Goal: Task Accomplishment & Management: Use online tool/utility

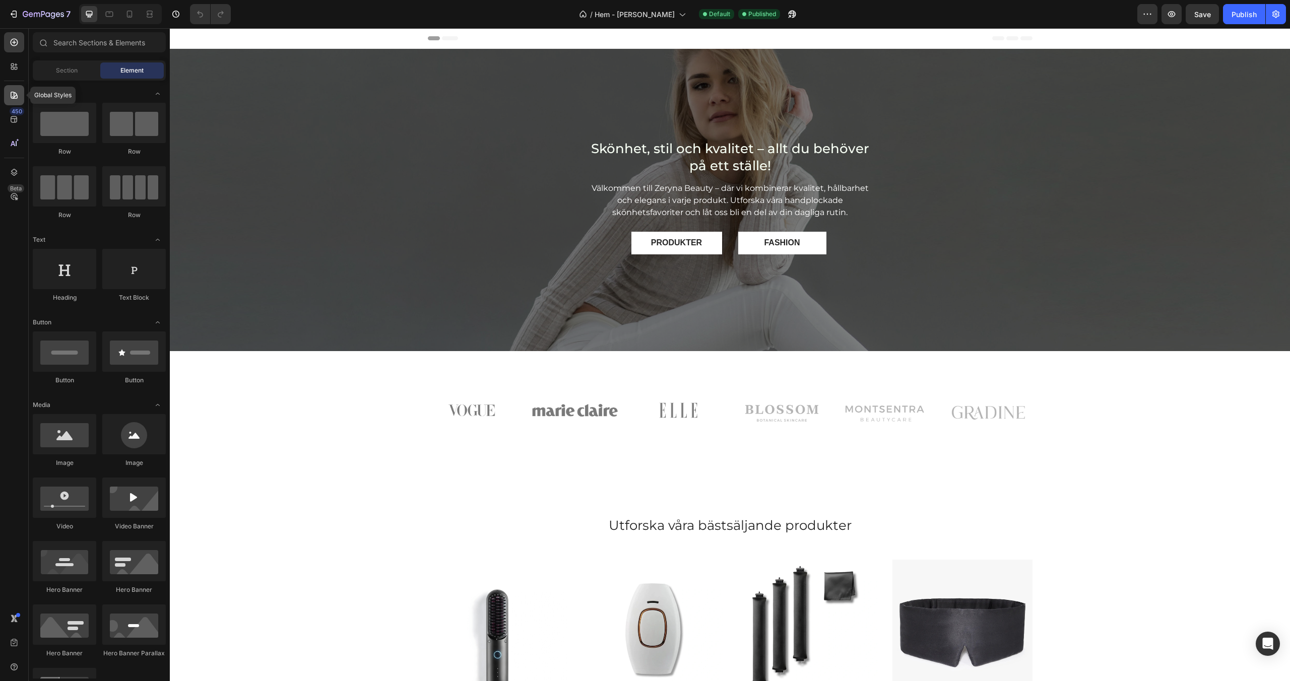
click at [9, 91] on icon at bounding box center [14, 95] width 10 height 10
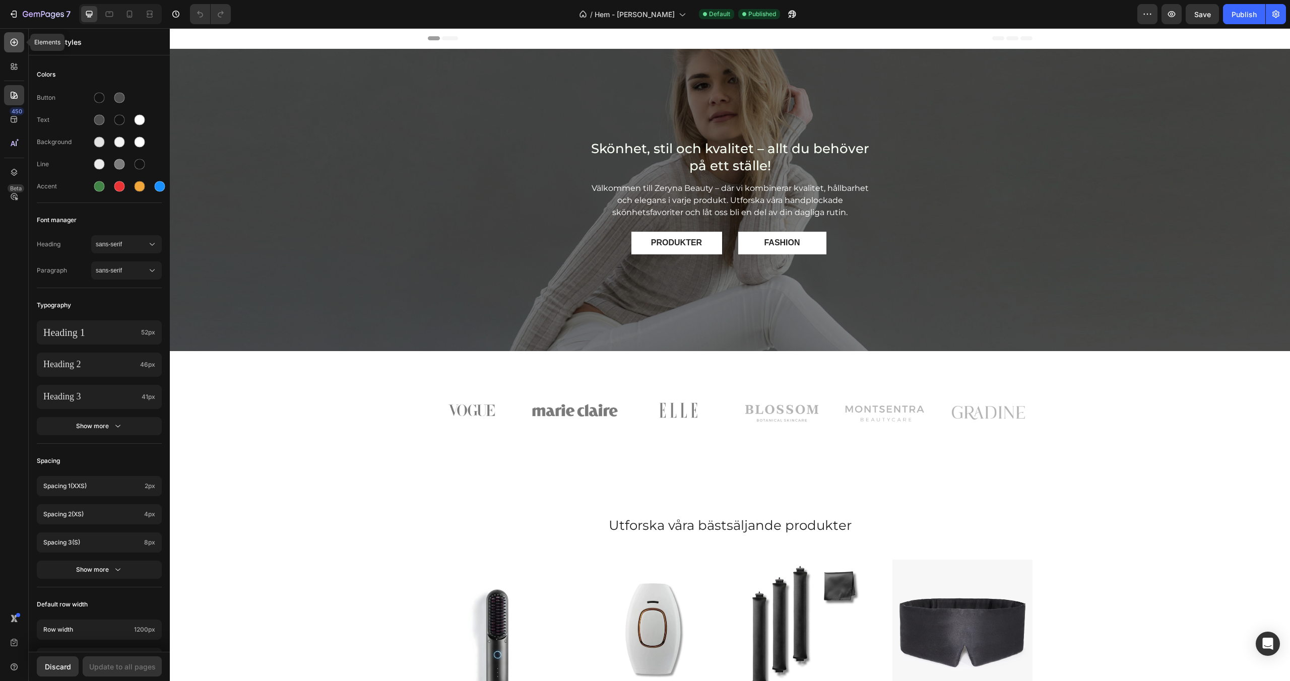
click at [14, 48] on div at bounding box center [14, 42] width 20 height 20
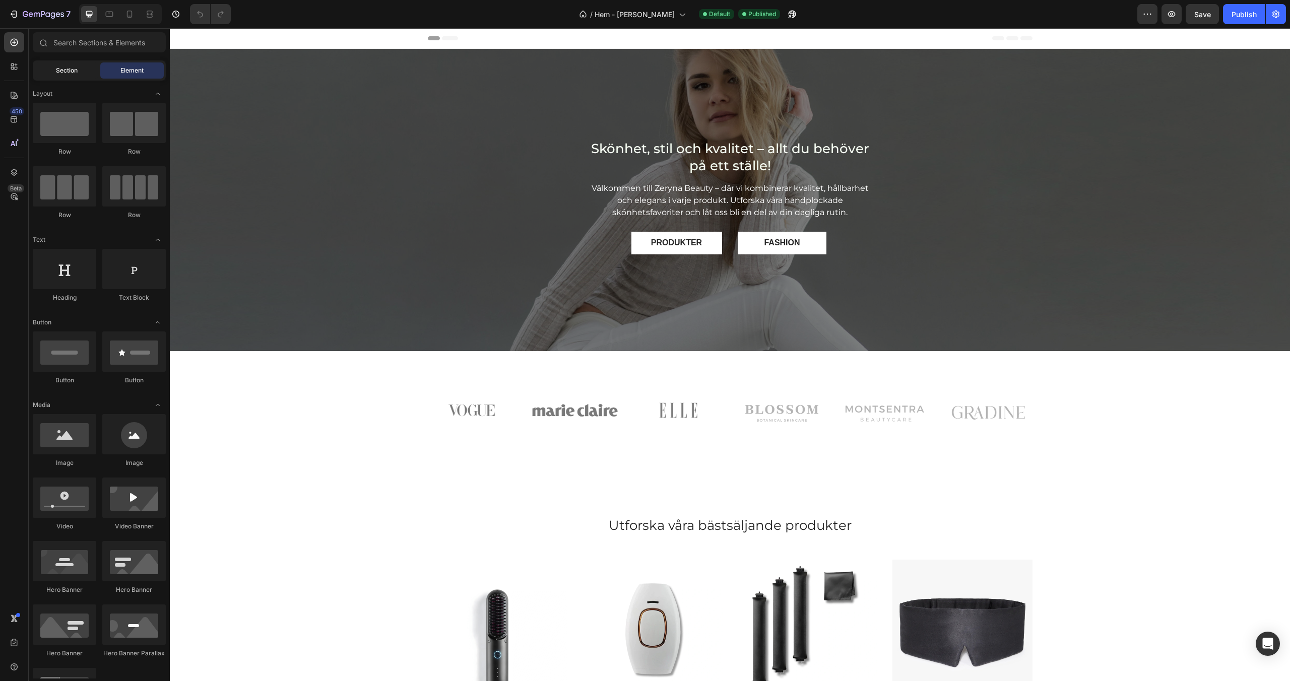
click at [53, 71] on div "Section" at bounding box center [67, 71] width 64 height 16
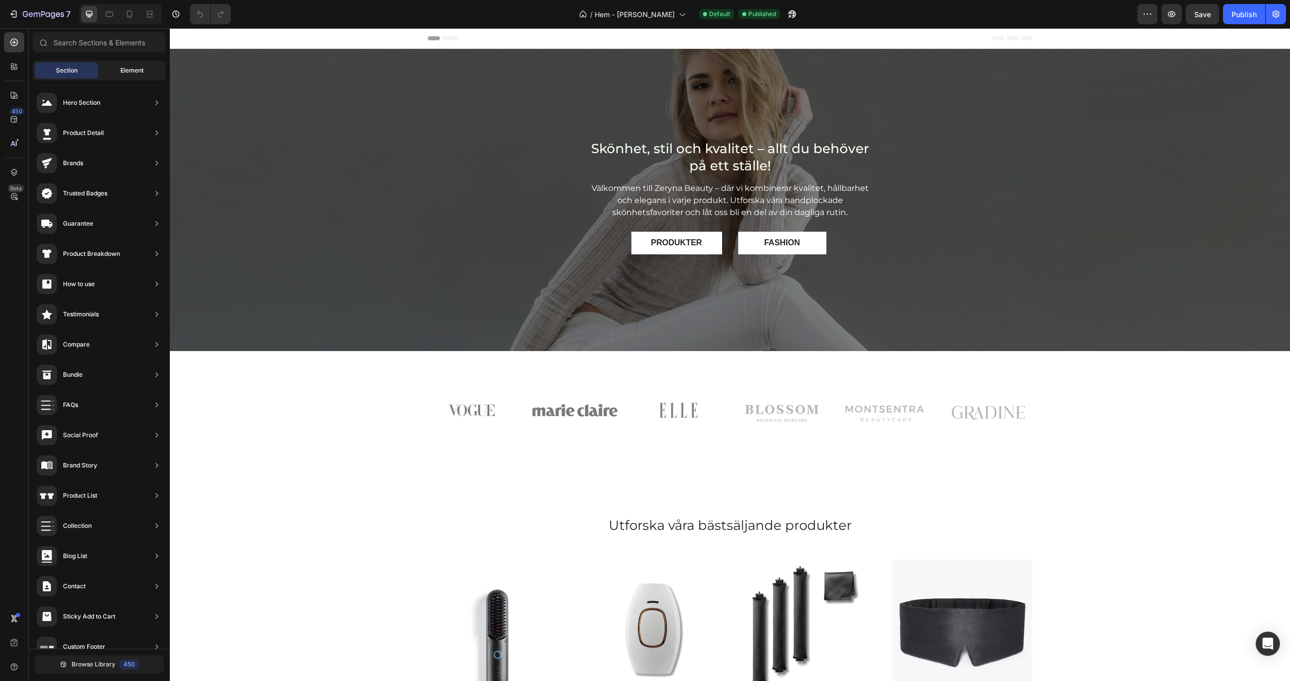
click at [126, 78] on div "Element" at bounding box center [132, 71] width 64 height 16
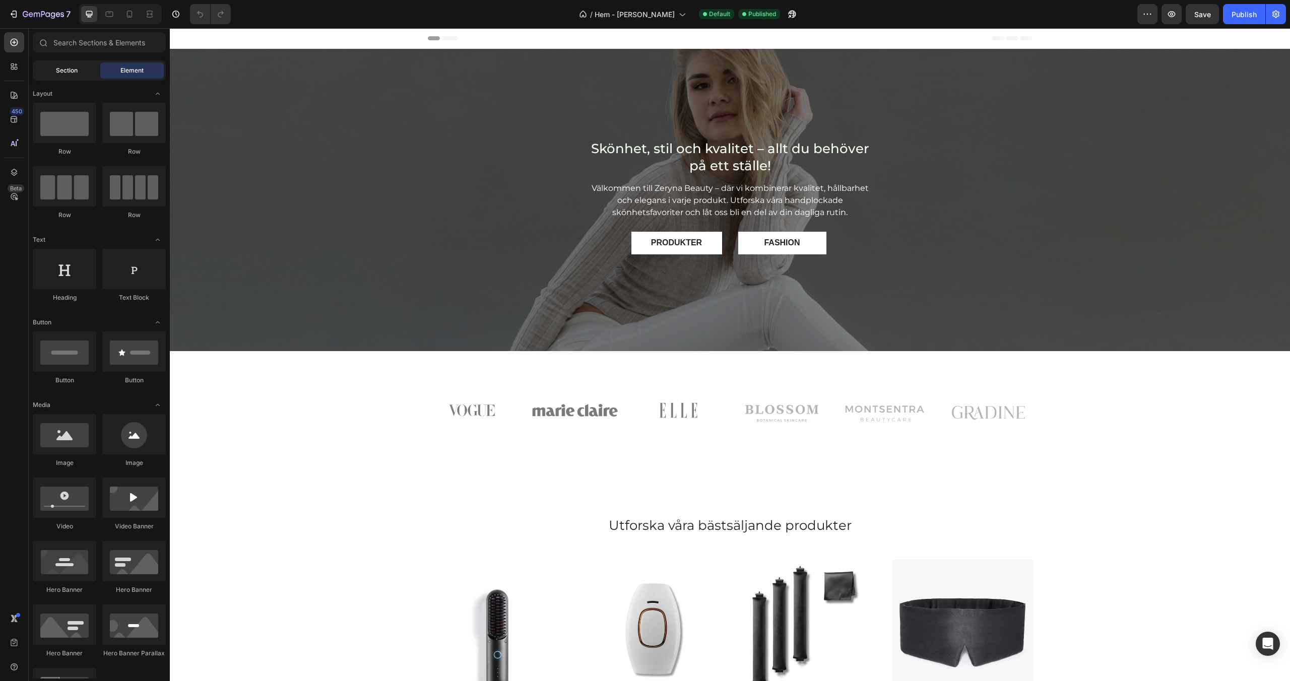
click at [84, 71] on div "Section" at bounding box center [67, 71] width 64 height 16
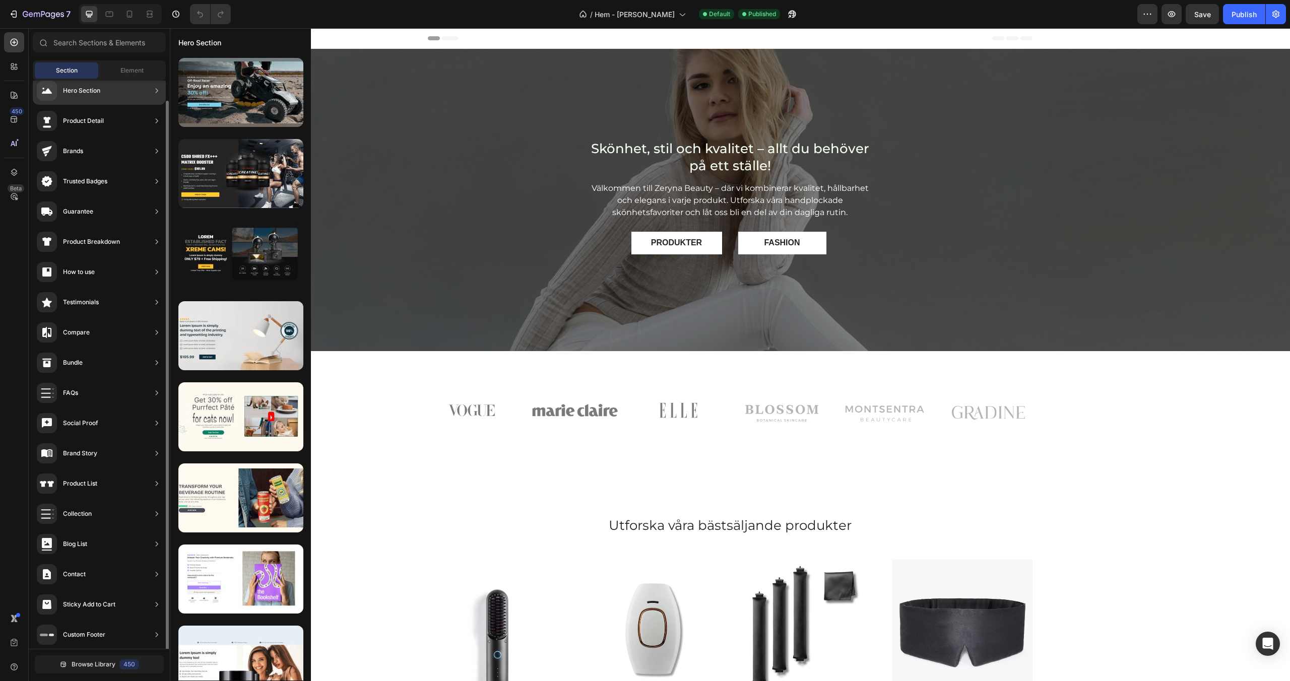
scroll to position [16, 0]
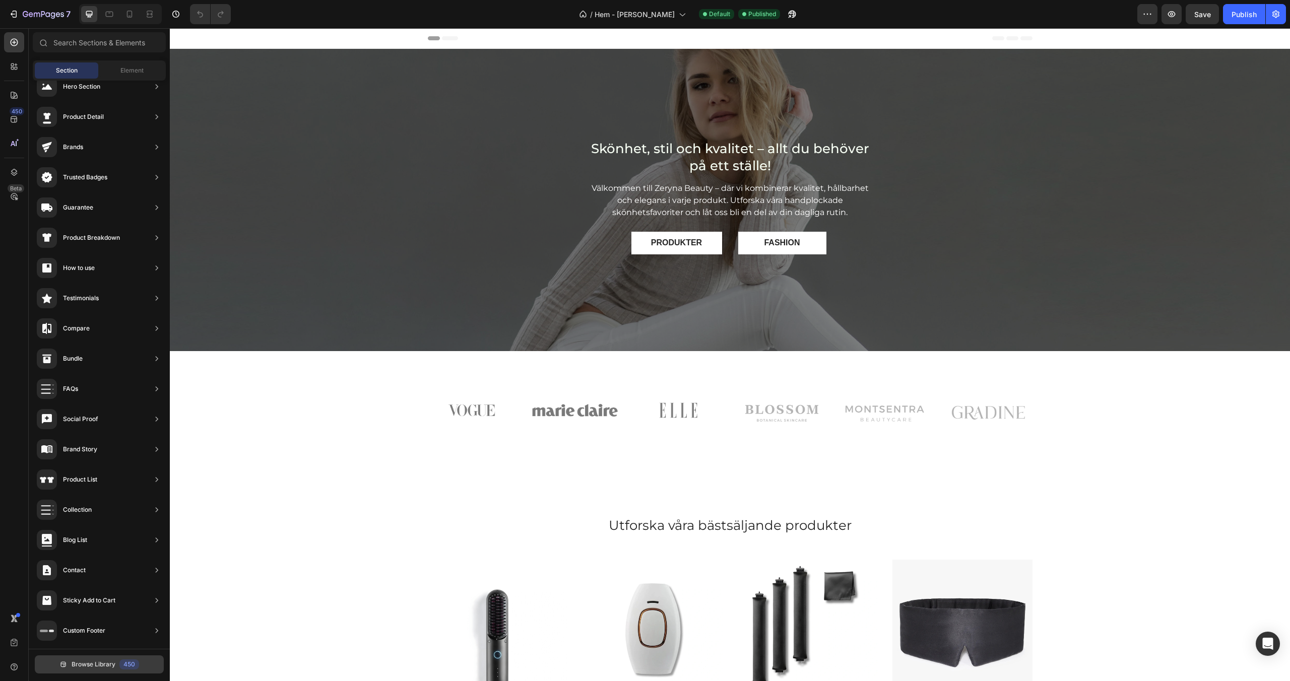
click at [99, 665] on span "Browse Library" at bounding box center [94, 664] width 44 height 9
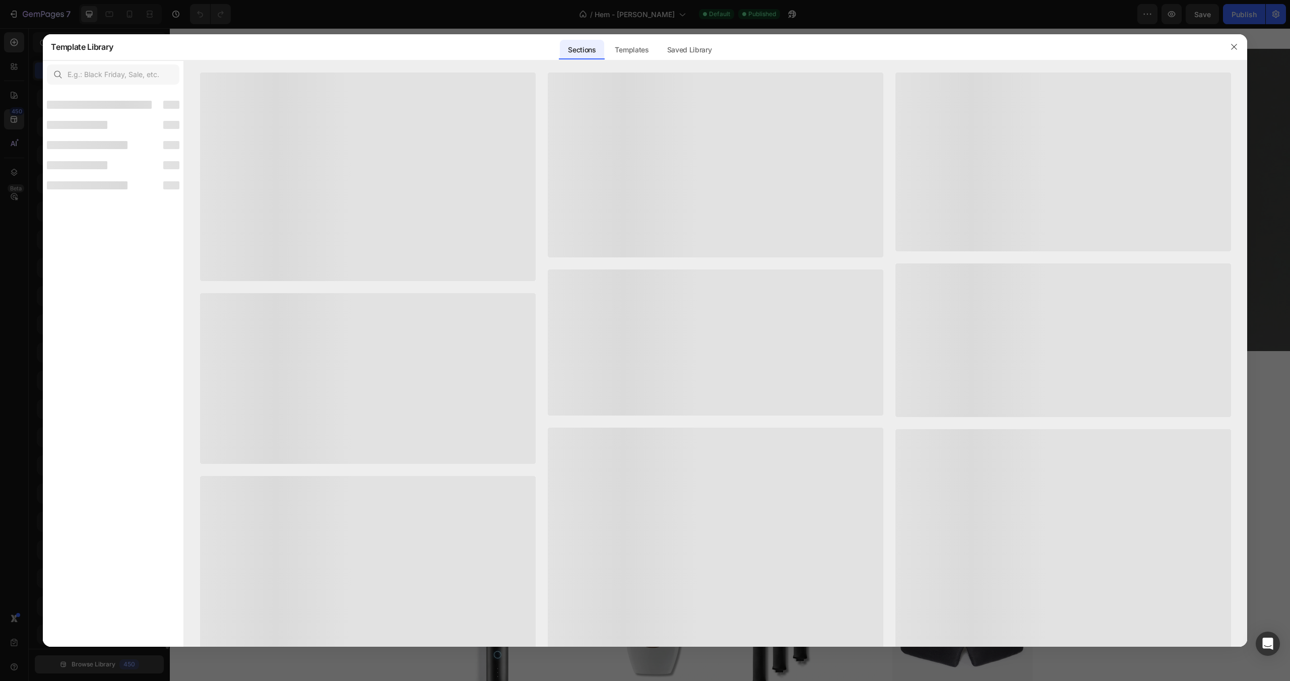
scroll to position [4, 0]
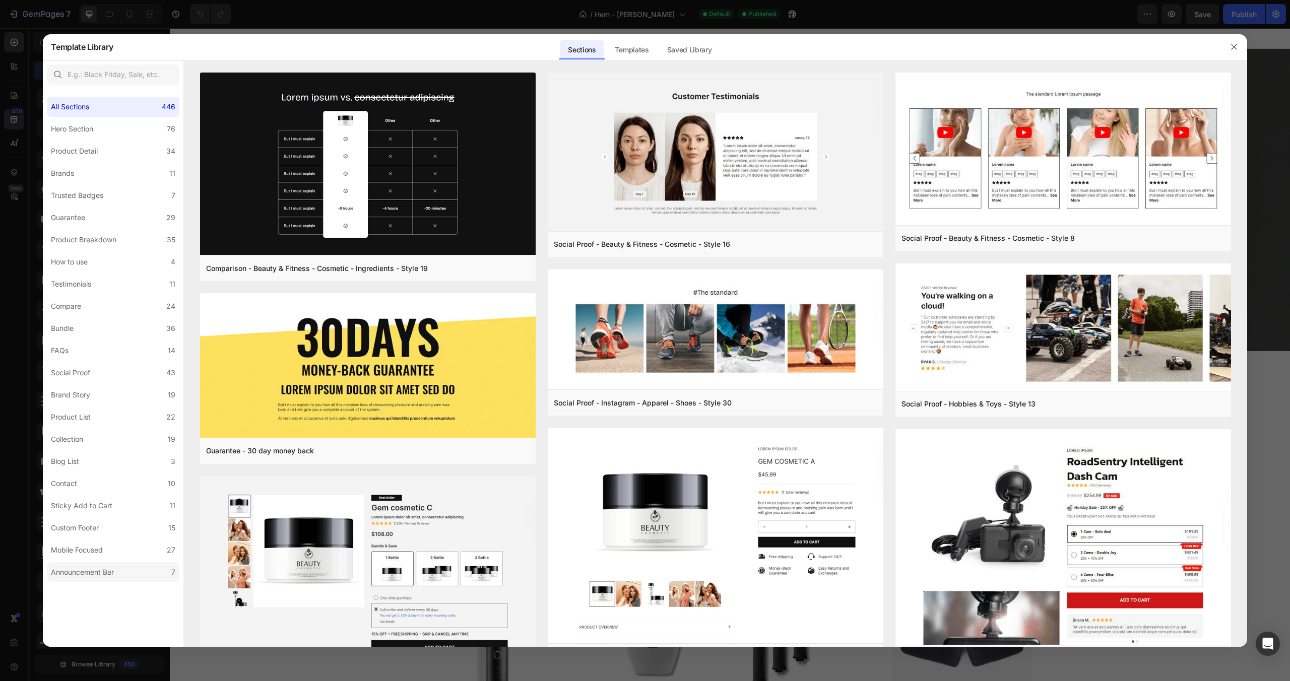
click at [115, 570] on div "Announcement Bar" at bounding box center [84, 573] width 67 height 12
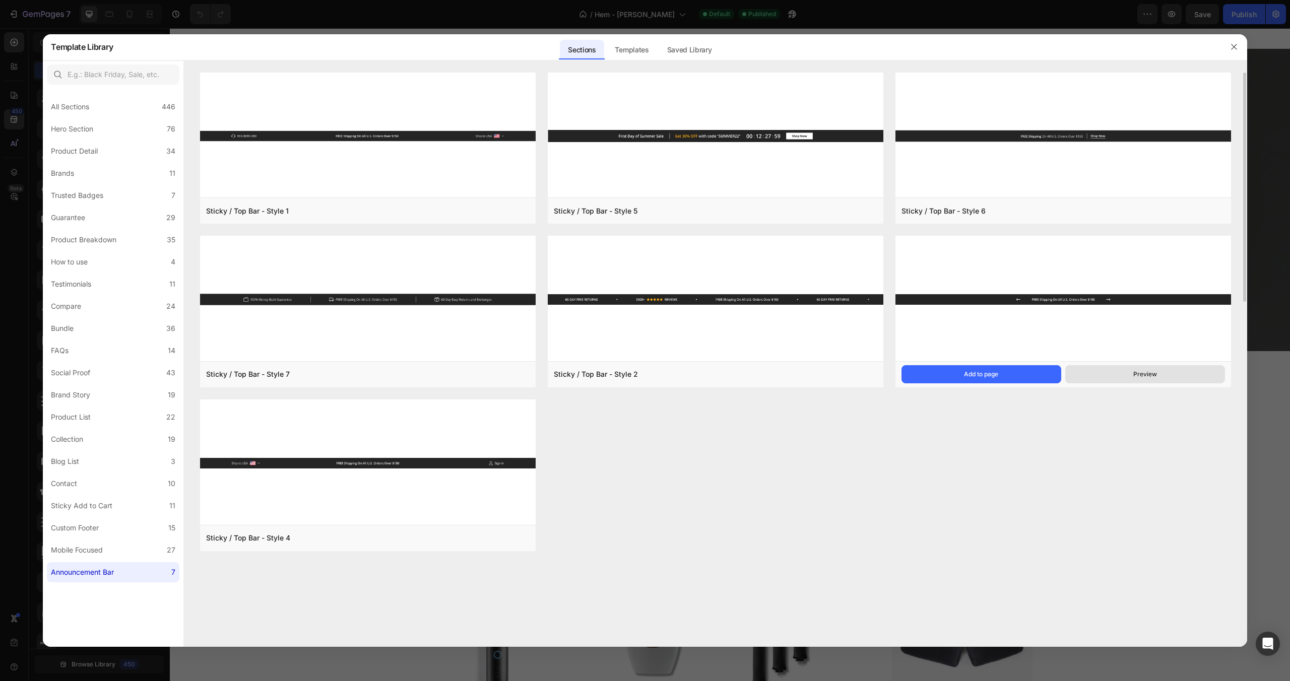
click at [1099, 378] on button "Preview" at bounding box center [1146, 374] width 160 height 18
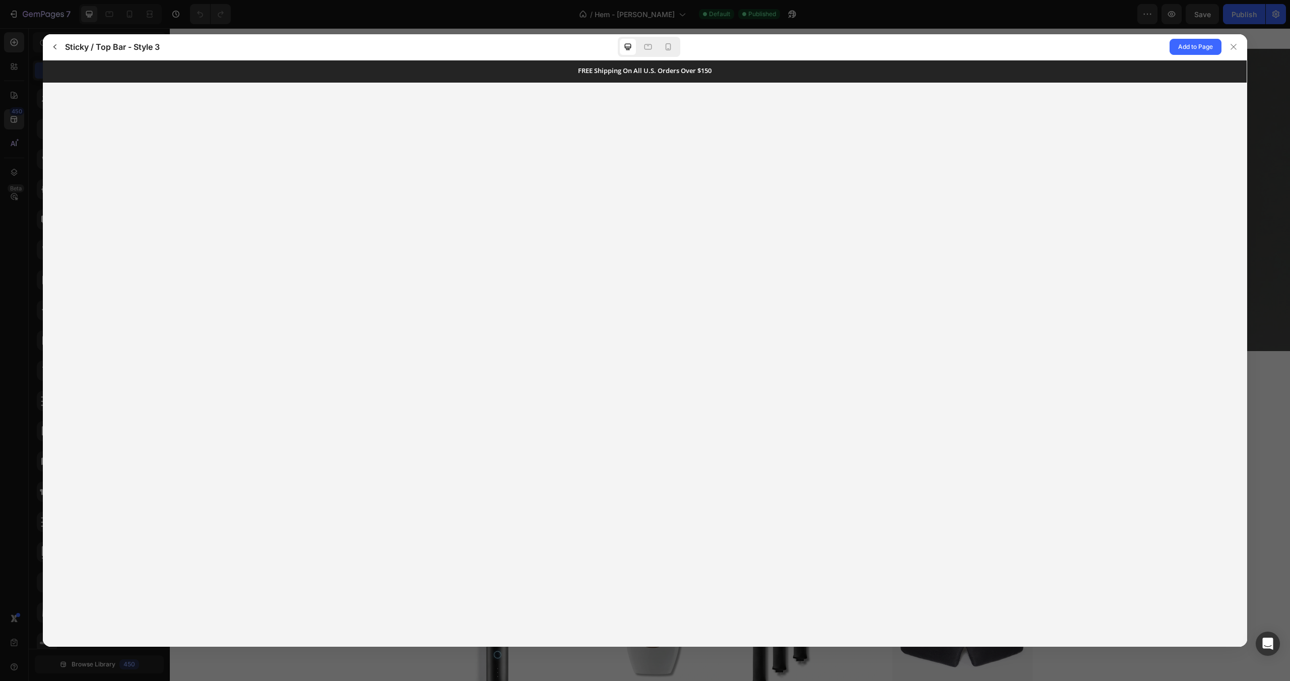
scroll to position [0, 0]
click at [1179, 52] on span "Add to Page" at bounding box center [1195, 47] width 35 height 12
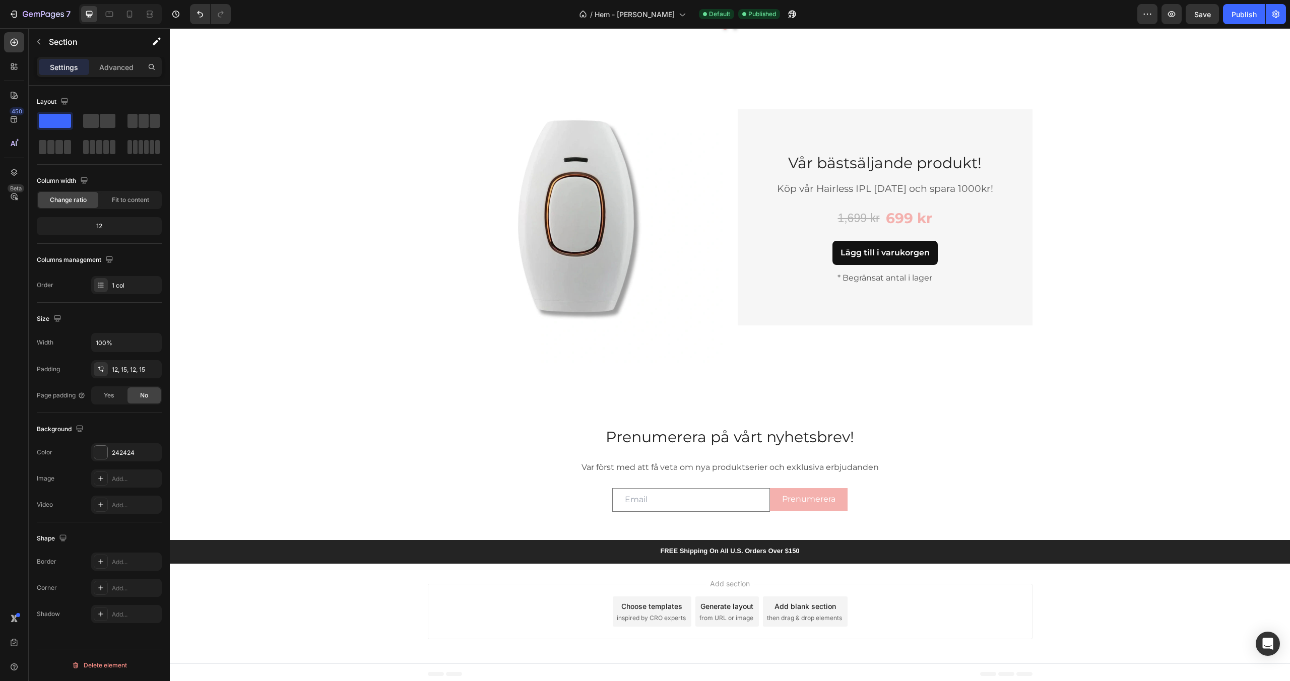
scroll to position [1155, 0]
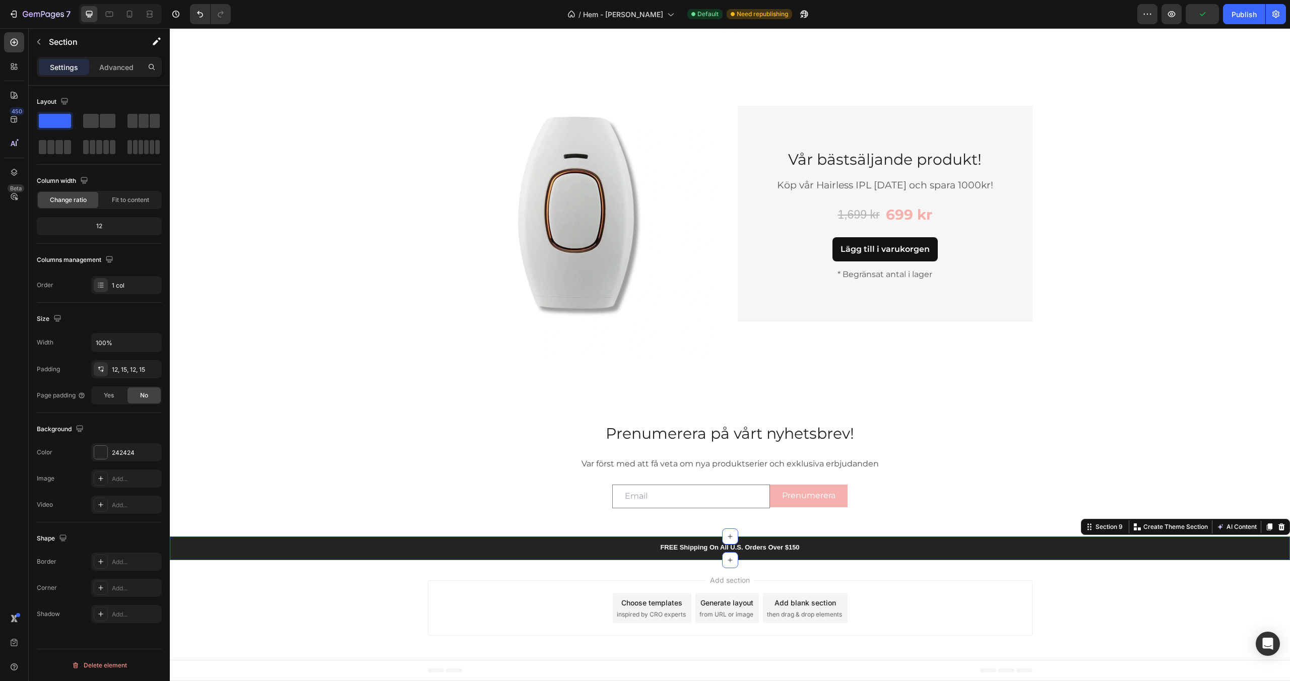
click at [351, 543] on div "FREE Shipping On All U.S. Orders Over $150 Heading 5000+ Text block Icon Icon I…" at bounding box center [729, 549] width 1105 height 12
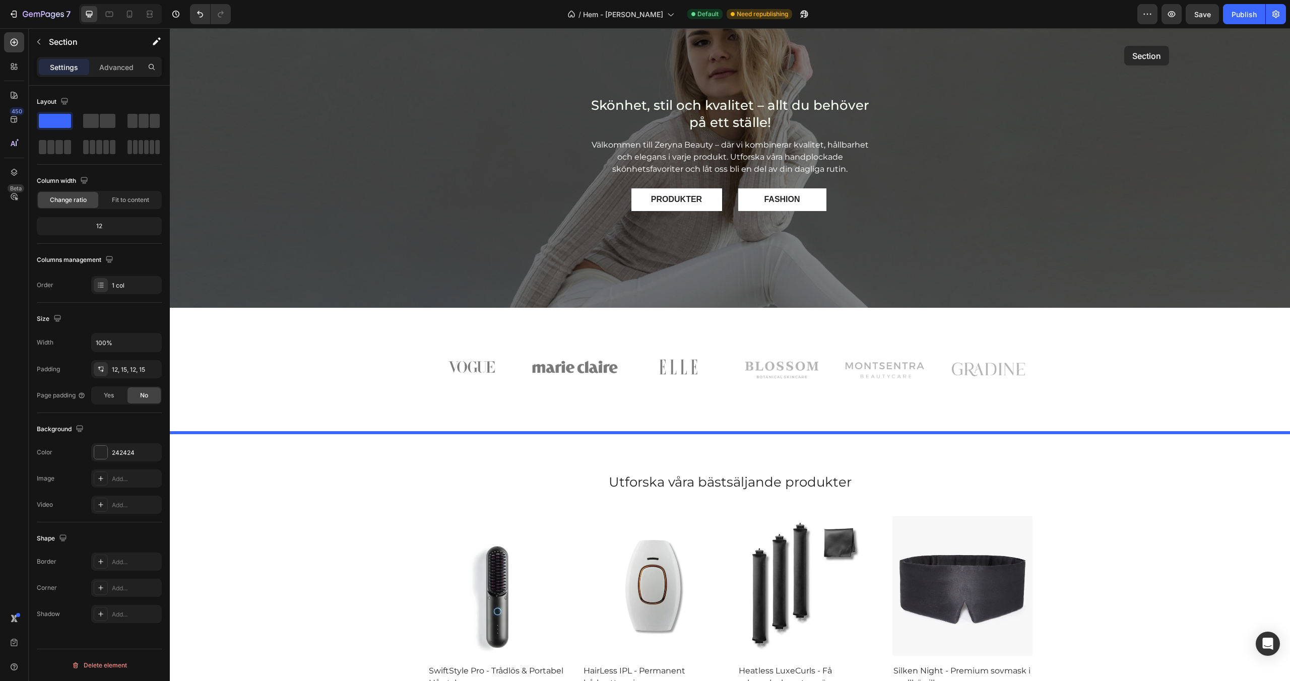
scroll to position [0, 0]
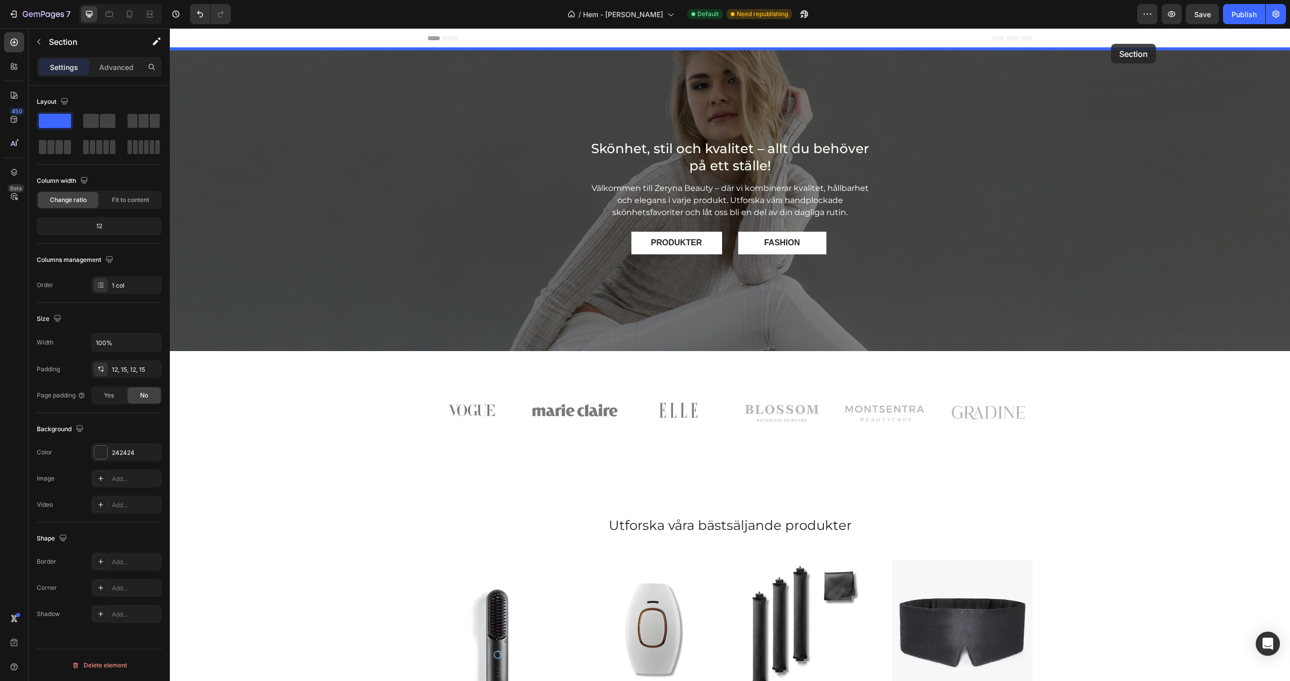
drag, startPoint x: 1103, startPoint y: 526, endPoint x: 1111, endPoint y: 44, distance: 481.9
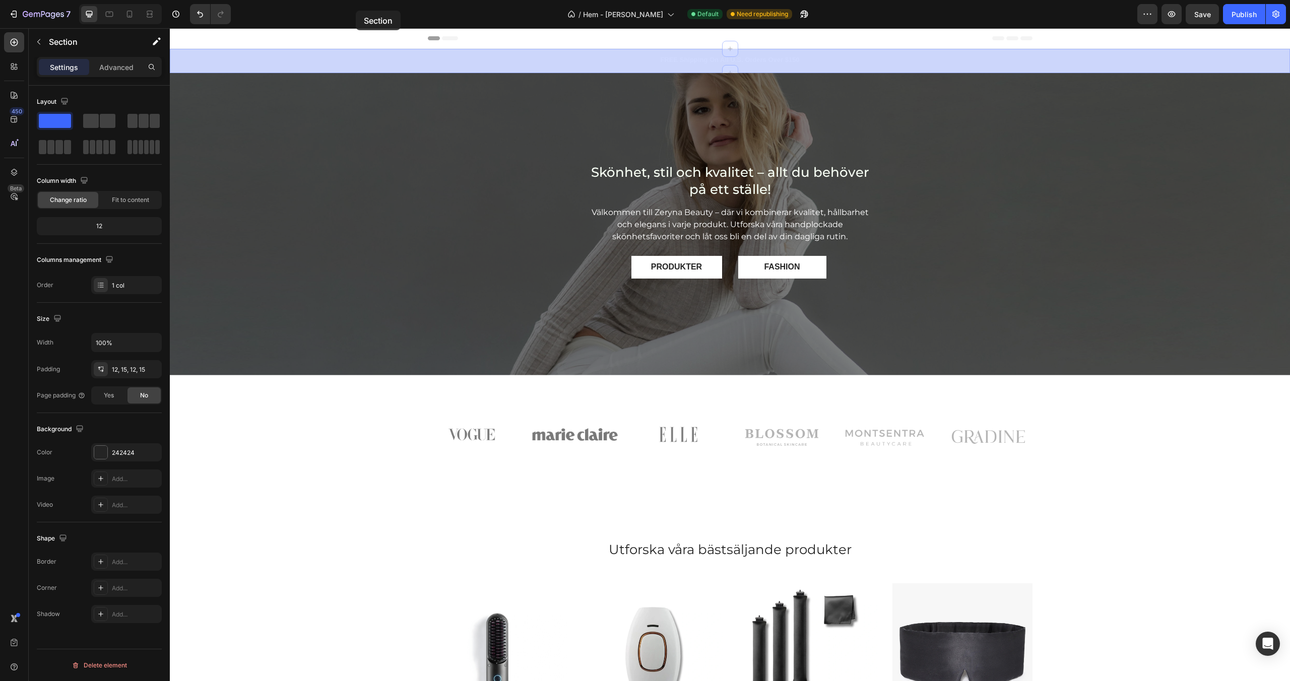
drag, startPoint x: 332, startPoint y: 58, endPoint x: 356, endPoint y: 11, distance: 53.0
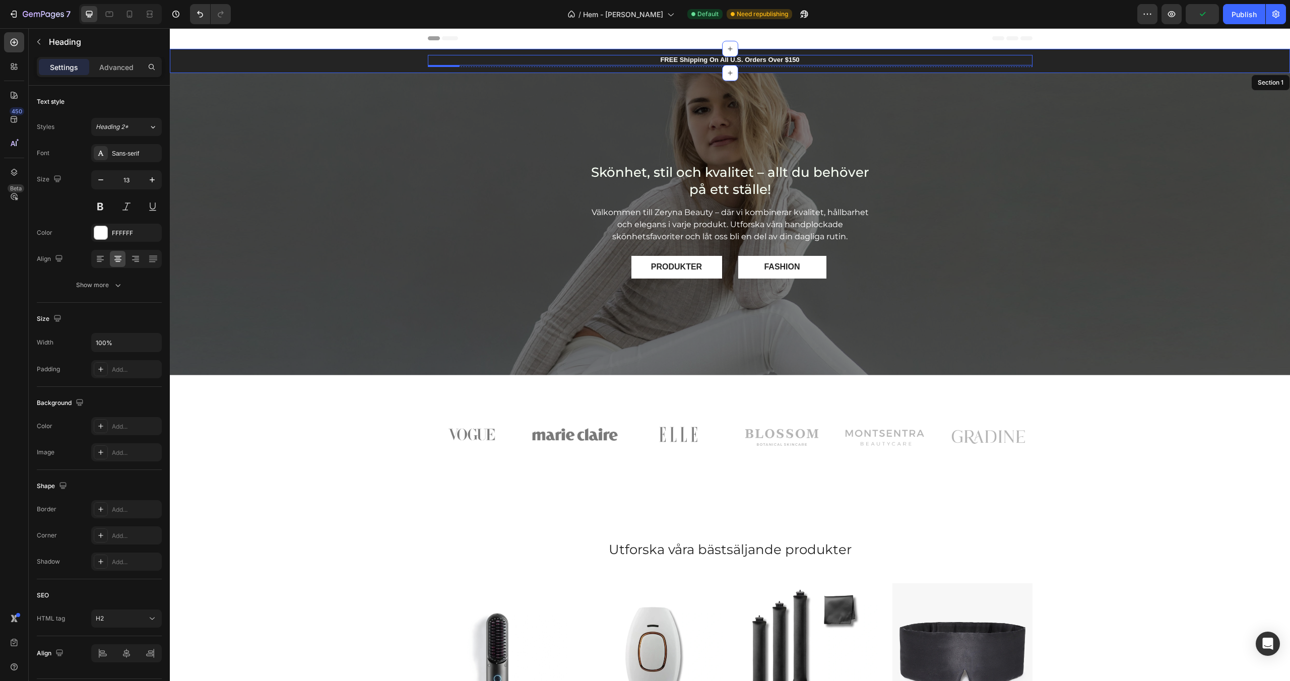
click at [578, 61] on p "FREE Shipping On All U.S. Orders Over $150" at bounding box center [730, 60] width 603 height 9
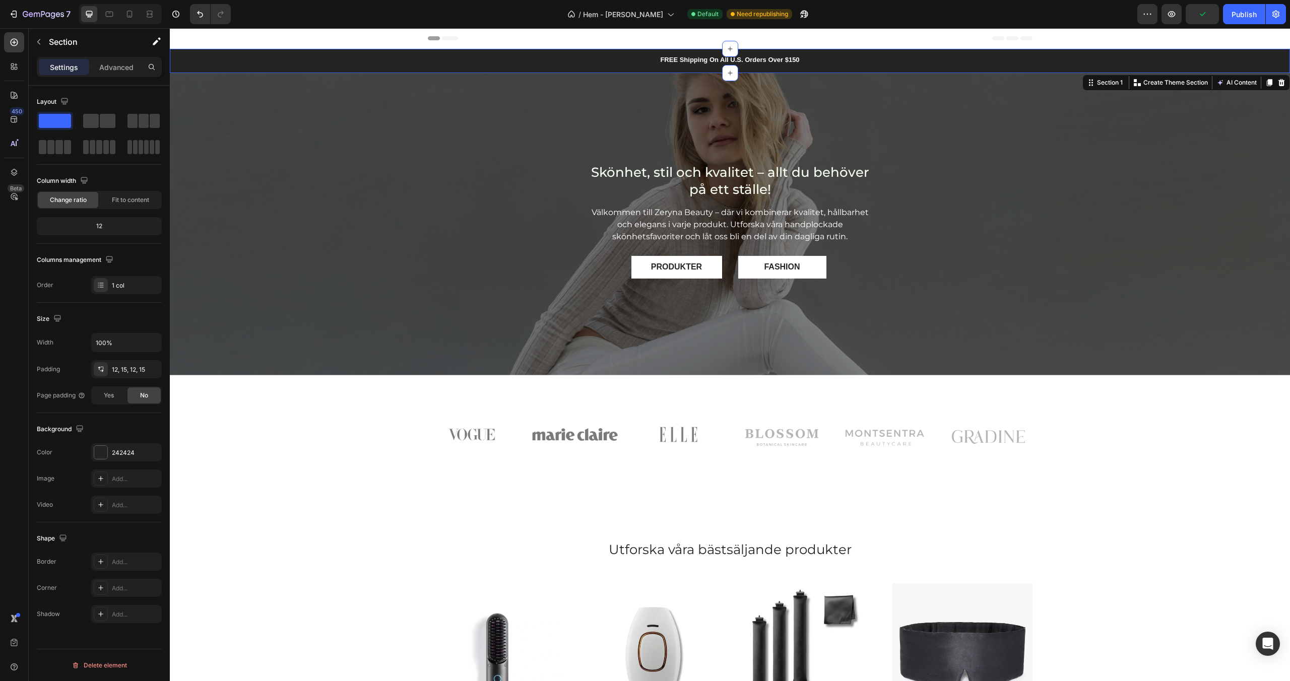
click at [338, 58] on div "FREE Shipping On All U.S. Orders Over $150 Heading 5000+ Text block Icon Icon I…" at bounding box center [729, 61] width 1105 height 12
click at [728, 71] on icon at bounding box center [730, 73] width 8 height 8
click at [635, 111] on span "inspired by CRO experts" at bounding box center [630, 114] width 69 height 9
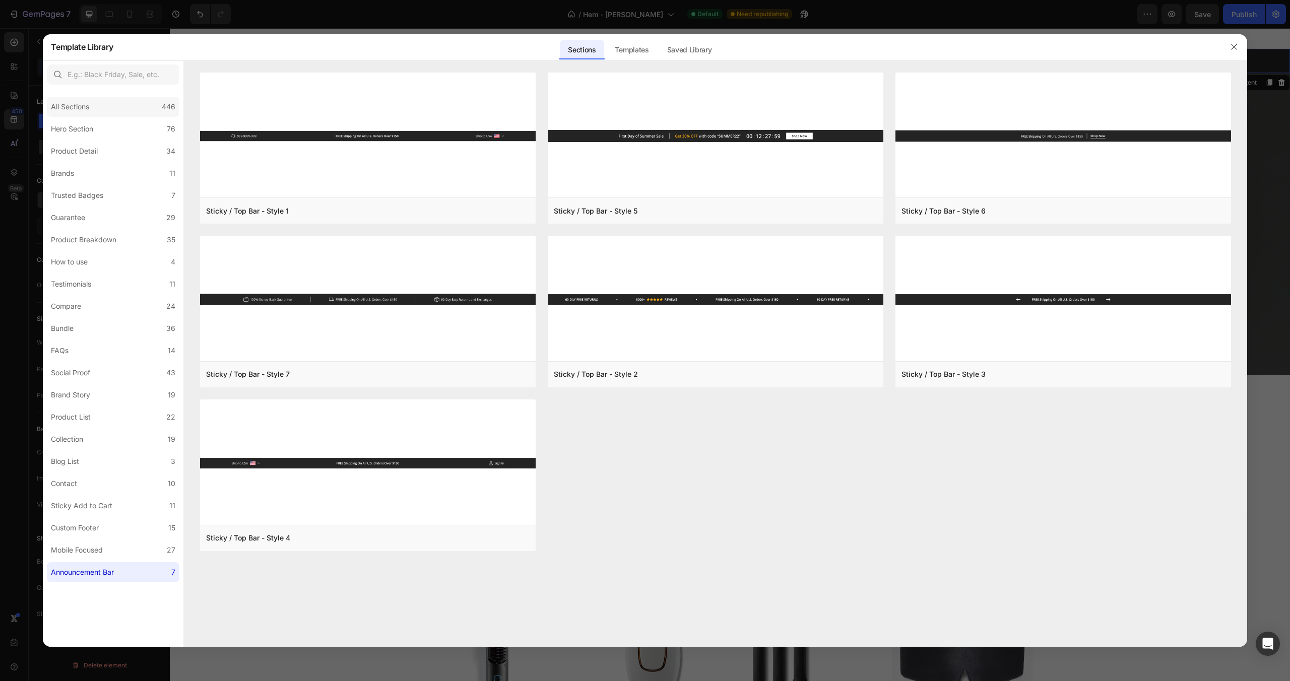
click at [131, 113] on div "All Sections 446" at bounding box center [113, 107] width 133 height 20
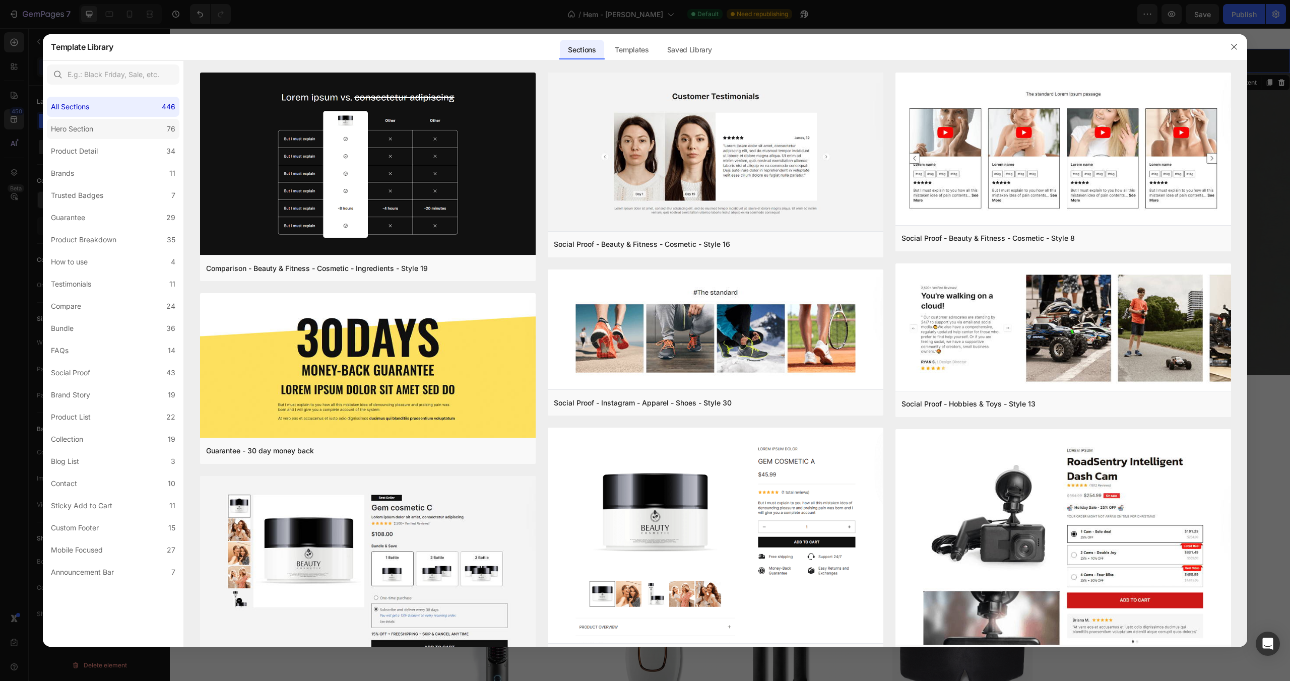
click at [129, 132] on label "Hero Section 76" at bounding box center [113, 129] width 133 height 20
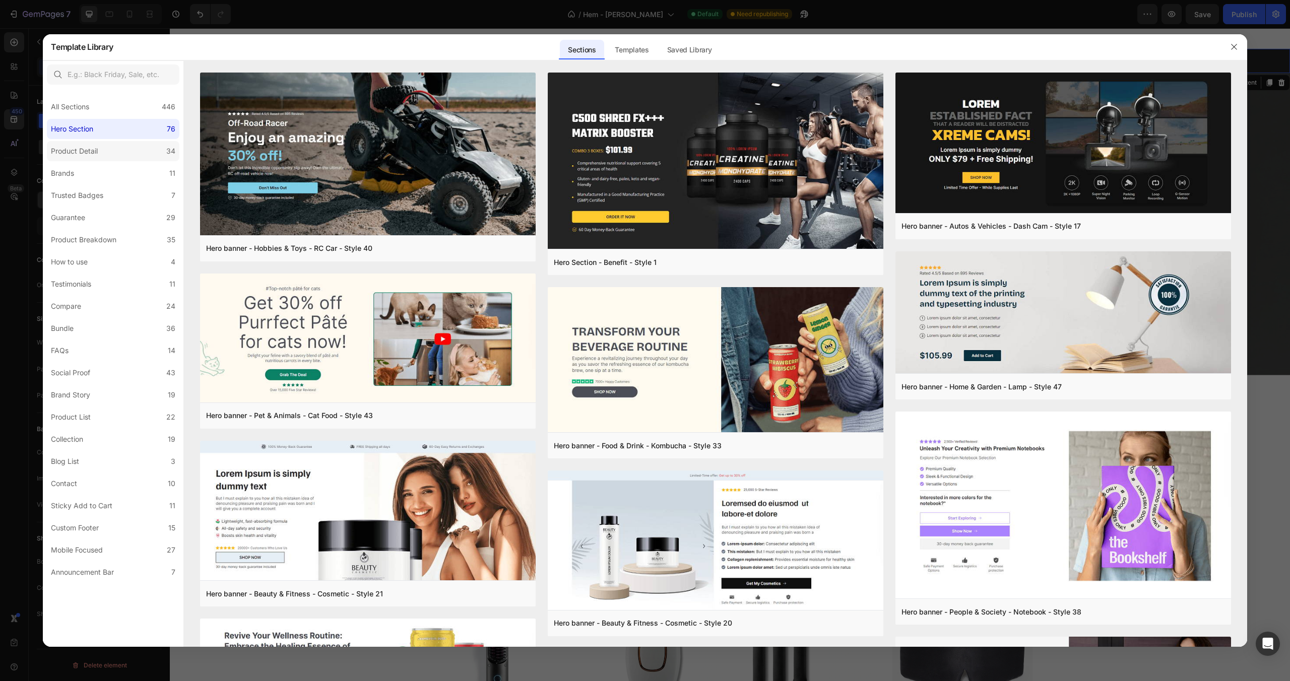
click at [125, 146] on label "Product Detail 34" at bounding box center [113, 151] width 133 height 20
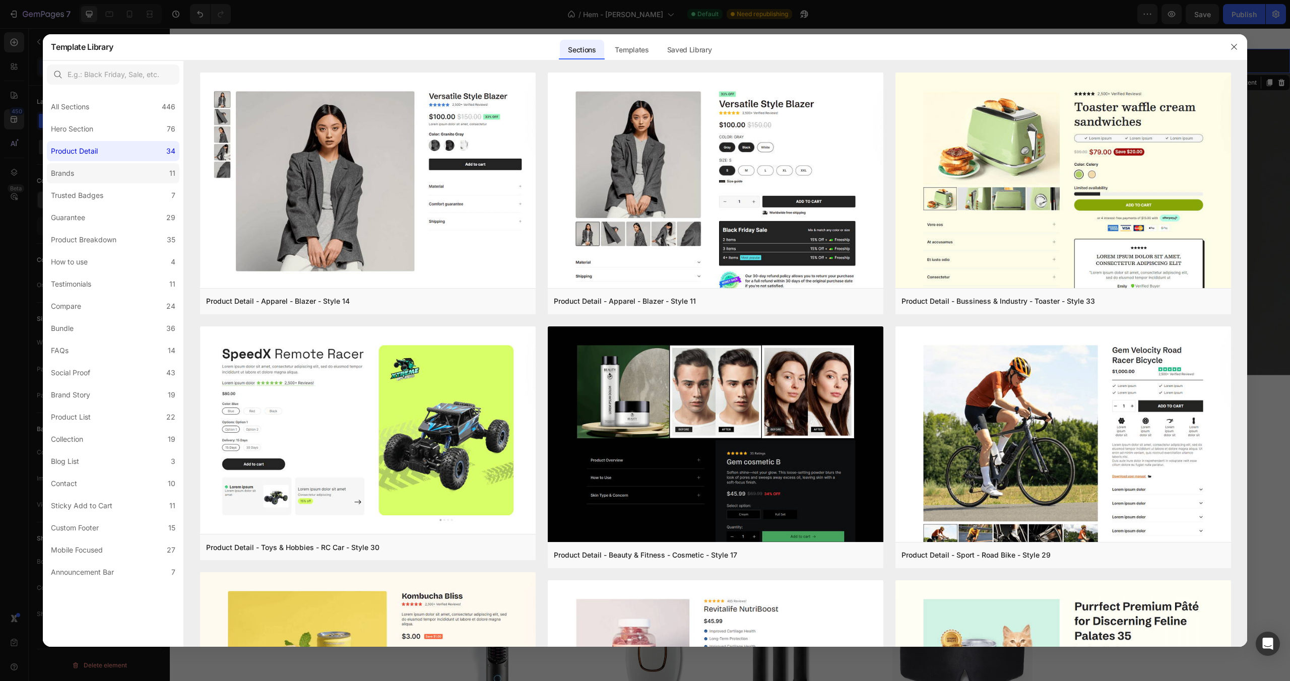
click at [118, 172] on label "Brands 11" at bounding box center [113, 173] width 133 height 20
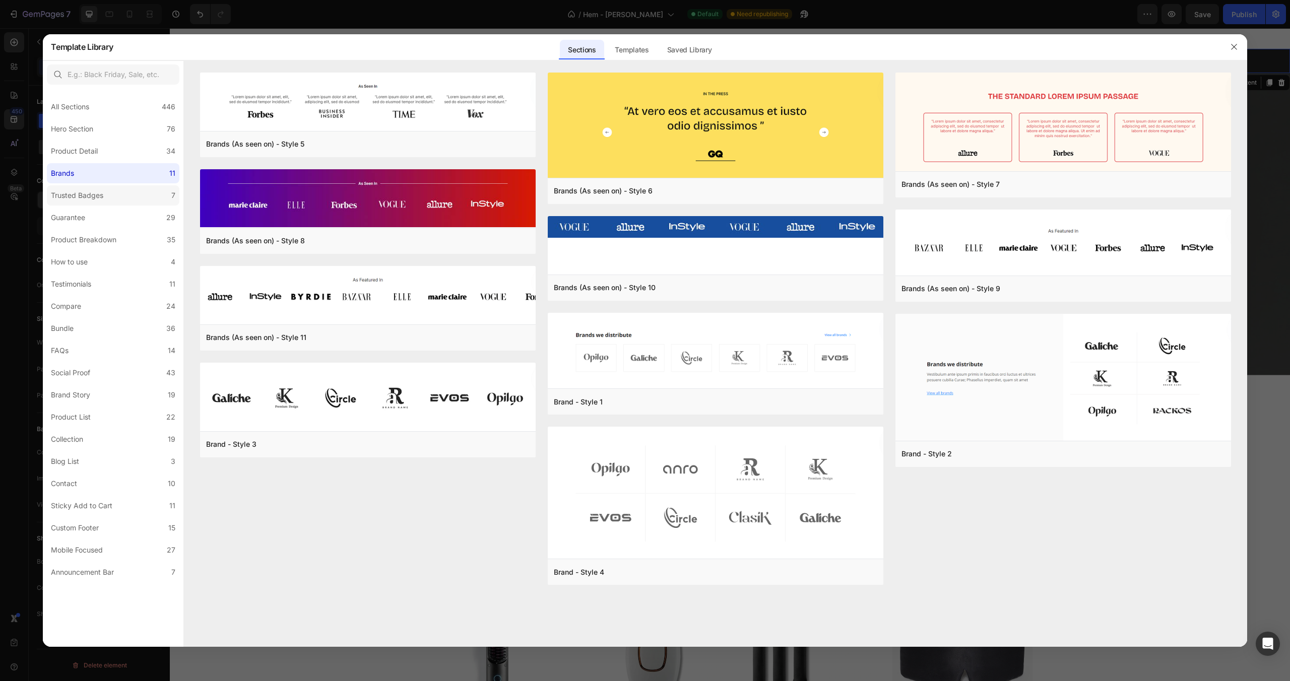
click at [115, 190] on label "Trusted Badges 7" at bounding box center [113, 195] width 133 height 20
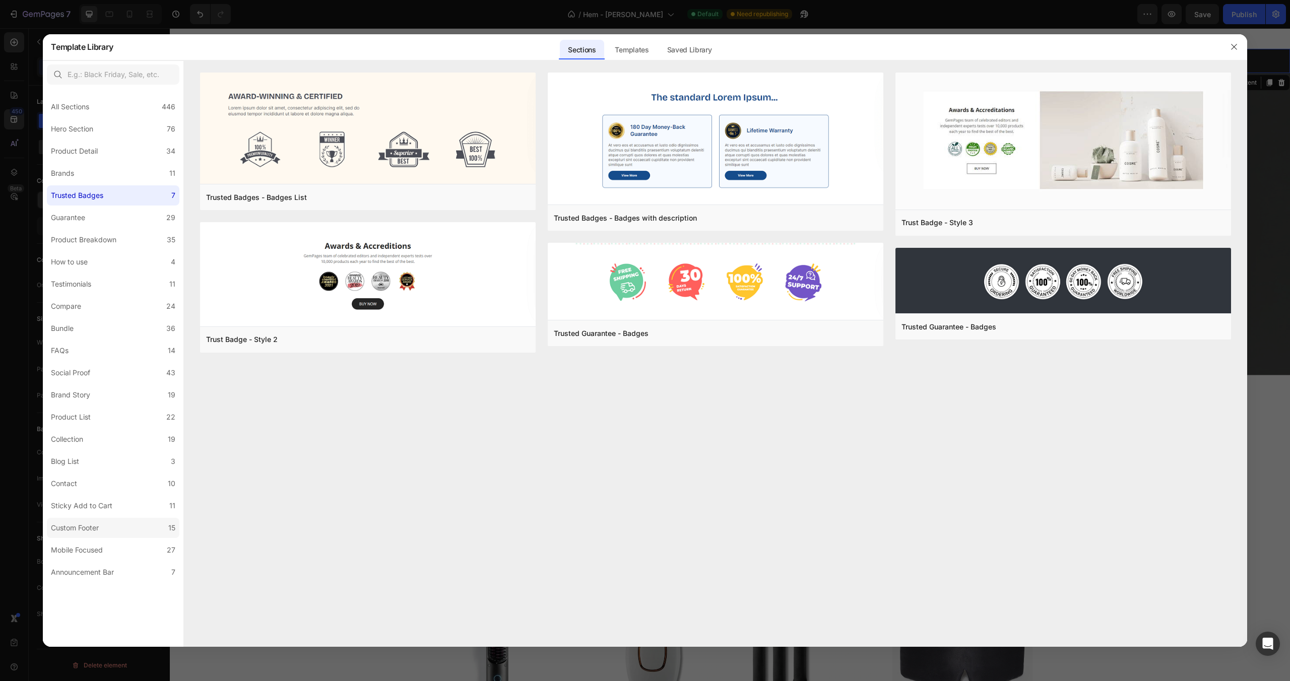
click at [94, 528] on div "Custom Footer" at bounding box center [75, 528] width 48 height 12
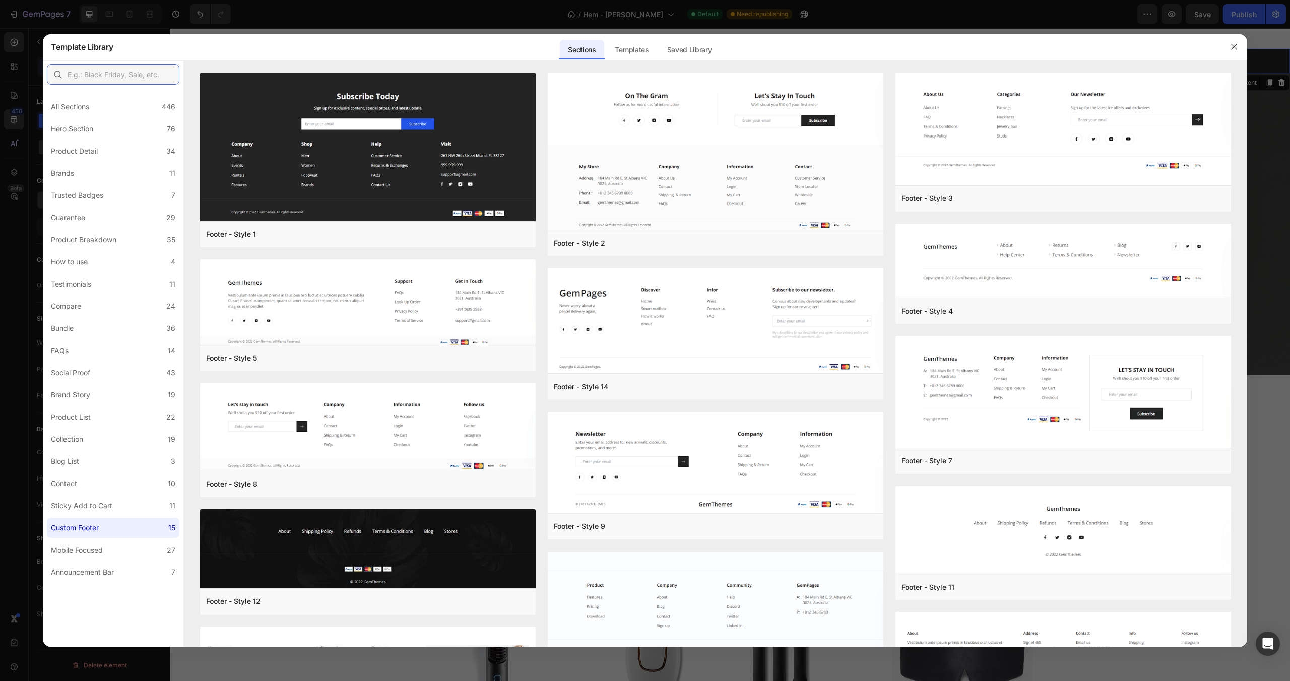
click at [121, 75] on input "text" at bounding box center [113, 75] width 133 height 20
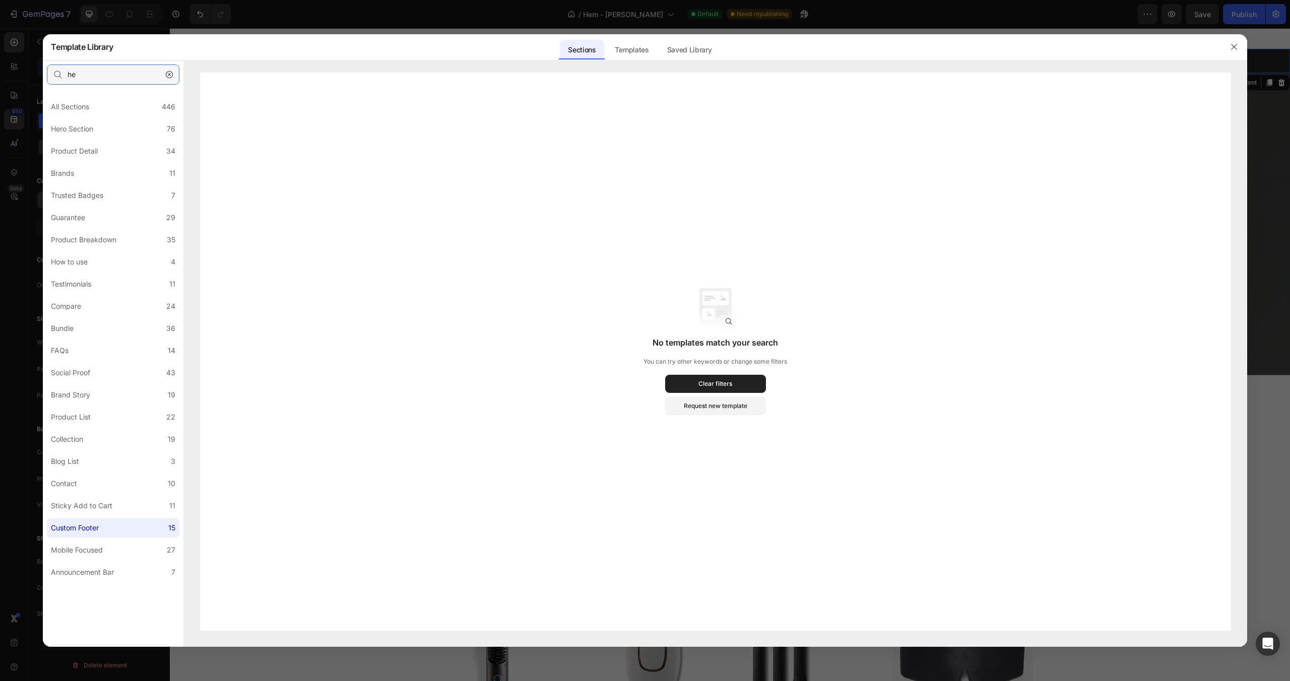
type input "h"
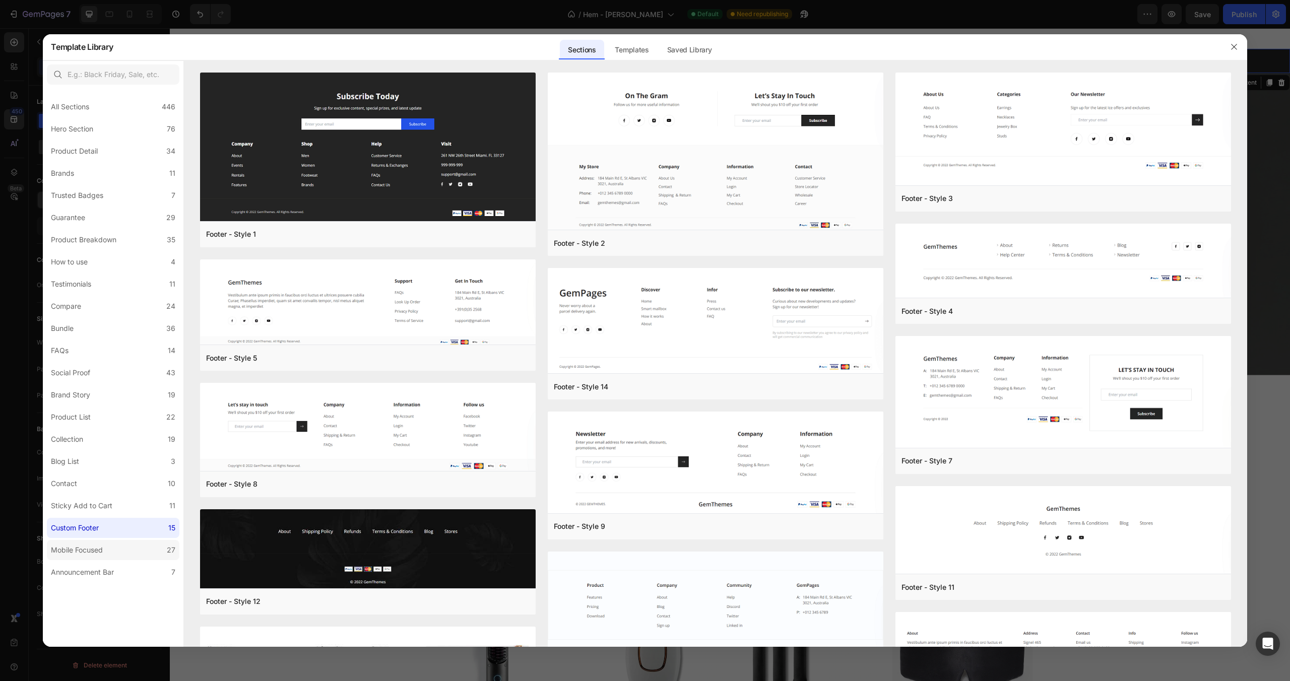
click at [107, 549] on div "Mobile Focused" at bounding box center [79, 550] width 56 height 12
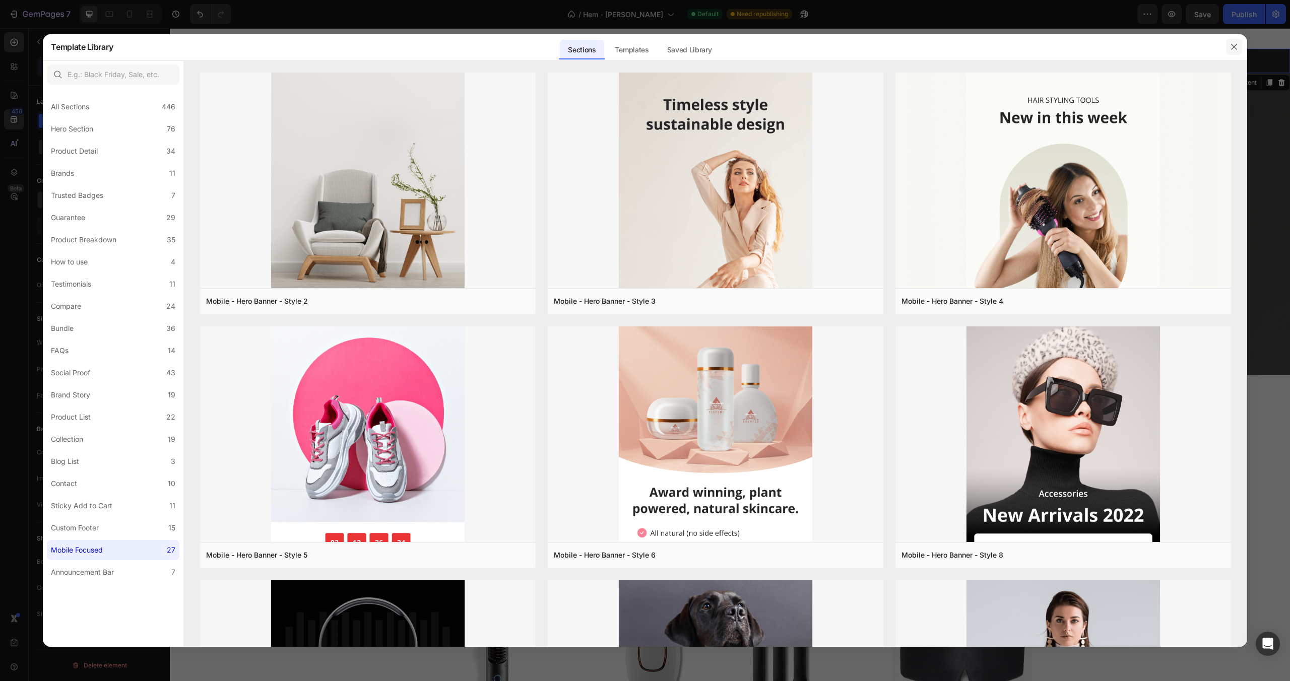
click at [1228, 49] on button "button" at bounding box center [1234, 47] width 16 height 16
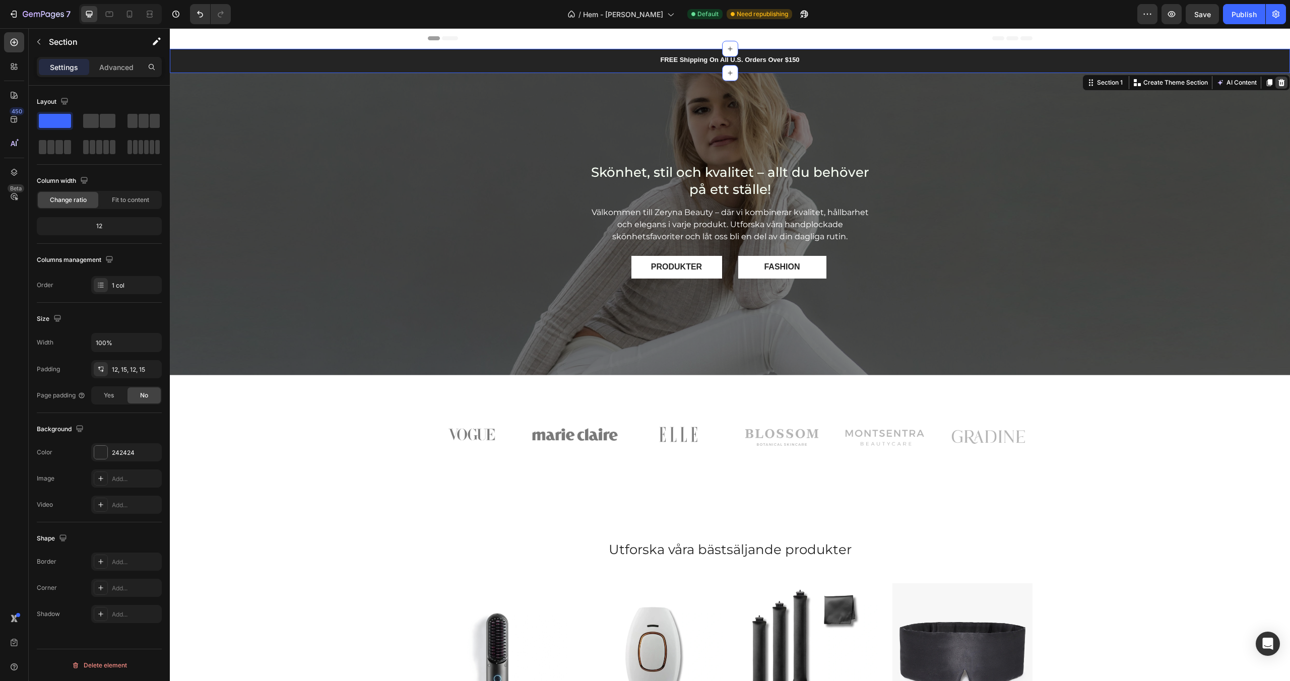
click at [1282, 81] on icon at bounding box center [1282, 82] width 7 height 7
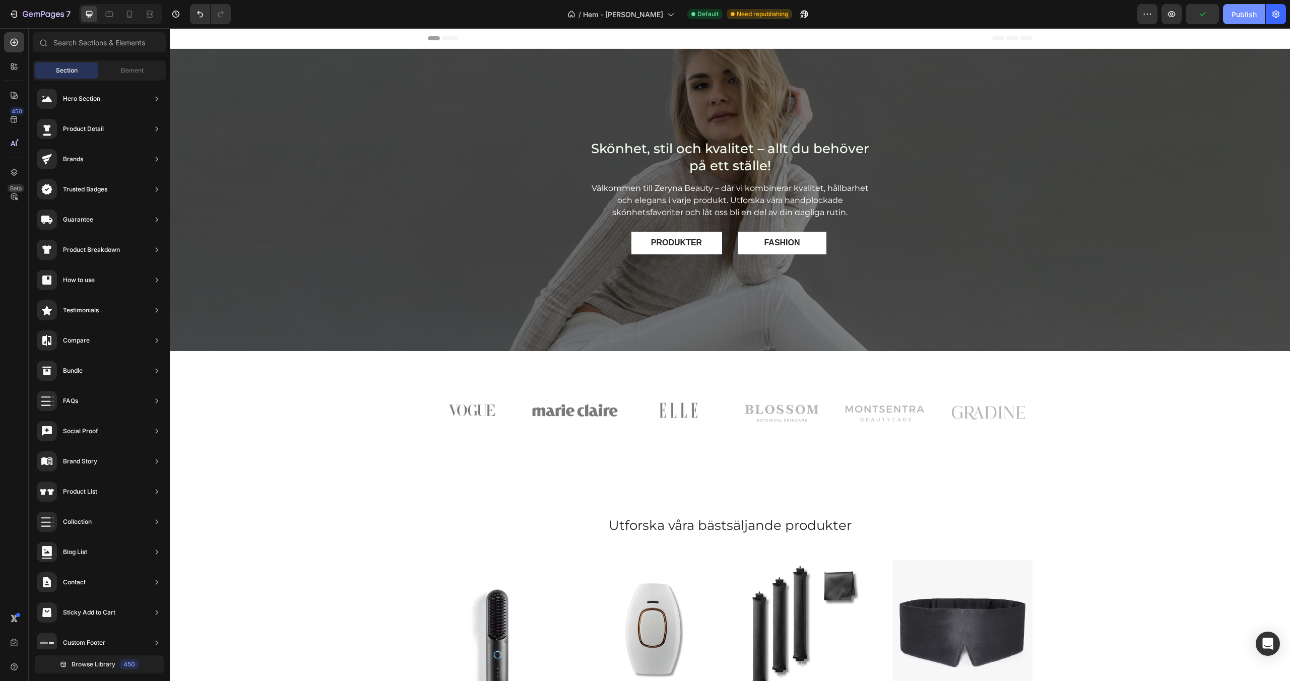
click at [1241, 14] on div "Publish" at bounding box center [1244, 14] width 25 height 11
click at [32, 19] on icon "button" at bounding box center [43, 15] width 41 height 9
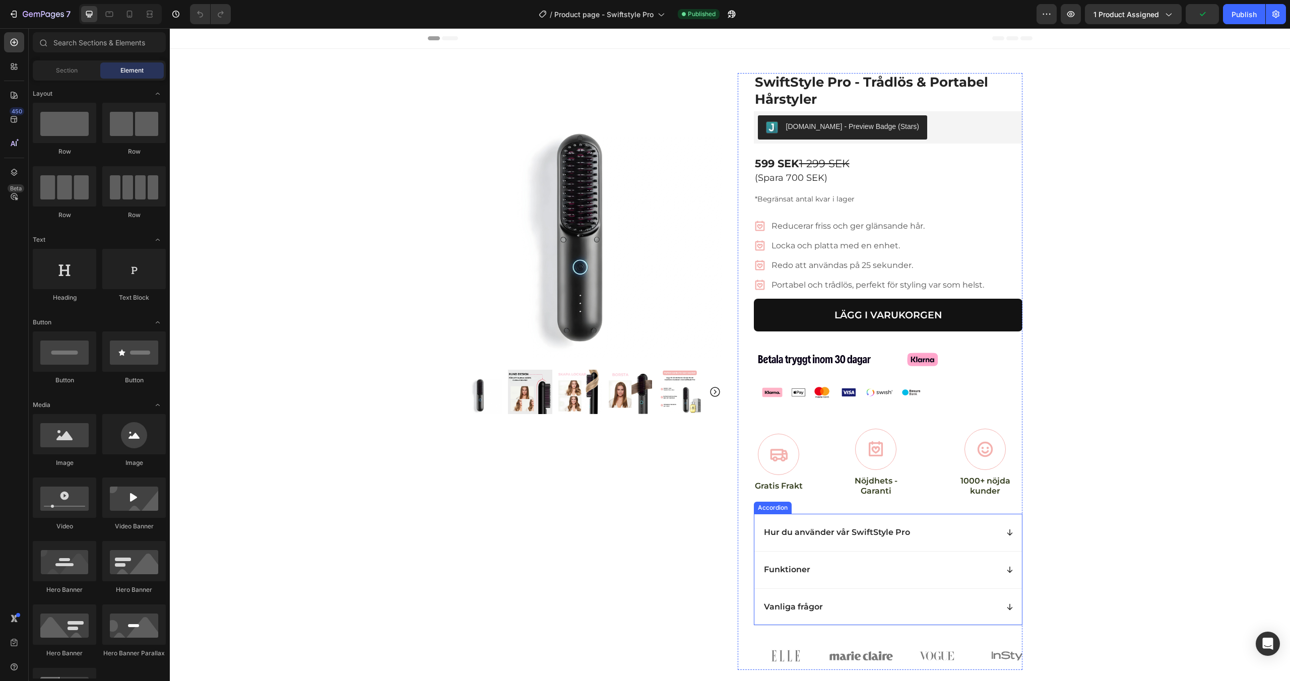
click at [865, 590] on div "Vanliga frågor" at bounding box center [889, 607] width 268 height 37
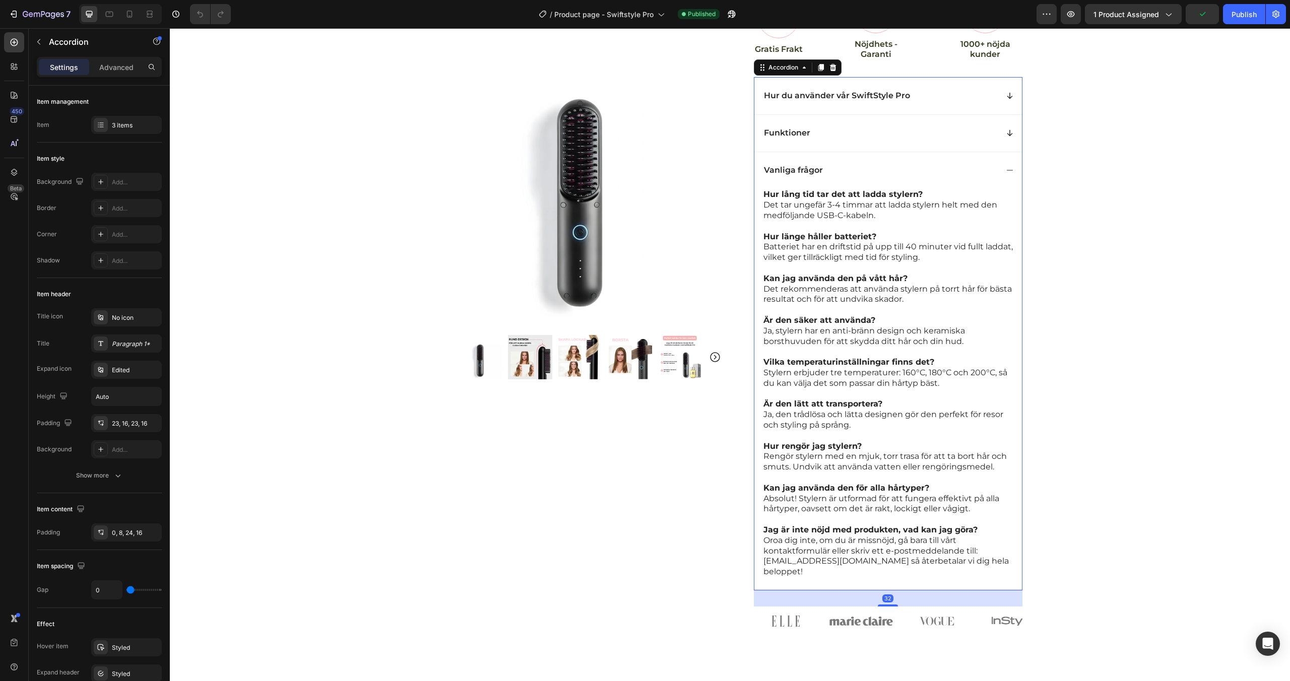
scroll to position [440, 0]
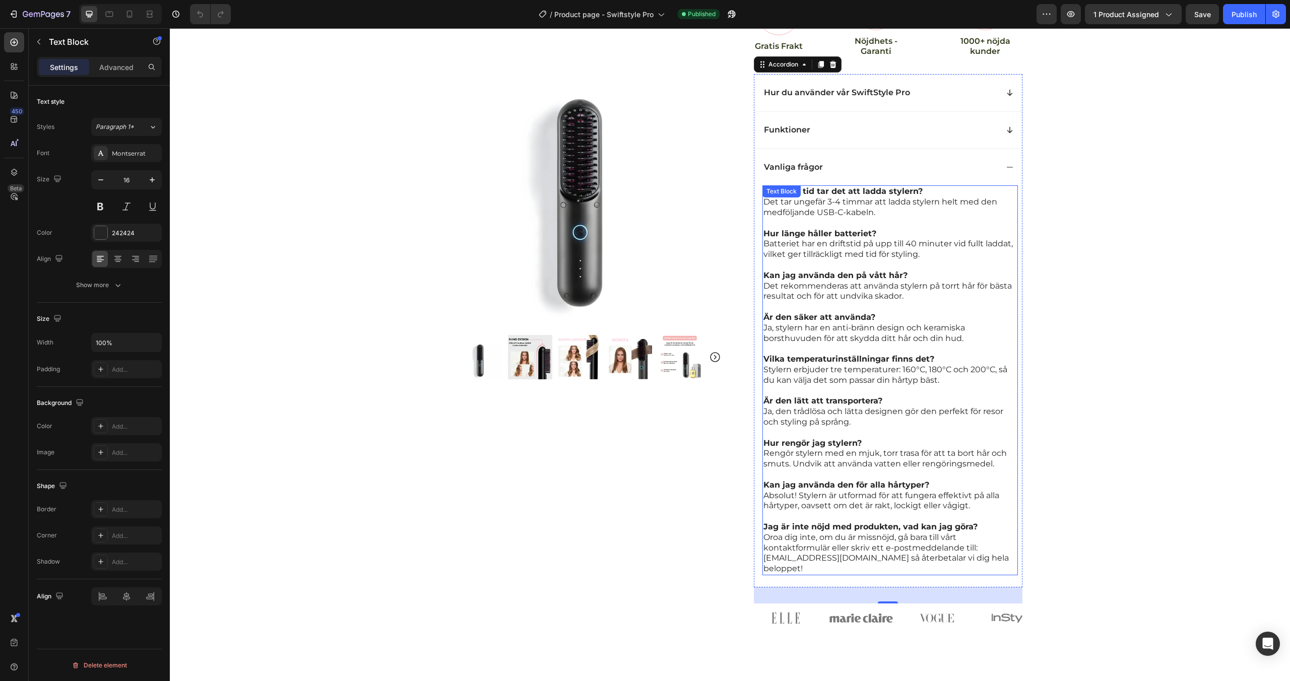
click at [839, 559] on p "Jag är inte nöjd med produkten, vad kan jag göra? Oroa dig inte, om du är missn…" at bounding box center [891, 548] width 254 height 52
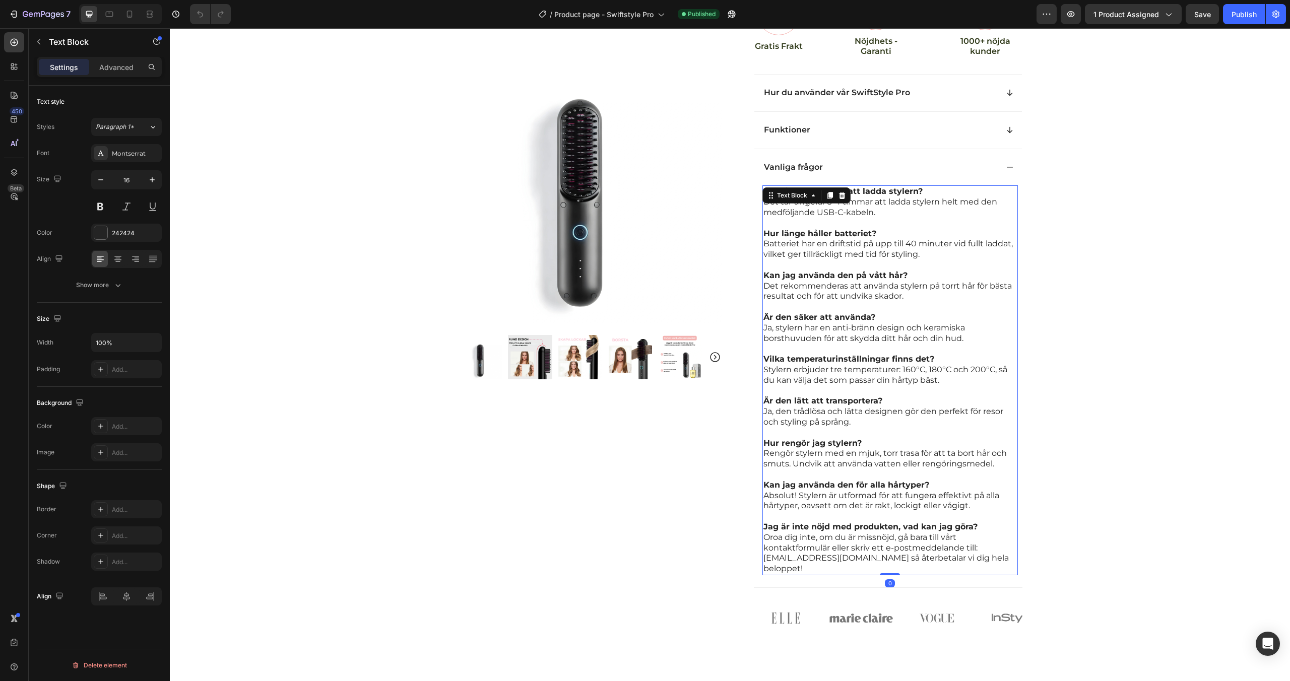
click at [840, 559] on p "Jag är inte nöjd med produkten, vad kan jag göra? Oroa dig inte, om du är missn…" at bounding box center [891, 548] width 254 height 52
click at [1054, 468] on div "Product Images Row SwiftStyle Pro - Trådlös & Portabel Hårstyler Product Title …" at bounding box center [730, 121] width 1121 height 1024
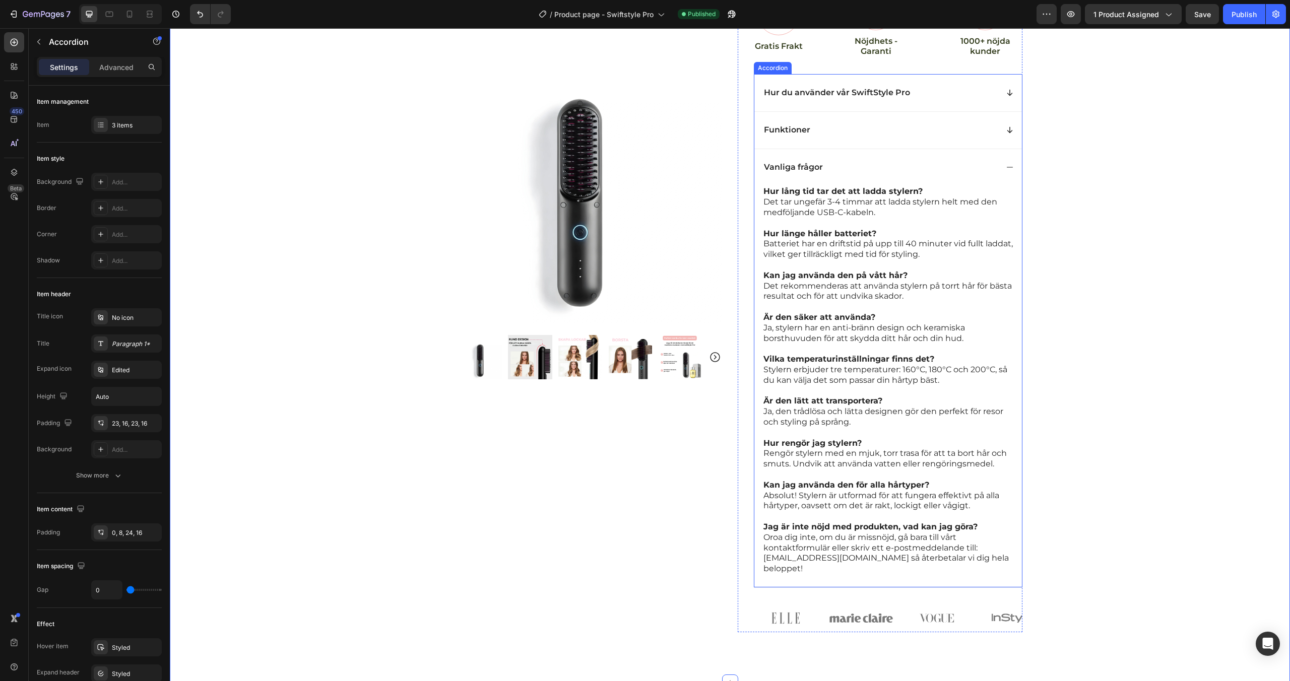
click at [899, 173] on div "Vanliga frågor" at bounding box center [880, 168] width 235 height 14
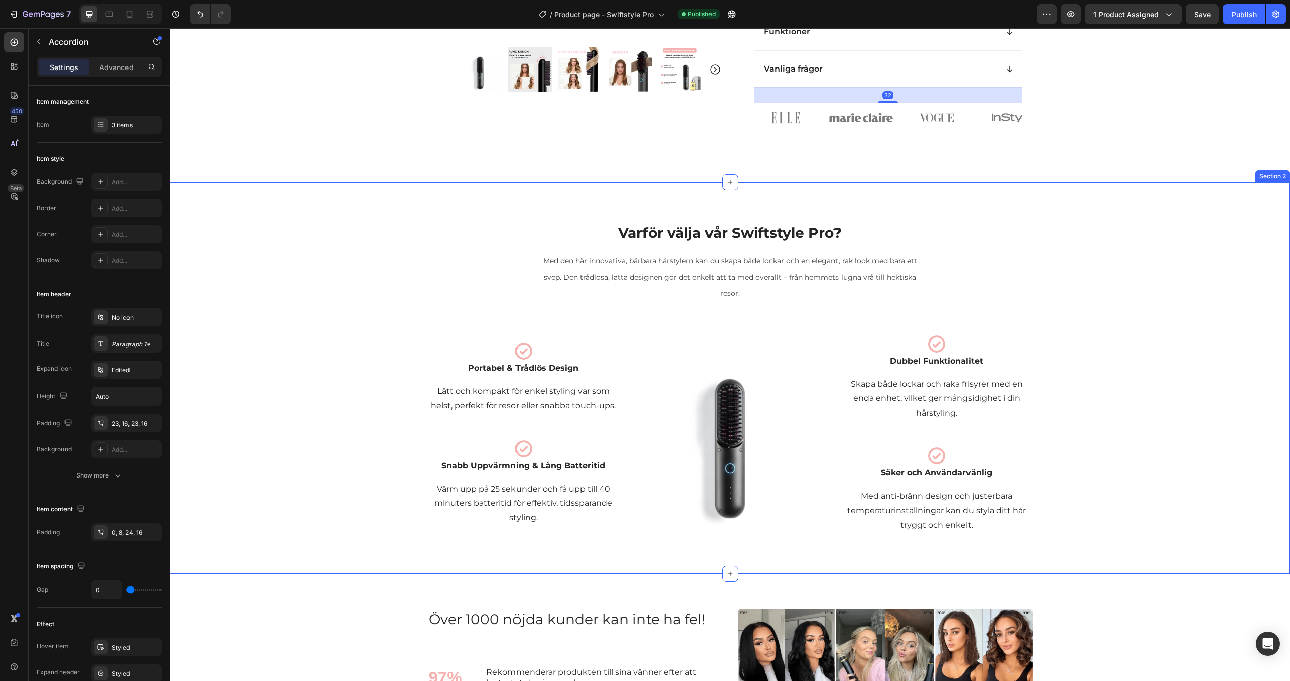
scroll to position [564, 0]
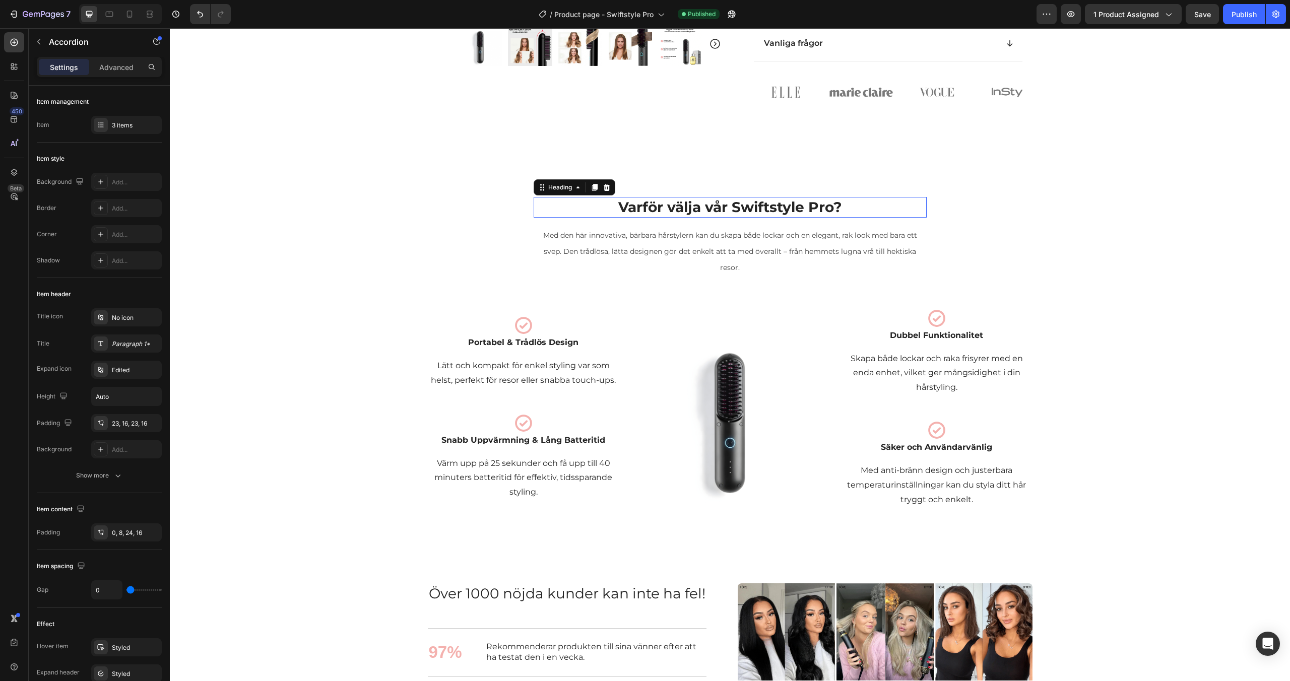
click at [717, 205] on h2 "Varför välja vår Swiftstyle Pro?" at bounding box center [730, 207] width 369 height 20
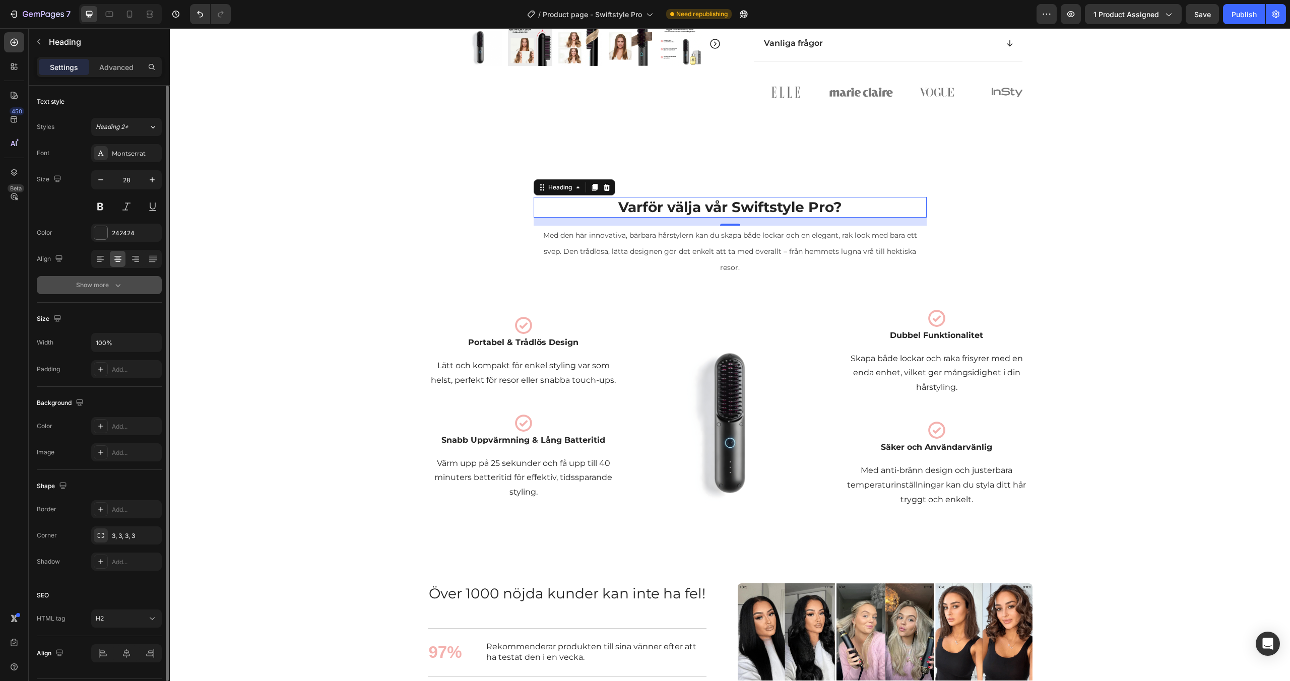
click at [118, 279] on button "Show more" at bounding box center [99, 285] width 125 height 18
click at [122, 284] on div "Bold" at bounding box center [121, 285] width 51 height 9
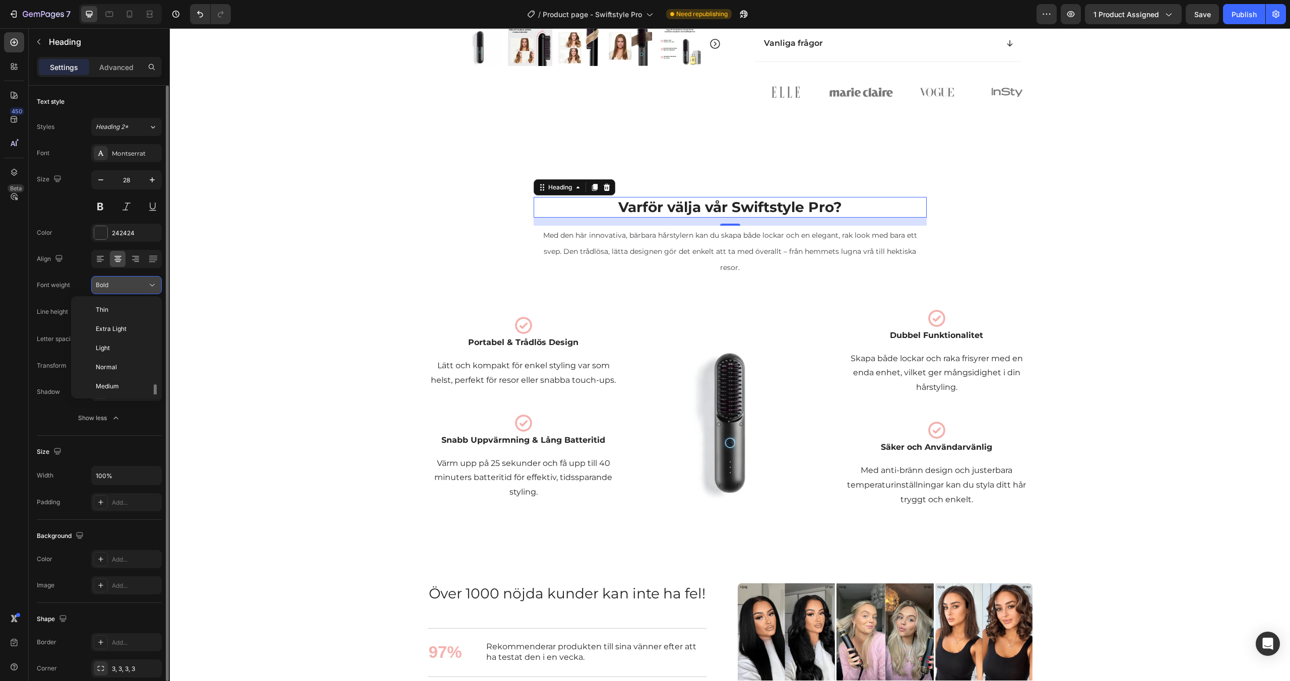
scroll to position [54, 0]
click at [115, 329] on span "Medium" at bounding box center [107, 332] width 23 height 9
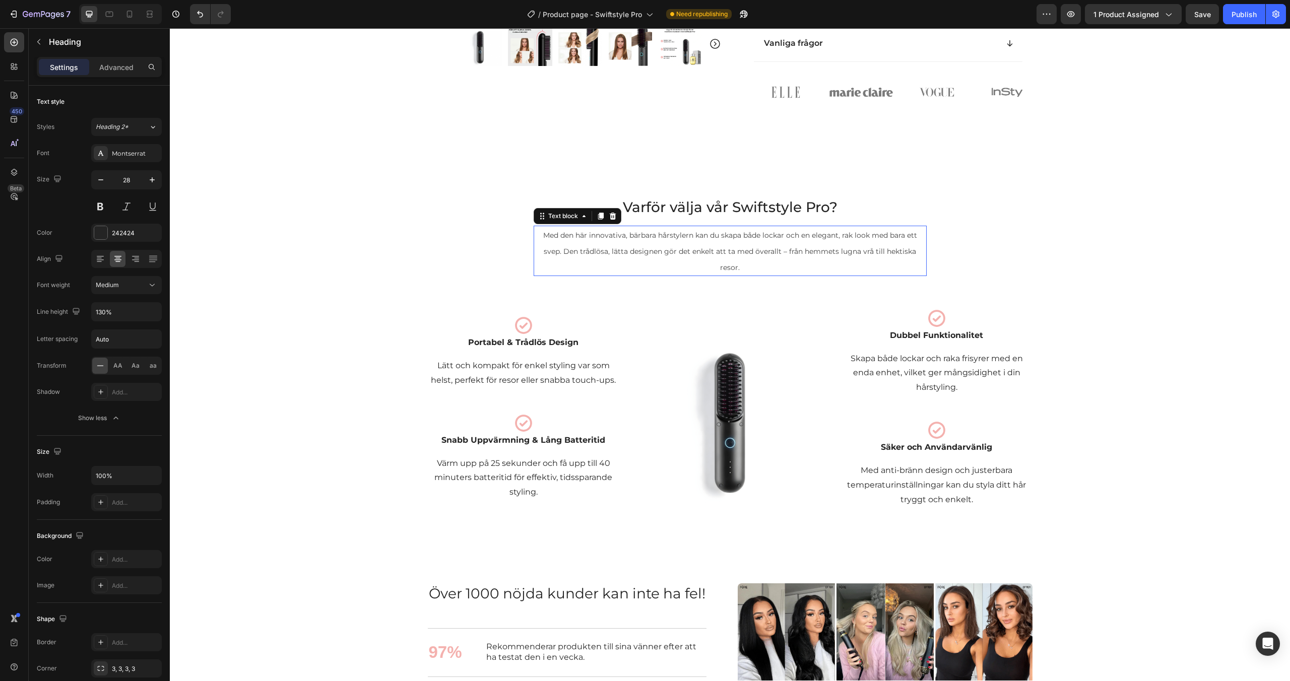
click at [616, 239] on span "Med den här innovativa, bärbara hårstylern kan du skapa både lockar och en eleg…" at bounding box center [730, 251] width 374 height 41
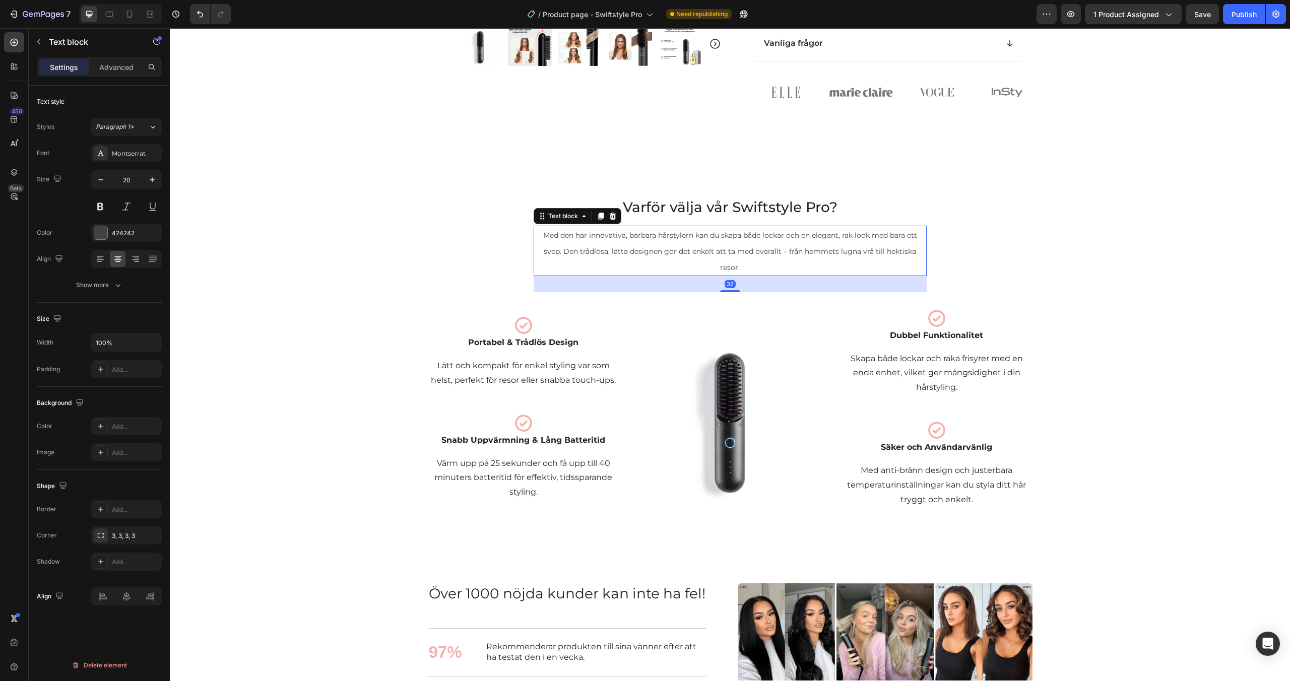
click at [616, 239] on span "Med den här innovativa, bärbara hårstylern kan du skapa både lockar och en eleg…" at bounding box center [730, 251] width 374 height 41
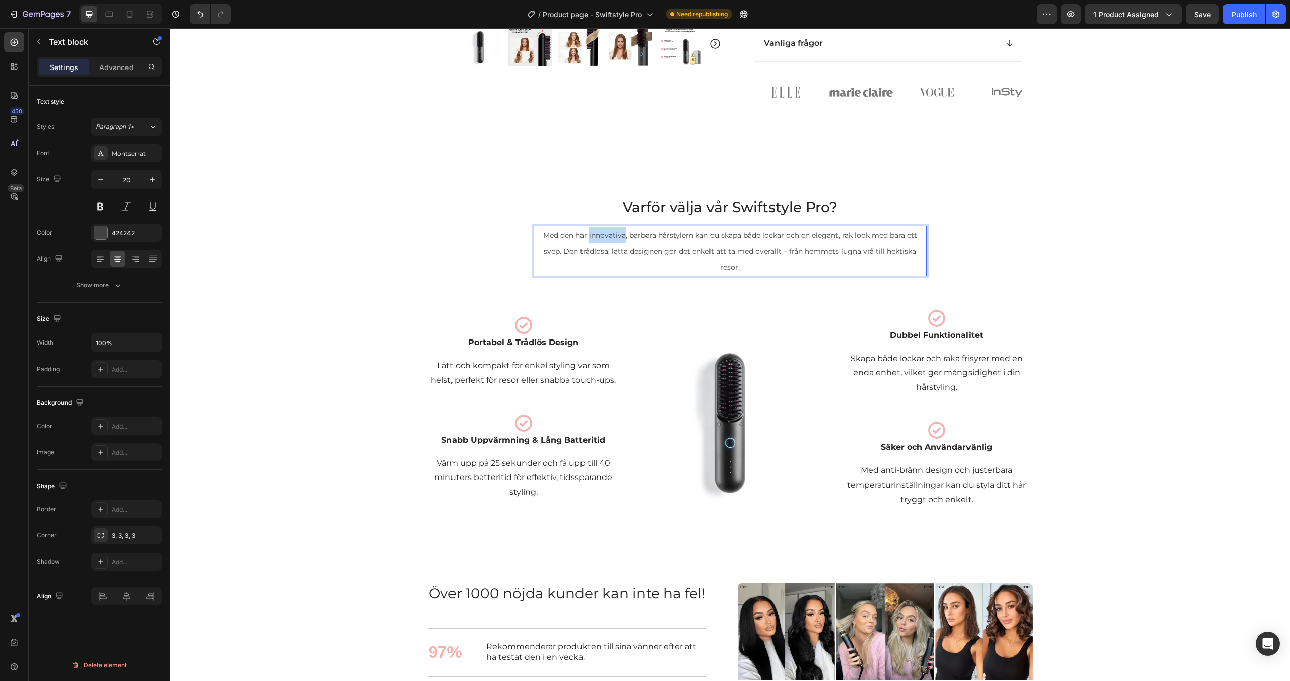
click at [616, 239] on span "Med den här innovativa, bärbara hårstylern kan du skapa både lockar och en eleg…" at bounding box center [730, 251] width 374 height 41
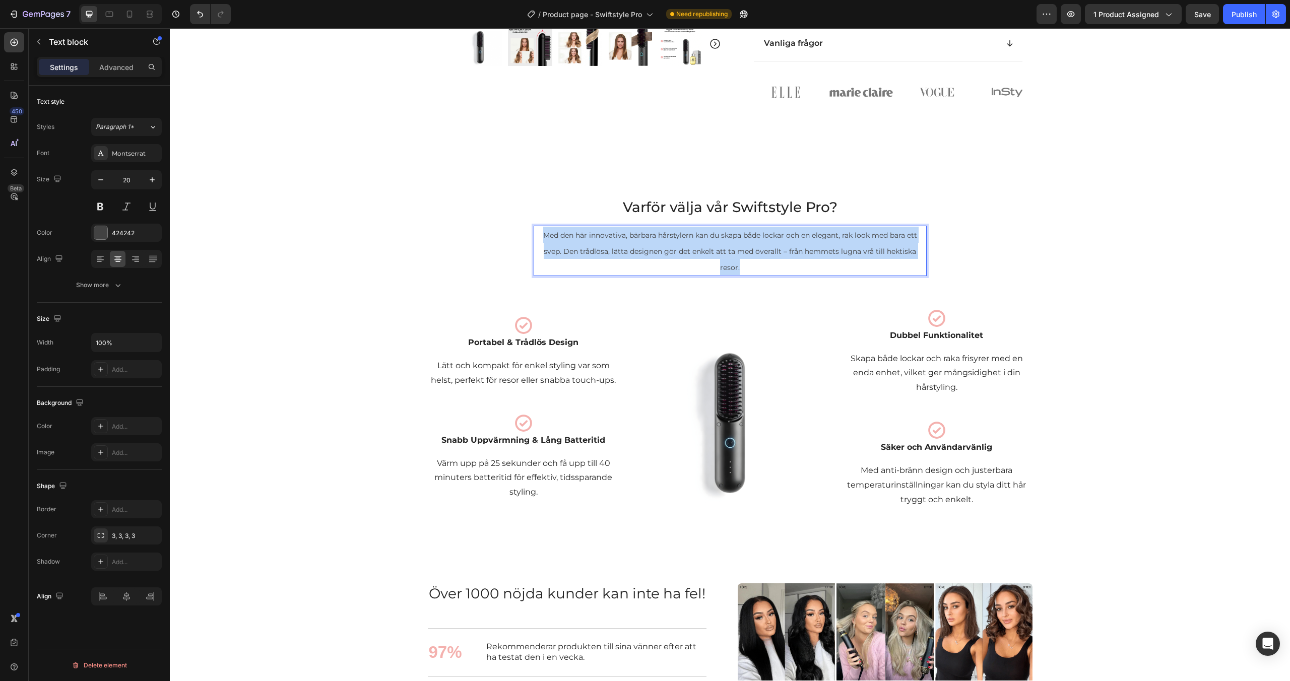
click at [616, 239] on span "Med den här innovativa, bärbara hårstylern kan du skapa både lockar och en eleg…" at bounding box center [730, 251] width 374 height 41
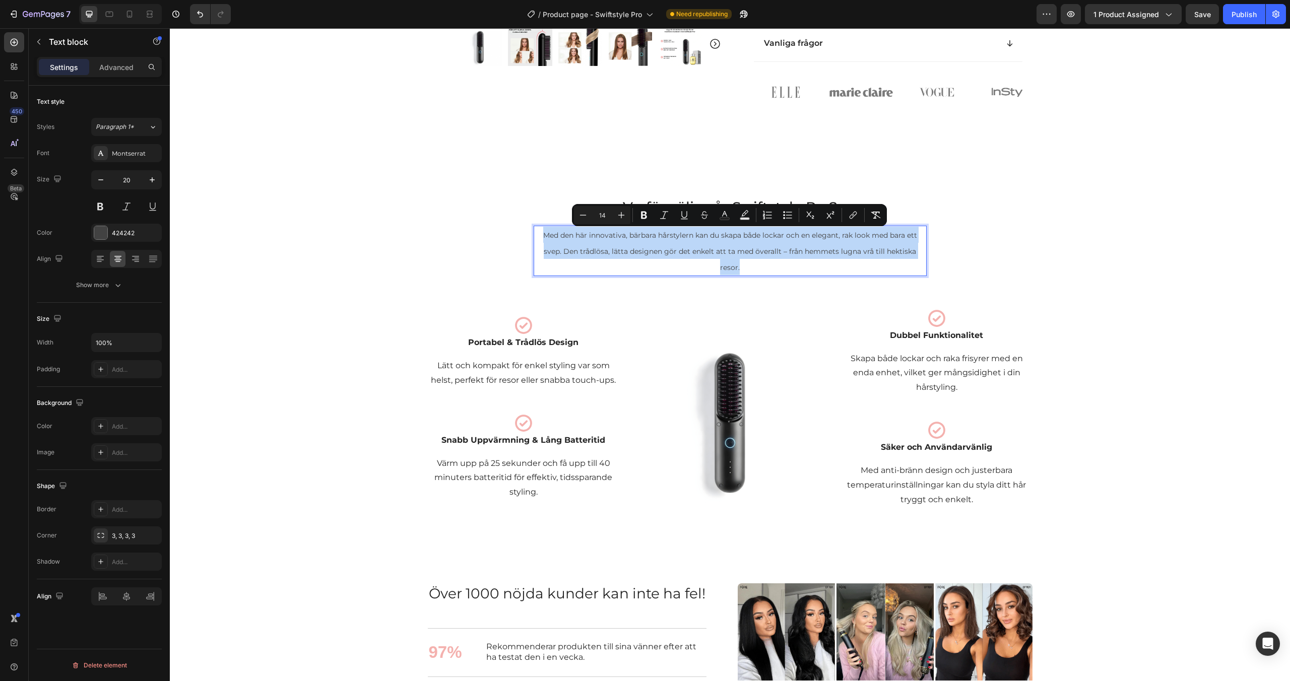
click at [616, 239] on span "Med den här innovativa, bärbara hårstylern kan du skapa både lockar och en eleg…" at bounding box center [730, 251] width 374 height 41
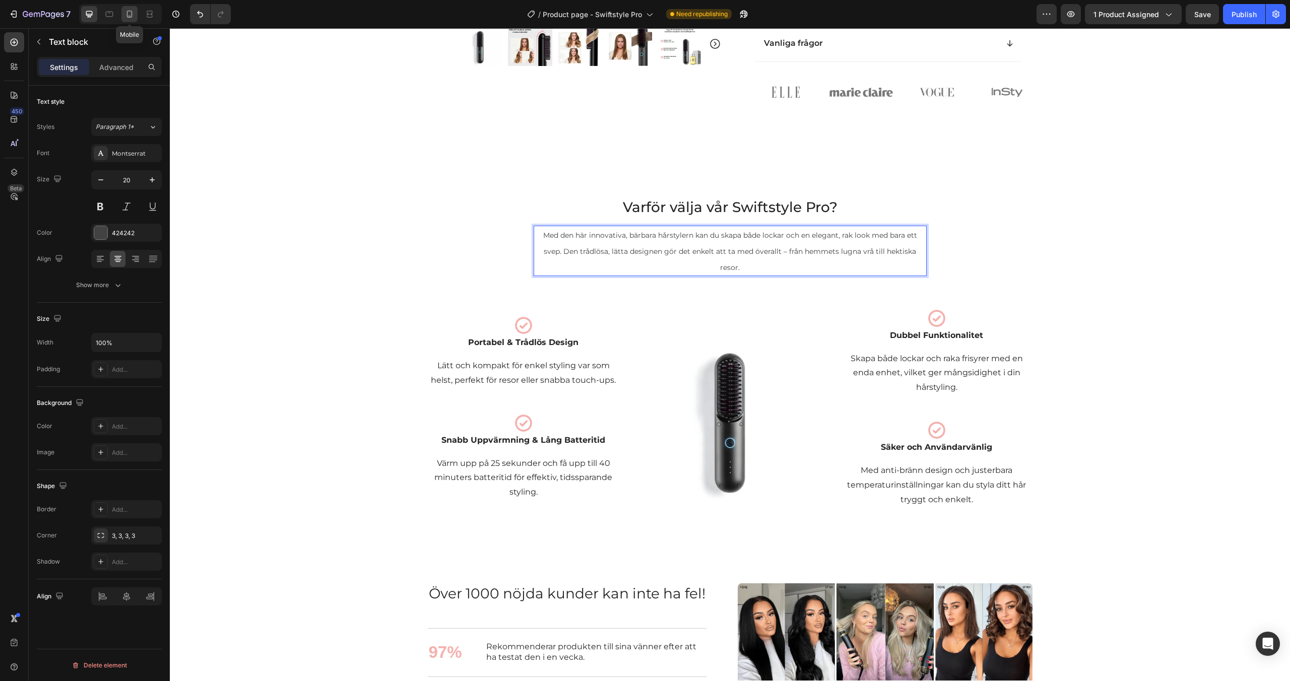
click at [133, 17] on icon at bounding box center [130, 14] width 10 height 10
type input "14"
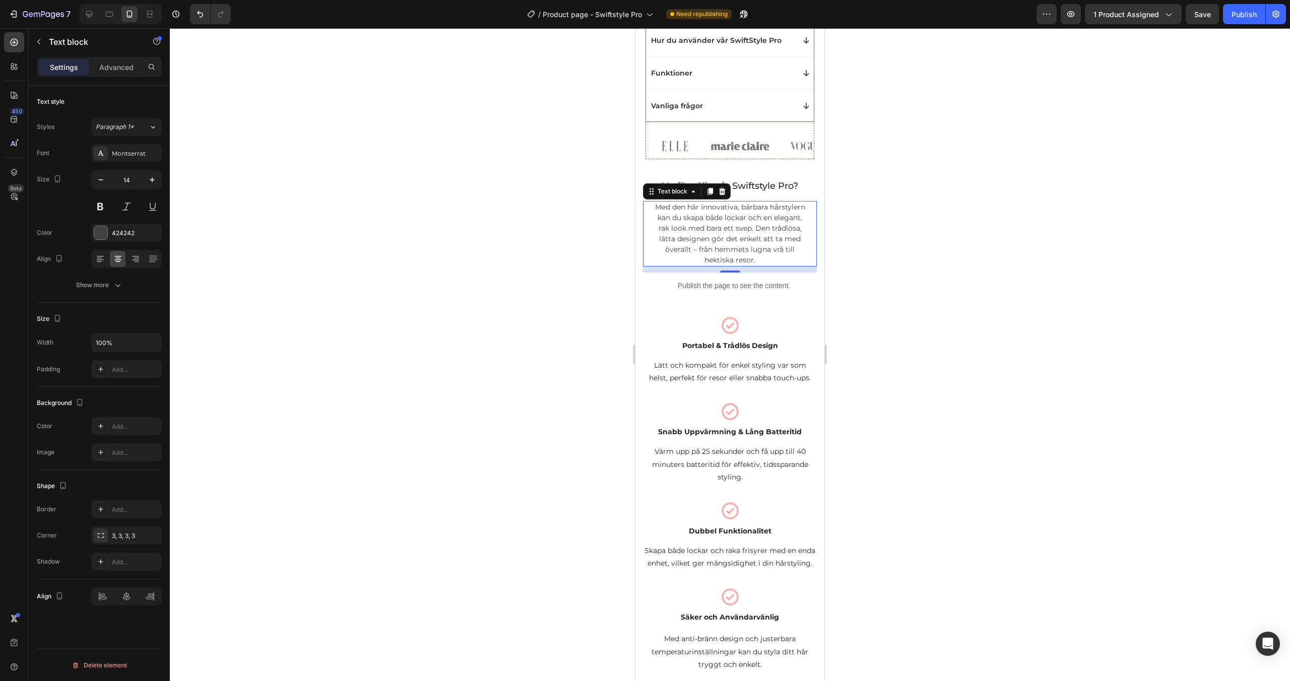
scroll to position [645, 0]
click at [710, 190] on icon at bounding box center [711, 193] width 6 height 7
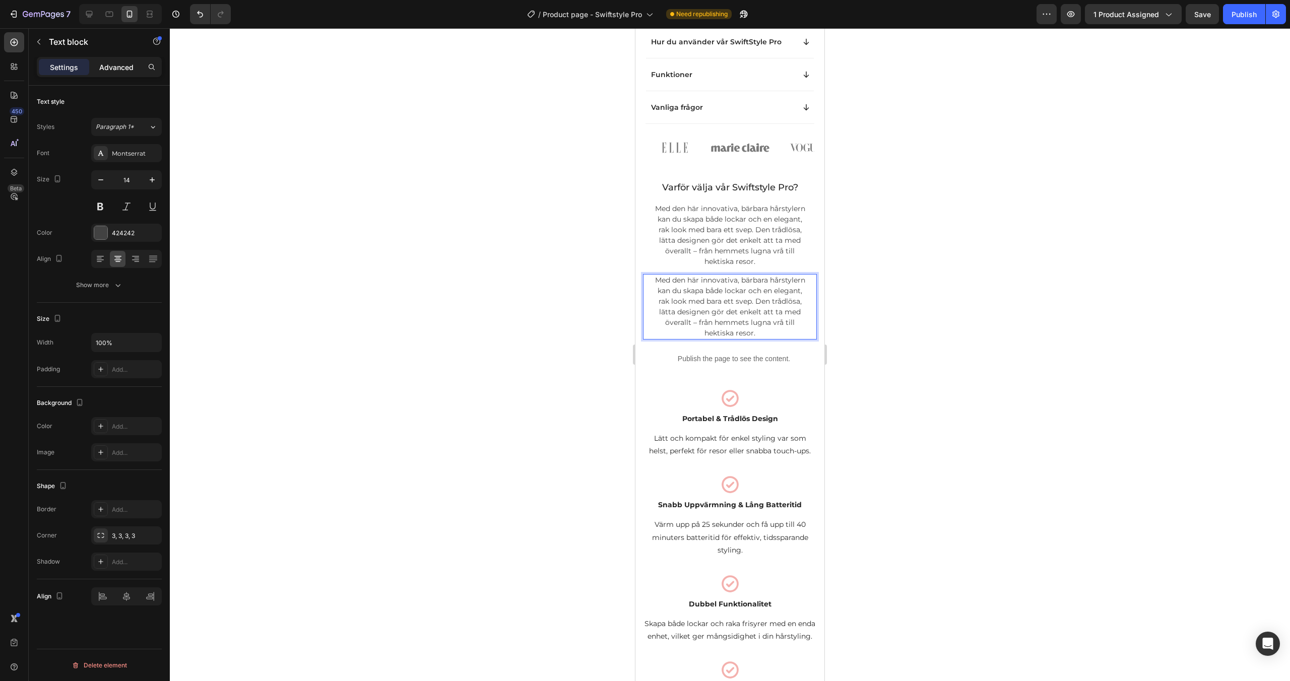
click at [112, 66] on p "Advanced" at bounding box center [116, 67] width 34 height 11
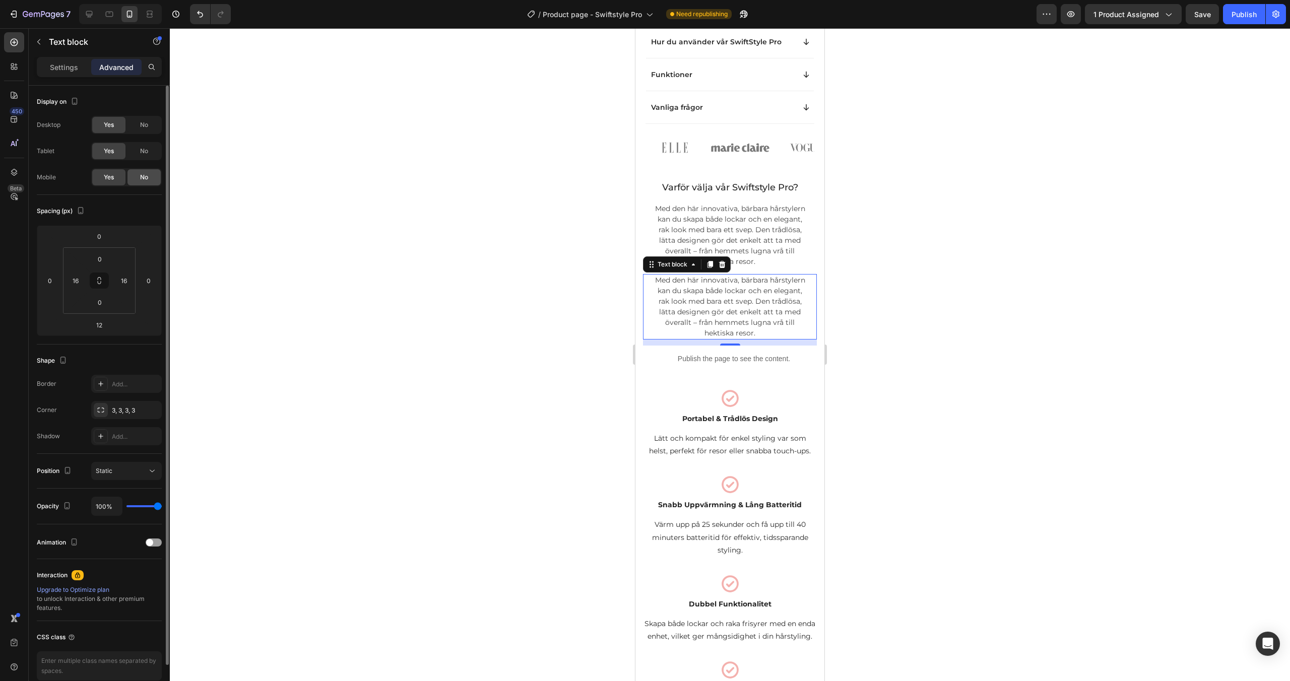
click at [139, 174] on div "No" at bounding box center [144, 177] width 33 height 16
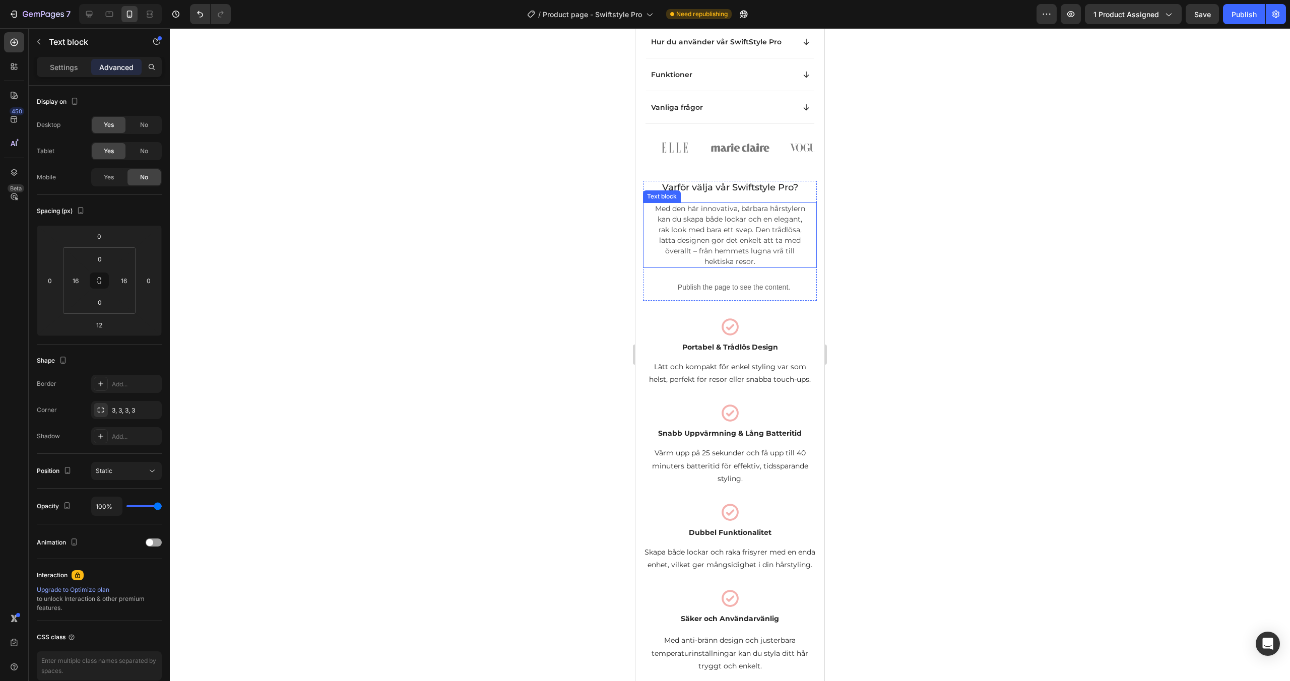
click at [744, 232] on span "Med den här innovativa, bärbara hårstylern kan du skapa både lockar och en eleg…" at bounding box center [730, 235] width 150 height 62
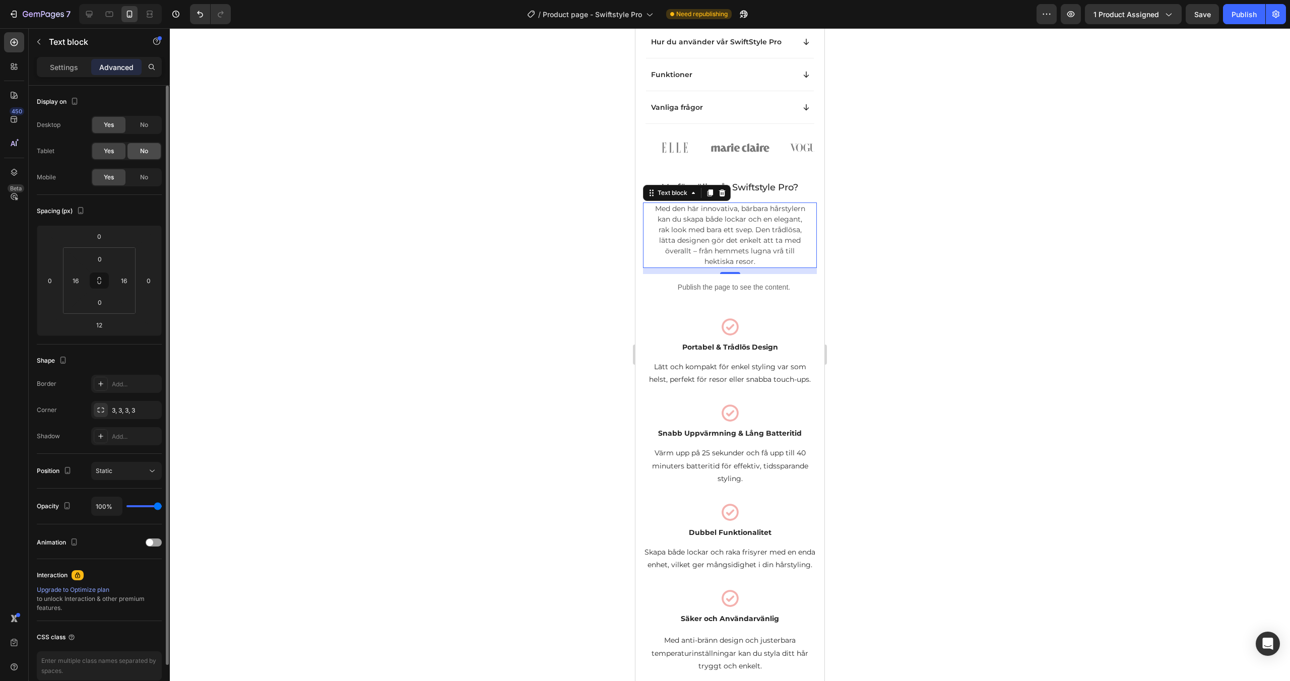
click at [135, 149] on div "No" at bounding box center [144, 151] width 33 height 16
click at [137, 123] on div "No" at bounding box center [144, 125] width 33 height 16
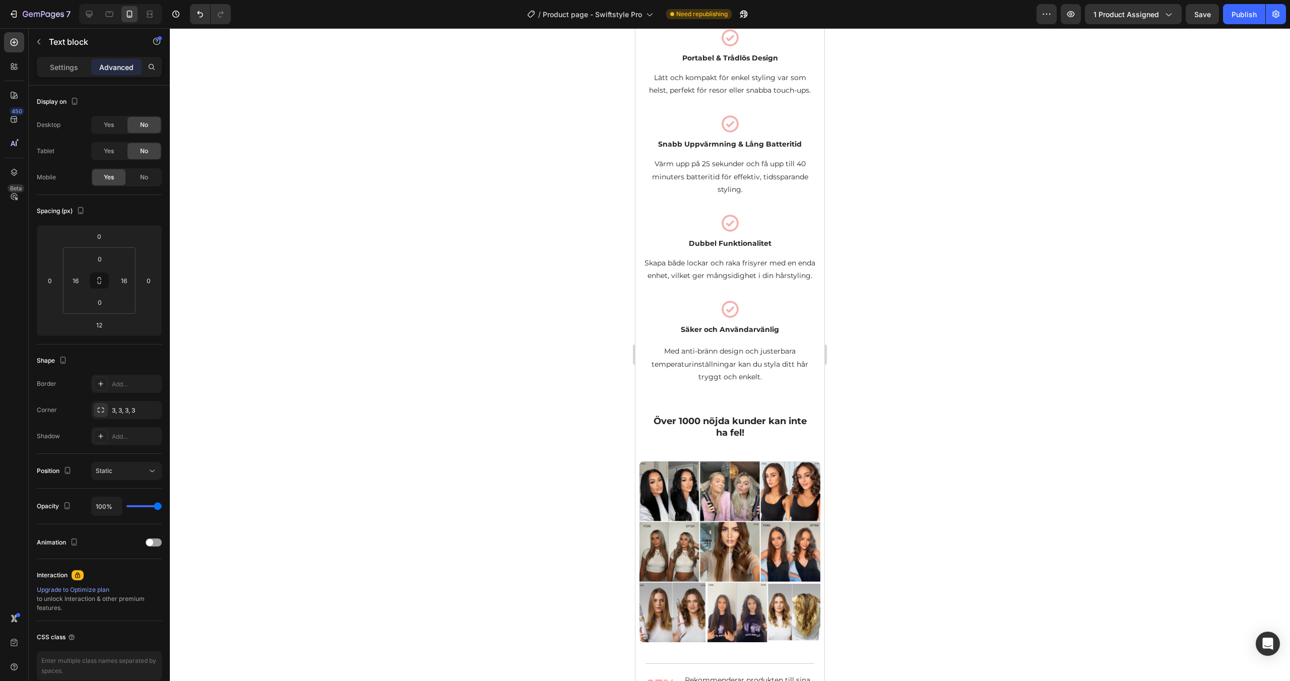
scroll to position [1205, 0]
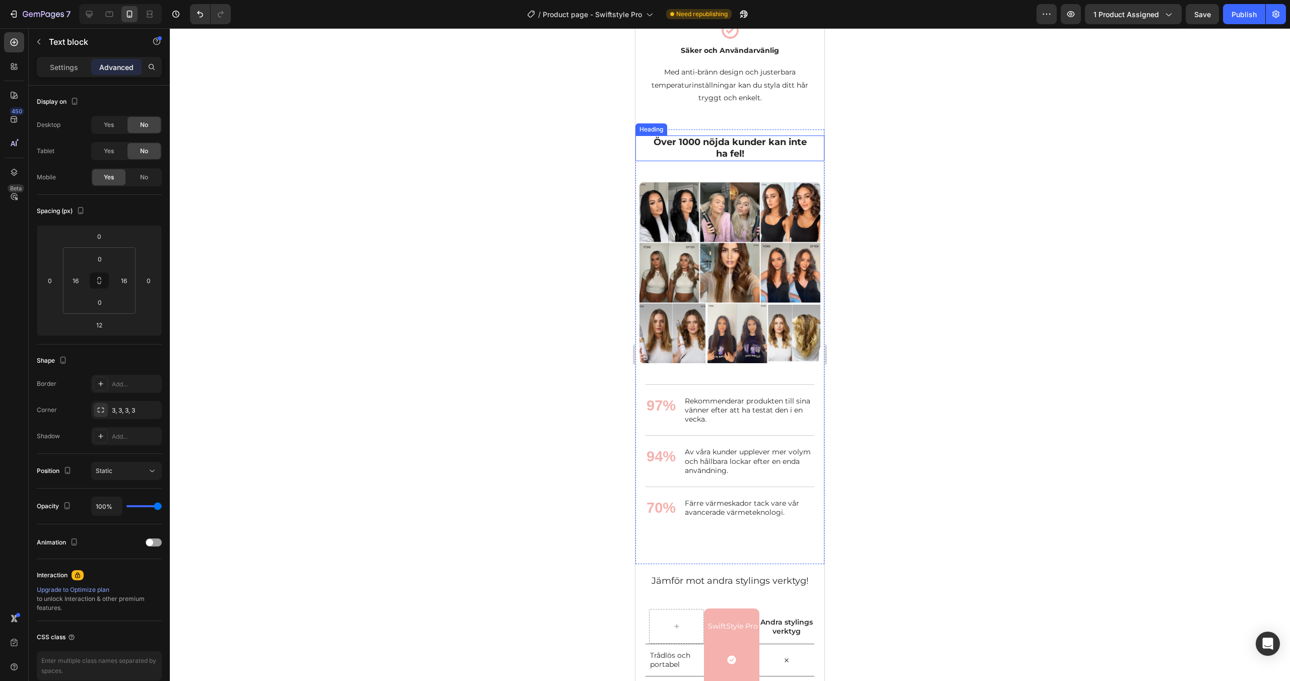
click at [732, 150] on strong "Över 1000 nöjda kunder kan inte ha fel!" at bounding box center [730, 148] width 153 height 23
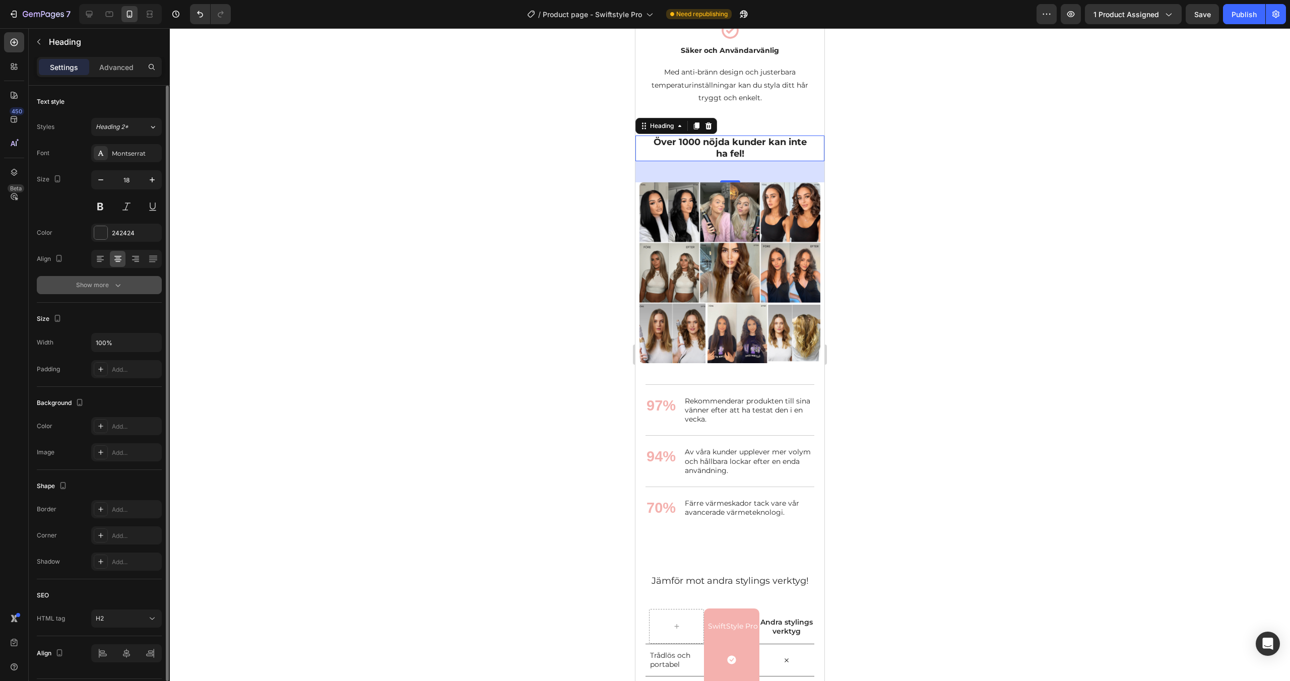
click at [118, 283] on icon "button" at bounding box center [118, 285] width 10 height 10
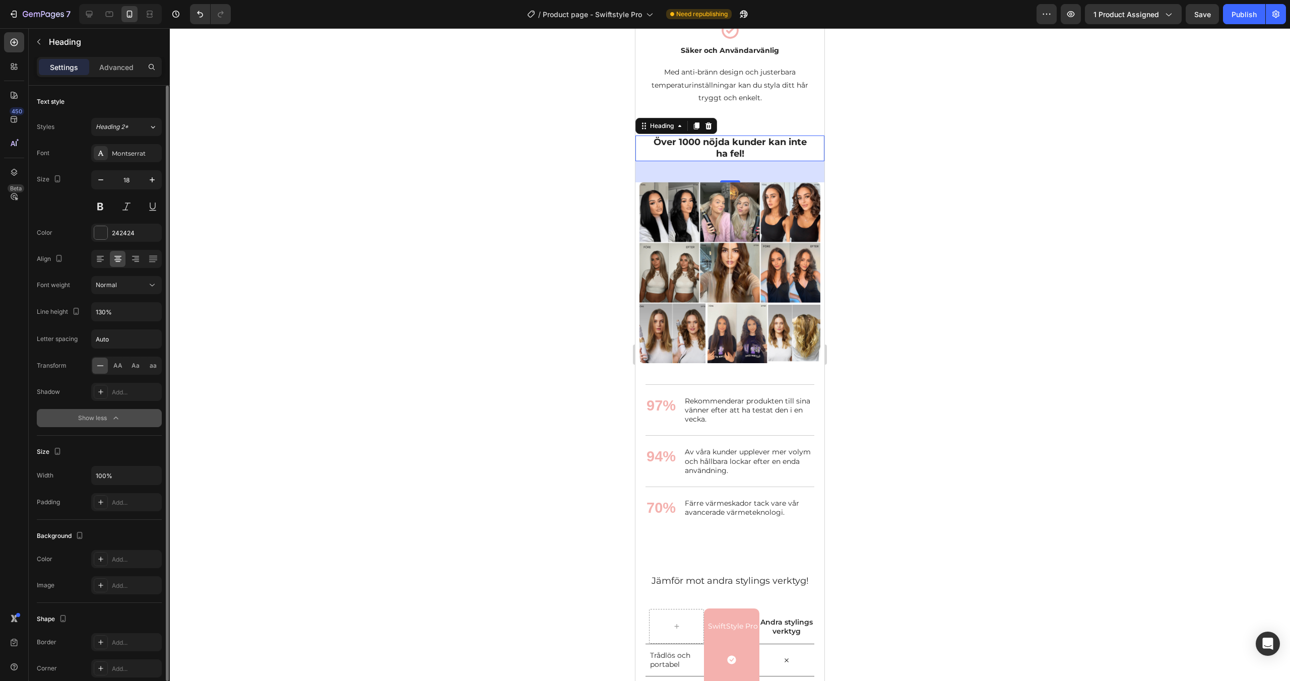
click at [118, 283] on div "Normal" at bounding box center [121, 285] width 51 height 9
click at [101, 206] on button at bounding box center [100, 207] width 18 height 18
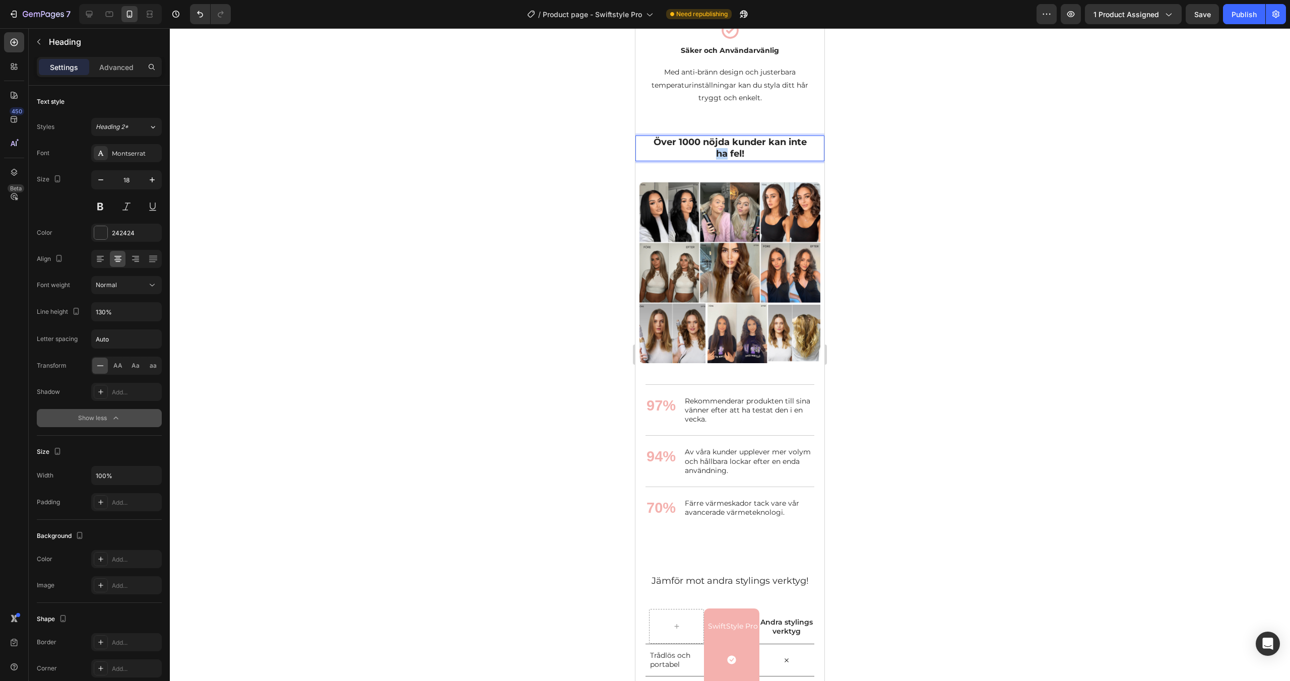
click at [719, 153] on strong "Över 1000 nöjda kunder kan inte ha fel!" at bounding box center [730, 148] width 153 height 23
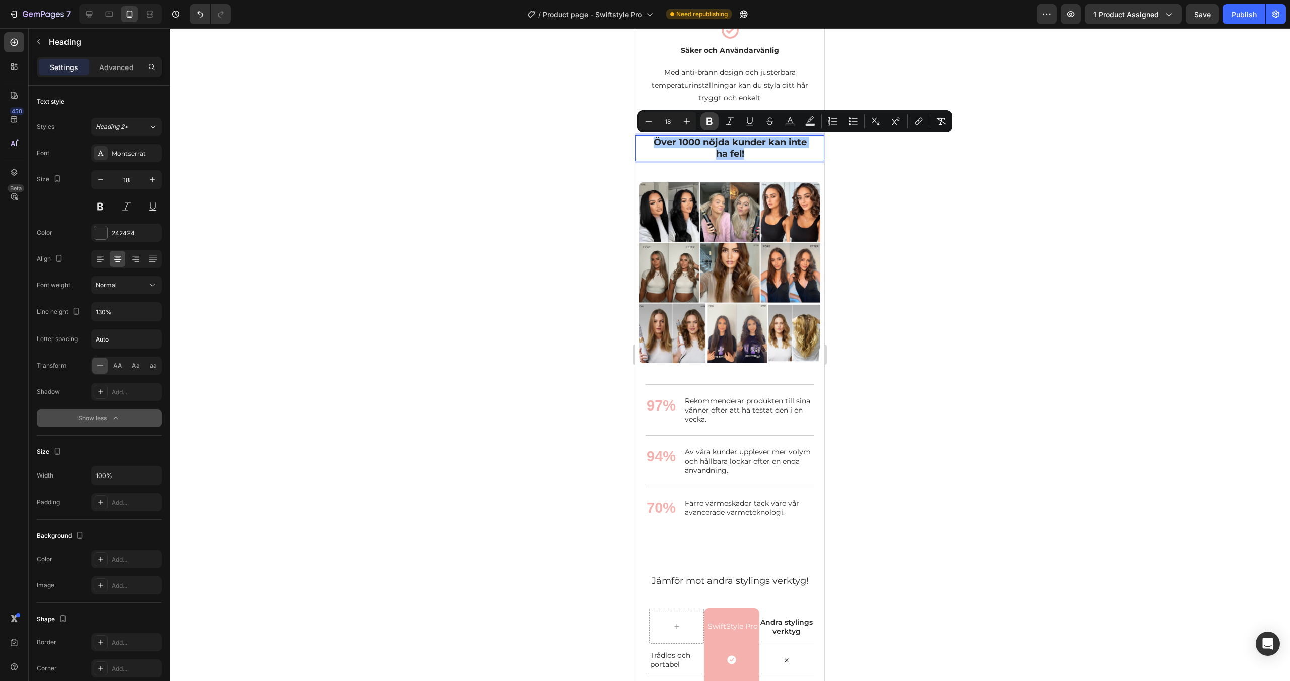
click at [709, 126] on icon "Editor contextual toolbar" at bounding box center [710, 121] width 10 height 10
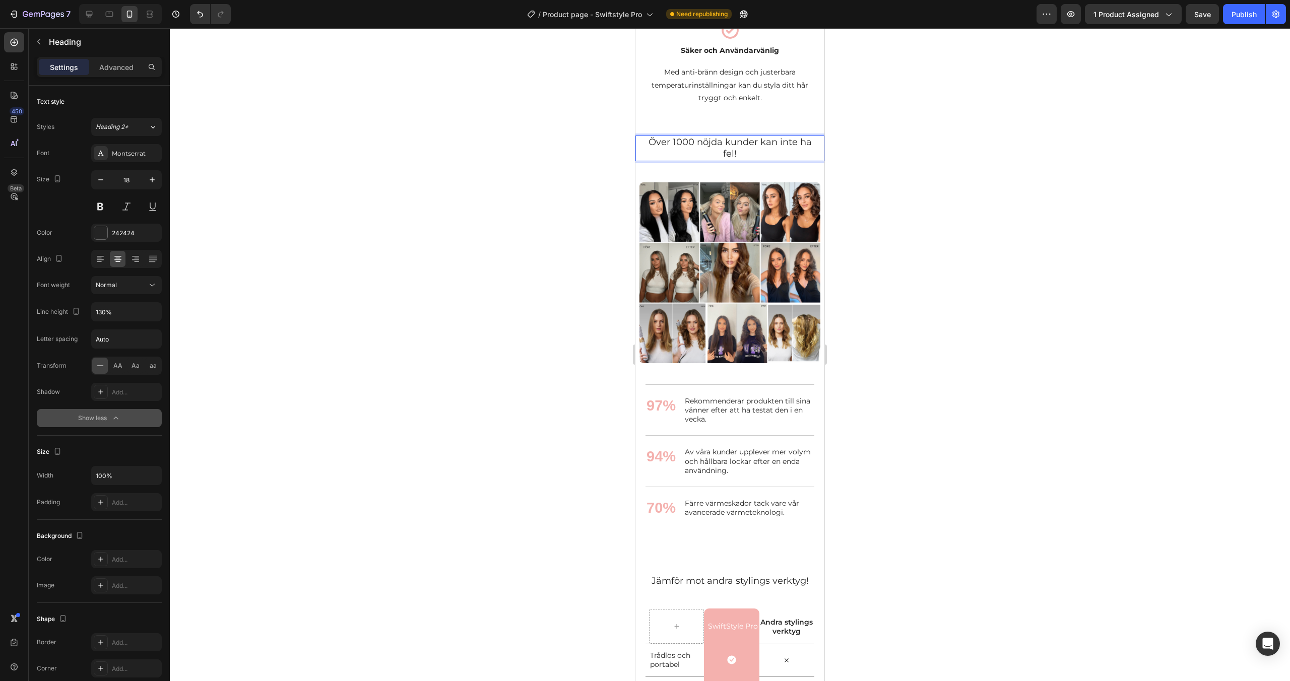
click at [692, 152] on p "Över 1000 nöjda kunder kan inte ha fel!" at bounding box center [730, 149] width 167 height 24
click at [129, 288] on div "Normal" at bounding box center [121, 285] width 51 height 9
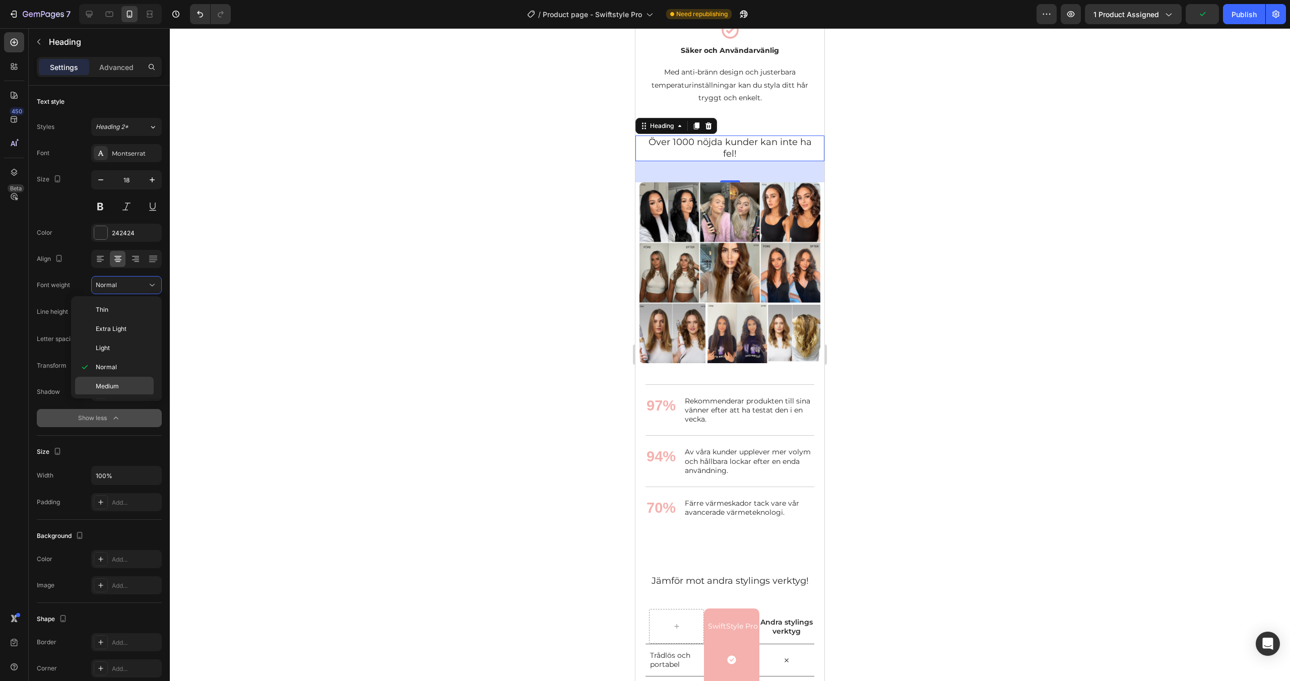
click at [110, 396] on div "Medium" at bounding box center [114, 405] width 79 height 19
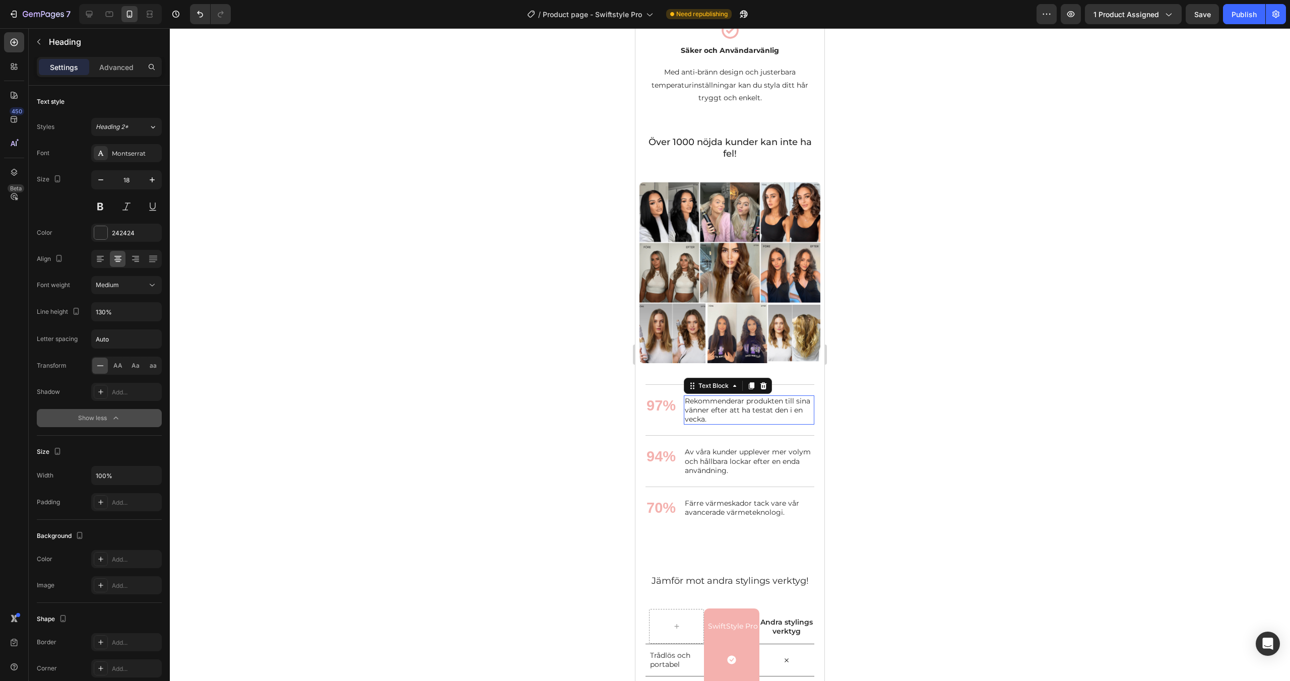
click at [723, 419] on p "Rekommenderar produkten till sina vänner efter att ha testat den i en vecka." at bounding box center [749, 411] width 129 height 28
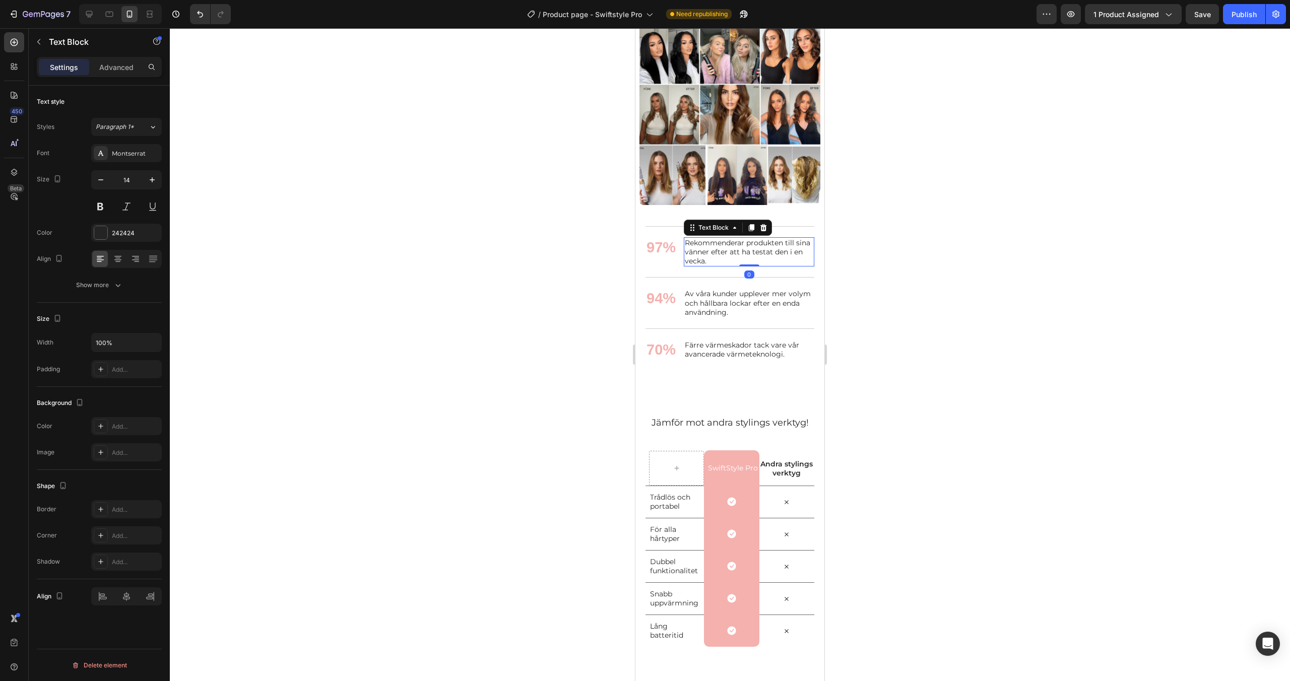
scroll to position [1381, 0]
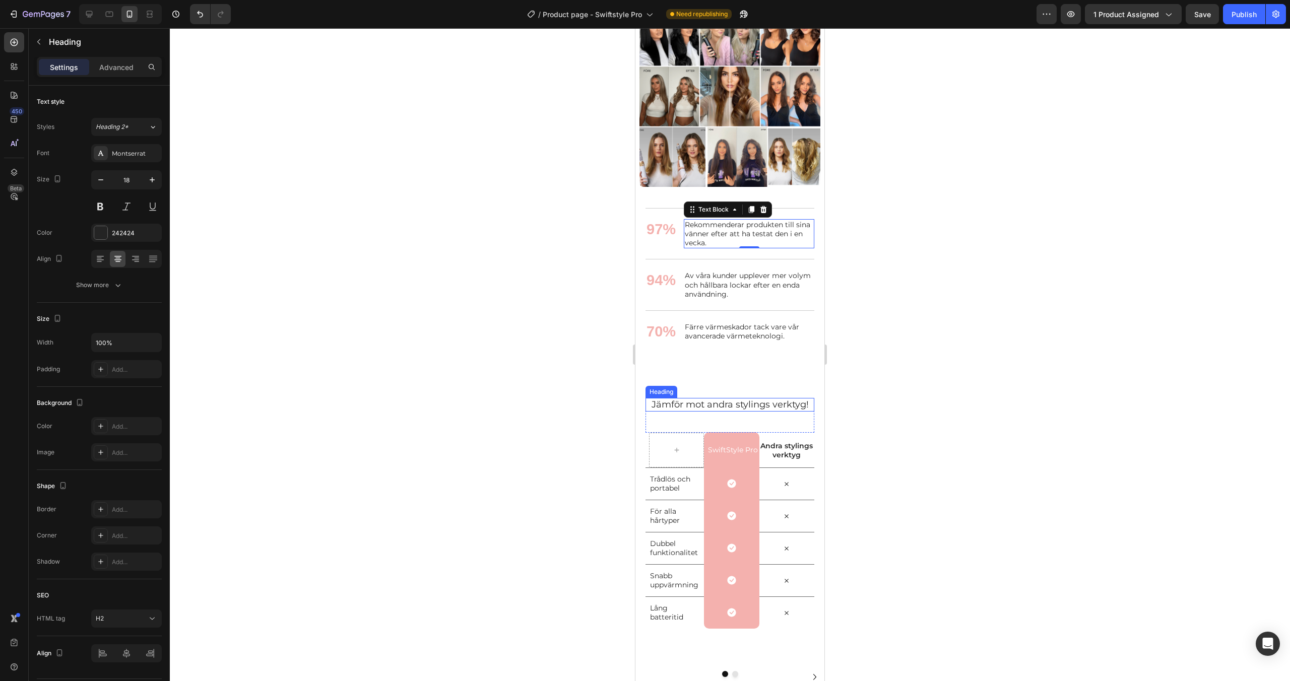
click at [724, 407] on h2 "Jämför mot andra stylings verktyg!" at bounding box center [730, 405] width 169 height 14
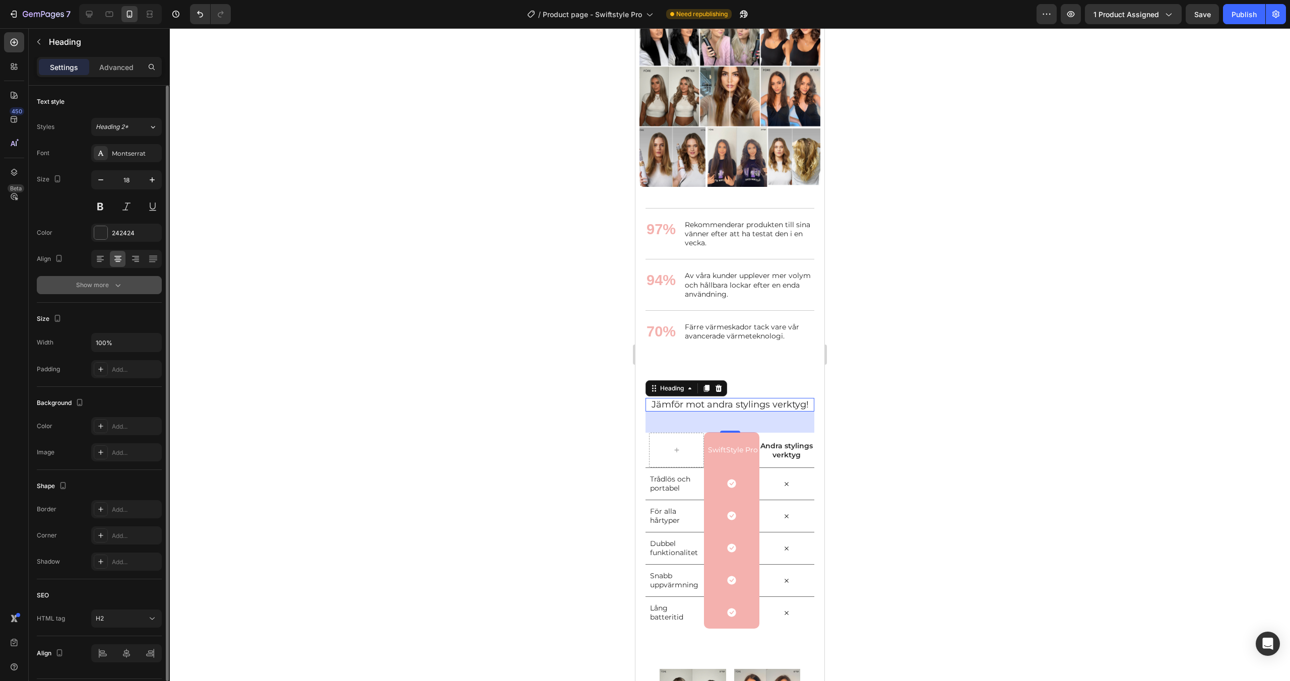
click at [113, 286] on icon "button" at bounding box center [118, 285] width 10 height 10
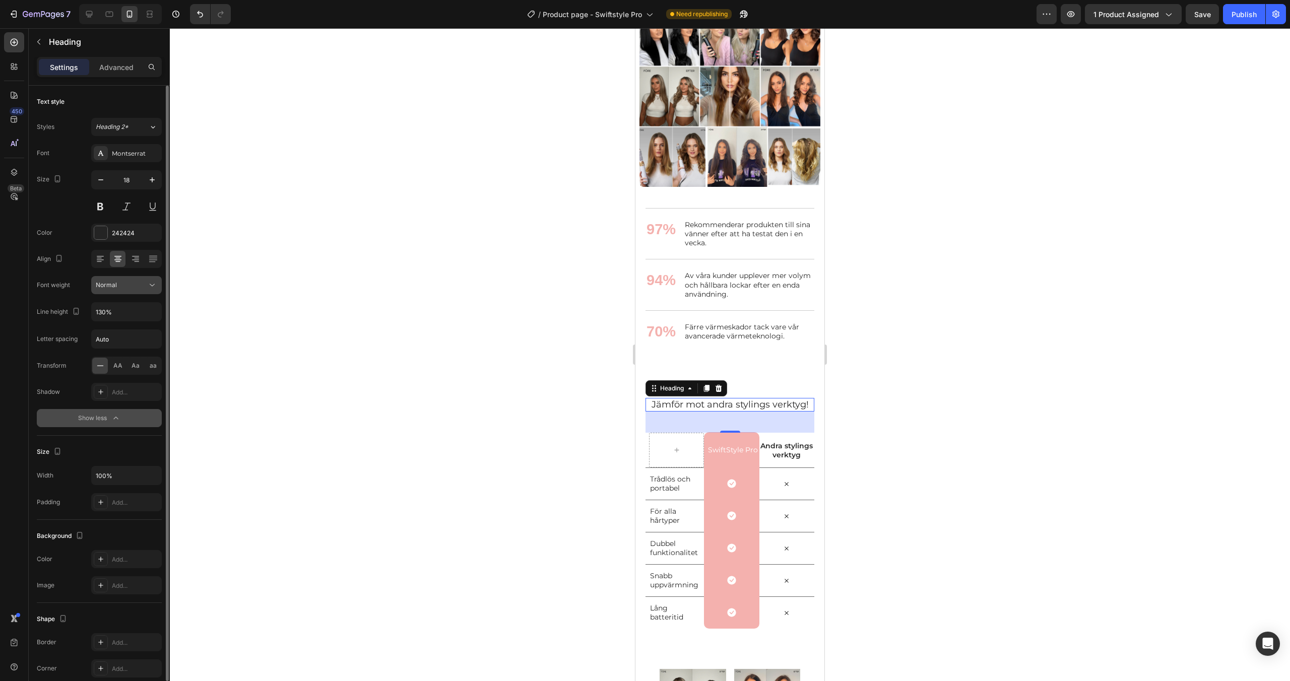
click at [116, 287] on div "Normal" at bounding box center [121, 285] width 51 height 9
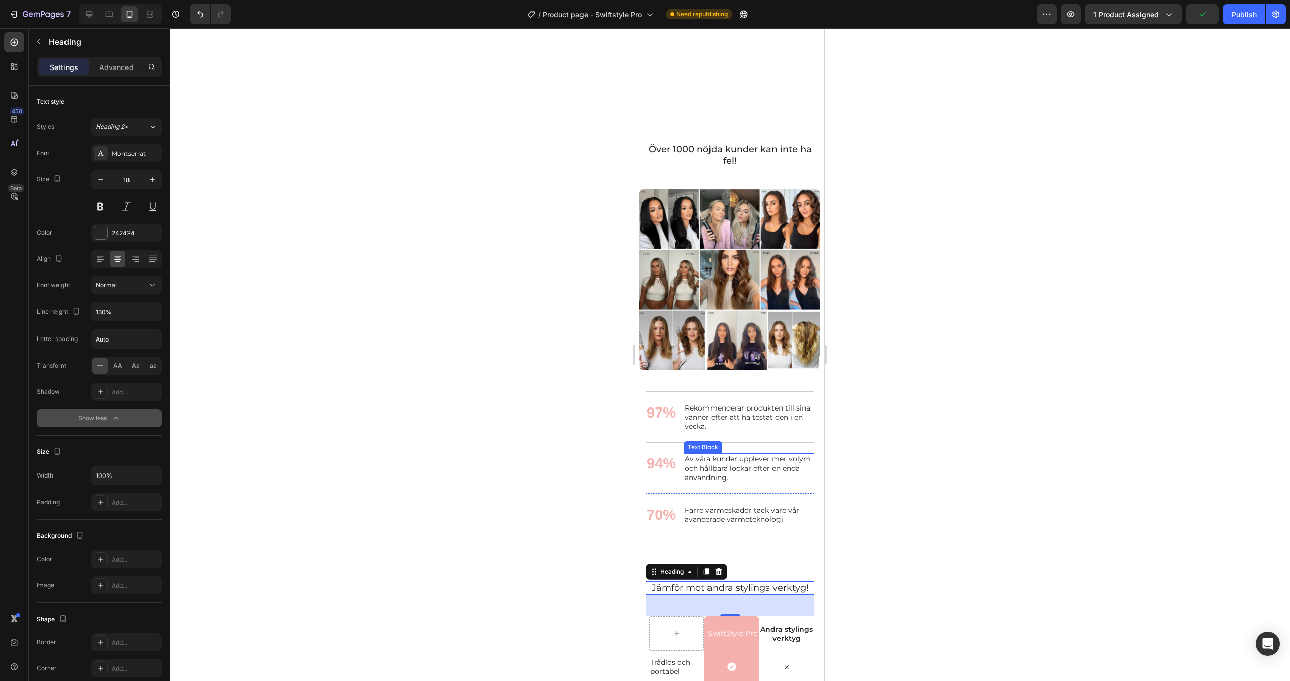
scroll to position [1131, 0]
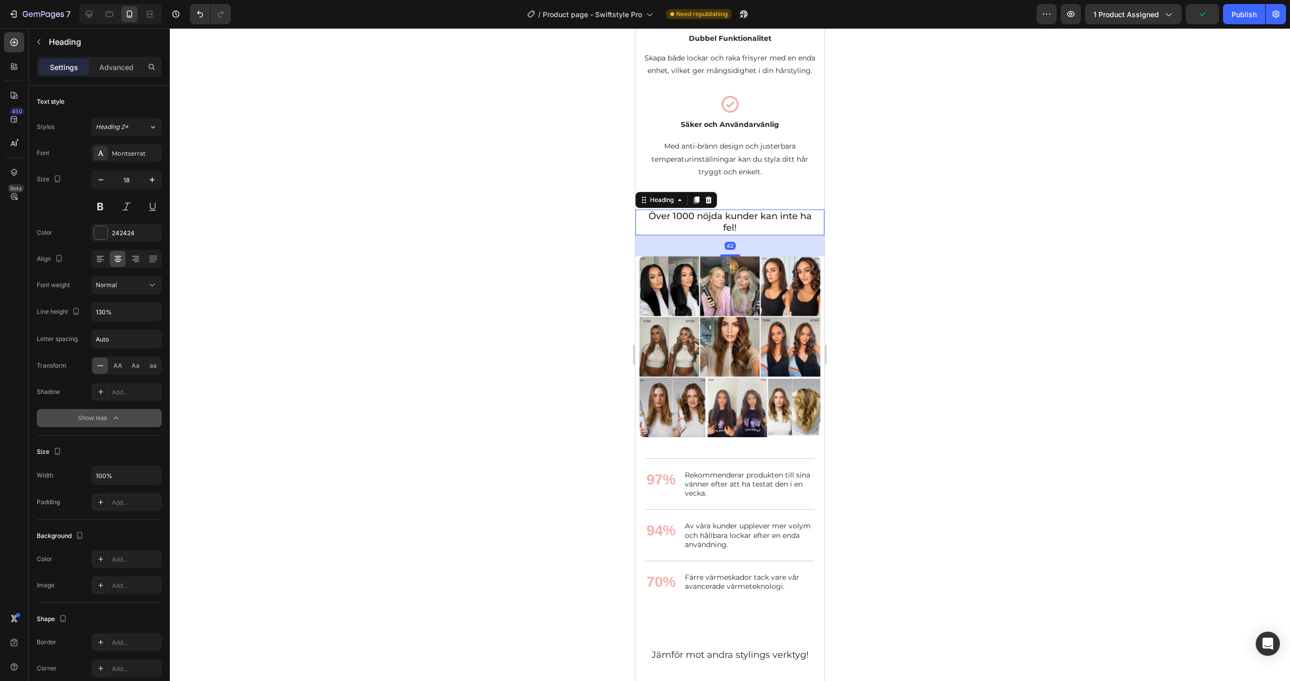
click at [715, 224] on p "Över 1000 nöjda kunder kan inte ha fel!" at bounding box center [730, 223] width 167 height 24
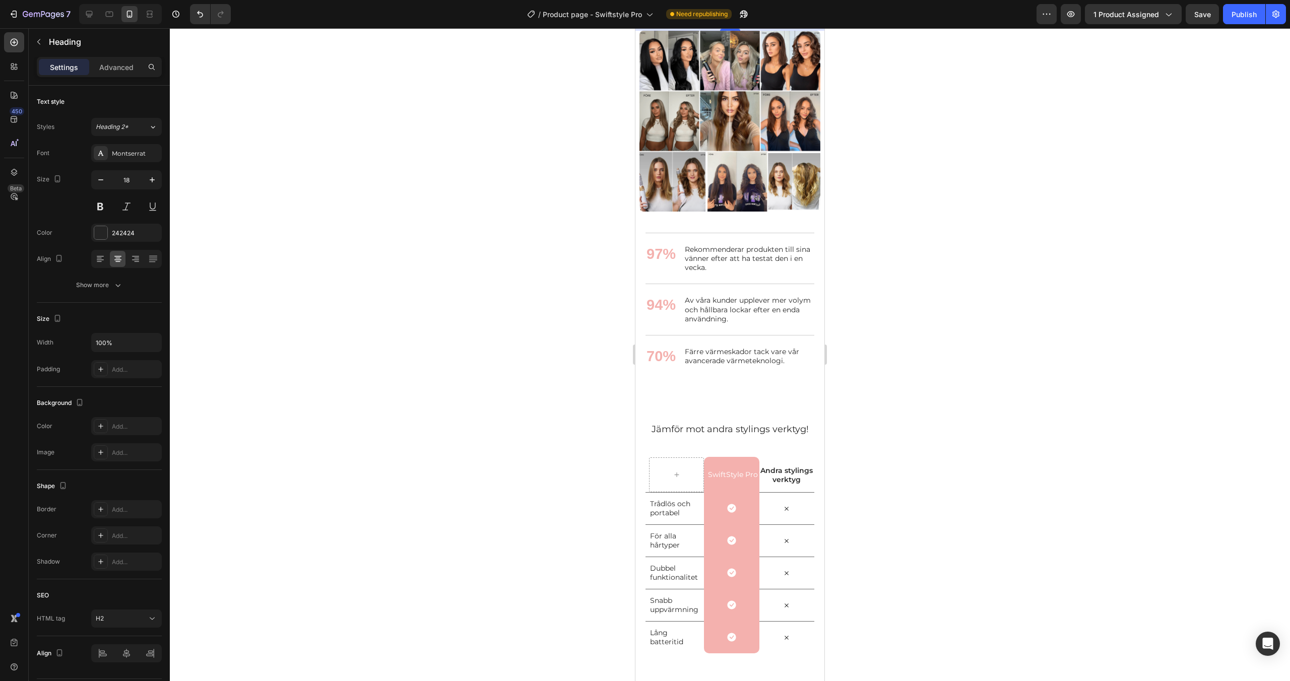
scroll to position [1402, 0]
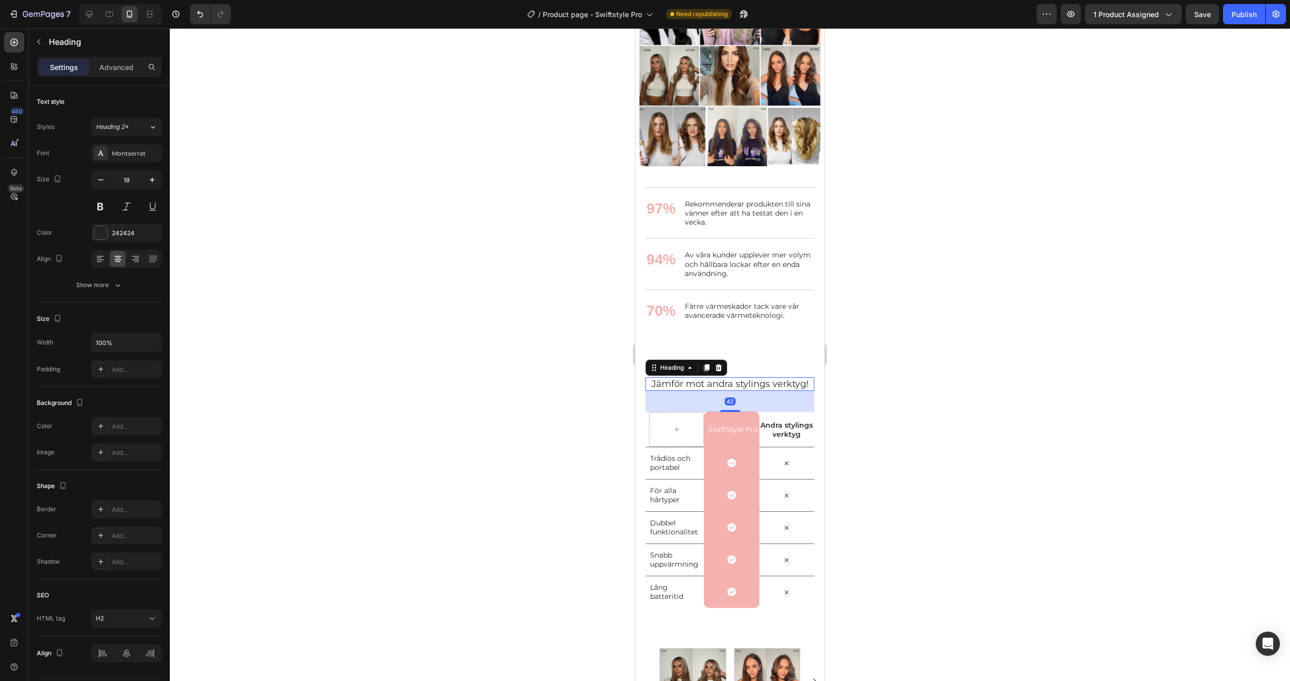
click at [721, 385] on h2 "Jämför mot andra stylings verktyg!" at bounding box center [730, 385] width 169 height 14
click at [115, 288] on icon "button" at bounding box center [118, 285] width 10 height 10
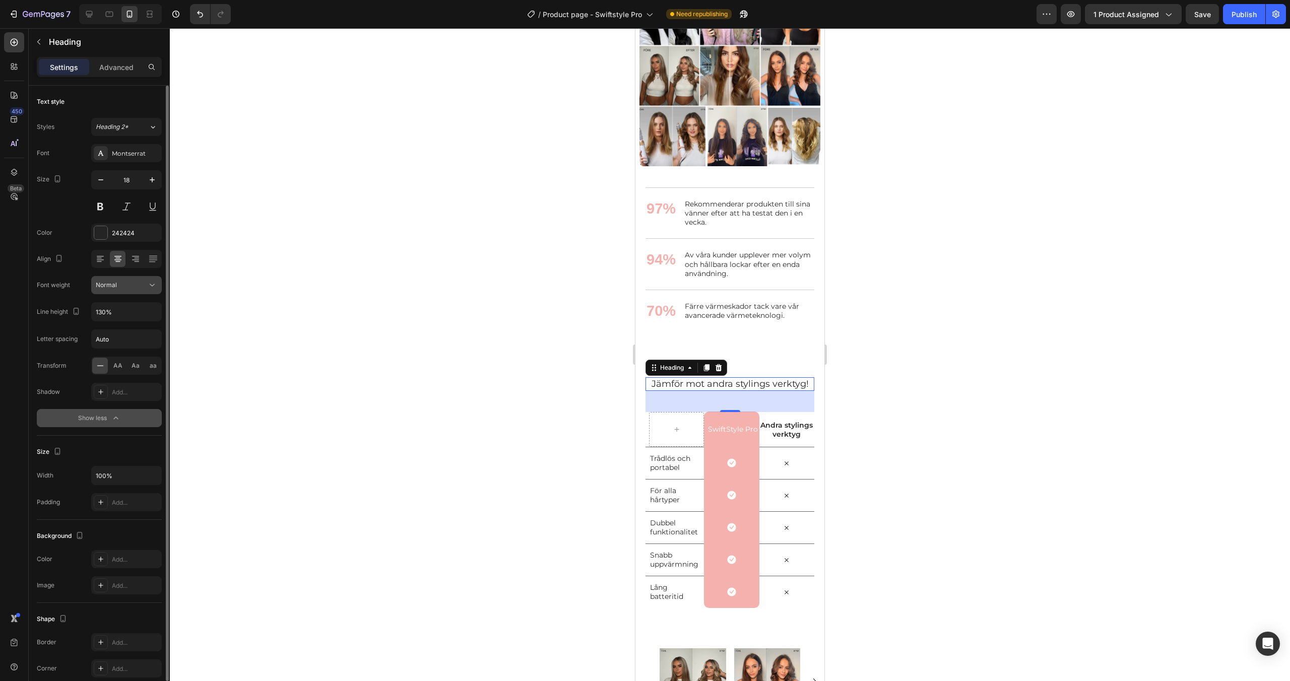
click at [119, 287] on div "Normal" at bounding box center [121, 285] width 51 height 9
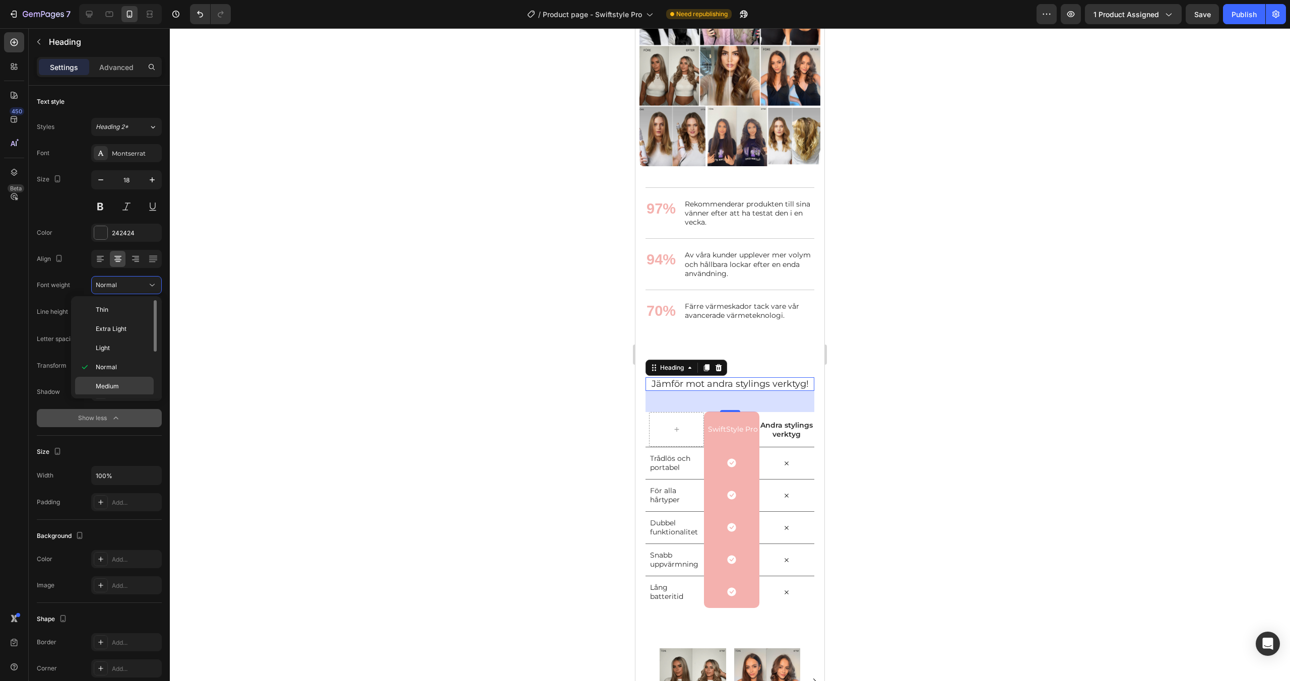
click at [113, 396] on div "Medium" at bounding box center [114, 405] width 79 height 19
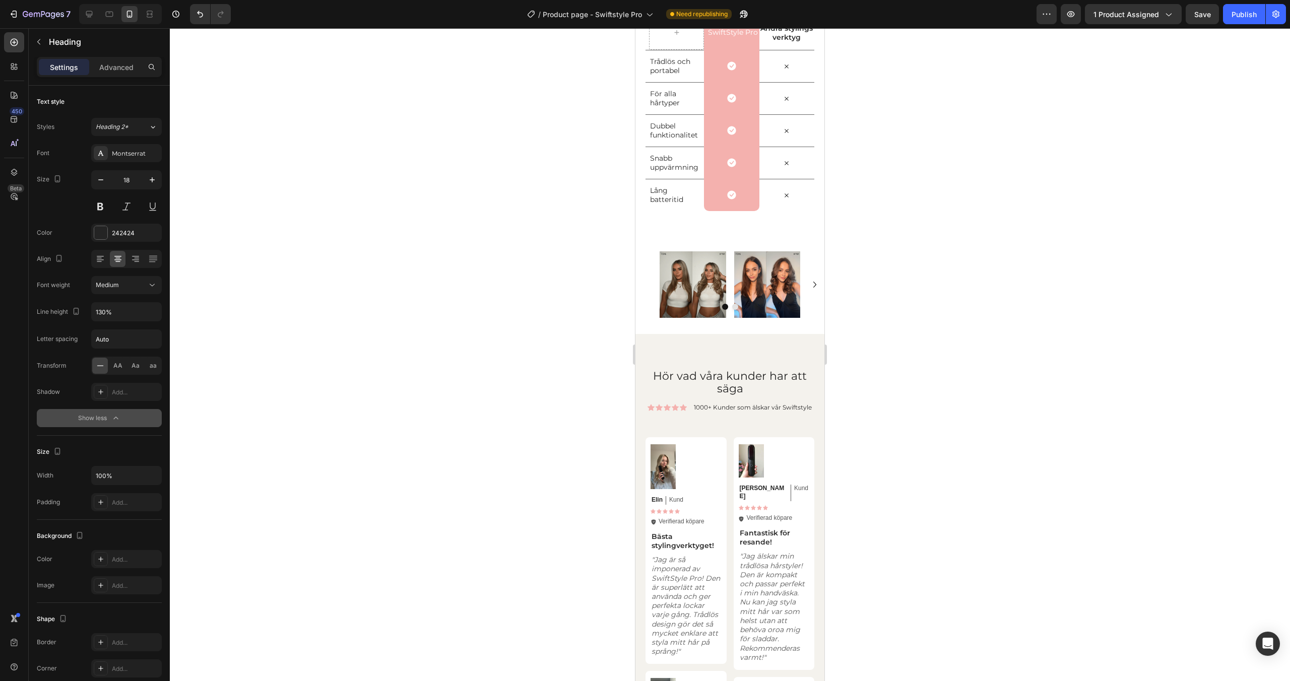
scroll to position [1800, 0]
click at [754, 380] on span "Hör vad våra kunder har att säga" at bounding box center [730, 381] width 154 height 26
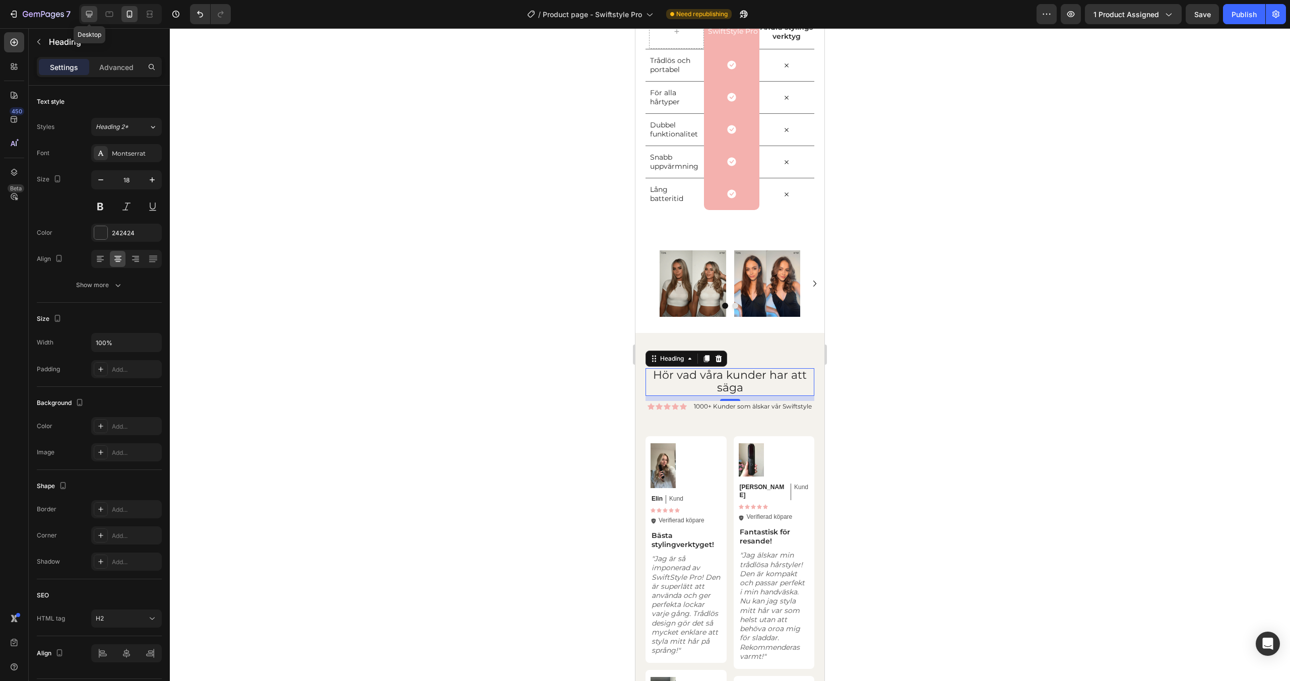
click at [91, 17] on icon at bounding box center [89, 14] width 7 height 7
type input "40"
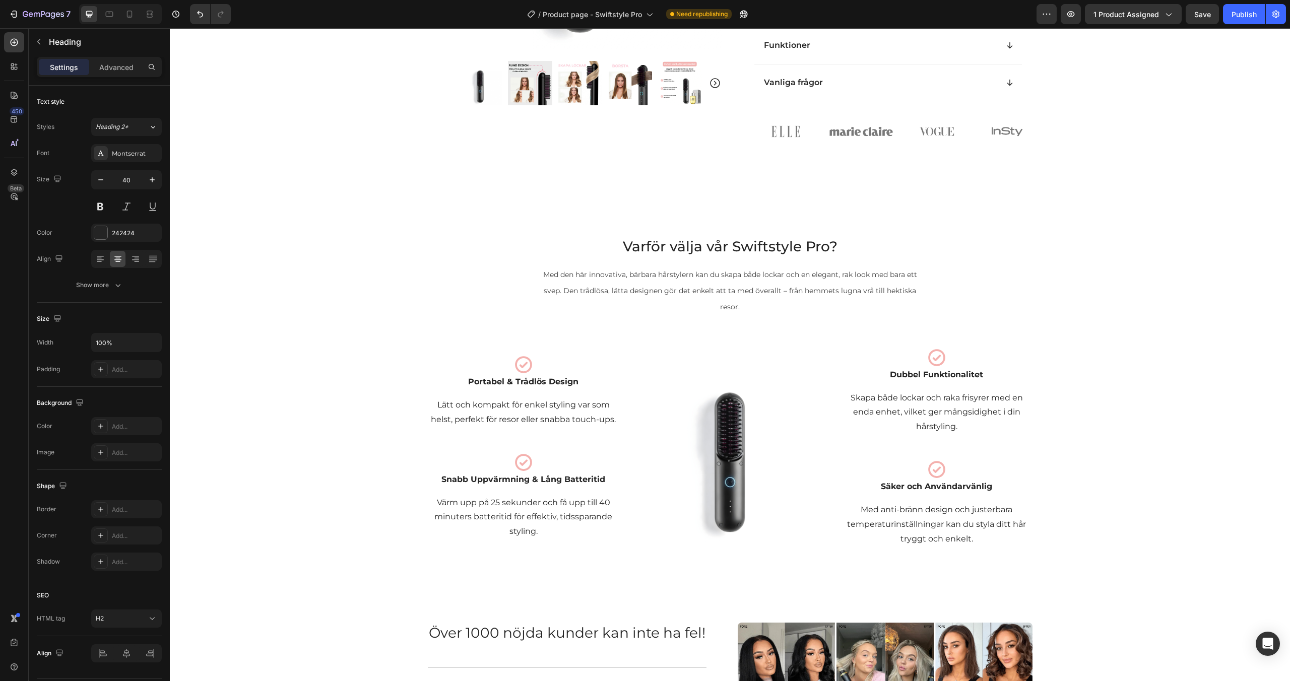
scroll to position [510, 0]
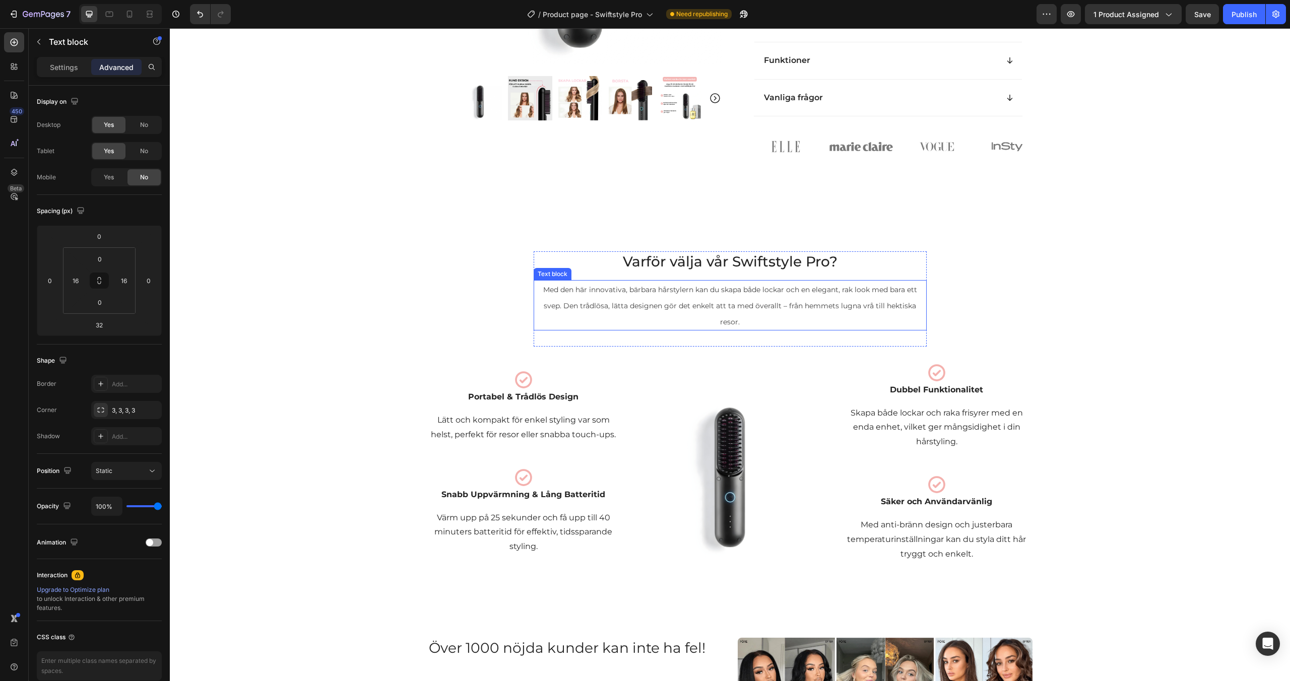
click at [688, 297] on p "Med den här innovativa, bärbara hårstylern kan du skapa både lockar och en eleg…" at bounding box center [730, 305] width 375 height 48
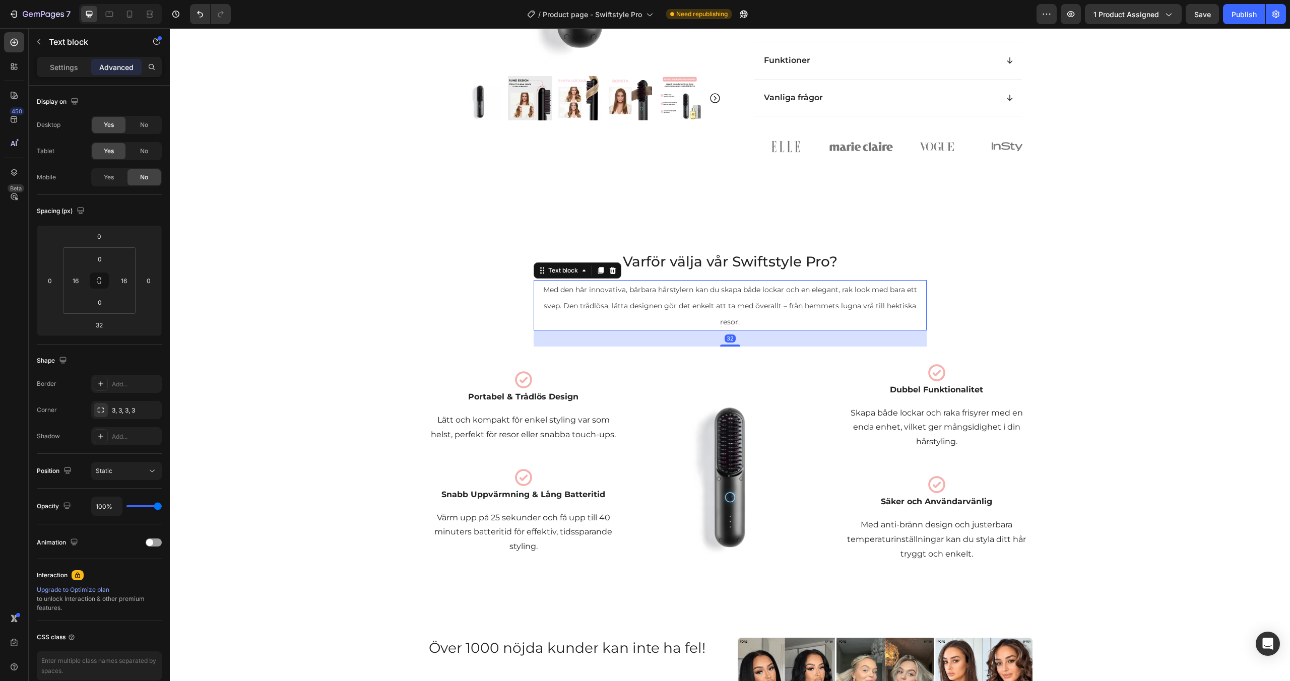
click at [688, 296] on p "Med den här innovativa, bärbara hårstylern kan du skapa både lockar och en eleg…" at bounding box center [730, 305] width 375 height 48
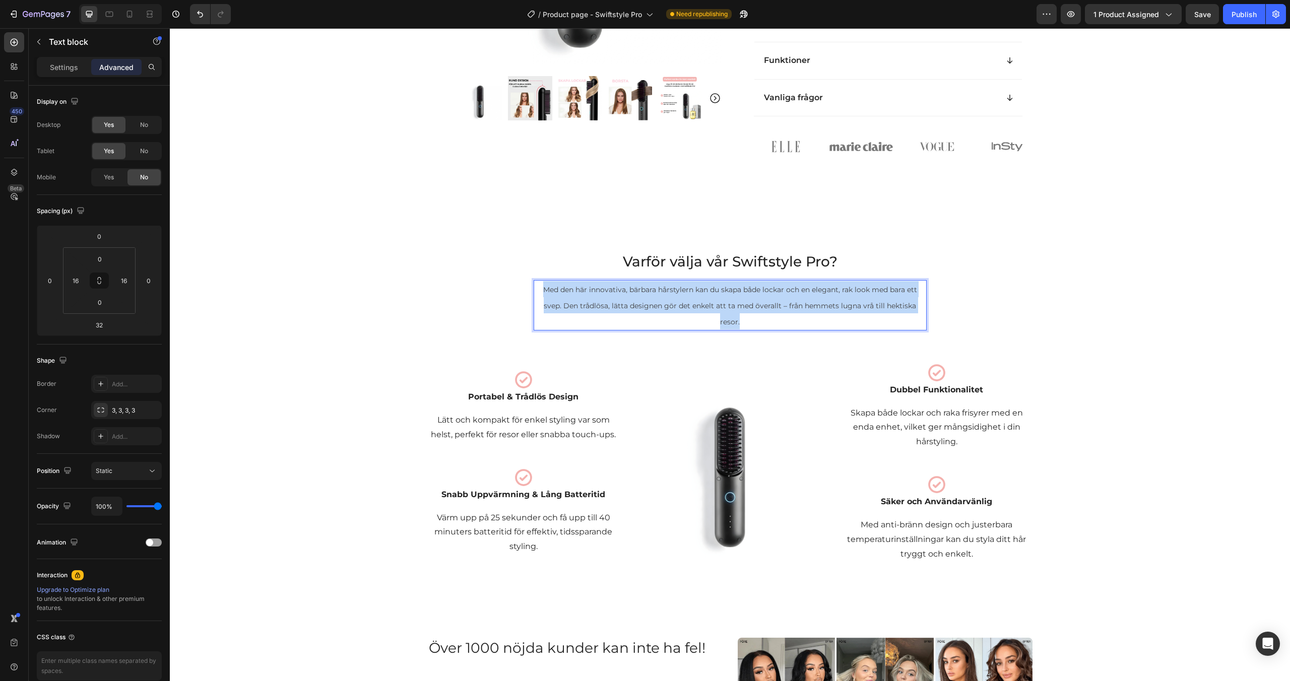
click at [688, 296] on p "Med den här innovativa, bärbara hårstylern kan du skapa både lockar och en eleg…" at bounding box center [730, 305] width 375 height 48
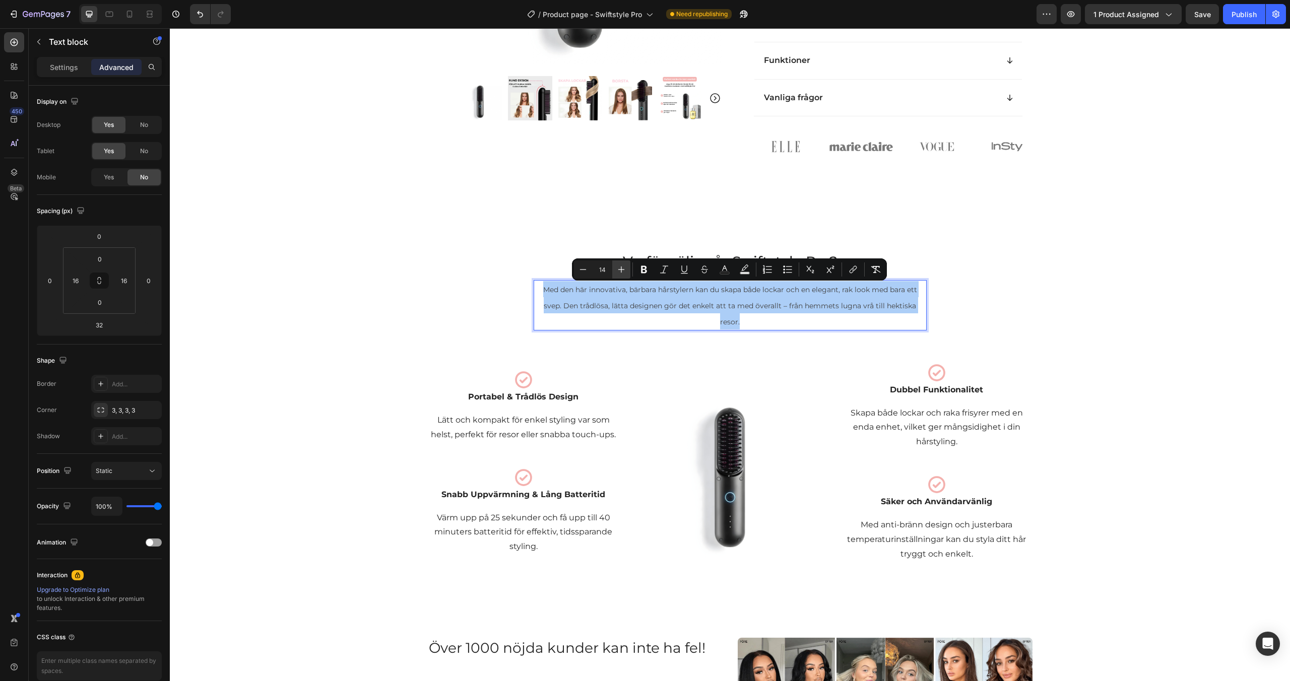
click at [621, 265] on icon "Editor contextual toolbar" at bounding box center [621, 270] width 10 height 10
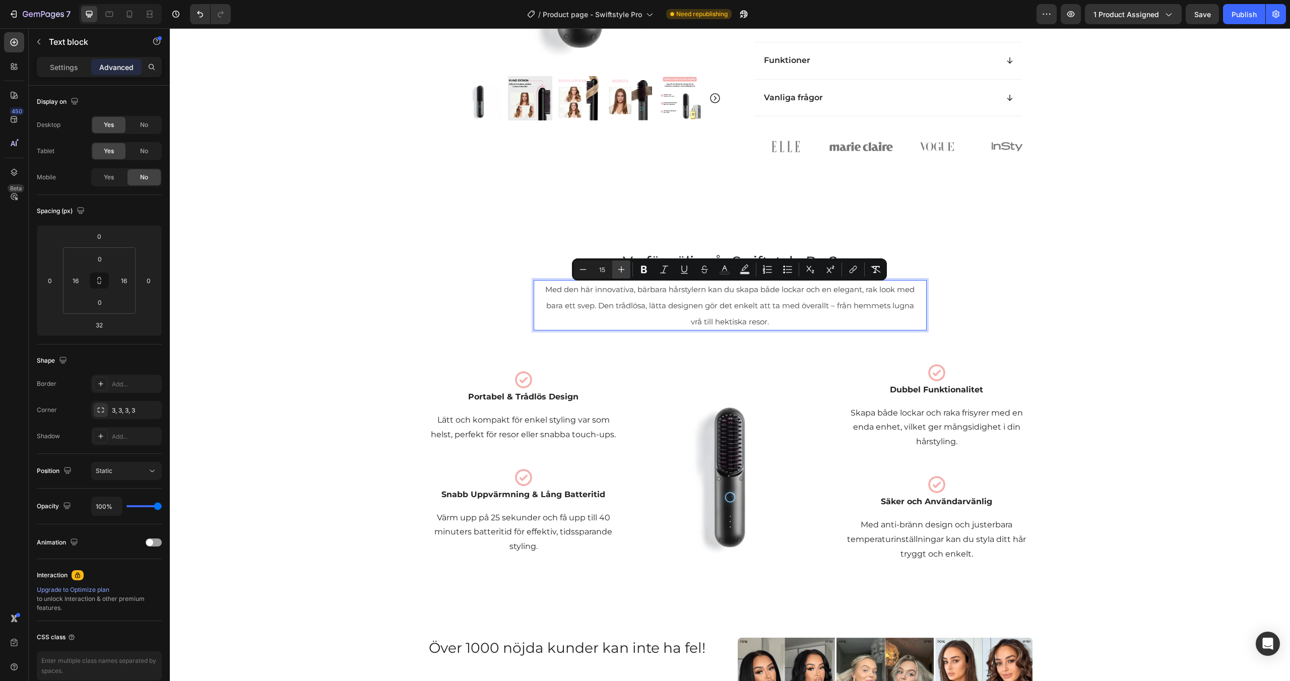
click at [621, 265] on icon "Editor contextual toolbar" at bounding box center [621, 270] width 10 height 10
type input "16"
click at [556, 434] on p "Lätt och kompakt för enkel styling var som helst, perfekt för resor eller snabb…" at bounding box center [524, 427] width 190 height 29
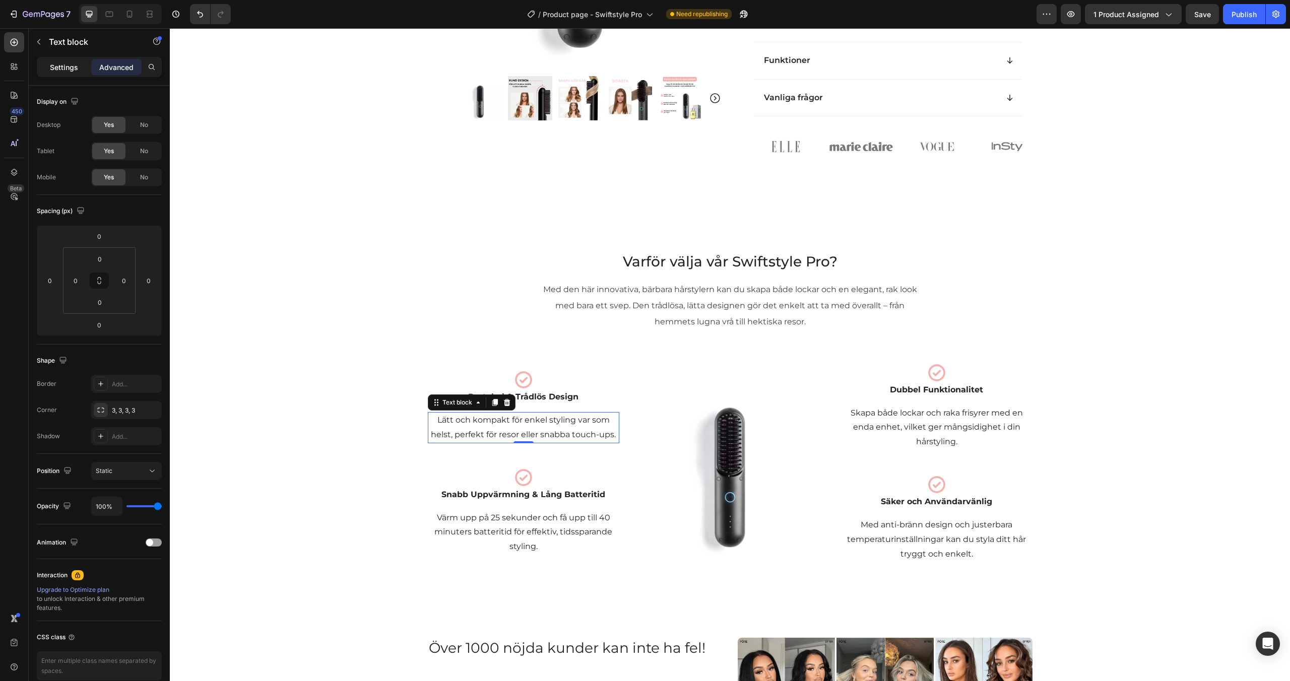
click at [72, 65] on p "Settings" at bounding box center [64, 67] width 28 height 11
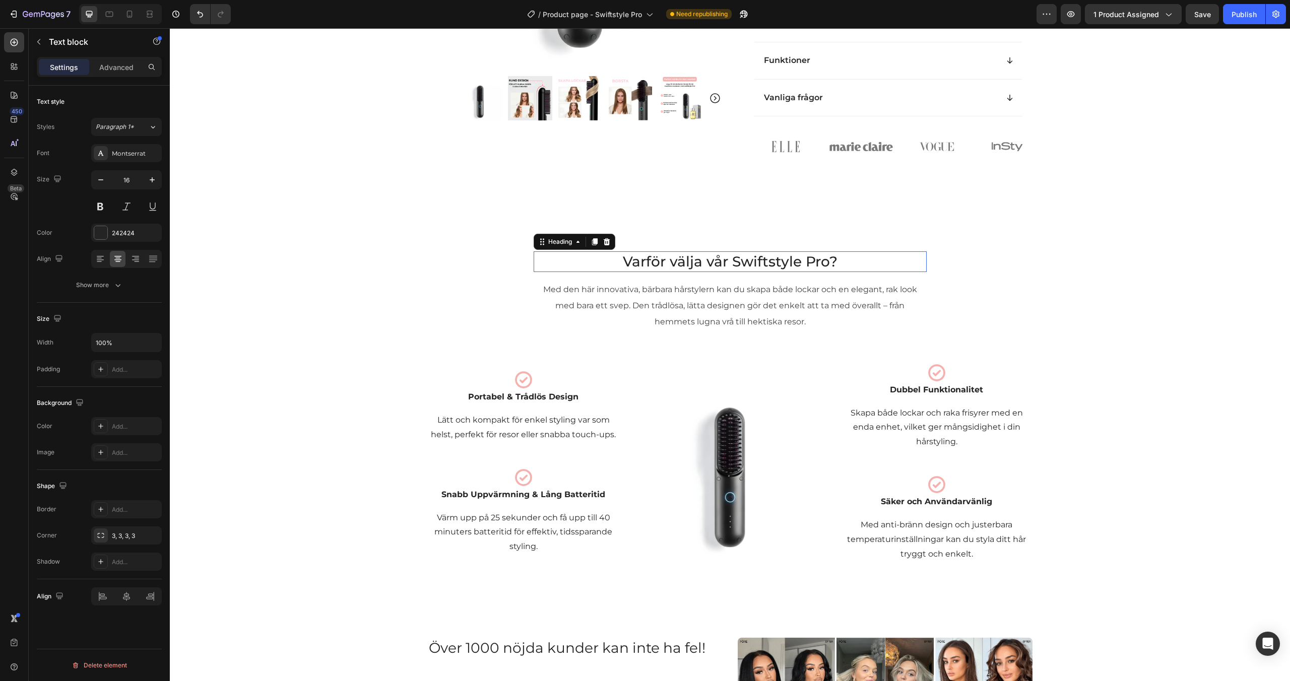
click at [704, 266] on h2 "Varför välja vår Swiftstyle Pro?" at bounding box center [730, 262] width 369 height 20
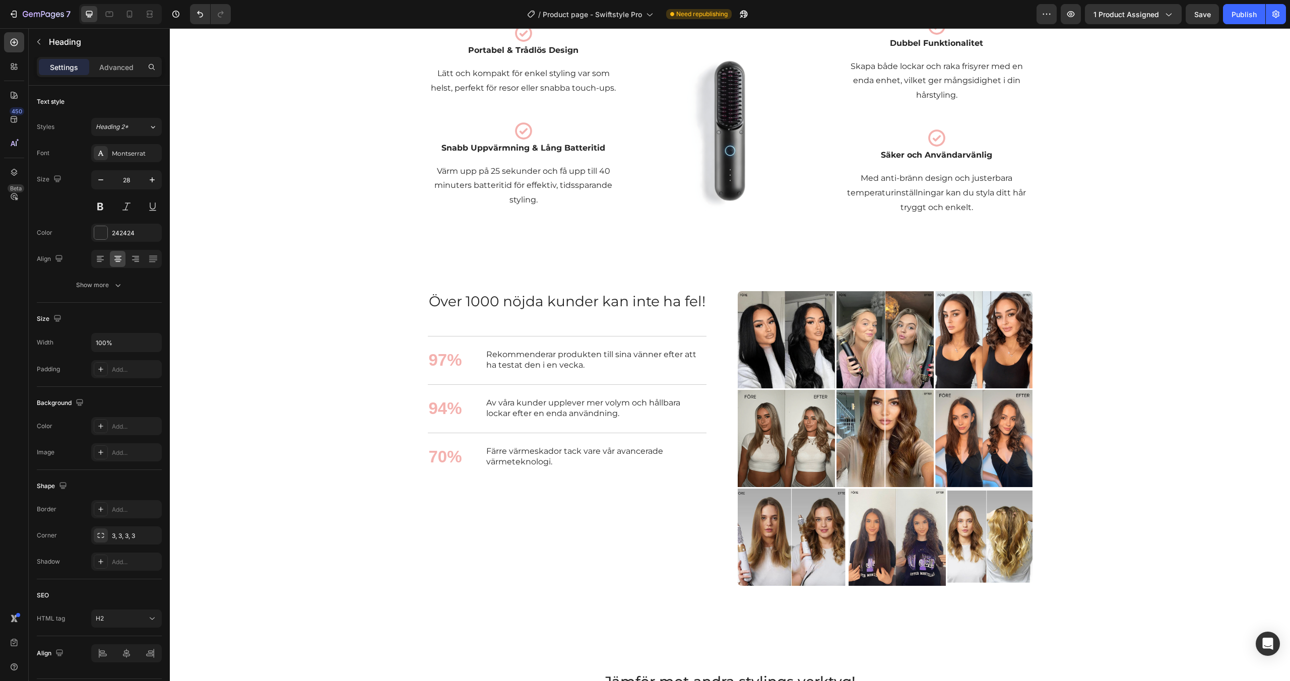
scroll to position [863, 0]
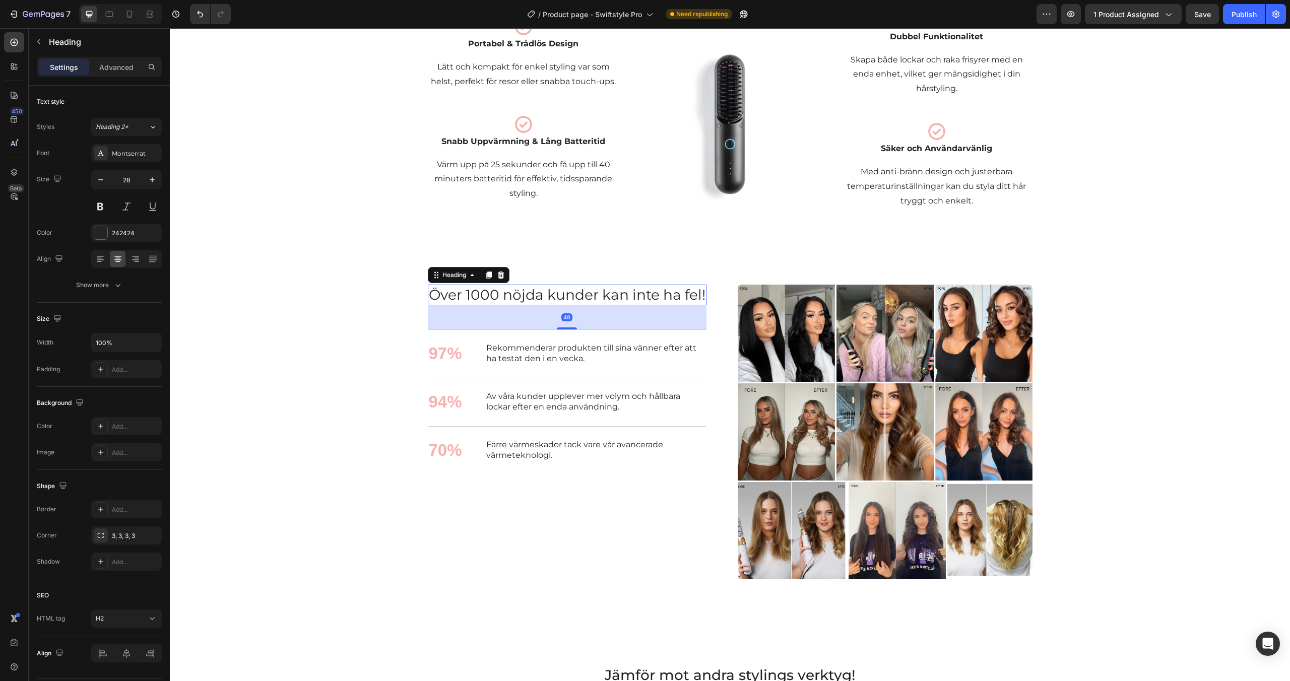
click at [665, 295] on h2 "Över 1000 nöjda kunder kan inte ha fel!" at bounding box center [567, 295] width 279 height 20
click at [117, 281] on icon "button" at bounding box center [118, 285] width 10 height 10
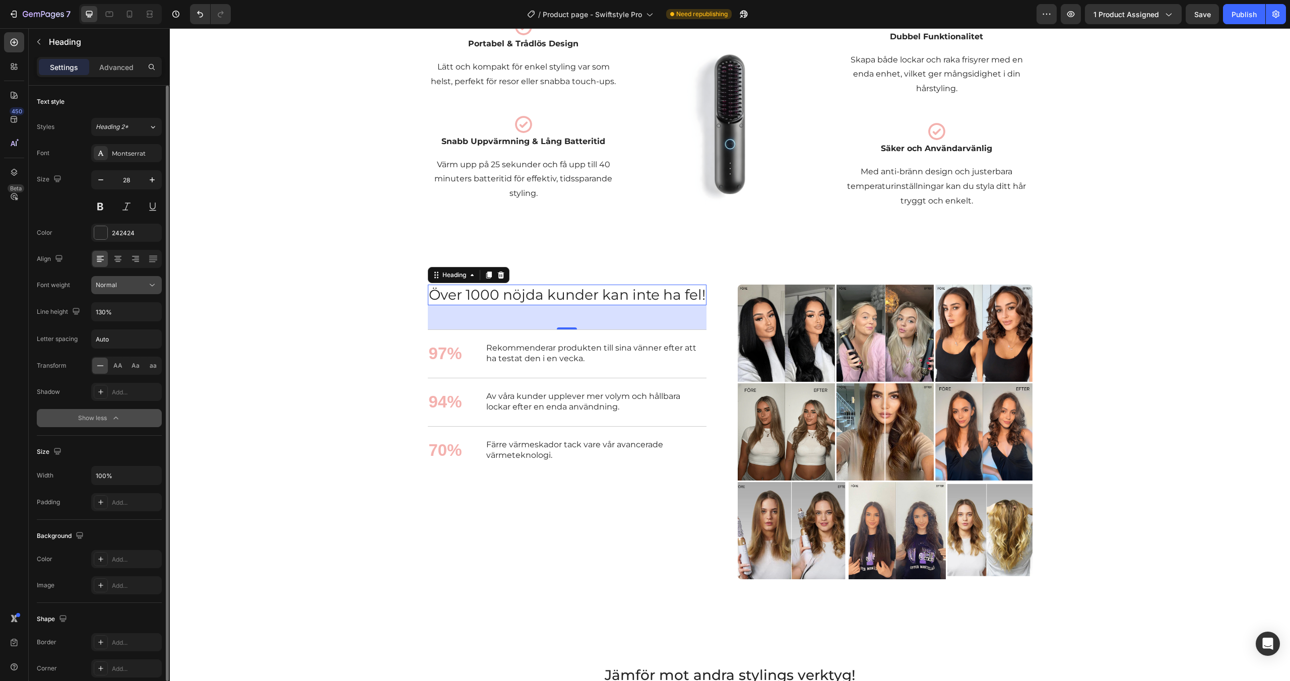
click at [116, 283] on div "Normal" at bounding box center [121, 285] width 51 height 9
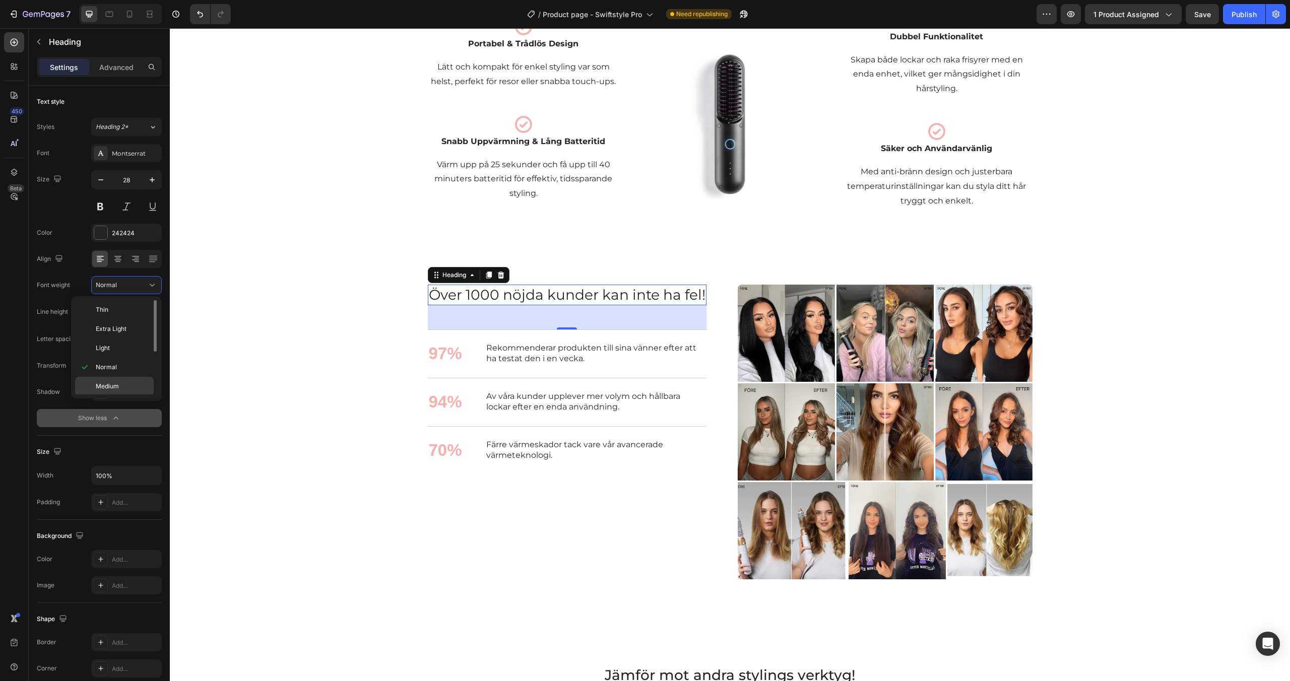
click at [113, 396] on div "Medium" at bounding box center [114, 405] width 79 height 19
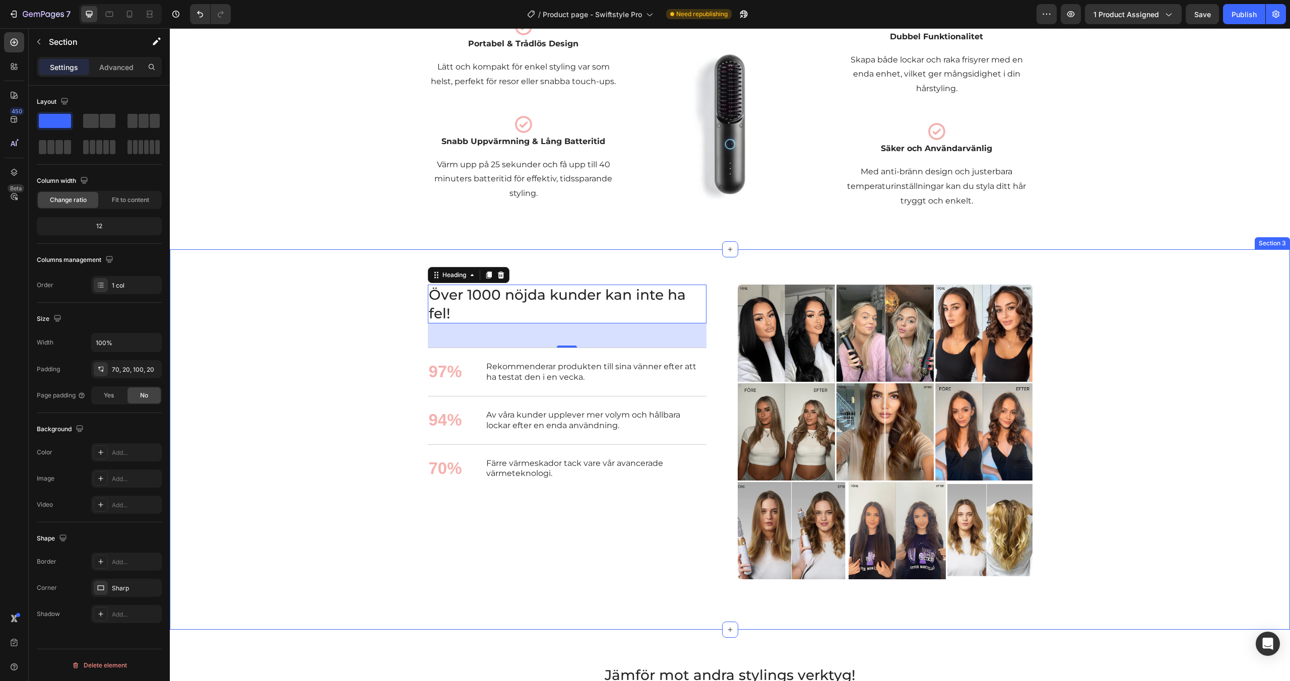
click at [364, 328] on div "Över 1000 nöjda kunder kan inte ha fel! Heading Över 1000 nöjda kunder kan inte…" at bounding box center [730, 432] width 1100 height 295
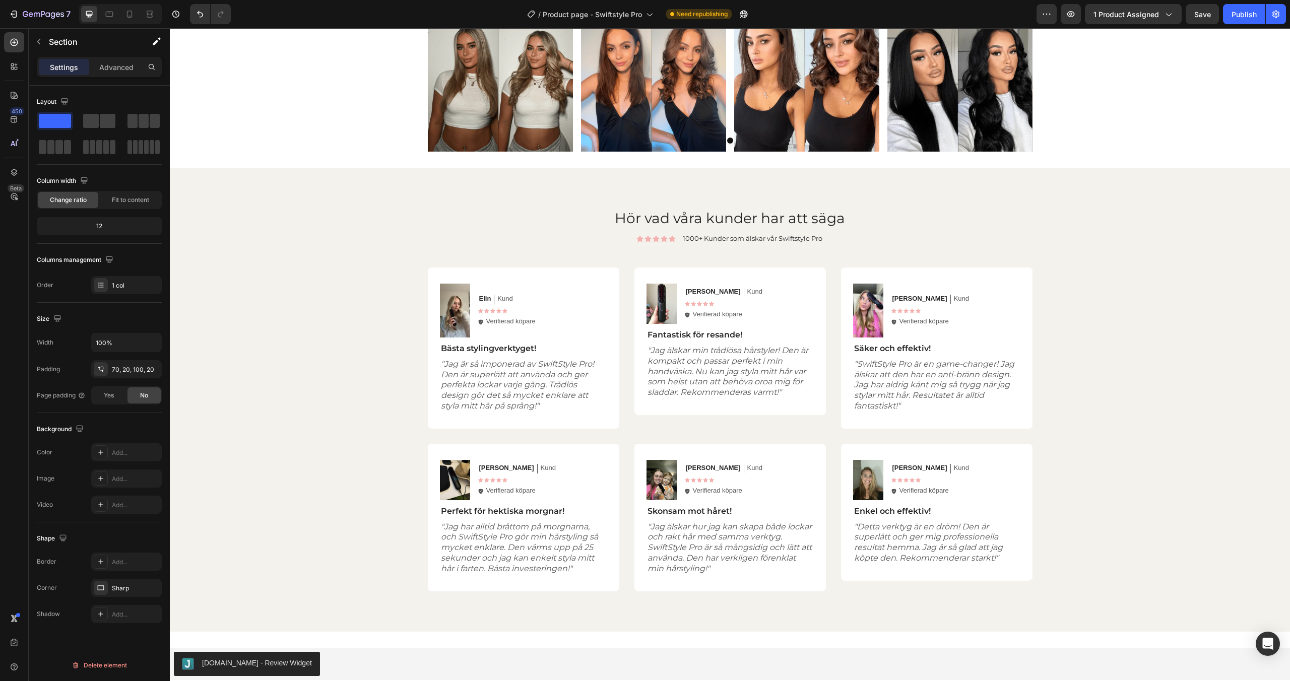
scroll to position [1860, 0]
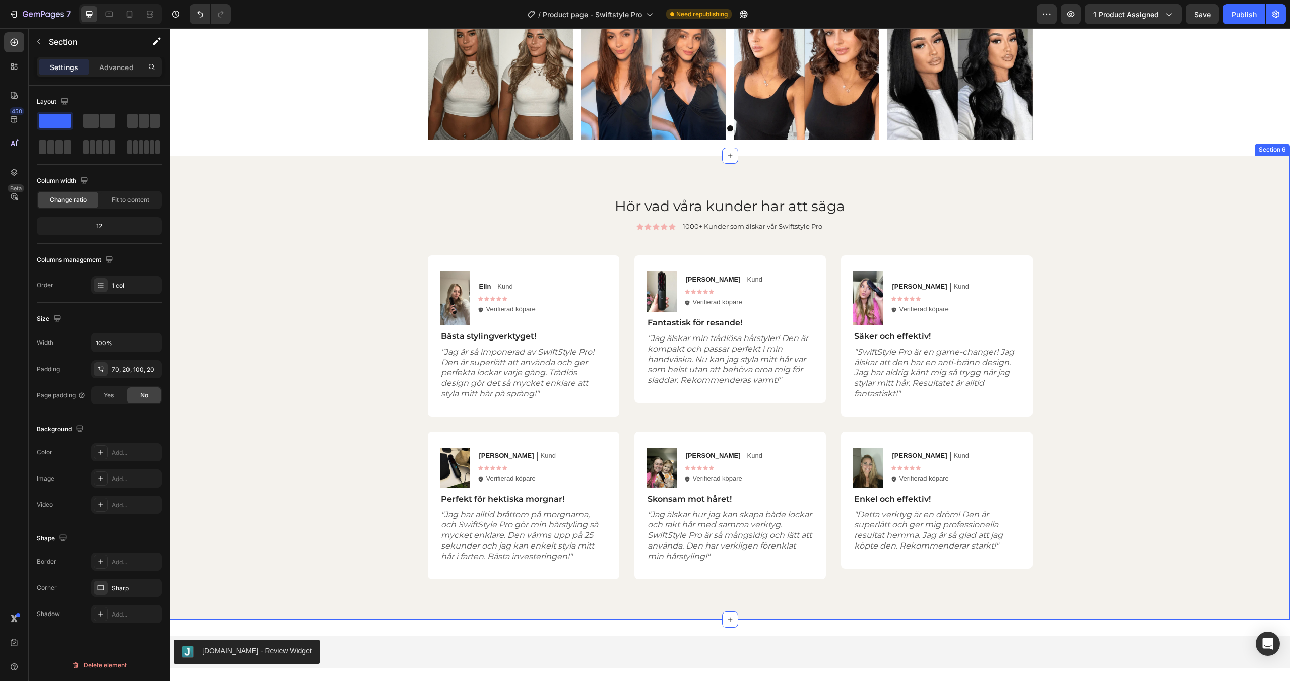
click at [379, 283] on div "Hör vad våra kunder har att säga Heading Icon Icon Icon Icon Icon Icon List 100…" at bounding box center [730, 387] width 1100 height 383
click at [104, 449] on div at bounding box center [100, 452] width 13 height 13
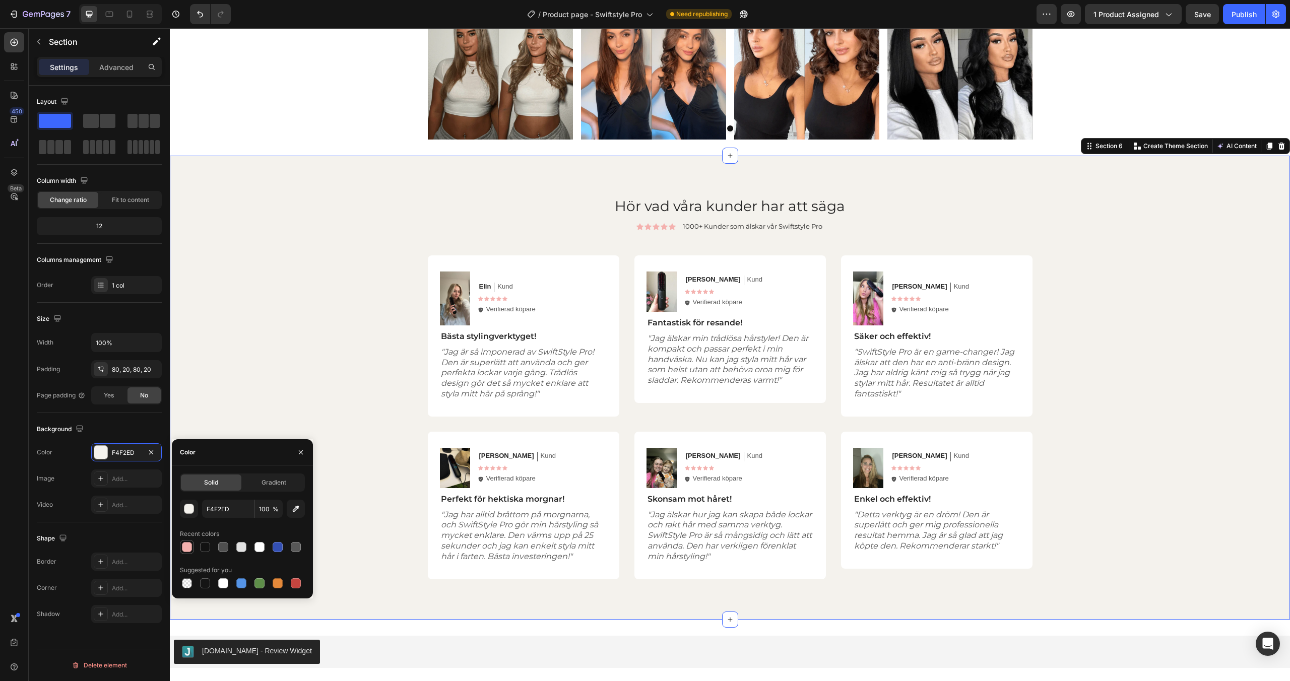
click at [185, 541] on div at bounding box center [187, 547] width 12 height 12
type input "F4B1AE"
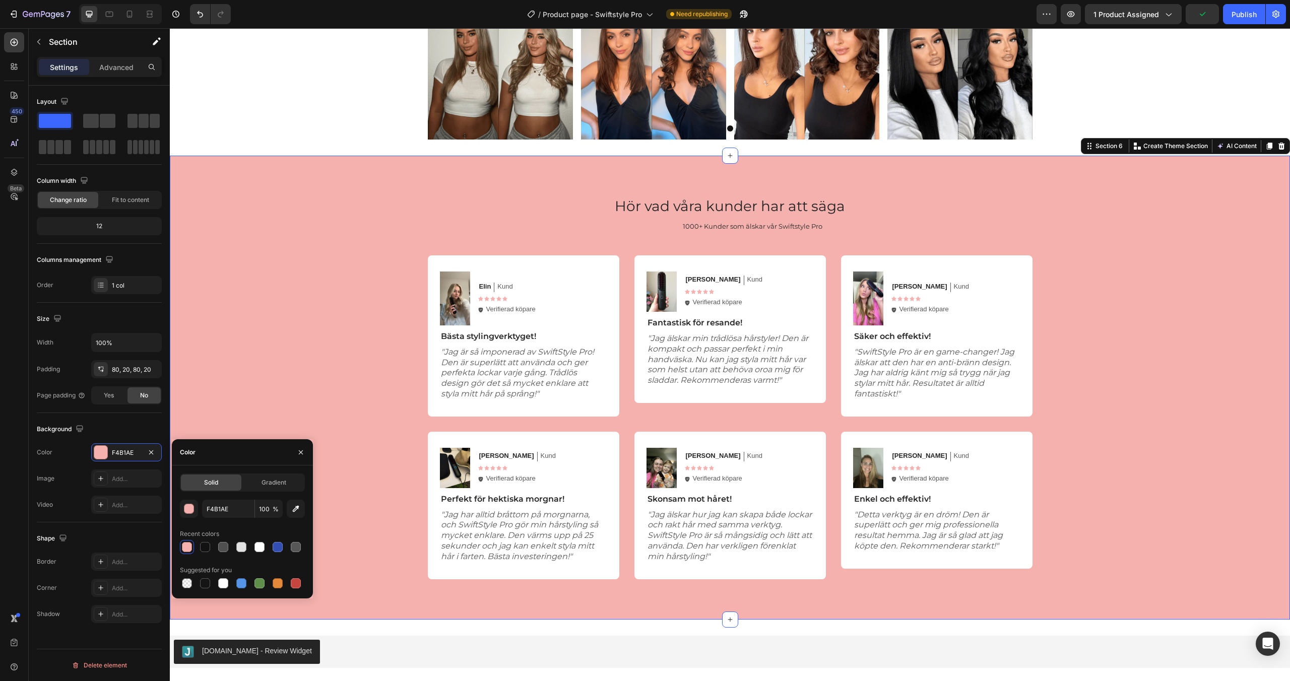
click at [316, 283] on div "Hör vad våra kunder har att säga Heading Icon Icon Icon Icon Icon Icon List 100…" at bounding box center [730, 387] width 1100 height 383
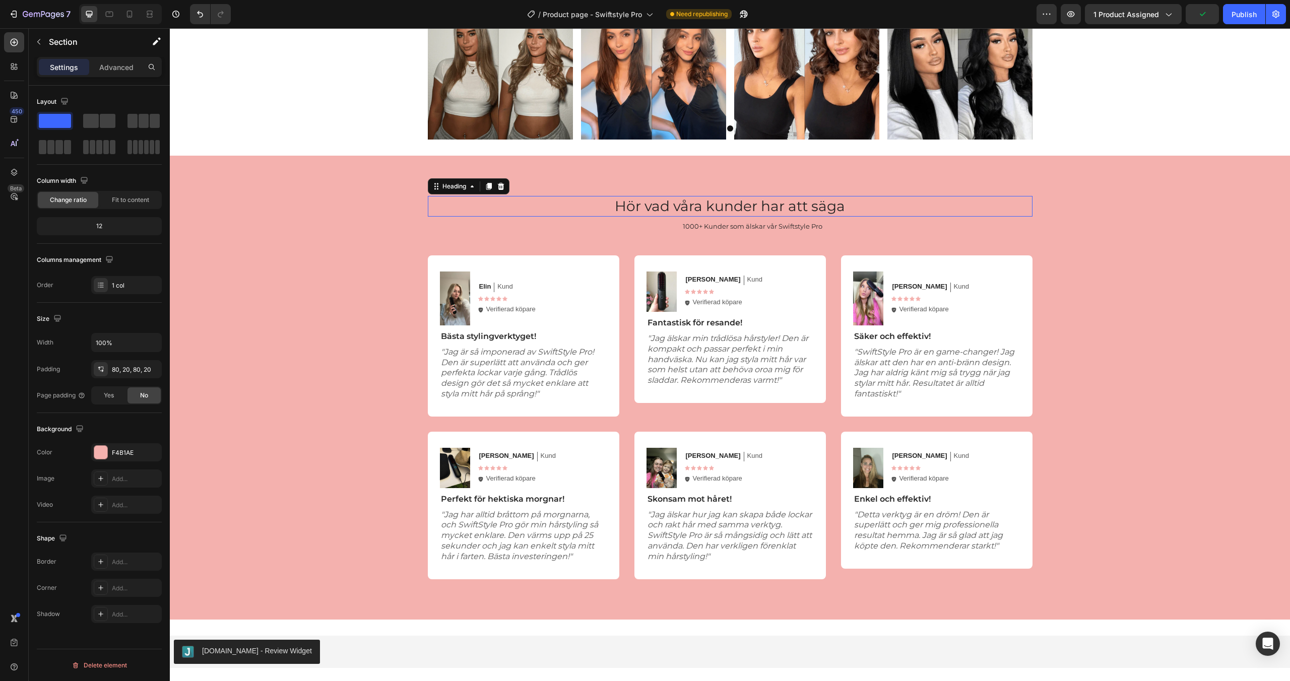
click at [752, 201] on h2 "Hör vad våra kunder har att säga" at bounding box center [730, 206] width 605 height 20
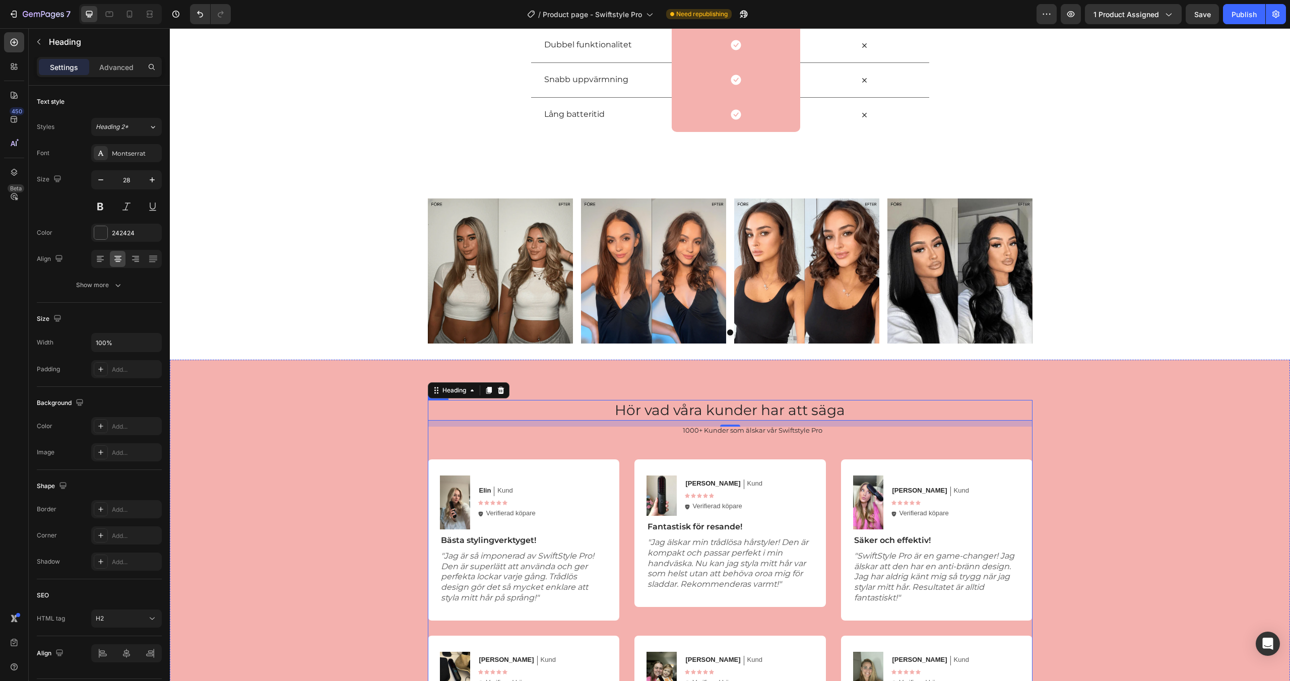
scroll to position [1610, 0]
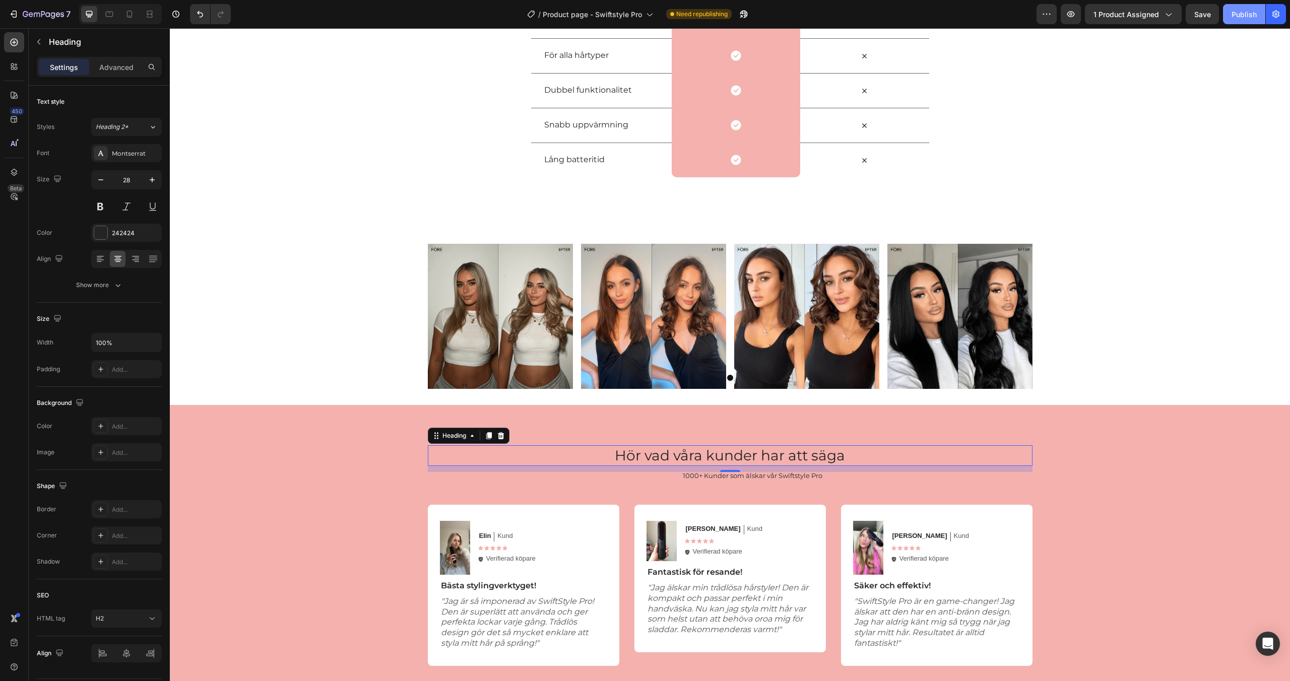
click at [1245, 15] on div "Publish" at bounding box center [1244, 14] width 25 height 11
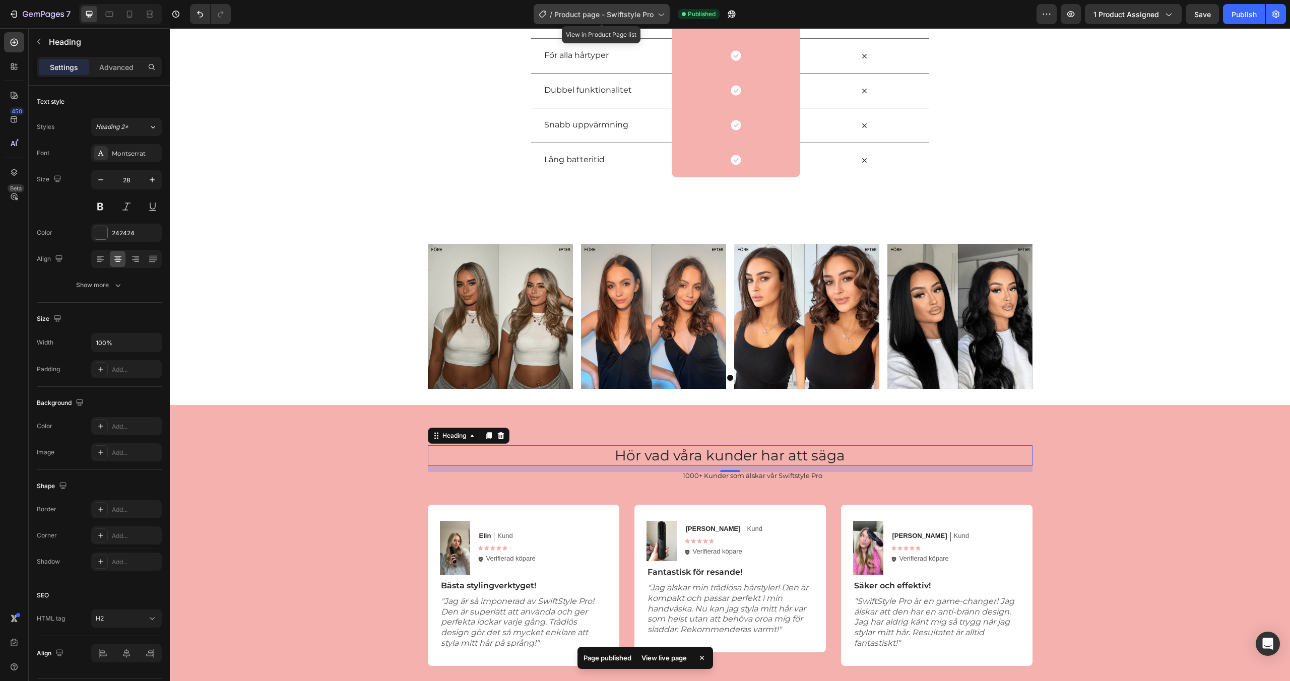
click at [610, 8] on div "/ Product page - Swiftstyle Pro" at bounding box center [602, 14] width 136 height 20
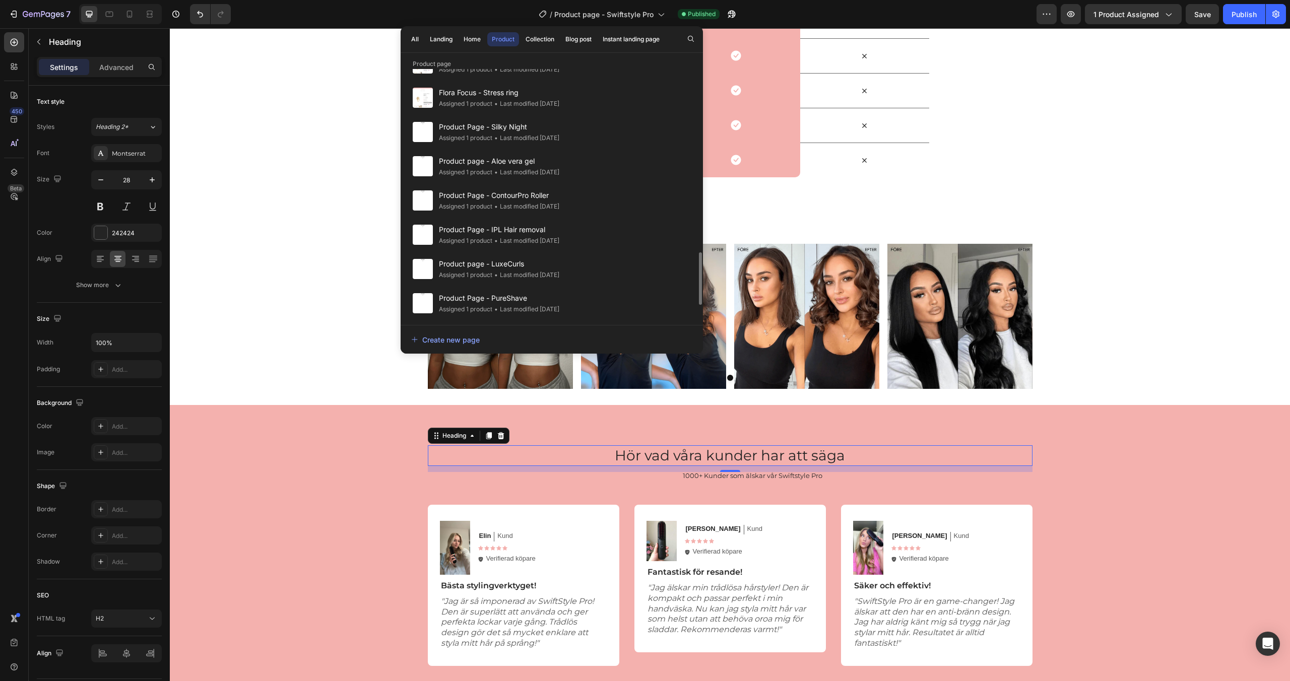
scroll to position [893, 0]
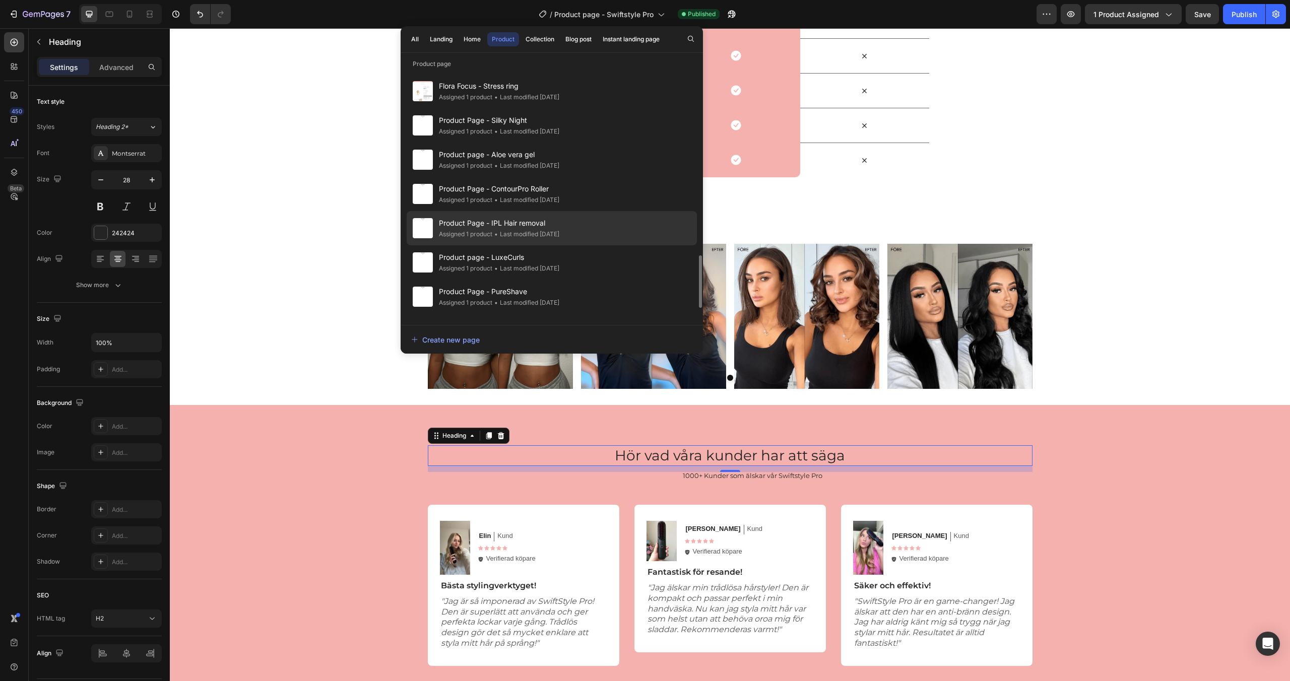
click at [612, 245] on div "Product Page - IPL Hair removal Assigned 1 product • Last modified 5 days ago" at bounding box center [552, 262] width 290 height 34
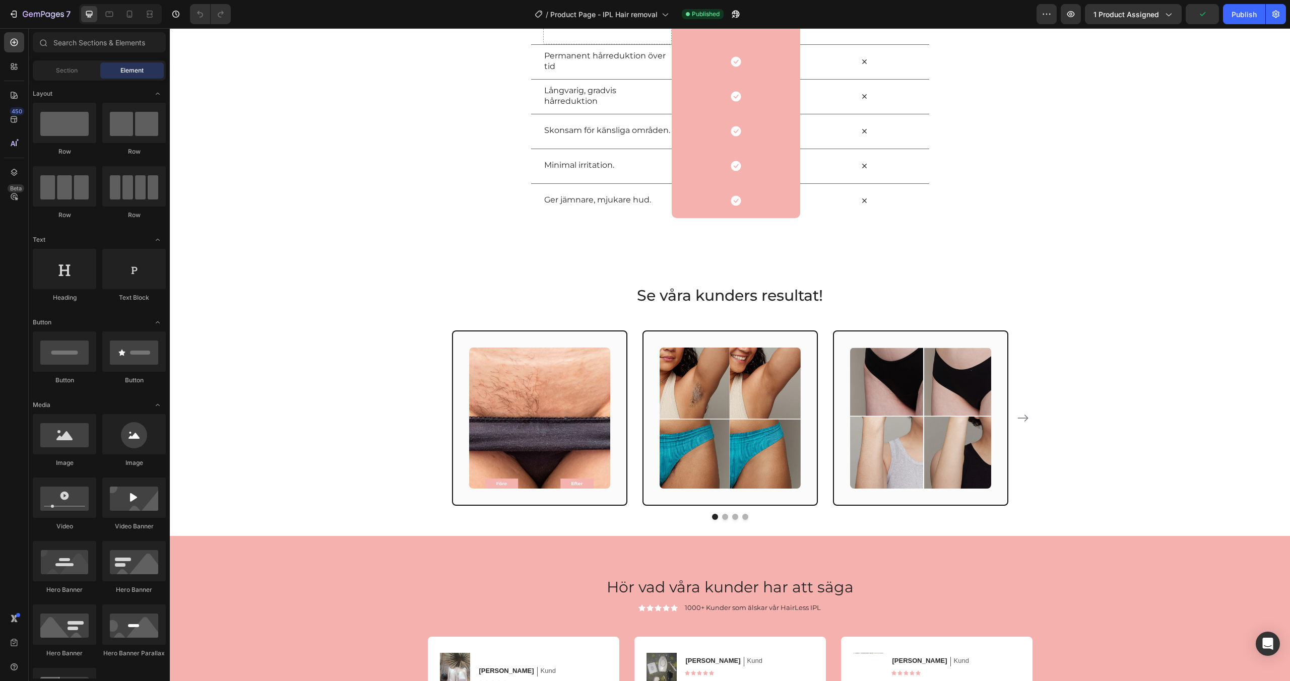
scroll to position [2195, 0]
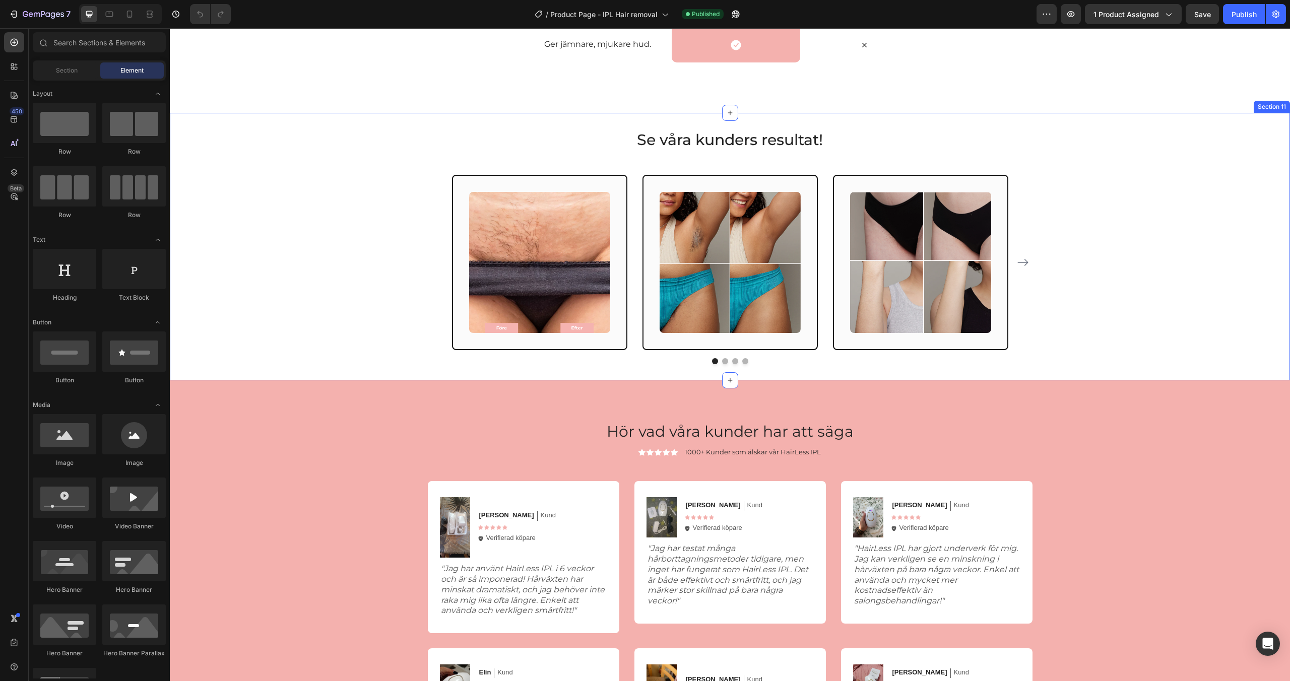
click at [327, 194] on div "Se våra kunders resultat! Heading Image Row Image Row Image Row Image Row Image…" at bounding box center [729, 246] width 1105 height 235
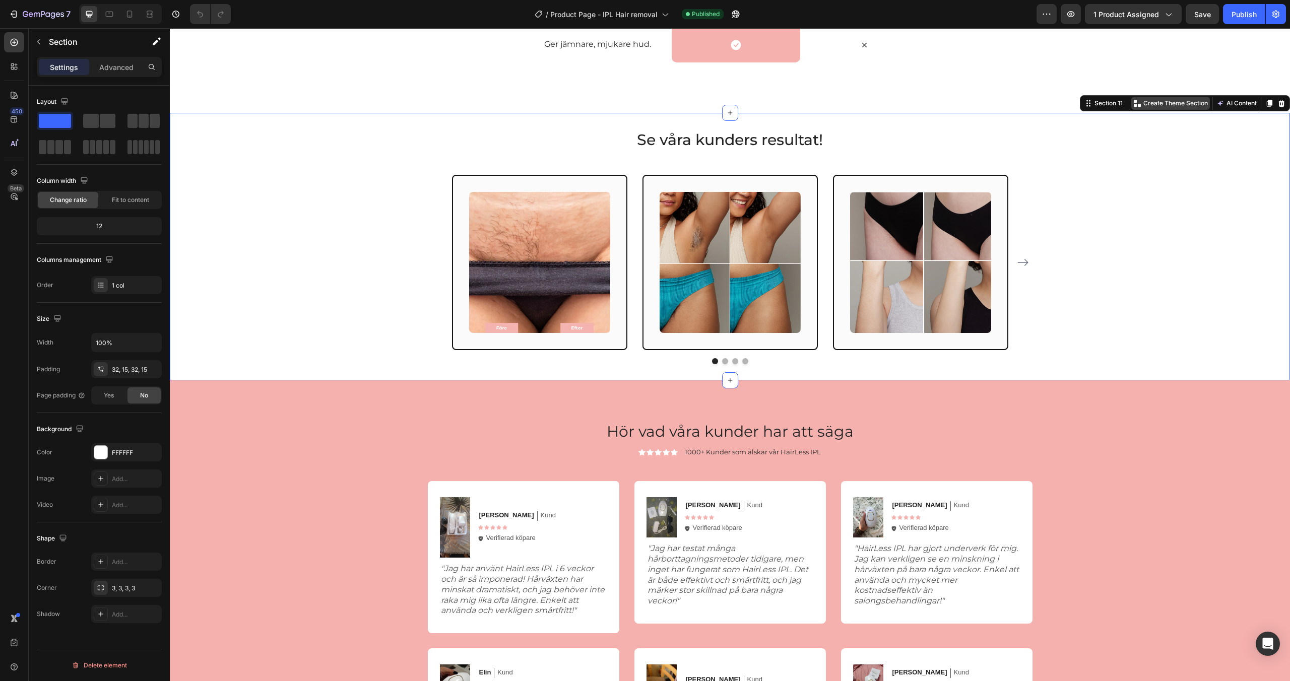
click at [1164, 99] on p "Create Theme Section" at bounding box center [1176, 103] width 65 height 9
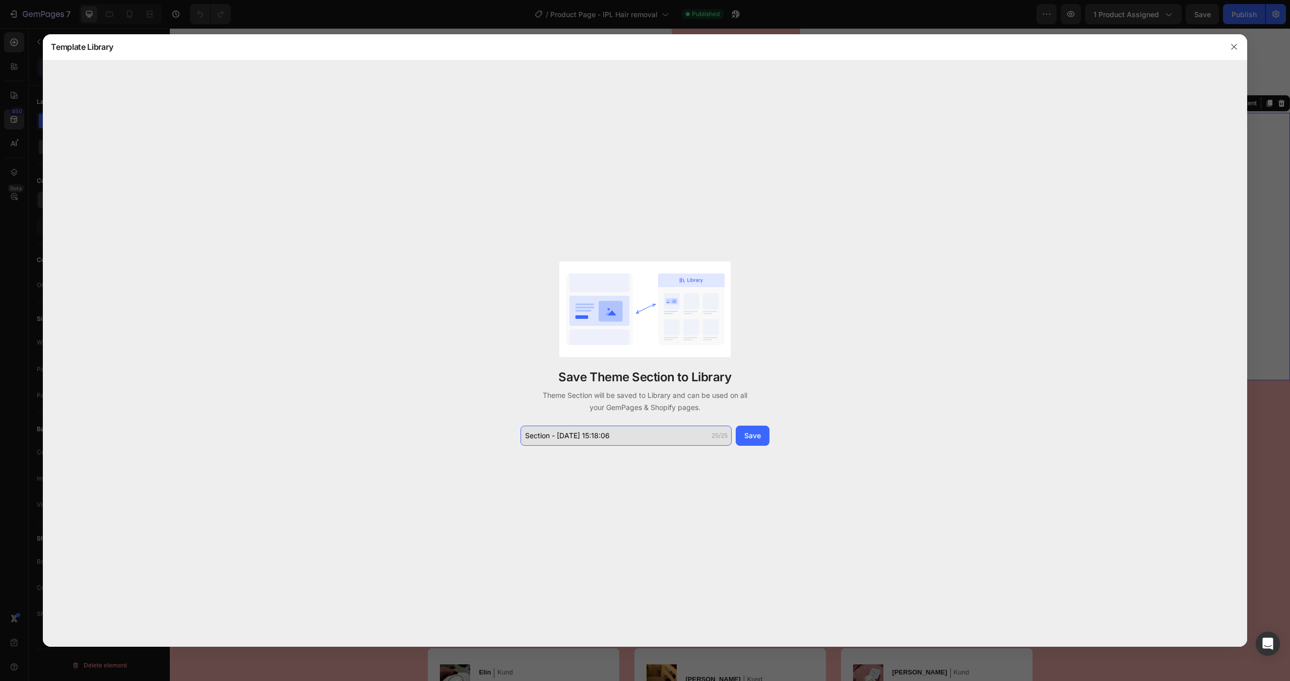
click at [630, 438] on input "Section - Aug 27 15:18:06" at bounding box center [626, 436] width 211 height 20
type input "Hårborttagning - före/eft"
click at [752, 440] on div "Save" at bounding box center [752, 435] width 17 height 11
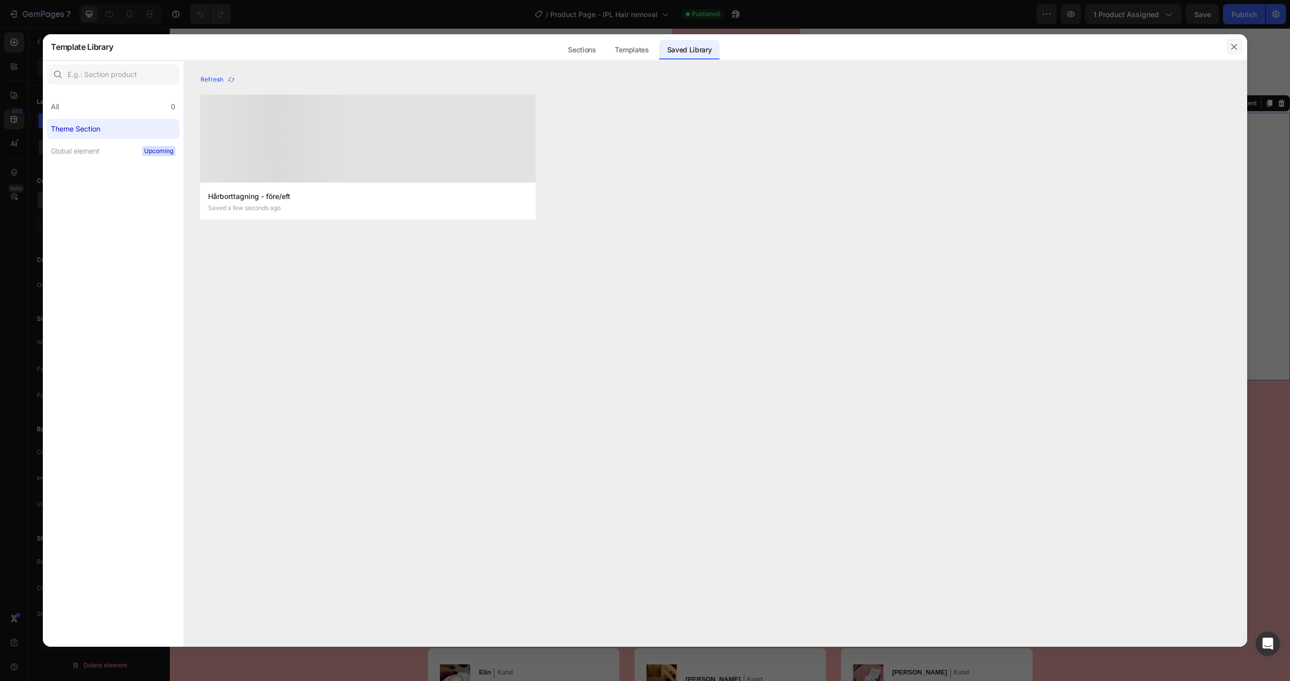
click at [1232, 46] on icon "button" at bounding box center [1234, 47] width 8 height 8
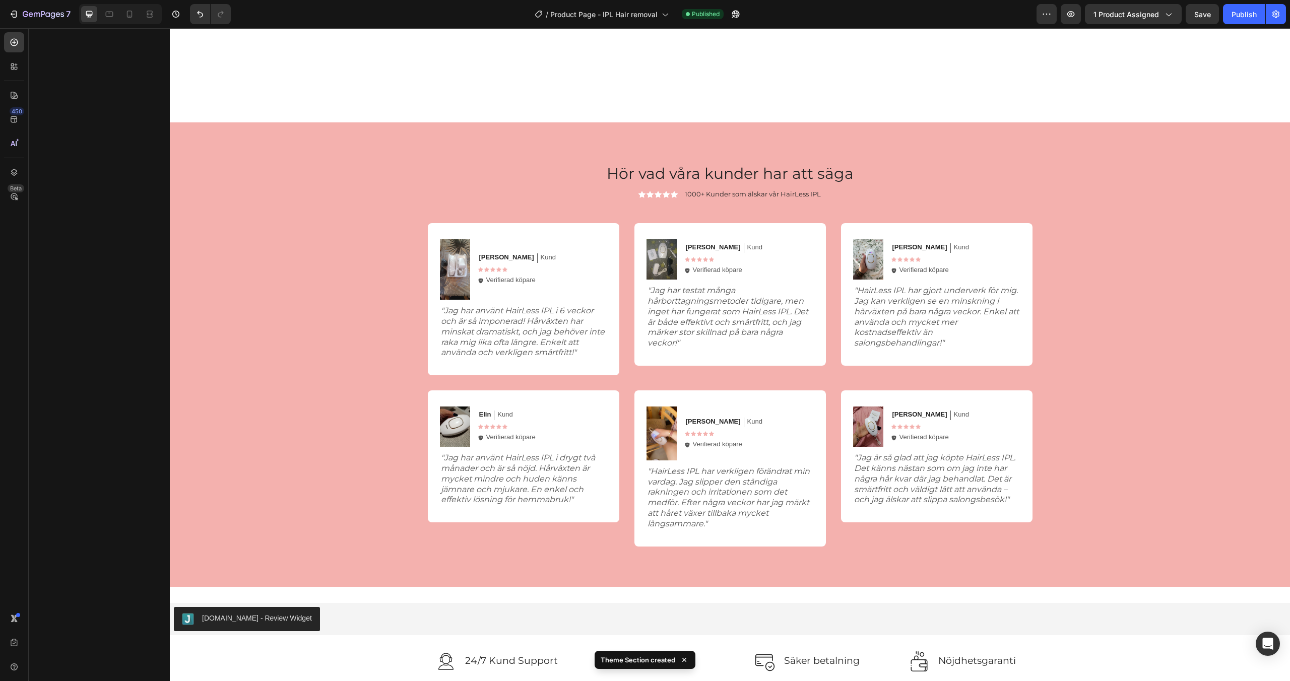
scroll to position [2589, 0]
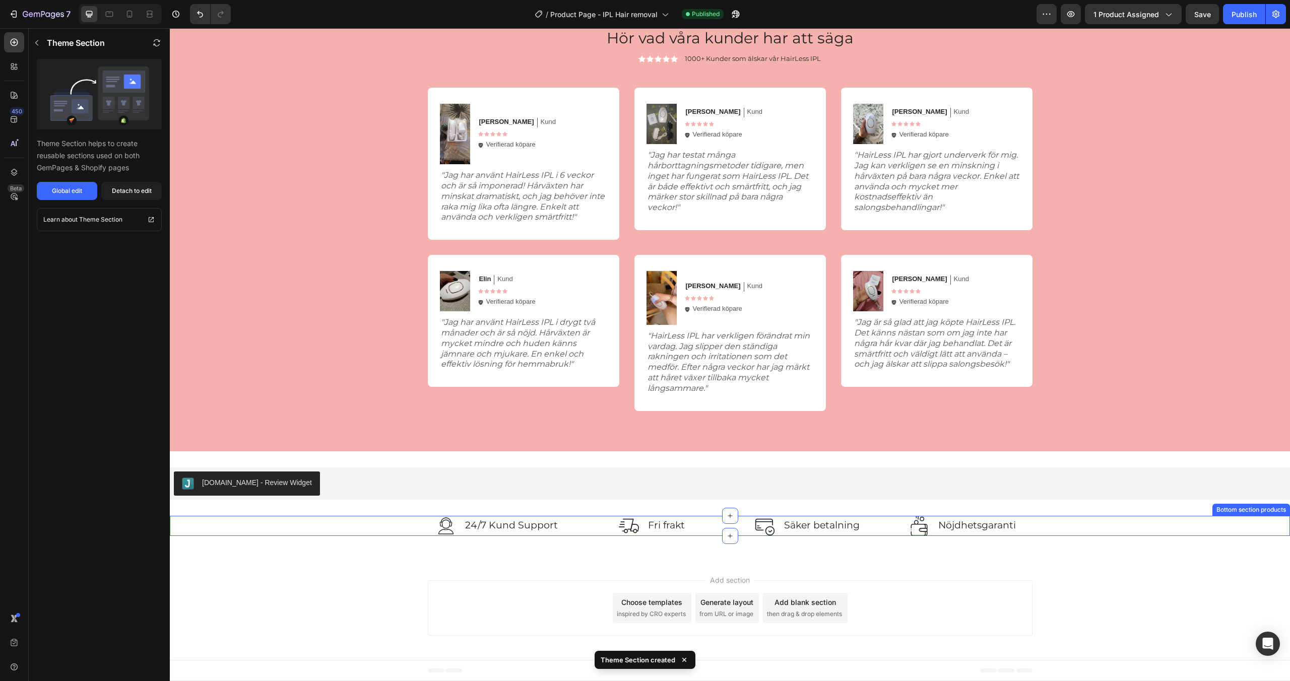
click at [385, 527] on div "Image 24/7 Kund Support Text block Row Image Fri frakt Text block Row Image Säk…" at bounding box center [729, 526] width 1105 height 20
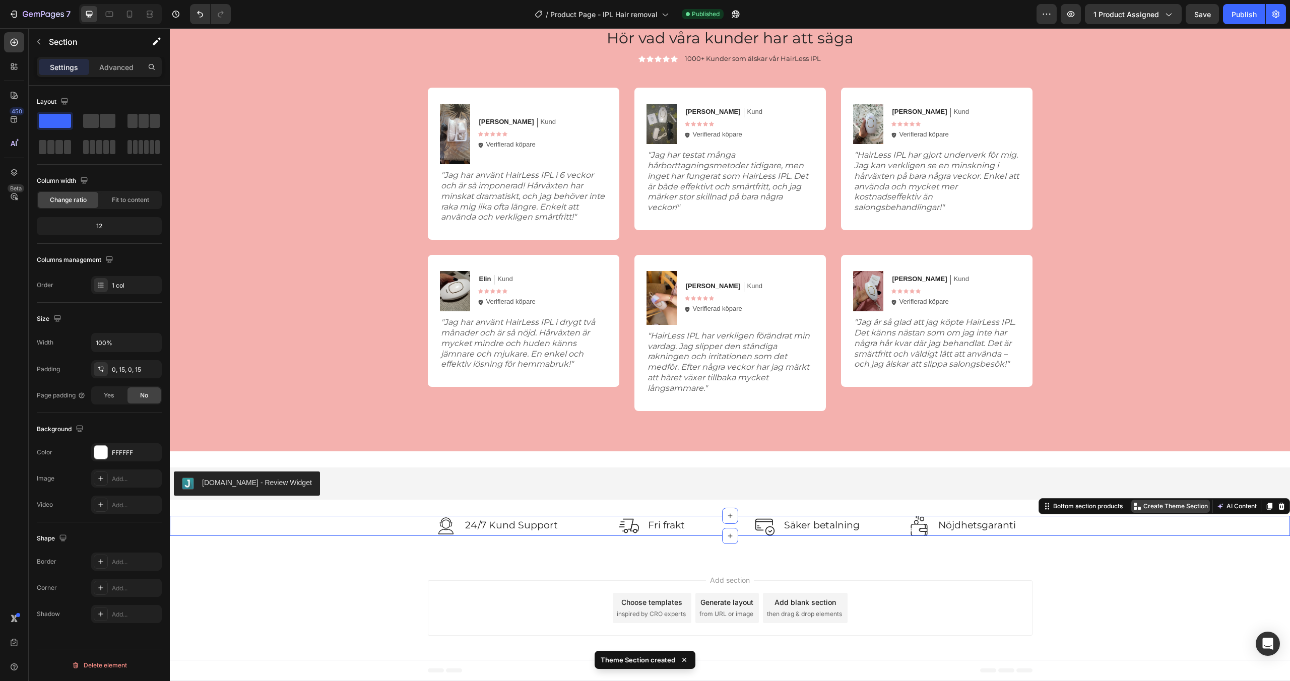
click at [1157, 508] on p "Create Theme Section" at bounding box center [1176, 506] width 65 height 9
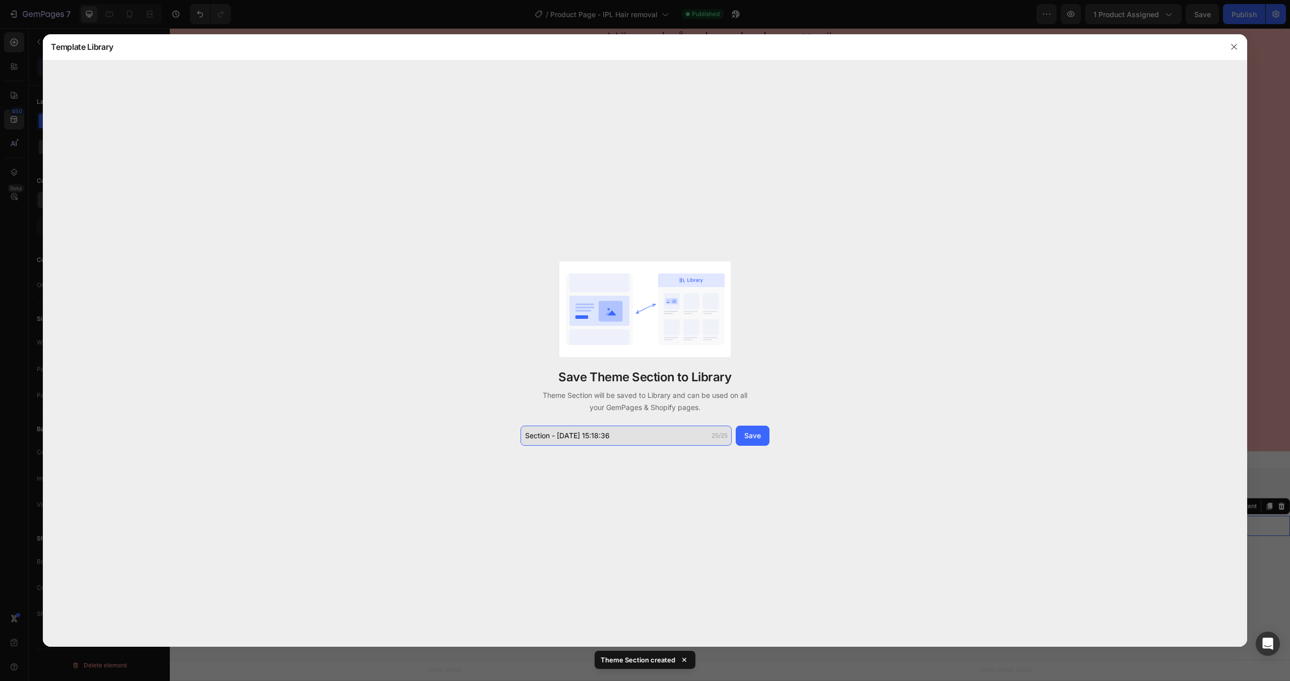
click at [634, 443] on input "Section - Aug 27 15:18:36" at bounding box center [626, 436] width 211 height 20
type input "Bottom section"
click at [749, 437] on div "Save" at bounding box center [752, 435] width 17 height 11
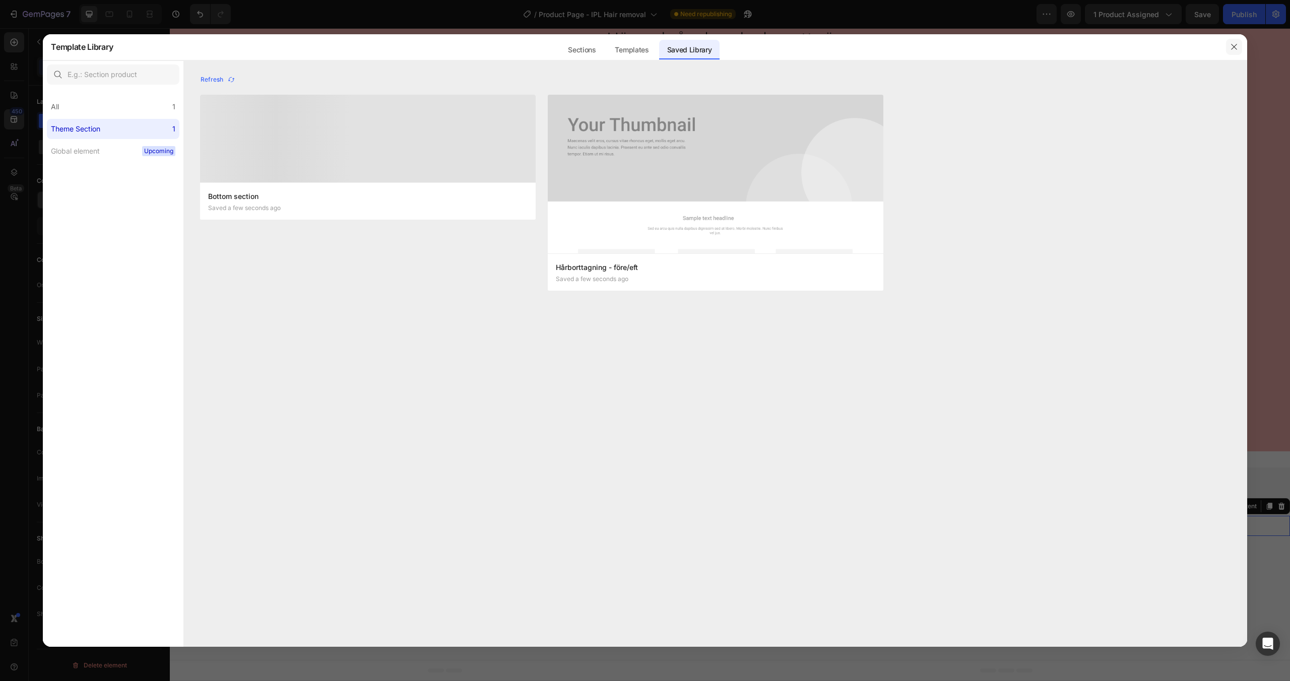
click at [1232, 45] on icon "button" at bounding box center [1234, 47] width 6 height 6
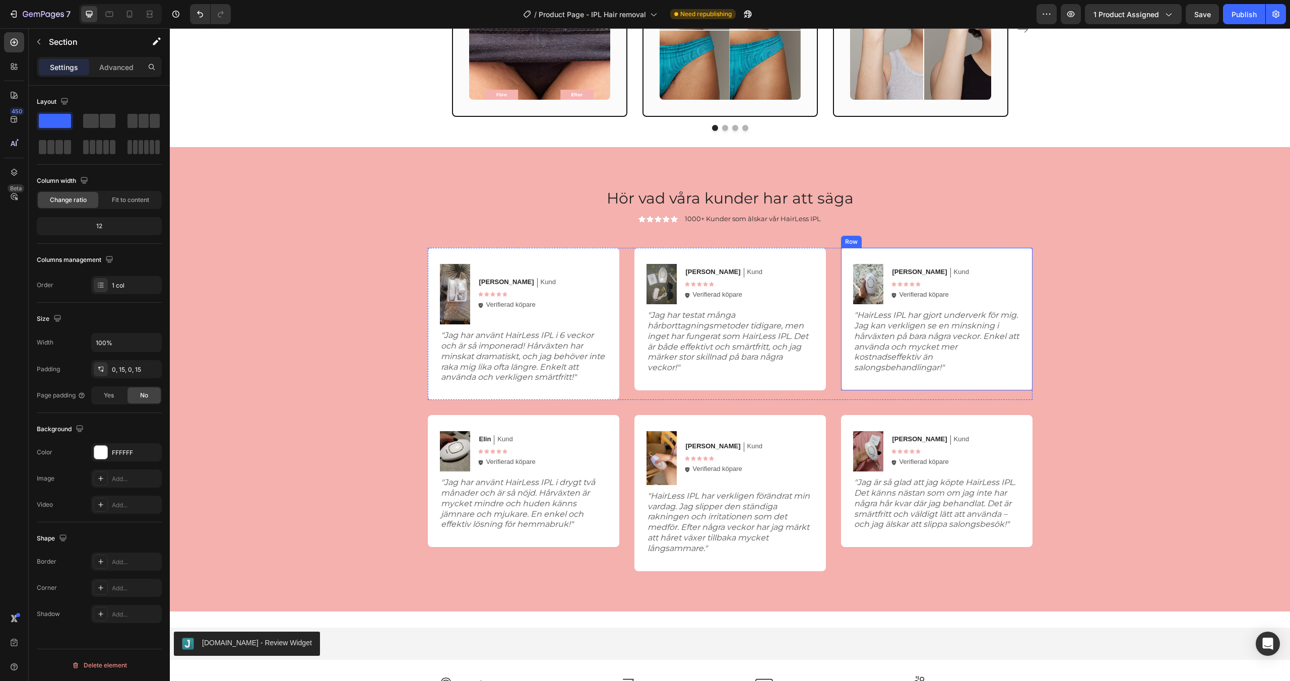
scroll to position [2430, 0]
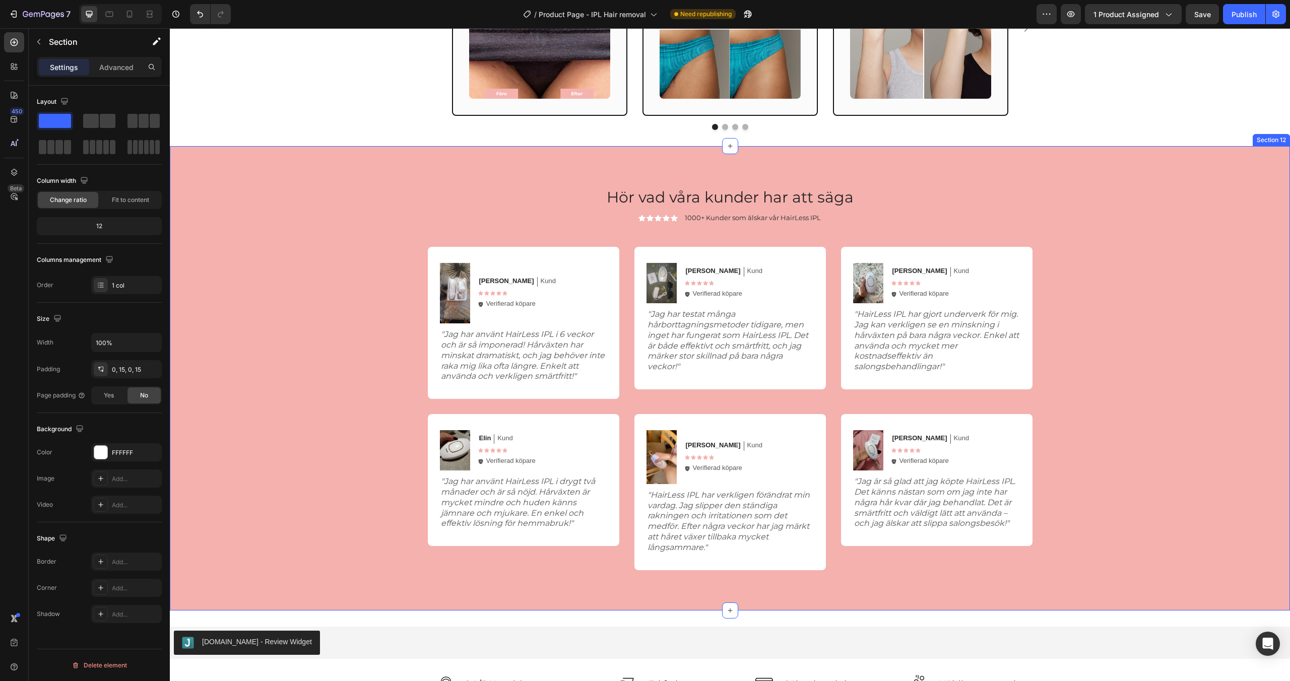
click at [983, 176] on div "Hör vad våra kunder har att säga Heading Icon Icon Icon Icon Icon Icon List 100…" at bounding box center [730, 378] width 1121 height 465
click at [1184, 140] on p "Create Theme Section" at bounding box center [1176, 136] width 65 height 9
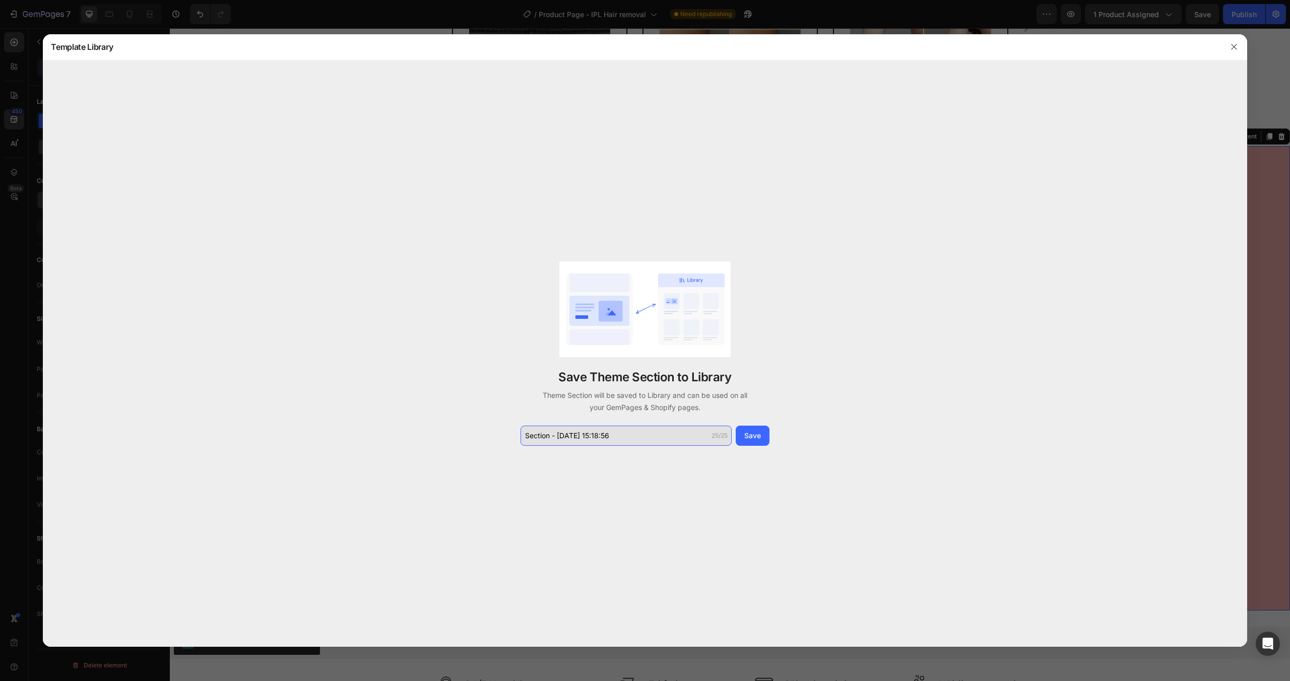
click at [623, 431] on input "Section - Aug 27 15:18:56" at bounding box center [626, 436] width 211 height 20
type input "Reviews/data"
click at [753, 440] on div "Save" at bounding box center [752, 435] width 17 height 11
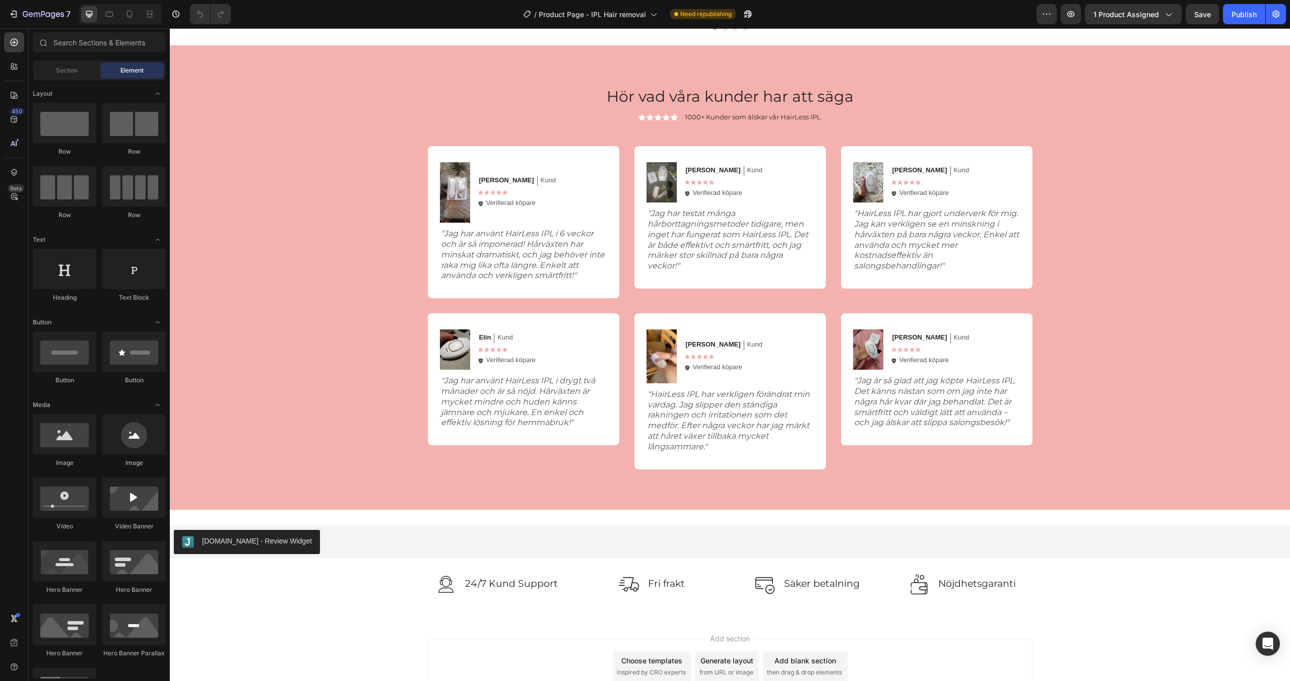
scroll to position [2589, 0]
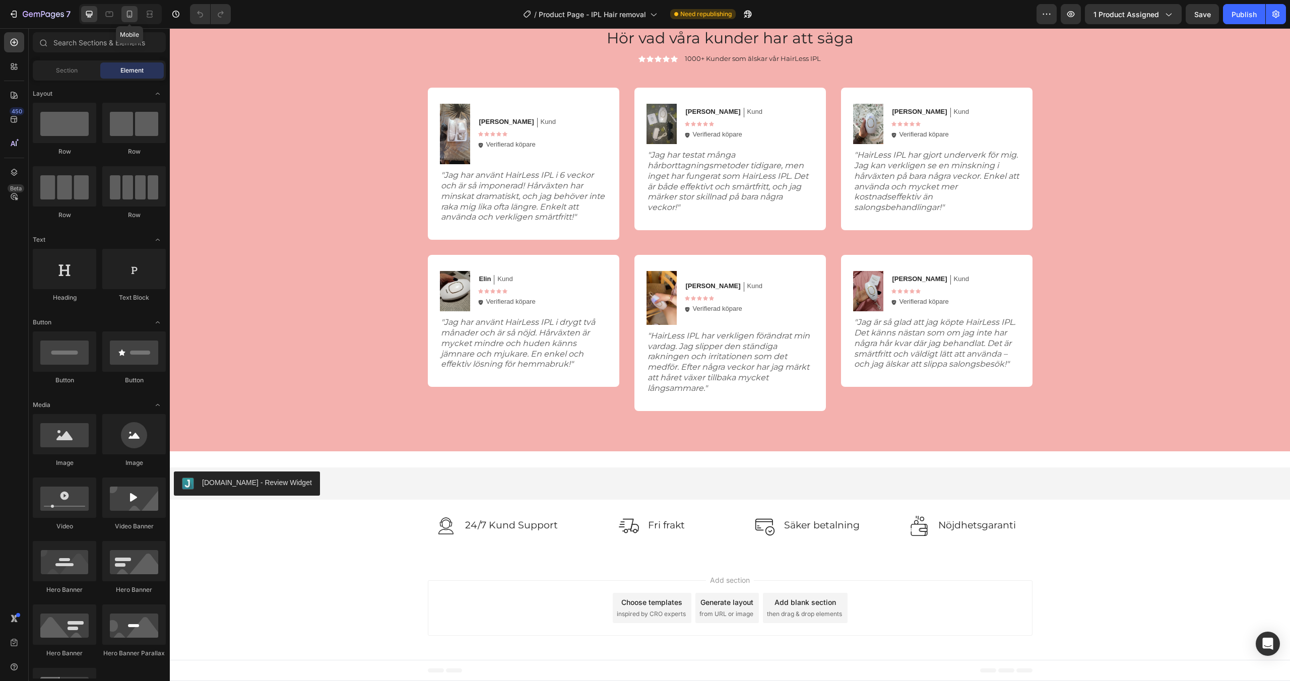
click at [123, 20] on div at bounding box center [129, 14] width 16 height 16
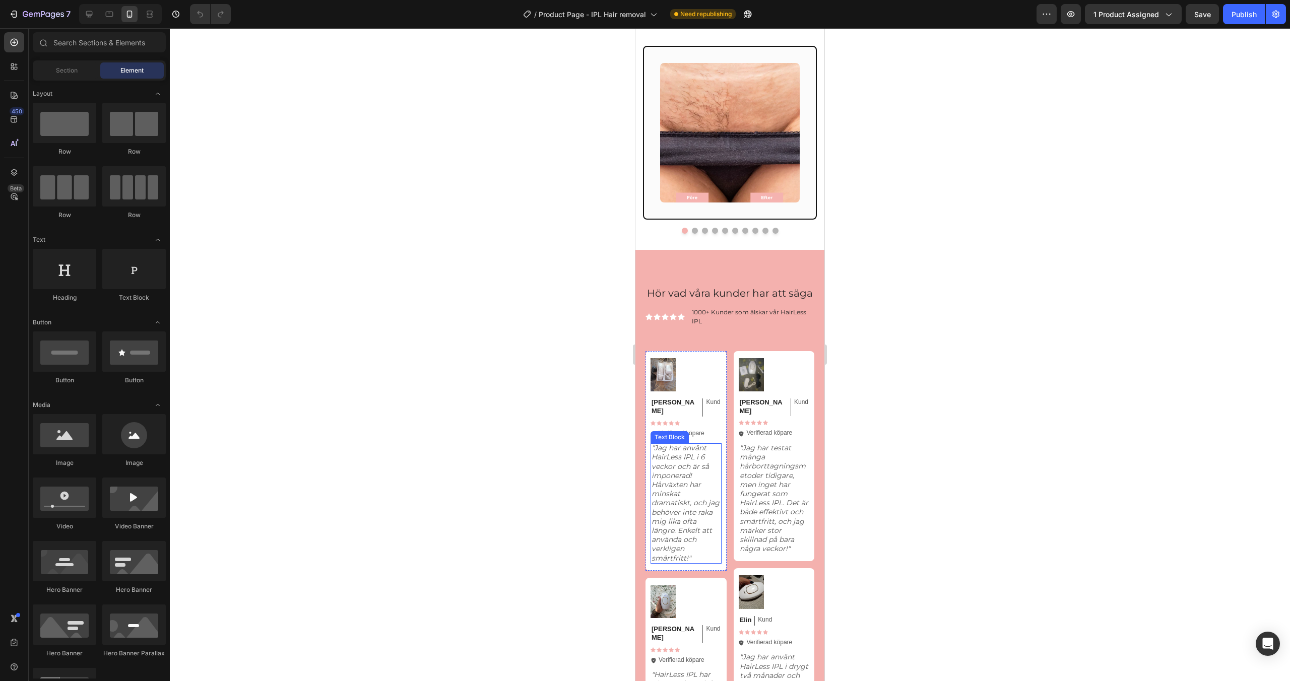
scroll to position [2199, 0]
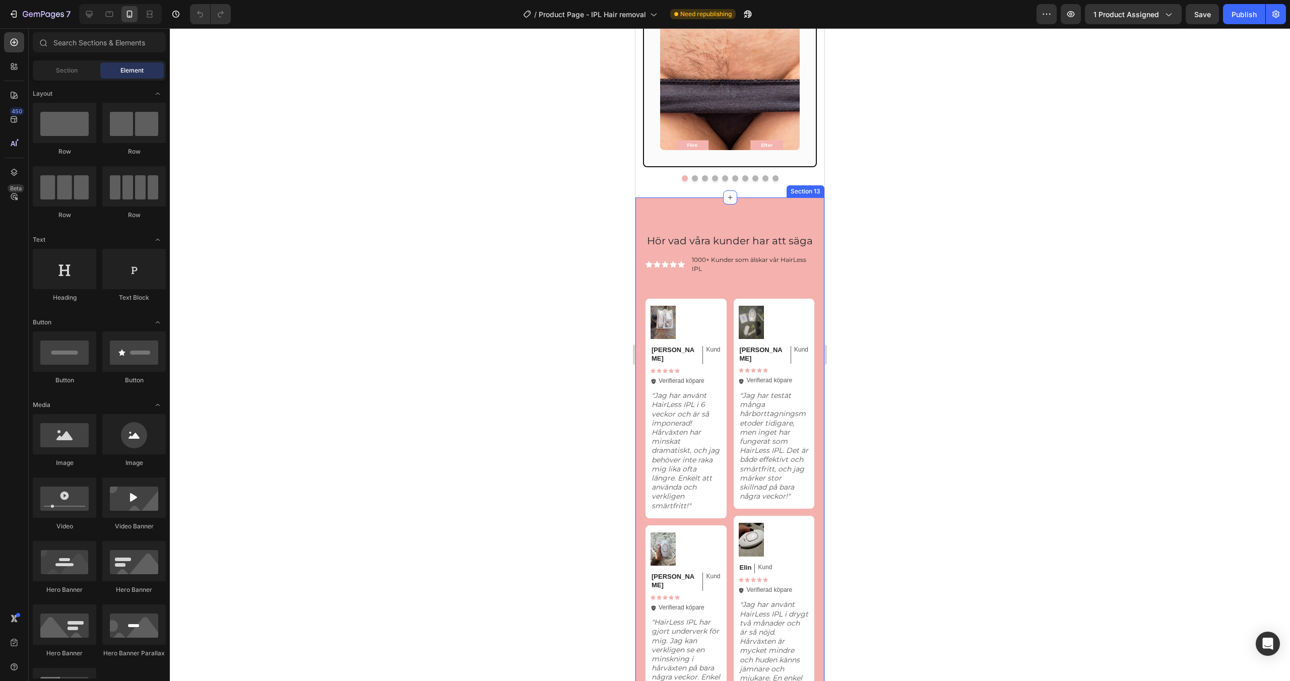
click at [746, 210] on div "Hör vad våra kunder har att säga Heading Icon Icon Icon Icon Icon Icon List 100…" at bounding box center [730, 593] width 189 height 791
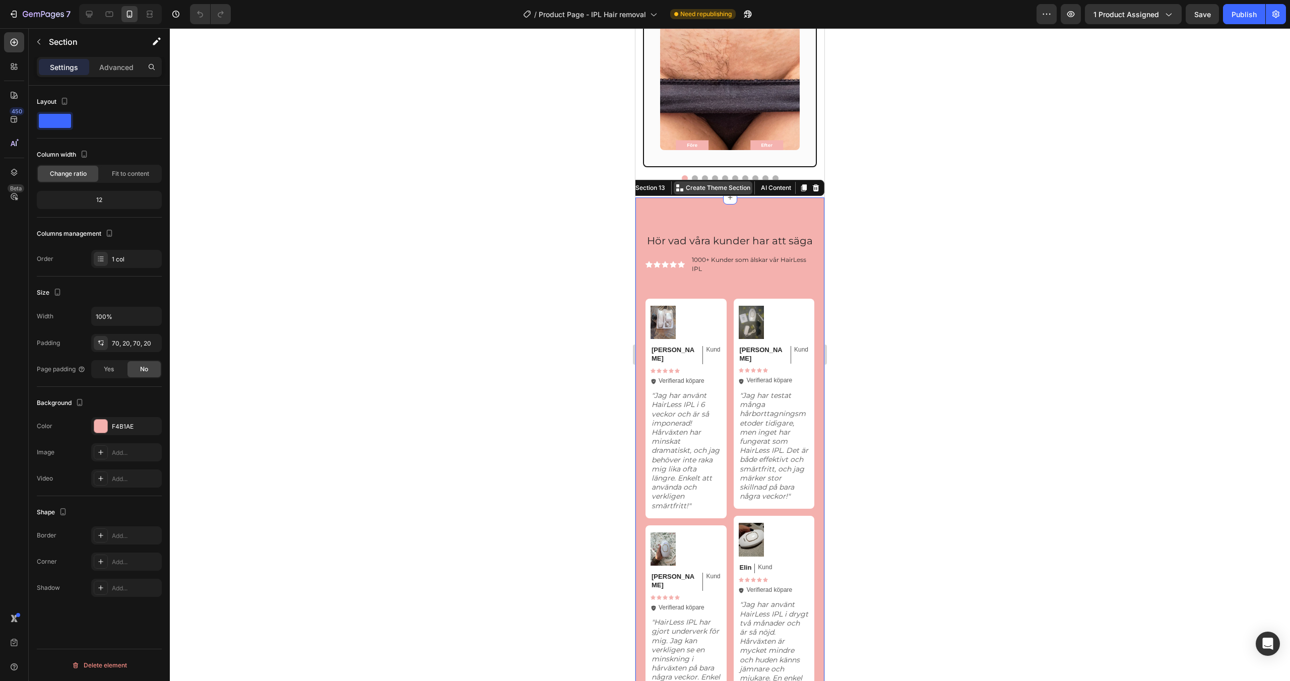
click at [724, 191] on p "Create Theme Section" at bounding box center [718, 187] width 65 height 9
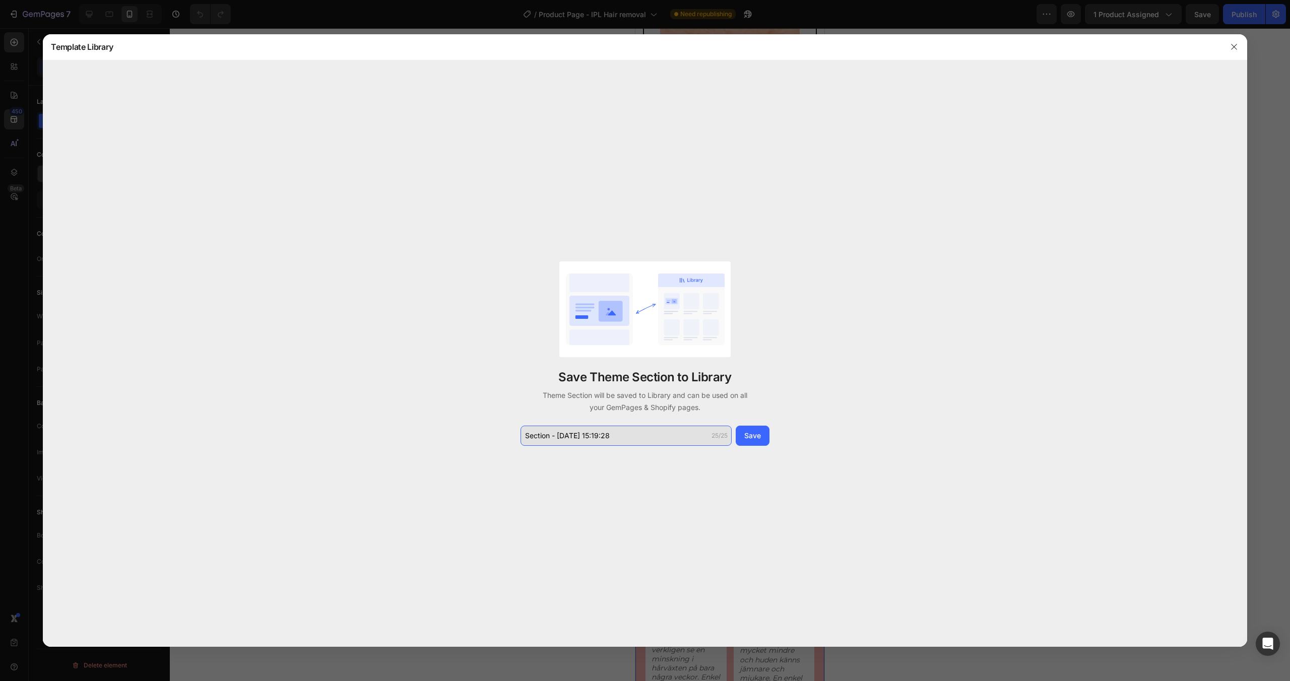
click at [635, 443] on input "Section - [DATE] 15:19:28" at bounding box center [626, 436] width 211 height 20
type input "Reviews - Mobil"
click at [738, 442] on button "Save" at bounding box center [753, 436] width 34 height 20
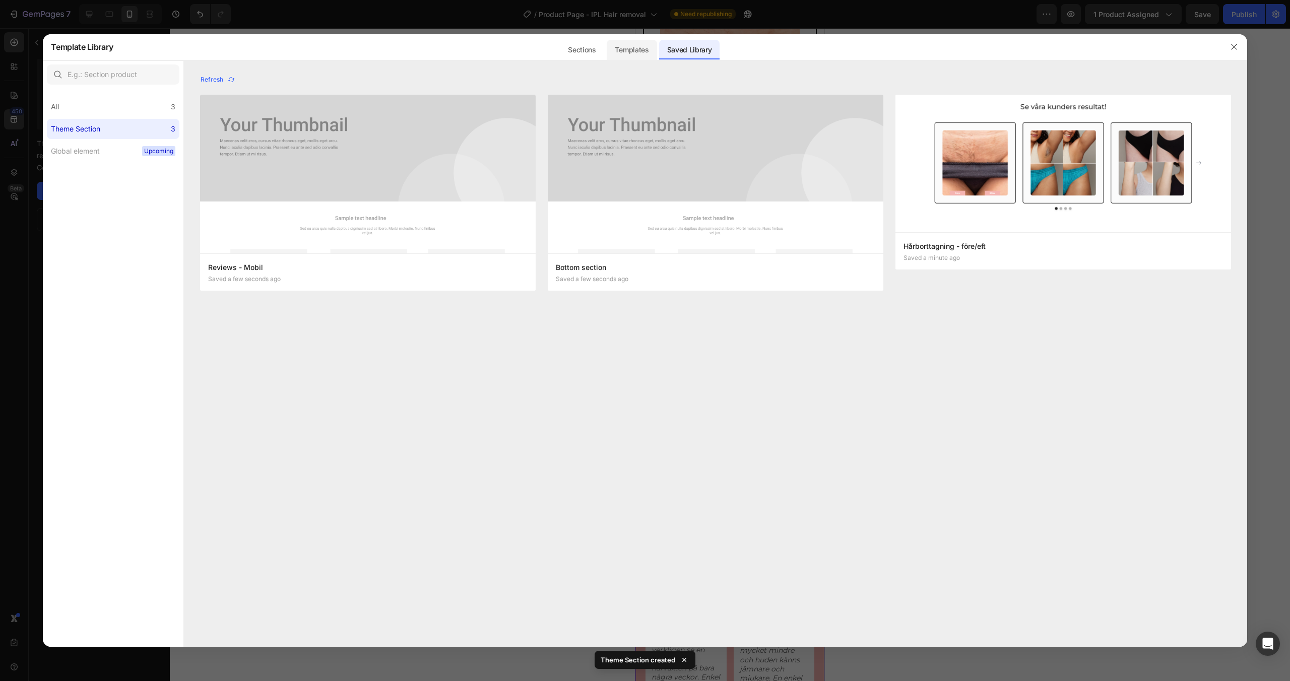
click at [636, 53] on div "Templates" at bounding box center [632, 50] width 50 height 20
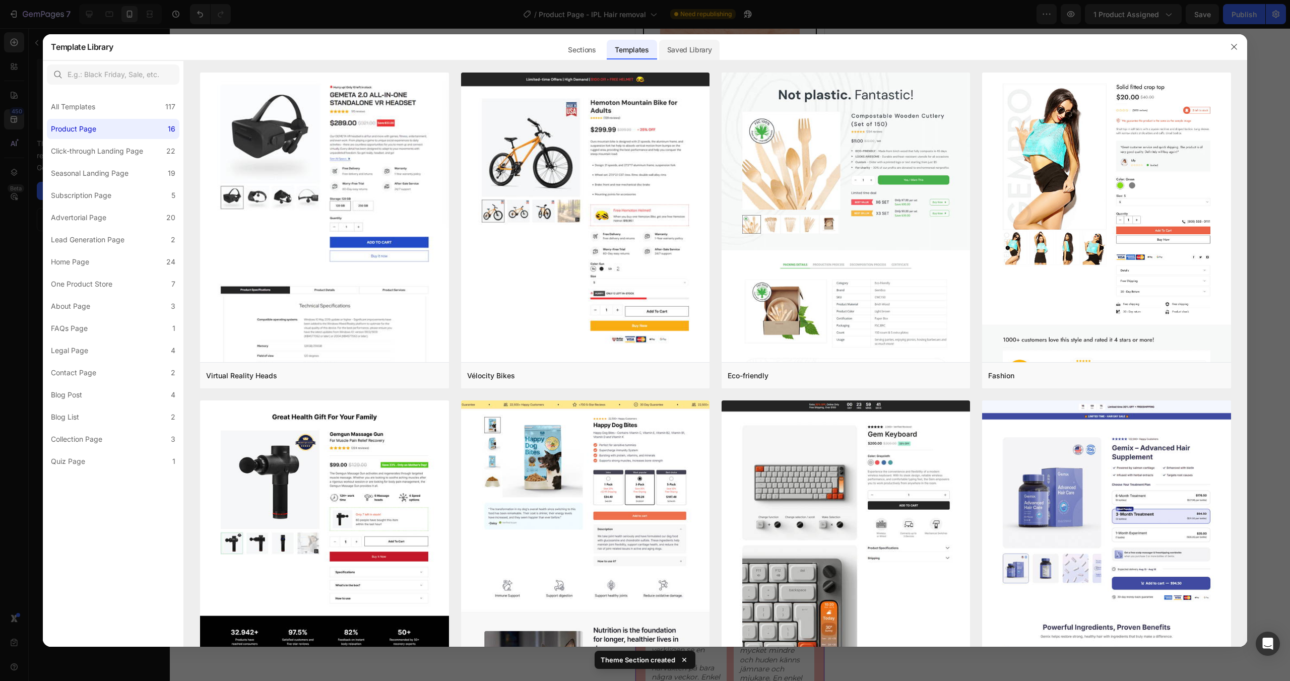
click at [681, 50] on div "Saved Library" at bounding box center [689, 50] width 61 height 20
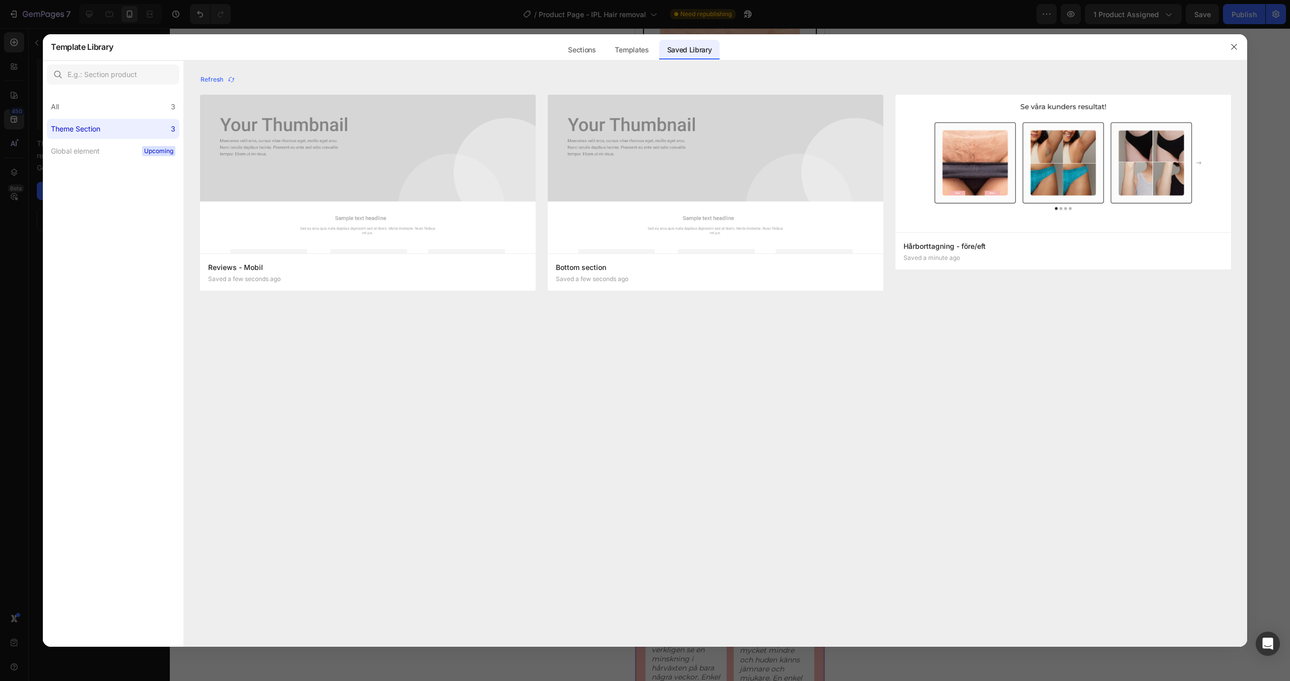
click at [1286, 214] on div at bounding box center [645, 340] width 1290 height 681
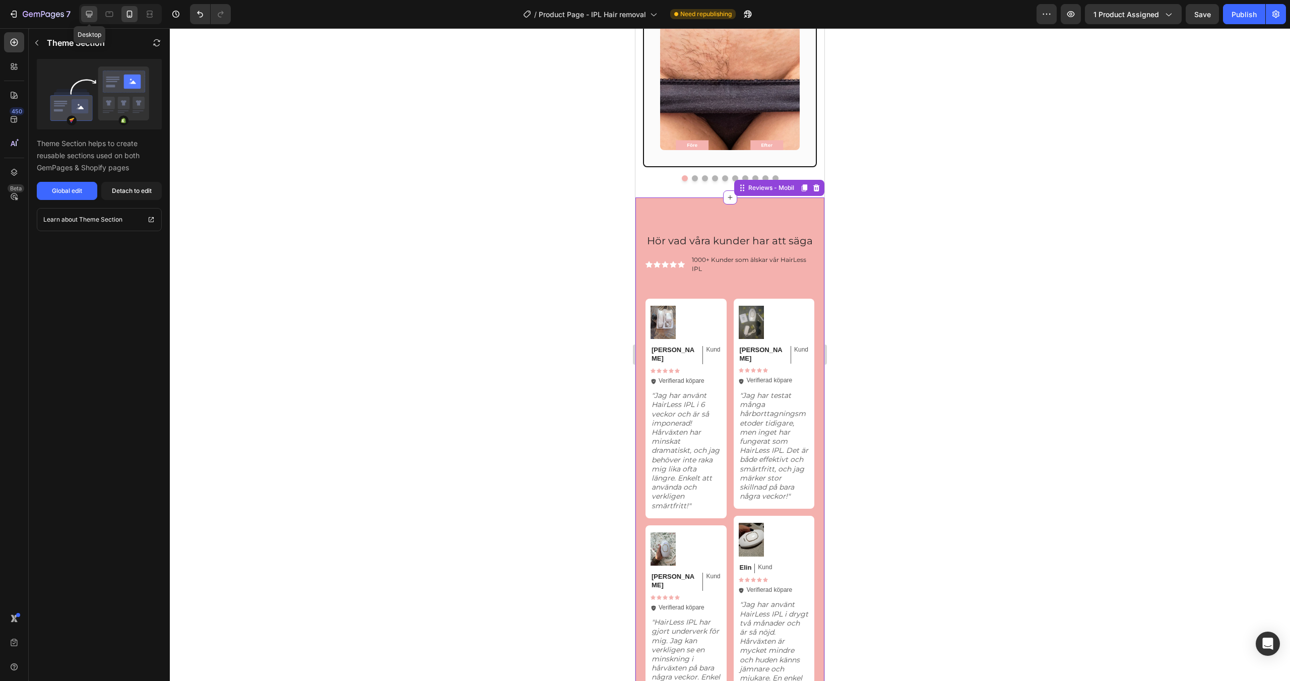
click at [87, 14] on icon at bounding box center [89, 14] width 10 height 10
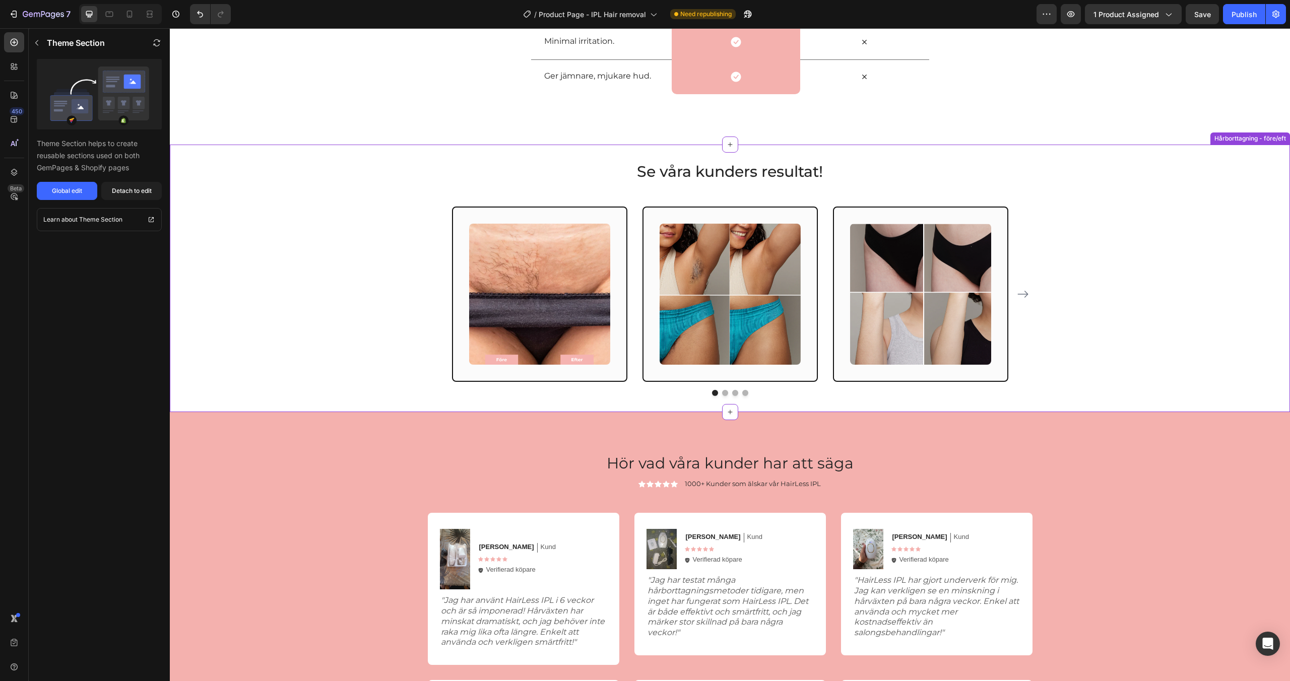
scroll to position [2315, 0]
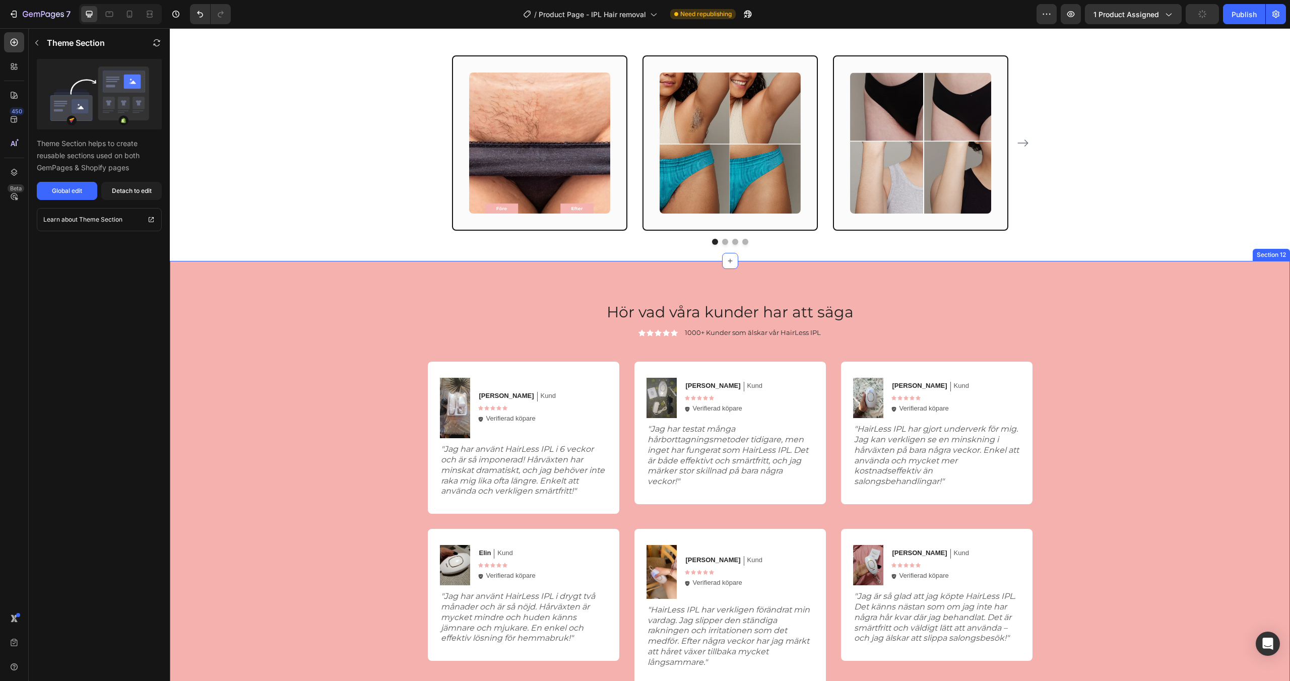
click at [346, 333] on div "Hör vad våra kunder har att säga Heading Icon Icon Icon Icon Icon Icon List 100…" at bounding box center [730, 493] width 1100 height 384
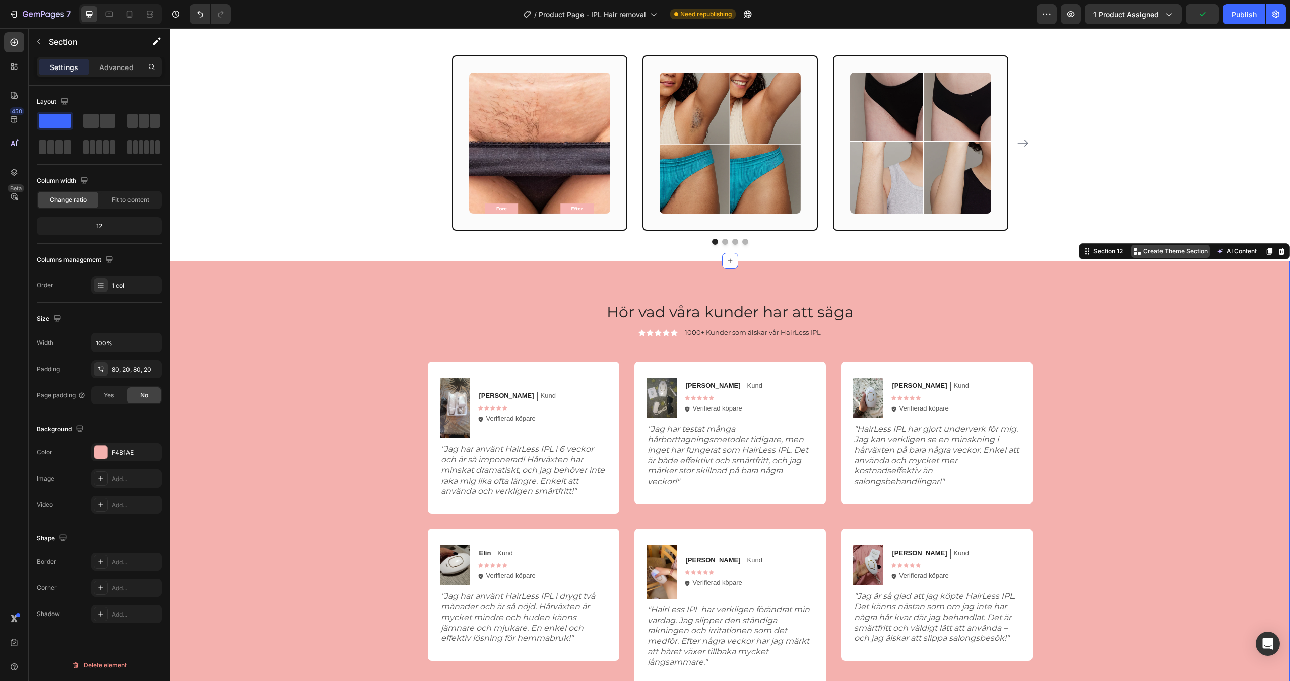
click at [1175, 252] on p "Create Theme Section" at bounding box center [1176, 251] width 65 height 9
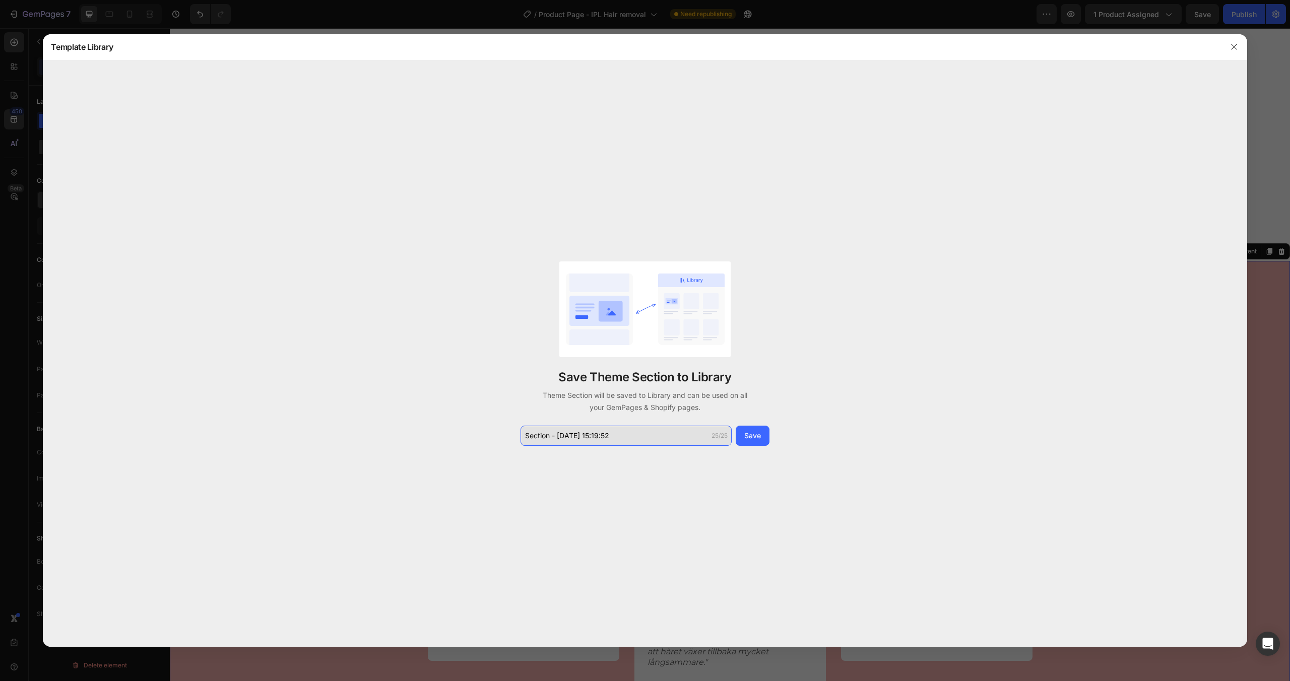
click at [576, 428] on input "Section - Aug 27 15:19:52" at bounding box center [626, 436] width 211 height 20
type input "Reviews - dator"
click at [743, 442] on button "Save" at bounding box center [753, 436] width 34 height 20
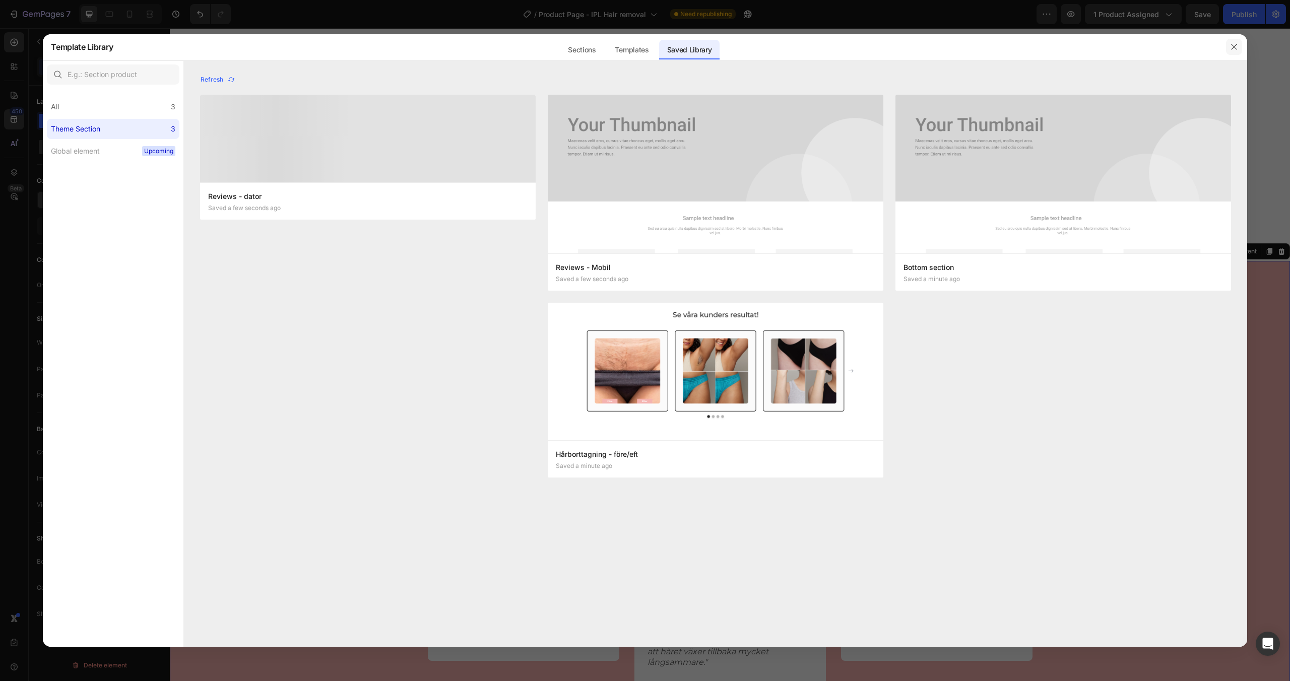
click at [1234, 49] on icon "button" at bounding box center [1234, 47] width 8 height 8
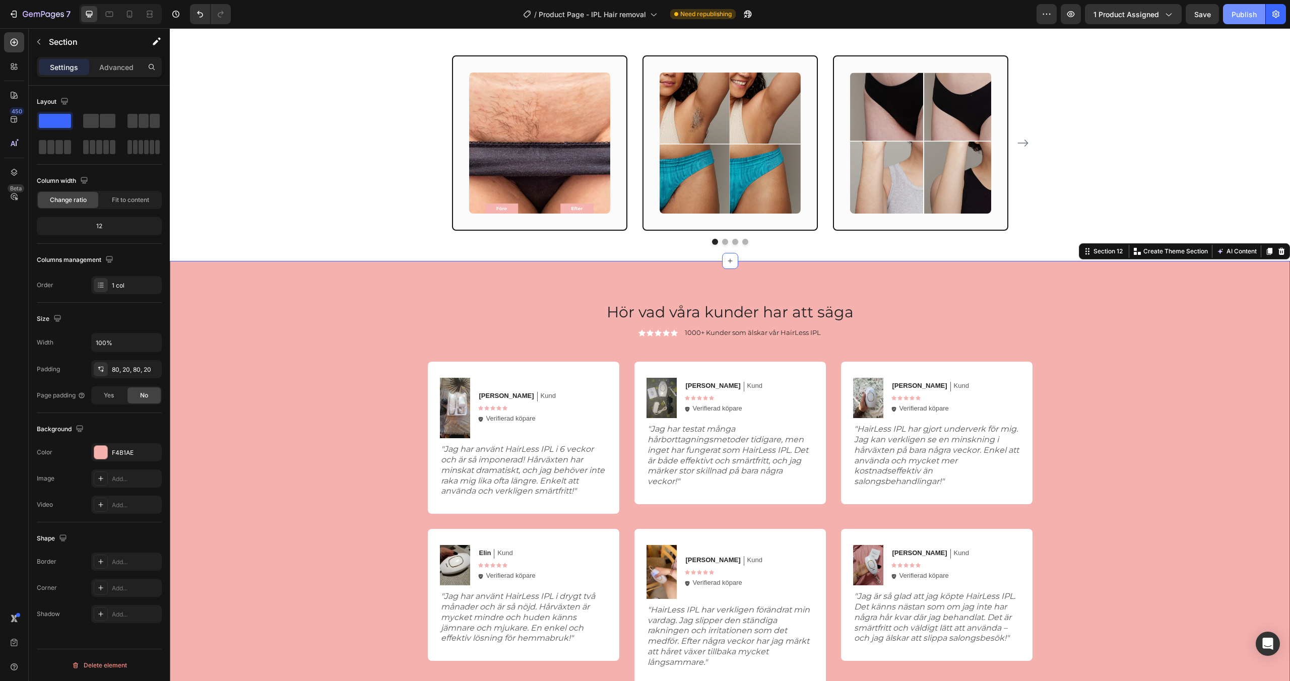
click at [1246, 16] on div "Publish" at bounding box center [1244, 14] width 25 height 11
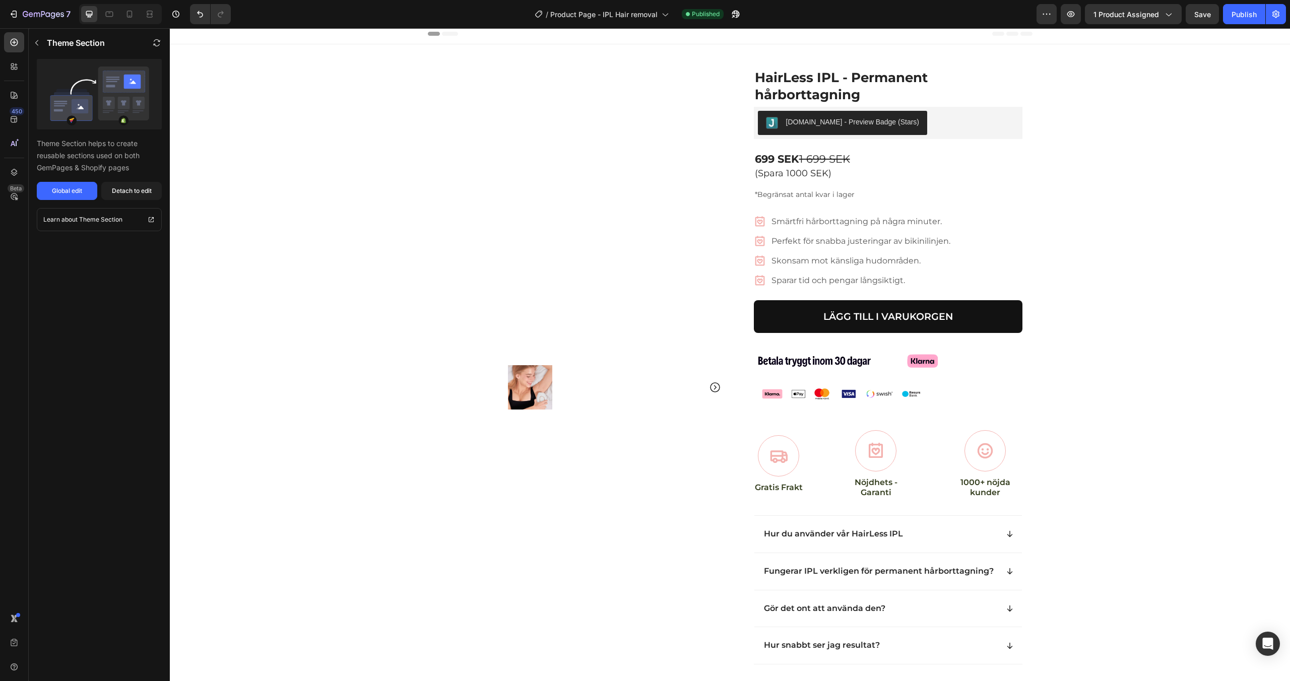
scroll to position [0, 0]
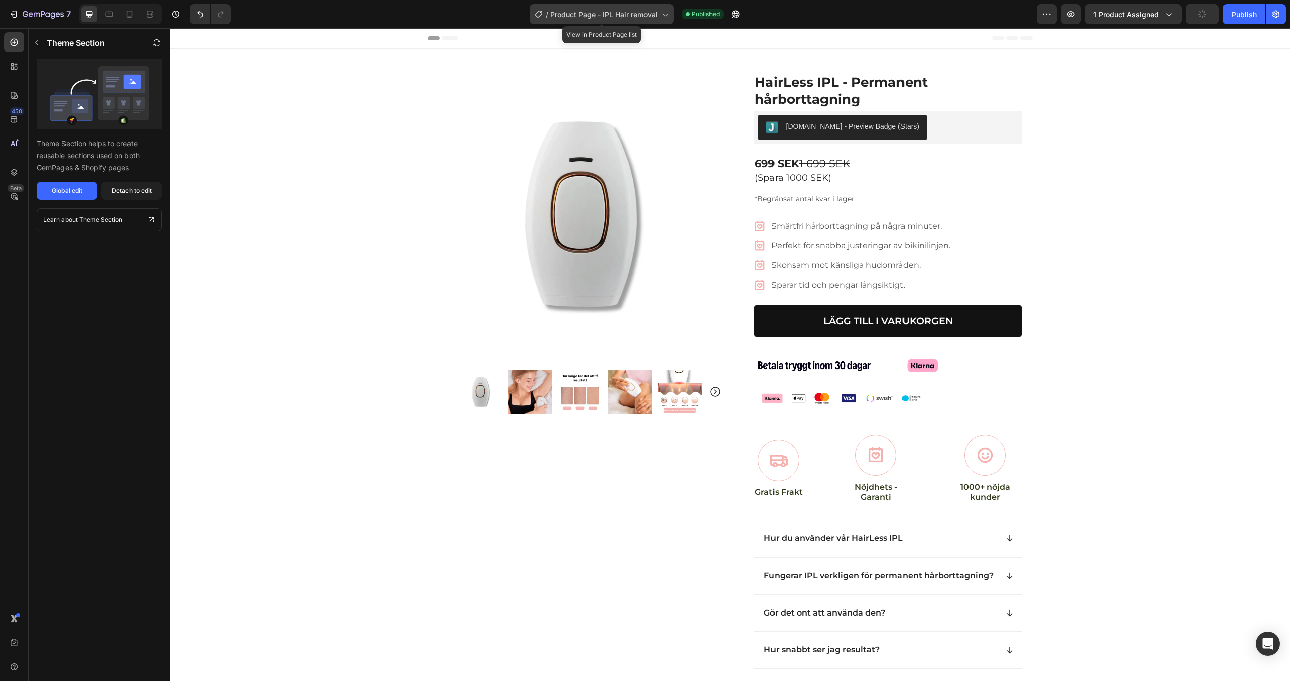
click at [610, 12] on span "Product Page - IPL Hair removal" at bounding box center [603, 14] width 107 height 11
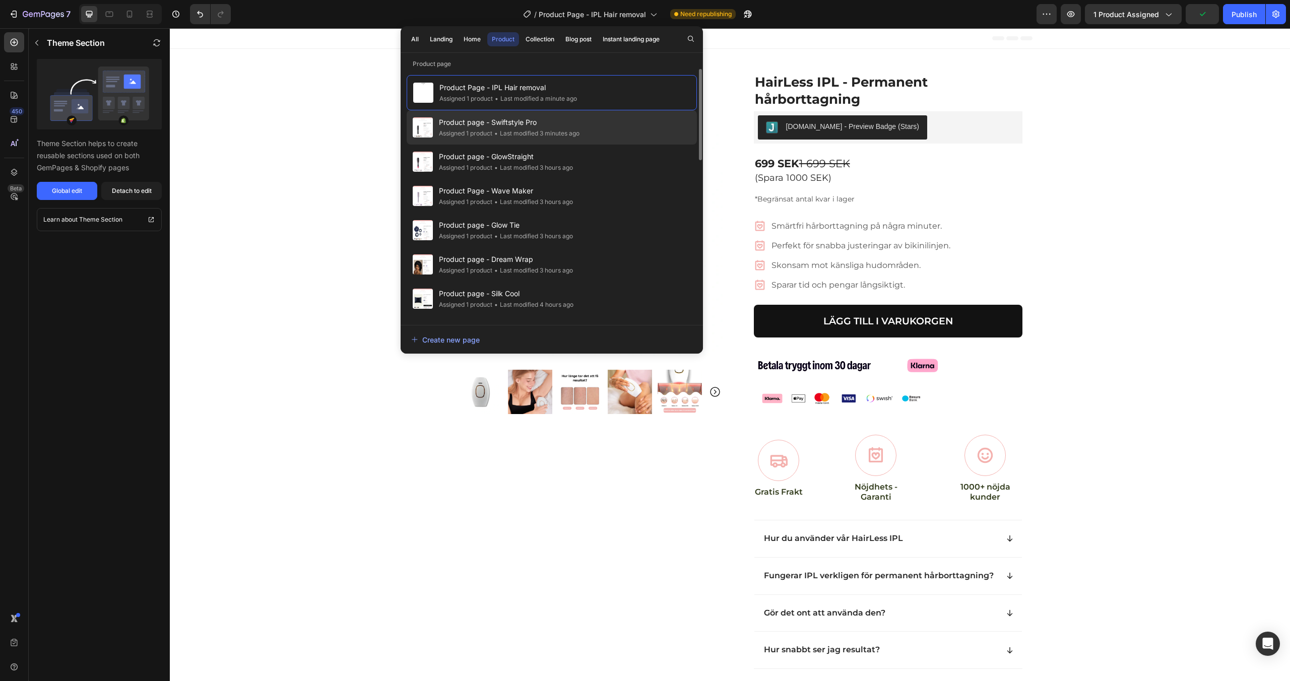
click at [573, 131] on div "• Last modified 3 minutes ago" at bounding box center [535, 134] width 87 height 10
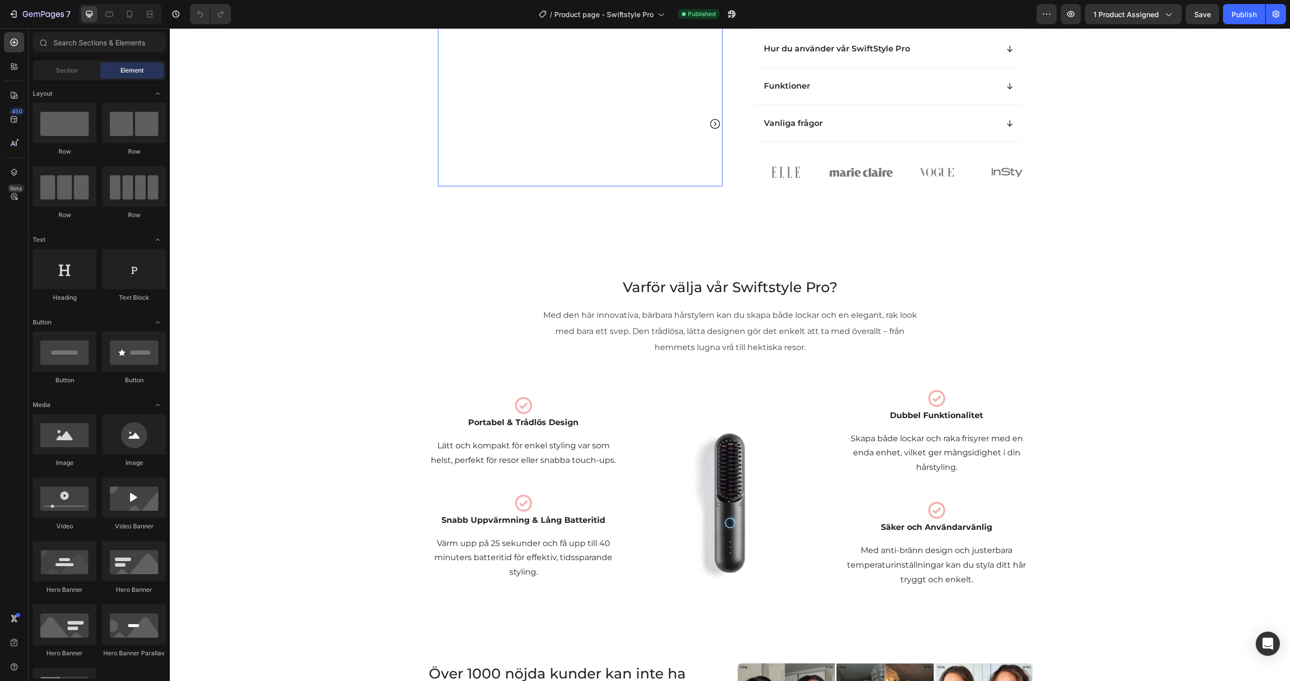
scroll to position [475, 0]
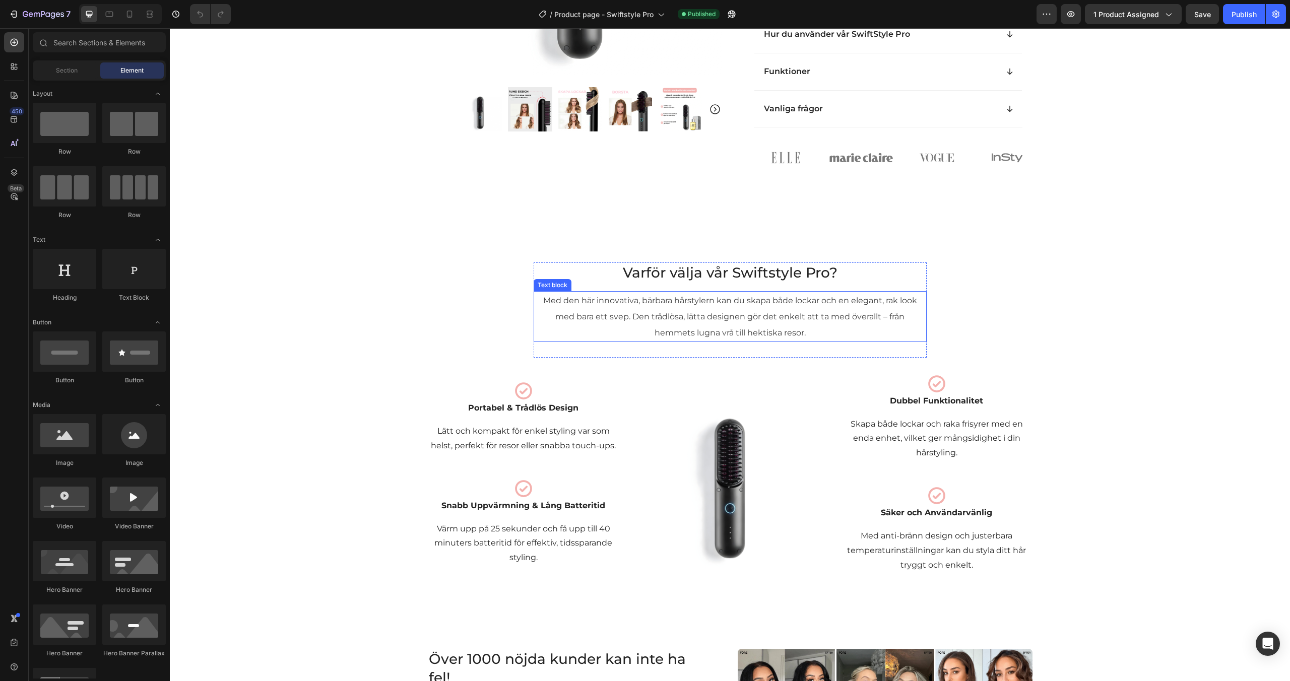
click at [648, 333] on p "Med den här innovativa, bärbara hårstylern kan du skapa både lockar och en eleg…" at bounding box center [730, 316] width 375 height 48
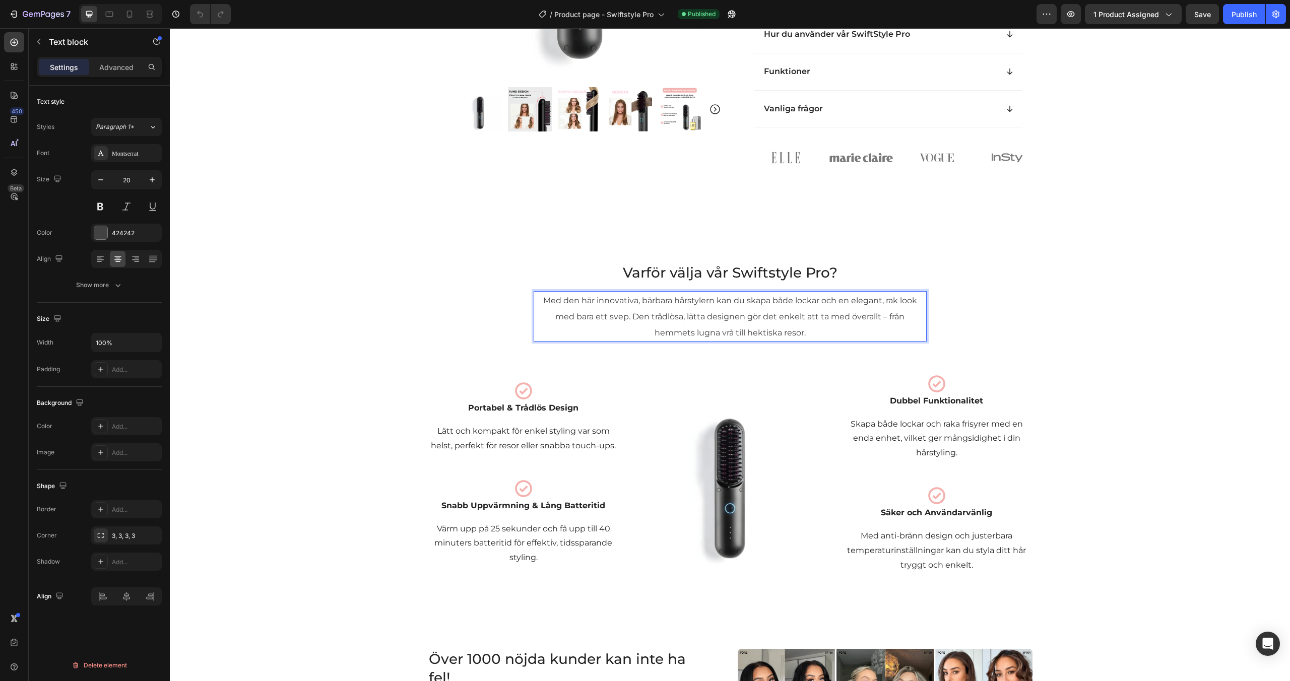
click at [672, 337] on span "Med den här innovativa, bärbara hårstylern kan du skapa både lockar och en eleg…" at bounding box center [730, 317] width 374 height 42
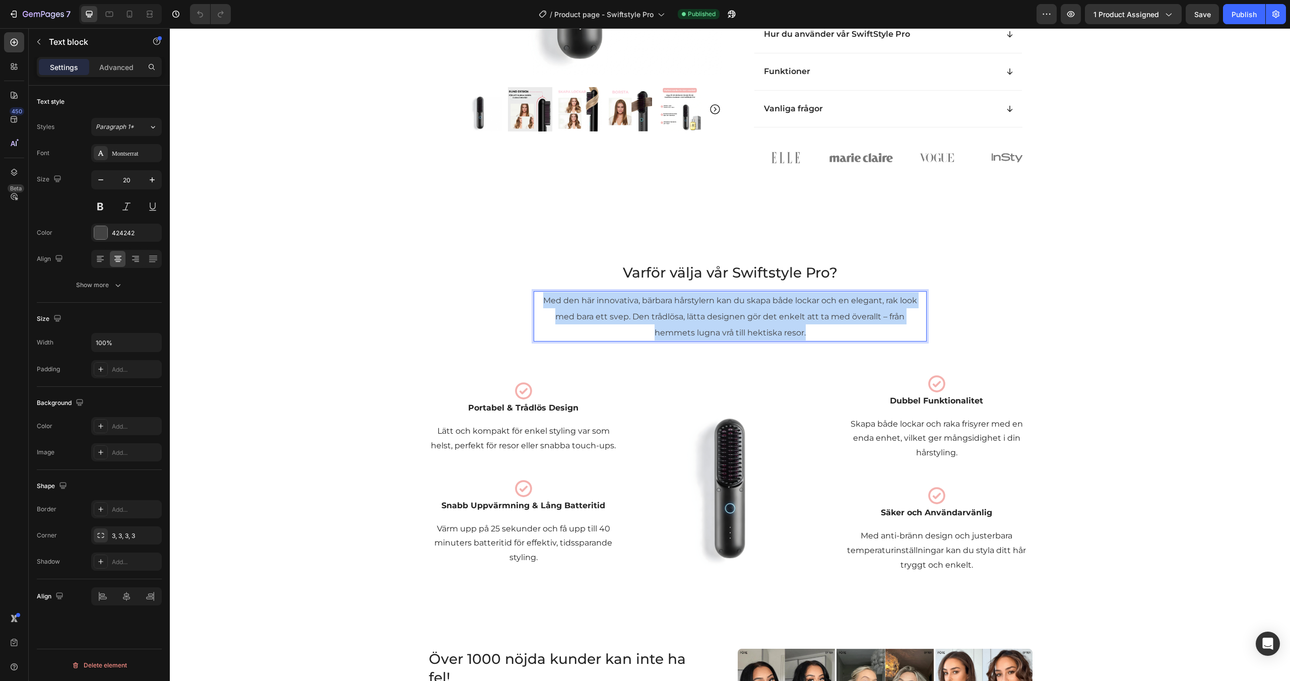
click at [672, 337] on span "Med den här innovativa, bärbara hårstylern kan du skapa både lockar och en eleg…" at bounding box center [730, 317] width 374 height 42
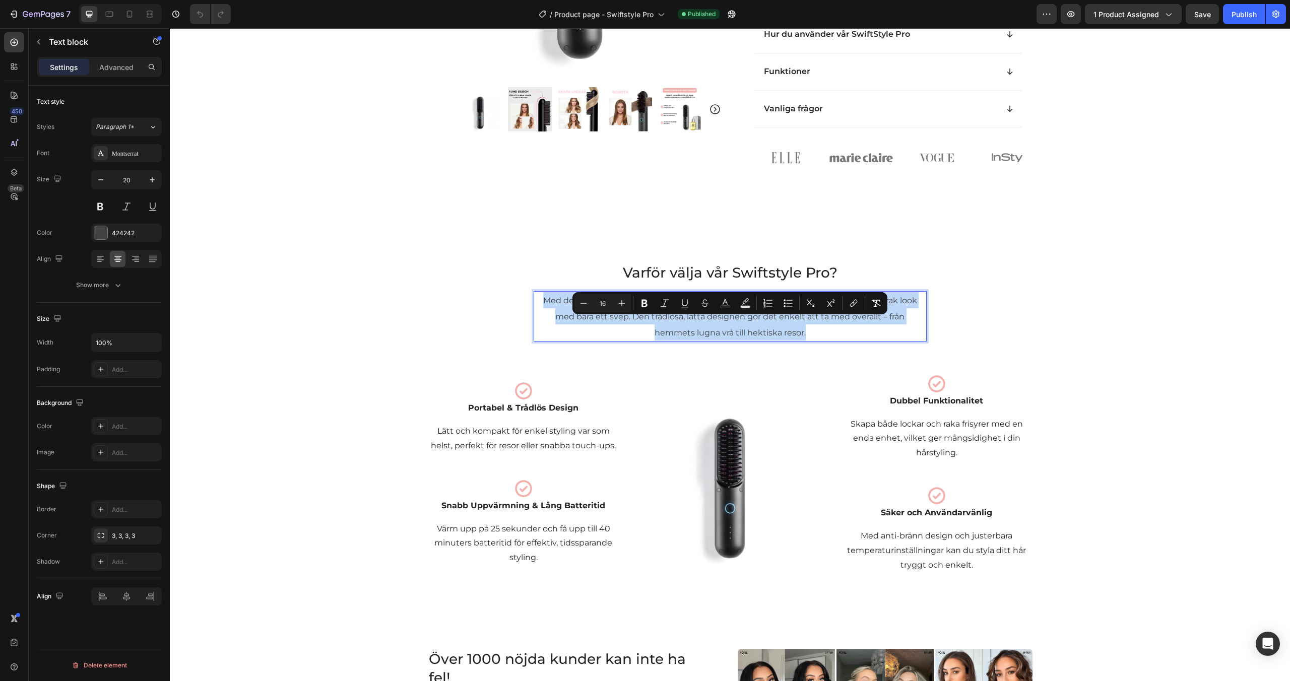
click at [672, 337] on span "Med den här innovativa, bärbara hårstylern kan du skapa både lockar och en eleg…" at bounding box center [730, 317] width 374 height 42
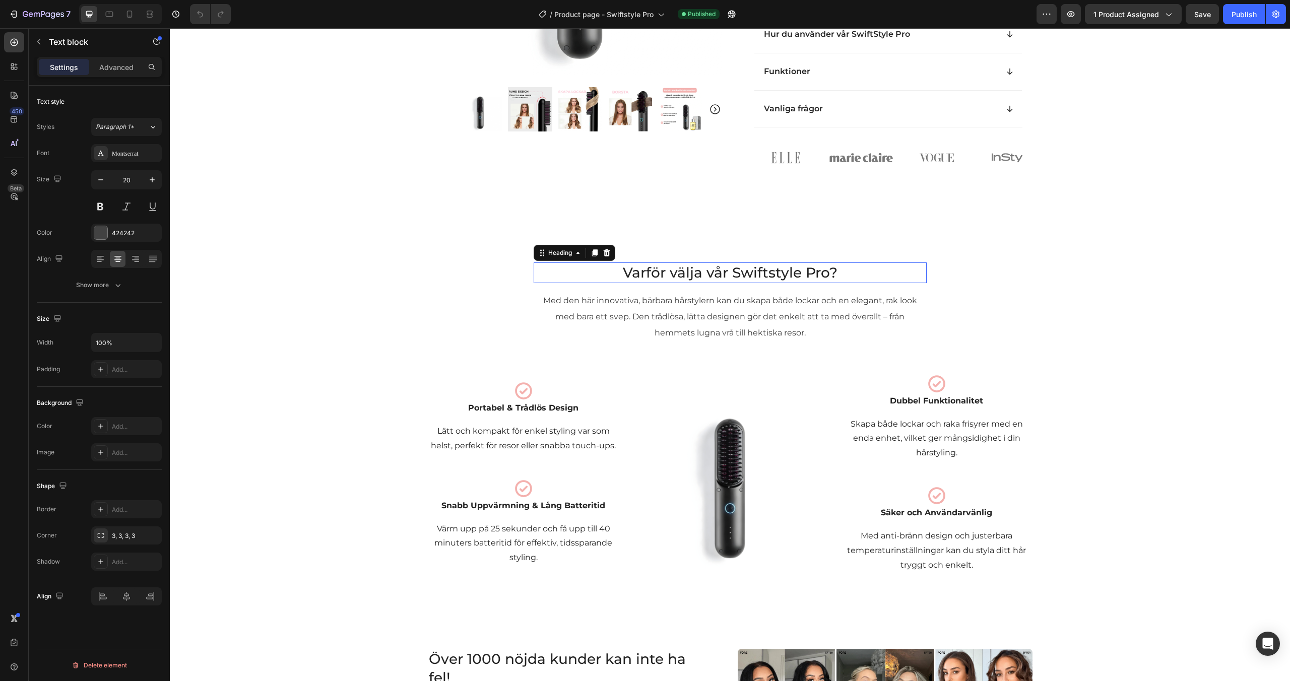
click at [618, 283] on h2 "Varför välja vår Swiftstyle Pro?" at bounding box center [730, 273] width 369 height 20
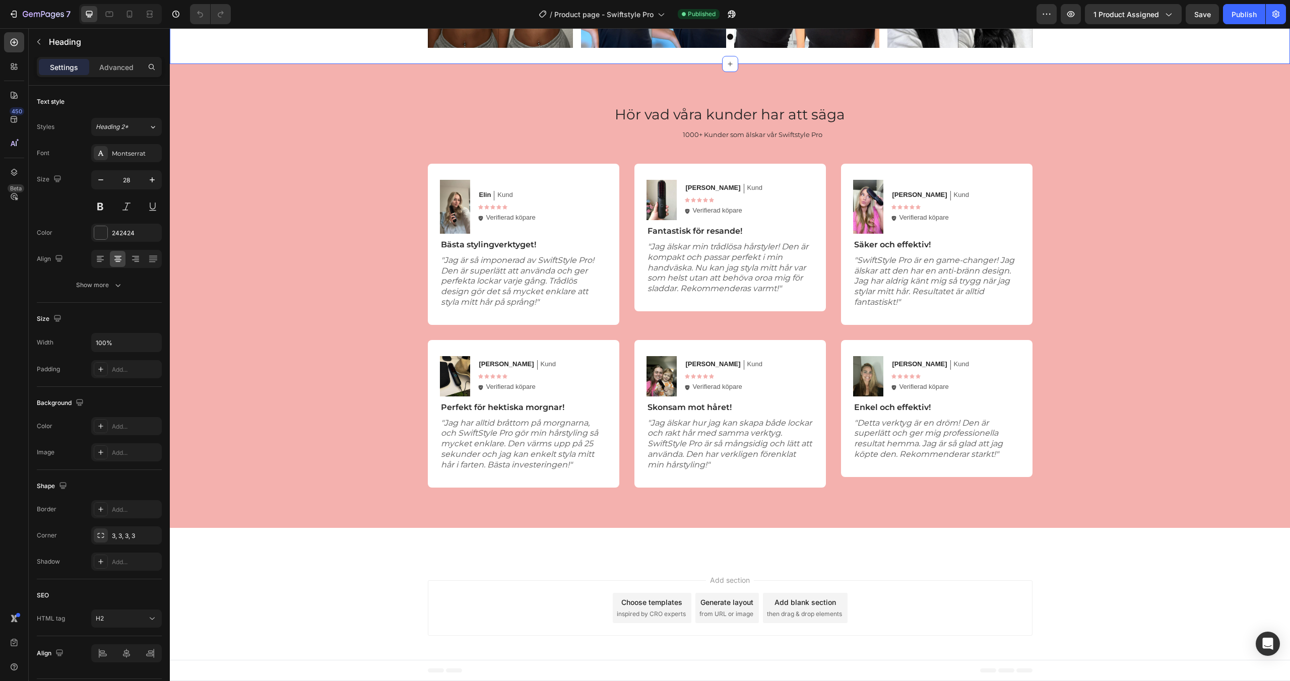
scroll to position [1984, 0]
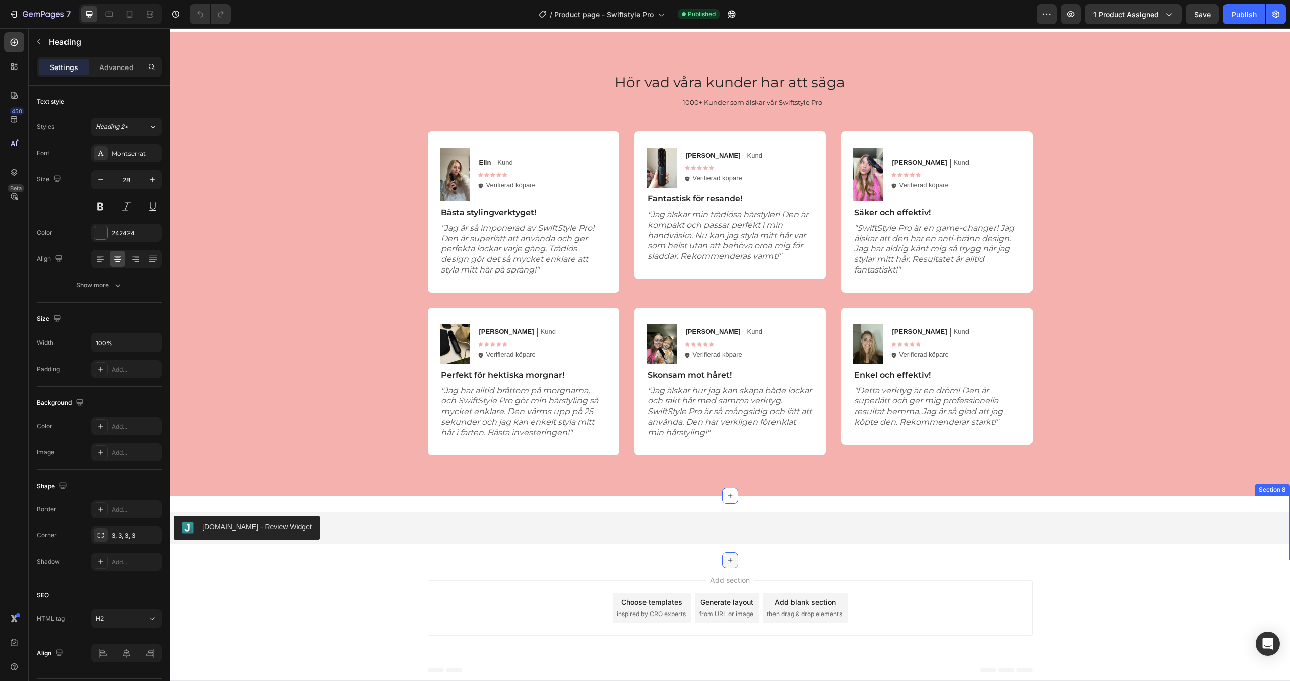
click at [728, 560] on icon at bounding box center [730, 560] width 8 height 8
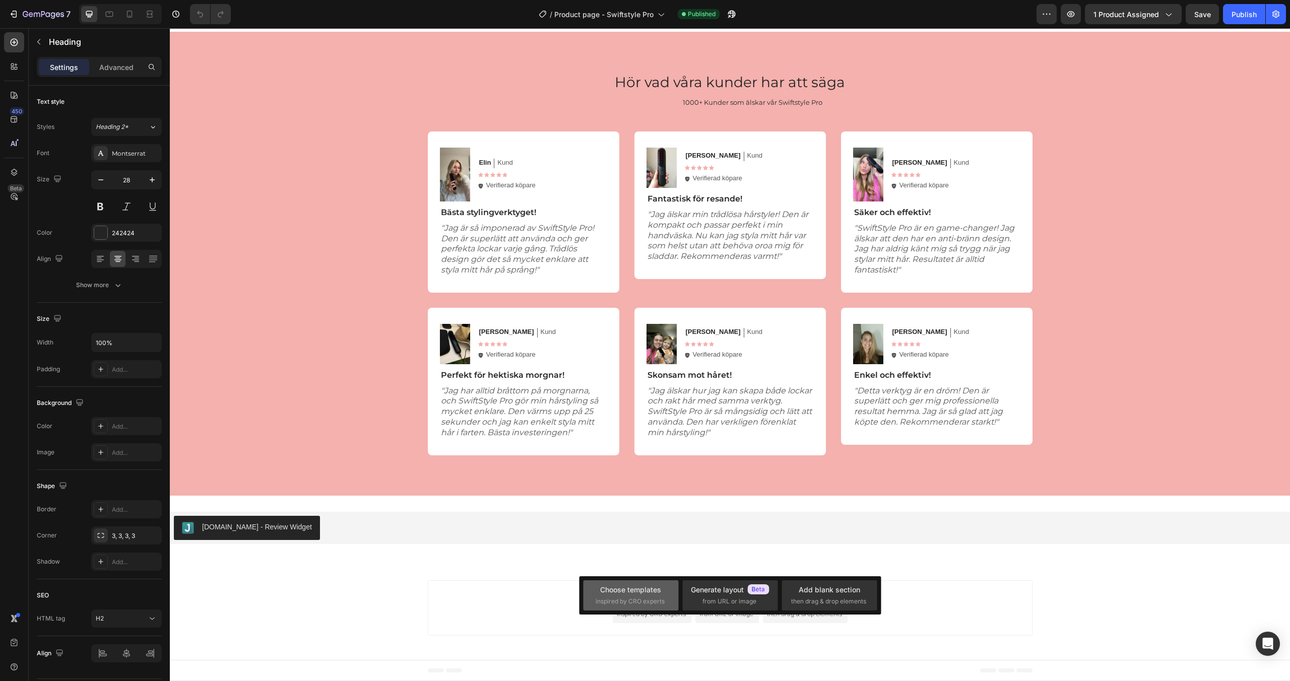
click at [641, 596] on div "Choose templates inspired by CRO experts" at bounding box center [631, 596] width 71 height 22
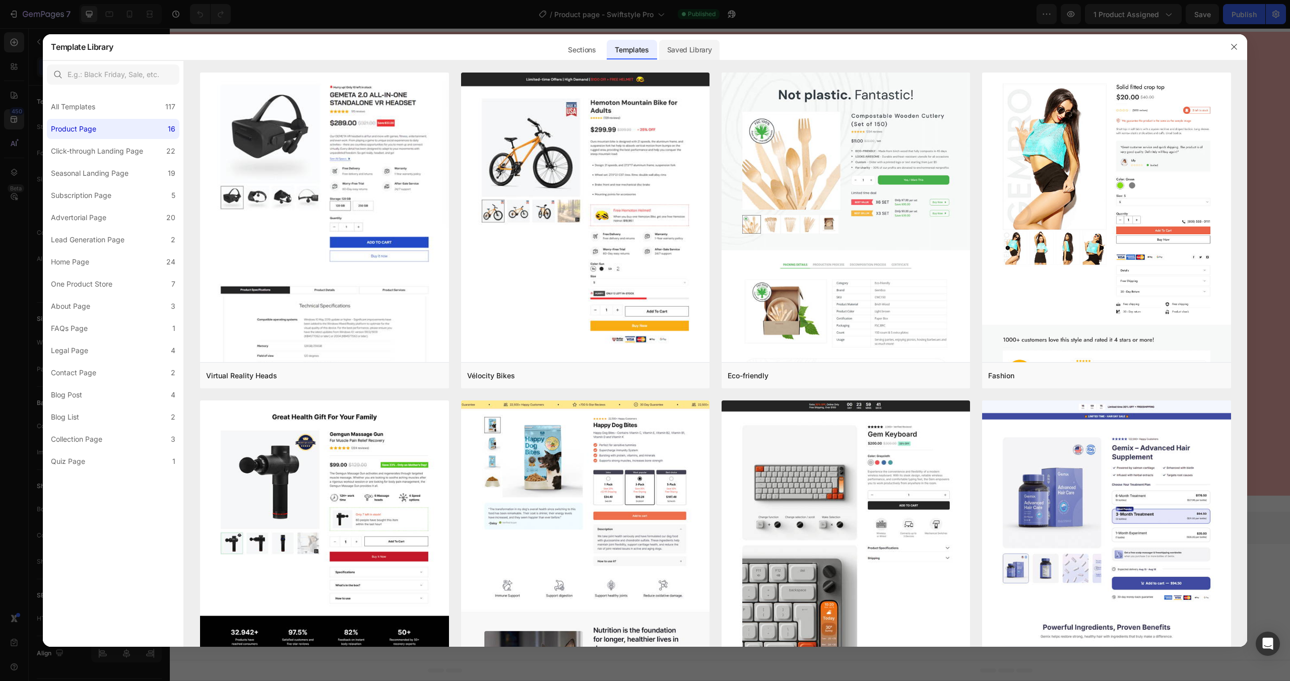
click at [687, 52] on div "Saved Library" at bounding box center [689, 50] width 61 height 20
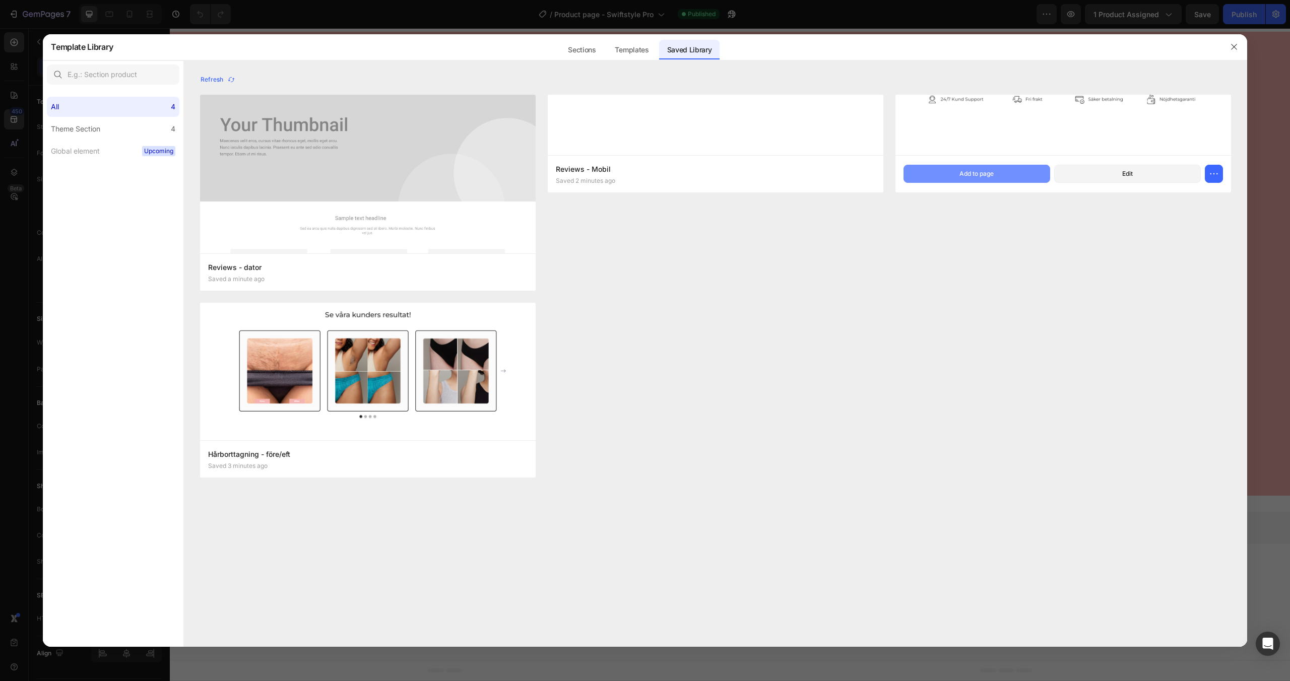
click at [941, 181] on button "Add to page" at bounding box center [977, 174] width 147 height 18
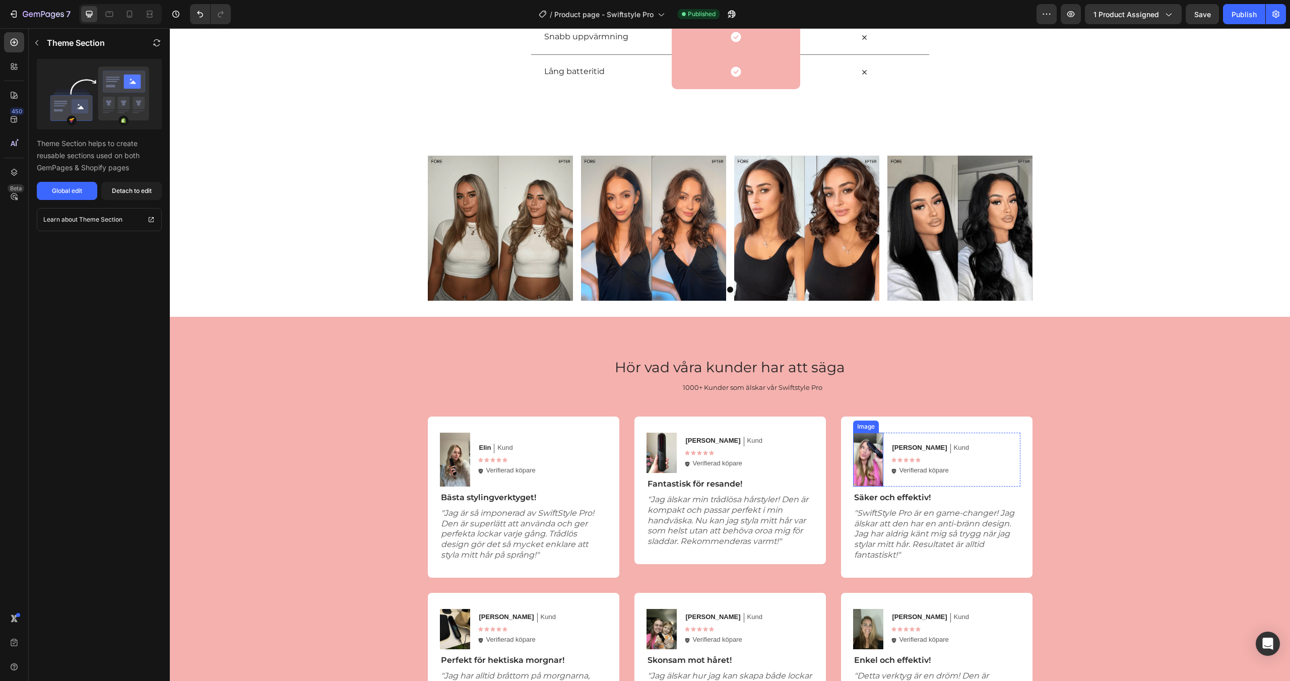
scroll to position [1655, 0]
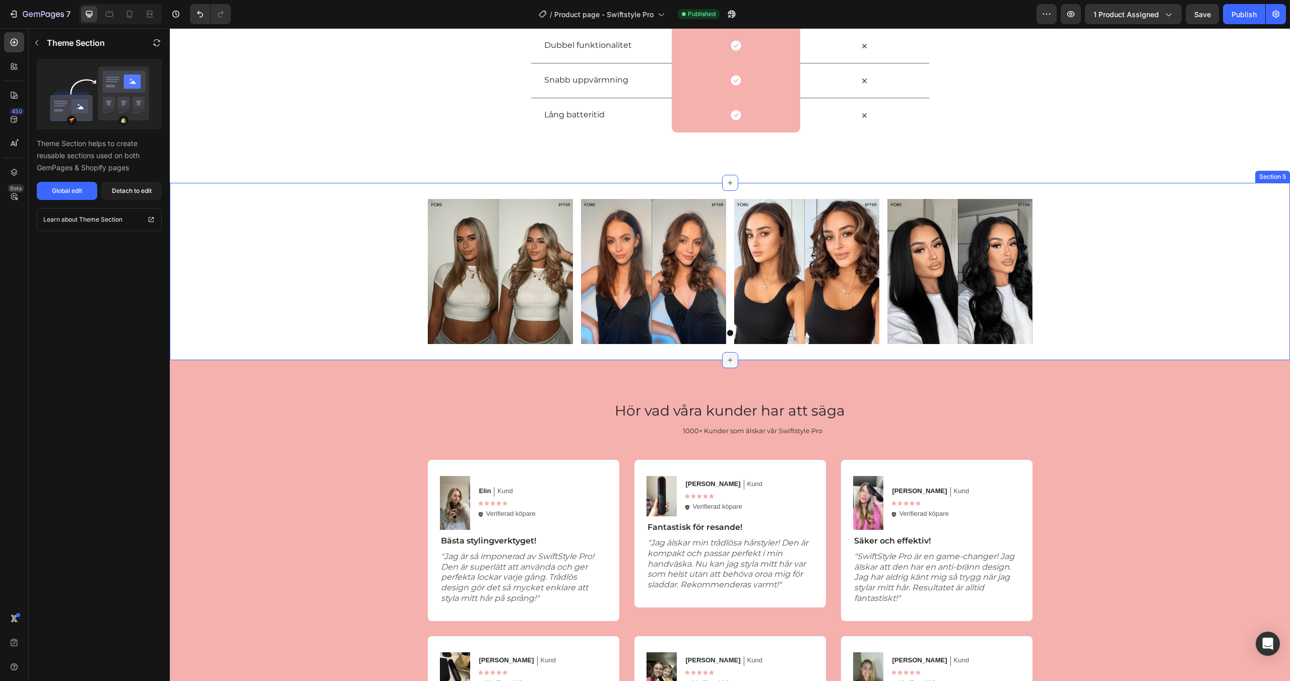
click at [729, 353] on div at bounding box center [730, 360] width 16 height 16
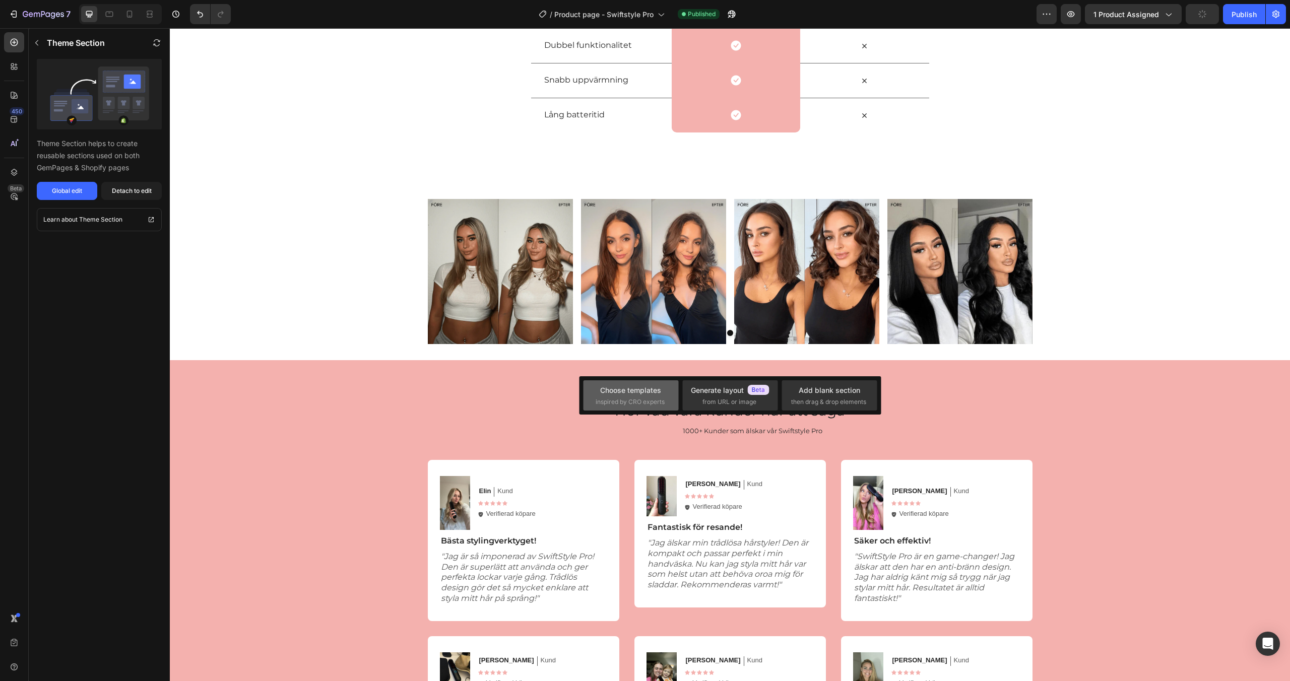
click at [647, 398] on span "inspired by CRO experts" at bounding box center [630, 402] width 69 height 9
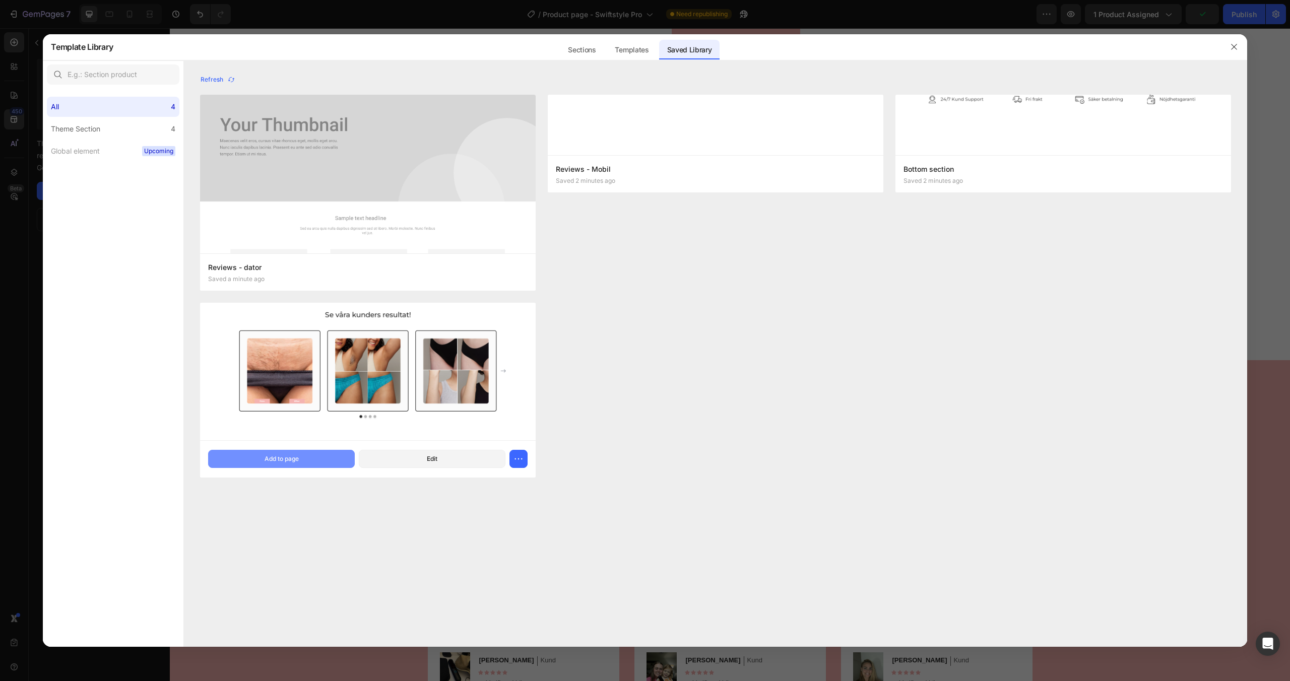
click at [306, 461] on button "Add to page" at bounding box center [281, 459] width 147 height 18
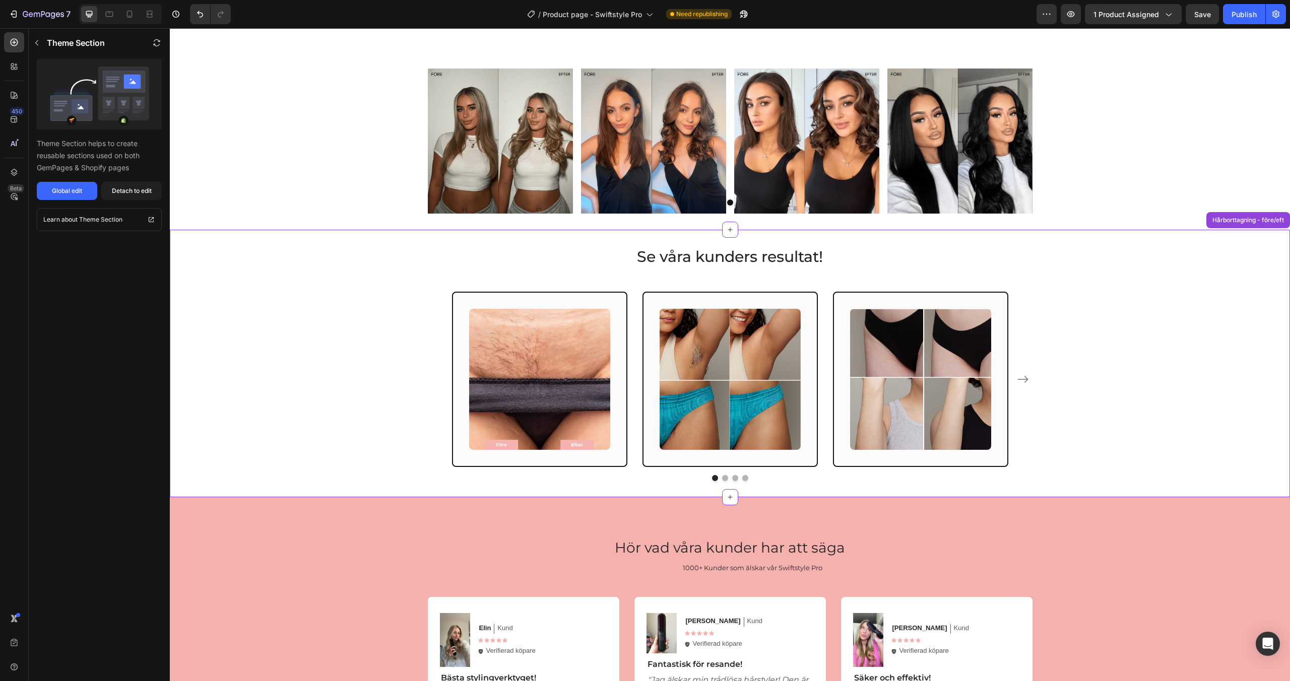
scroll to position [1783, 0]
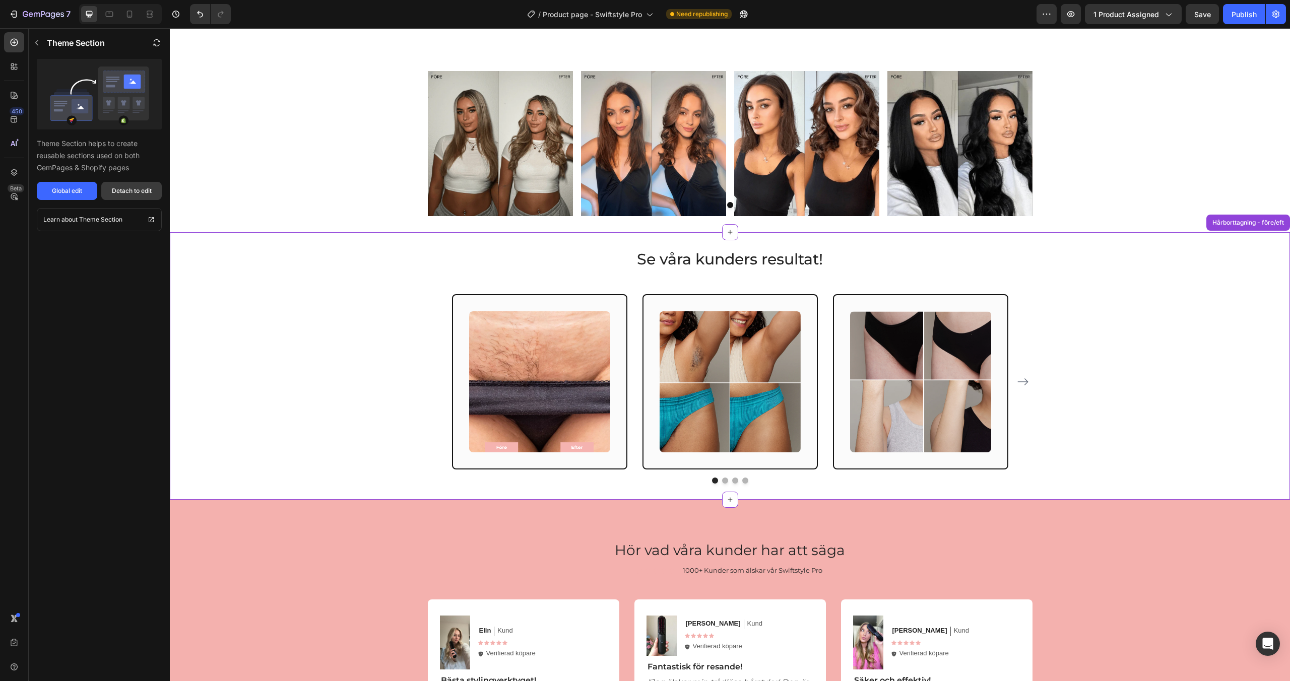
click at [130, 189] on div "Detach to edit" at bounding box center [132, 191] width 40 height 9
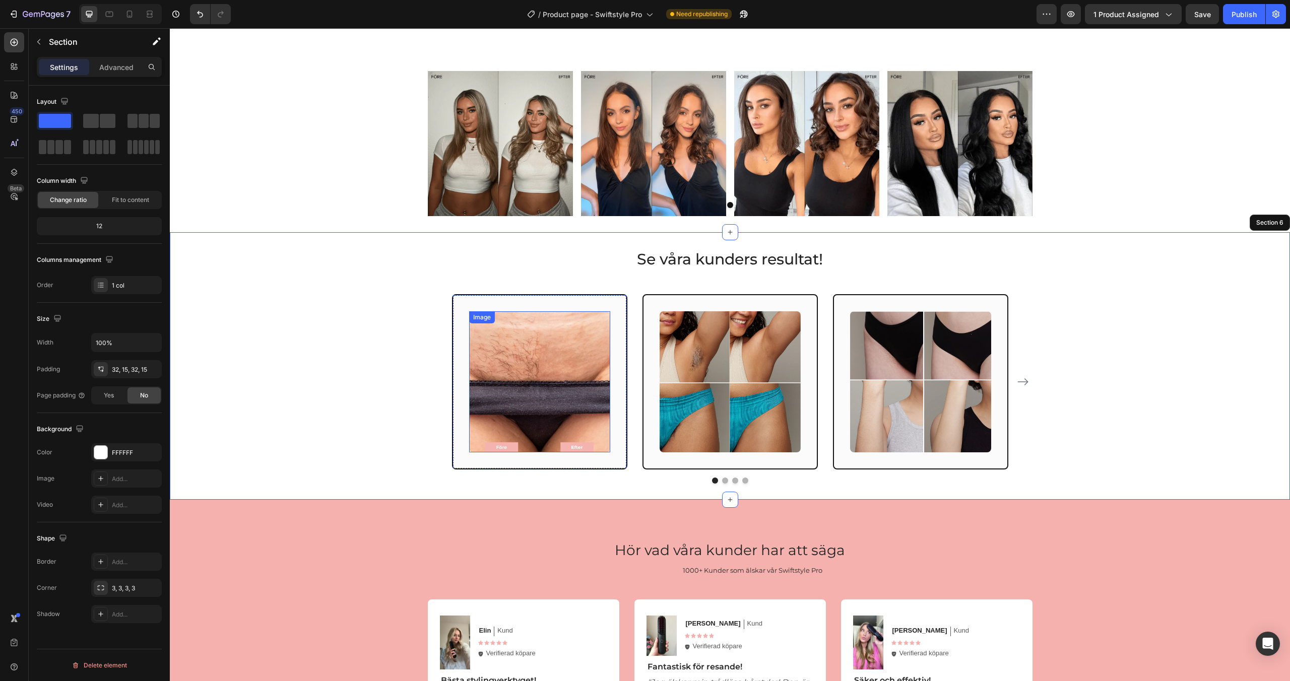
click at [558, 363] on img at bounding box center [539, 382] width 141 height 141
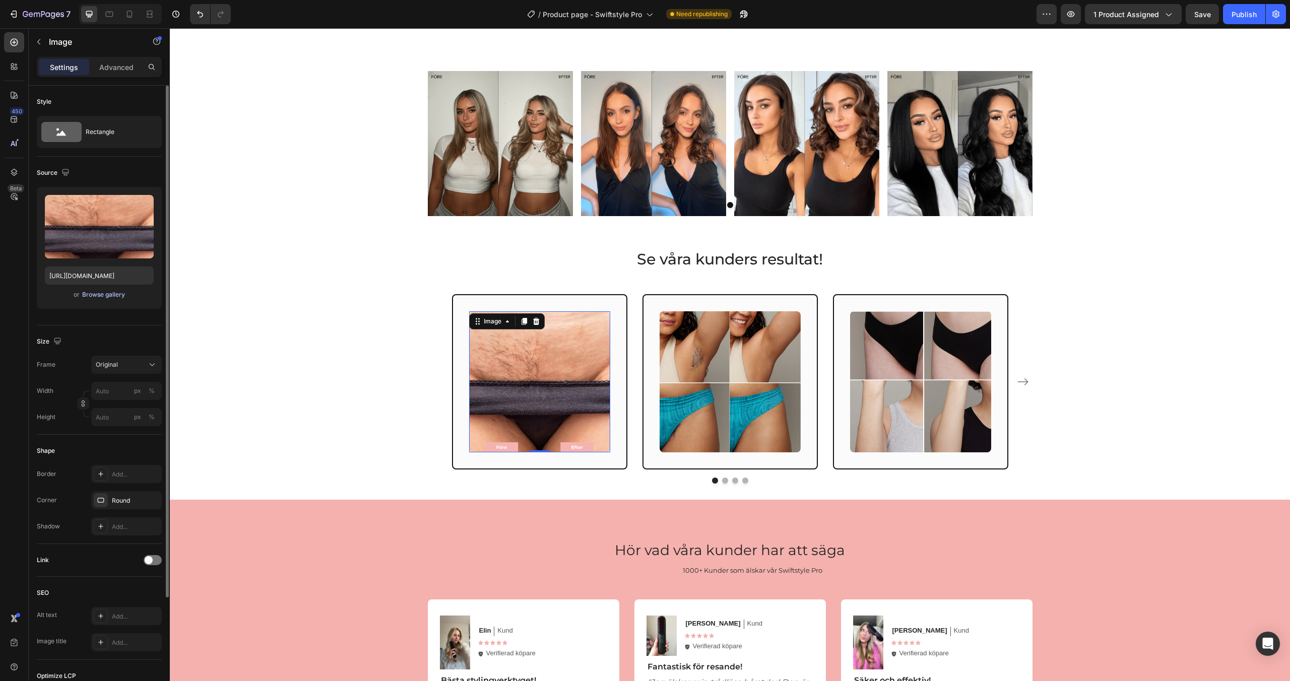
click at [113, 293] on div "Browse gallery" at bounding box center [103, 294] width 43 height 9
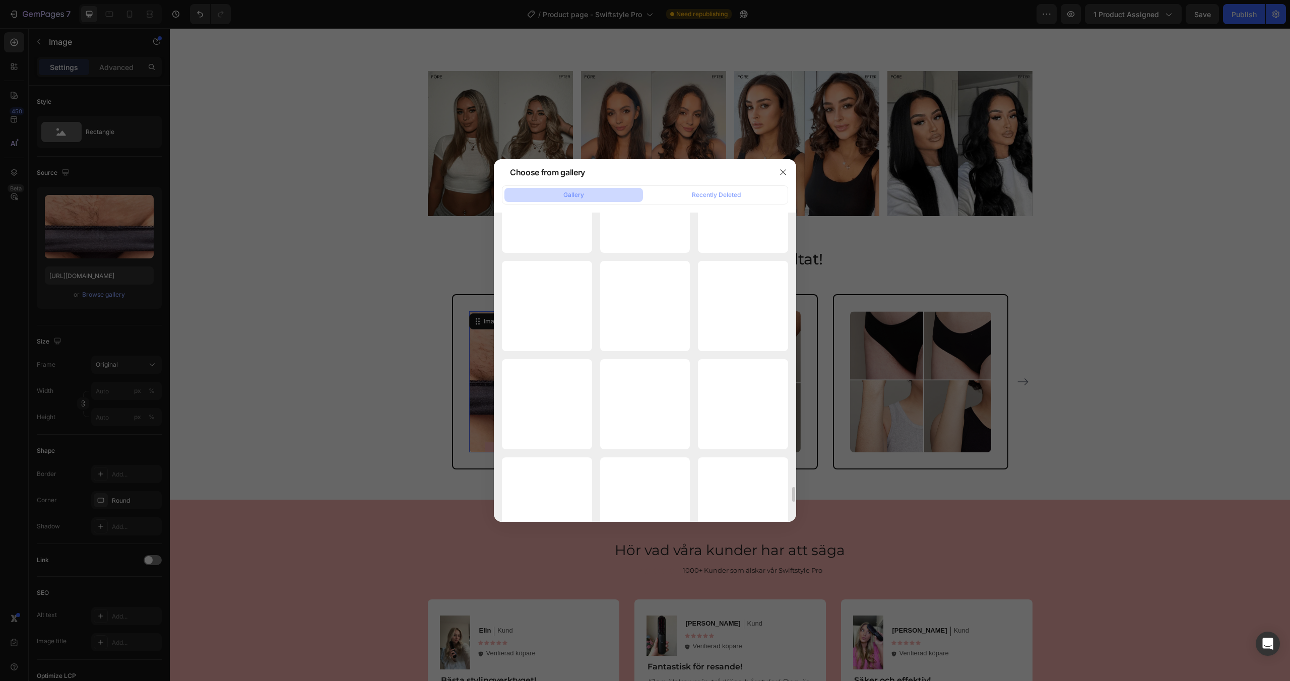
scroll to position [5536, 0]
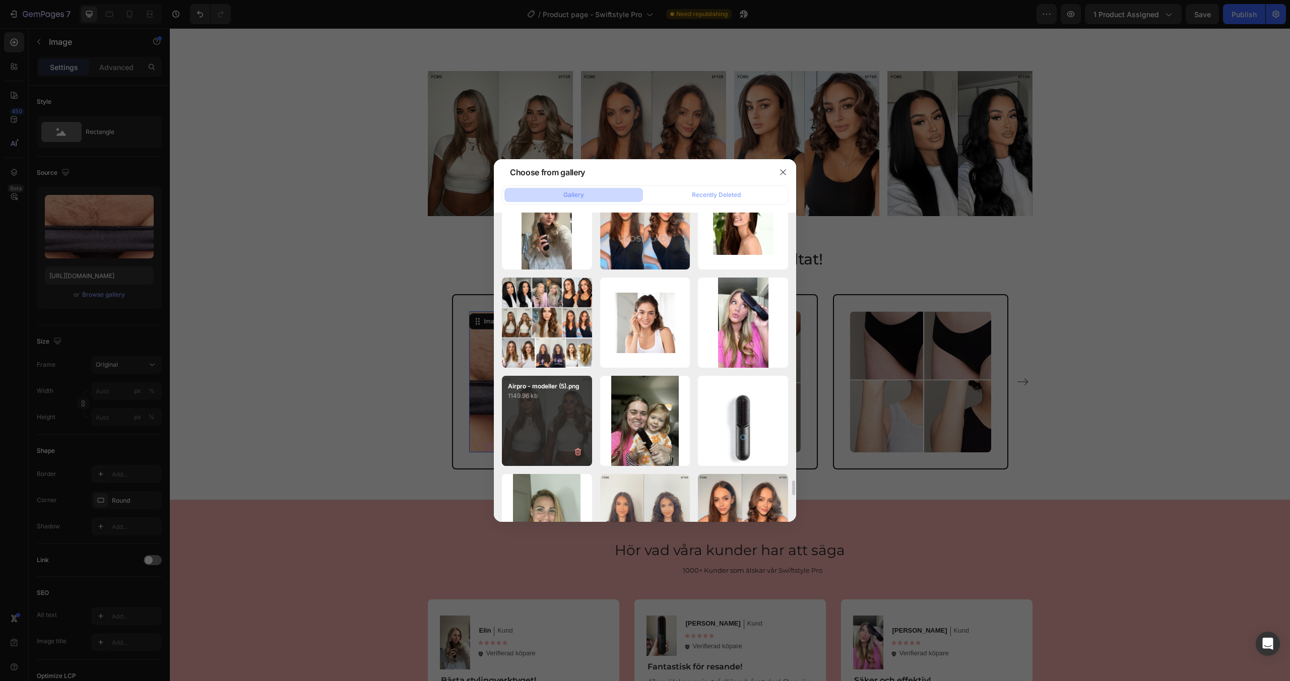
click at [532, 405] on div "Airpro - modeller (5).png 1149.96 kb" at bounding box center [547, 421] width 90 height 90
type input "https://cdn.shopify.com/s/files/1/0963/0849/4667/files/gempages_581080910313554…"
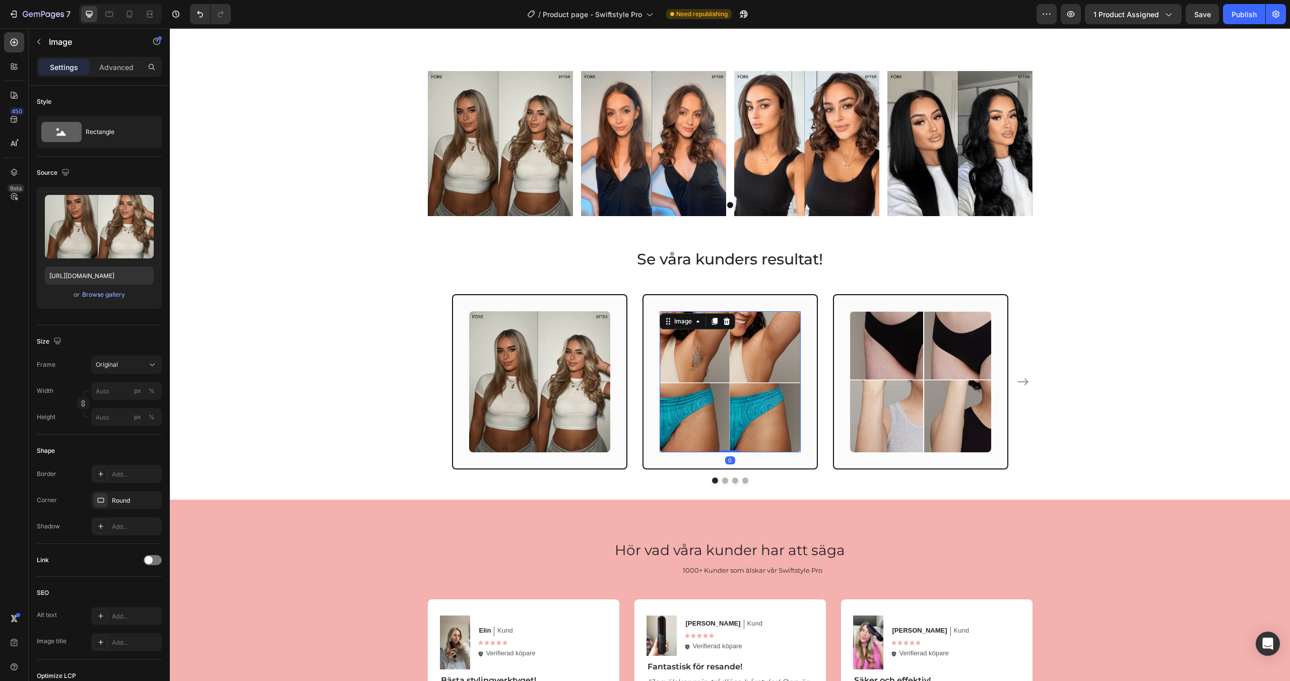
click at [682, 375] on img at bounding box center [730, 382] width 141 height 141
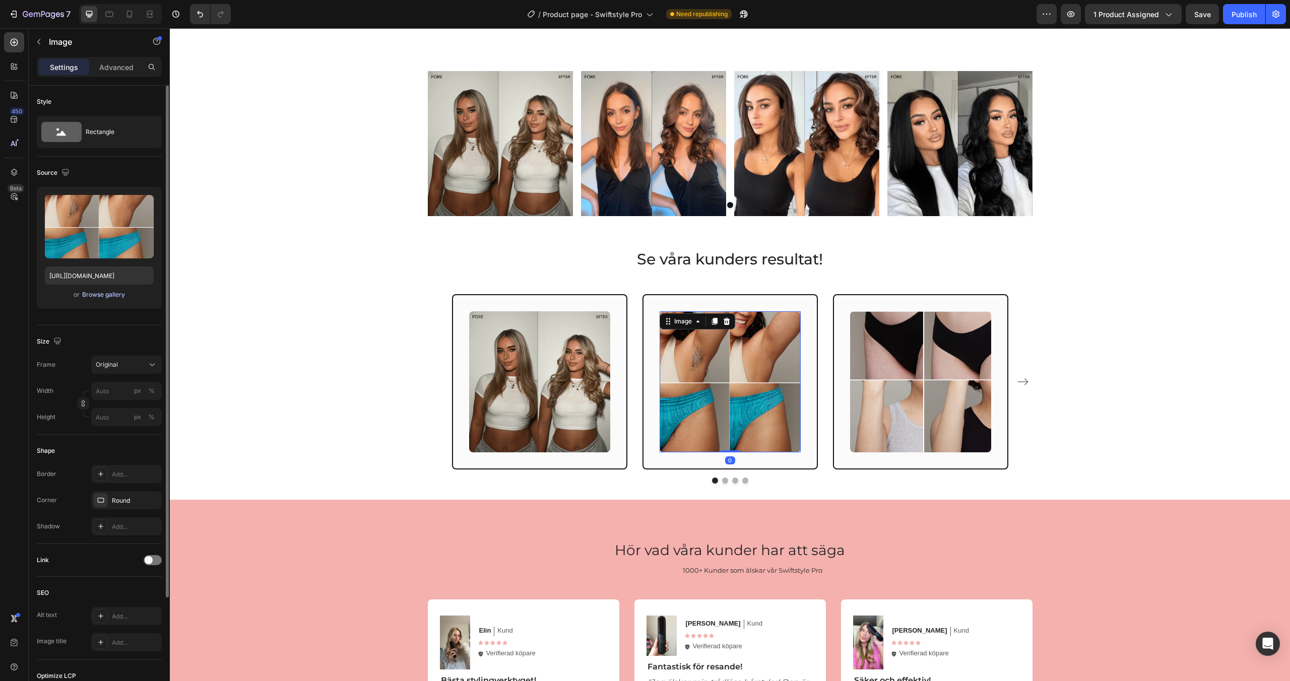
click at [108, 294] on div "Browse gallery" at bounding box center [103, 294] width 43 height 9
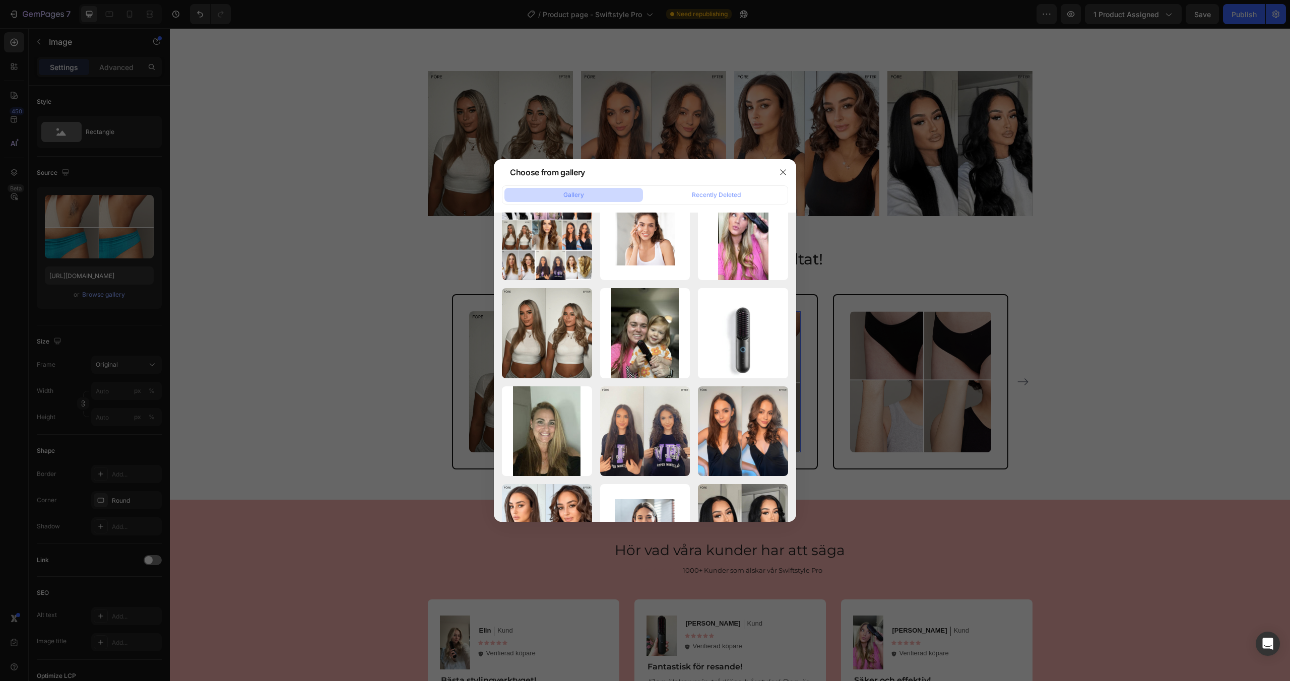
scroll to position [5671, 0]
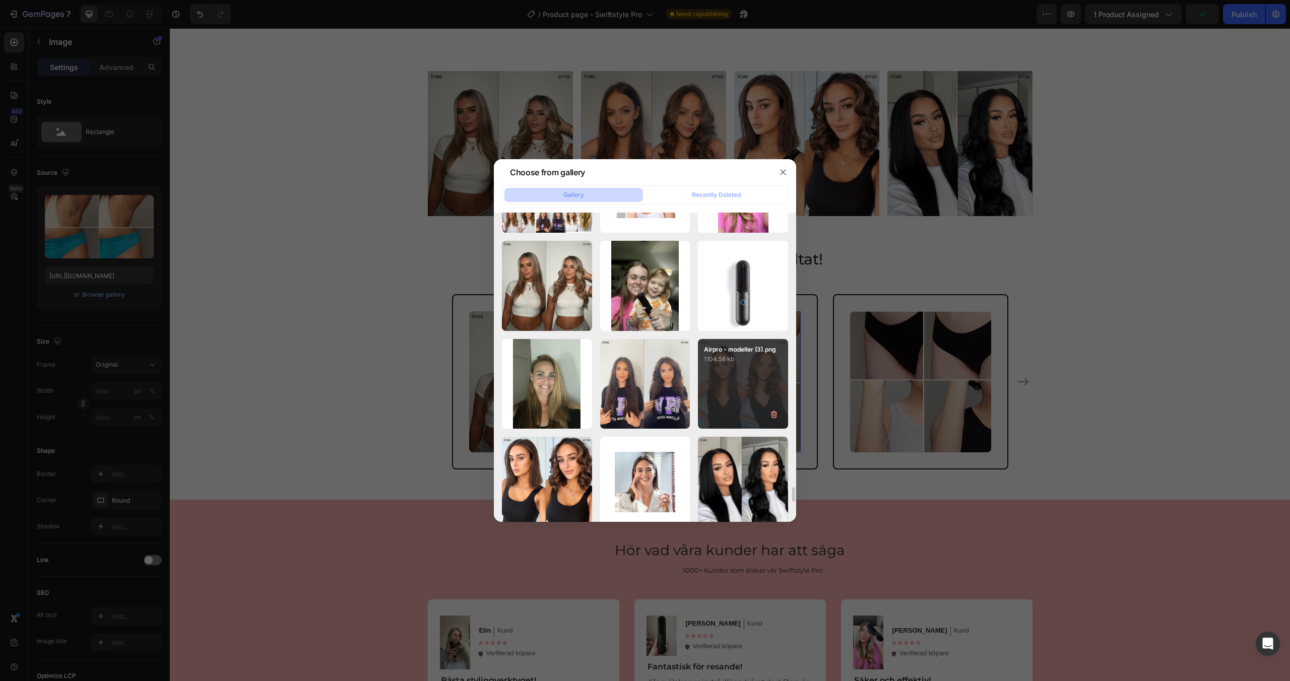
click at [733, 407] on div "Airpro - modeller (3).png 1104.58 kb" at bounding box center [743, 384] width 90 height 90
type input "https://cdn.shopify.com/s/files/1/0963/0849/4667/files/gempages_581080910313554…"
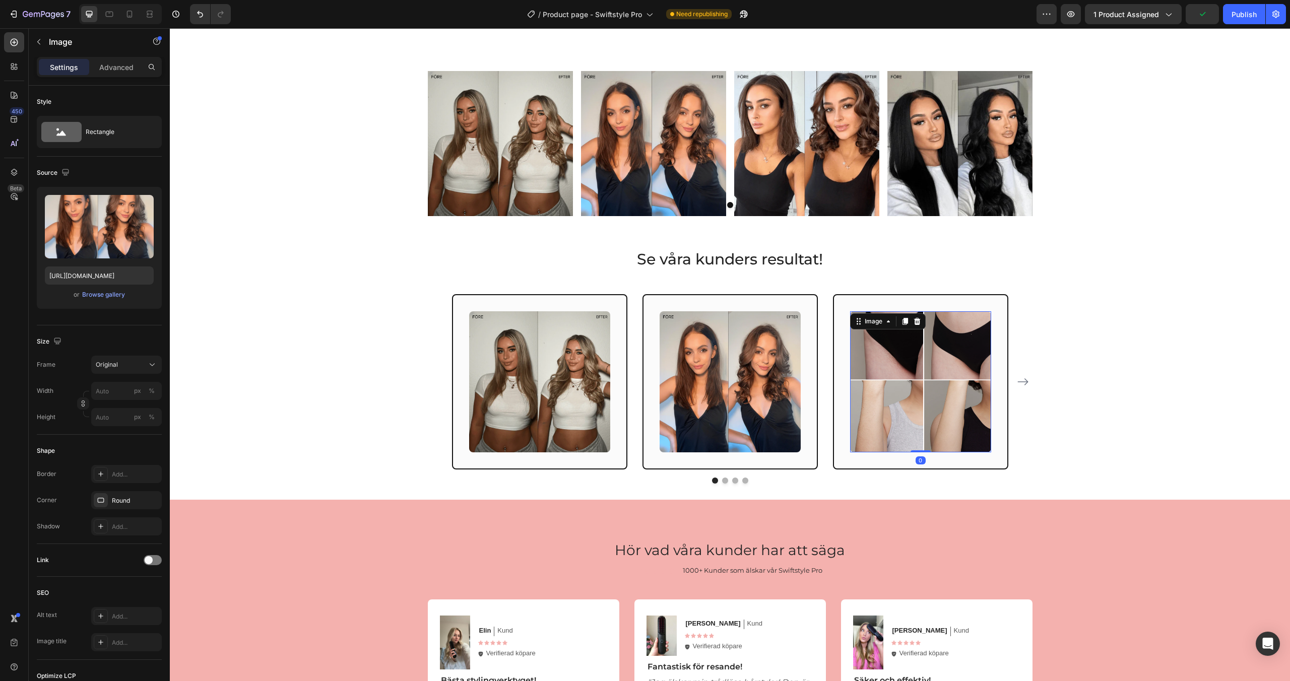
click at [917, 386] on img at bounding box center [920, 382] width 141 height 141
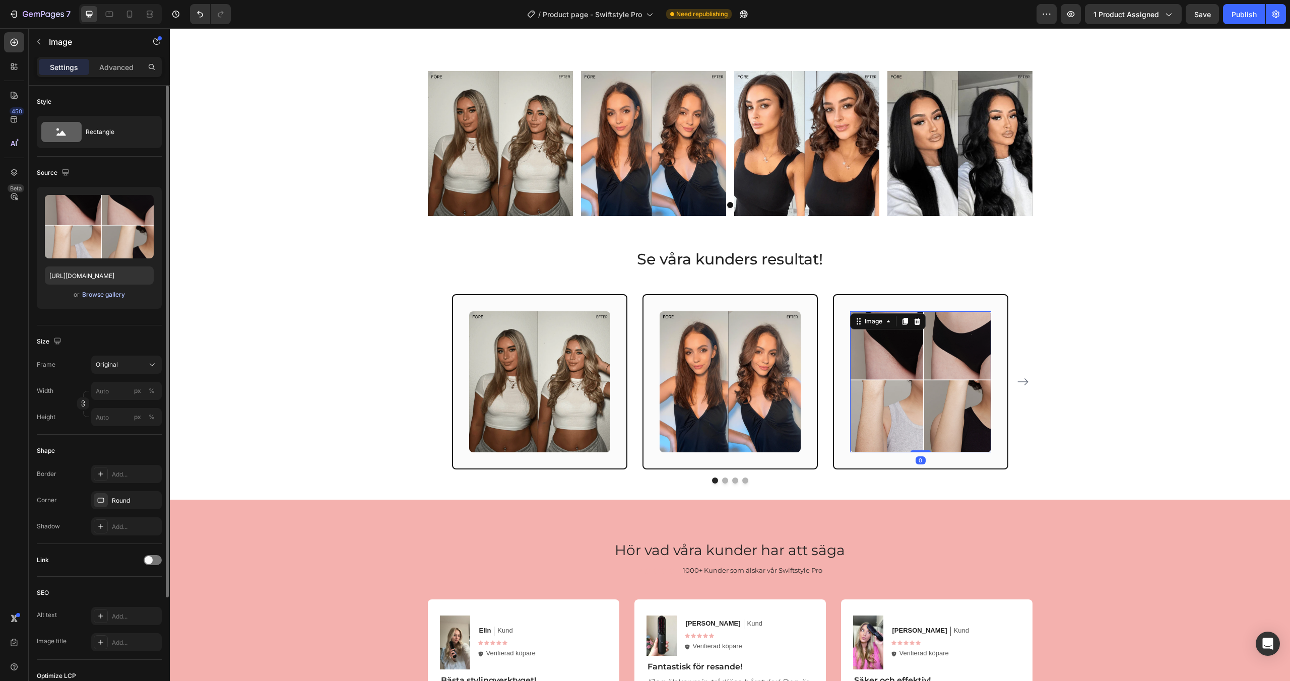
click at [110, 299] on button "Browse gallery" at bounding box center [104, 295] width 44 height 10
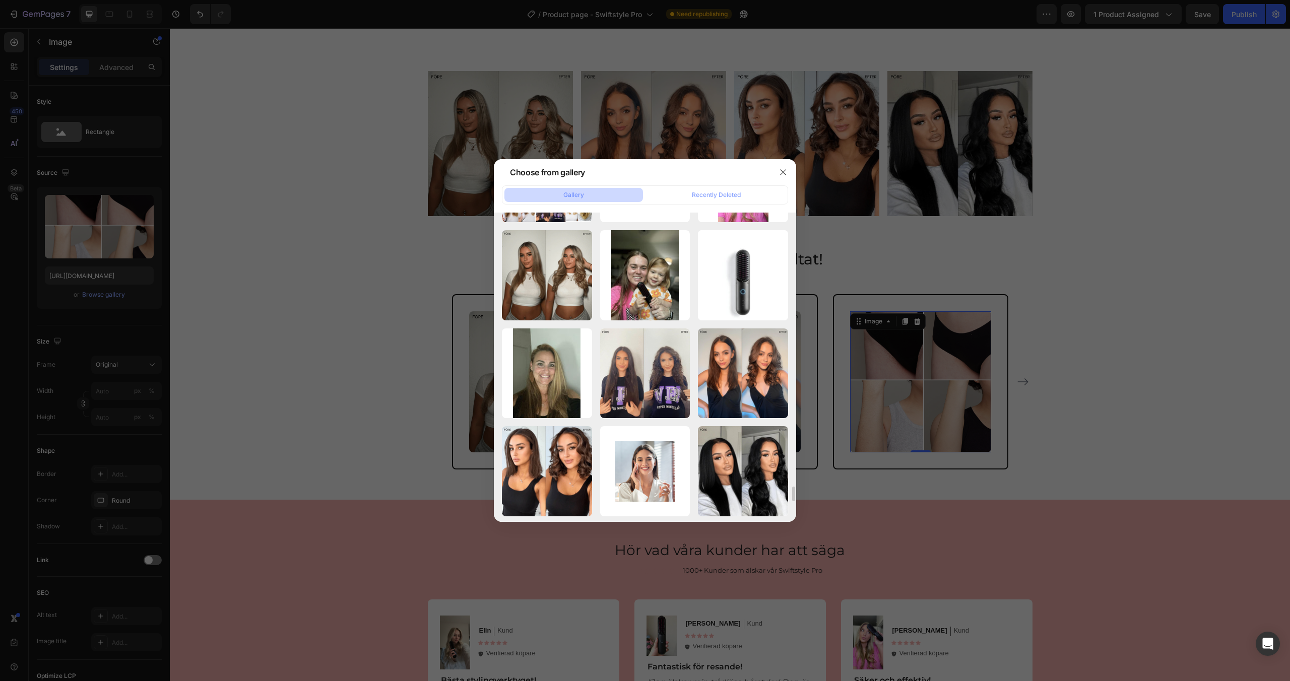
scroll to position [5681, 0]
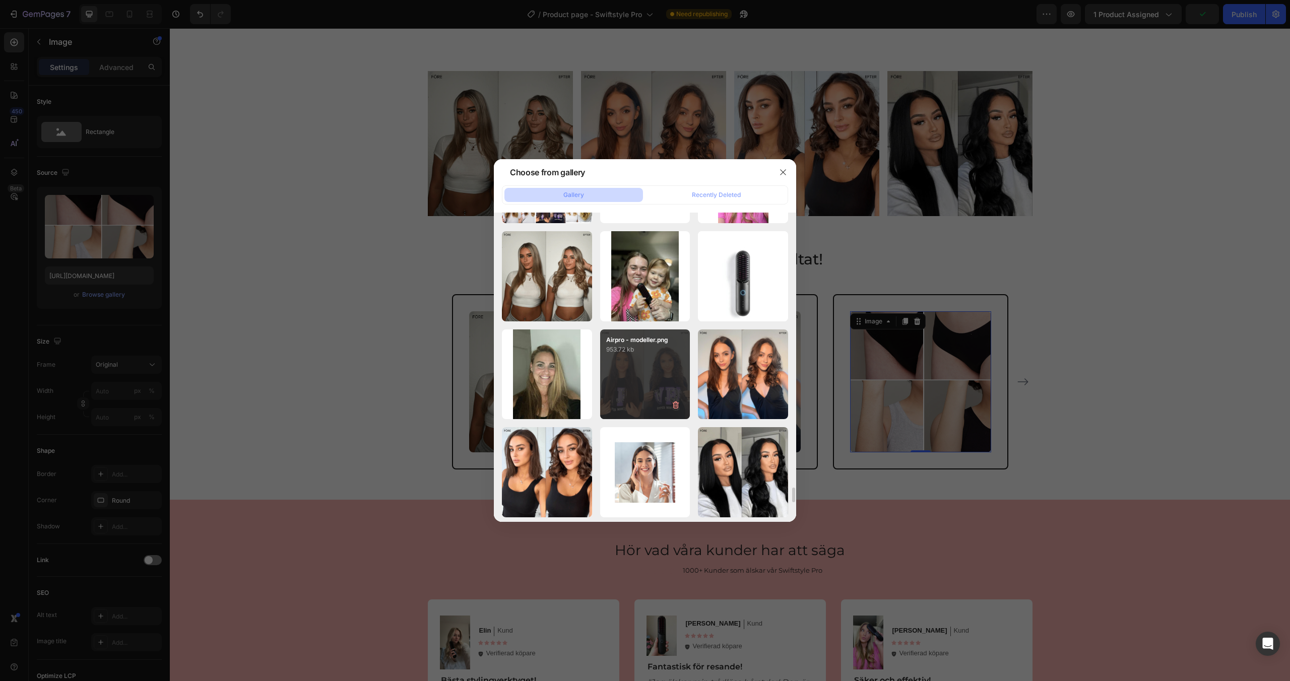
click at [638, 391] on div "Airpro - modeller.png 953.72 kb" at bounding box center [645, 375] width 90 height 90
type input "https://cdn.shopify.com/s/files/1/0963/0849/4667/files/gempages_581080910313554…"
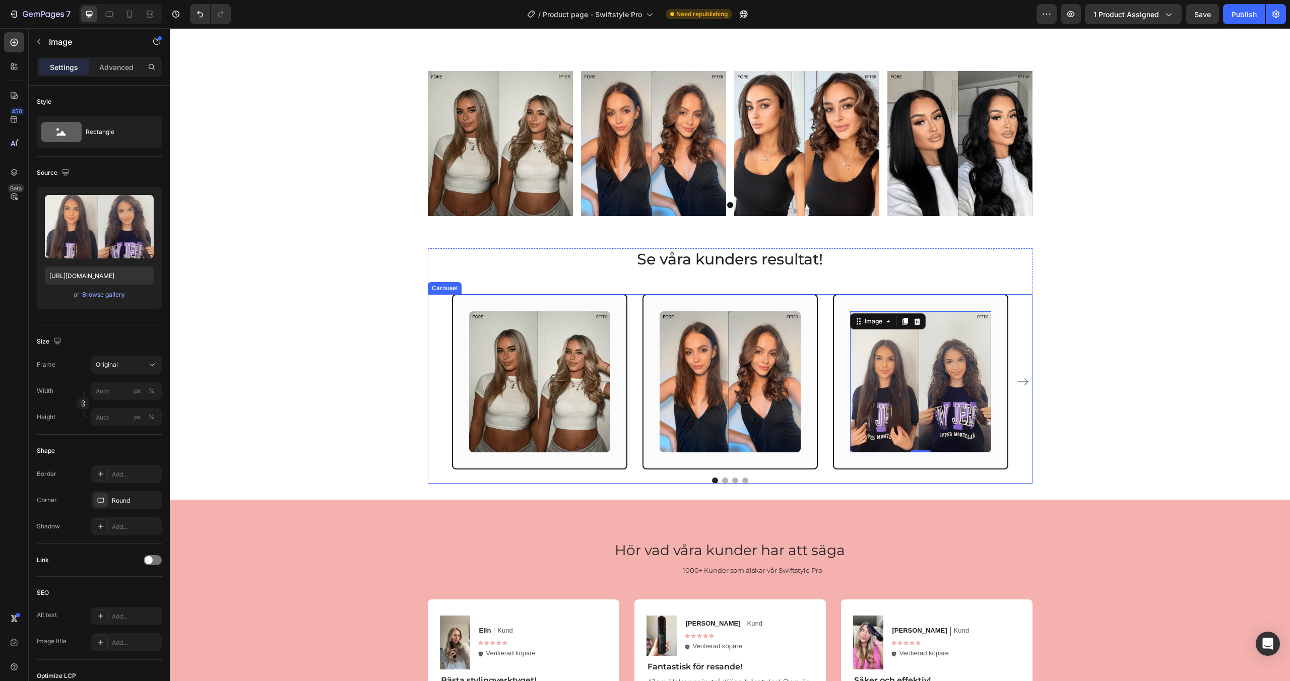
click at [726, 481] on button "Dot" at bounding box center [725, 481] width 6 height 6
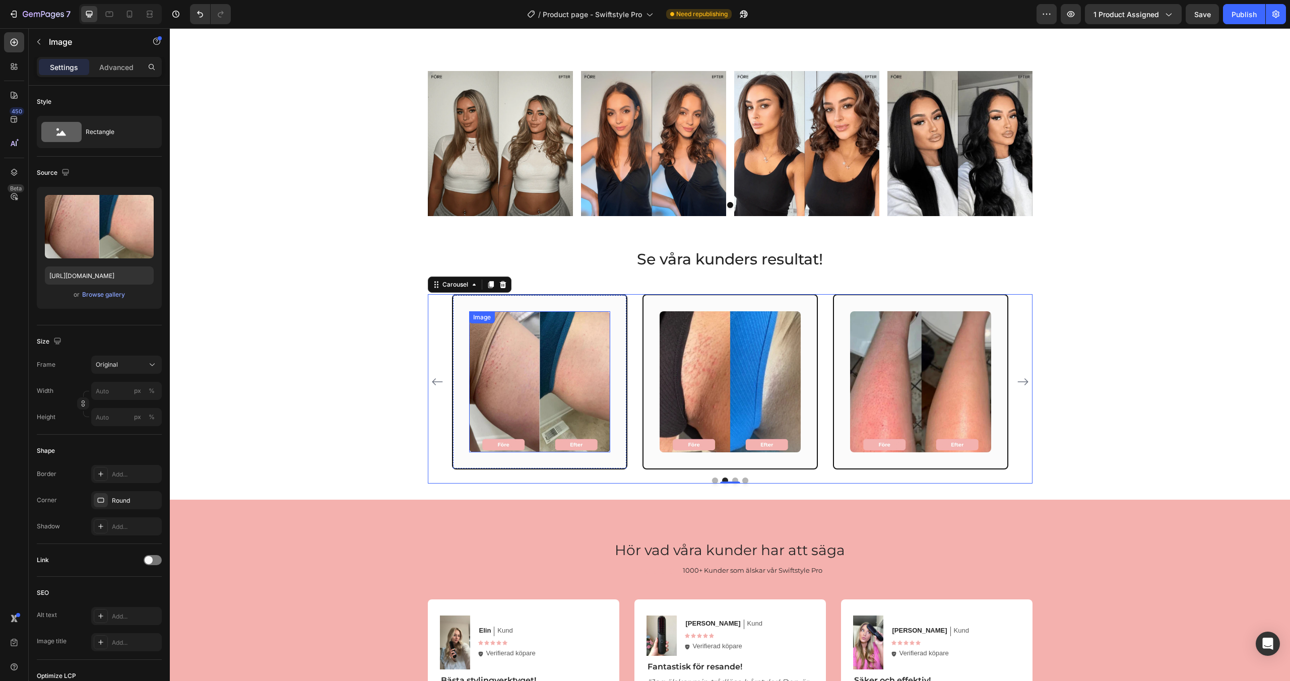
click at [555, 400] on img at bounding box center [539, 382] width 141 height 141
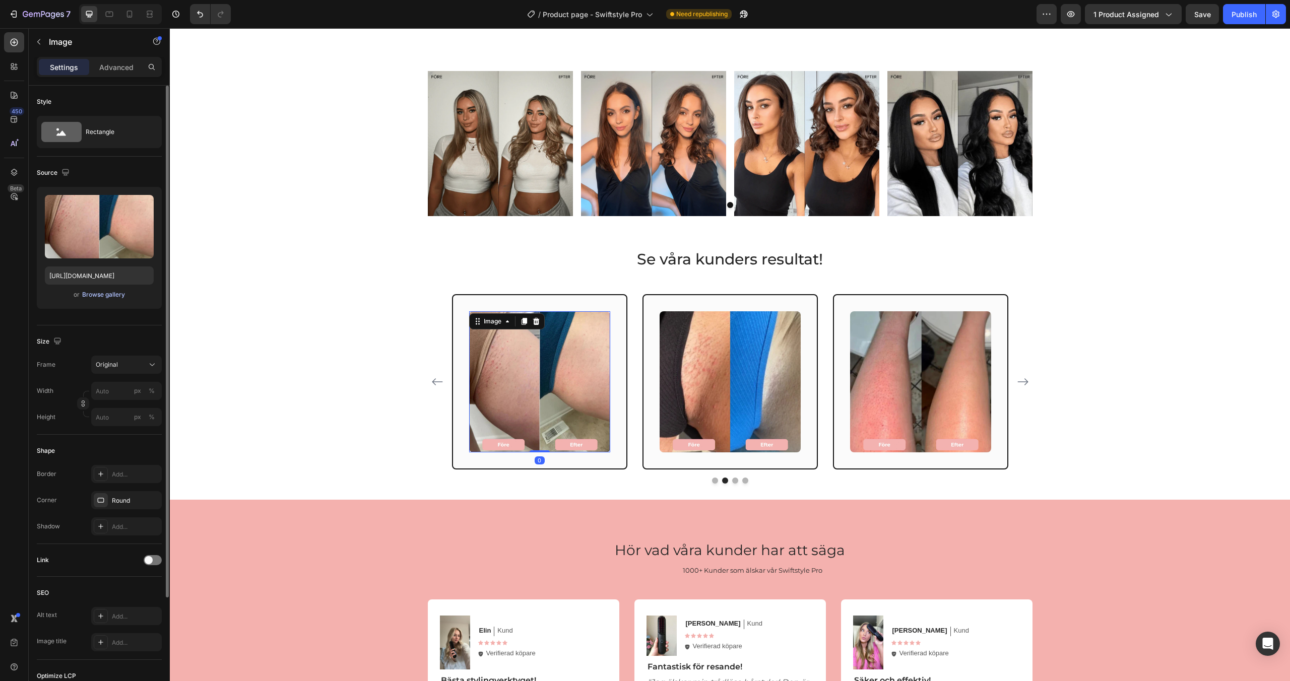
click at [108, 296] on div "Browse gallery" at bounding box center [103, 294] width 43 height 9
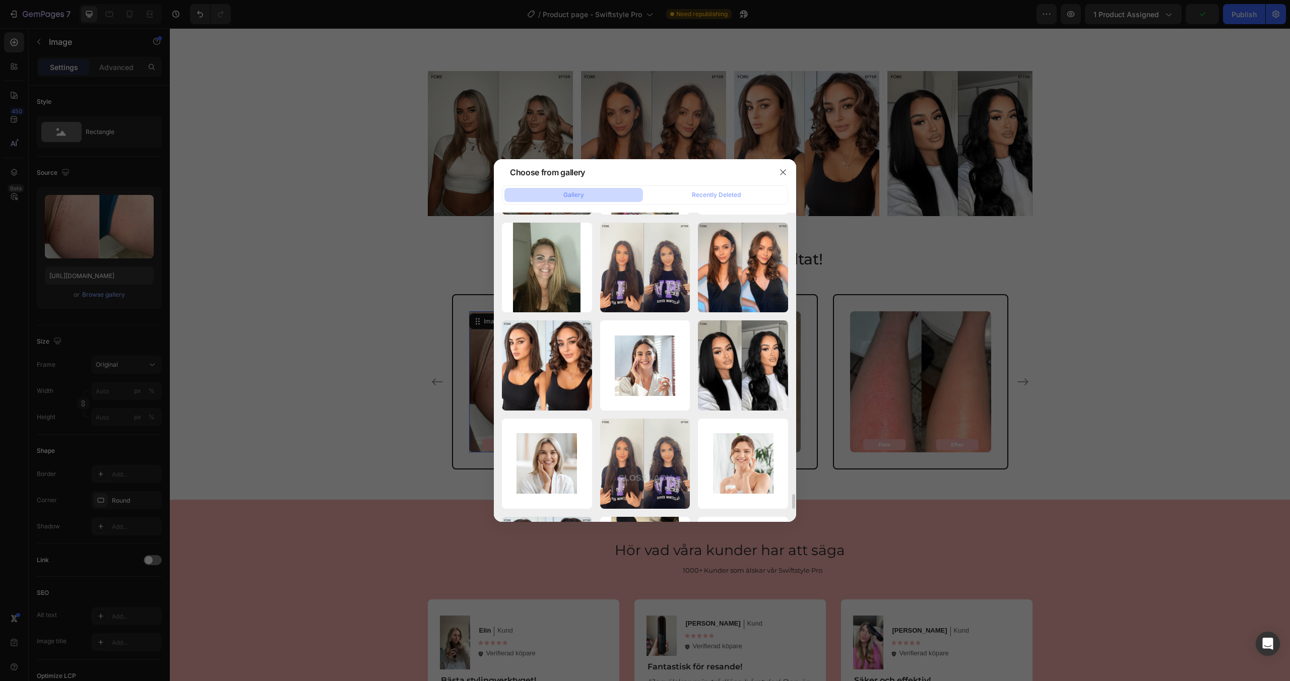
scroll to position [5789, 0]
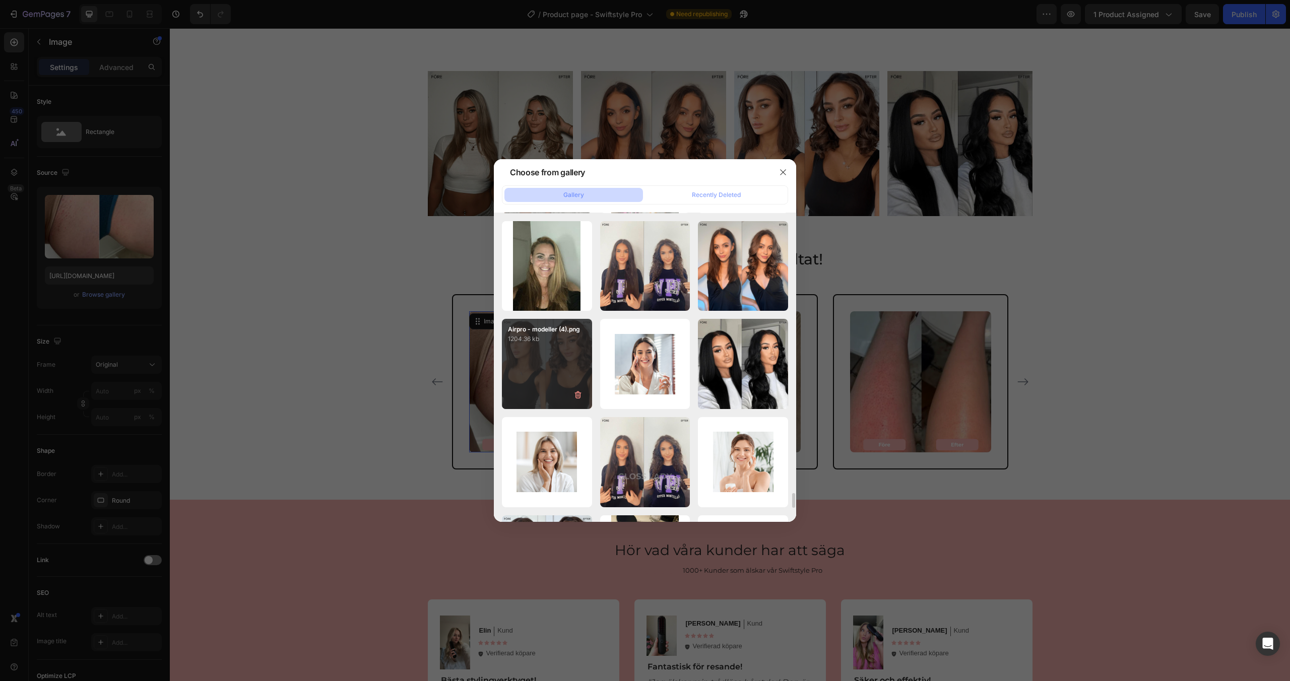
click at [556, 369] on div "Airpro - modeller (4).png 1204.36 kb" at bounding box center [547, 364] width 90 height 90
type input "https://cdn.shopify.com/s/files/1/0963/0849/4667/files/gempages_581080910313554…"
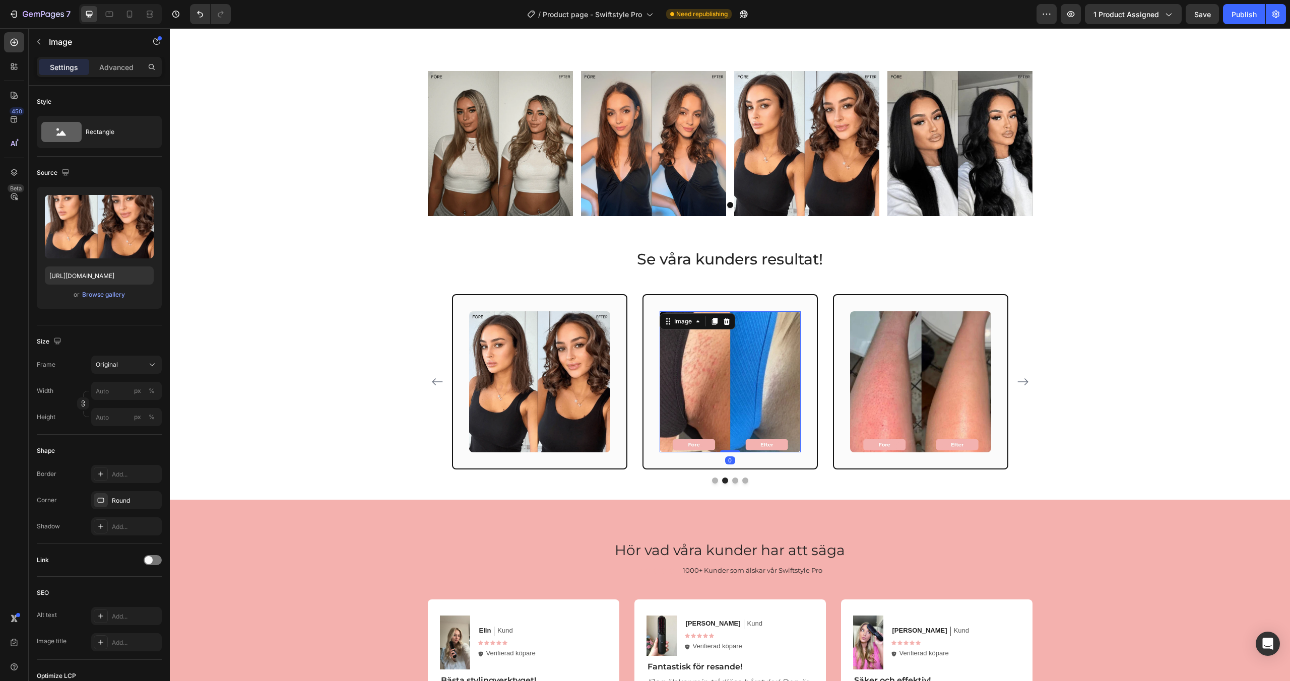
click at [735, 381] on img at bounding box center [730, 382] width 141 height 141
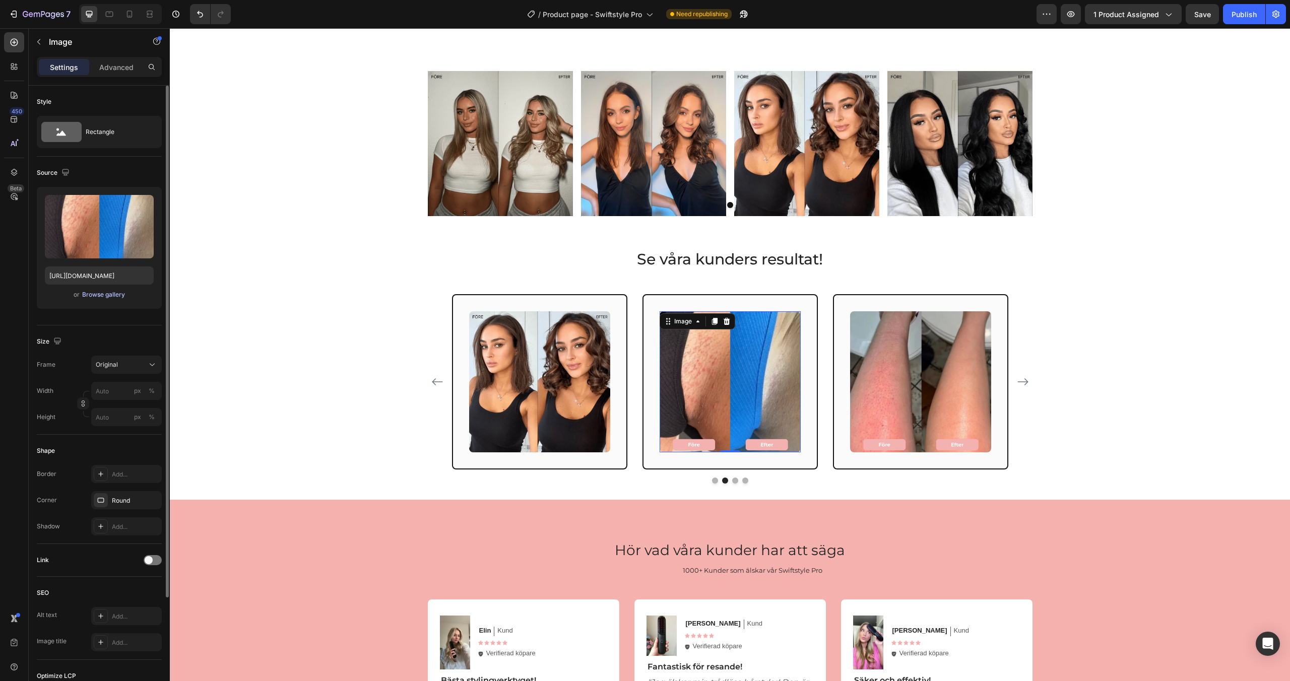
click at [113, 295] on div "Browse gallery" at bounding box center [103, 294] width 43 height 9
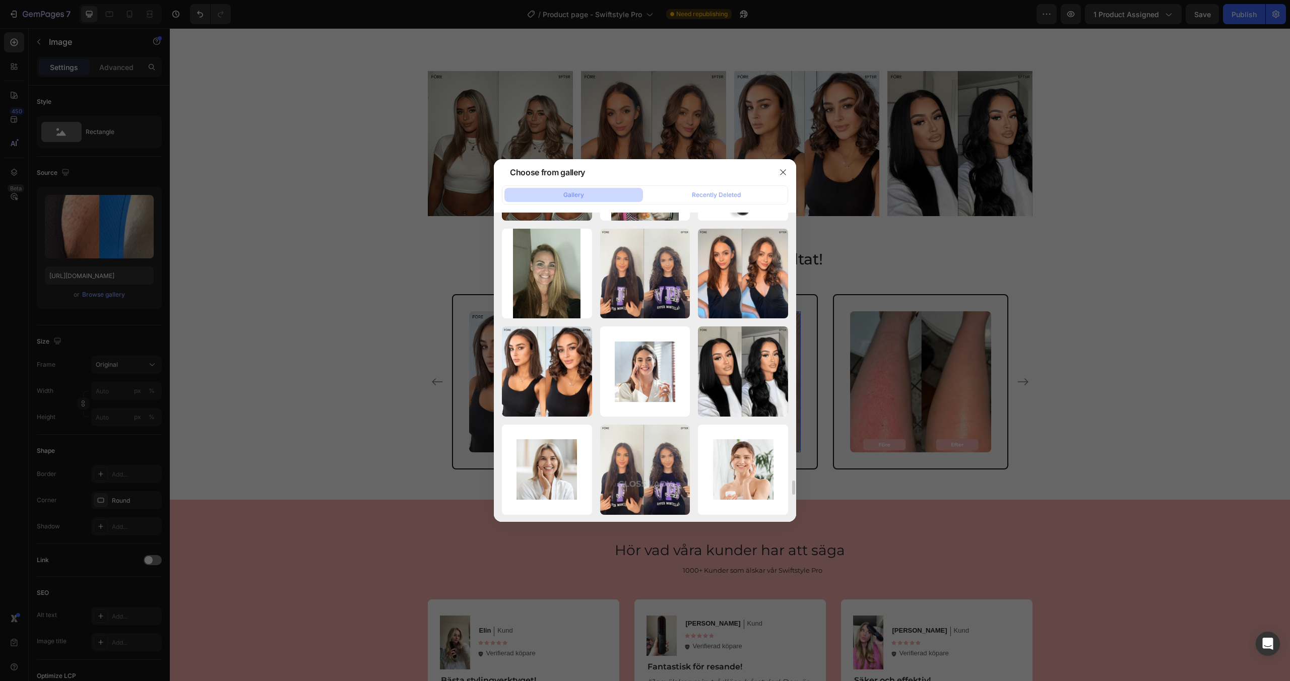
scroll to position [5790, 0]
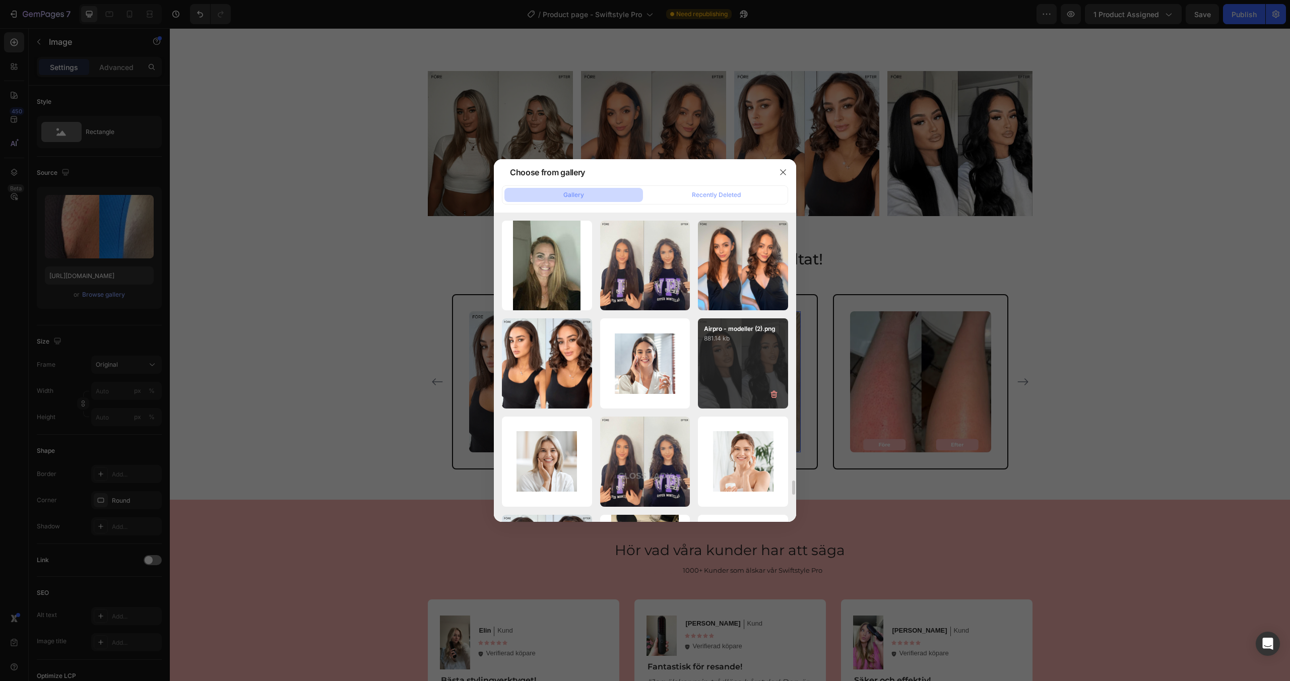
click at [742, 373] on div "Airpro - modeller (2).png 881.14 kb" at bounding box center [743, 364] width 90 height 90
type input "https://cdn.shopify.com/s/files/1/0963/0849/4667/files/gempages_581080910313554…"
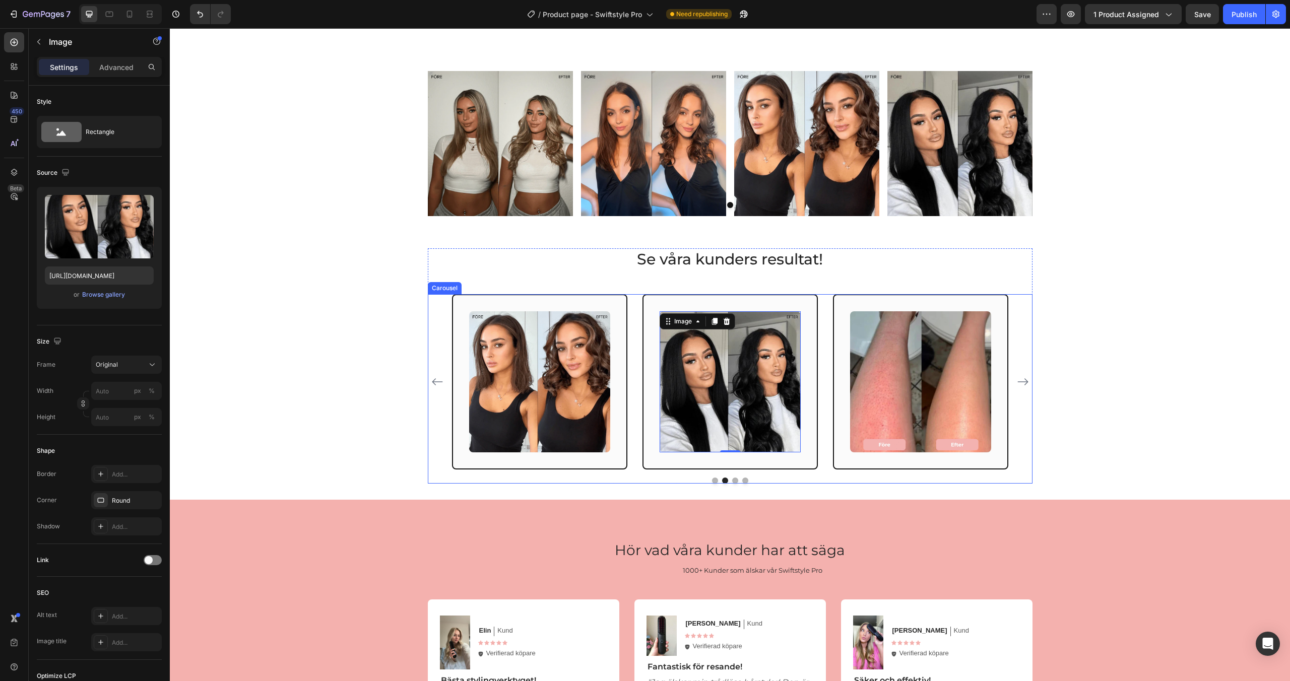
click at [716, 482] on button "Dot" at bounding box center [715, 481] width 6 height 6
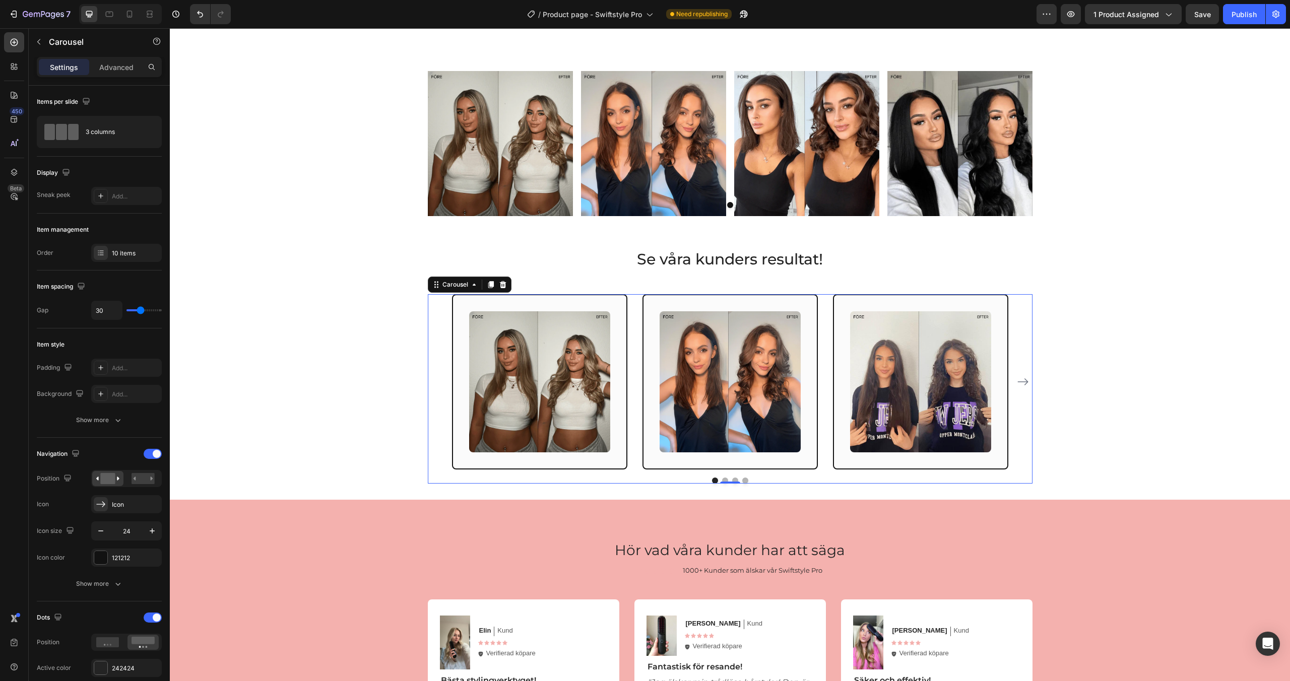
click at [725, 480] on button "Dot" at bounding box center [725, 481] width 6 height 6
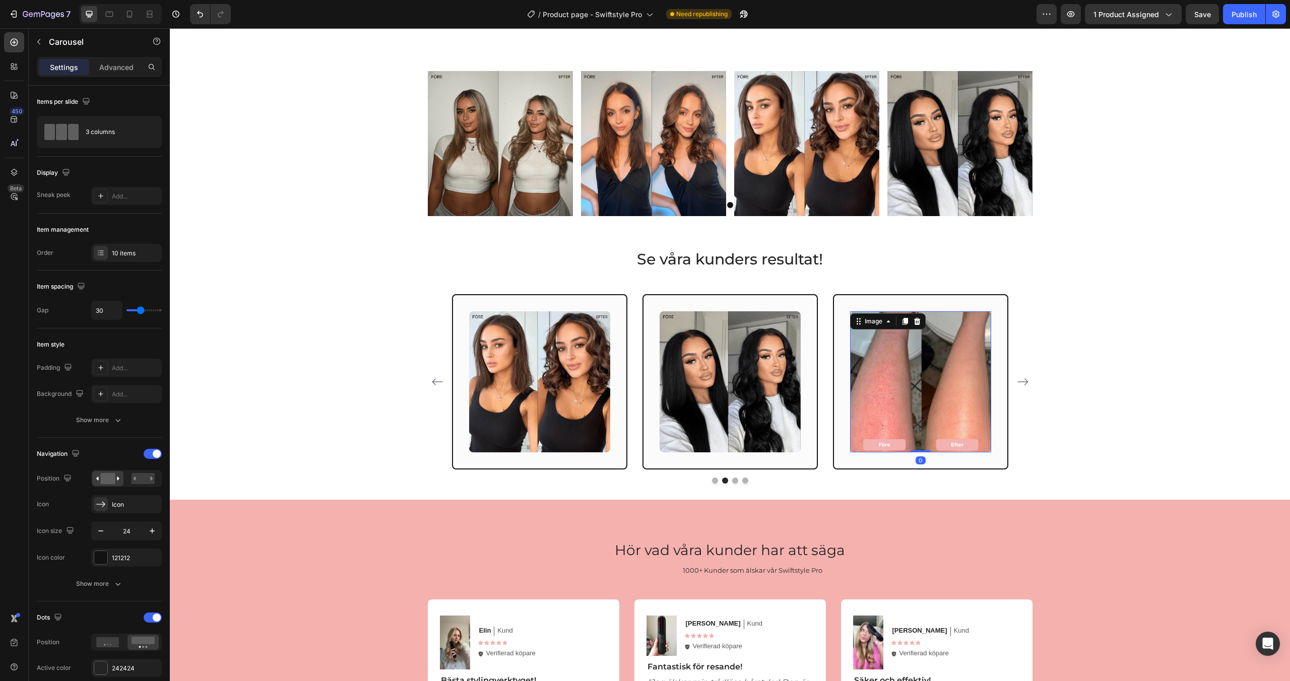
click at [893, 384] on img at bounding box center [920, 382] width 141 height 141
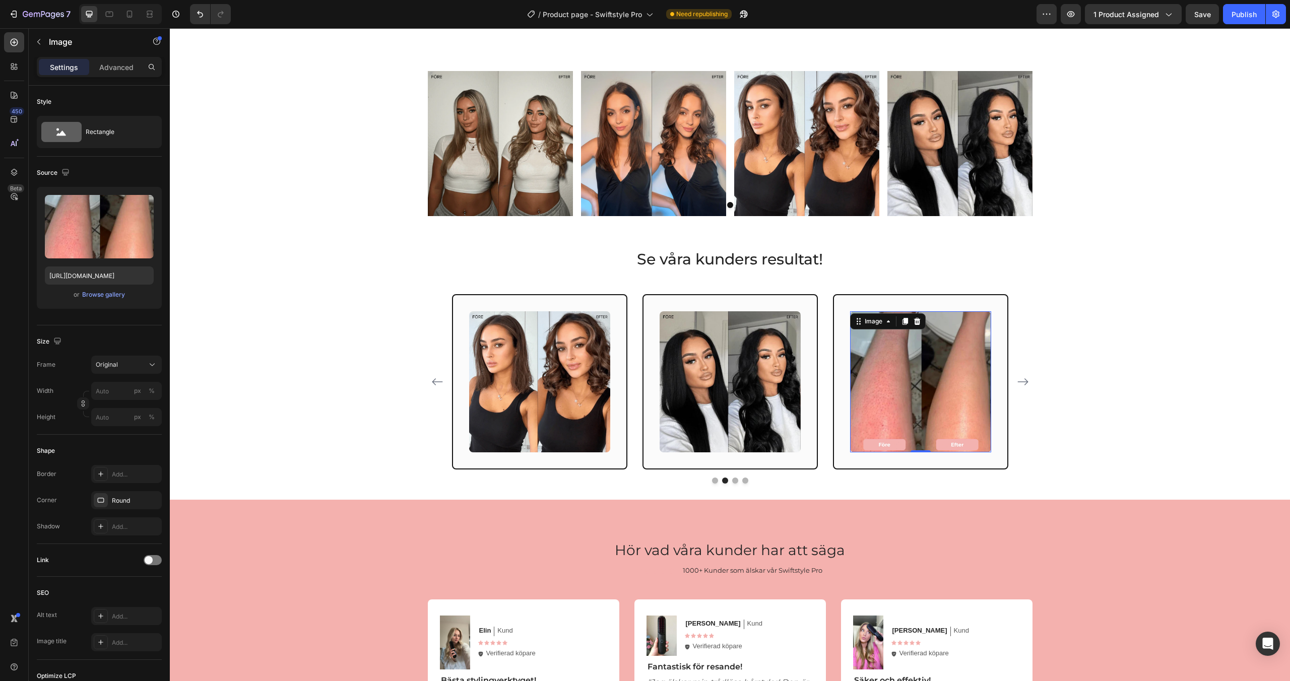
click at [875, 424] on img at bounding box center [920, 382] width 141 height 141
click at [95, 296] on div "Browse gallery" at bounding box center [103, 294] width 43 height 9
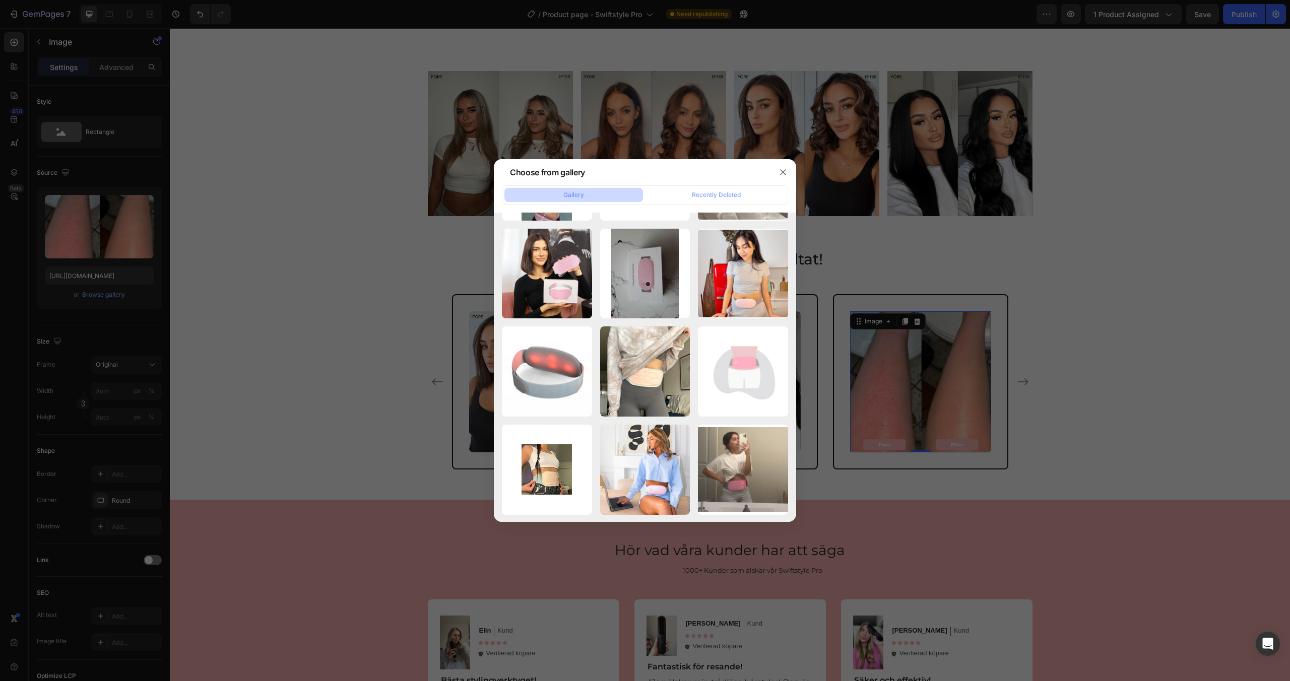
scroll to position [0, 0]
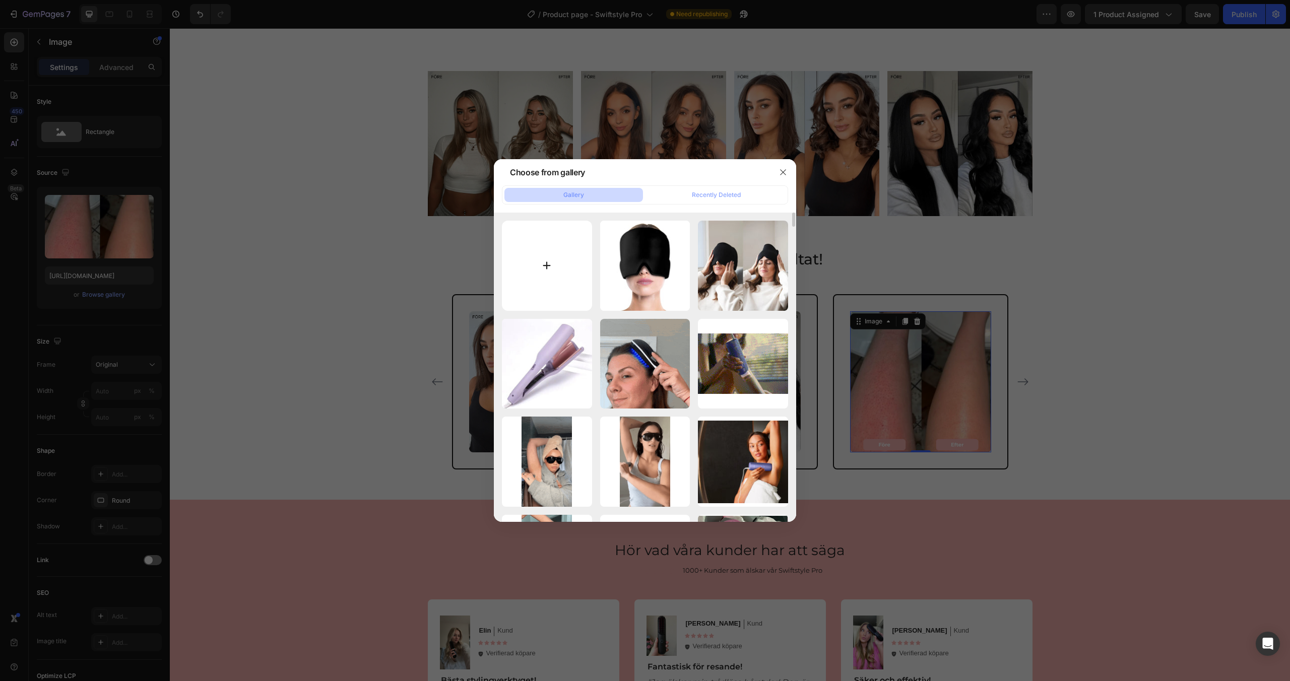
type input "C:\fakepath\ezgif-59f1b3c627b6db.webp"
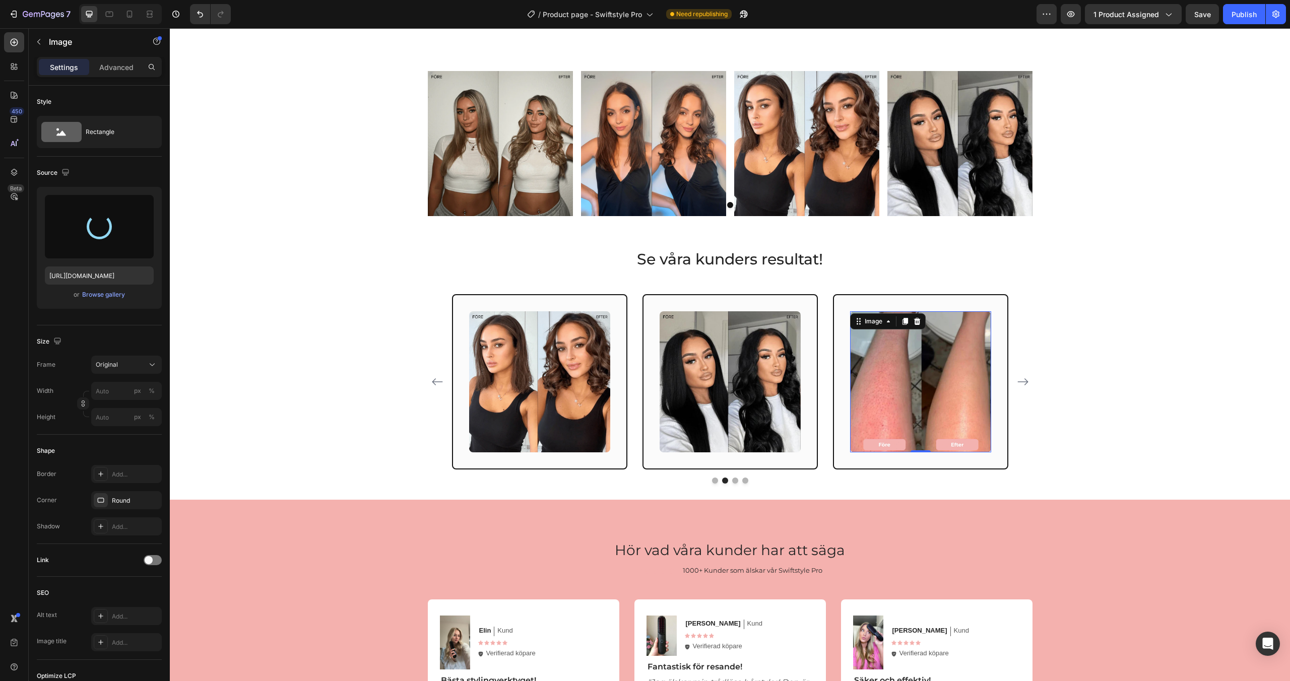
type input "https://cdn.shopify.com/s/files/1/0963/0849/4667/files/gempages_581080910313554…"
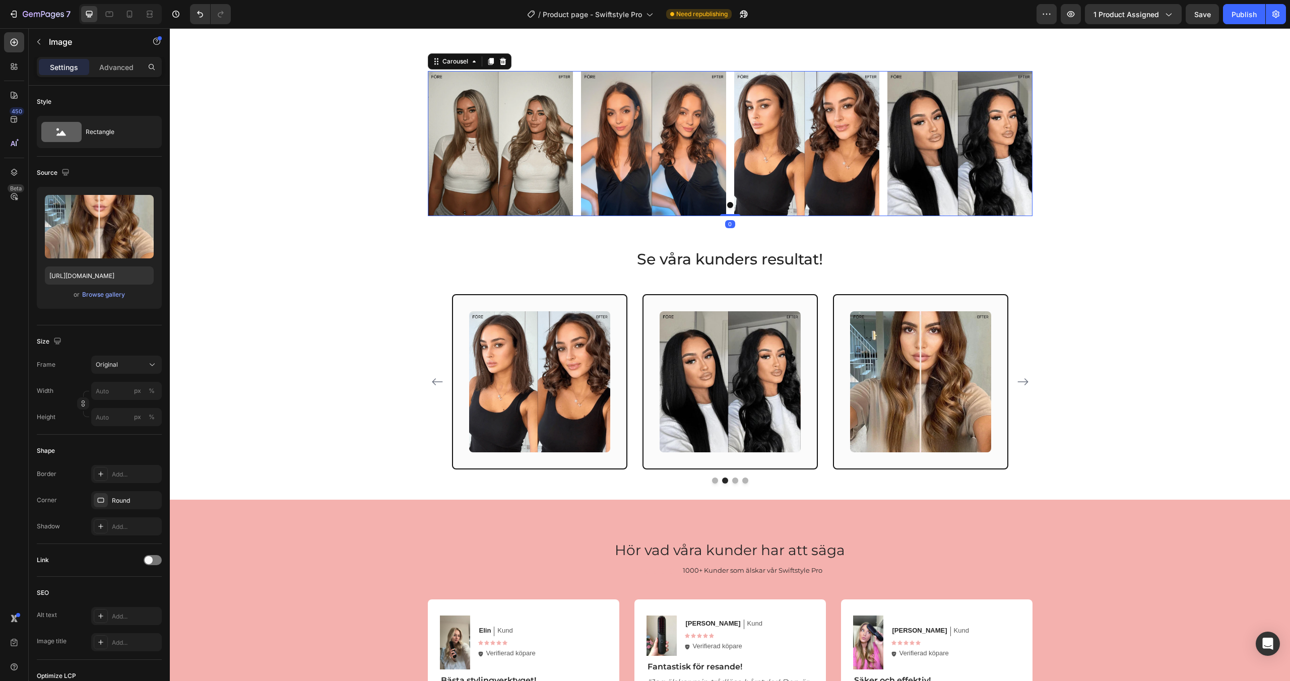
click at [728, 205] on button "Dot" at bounding box center [730, 205] width 6 height 6
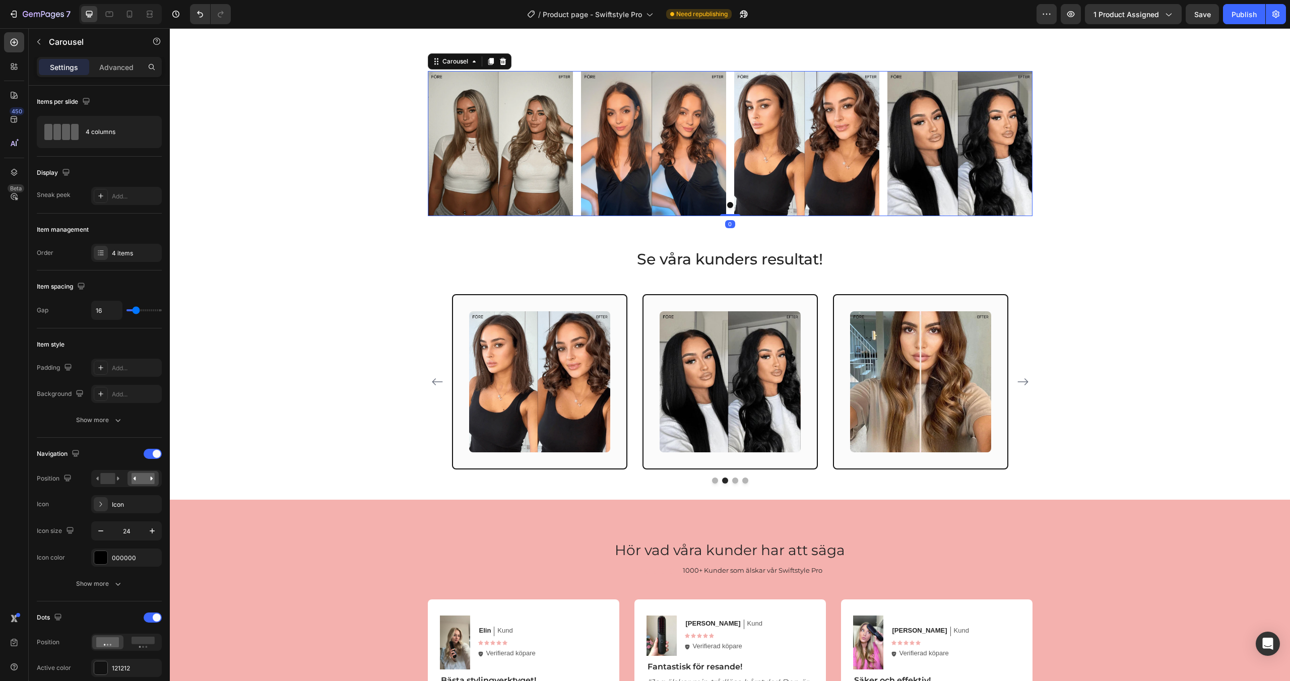
click at [735, 204] on div at bounding box center [730, 205] width 605 height 6
click at [734, 480] on button "Dot" at bounding box center [735, 481] width 6 height 6
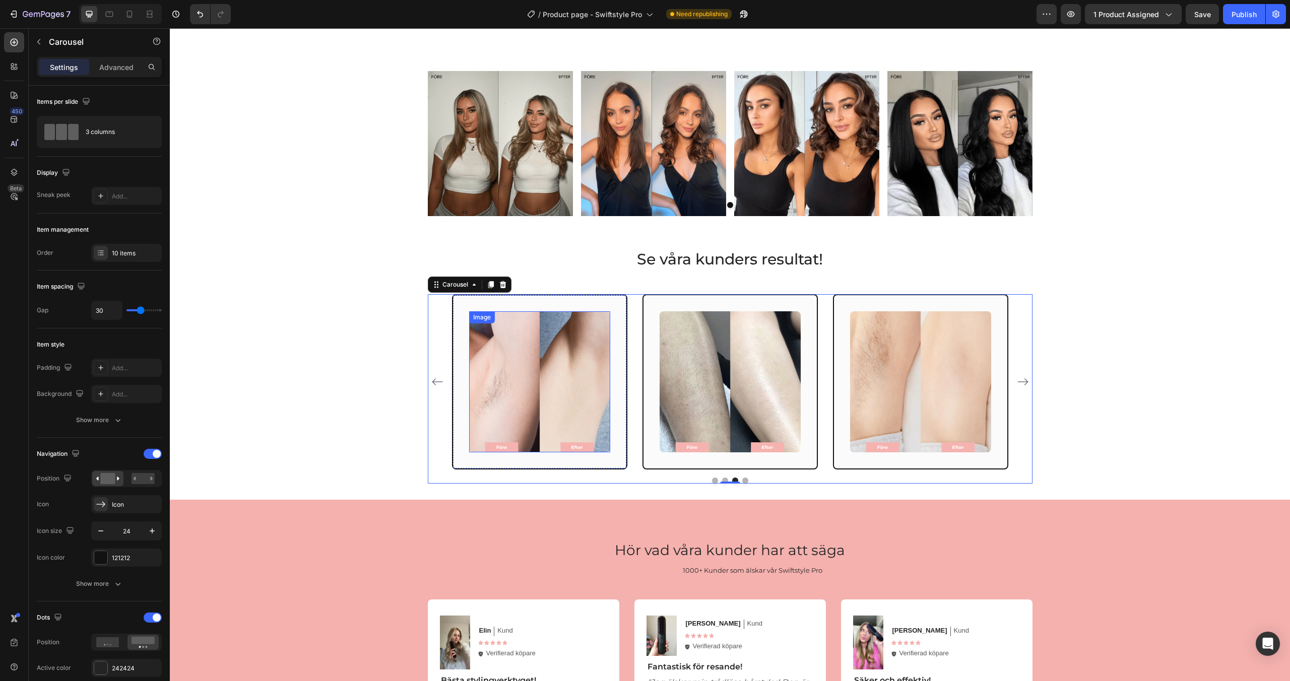
click at [584, 321] on img at bounding box center [539, 382] width 141 height 141
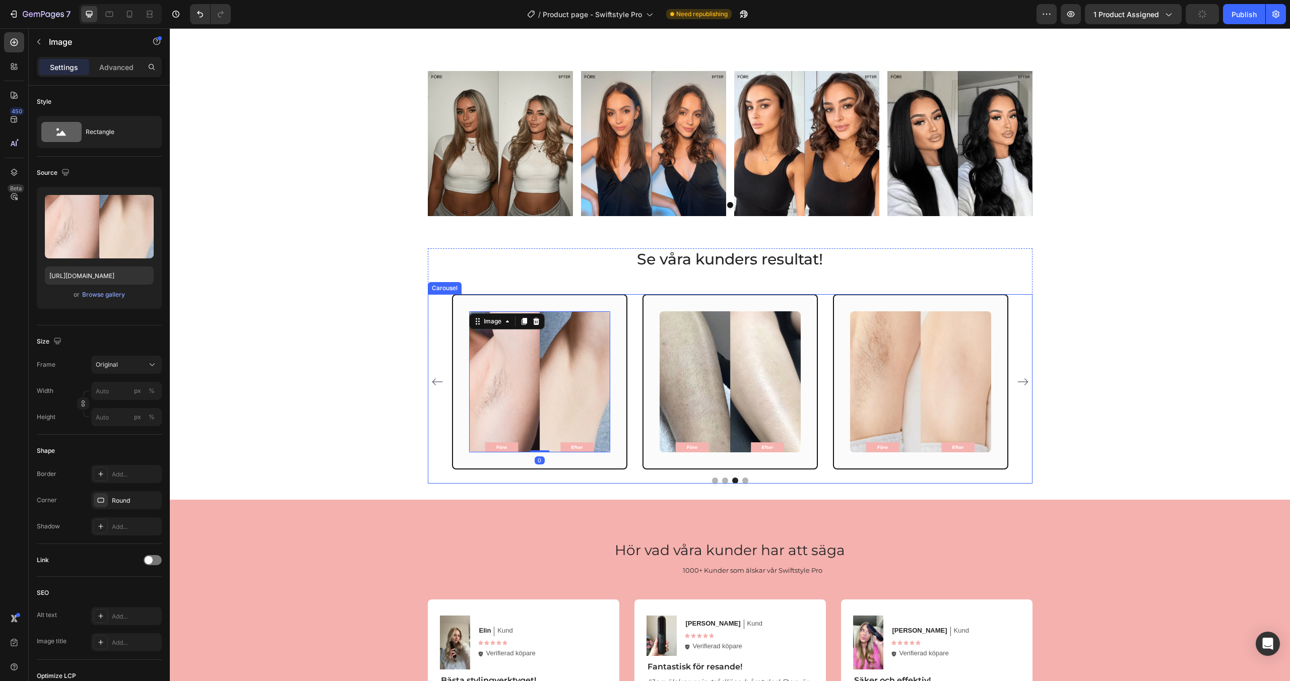
click at [636, 315] on div "Image Row Image Row Image Row Image Row Image Row Image Row Image 0 Row Image R…" at bounding box center [730, 381] width 556 height 175
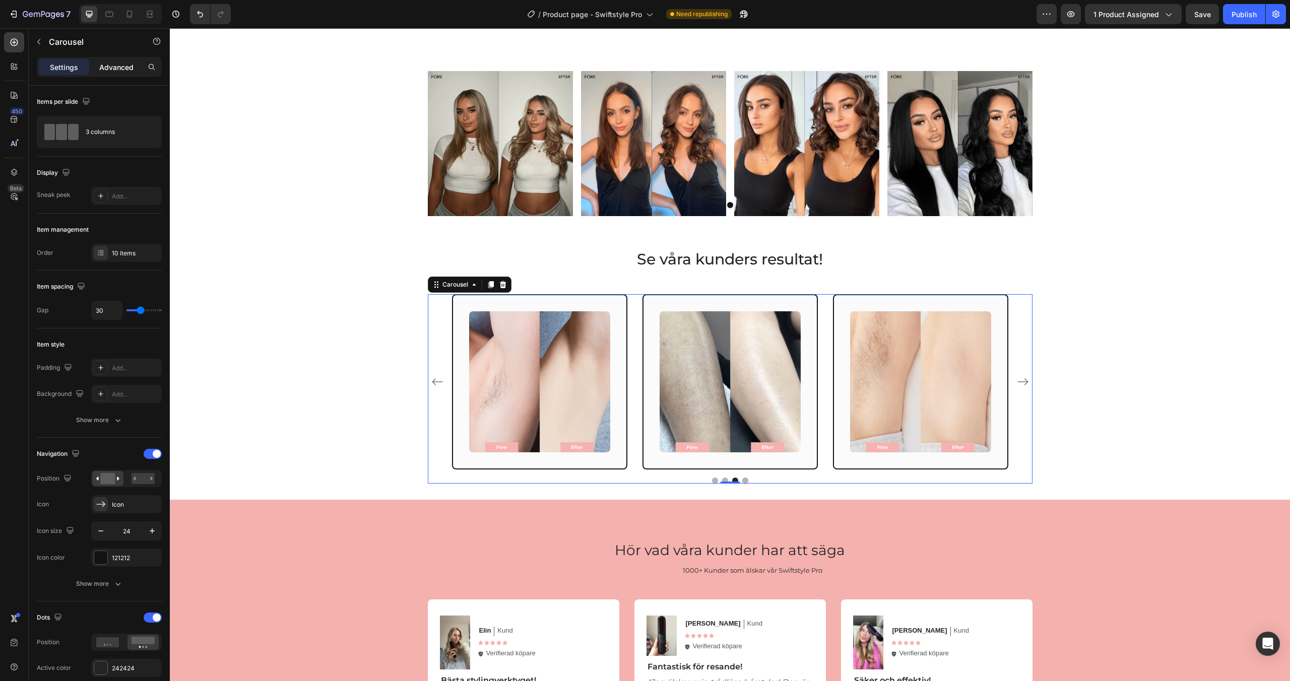
click at [119, 72] on p "Advanced" at bounding box center [116, 67] width 34 height 11
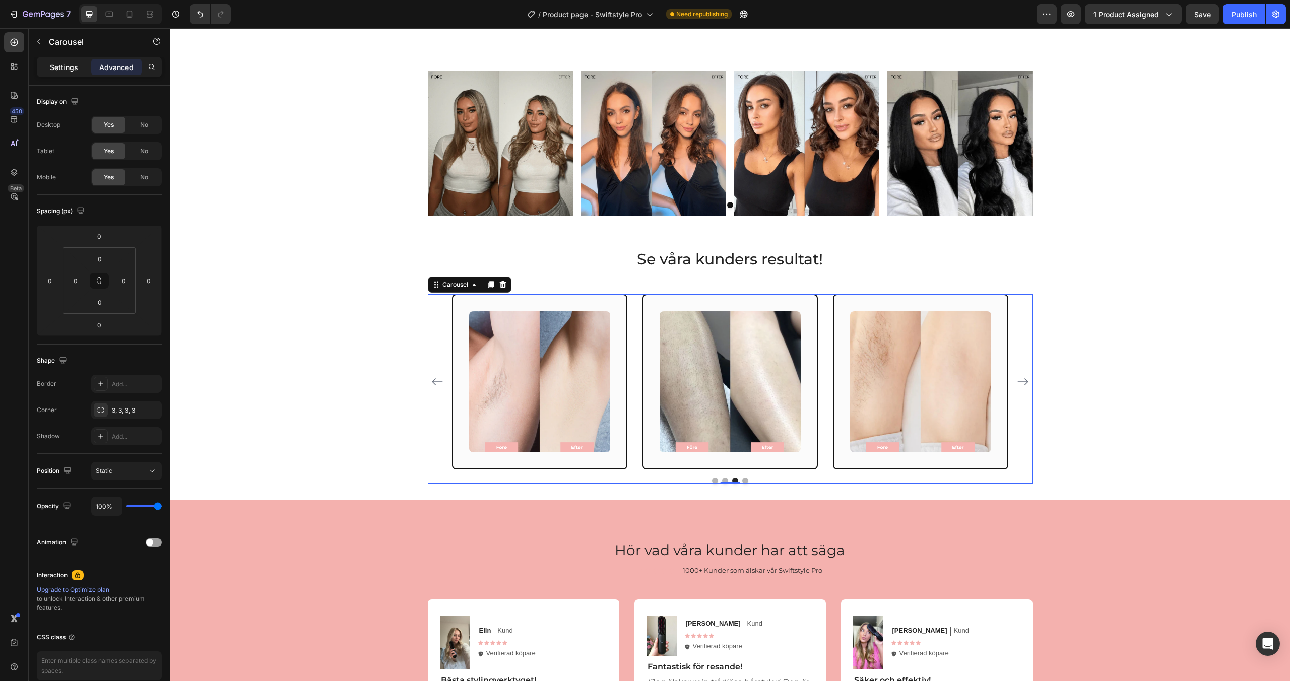
click at [64, 69] on p "Settings" at bounding box center [64, 67] width 28 height 11
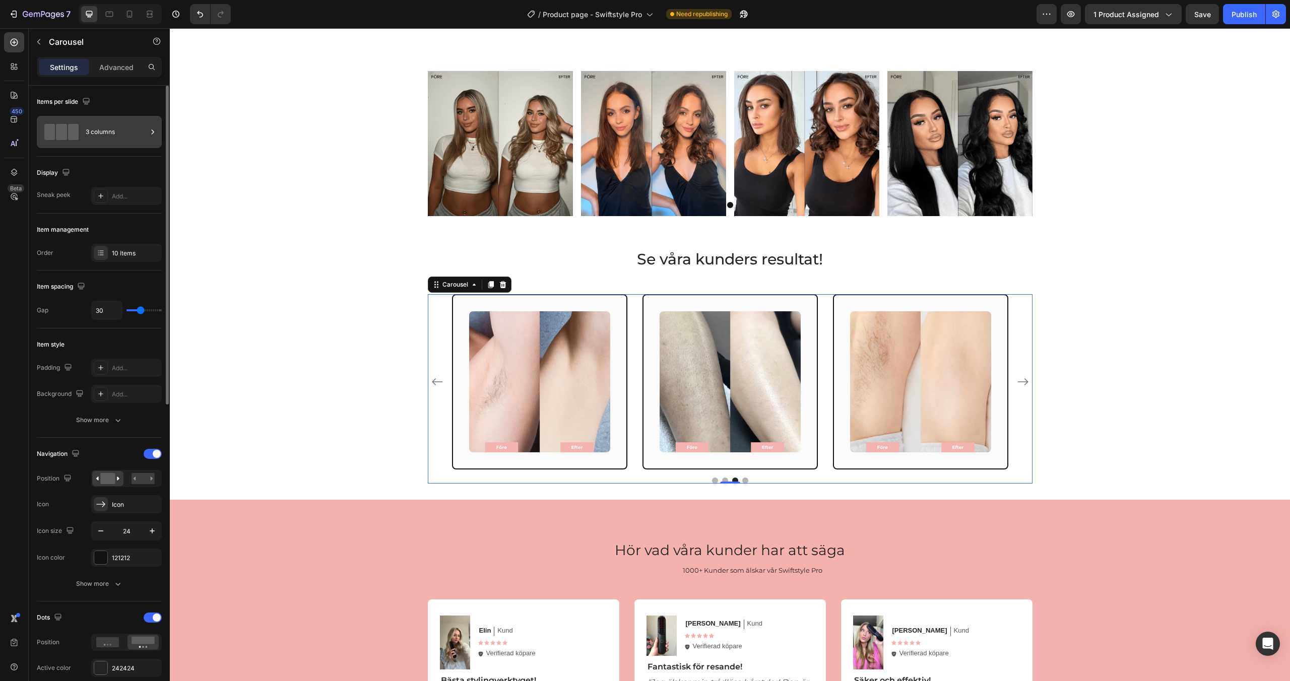
click at [148, 135] on icon at bounding box center [153, 132] width 10 height 10
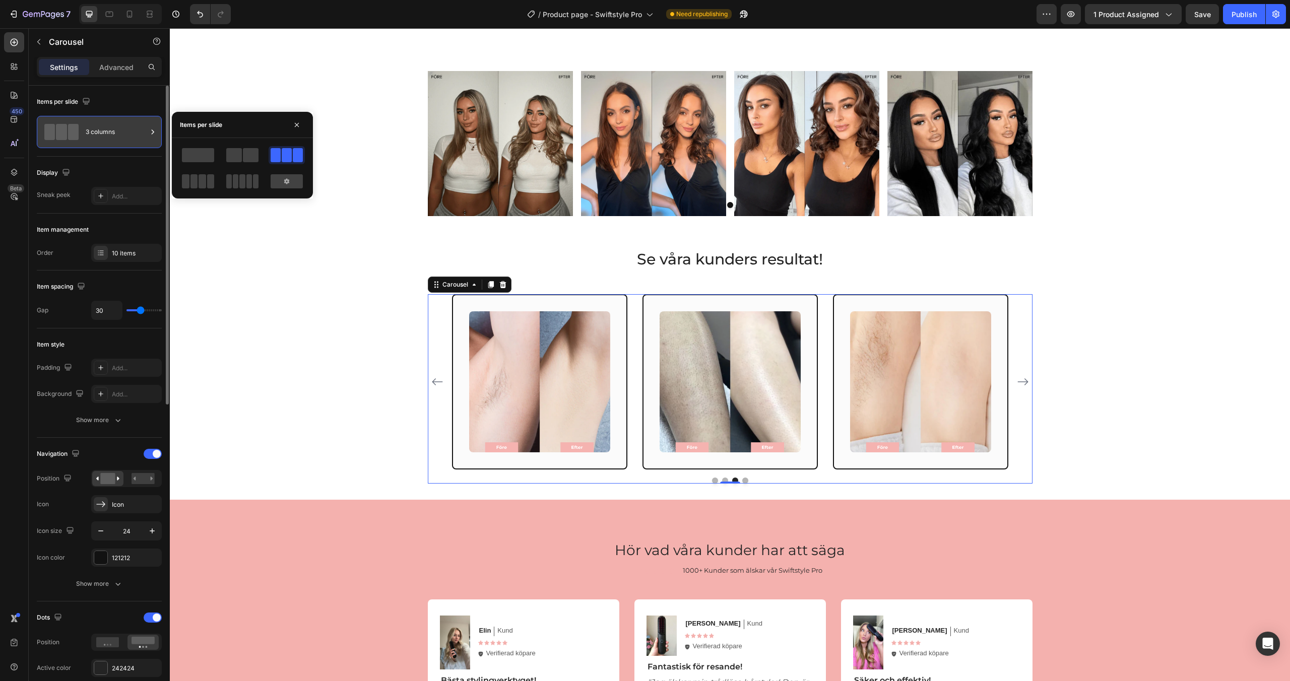
click at [148, 135] on icon at bounding box center [153, 132] width 10 height 10
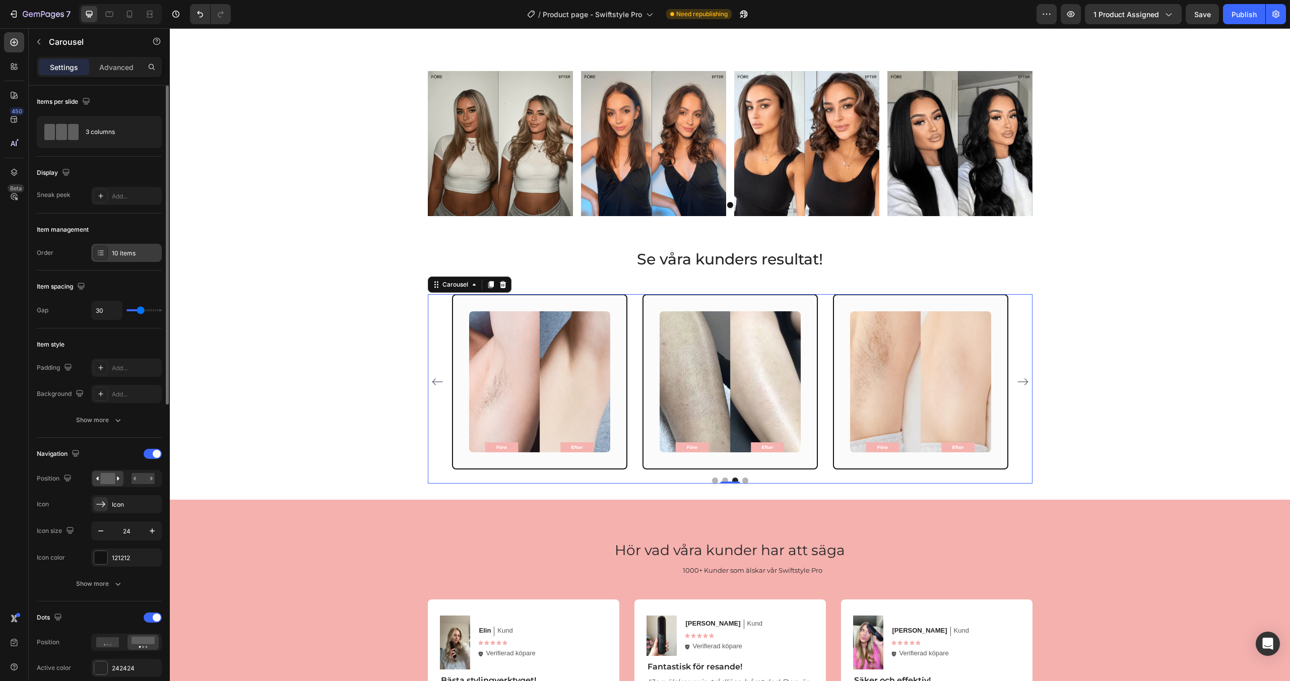
click at [105, 253] on div at bounding box center [101, 253] width 14 height 14
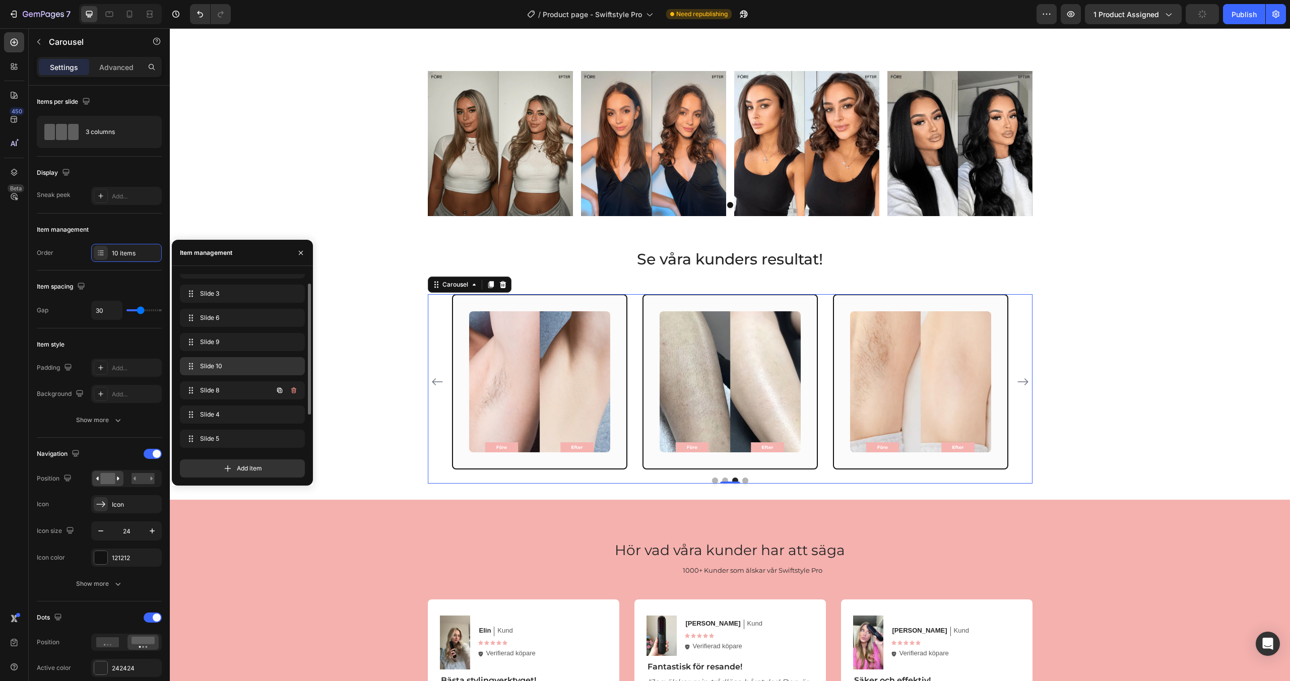
scroll to position [40, 0]
click at [296, 388] on icon "button" at bounding box center [294, 388] width 8 height 8
click at [296, 388] on div "Delete" at bounding box center [287, 388] width 19 height 9
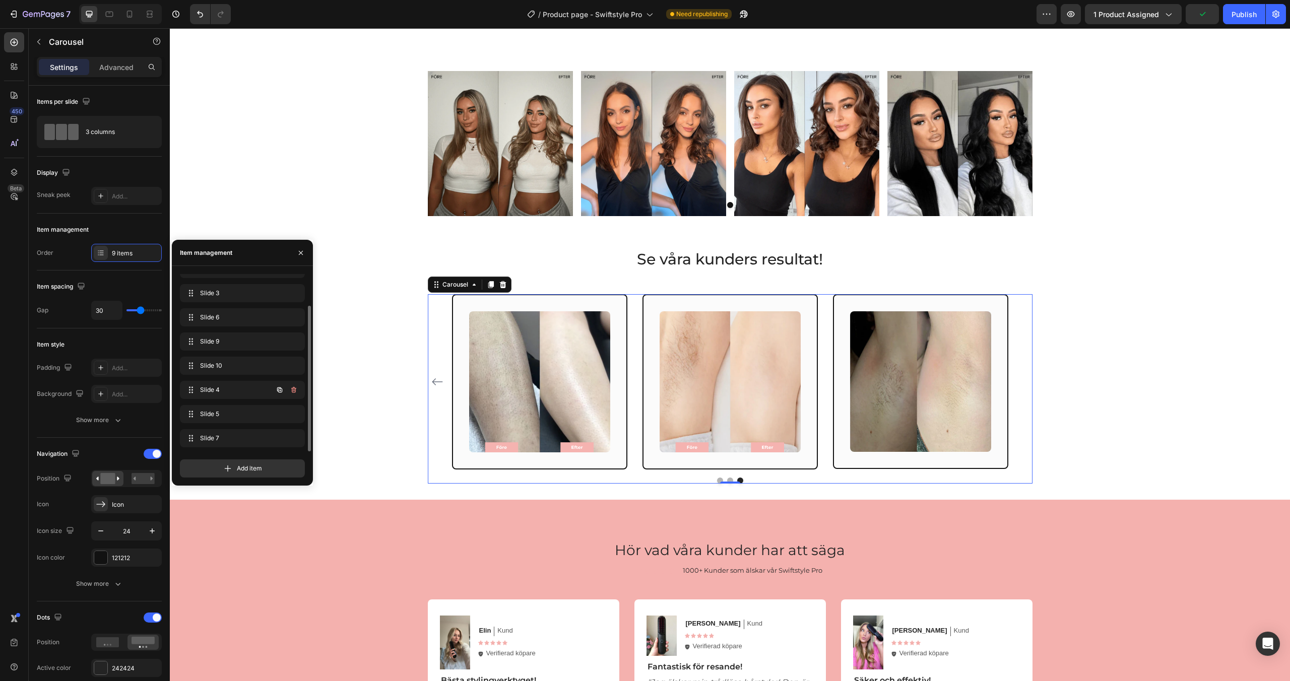
scroll to position [38, 0]
click at [295, 388] on icon "button" at bounding box center [294, 390] width 8 height 8
click at [295, 388] on div "Delete" at bounding box center [287, 390] width 19 height 9
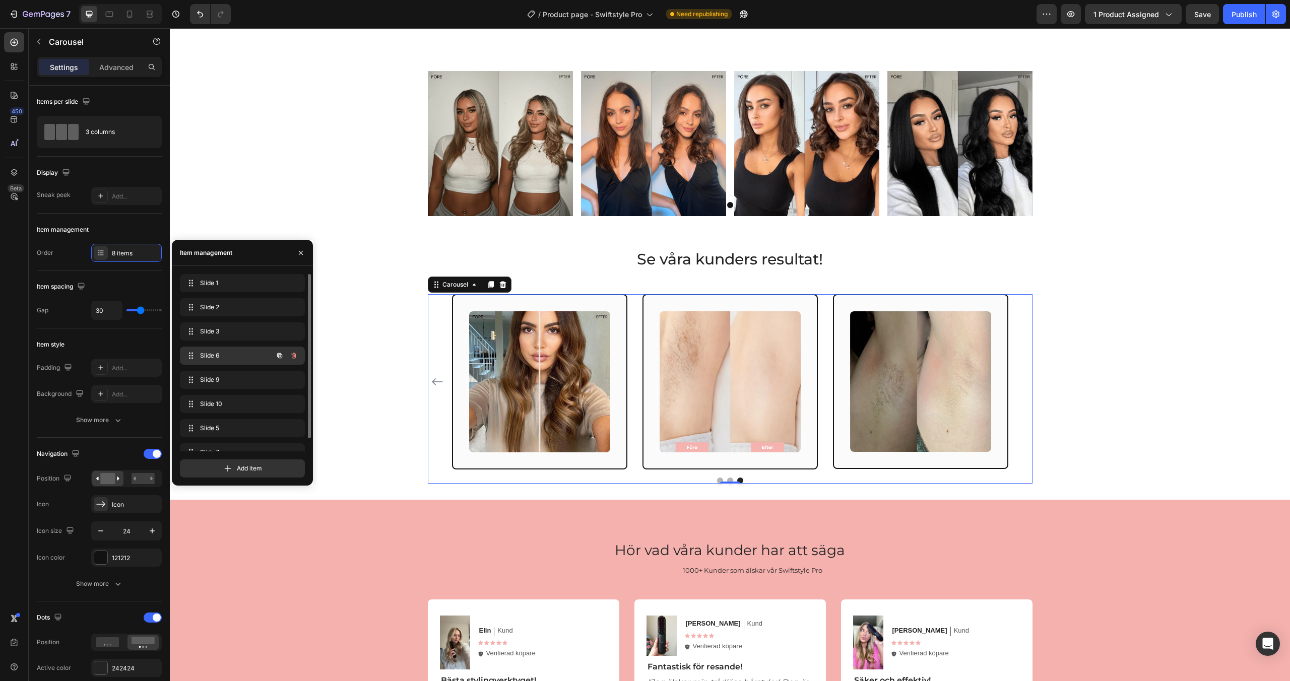
scroll to position [14, 0]
click at [296, 414] on icon "button" at bounding box center [294, 414] width 8 height 8
click at [296, 414] on button "Delete" at bounding box center [287, 414] width 28 height 14
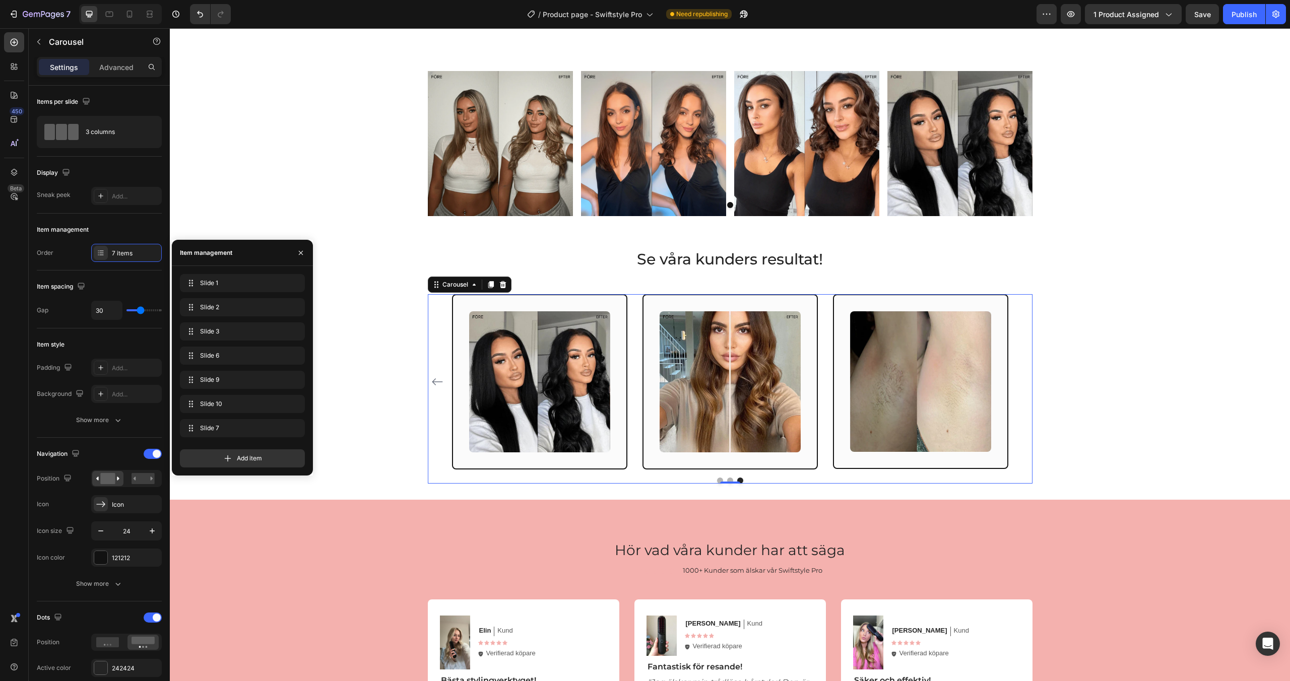
scroll to position [0, 0]
click at [291, 428] on icon "button" at bounding box center [294, 428] width 8 height 8
click at [290, 428] on div "Delete" at bounding box center [287, 428] width 19 height 9
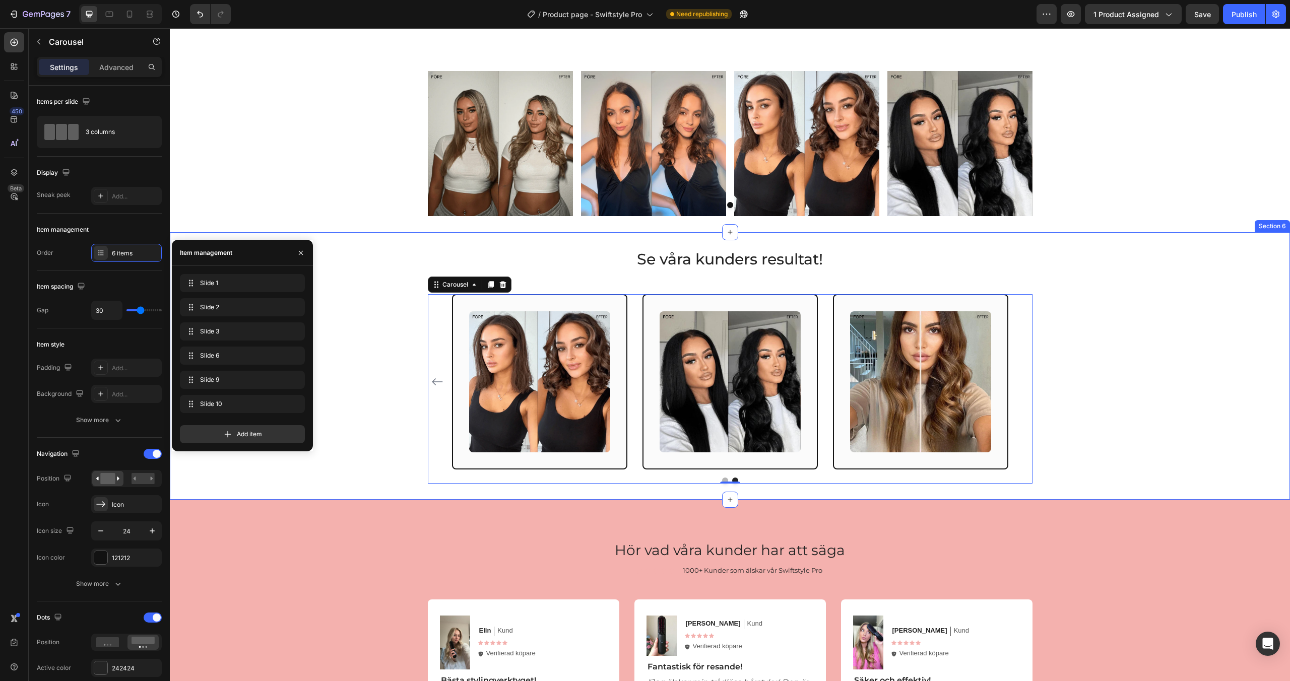
click at [397, 439] on div "Se våra kunders resultat! Heading Image Row Image Row Image Row Image Row Image…" at bounding box center [729, 366] width 1105 height 235
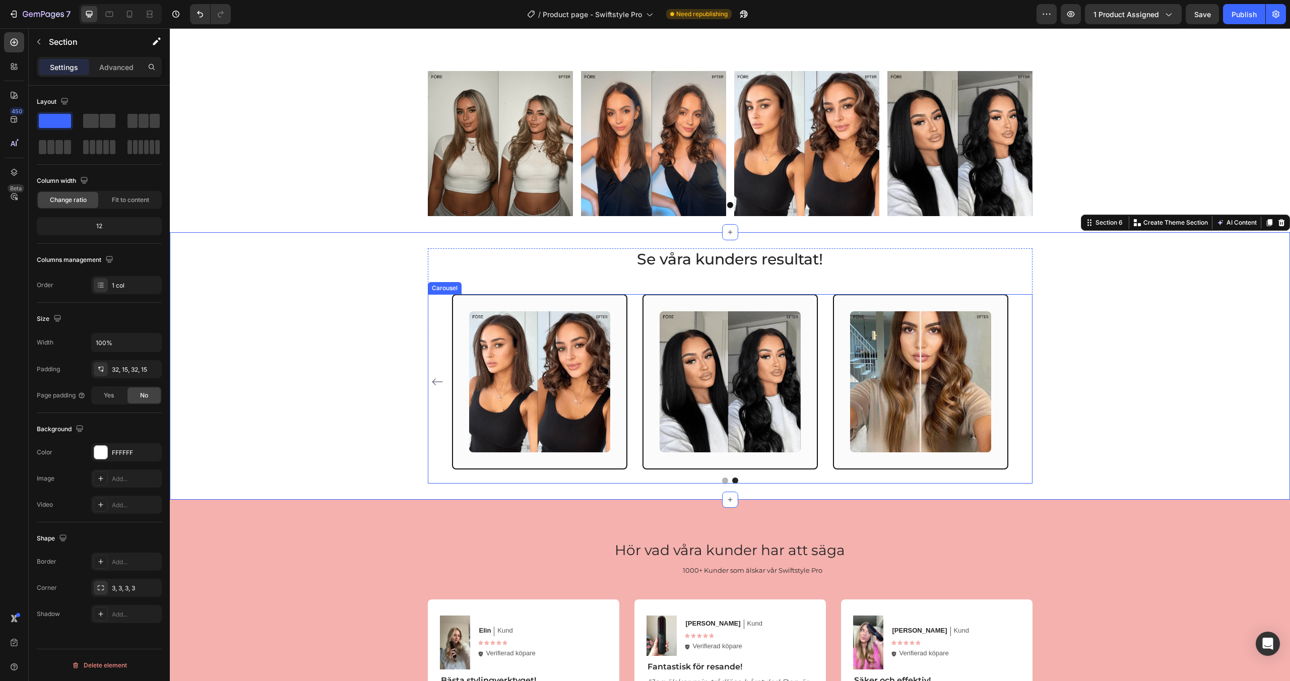
click at [724, 478] on button "Dot" at bounding box center [725, 481] width 6 height 6
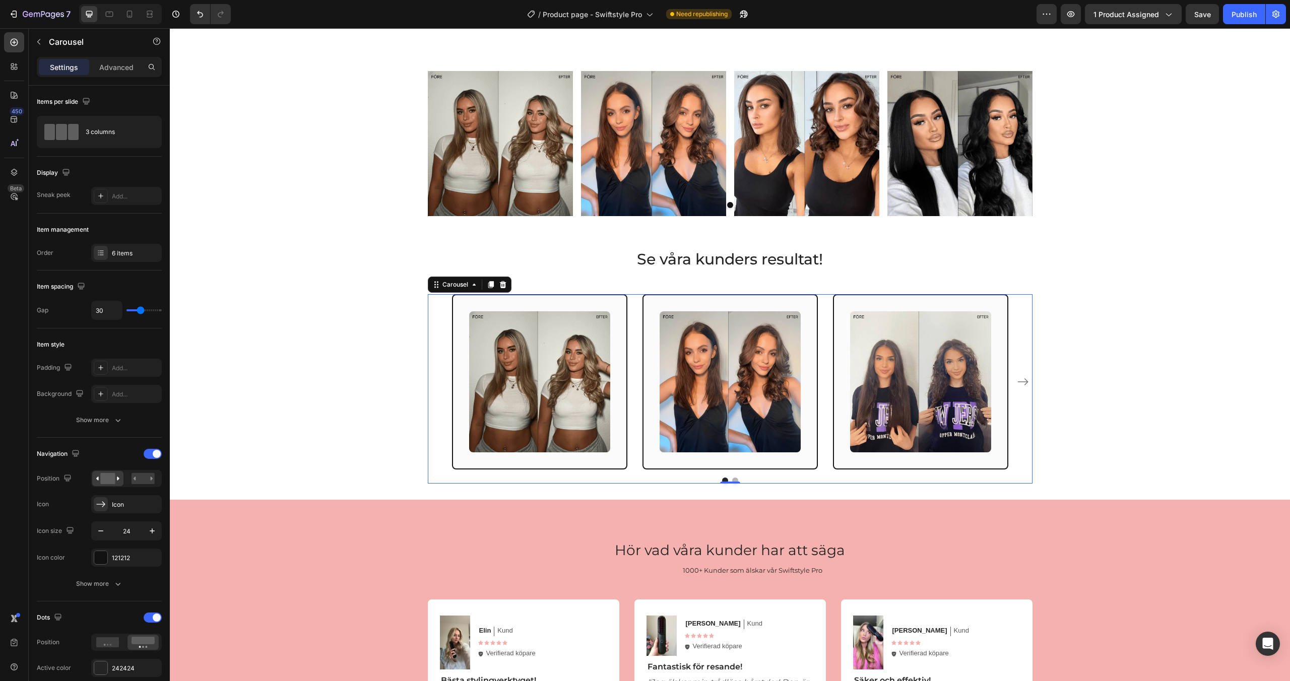
click at [737, 479] on button "Dot" at bounding box center [735, 481] width 6 height 6
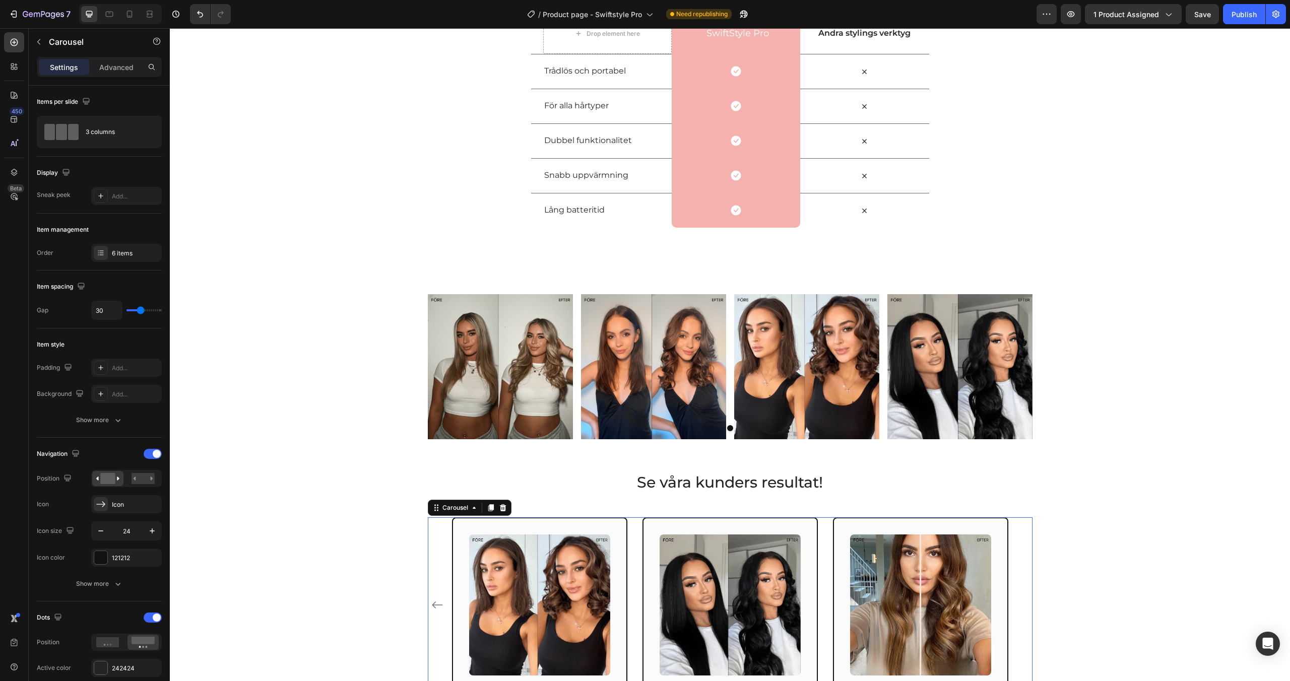
scroll to position [1478, 0]
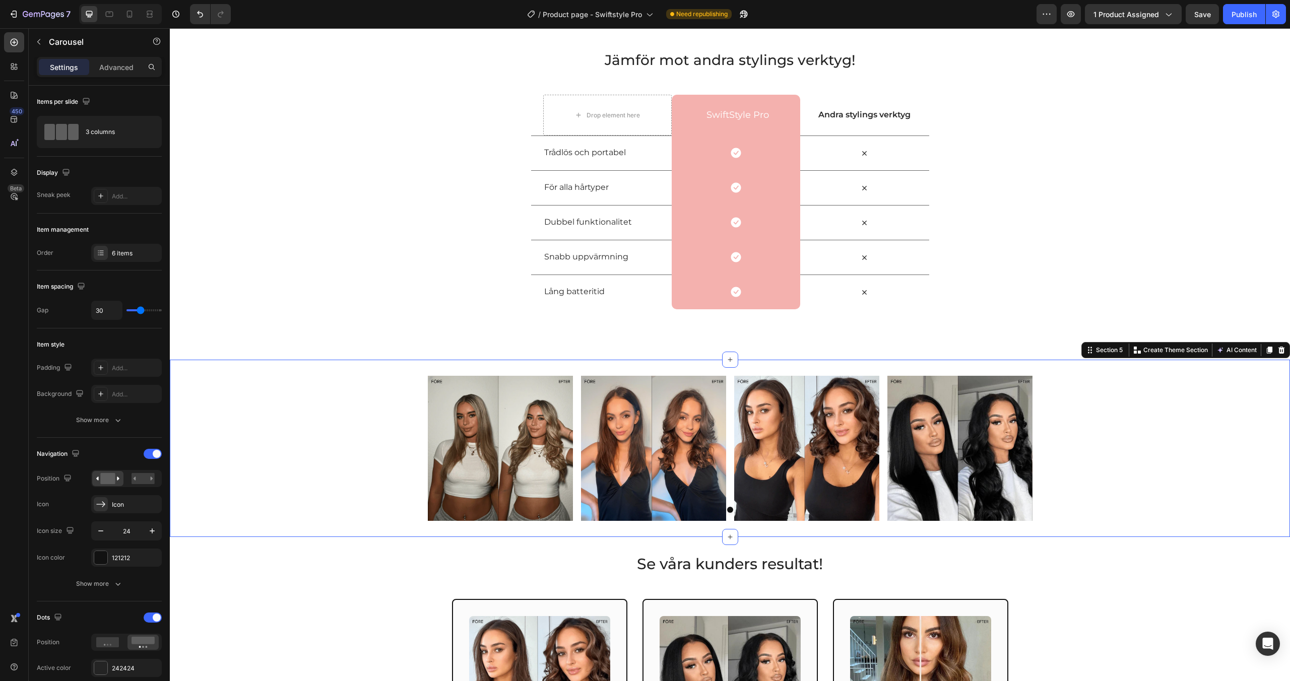
click at [1093, 392] on div "Image Image Image Image [GEOGRAPHIC_DATA]" at bounding box center [730, 448] width 1121 height 145
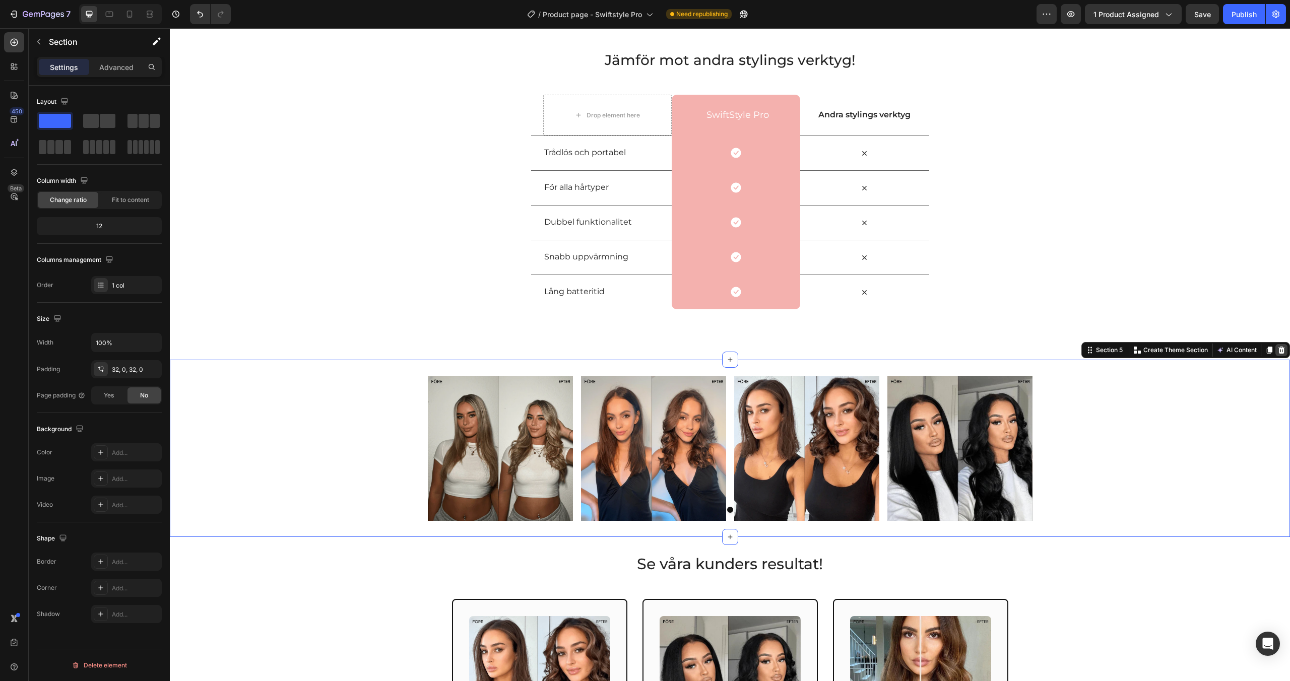
click at [1283, 350] on icon at bounding box center [1282, 350] width 7 height 7
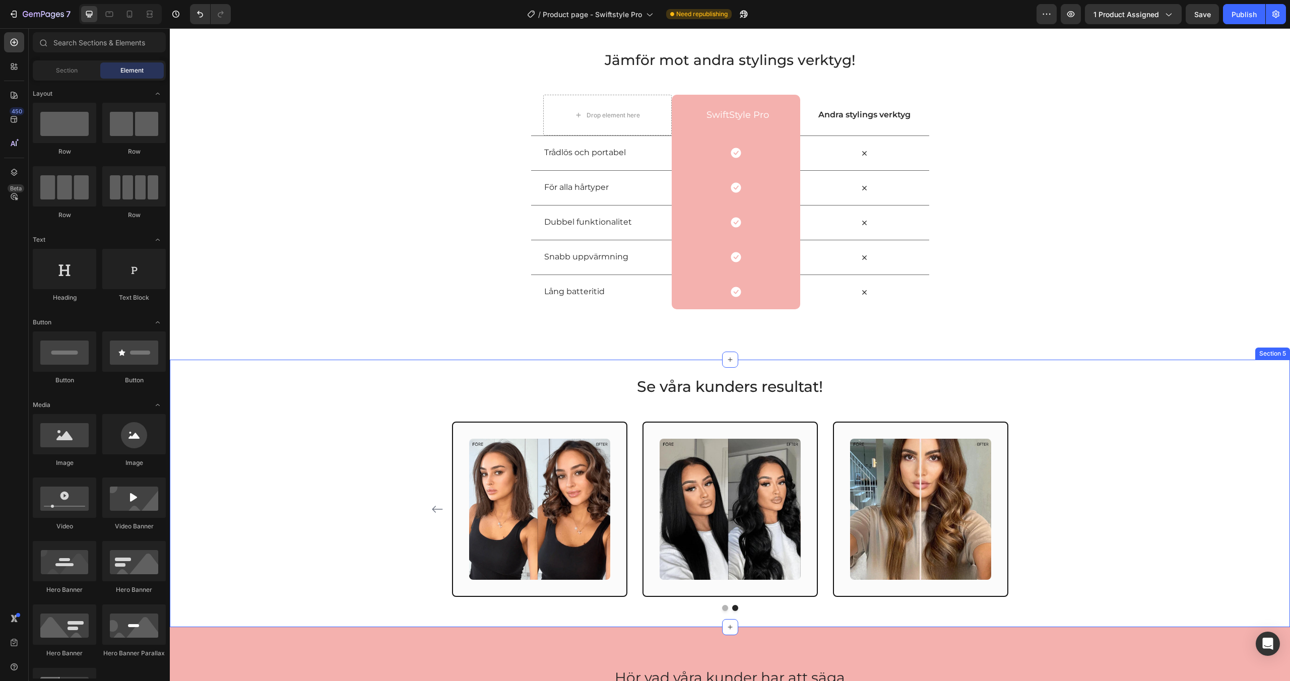
scroll to position [1612, 0]
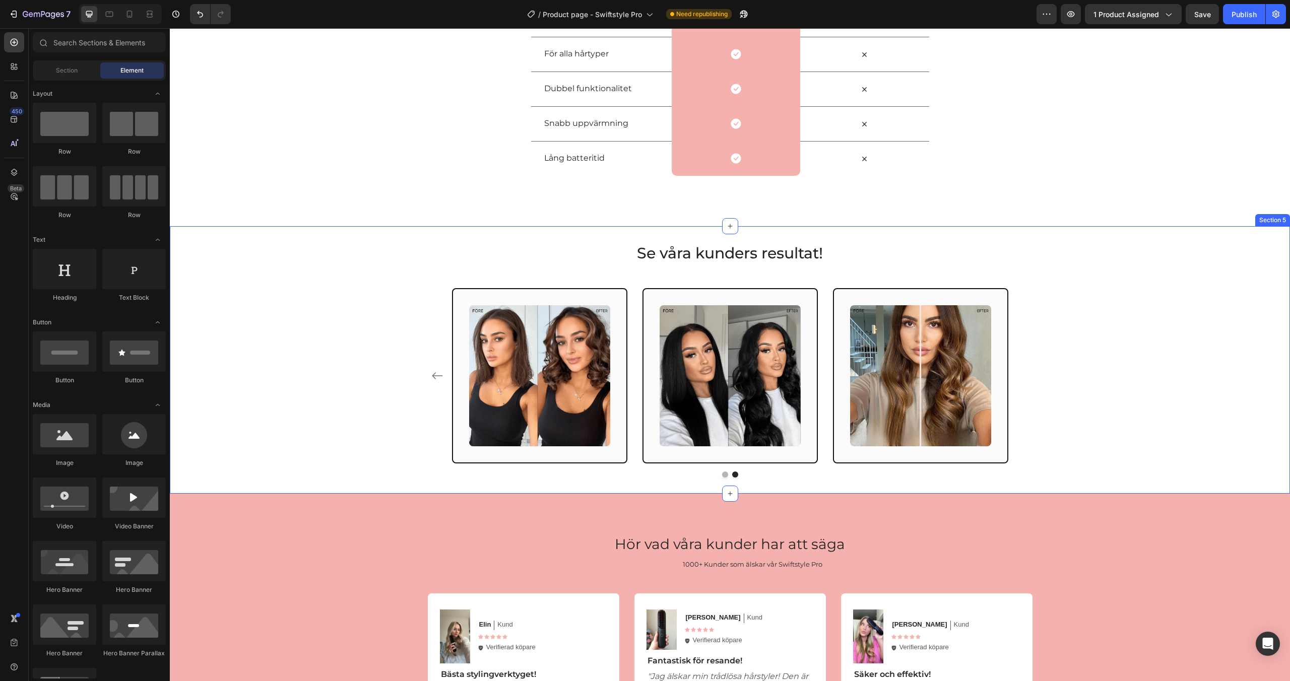
click at [1158, 319] on div "Se våra kunders resultat! Heading Image Row Image Row Image Row Image Row Image…" at bounding box center [729, 359] width 1105 height 235
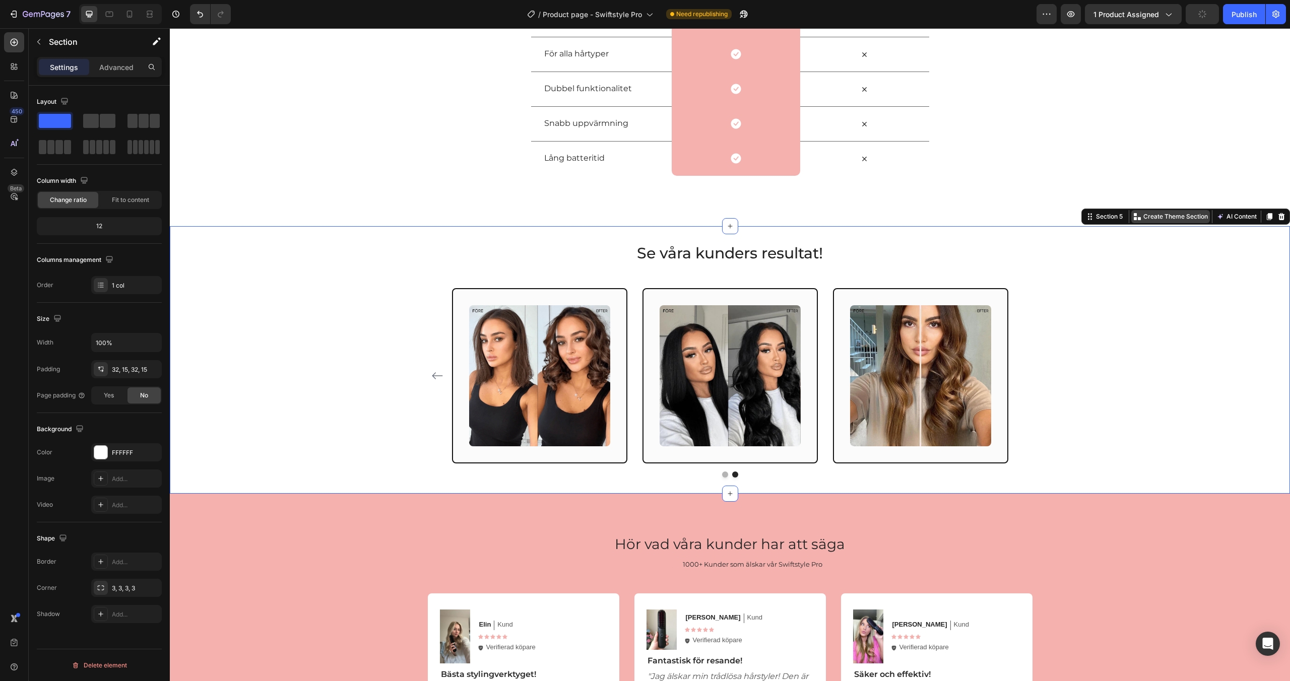
click at [1155, 218] on p "Create Theme Section" at bounding box center [1176, 216] width 65 height 9
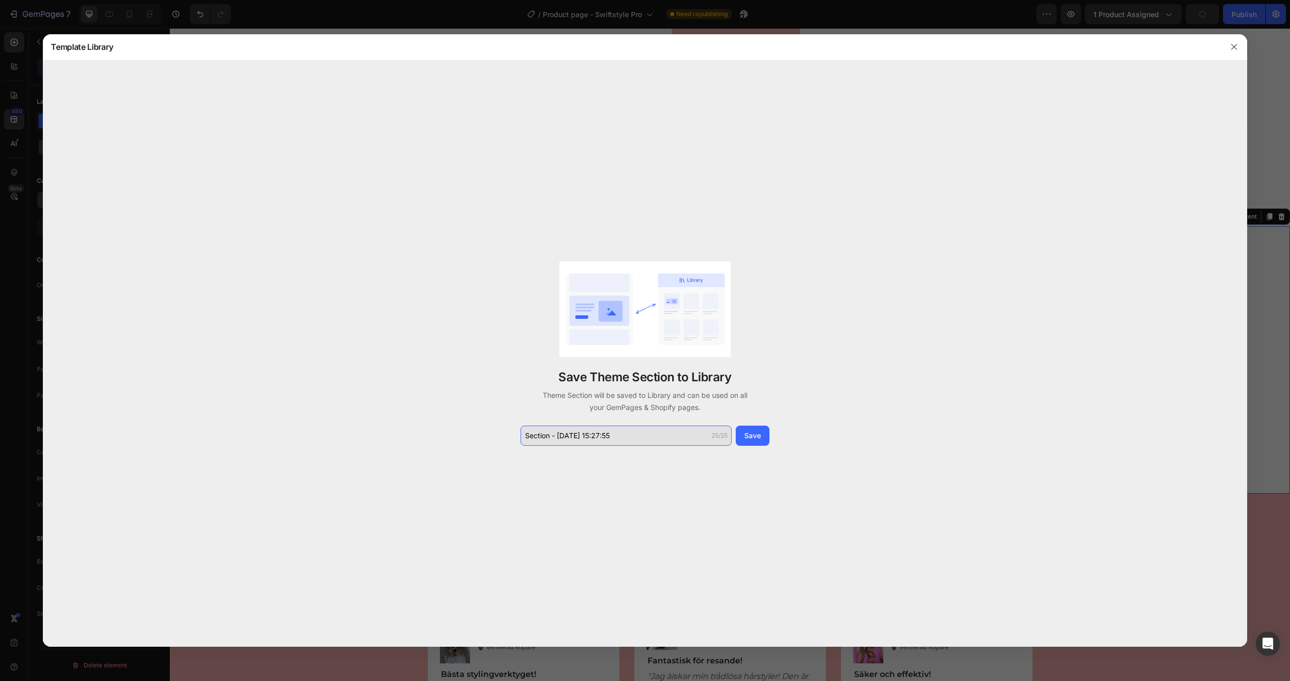
click at [600, 427] on input "Section - Aug 27 15:27:55" at bounding box center [626, 436] width 211 height 20
type input "Hår - Före/efter"
click at [753, 439] on div "Save" at bounding box center [752, 435] width 17 height 11
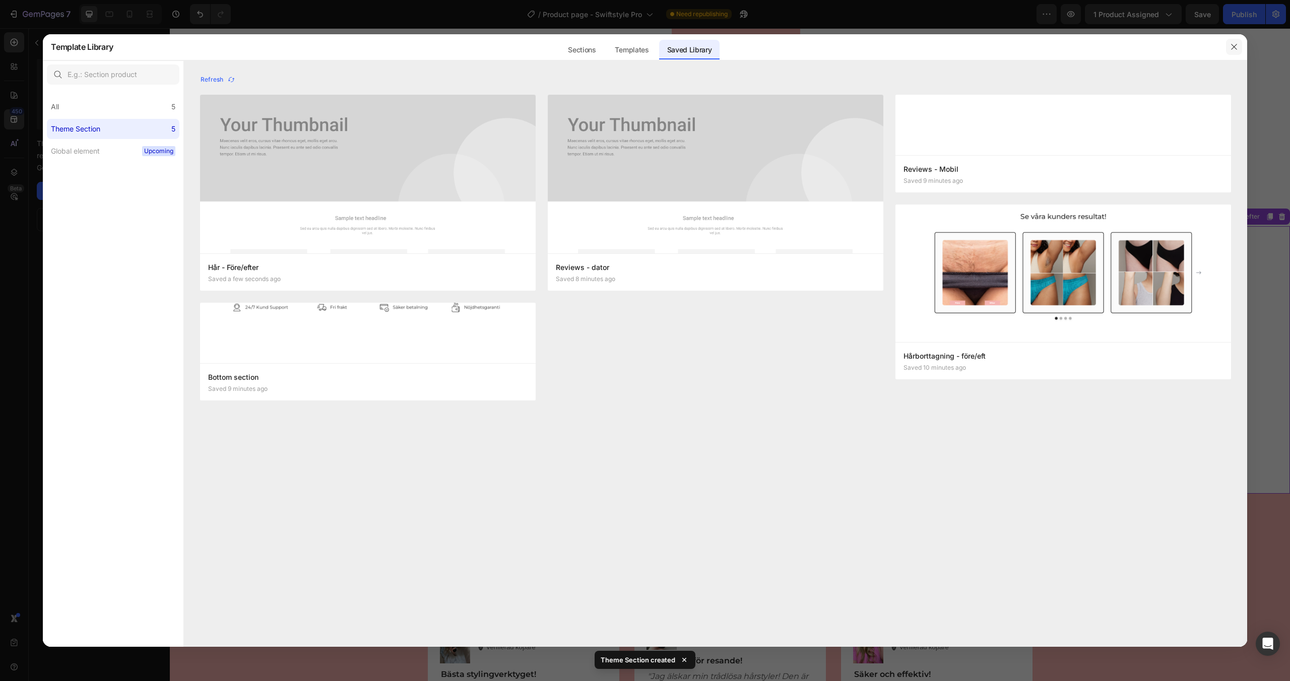
click at [1230, 47] on icon "button" at bounding box center [1234, 47] width 8 height 8
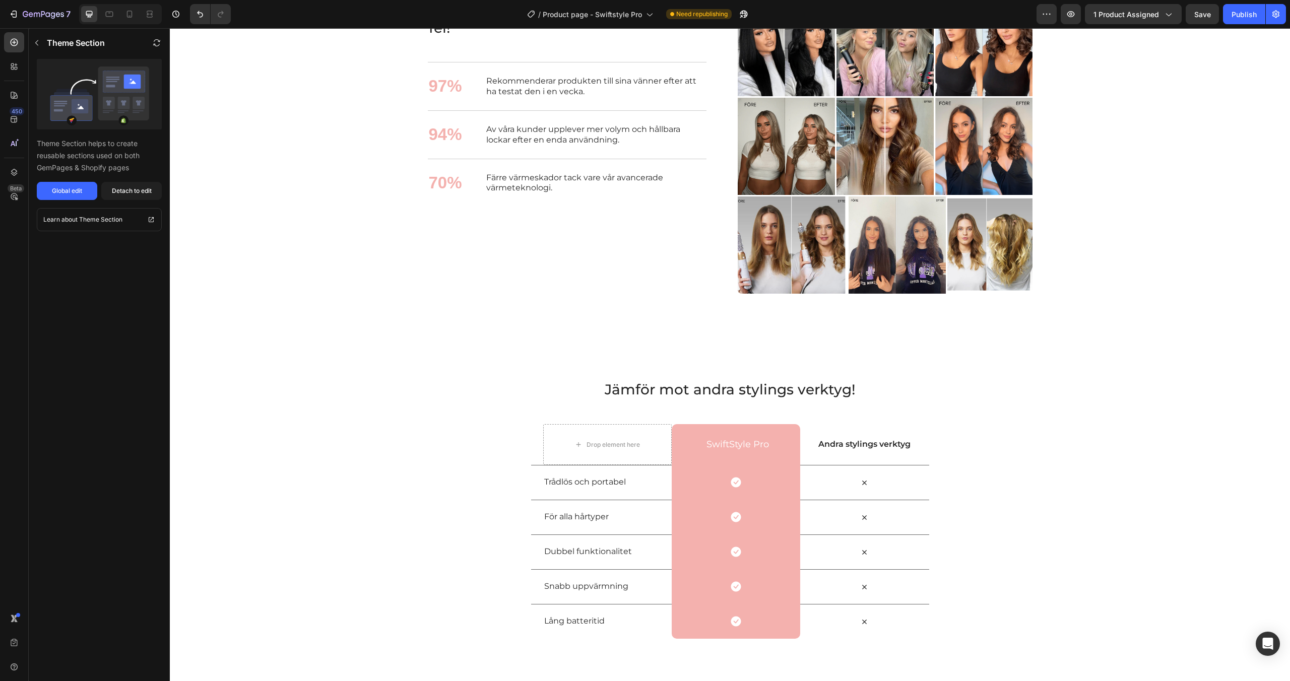
scroll to position [1106, 0]
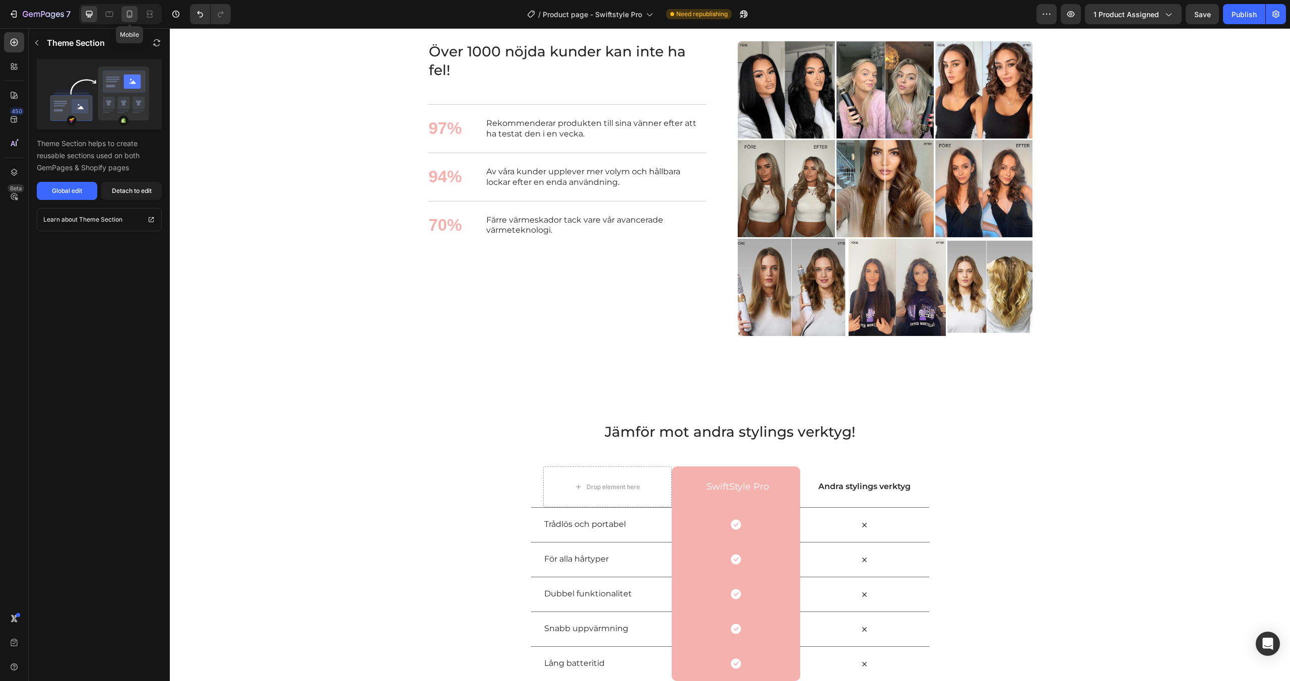
click at [132, 20] on div at bounding box center [129, 14] width 16 height 16
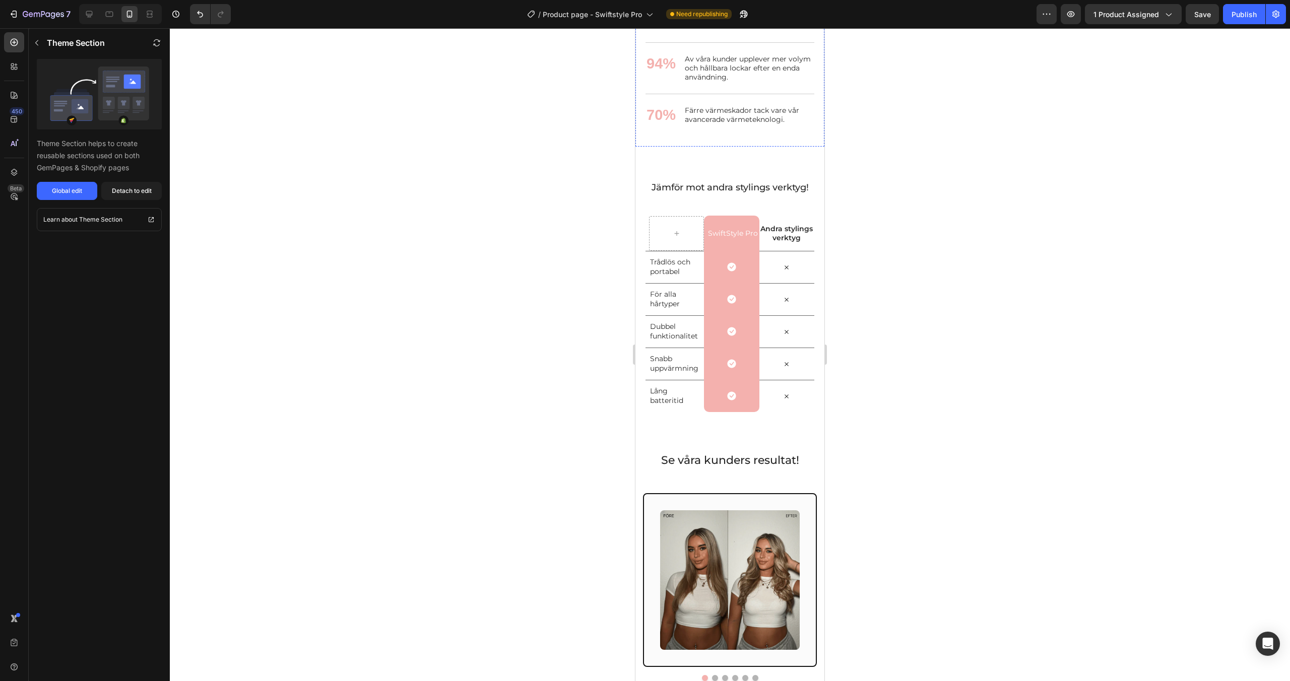
scroll to position [1845, 0]
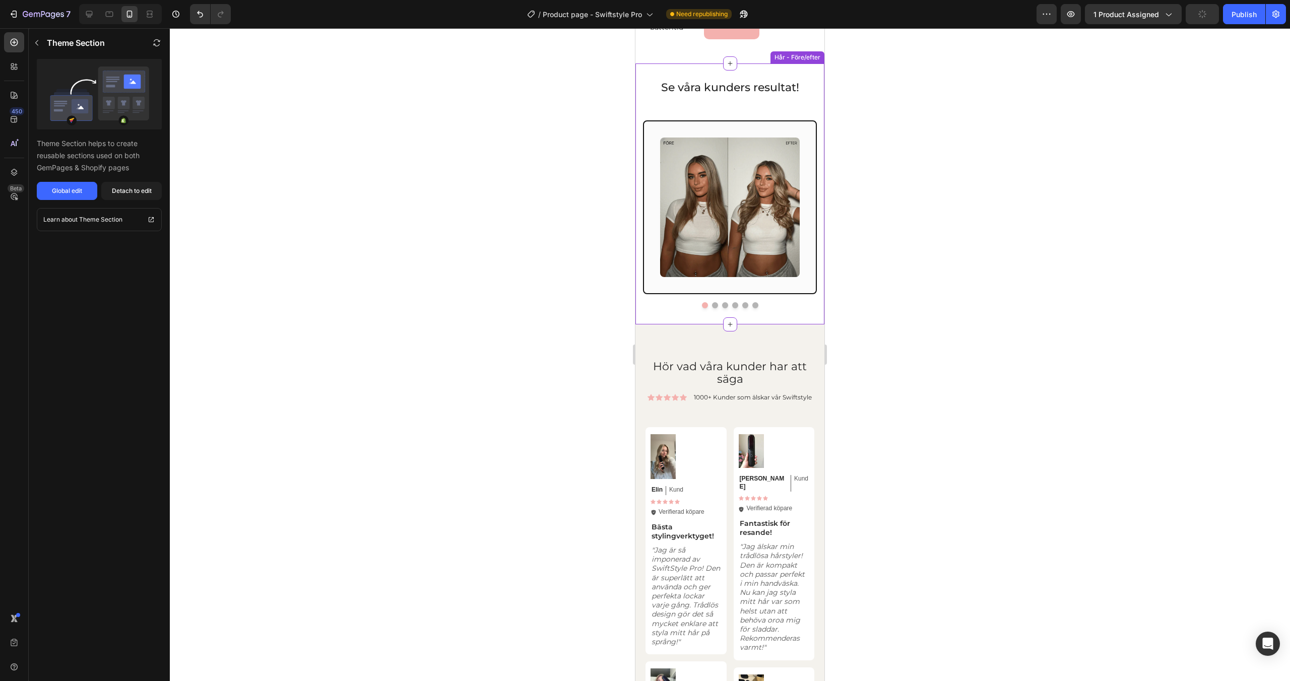
click at [716, 304] on button "Dot" at bounding box center [715, 305] width 6 height 6
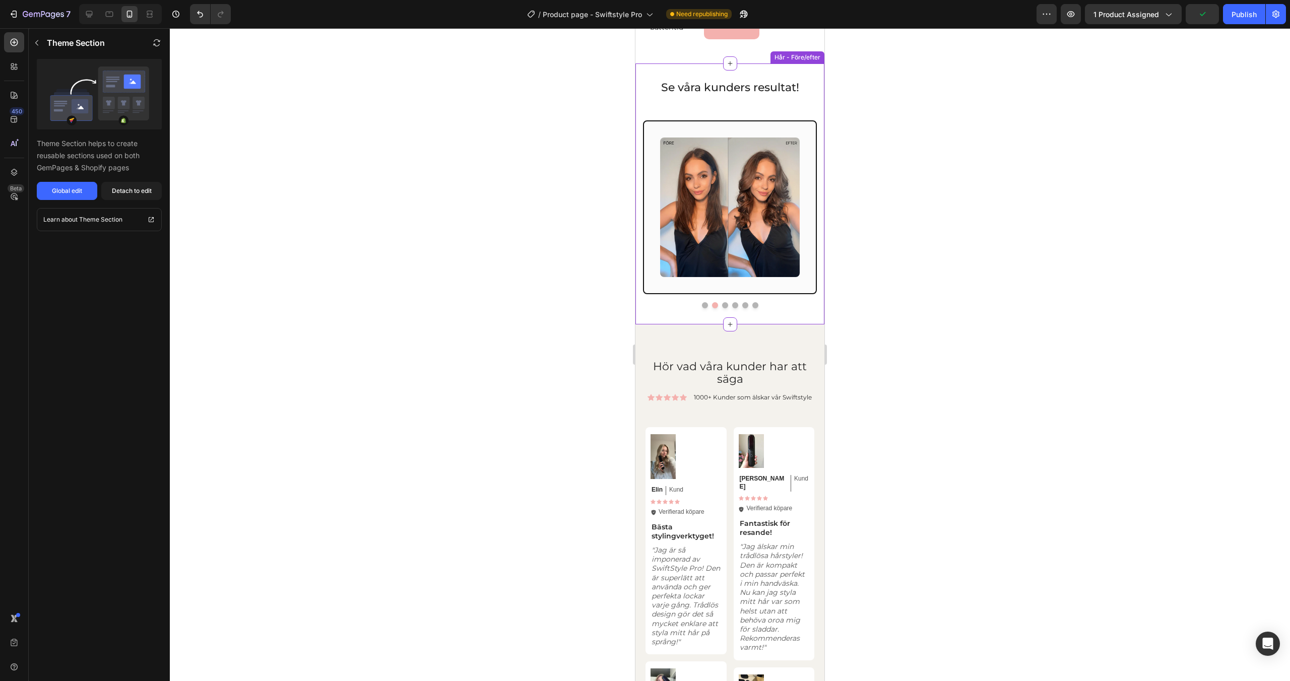
click at [721, 304] on div at bounding box center [730, 305] width 174 height 6
click at [722, 304] on button "Dot" at bounding box center [725, 305] width 6 height 6
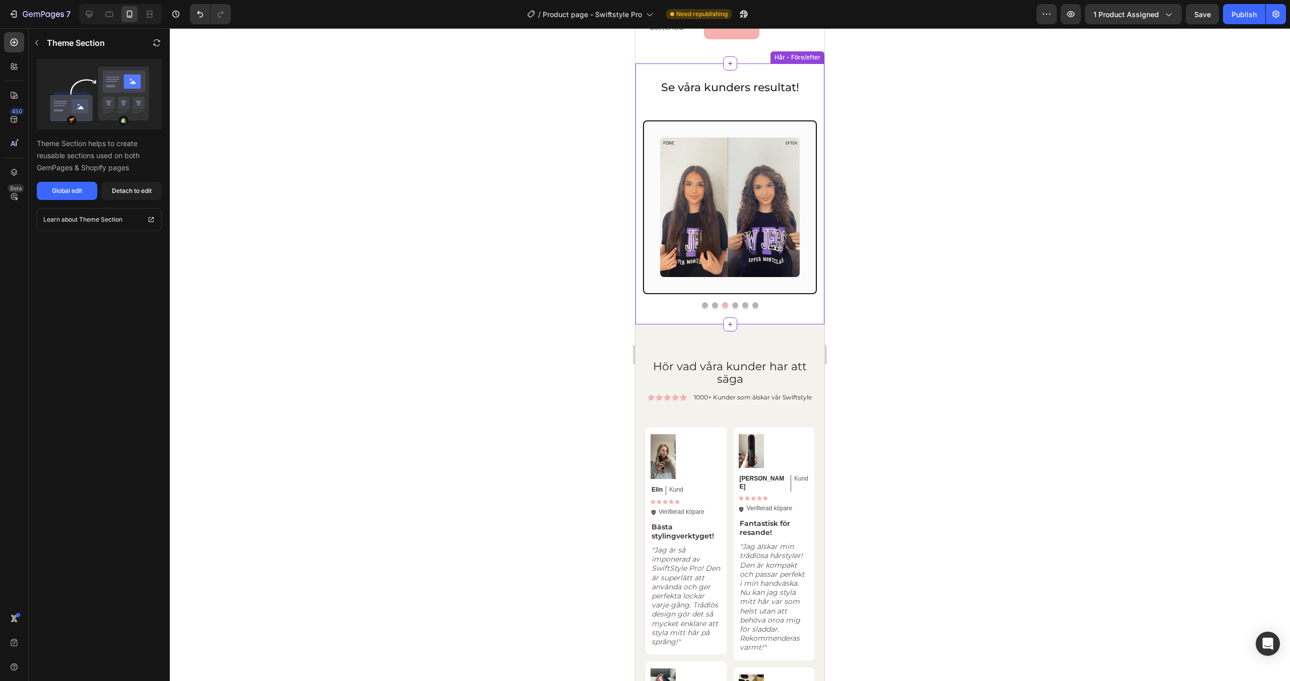
click at [735, 304] on button "Dot" at bounding box center [735, 305] width 6 height 6
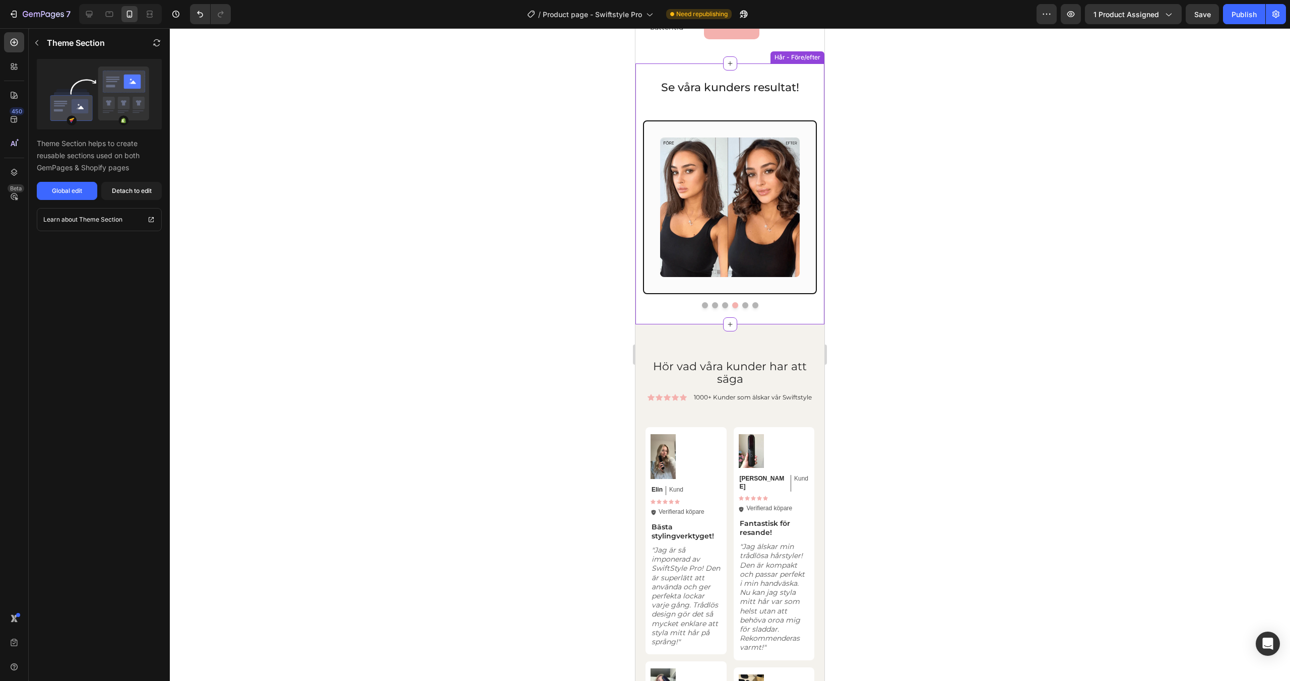
click at [742, 303] on button "Dot" at bounding box center [745, 305] width 6 height 6
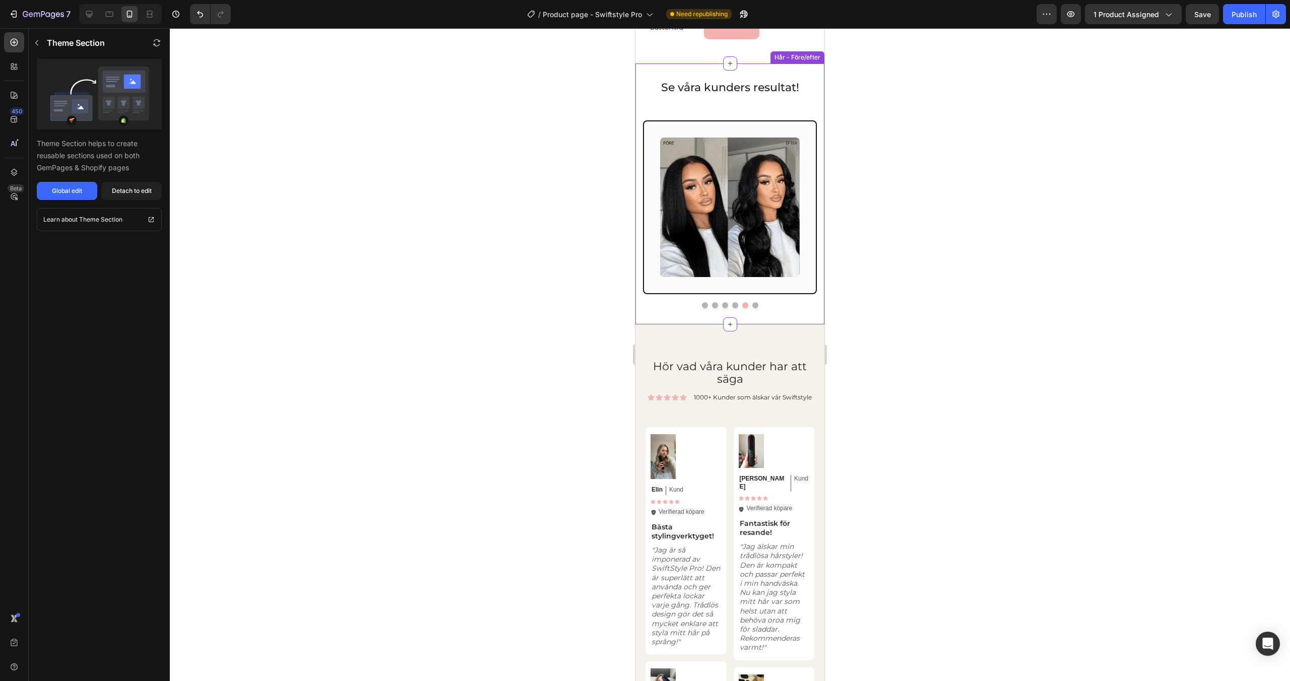
click at [755, 303] on button "Dot" at bounding box center [756, 305] width 6 height 6
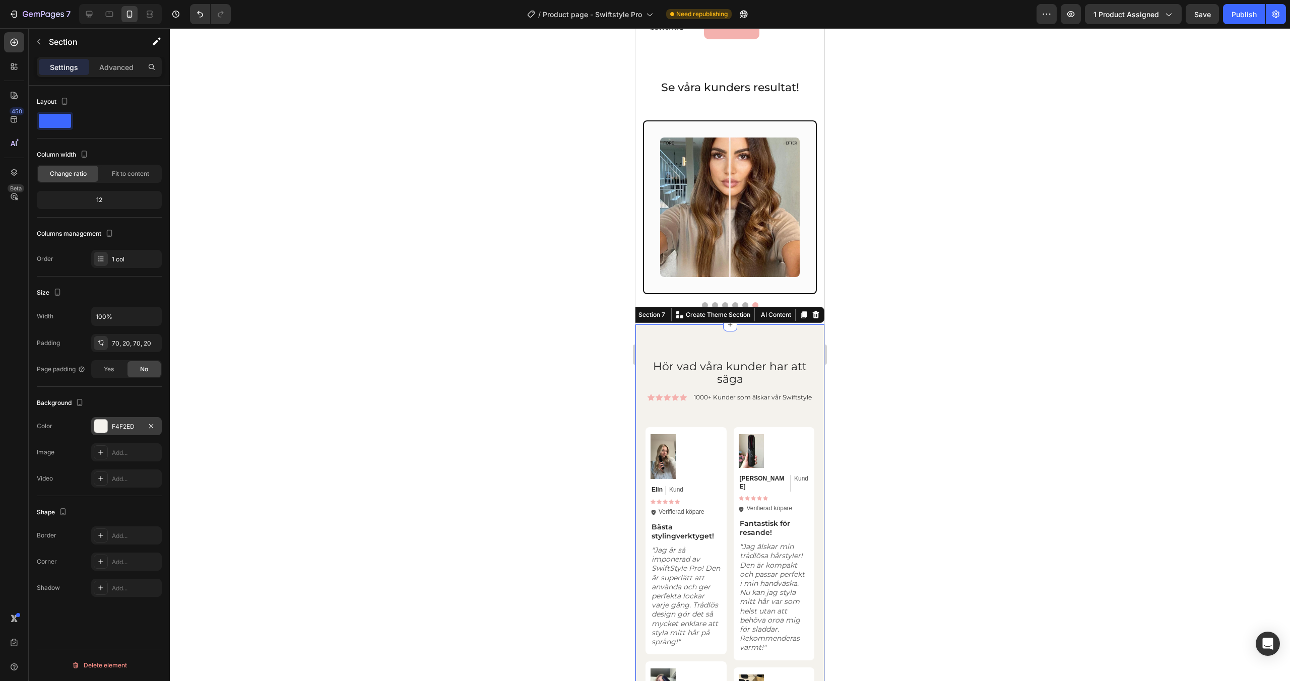
click at [94, 426] on div at bounding box center [101, 426] width 14 height 14
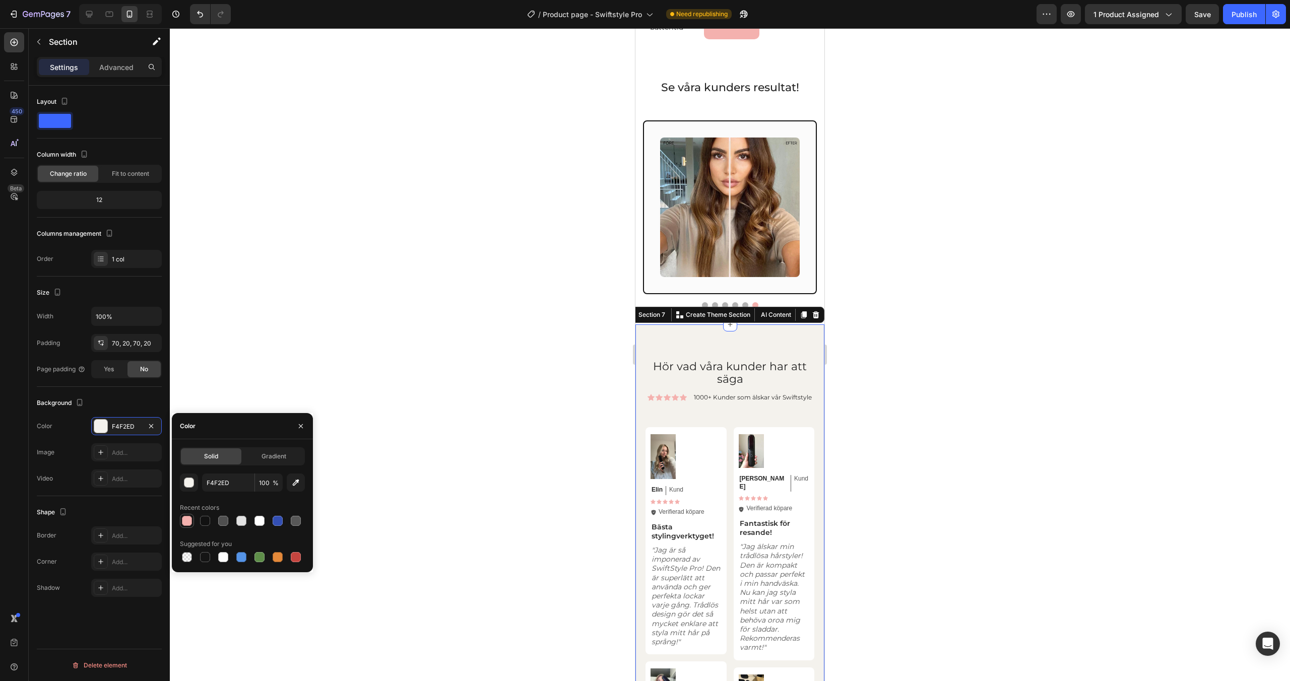
click at [186, 524] on div at bounding box center [187, 521] width 10 height 10
type input "F4B1AE"
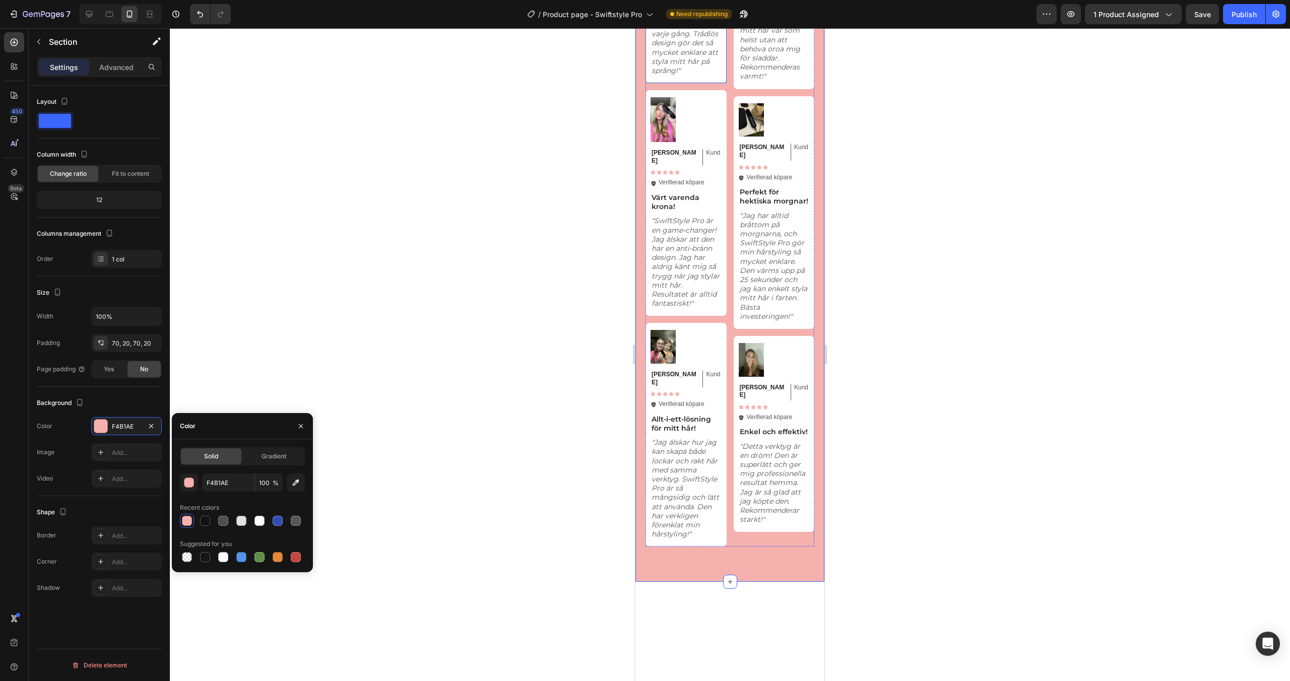
scroll to position [2578, 0]
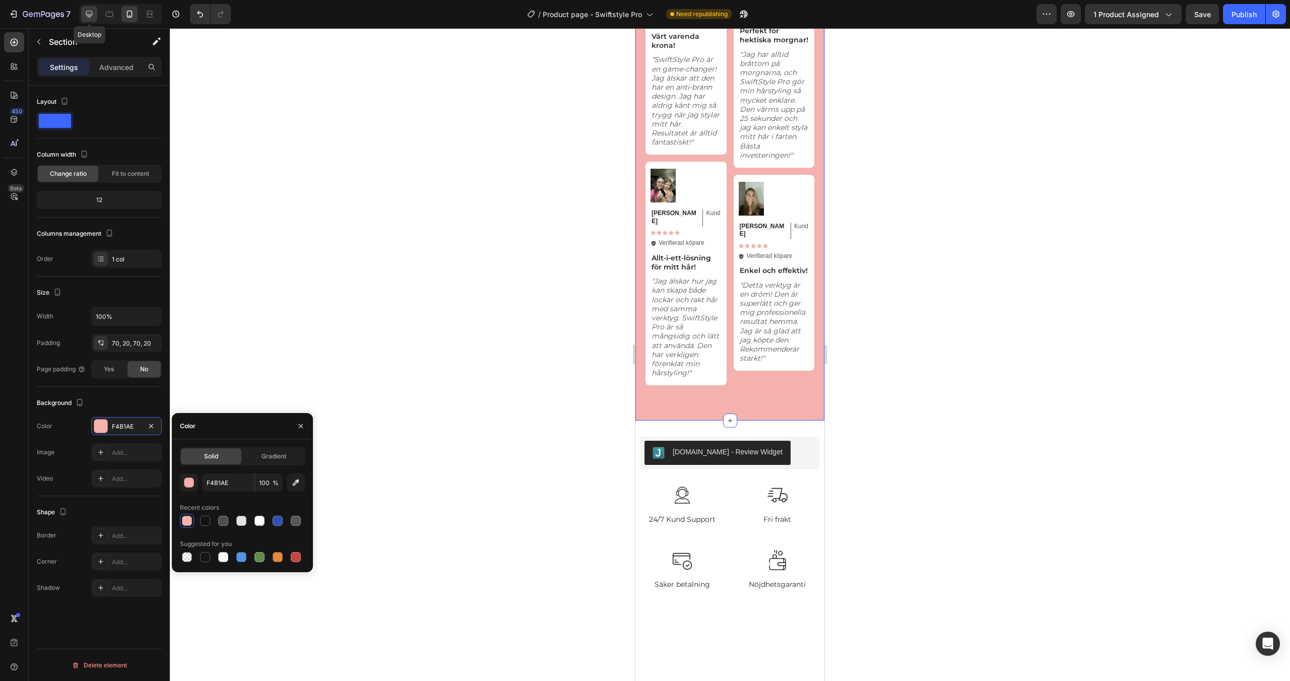
click at [94, 17] on icon at bounding box center [89, 14] width 10 height 10
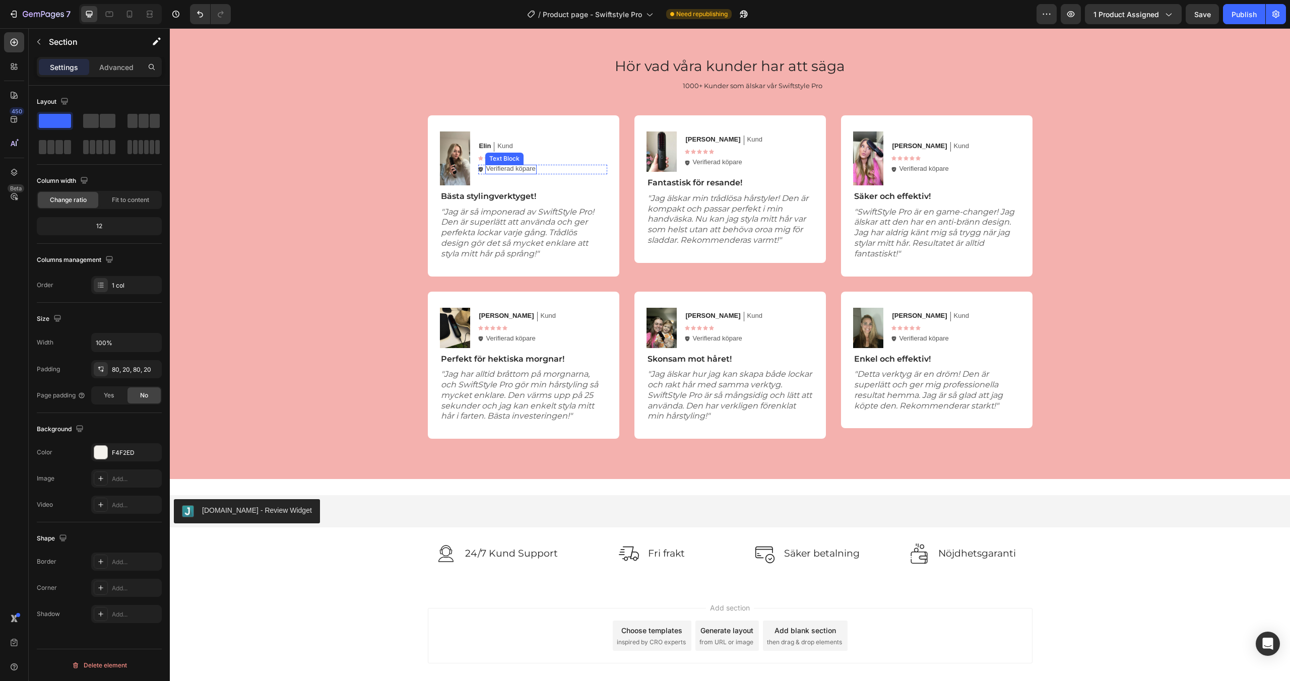
scroll to position [2321, 0]
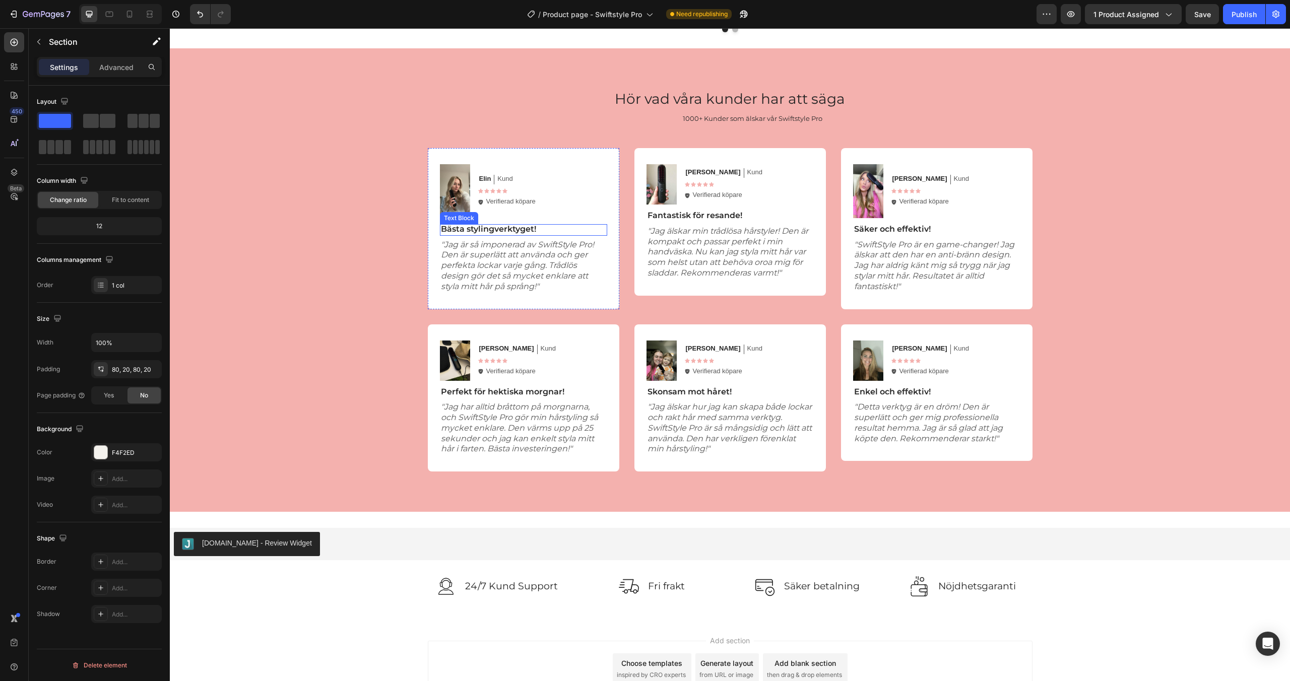
click at [515, 228] on p "Bästa stylingverktyget!" at bounding box center [523, 229] width 165 height 11
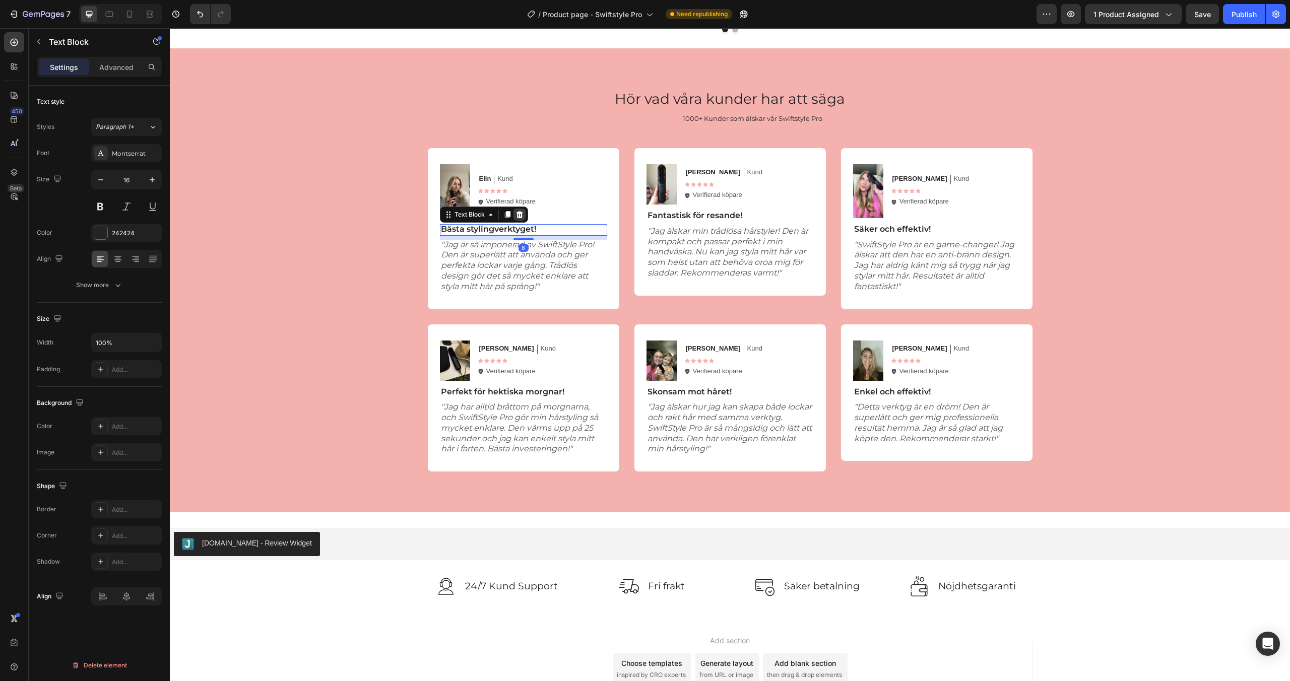
click at [524, 215] on div at bounding box center [520, 215] width 12 height 12
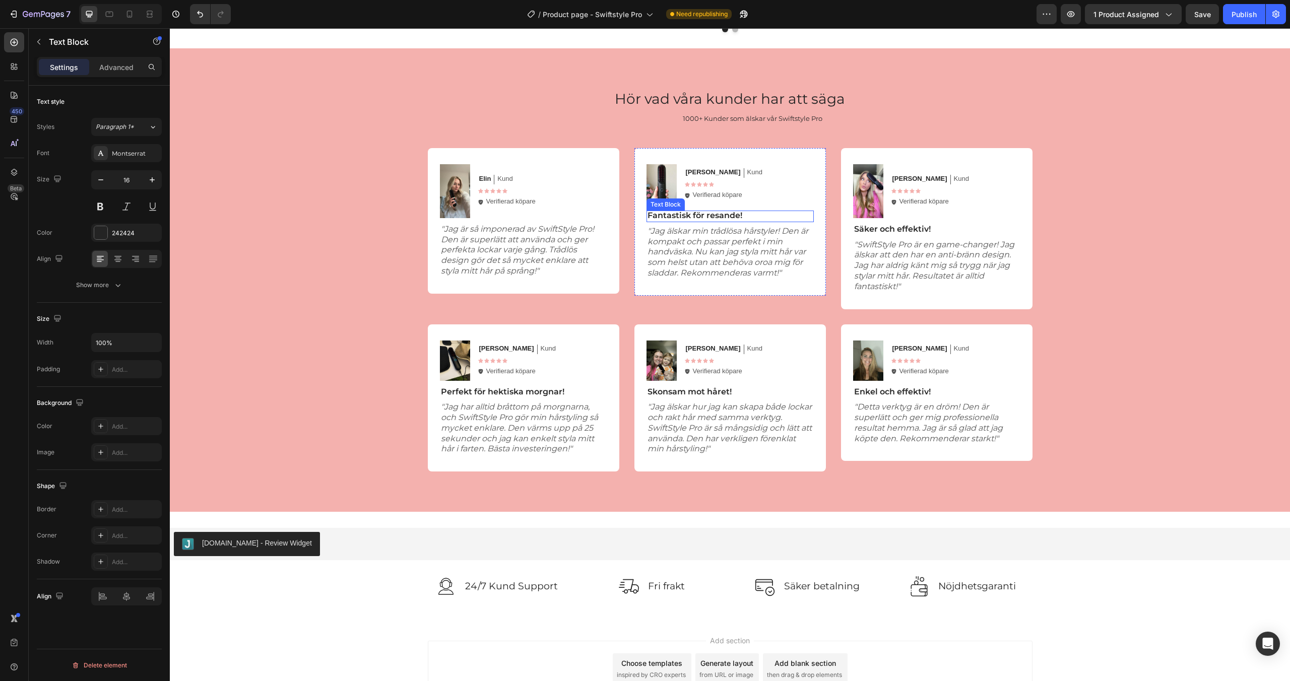
click at [722, 216] on p "Fantastisk för resande!" at bounding box center [730, 216] width 165 height 11
click at [726, 205] on div at bounding box center [726, 201] width 12 height 12
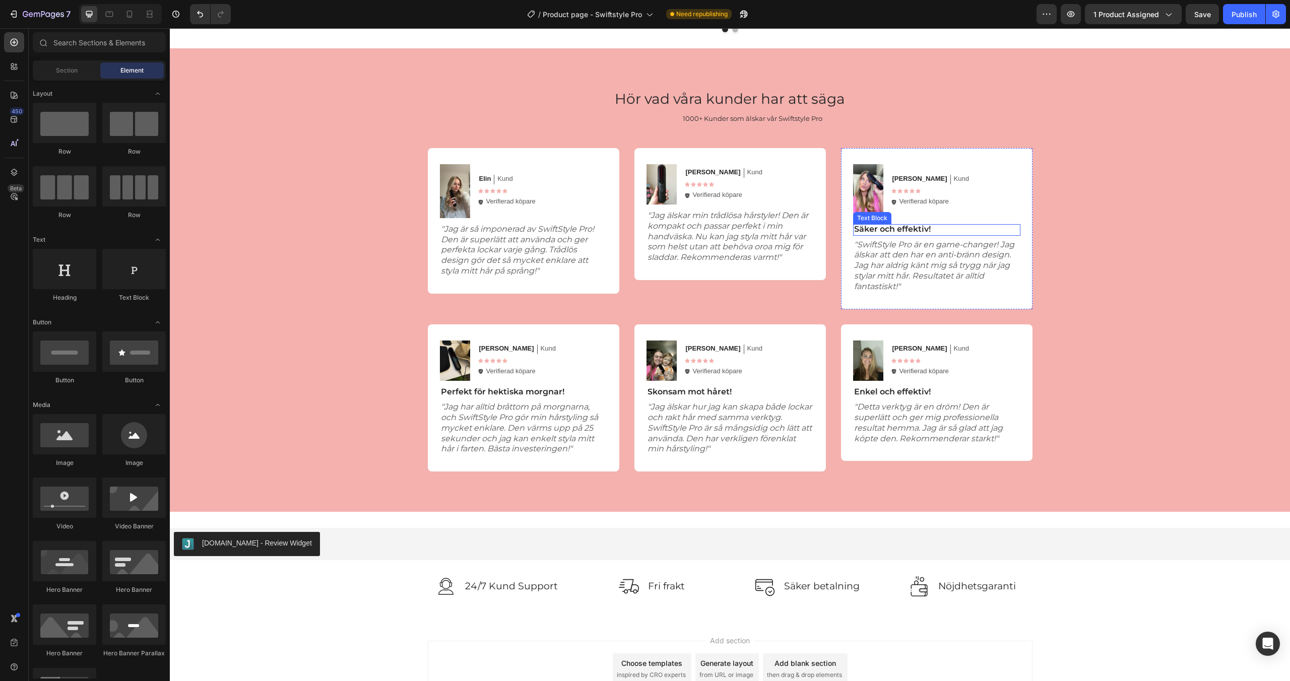
click at [885, 228] on p "Säker och effektiv!" at bounding box center [936, 229] width 165 height 11
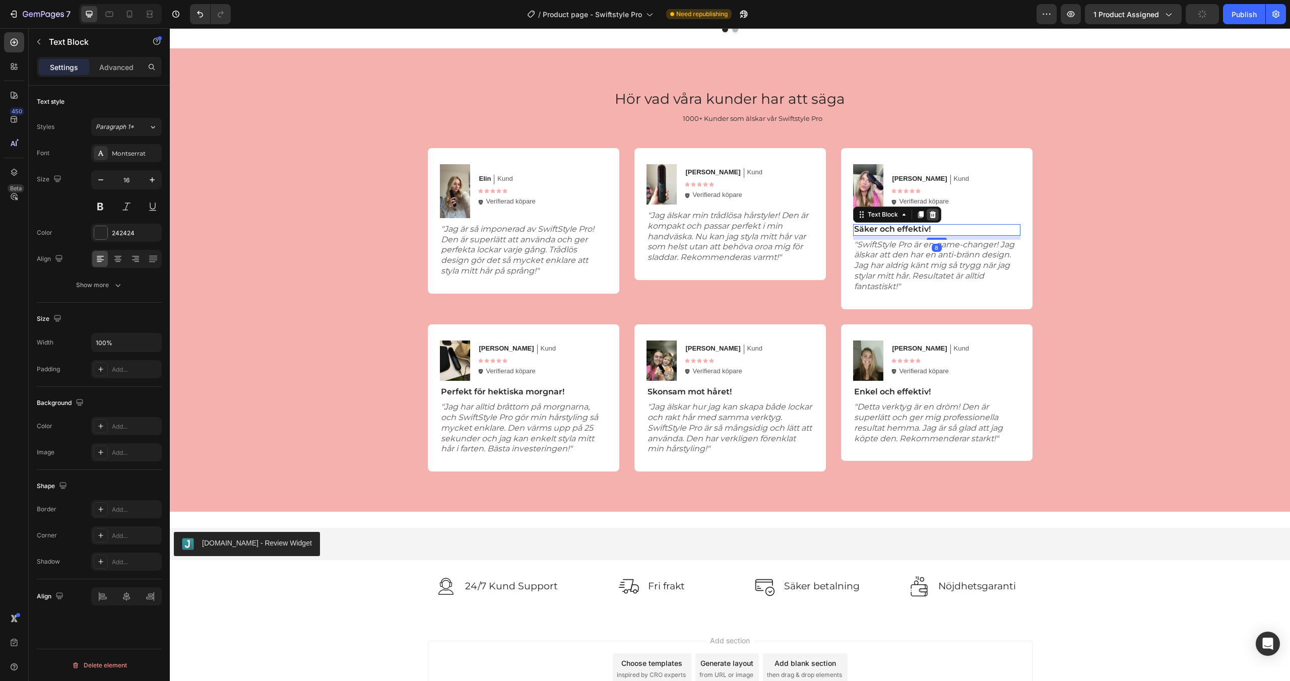
click at [930, 217] on icon at bounding box center [932, 214] width 7 height 7
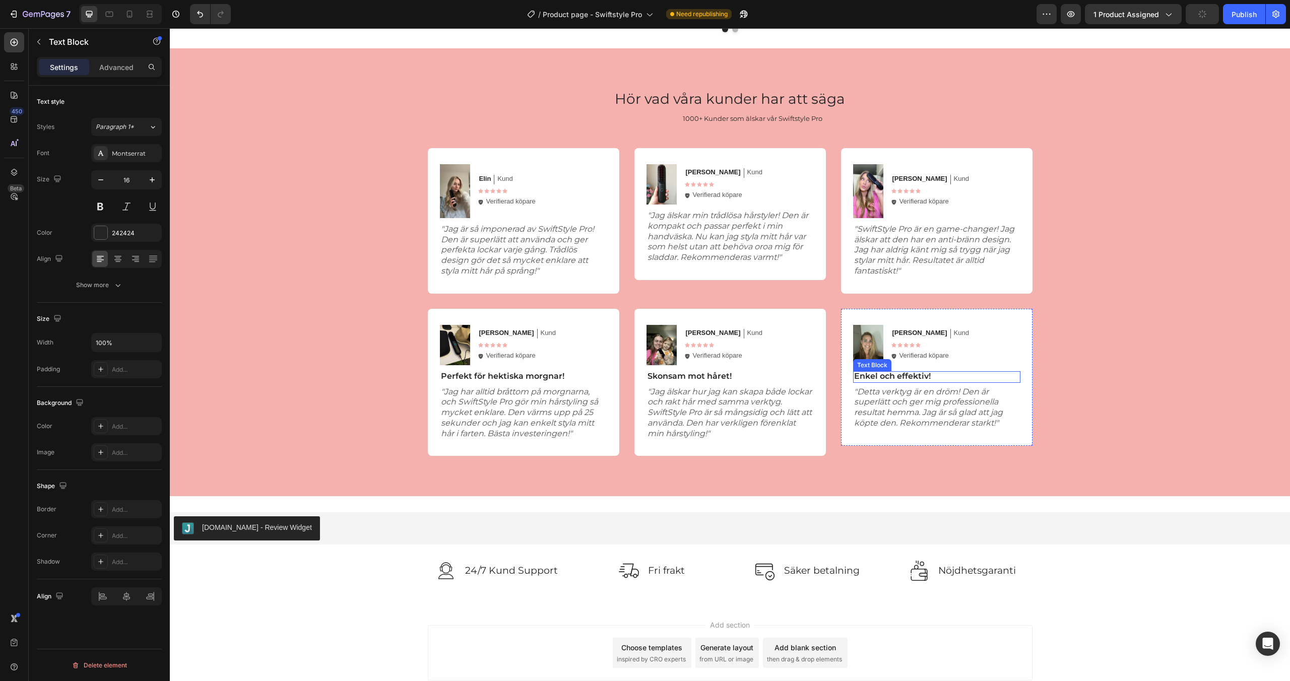
click at [903, 377] on p "Enkel och effektiv!" at bounding box center [936, 376] width 165 height 11
click at [931, 364] on icon at bounding box center [932, 361] width 7 height 7
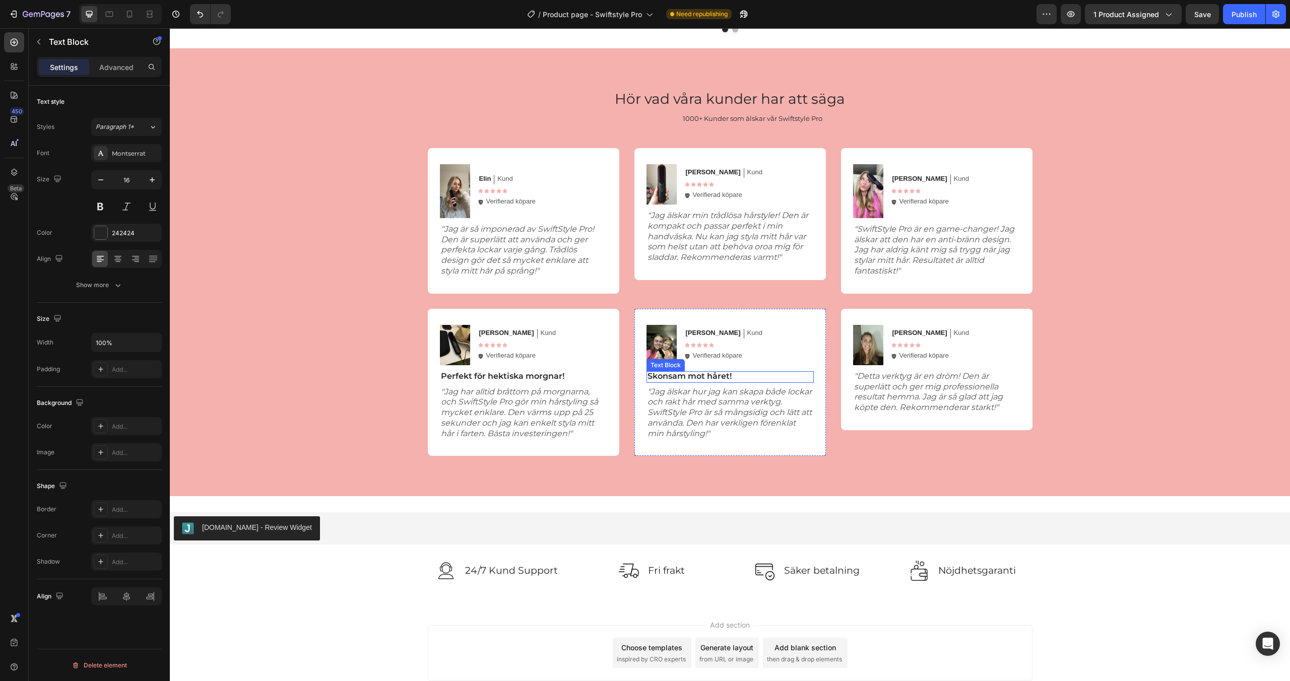
click at [721, 377] on p "Skonsam mot håret!" at bounding box center [730, 376] width 165 height 11
click at [728, 363] on icon at bounding box center [726, 361] width 7 height 7
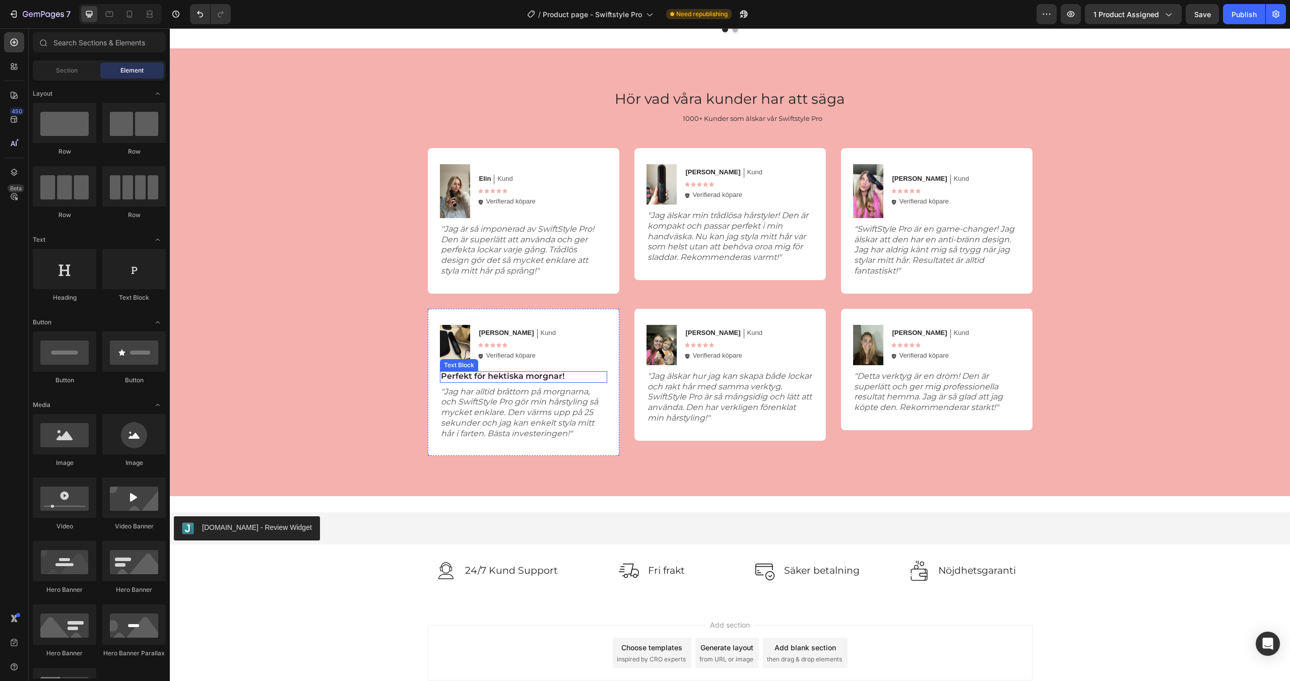
click at [540, 377] on p "Perfekt för hektiska morgnar!" at bounding box center [523, 376] width 165 height 11
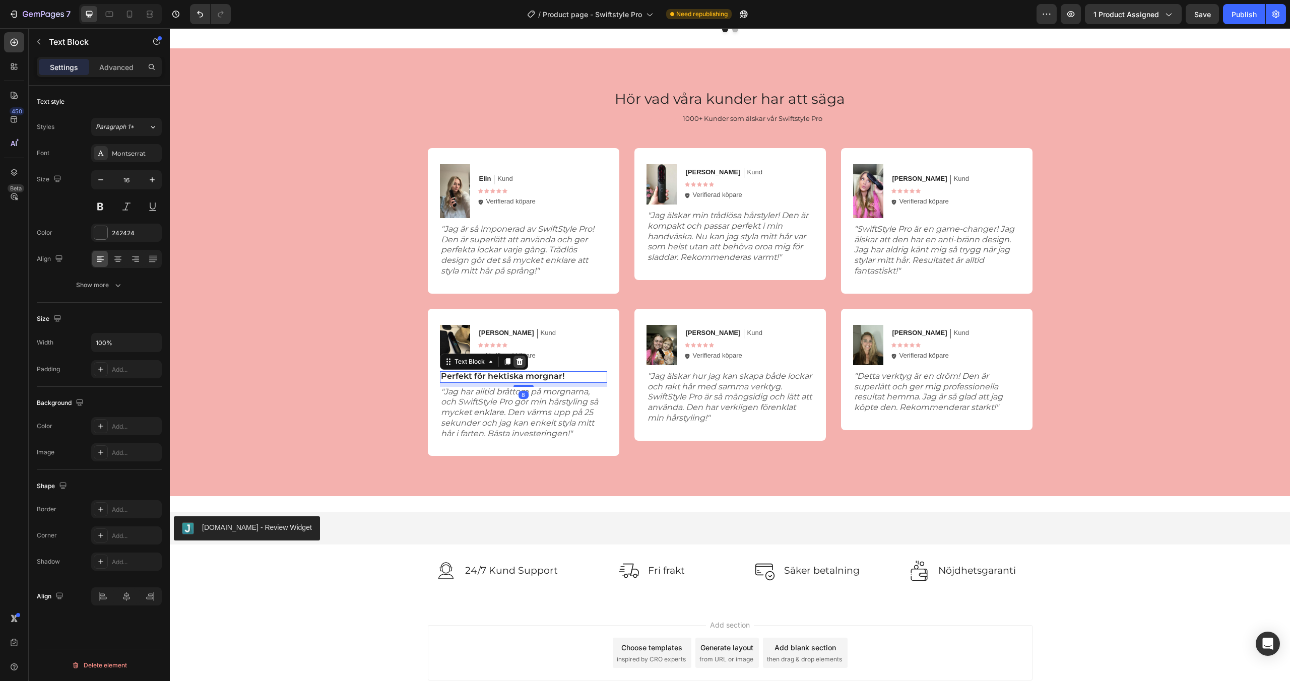
click at [522, 358] on icon at bounding box center [520, 362] width 8 height 8
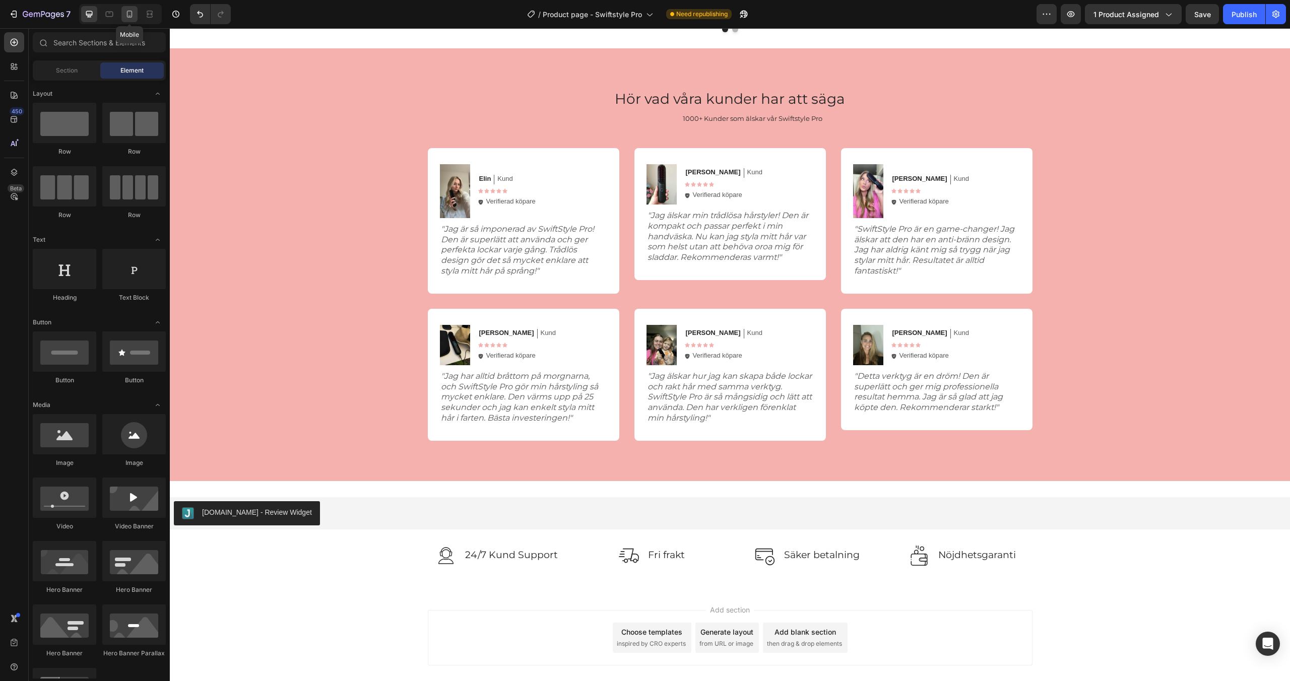
click at [134, 10] on icon at bounding box center [130, 14] width 10 height 10
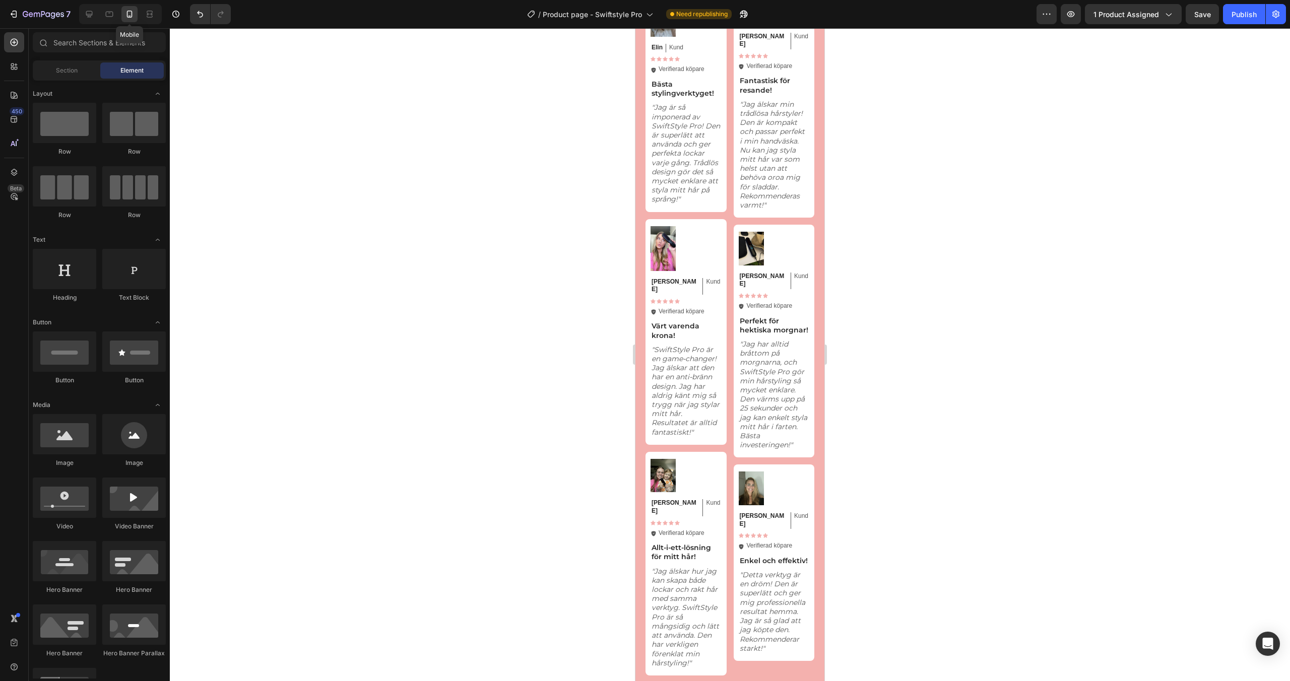
scroll to position [2097, 0]
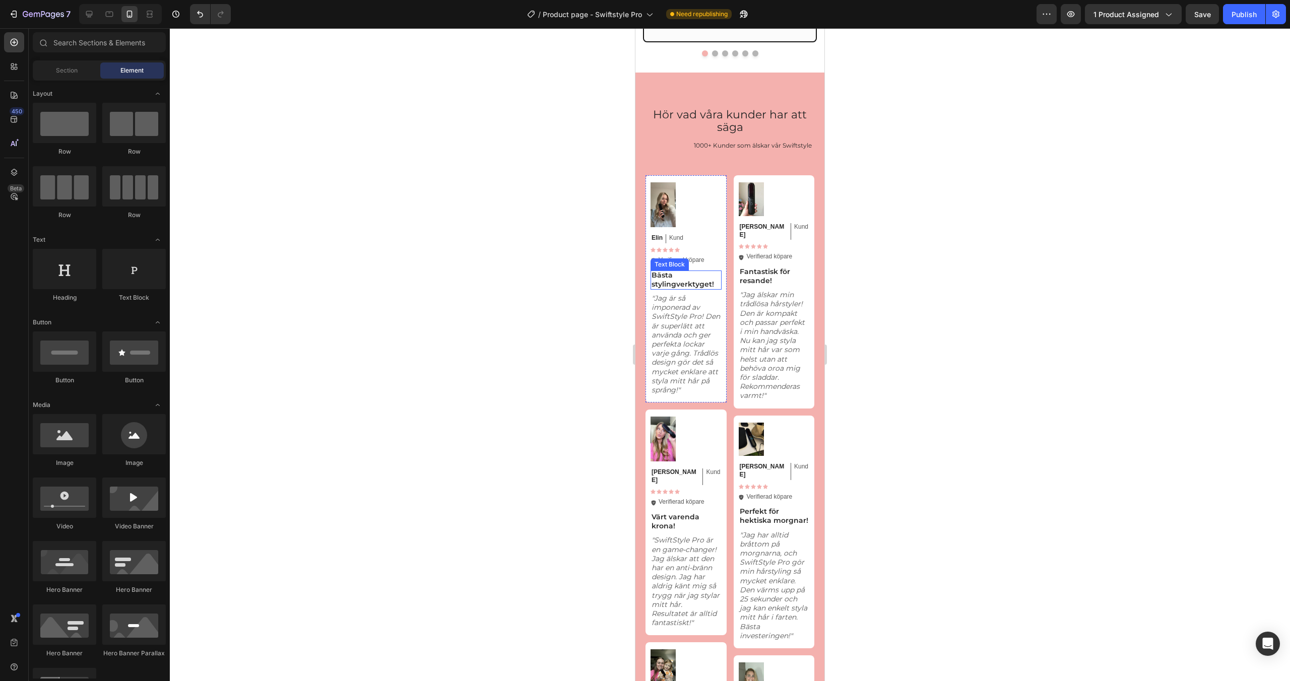
click at [692, 280] on p "Bästa stylingverktyget!" at bounding box center [686, 280] width 69 height 18
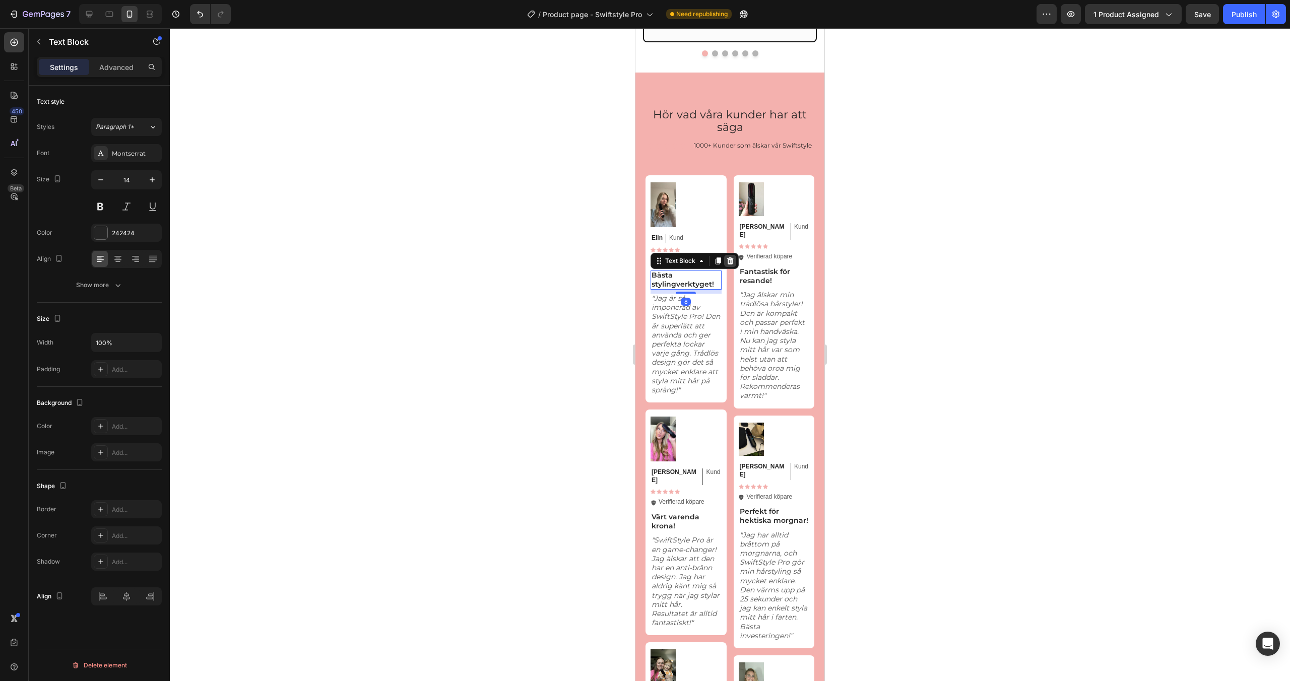
click at [734, 261] on div at bounding box center [730, 261] width 12 height 12
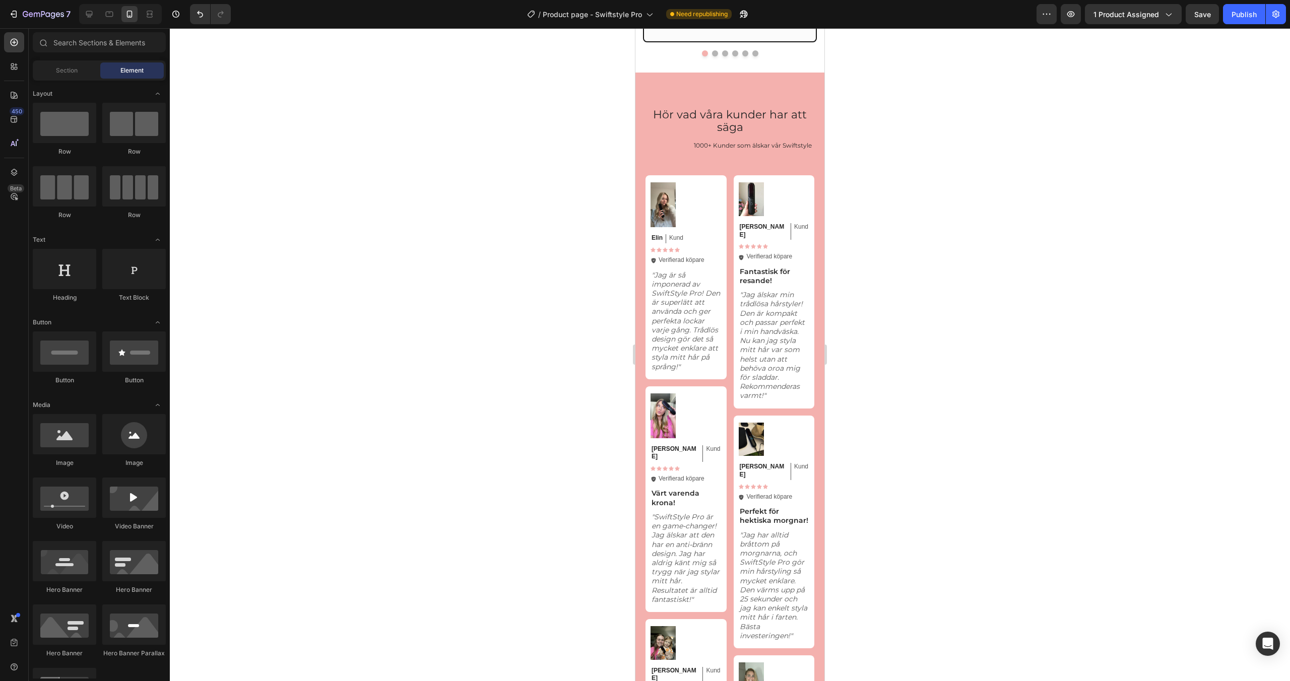
click at [756, 272] on p "Fantastisk för resande!" at bounding box center [774, 276] width 69 height 18
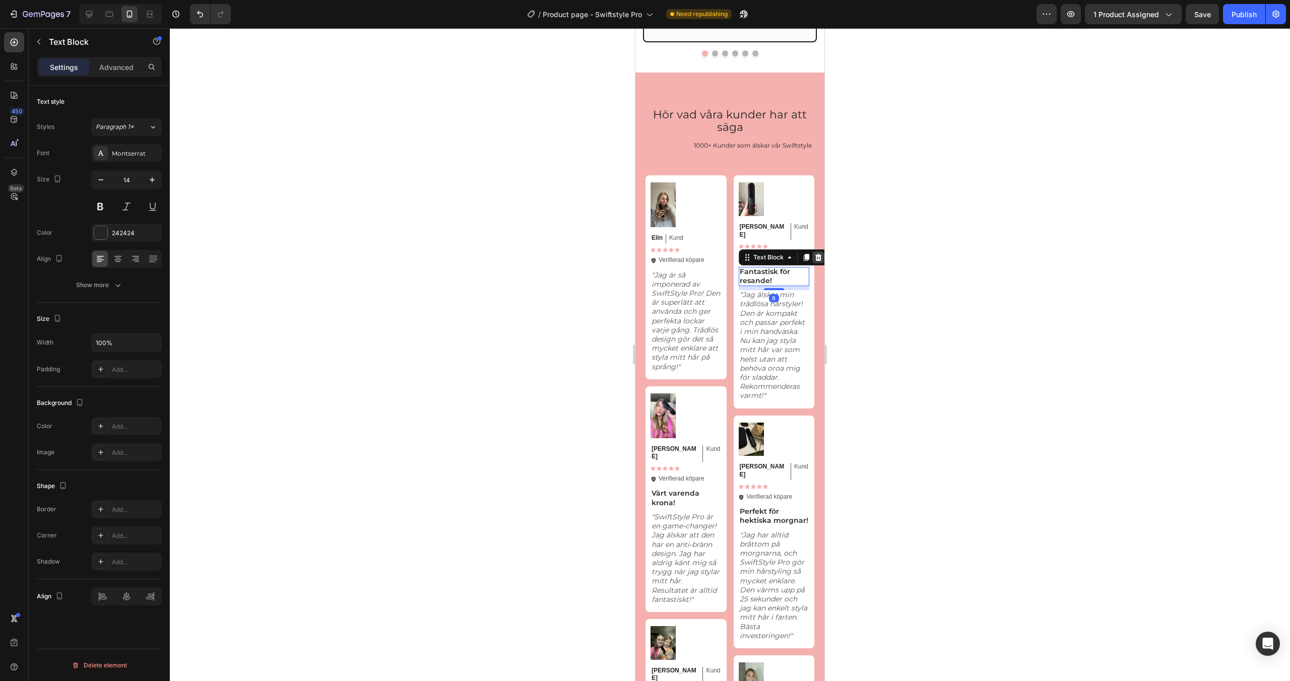
click at [816, 254] on icon at bounding box center [819, 258] width 8 height 8
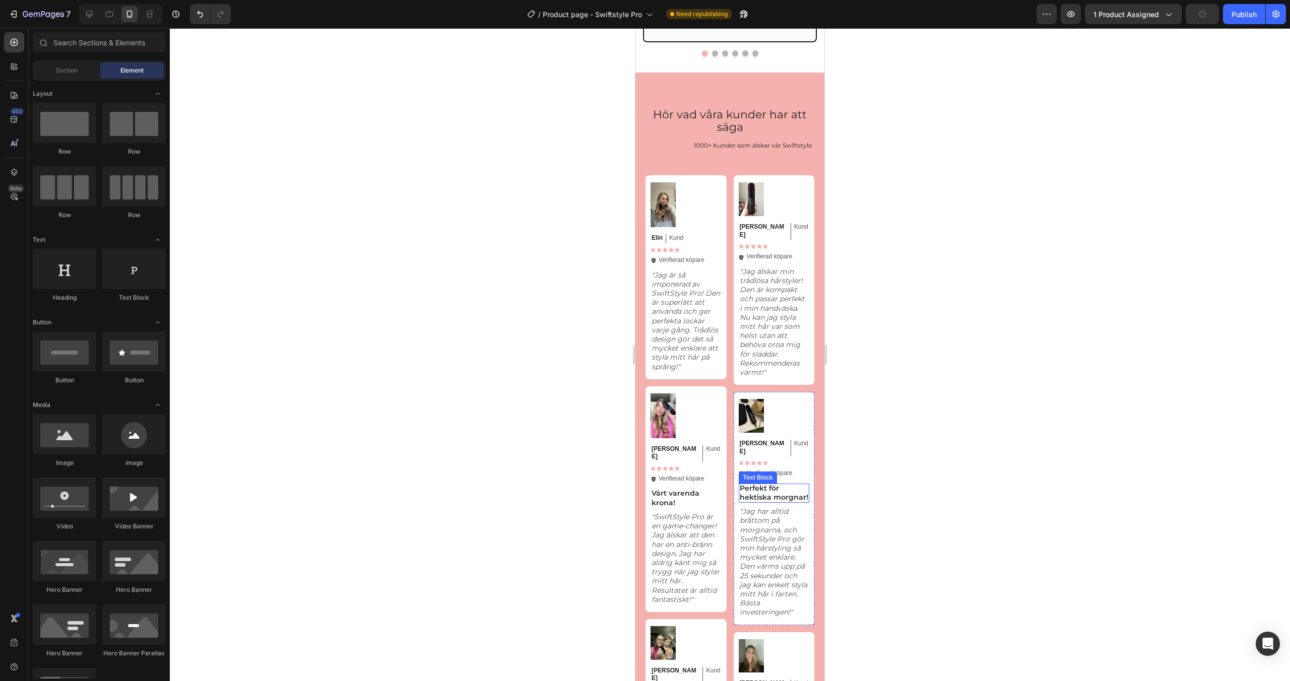
click at [760, 484] on p "Perfekt för hektiska morgnar!" at bounding box center [774, 493] width 69 height 18
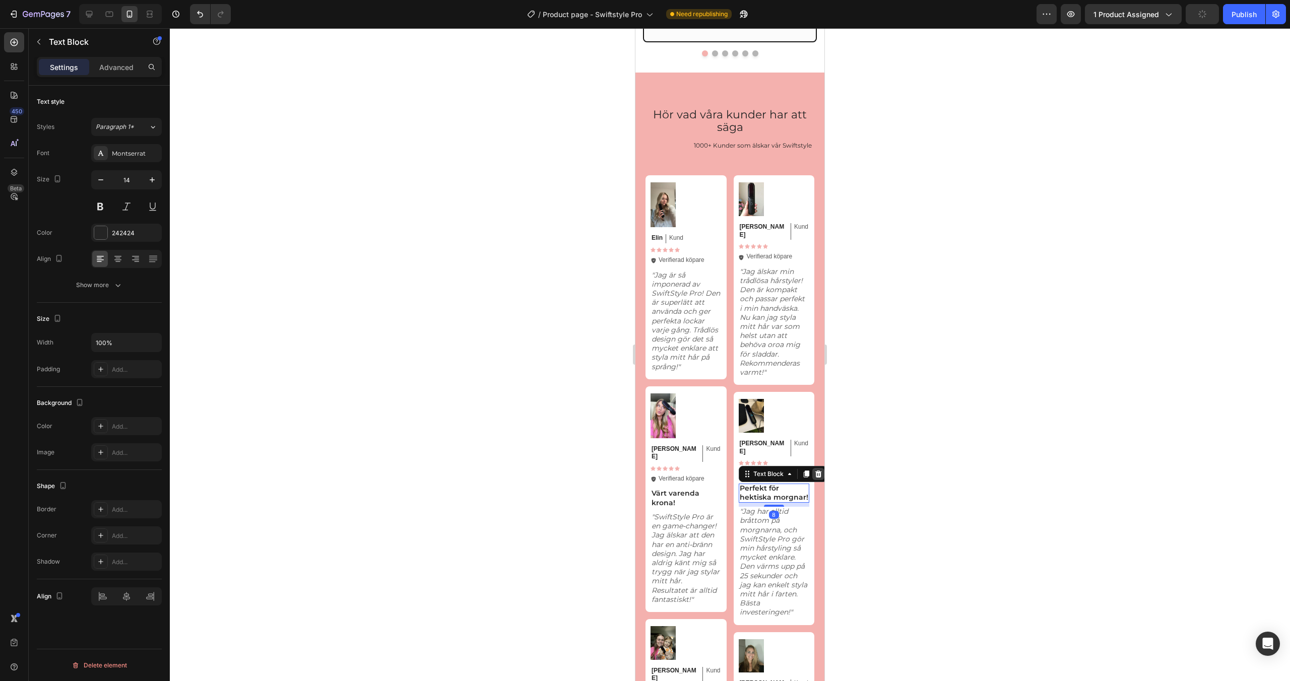
click at [816, 470] on icon at bounding box center [819, 474] width 8 height 8
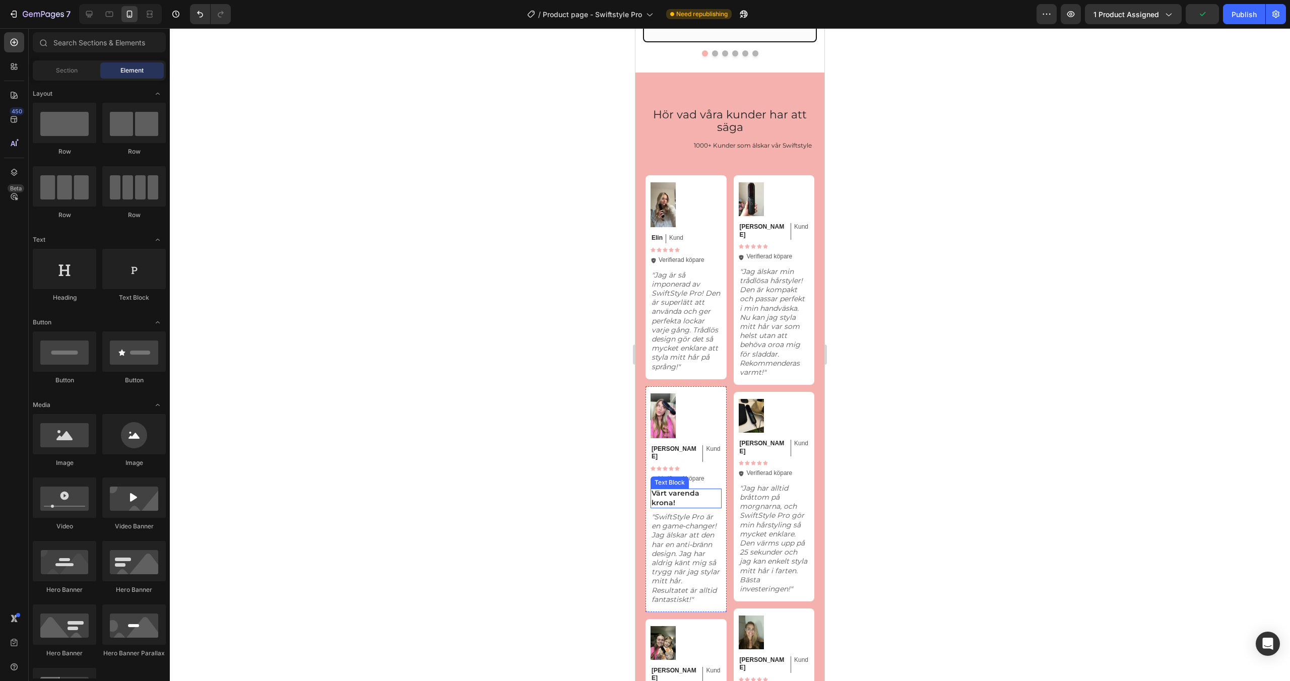
click at [667, 493] on p "Värt varenda krona!" at bounding box center [686, 498] width 69 height 18
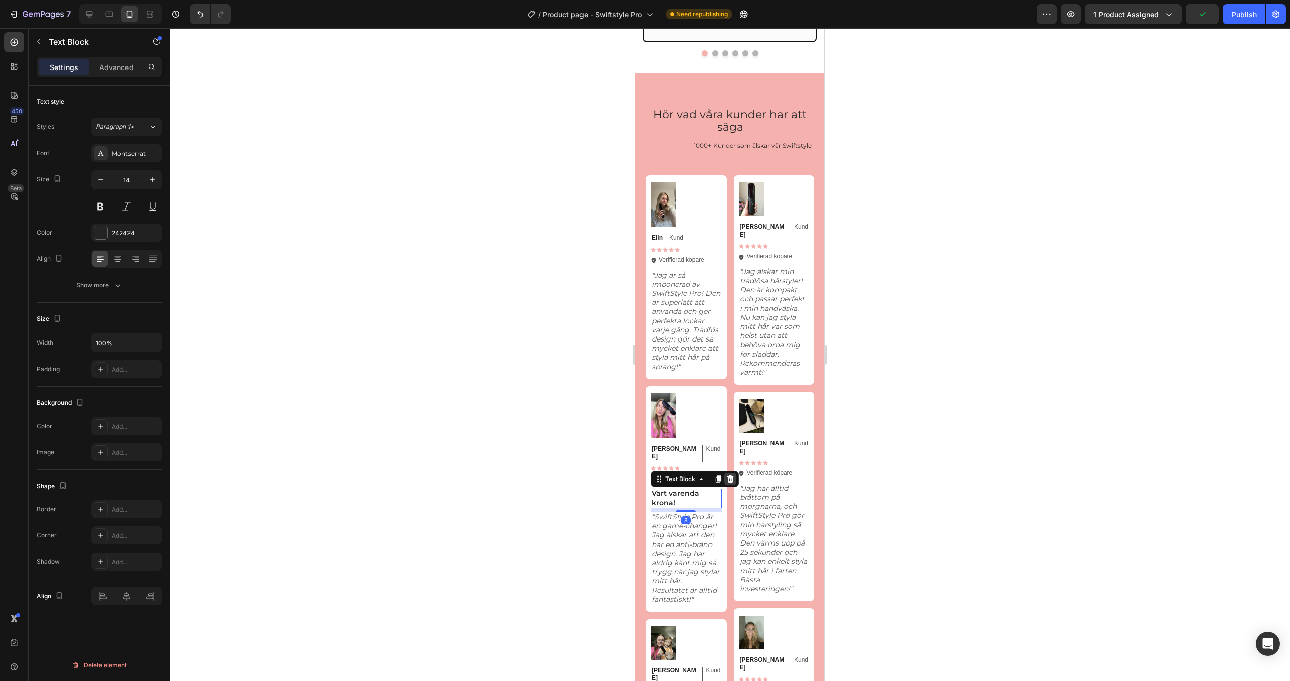
click at [727, 475] on icon at bounding box center [730, 479] width 8 height 8
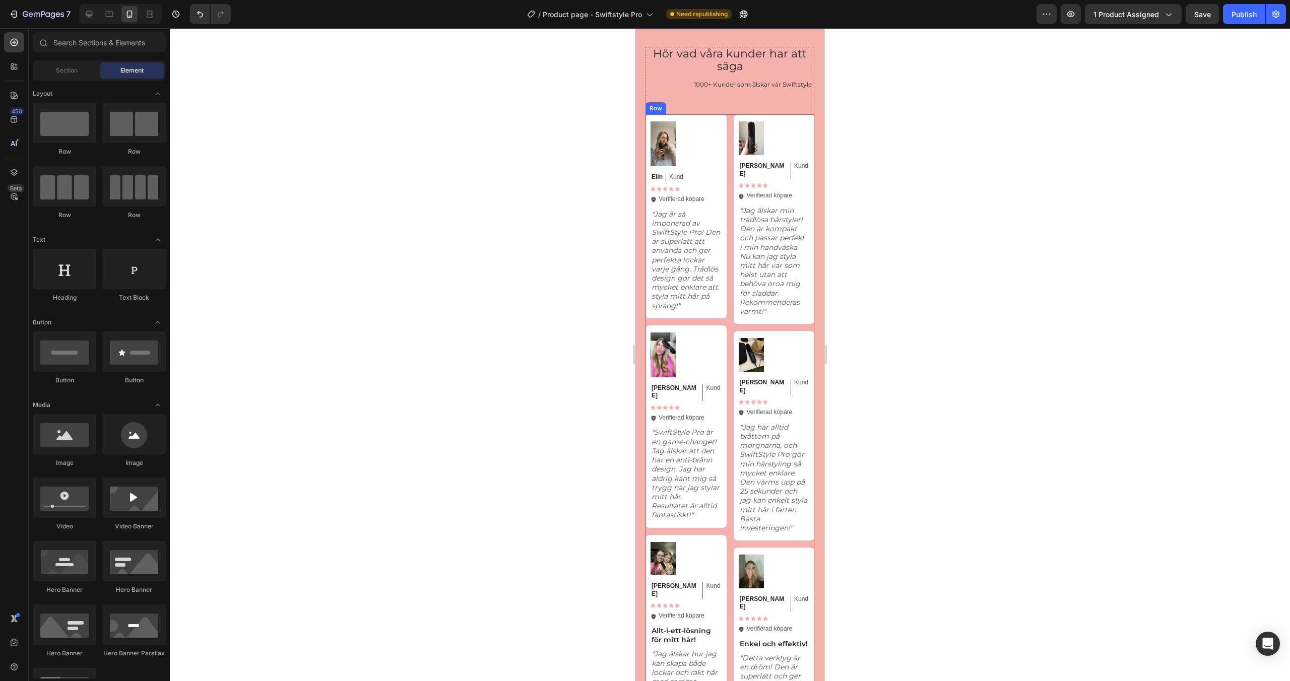
scroll to position [2232, 0]
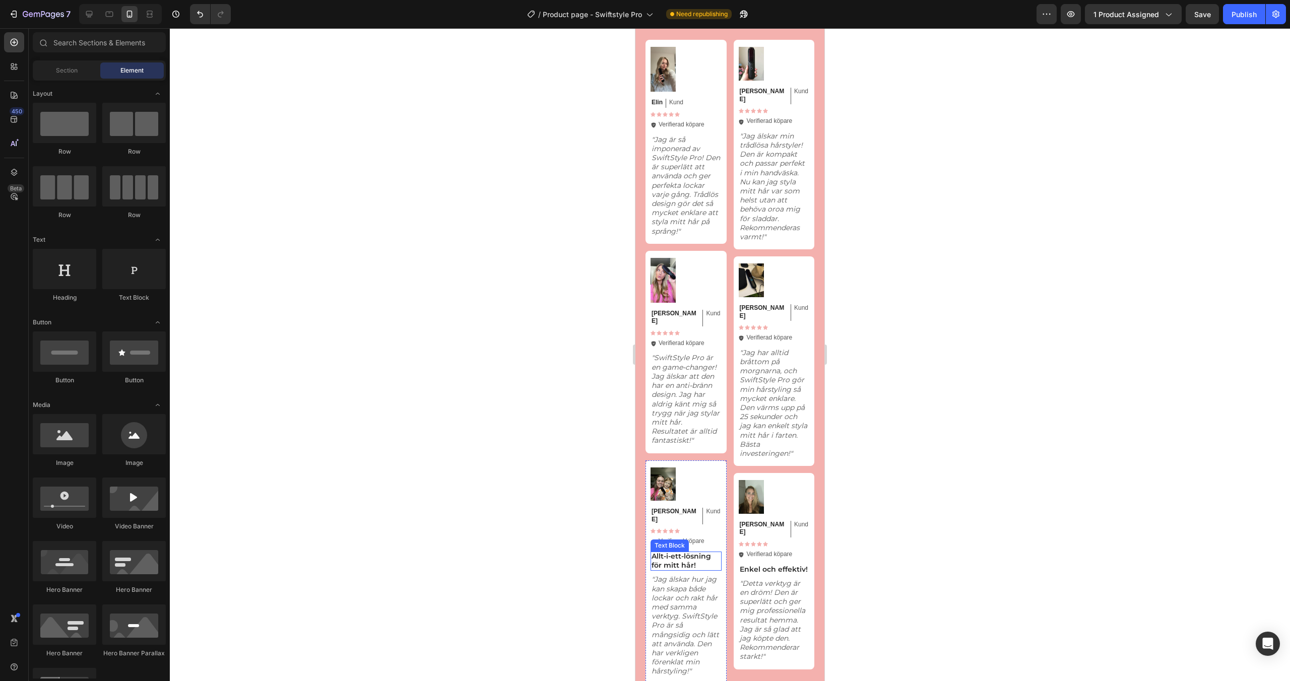
click at [690, 552] on p "Allt-i-ett-lösning för mitt hår!" at bounding box center [686, 561] width 69 height 18
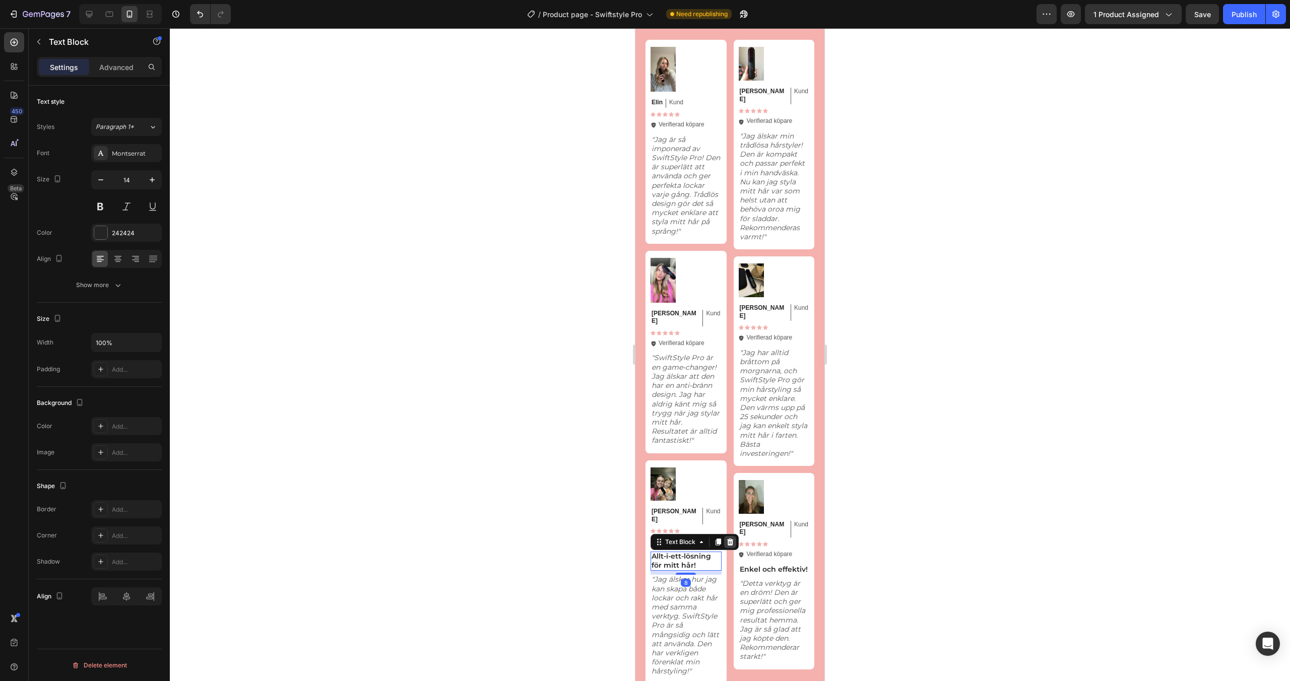
click at [734, 536] on div at bounding box center [730, 542] width 12 height 12
click at [762, 565] on p "Enkel och effektiv!" at bounding box center [774, 569] width 69 height 9
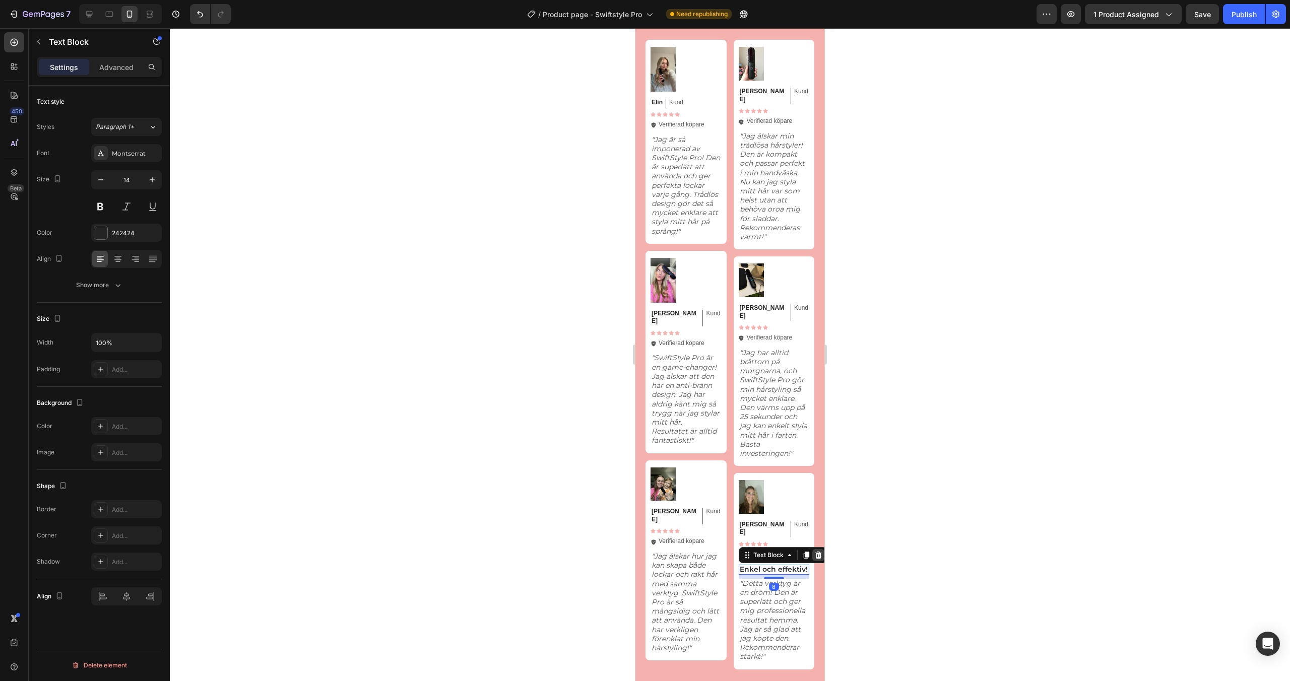
click at [817, 551] on icon at bounding box center [818, 554] width 7 height 7
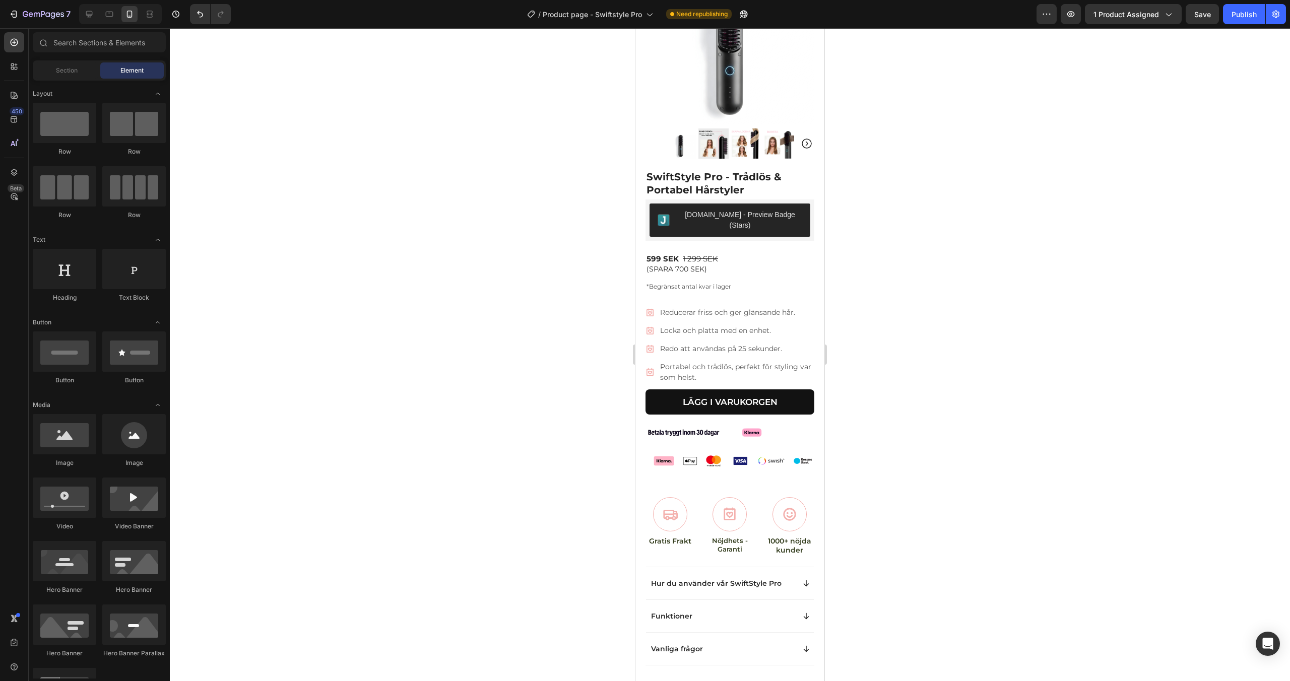
scroll to position [0, 0]
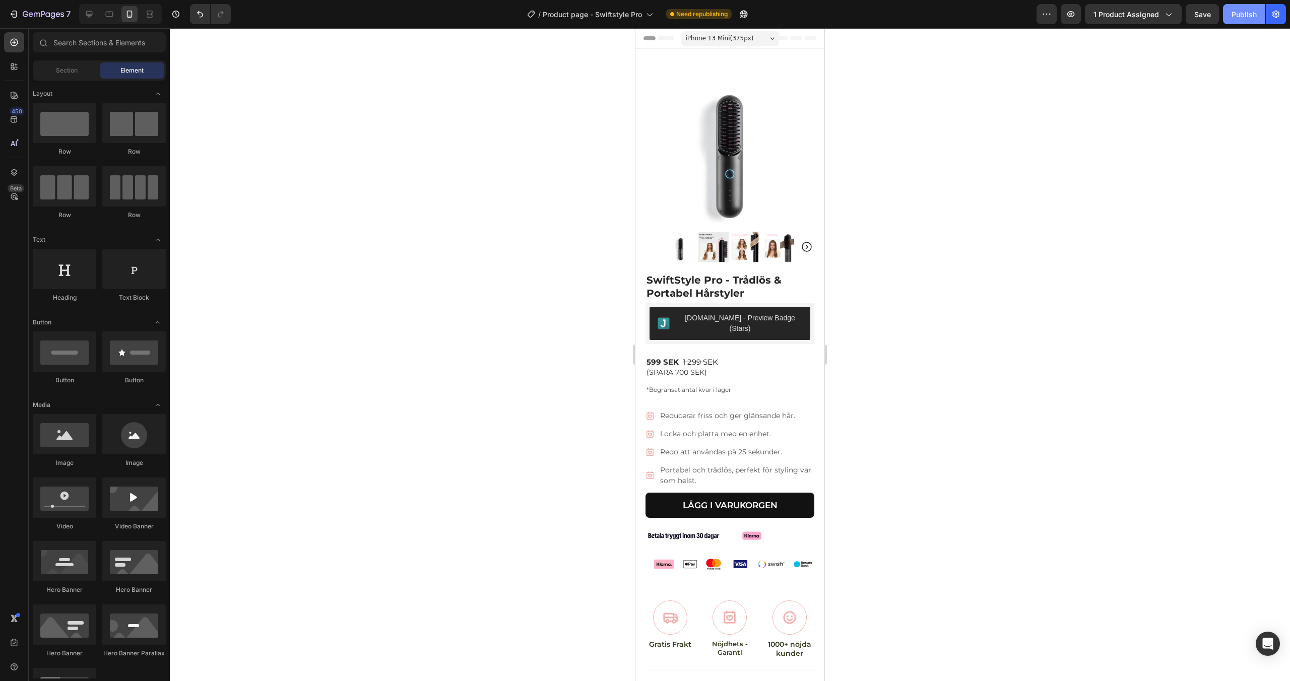
click at [1242, 15] on div "Publish" at bounding box center [1244, 14] width 25 height 11
click at [626, 9] on span "Product page - Swiftstyle Pro" at bounding box center [603, 14] width 99 height 11
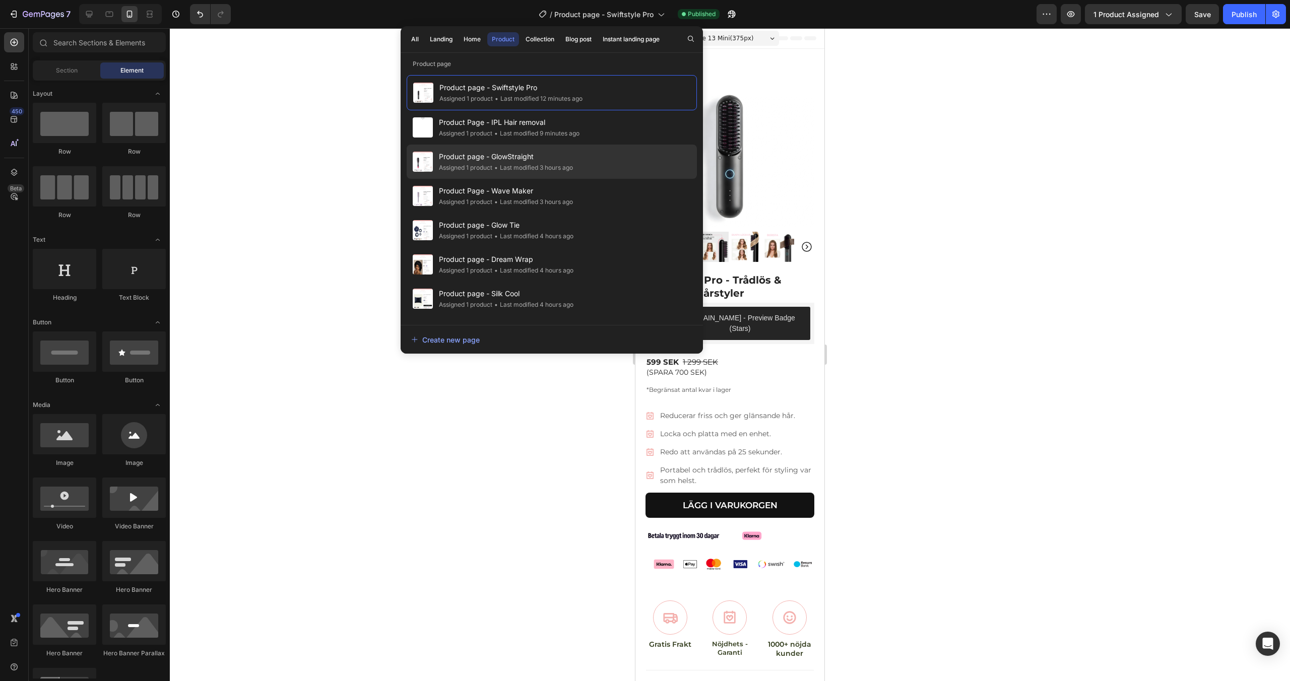
click at [560, 162] on span "Product page - GlowStraight" at bounding box center [506, 157] width 134 height 12
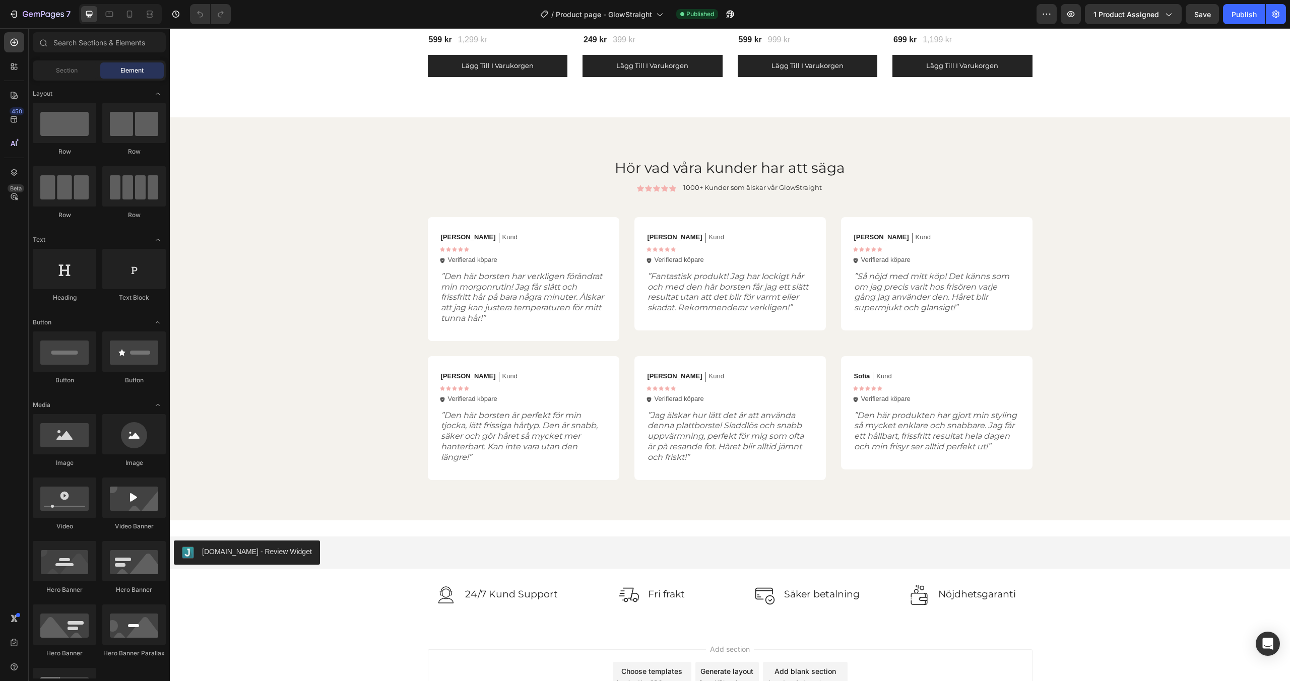
scroll to position [1735, 0]
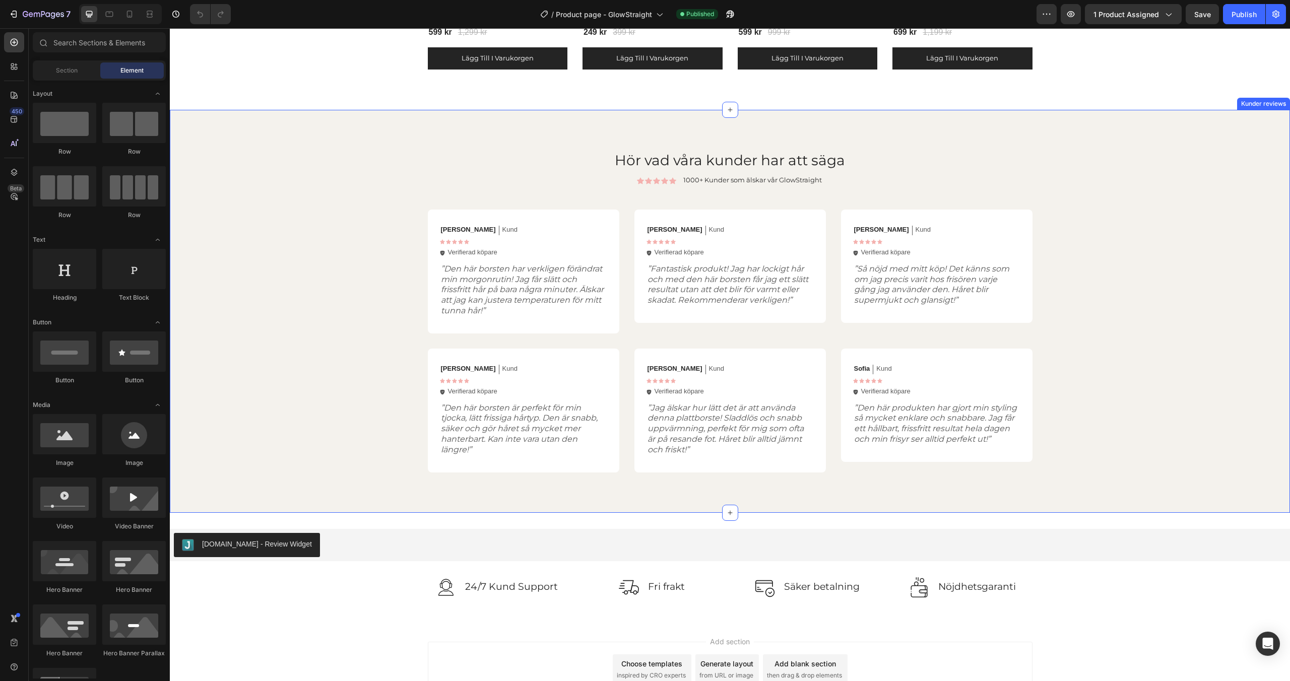
click at [408, 183] on div "Hör vad våra kunder har att säga Heading Icon Icon Icon Icon Icon Icon List 100…" at bounding box center [730, 311] width 1100 height 323
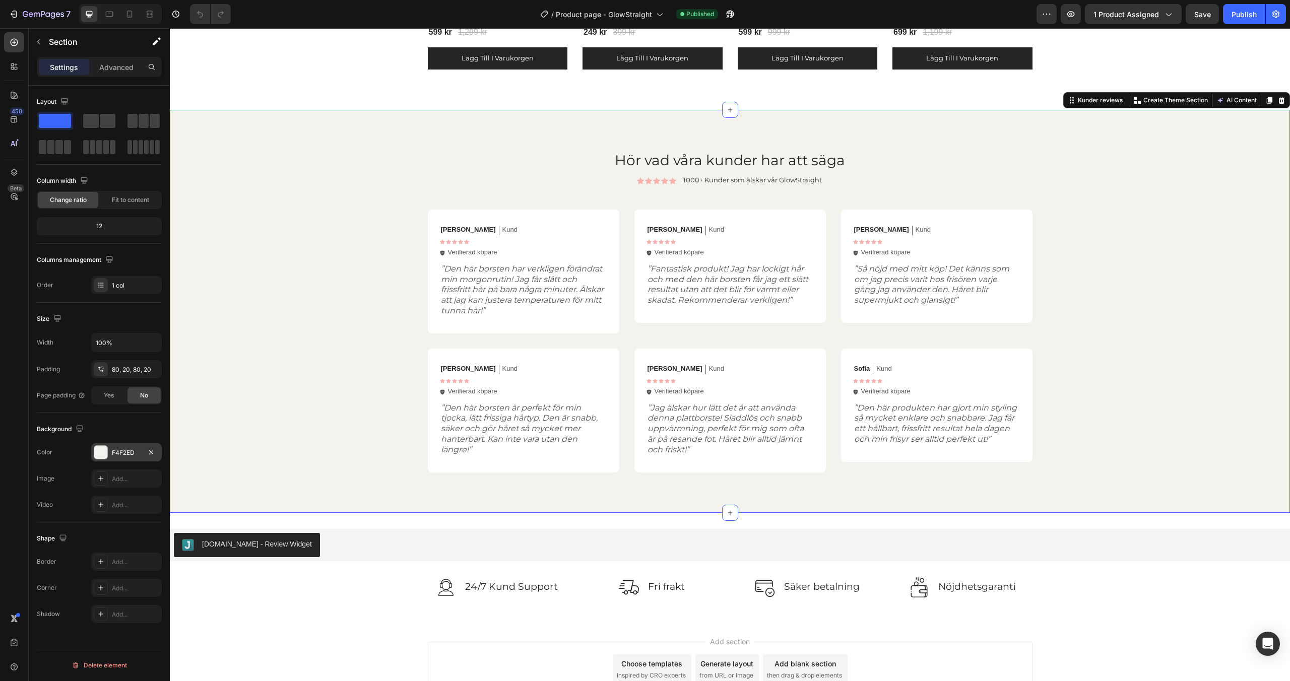
click at [111, 448] on div "F4F2ED" at bounding box center [126, 453] width 71 height 18
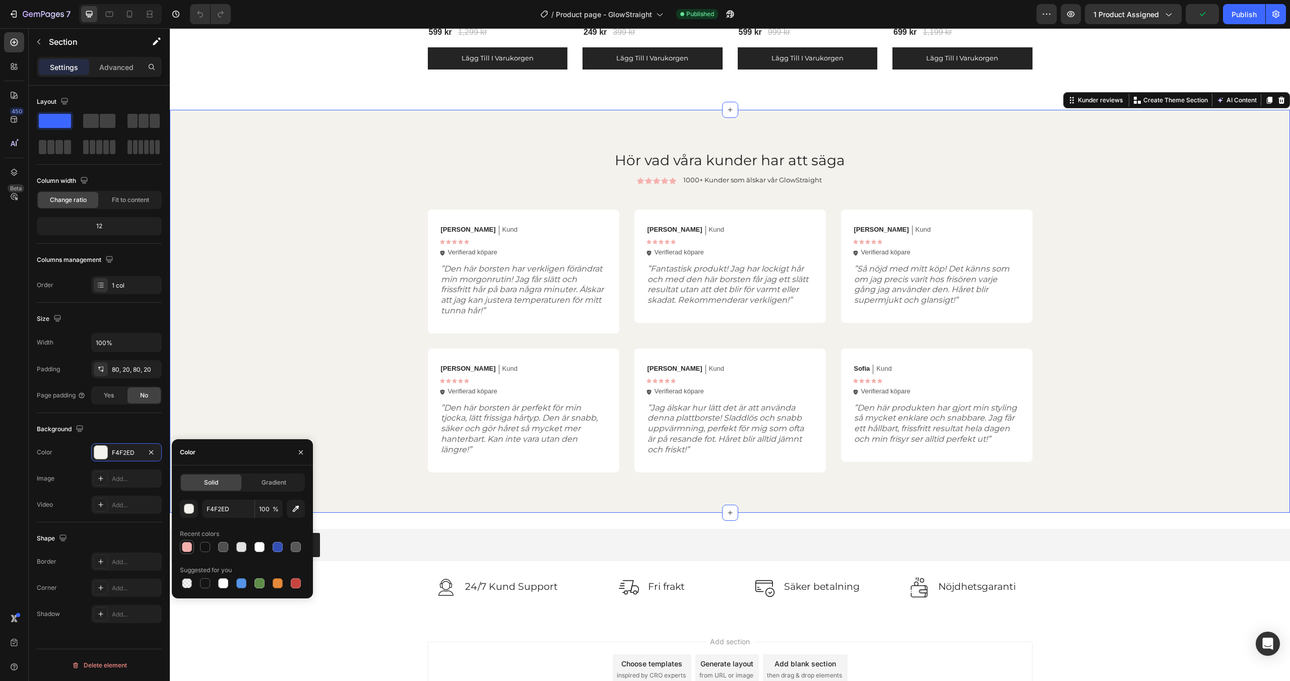
click at [184, 546] on div at bounding box center [187, 547] width 10 height 10
type input "F4B1AE"
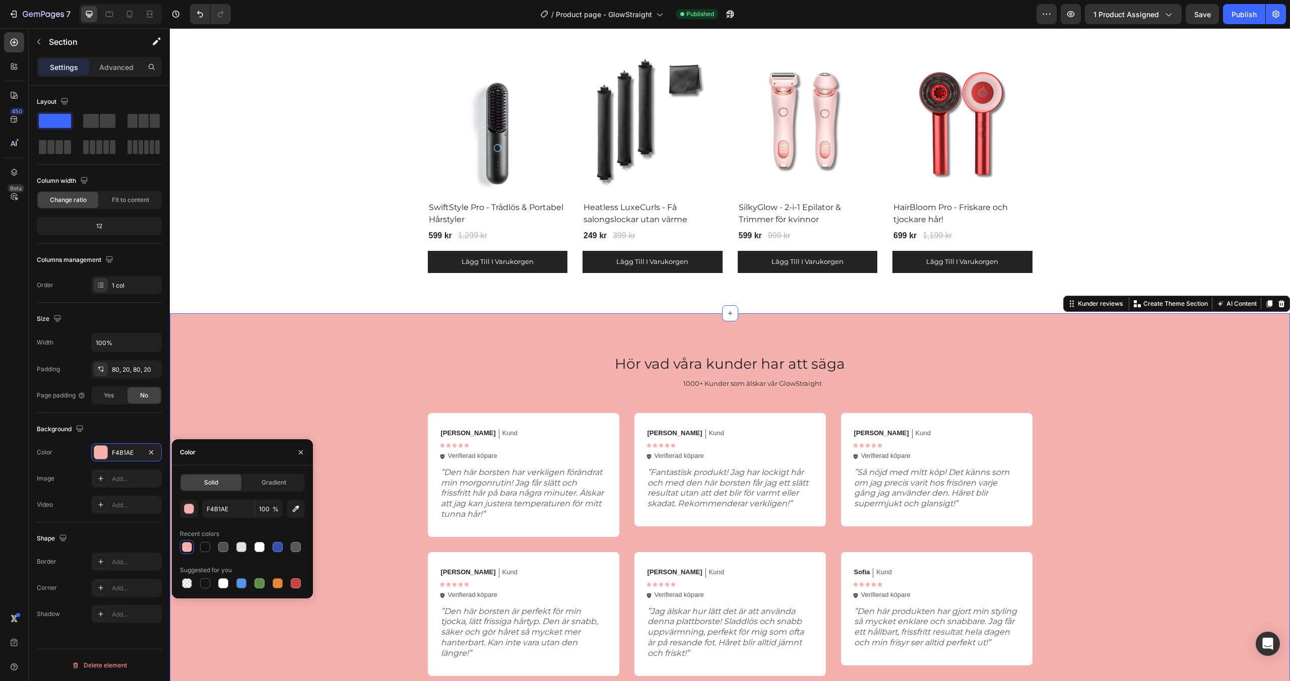
scroll to position [1451, 0]
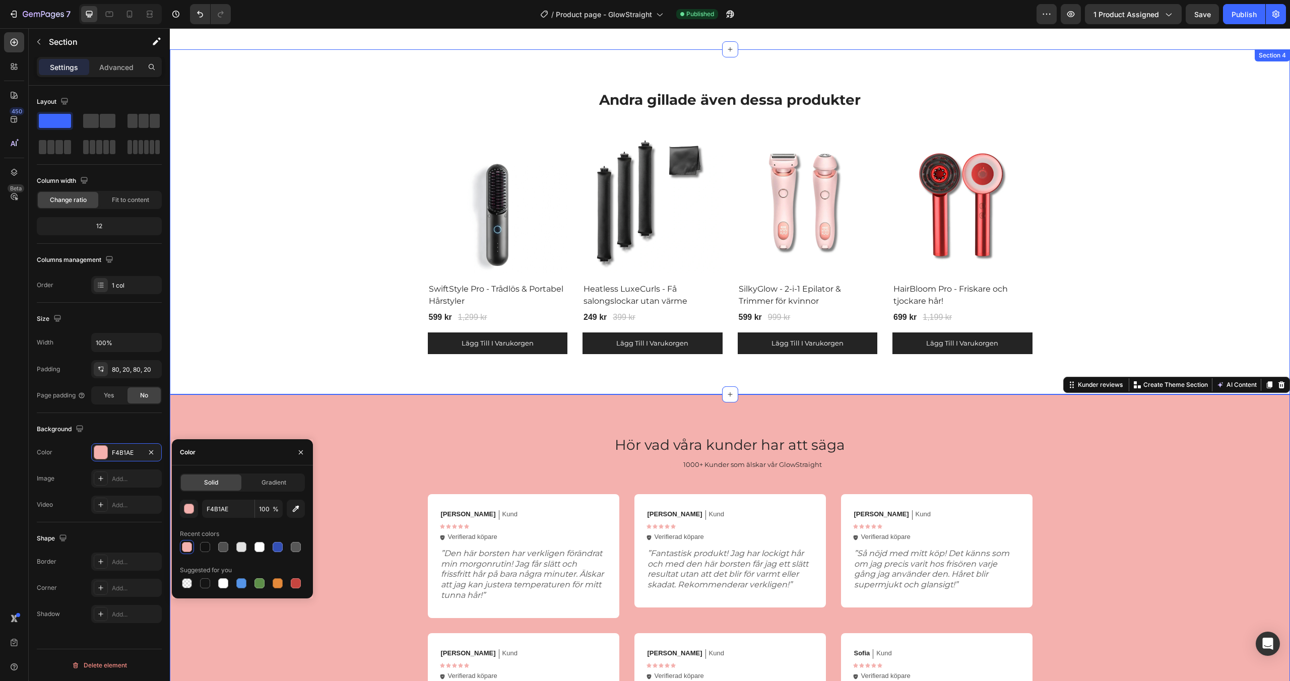
click at [335, 326] on div "Andra gillade även dessa produkter Heading Row (P) Images Row SwiftStyle Pro - …" at bounding box center [729, 222] width 1105 height 265
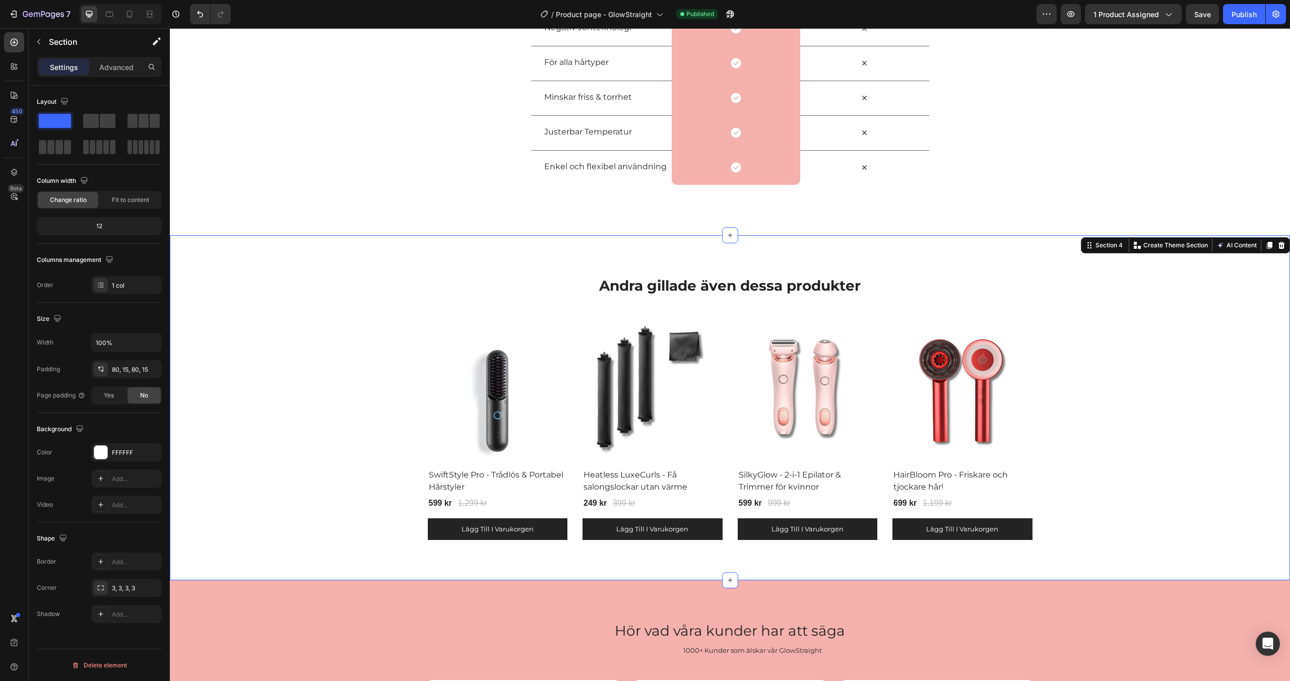
scroll to position [1249, 0]
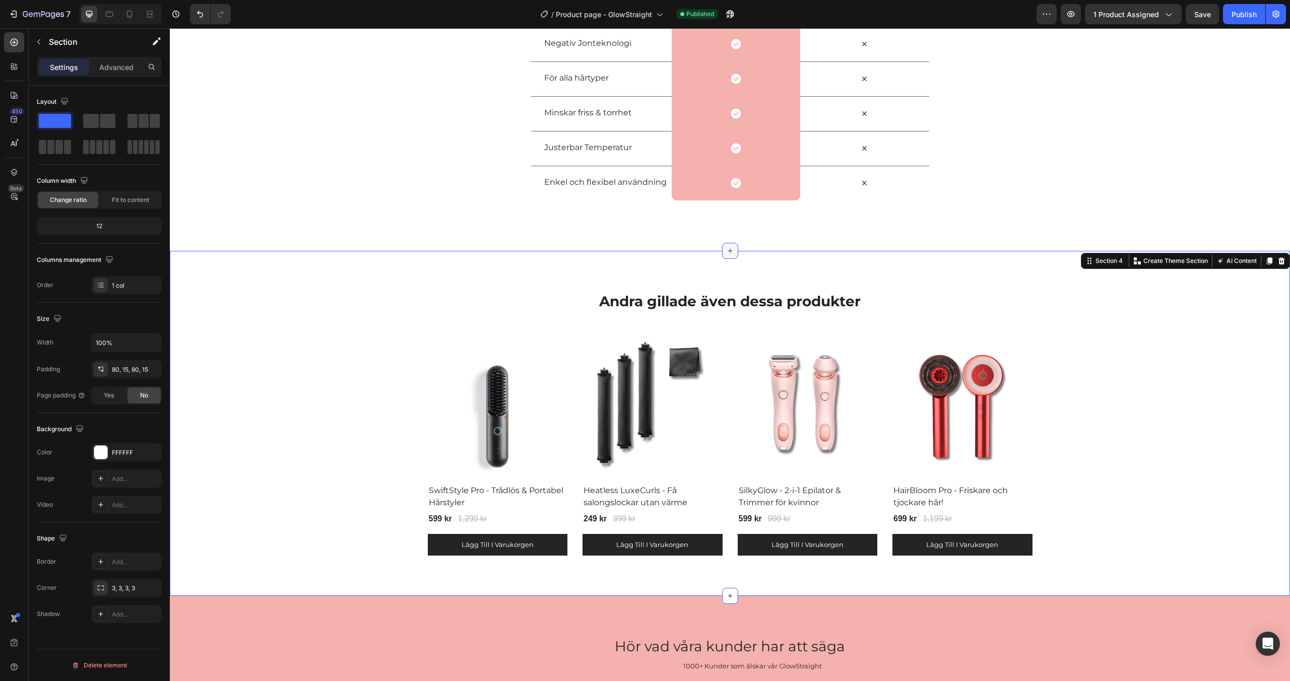
click at [729, 251] on icon at bounding box center [730, 251] width 8 height 8
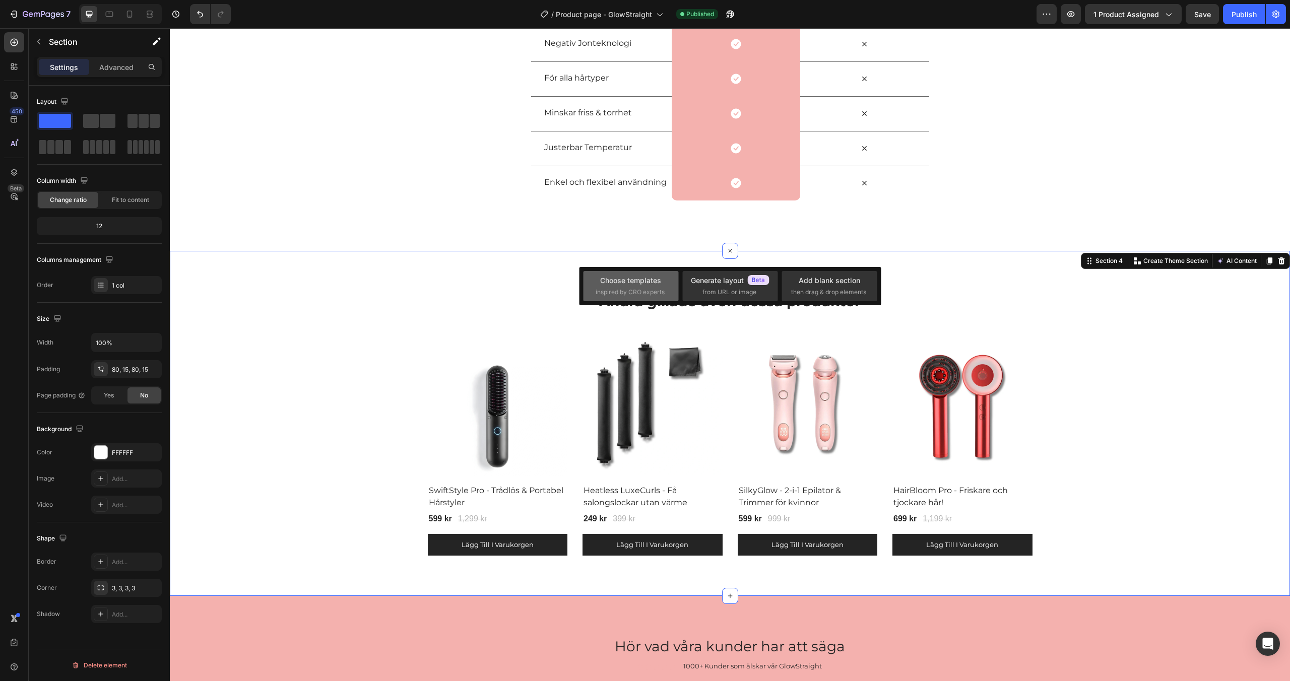
click at [641, 279] on div "Choose templates" at bounding box center [630, 280] width 61 height 11
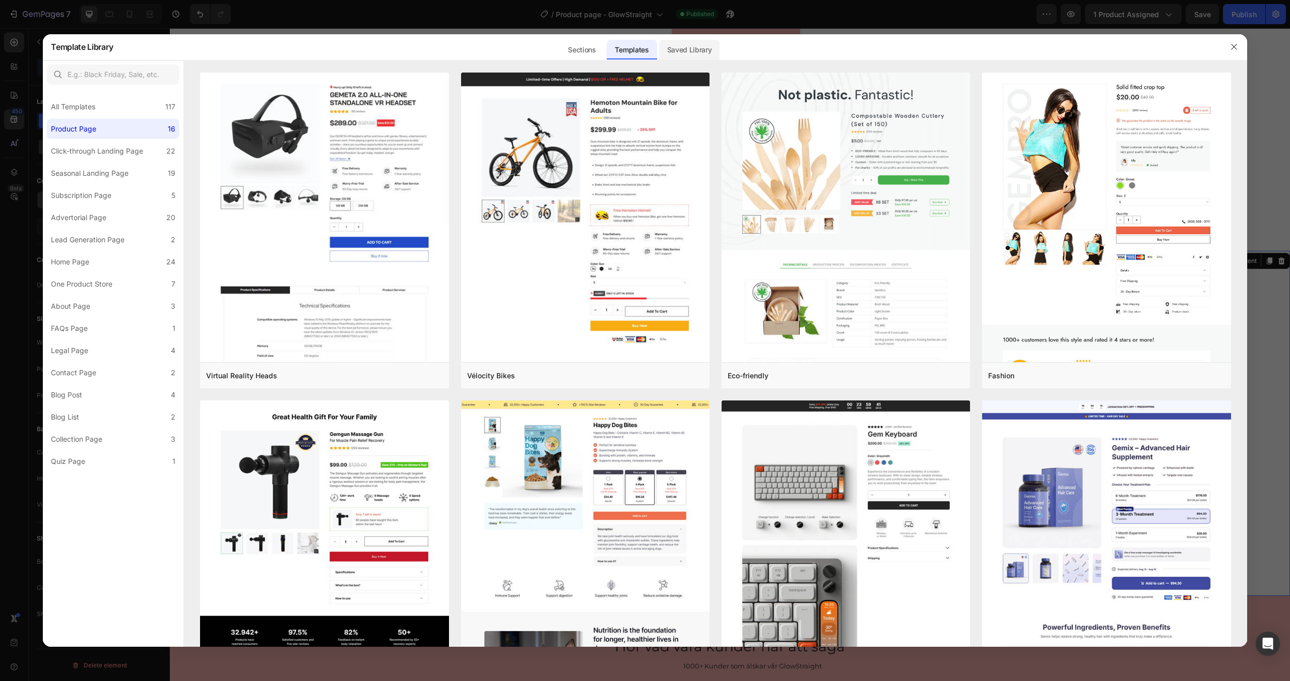
click at [688, 49] on div "Saved Library" at bounding box center [689, 50] width 61 height 20
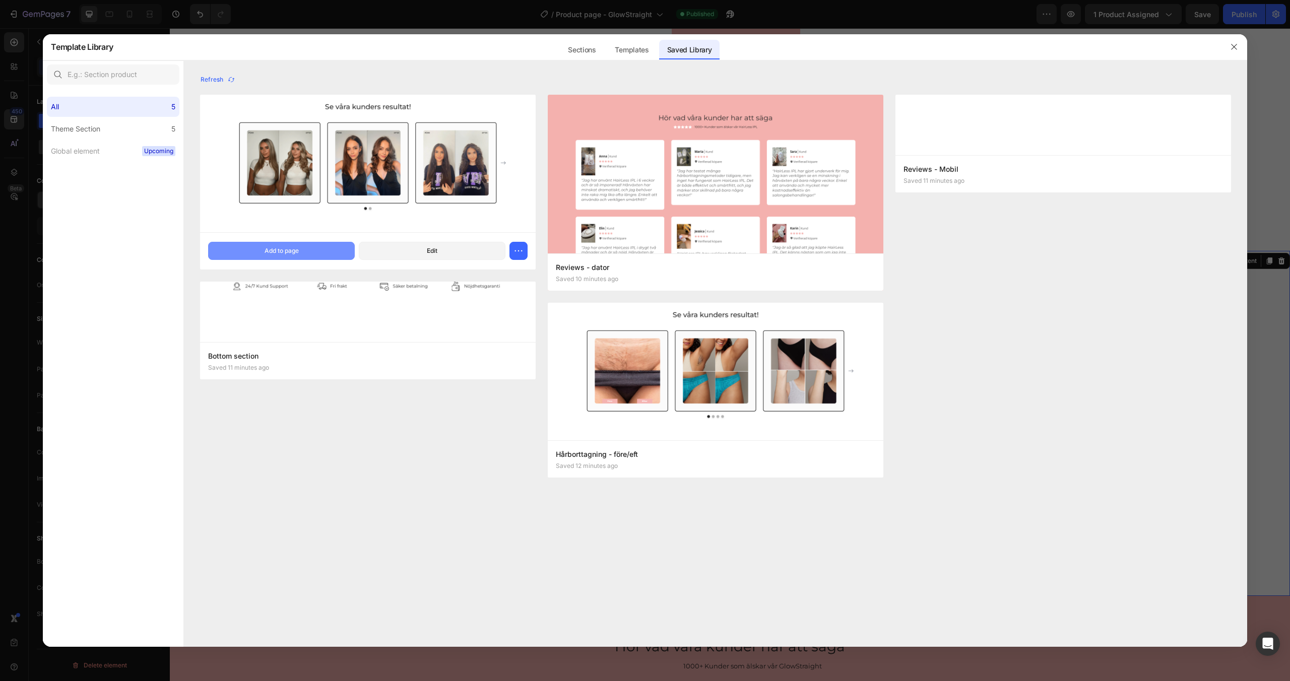
click at [322, 247] on button "Add to page" at bounding box center [281, 251] width 147 height 18
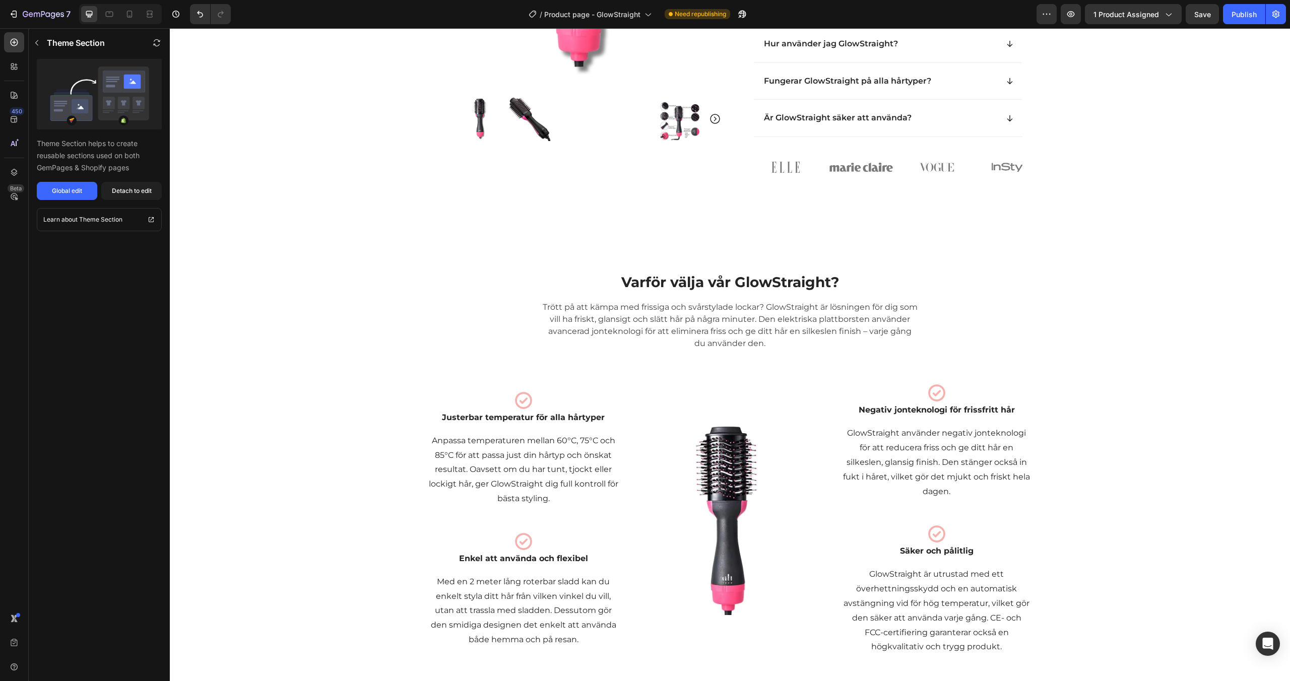
scroll to position [430, 0]
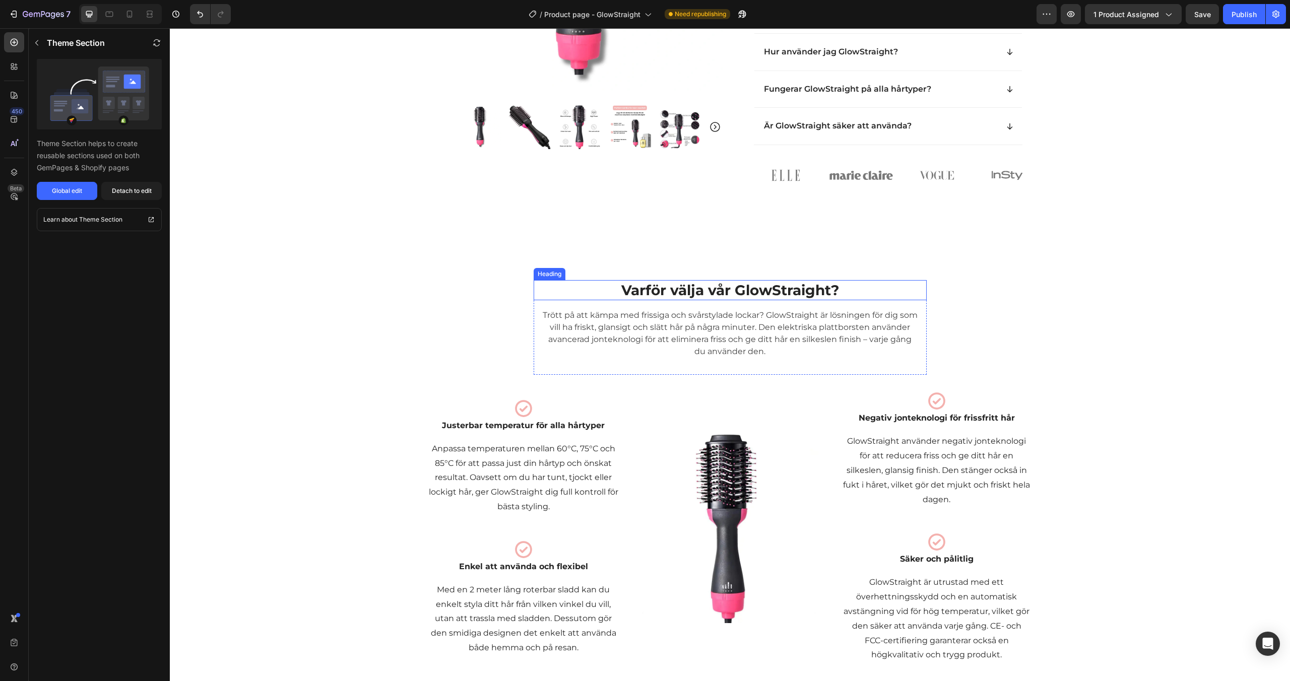
click at [676, 300] on h2 "Varför välja vår GlowStraight?" at bounding box center [730, 290] width 369 height 20
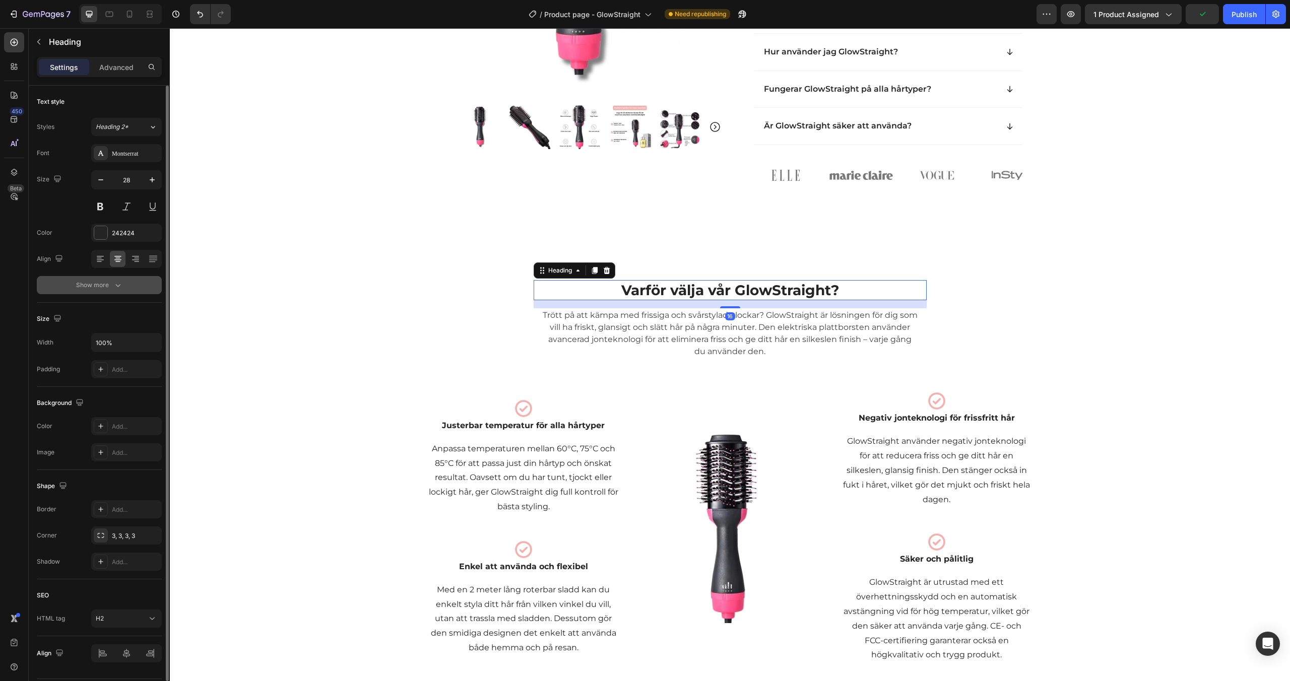
click at [109, 284] on div "Show more" at bounding box center [99, 285] width 47 height 10
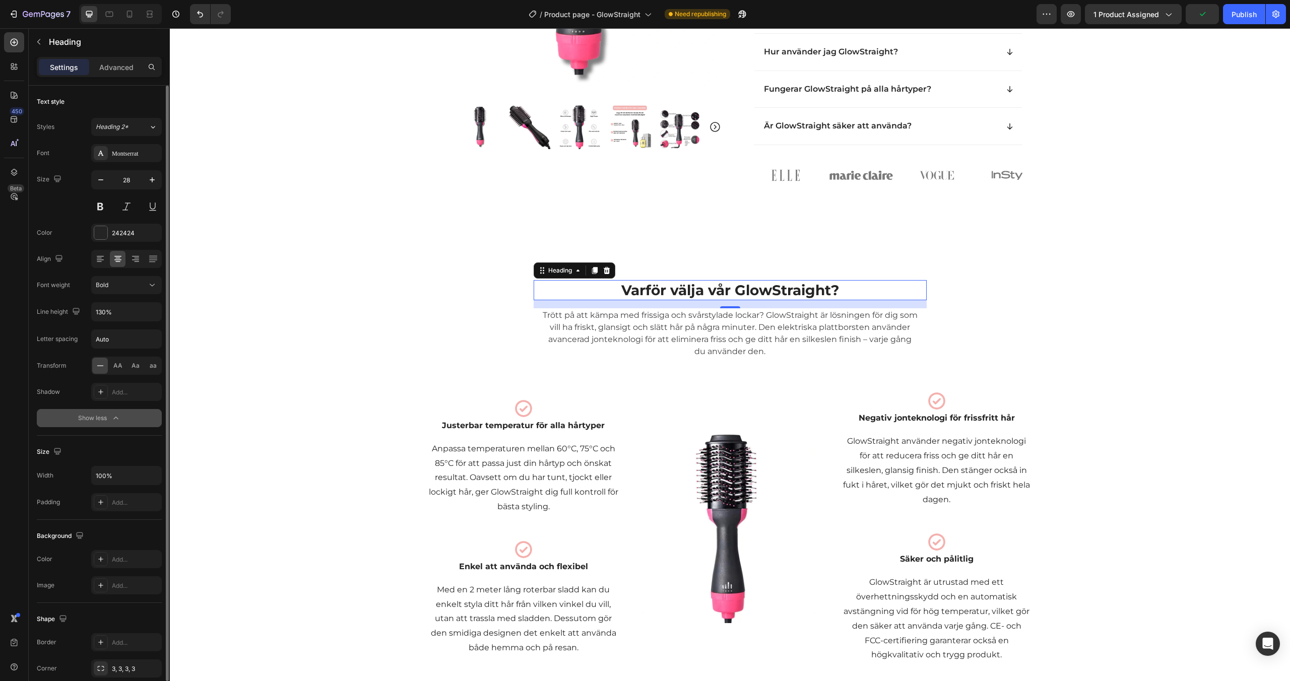
click at [109, 284] on div "Bold" at bounding box center [121, 285] width 51 height 9
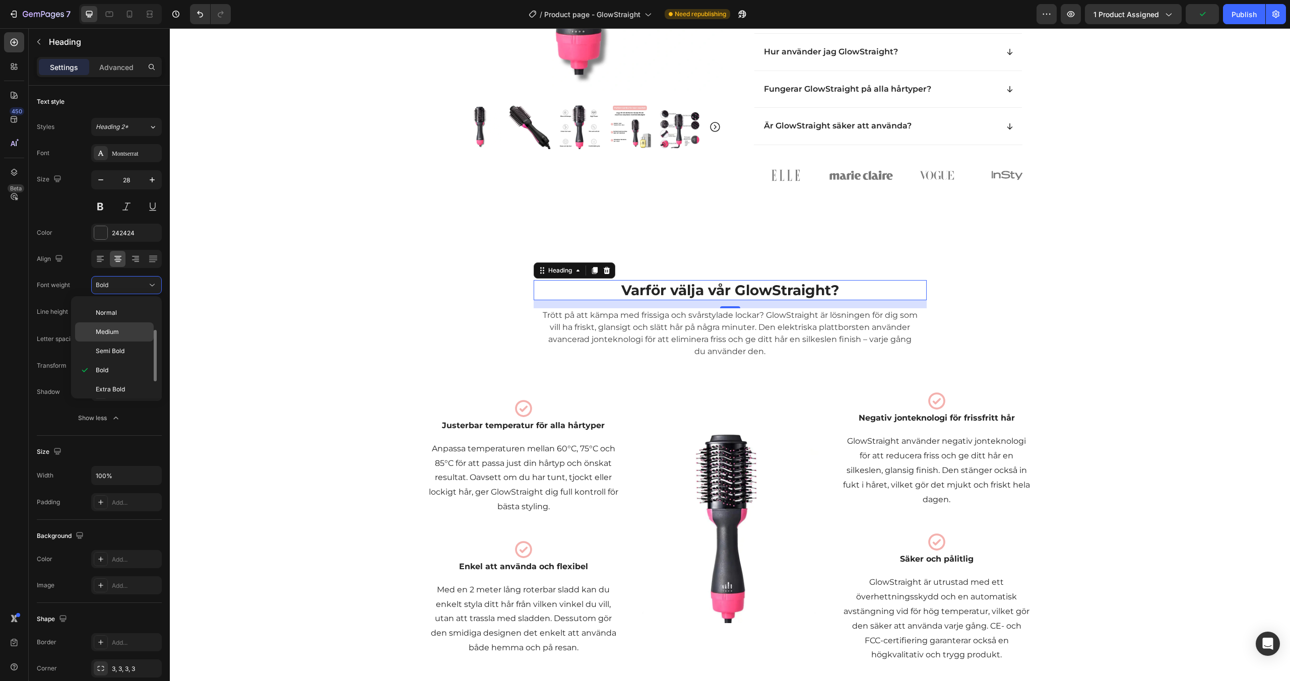
click at [111, 333] on span "Medium" at bounding box center [107, 332] width 23 height 9
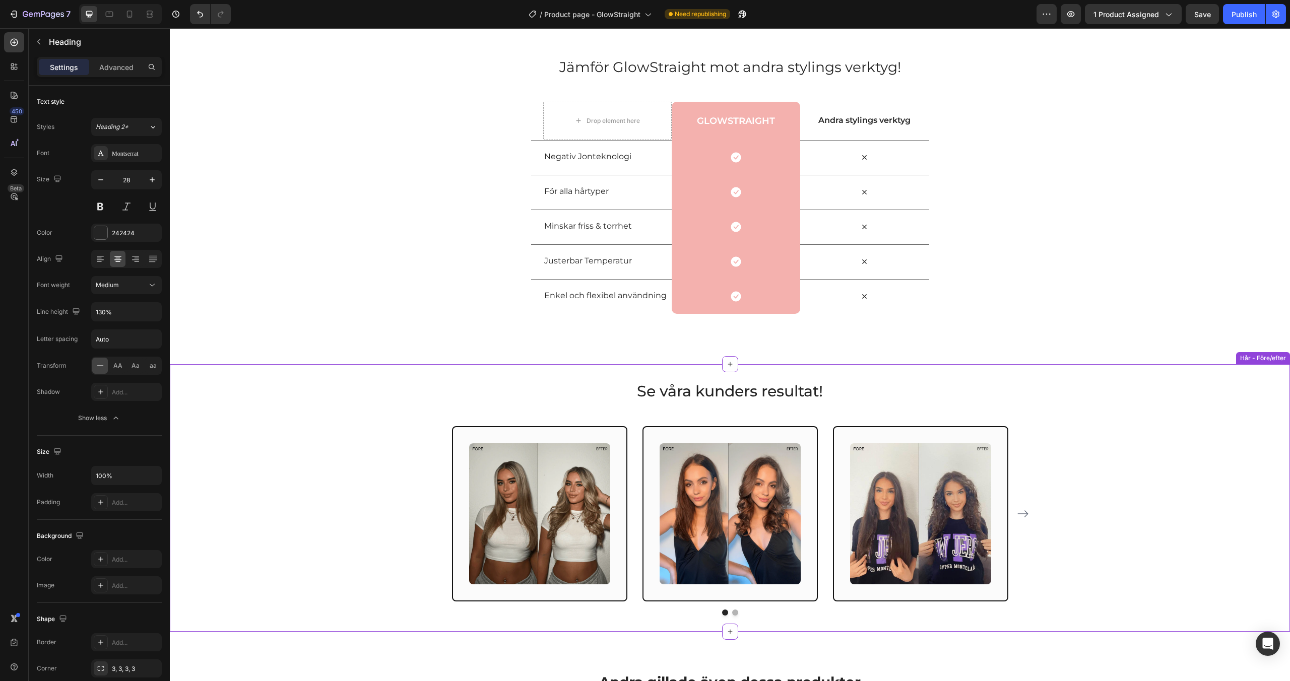
scroll to position [1013, 0]
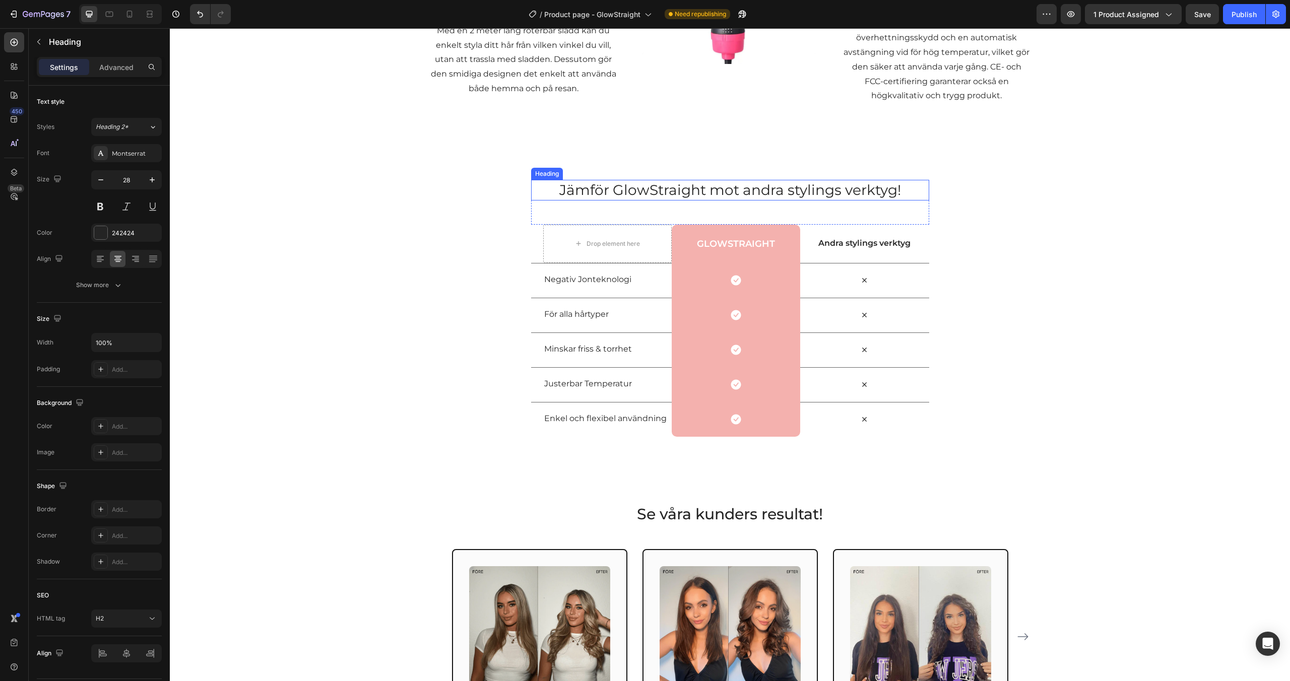
click at [679, 185] on h2 "Jämför GlowStraight mot andra stylings verktyg!" at bounding box center [730, 190] width 398 height 20
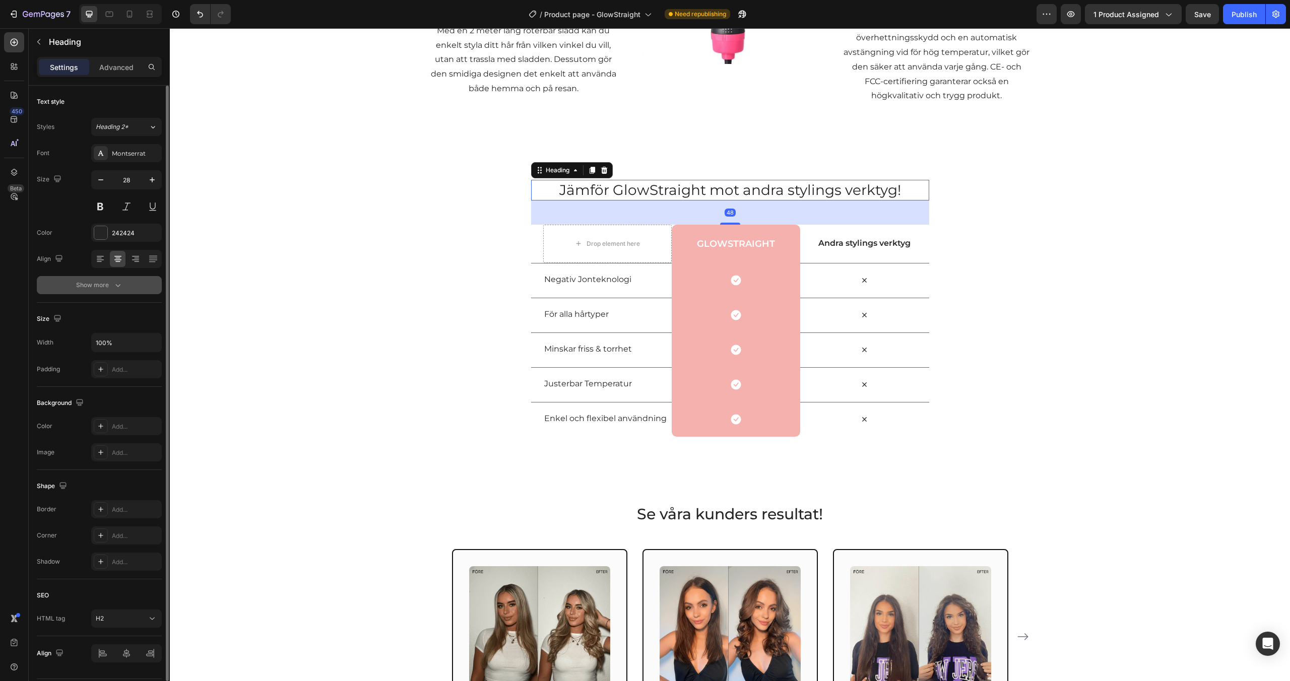
click at [92, 292] on button "Show more" at bounding box center [99, 285] width 125 height 18
click at [117, 291] on button "Normal" at bounding box center [126, 285] width 71 height 18
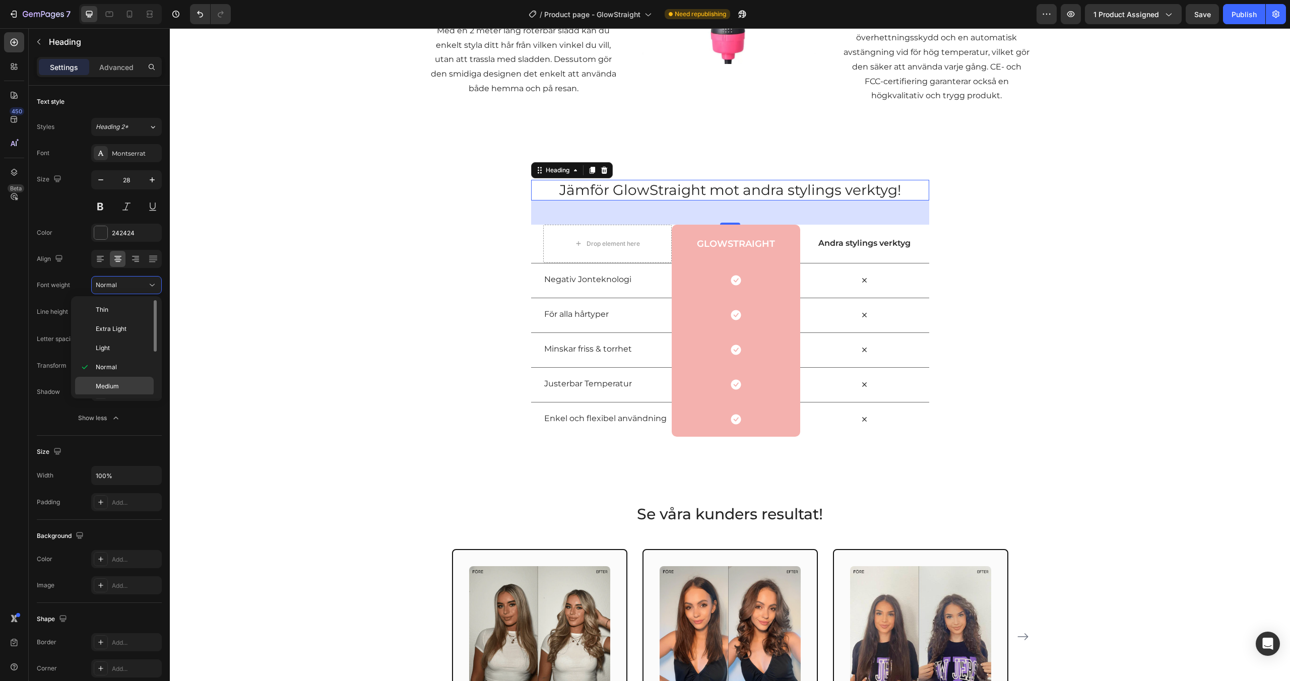
click at [108, 382] on span "Medium" at bounding box center [107, 386] width 23 height 9
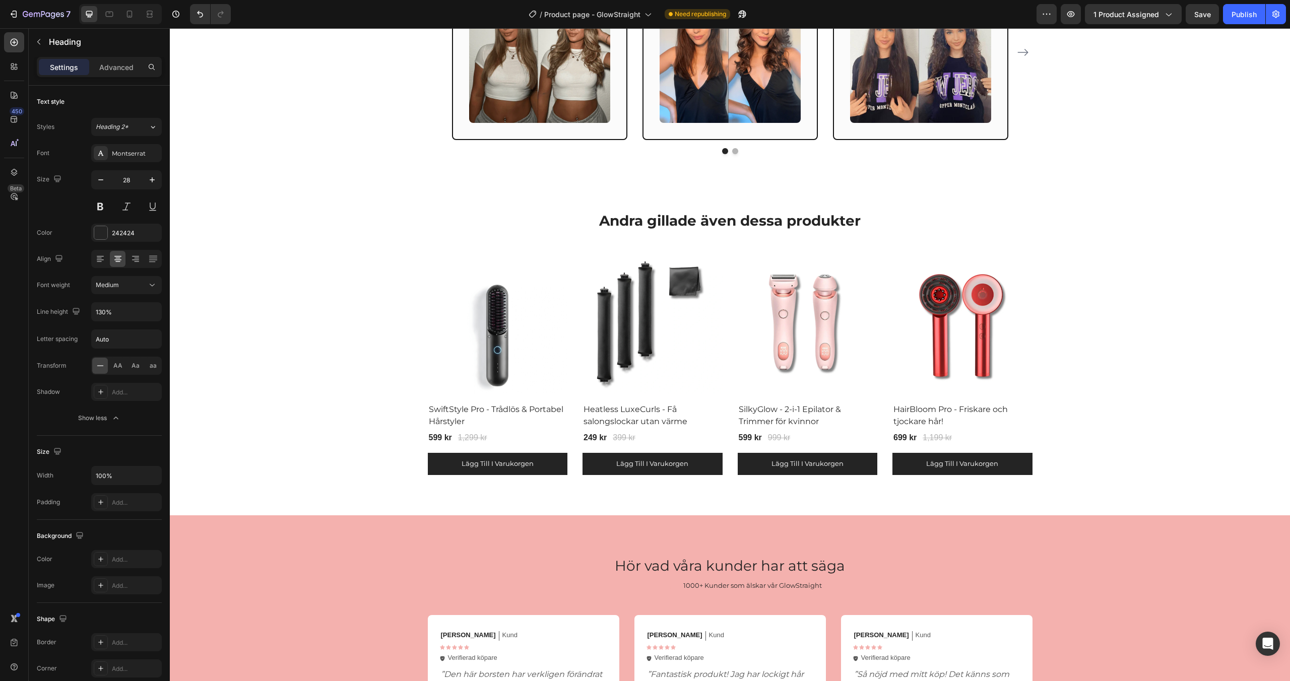
scroll to position [1640, 0]
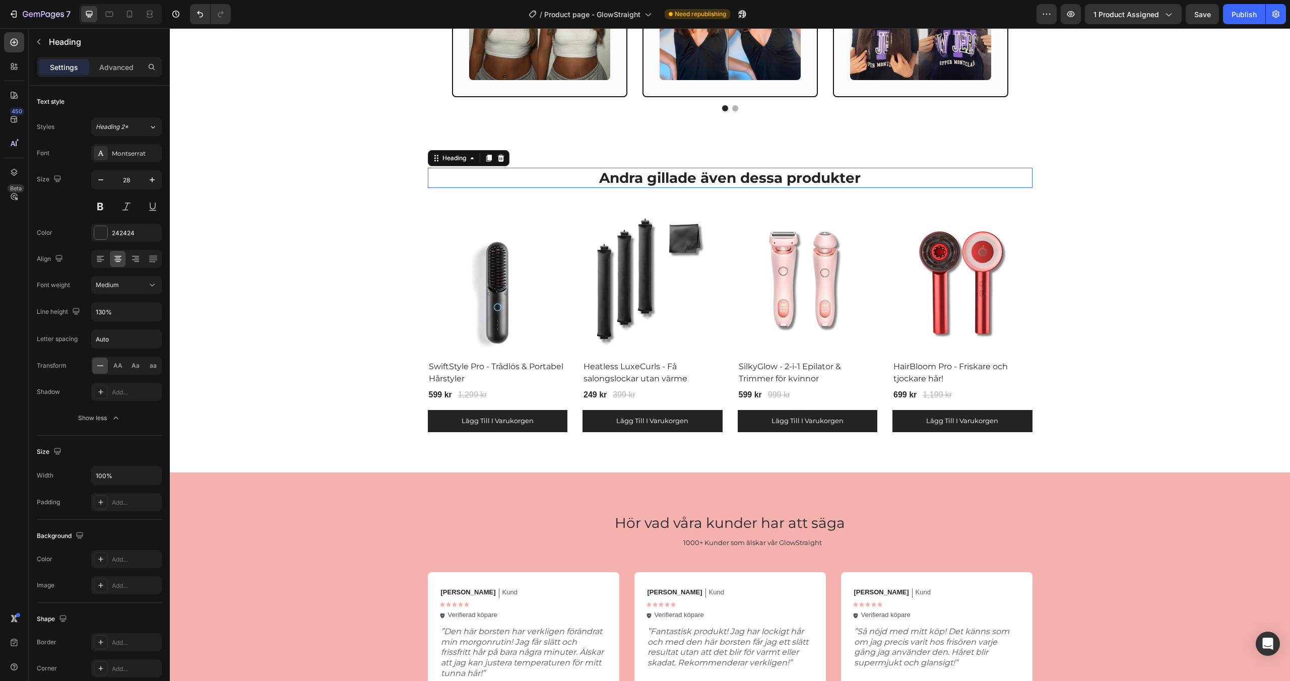
click at [698, 177] on h2 "Andra gillade även dessa produkter" at bounding box center [730, 178] width 605 height 20
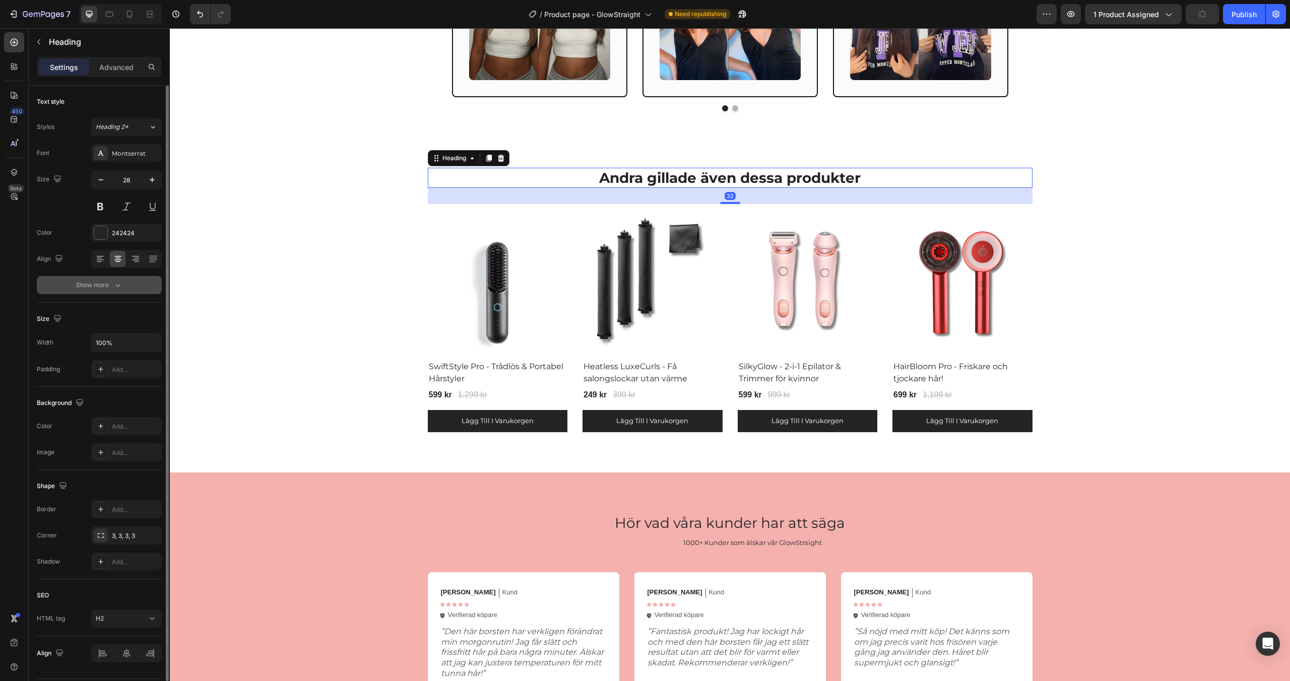
click at [113, 286] on icon "button" at bounding box center [118, 285] width 10 height 10
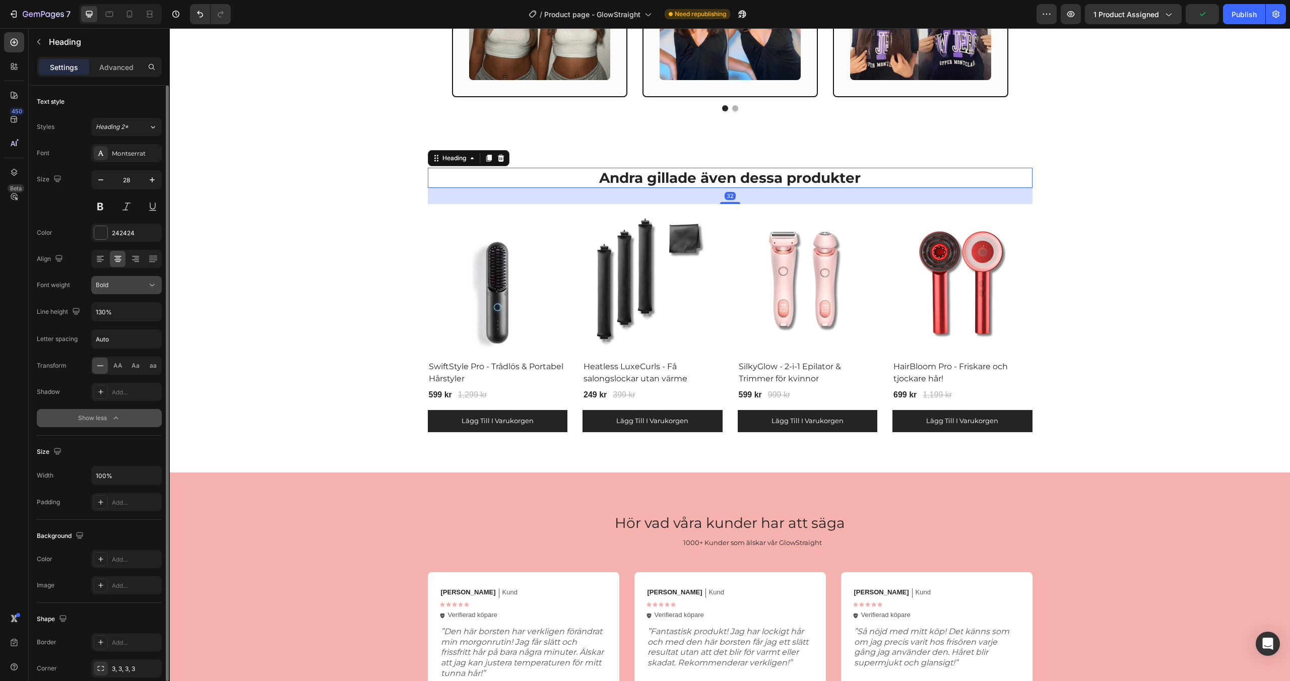
click at [123, 290] on button "Bold" at bounding box center [126, 285] width 71 height 18
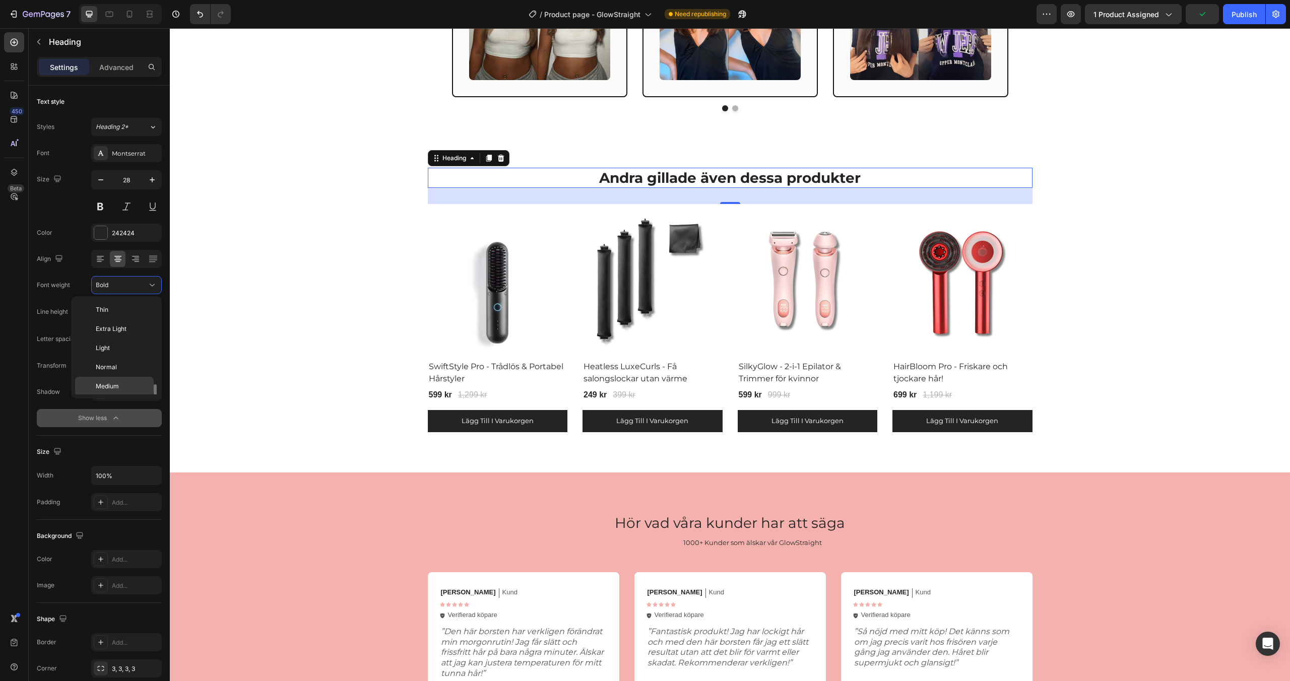
scroll to position [54, 0]
click at [119, 330] on p "Medium" at bounding box center [122, 332] width 53 height 9
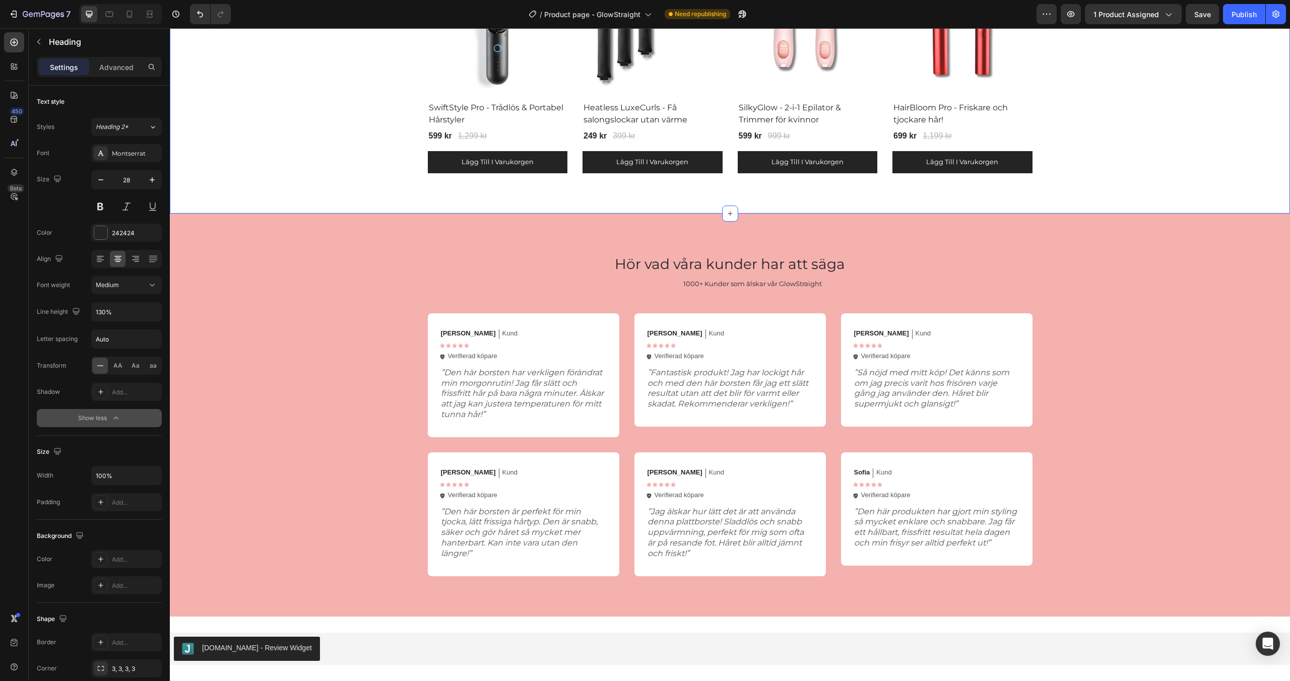
scroll to position [1942, 0]
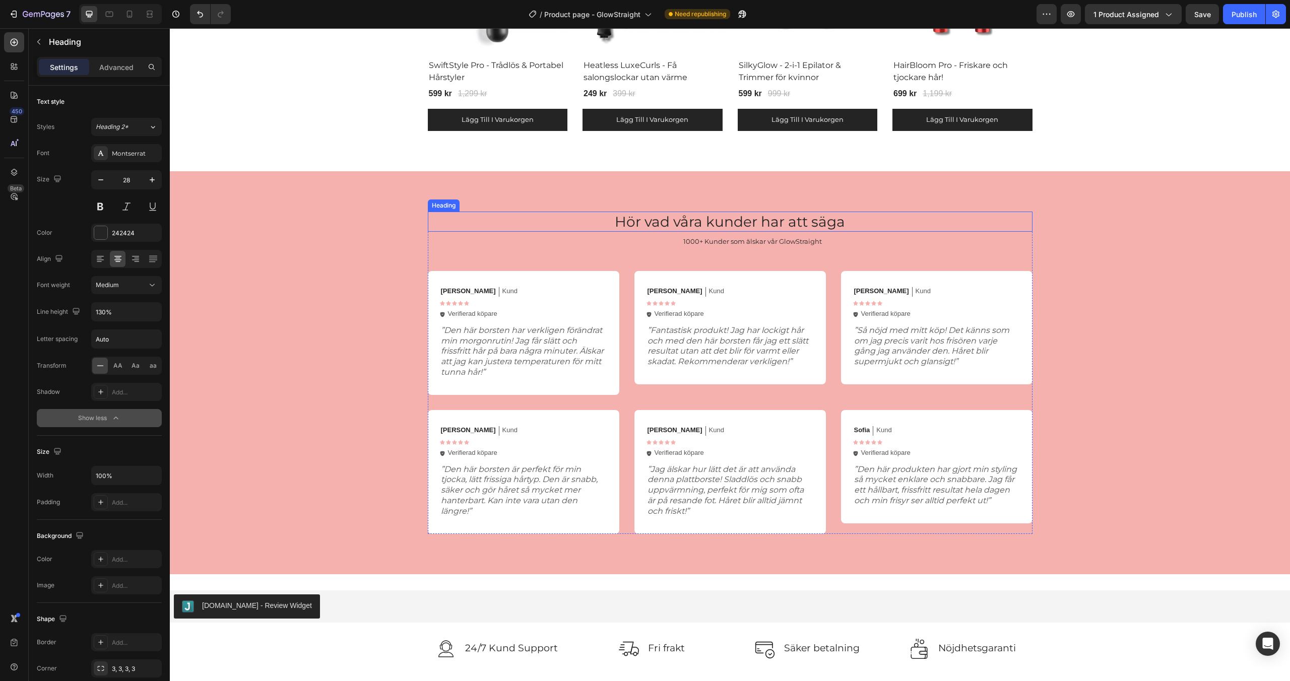
click at [703, 216] on h2 "Hör vad våra kunder har att säga" at bounding box center [730, 222] width 605 height 20
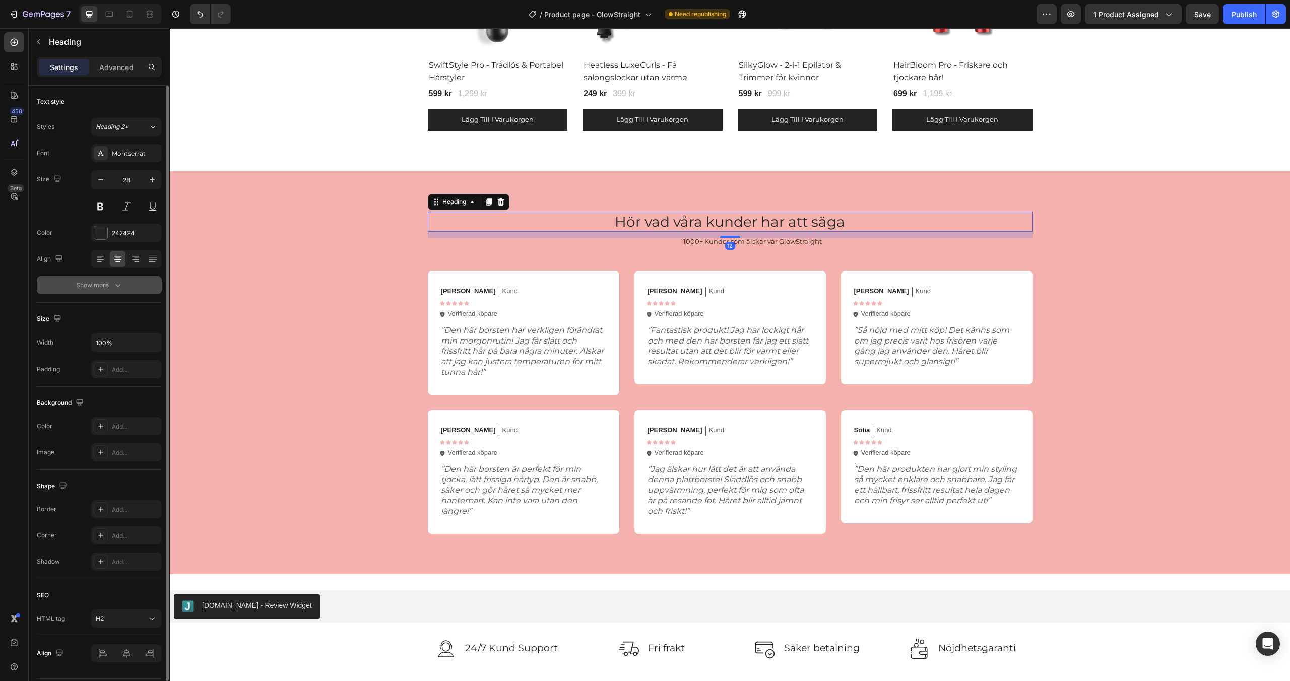
click at [90, 284] on div "Show more" at bounding box center [99, 285] width 47 height 10
click at [123, 287] on div "Normal" at bounding box center [121, 285] width 51 height 9
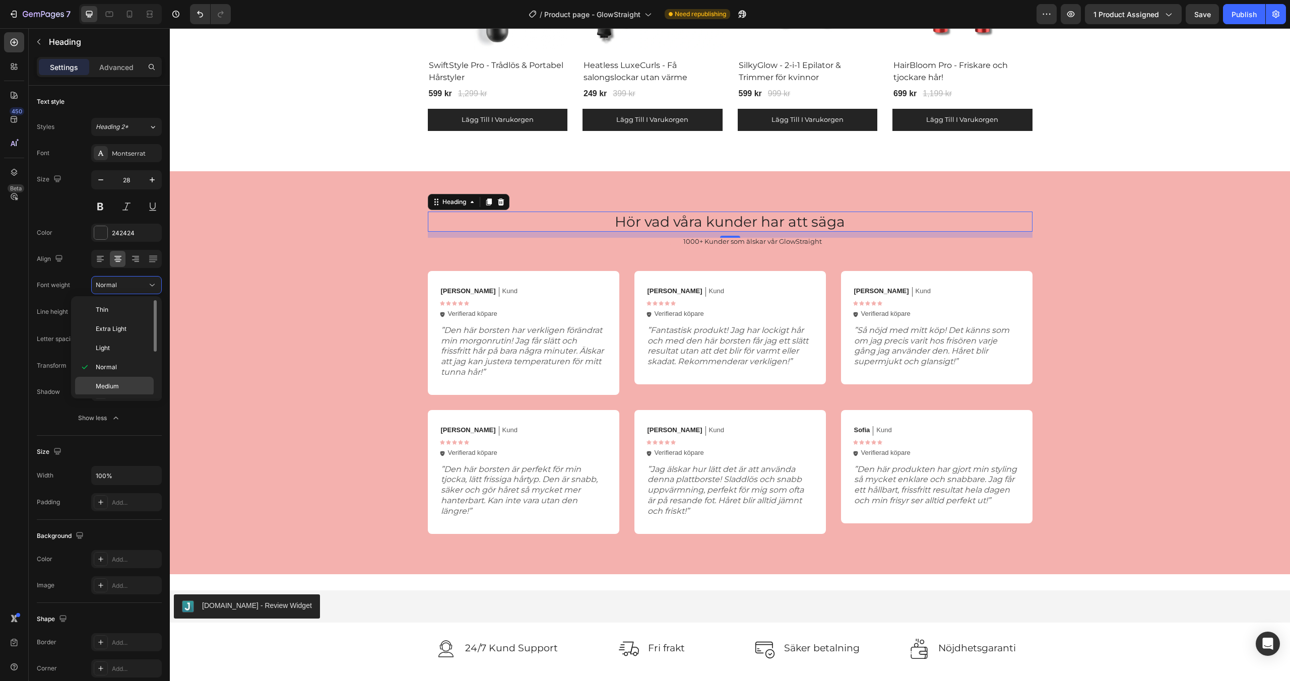
click at [112, 396] on div "Medium" at bounding box center [114, 405] width 79 height 19
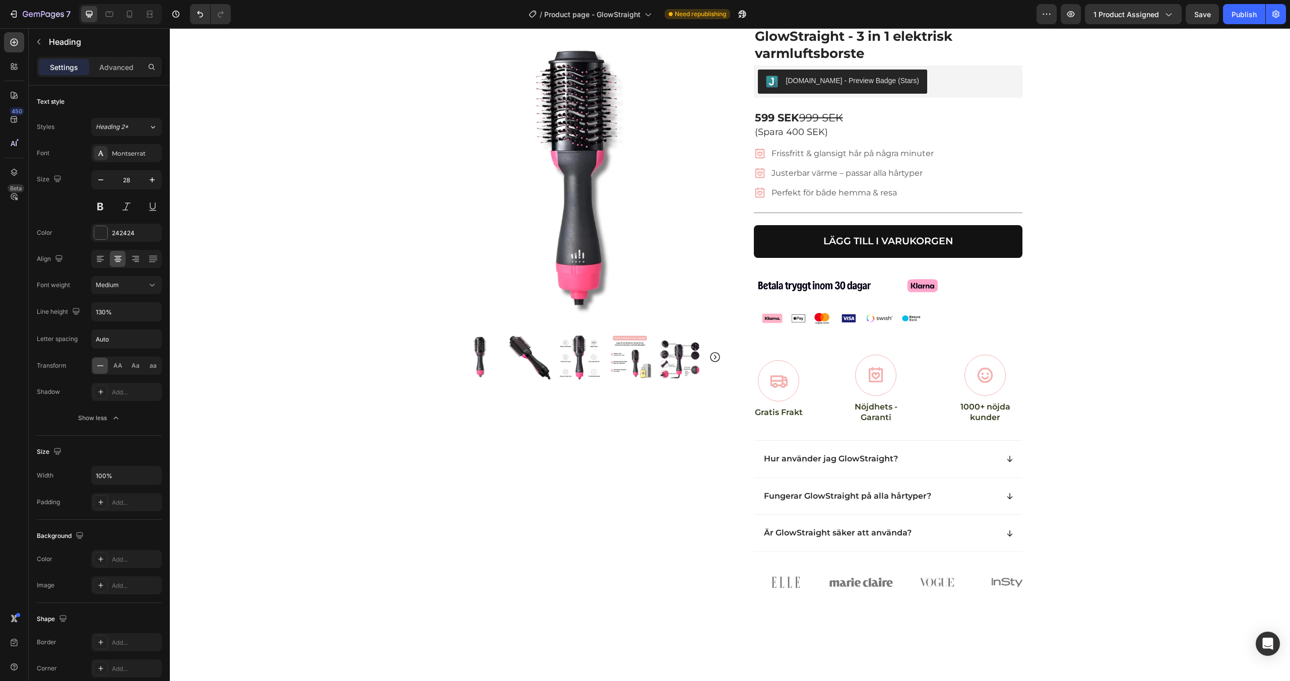
scroll to position [0, 0]
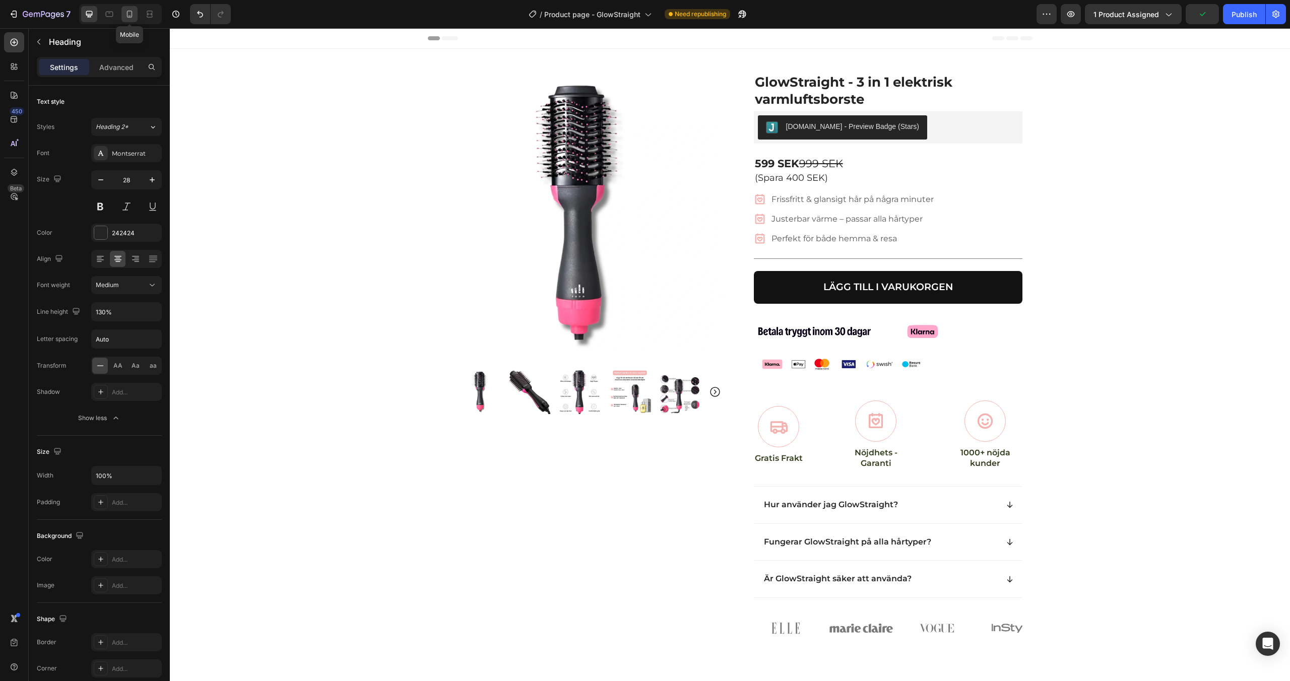
click at [134, 17] on icon at bounding box center [130, 14] width 10 height 10
type input "35"
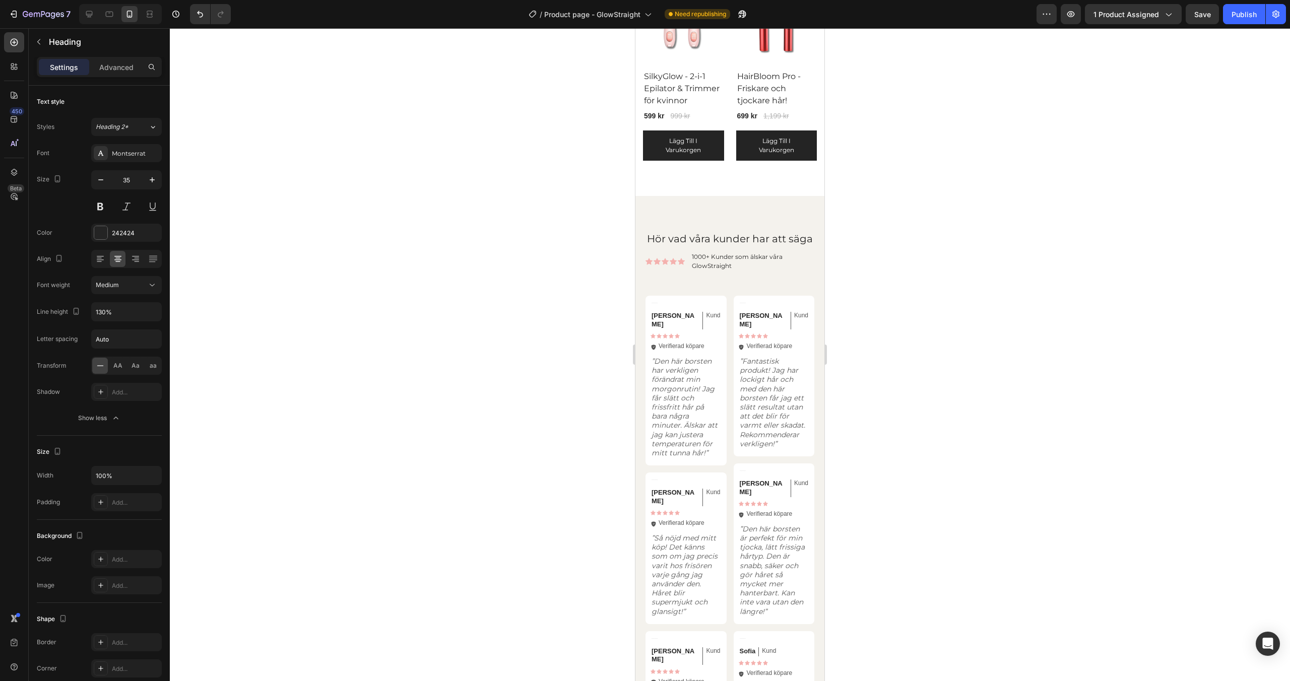
scroll to position [2476, 0]
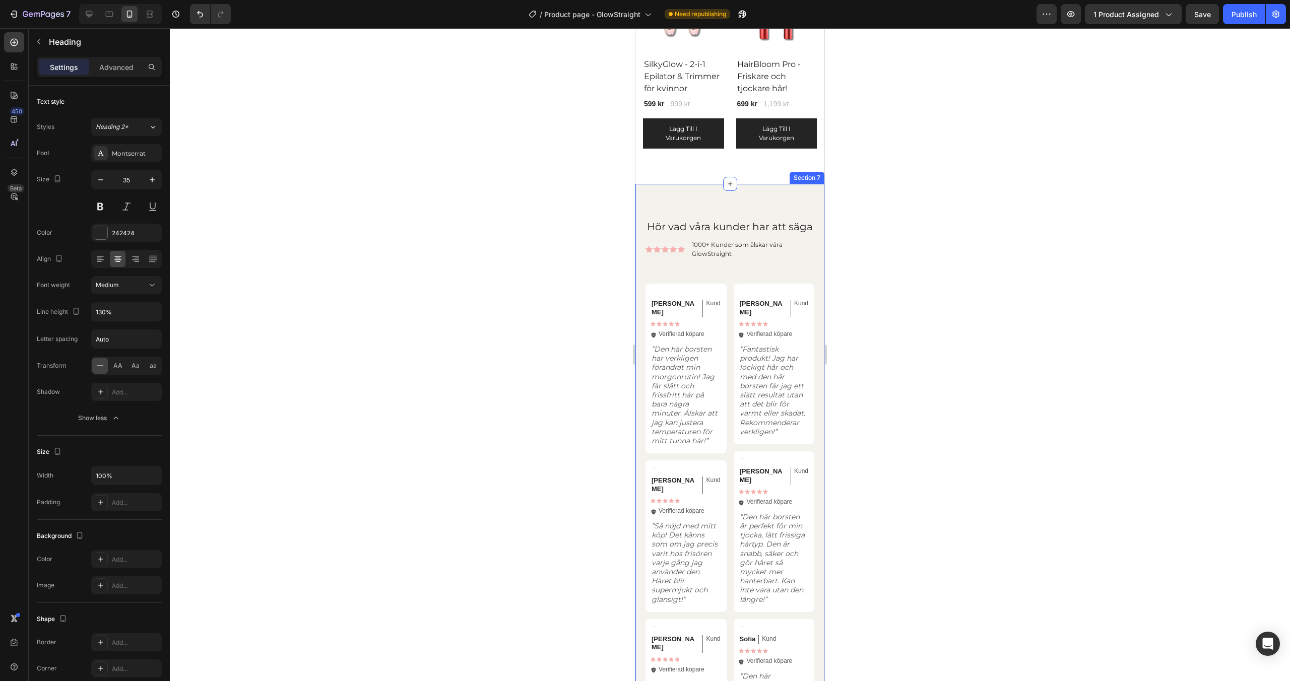
click at [713, 197] on div "Hör vad våra kunder har att säga Heading Icon Icon Icon Icon Icon Icon List 100…" at bounding box center [730, 499] width 189 height 631
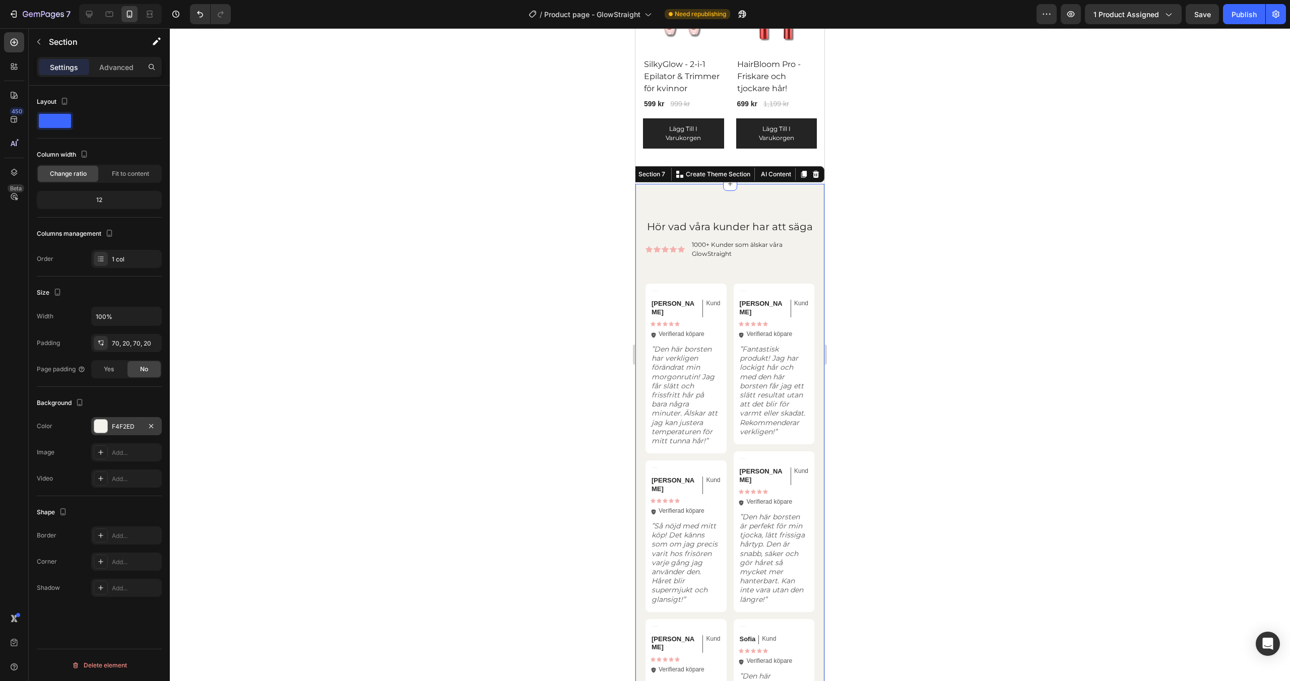
click at [102, 422] on div at bounding box center [100, 426] width 13 height 13
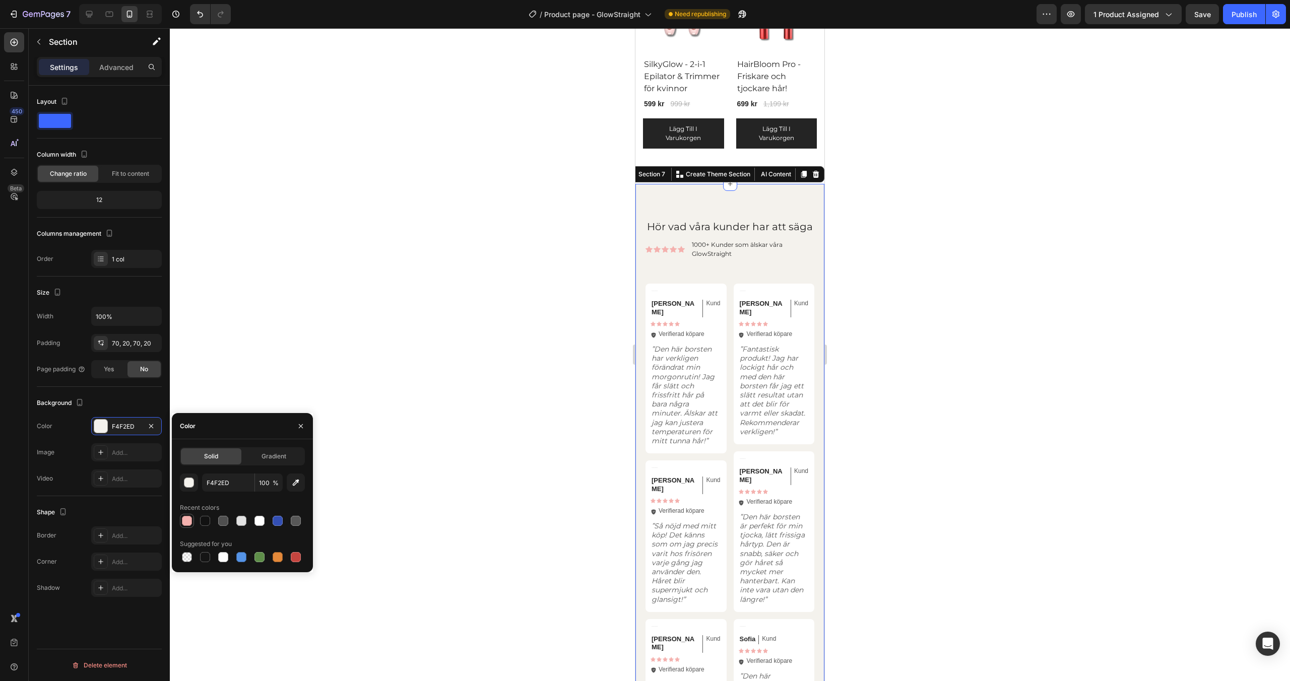
click at [185, 518] on div at bounding box center [187, 521] width 10 height 10
type input "F4B1AE"
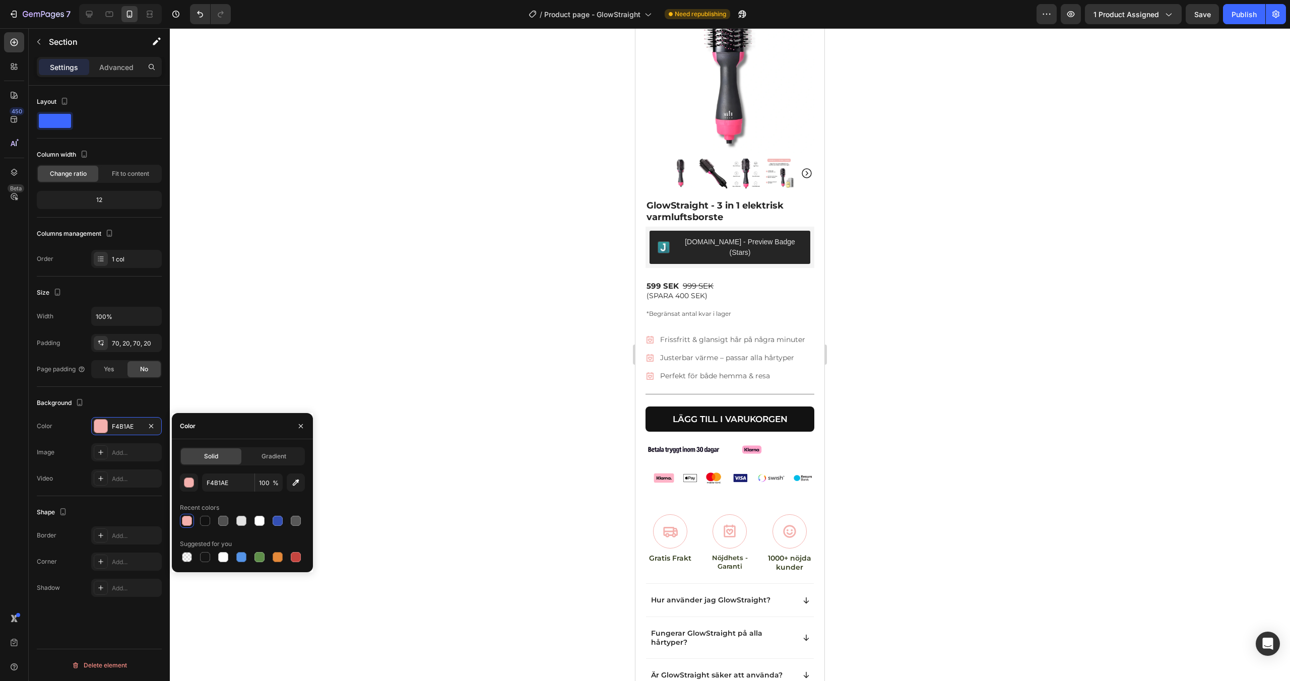
scroll to position [0, 0]
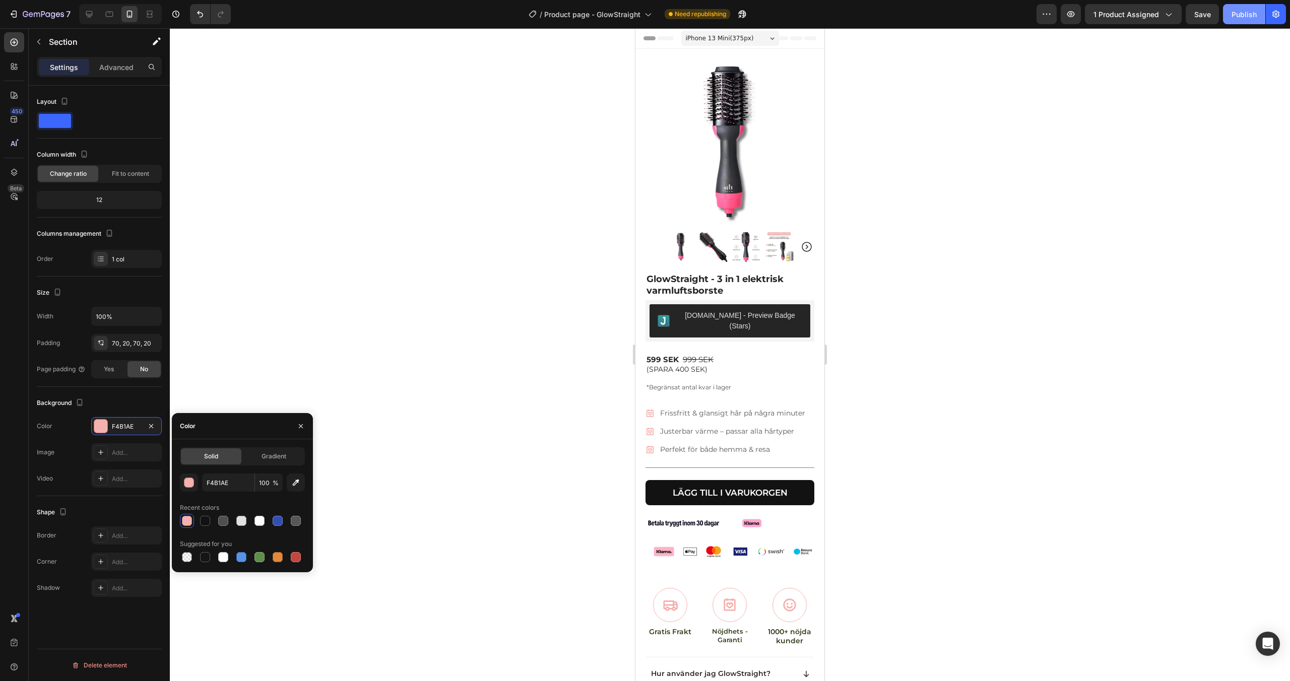
click at [1240, 19] on button "Publish" at bounding box center [1244, 14] width 42 height 20
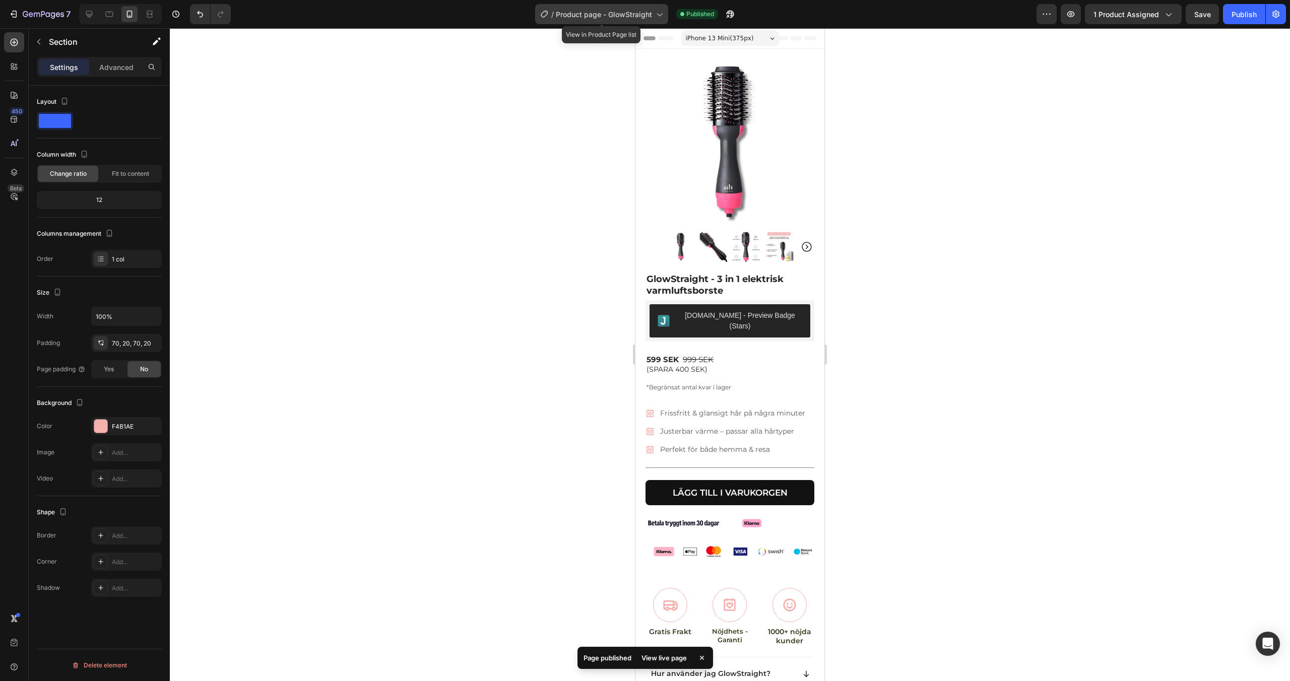
click at [631, 18] on span "Product page - GlowStraight" at bounding box center [604, 14] width 96 height 11
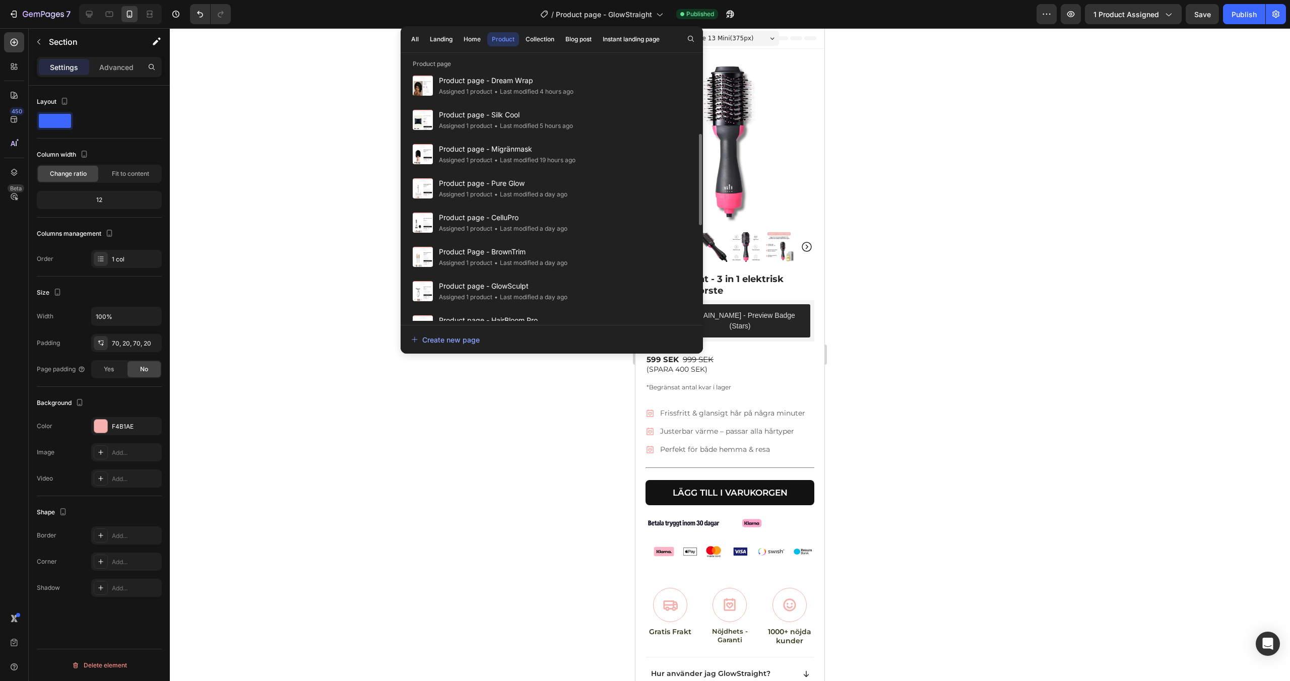
scroll to position [185, 0]
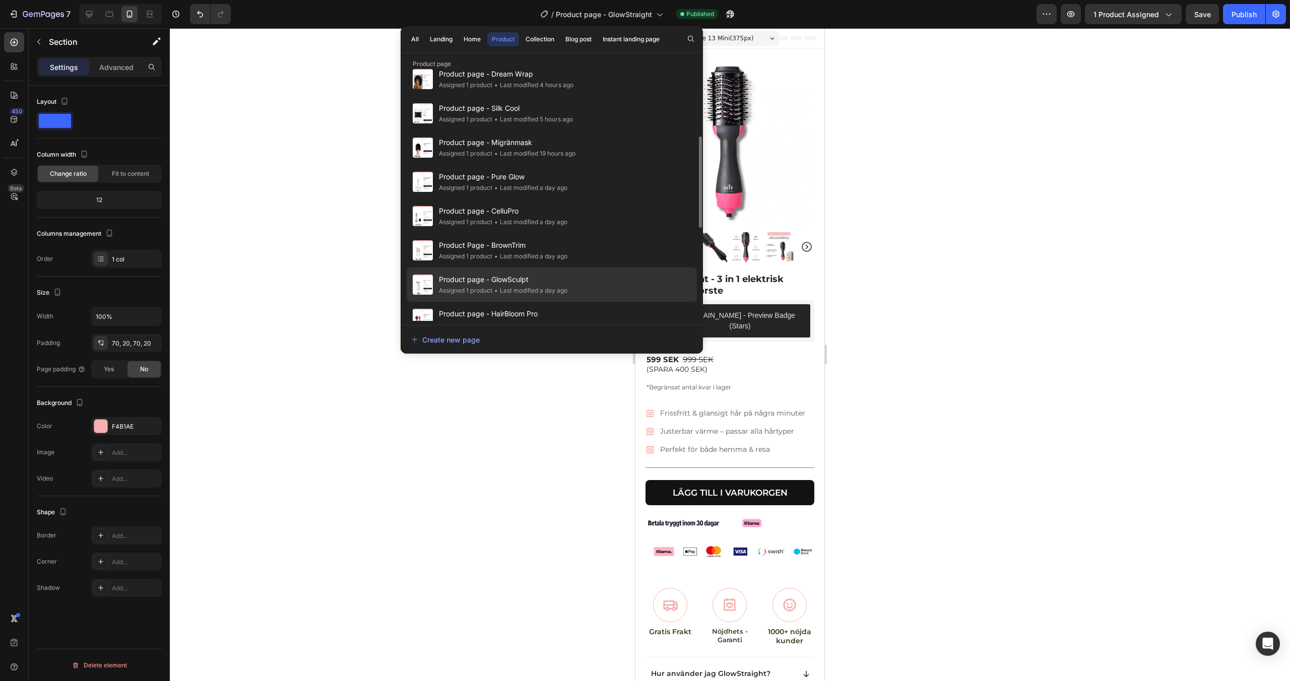
click at [537, 282] on span "Product page - GlowSculpt" at bounding box center [503, 280] width 129 height 12
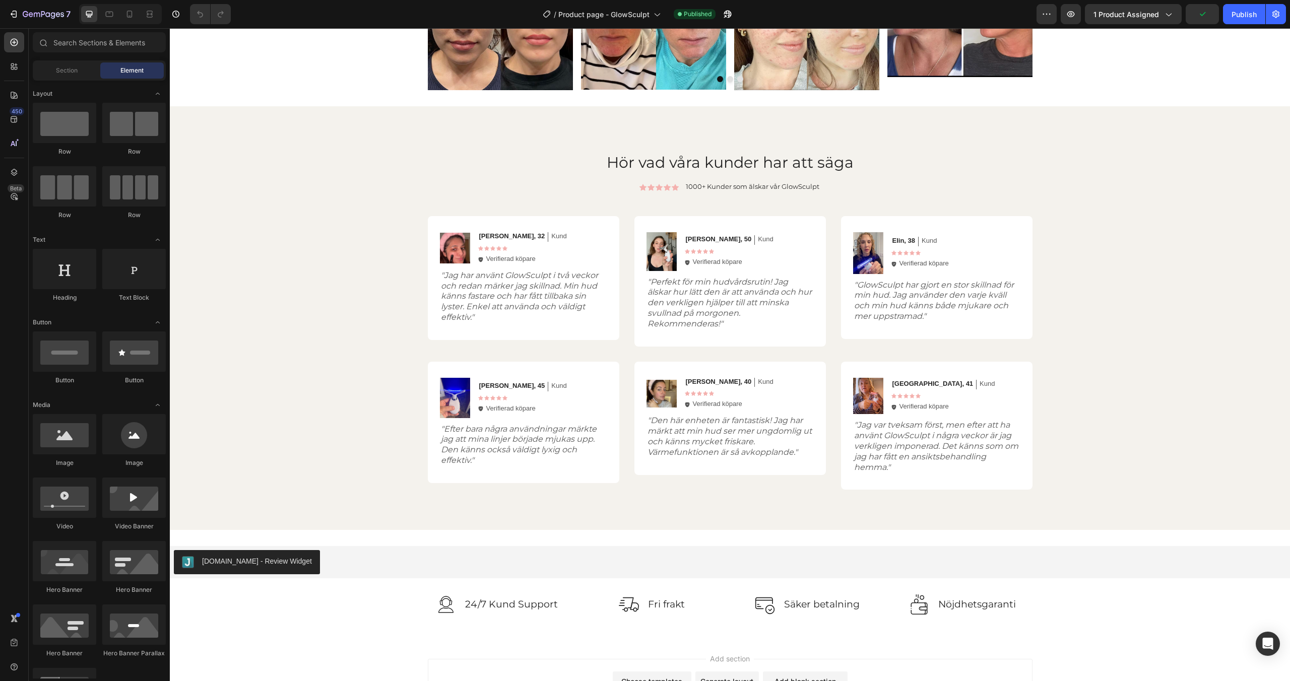
scroll to position [1966, 0]
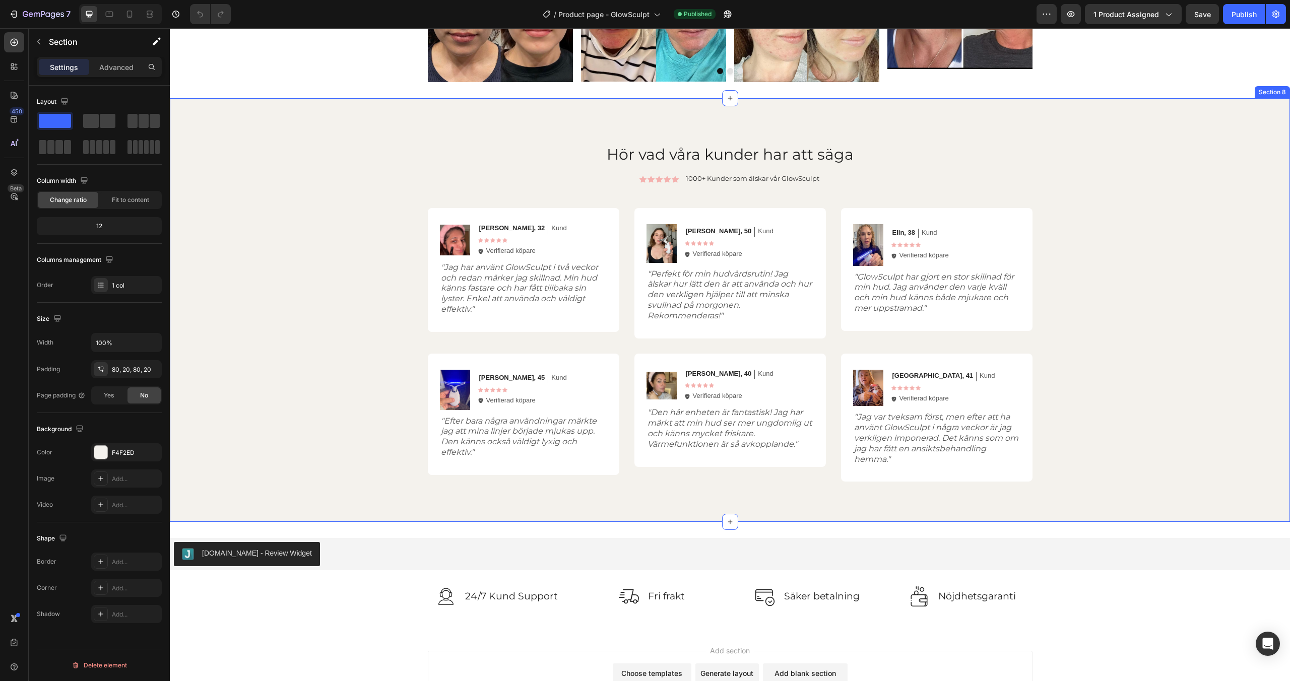
click at [340, 251] on div "Hör vad våra kunder har att säga Heading Icon Icon Icon Icon Icon Icon List 100…" at bounding box center [730, 310] width 1100 height 343
click at [102, 451] on div at bounding box center [100, 452] width 13 height 13
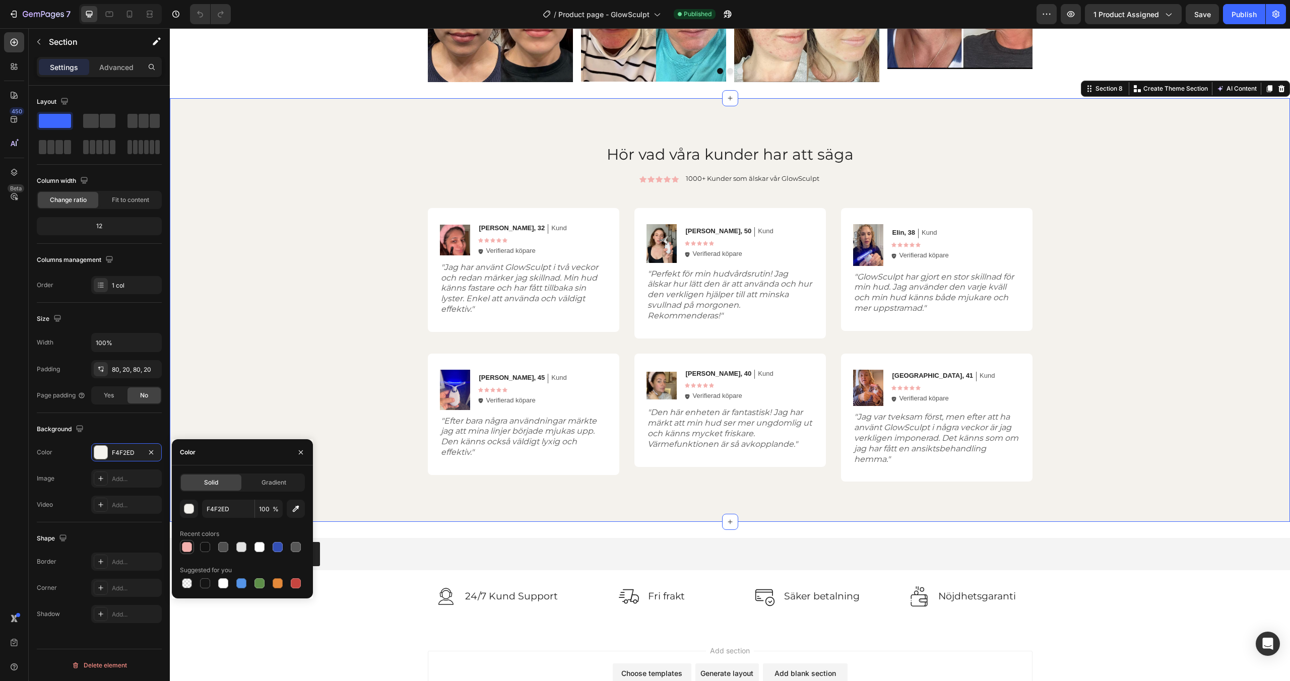
click at [188, 551] on div at bounding box center [187, 547] width 10 height 10
type input "F4B1AE"
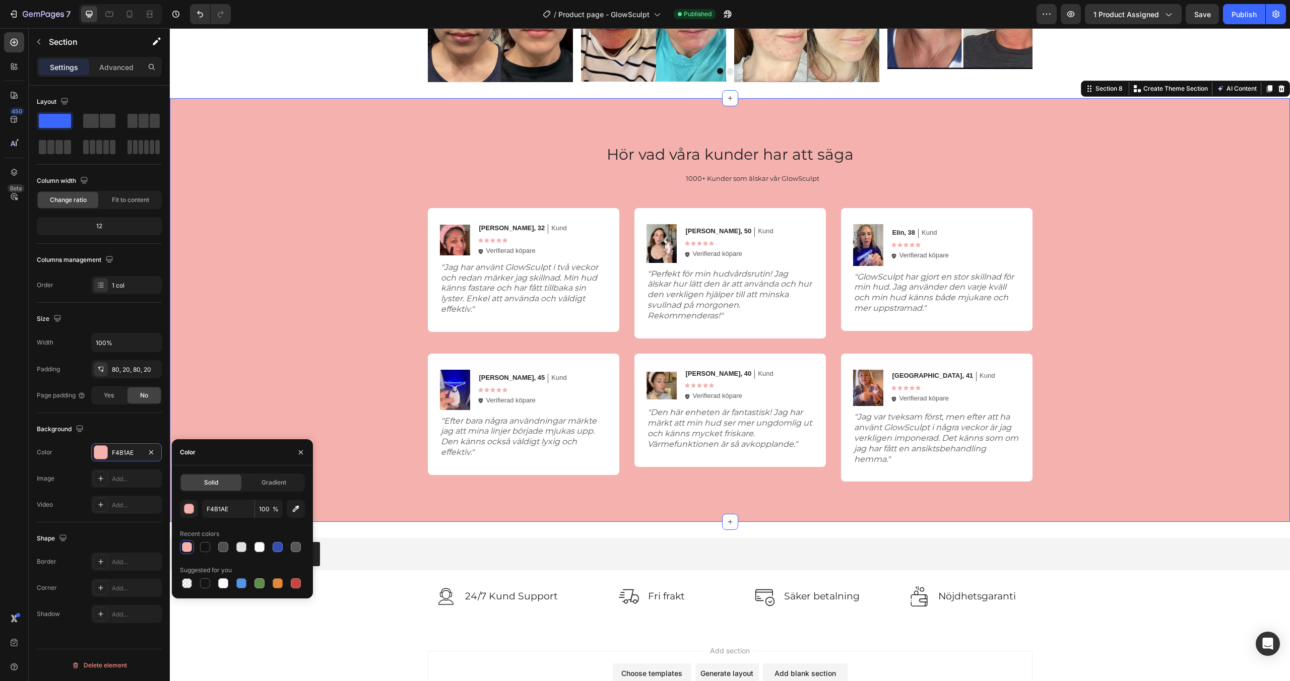
click at [338, 314] on div "Hör vad våra kunder har att säga Heading Icon Icon Icon Icon Icon Icon List 100…" at bounding box center [730, 310] width 1100 height 343
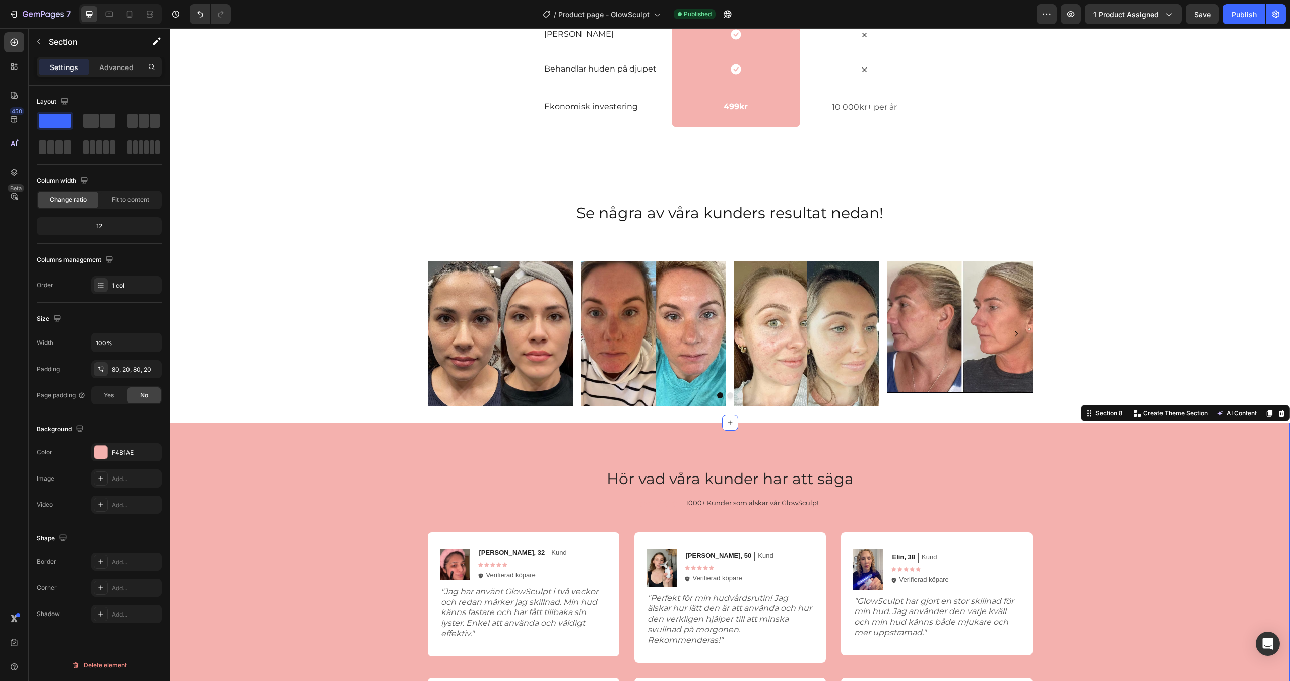
scroll to position [1618, 0]
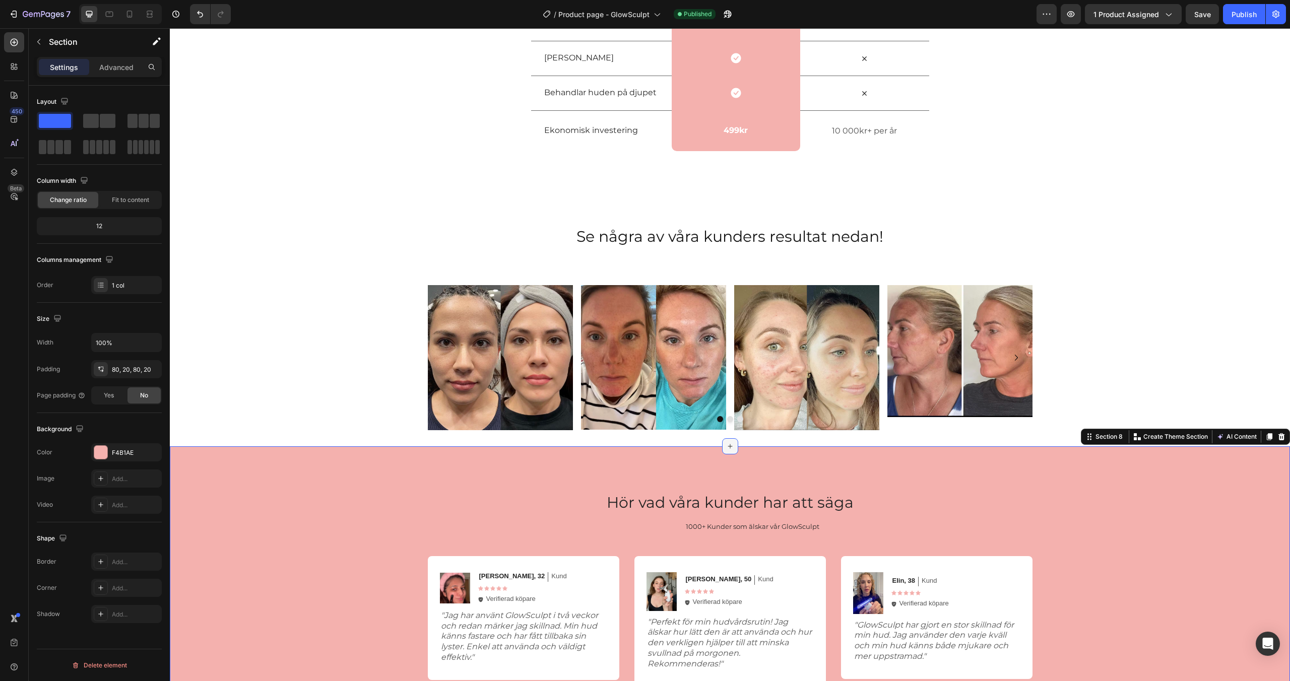
click at [731, 446] on icon at bounding box center [730, 447] width 8 height 8
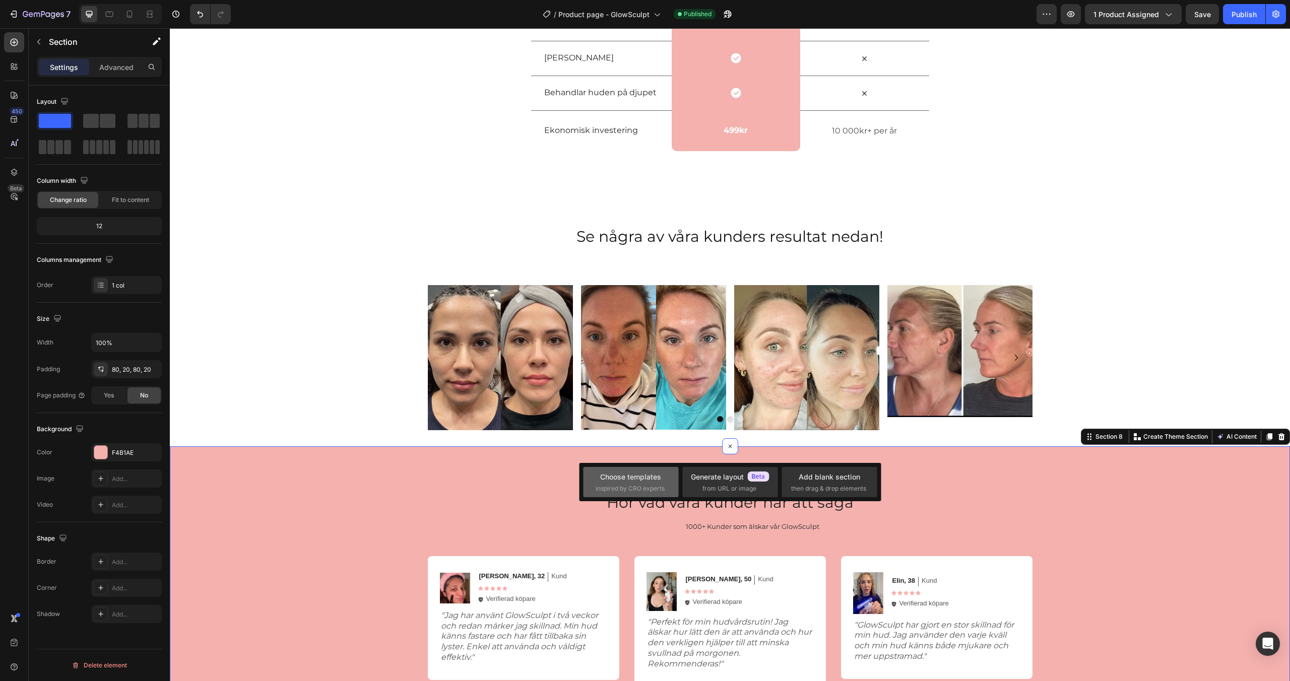
click at [640, 484] on span "inspired by CRO experts" at bounding box center [630, 488] width 69 height 9
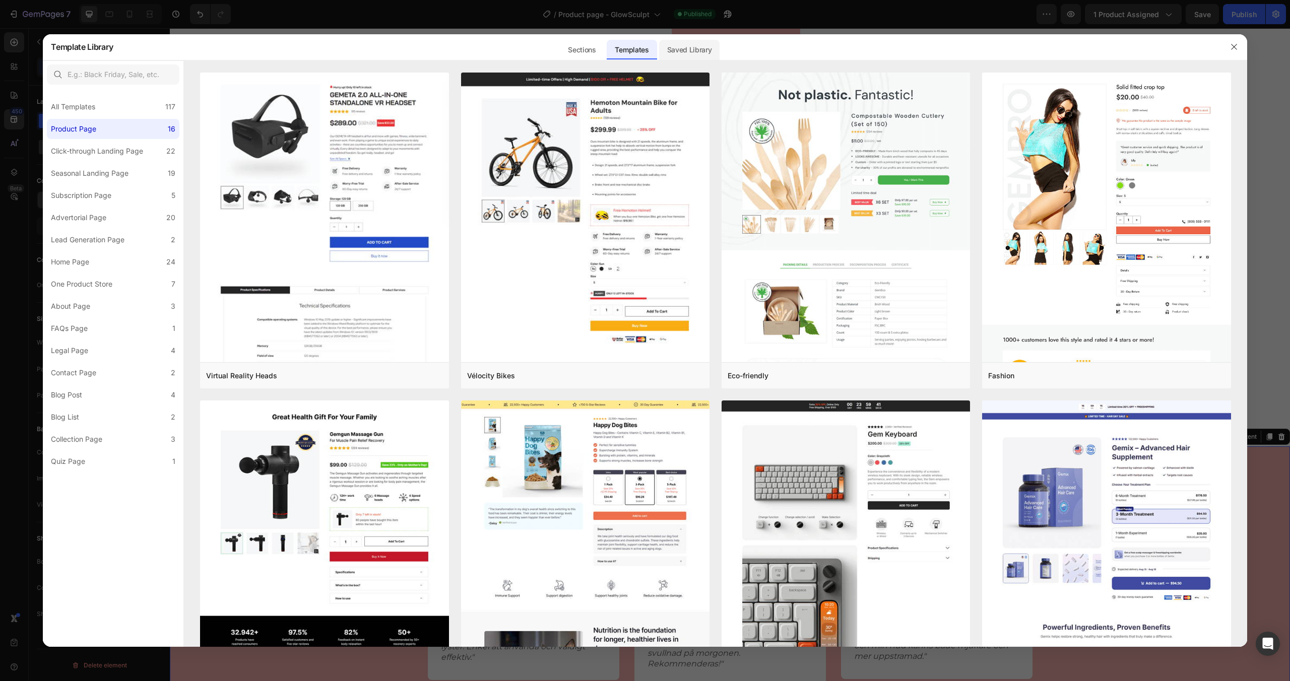
click at [678, 50] on div "Saved Library" at bounding box center [689, 50] width 61 height 20
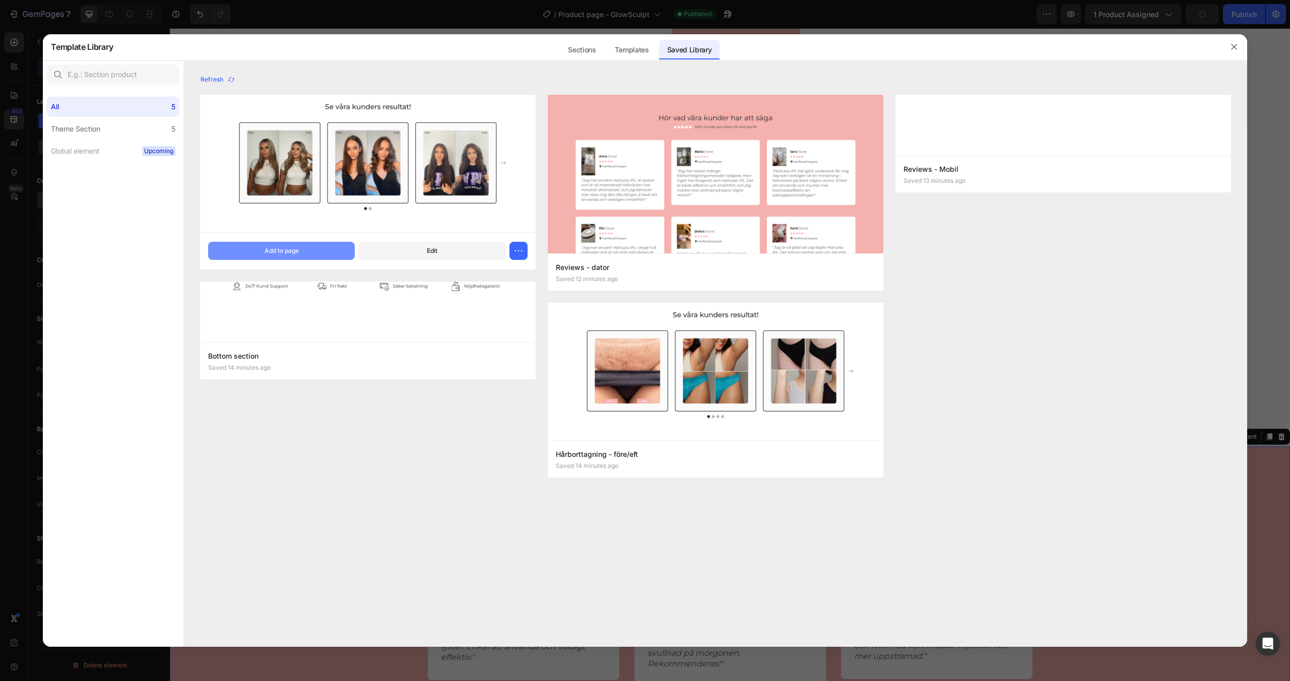
click at [320, 247] on button "Add to page" at bounding box center [281, 251] width 147 height 18
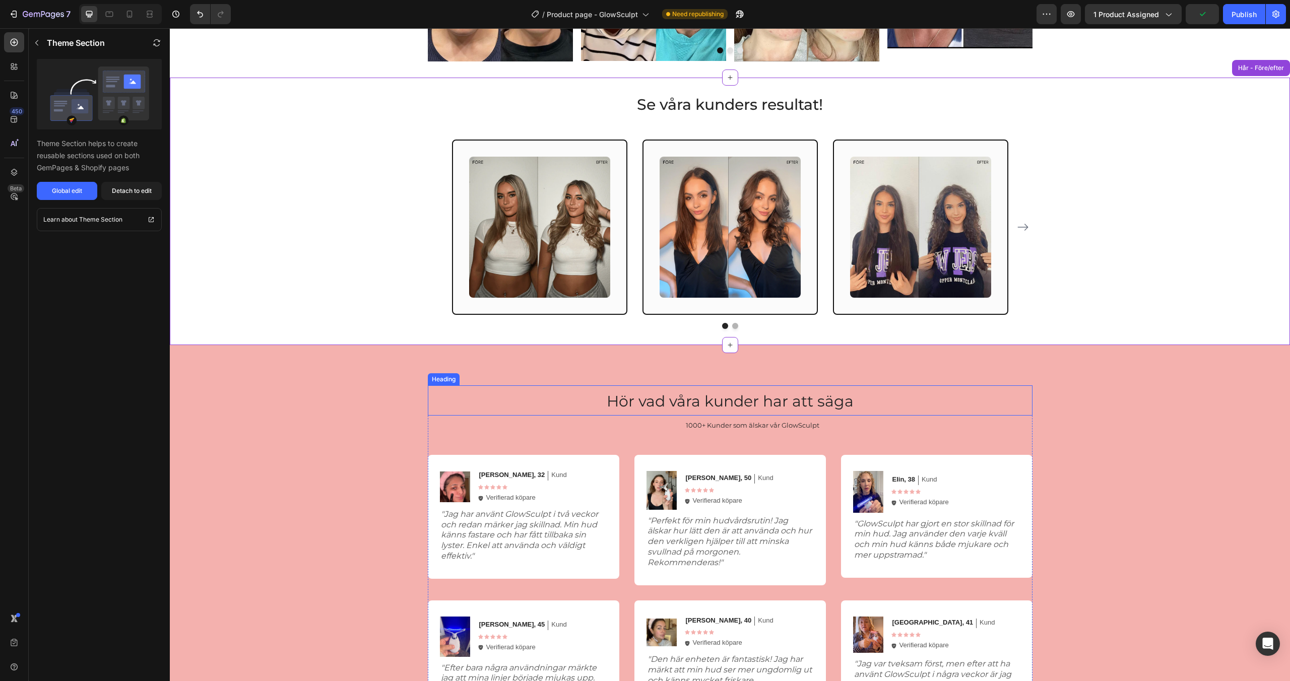
scroll to position [1783, 0]
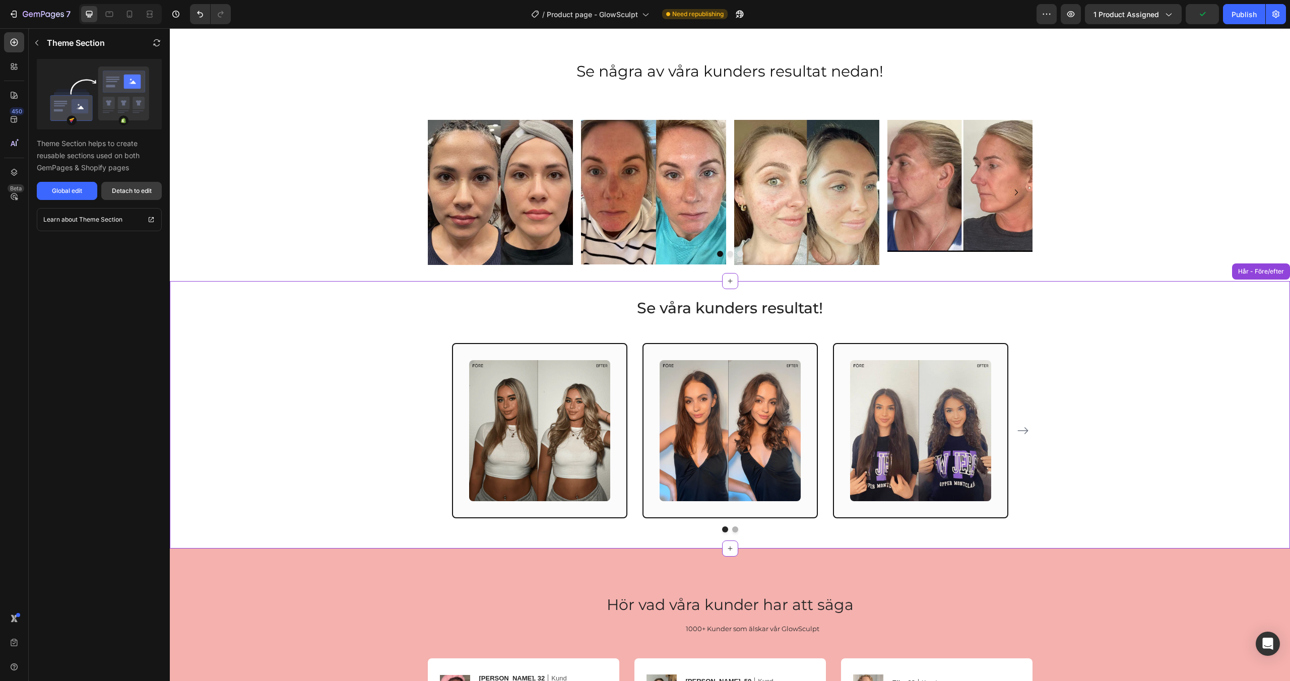
click at [121, 189] on div "Detach to edit" at bounding box center [132, 191] width 40 height 9
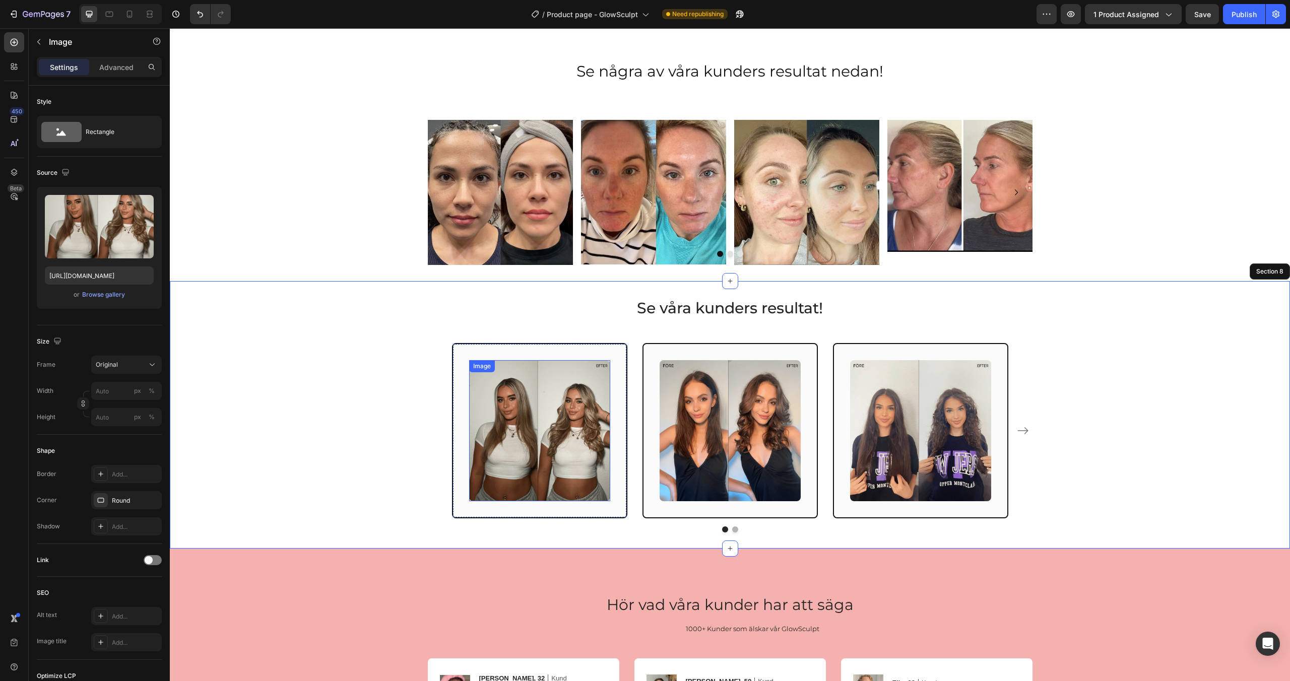
click at [492, 410] on img at bounding box center [539, 430] width 141 height 141
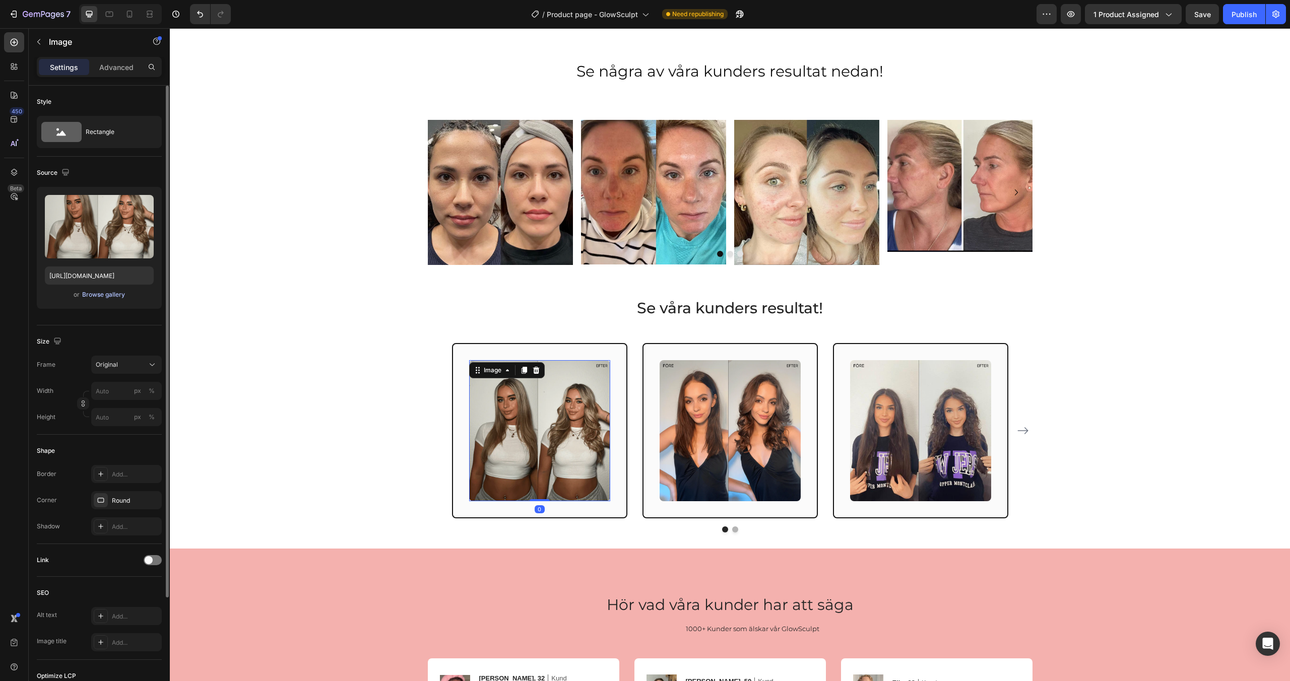
click at [117, 294] on div "Browse gallery" at bounding box center [103, 294] width 43 height 9
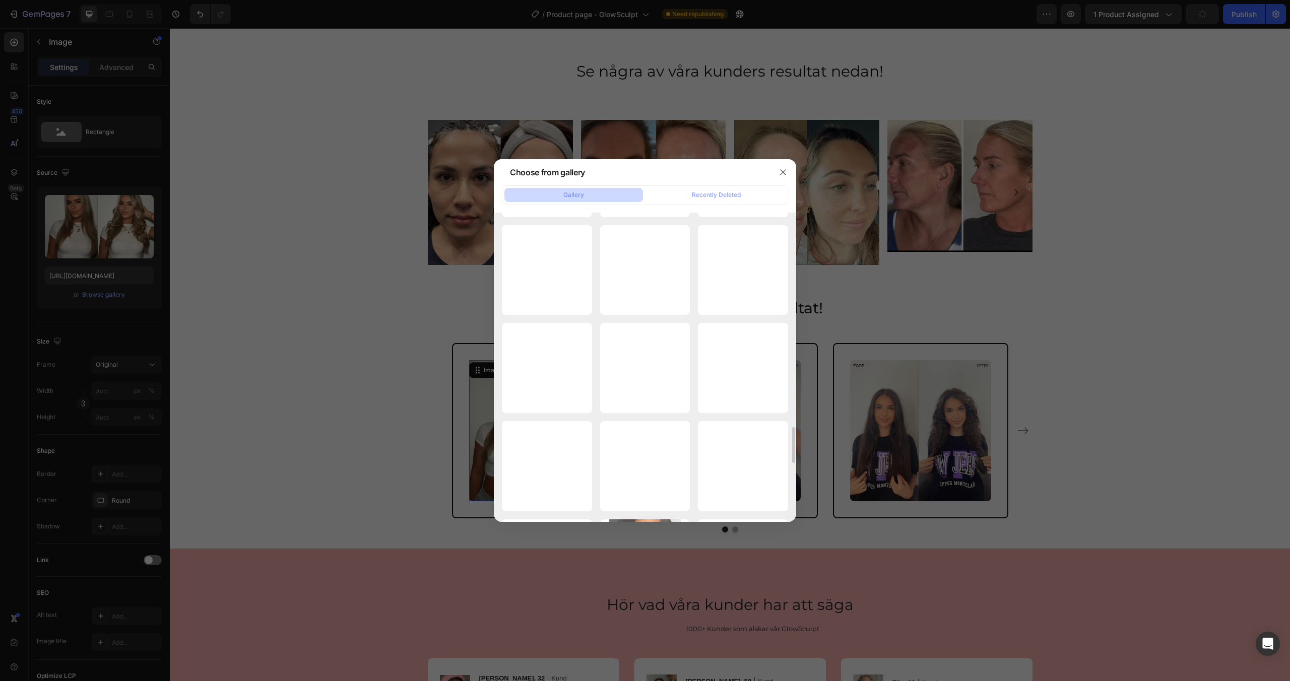
scroll to position [1861, 0]
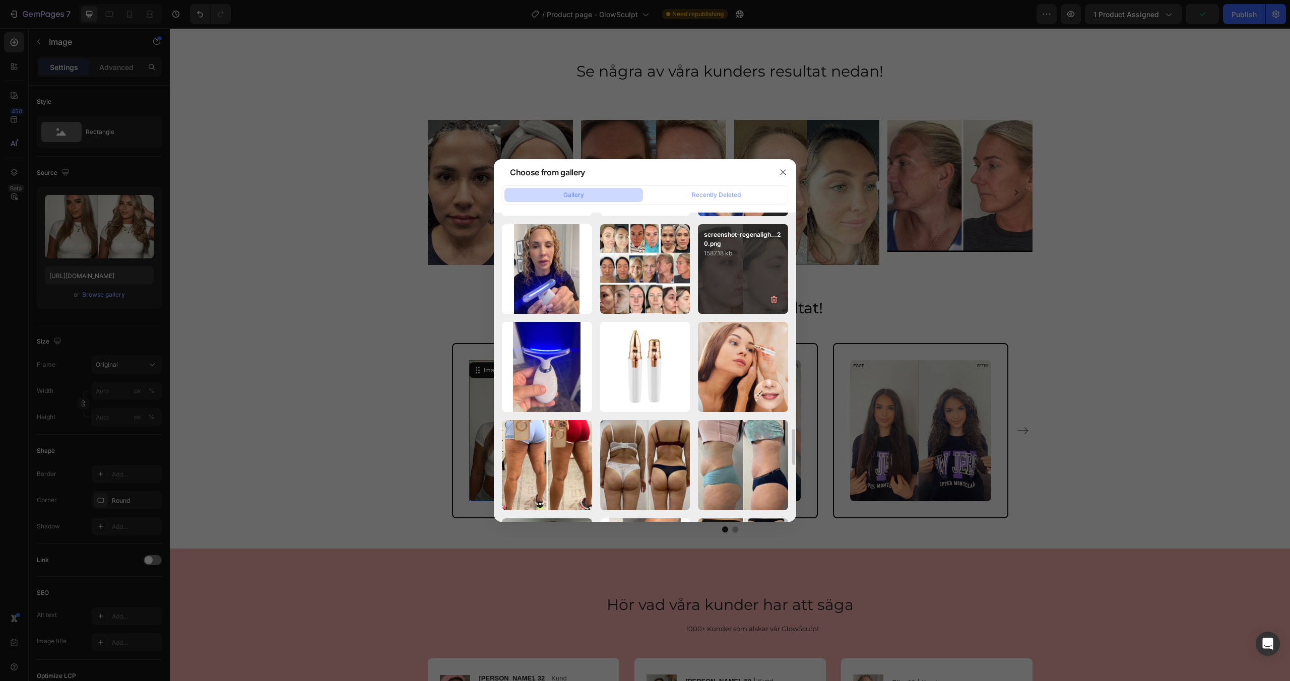
click at [745, 279] on div "screenshot-regenaligh...20.png 1587.18 kb" at bounding box center [743, 269] width 90 height 90
type input "https://cdn.shopify.com/s/files/1/0963/0849/4667/files/gempages_581080910313554…"
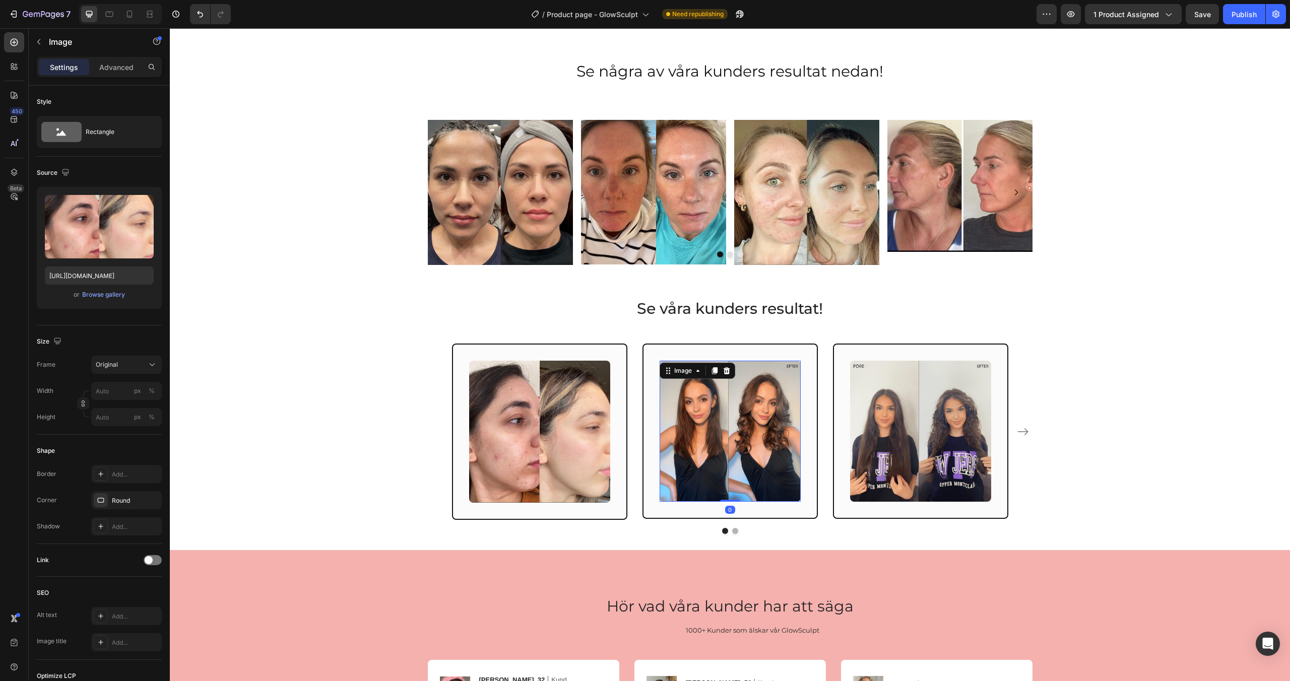
click at [685, 470] on img at bounding box center [730, 431] width 141 height 141
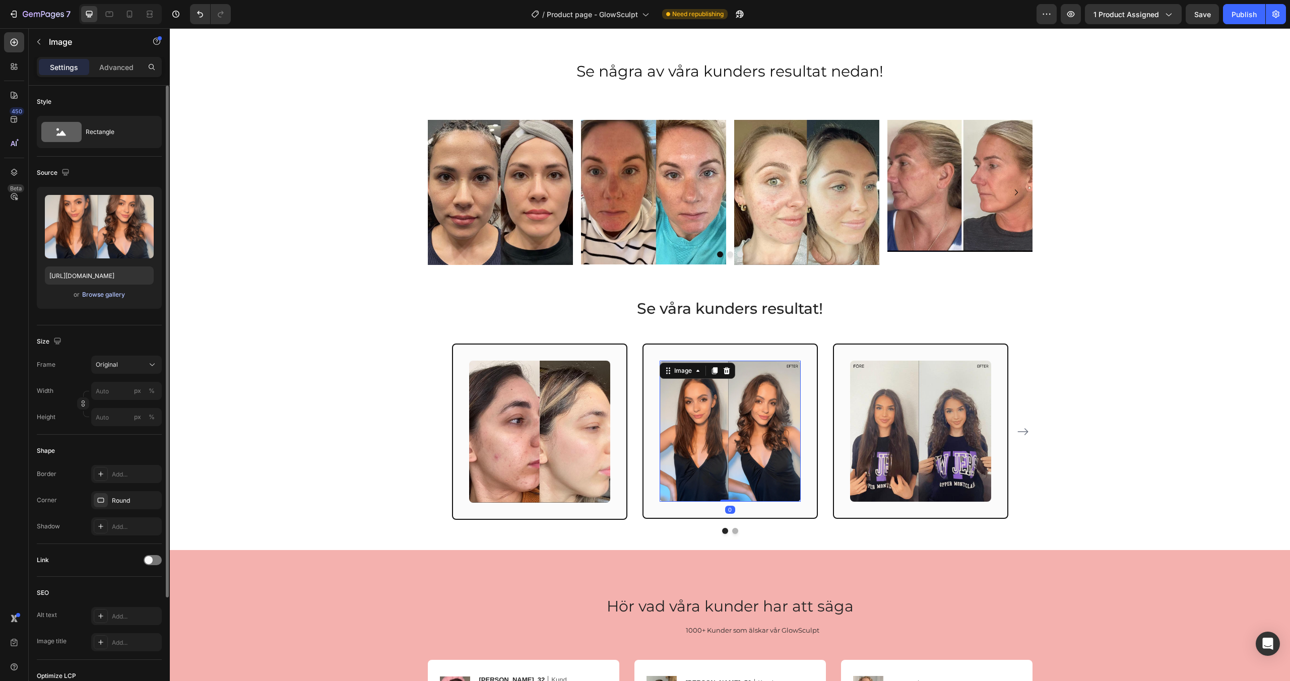
click at [106, 296] on div "Browse gallery" at bounding box center [103, 294] width 43 height 9
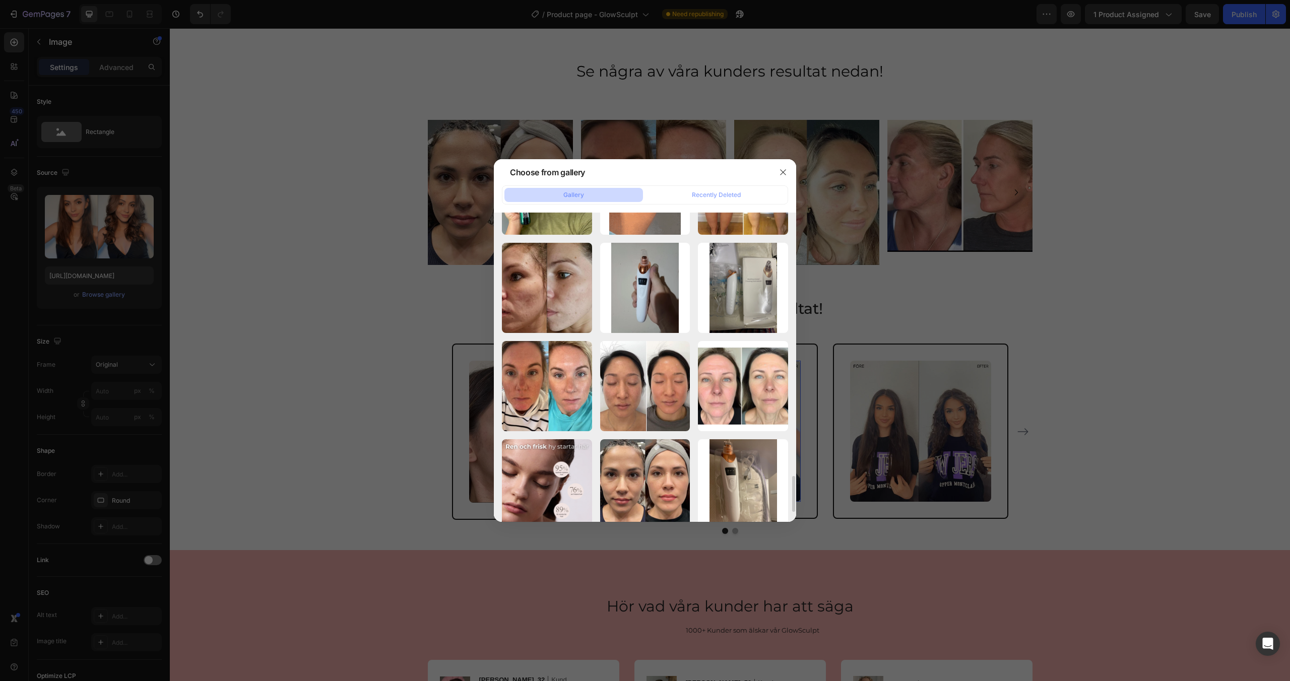
scroll to position [2239, 0]
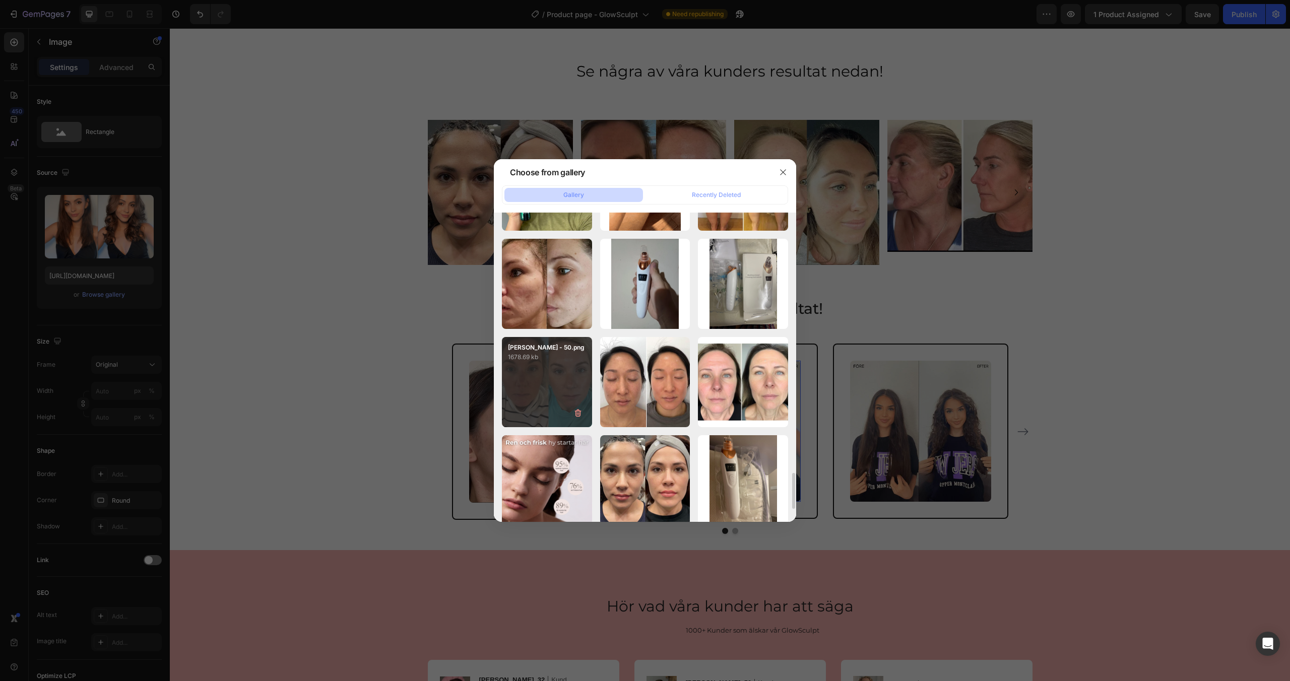
click at [538, 394] on div "Lena - 50.png 1678.69 kb" at bounding box center [547, 382] width 90 height 90
type input "https://cdn.shopify.com/s/files/1/0963/0849/4667/files/gempages_581080910313554…"
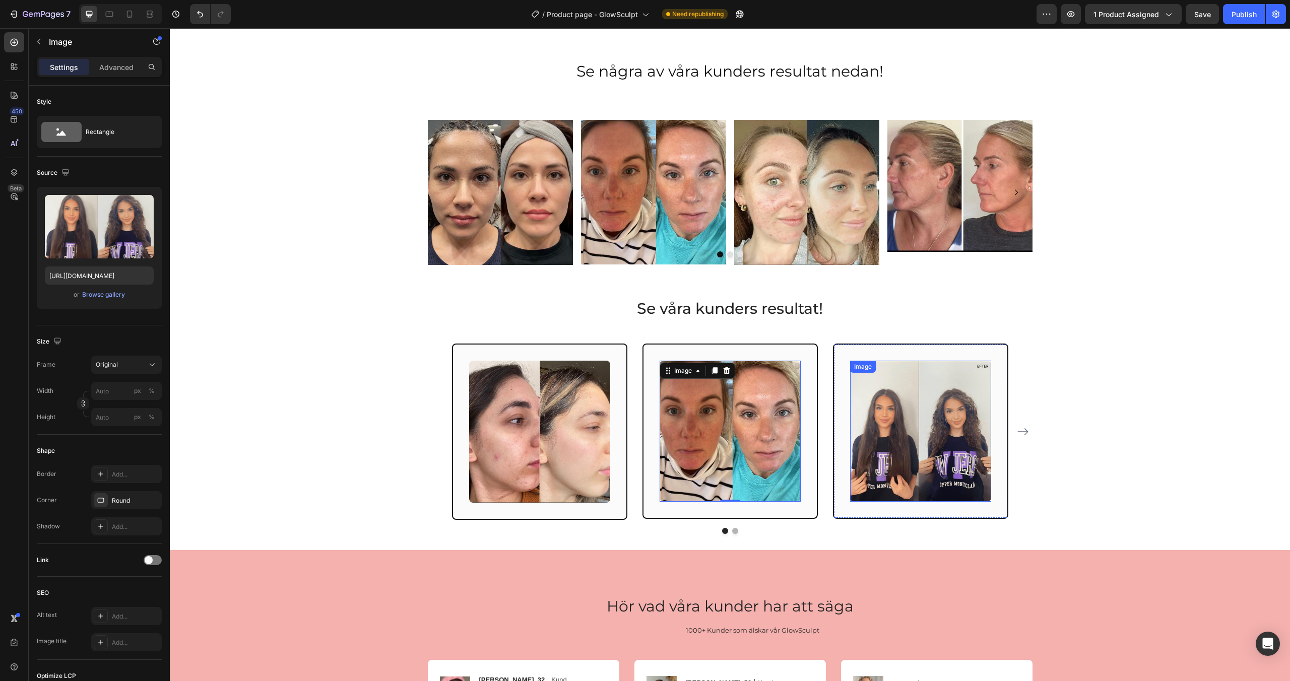
click at [876, 433] on img at bounding box center [920, 431] width 141 height 141
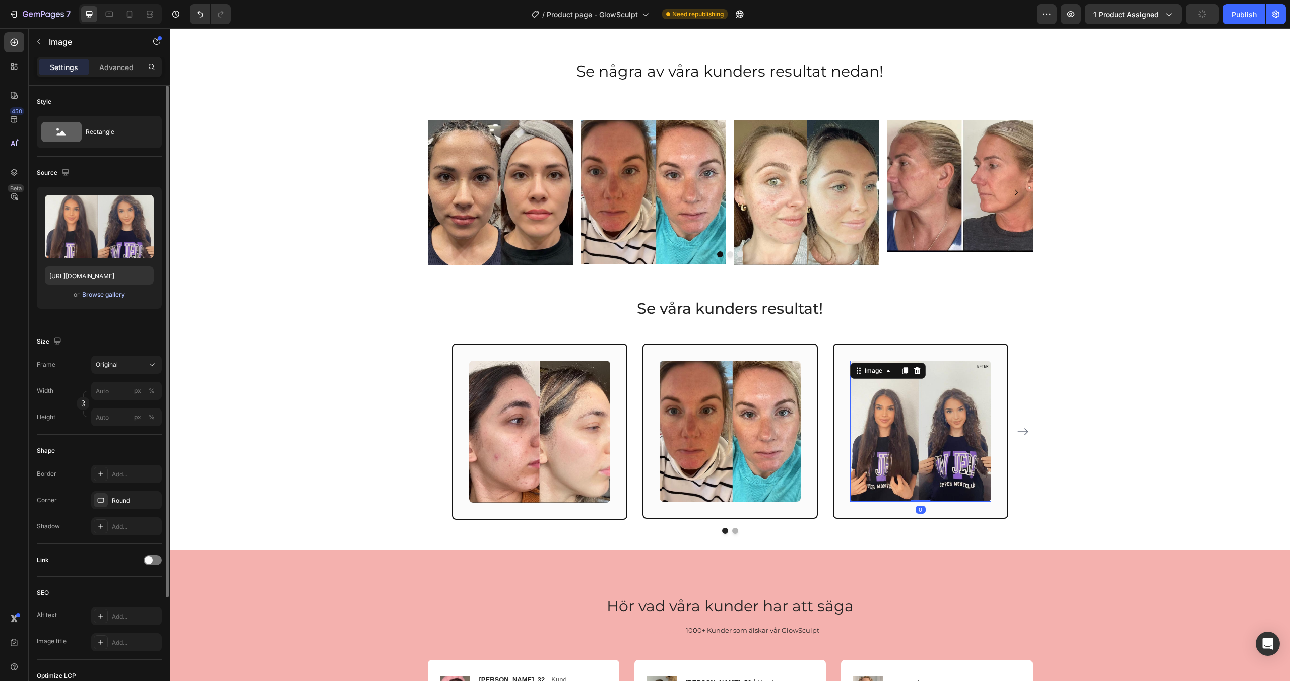
click at [105, 297] on div "Browse gallery" at bounding box center [103, 294] width 43 height 9
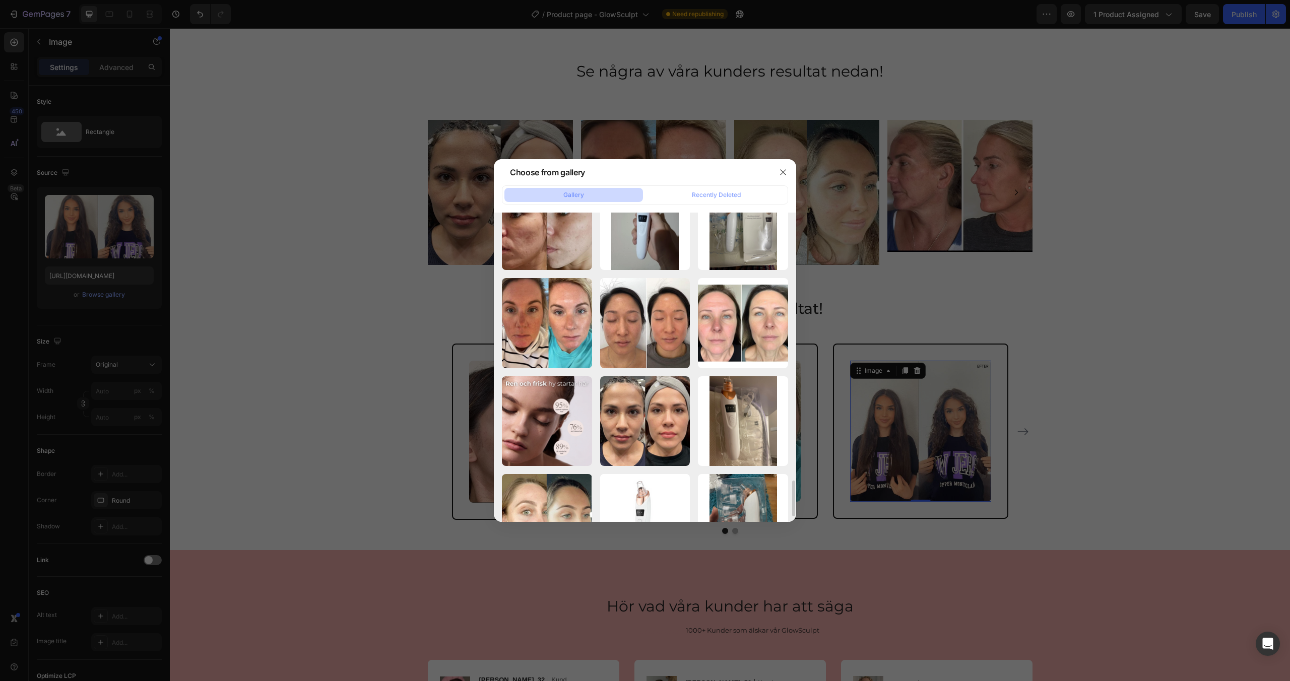
scroll to position [2299, 0]
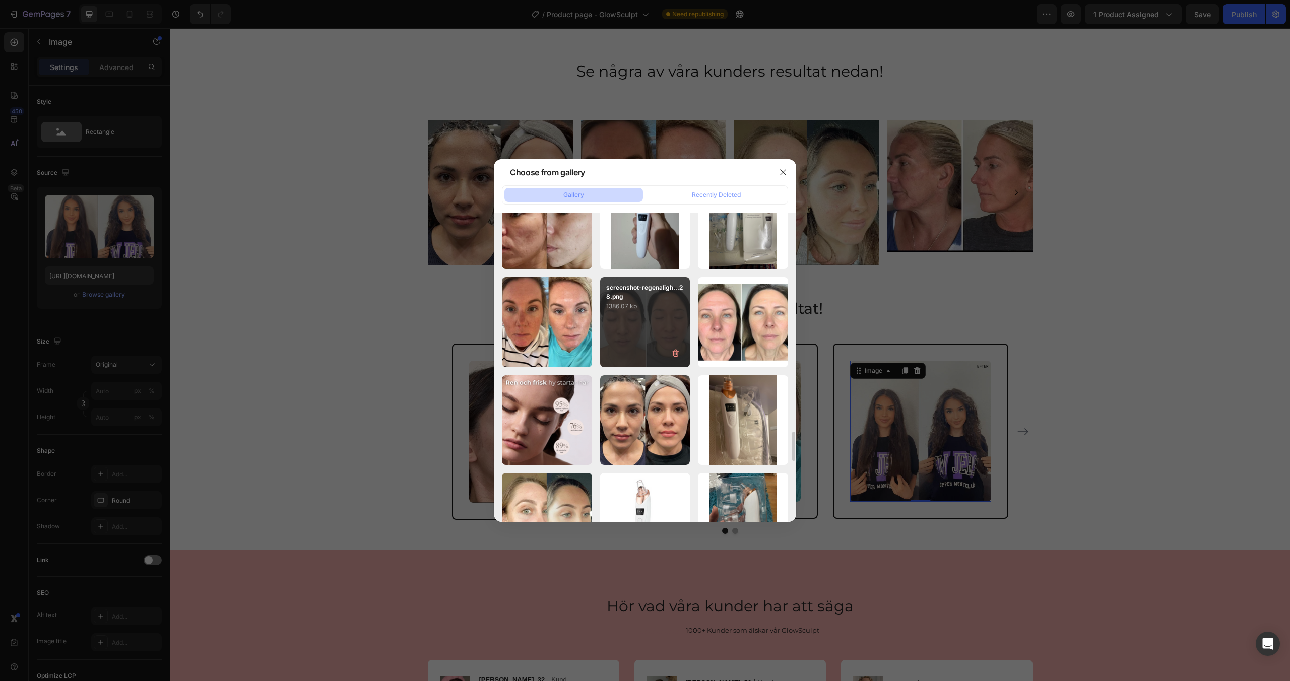
click at [652, 333] on div "screenshot-regenaligh...28.png 1386.07 kb" at bounding box center [645, 322] width 90 height 90
type input "https://cdn.shopify.com/s/files/1/0963/0849/4667/files/gempages_581080910313554…"
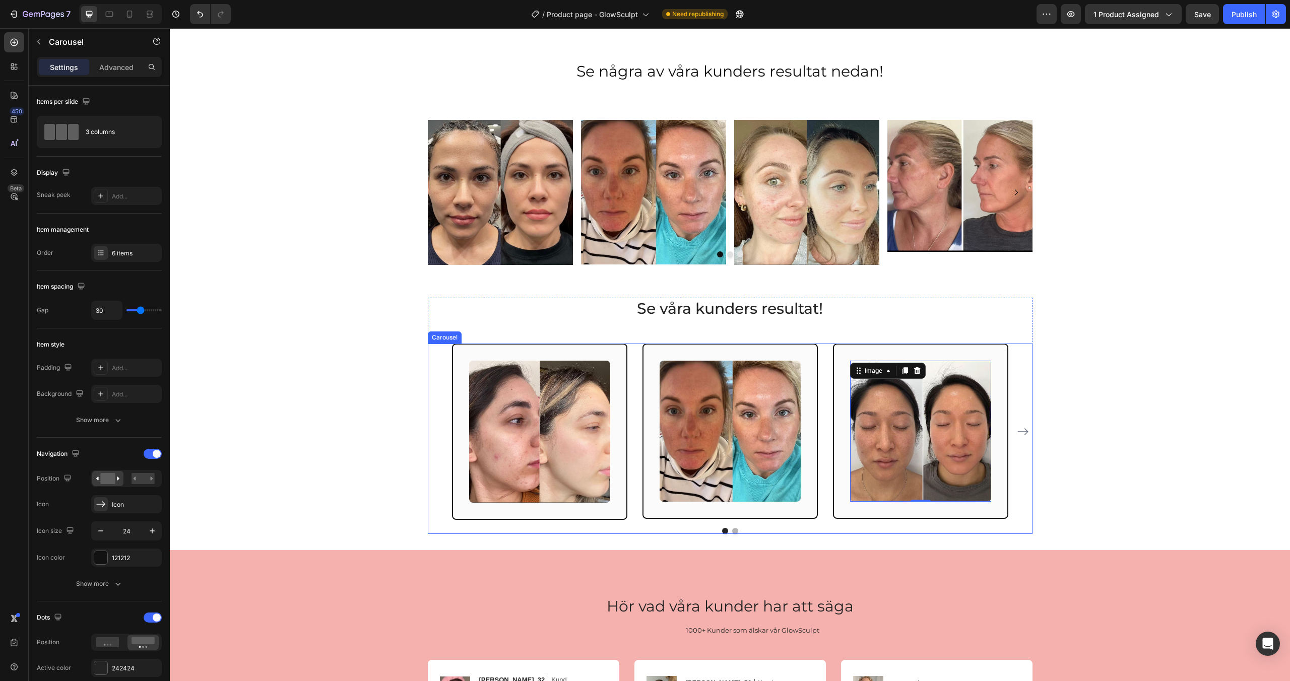
click at [735, 529] on button "Dot" at bounding box center [735, 531] width 6 height 6
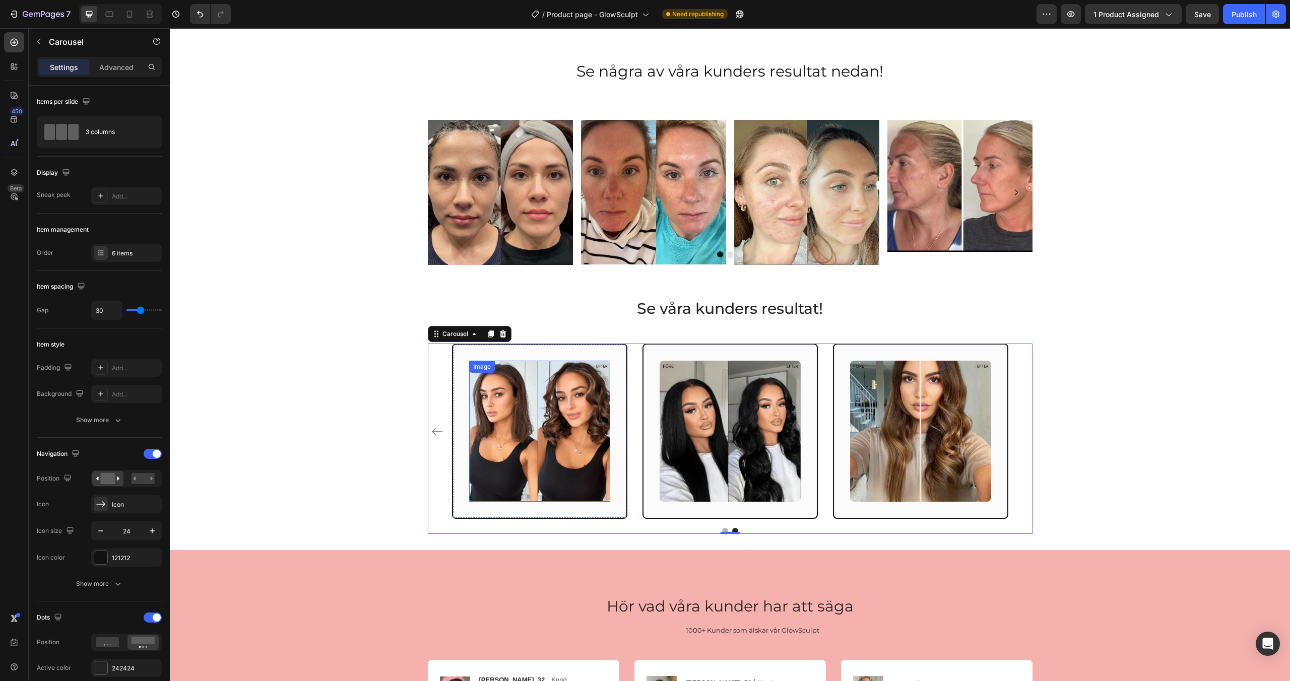
click at [580, 444] on img at bounding box center [539, 431] width 141 height 141
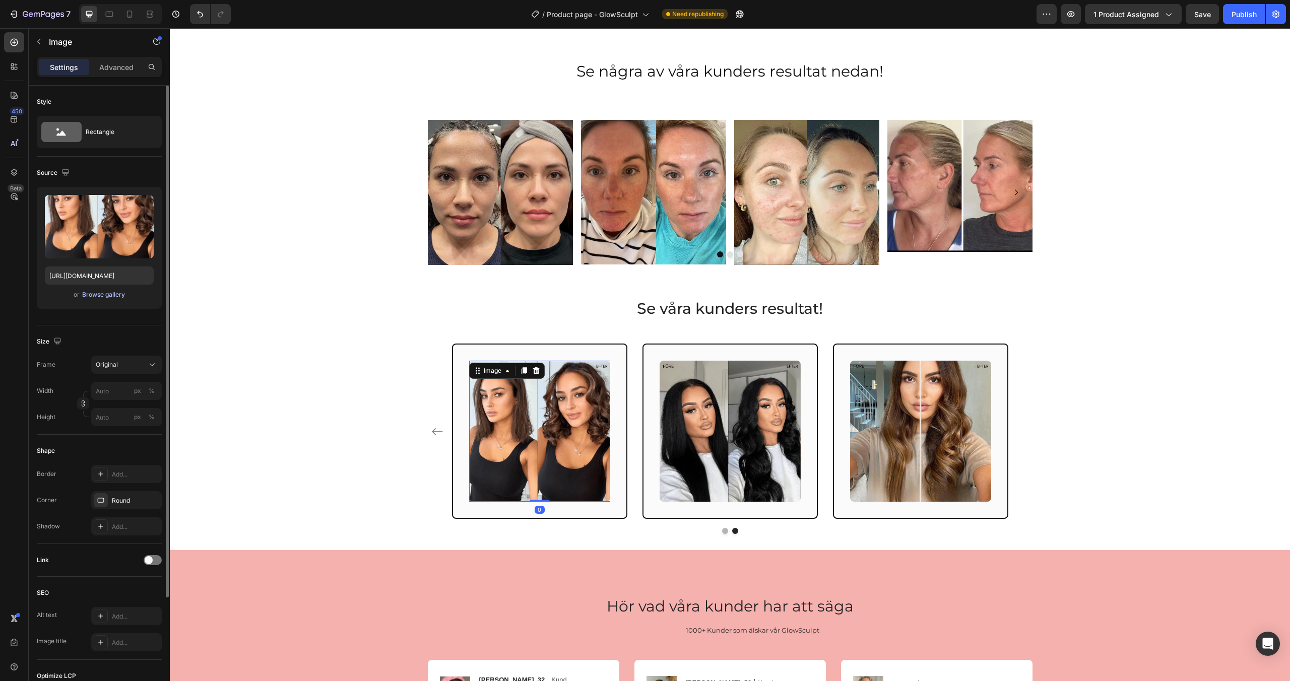
click at [103, 298] on div "Browse gallery" at bounding box center [103, 294] width 43 height 9
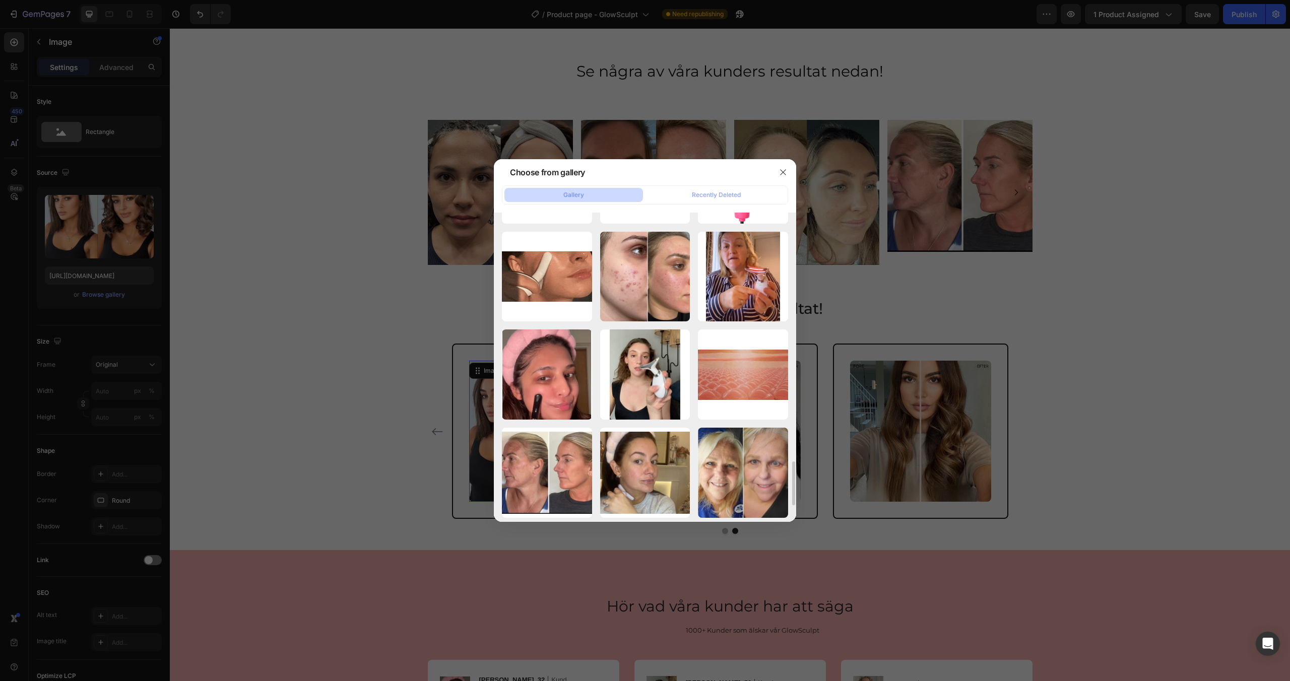
scroll to position [1555, 0]
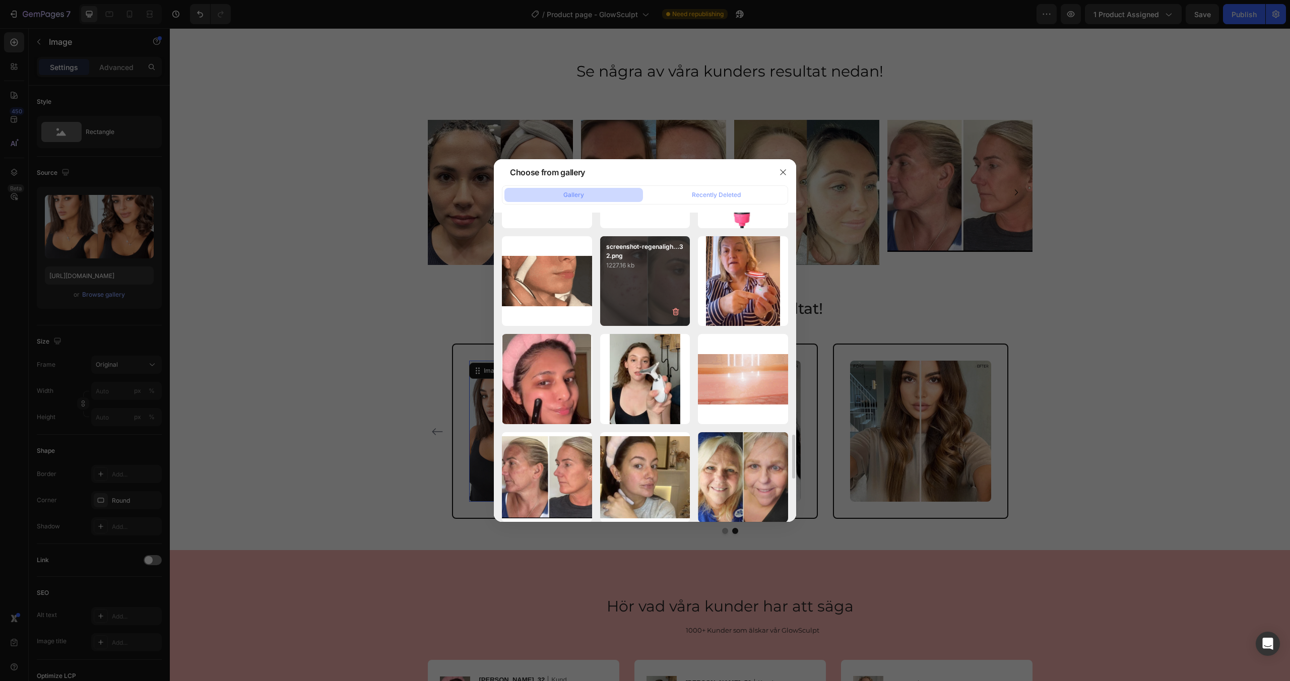
click at [636, 286] on div "screenshot-regenaligh...32.png 1227.16 kb" at bounding box center [645, 281] width 90 height 90
type input "https://cdn.shopify.com/s/files/1/0963/0849/4667/files/gempages_581080910313554…"
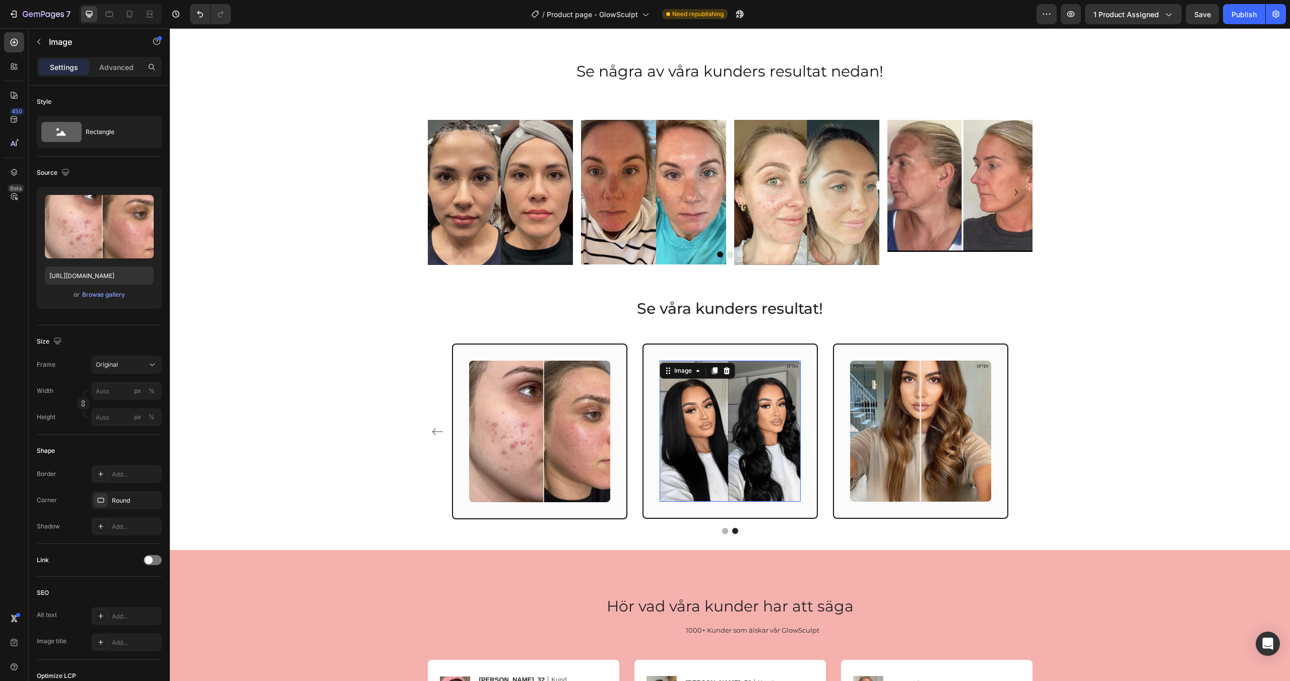
click at [689, 446] on img at bounding box center [730, 431] width 141 height 141
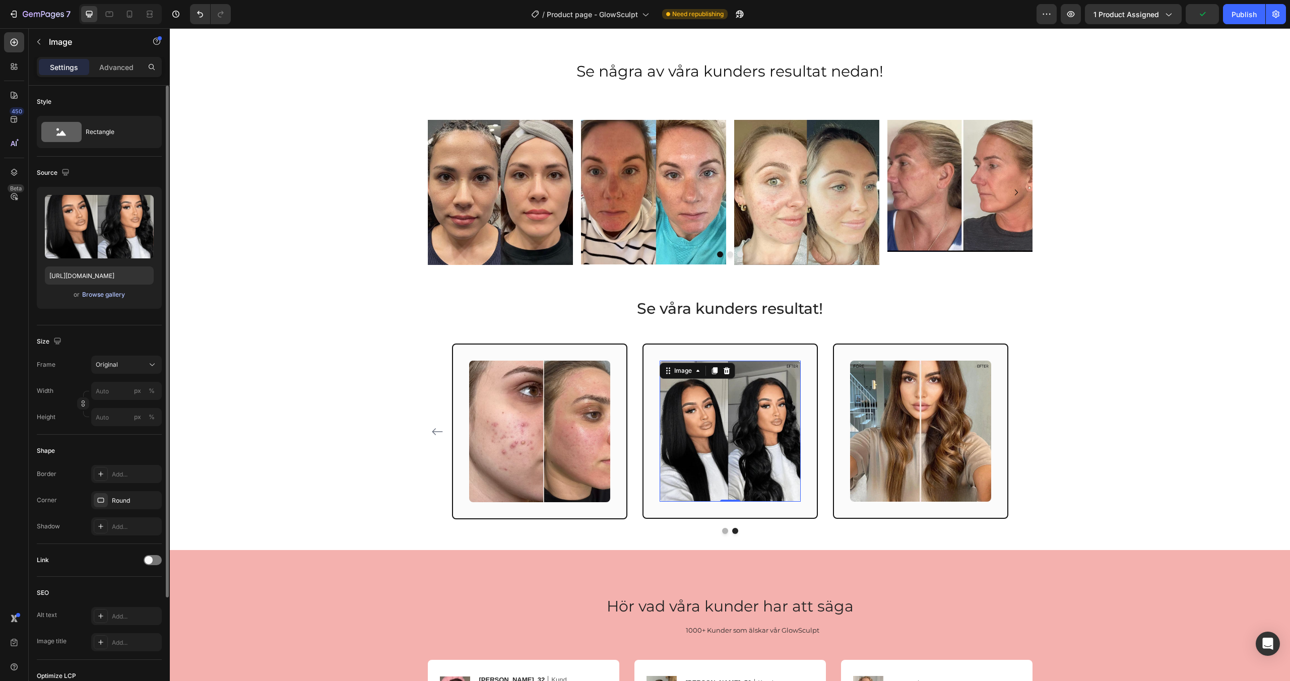
click at [116, 292] on div "Browse gallery" at bounding box center [103, 294] width 43 height 9
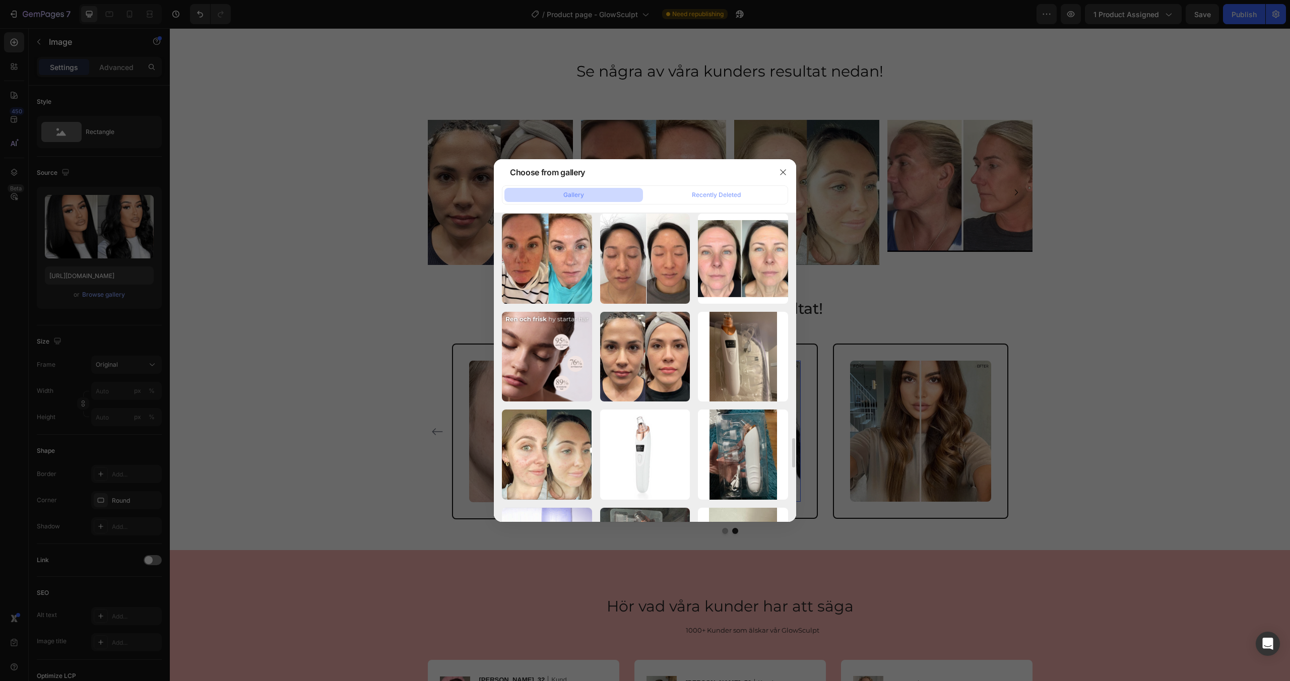
scroll to position [2363, 0]
click at [747, 276] on div "screenshot-regenaligh...12.png 1012.63 kb" at bounding box center [743, 258] width 90 height 90
type input "https://cdn.shopify.com/s/files/1/0963/0849/4667/files/gempages_581080910313554…"
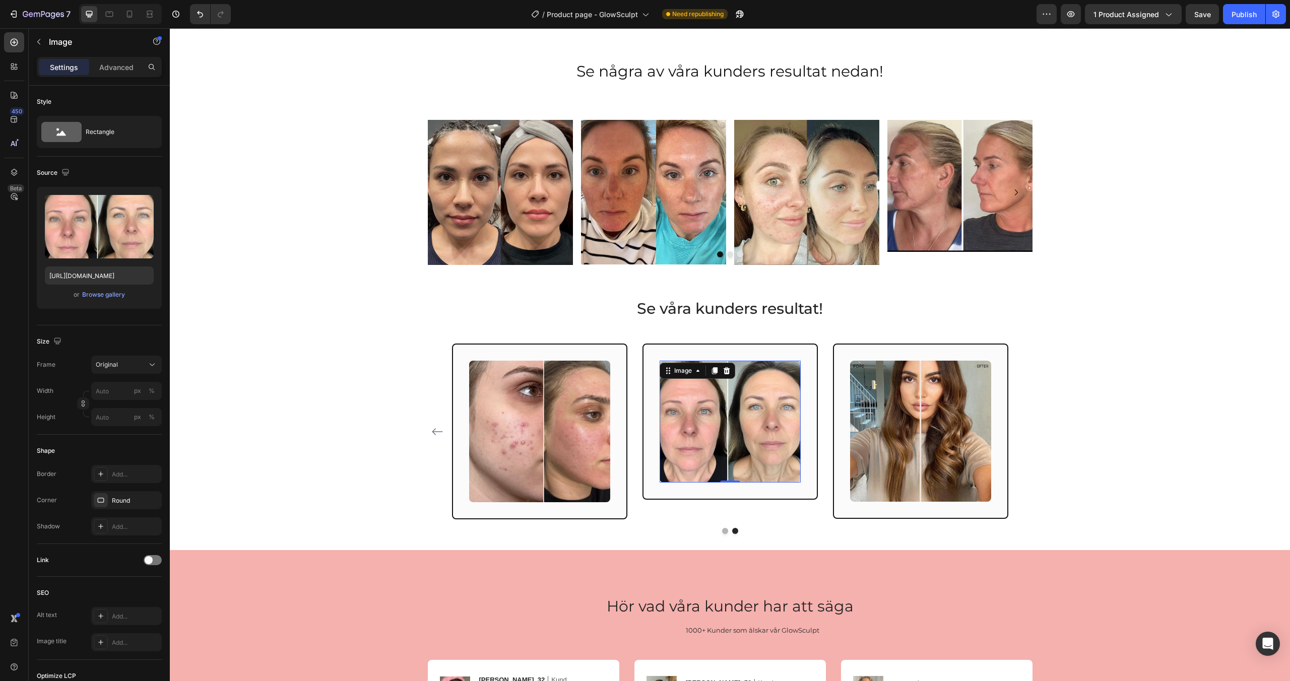
click at [736, 425] on img at bounding box center [730, 422] width 141 height 122
click at [126, 365] on div "Original" at bounding box center [120, 364] width 49 height 9
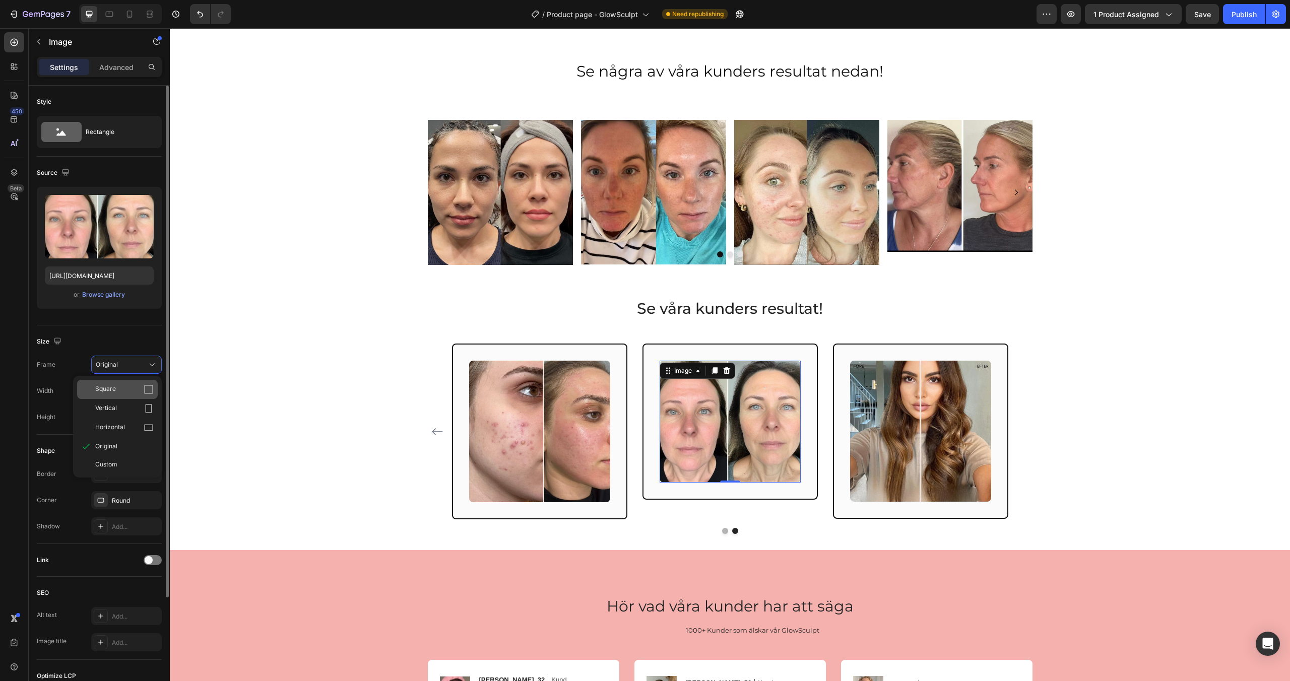
click at [123, 395] on div "Square" at bounding box center [117, 389] width 81 height 19
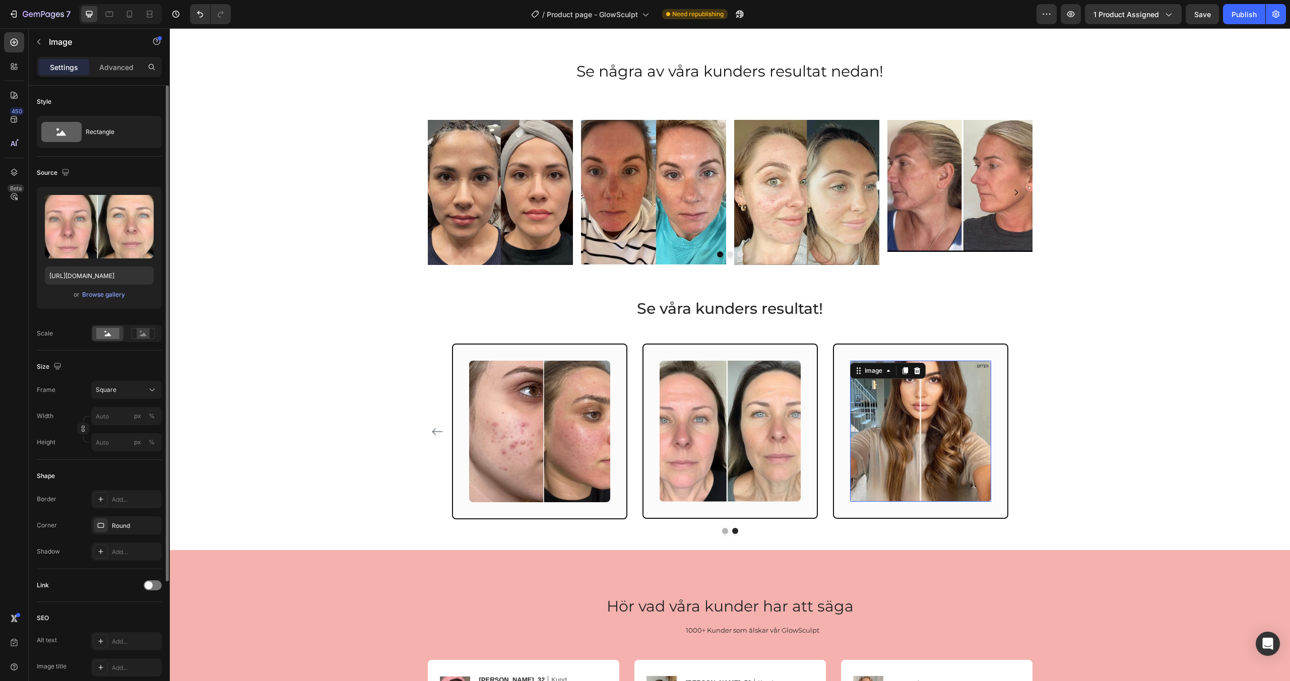
click at [863, 400] on img at bounding box center [920, 431] width 141 height 141
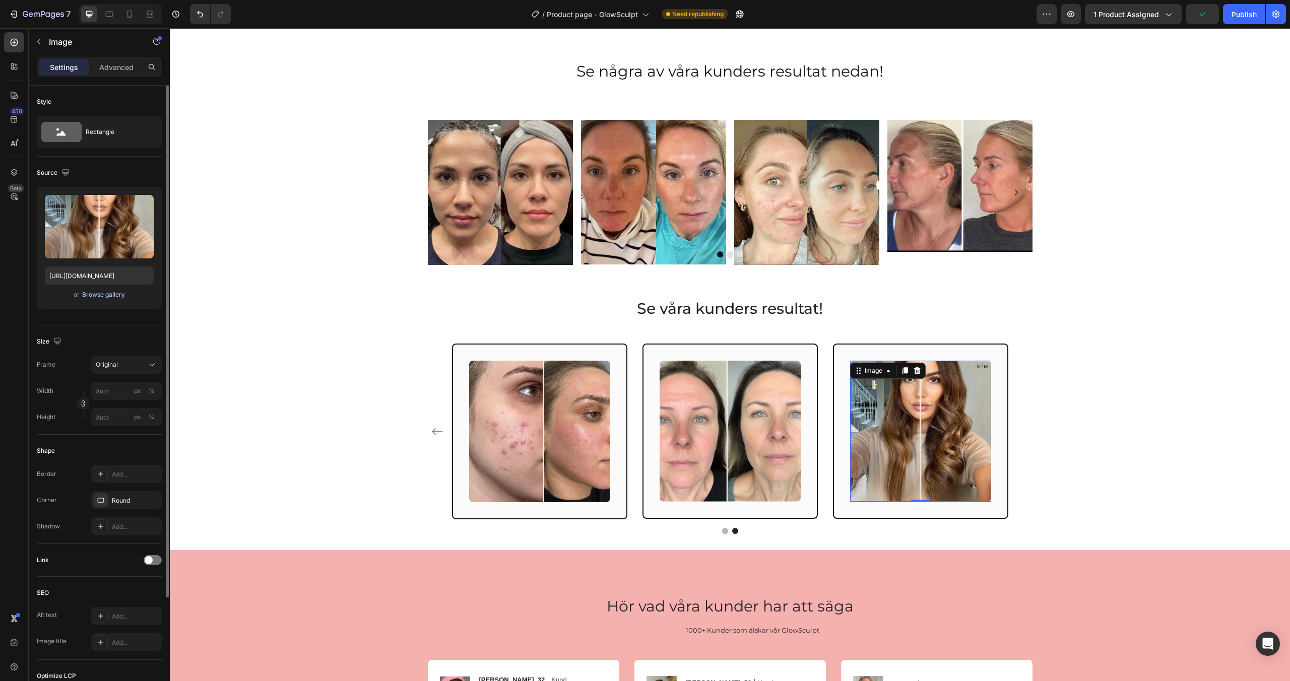
click at [110, 297] on div "Browse gallery" at bounding box center [103, 294] width 43 height 9
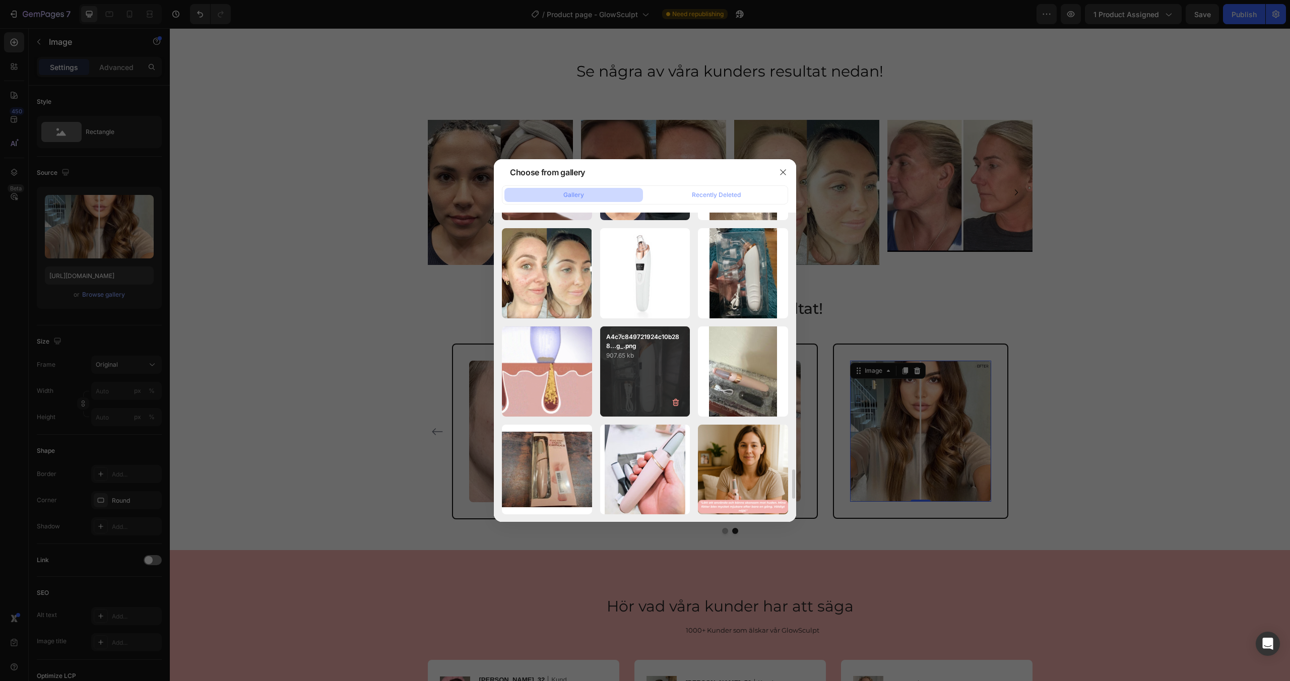
scroll to position [2502, 0]
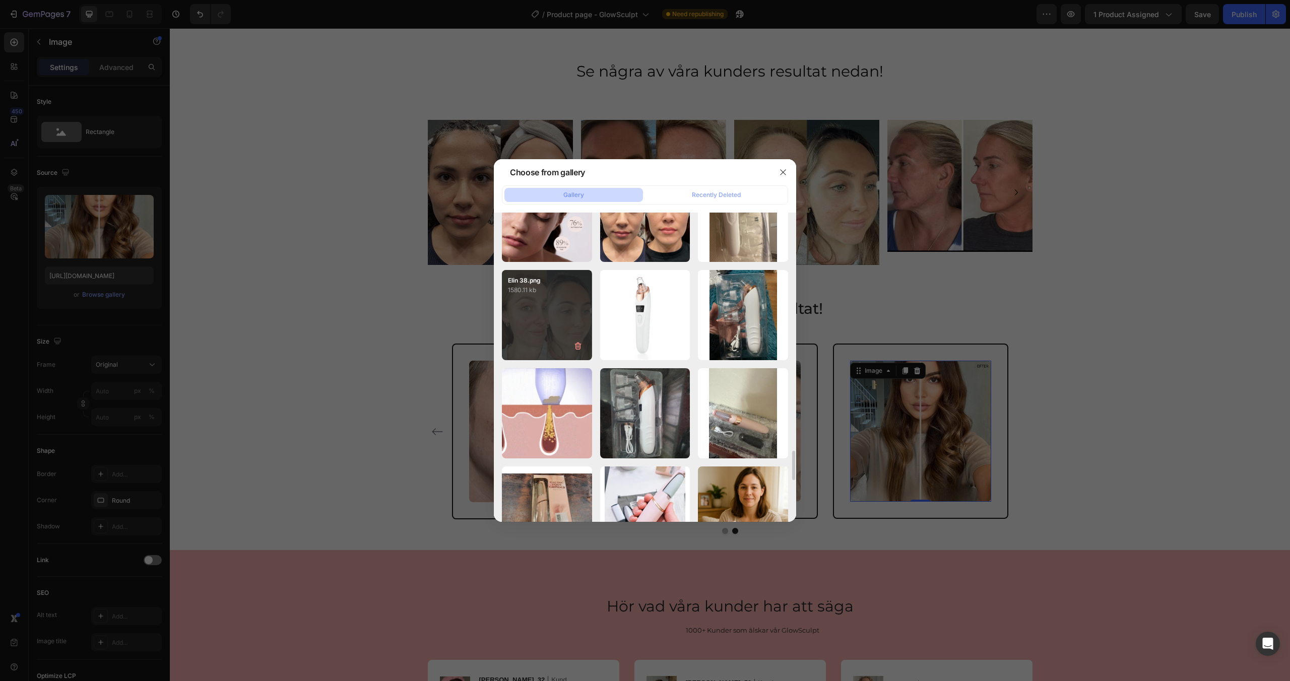
click at [535, 330] on div "Elin 38.png 1580.11 kb" at bounding box center [547, 315] width 90 height 90
type input "https://cdn.shopify.com/s/files/1/0963/0849/4667/files/gempages_581080910313554…"
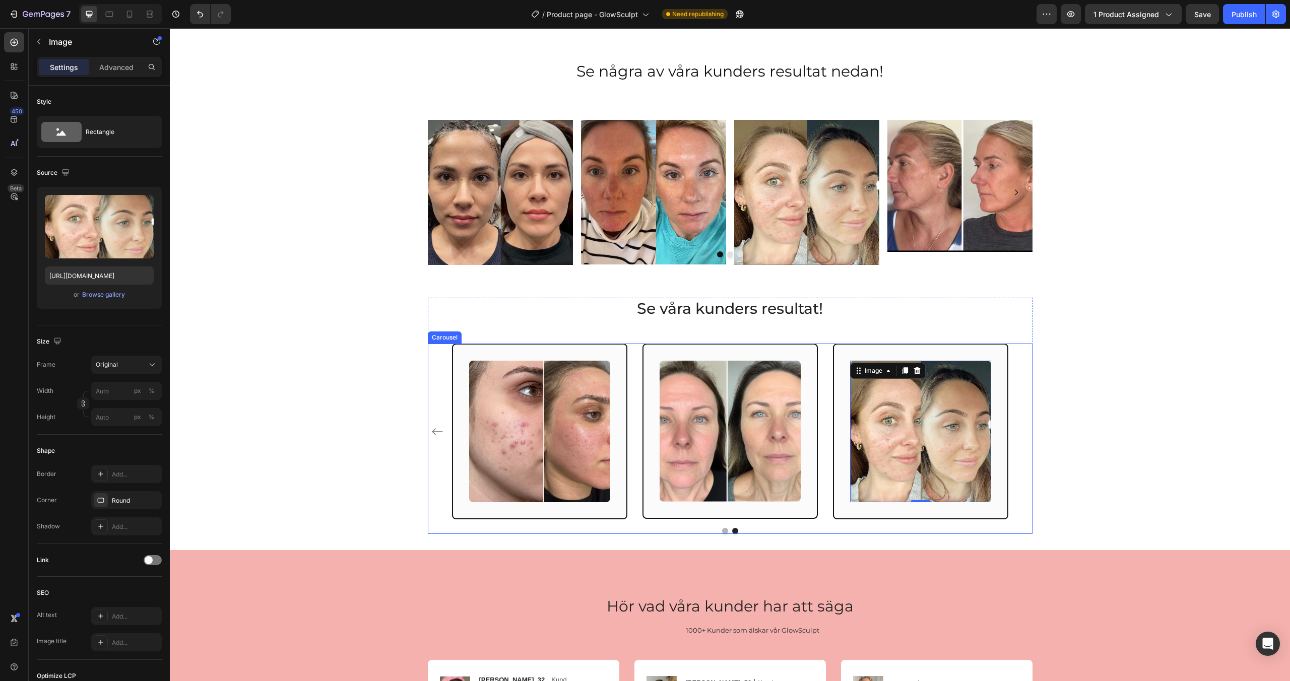
click at [724, 532] on button "Dot" at bounding box center [725, 531] width 6 height 6
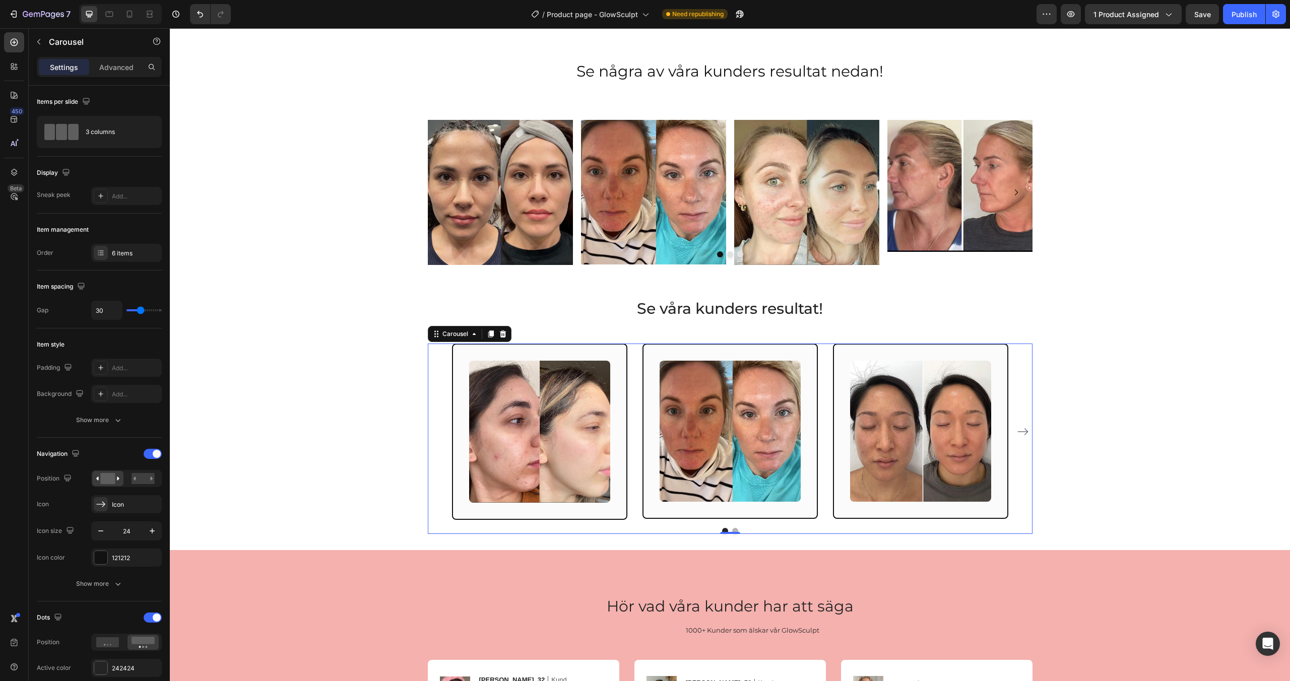
click at [736, 529] on button "Dot" at bounding box center [735, 531] width 6 height 6
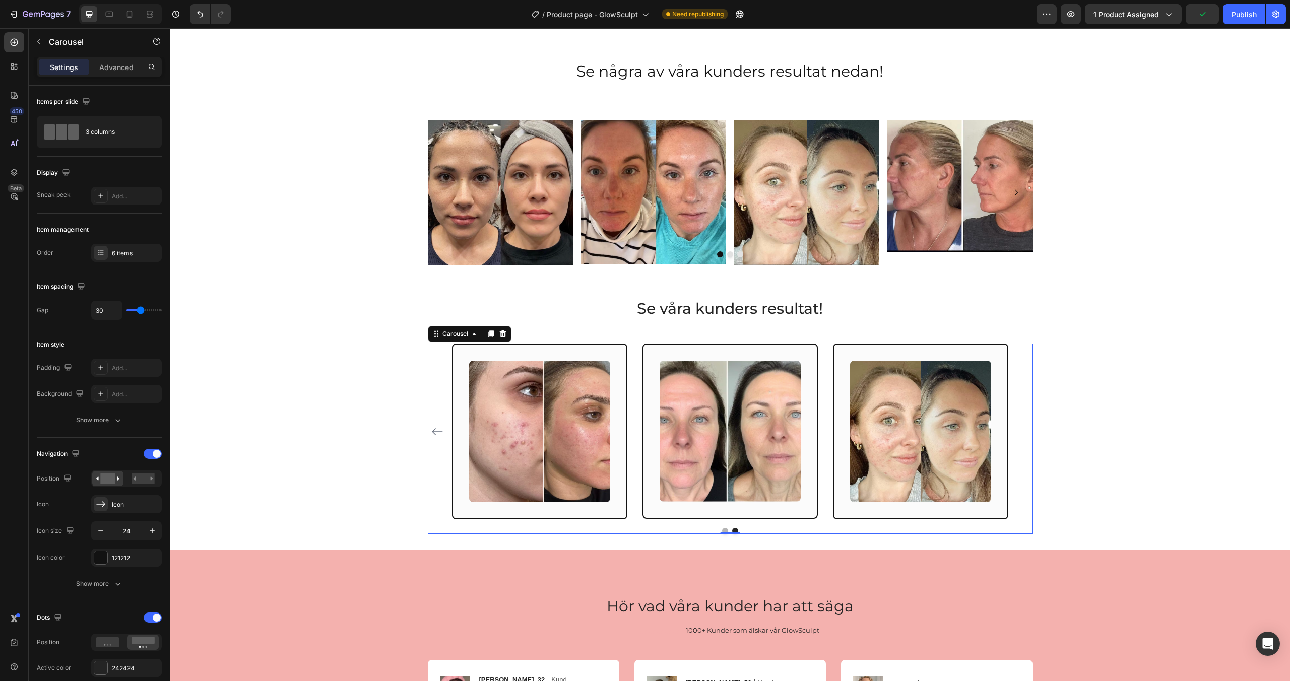
click at [724, 529] on button "Dot" at bounding box center [725, 531] width 6 height 6
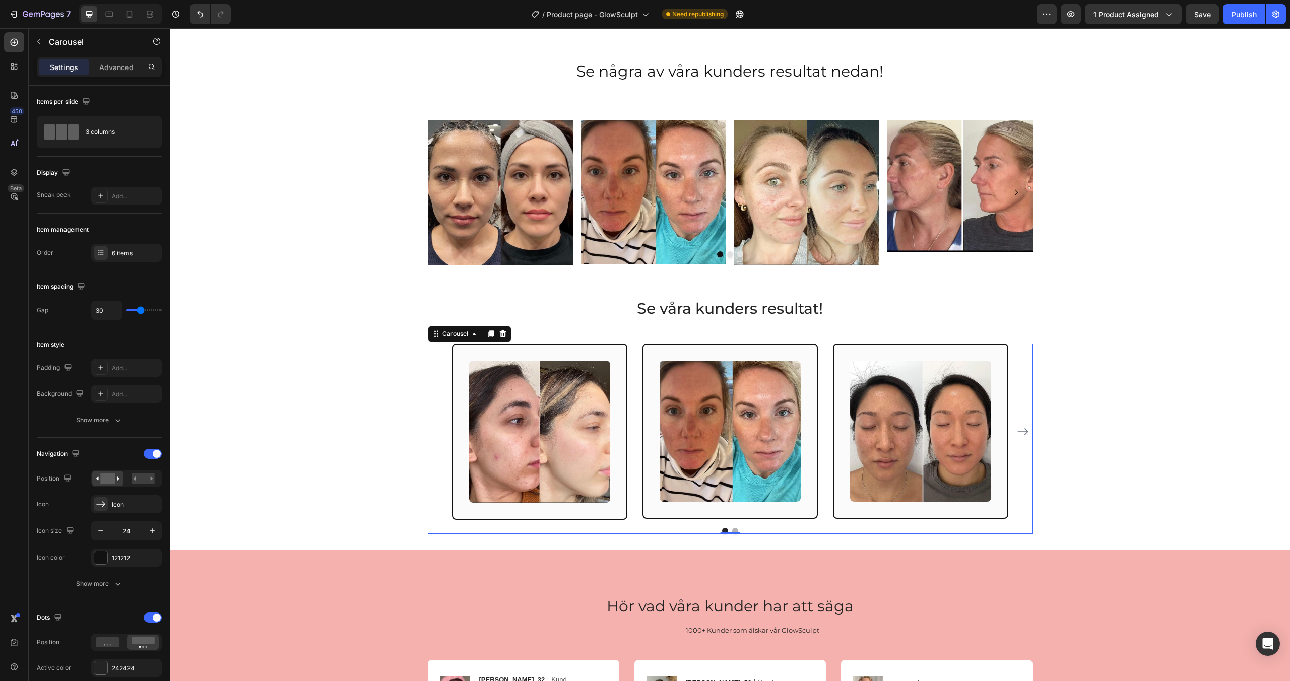
click at [736, 529] on button "Dot" at bounding box center [735, 531] width 6 height 6
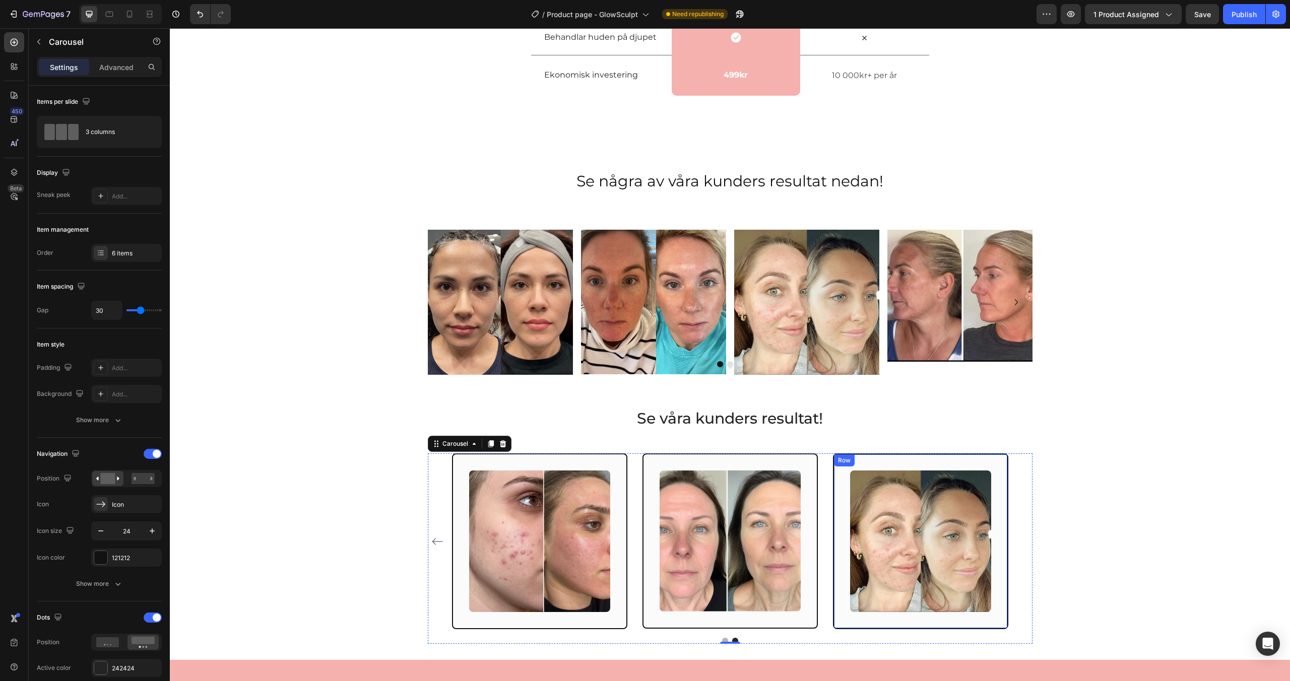
scroll to position [1602, 0]
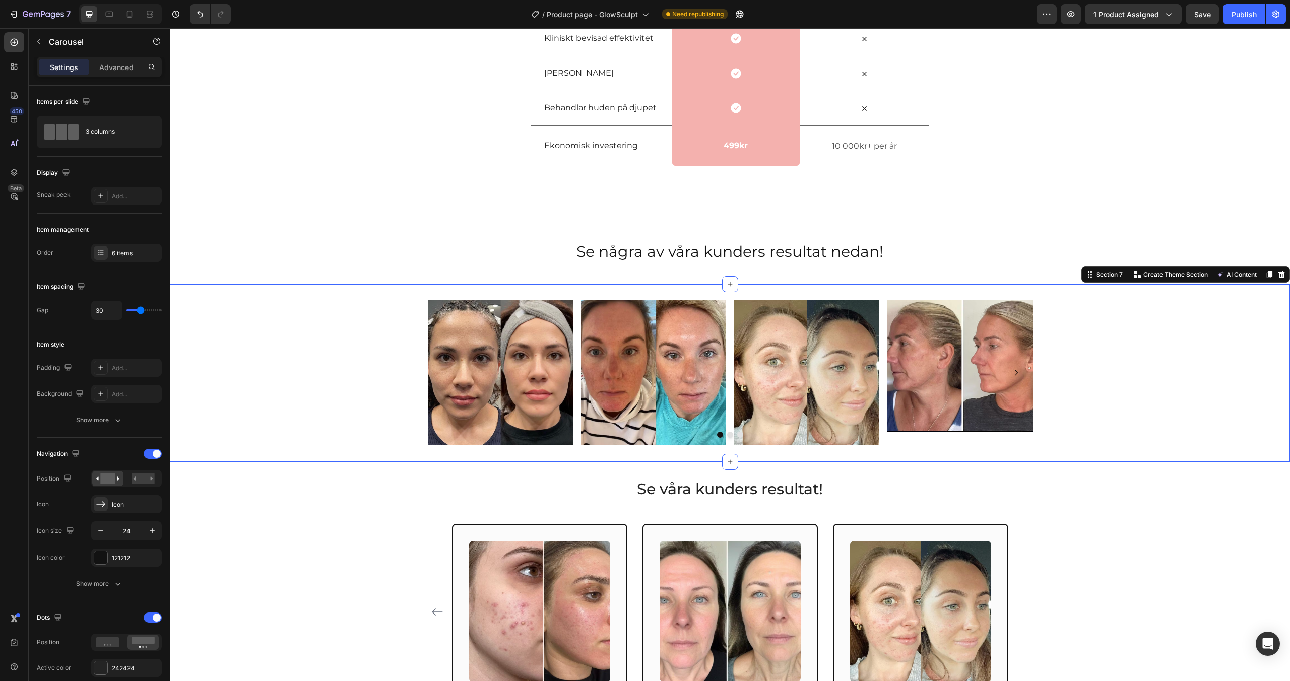
click at [1116, 300] on div "Image Image Image Image Image Image Image Image Image Image Carousel" at bounding box center [730, 373] width 1121 height 146
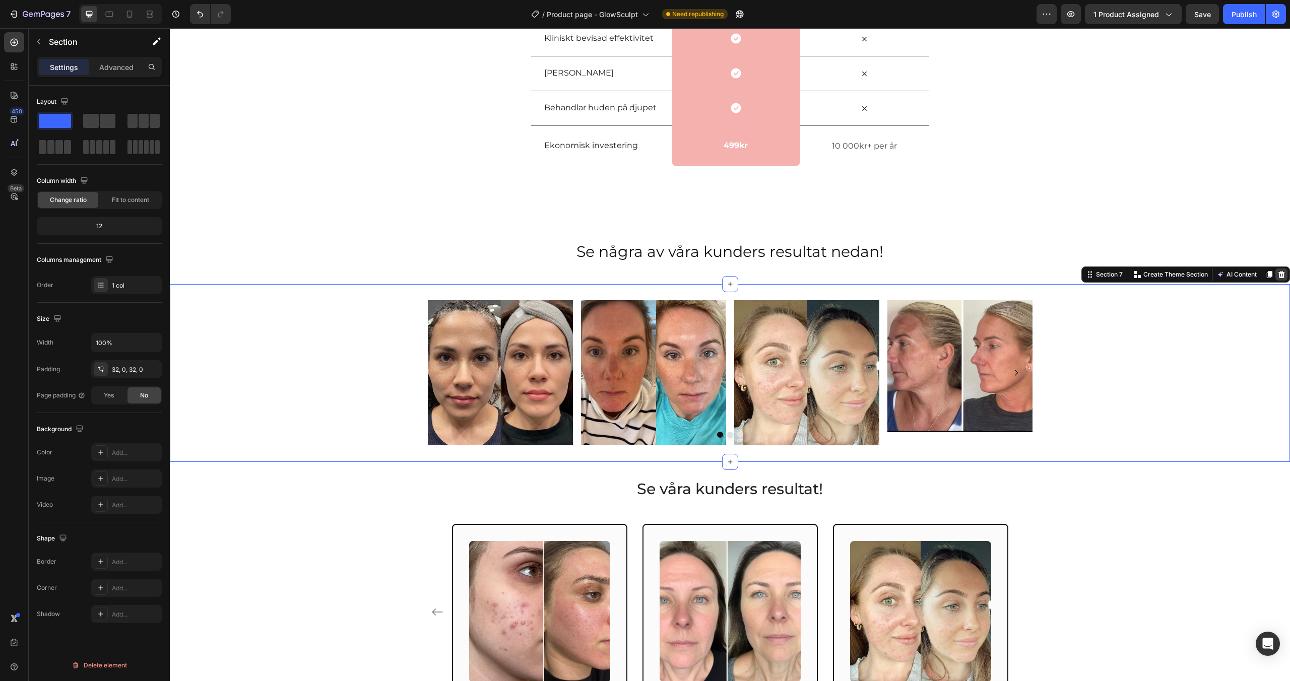
click at [1281, 277] on icon at bounding box center [1282, 274] width 7 height 7
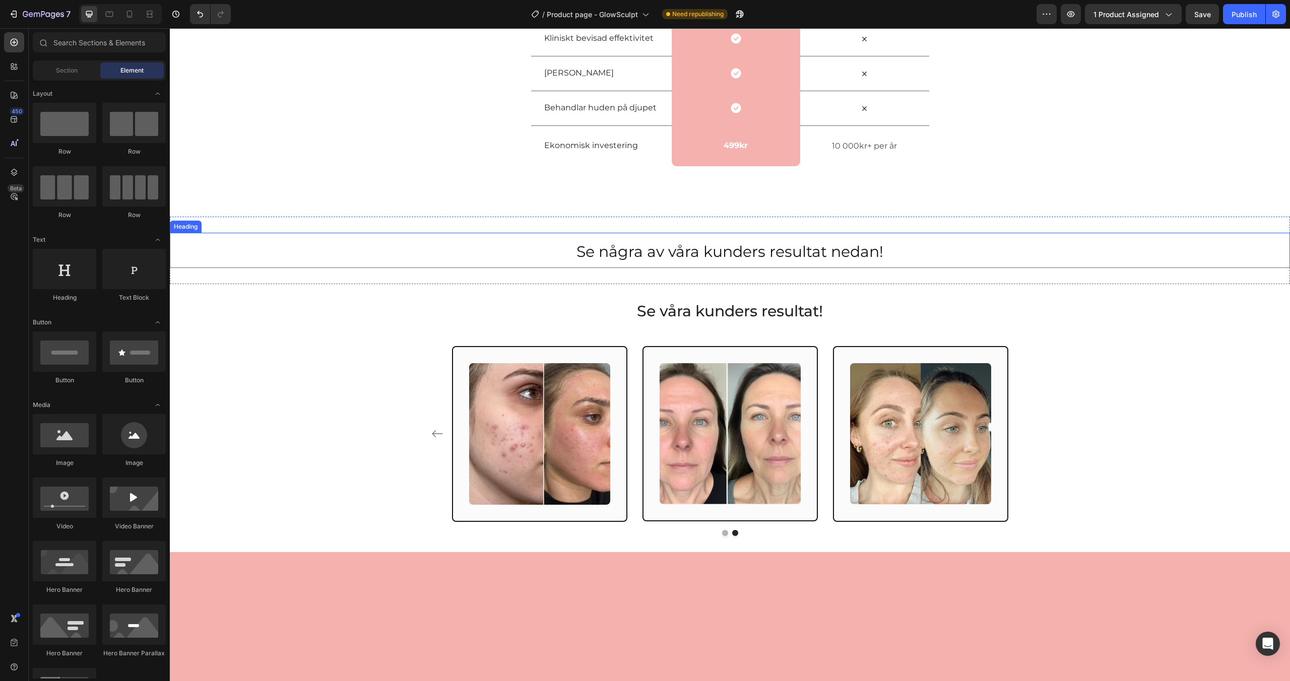
click at [1255, 250] on h2 "Se några av våra kunders resultat nedan!" at bounding box center [730, 250] width 1121 height 35
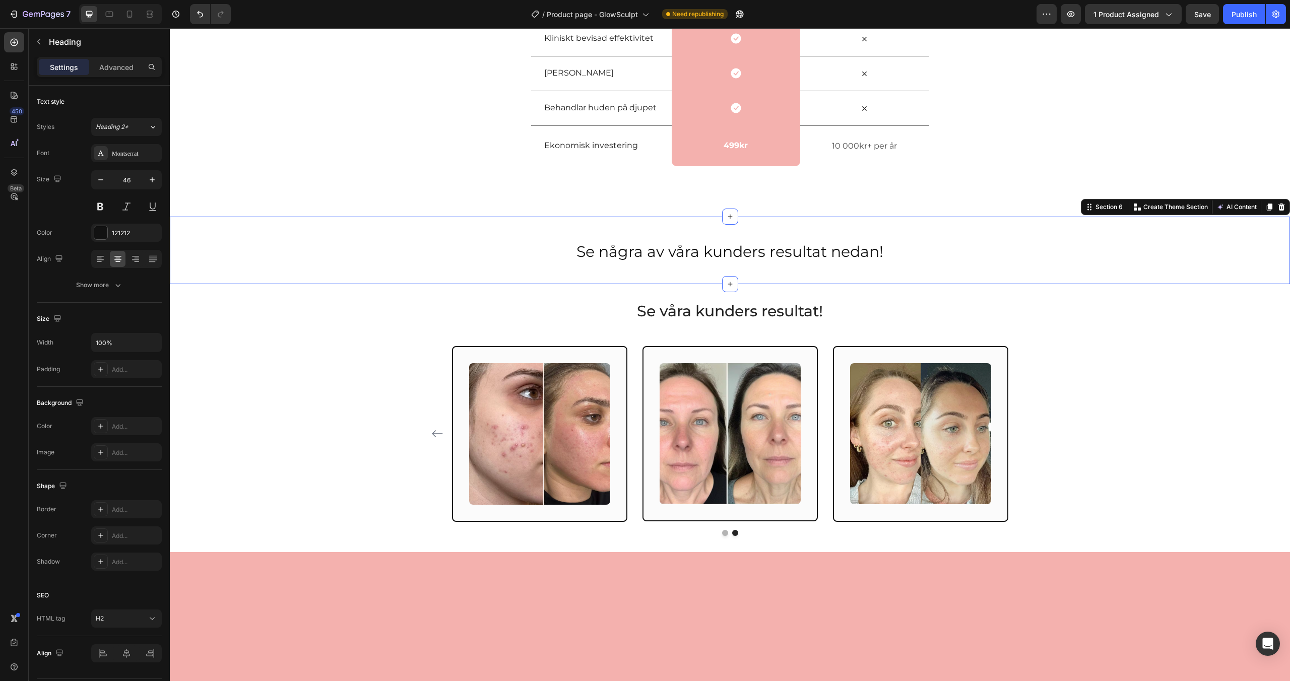
click at [1230, 221] on div "Se några av våra kunders resultat nedan! Heading Se några av våra kunders resul…" at bounding box center [730, 251] width 1121 height 68
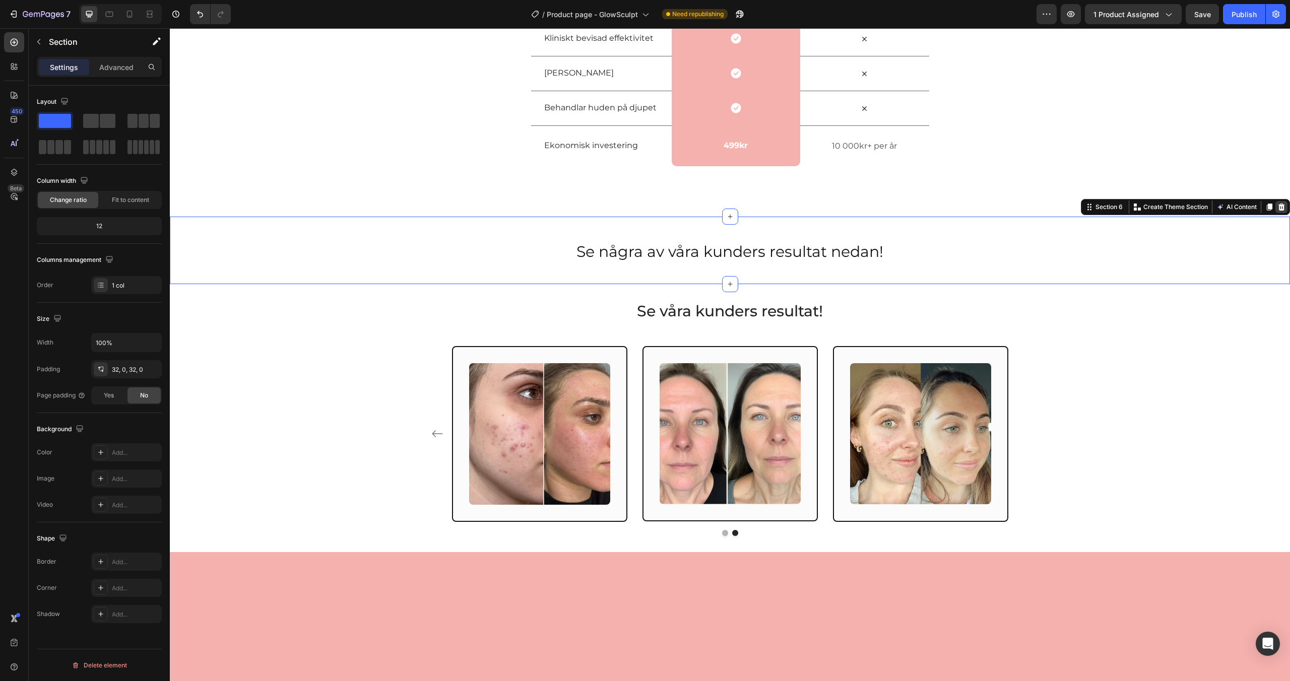
click at [1283, 204] on icon at bounding box center [1282, 207] width 8 height 8
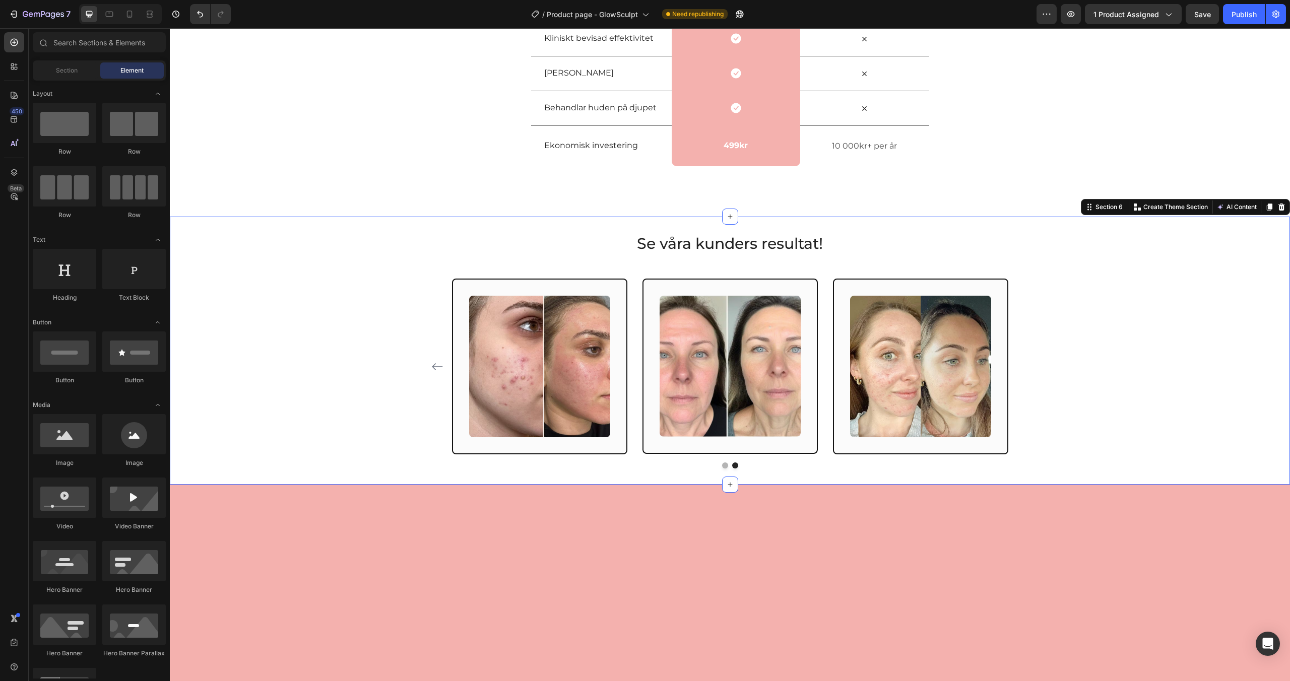
click at [1188, 281] on div "Se våra kunders resultat! Heading Image Row Image Row Image Row Image Row Image…" at bounding box center [729, 351] width 1105 height 236
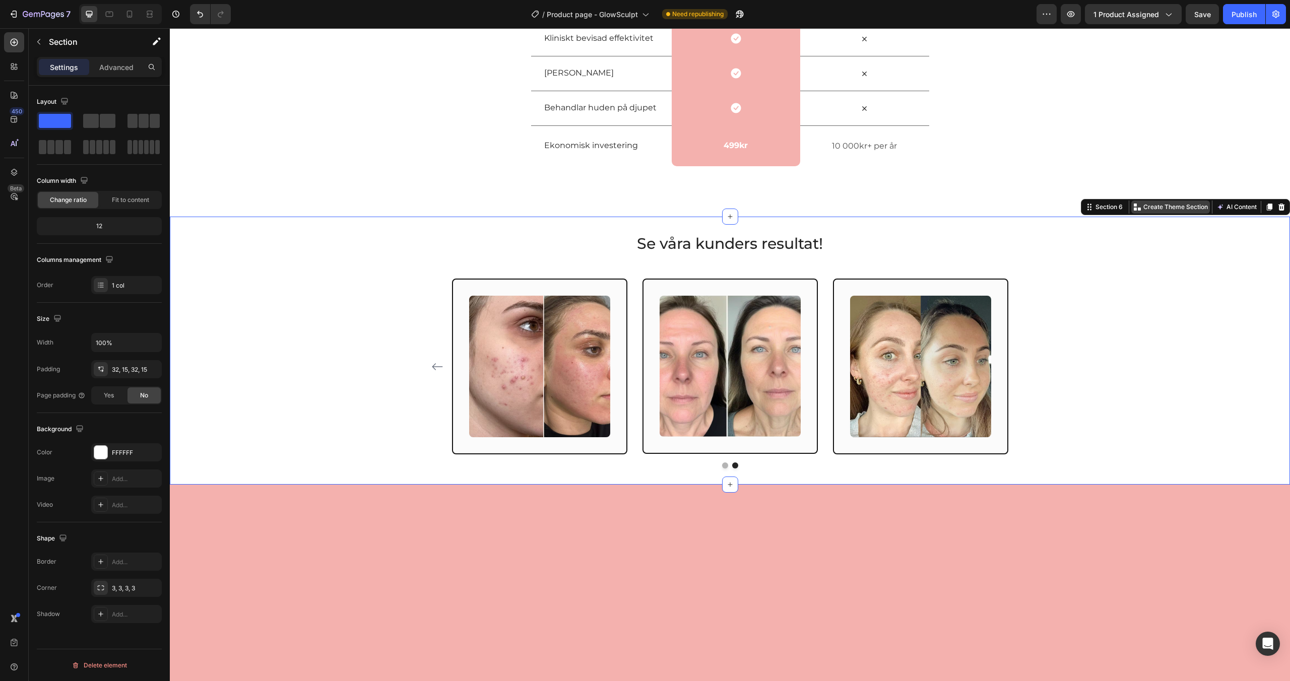
click at [1183, 208] on p "Create Theme Section" at bounding box center [1176, 207] width 65 height 9
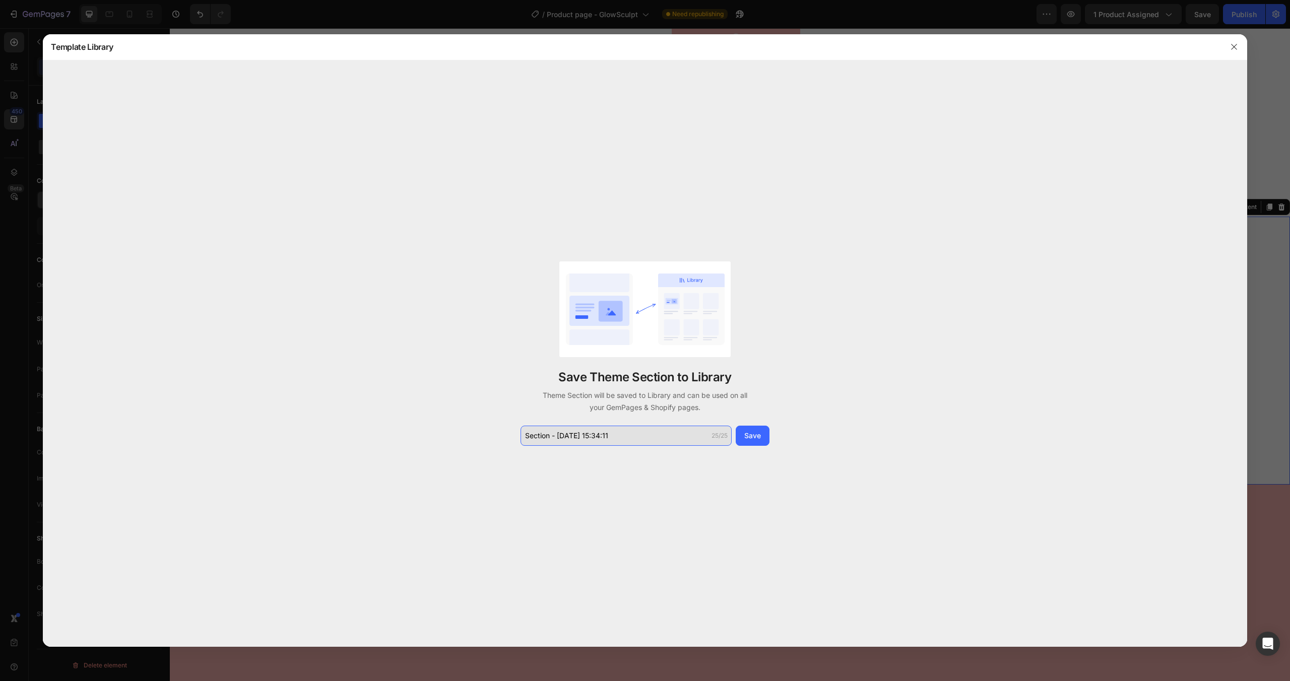
click at [560, 439] on input "Section - Aug 27 15:34:11" at bounding box center [626, 436] width 211 height 20
type input "[MEDICAL_DATA] - Före/efter"
click at [758, 442] on button "Save" at bounding box center [753, 436] width 34 height 20
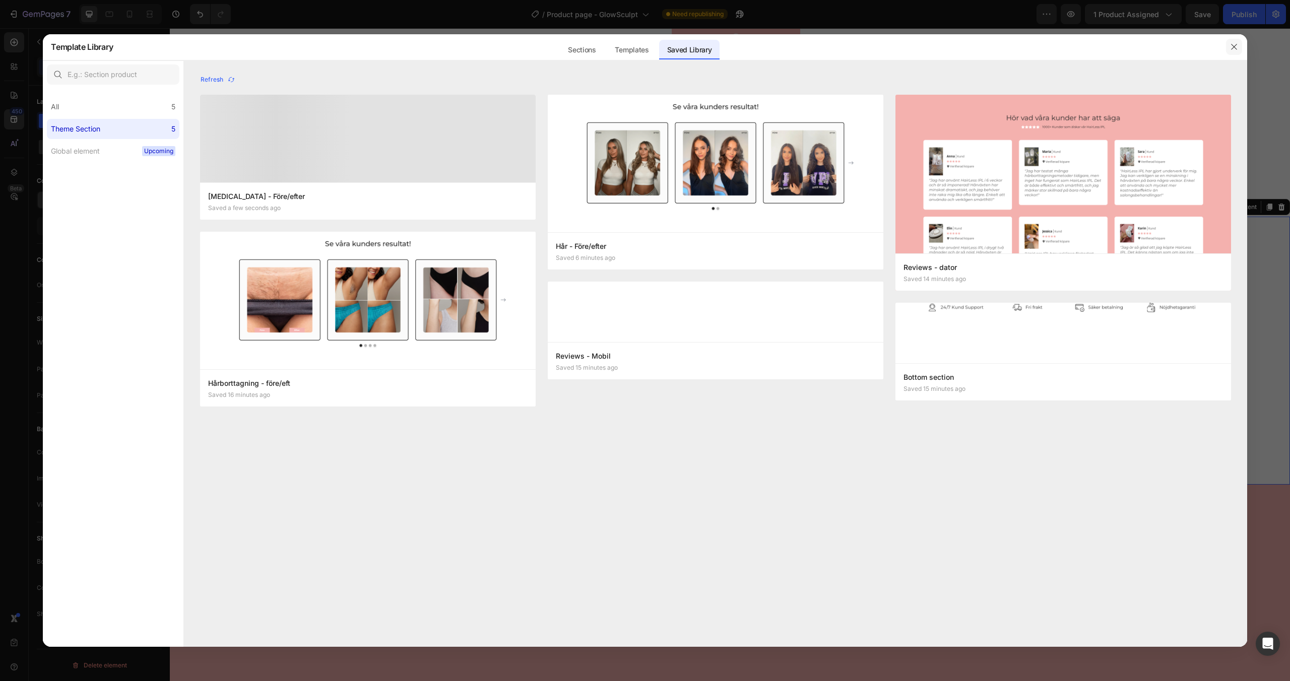
click at [1234, 44] on icon "button" at bounding box center [1234, 47] width 8 height 8
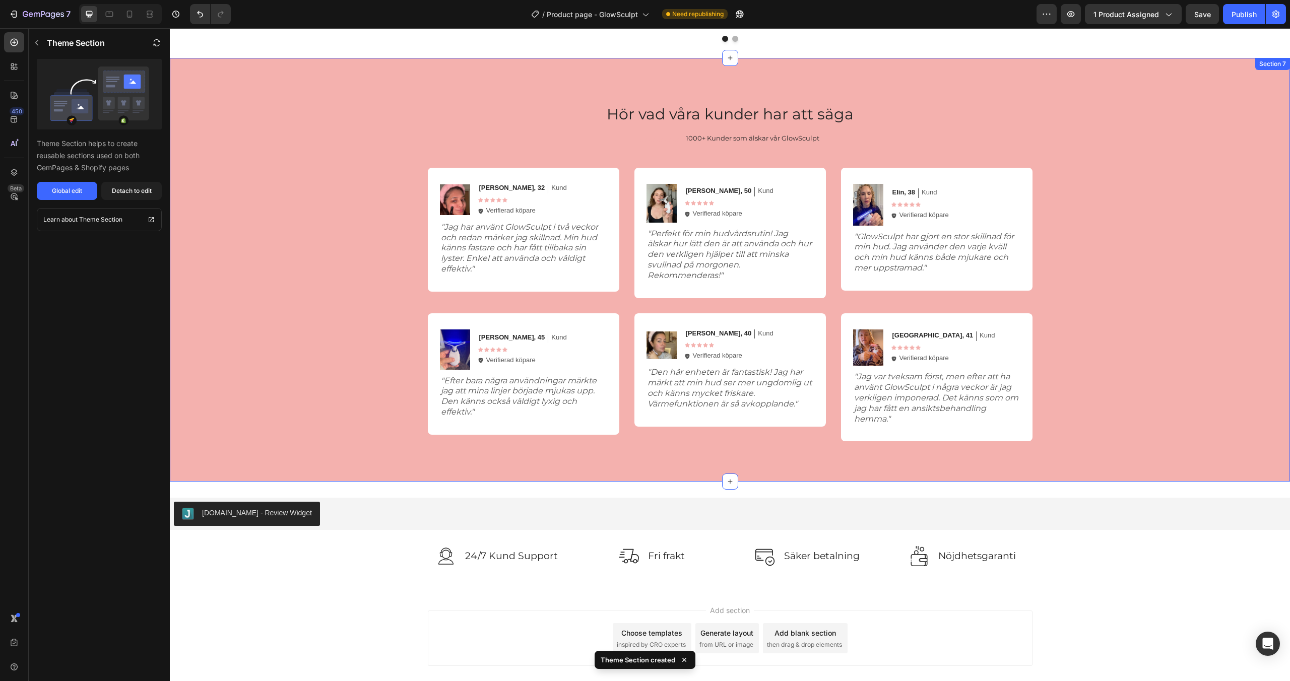
scroll to position [2028, 0]
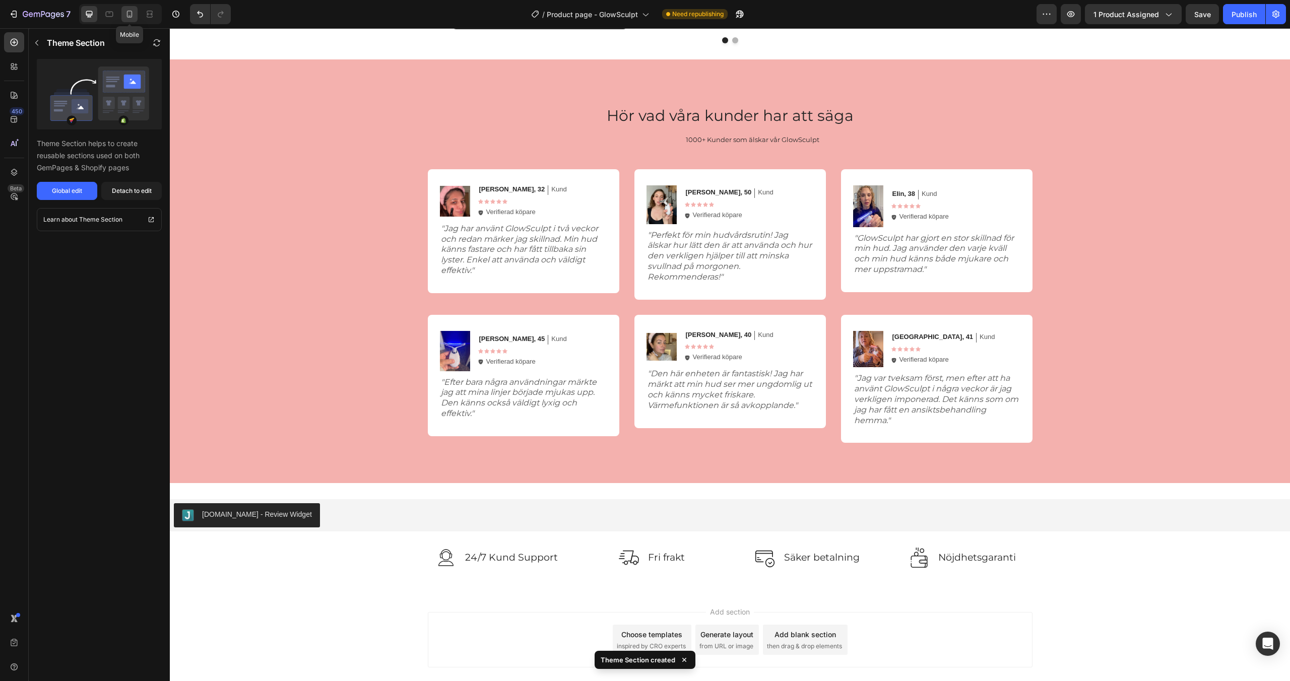
click at [127, 13] on icon at bounding box center [130, 14] width 10 height 10
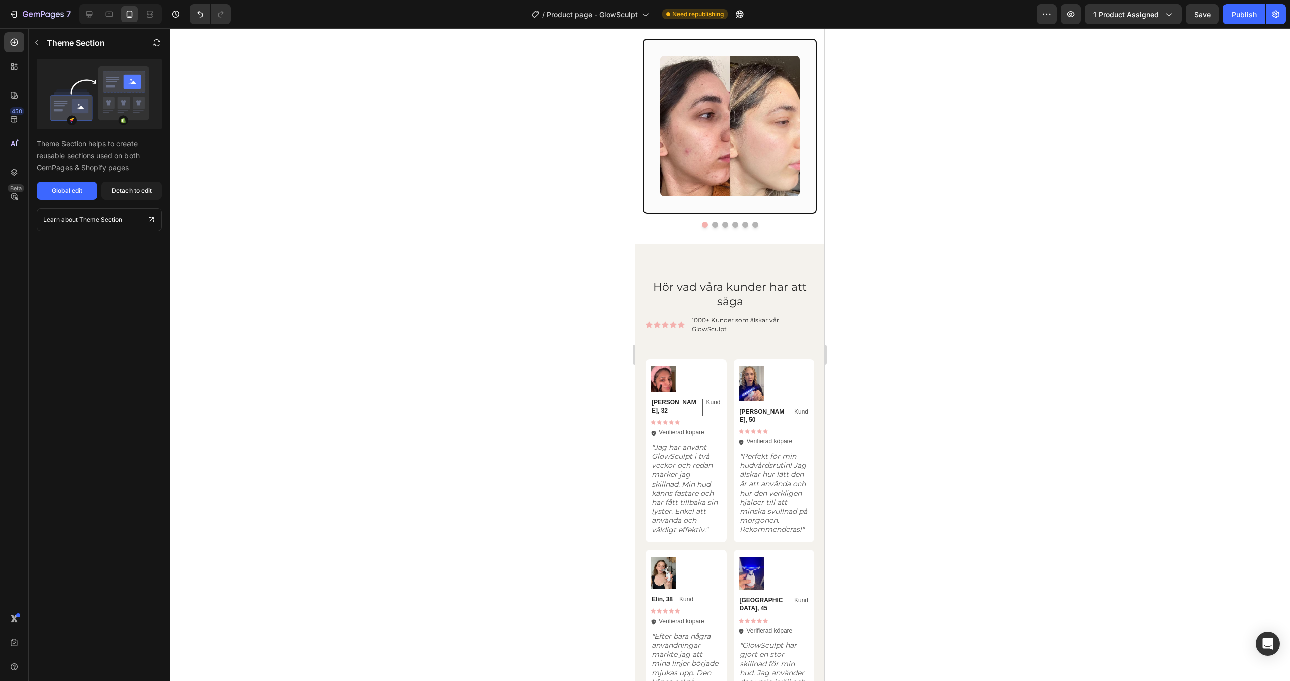
scroll to position [1554, 0]
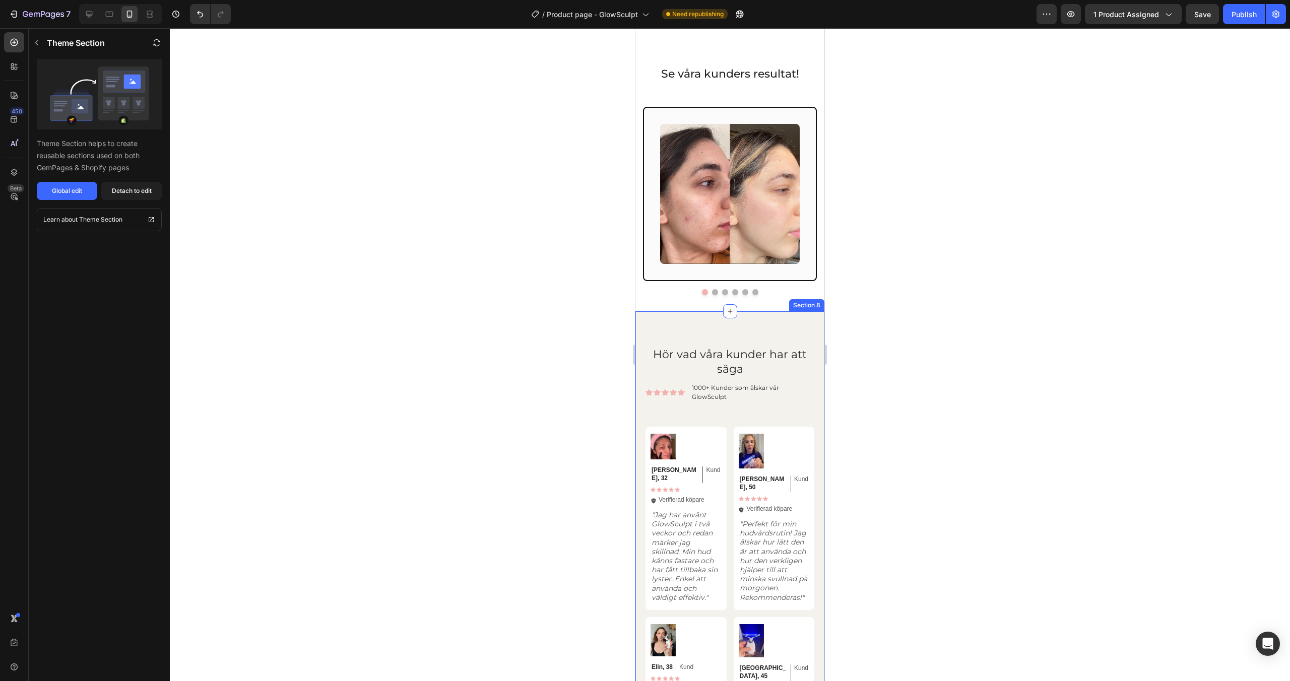
click at [688, 334] on div "Hör vad våra kunder har att säga Heading Icon Icon Icon Icon Icon Icon List 100…" at bounding box center [730, 667] width 189 height 711
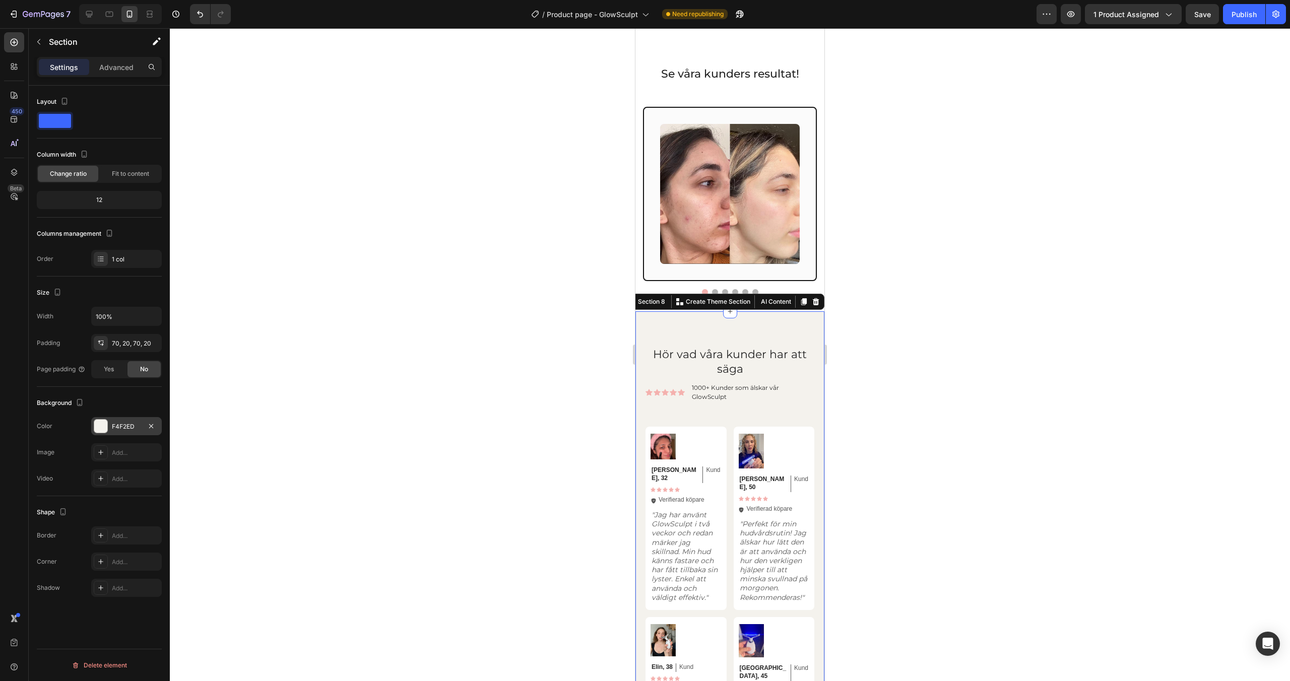
click at [101, 424] on div at bounding box center [100, 426] width 13 height 13
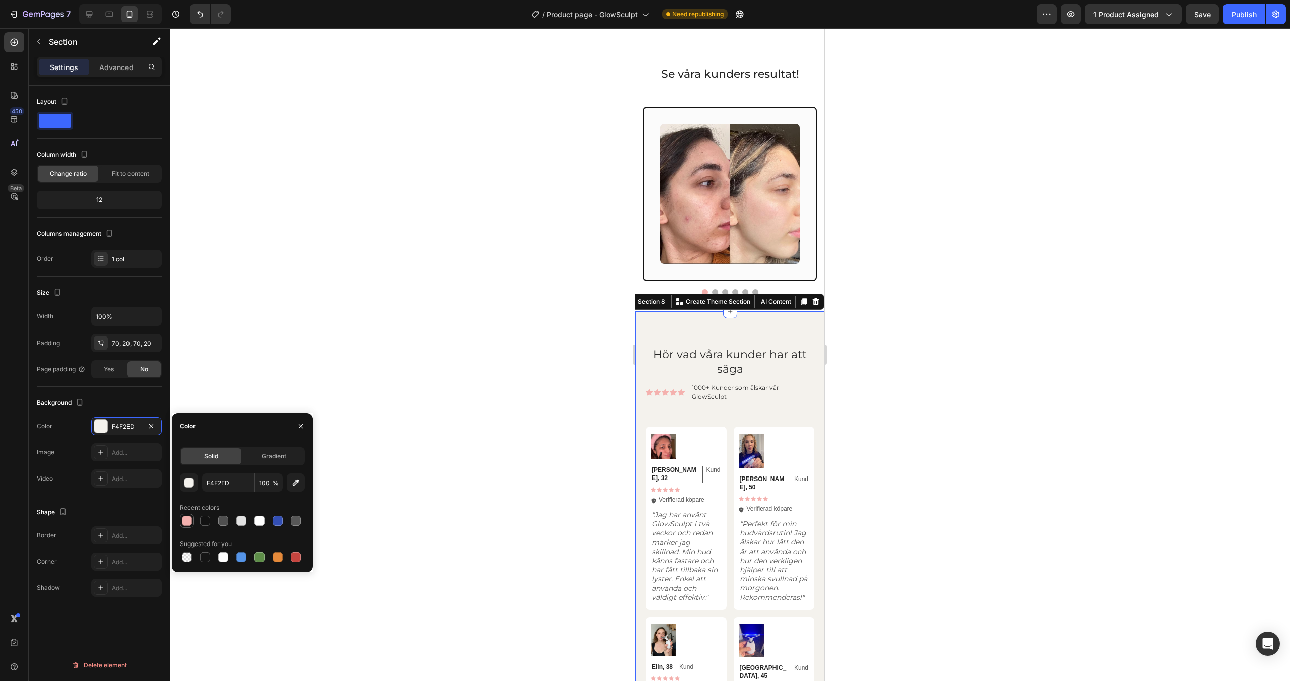
click at [188, 523] on div at bounding box center [187, 521] width 10 height 10
type input "F4B1AE"
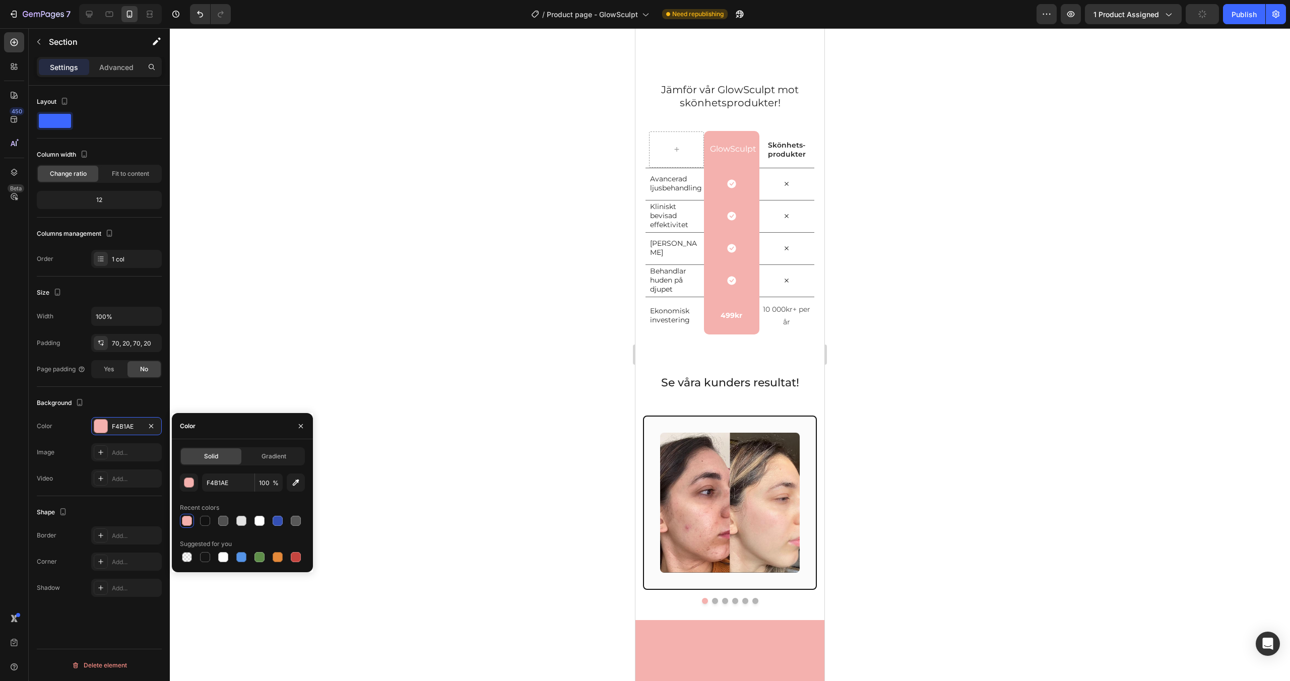
scroll to position [1196, 0]
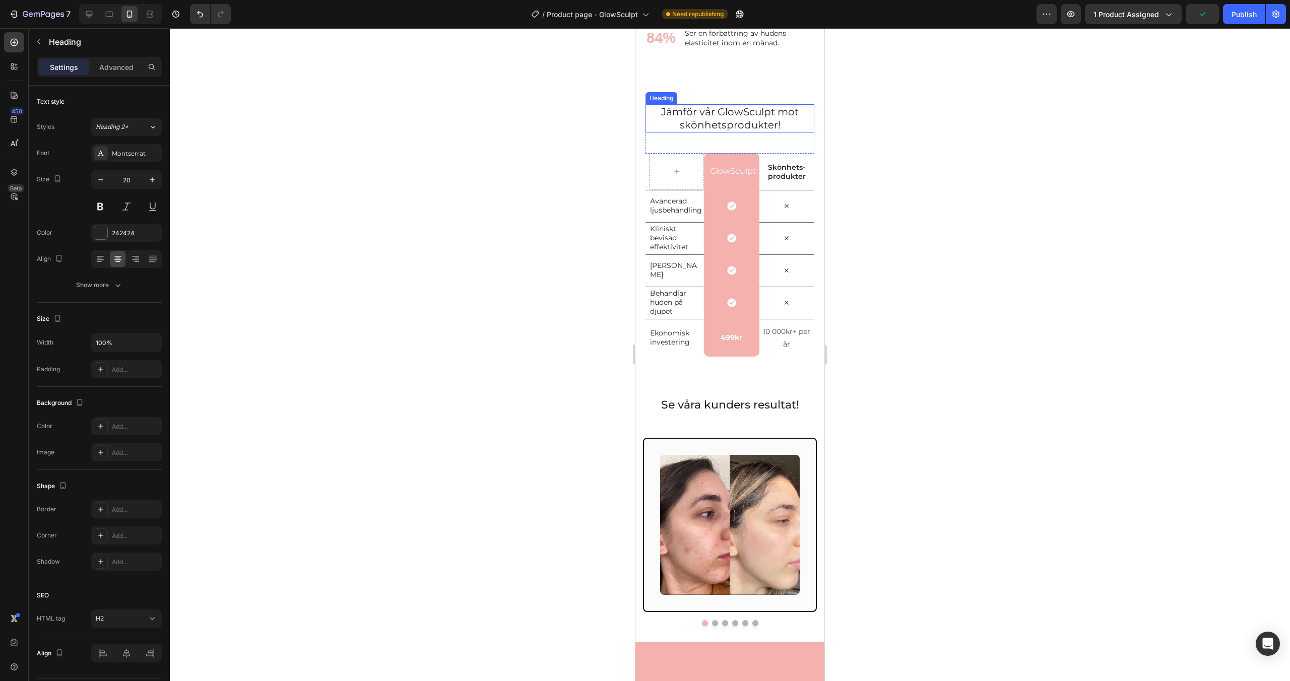
click at [737, 131] on span "Jämför vår GlowSculpt mot skönhetsprodukter!" at bounding box center [730, 118] width 138 height 25
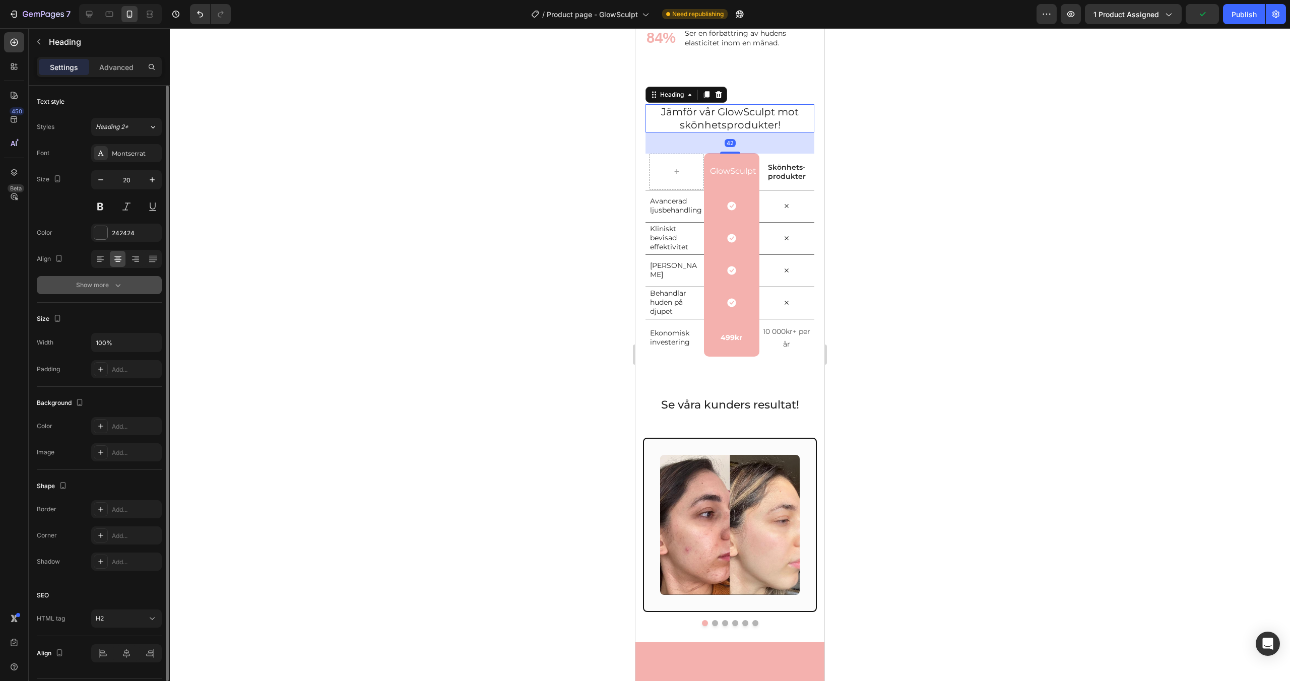
click at [126, 282] on button "Show more" at bounding box center [99, 285] width 125 height 18
click at [124, 287] on div "Normal" at bounding box center [121, 285] width 51 height 9
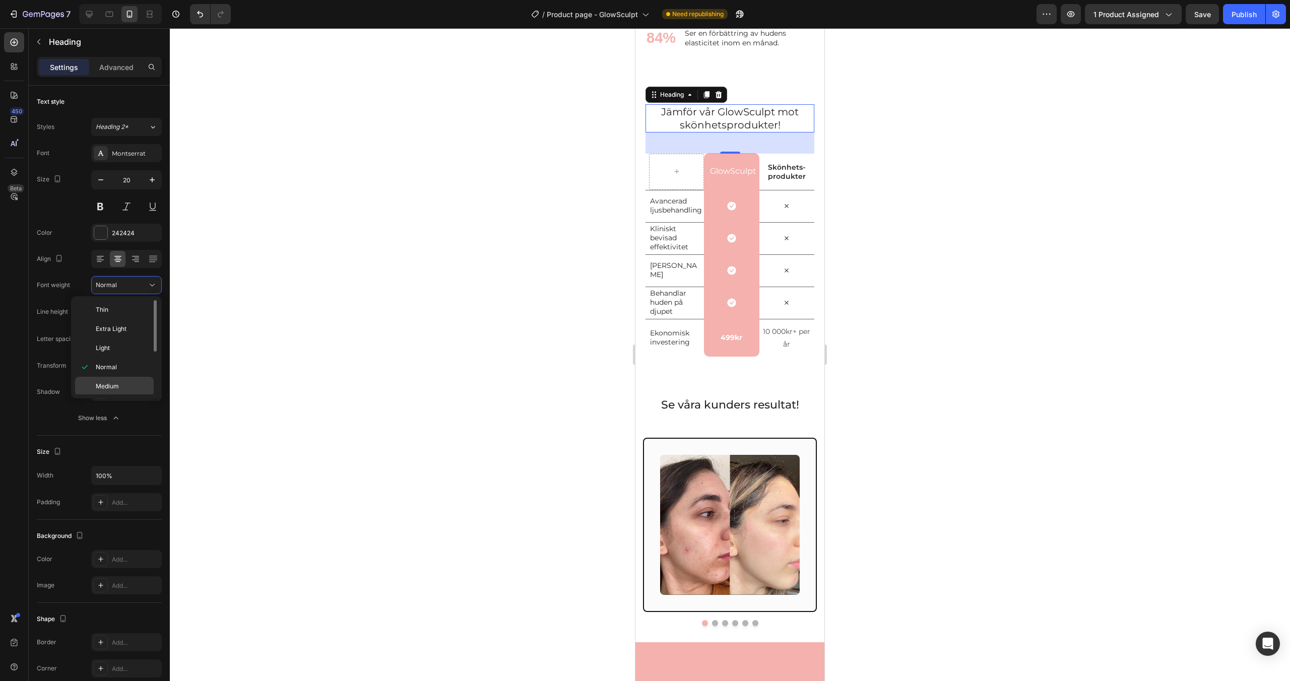
click at [113, 396] on div "Medium" at bounding box center [114, 405] width 79 height 19
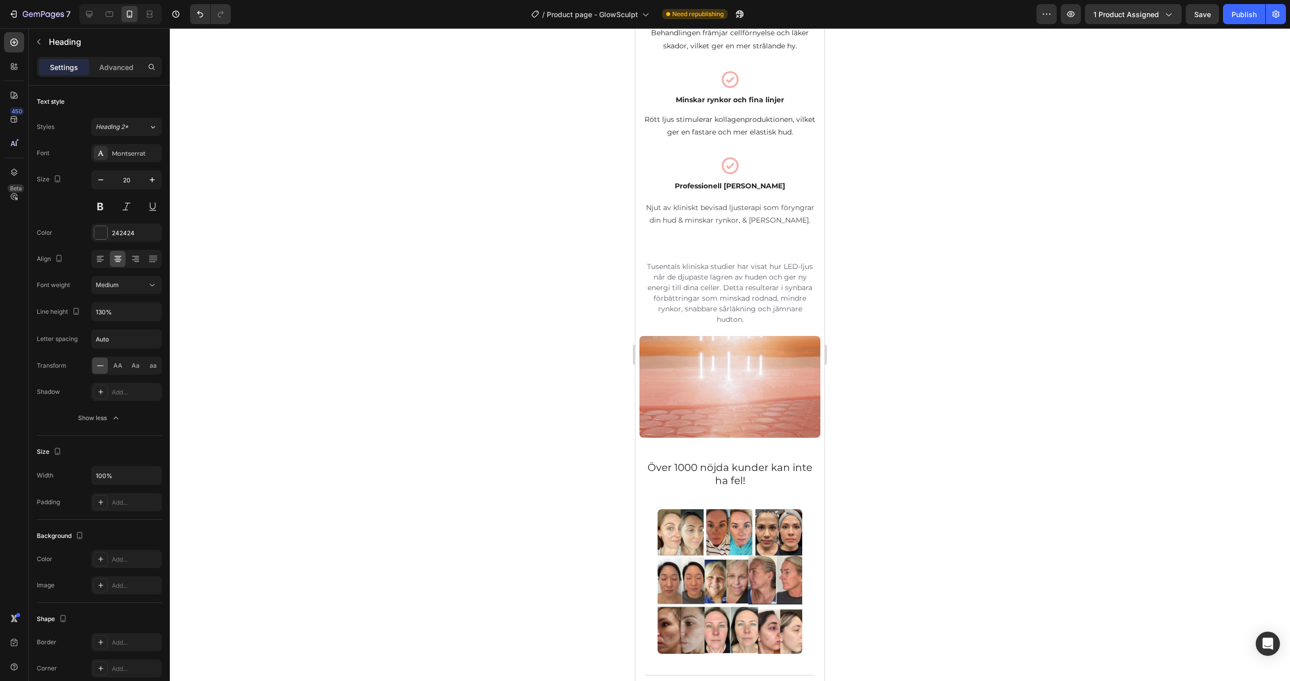
scroll to position [947, 0]
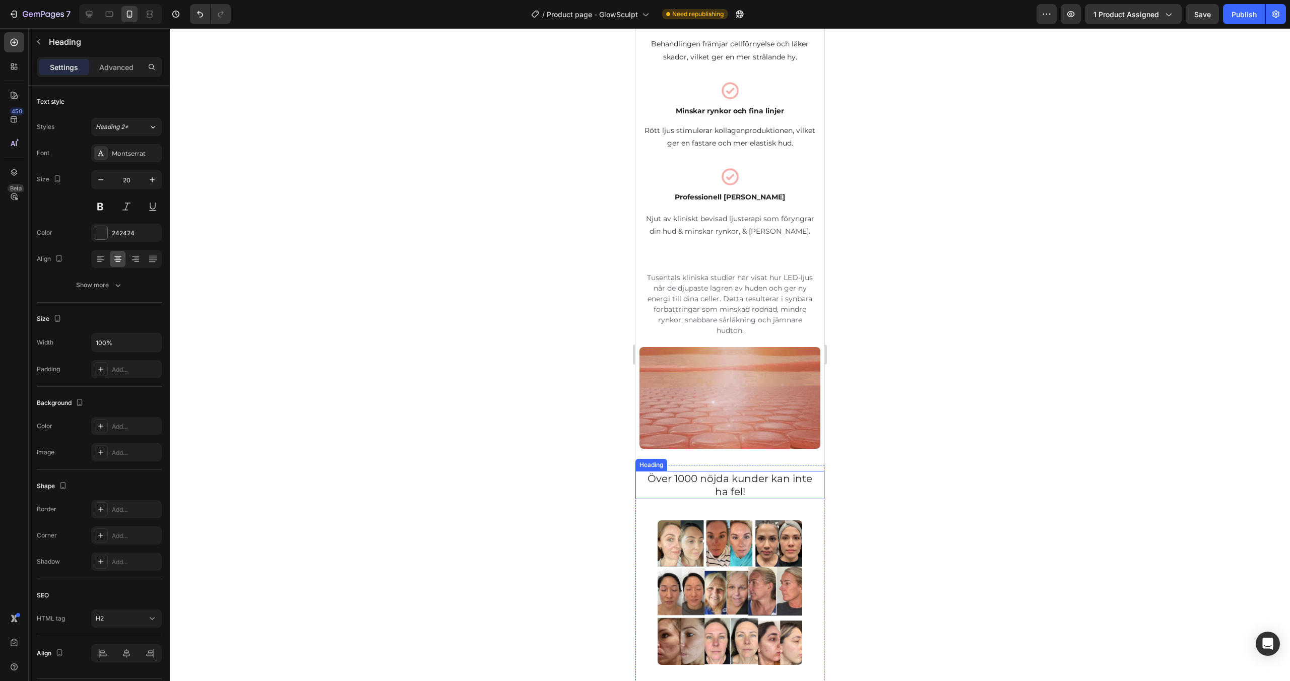
click at [707, 478] on h2 "Över 1000 nöjda kunder kan inte ha fel!" at bounding box center [730, 485] width 169 height 28
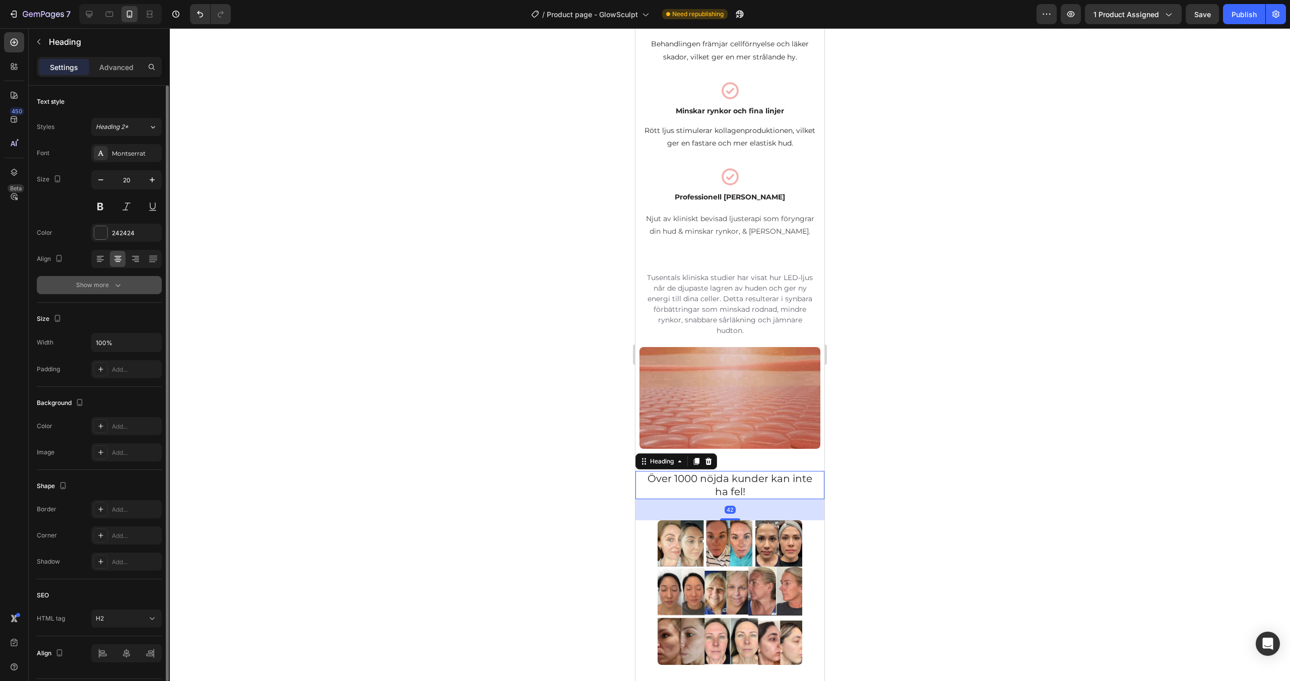
click at [115, 279] on button "Show more" at bounding box center [99, 285] width 125 height 18
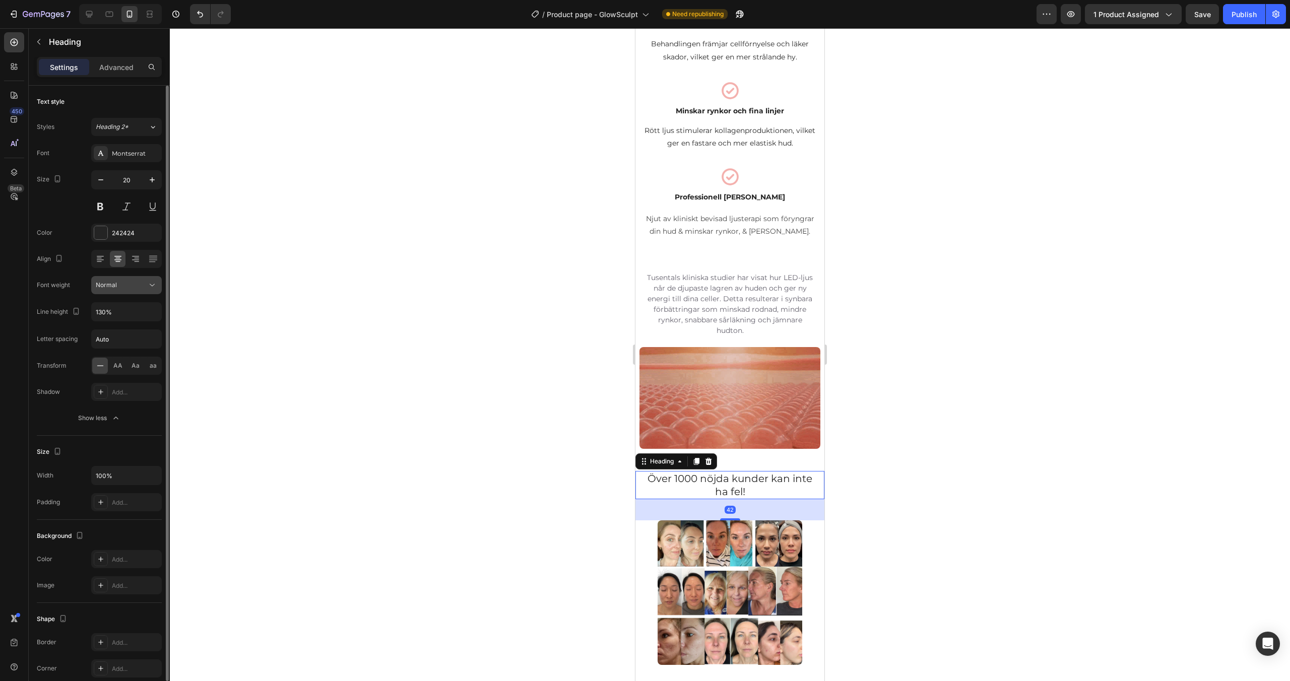
click at [118, 288] on div "Normal" at bounding box center [121, 285] width 51 height 9
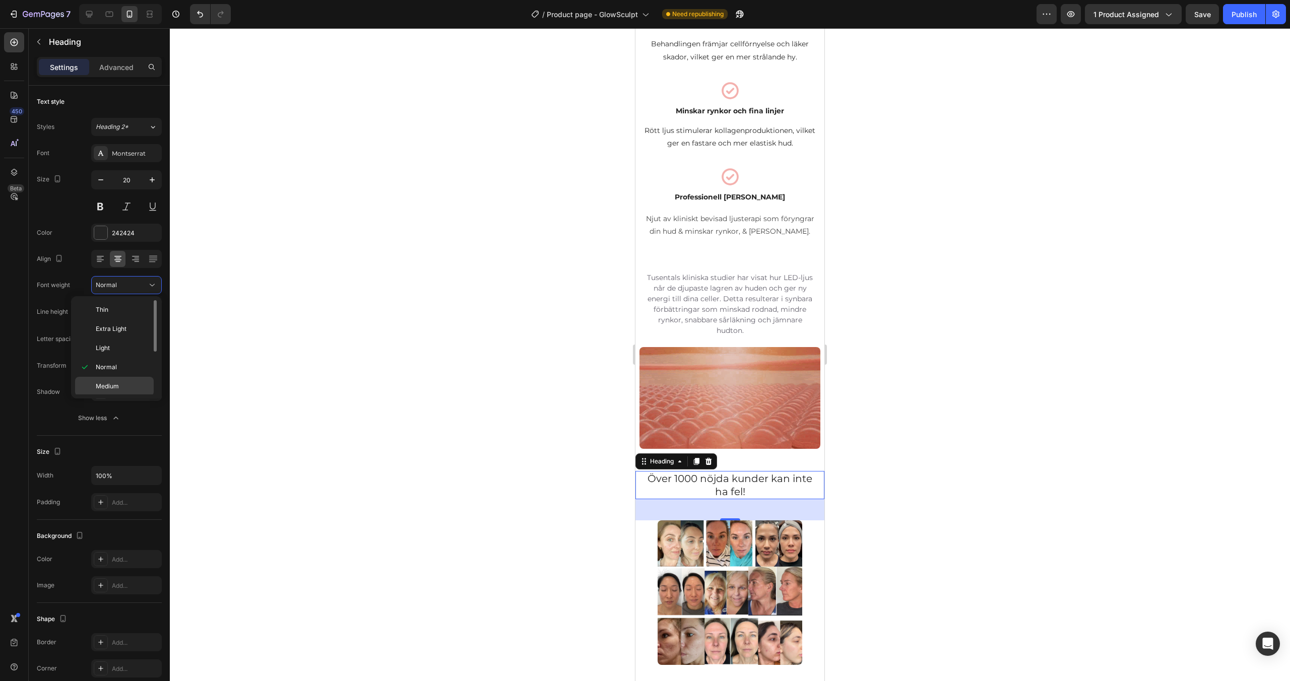
click at [112, 396] on div "Medium" at bounding box center [114, 405] width 79 height 19
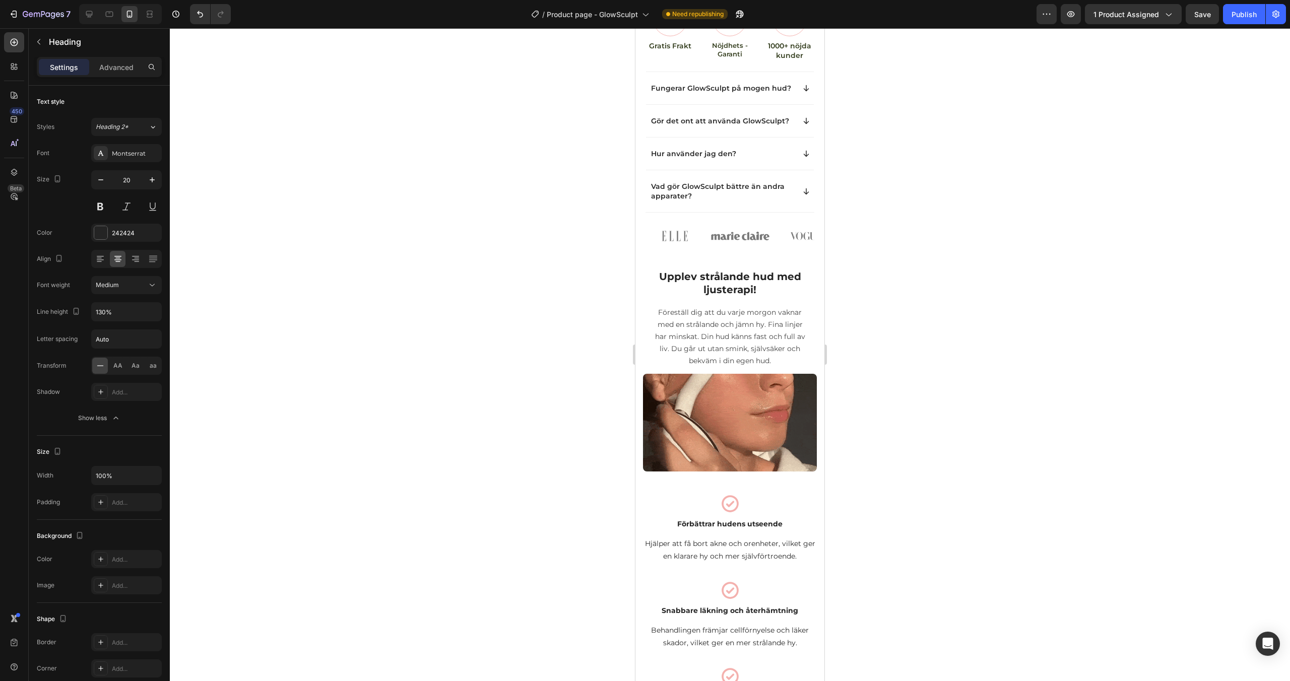
scroll to position [614, 0]
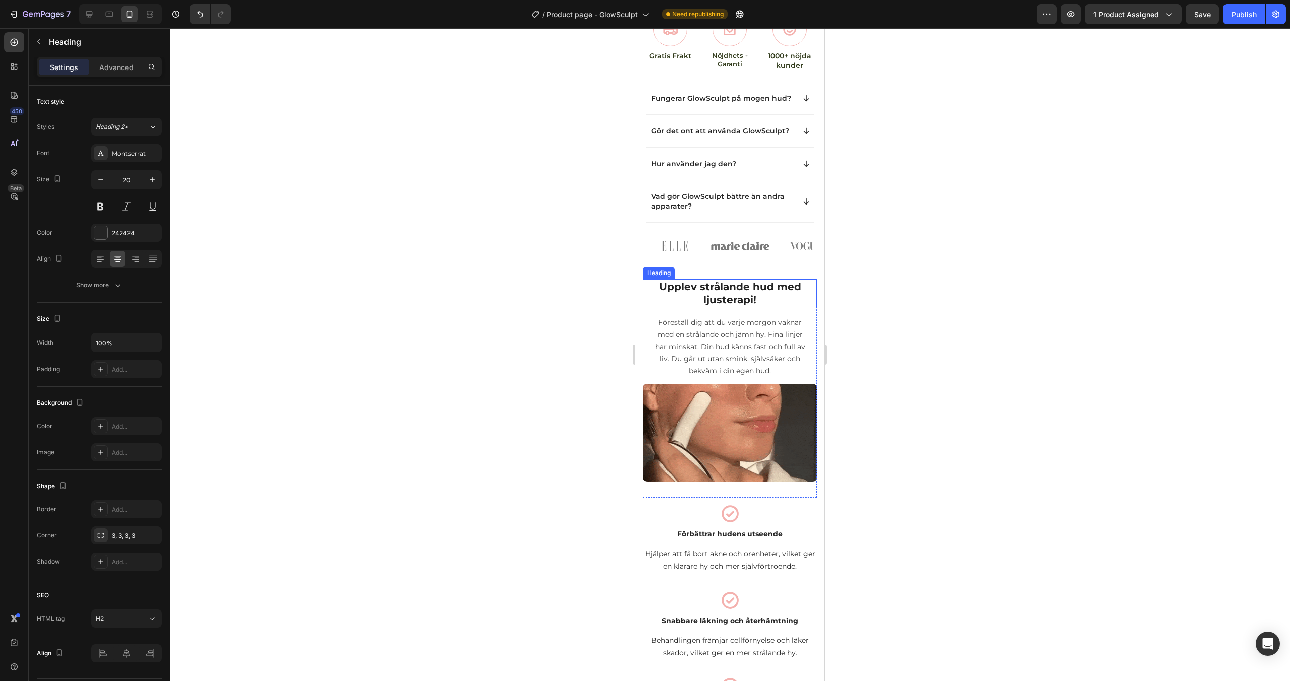
click at [701, 305] on h2 "Upplev strålande hud med ljusterapi!" at bounding box center [730, 293] width 158 height 28
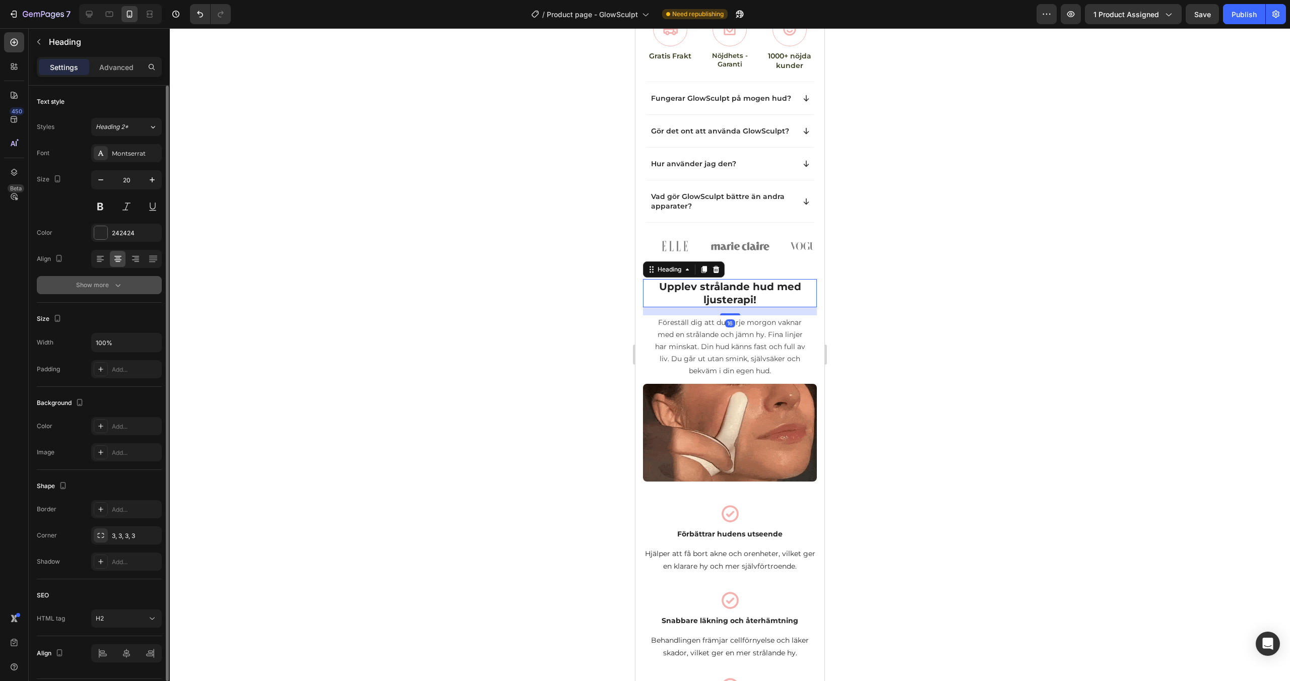
click at [114, 286] on icon "button" at bounding box center [118, 285] width 10 height 10
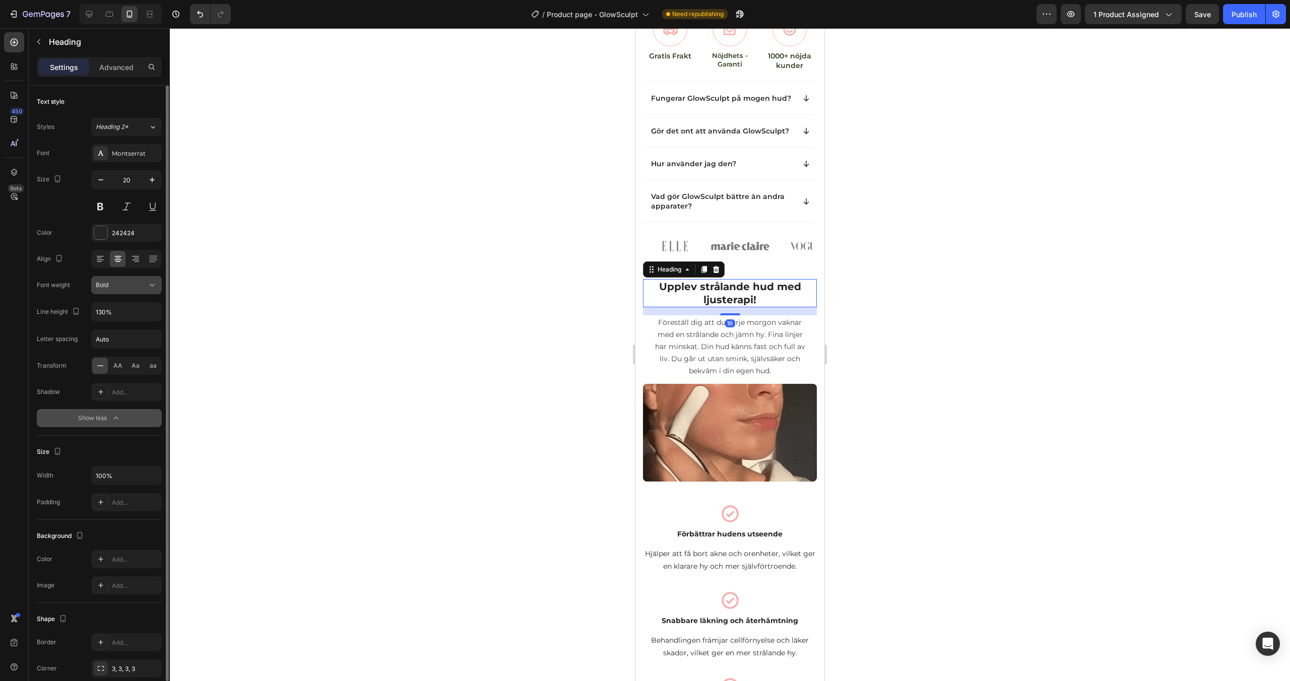
click at [131, 284] on div "Bold" at bounding box center [121, 285] width 51 height 9
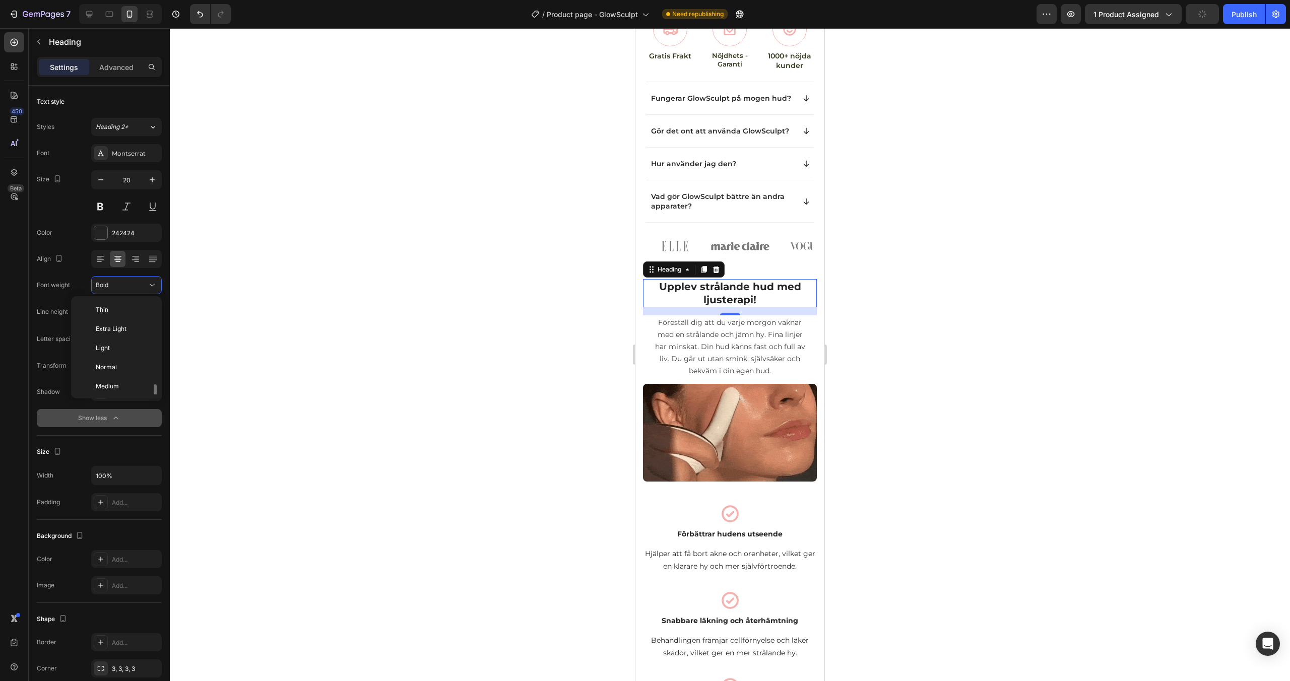
scroll to position [54, 0]
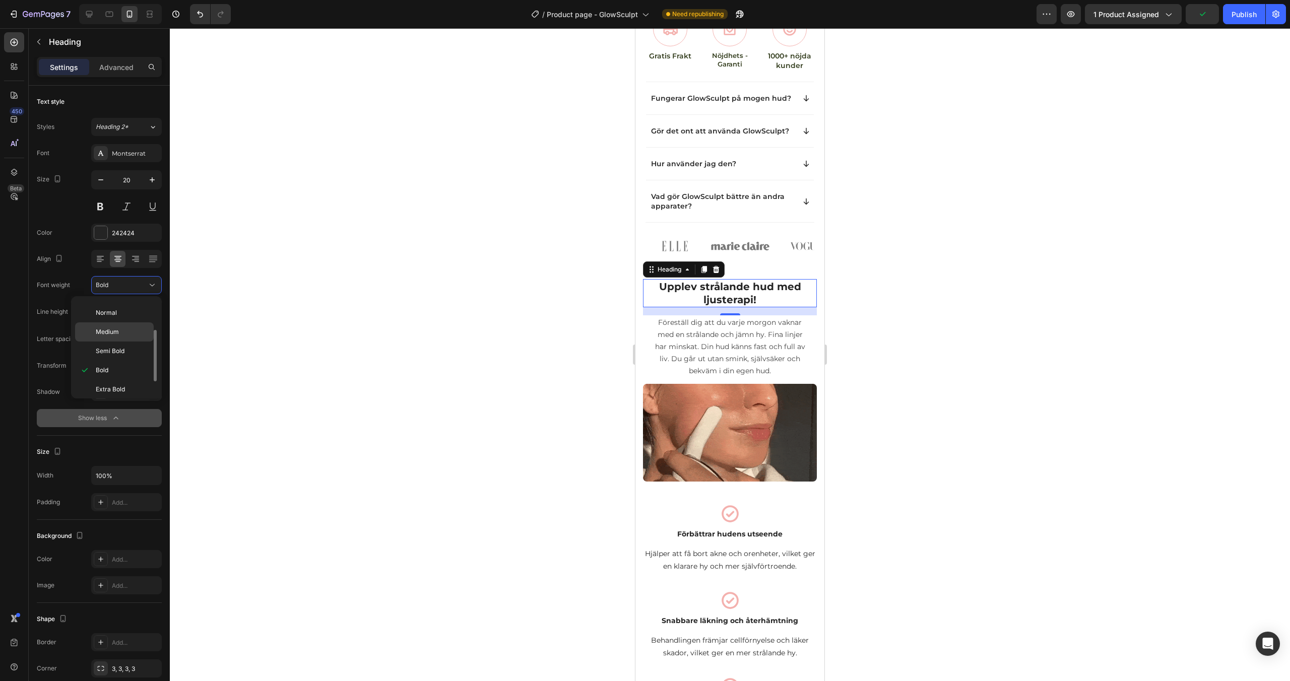
click at [128, 335] on p "Medium" at bounding box center [122, 332] width 53 height 9
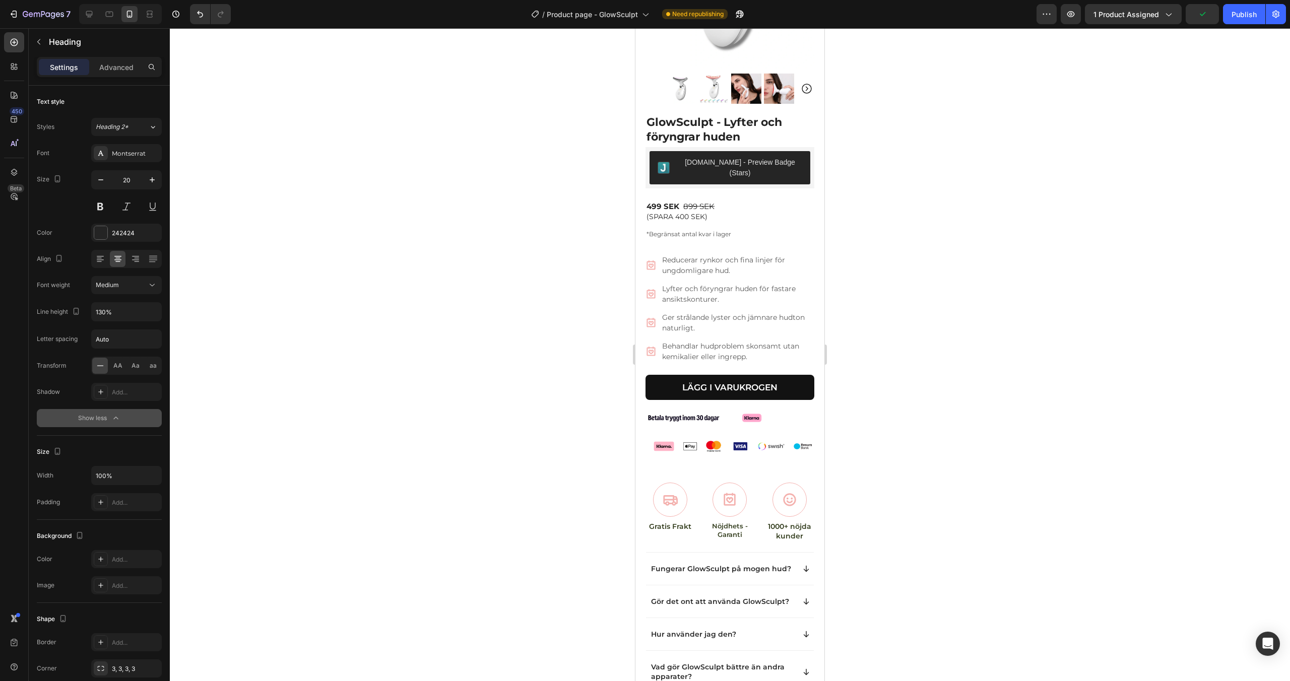
scroll to position [152, 0]
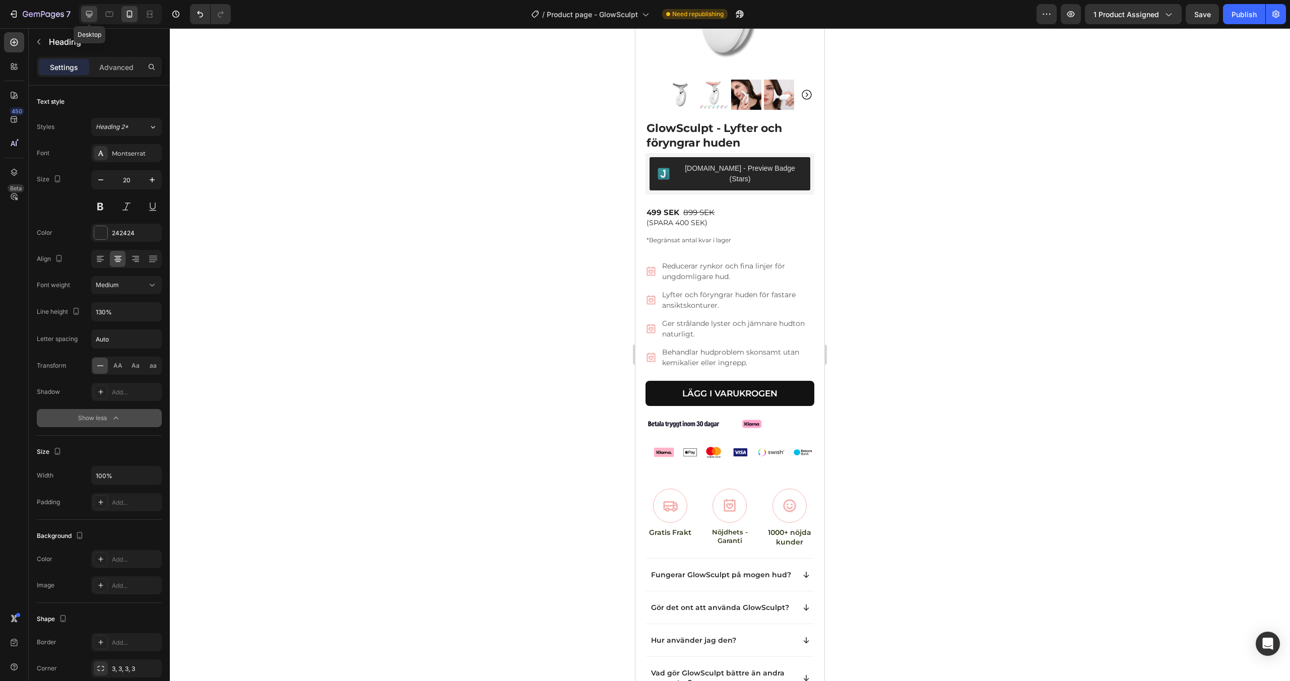
click at [88, 17] on icon at bounding box center [89, 14] width 7 height 7
type input "40"
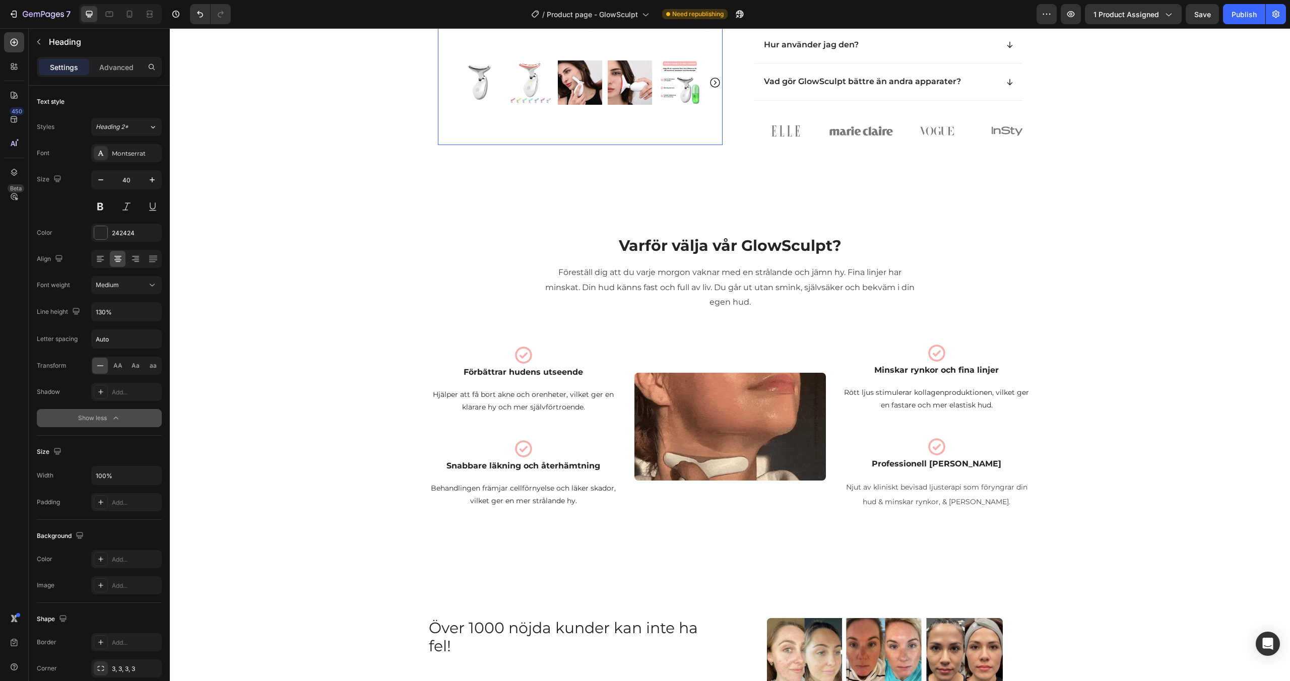
scroll to position [617, 0]
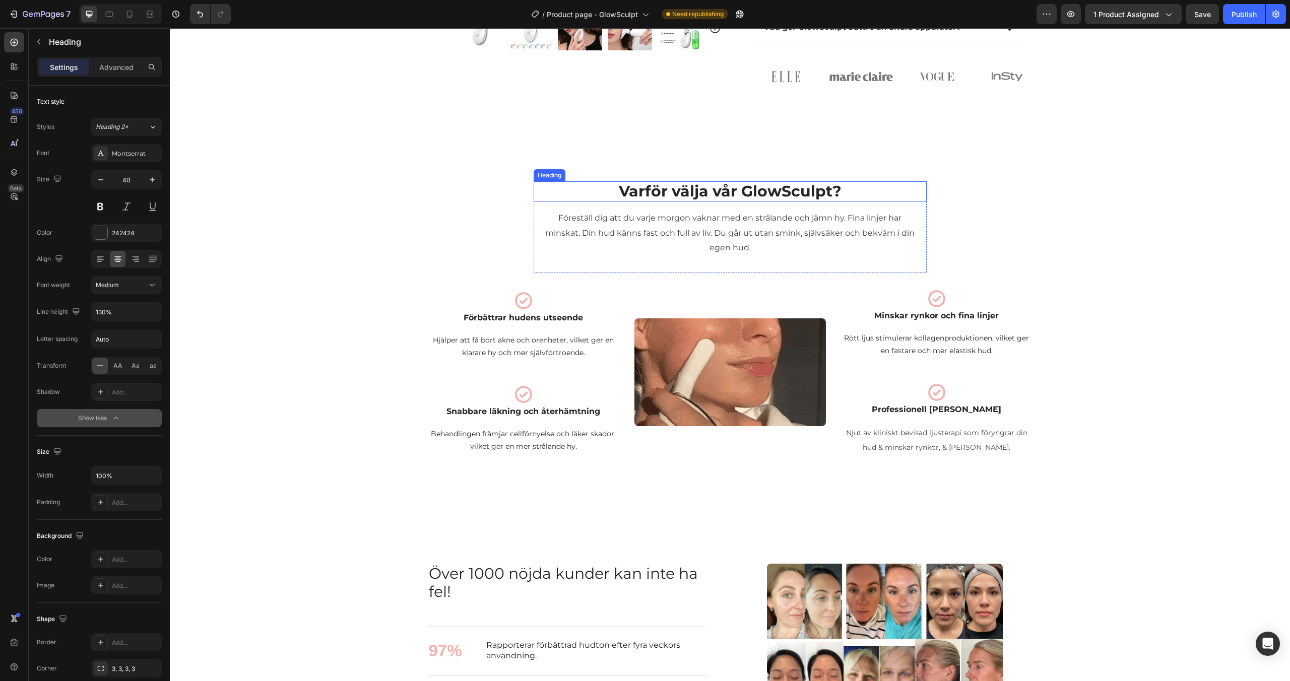
click at [710, 198] on span "Varför välja vår GlowSculpt?" at bounding box center [730, 191] width 223 height 19
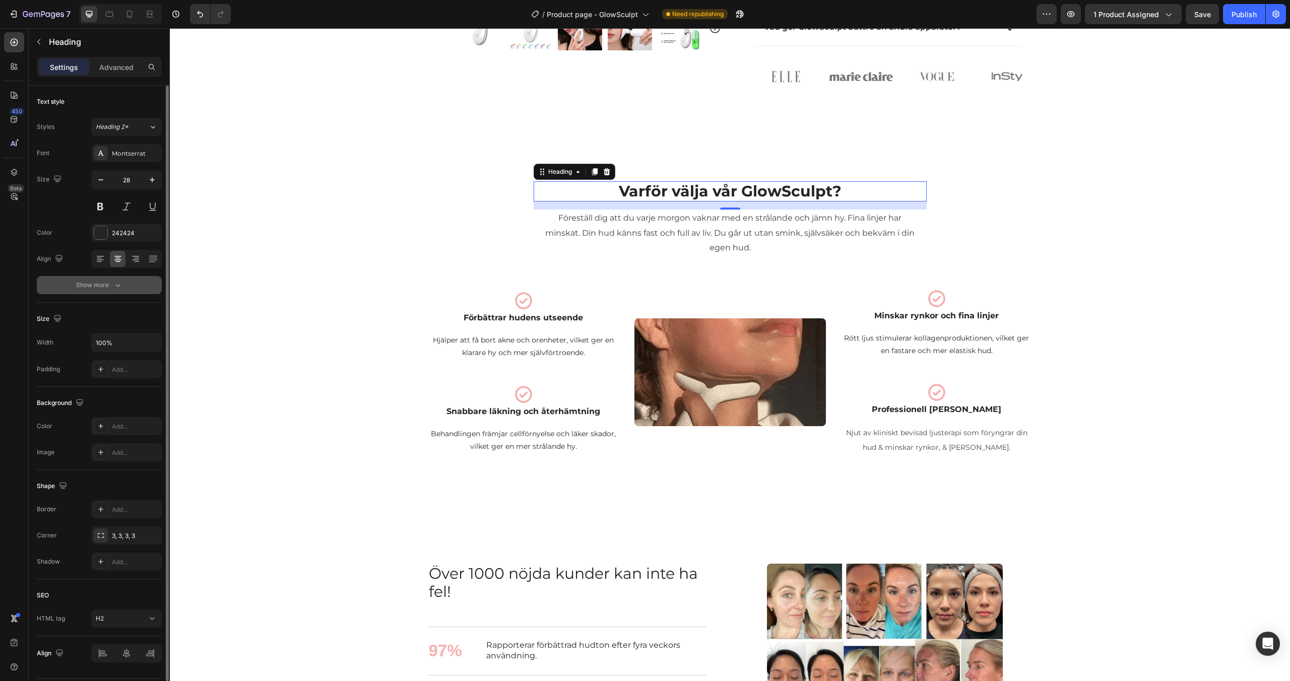
click at [114, 288] on icon "button" at bounding box center [118, 285] width 10 height 10
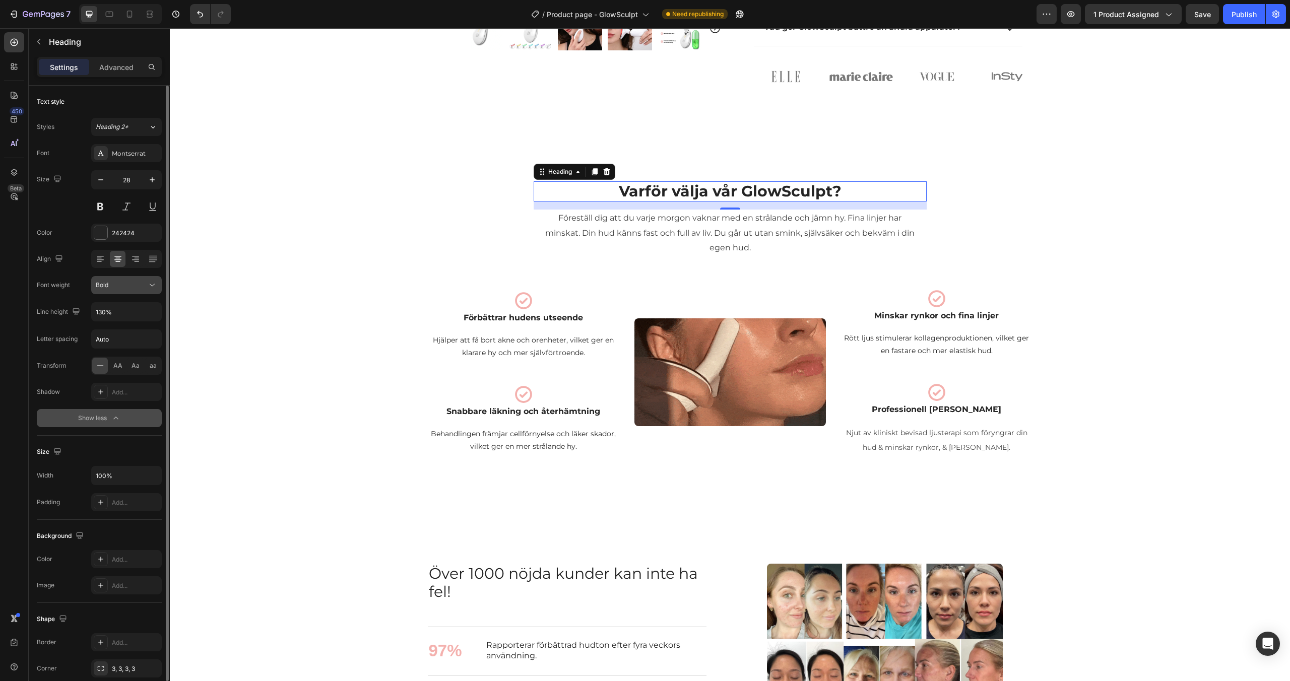
click at [118, 290] on button "Bold" at bounding box center [126, 285] width 71 height 18
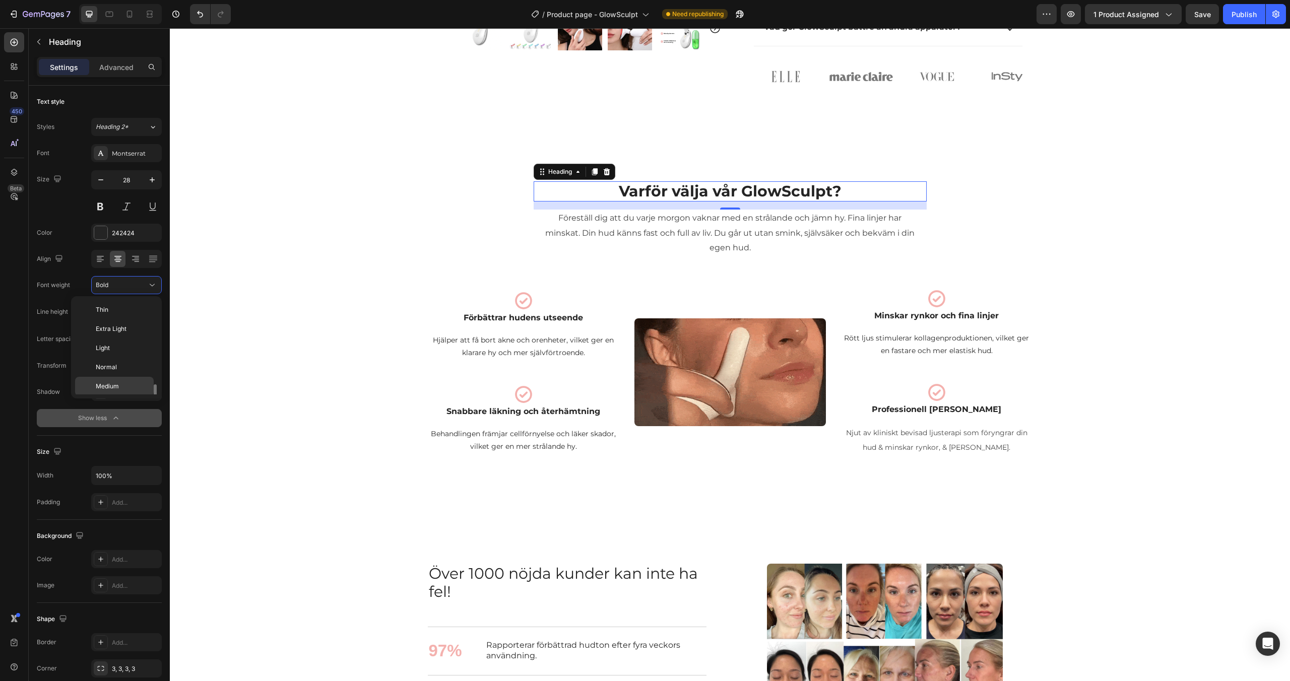
scroll to position [54, 0]
click at [120, 342] on div "Medium" at bounding box center [114, 351] width 79 height 19
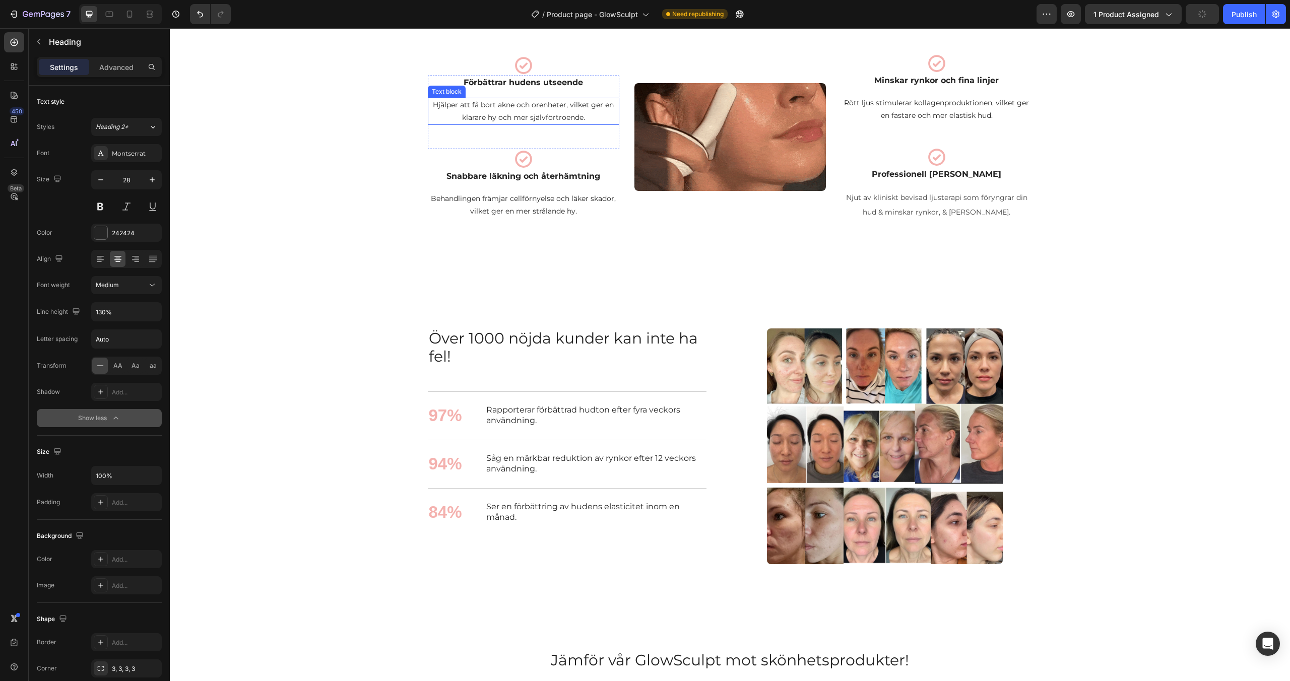
scroll to position [933, 0]
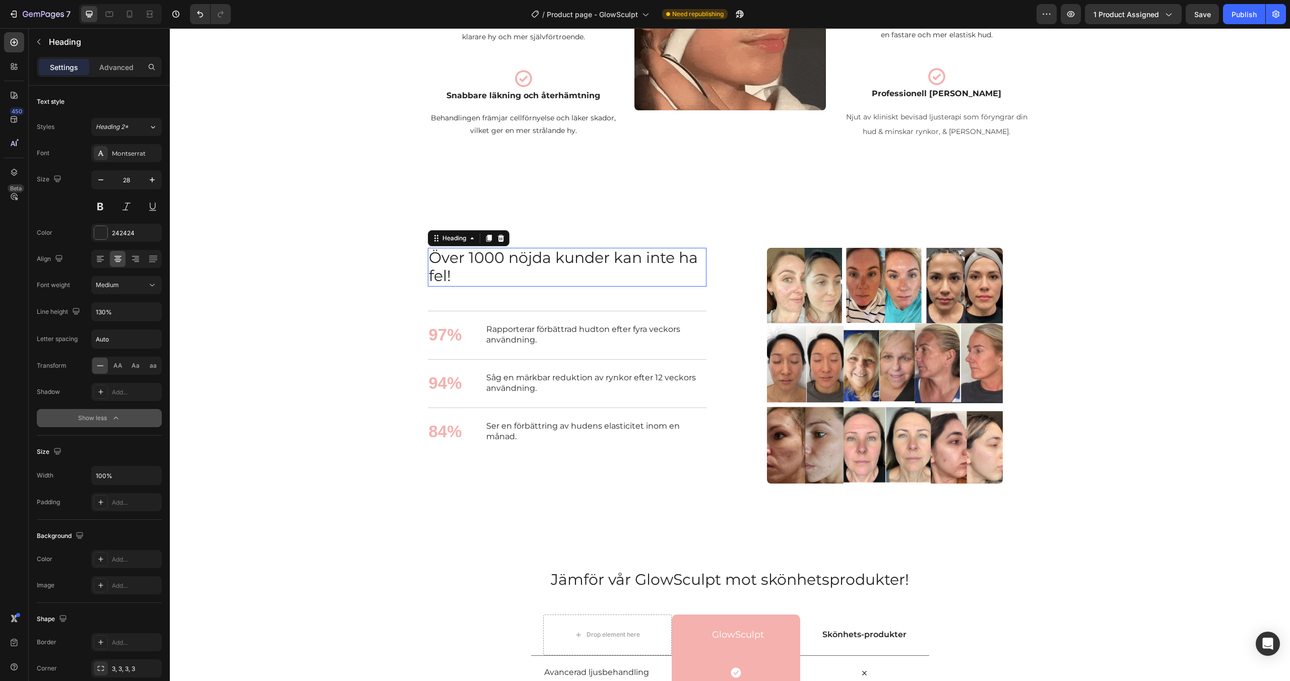
click at [559, 277] on h2 "Över 1000 nöjda kunder kan inte ha fel!" at bounding box center [567, 267] width 279 height 39
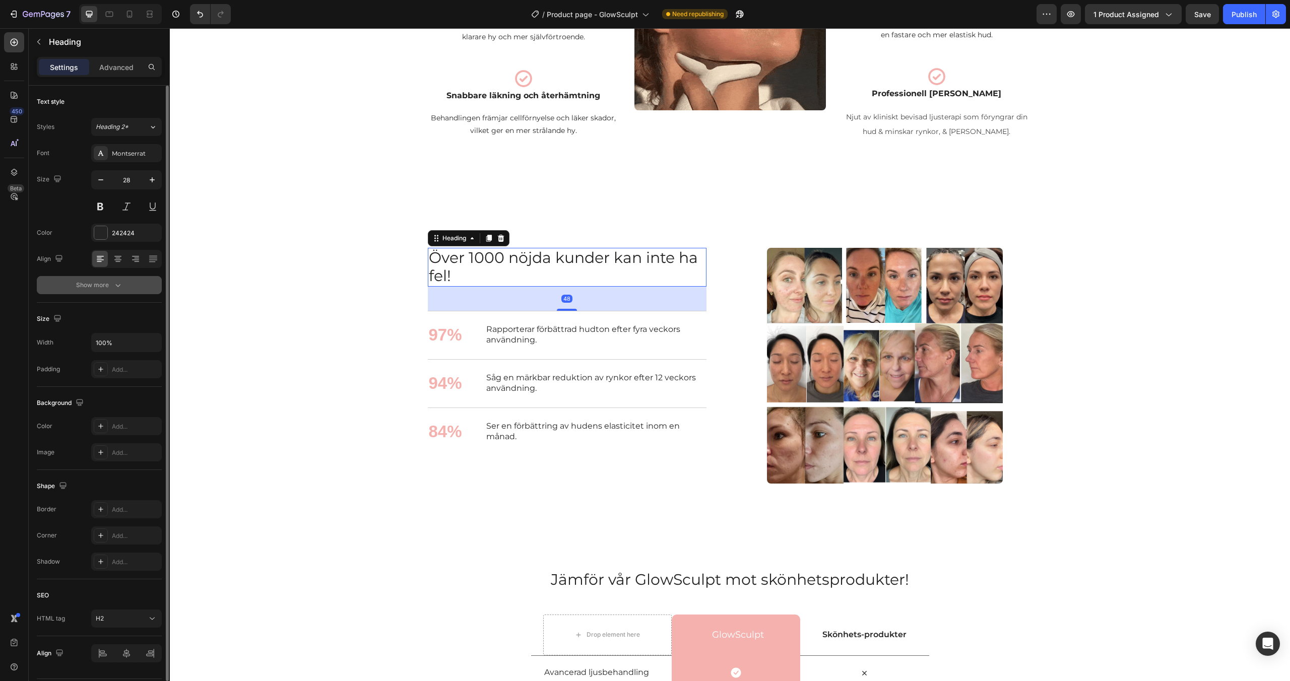
click at [123, 291] on button "Show more" at bounding box center [99, 285] width 125 height 18
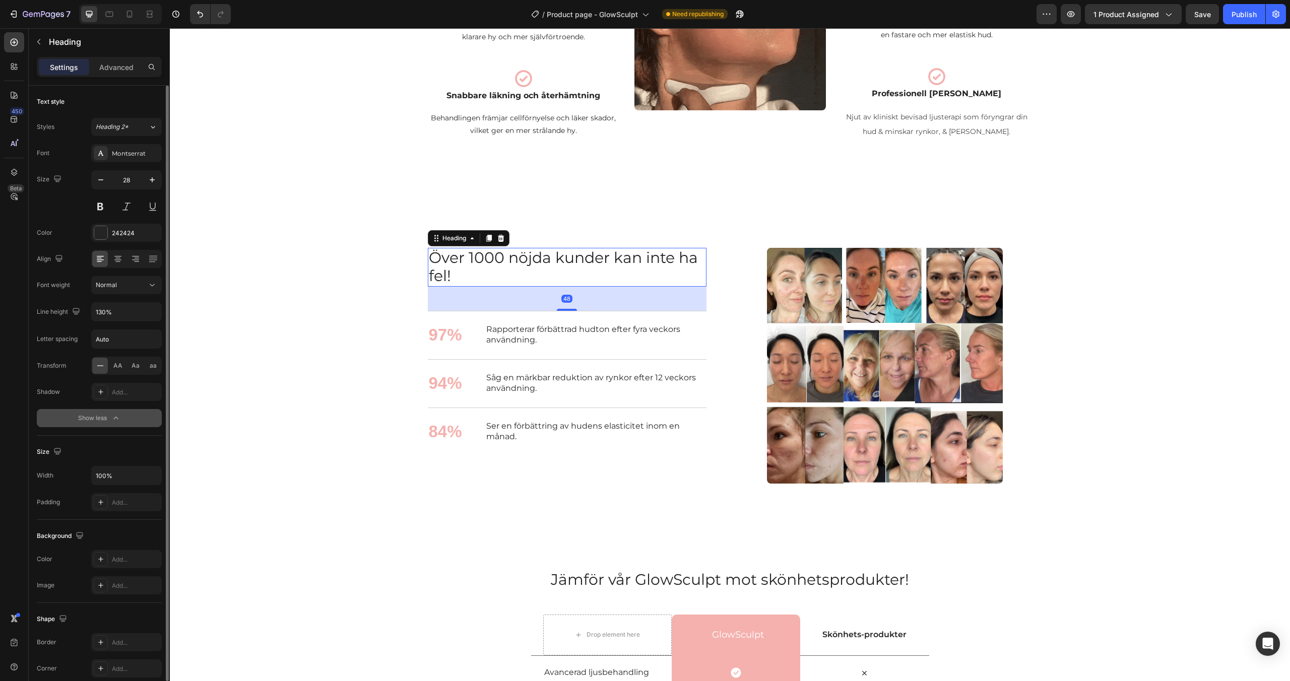
click at [123, 291] on button "Normal" at bounding box center [126, 285] width 71 height 18
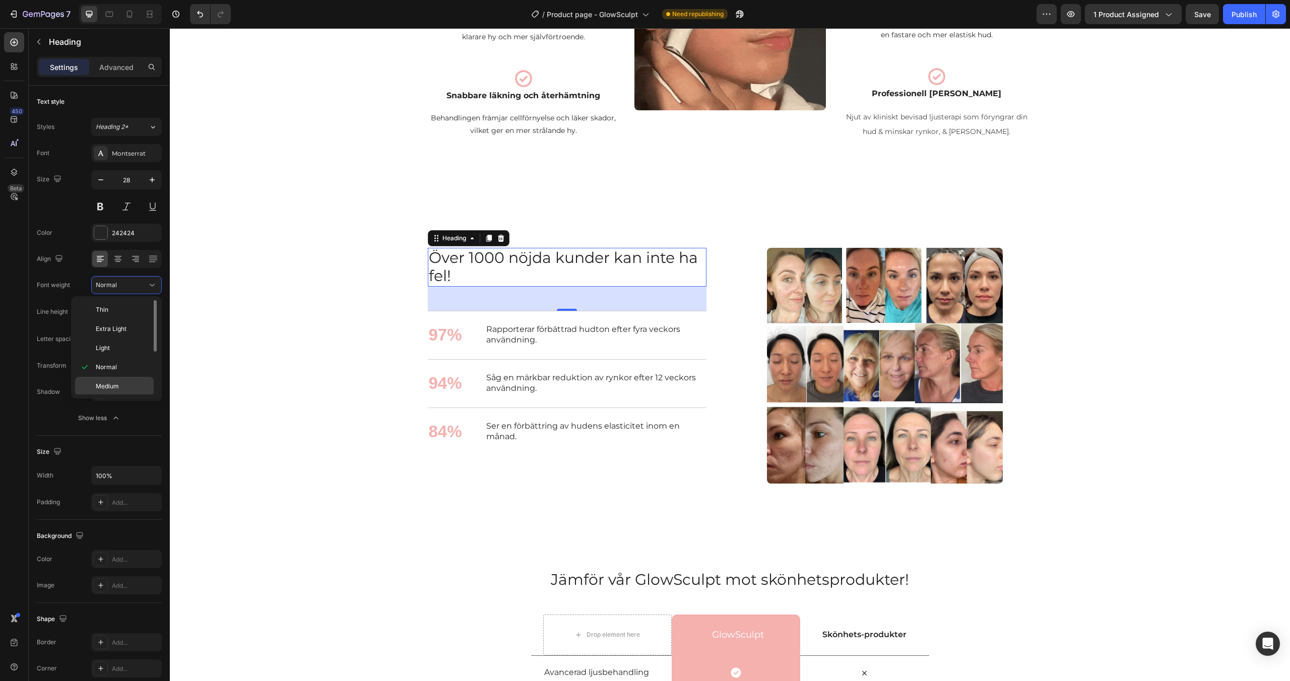
click at [114, 396] on div "Medium" at bounding box center [114, 405] width 79 height 19
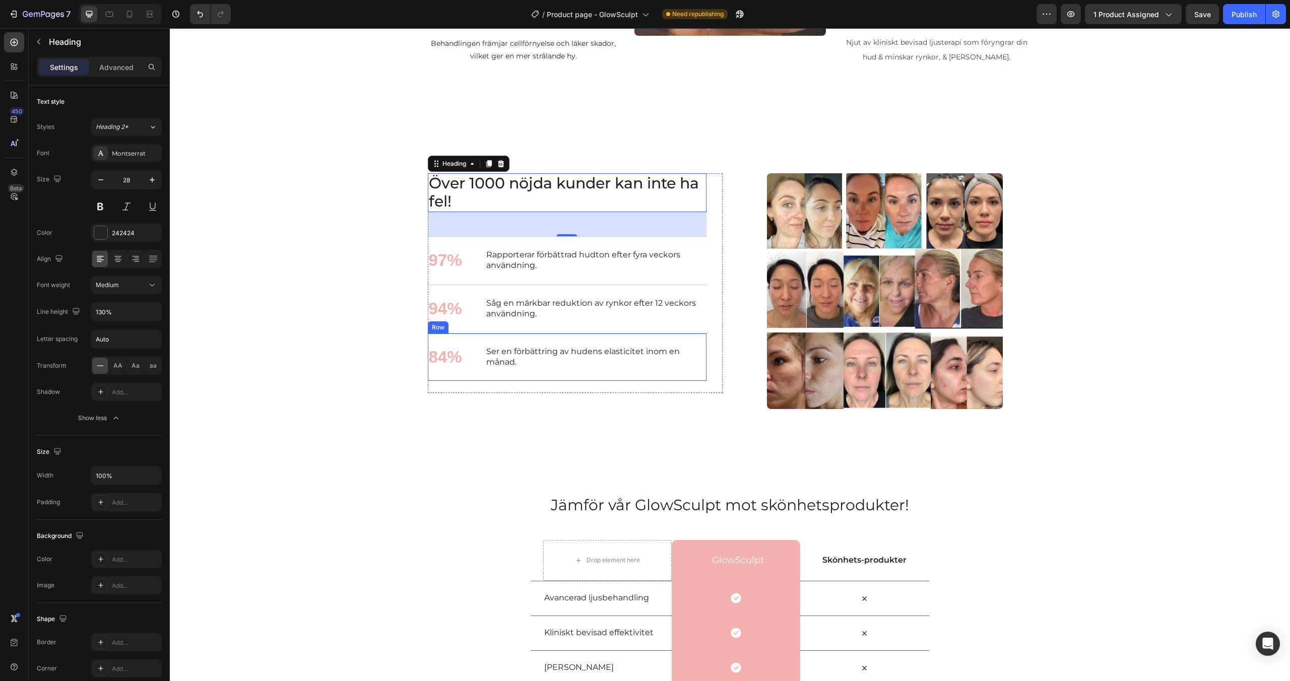
scroll to position [1054, 0]
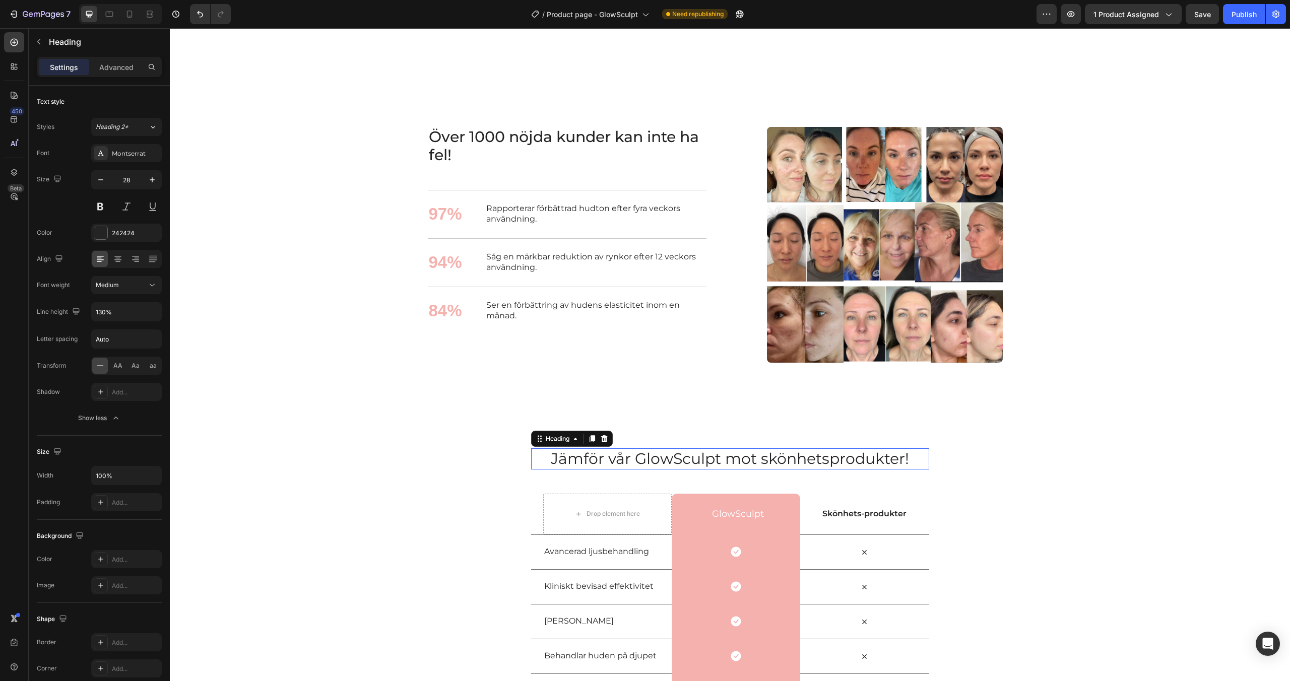
click at [608, 452] on span "Jämför vår GlowSculpt mot skönhetsprodukter!" at bounding box center [730, 459] width 358 height 19
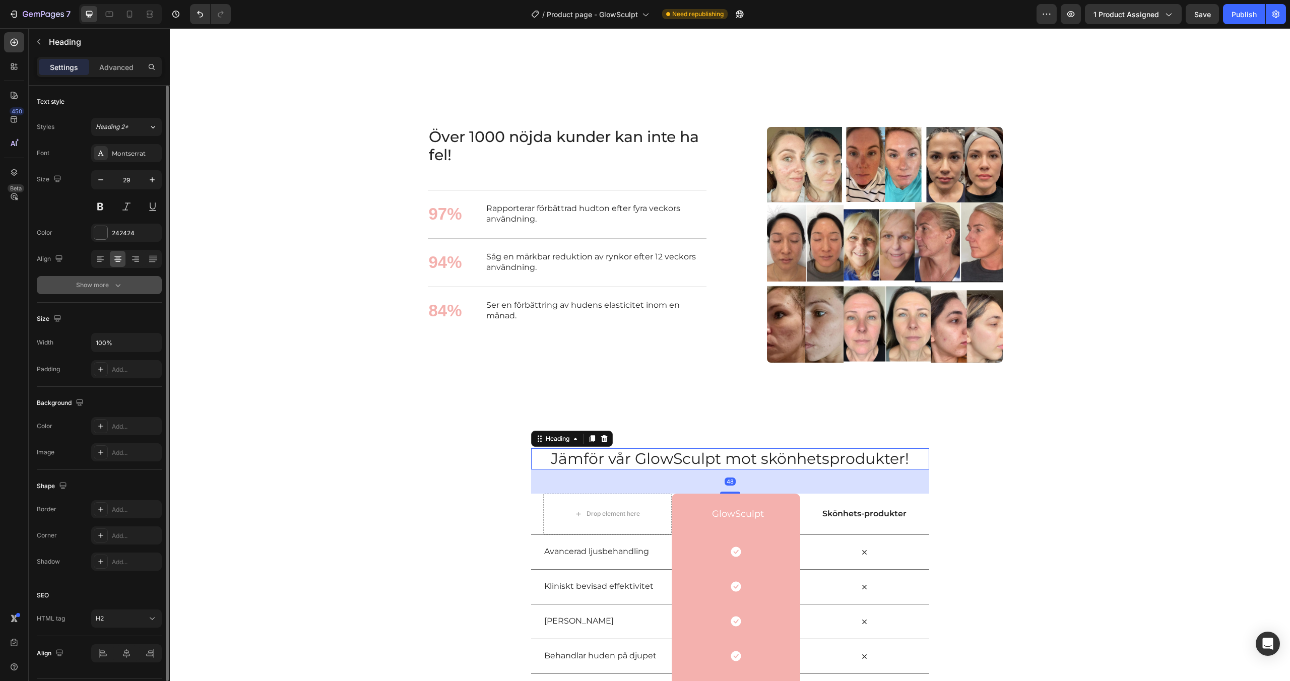
click at [123, 284] on button "Show more" at bounding box center [99, 285] width 125 height 18
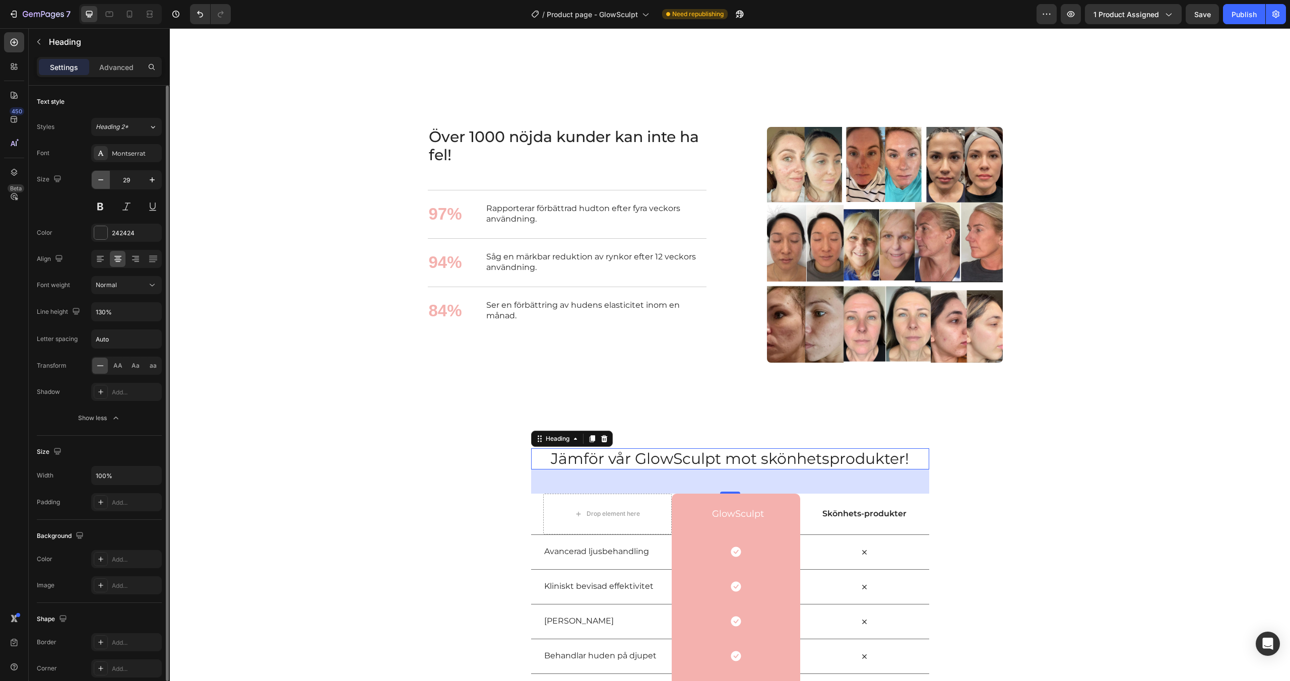
click at [99, 184] on icon "button" at bounding box center [101, 180] width 10 height 10
type input "28"
click at [129, 285] on div "Normal" at bounding box center [121, 285] width 51 height 9
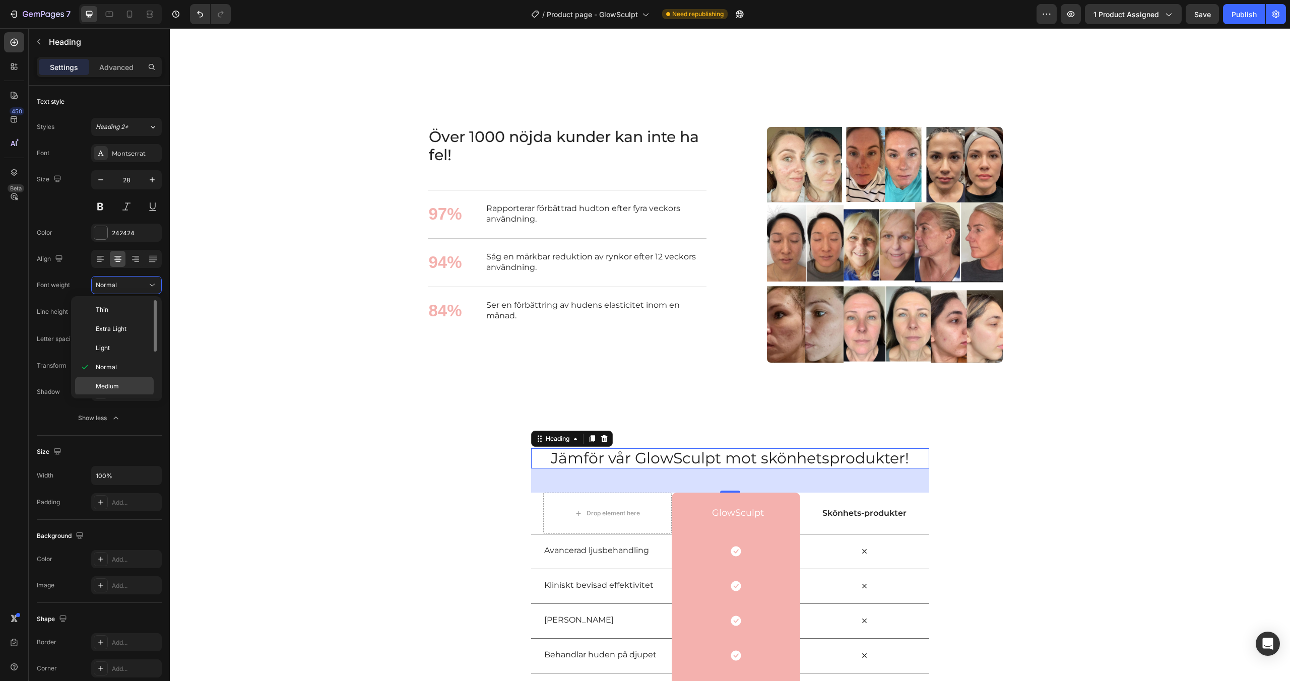
click at [116, 384] on span "Medium" at bounding box center [107, 386] width 23 height 9
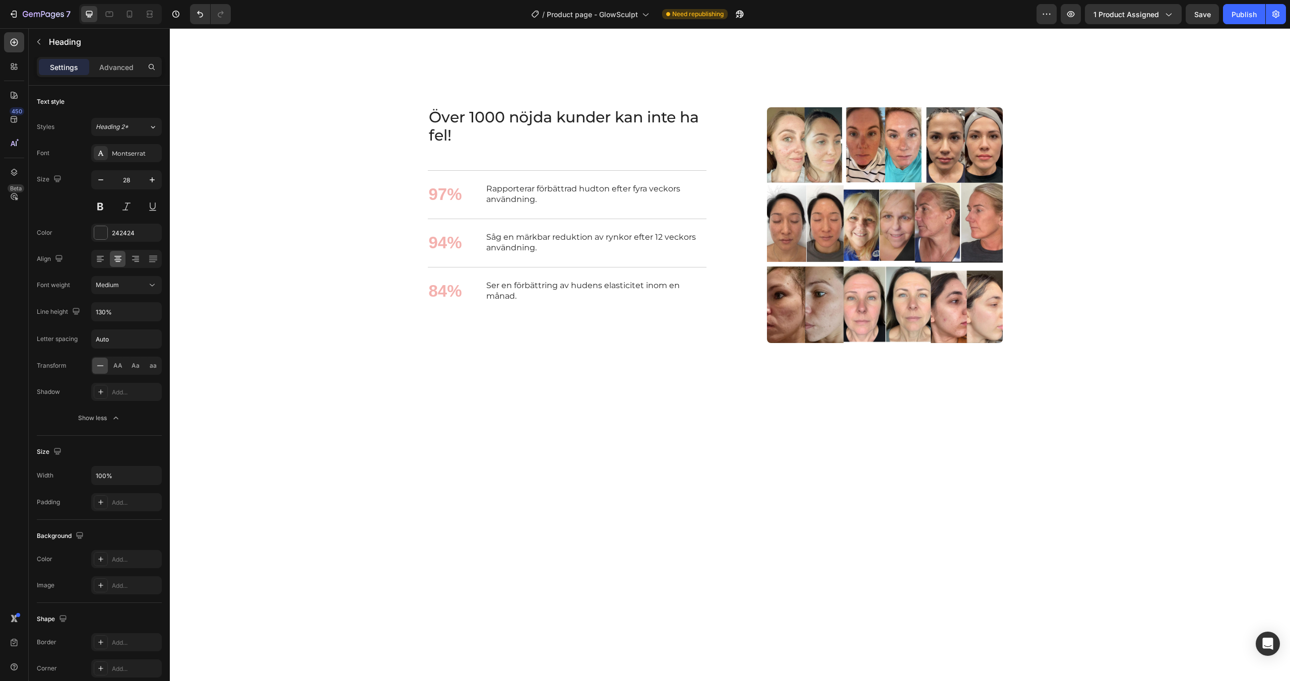
scroll to position [0, 0]
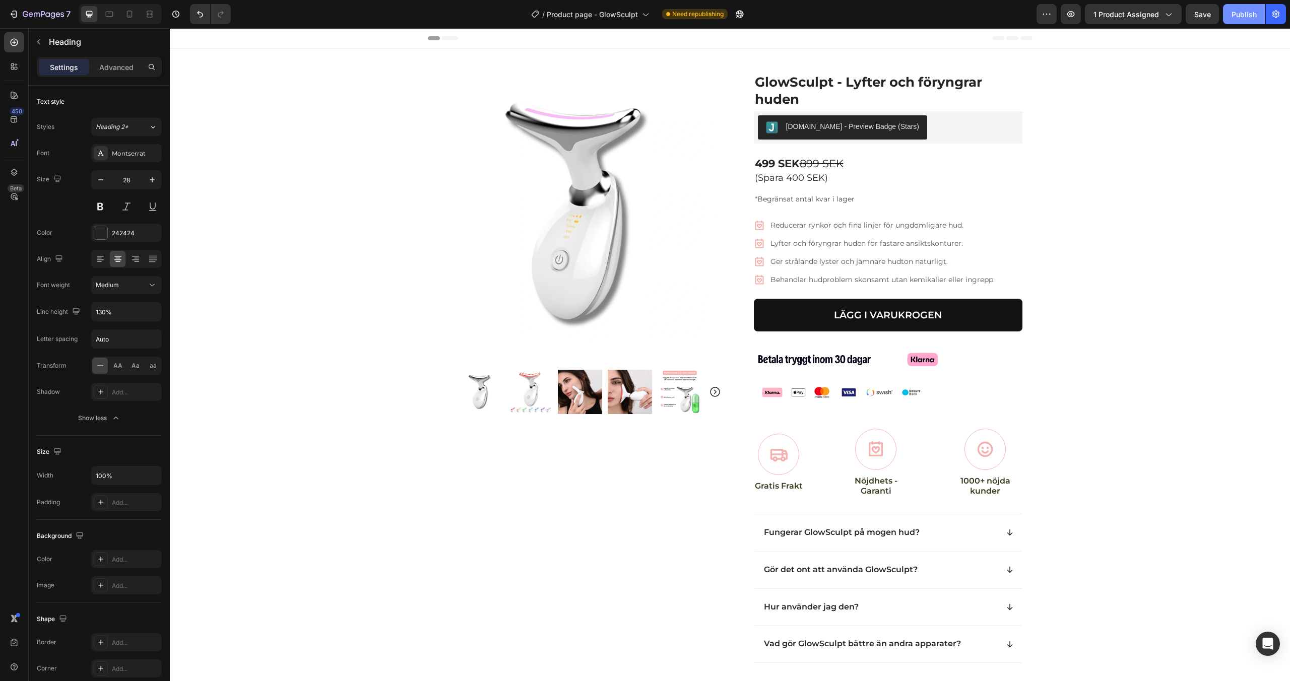
click at [1241, 16] on div "Publish" at bounding box center [1244, 14] width 25 height 11
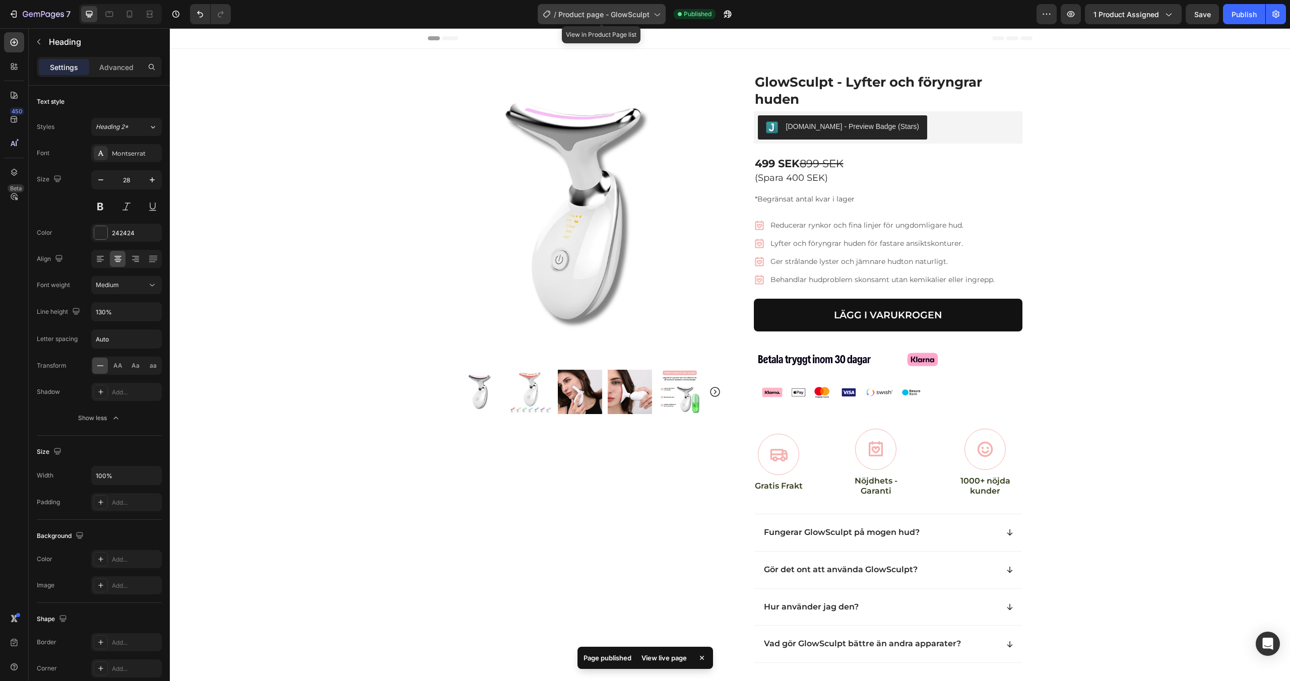
click at [625, 17] on span "Product page - GlowSculpt" at bounding box center [603, 14] width 91 height 11
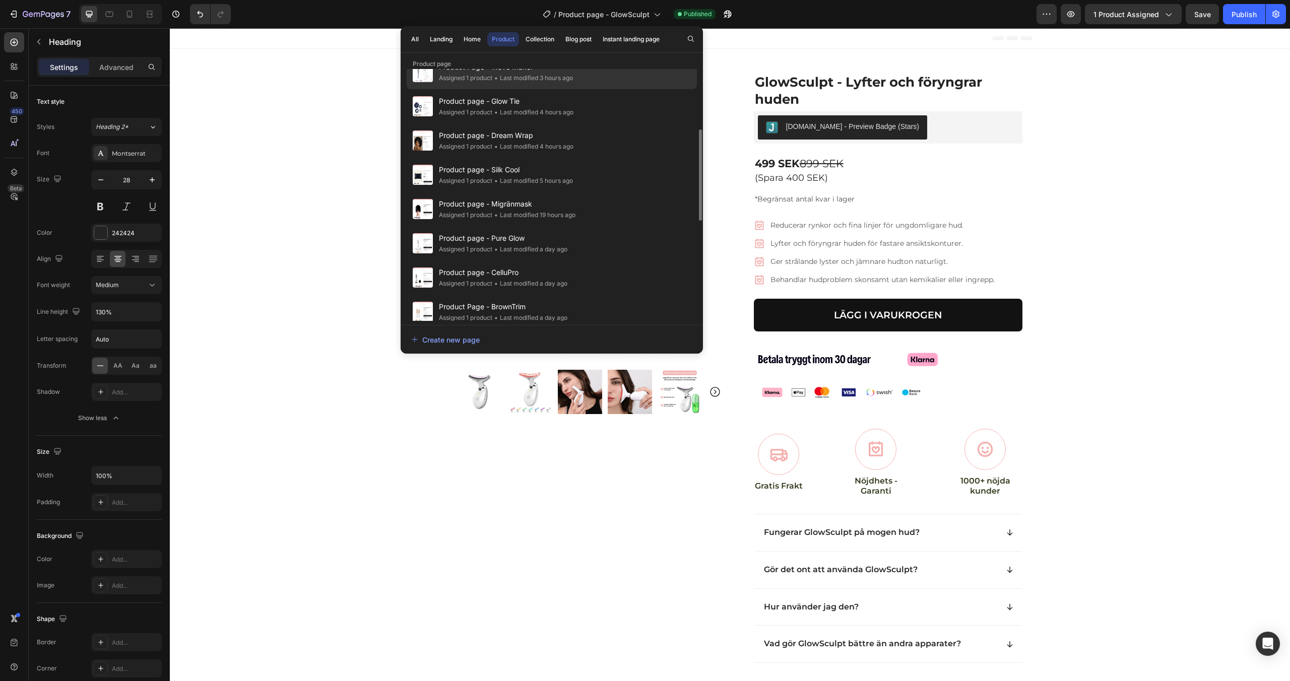
scroll to position [160, 0]
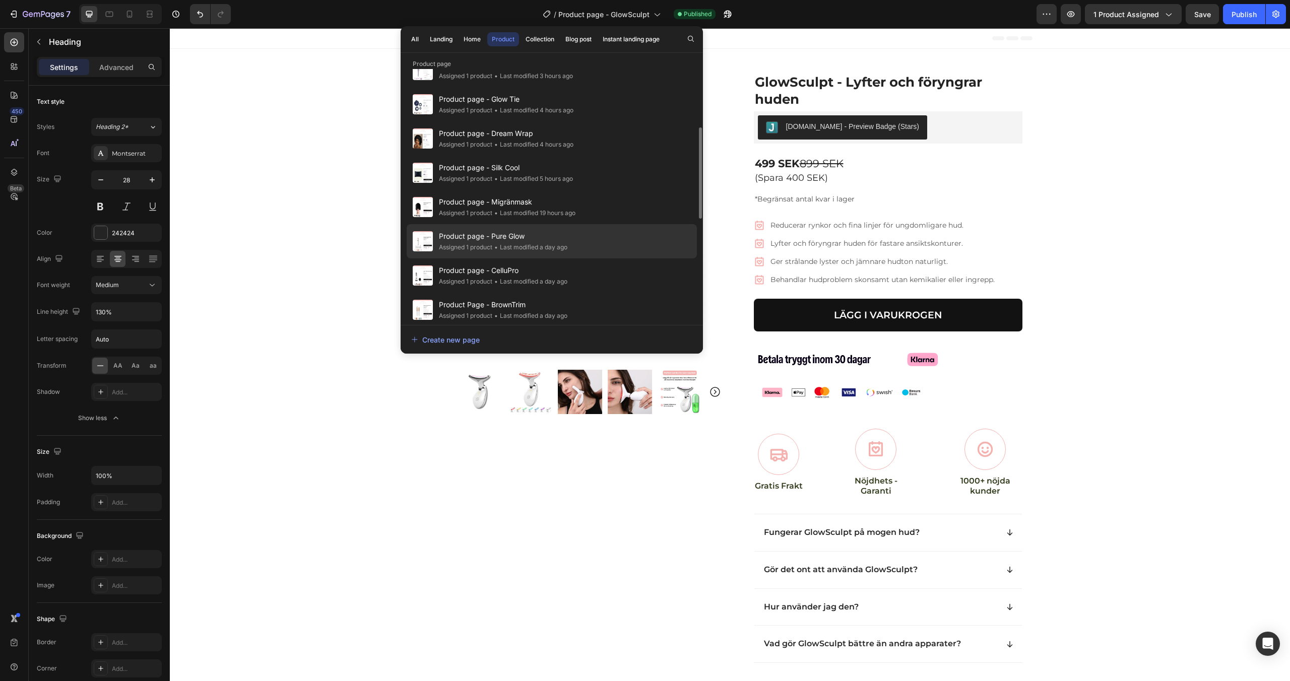
click at [560, 235] on span "Product page - Pure Glow" at bounding box center [503, 236] width 129 height 12
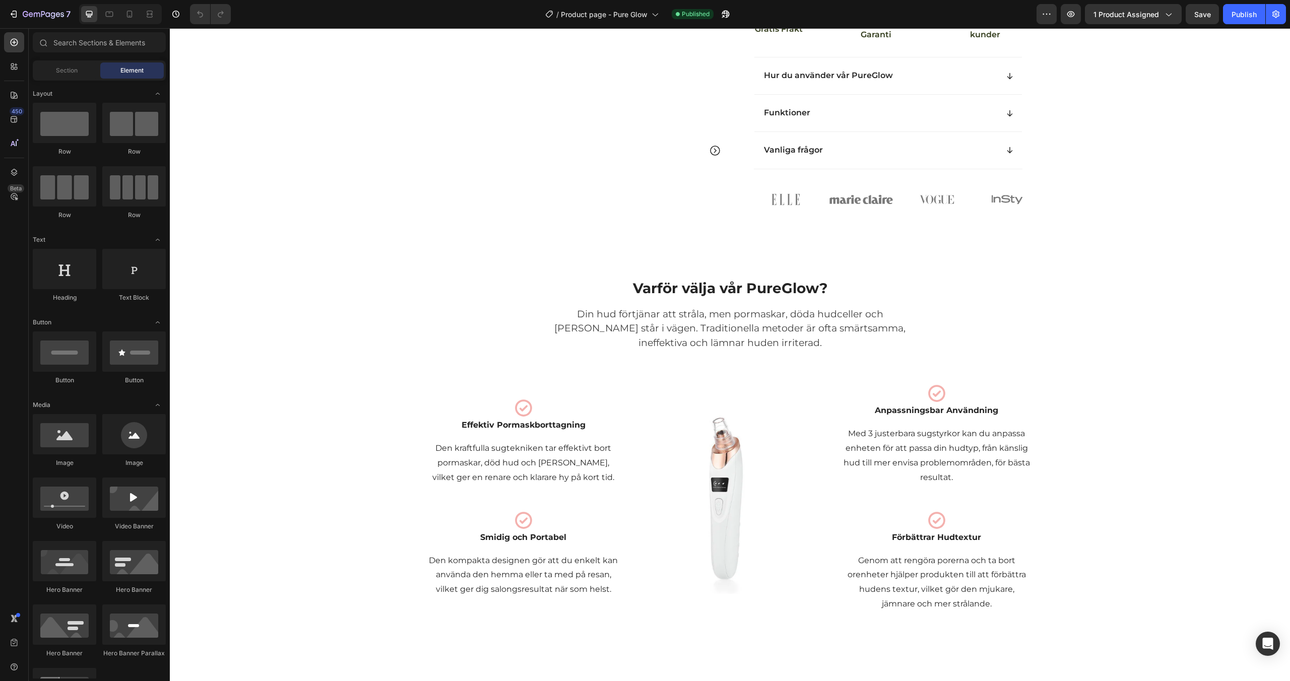
scroll to position [455, 0]
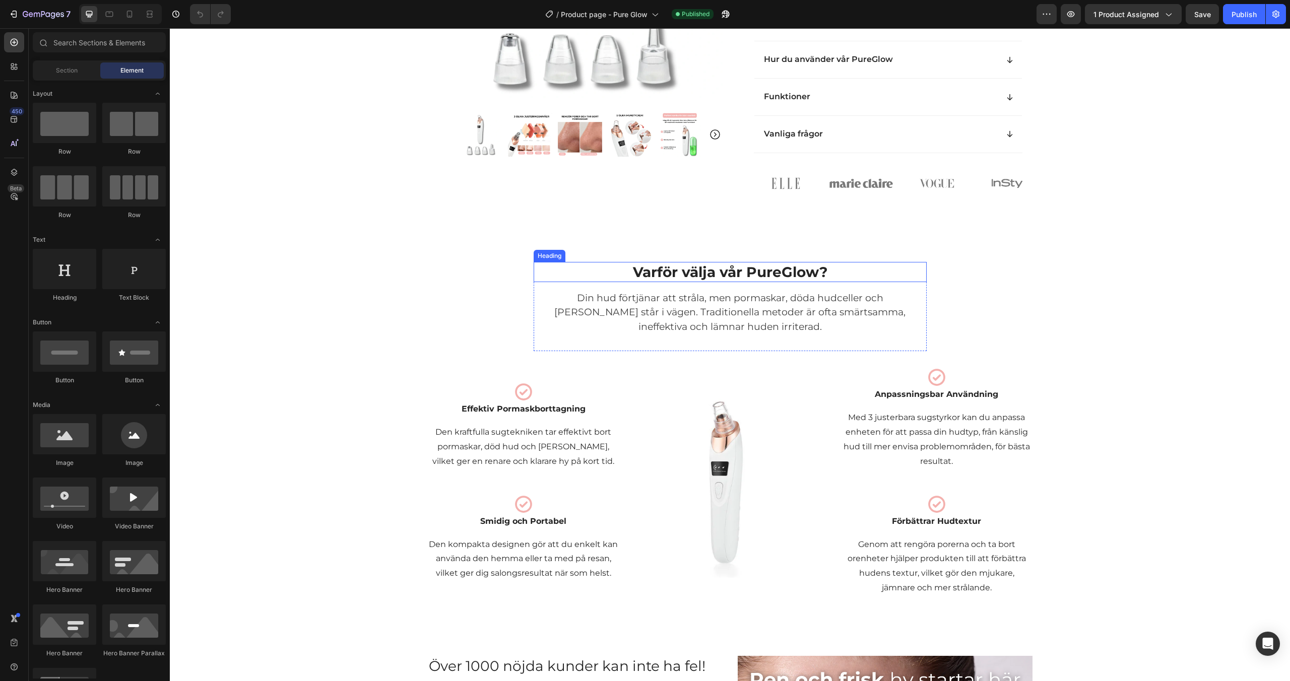
click at [685, 281] on span "Varför välja vår PureGlow?" at bounding box center [730, 272] width 195 height 17
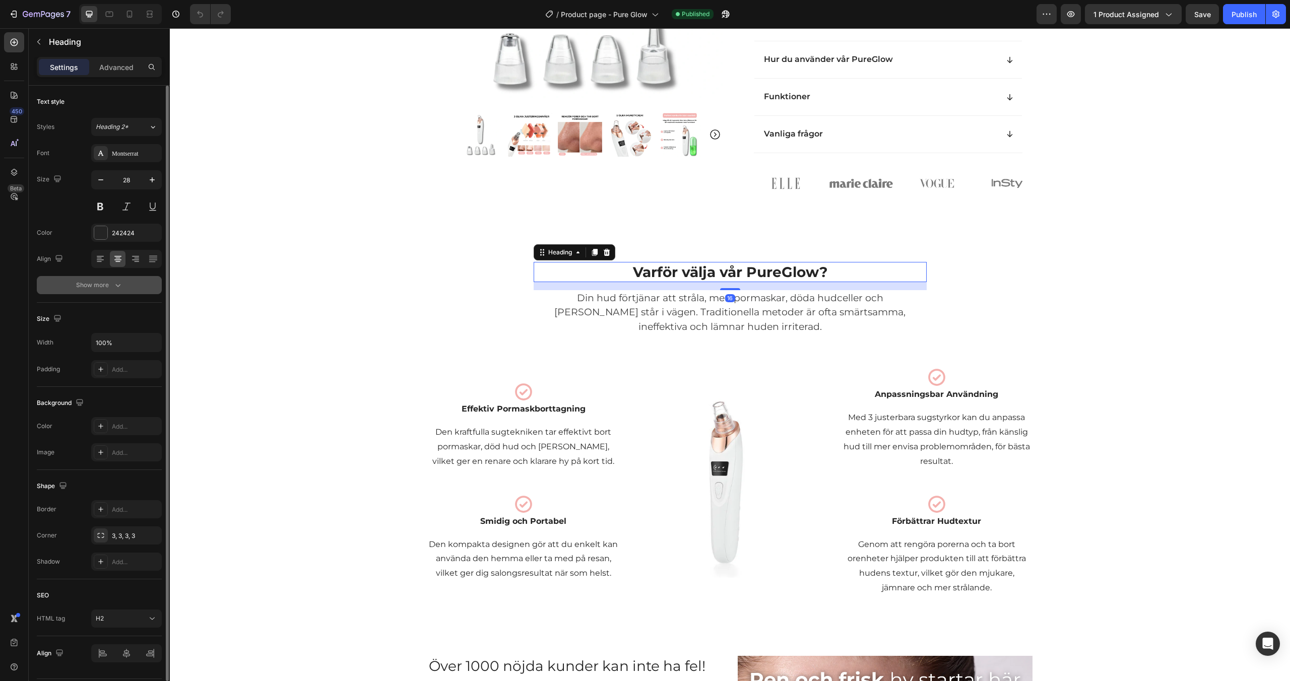
click at [104, 282] on div "Show more" at bounding box center [99, 285] width 47 height 10
click at [107, 282] on span "Bold" at bounding box center [102, 285] width 13 height 8
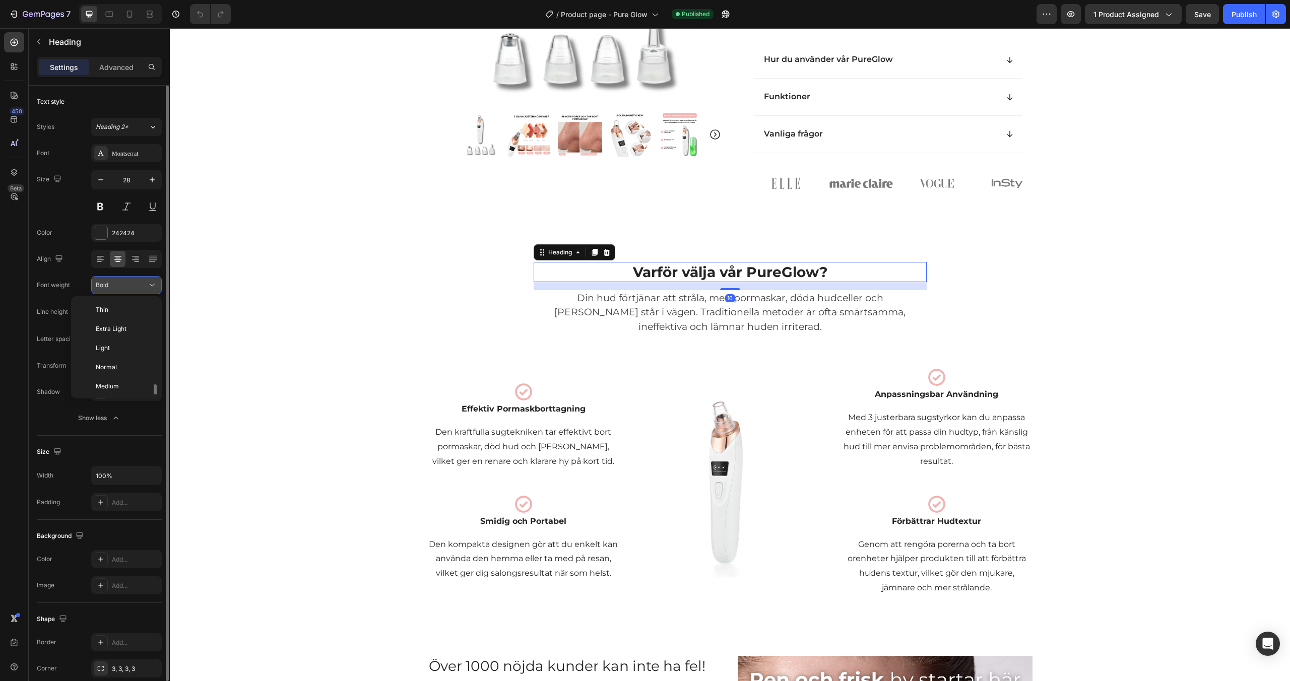
scroll to position [54, 0]
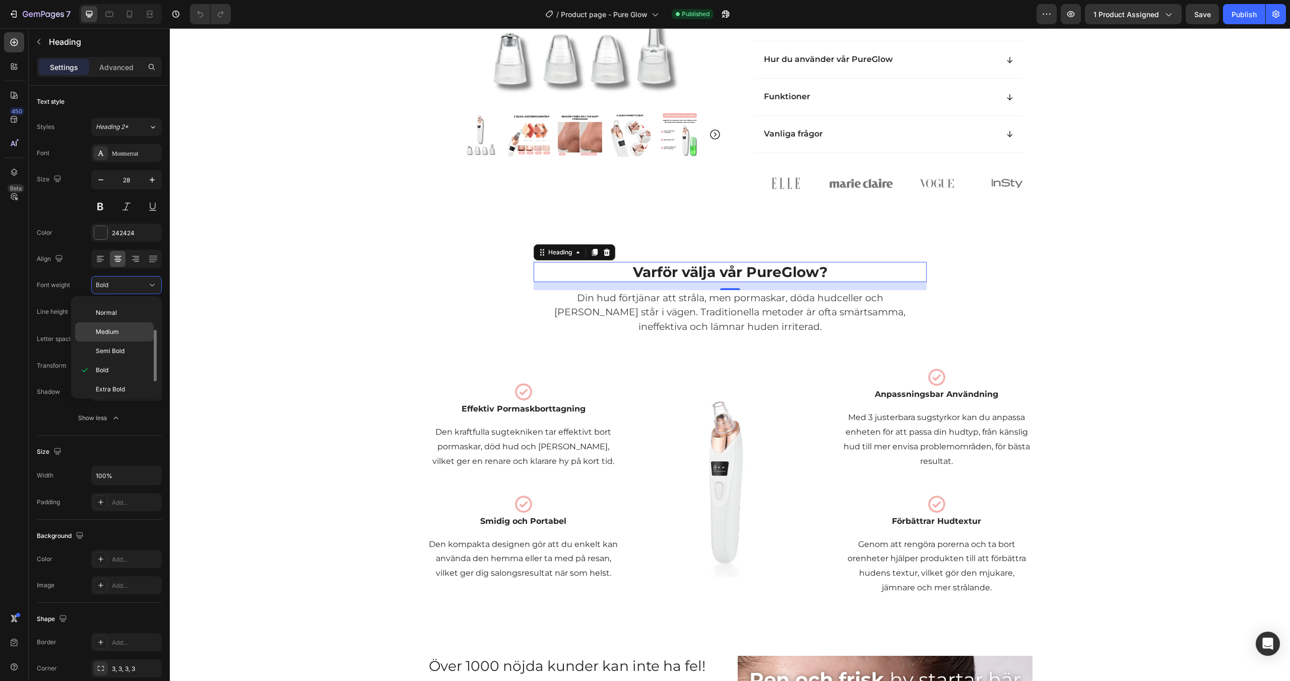
click at [115, 334] on span "Medium" at bounding box center [107, 332] width 23 height 9
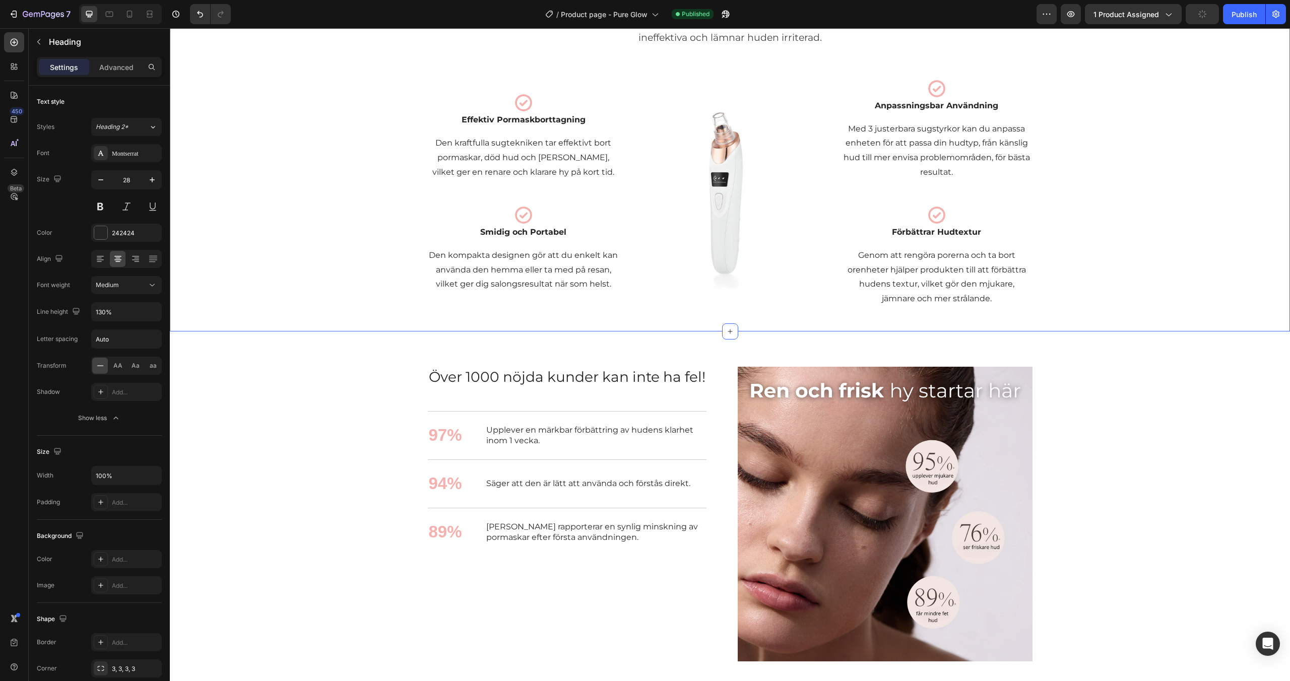
scroll to position [790, 0]
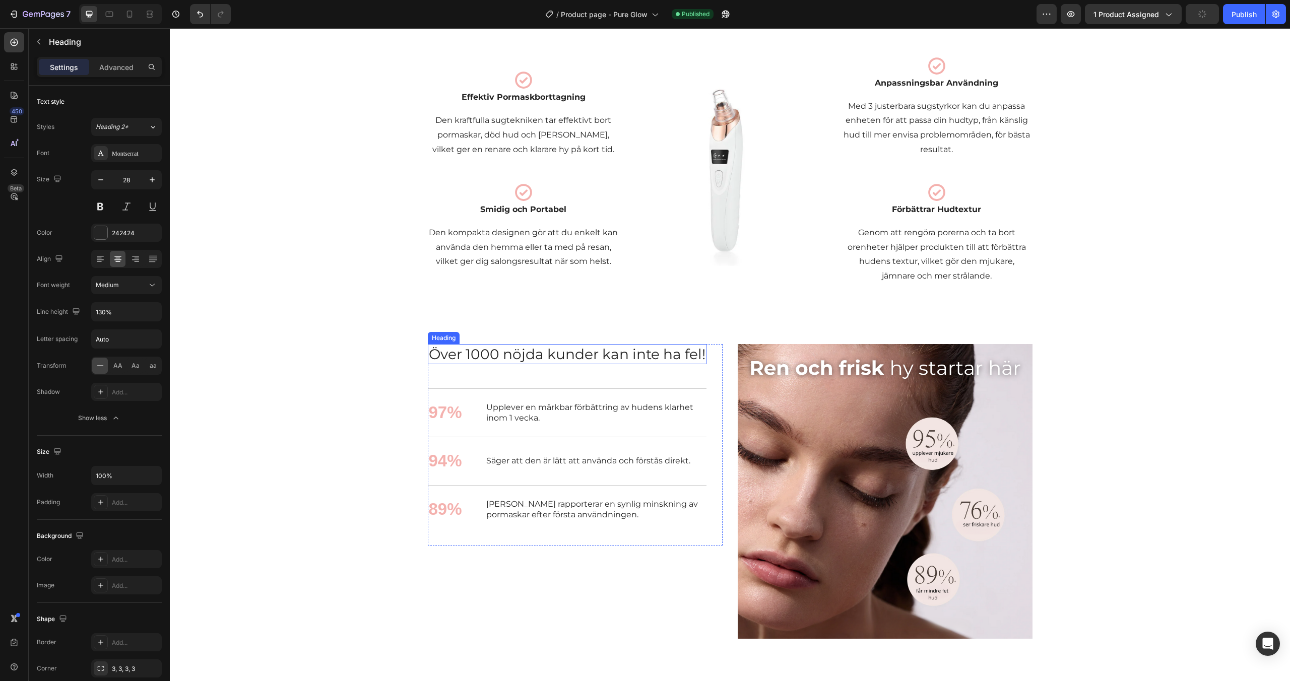
click at [555, 354] on span "Över 1000 nöjda kunder kan inte ha fel!" at bounding box center [567, 354] width 277 height 17
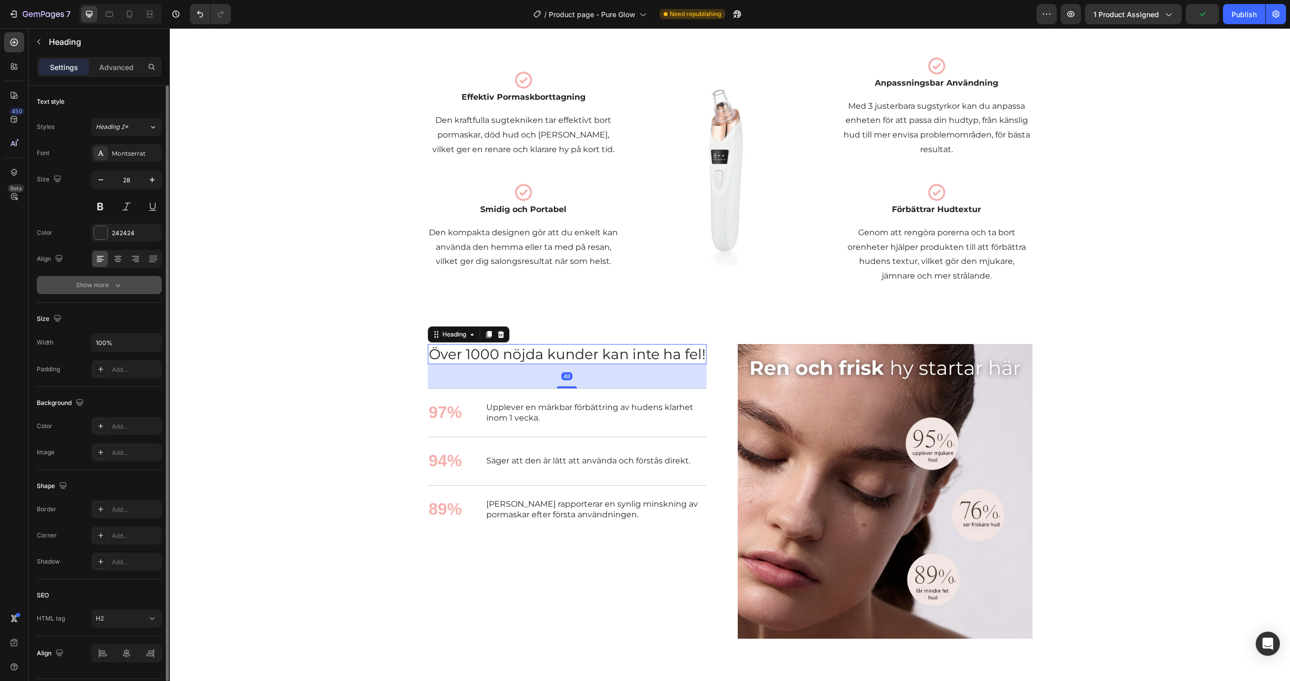
click at [134, 282] on button "Show more" at bounding box center [99, 285] width 125 height 18
click at [138, 286] on div "Normal" at bounding box center [121, 285] width 51 height 9
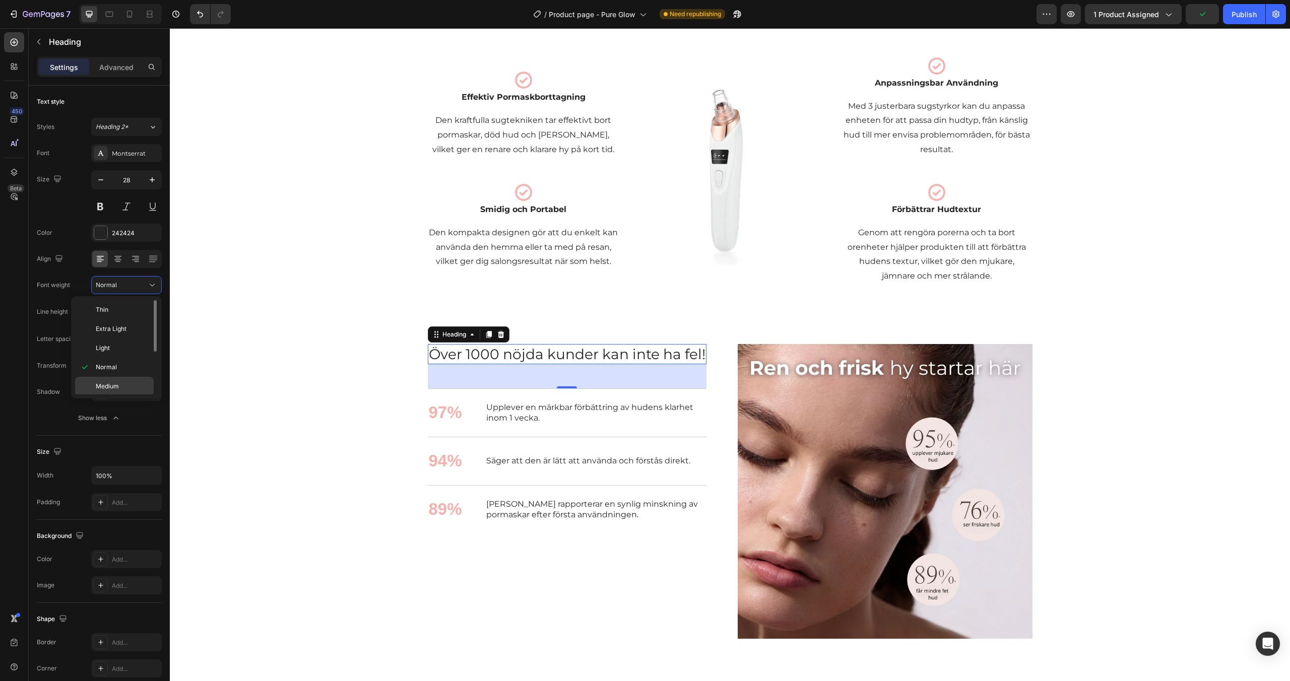
click at [115, 386] on span "Medium" at bounding box center [107, 386] width 23 height 9
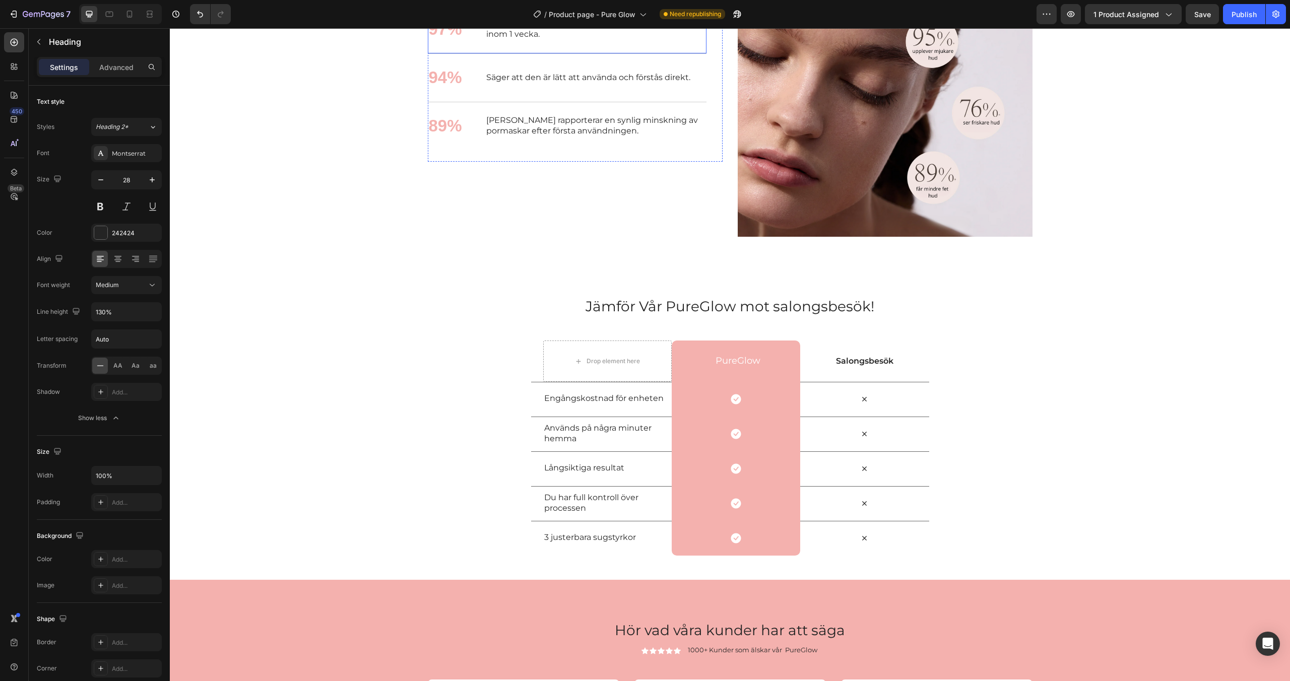
scroll to position [1207, 0]
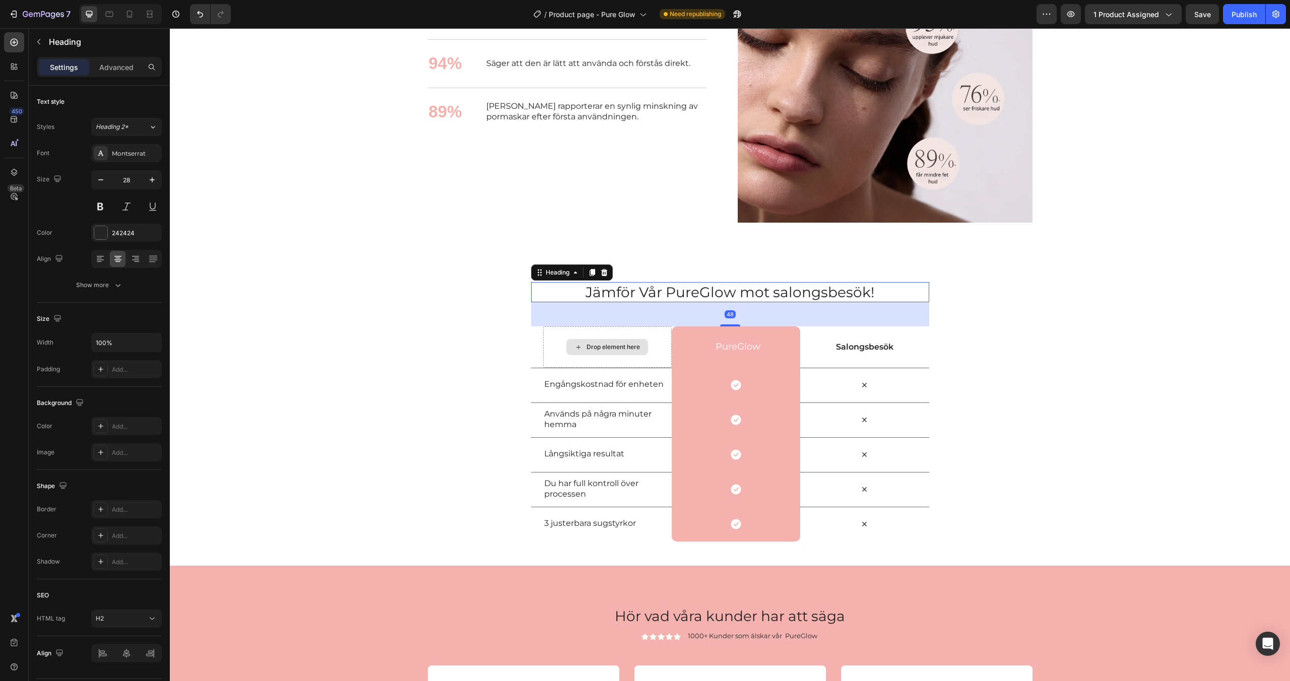
click at [677, 293] on span "Jämför Vår PureGlow mot salongsbesök!" at bounding box center [730, 292] width 289 height 17
click at [120, 286] on icon "button" at bounding box center [118, 285] width 10 height 10
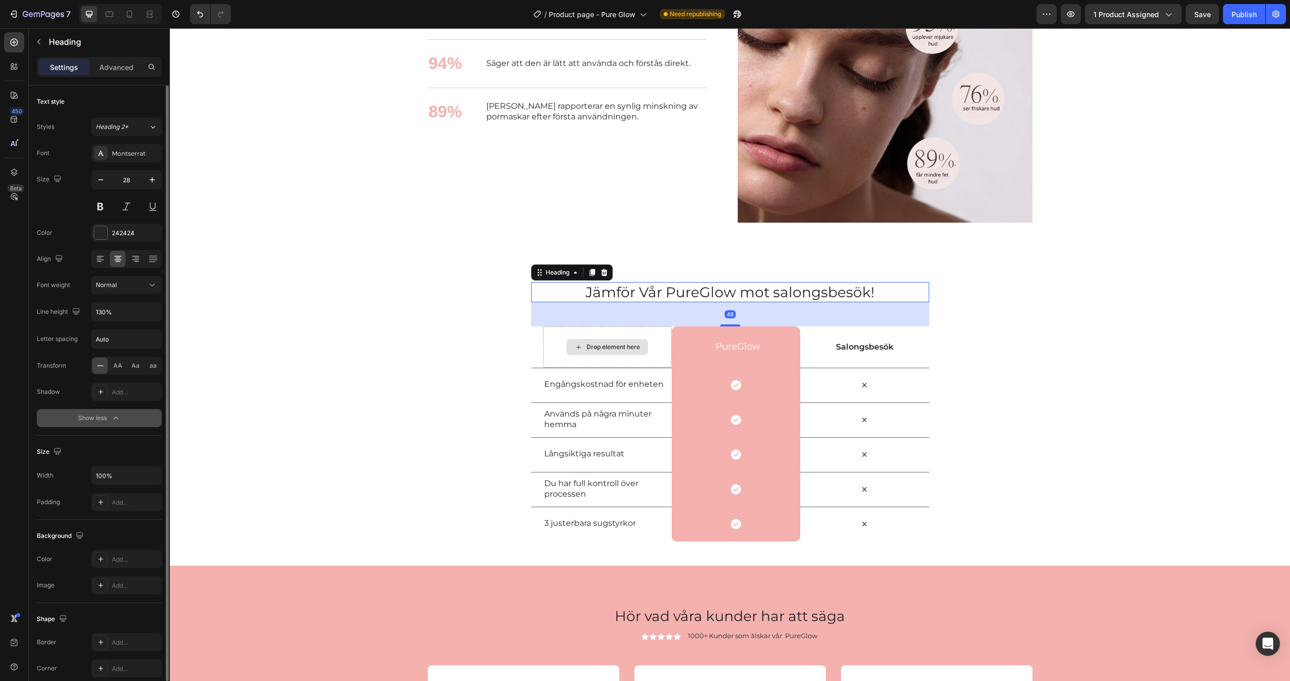
click at [120, 286] on div "Normal" at bounding box center [121, 285] width 51 height 9
click at [114, 384] on span "Medium" at bounding box center [107, 386] width 23 height 9
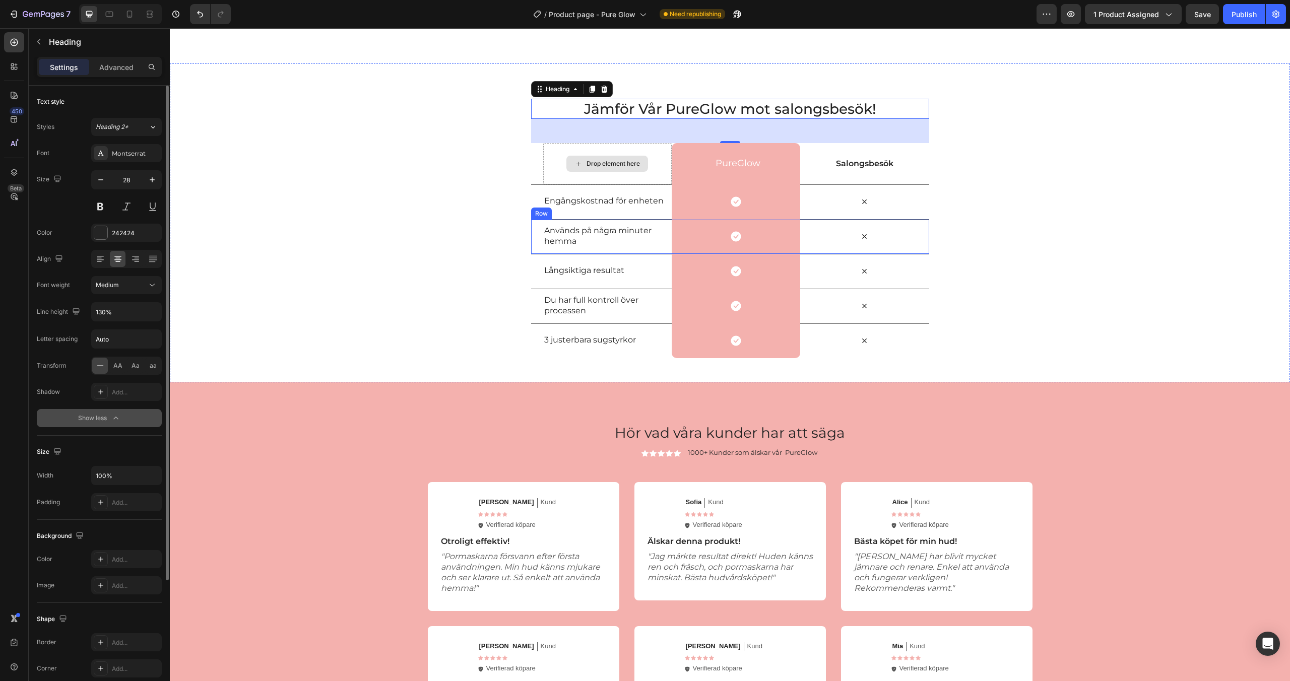
scroll to position [1530, 0]
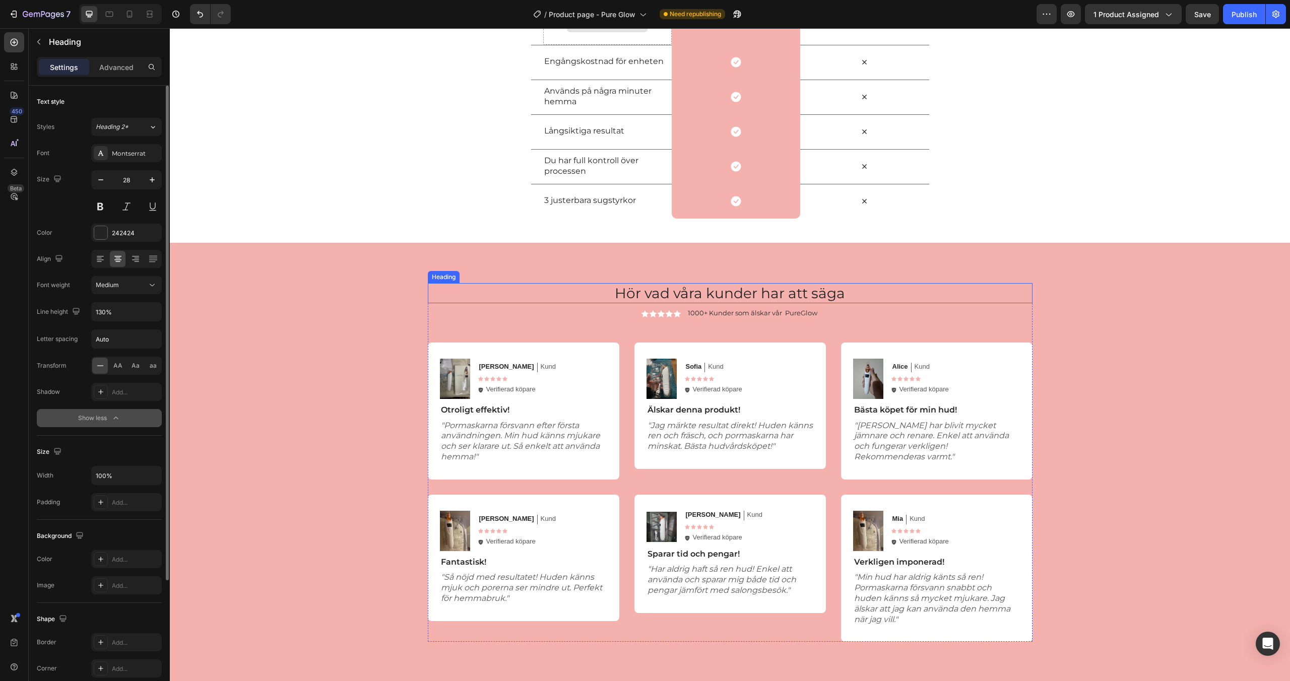
click at [663, 294] on h2 "Hör vad våra kunder har att säga" at bounding box center [730, 293] width 605 height 20
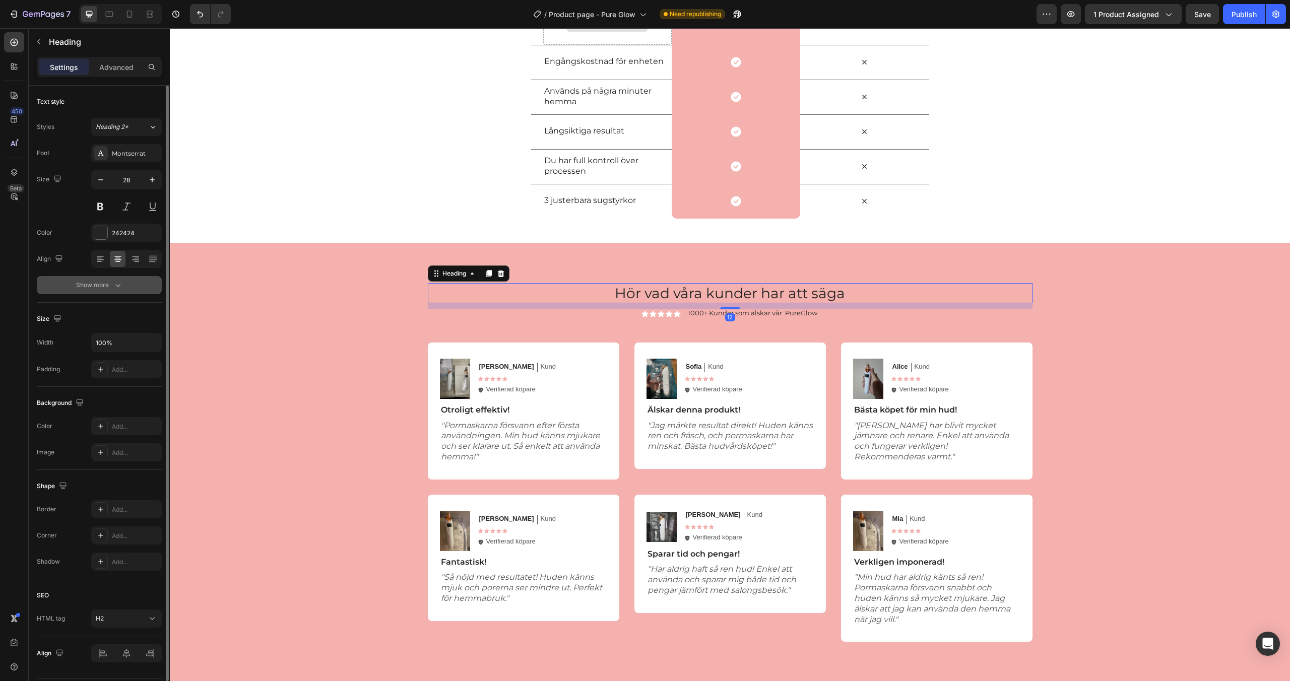
click at [105, 285] on div "Show more" at bounding box center [99, 285] width 47 height 10
click at [128, 284] on div "Normal" at bounding box center [121, 285] width 51 height 9
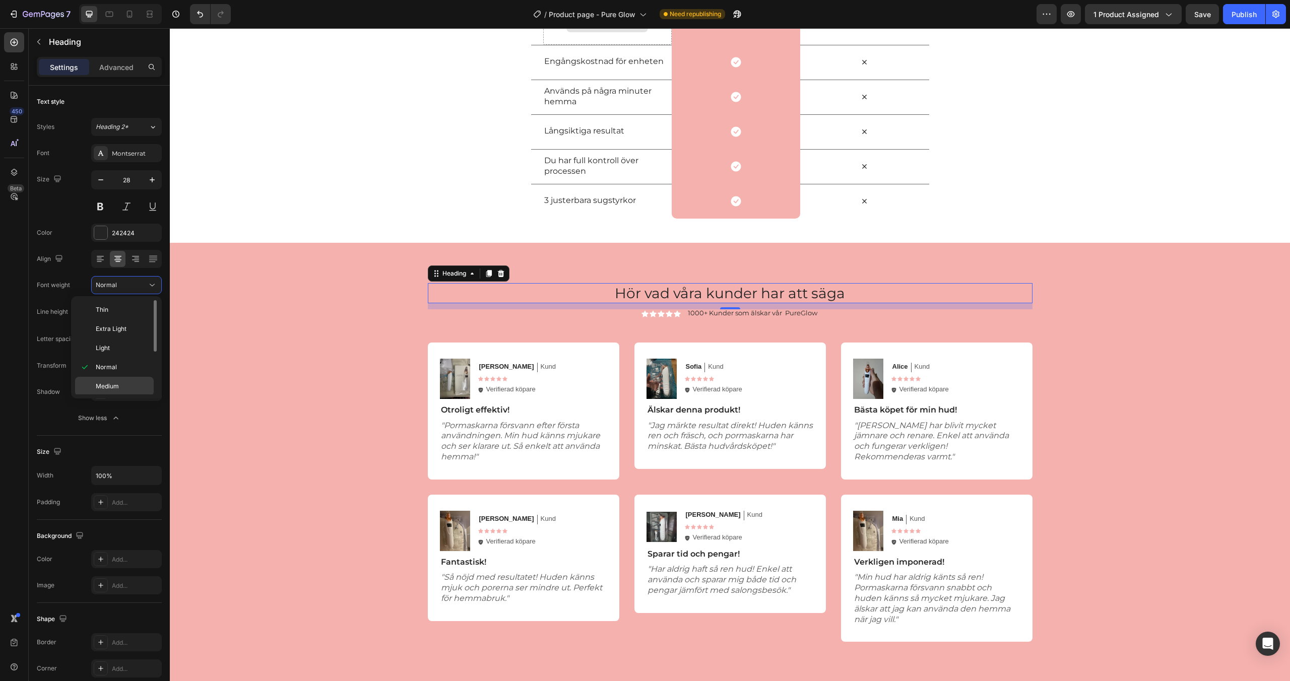
click at [109, 384] on span "Medium" at bounding box center [107, 386] width 23 height 9
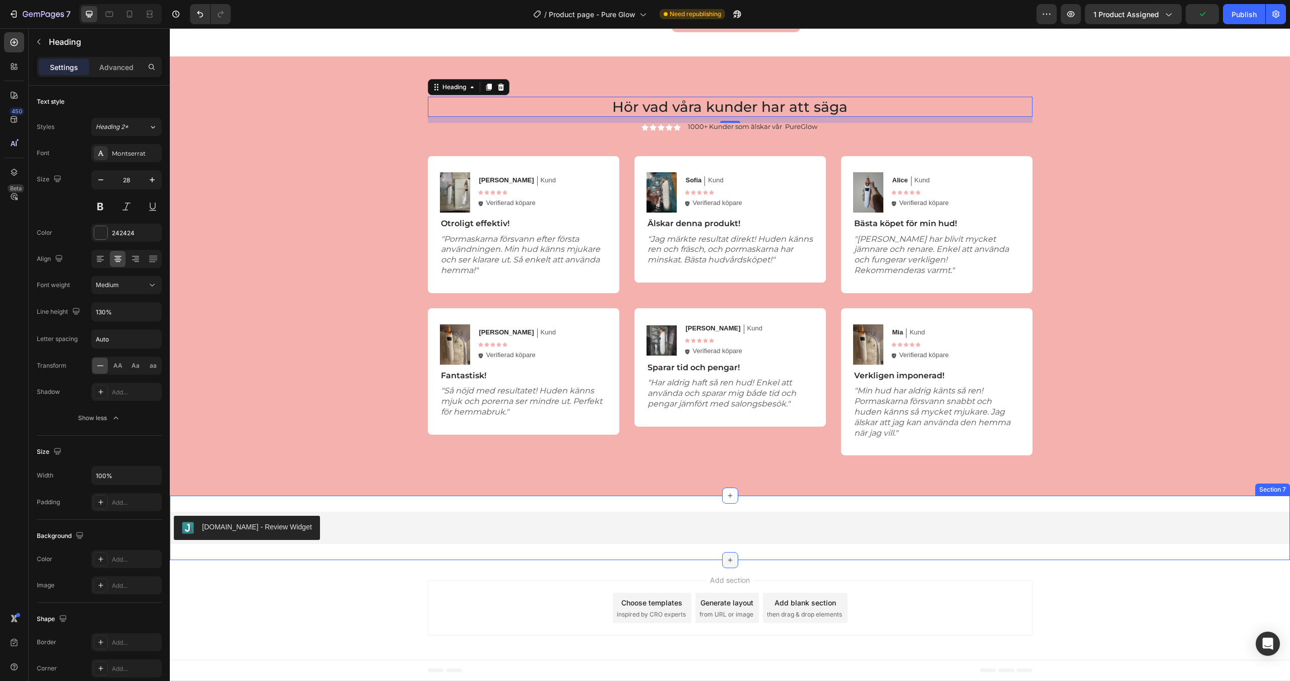
click at [733, 555] on div at bounding box center [730, 560] width 16 height 16
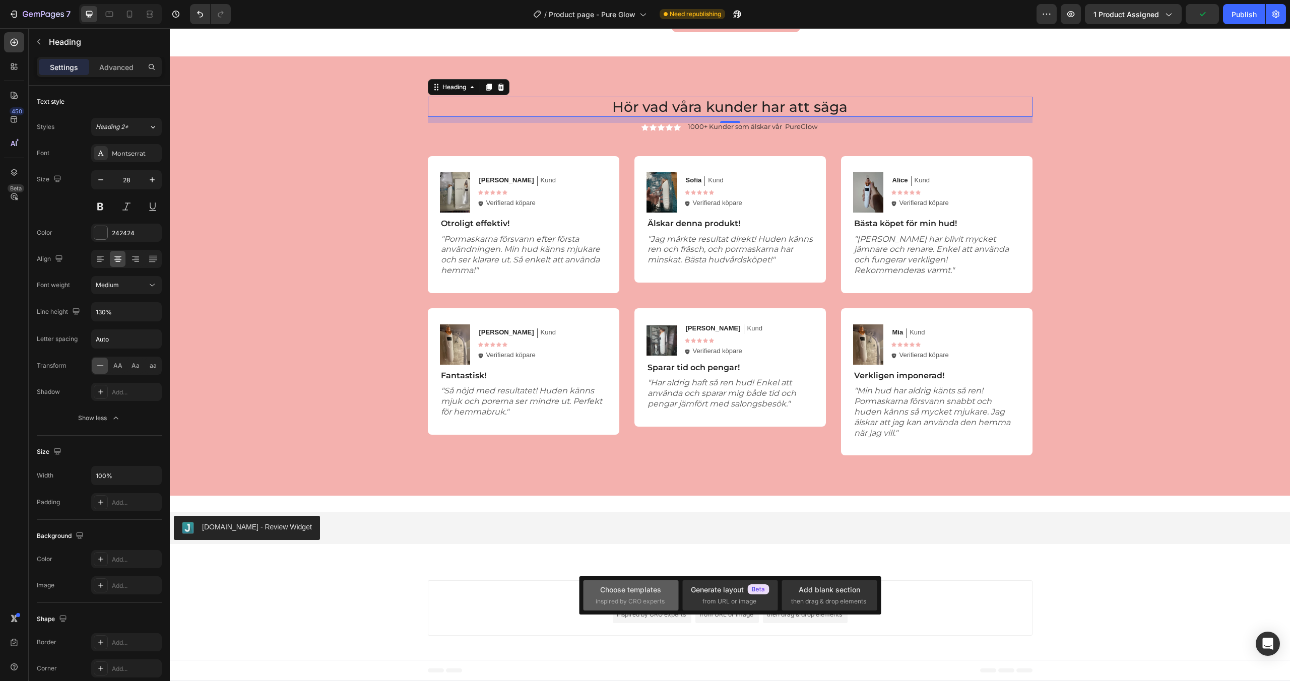
click at [645, 588] on div "Choose templates" at bounding box center [630, 590] width 61 height 11
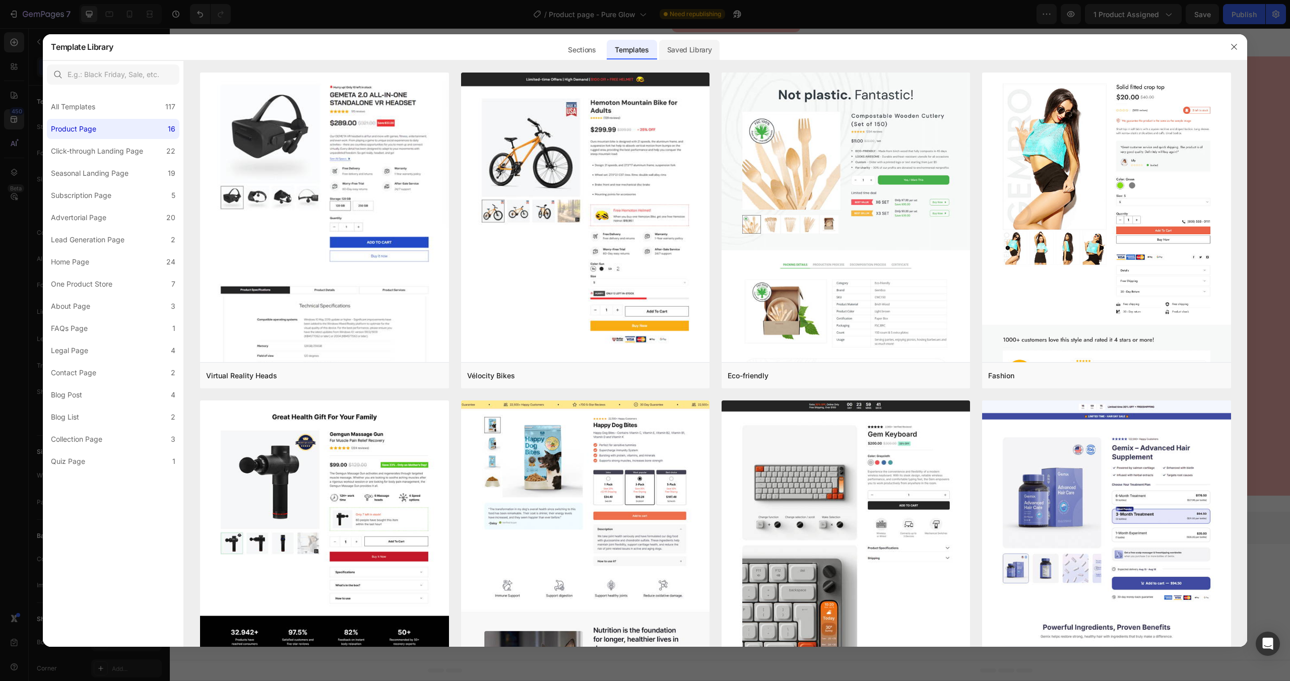
click at [676, 53] on div "Saved Library" at bounding box center [689, 50] width 61 height 20
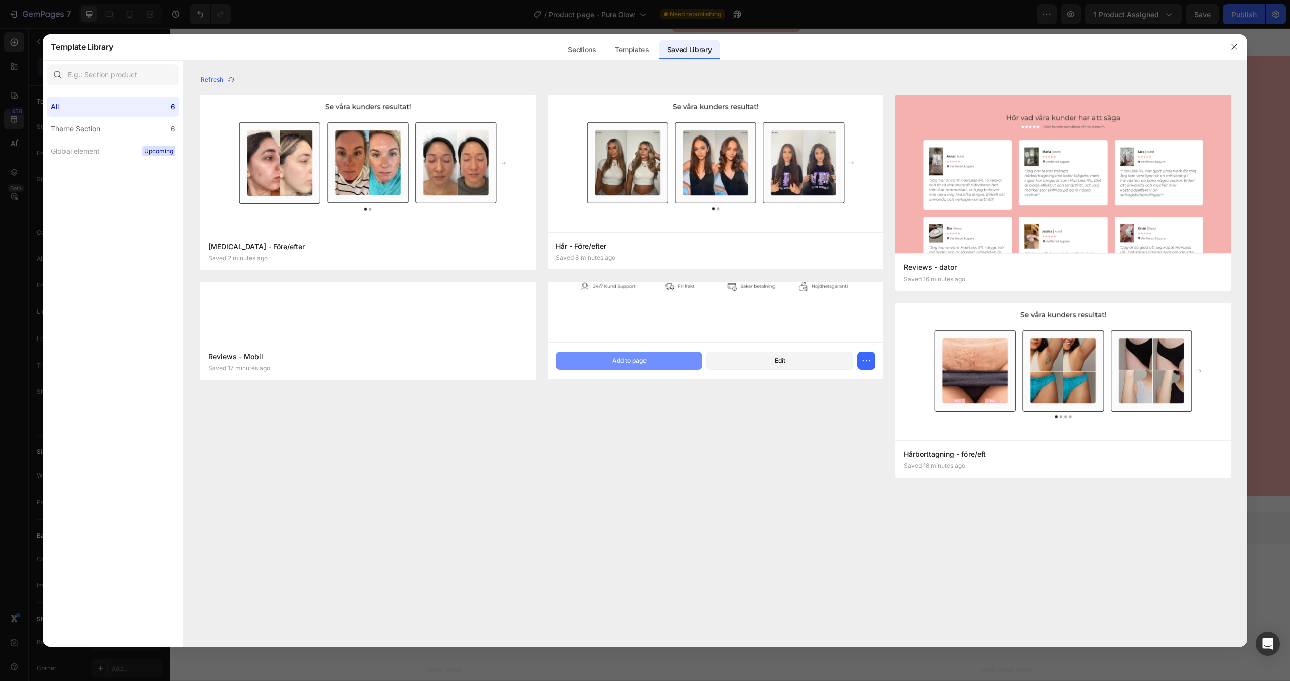
click at [612, 357] on div "Add to page" at bounding box center [629, 360] width 34 height 9
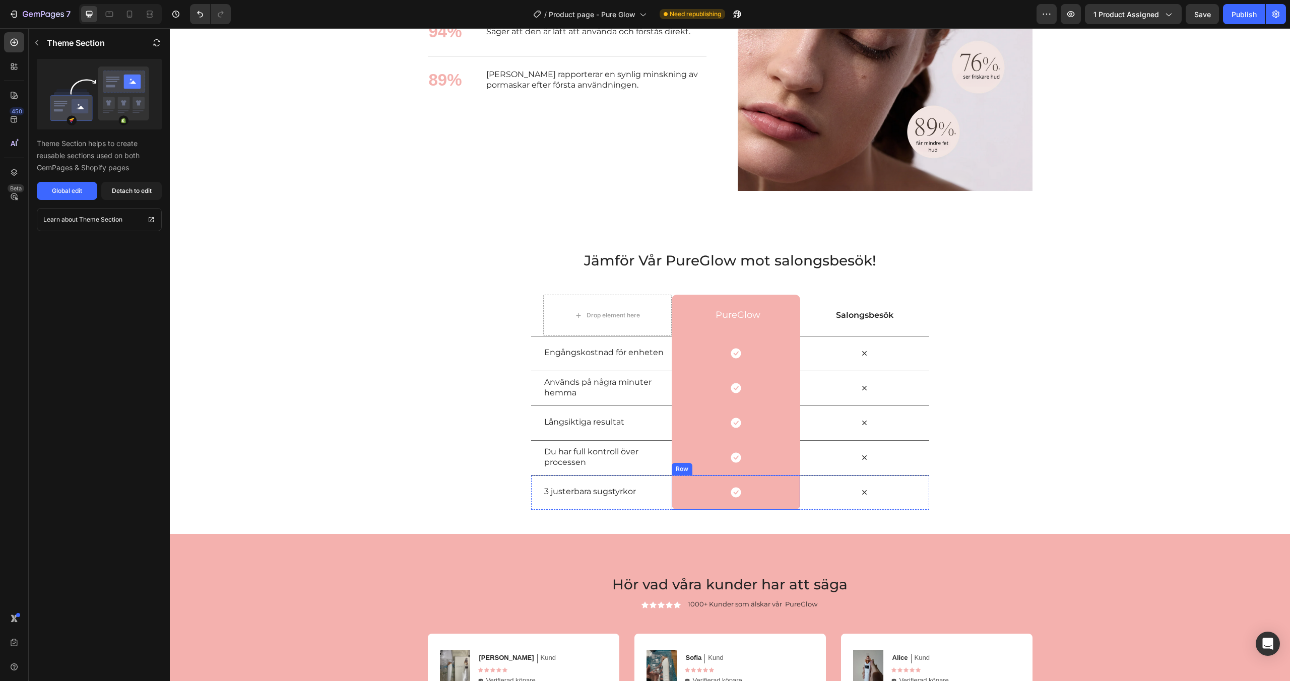
scroll to position [1347, 0]
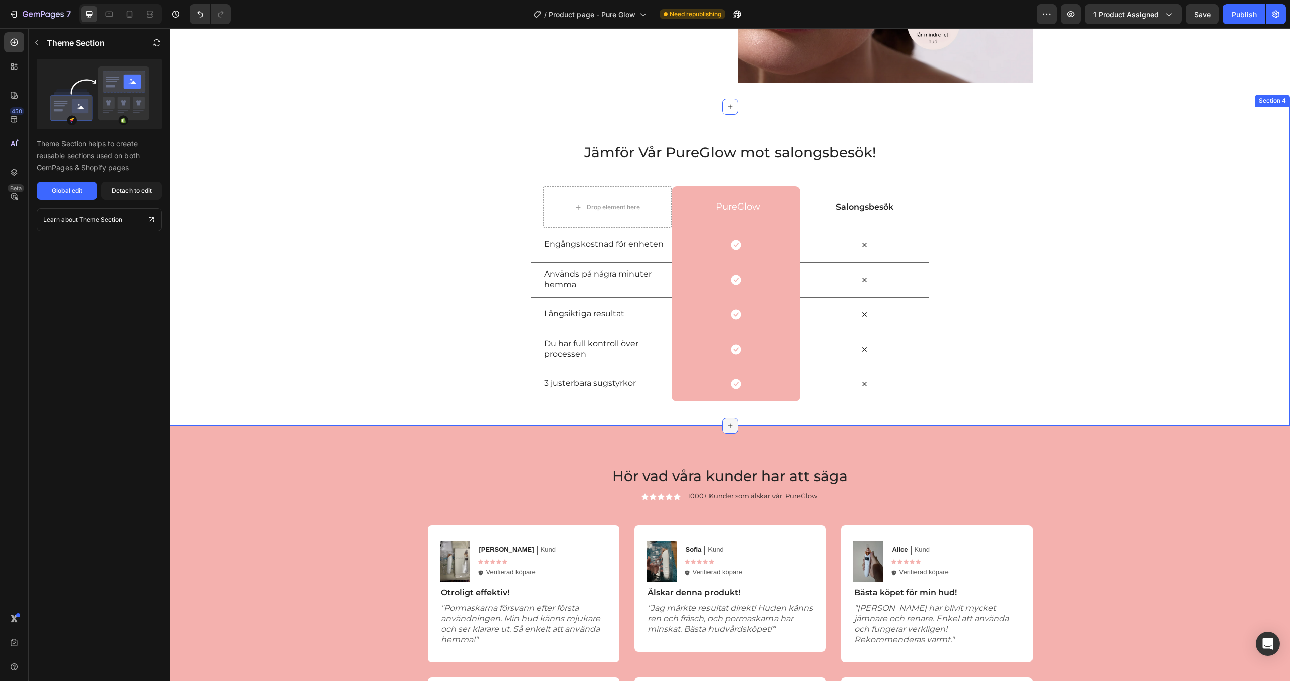
click at [730, 422] on icon at bounding box center [730, 426] width 8 height 8
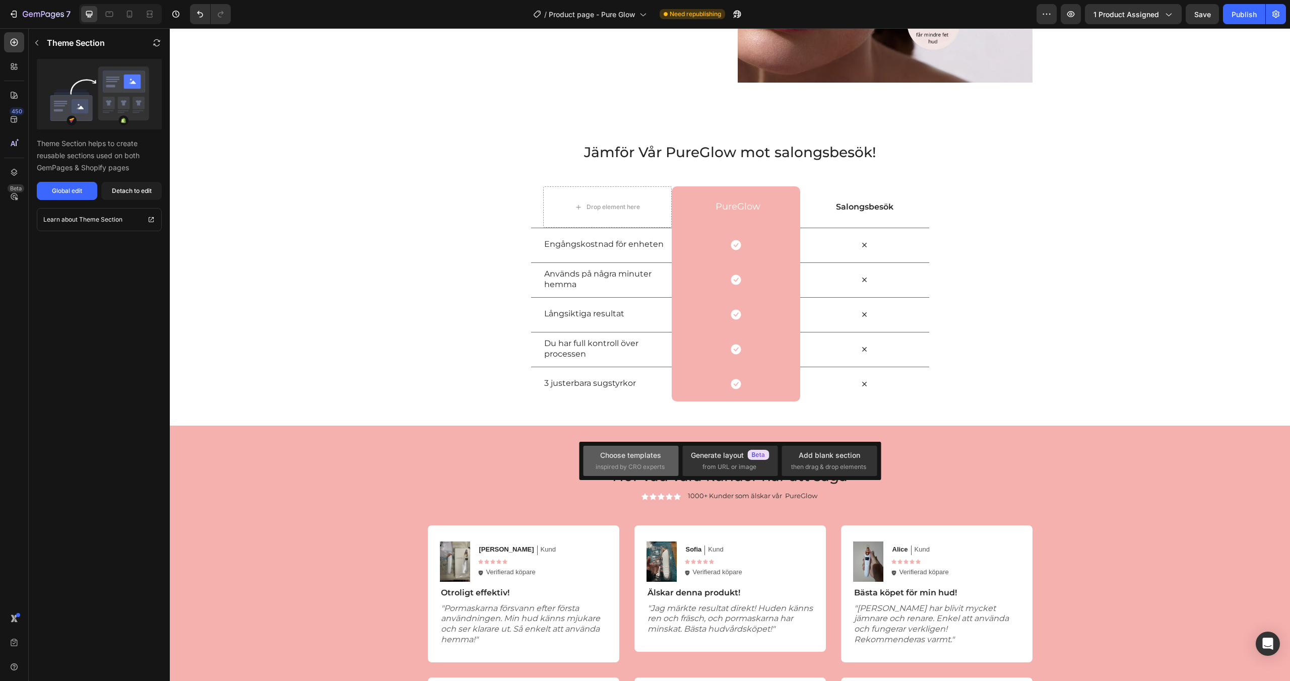
click at [682, 448] on div "Choose templates inspired by CRO experts" at bounding box center [729, 461] width 95 height 30
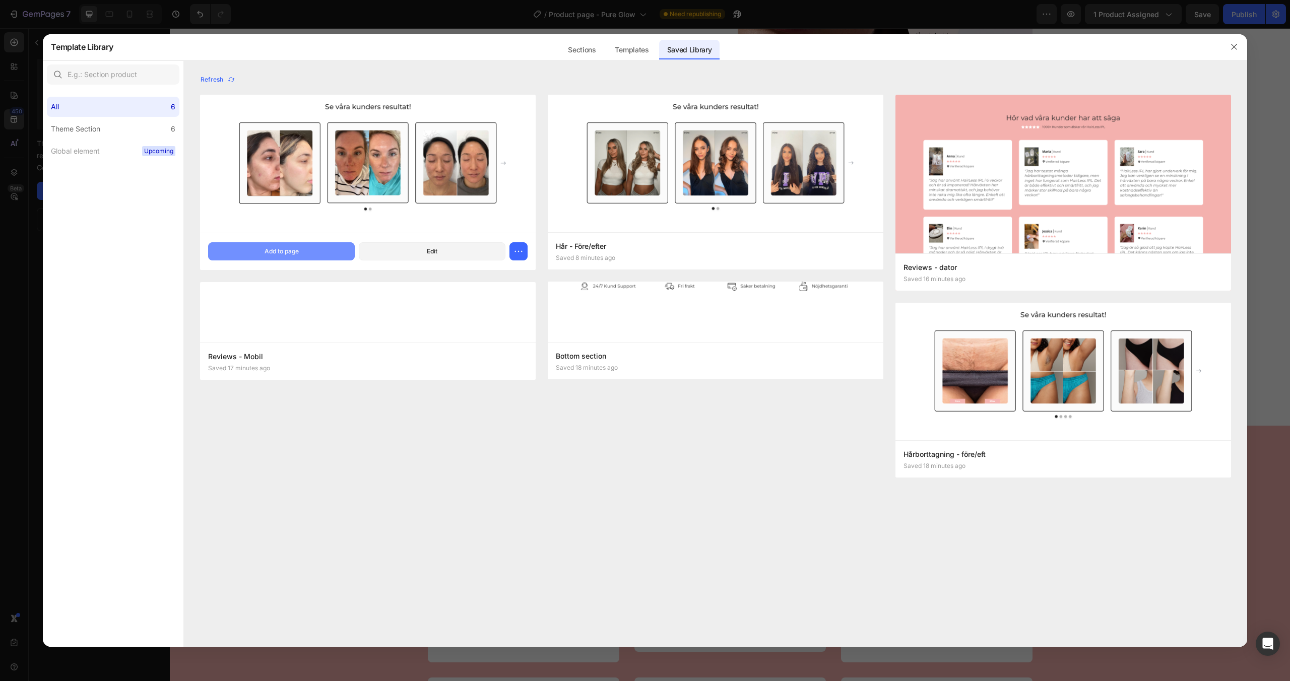
click at [304, 250] on button "Add to page" at bounding box center [281, 251] width 147 height 18
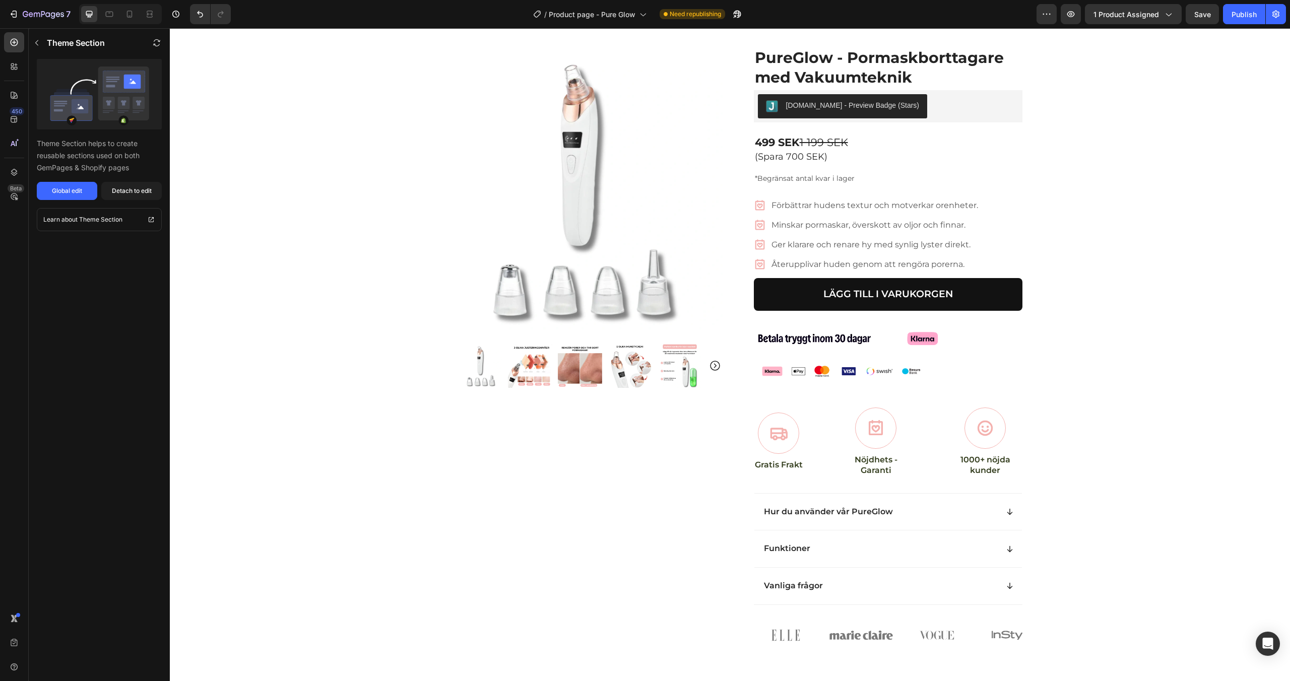
scroll to position [0, 0]
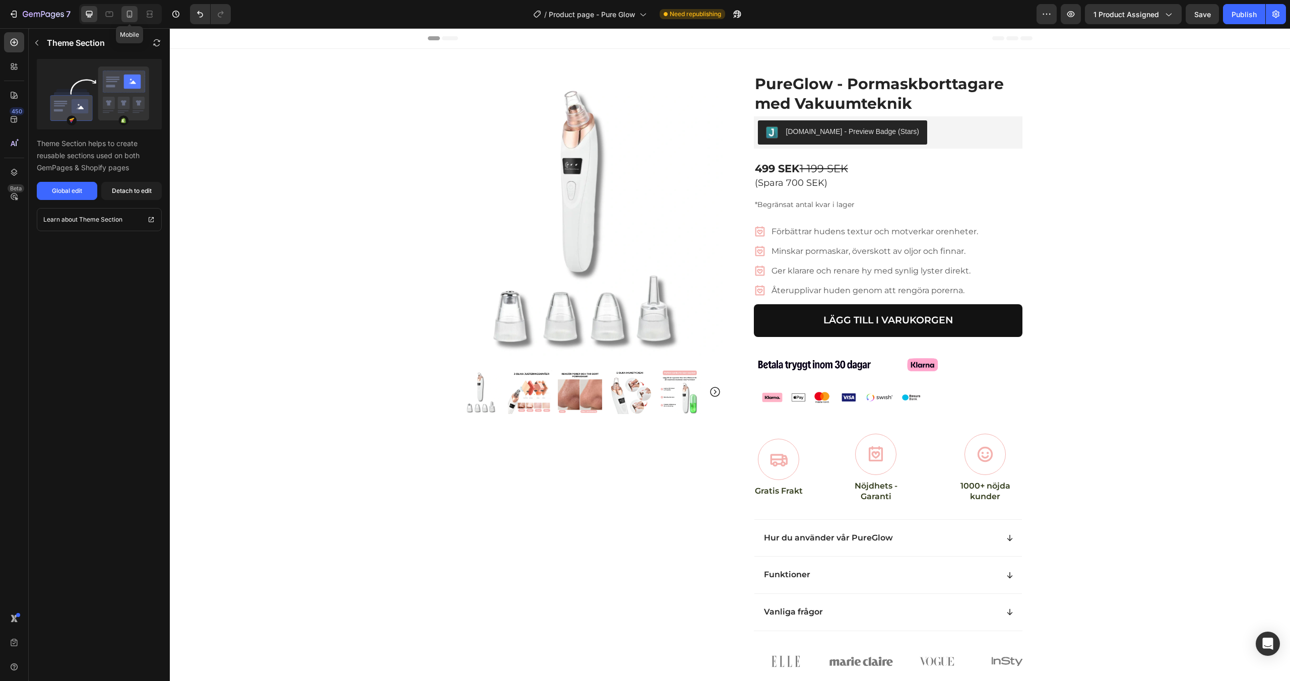
click at [133, 18] on icon at bounding box center [130, 14] width 10 height 10
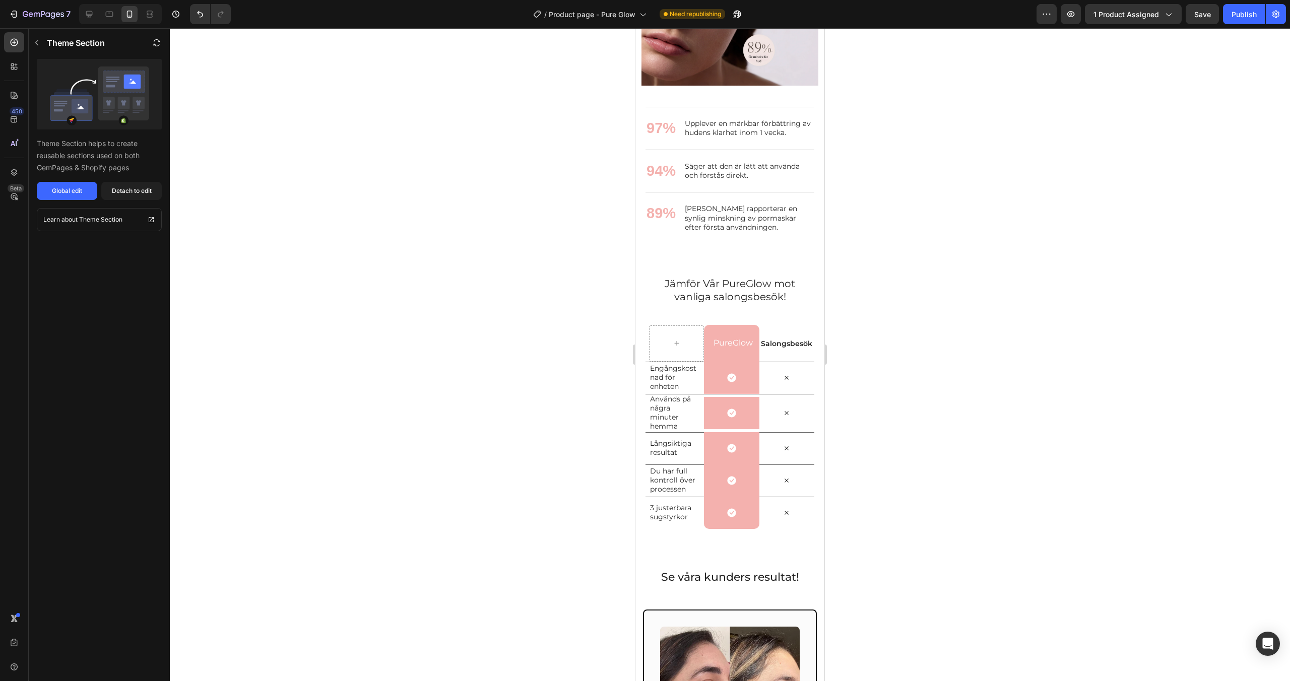
scroll to position [1536, 0]
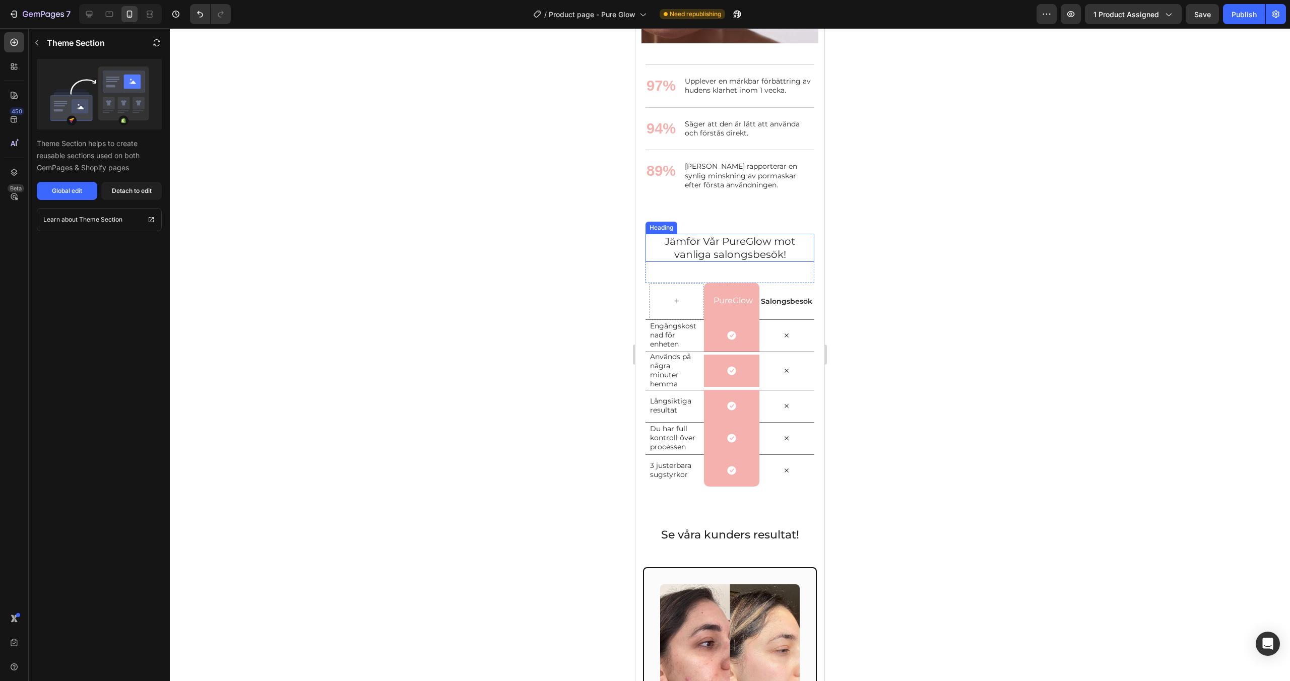
click at [735, 241] on span "Jämför Vår PureGlow mot vanliga salongsbesök!" at bounding box center [730, 247] width 131 height 25
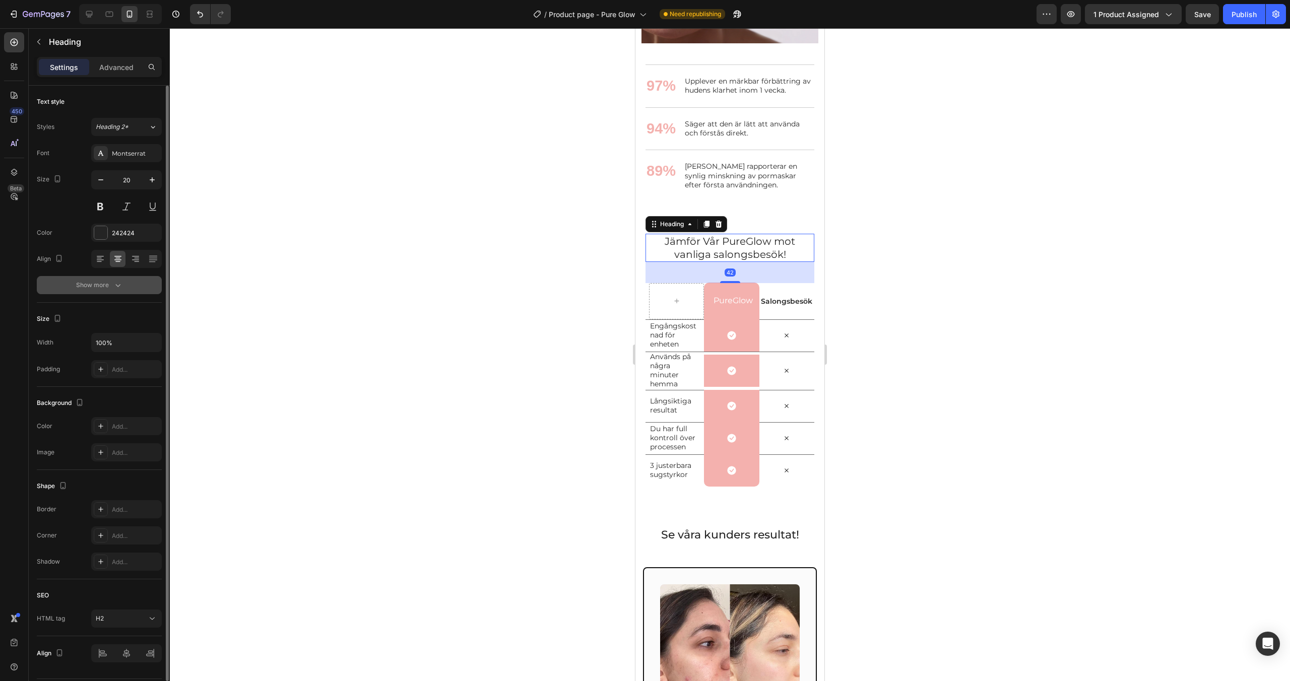
click at [109, 288] on div "Show more" at bounding box center [99, 285] width 47 height 10
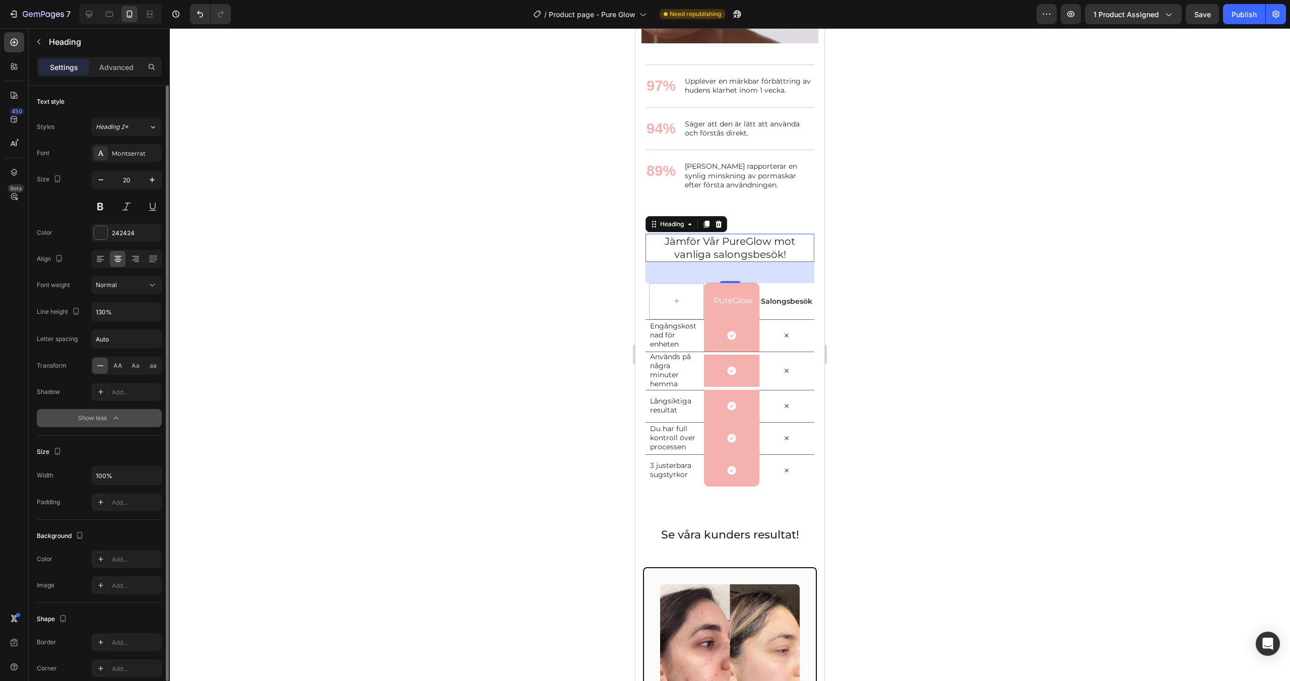
click at [109, 288] on span "Normal" at bounding box center [106, 285] width 21 height 8
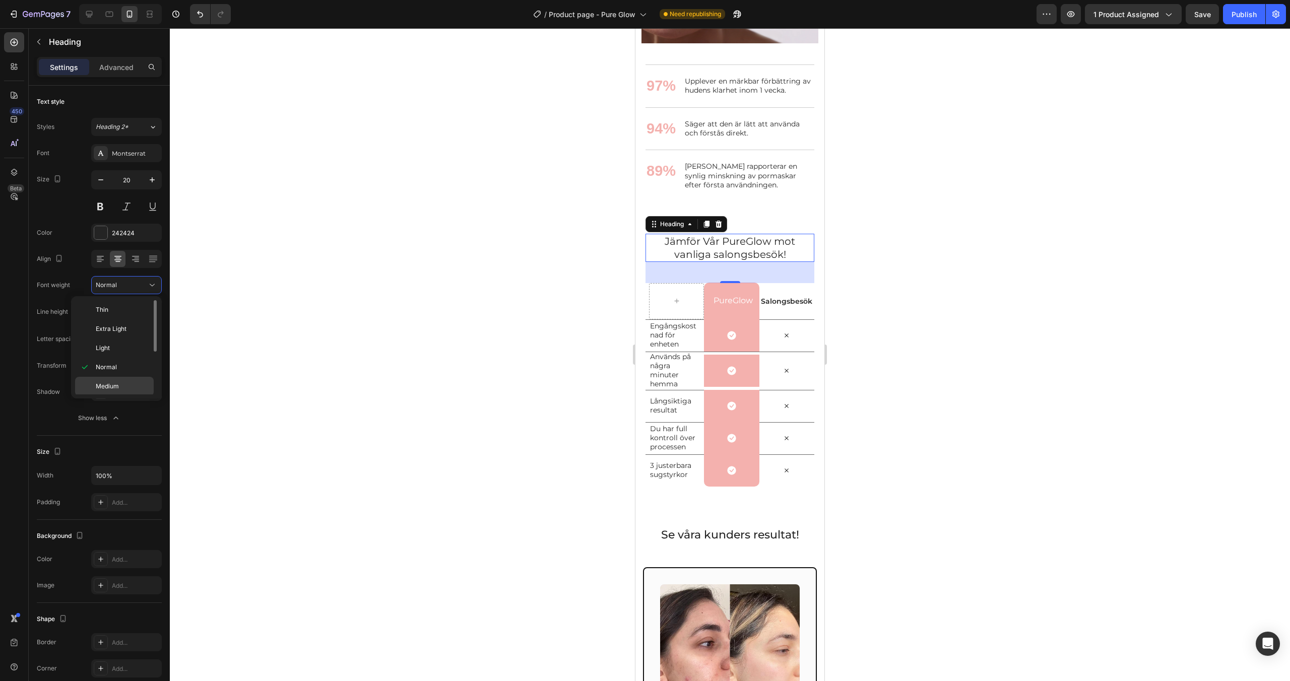
click at [114, 387] on span "Medium" at bounding box center [107, 386] width 23 height 9
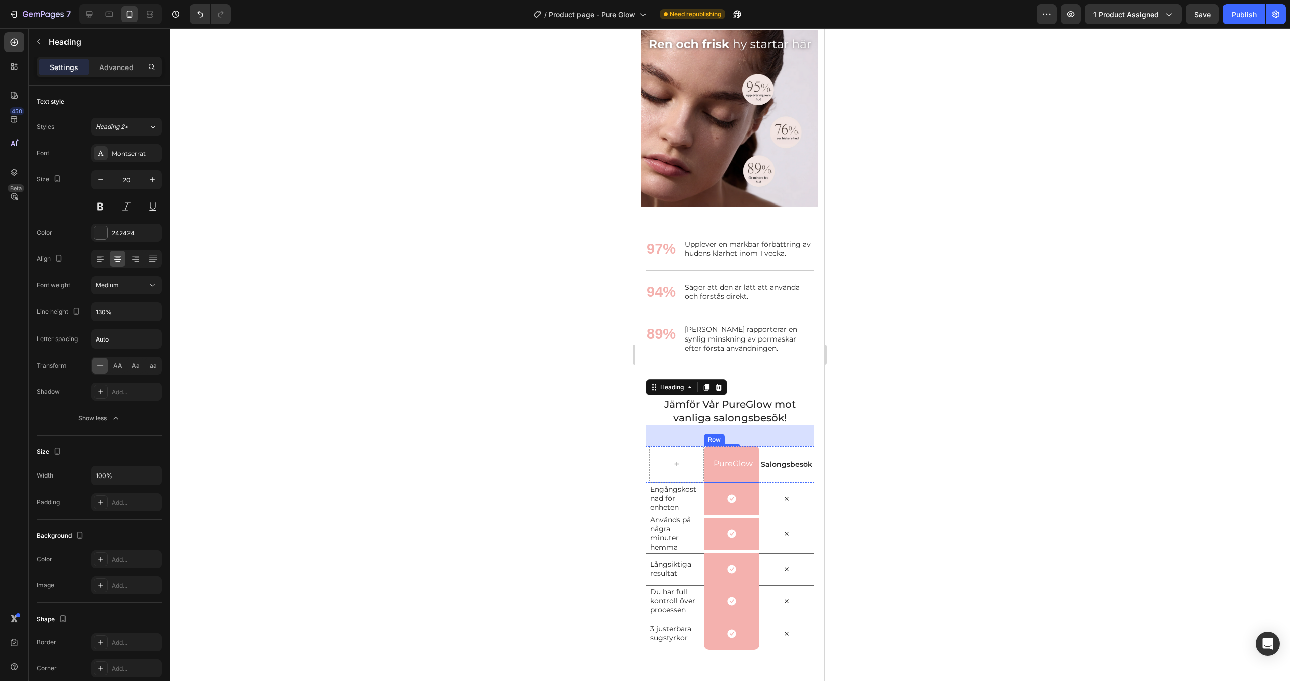
scroll to position [1350, 0]
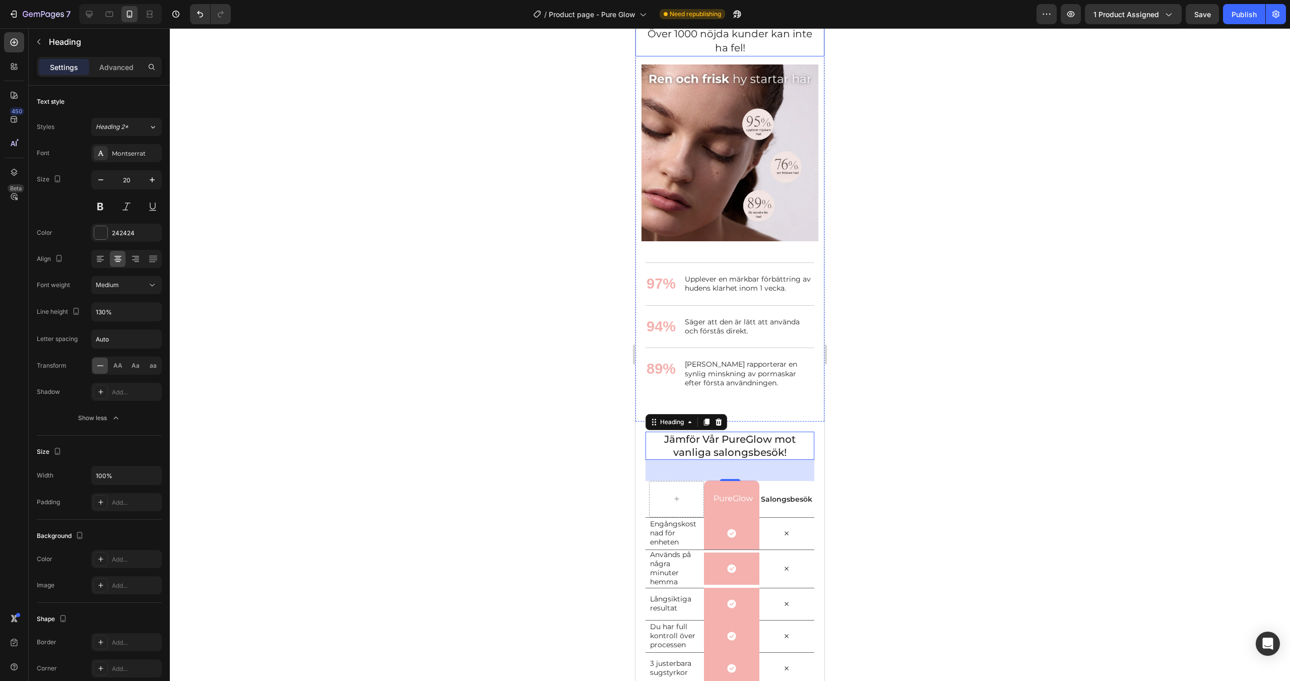
click at [727, 54] on span "Över 1000 nöjda kunder kan inte ha fel!" at bounding box center [730, 41] width 165 height 27
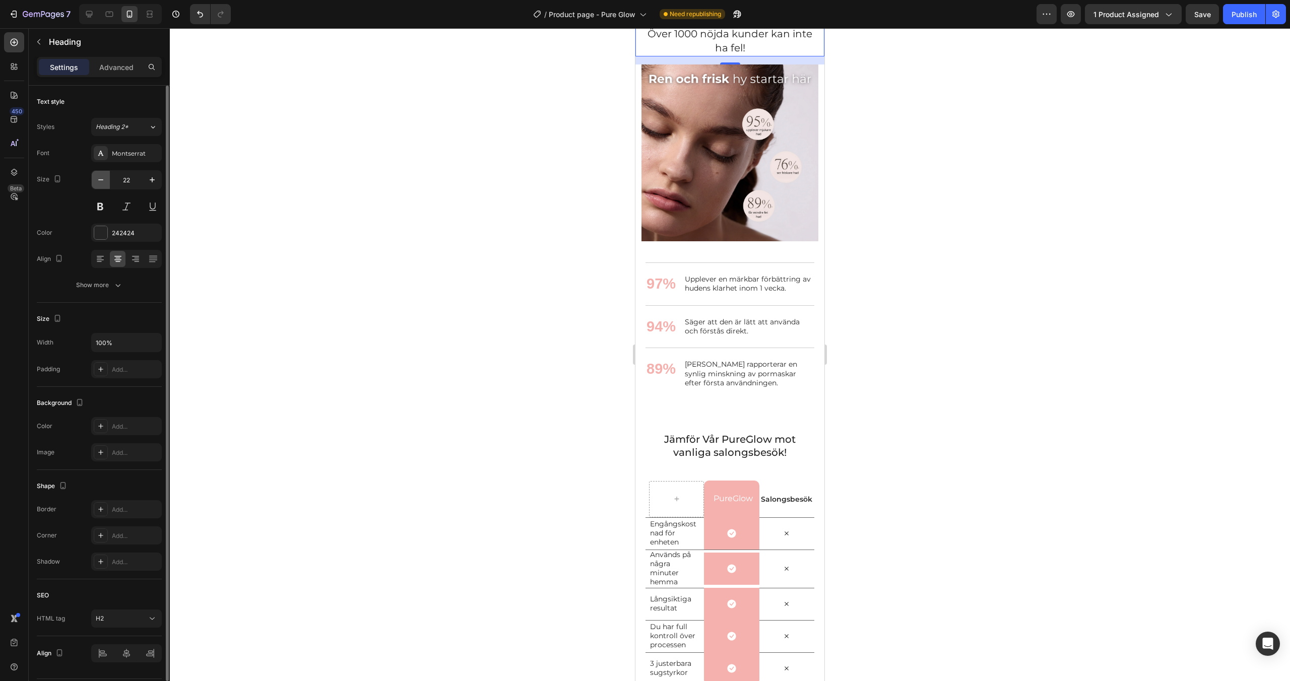
click at [100, 178] on icon "button" at bounding box center [101, 180] width 10 height 10
type input "20"
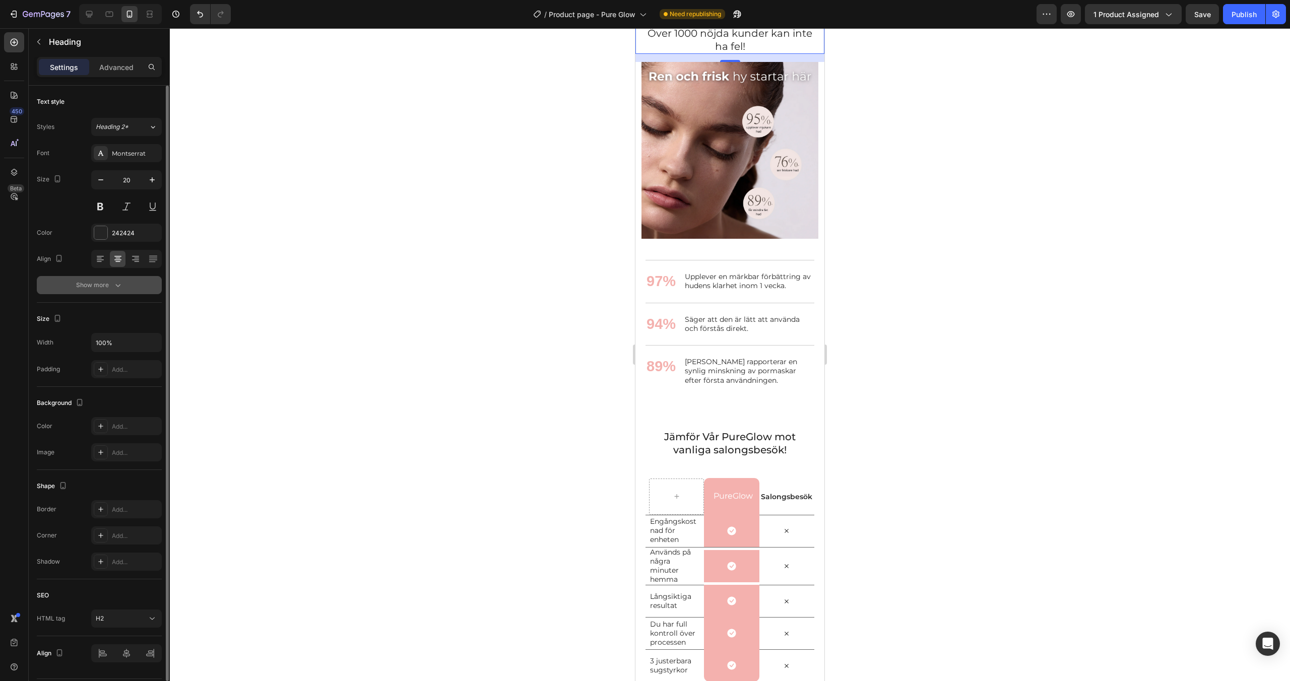
click at [113, 291] on button "Show more" at bounding box center [99, 285] width 125 height 18
click at [115, 292] on button "Normal" at bounding box center [126, 285] width 71 height 18
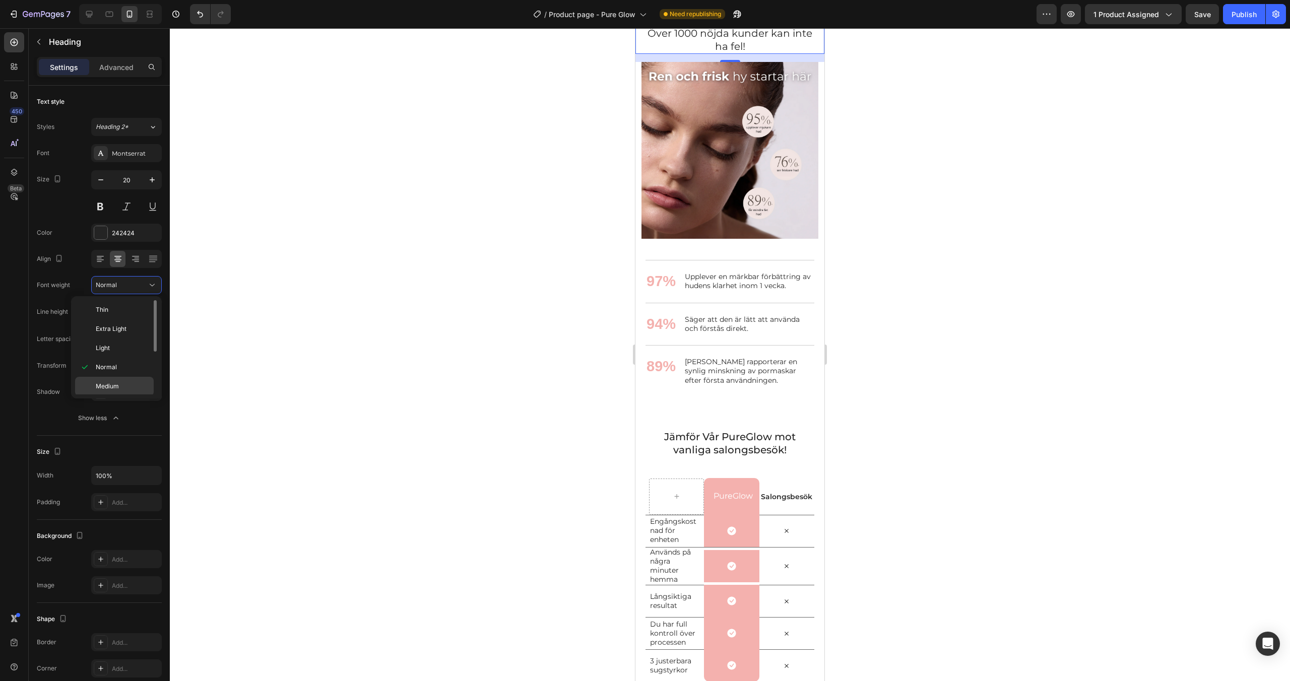
click at [117, 396] on div "Medium" at bounding box center [114, 405] width 79 height 19
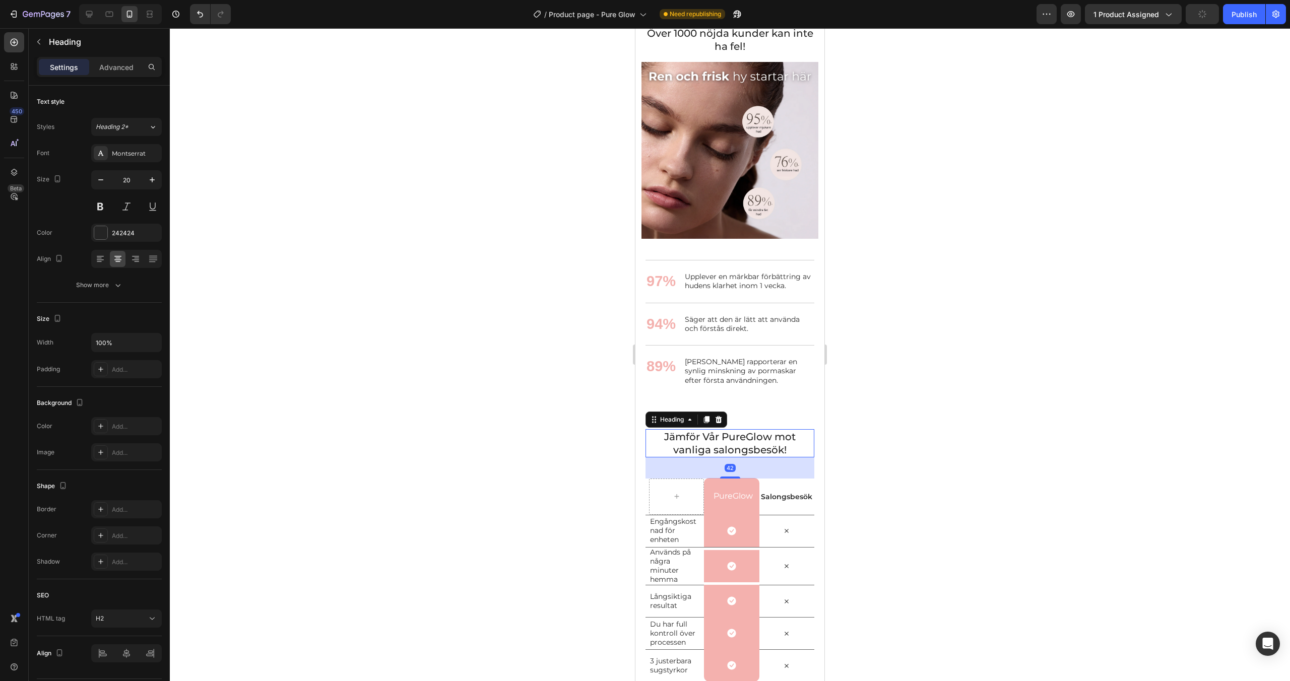
click at [703, 456] on span "Jämför Vår PureGlow mot vanliga salongsbesök!" at bounding box center [730, 443] width 132 height 25
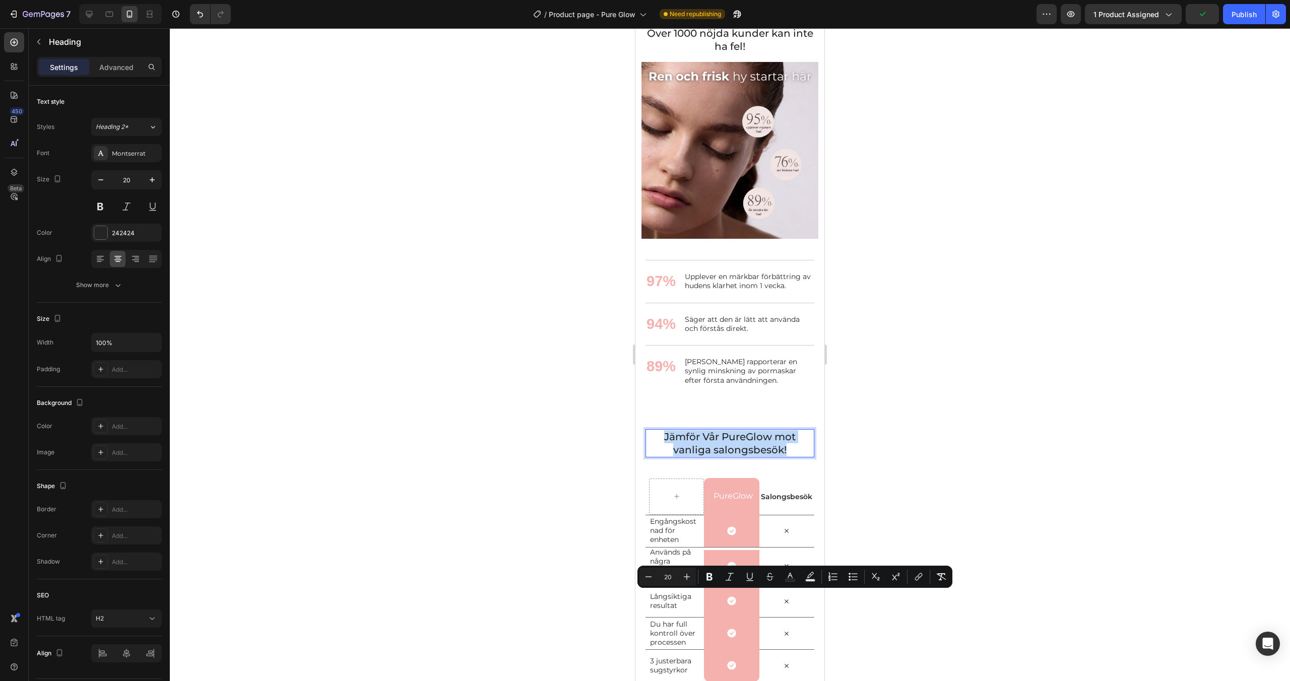
click at [703, 456] on span "Jämför Vår PureGlow mot vanliga salongsbesök!" at bounding box center [730, 443] width 132 height 25
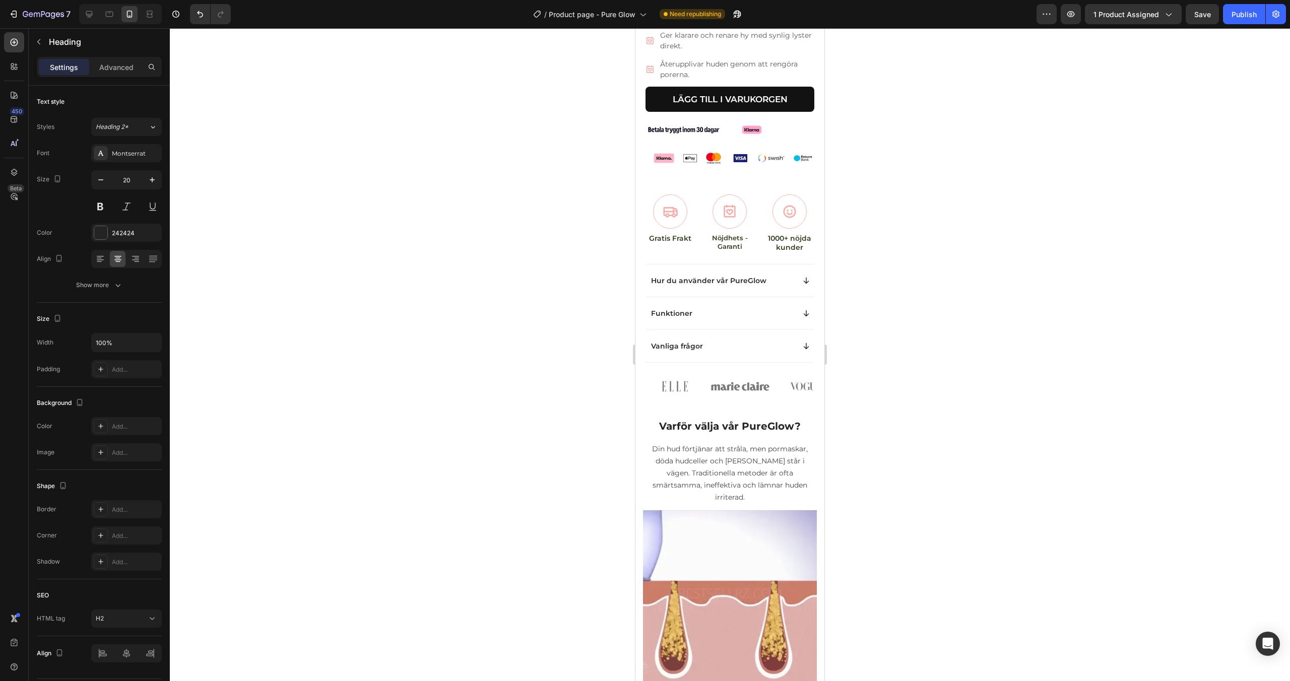
scroll to position [444, 0]
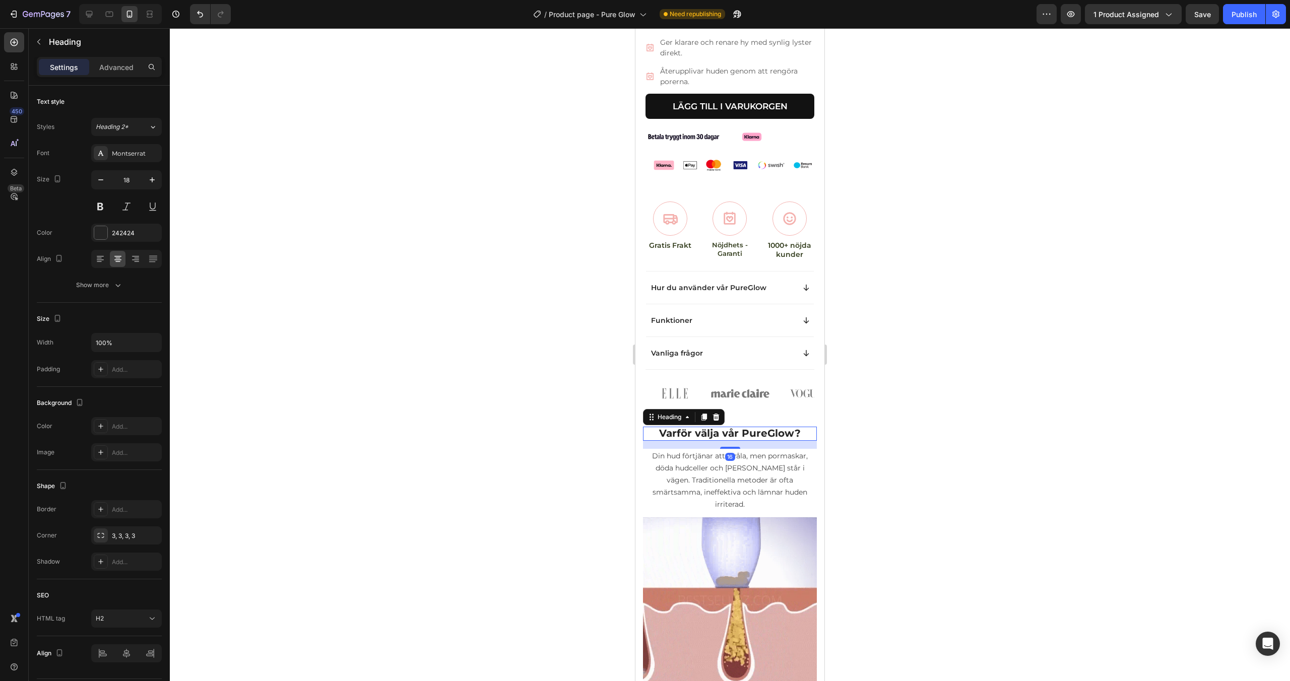
click at [718, 427] on span "Varför välja vår PureGlow?" at bounding box center [730, 433] width 142 height 12
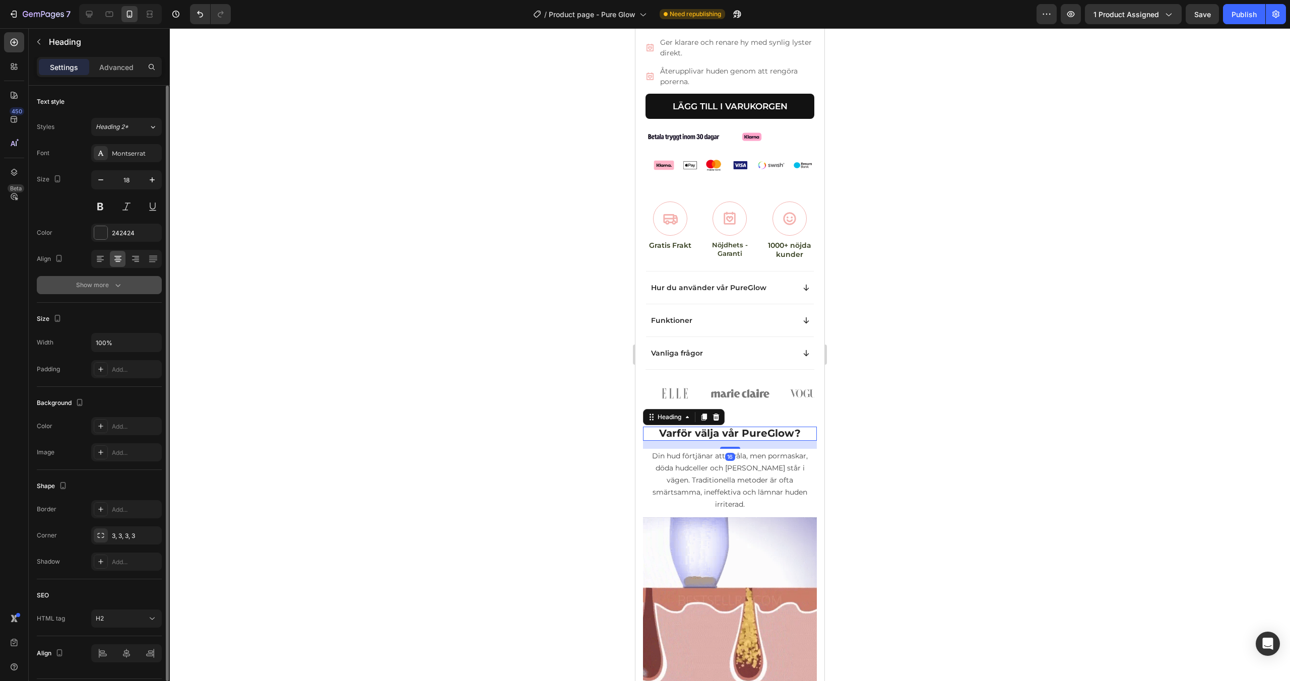
click at [107, 283] on div "Show more" at bounding box center [99, 285] width 47 height 10
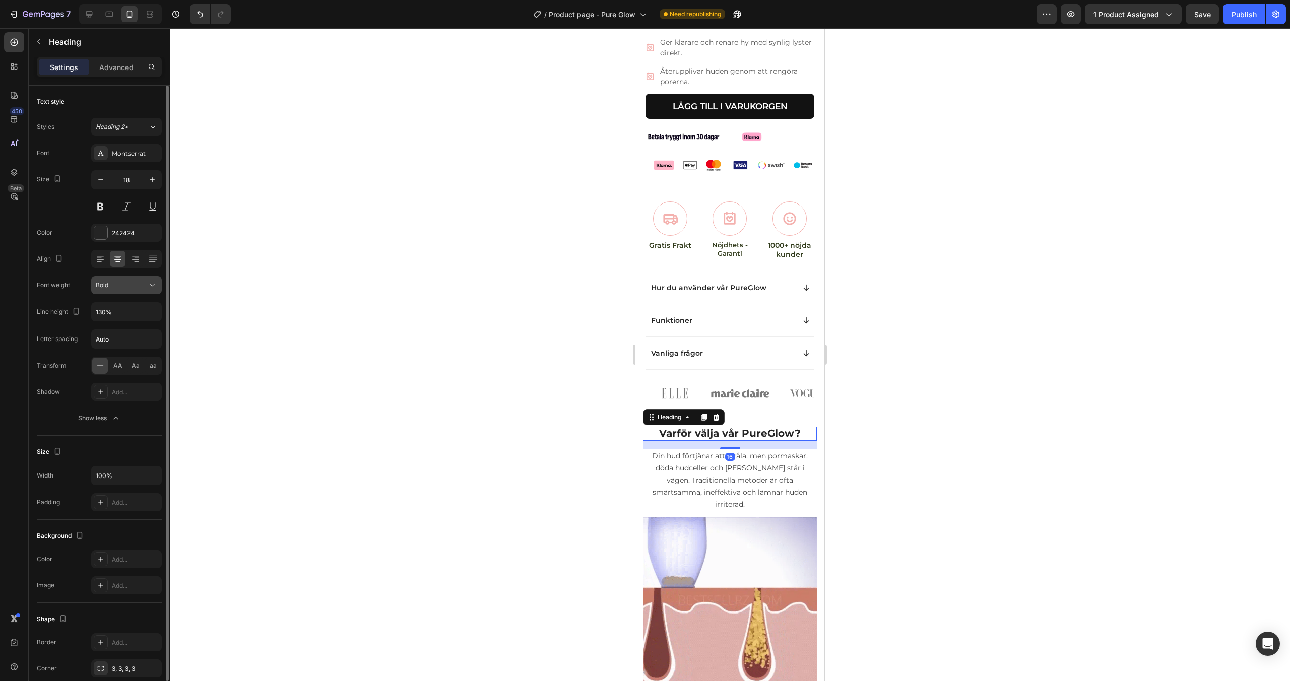
click at [108, 285] on span "Bold" at bounding box center [102, 285] width 13 height 8
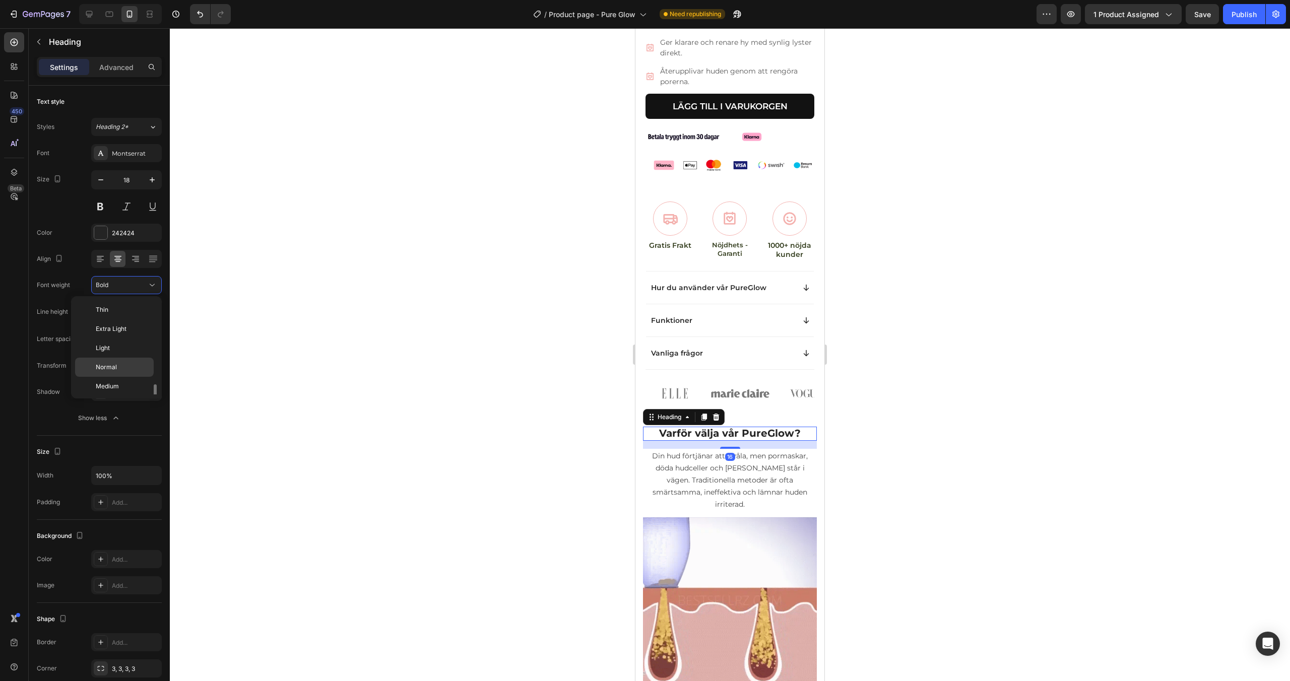
scroll to position [54, 0]
click at [121, 336] on p "Medium" at bounding box center [122, 332] width 53 height 9
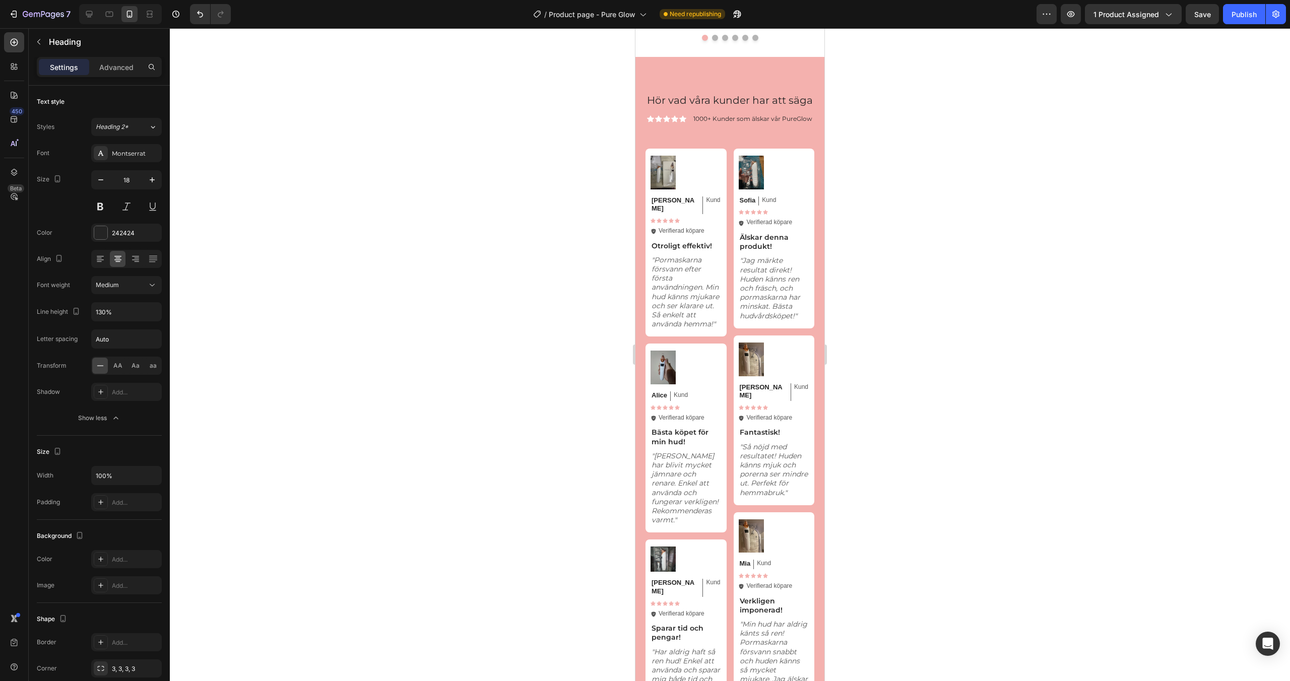
scroll to position [2424, 0]
click at [699, 250] on p "Otroligt effektiv!" at bounding box center [686, 244] width 69 height 9
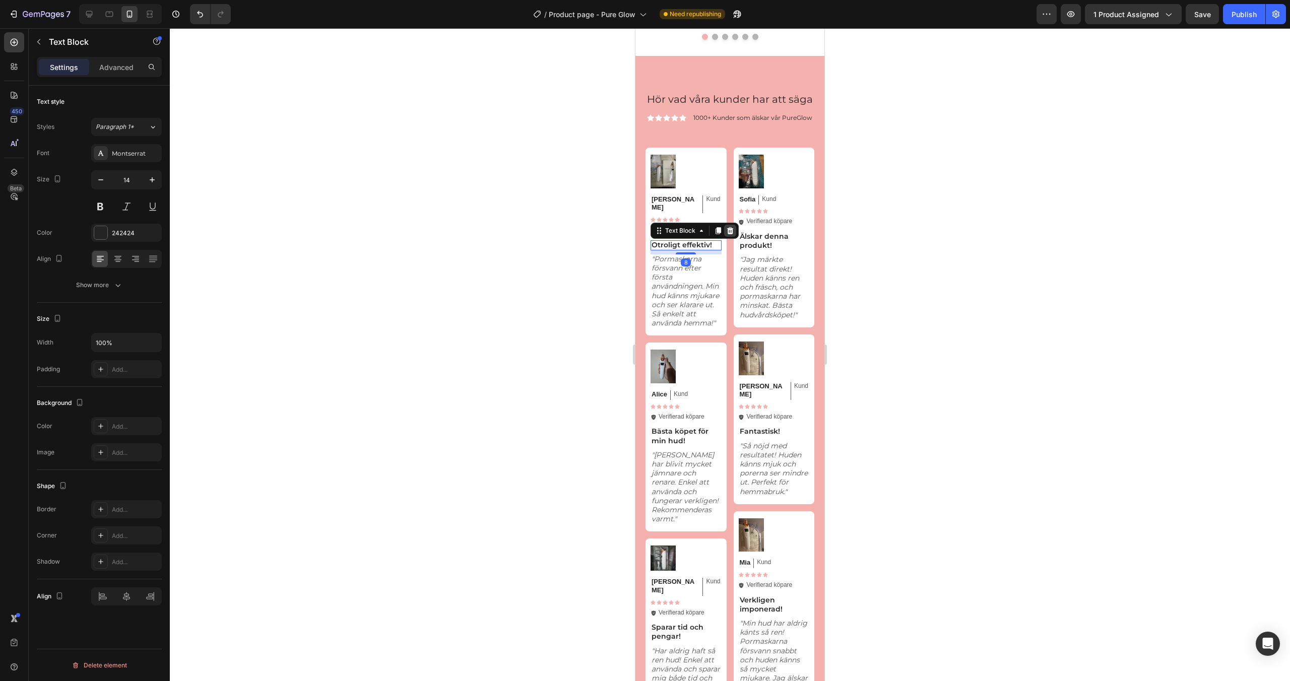
click at [732, 234] on icon at bounding box center [730, 230] width 7 height 7
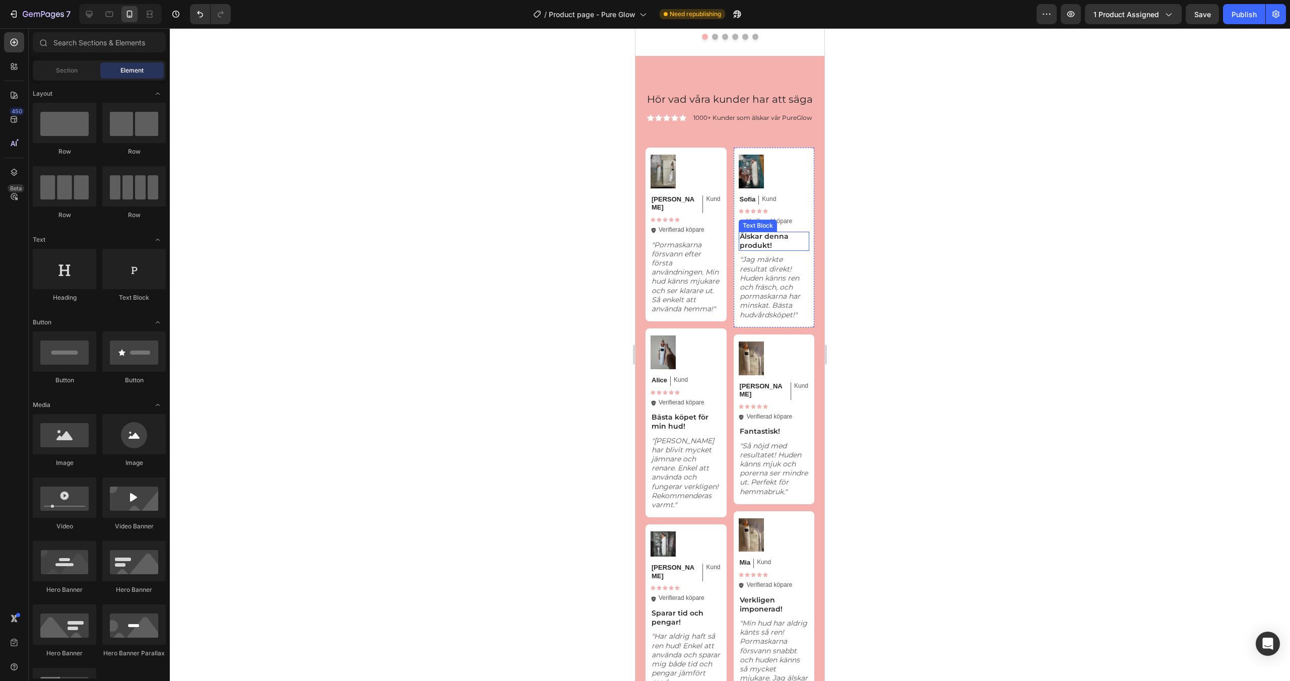
click at [754, 250] on p "Älskar denna produkt!" at bounding box center [774, 241] width 69 height 18
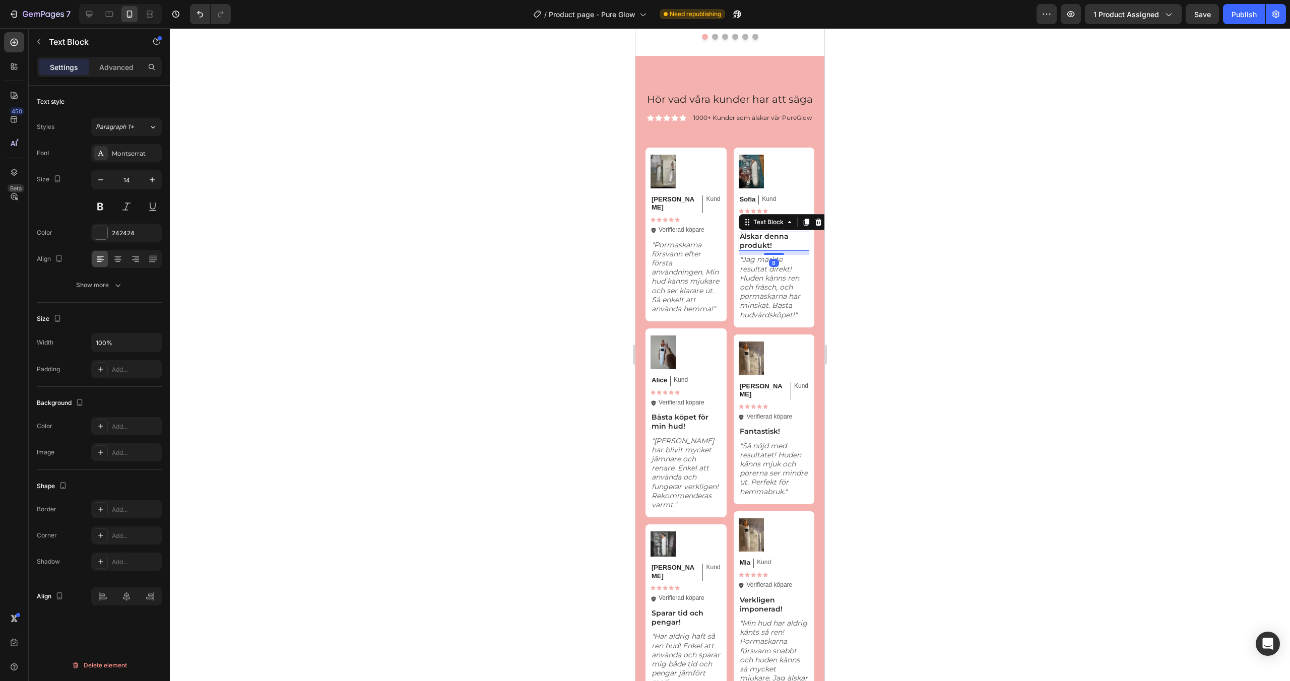
click at [818, 226] on icon at bounding box center [818, 222] width 7 height 7
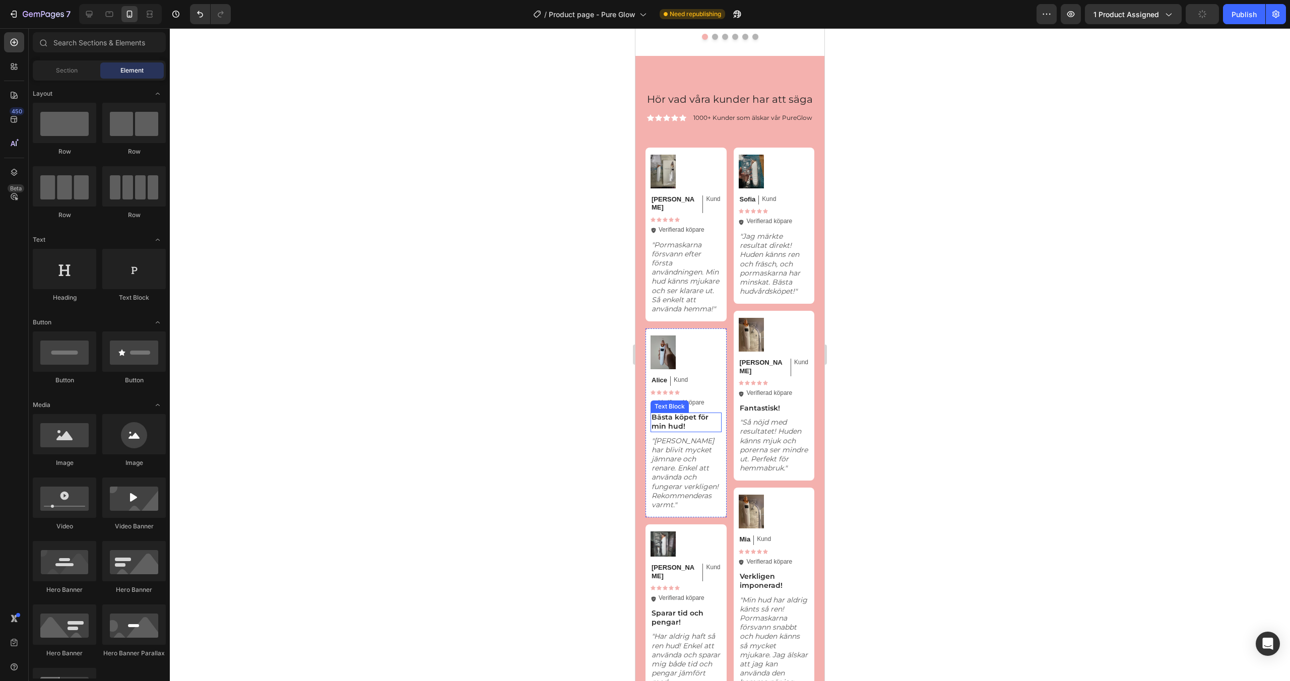
click at [684, 427] on p "Bästa köpet för min hud!" at bounding box center [686, 422] width 69 height 18
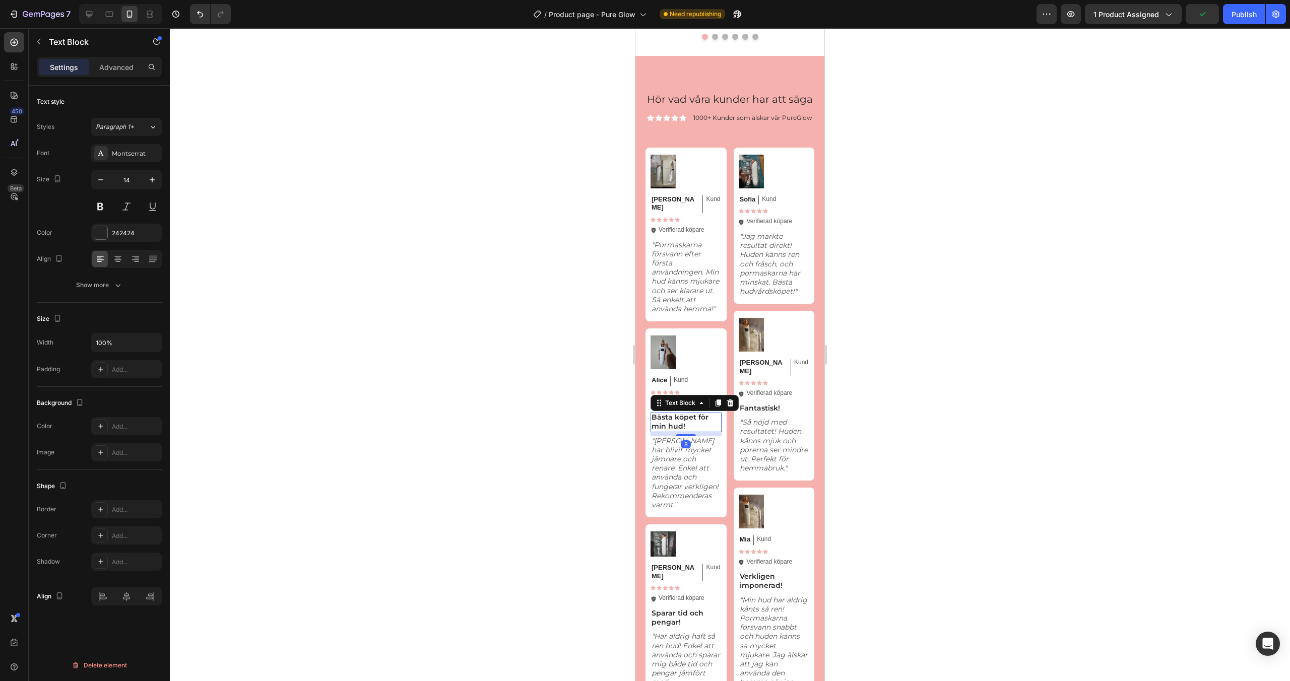
click at [724, 409] on div at bounding box center [730, 403] width 12 height 12
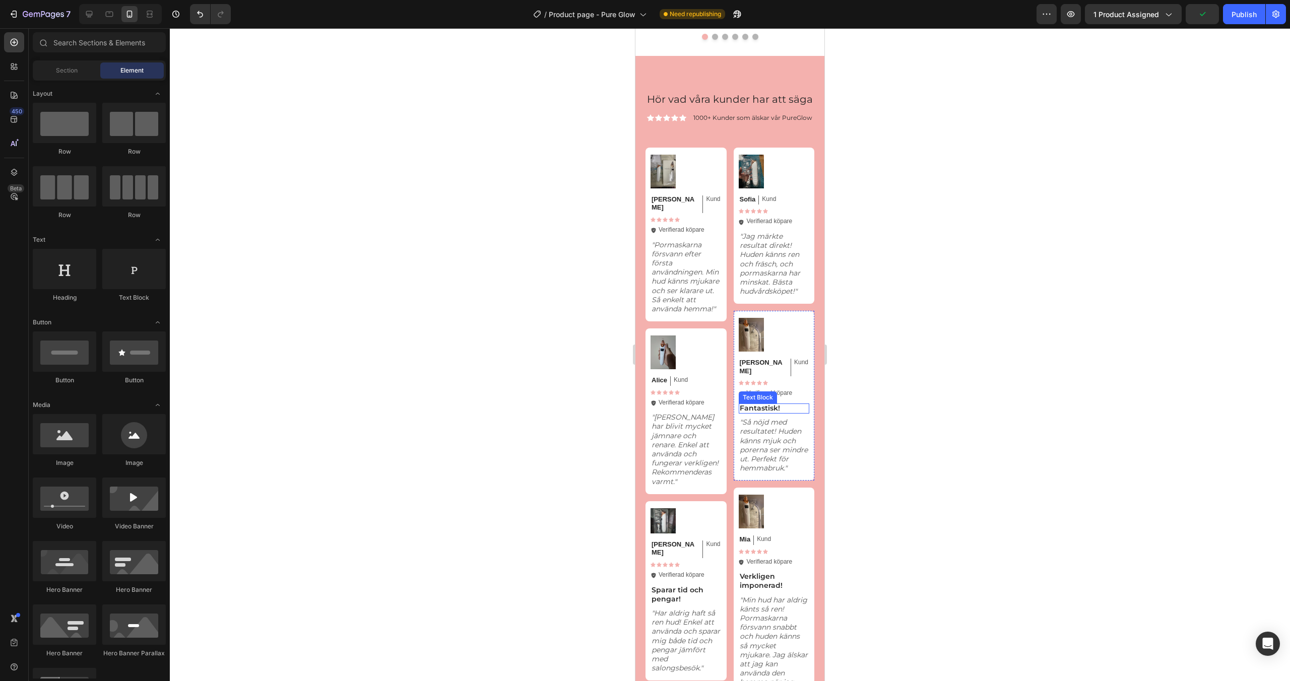
click at [751, 410] on p "Fantastisk!" at bounding box center [774, 408] width 69 height 9
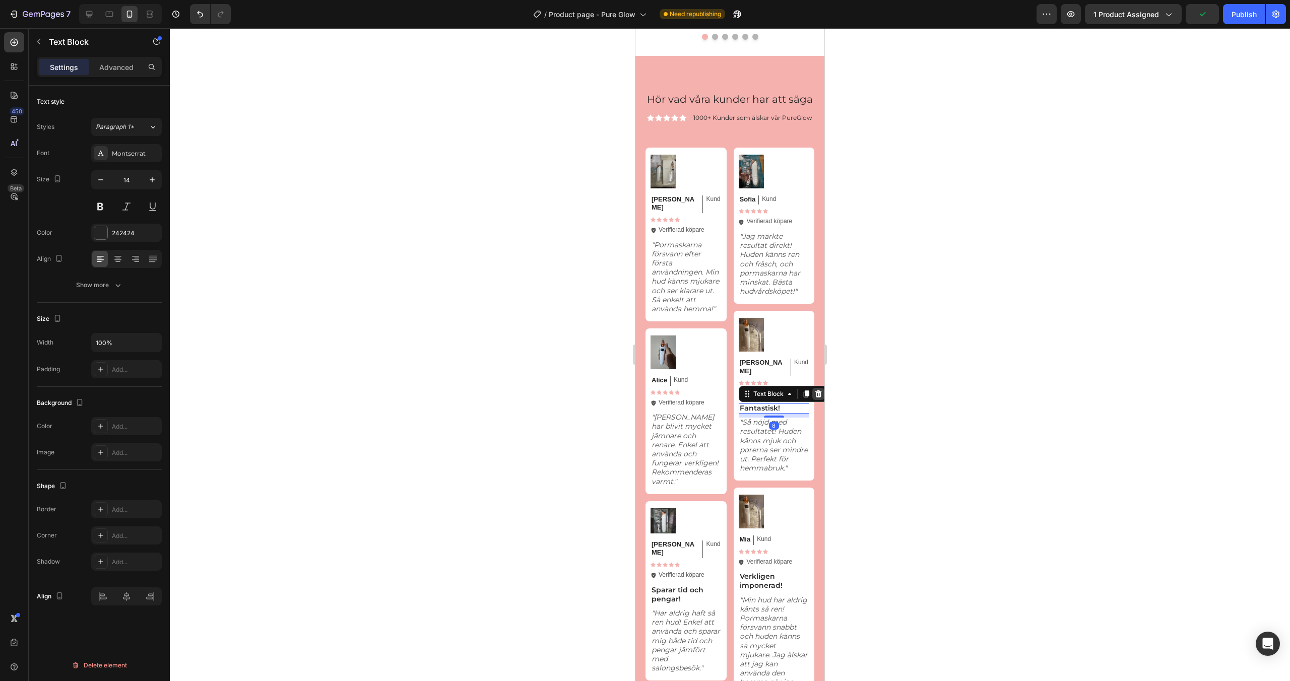
click at [816, 398] on icon at bounding box center [818, 394] width 7 height 7
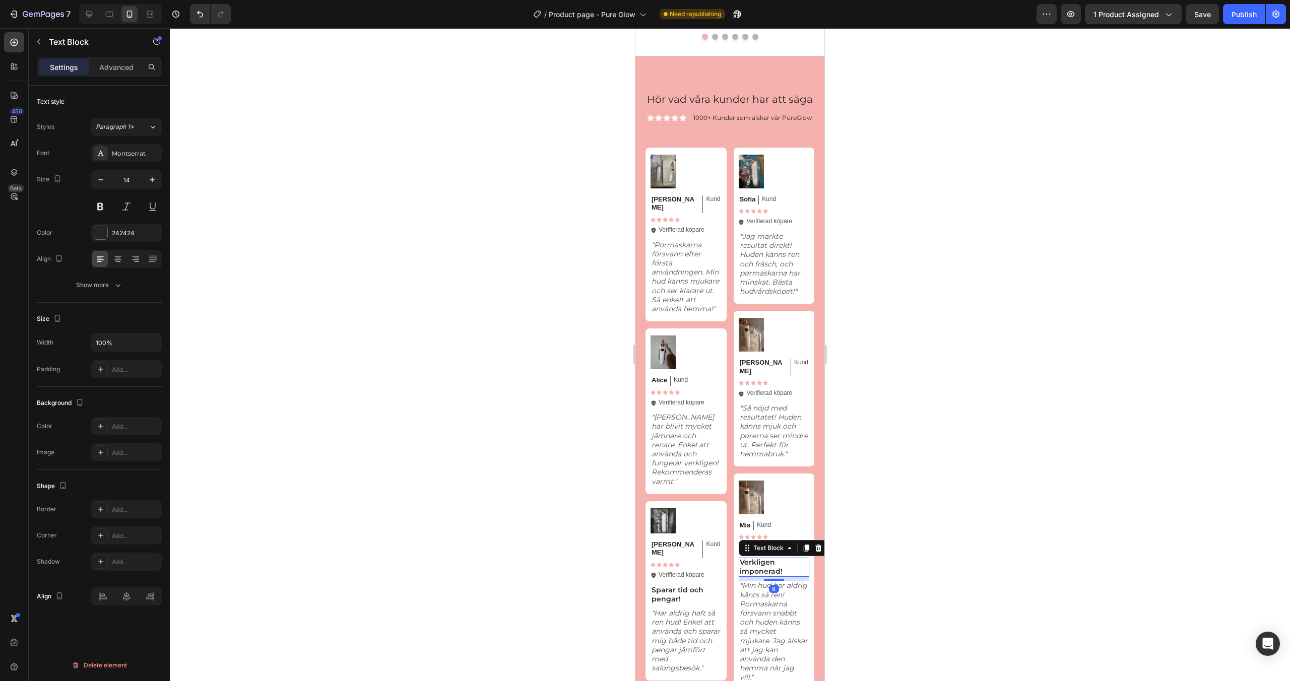
click at [755, 568] on p "Verkligen imponerad!" at bounding box center [774, 567] width 69 height 18
click at [815, 552] on icon at bounding box center [819, 548] width 8 height 8
click at [698, 586] on p "Sparar tid och pengar!" at bounding box center [686, 595] width 69 height 18
click at [727, 572] on icon at bounding box center [730, 576] width 8 height 8
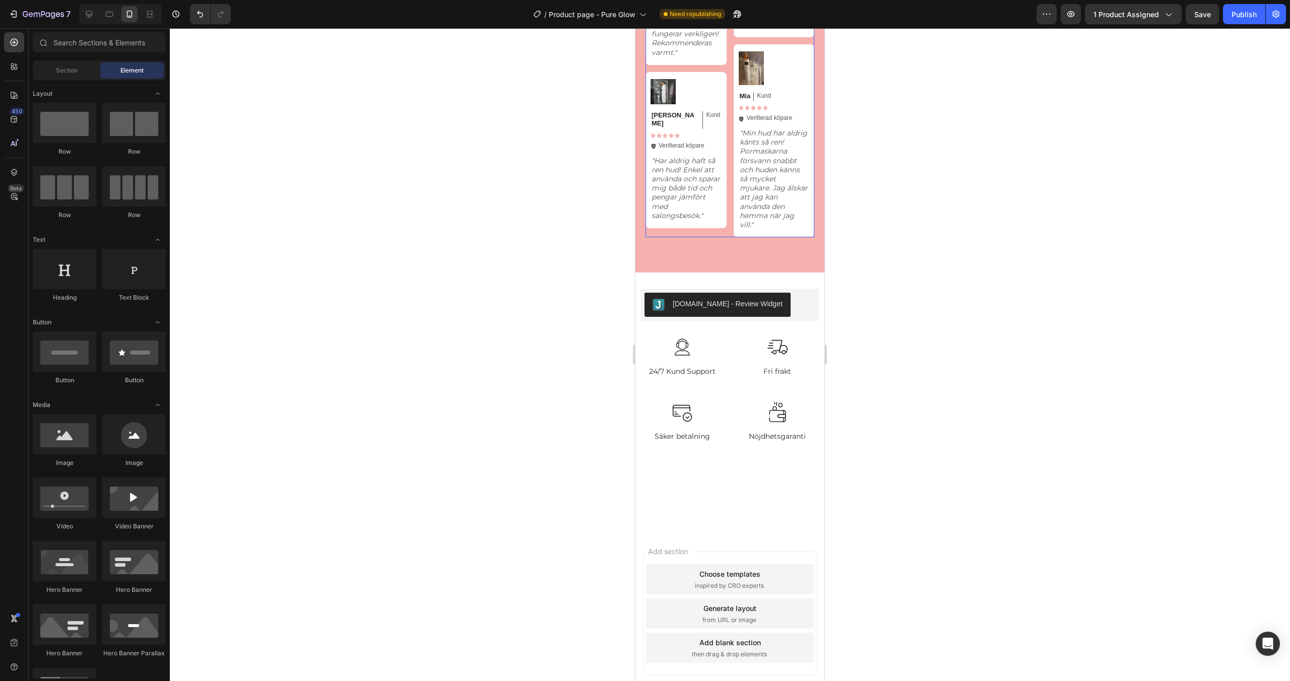
scroll to position [2890, 0]
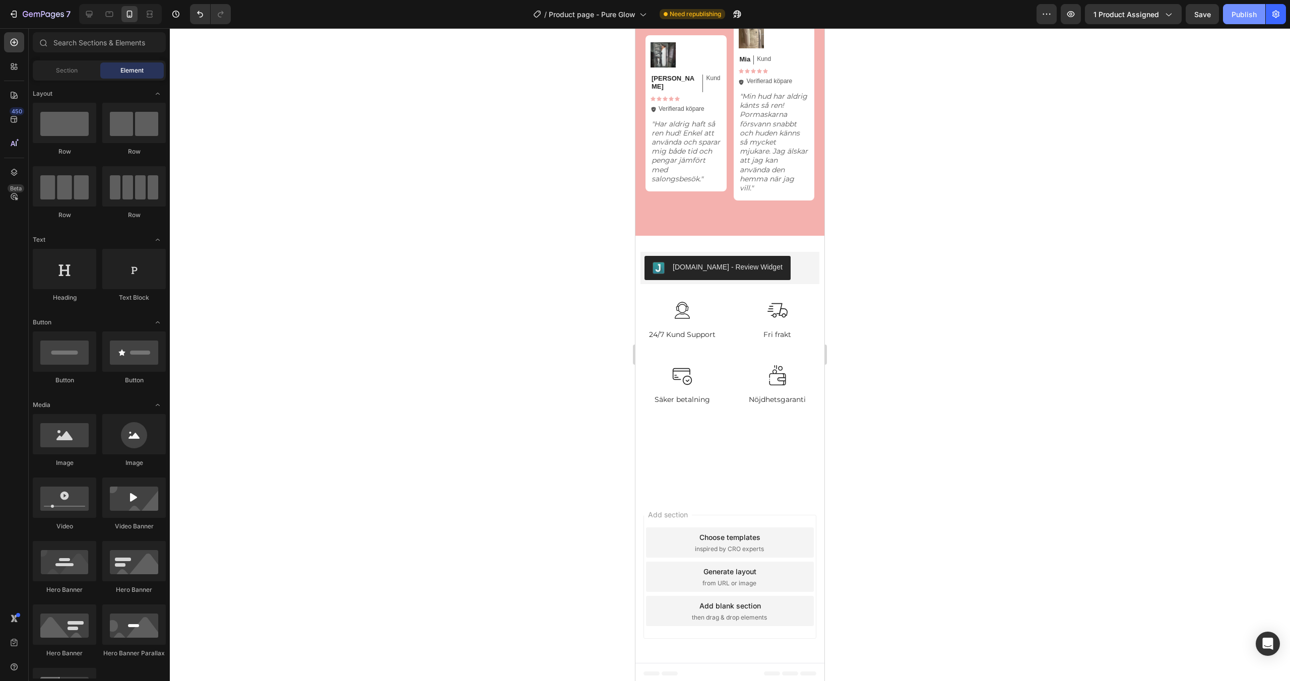
click at [1235, 12] on div "Publish" at bounding box center [1244, 14] width 25 height 11
click at [639, 14] on span "Product page - Pure Glow" at bounding box center [604, 14] width 87 height 11
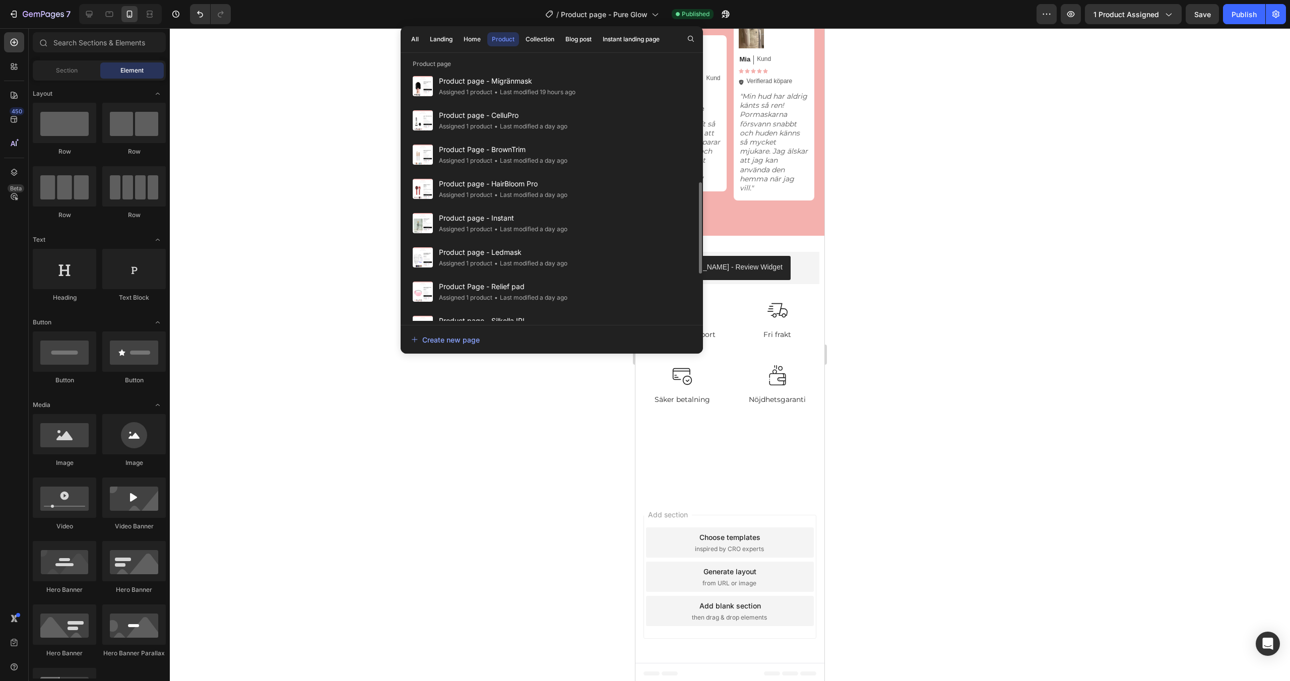
scroll to position [320, 0]
click at [561, 214] on span "Product page - Instant" at bounding box center [503, 214] width 129 height 12
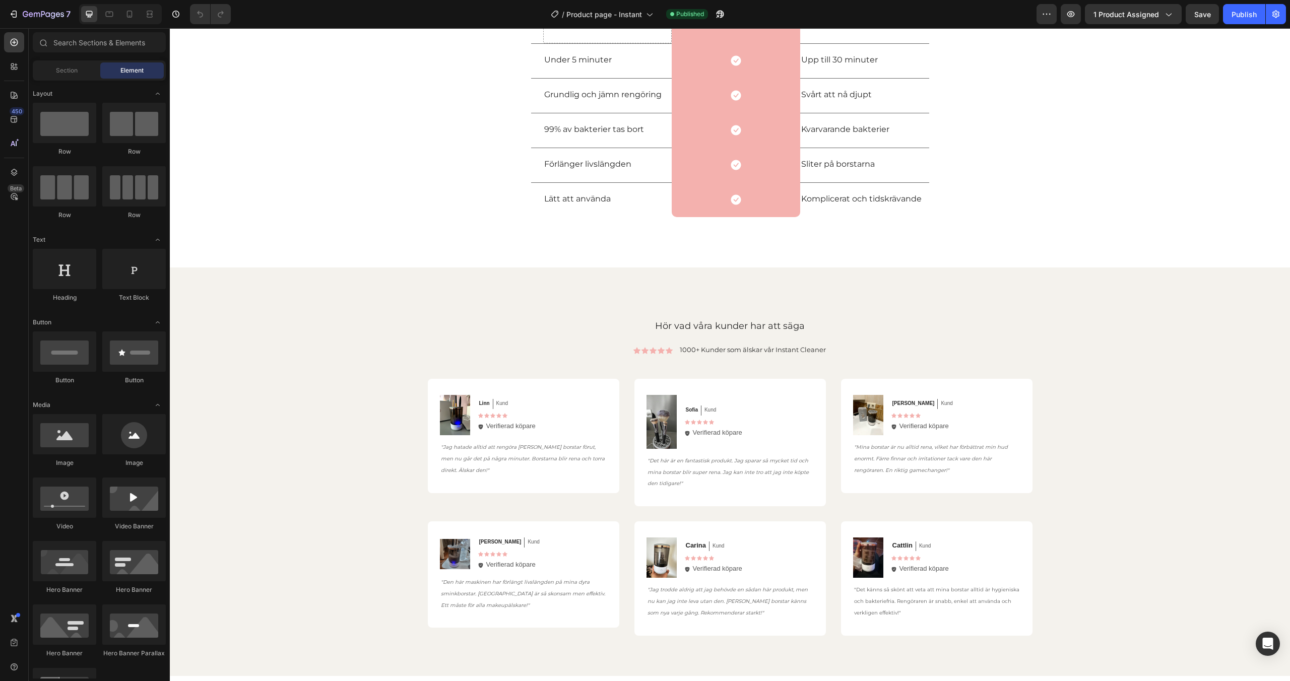
scroll to position [1574, 0]
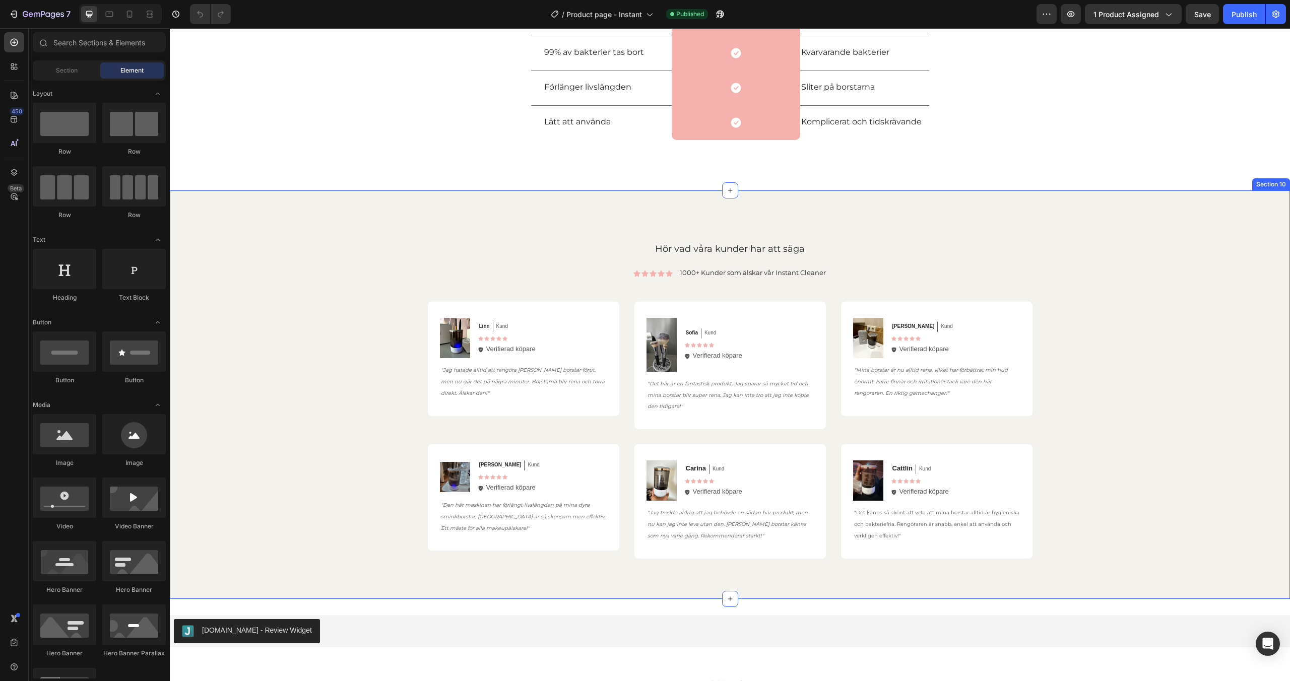
click at [544, 206] on div "Hör vad våra kunder har att säga Heading Icon Icon Icon Icon Icon Icon List 100…" at bounding box center [730, 395] width 1121 height 409
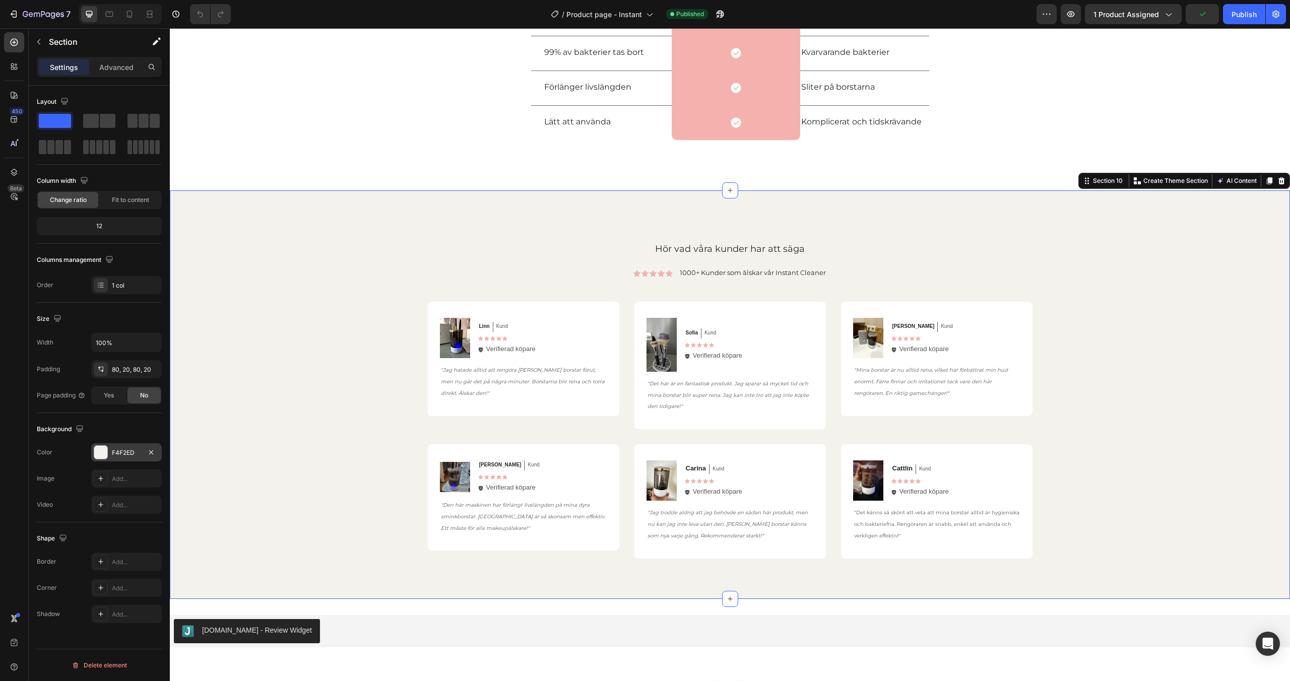
click at [124, 447] on div "F4F2ED" at bounding box center [126, 453] width 71 height 18
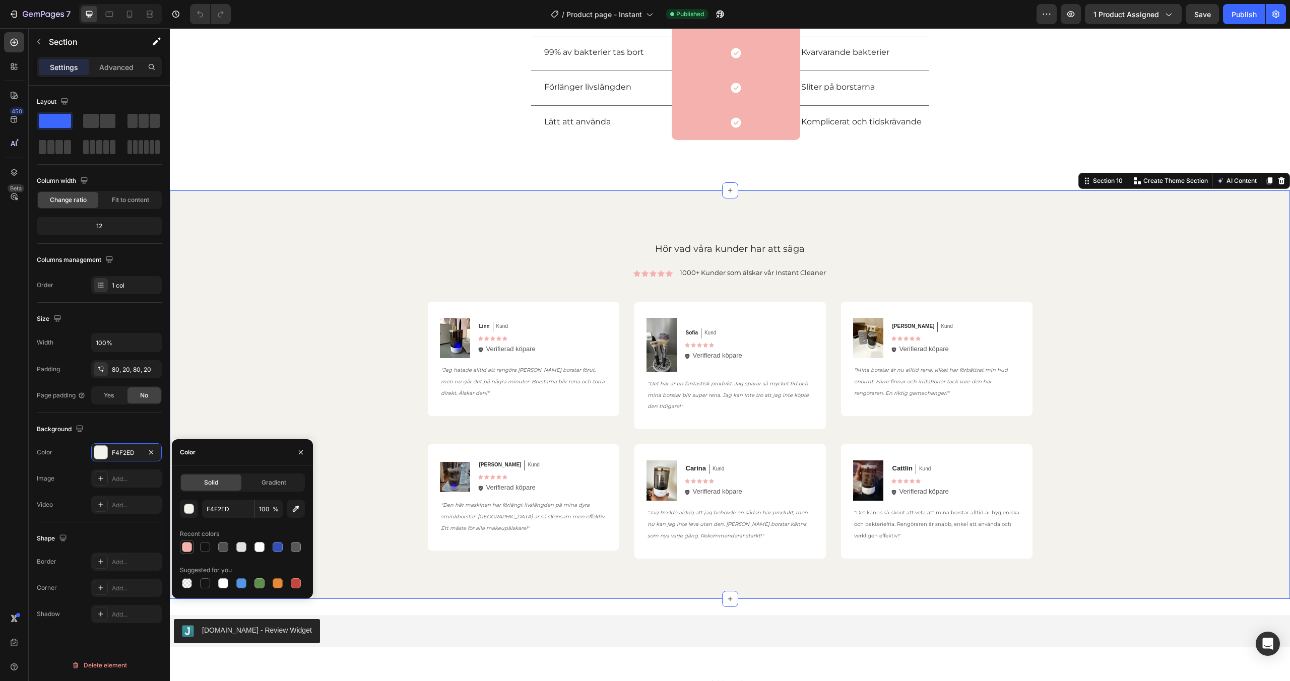
click at [182, 547] on div at bounding box center [187, 547] width 10 height 10
type input "F4B1AE"
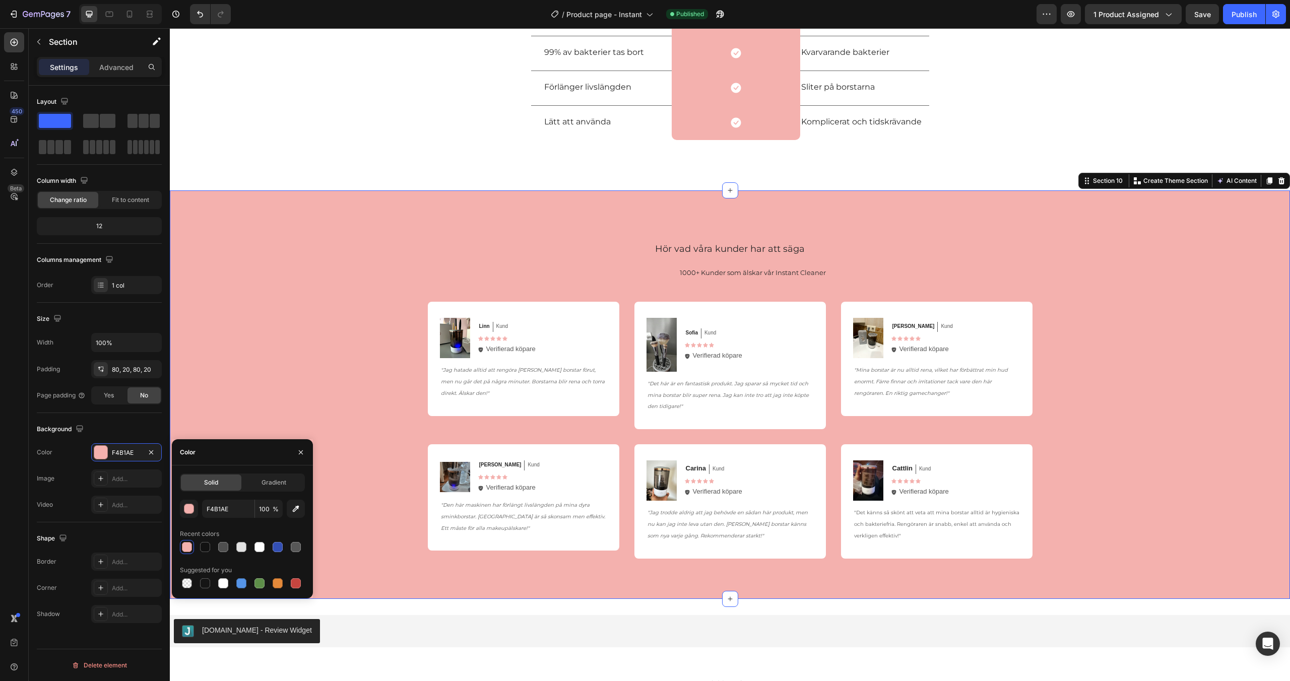
click at [333, 260] on div "Hör vad våra kunder har att säga Heading Icon Icon Icon Icon Icon Icon List 100…" at bounding box center [730, 395] width 1100 height 328
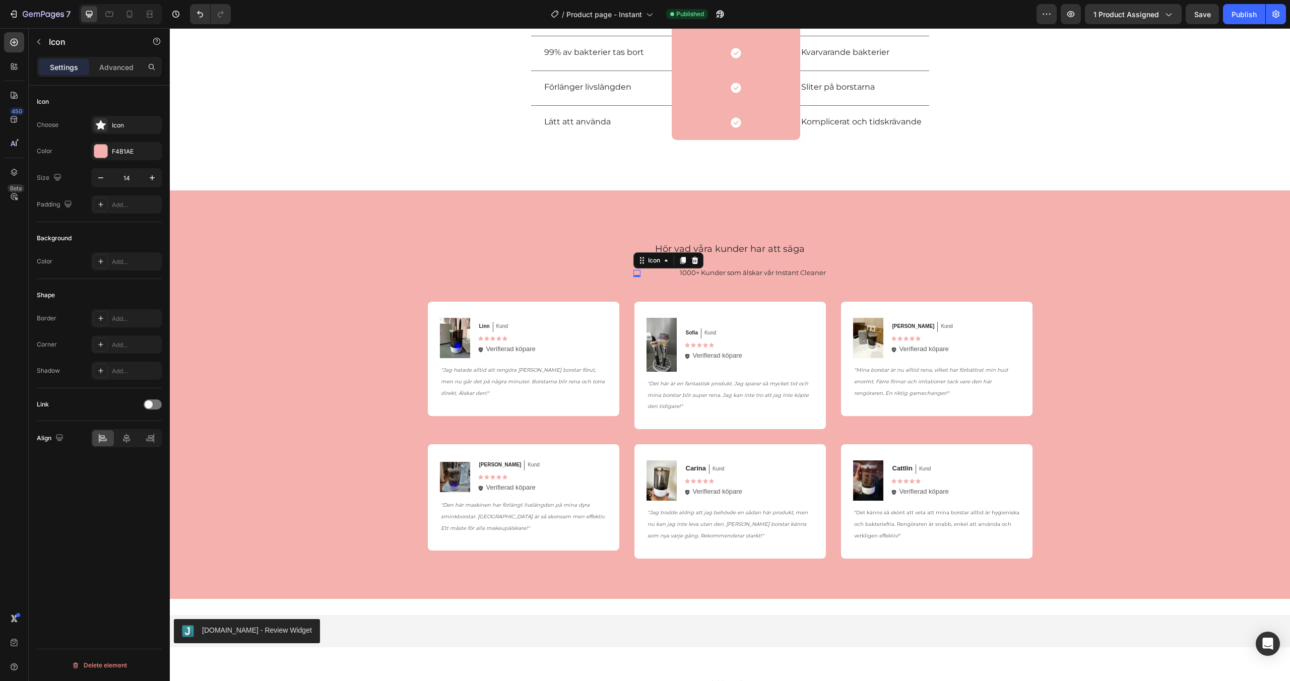
click at [639, 272] on div "Icon 0" at bounding box center [637, 273] width 7 height 7
click at [586, 254] on h2 "Hör vad våra kunder har att säga" at bounding box center [730, 247] width 605 height 32
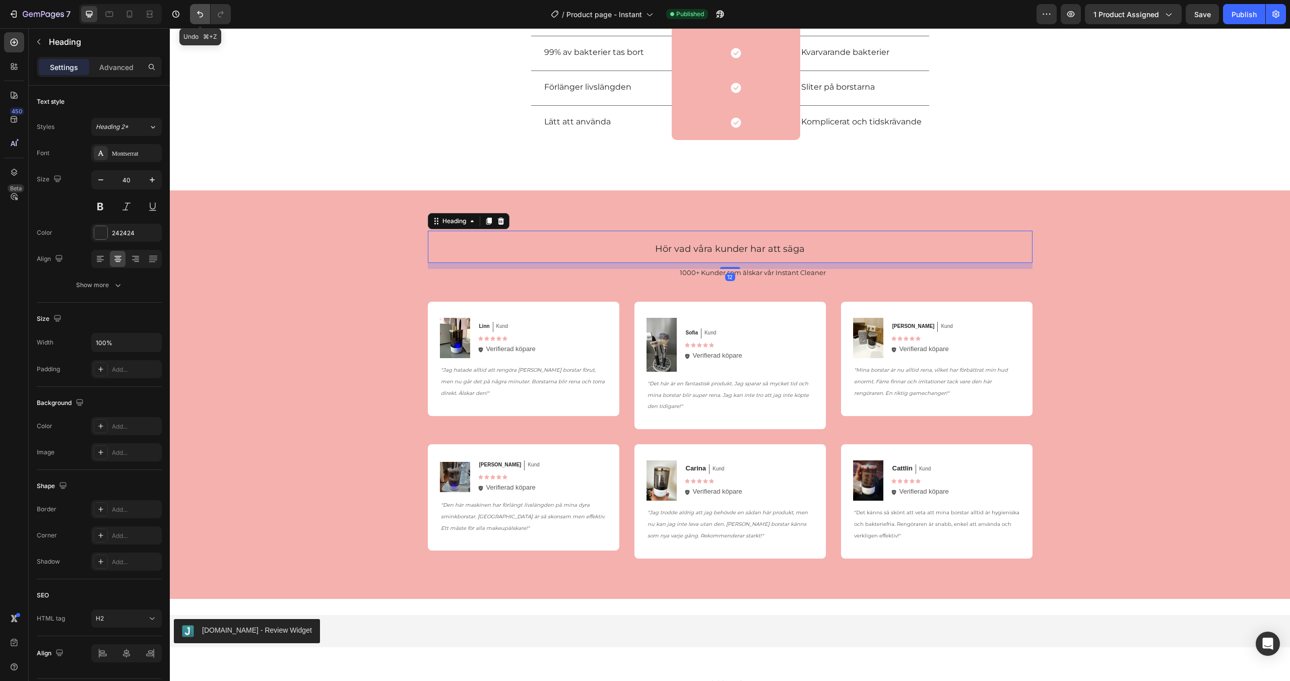
click at [194, 13] on button "Undo/Redo" at bounding box center [200, 14] width 20 height 20
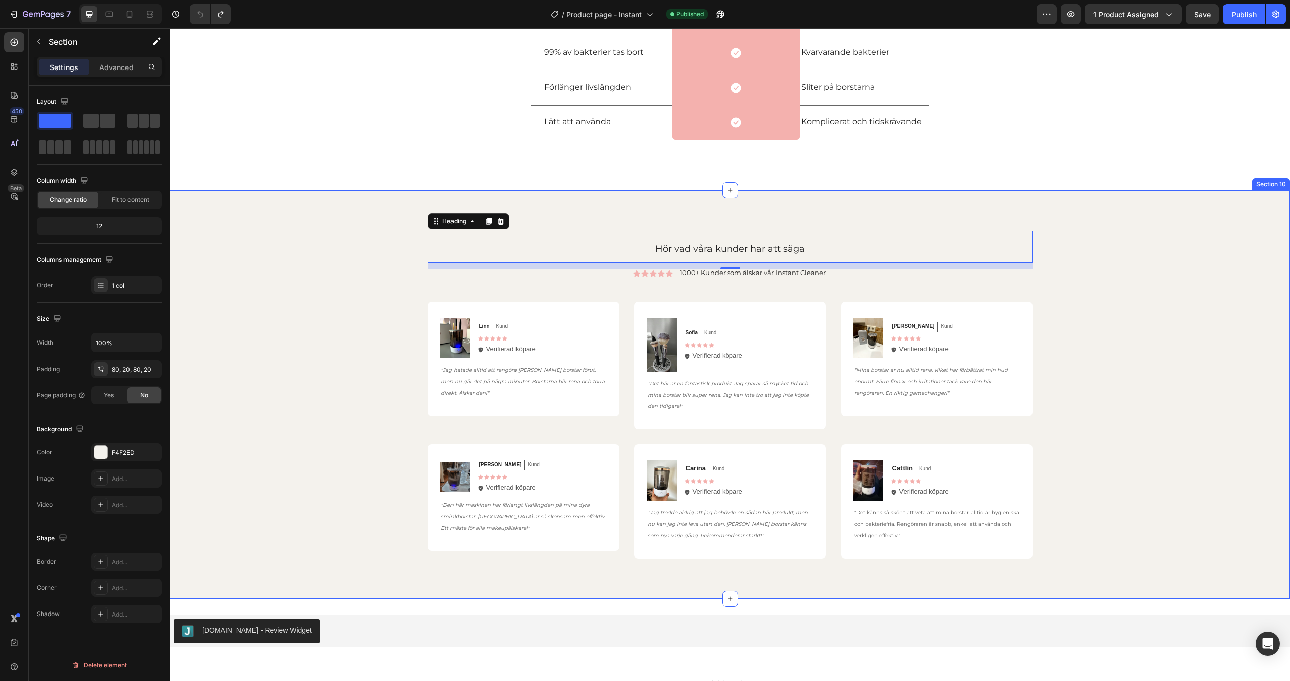
click at [348, 253] on div "Hör vad våra kunder har att säga Heading 12 Icon Icon Icon Icon Icon Icon List …" at bounding box center [730, 395] width 1100 height 328
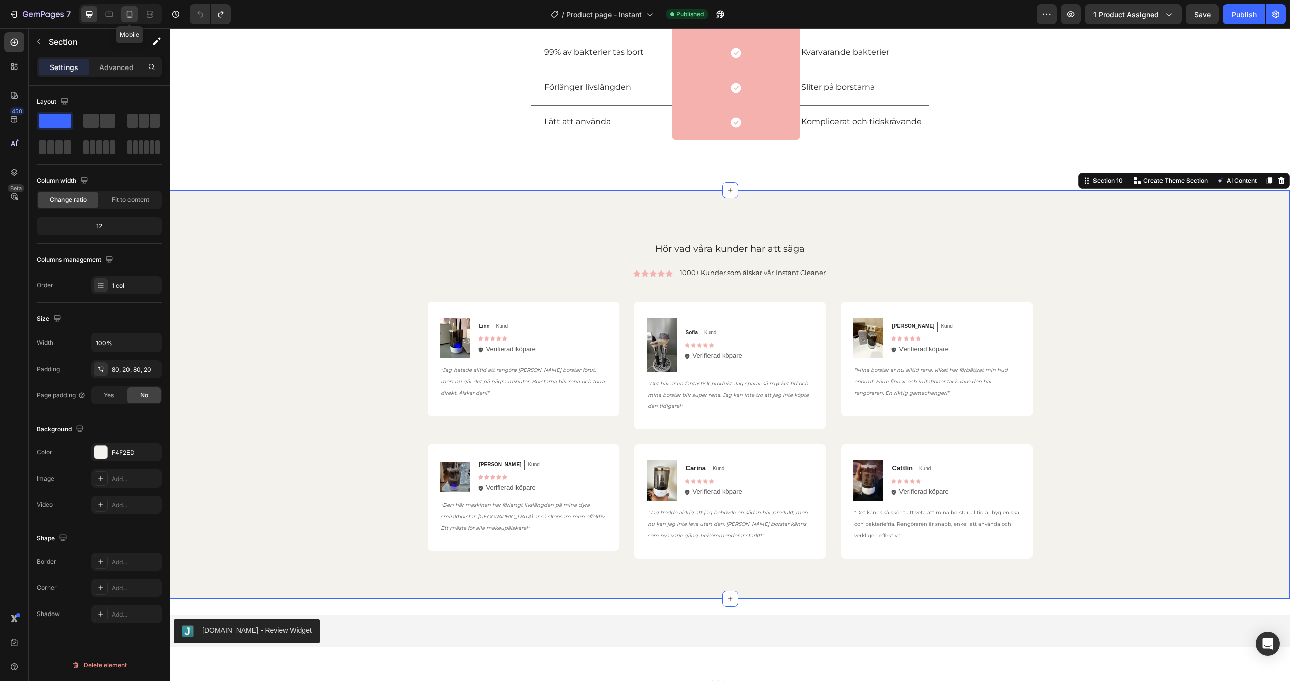
click at [128, 15] on icon at bounding box center [130, 14] width 10 height 10
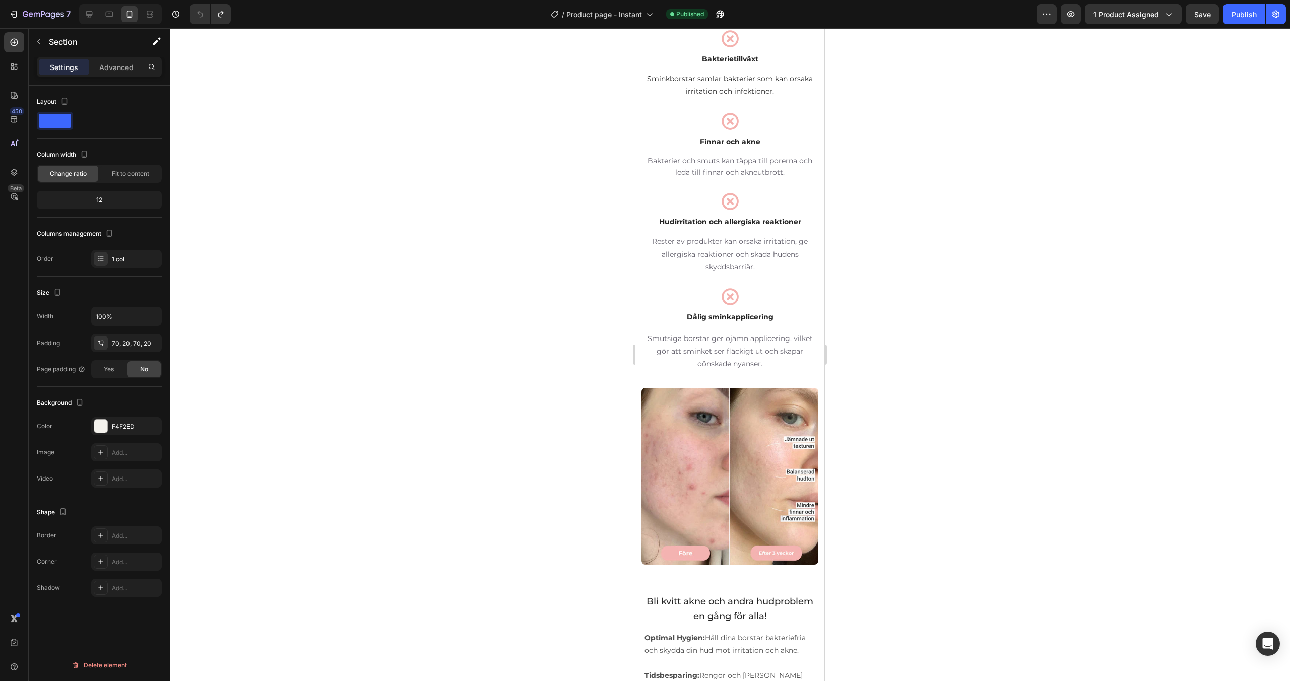
scroll to position [1025, 0]
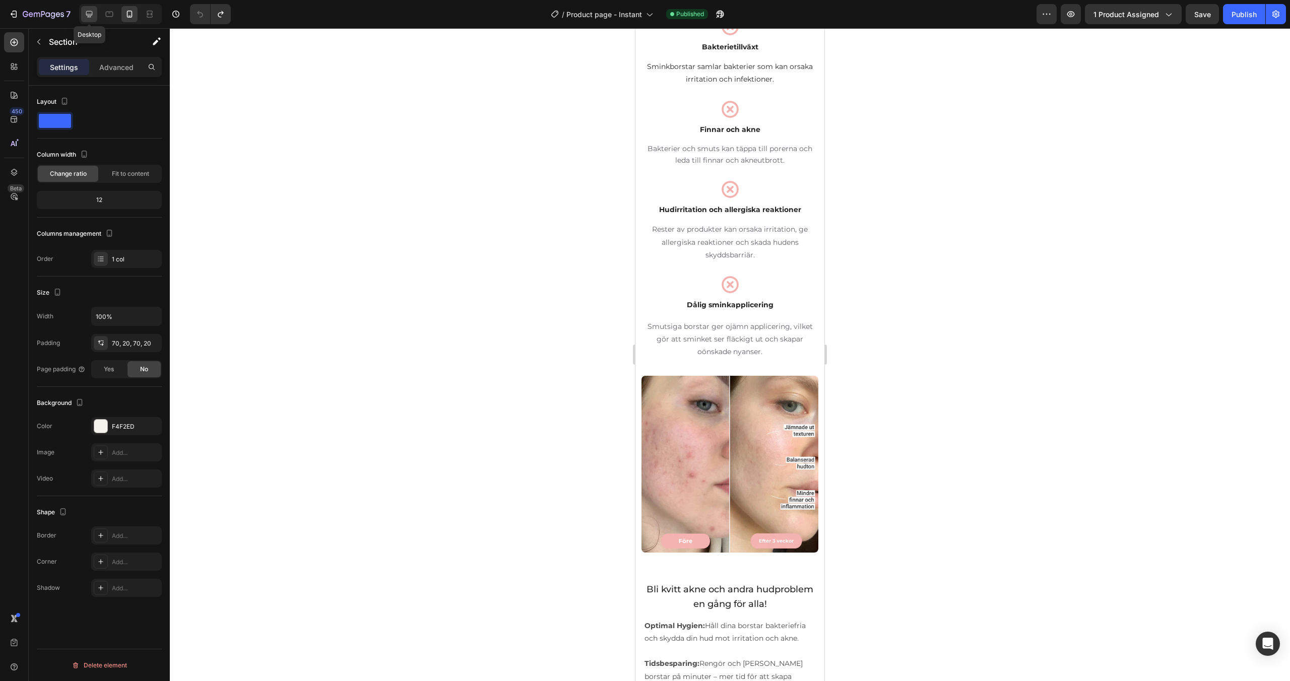
click at [91, 15] on icon at bounding box center [89, 14] width 7 height 7
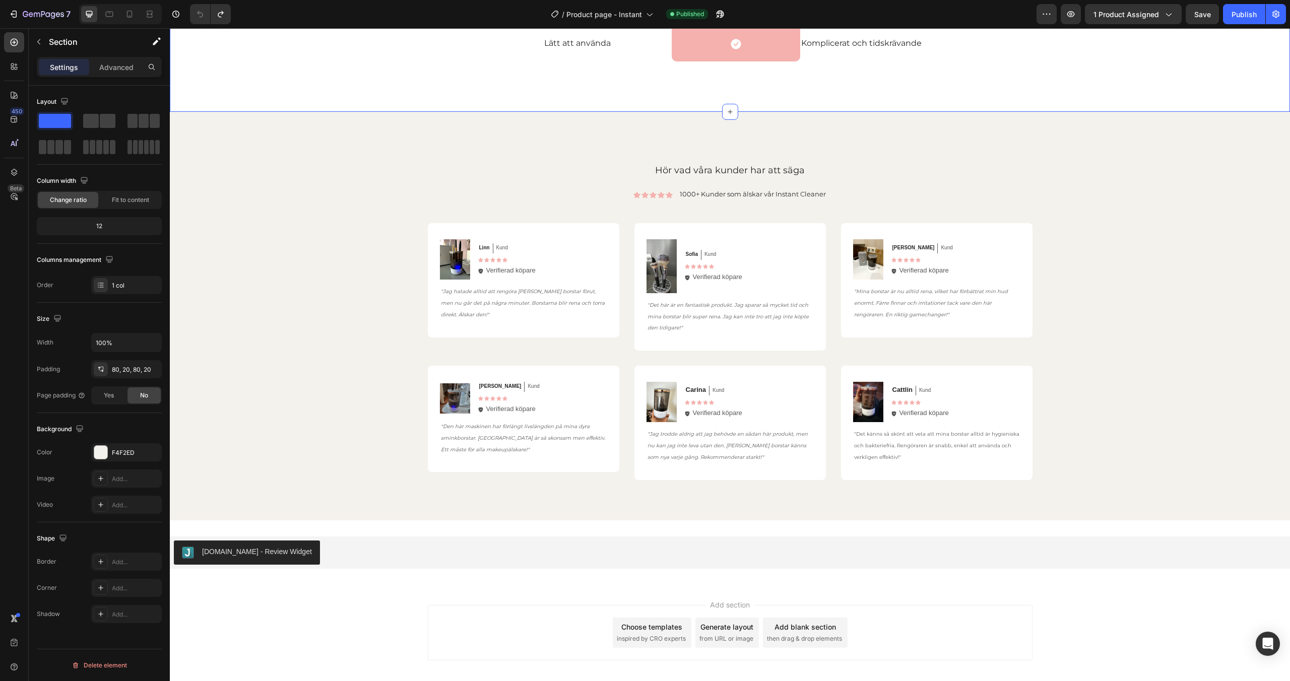
scroll to position [1832, 0]
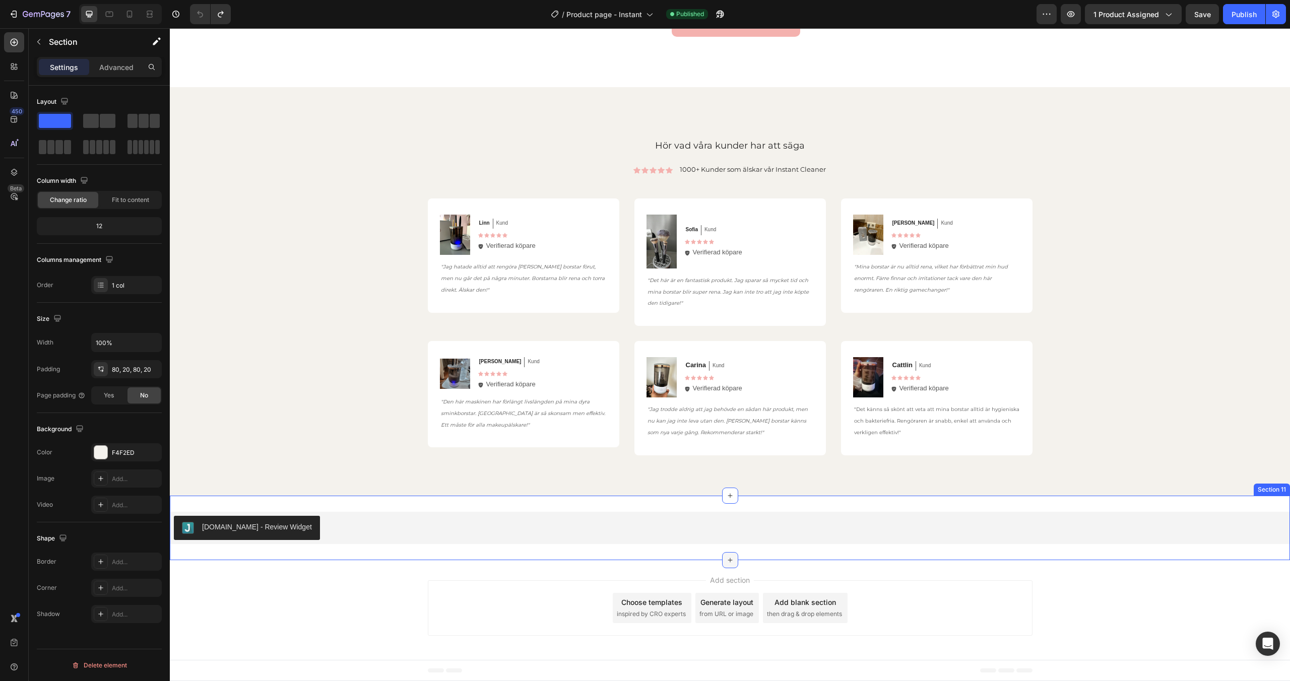
click at [730, 560] on icon at bounding box center [730, 560] width 5 height 5
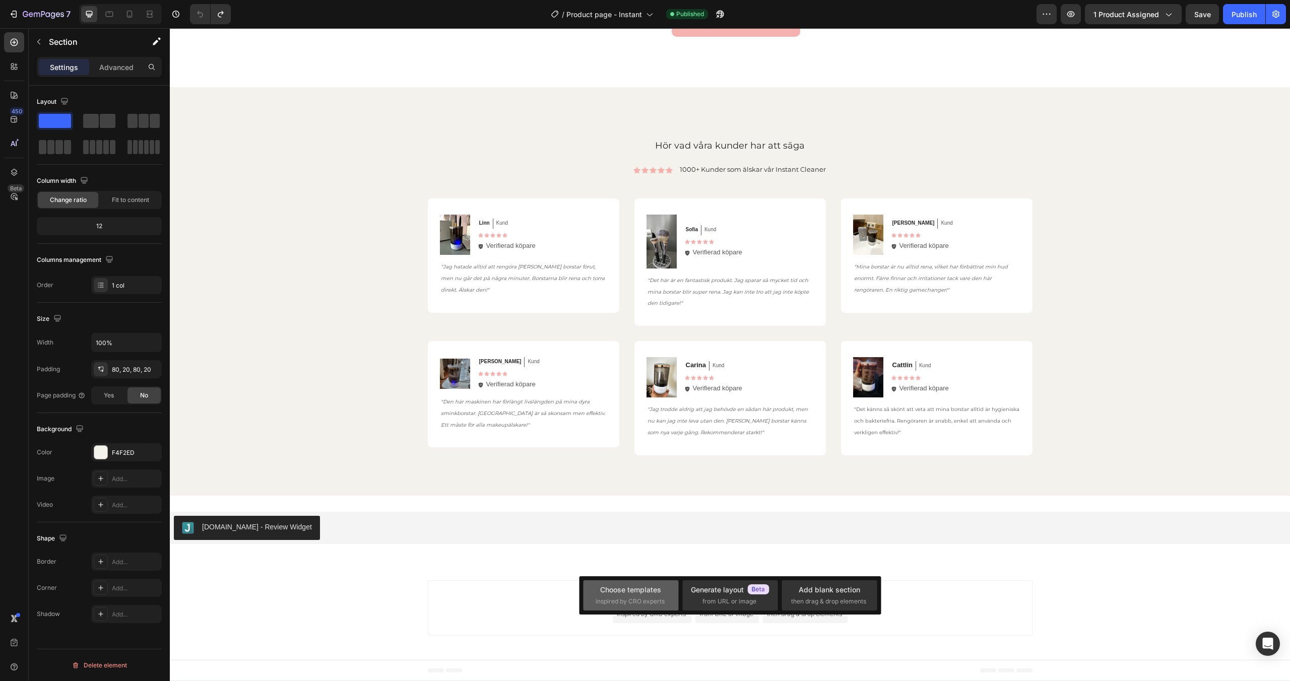
click at [623, 595] on div "Choose templates" at bounding box center [630, 590] width 61 height 11
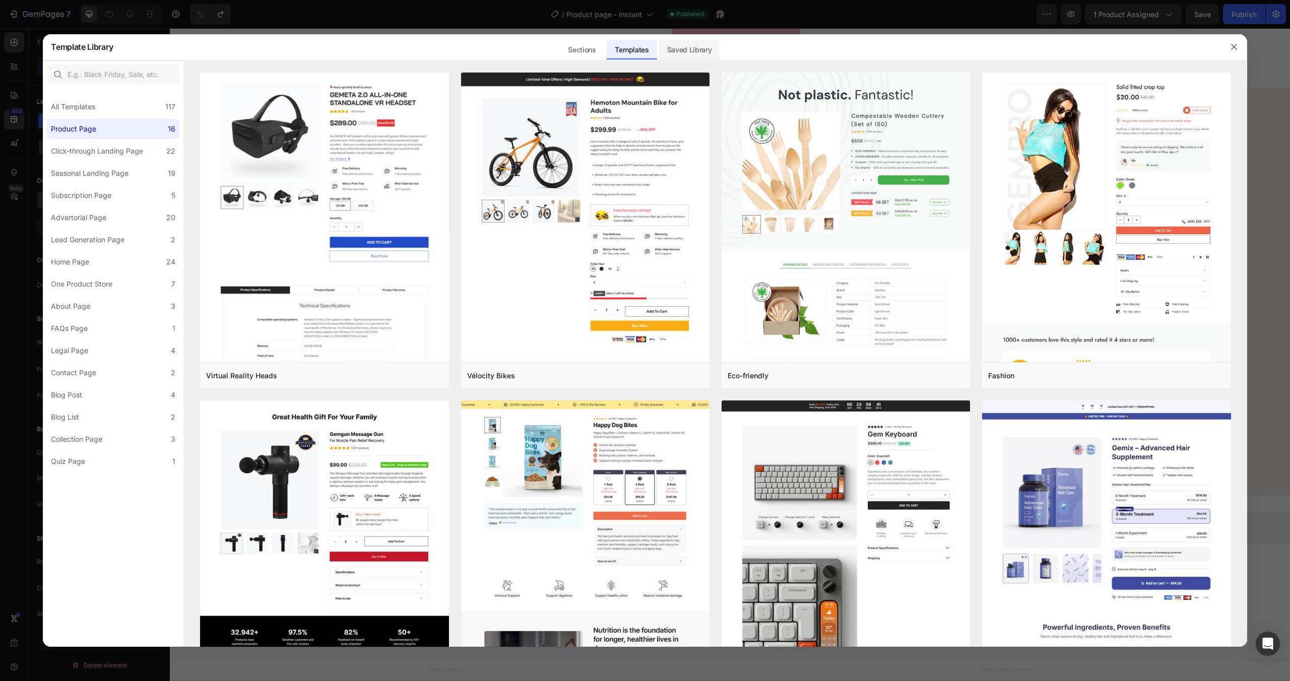
click at [686, 44] on div "Saved Library" at bounding box center [689, 50] width 61 height 20
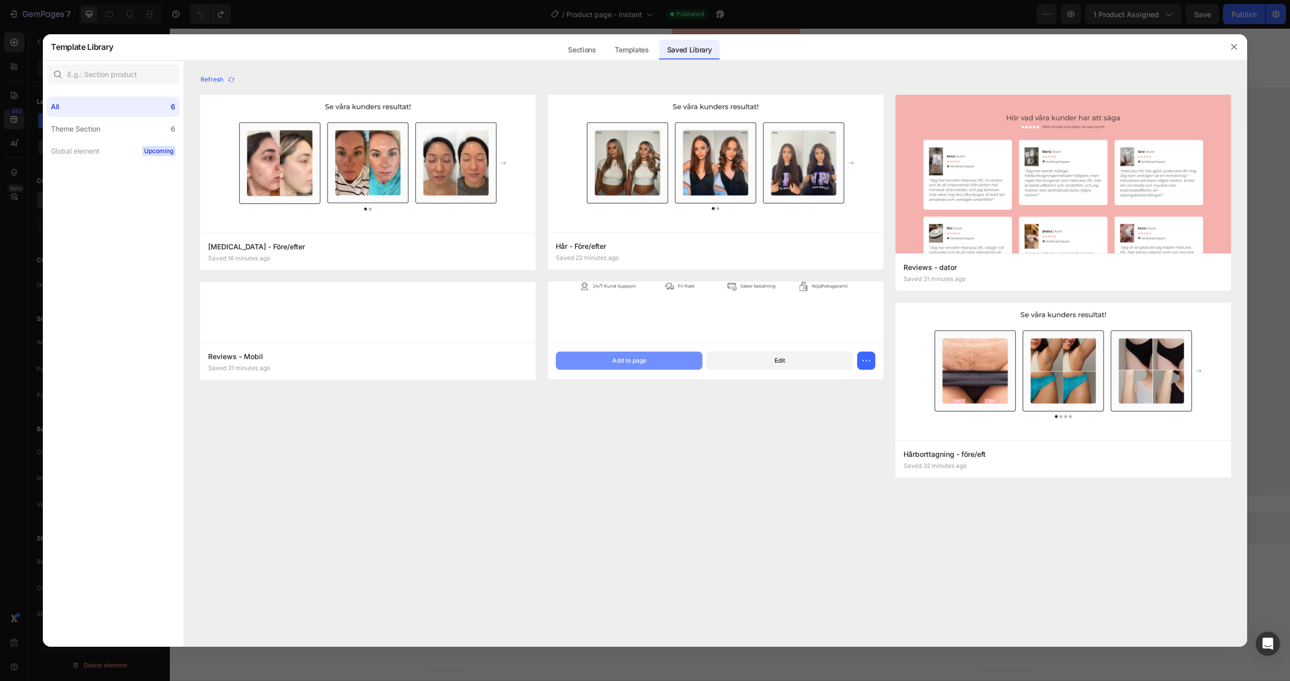
click at [633, 362] on div "Add to page" at bounding box center [629, 360] width 34 height 9
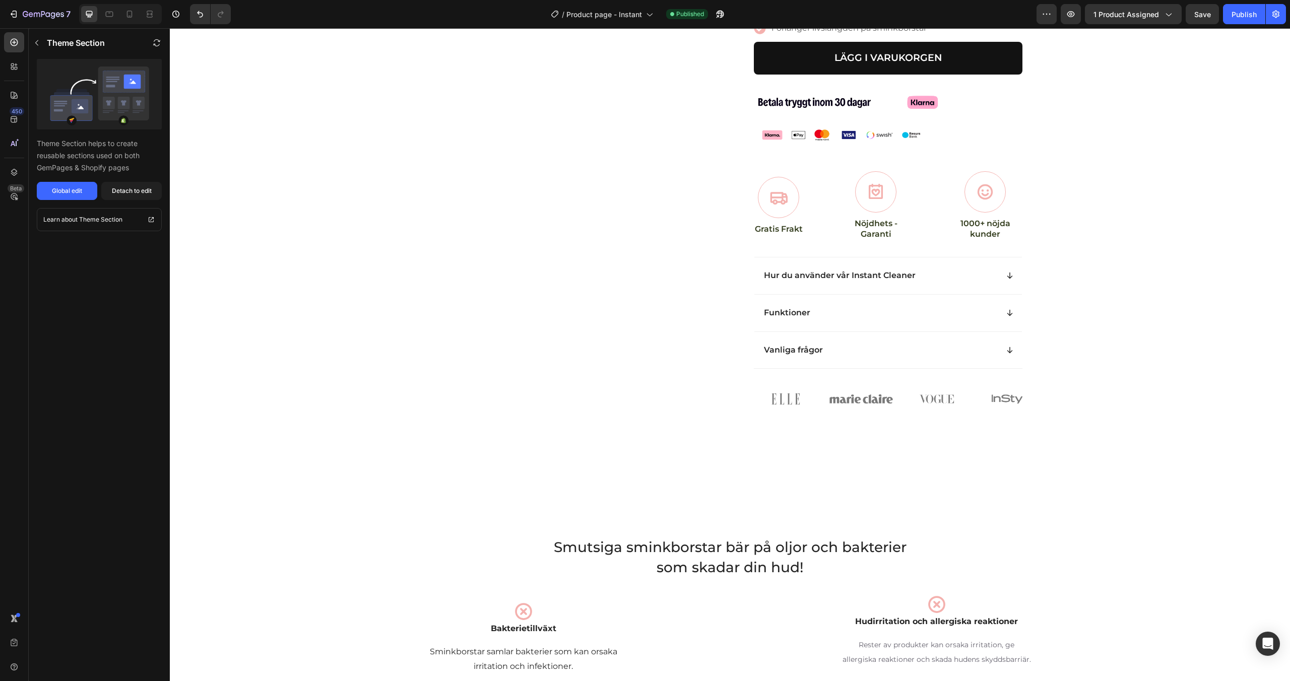
scroll to position [0, 0]
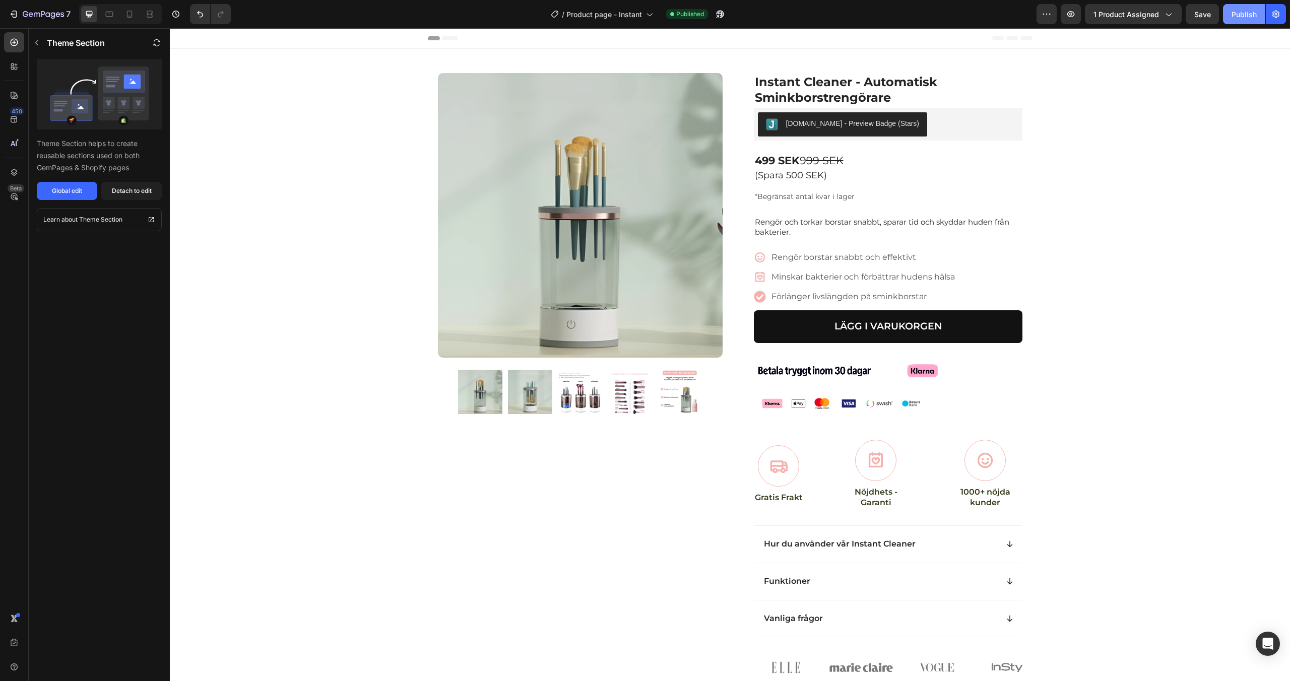
click at [1237, 16] on div "Publish" at bounding box center [1244, 14] width 25 height 11
click at [598, 18] on span "Product page - Instant" at bounding box center [605, 14] width 76 height 11
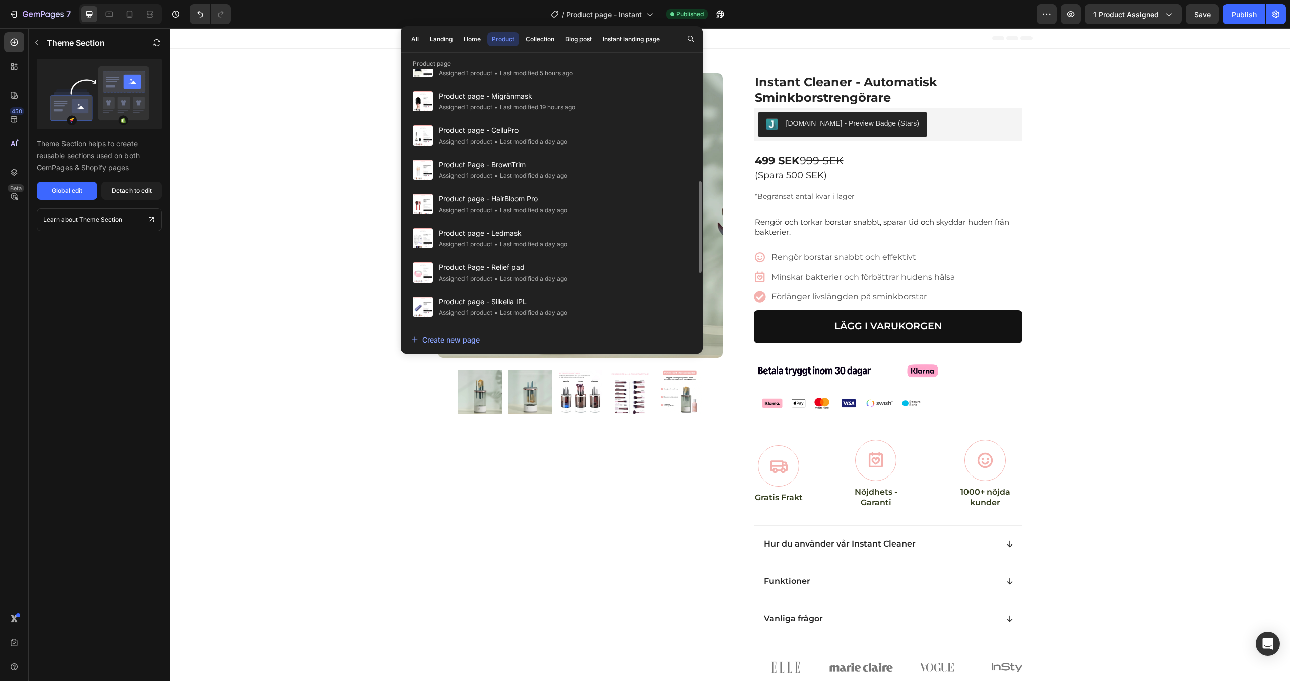
scroll to position [338, 0]
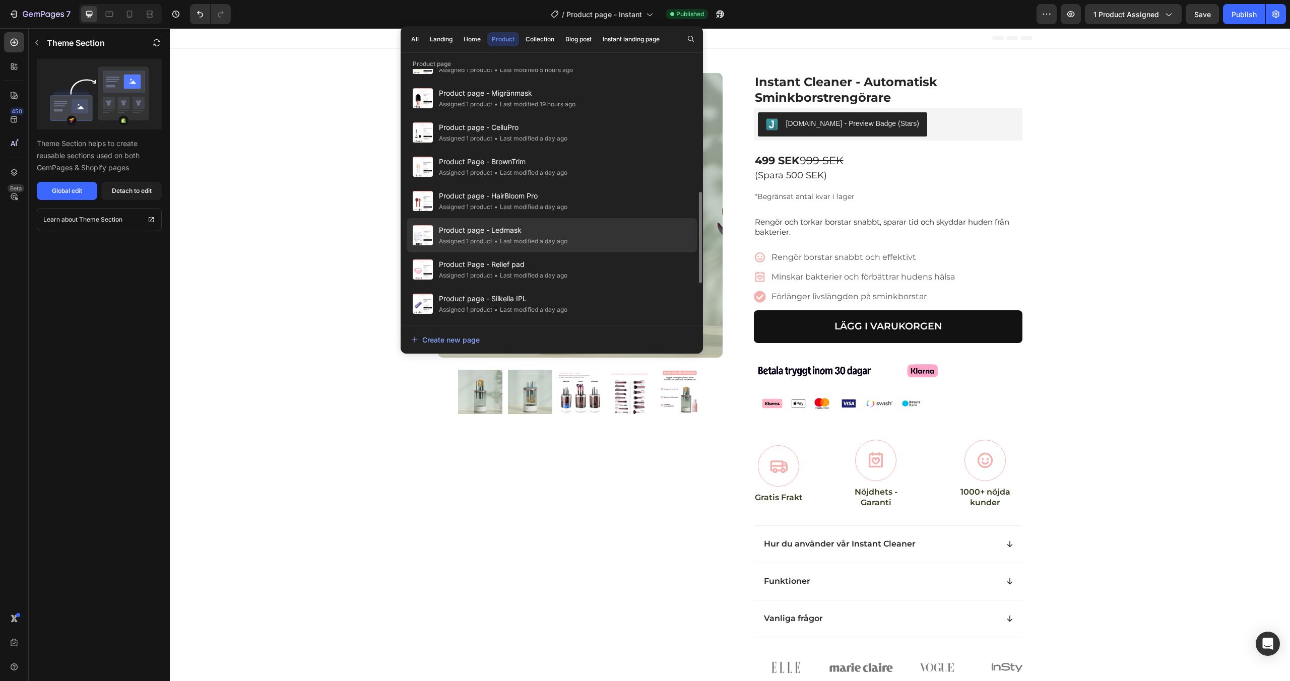
click at [579, 253] on div "Product page - Ledmask Assigned 1 product • Last modified a day ago" at bounding box center [552, 270] width 290 height 34
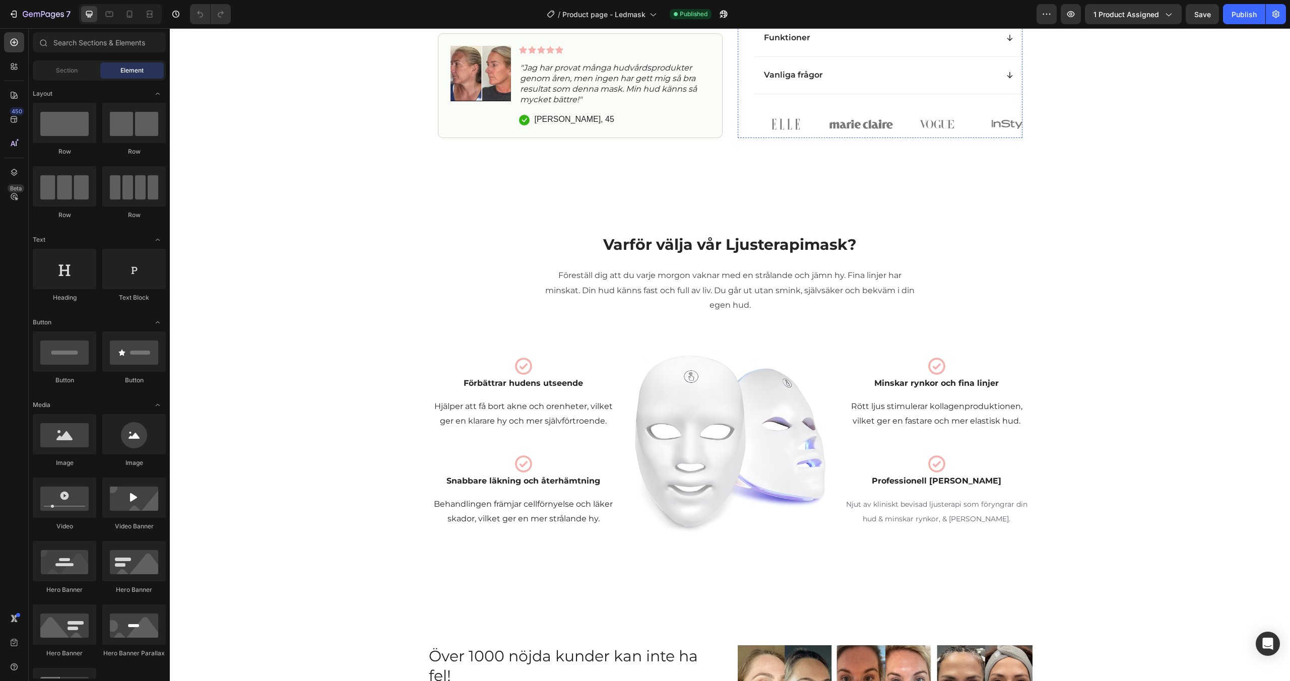
scroll to position [588, 0]
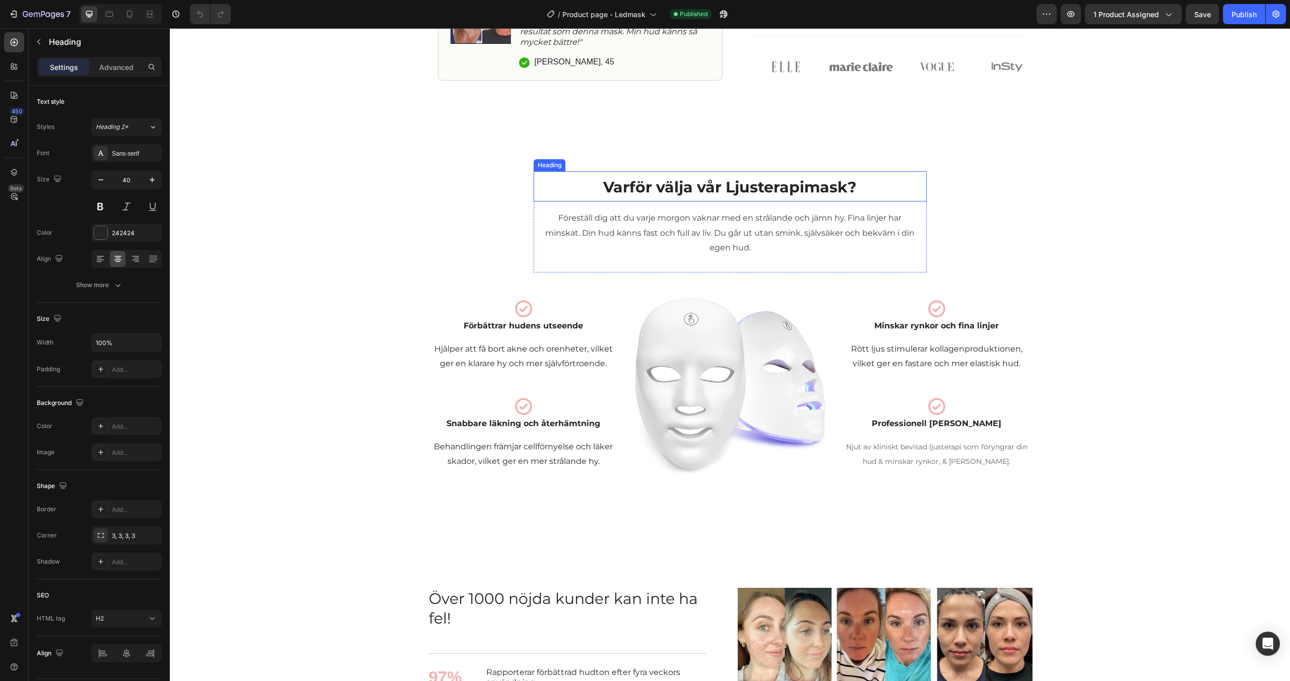
click at [754, 197] on span "Varför välja vår Ljusterapimask?" at bounding box center [730, 187] width 254 height 19
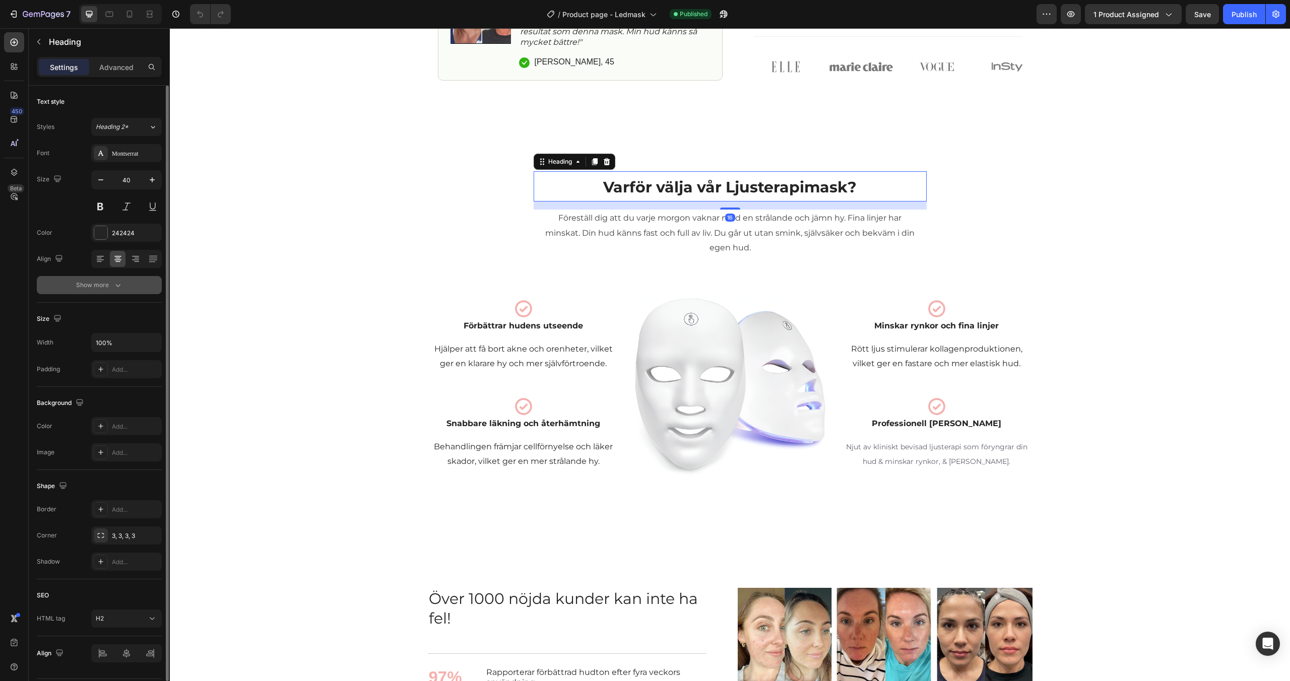
click at [105, 284] on div "Show more" at bounding box center [99, 285] width 47 height 10
click at [118, 286] on div "Bold" at bounding box center [121, 285] width 51 height 9
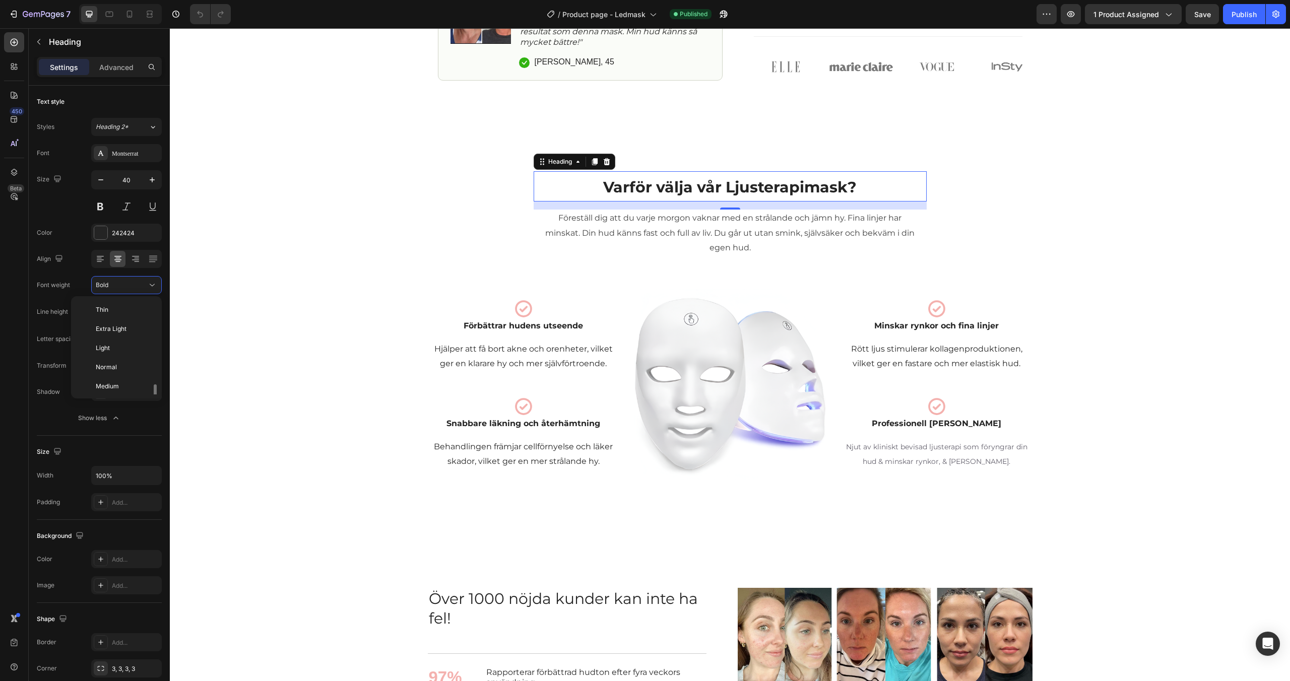
scroll to position [54, 0]
click at [117, 334] on span "Medium" at bounding box center [107, 332] width 23 height 9
click at [429, 285] on div "Upplev strålande hud med ljusterapi! Heading Varför välja vår Ljusterapimask? H…" at bounding box center [729, 325] width 1105 height 309
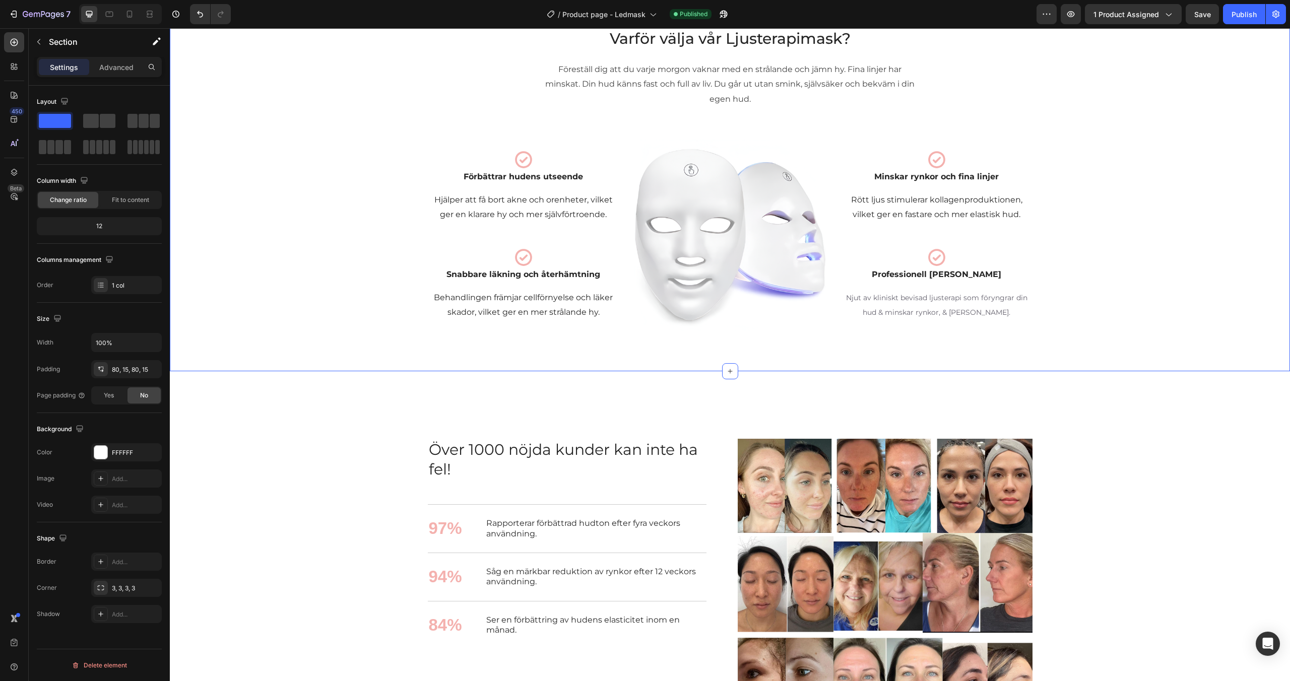
scroll to position [886, 0]
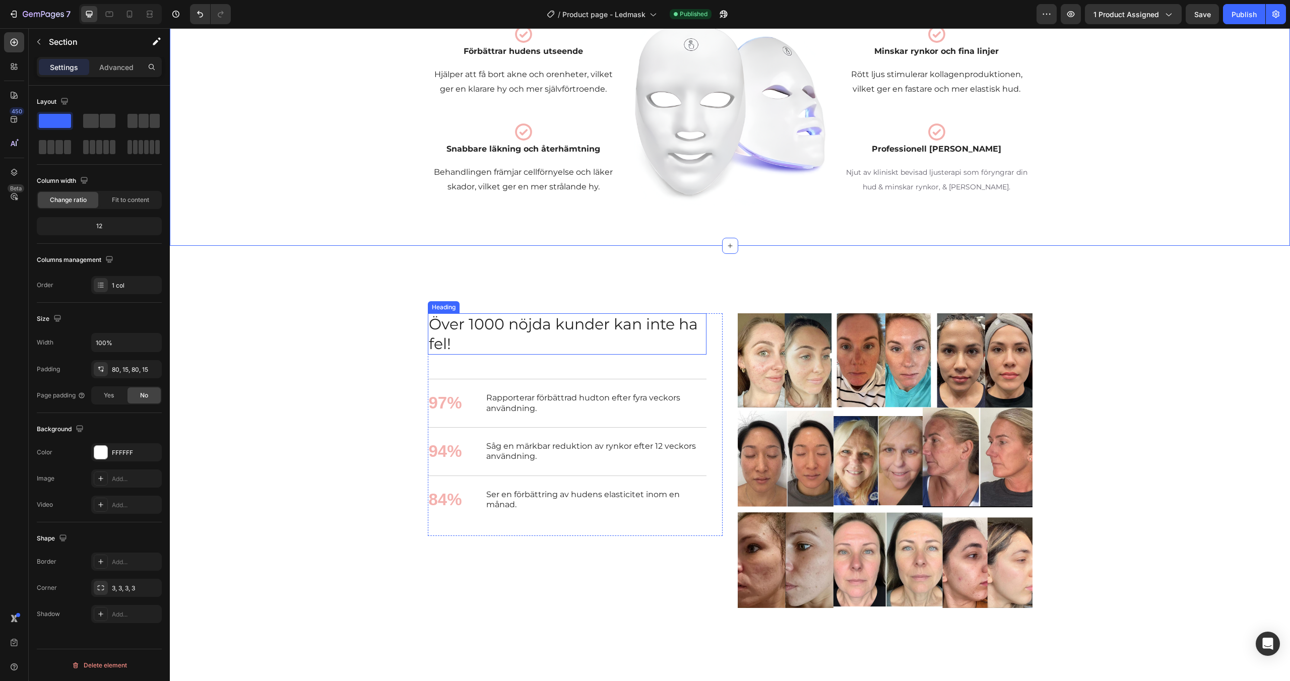
click at [477, 321] on span "Över 1000 nöjda kunder kan inte ha fel!" at bounding box center [563, 334] width 269 height 38
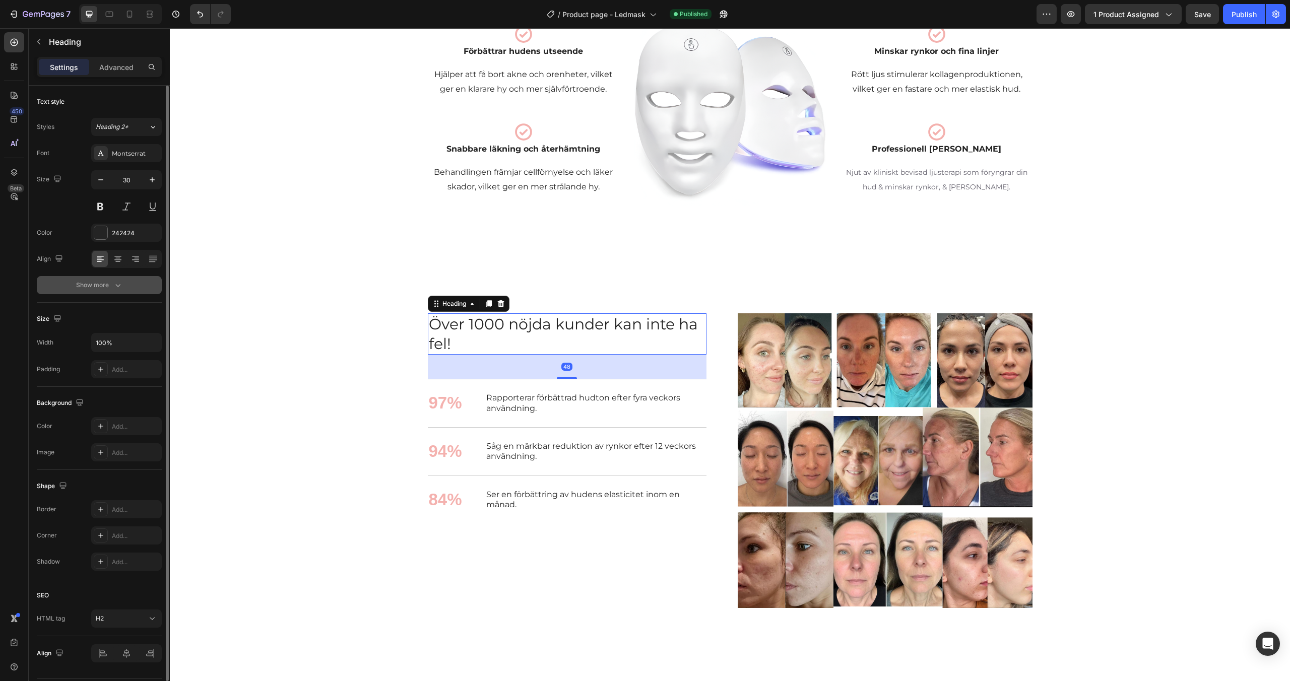
click at [114, 290] on icon "button" at bounding box center [118, 285] width 10 height 10
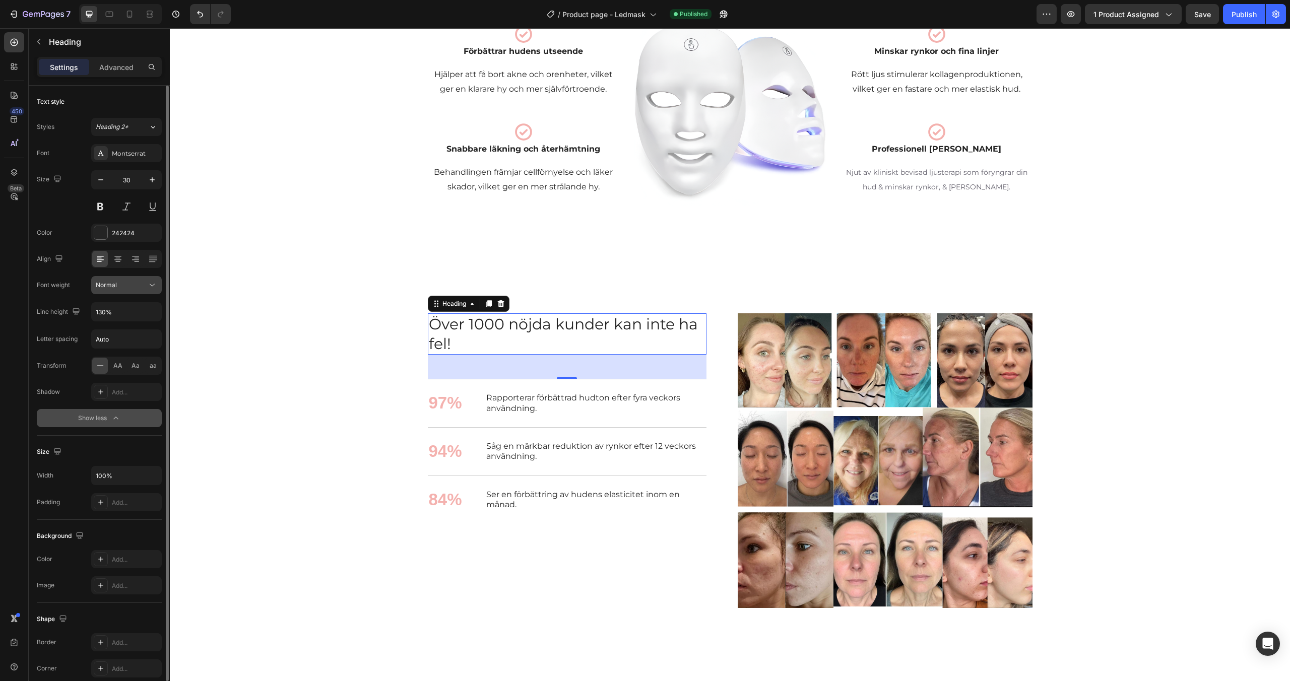
click at [116, 290] on div "Normal" at bounding box center [126, 285] width 61 height 10
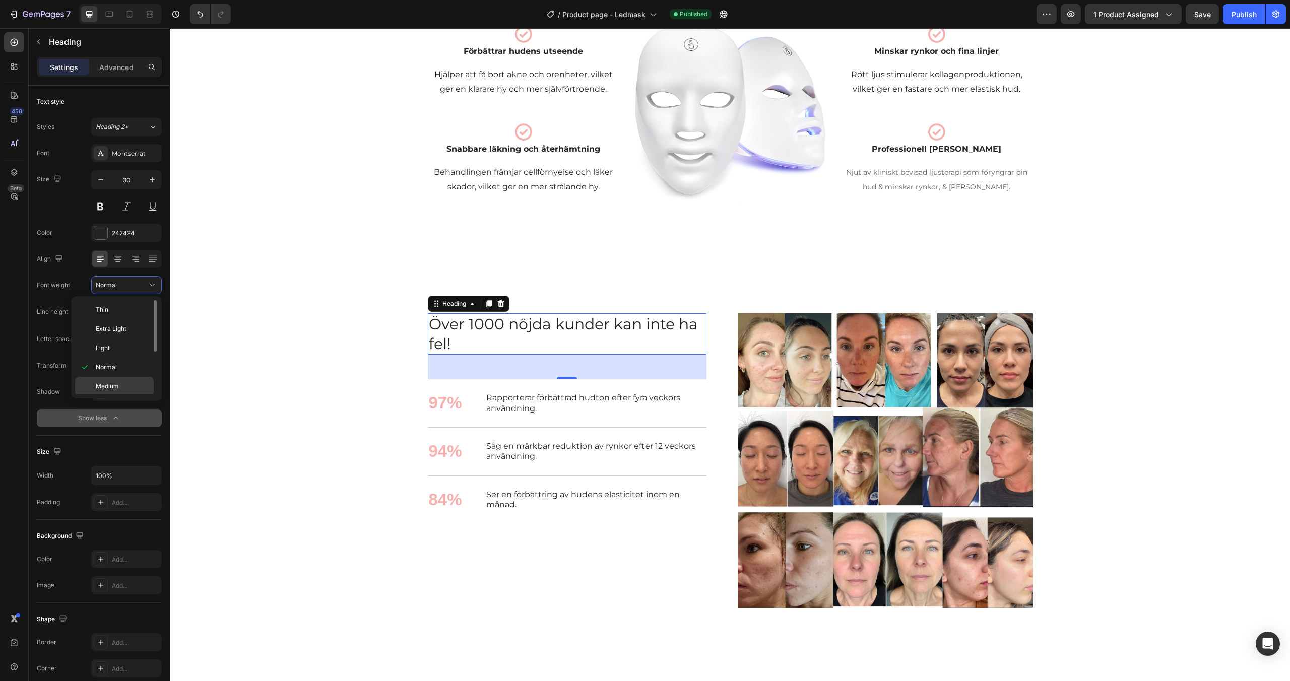
click at [112, 387] on span "Medium" at bounding box center [107, 386] width 23 height 9
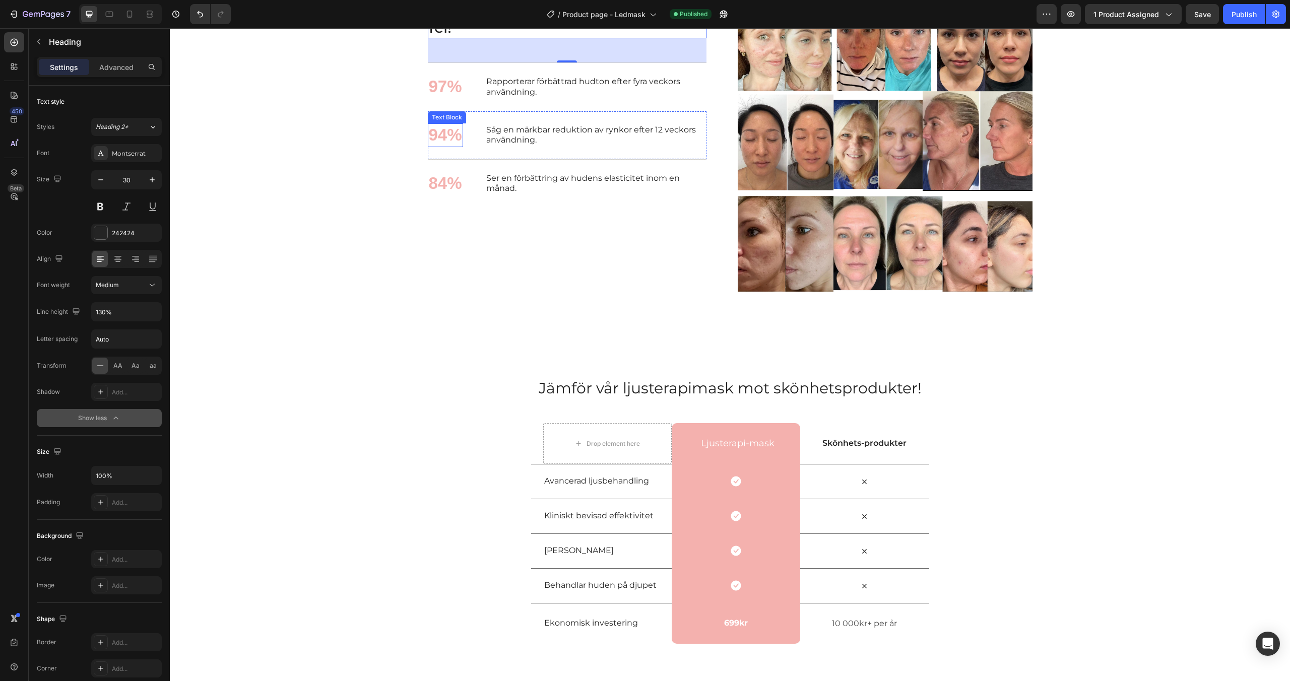
scroll to position [1230, 0]
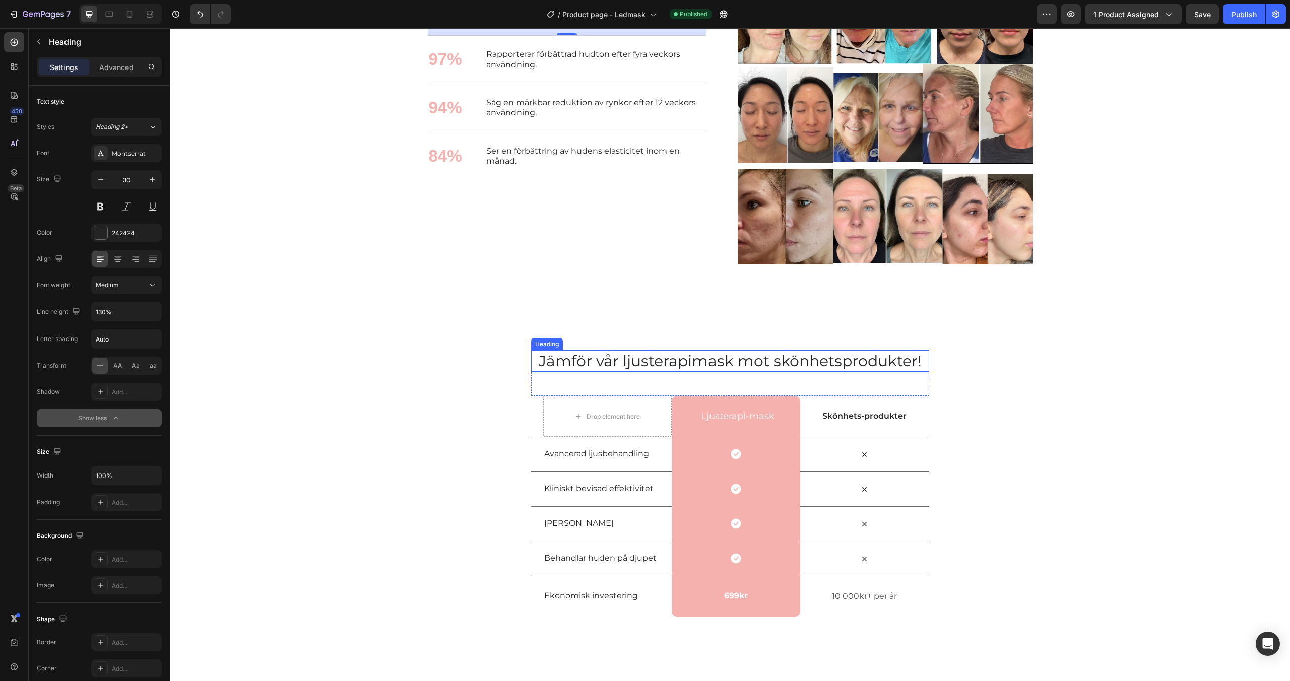
click at [605, 361] on span "Jämför vår ljusterapimask mot skönhetsprodukter!" at bounding box center [730, 361] width 383 height 19
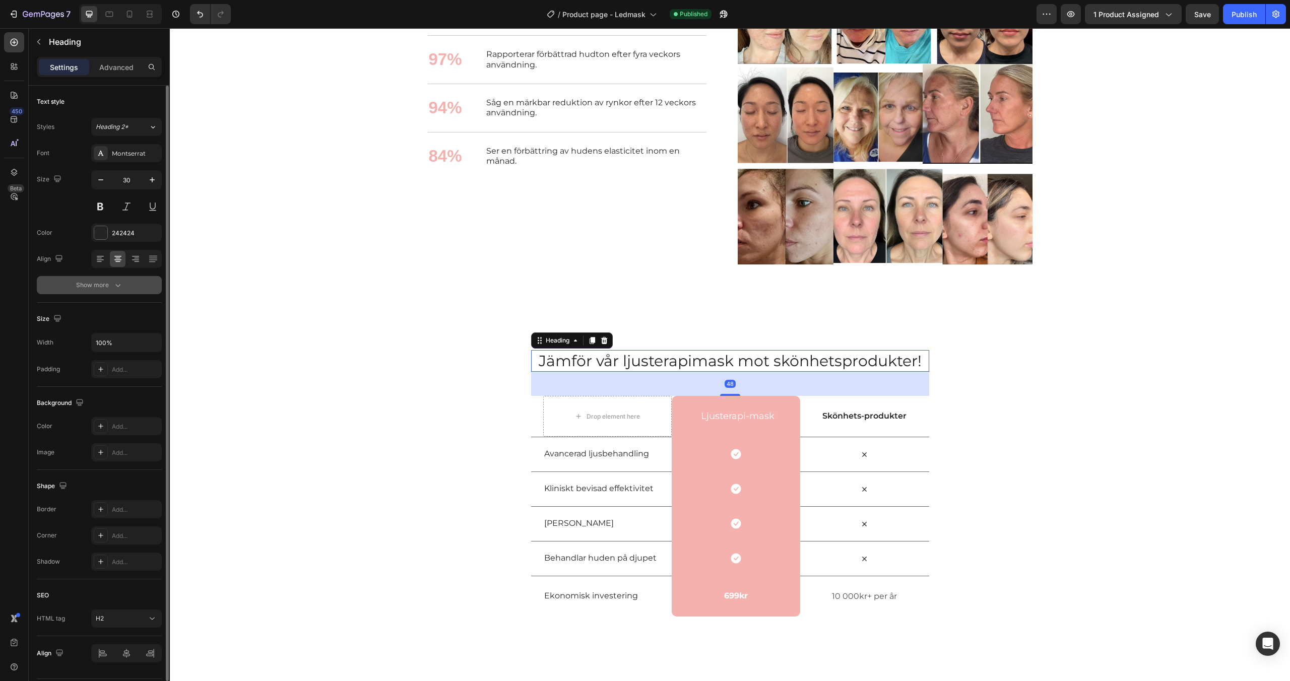
click at [118, 286] on icon "button" at bounding box center [118, 285] width 10 height 10
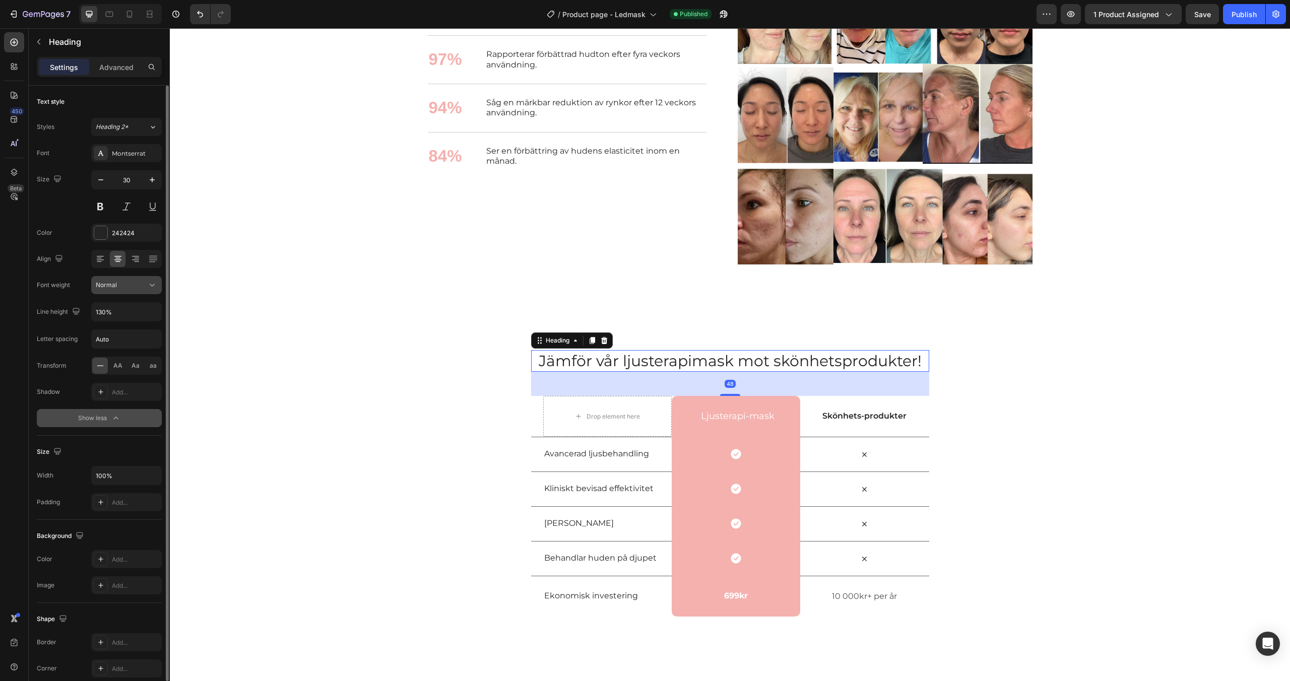
click at [122, 289] on div "Normal" at bounding box center [121, 285] width 51 height 9
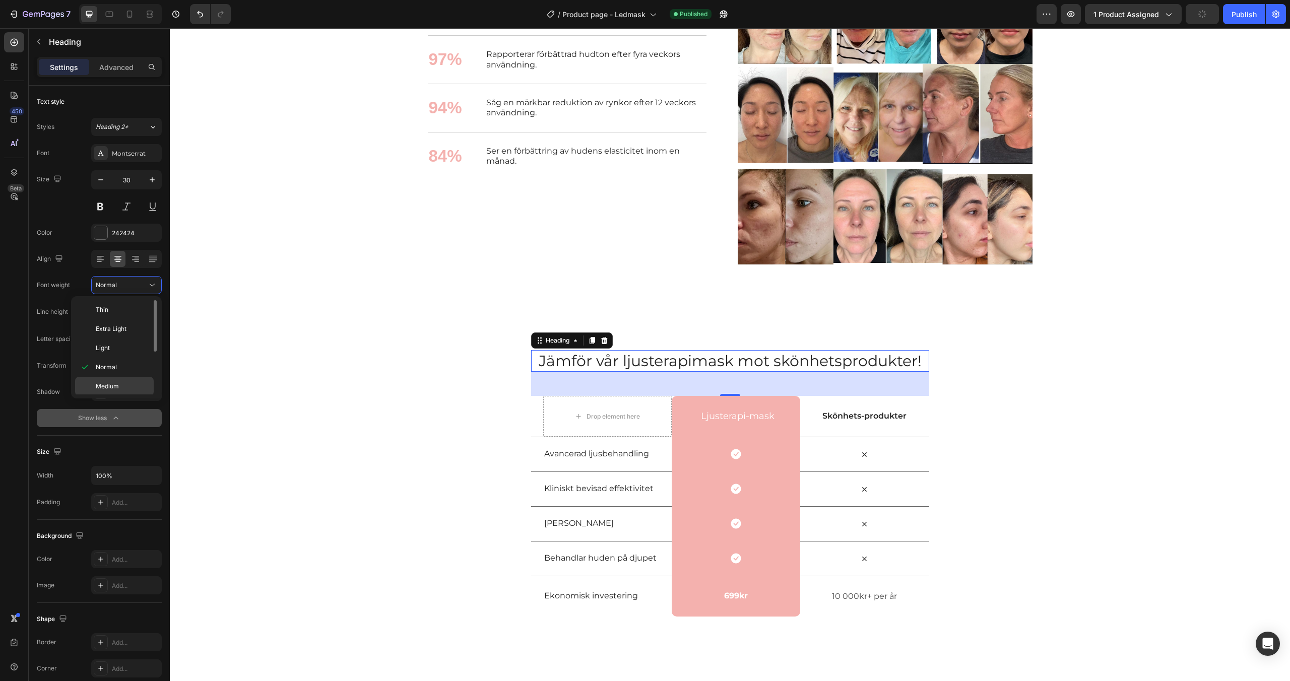
click at [113, 396] on div "Medium" at bounding box center [114, 405] width 79 height 19
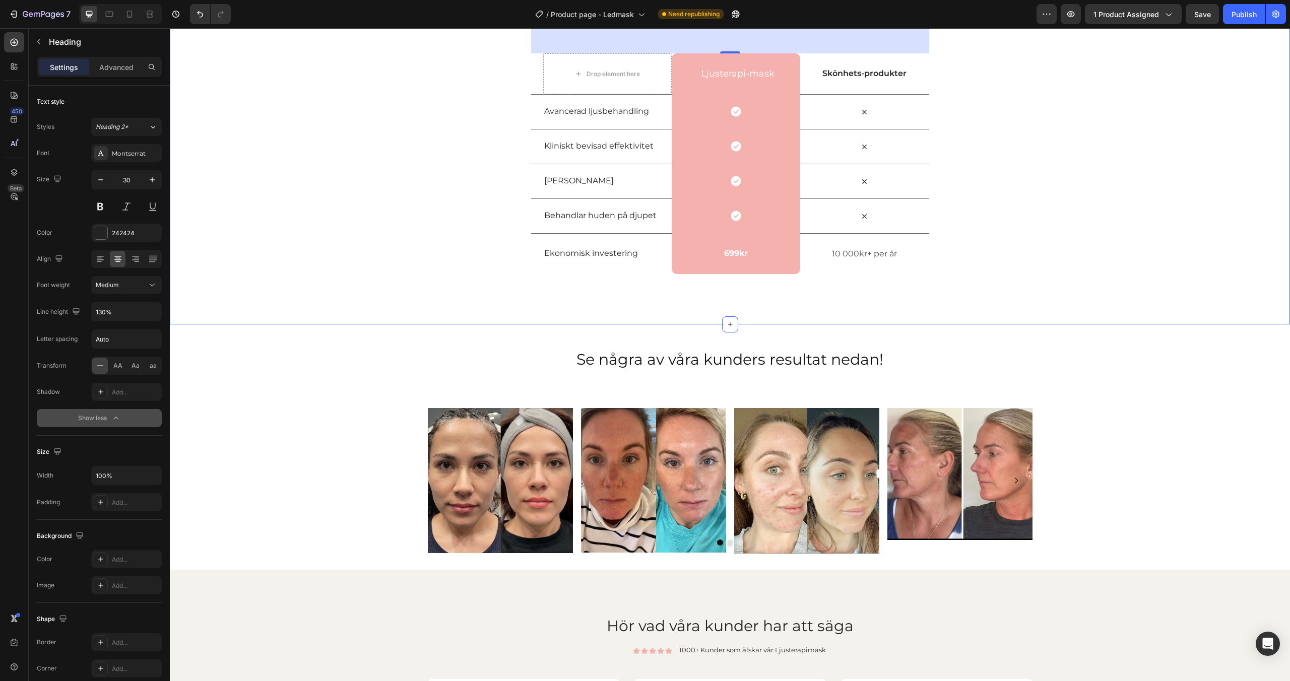
scroll to position [1605, 0]
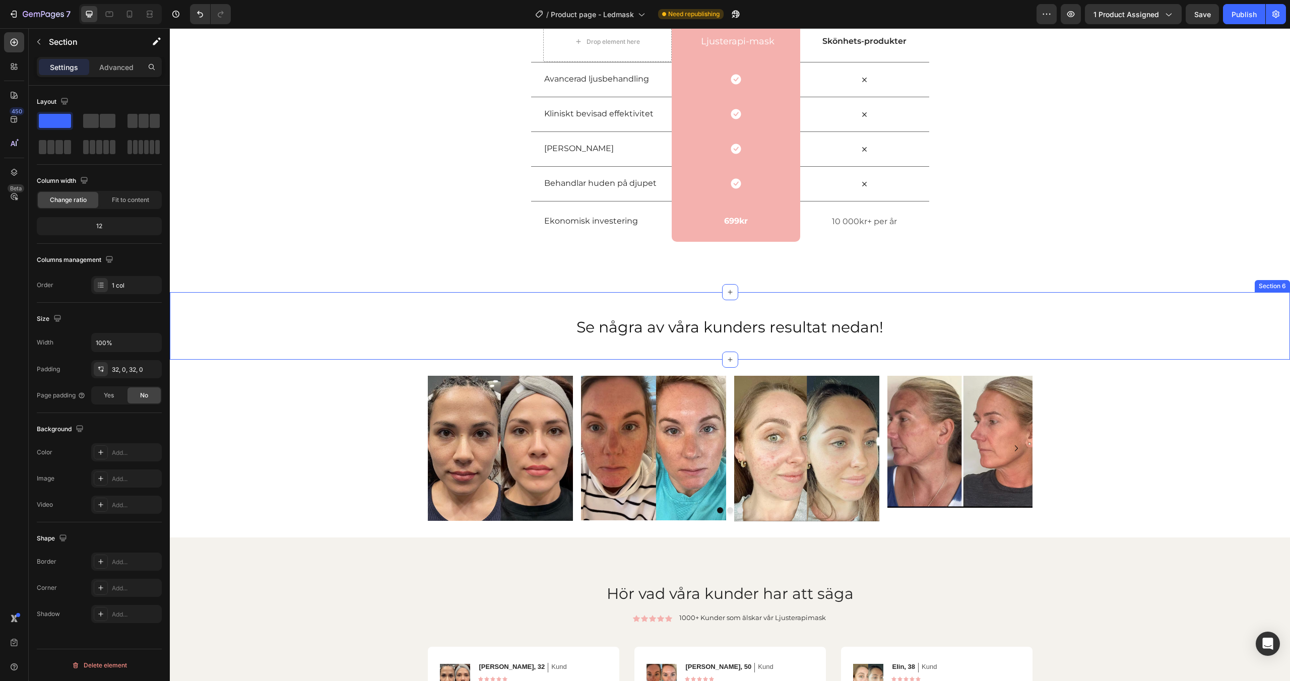
click at [582, 295] on div "Se några av våra kunders resultat nedan! Heading Se några av våra kunders resul…" at bounding box center [730, 326] width 1121 height 68
click at [1278, 285] on icon at bounding box center [1282, 283] width 8 height 8
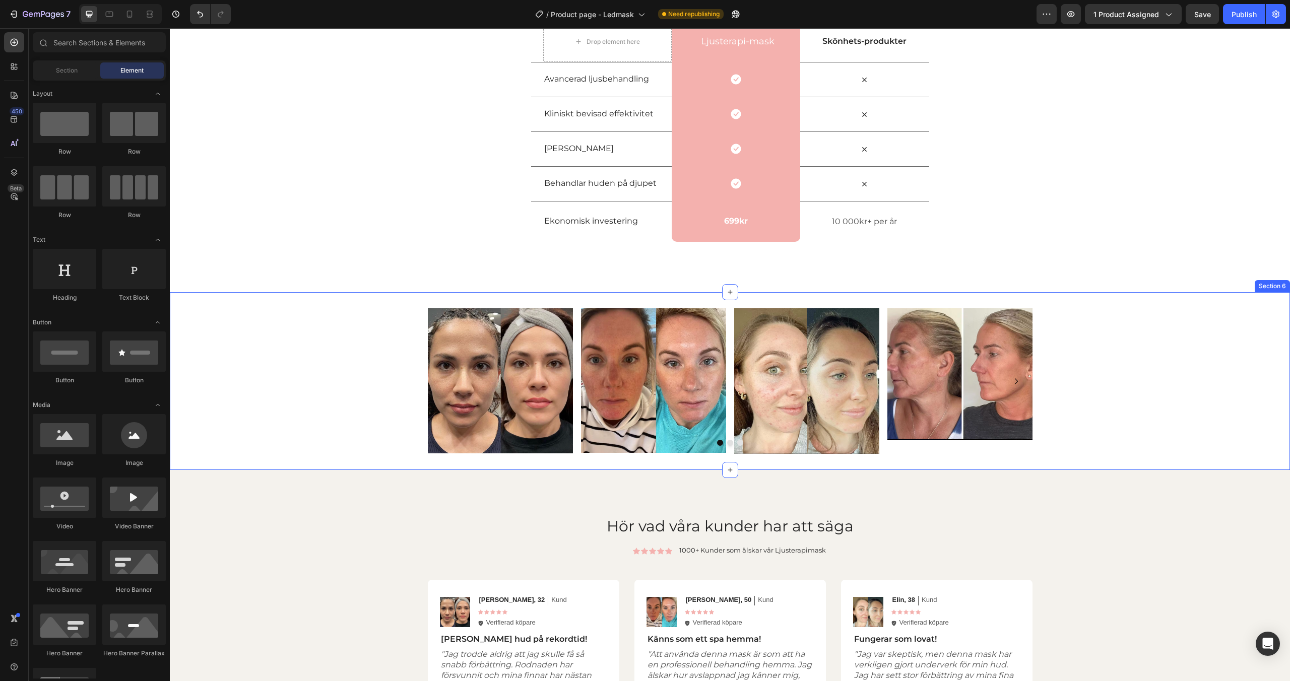
click at [1175, 336] on div "Image Image Image Image Image Image Image Image Image Image Carousel" at bounding box center [730, 381] width 1121 height 146
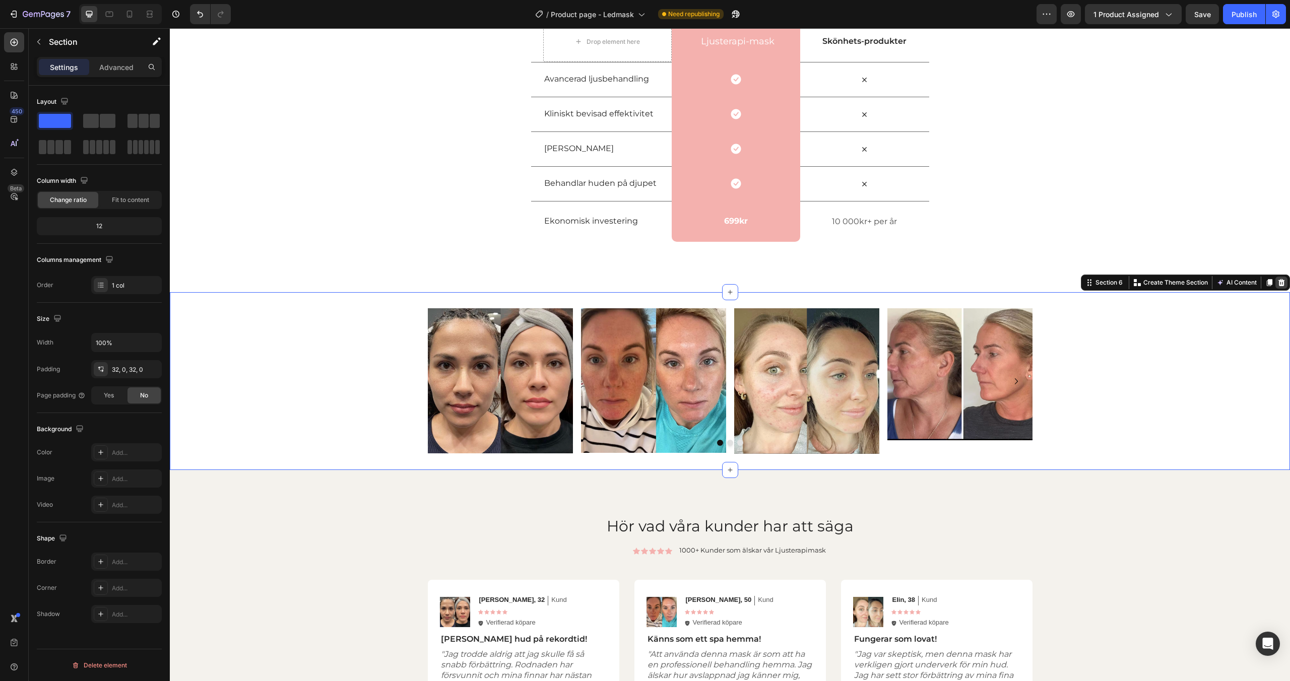
click at [1284, 283] on icon at bounding box center [1282, 282] width 7 height 7
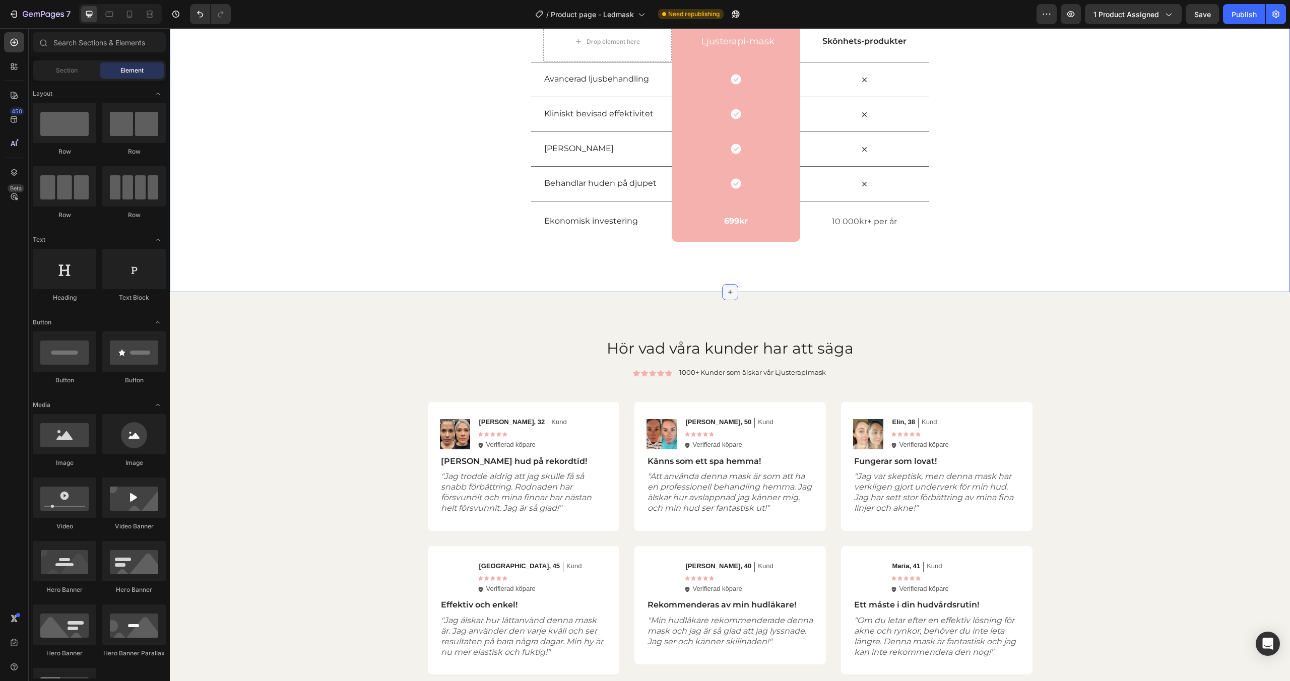
click at [732, 287] on div at bounding box center [730, 292] width 16 height 16
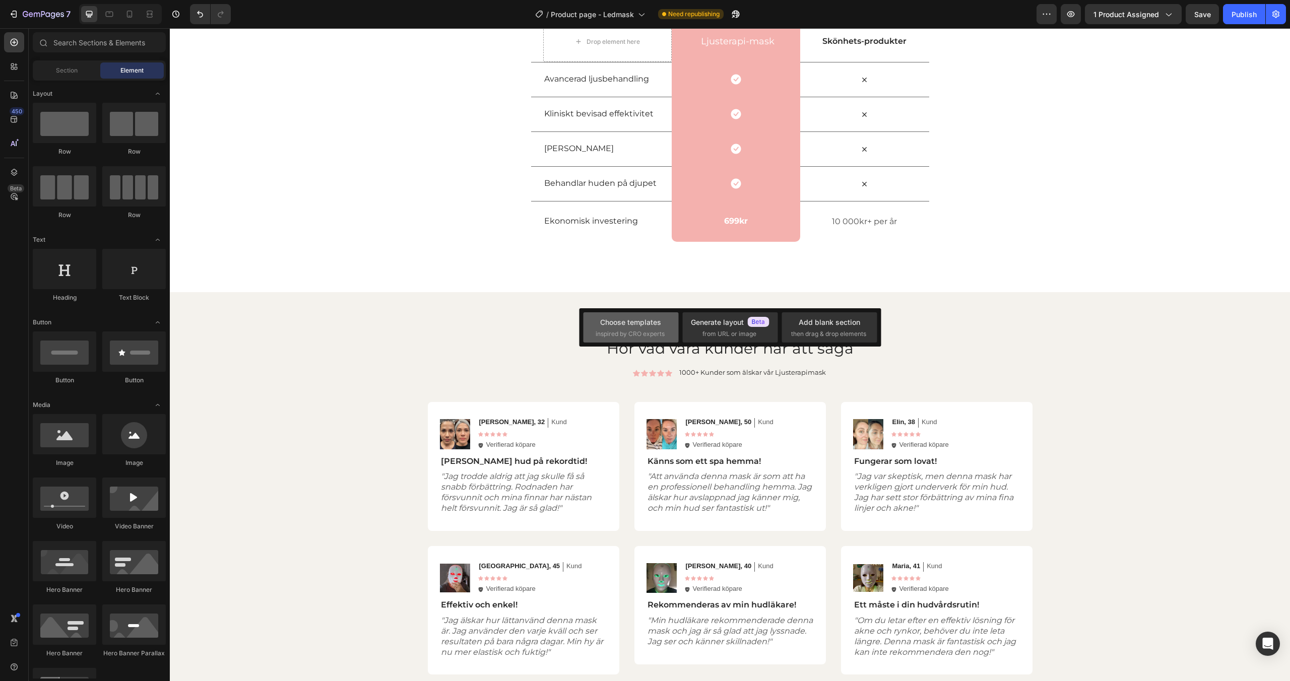
click at [644, 330] on span "inspired by CRO experts" at bounding box center [630, 334] width 69 height 9
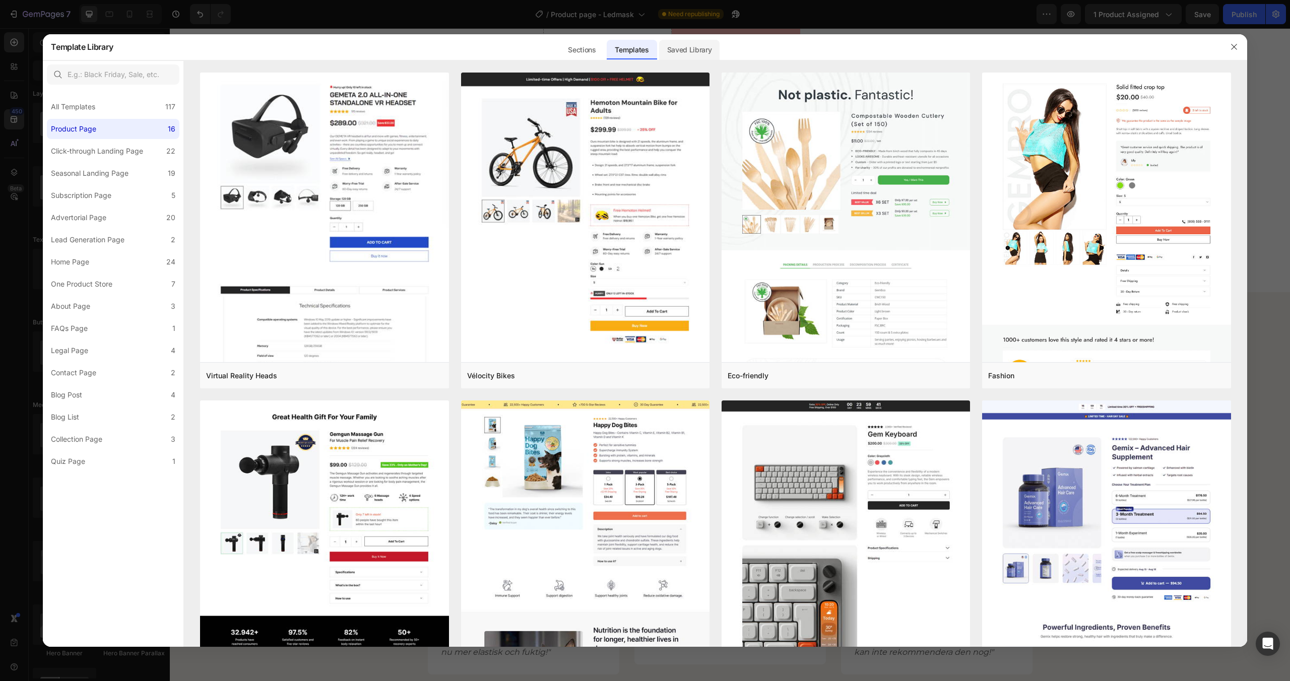
click at [694, 53] on div "Saved Library" at bounding box center [689, 50] width 61 height 20
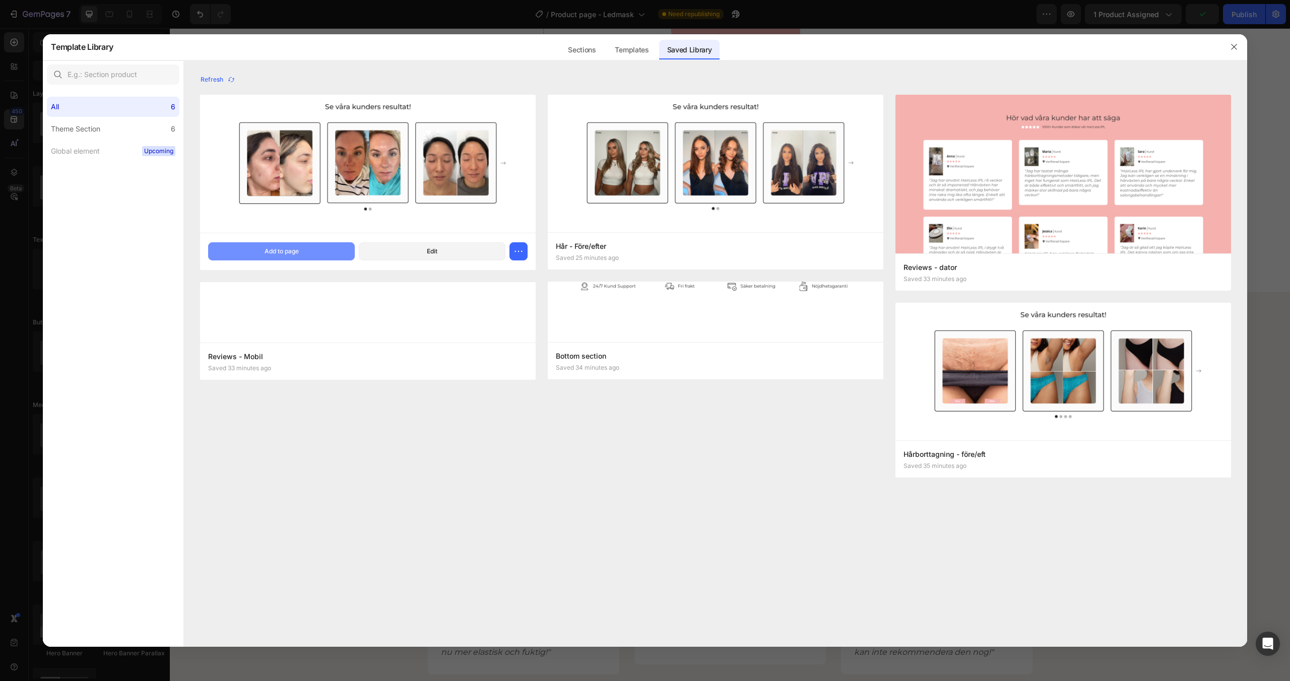
click at [333, 248] on button "Add to page" at bounding box center [281, 251] width 147 height 18
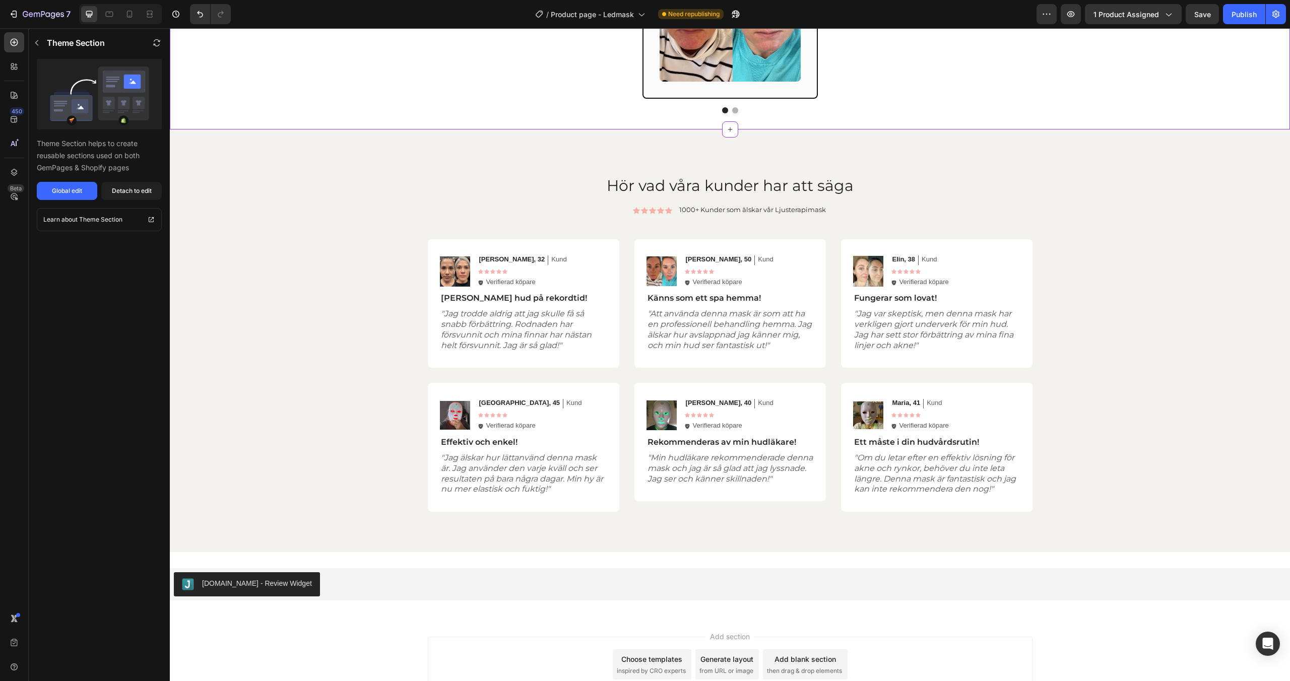
scroll to position [2052, 0]
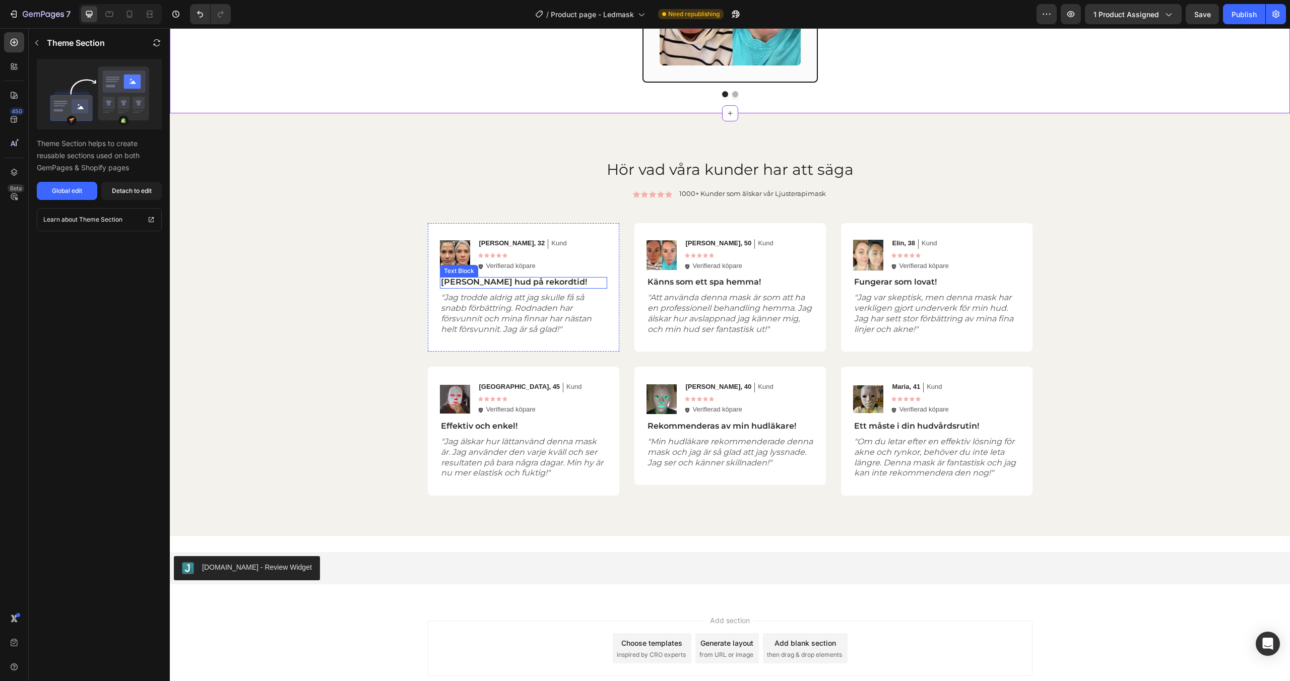
click at [486, 281] on p "Klarare hud på rekordtid!" at bounding box center [523, 282] width 165 height 11
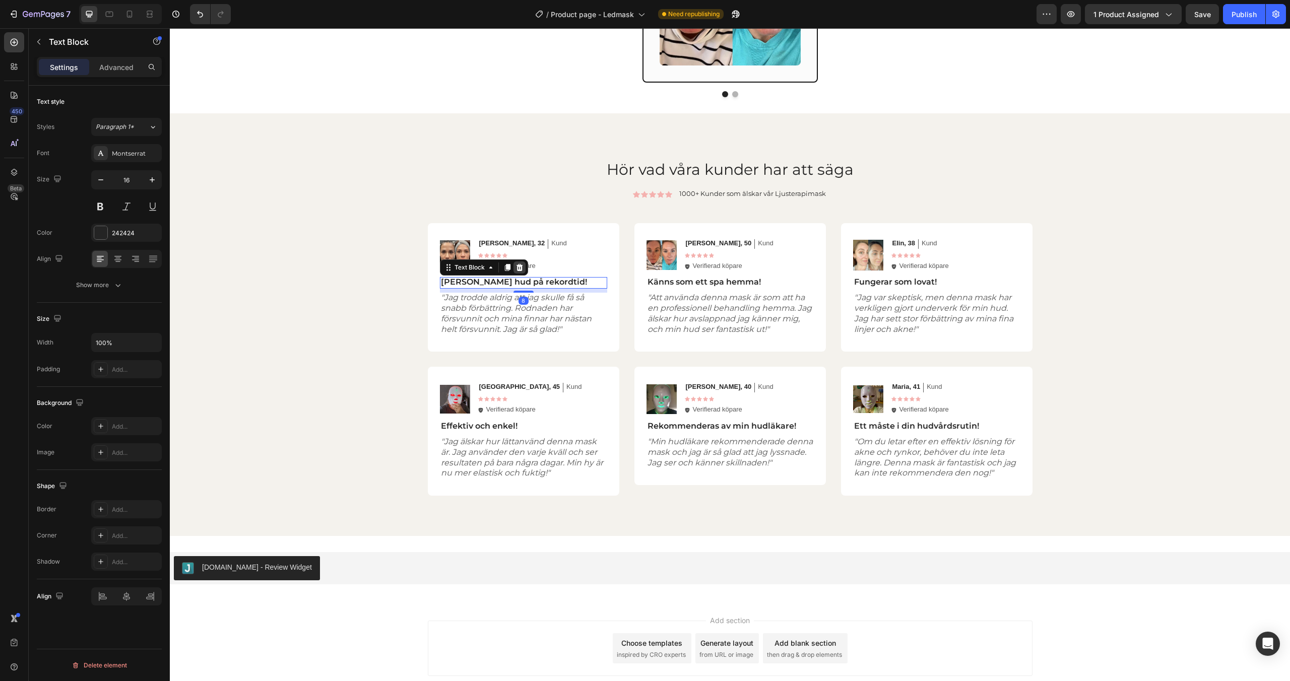
click at [520, 269] on icon at bounding box center [520, 268] width 8 height 8
click at [685, 280] on p "Känns som ett spa hemma!" at bounding box center [730, 282] width 165 height 11
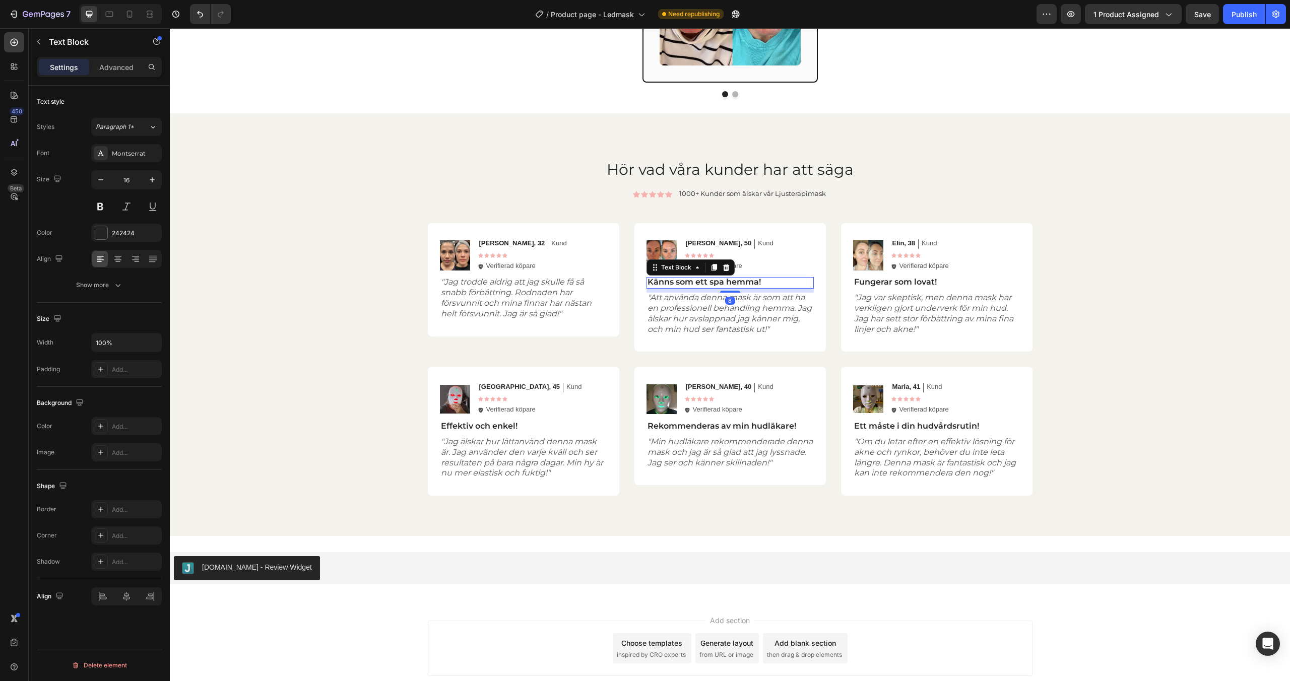
click at [727, 268] on icon at bounding box center [726, 267] width 7 height 7
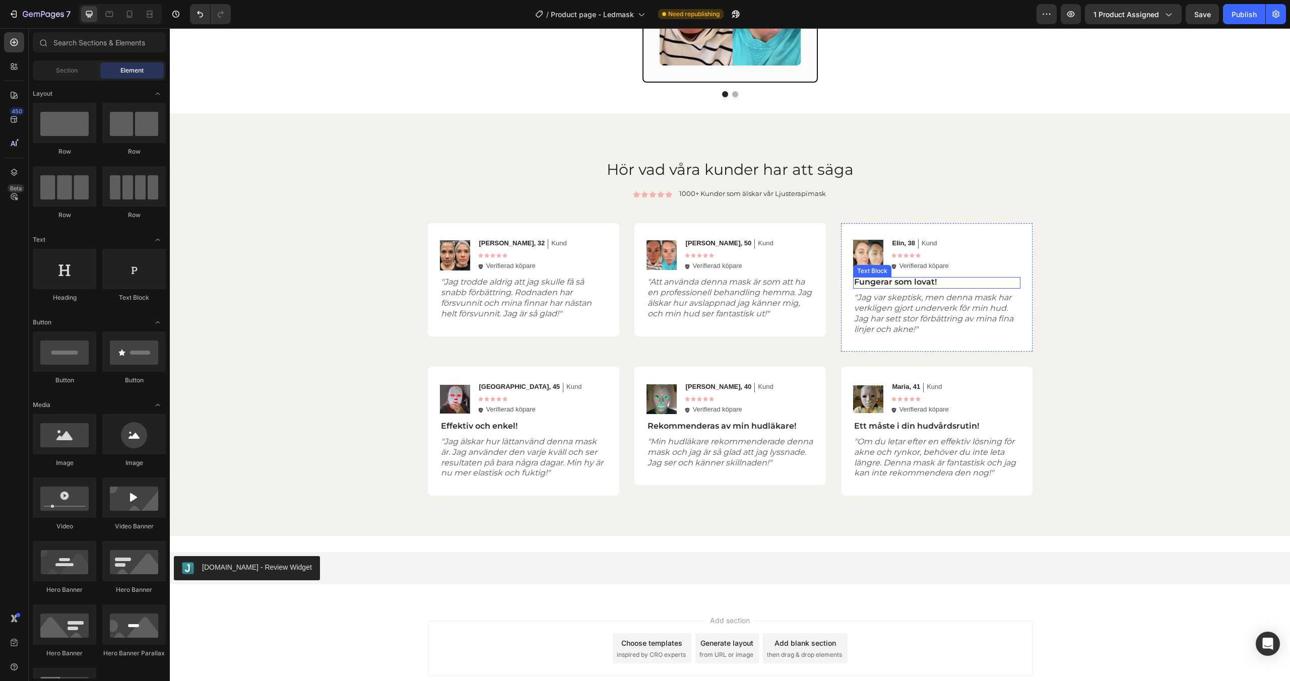
click at [896, 284] on p "Fungerar som lovat!" at bounding box center [936, 282] width 165 height 11
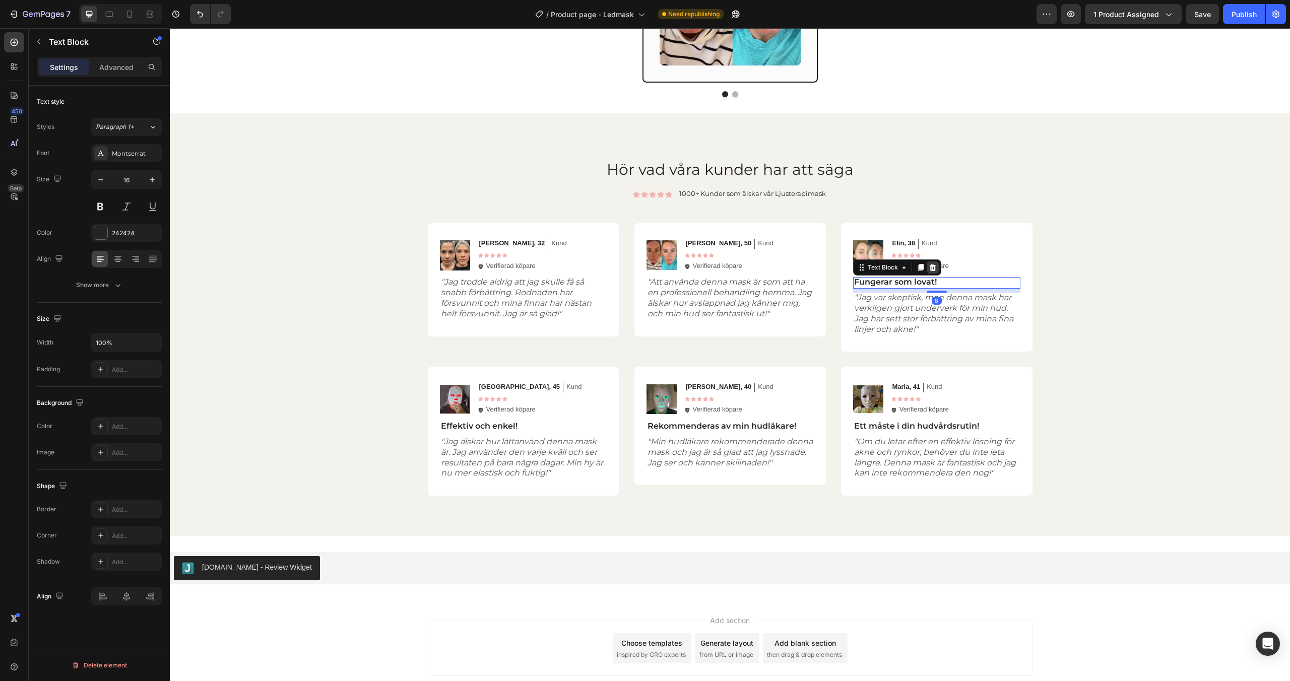
click at [934, 267] on icon at bounding box center [932, 267] width 7 height 7
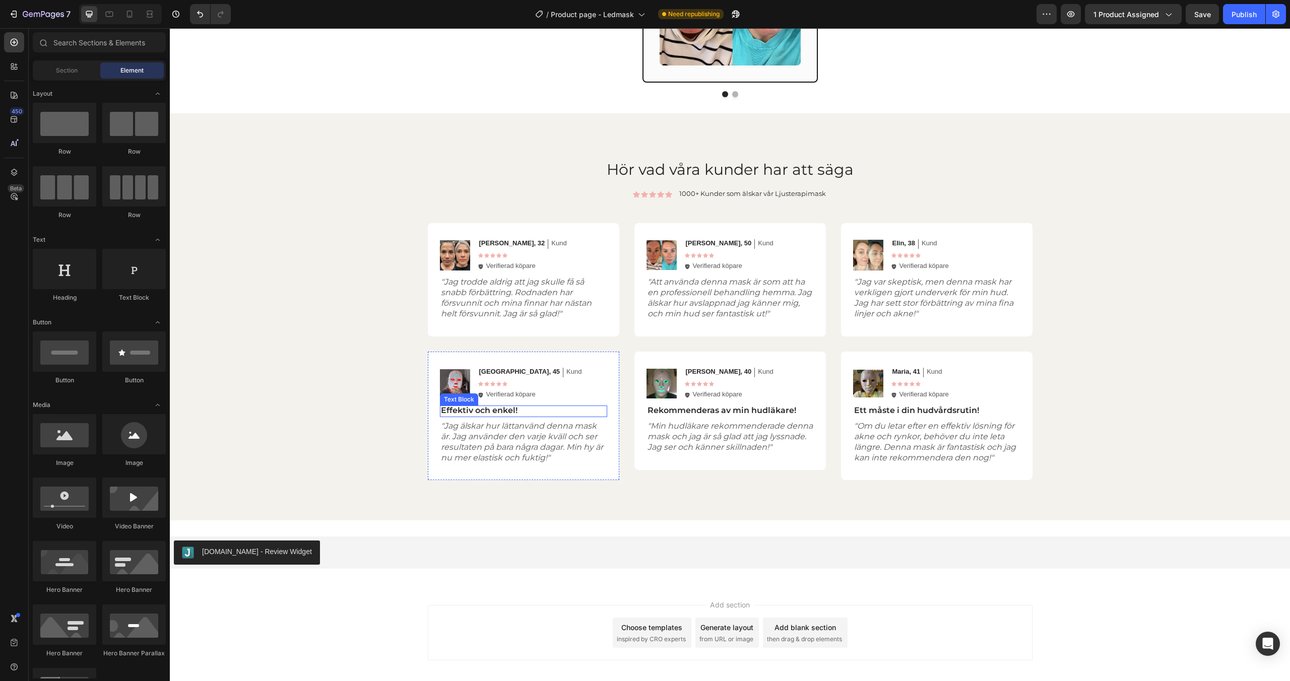
click at [494, 408] on p "Effektiv och enkel!" at bounding box center [523, 411] width 165 height 11
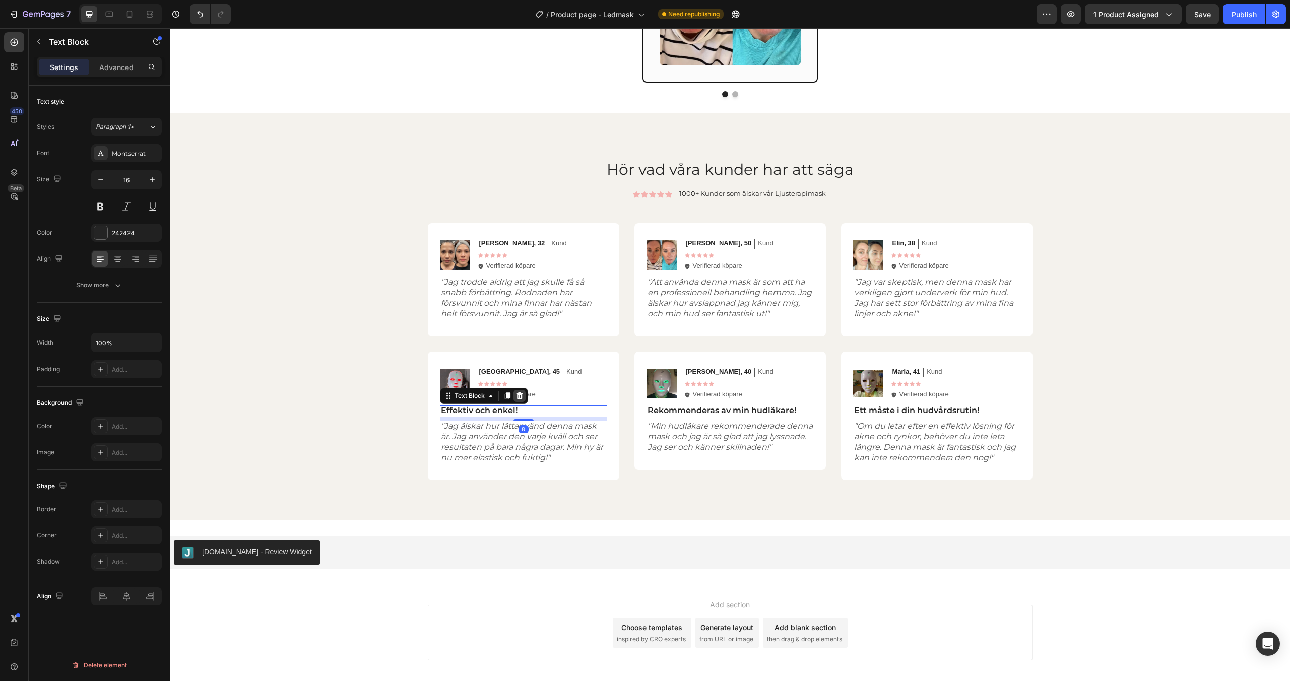
click at [520, 394] on icon at bounding box center [520, 396] width 8 height 8
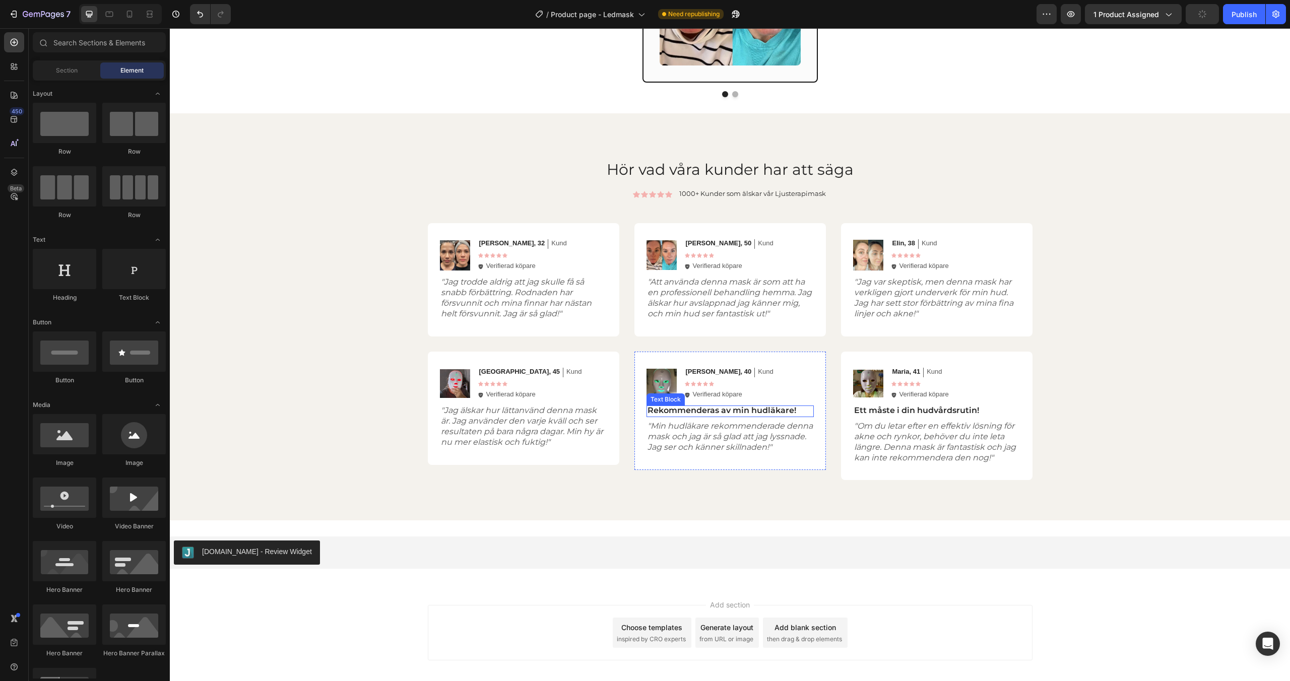
click at [687, 410] on p "Rekommenderas av min hudläkare!" at bounding box center [730, 411] width 165 height 11
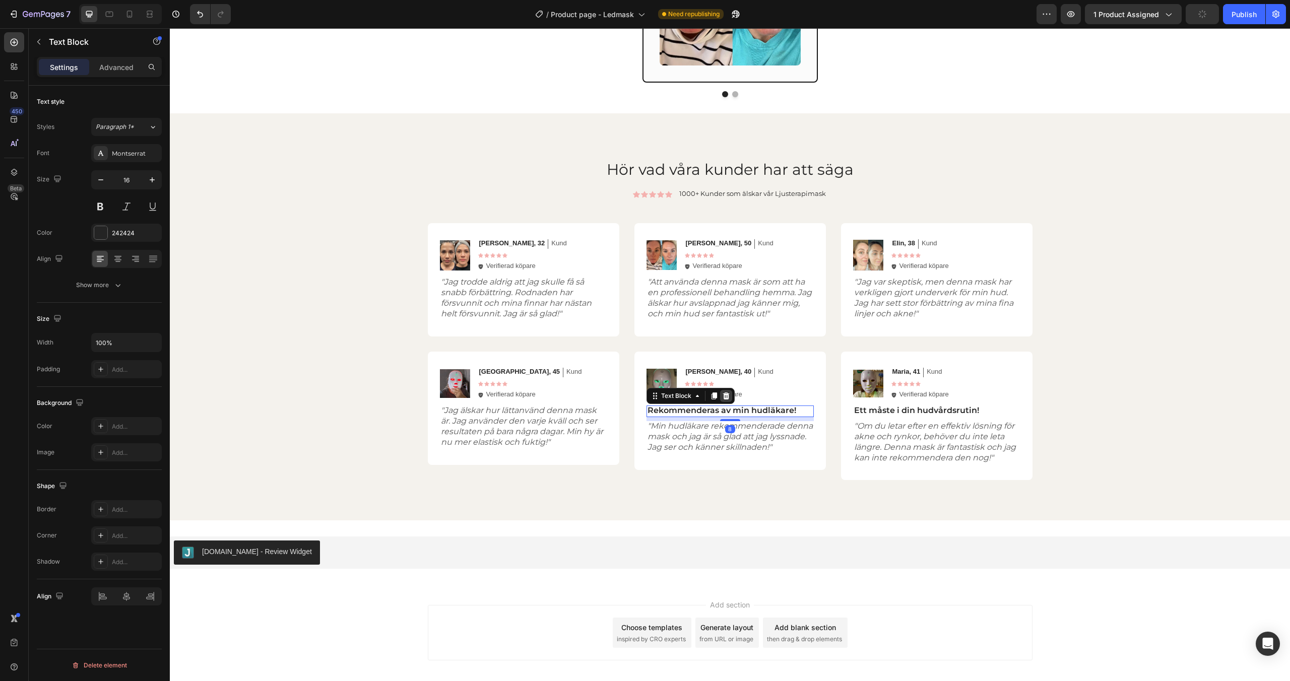
click at [726, 398] on icon at bounding box center [726, 396] width 8 height 8
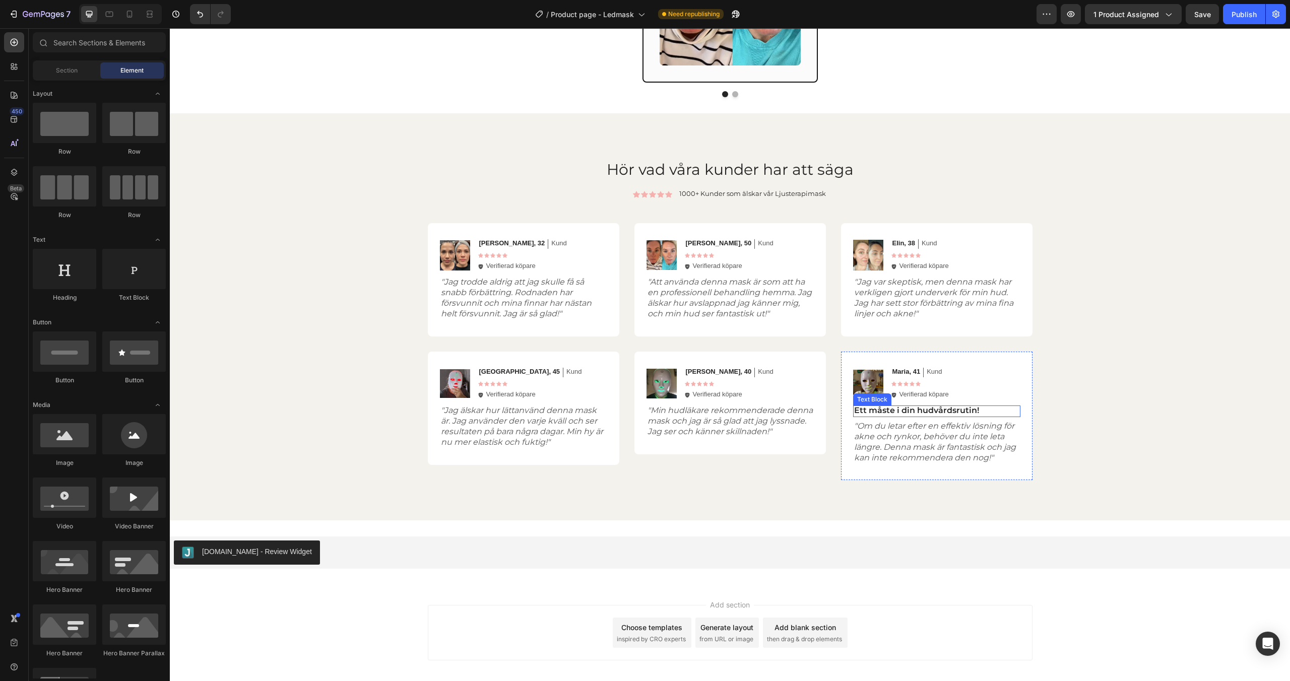
click at [875, 412] on p "Ett måste i din hudvårdsrutin!" at bounding box center [936, 411] width 165 height 11
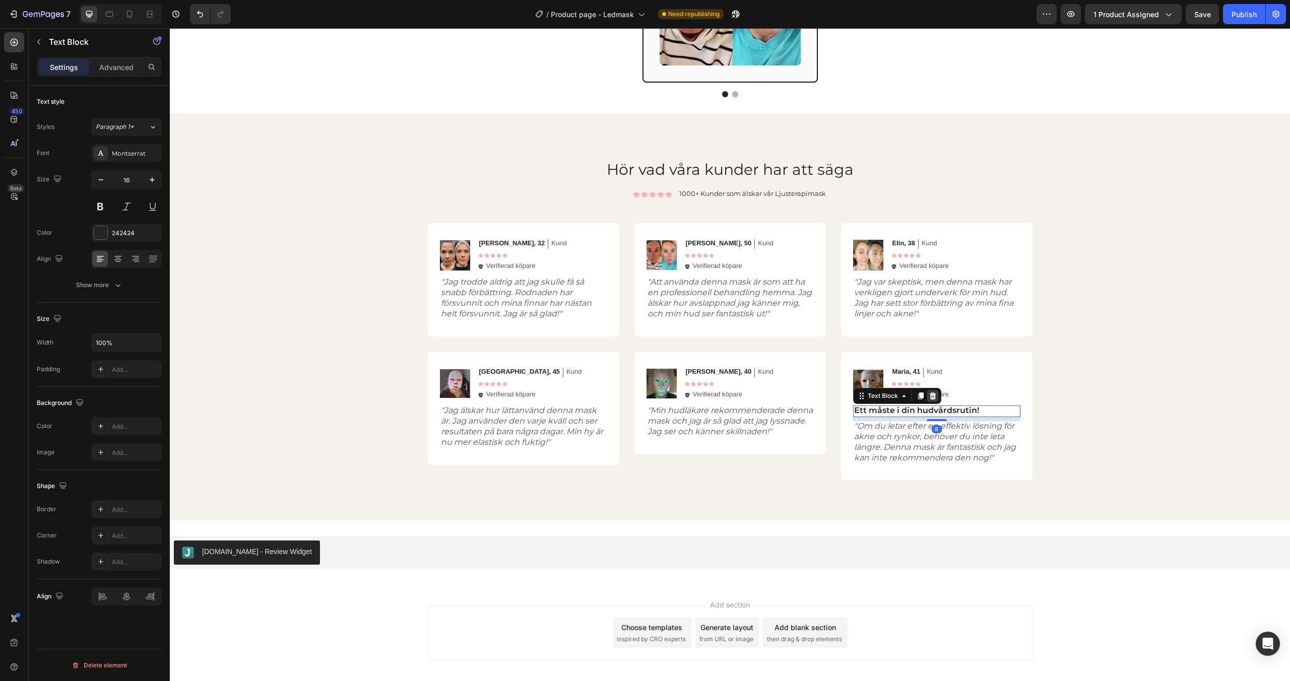
click at [931, 396] on icon at bounding box center [932, 396] width 7 height 7
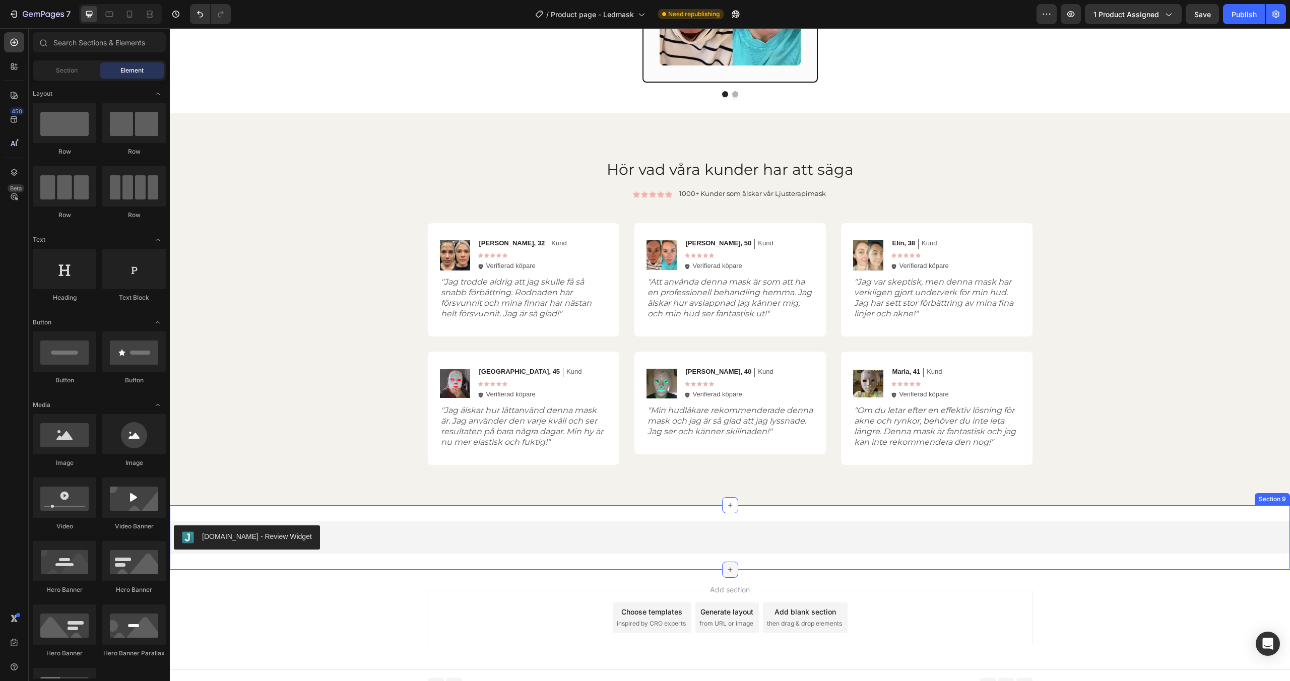
click at [729, 573] on icon at bounding box center [730, 570] width 8 height 8
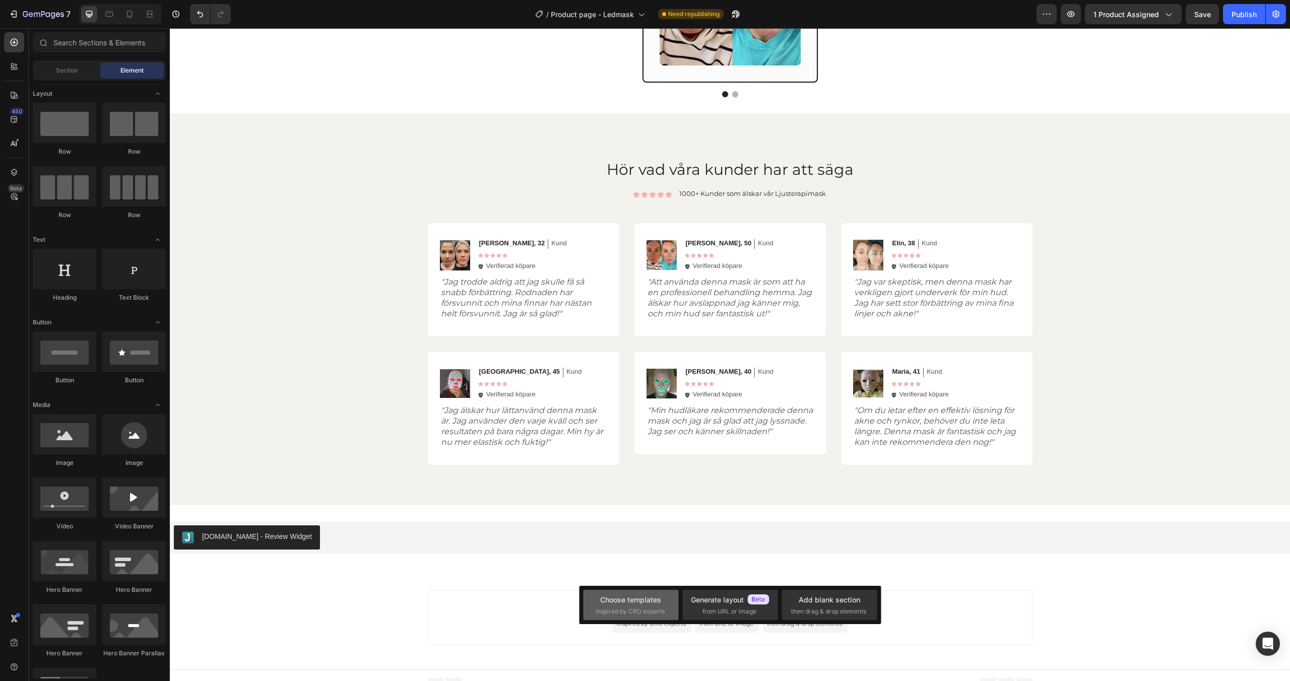
click at [637, 608] on span "inspired by CRO experts" at bounding box center [630, 611] width 69 height 9
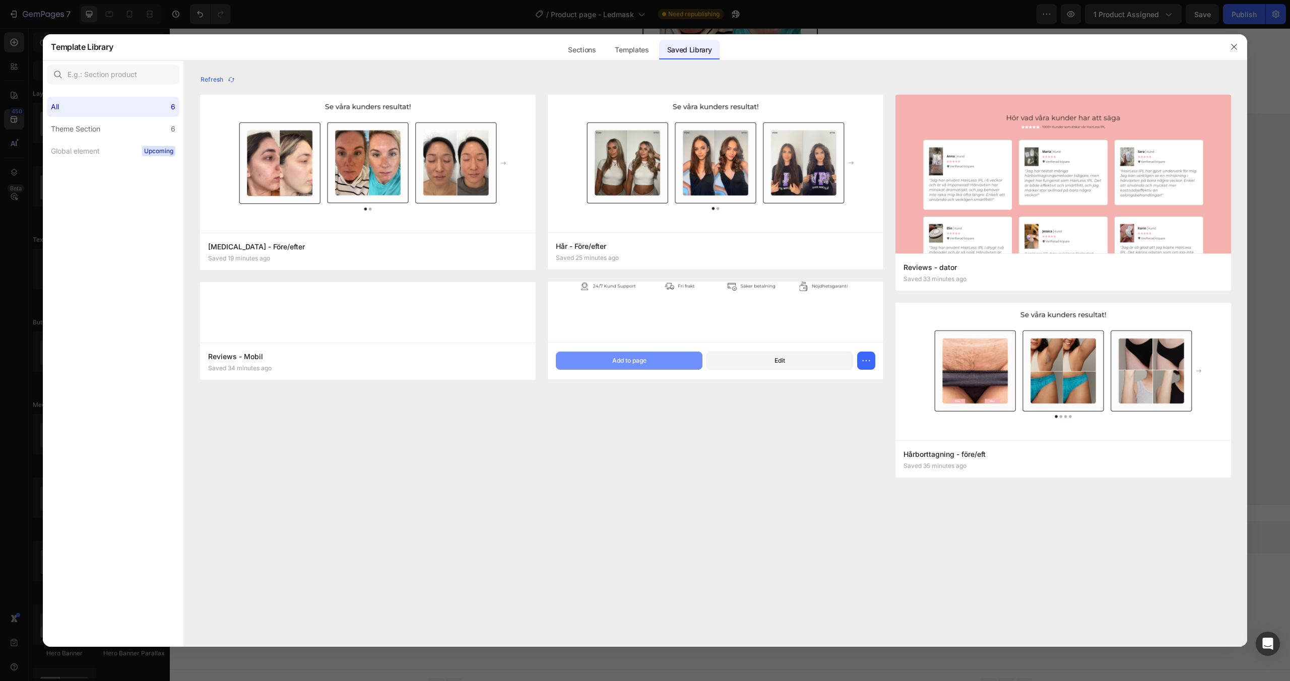
click at [626, 357] on div "Add to page" at bounding box center [629, 360] width 34 height 9
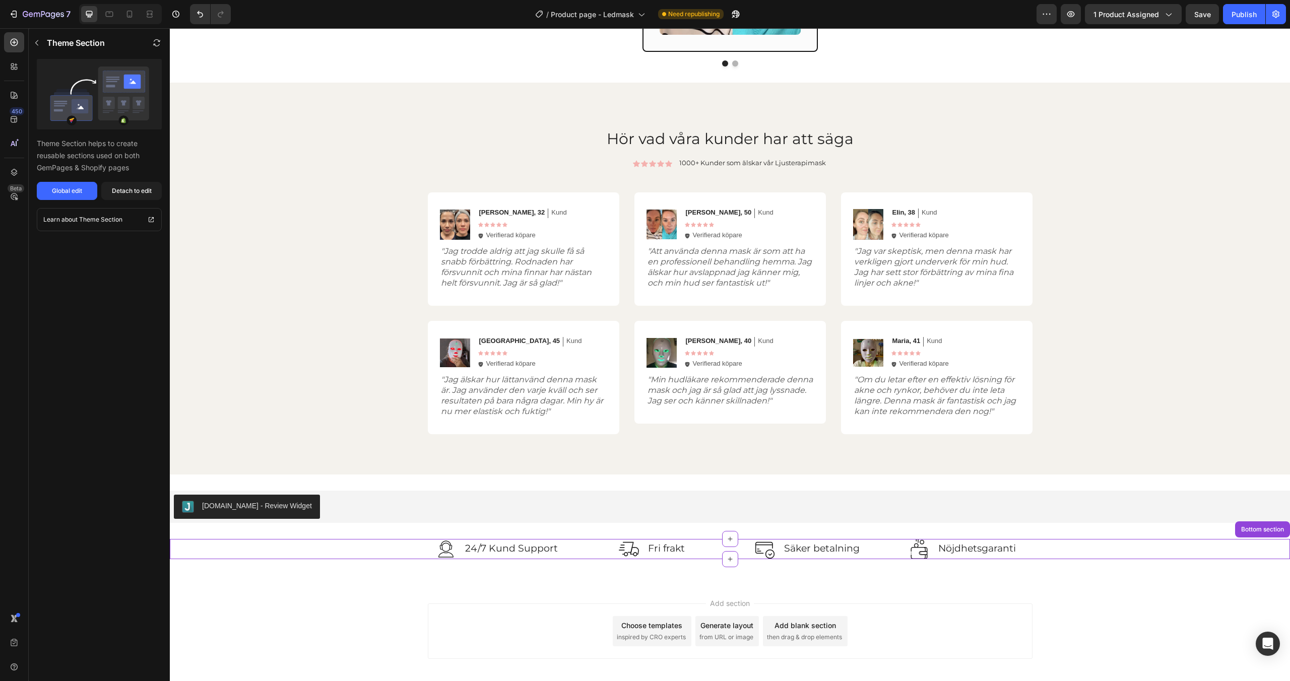
scroll to position [2106, 0]
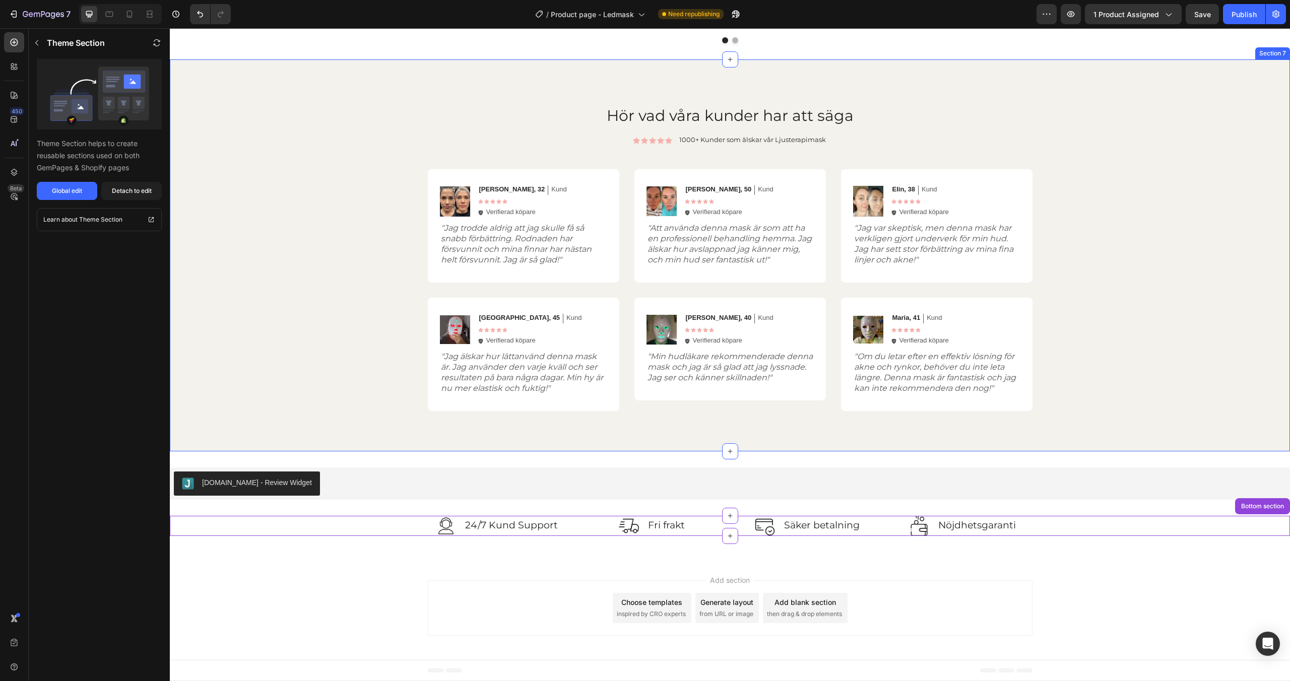
click at [364, 276] on div "Hör vad våra kunder har att säga Heading Icon Icon Icon Icon Icon Icon List 100…" at bounding box center [730, 256] width 1100 height 312
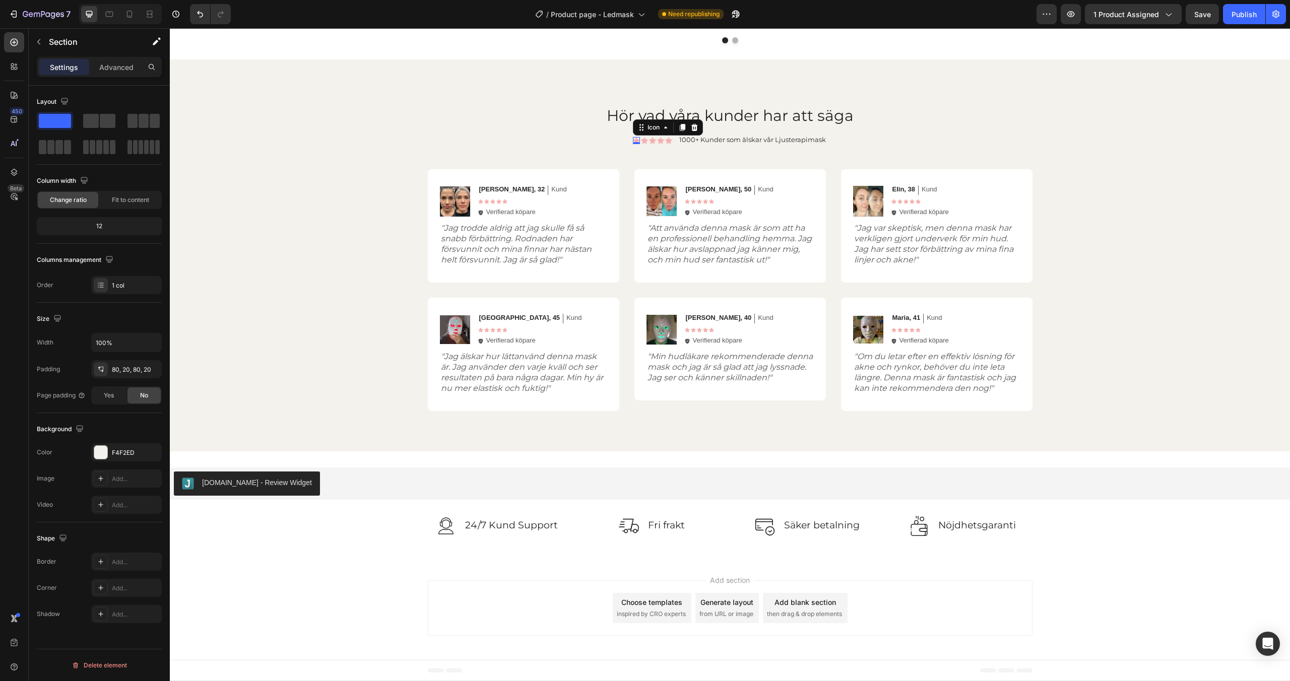
click at [638, 143] on div "Icon 0" at bounding box center [636, 140] width 7 height 7
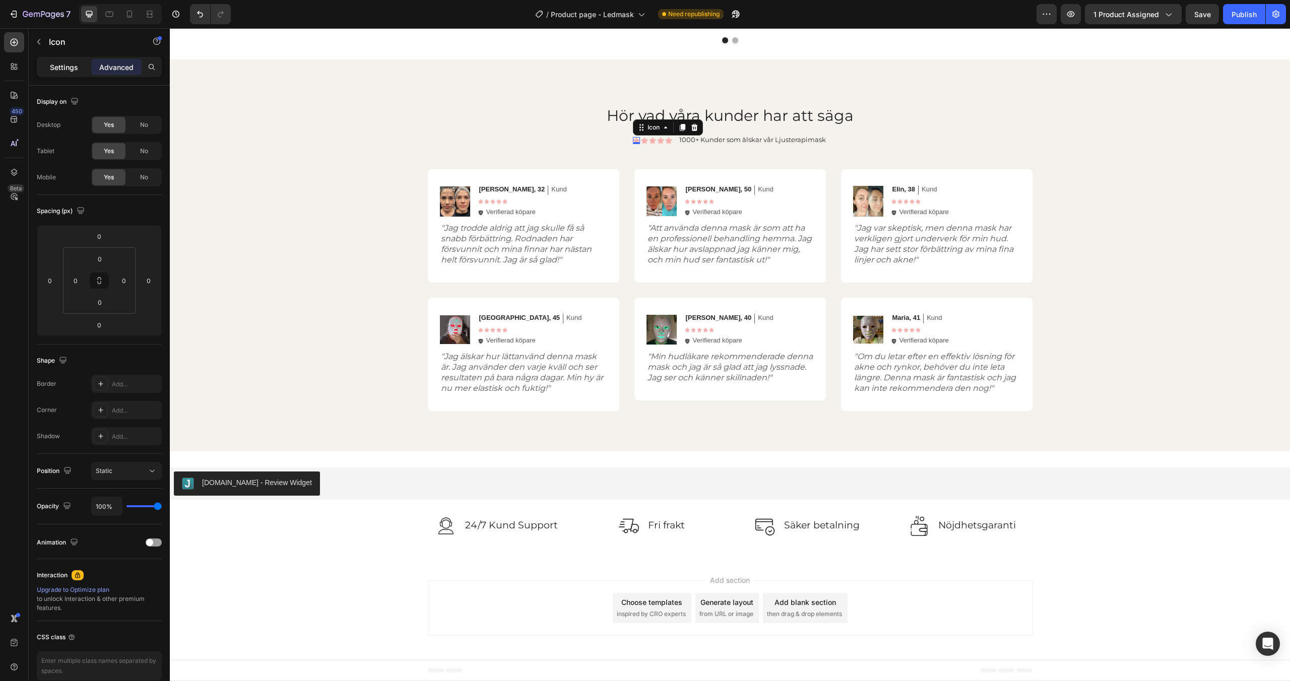
click at [72, 66] on p "Settings" at bounding box center [64, 67] width 28 height 11
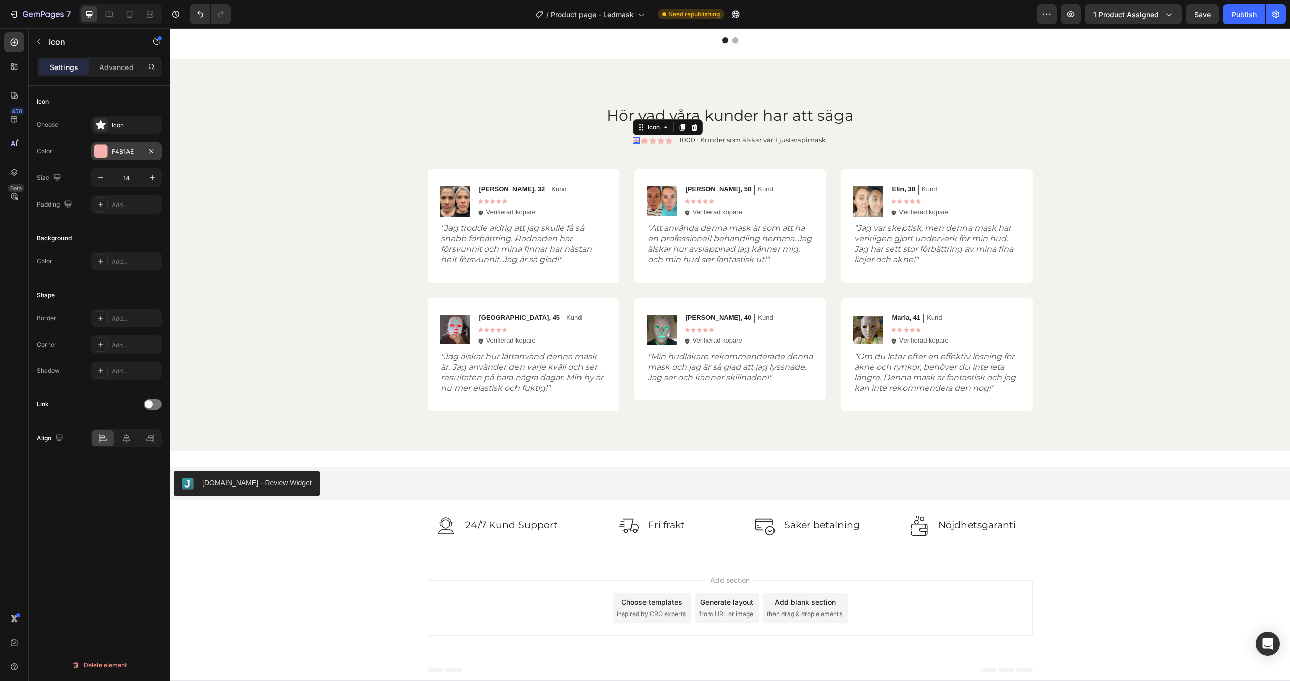
click at [99, 152] on div at bounding box center [100, 151] width 13 height 13
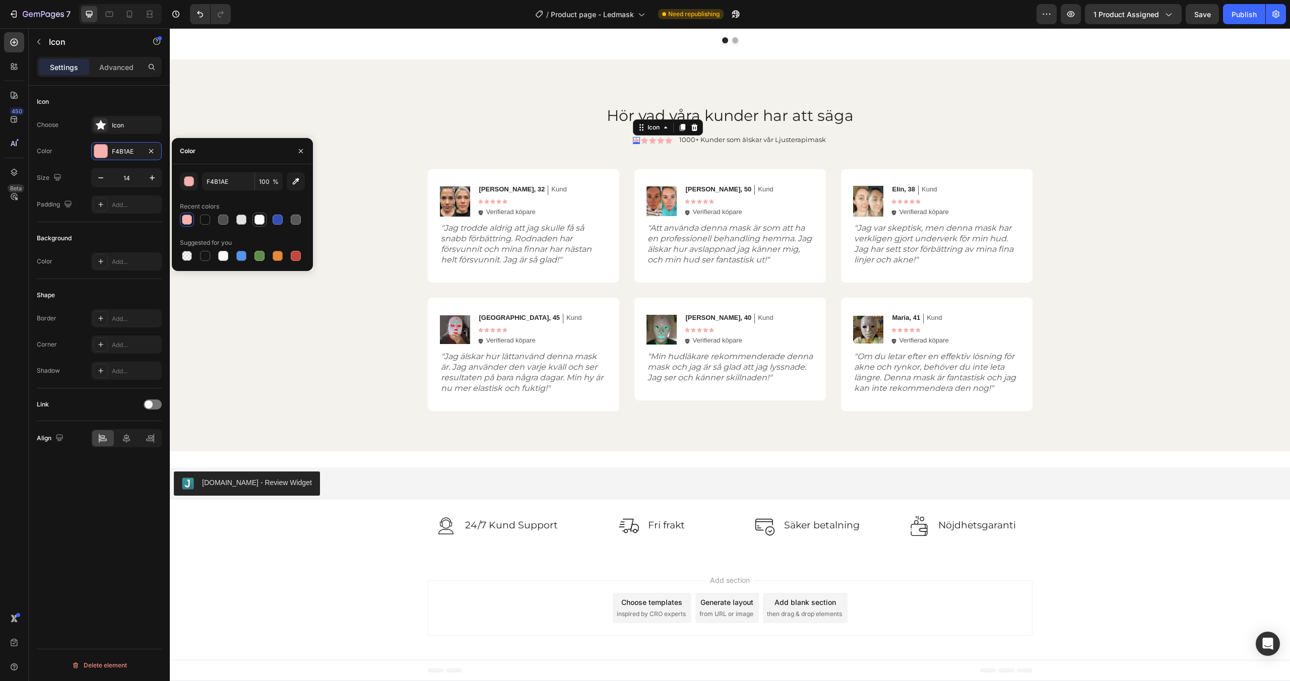
click at [259, 219] on div at bounding box center [260, 220] width 10 height 10
type input "FFFFFF"
click at [645, 141] on div "Icon" at bounding box center [644, 140] width 7 height 7
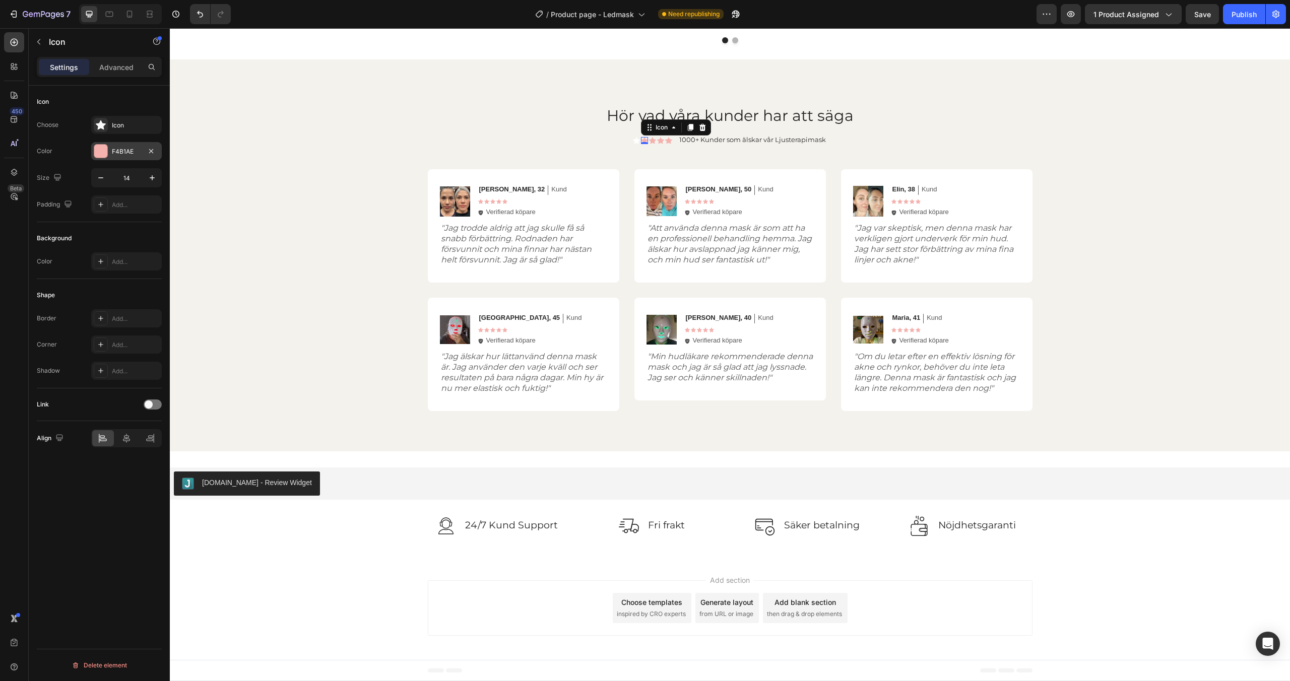
click at [123, 150] on div "F4B1AE" at bounding box center [126, 151] width 29 height 9
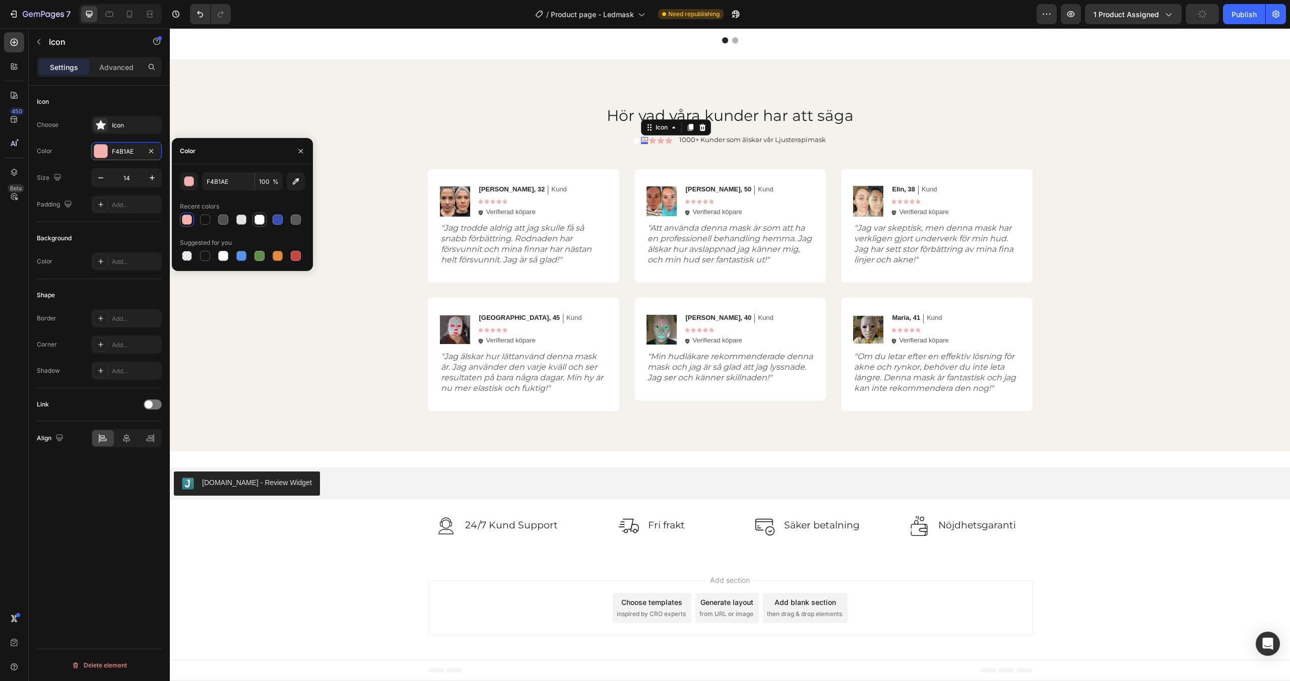
click at [258, 223] on div at bounding box center [260, 220] width 10 height 10
type input "FFFFFF"
click at [654, 142] on div "Icon 0" at bounding box center [652, 140] width 7 height 7
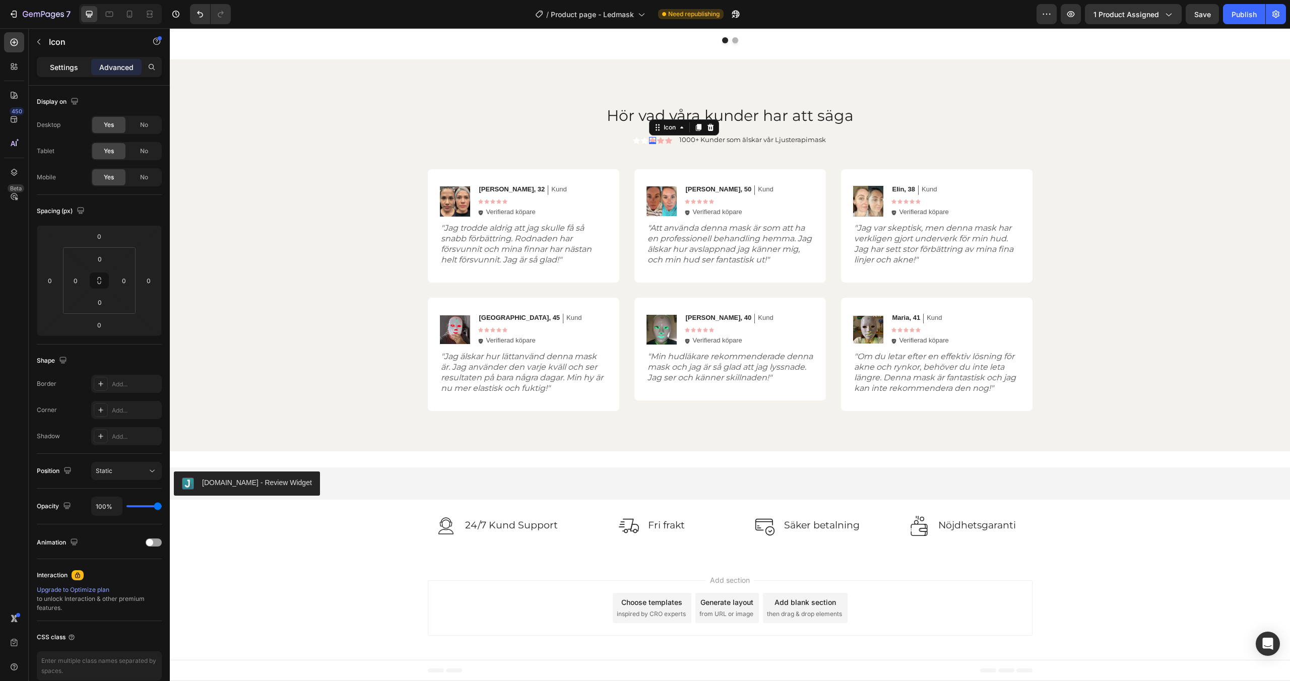
click at [59, 66] on p "Settings" at bounding box center [64, 67] width 28 height 11
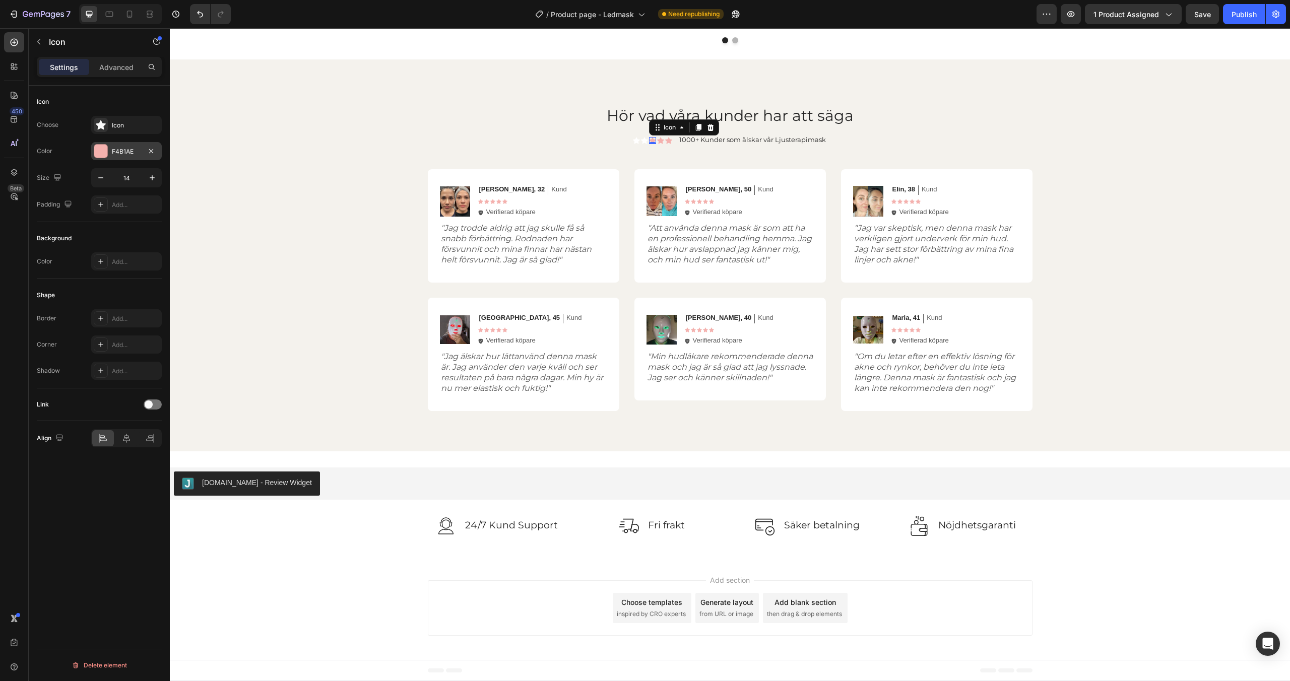
click at [105, 152] on div at bounding box center [100, 151] width 13 height 13
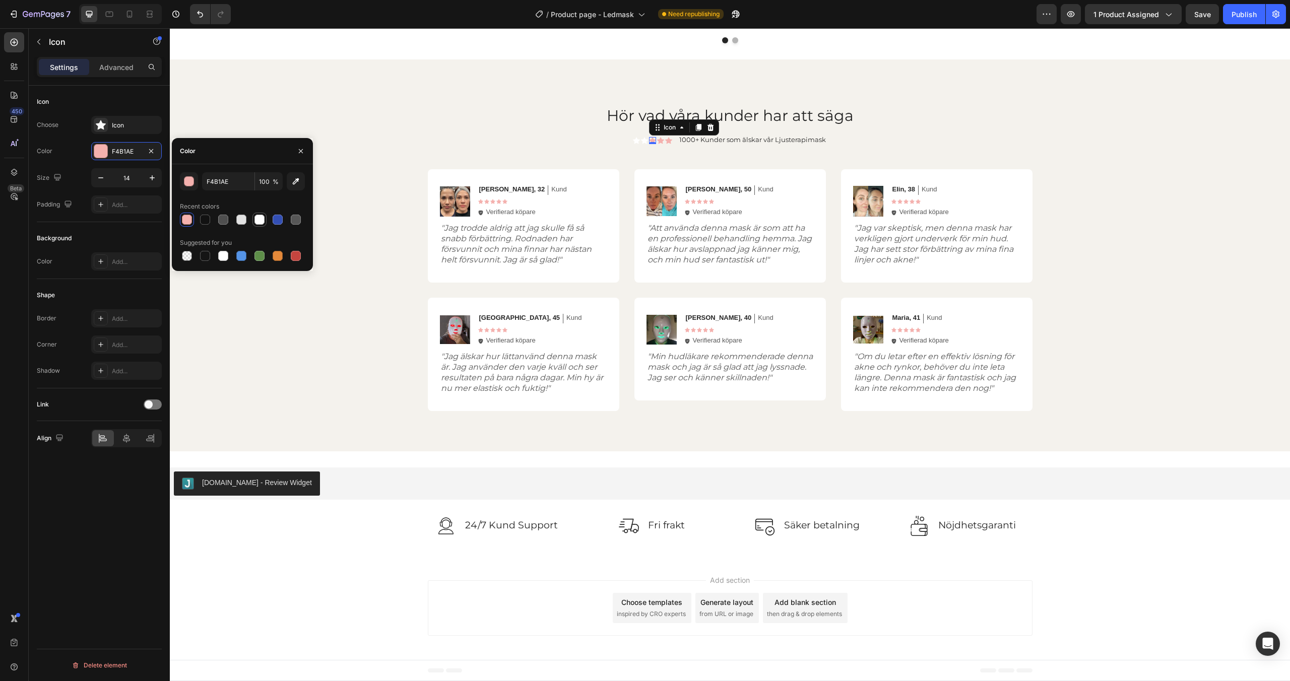
click at [262, 224] on div at bounding box center [260, 220] width 10 height 10
type input "FFFFFF"
click at [662, 141] on div "Icon 0" at bounding box center [660, 140] width 7 height 7
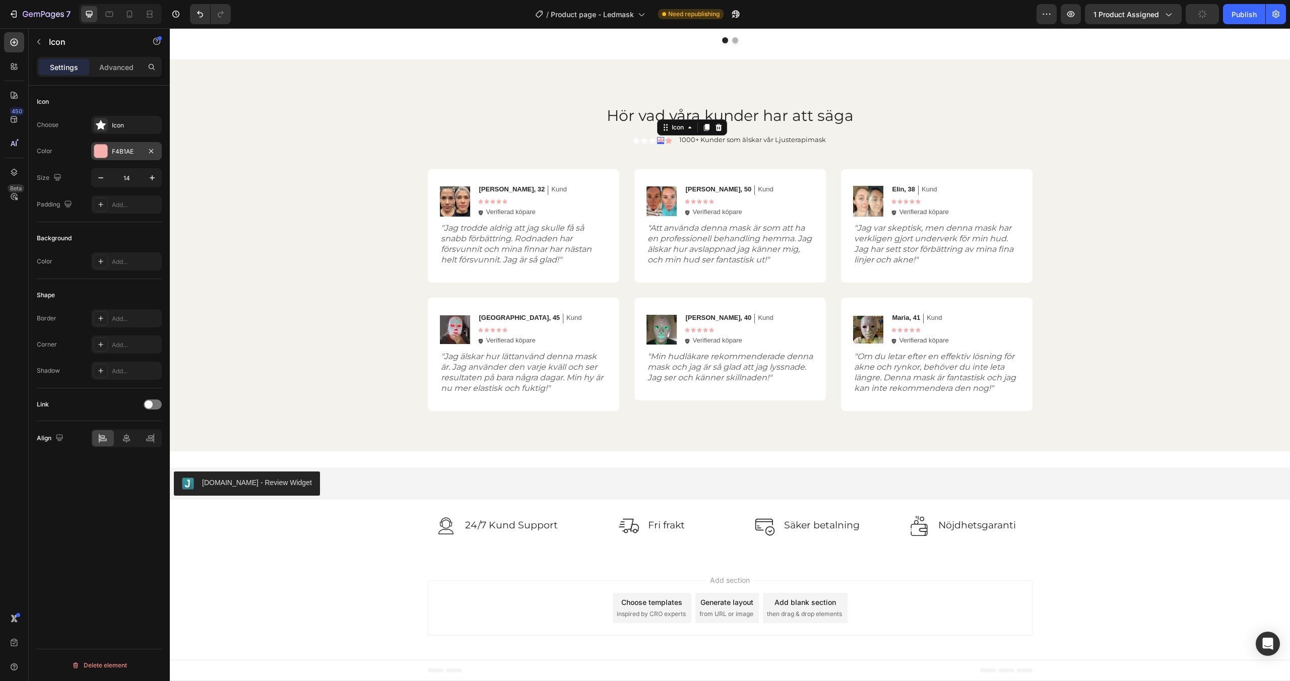
click at [104, 153] on div at bounding box center [100, 151] width 13 height 13
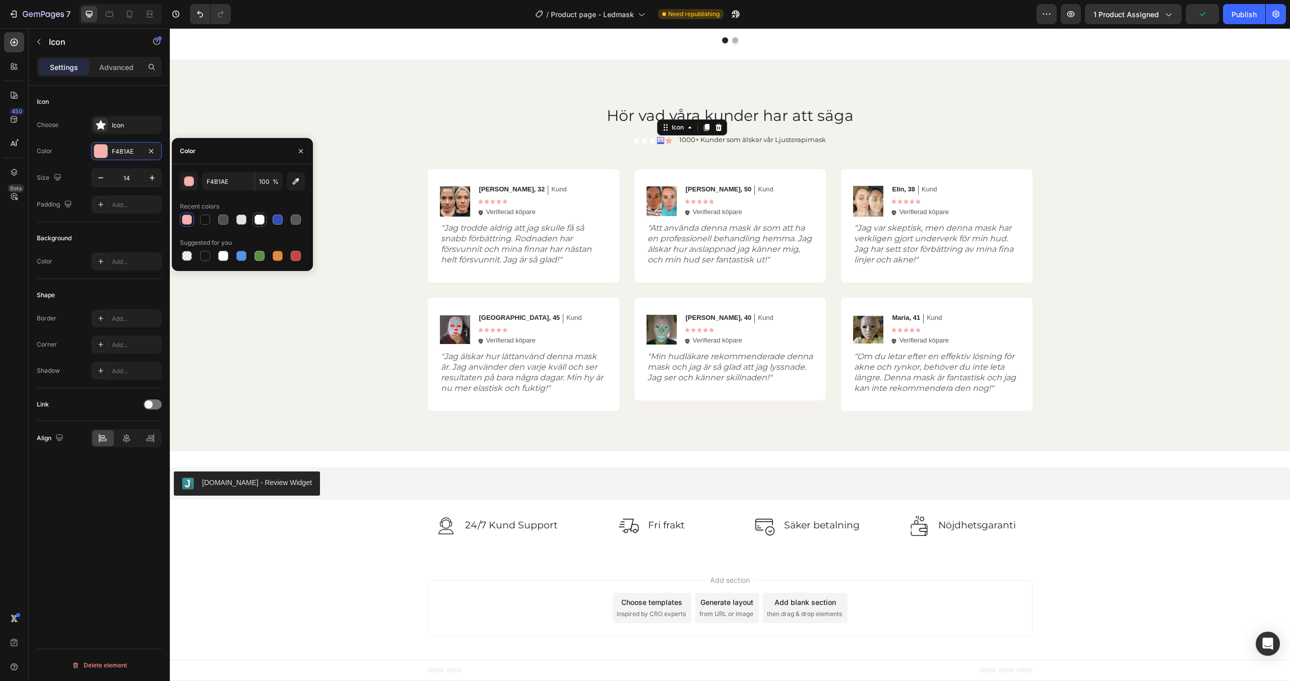
click at [261, 217] on div at bounding box center [260, 220] width 10 height 10
type input "FFFFFF"
click at [671, 142] on div "Icon 0" at bounding box center [668, 140] width 7 height 7
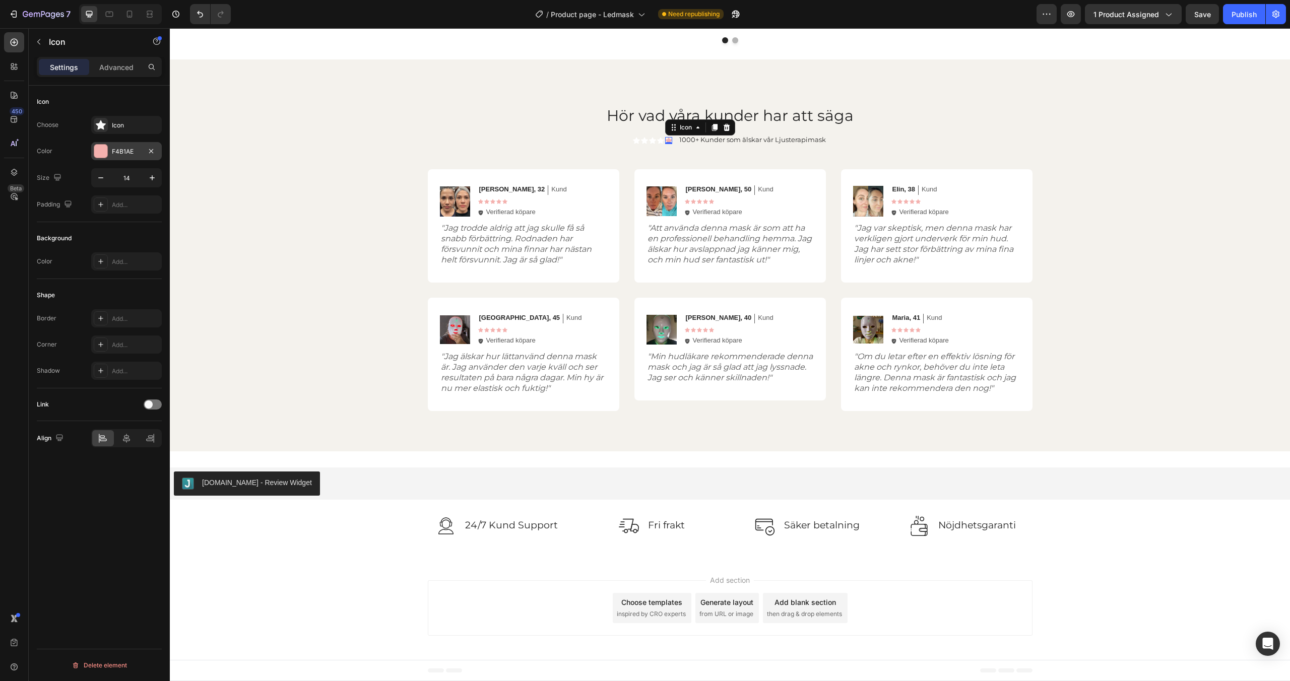
click at [102, 150] on div at bounding box center [100, 151] width 13 height 13
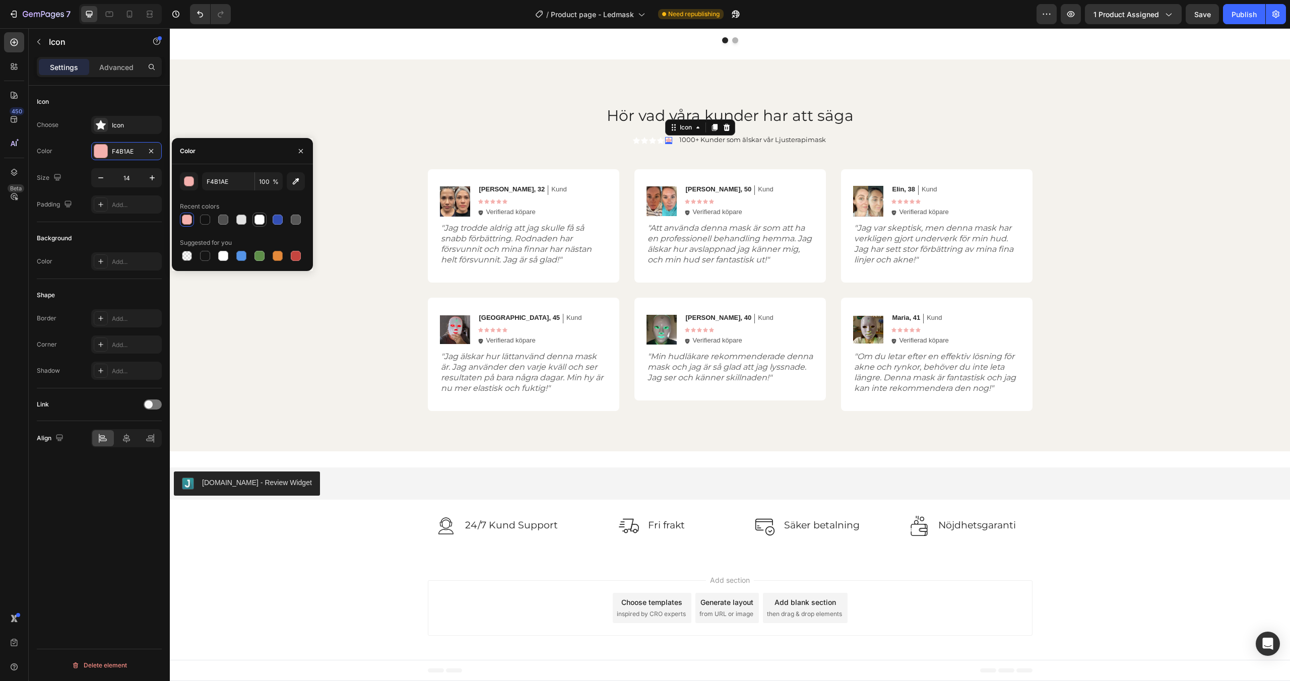
click at [258, 223] on div at bounding box center [260, 220] width 10 height 10
type input "FFFFFF"
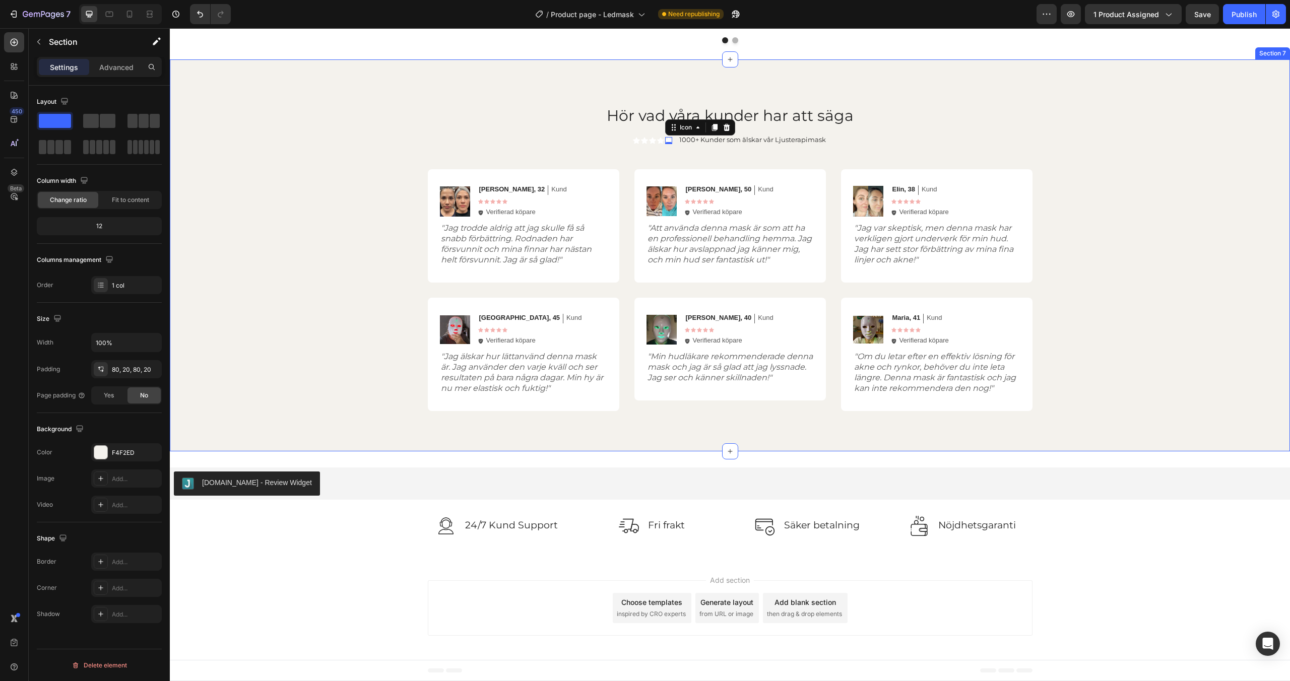
click at [419, 127] on div "Hör vad våra kunder har att säga Heading Icon Icon Icon Icon Icon 0 Icon List 1…" at bounding box center [730, 256] width 1100 height 312
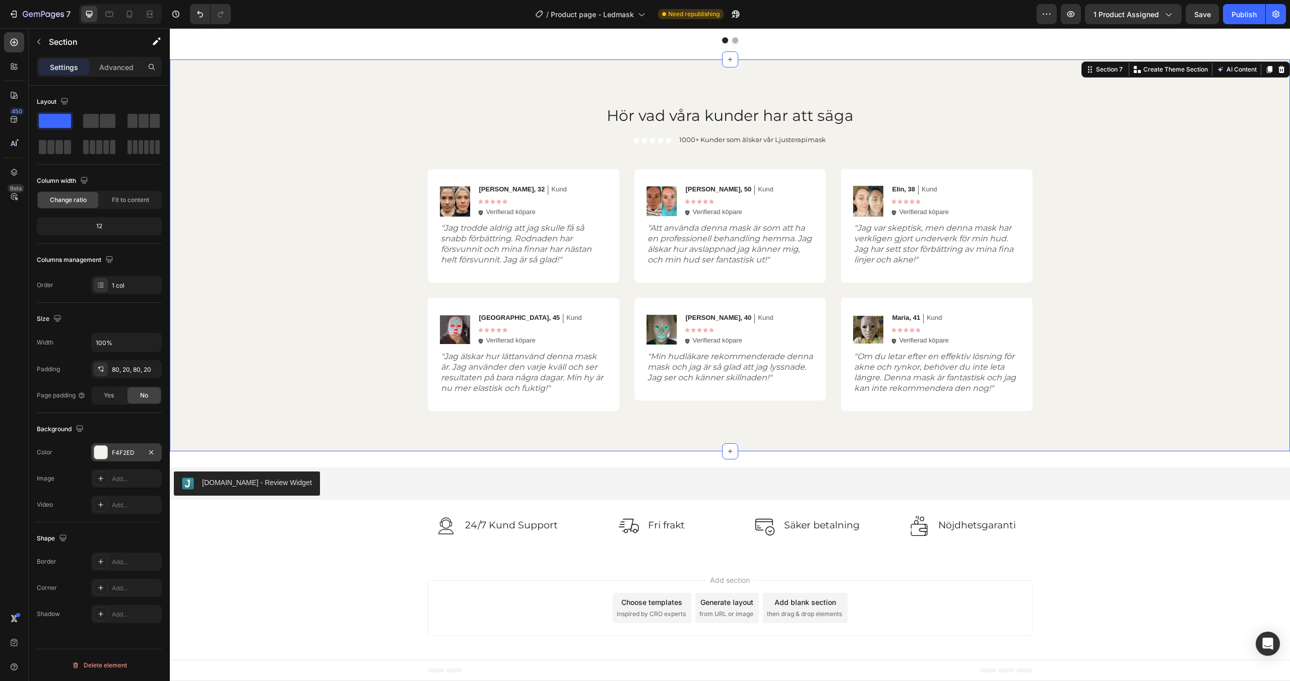
click at [98, 453] on div at bounding box center [100, 452] width 13 height 13
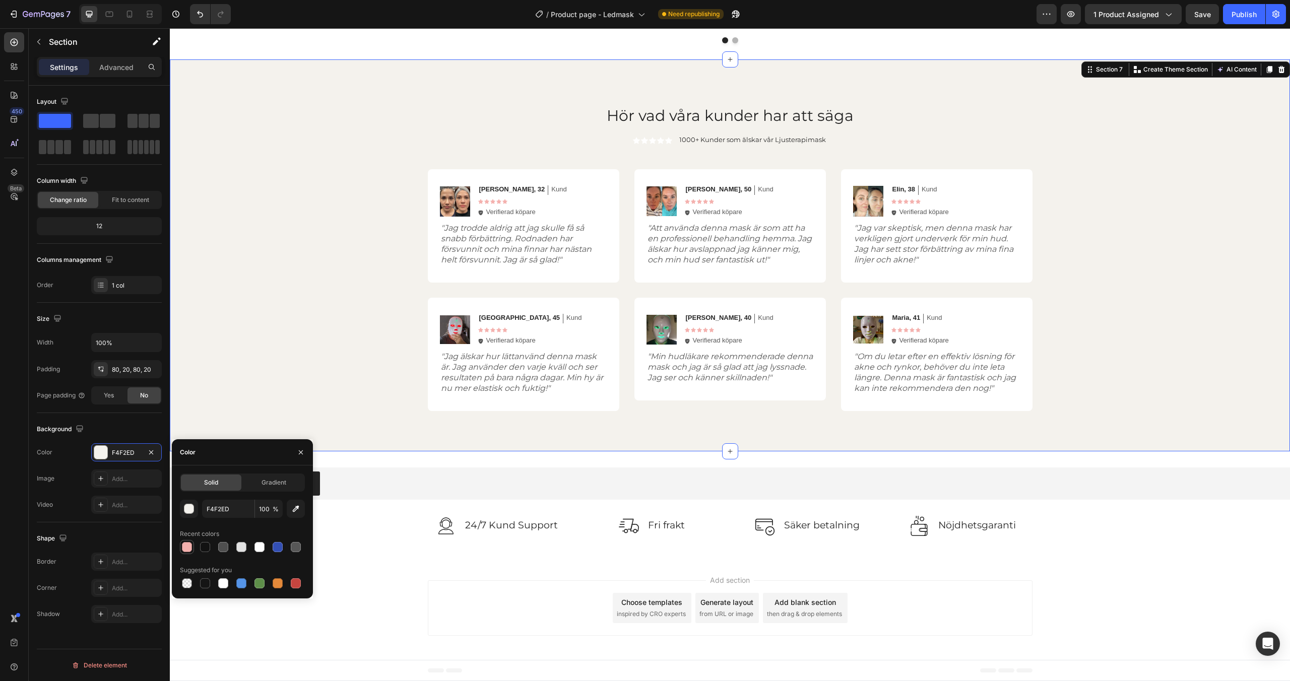
click at [181, 546] on div at bounding box center [187, 547] width 12 height 12
type input "F4B1AE"
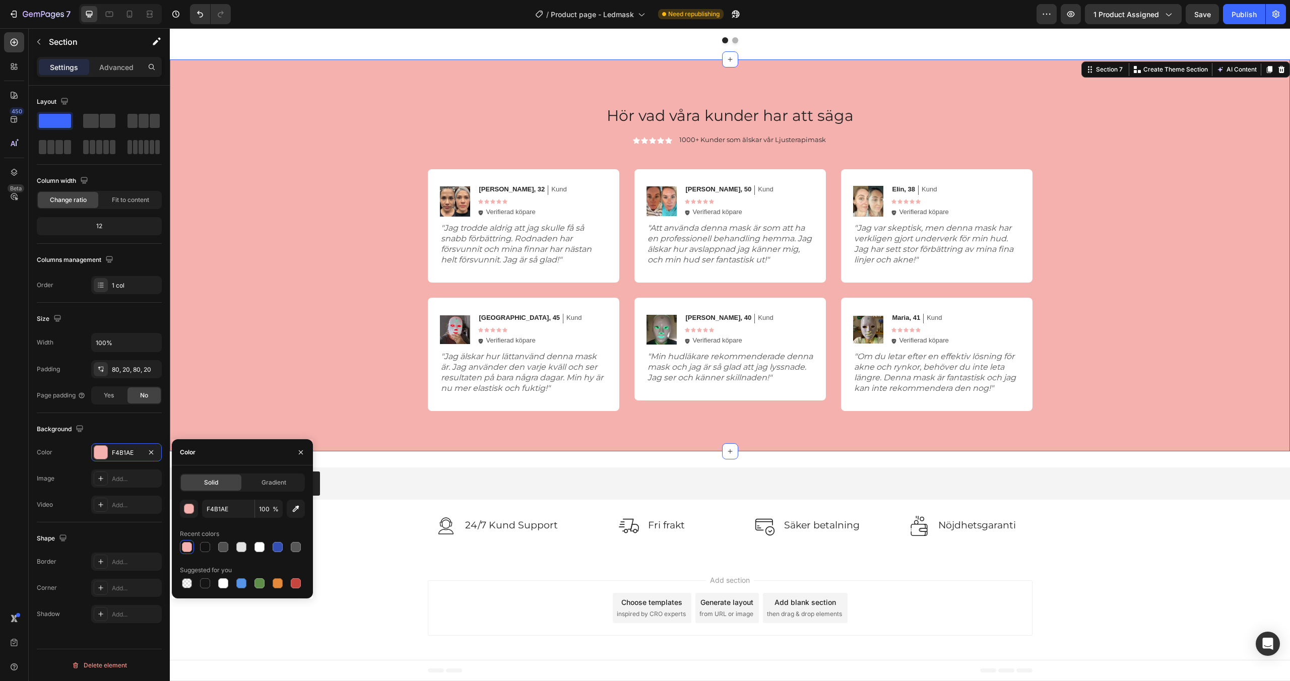
click at [283, 351] on div "Hör vad våra kunder har att säga Heading Icon Icon Icon Icon Icon Icon List 100…" at bounding box center [730, 256] width 1100 height 312
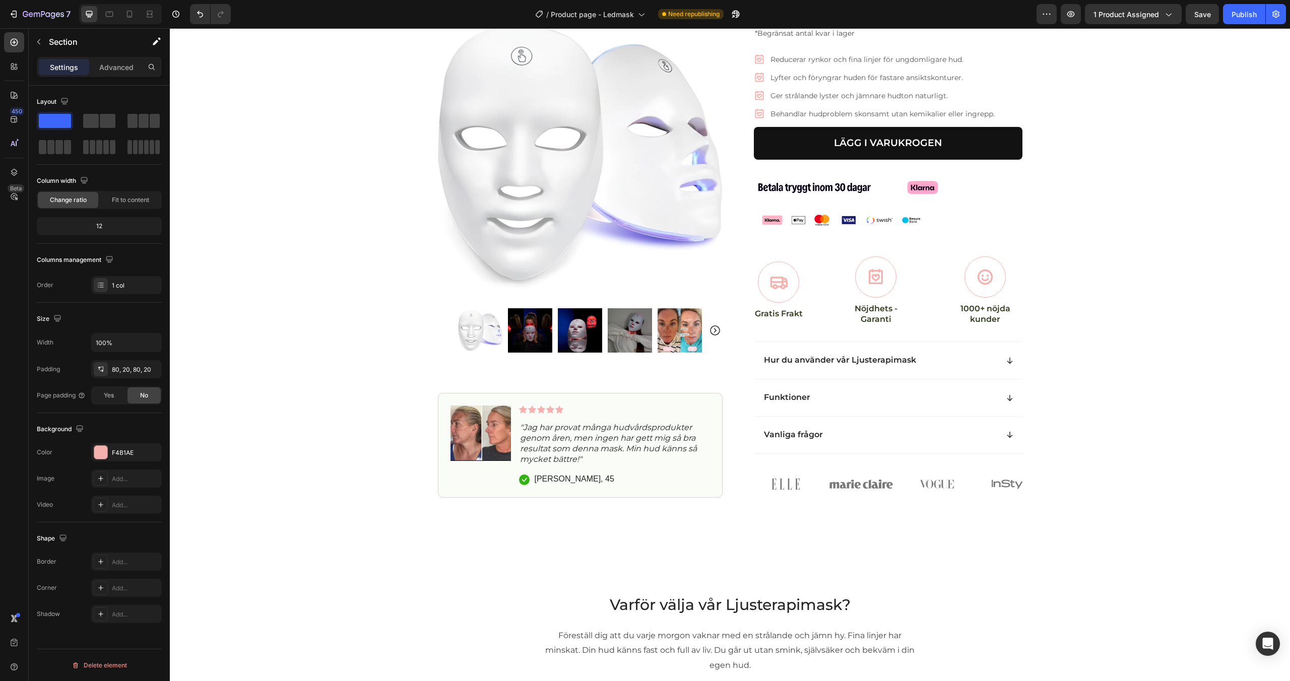
scroll to position [0, 0]
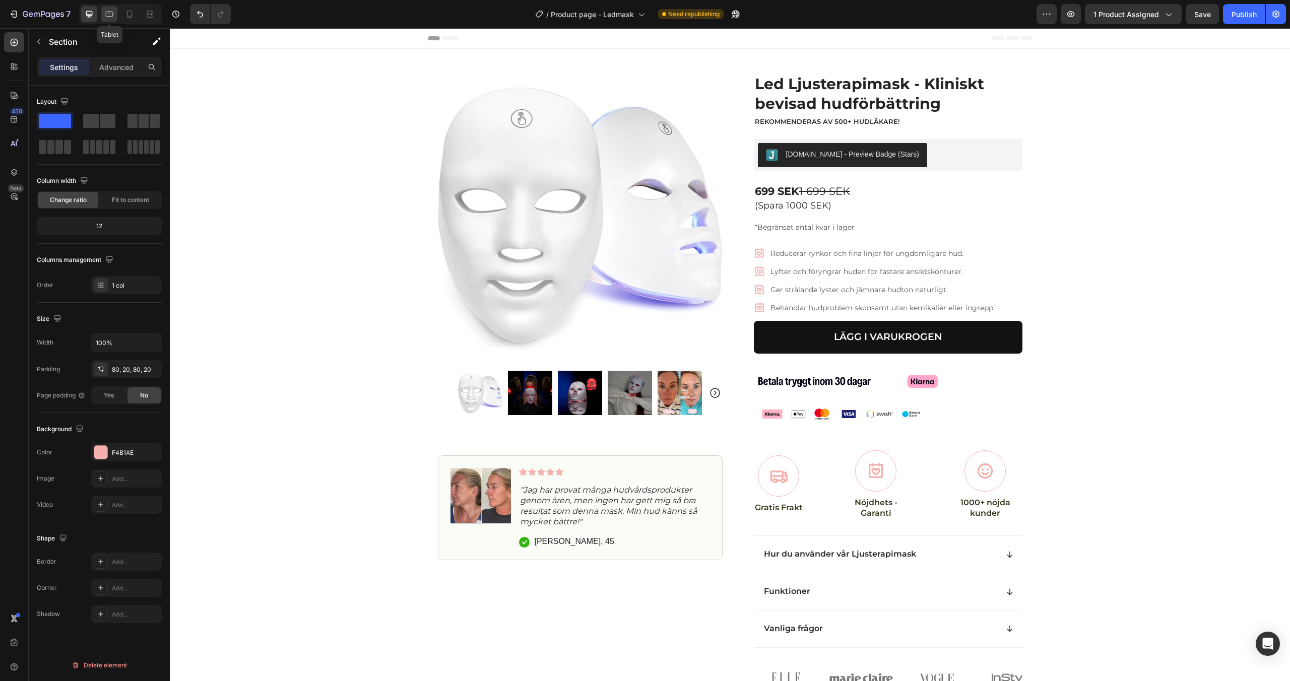
click at [114, 15] on icon at bounding box center [109, 14] width 10 height 10
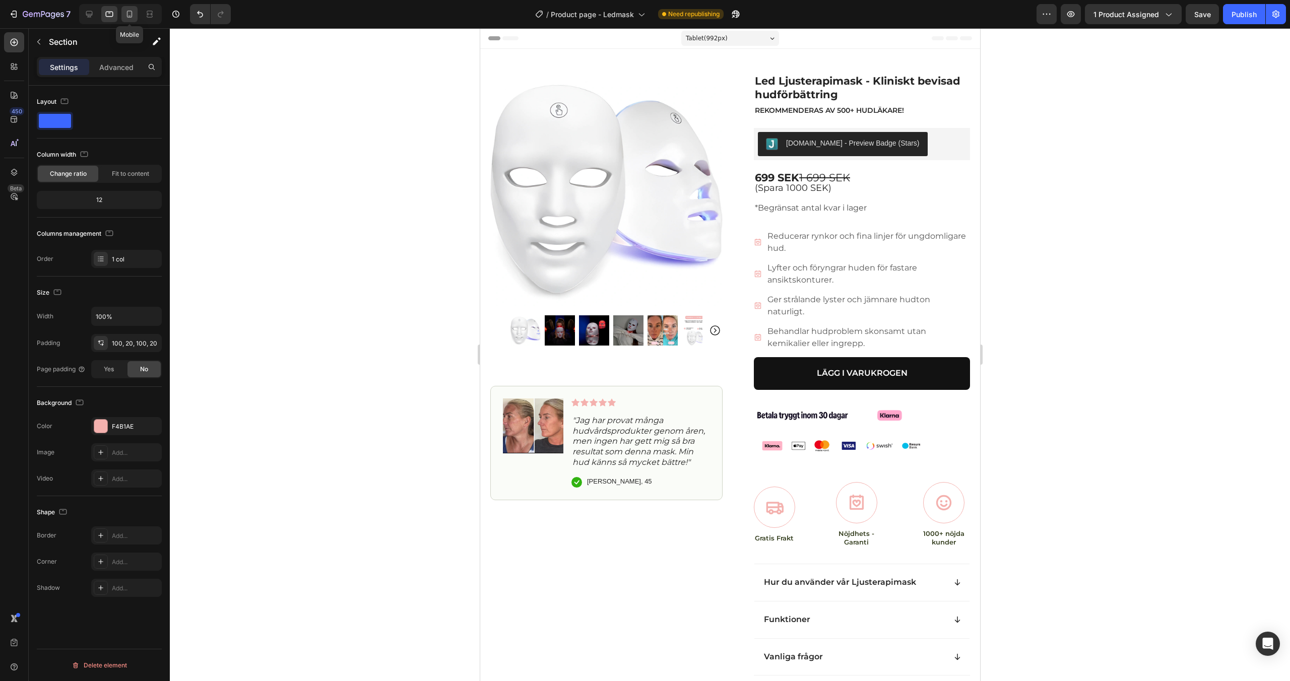
click at [132, 12] on icon at bounding box center [130, 14] width 6 height 7
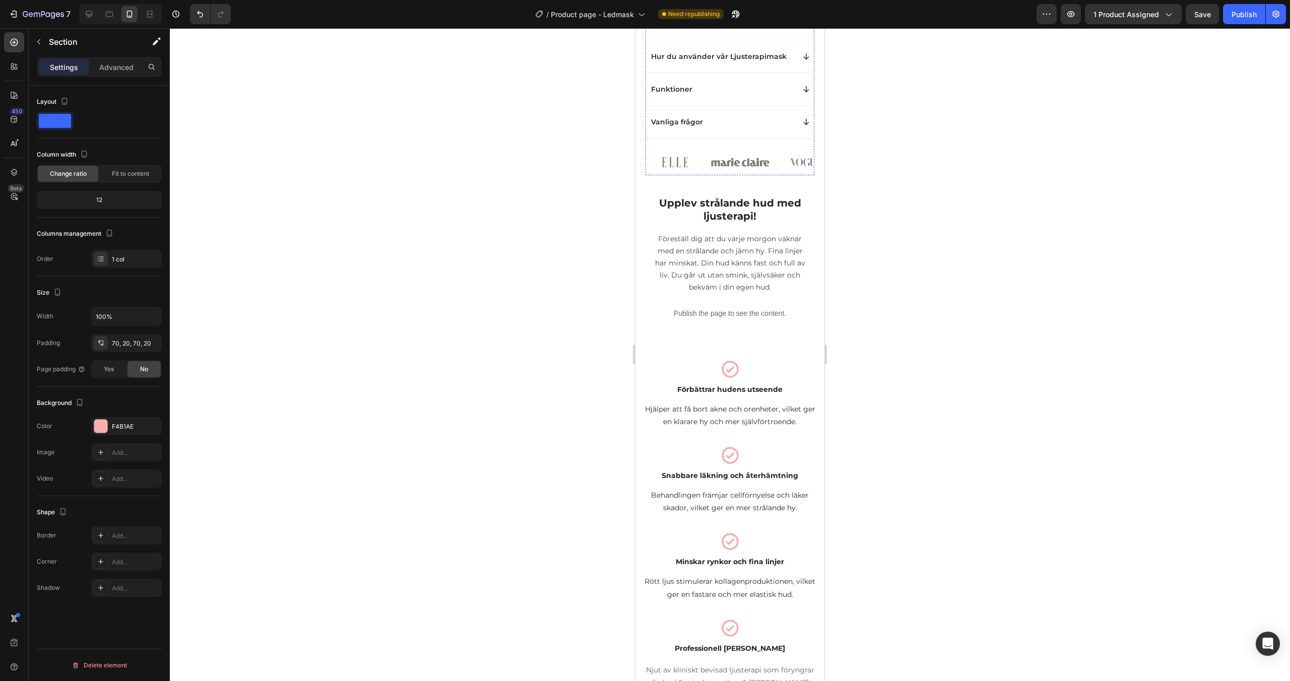
scroll to position [702, 0]
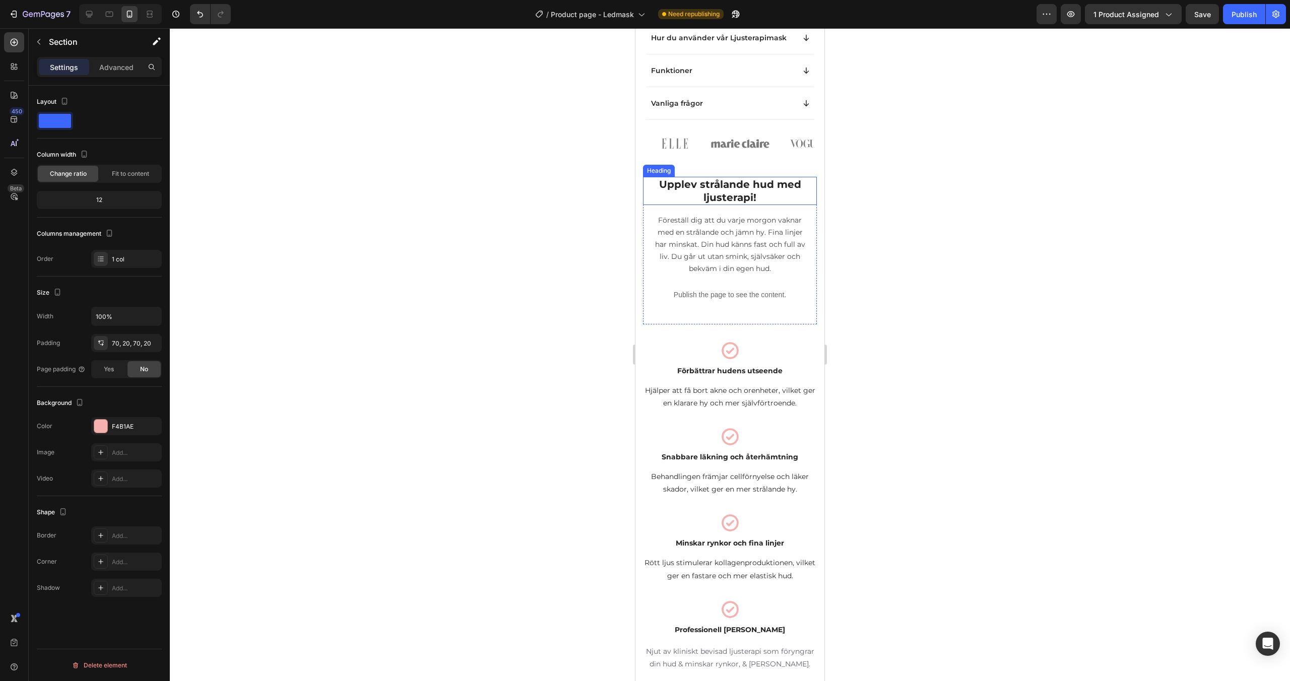
click at [700, 182] on h2 "Upplev strålande hud med ljusterapi!" at bounding box center [730, 191] width 158 height 28
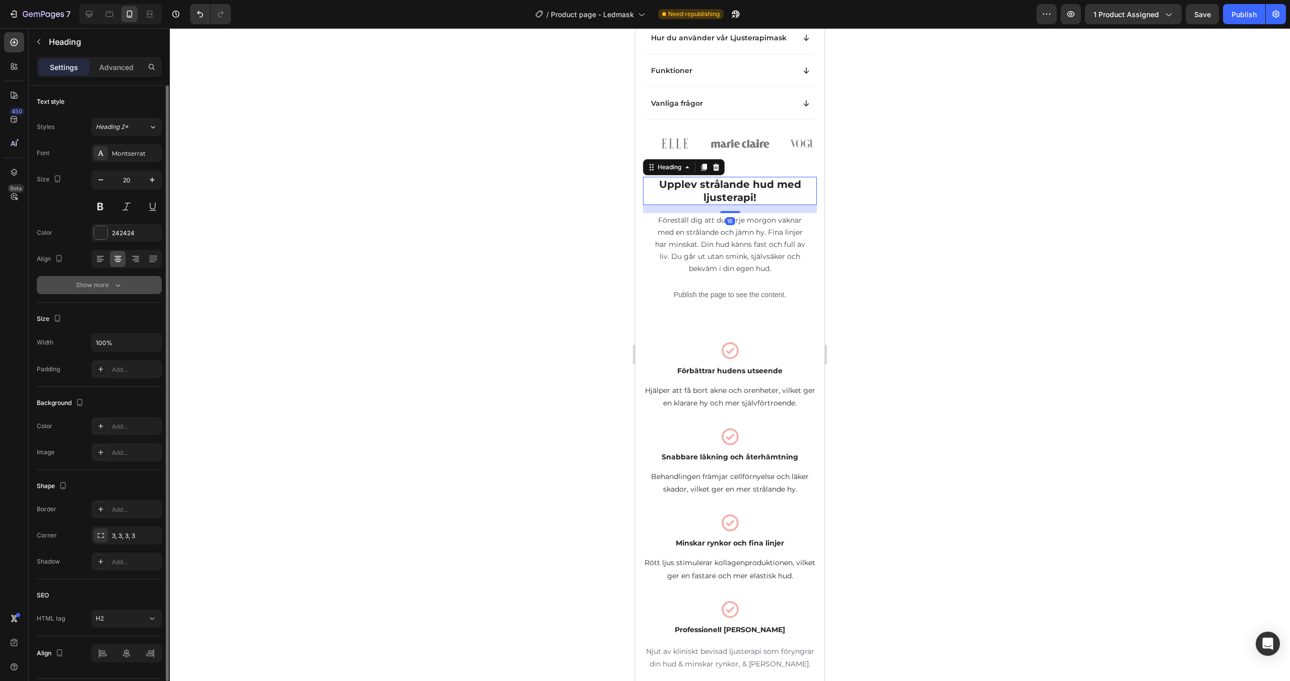
click at [109, 288] on div "Show more" at bounding box center [99, 285] width 47 height 10
click at [110, 288] on div "Bold" at bounding box center [121, 285] width 51 height 9
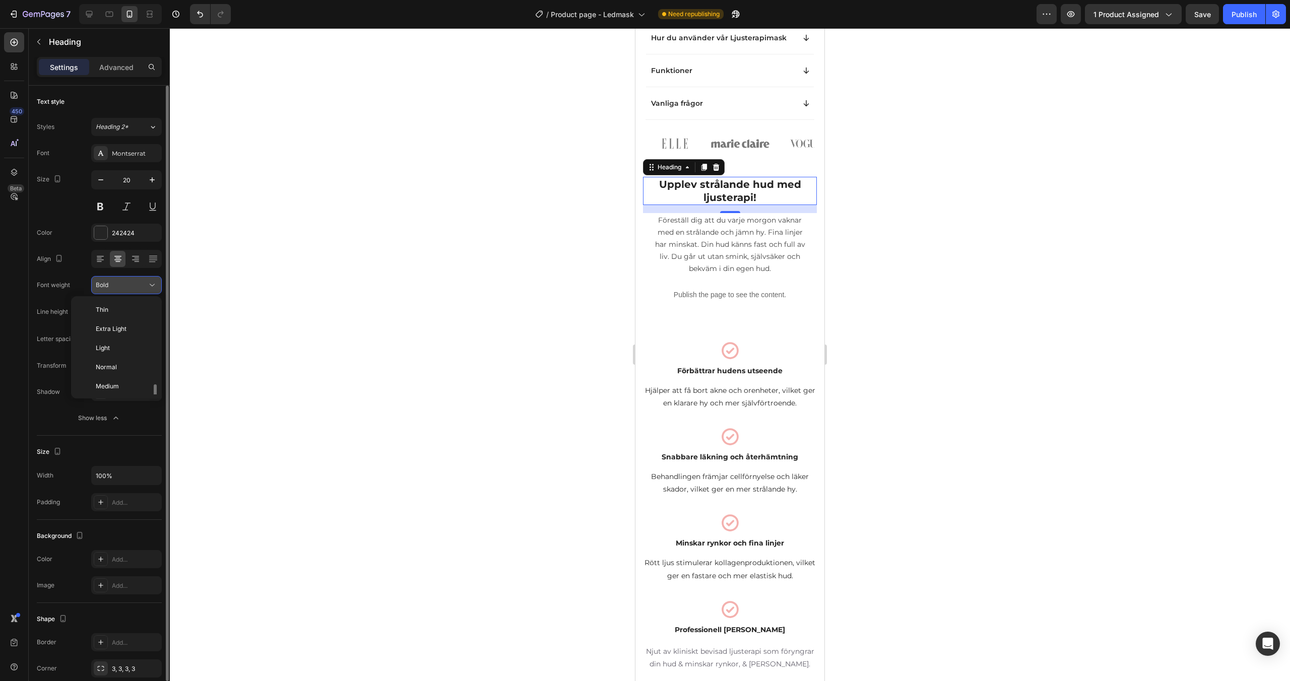
scroll to position [54, 0]
click at [115, 335] on span "Medium" at bounding box center [107, 332] width 23 height 9
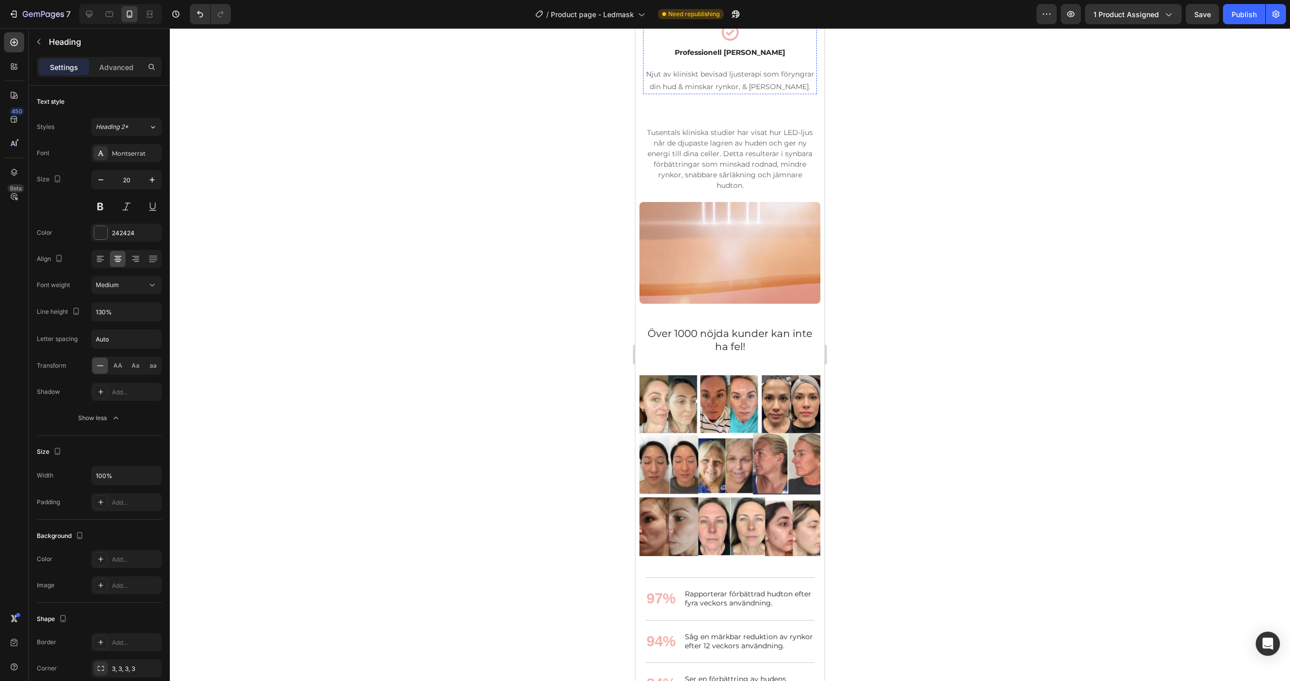
scroll to position [1273, 0]
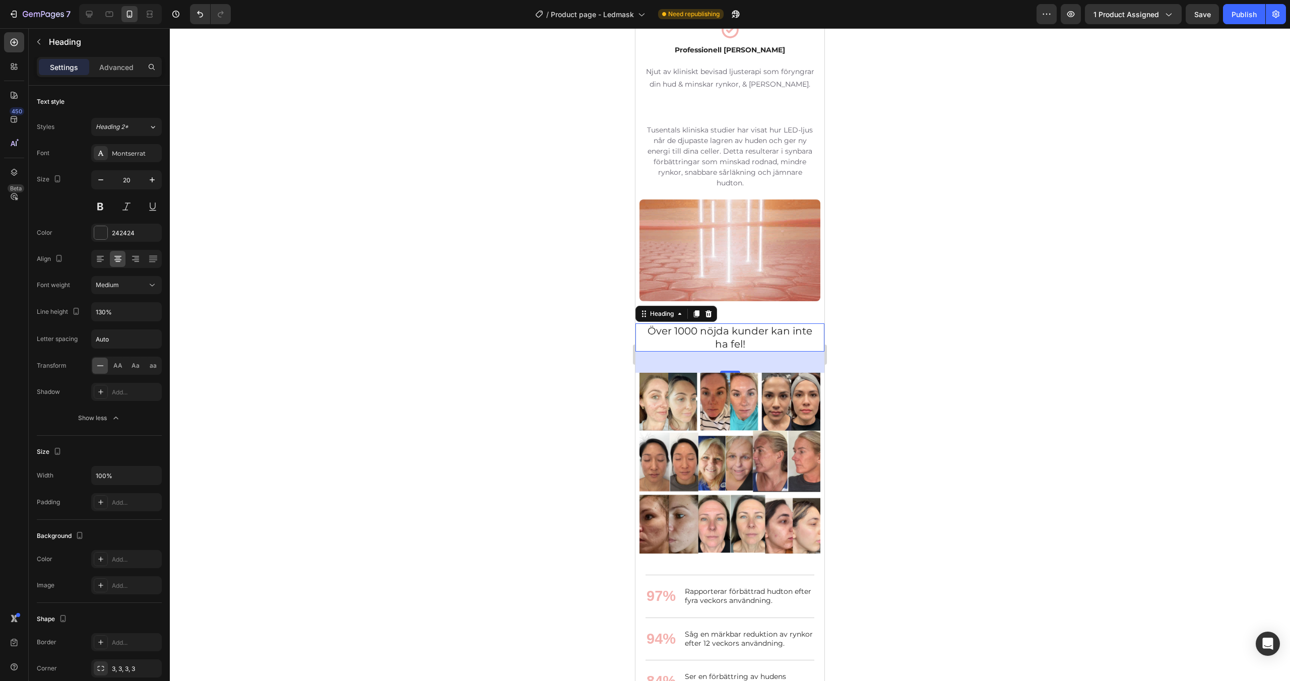
click at [713, 338] on h2 "Över 1000 nöjda kunder kan inte ha fel!" at bounding box center [730, 338] width 169 height 28
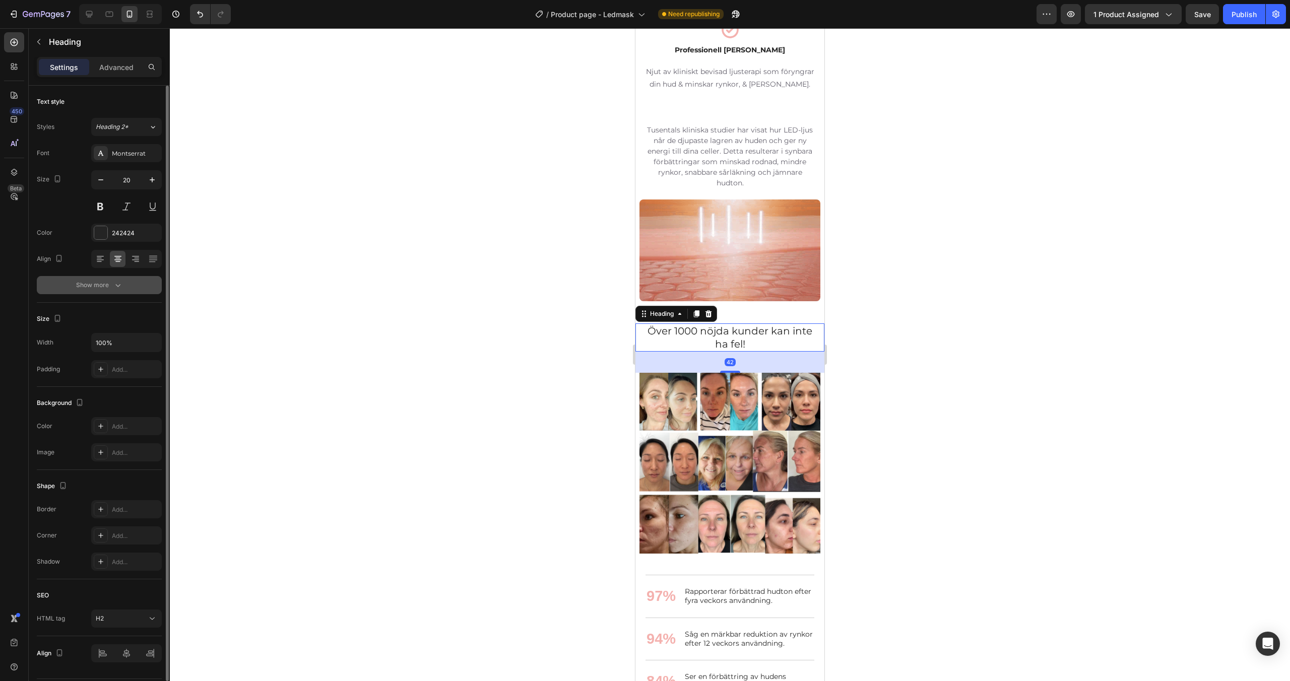
click at [124, 280] on button "Show more" at bounding box center [99, 285] width 125 height 18
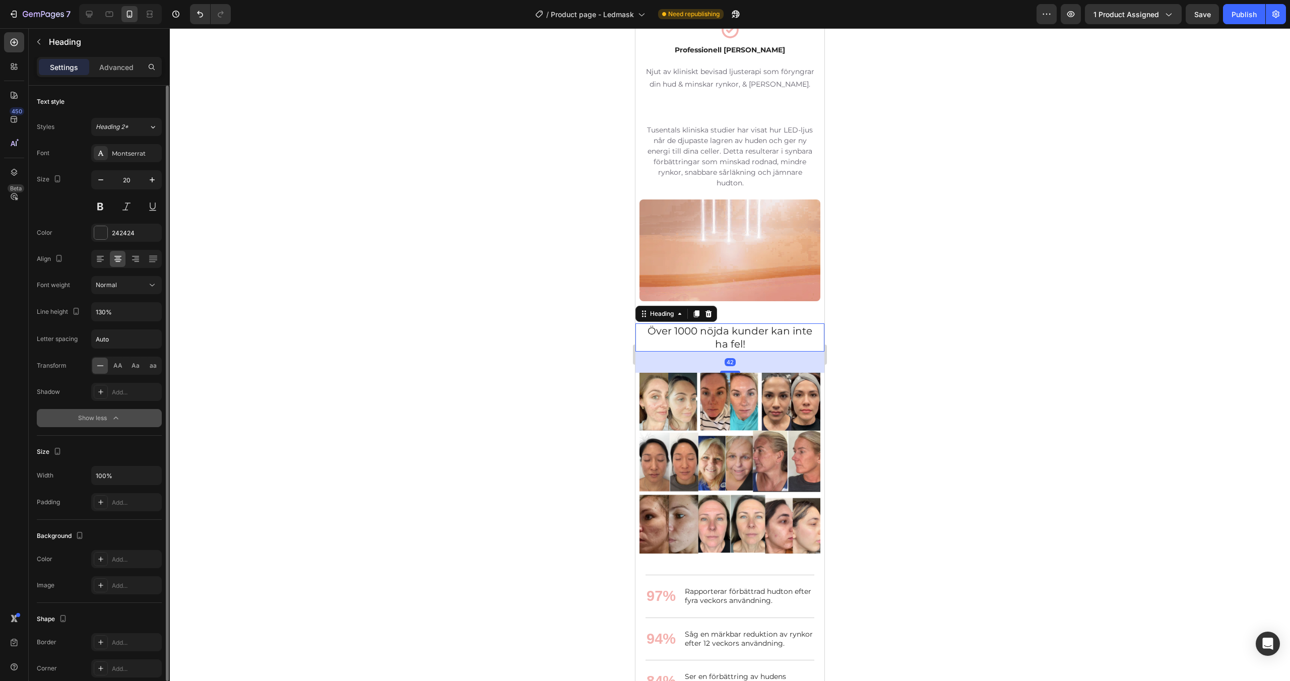
click at [124, 280] on div "Normal" at bounding box center [126, 285] width 61 height 10
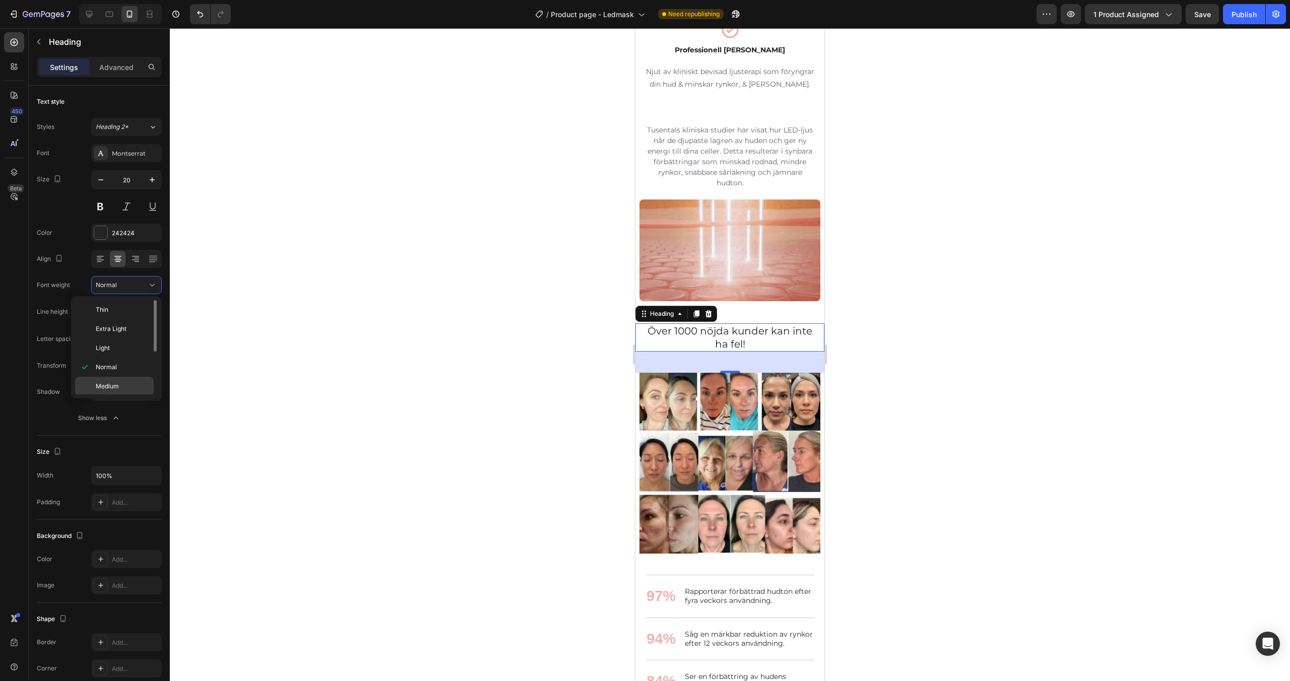
click at [117, 384] on span "Medium" at bounding box center [107, 386] width 23 height 9
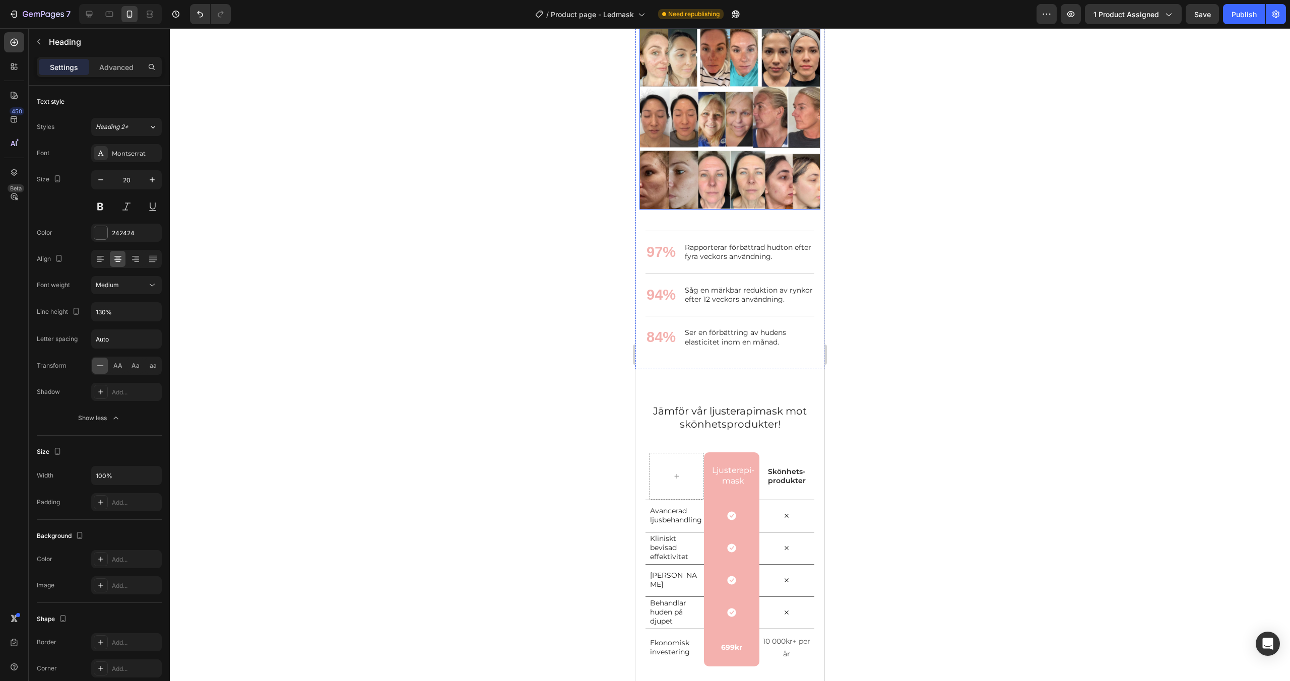
scroll to position [1669, 0]
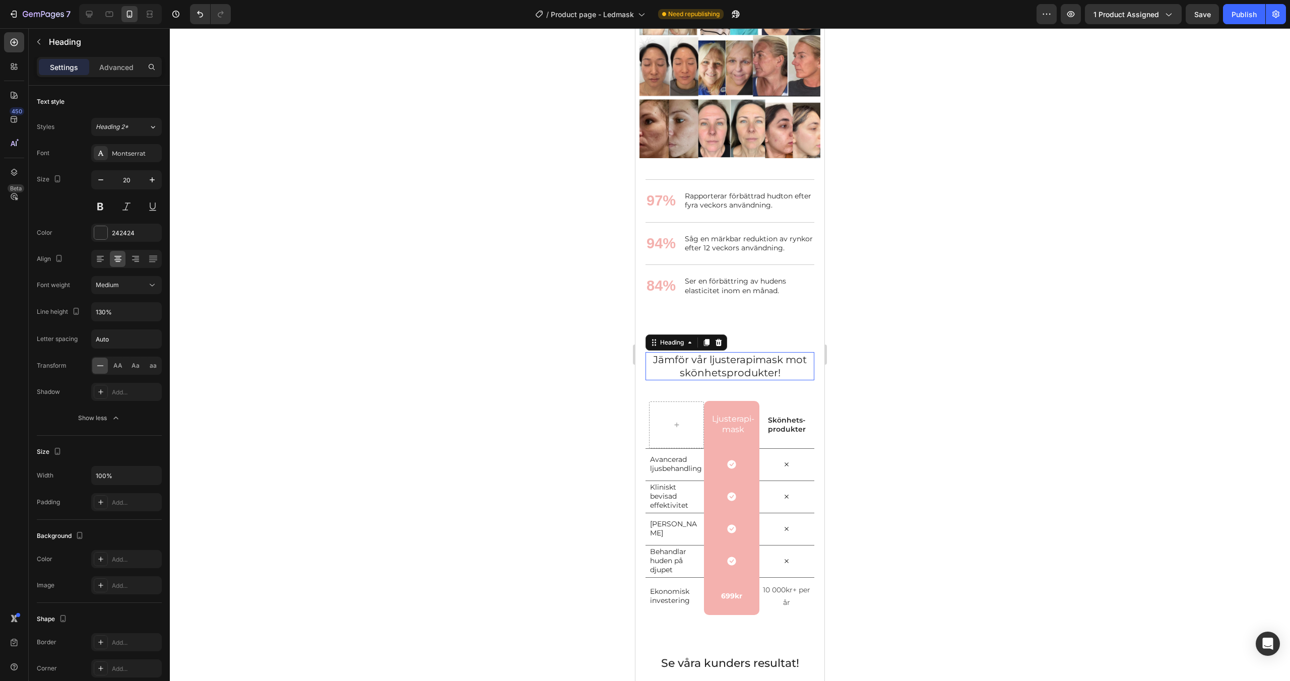
click at [713, 367] on span "Jämför vår ljusterapimask mot skönhetsprodukter!" at bounding box center [730, 366] width 154 height 25
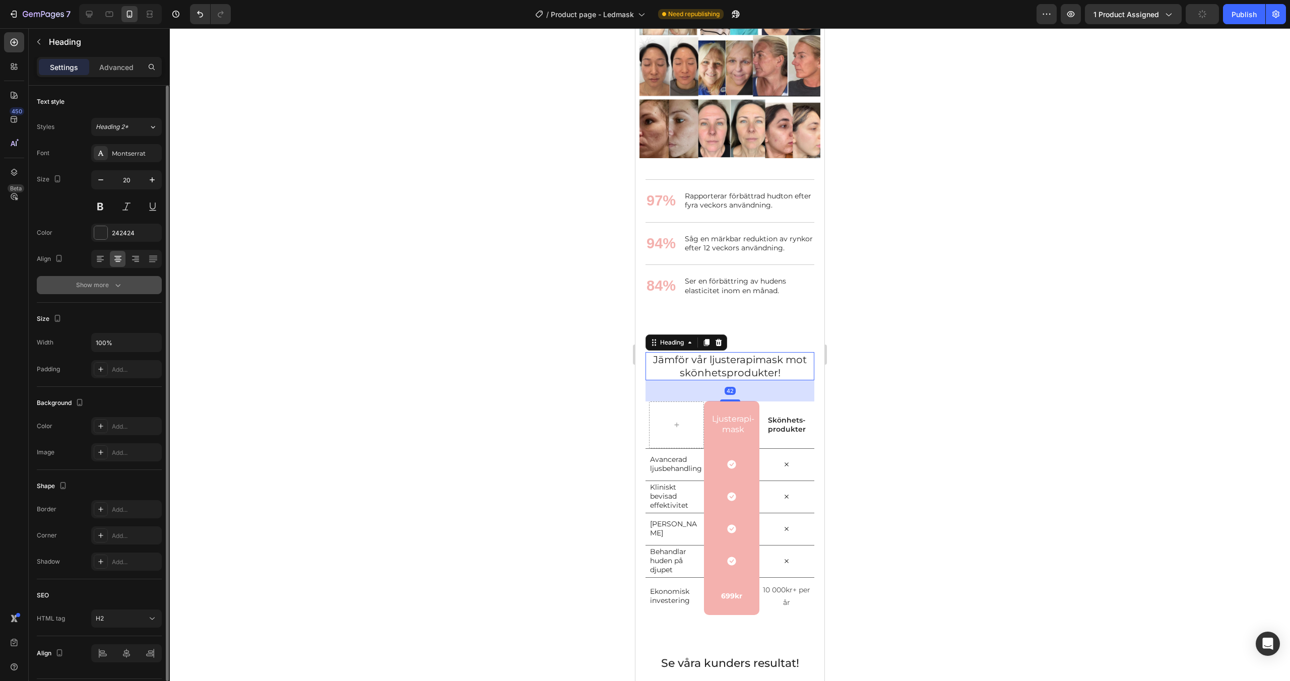
click at [101, 288] on div "Show more" at bounding box center [99, 285] width 47 height 10
click at [119, 285] on div "Normal" at bounding box center [121, 285] width 51 height 9
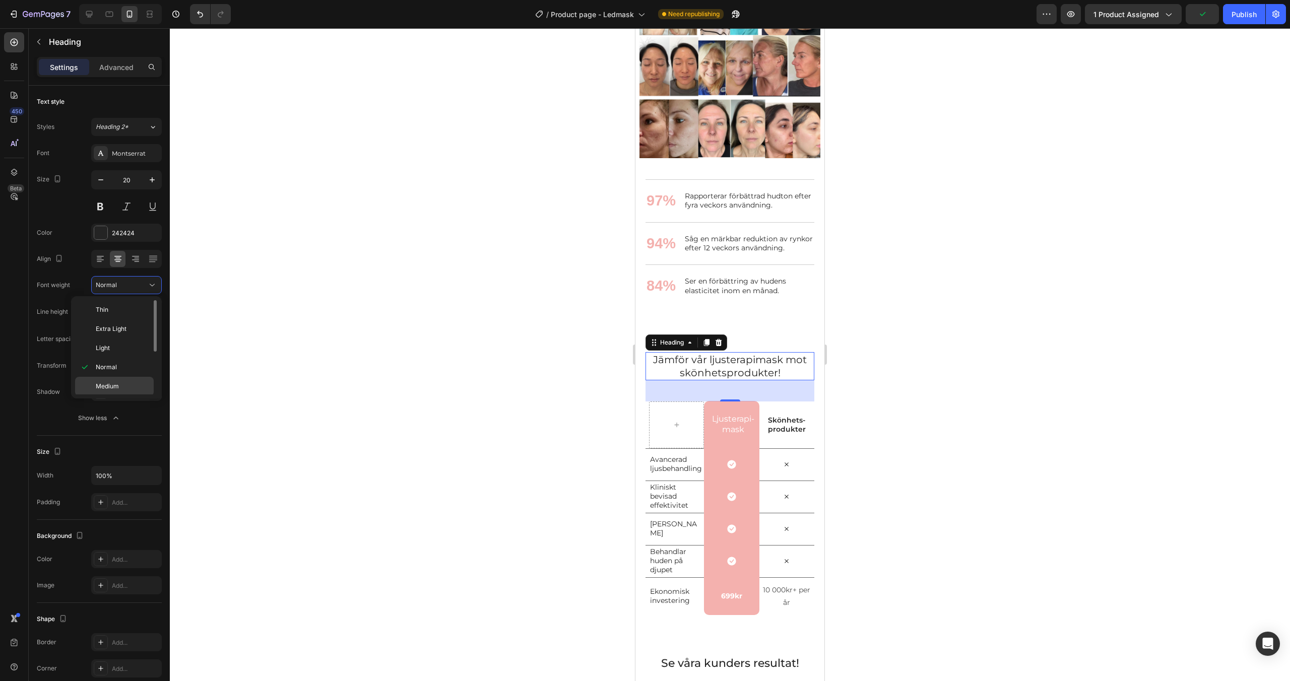
click at [114, 396] on div "Medium" at bounding box center [114, 405] width 79 height 19
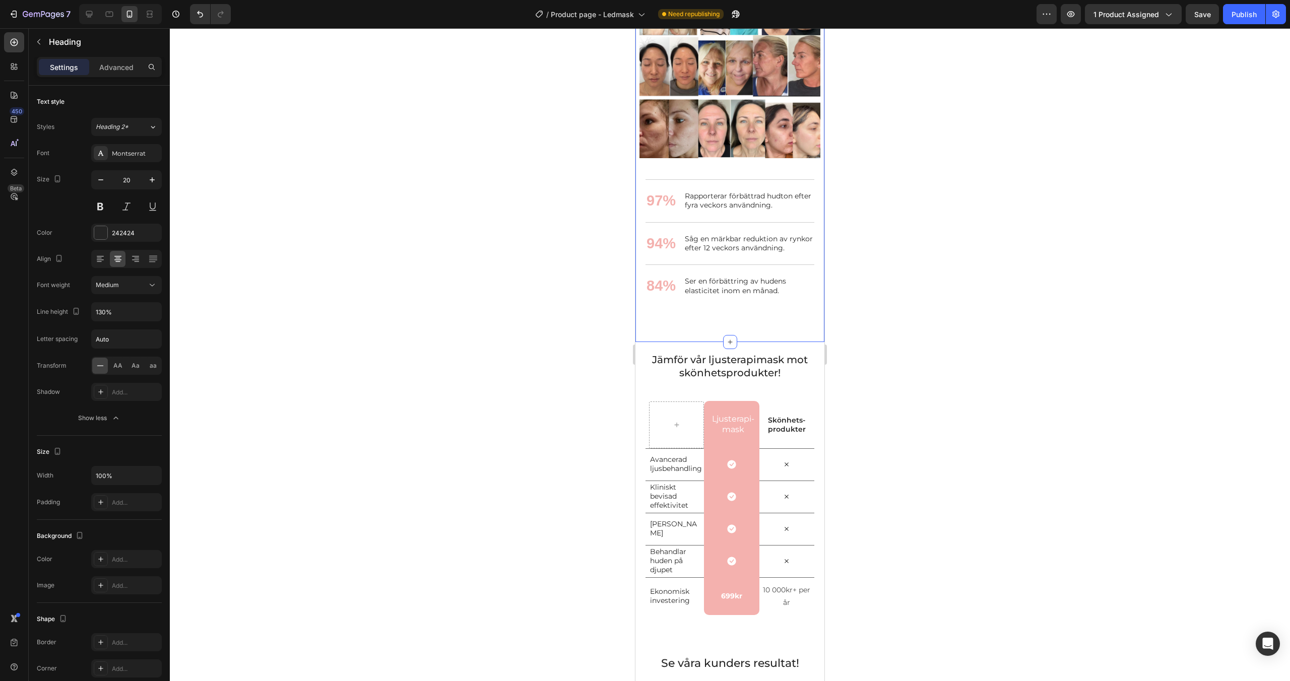
click at [751, 329] on div "Över 1000 nöjda kunder kan inte ha fel! Heading Över 1000 nöjda kunder kan inte…" at bounding box center [730, 132] width 189 height 420
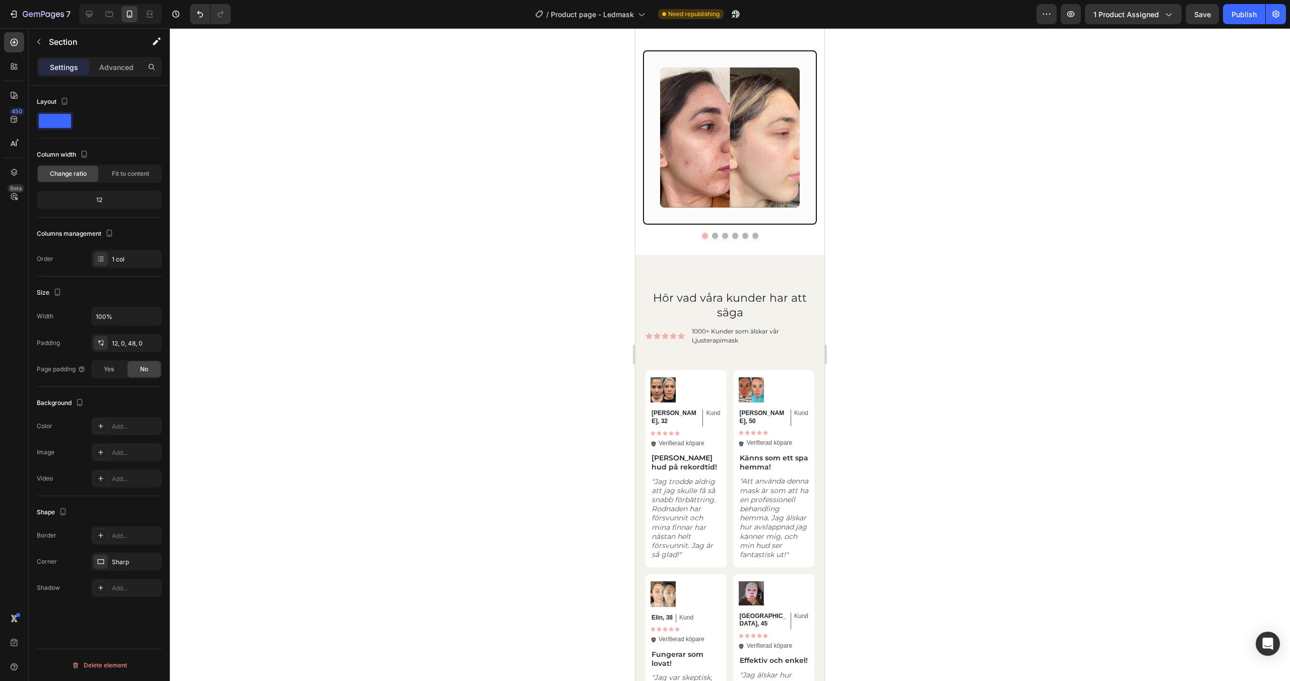
scroll to position [2325, 0]
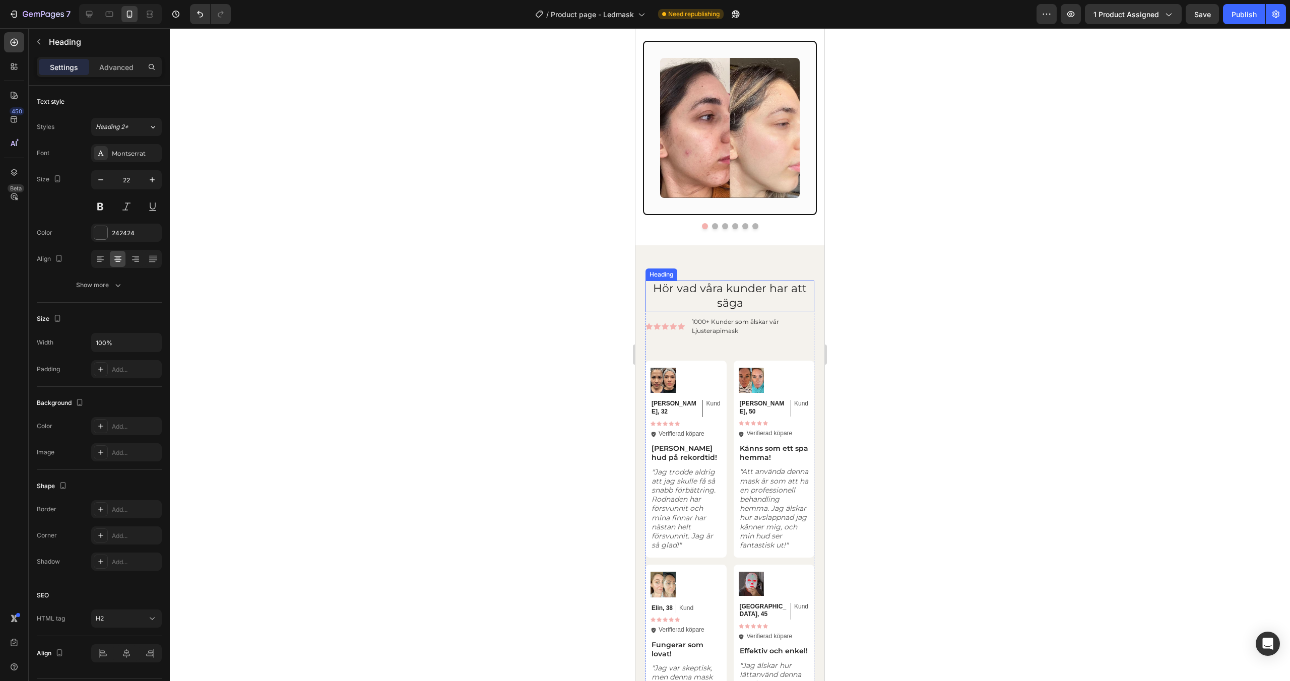
click at [732, 300] on span "Hör vad våra kunder har att säga" at bounding box center [730, 296] width 154 height 28
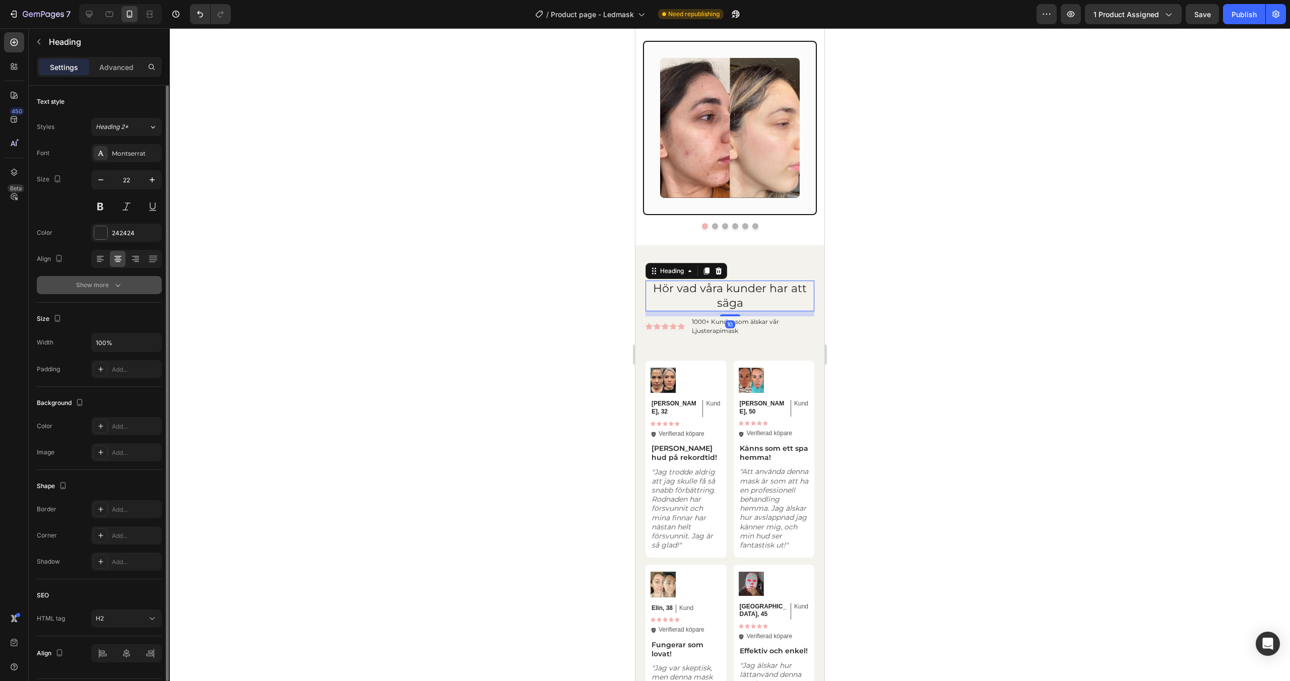
click at [113, 290] on icon "button" at bounding box center [118, 285] width 10 height 10
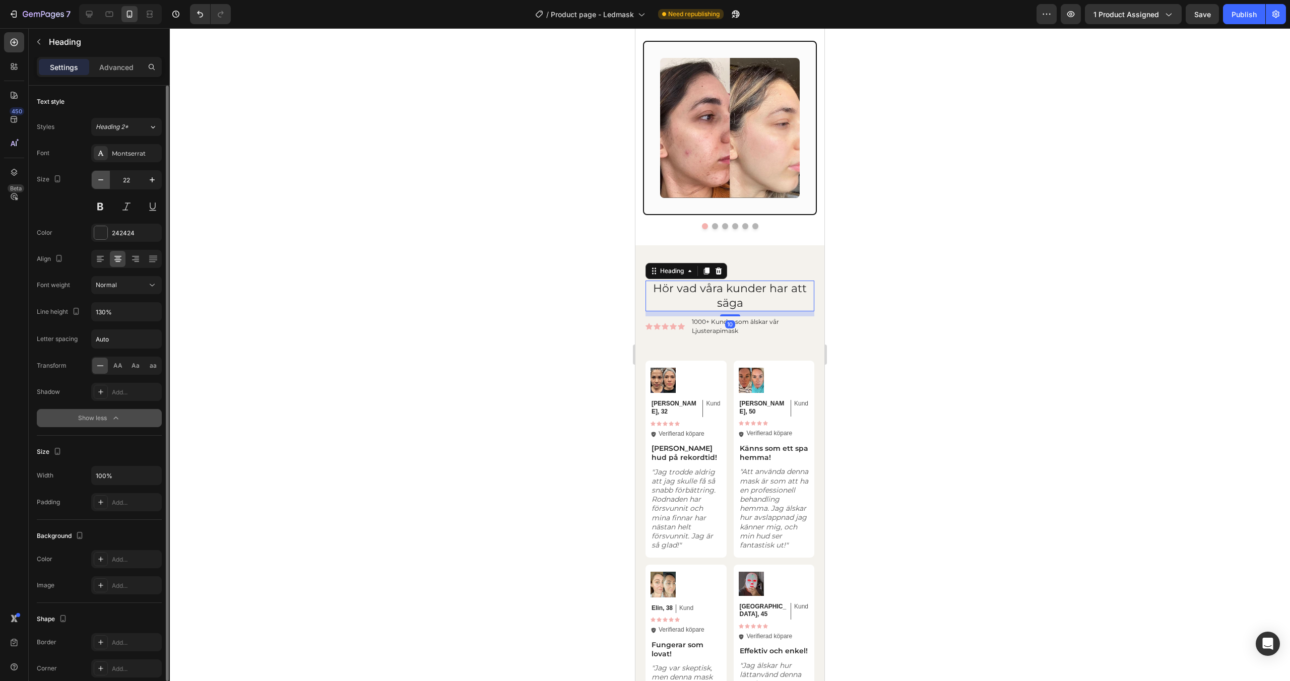
click at [103, 182] on icon "button" at bounding box center [101, 180] width 10 height 10
type input "20"
click at [126, 287] on div "Normal" at bounding box center [121, 285] width 51 height 9
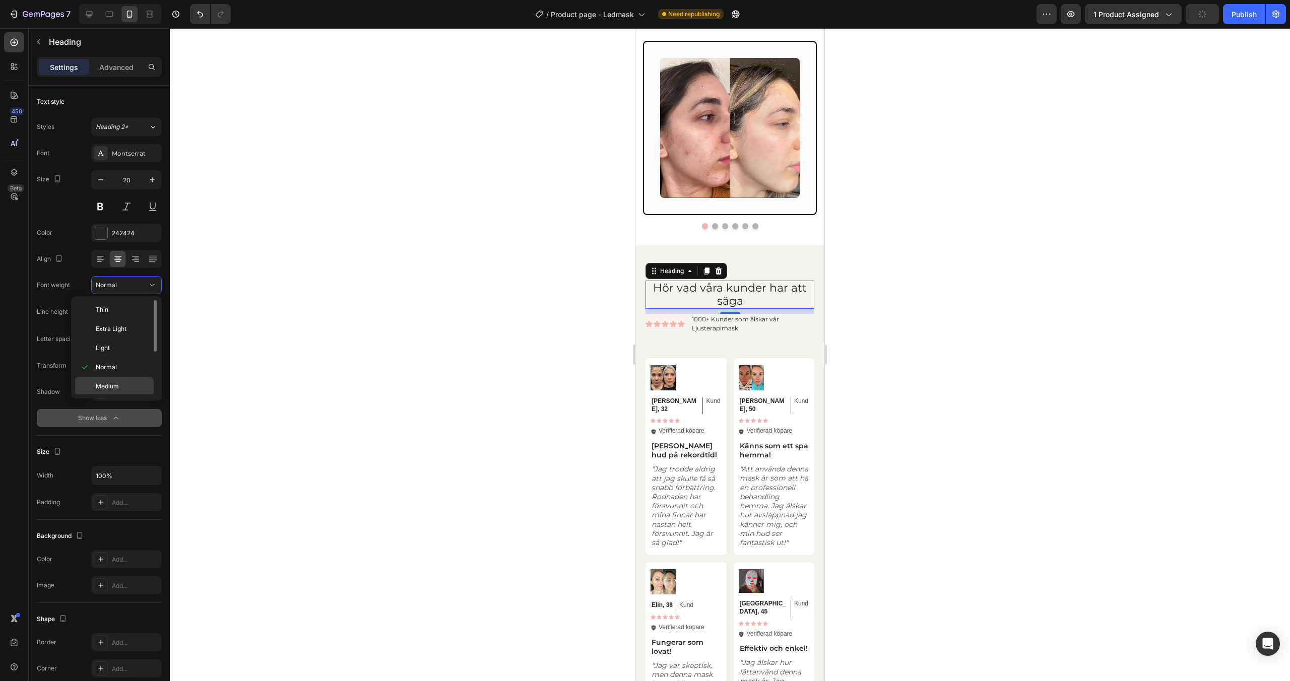
click at [116, 385] on span "Medium" at bounding box center [107, 386] width 23 height 9
click at [722, 292] on span "Hör vad våra kunder har att säga" at bounding box center [730, 294] width 154 height 27
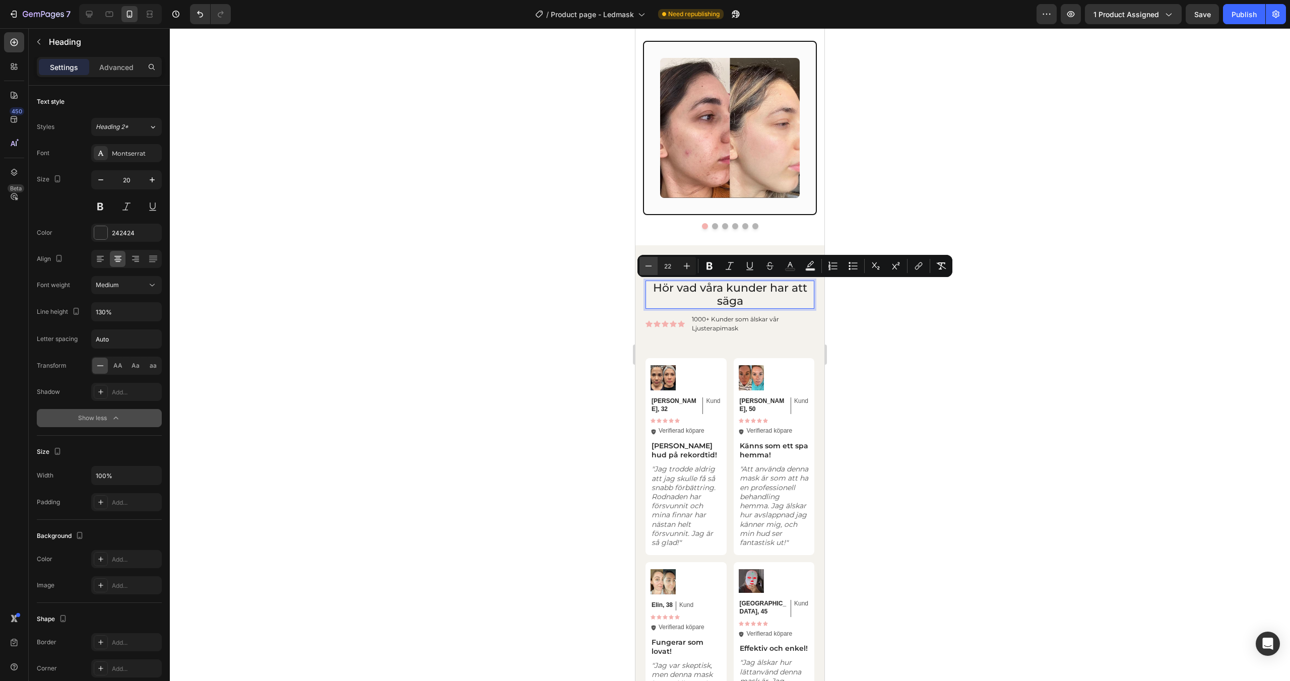
click at [649, 269] on icon "Editor contextual toolbar" at bounding box center [649, 266] width 10 height 10
type input "20"
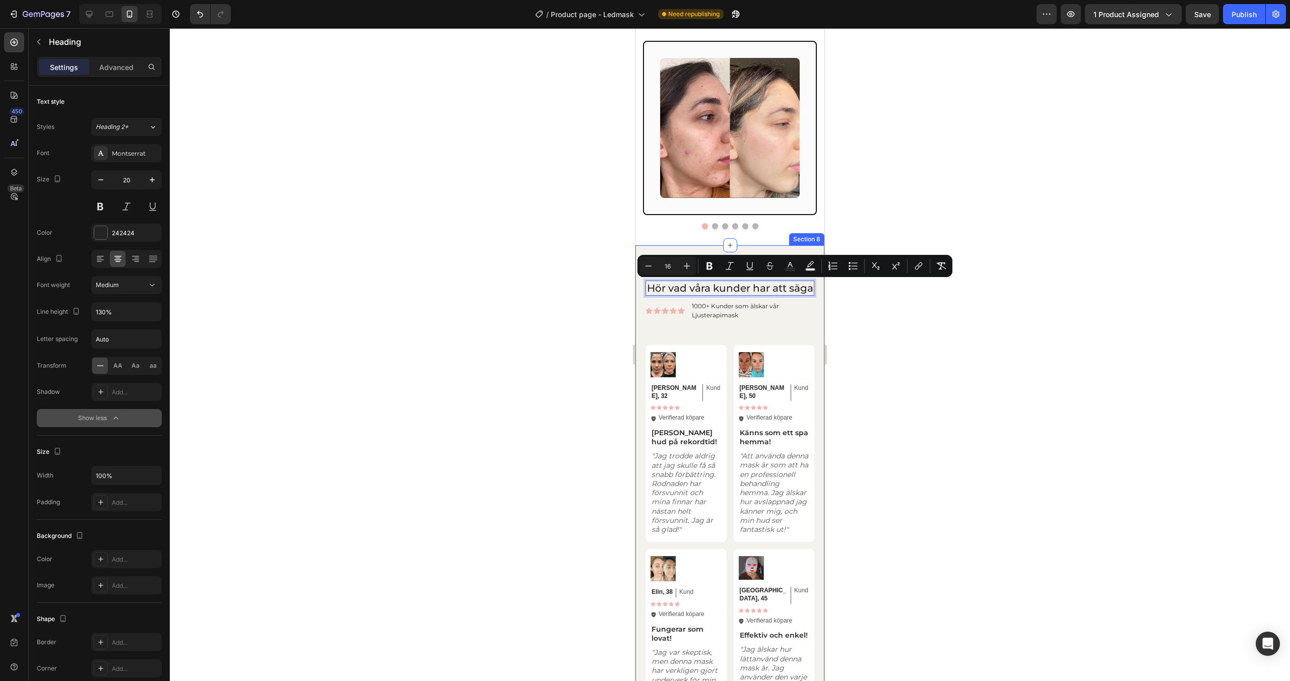
click at [693, 249] on div "Hör vad våra kunder har att säga Heading 10 Icon Icon Icon Icon Icon Icon List …" at bounding box center [730, 614] width 189 height 738
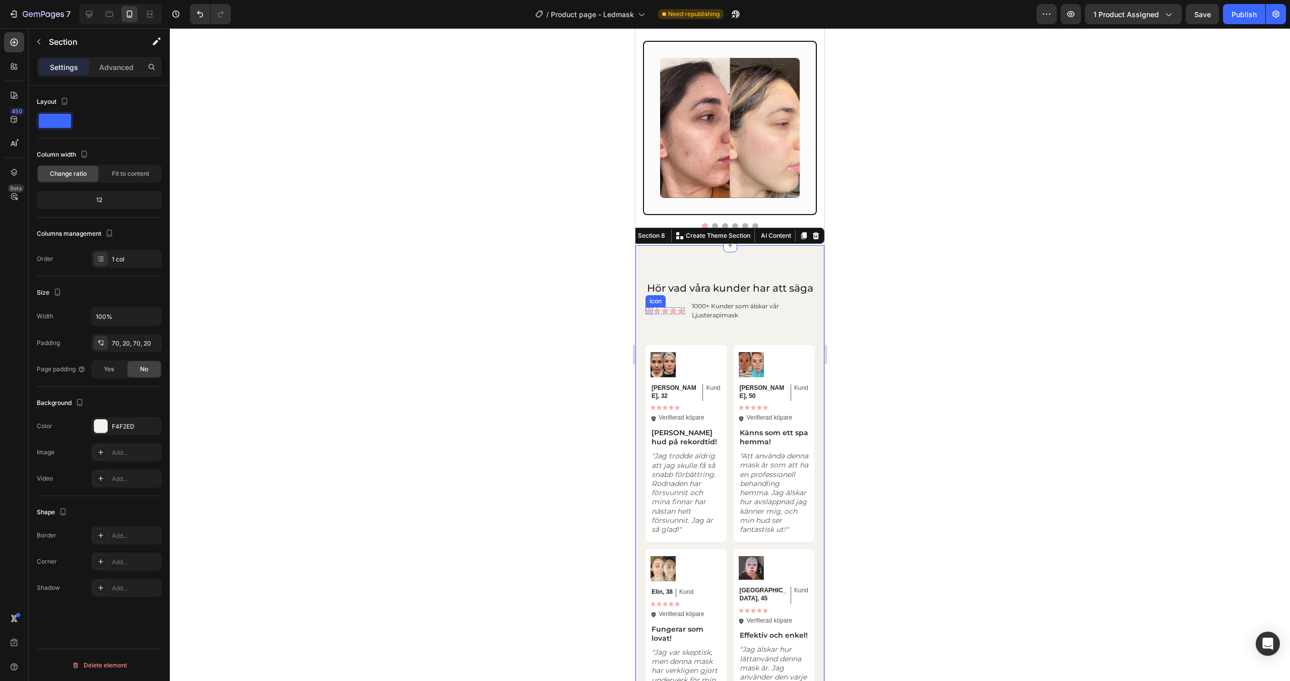
click at [650, 315] on div "Icon" at bounding box center [649, 310] width 7 height 7
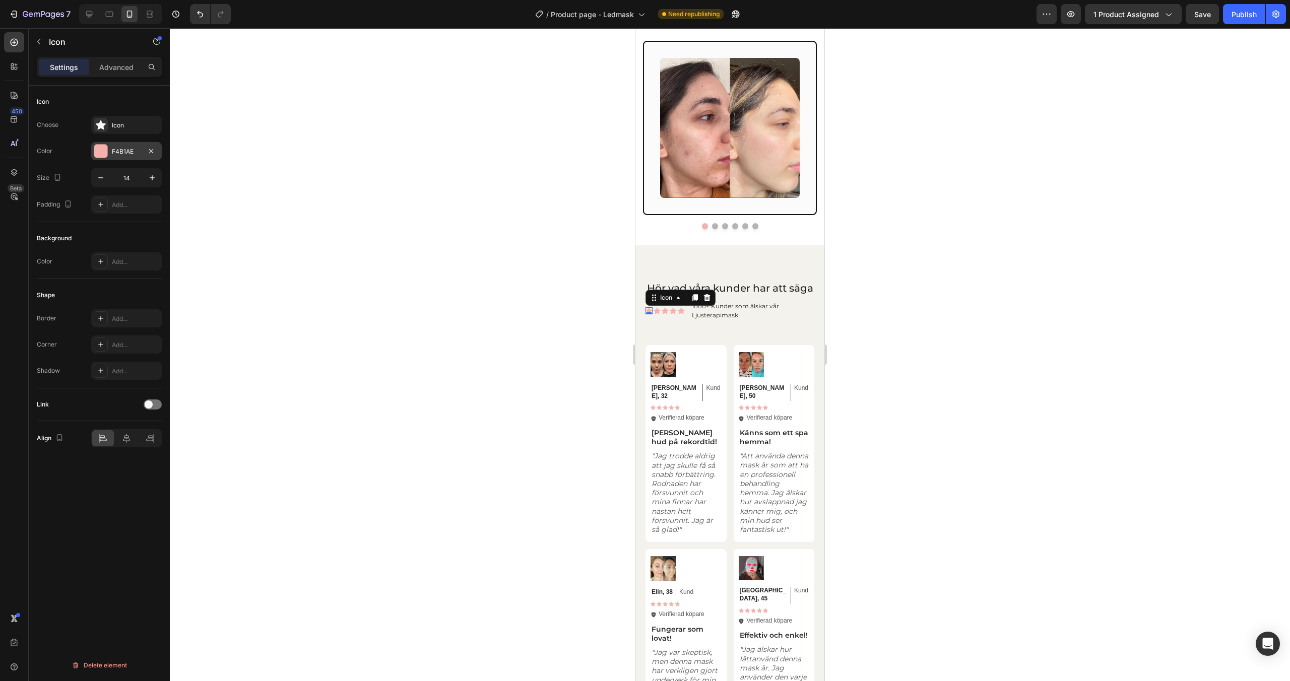
click at [100, 155] on div at bounding box center [100, 151] width 13 height 13
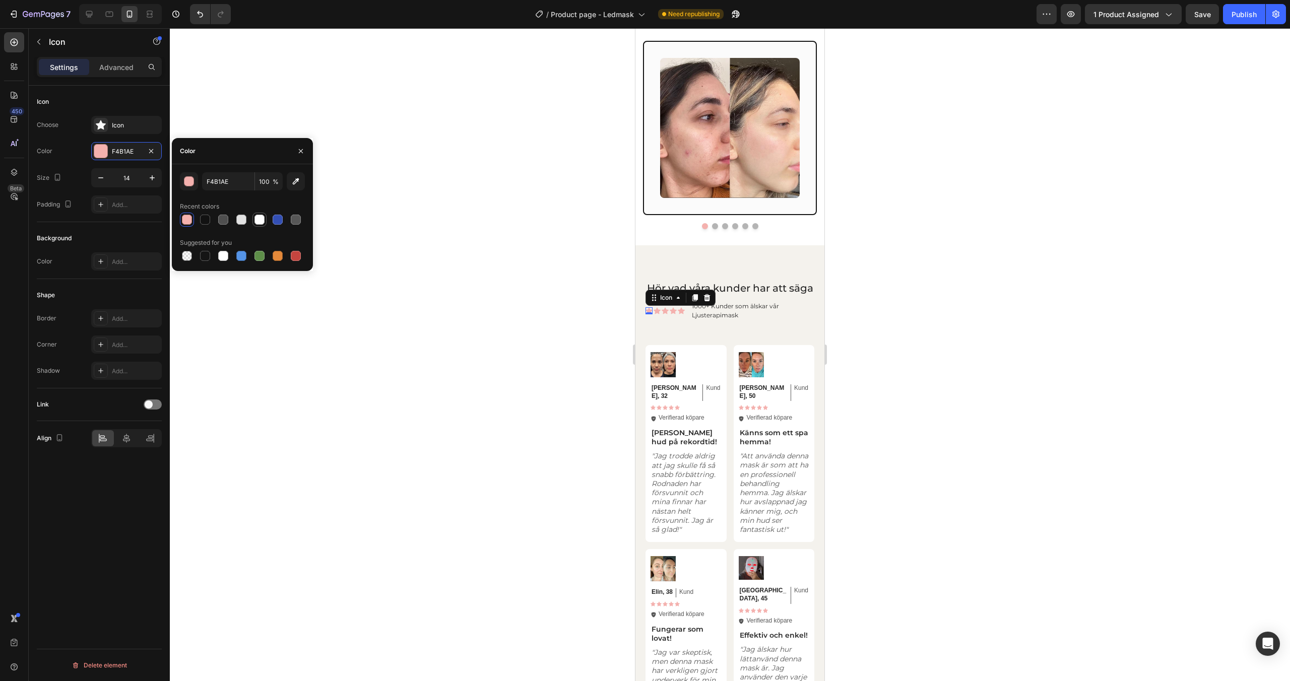
click at [258, 223] on div at bounding box center [260, 220] width 10 height 10
type input "FFFFFF"
click at [658, 315] on div "Icon 0" at bounding box center [657, 310] width 7 height 7
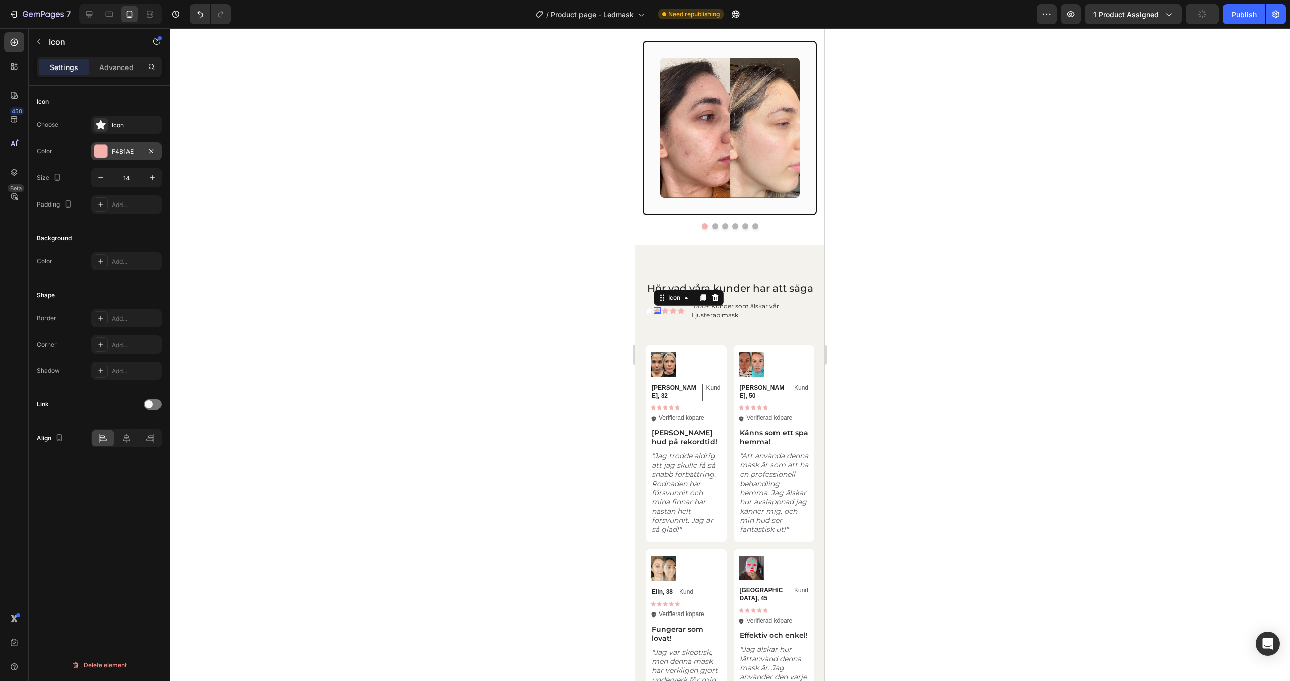
click at [99, 155] on div at bounding box center [100, 151] width 13 height 13
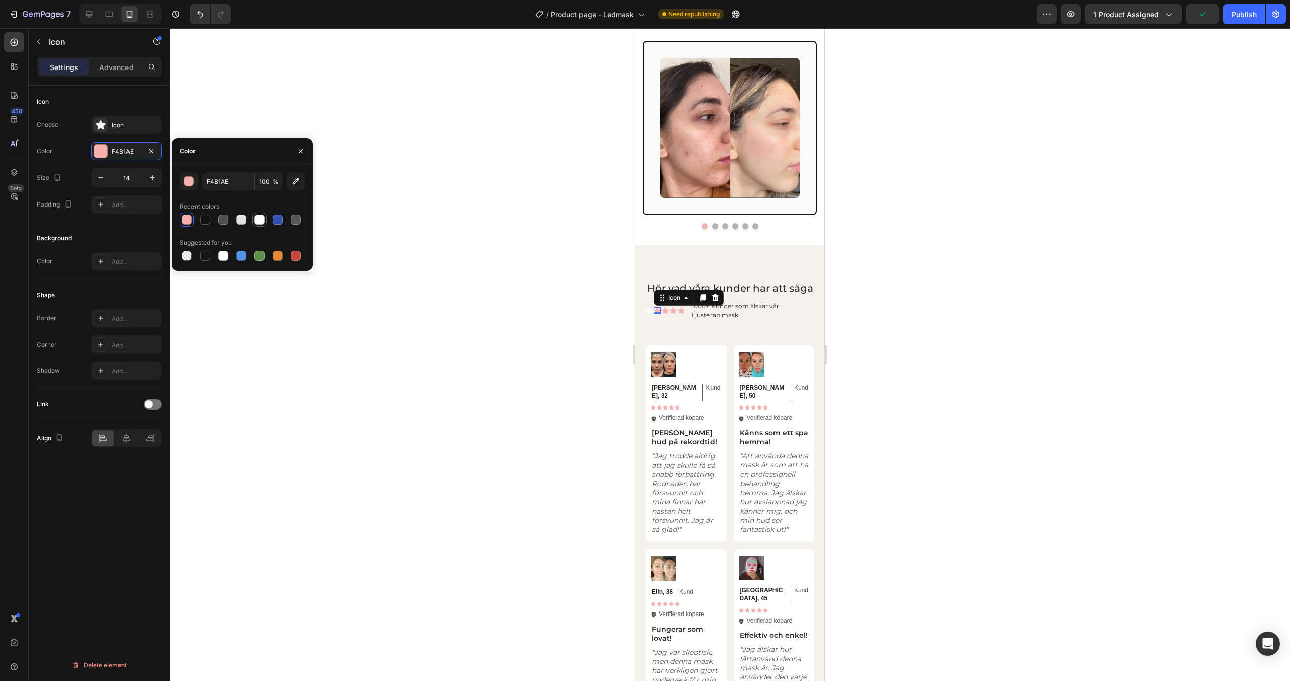
click at [257, 218] on div at bounding box center [260, 220] width 10 height 10
type input "FFFFFF"
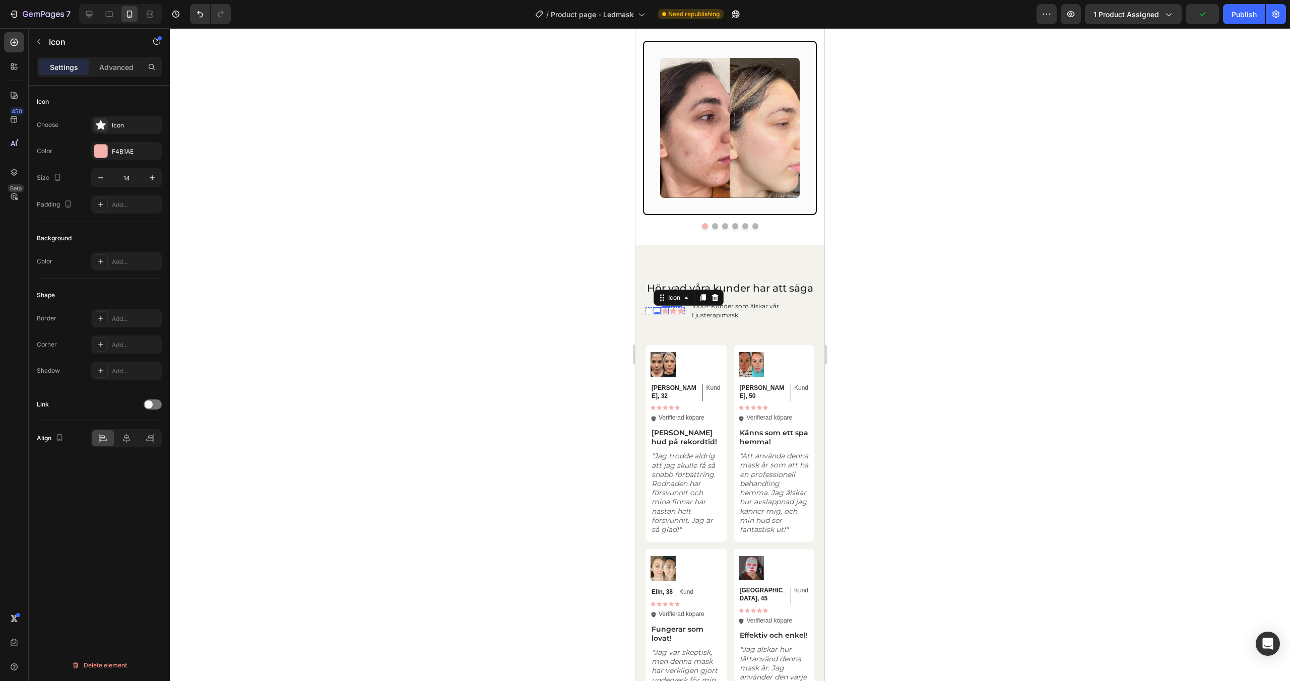
click at [665, 315] on div "Icon" at bounding box center [665, 310] width 7 height 7
click at [109, 153] on div "F4B1AE" at bounding box center [126, 151] width 71 height 18
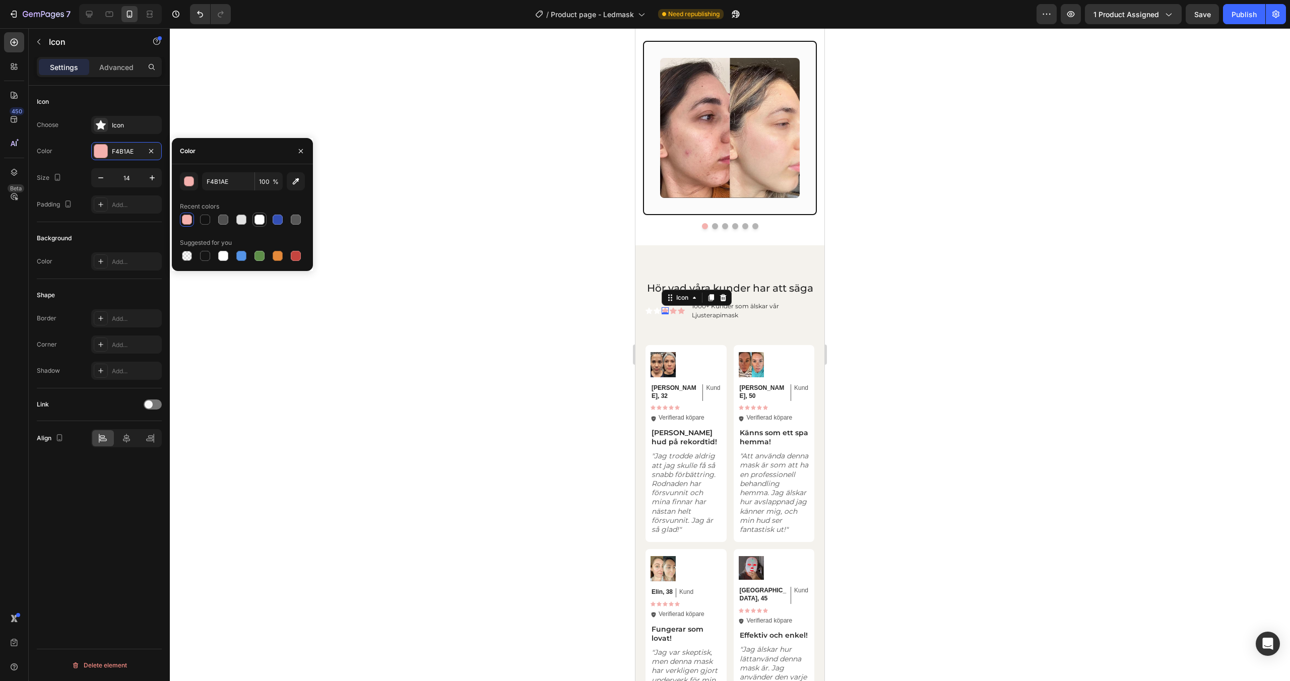
click at [257, 221] on div at bounding box center [260, 220] width 10 height 10
type input "FFFFFF"
click at [675, 315] on div "Icon 0" at bounding box center [673, 310] width 7 height 7
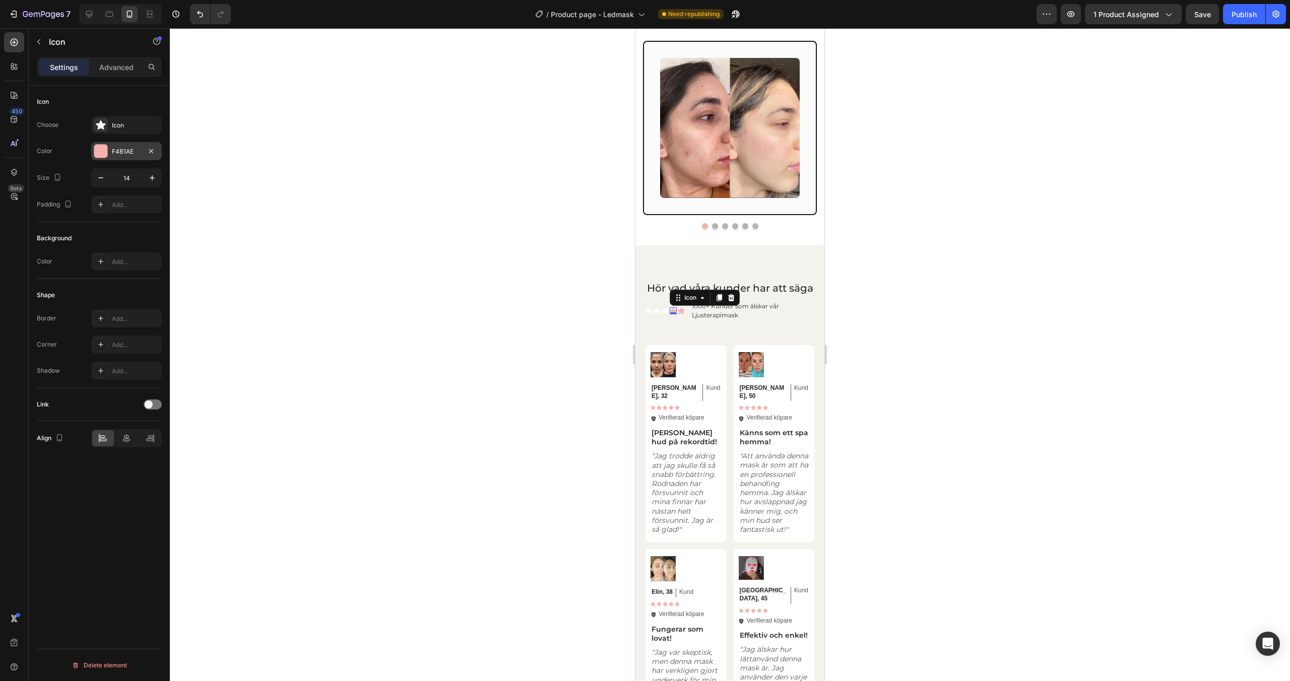
click at [100, 150] on div at bounding box center [100, 151] width 13 height 13
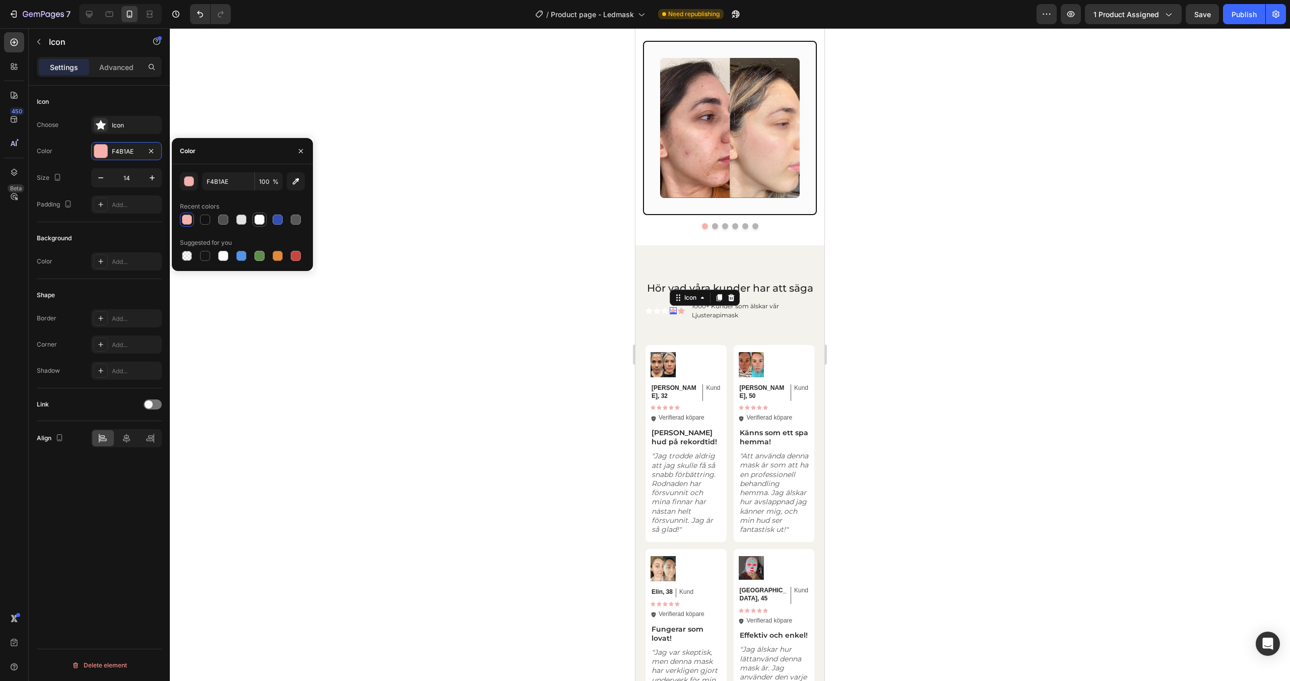
click at [265, 222] on div at bounding box center [260, 220] width 12 height 12
type input "FFFFFF"
click at [682, 315] on div "Icon" at bounding box center [681, 310] width 7 height 7
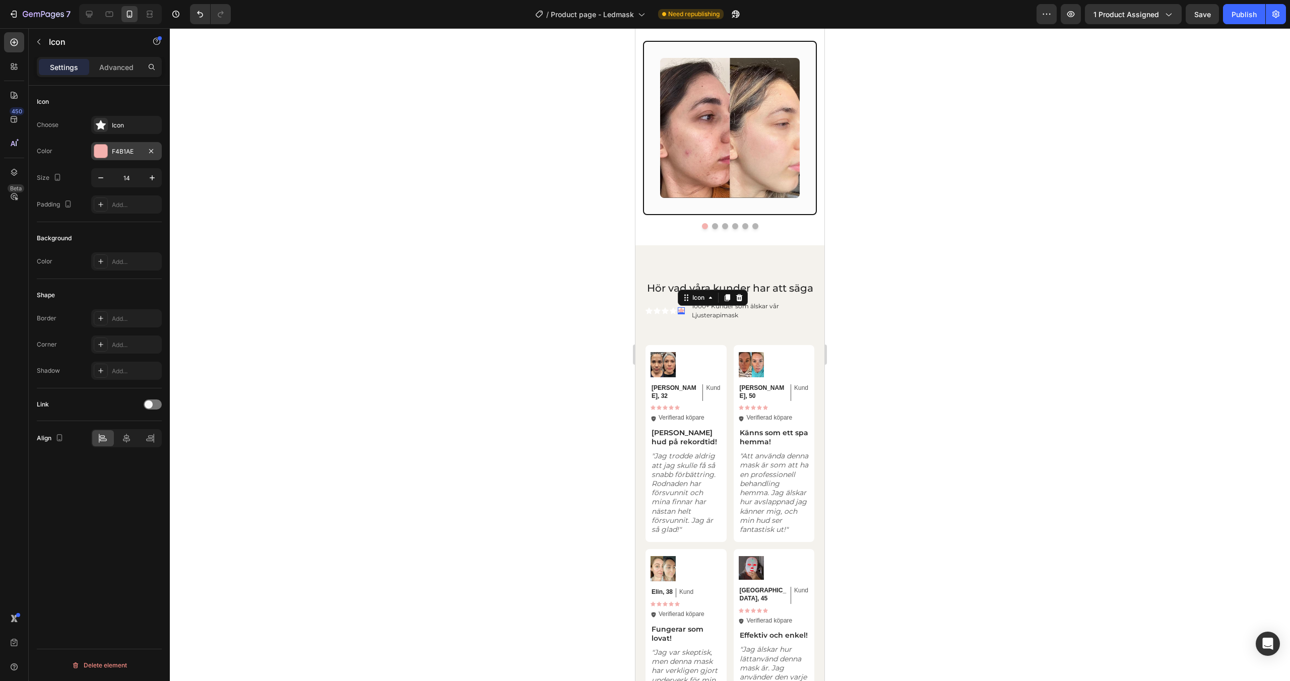
click at [103, 155] on div at bounding box center [100, 151] width 13 height 13
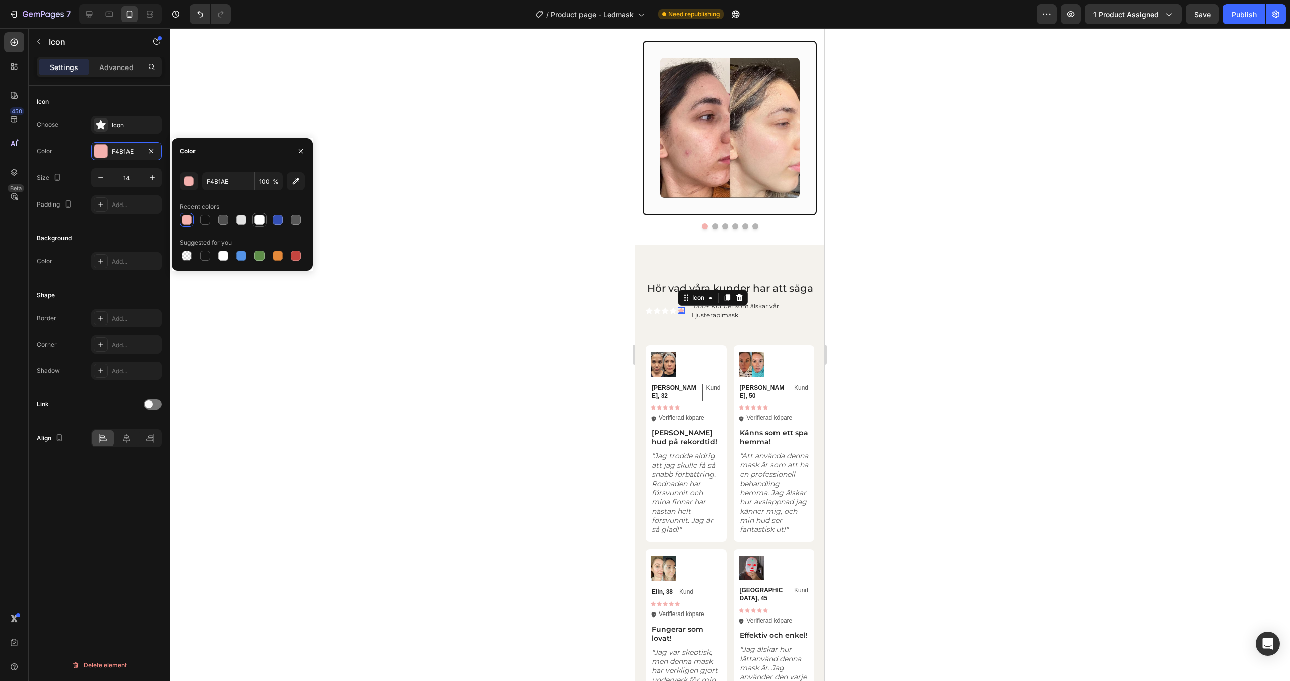
click at [258, 220] on div at bounding box center [260, 220] width 10 height 10
type input "FFFFFF"
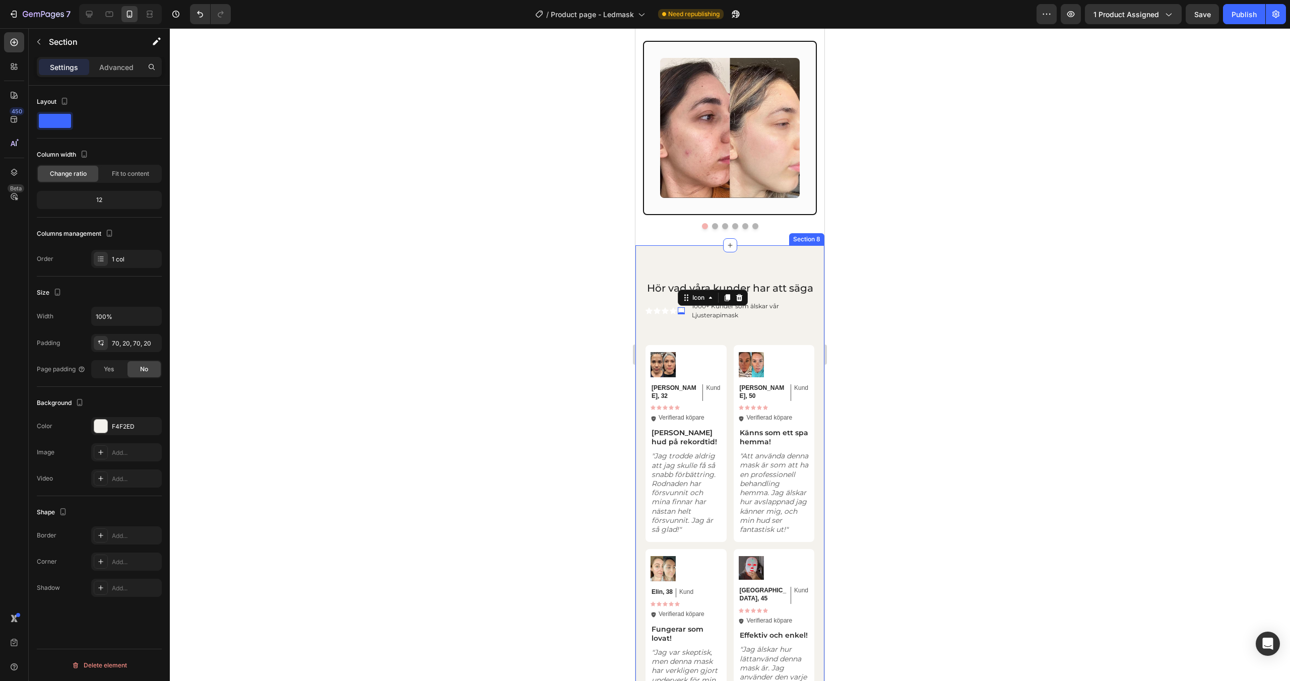
click at [768, 264] on div "⁠⁠⁠⁠⁠⁠⁠ Hör vad våra kunder har att säga Heading Icon Icon Icon Icon Icon 0 Ico…" at bounding box center [730, 614] width 189 height 738
click at [101, 426] on div at bounding box center [100, 426] width 13 height 13
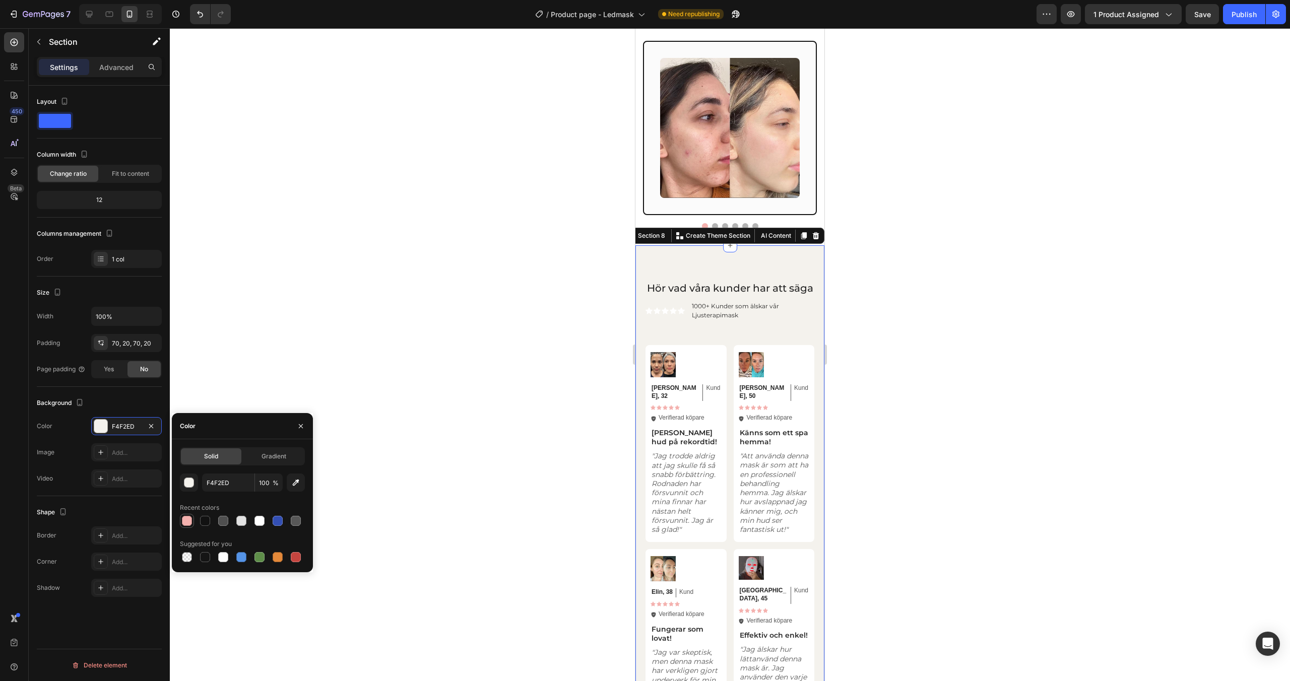
click at [188, 521] on div at bounding box center [187, 521] width 10 height 10
type input "F4B1AE"
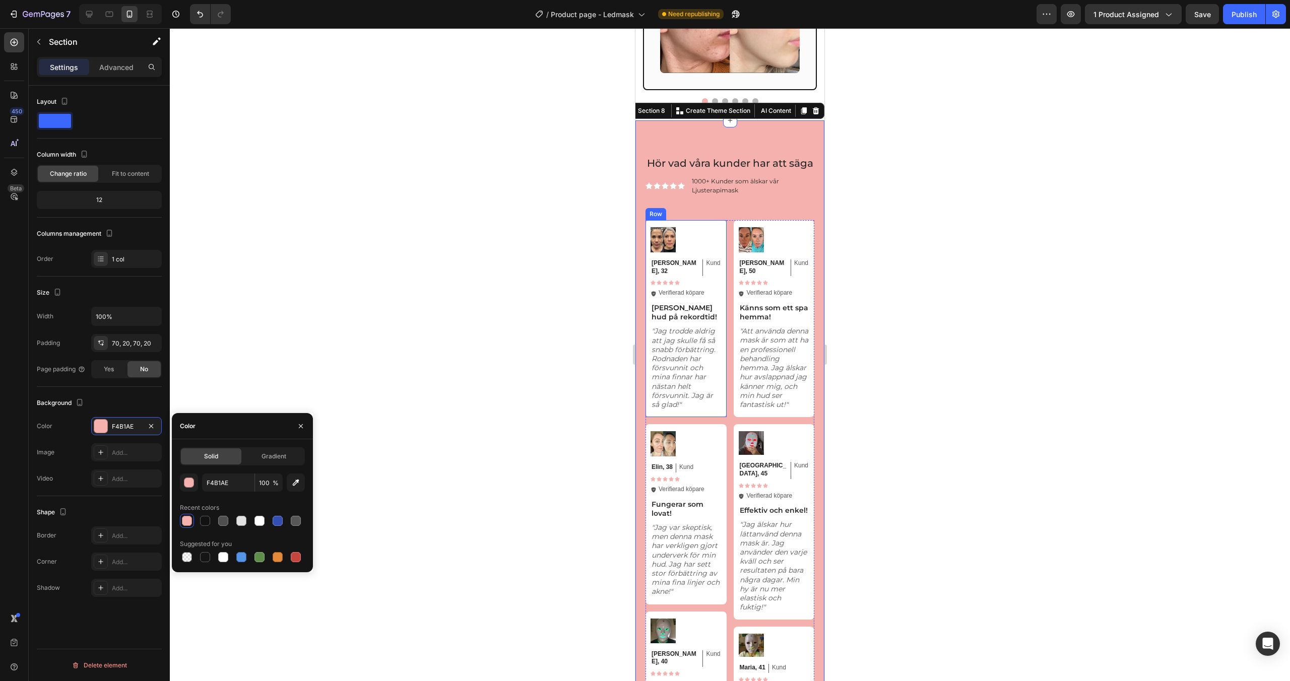
scroll to position [2508, 0]
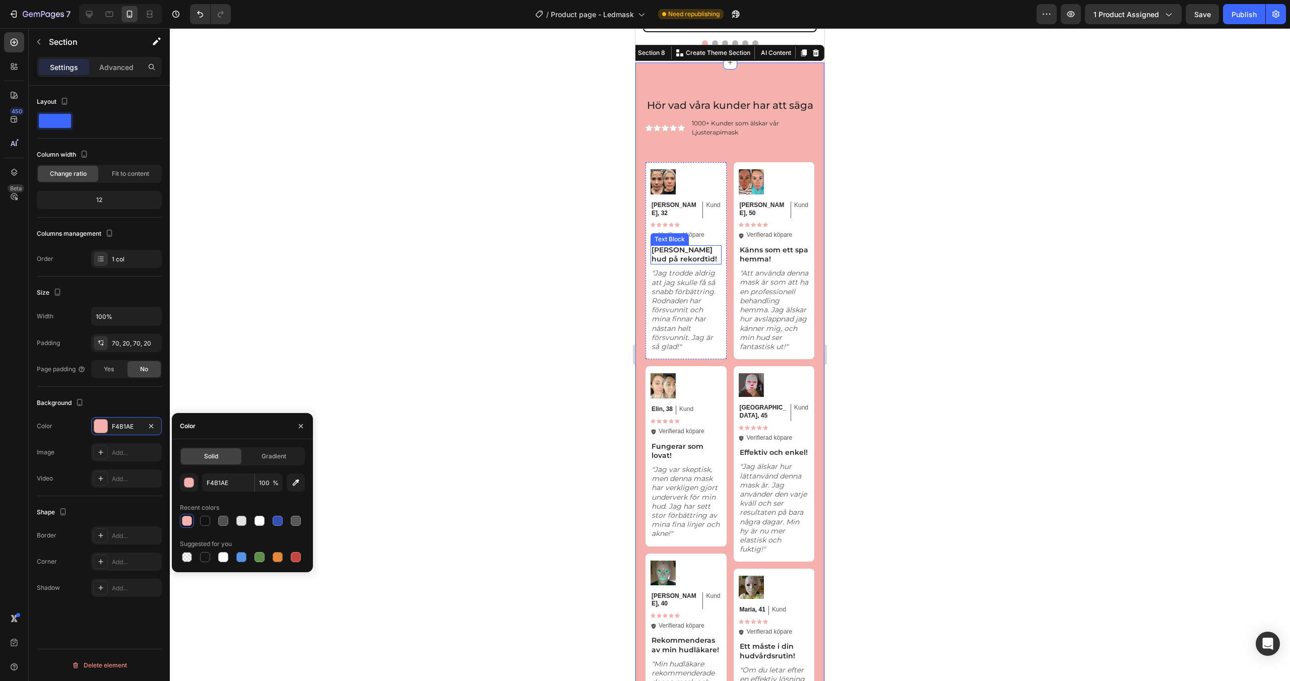
click at [695, 258] on p "Klarare hud på rekordtid!" at bounding box center [686, 254] width 69 height 18
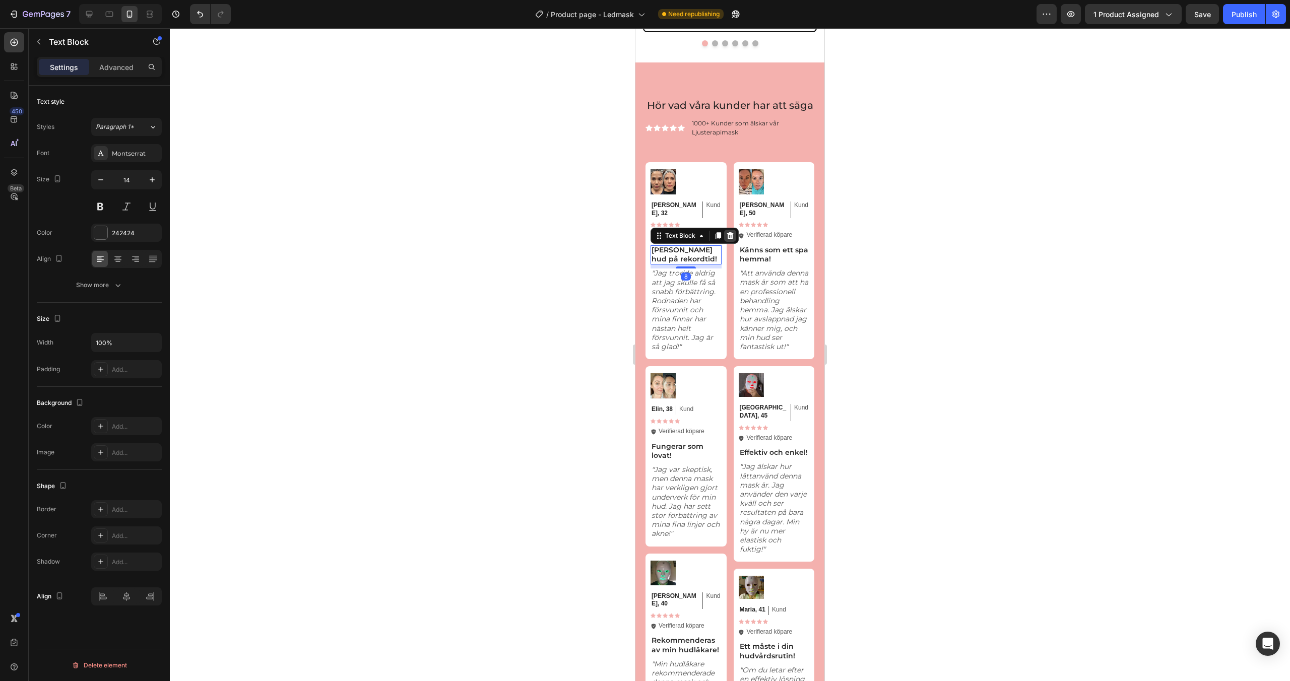
click at [734, 239] on div at bounding box center [730, 236] width 12 height 12
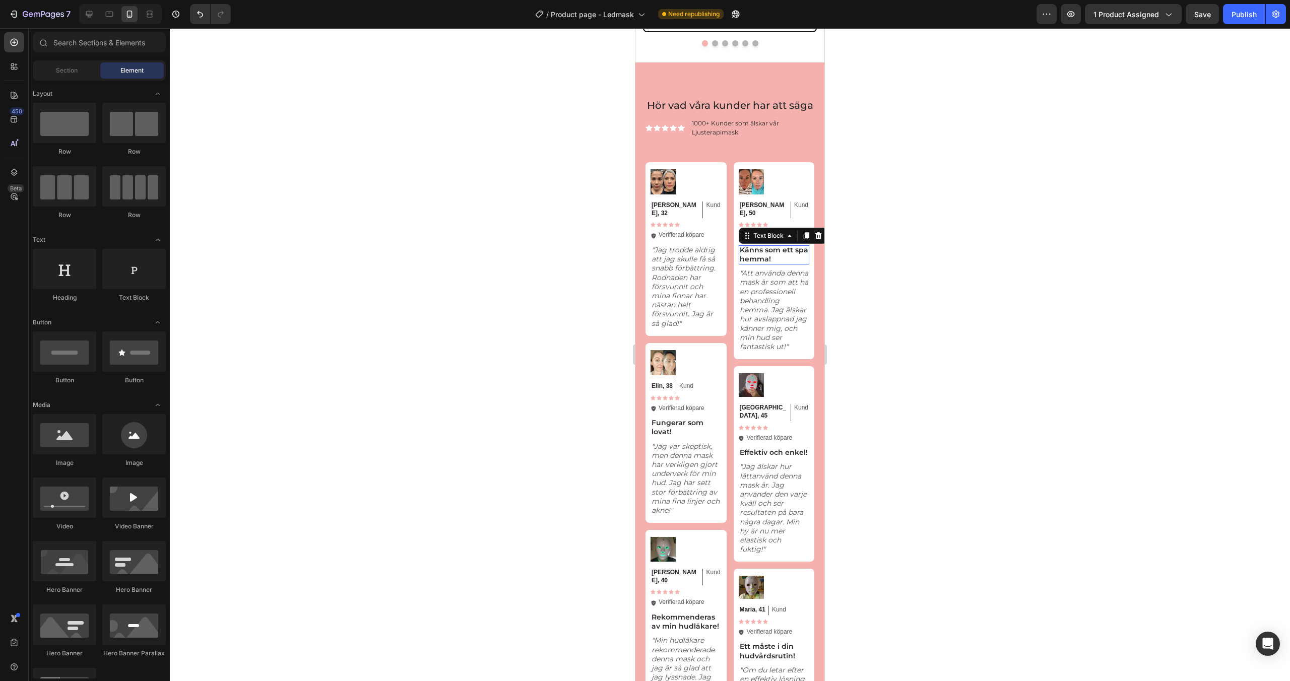
click at [760, 261] on p "Känns som ett spa hemma!" at bounding box center [774, 254] width 69 height 18
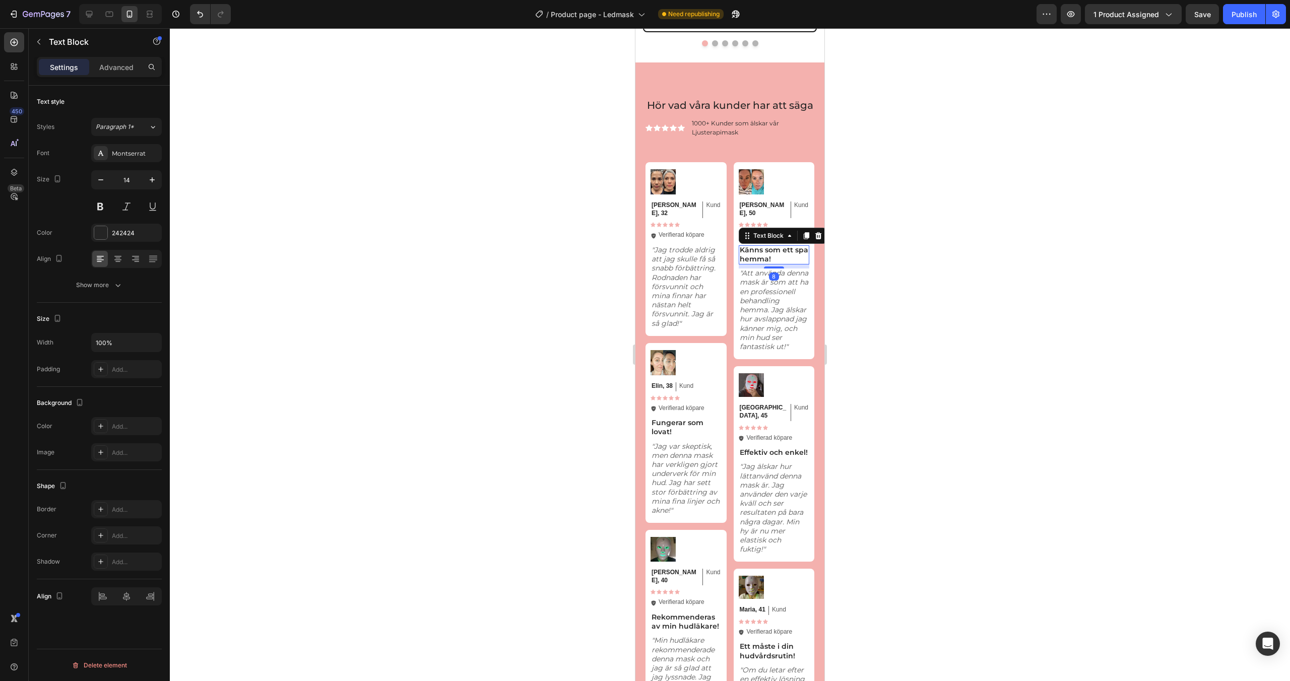
click at [816, 240] on icon at bounding box center [819, 236] width 8 height 8
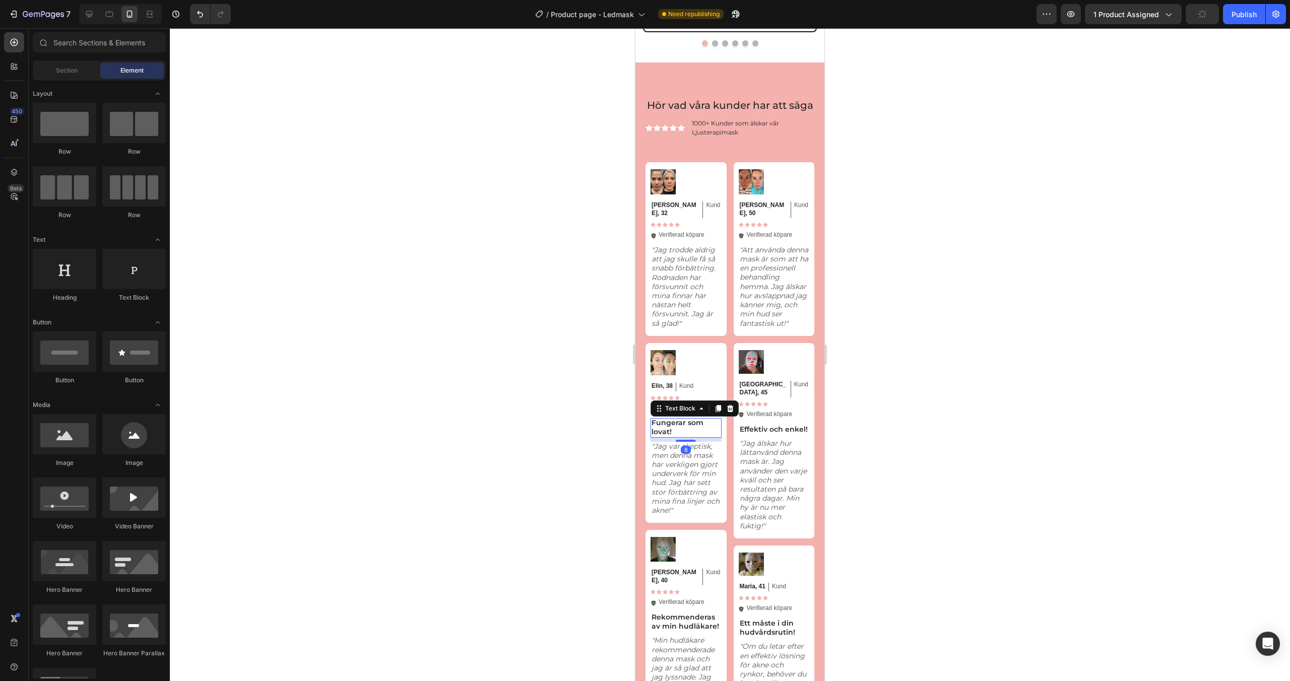
click at [680, 431] on p "Fungerar som lovat!" at bounding box center [686, 427] width 69 height 18
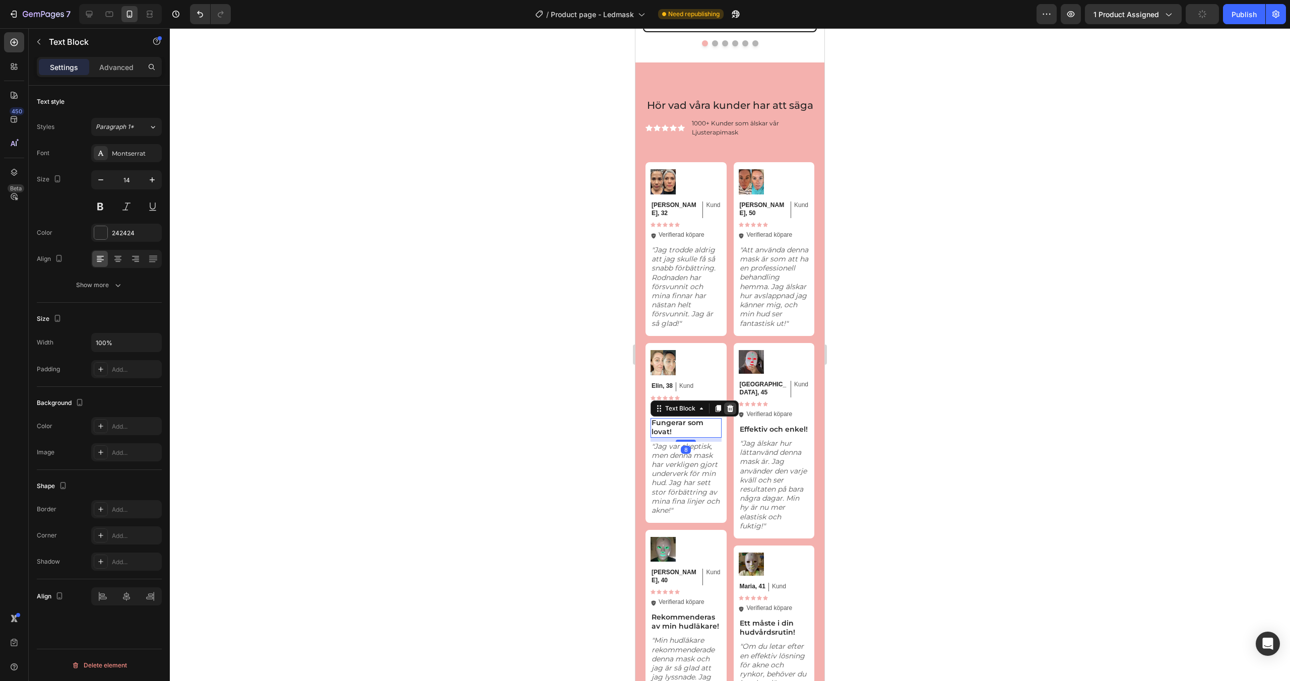
click at [729, 413] on icon at bounding box center [730, 409] width 8 height 8
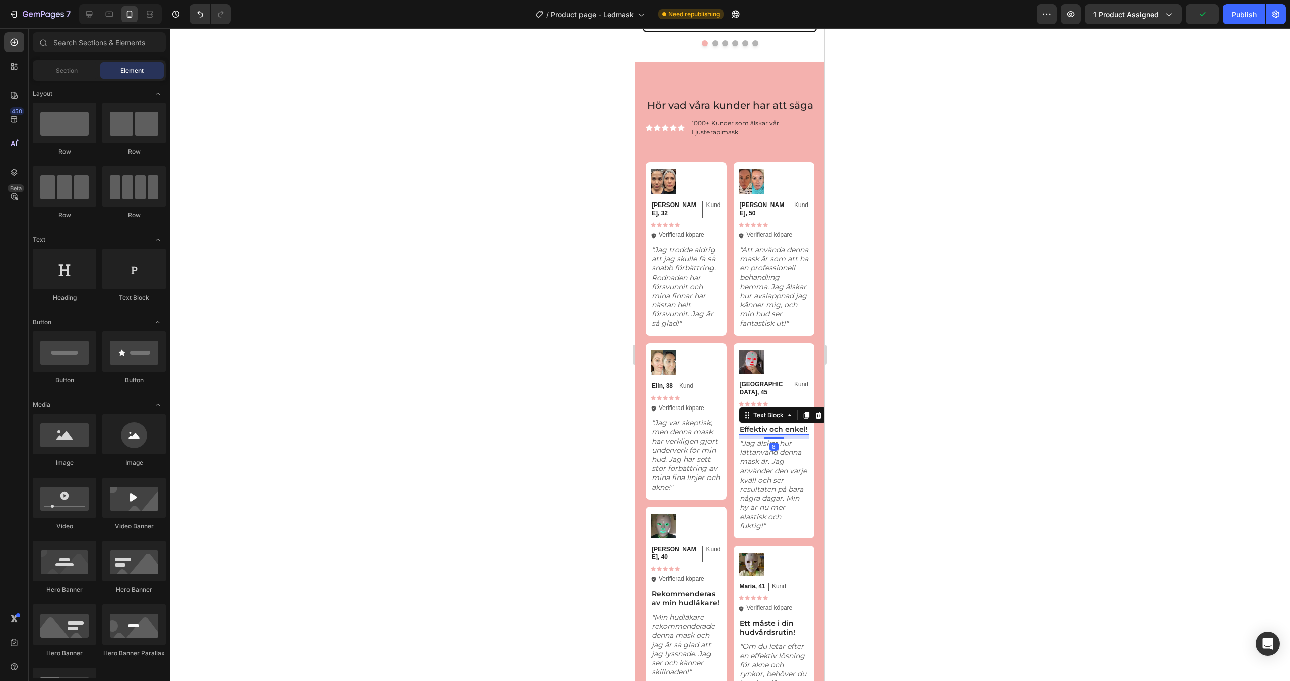
click at [760, 434] on p "Effektiv och enkel!" at bounding box center [774, 429] width 69 height 9
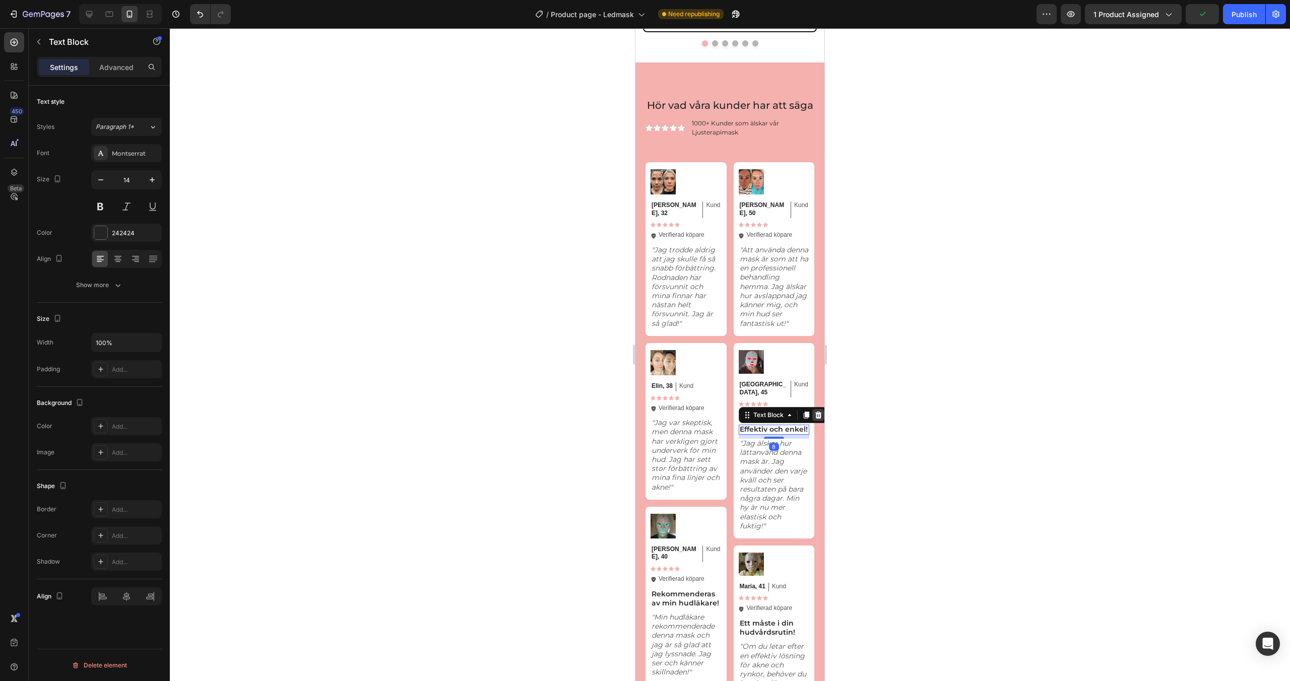
click at [816, 419] on icon at bounding box center [818, 415] width 7 height 7
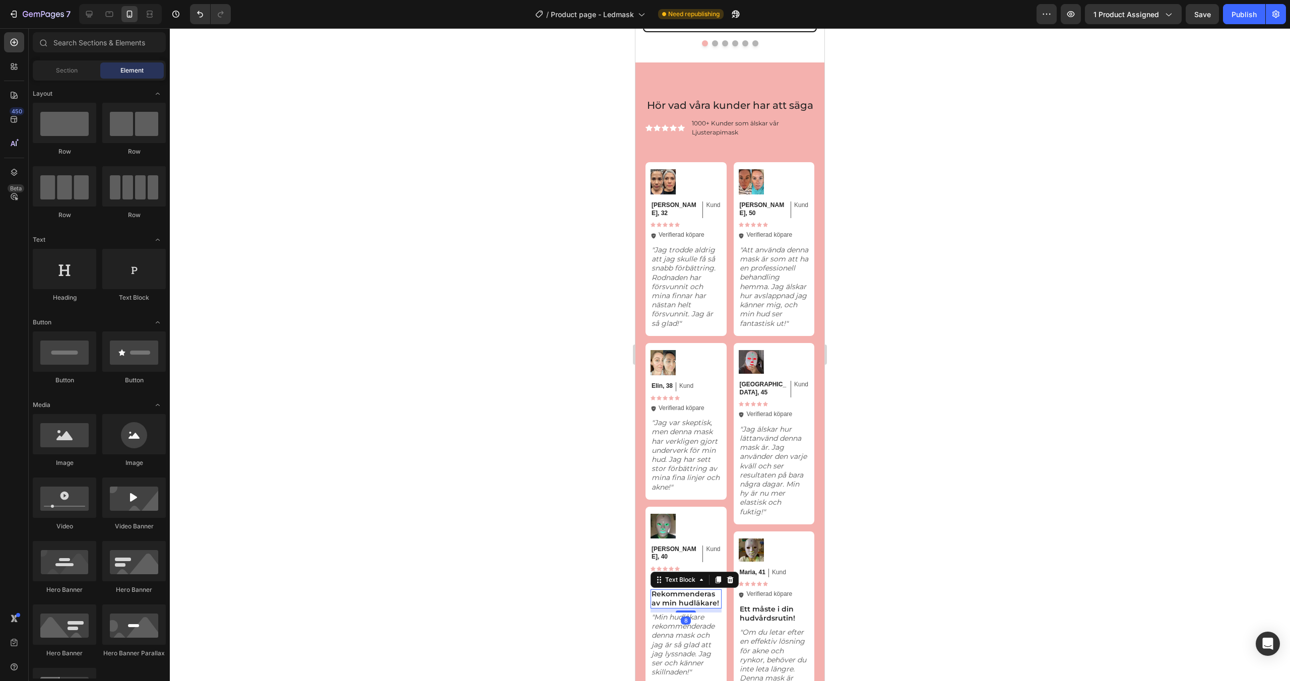
click at [696, 599] on p "Rekommenderas av min hudläkare!" at bounding box center [686, 599] width 69 height 18
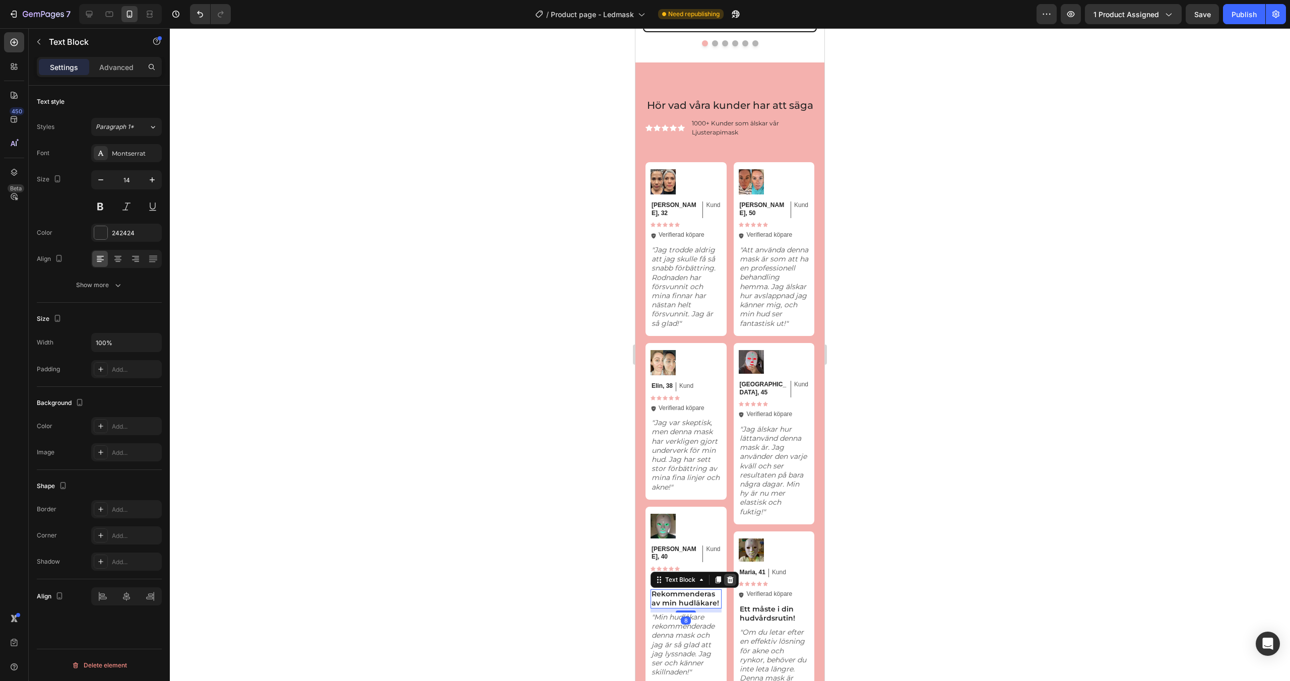
click at [734, 577] on div at bounding box center [730, 580] width 12 height 12
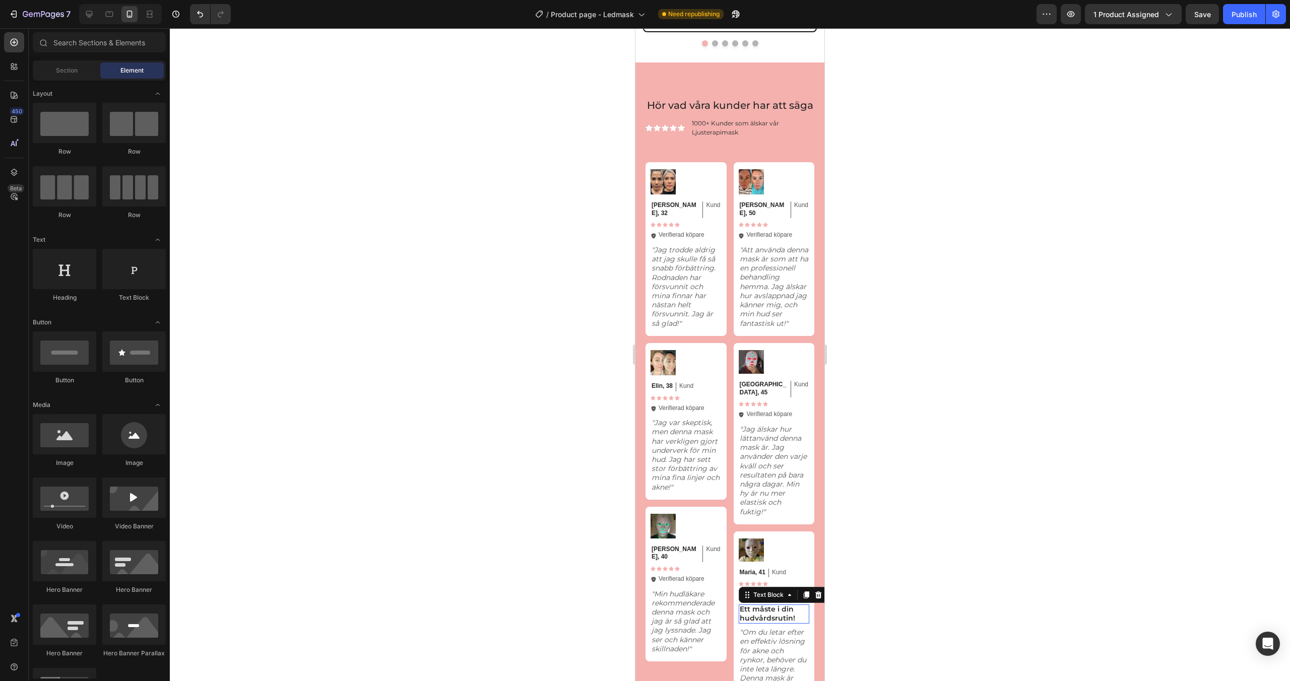
click at [767, 615] on p "Ett måste i din hudvårdsrutin!" at bounding box center [774, 614] width 69 height 18
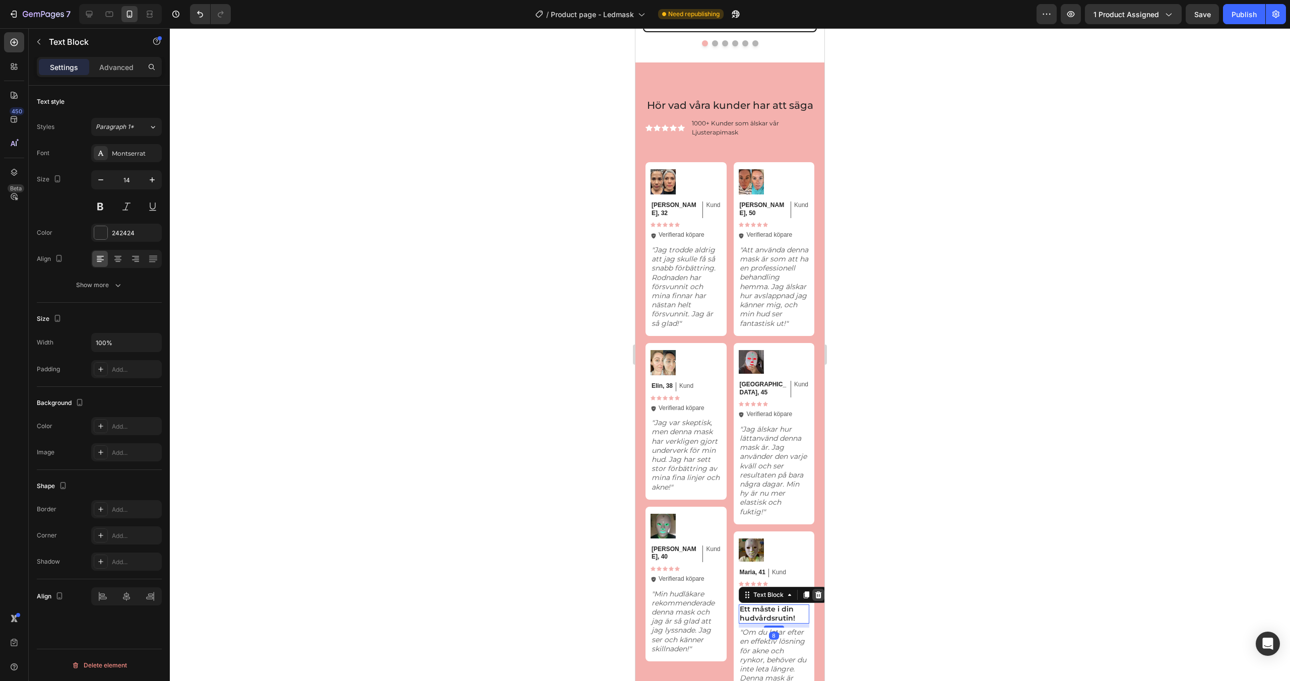
click at [819, 594] on icon at bounding box center [818, 595] width 7 height 7
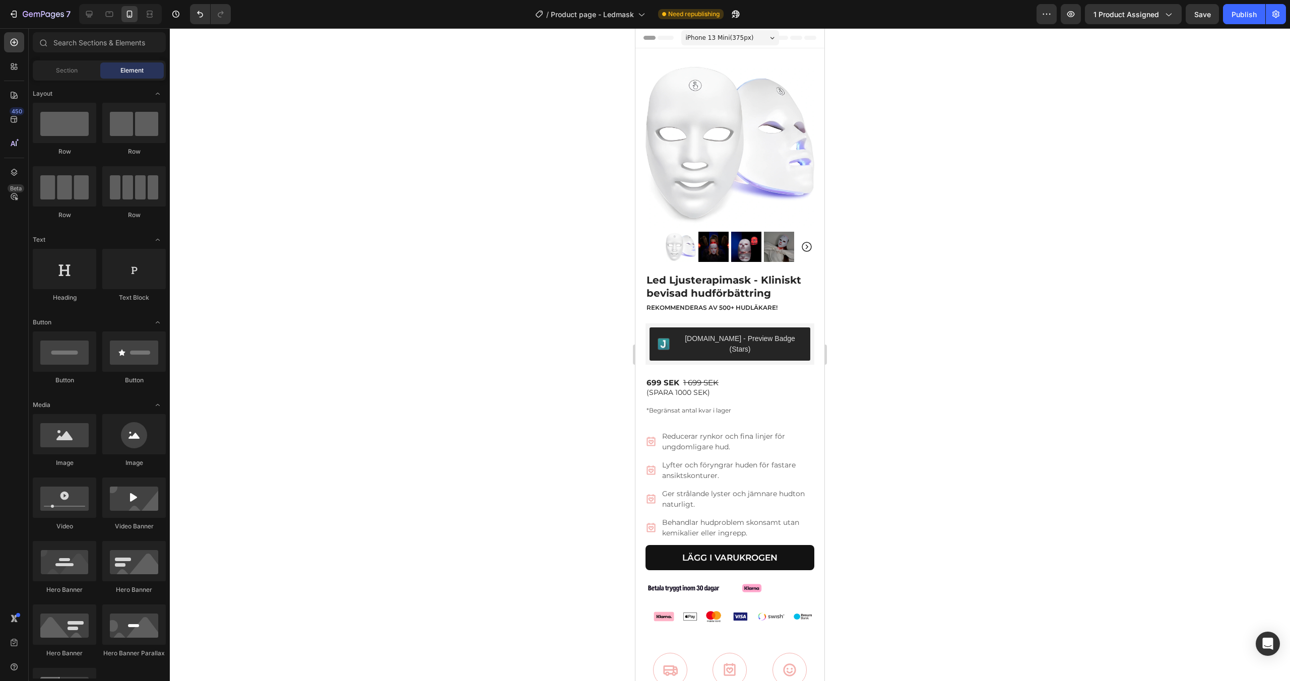
scroll to position [0, 0]
click at [1237, 11] on div "Publish" at bounding box center [1244, 14] width 25 height 11
click at [615, 10] on span "Product page - Ledmask" at bounding box center [604, 14] width 83 height 11
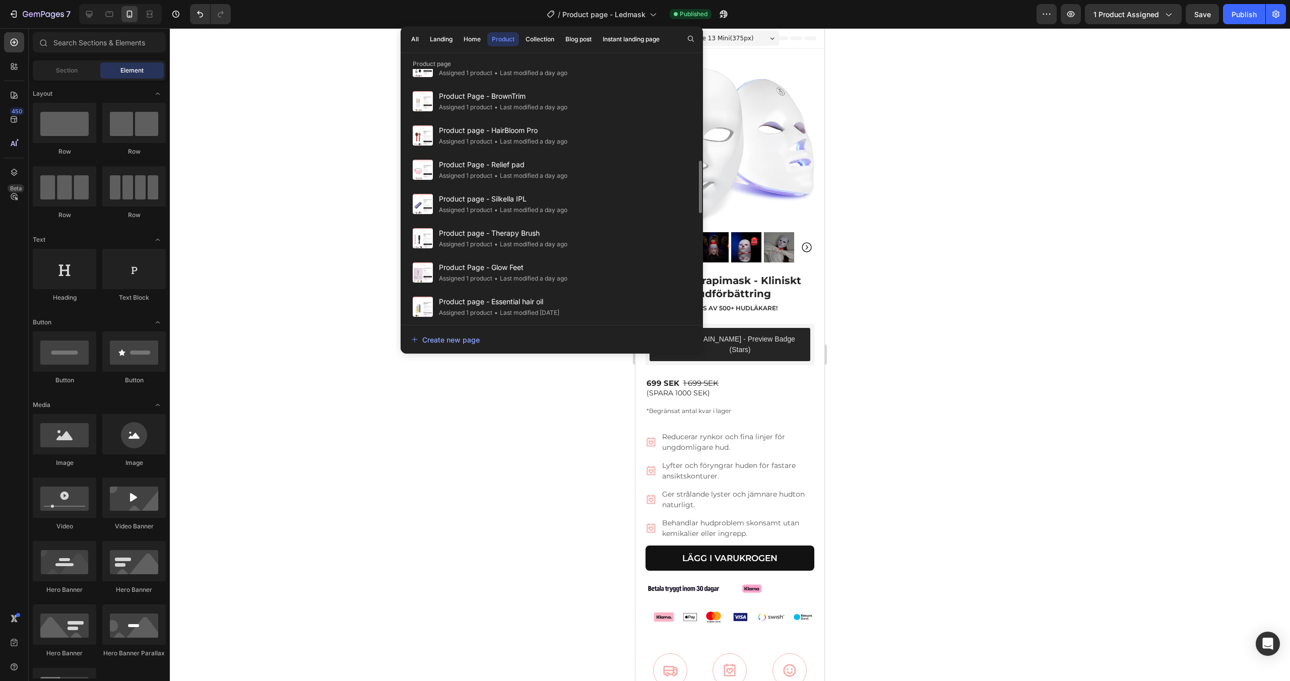
scroll to position [438, 0]
click at [572, 221] on div "Product page - Silkella IPL Assigned 1 product • Last modified a day ago" at bounding box center [552, 238] width 290 height 34
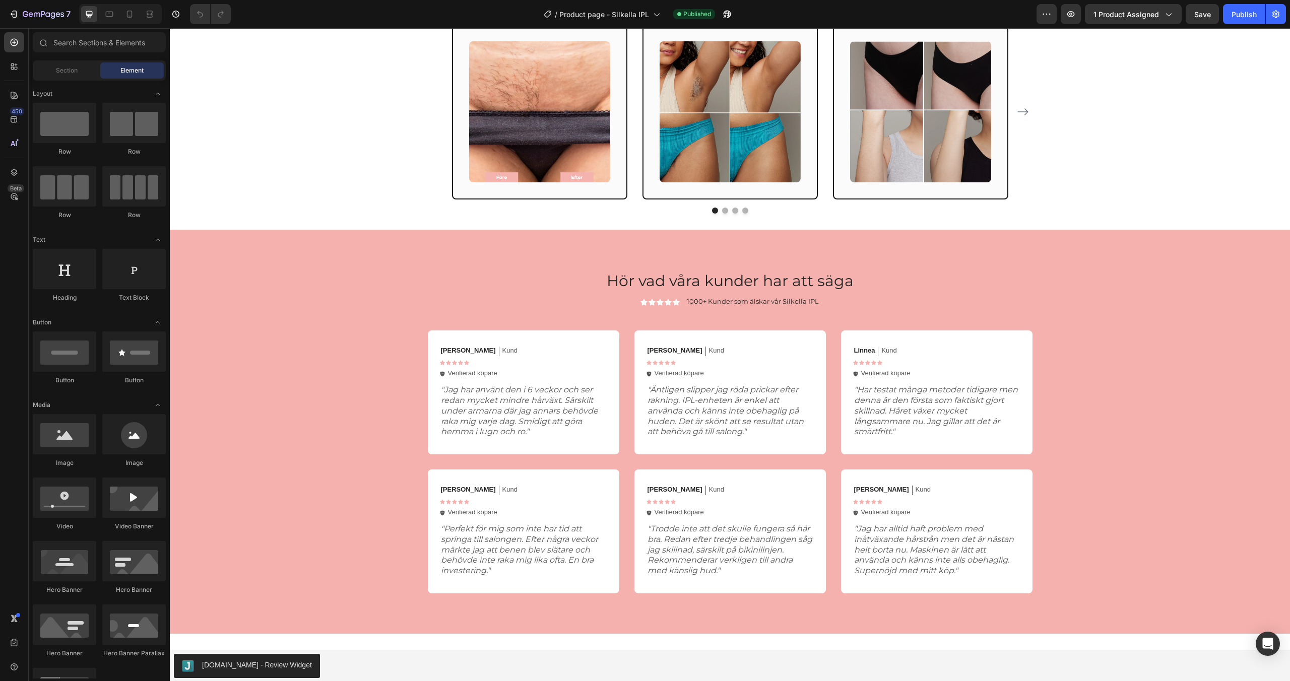
scroll to position [2349, 0]
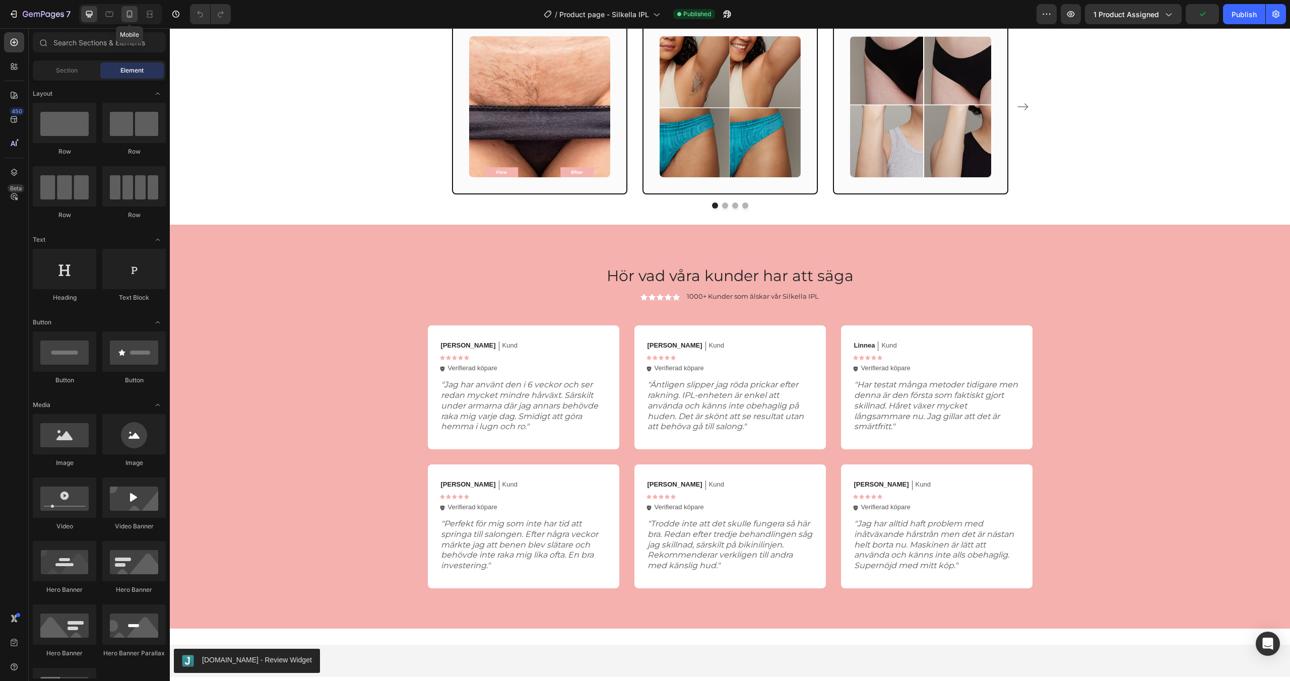
click at [133, 15] on icon at bounding box center [130, 14] width 10 height 10
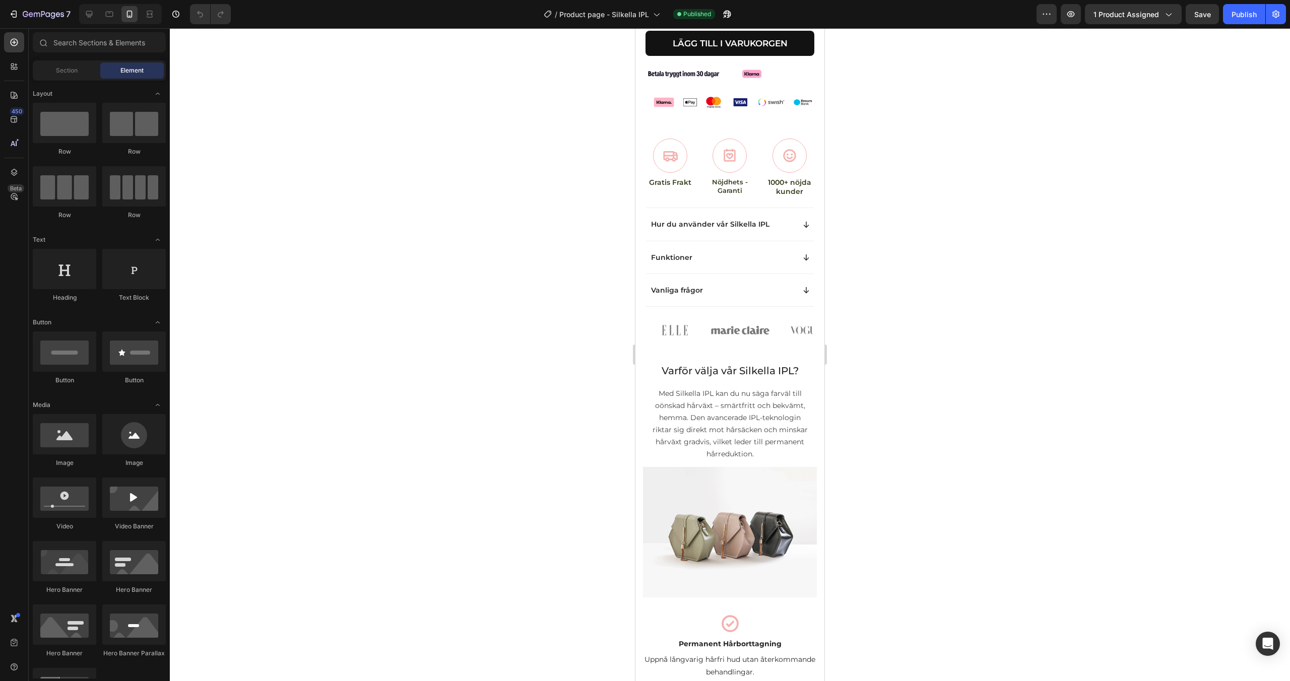
scroll to position [397, 0]
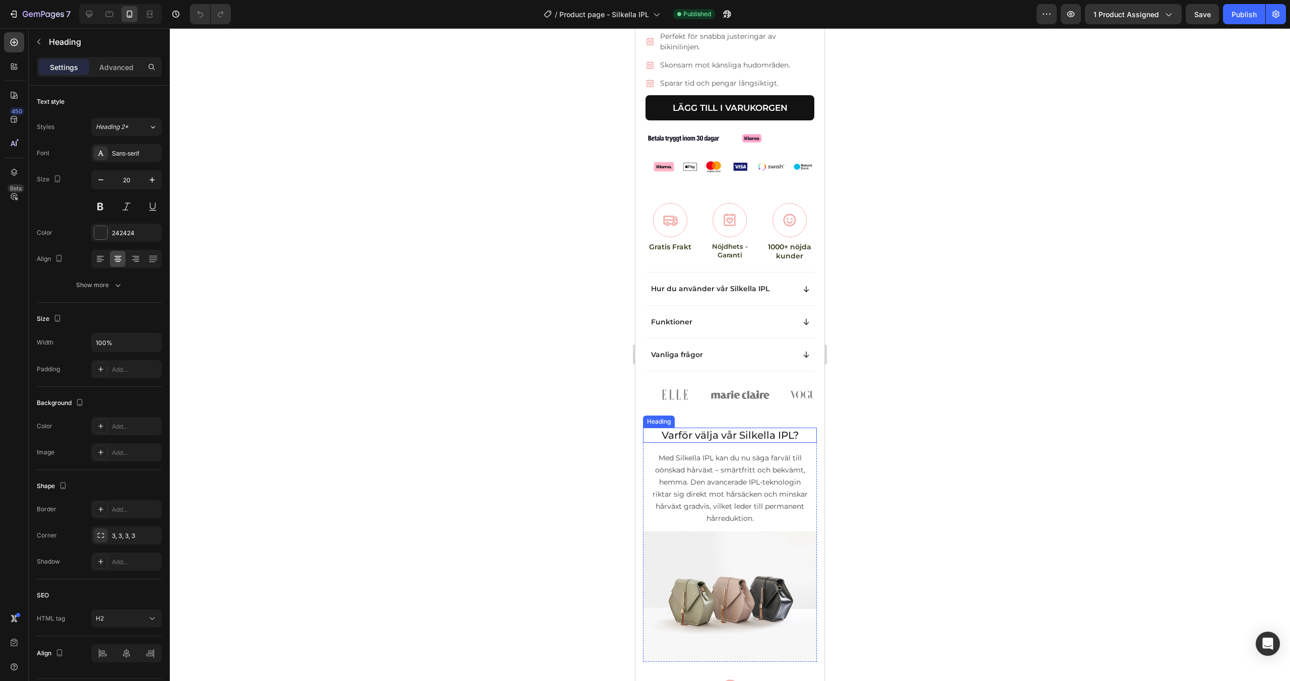
click at [720, 429] on span "Varför välja vår Silkella IPL?" at bounding box center [730, 435] width 137 height 12
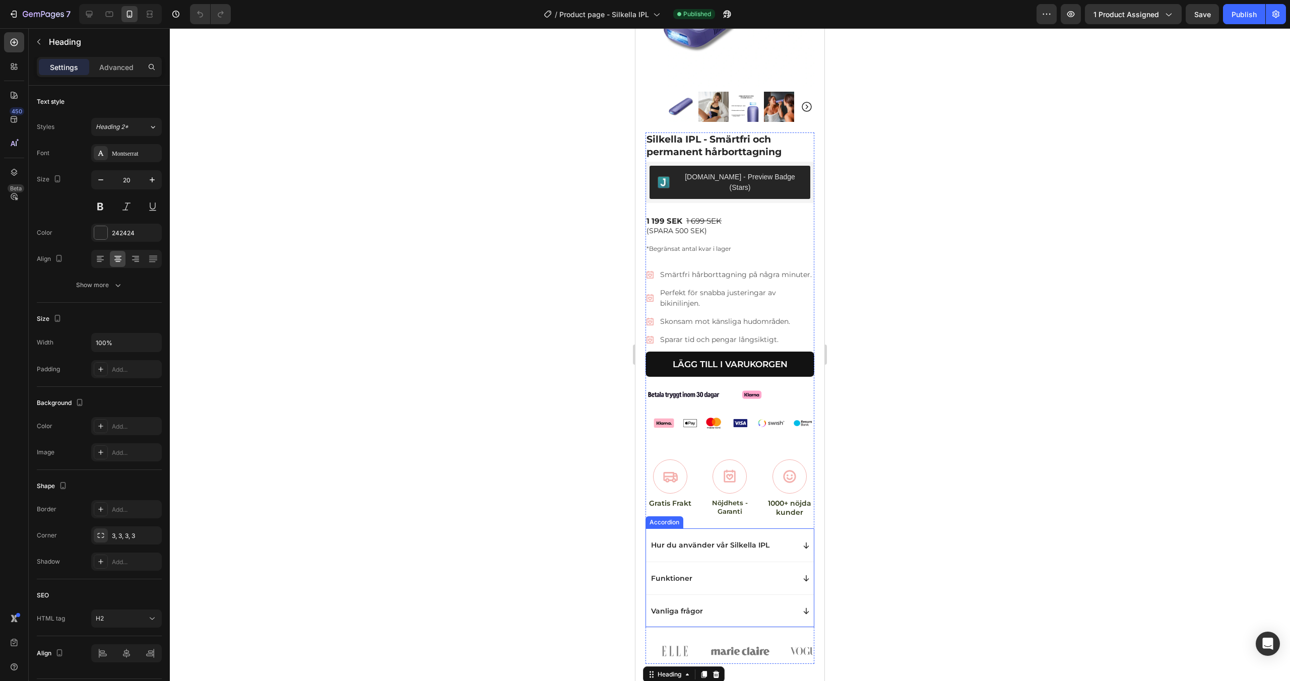
scroll to position [91, 0]
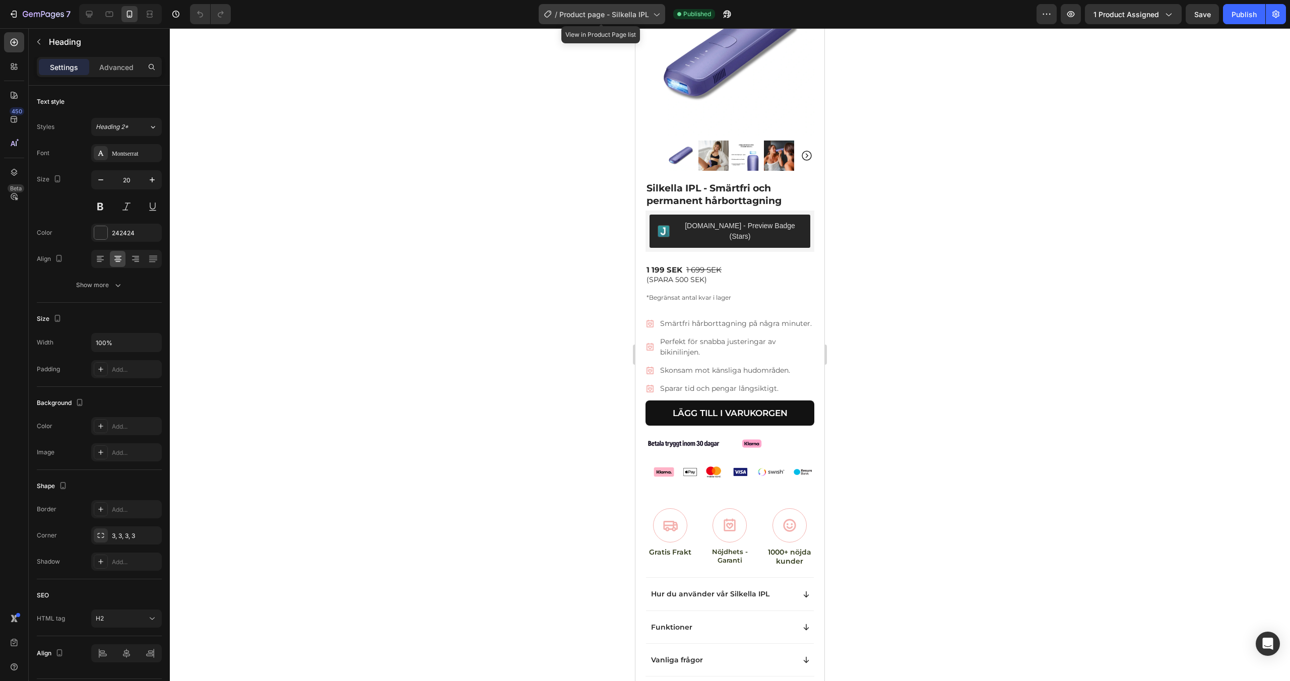
click at [644, 16] on span "Product page - Silkella IPL" at bounding box center [605, 14] width 90 height 11
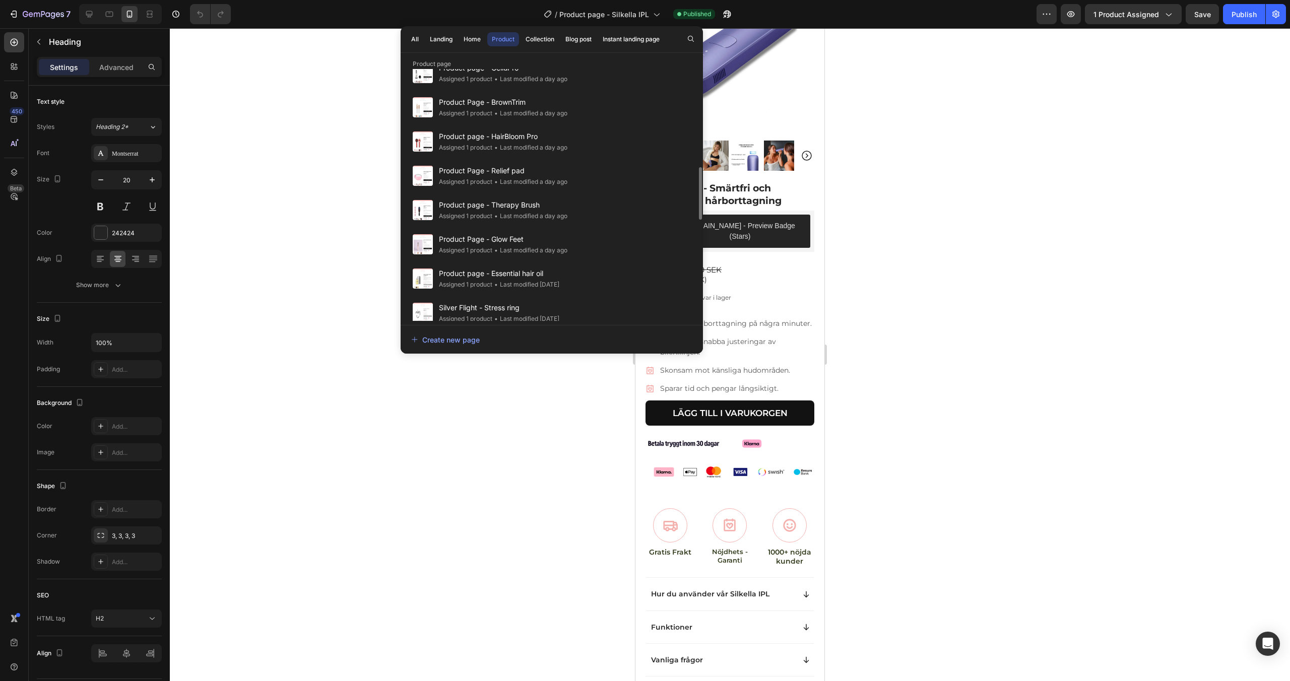
scroll to position [467, 0]
click at [610, 226] on div "Product page - Therapy Brush Assigned 1 product • Last modified a day ago" at bounding box center [552, 243] width 290 height 34
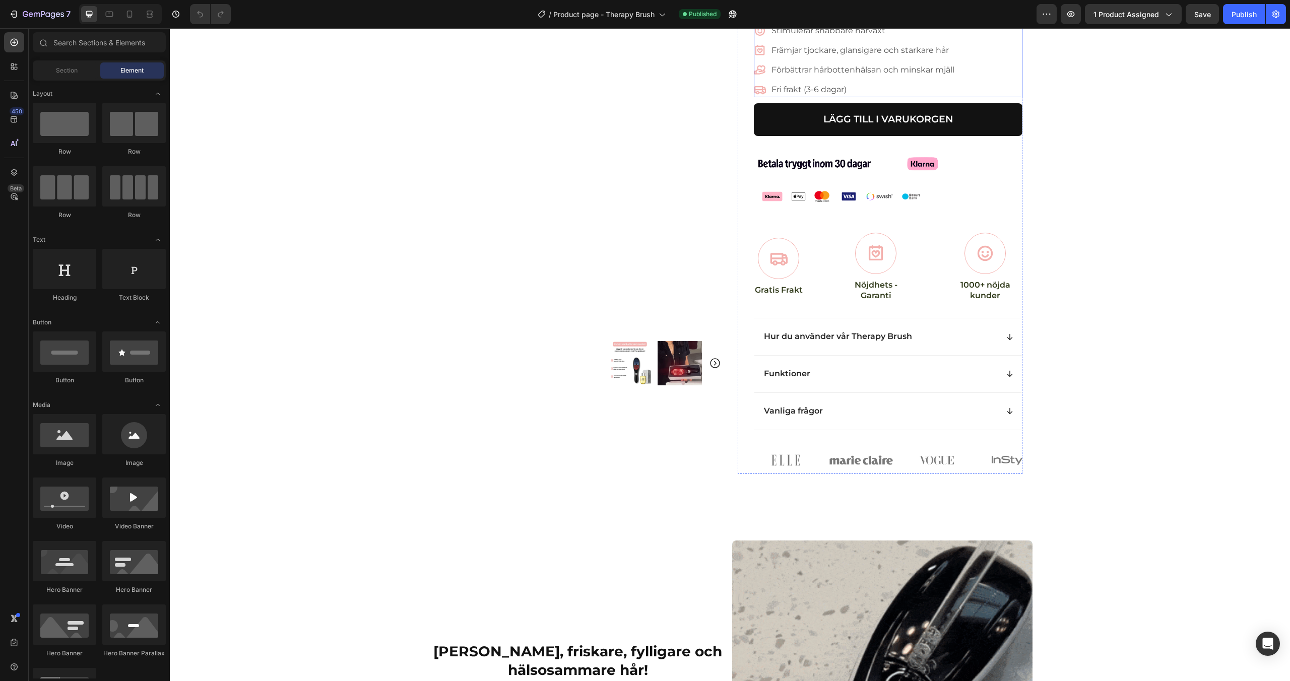
scroll to position [359, 0]
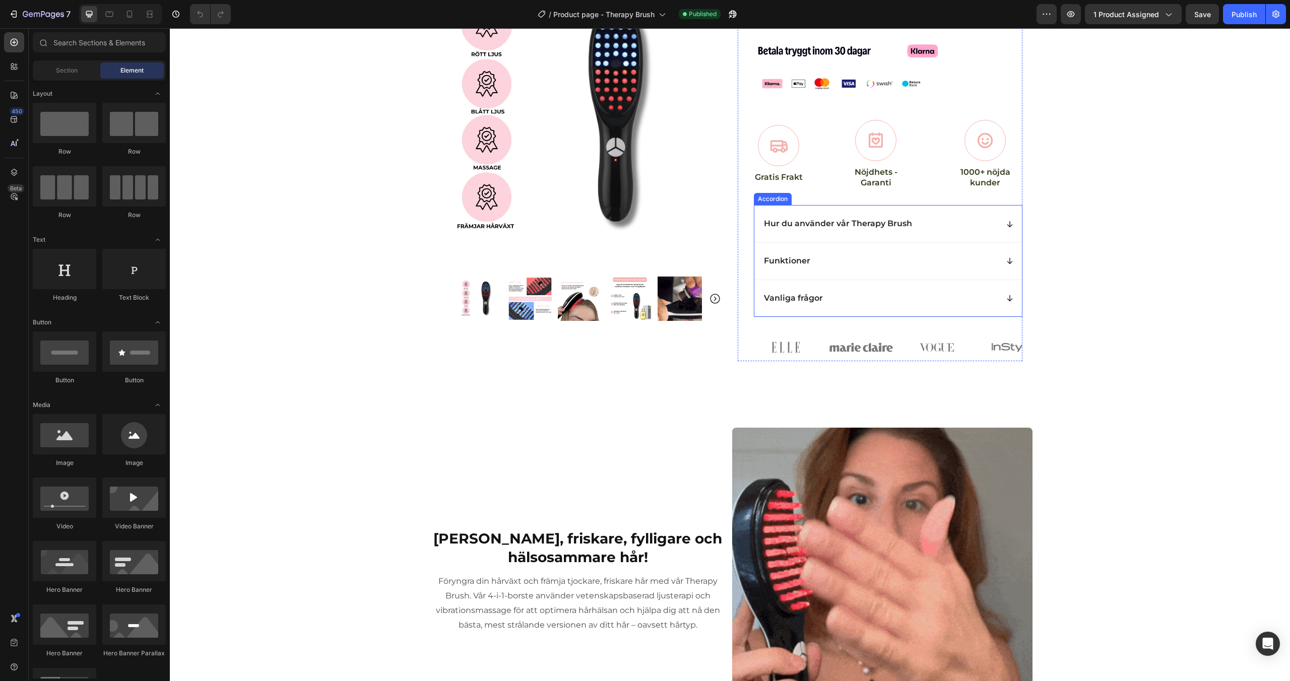
click at [829, 307] on div "Vanliga frågor" at bounding box center [889, 298] width 268 height 37
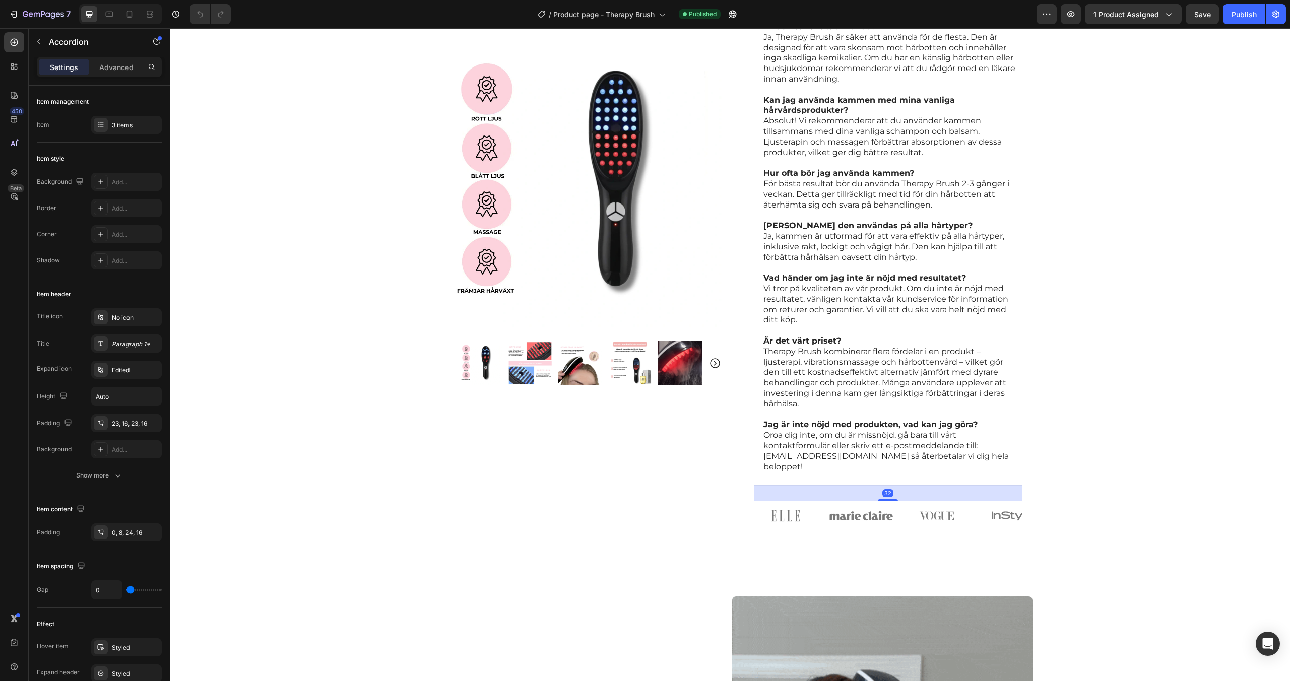
scroll to position [833, 0]
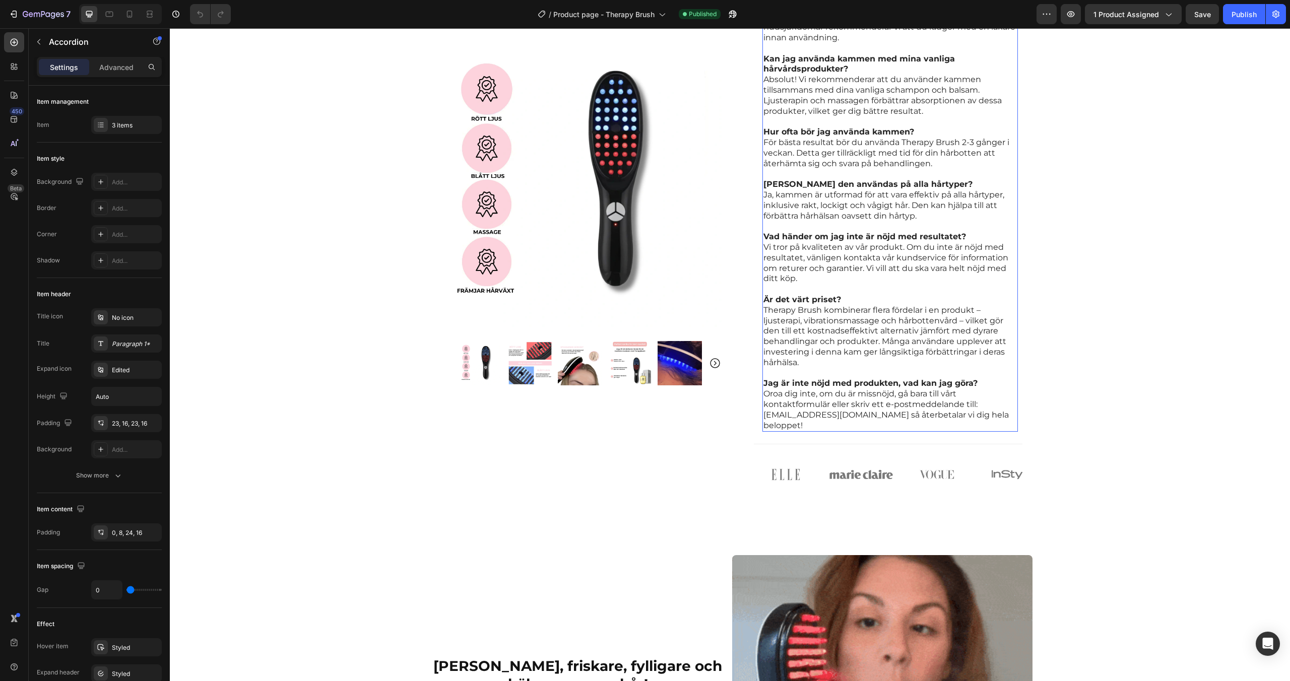
click at [839, 418] on p "Jag är inte nöjd med produkten, vad kan jag göra? Oroa dig inte, om du är missn…" at bounding box center [891, 405] width 254 height 52
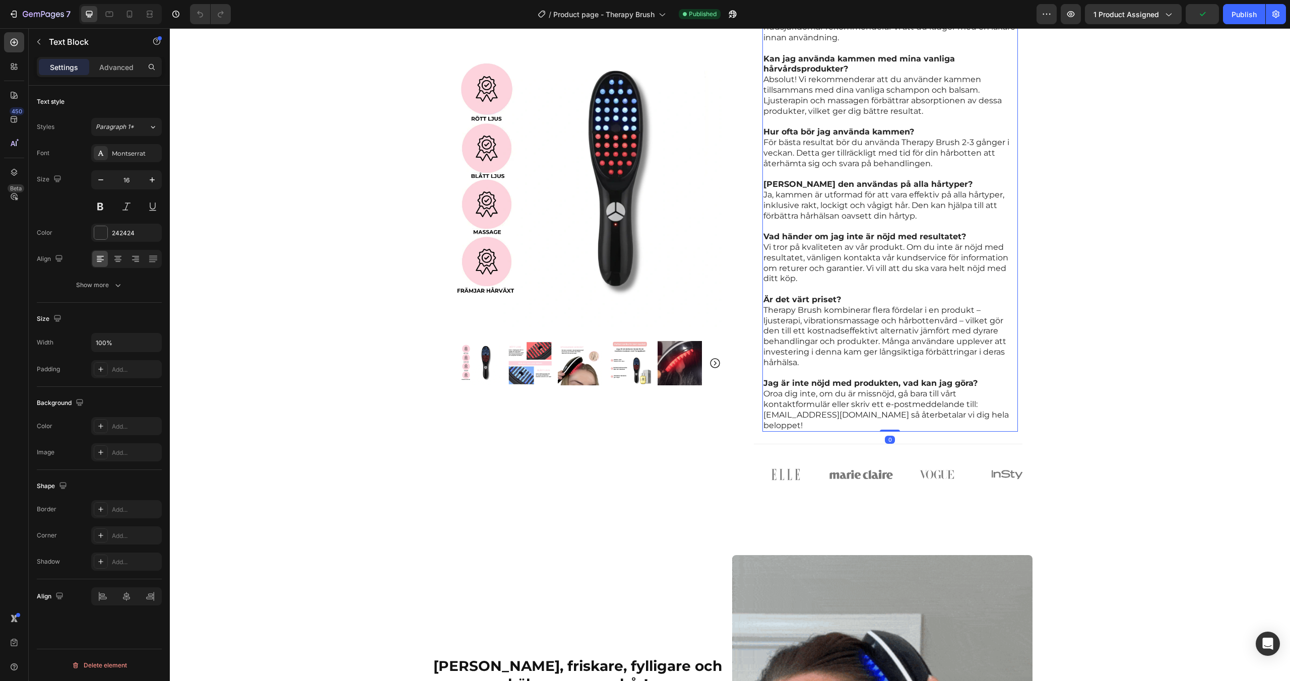
click at [840, 415] on p "Jag är inte nöjd med produkten, vad kan jag göra? Oroa dig inte, om du är missn…" at bounding box center [891, 405] width 254 height 52
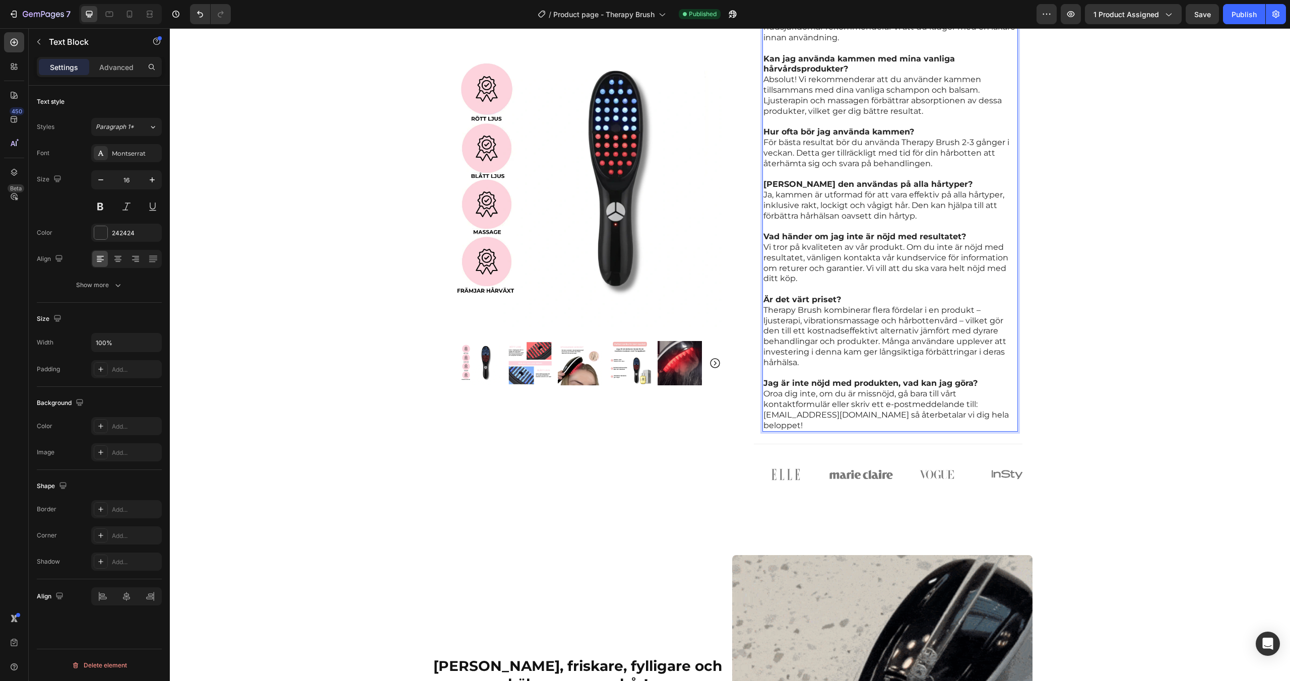
click at [857, 360] on p "Therapy Brush kombinerar flera fördelar i en produkt – ljusterapi, vibrationsma…" at bounding box center [891, 336] width 254 height 63
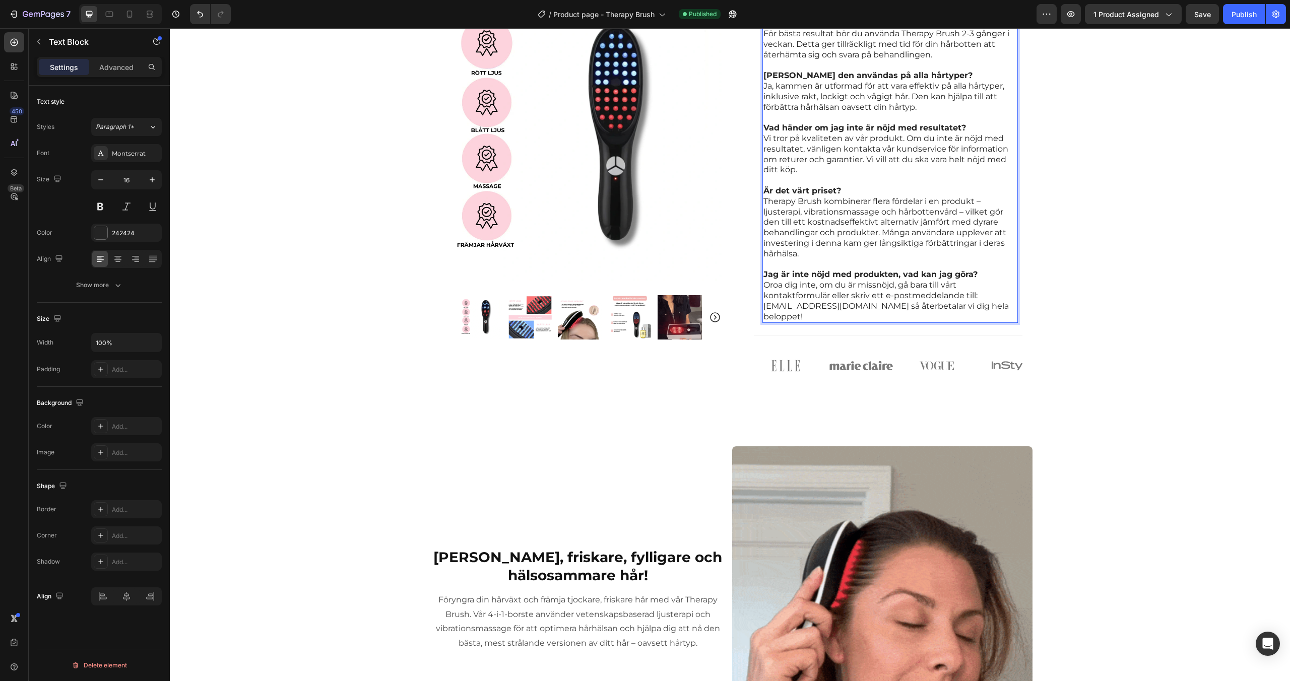
scroll to position [1160, 0]
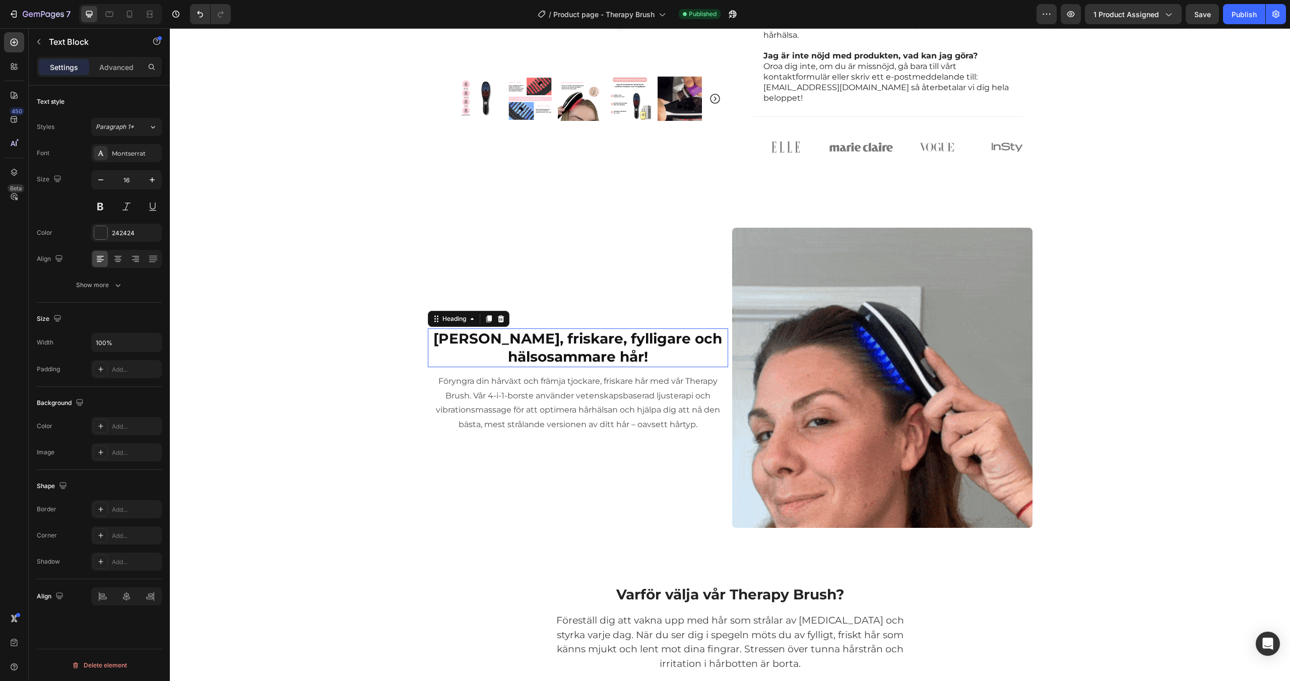
click at [625, 347] on strong "[PERSON_NAME], friskare, fylligare och hälsosammare hår!" at bounding box center [577, 347] width 289 height 35
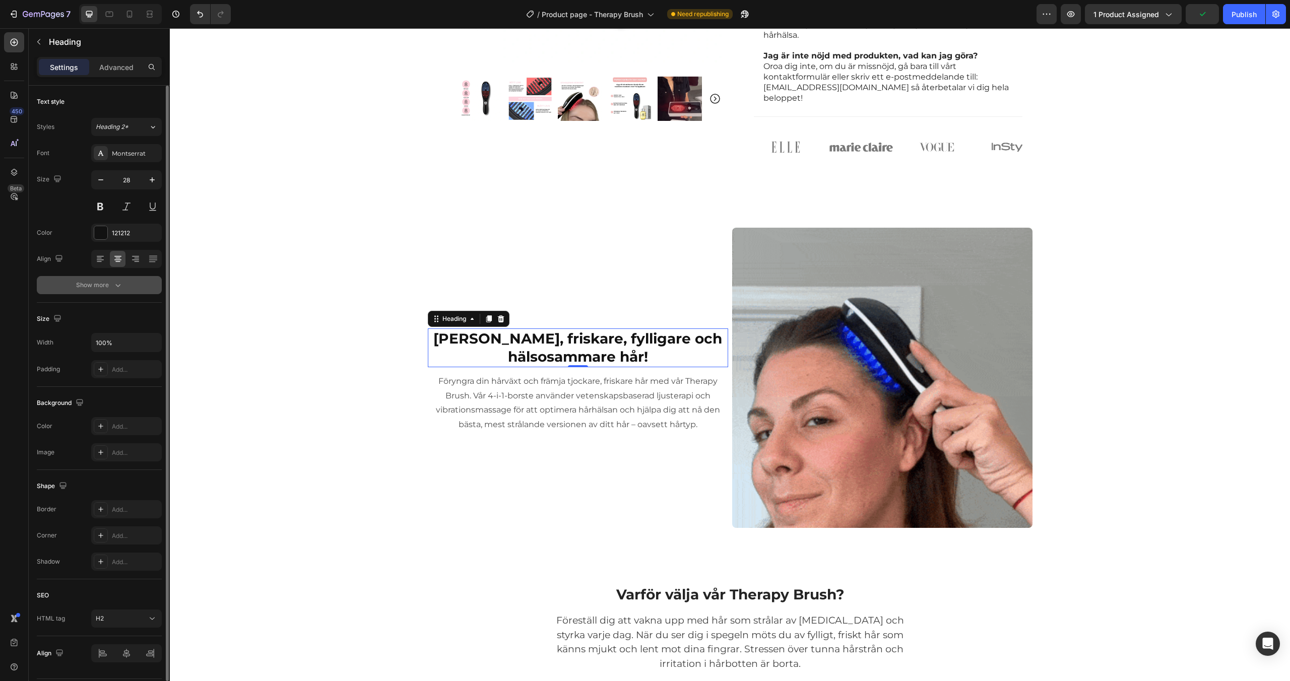
click at [119, 286] on icon "button" at bounding box center [118, 285] width 10 height 10
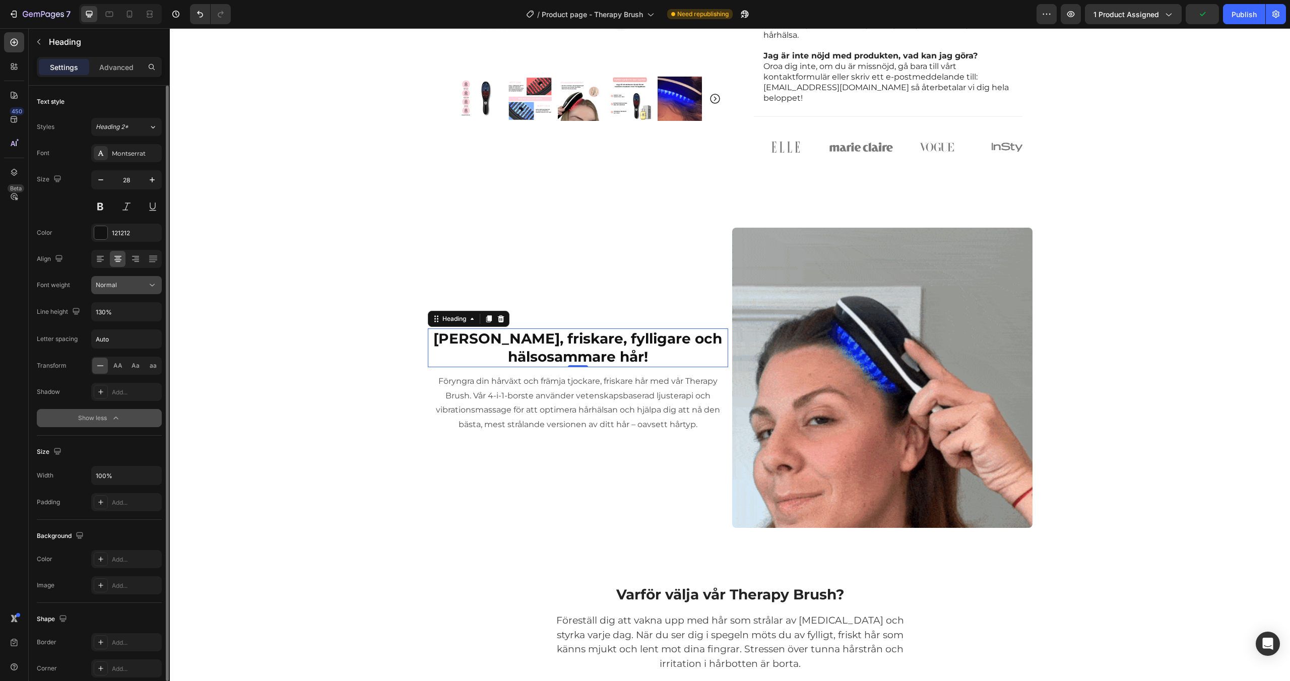
click at [120, 288] on div "Normal" at bounding box center [121, 285] width 51 height 9
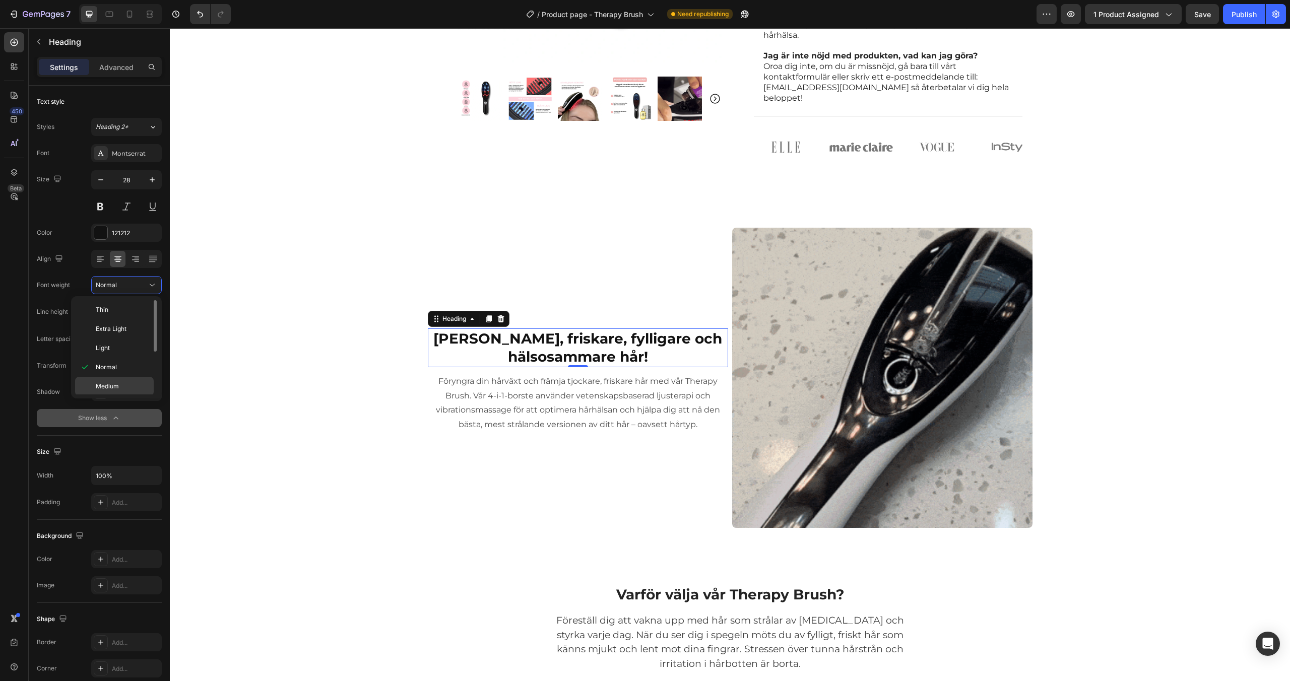
click at [114, 382] on span "Medium" at bounding box center [107, 386] width 23 height 9
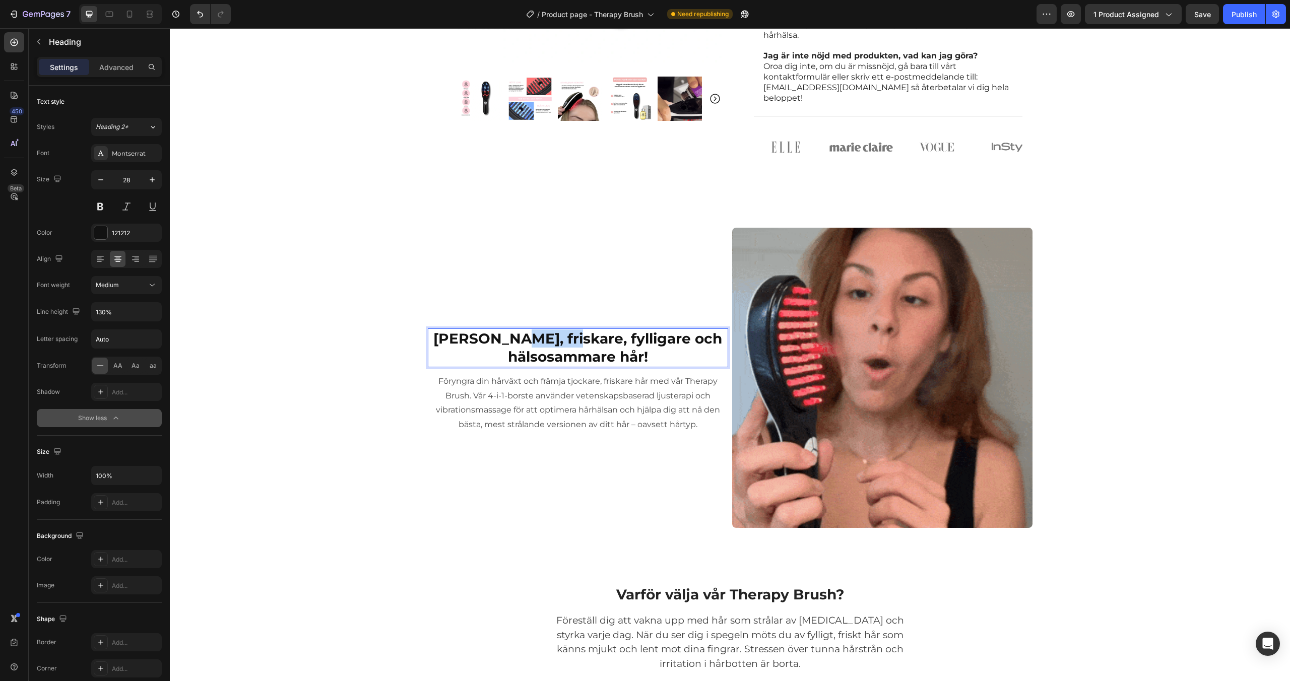
click at [537, 342] on strong "[PERSON_NAME], friskare, fylligare och hälsosammare hår!" at bounding box center [577, 347] width 289 height 35
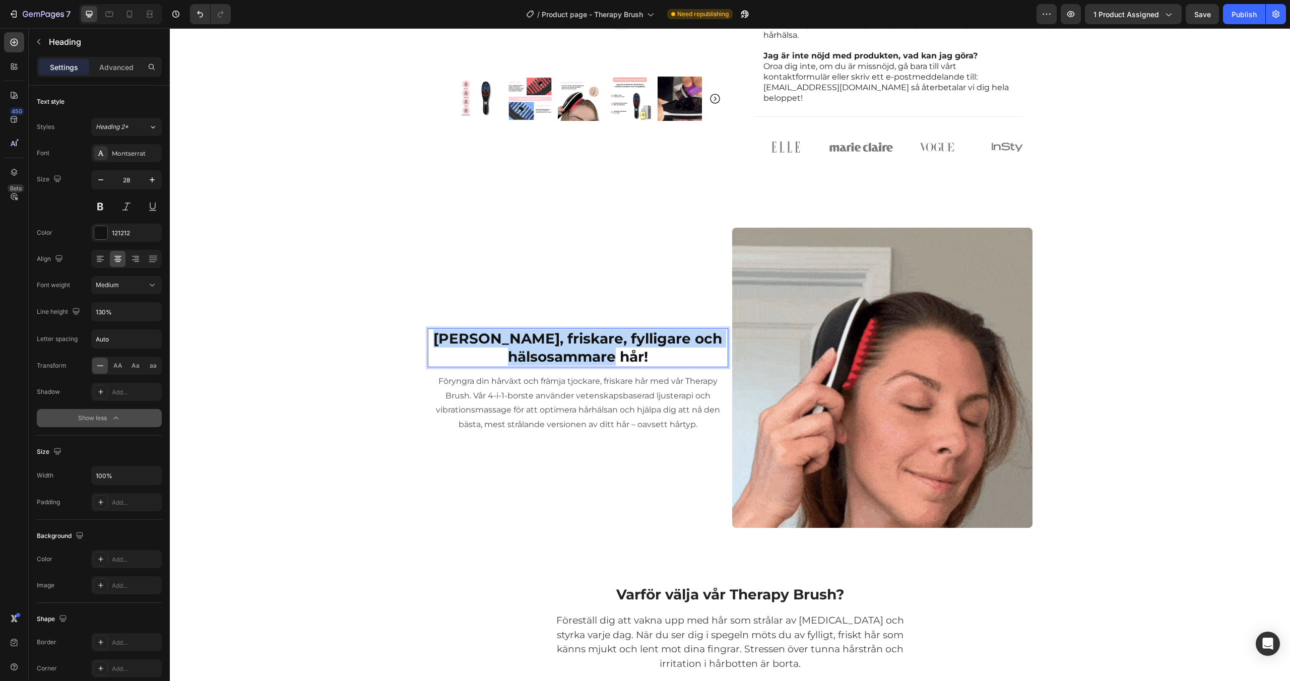
click at [537, 342] on strong "[PERSON_NAME], friskare, fylligare och hälsosammare hår!" at bounding box center [577, 347] width 289 height 35
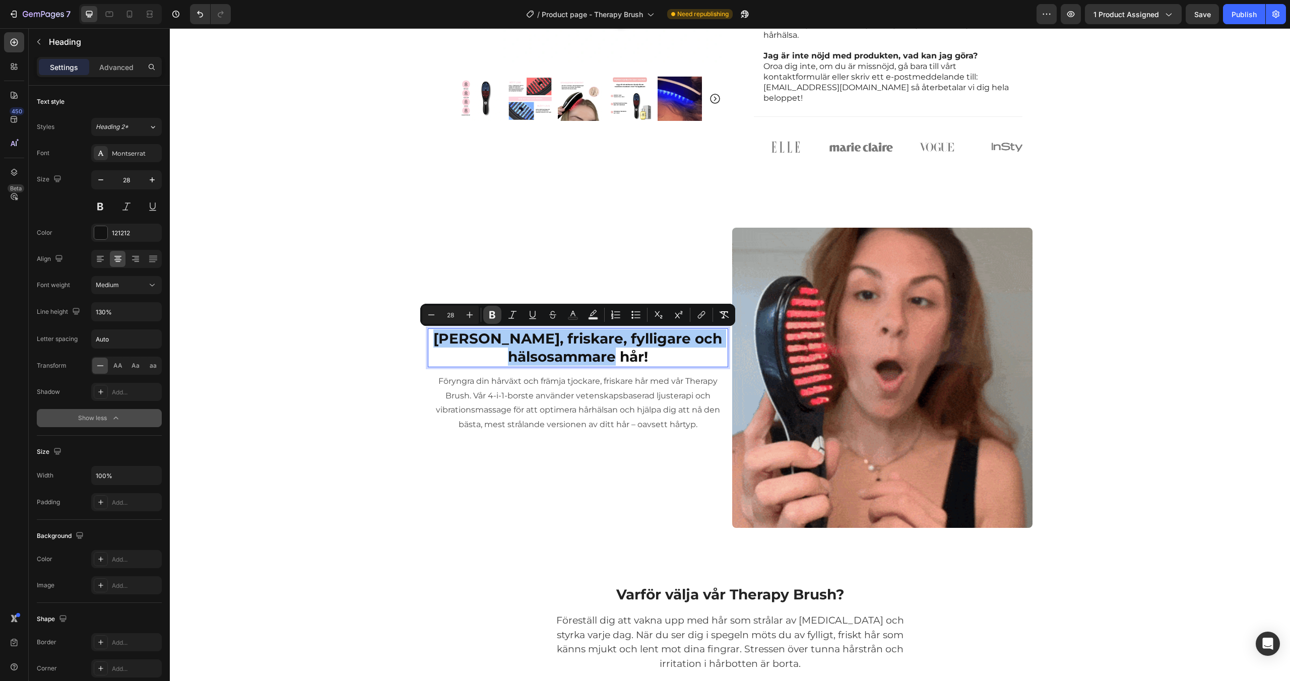
click at [495, 317] on icon "Editor contextual toolbar" at bounding box center [492, 316] width 6 height 8
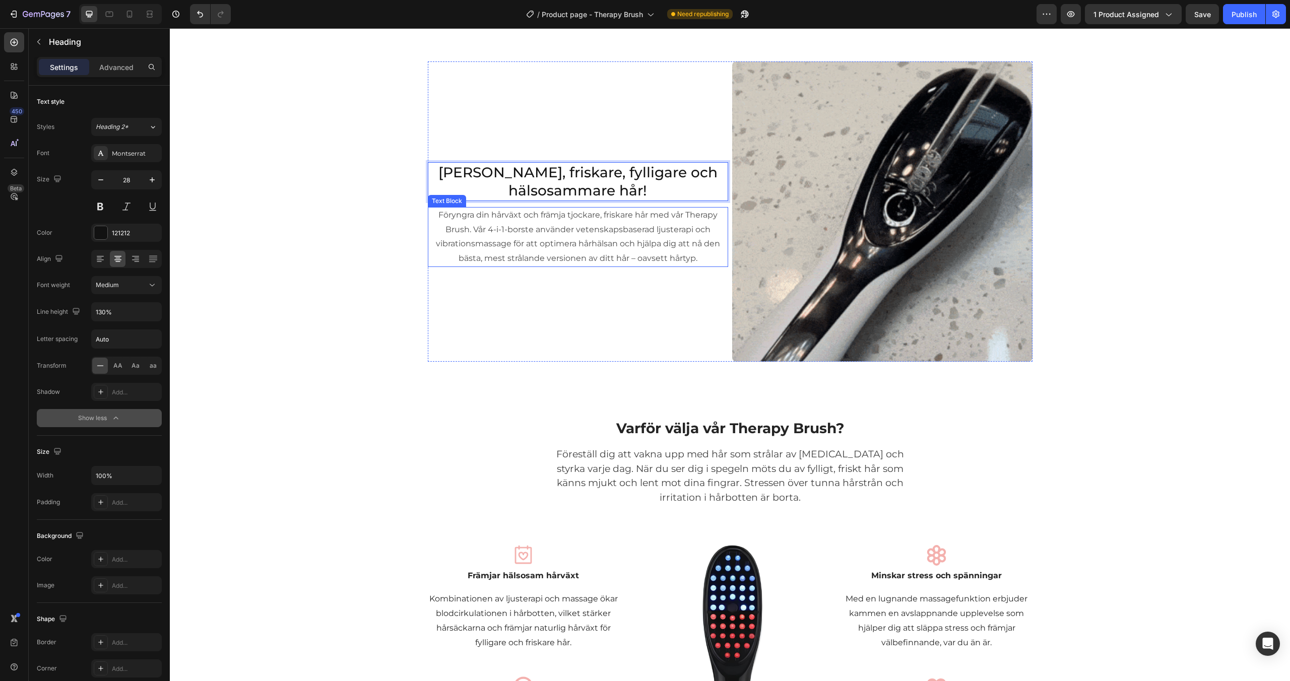
scroll to position [1377, 0]
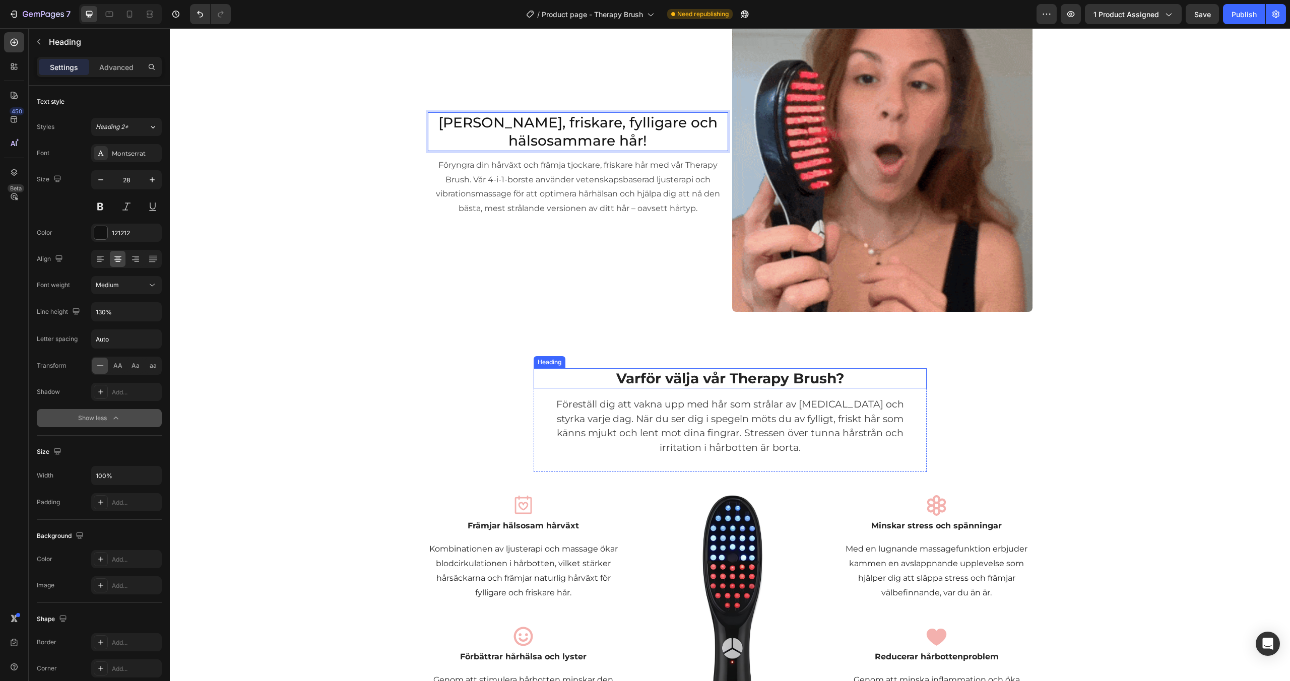
click at [665, 379] on h2 "Varför välja vår Therapy Brush?" at bounding box center [730, 378] width 369 height 20
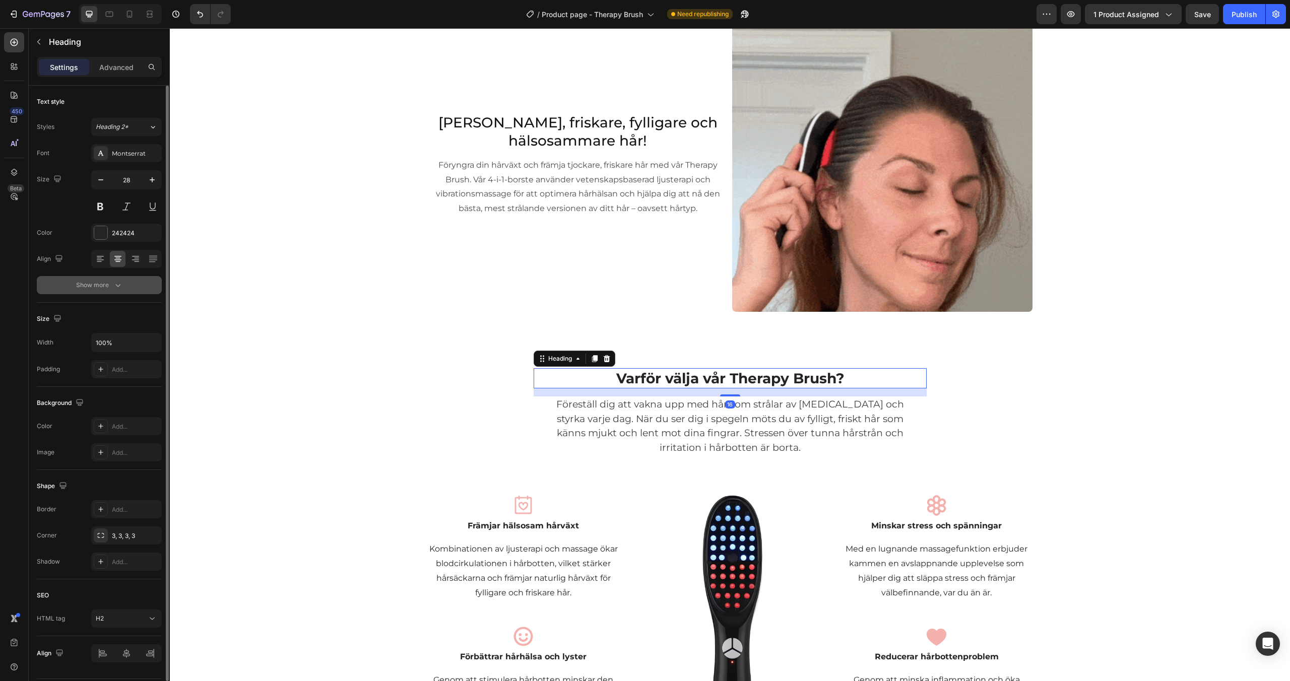
click at [113, 285] on icon "button" at bounding box center [118, 285] width 10 height 10
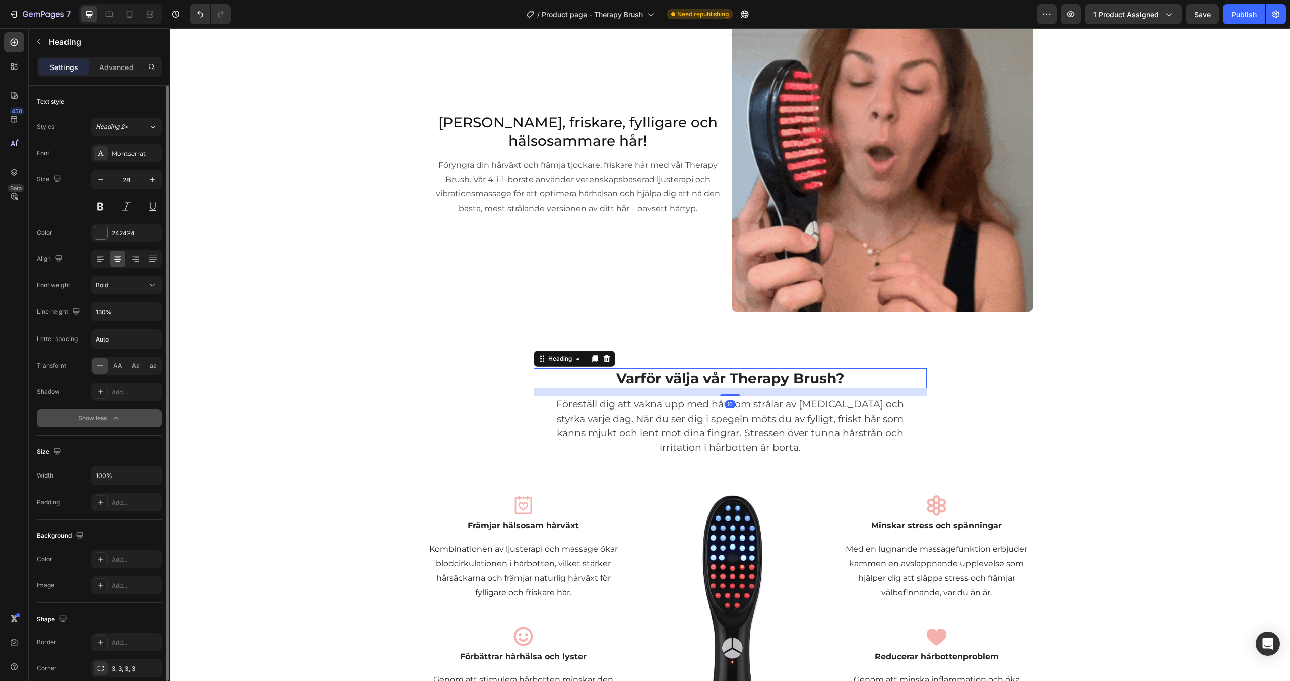
click at [112, 285] on div "Bold" at bounding box center [121, 285] width 51 height 9
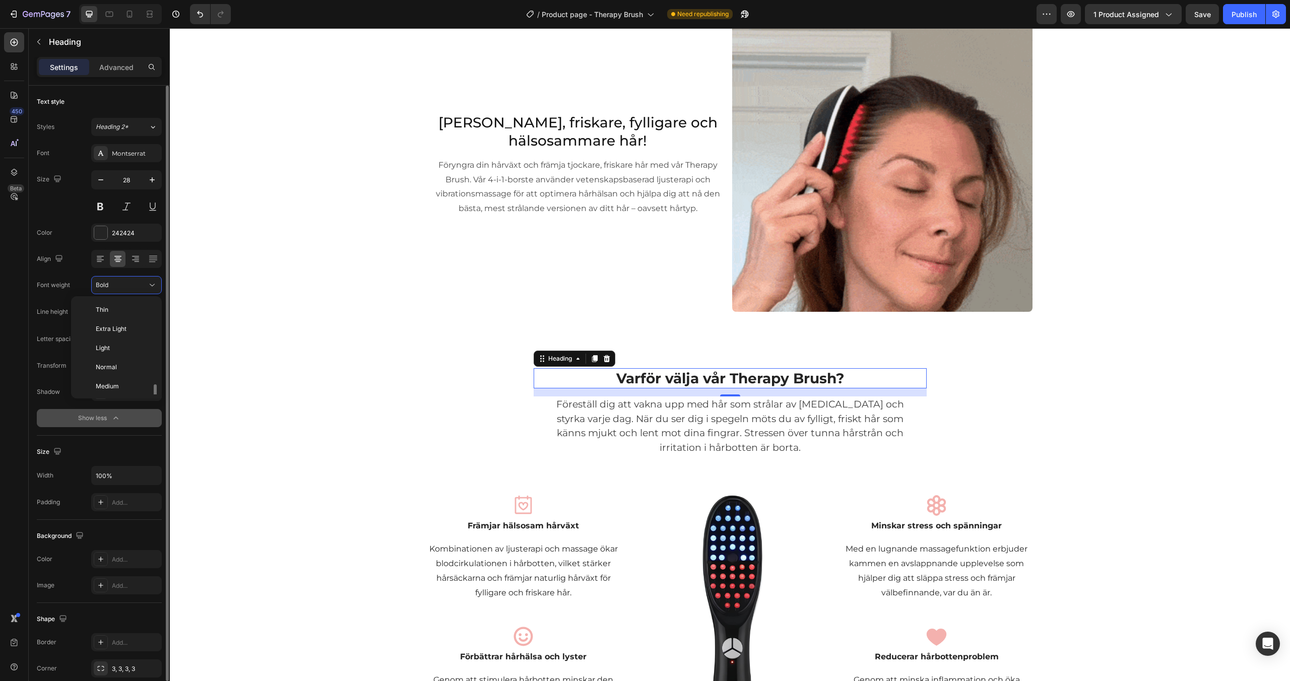
scroll to position [54, 0]
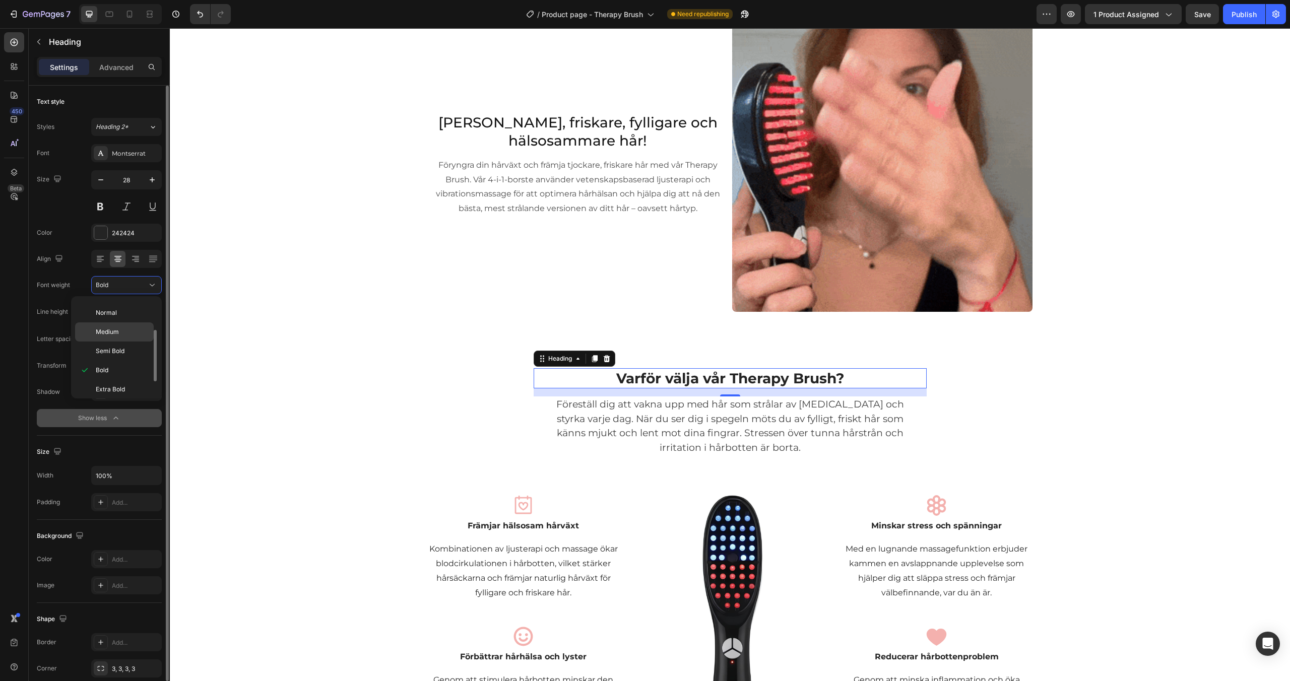
click at [120, 333] on p "Medium" at bounding box center [122, 332] width 53 height 9
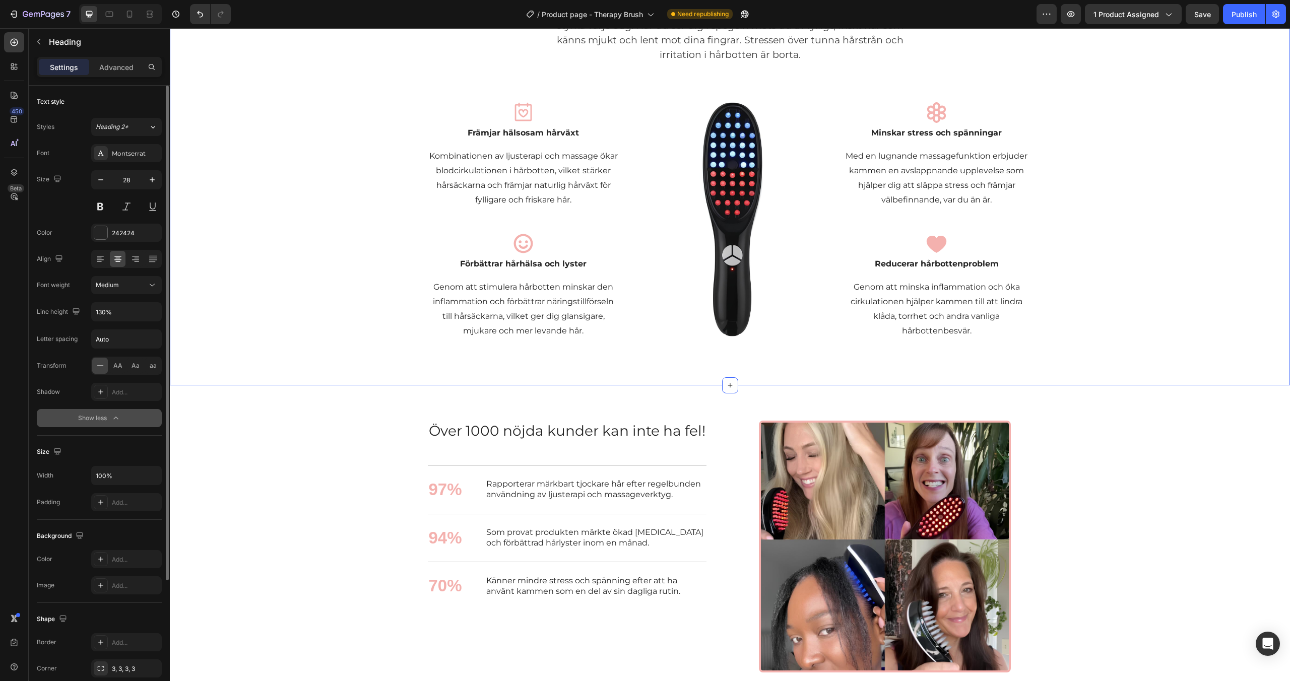
scroll to position [1846, 0]
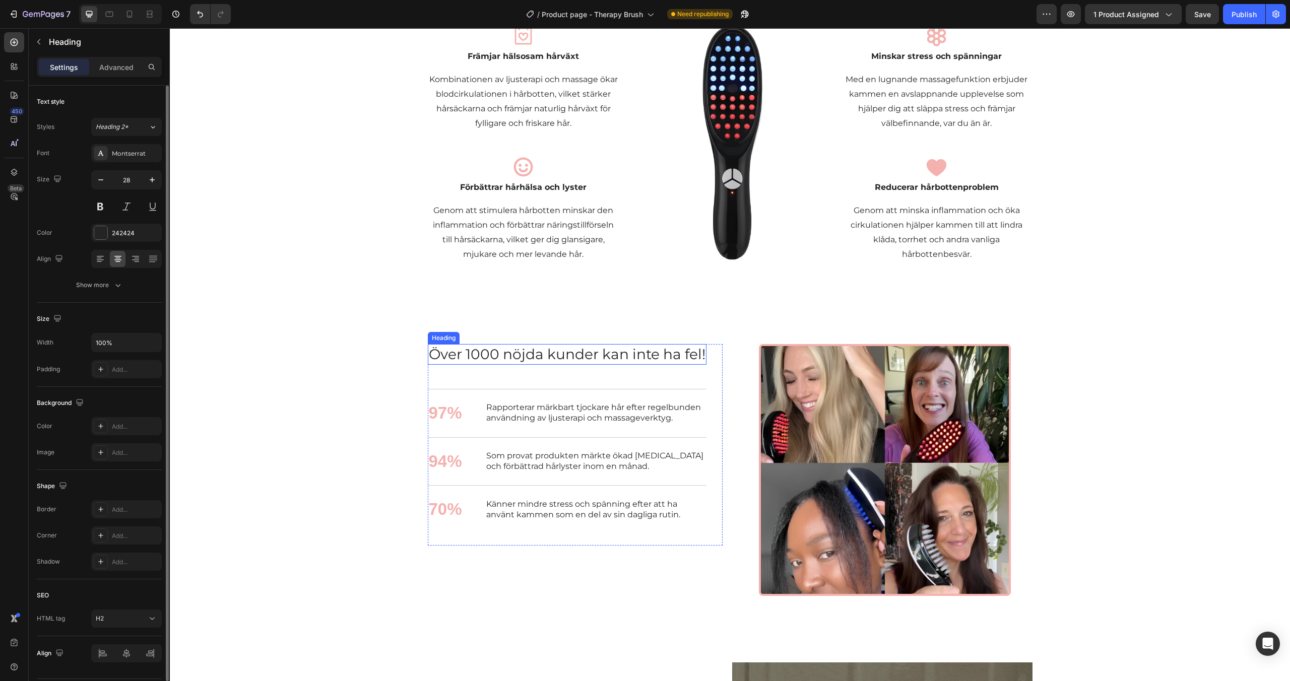
click at [525, 353] on h2 "Över 1000 nöjda kunder kan inte ha fel!" at bounding box center [567, 354] width 279 height 20
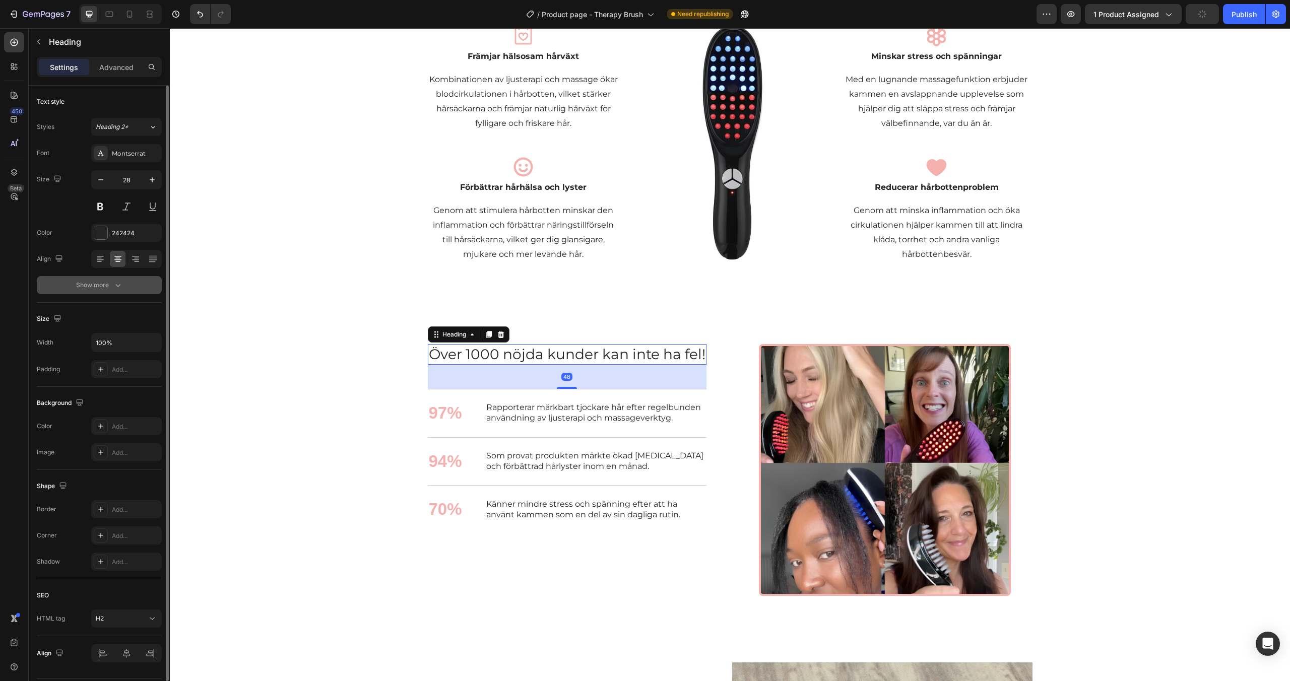
click at [136, 286] on button "Show more" at bounding box center [99, 285] width 125 height 18
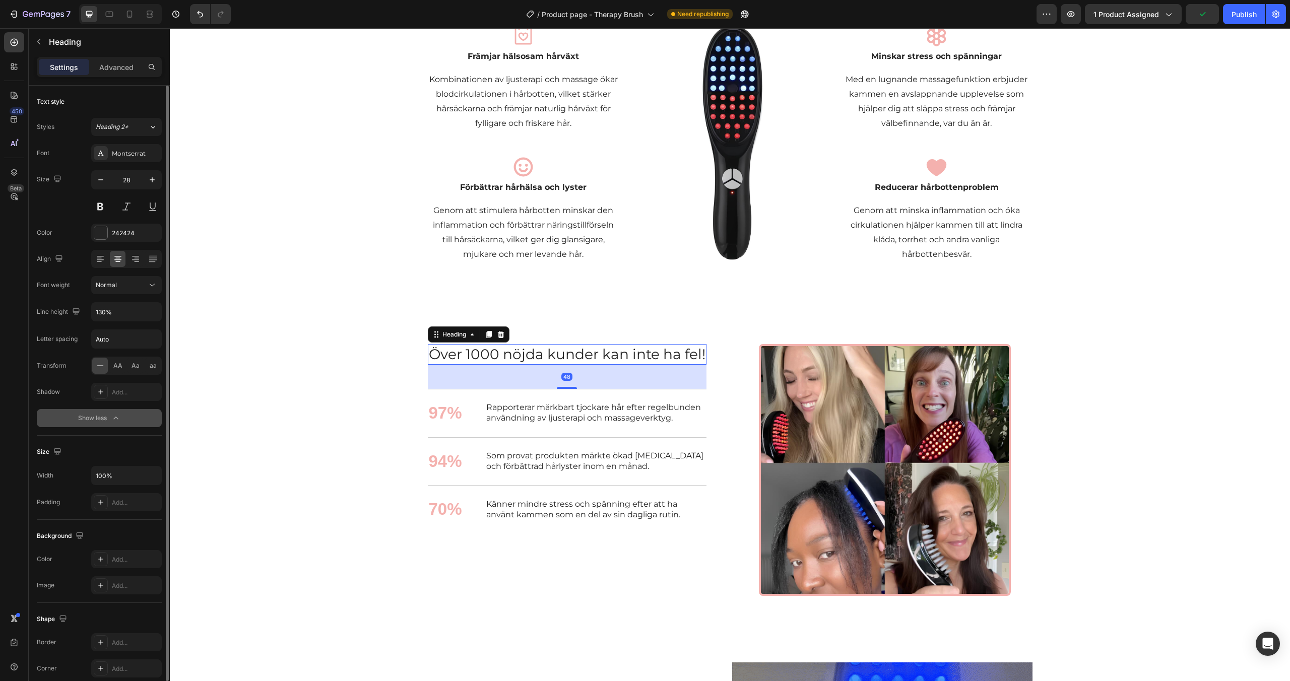
click at [136, 286] on div "Normal" at bounding box center [121, 285] width 51 height 9
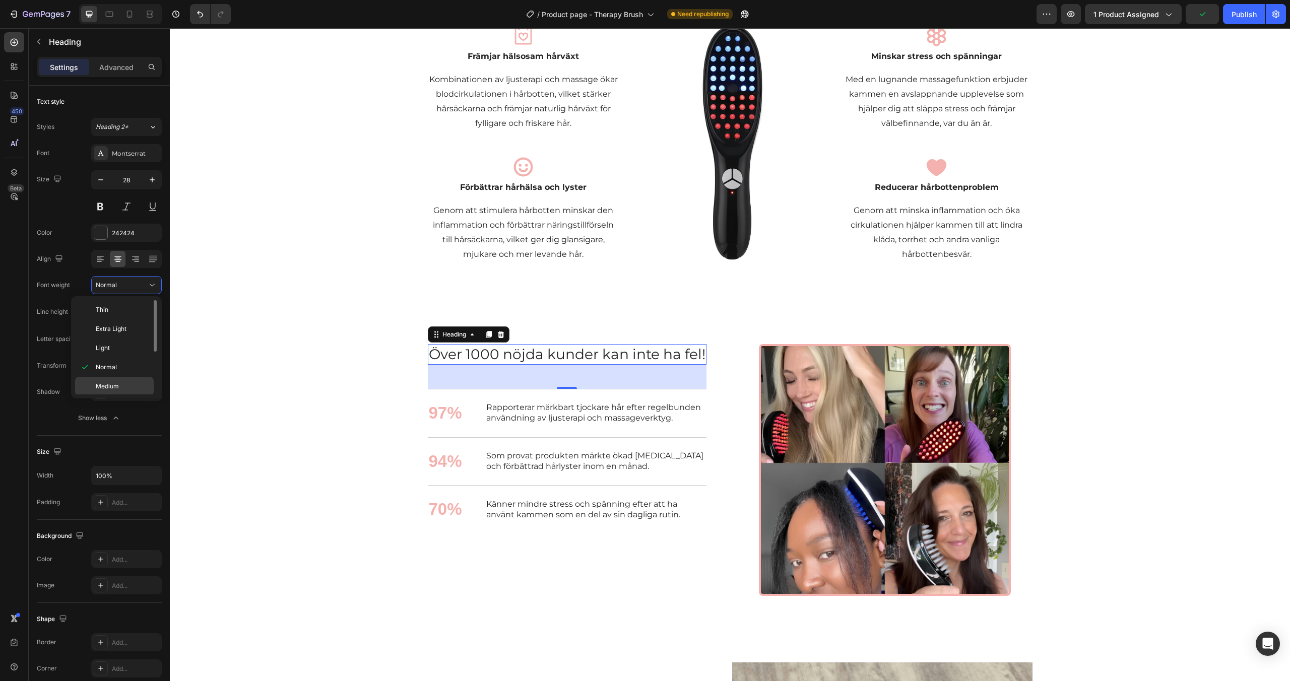
click at [122, 382] on p "Medium" at bounding box center [122, 386] width 53 height 9
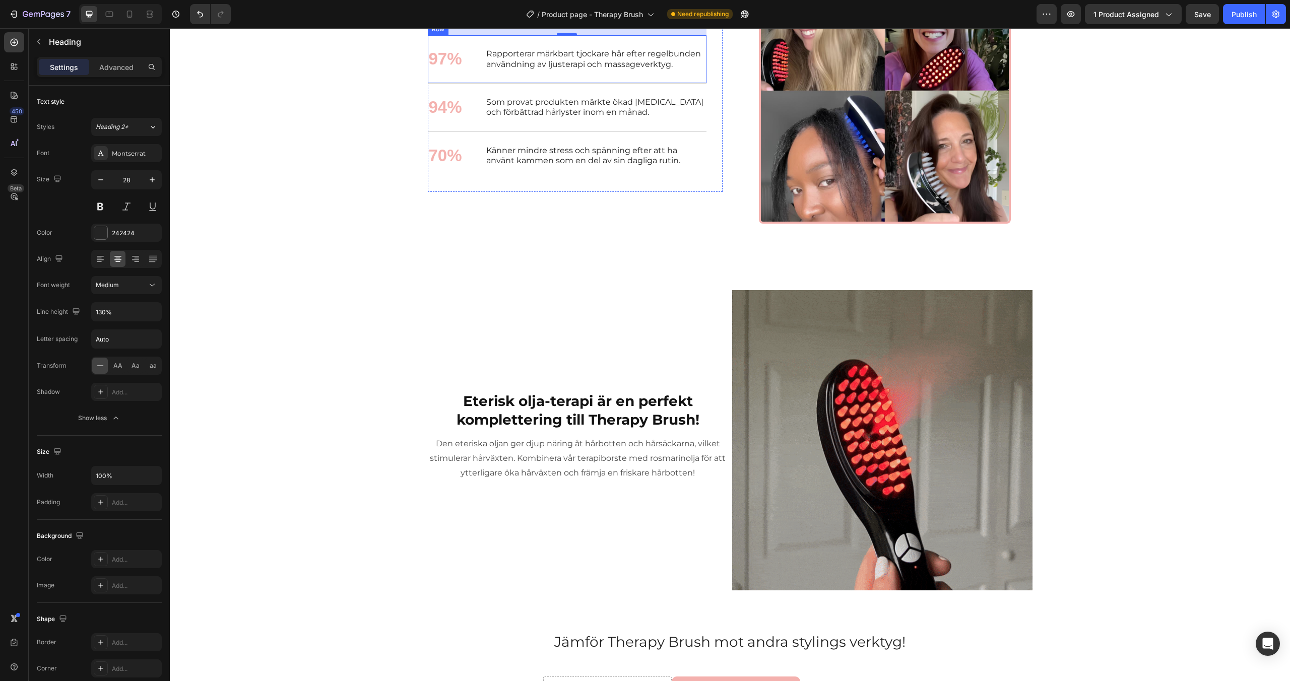
scroll to position [2244, 0]
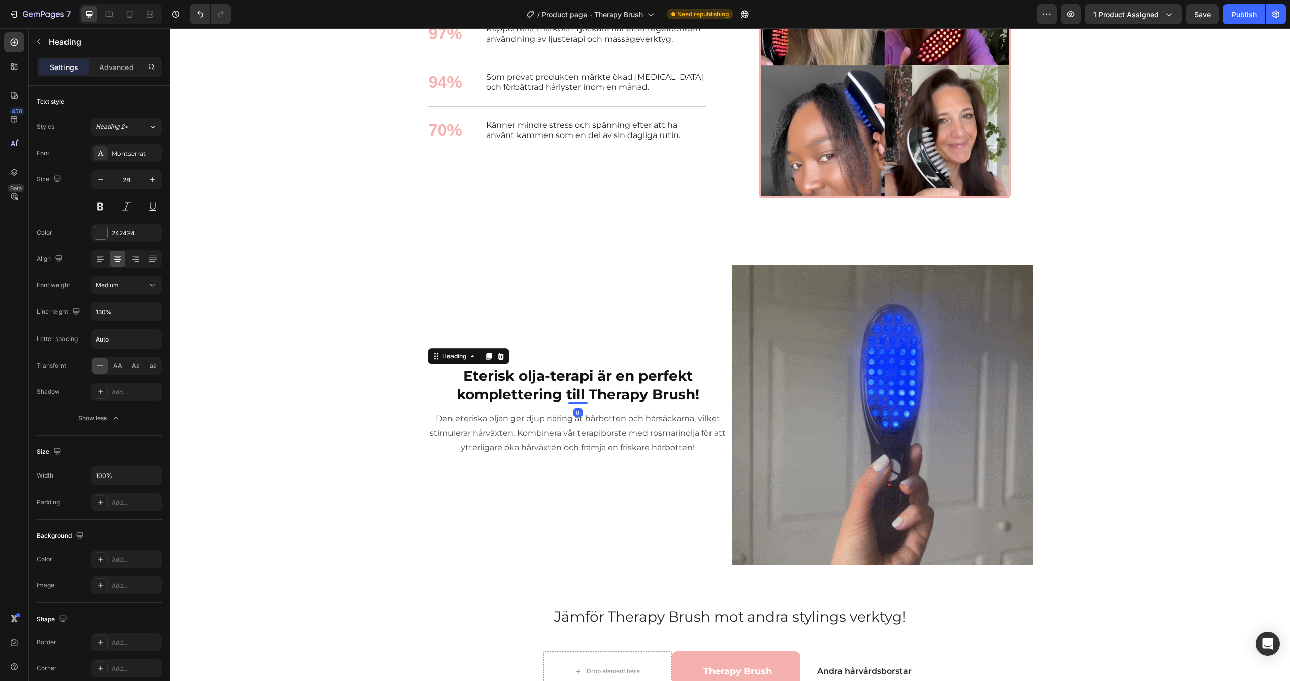
click at [554, 384] on strong "Eterisk olja-terapi är en perfekt komplettering till Therapy Brush!" at bounding box center [578, 384] width 243 height 35
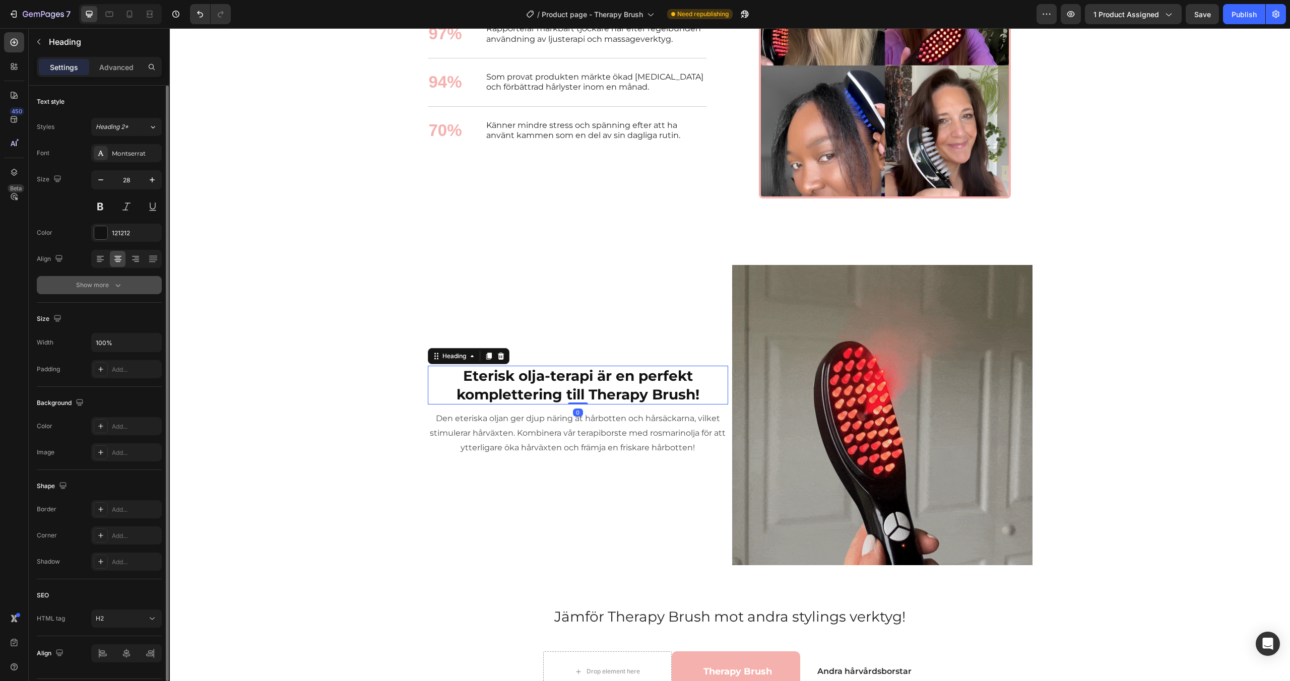
click at [127, 281] on button "Show more" at bounding box center [99, 285] width 125 height 18
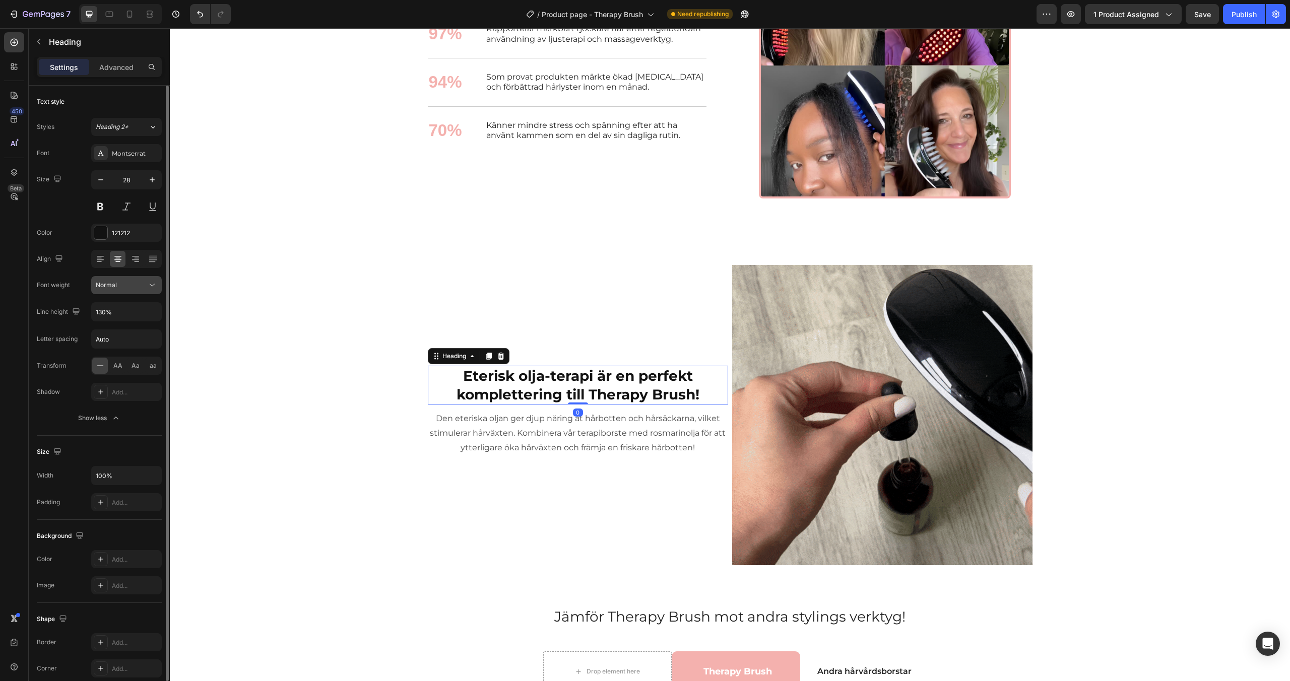
click at [127, 282] on div "Normal" at bounding box center [121, 285] width 51 height 9
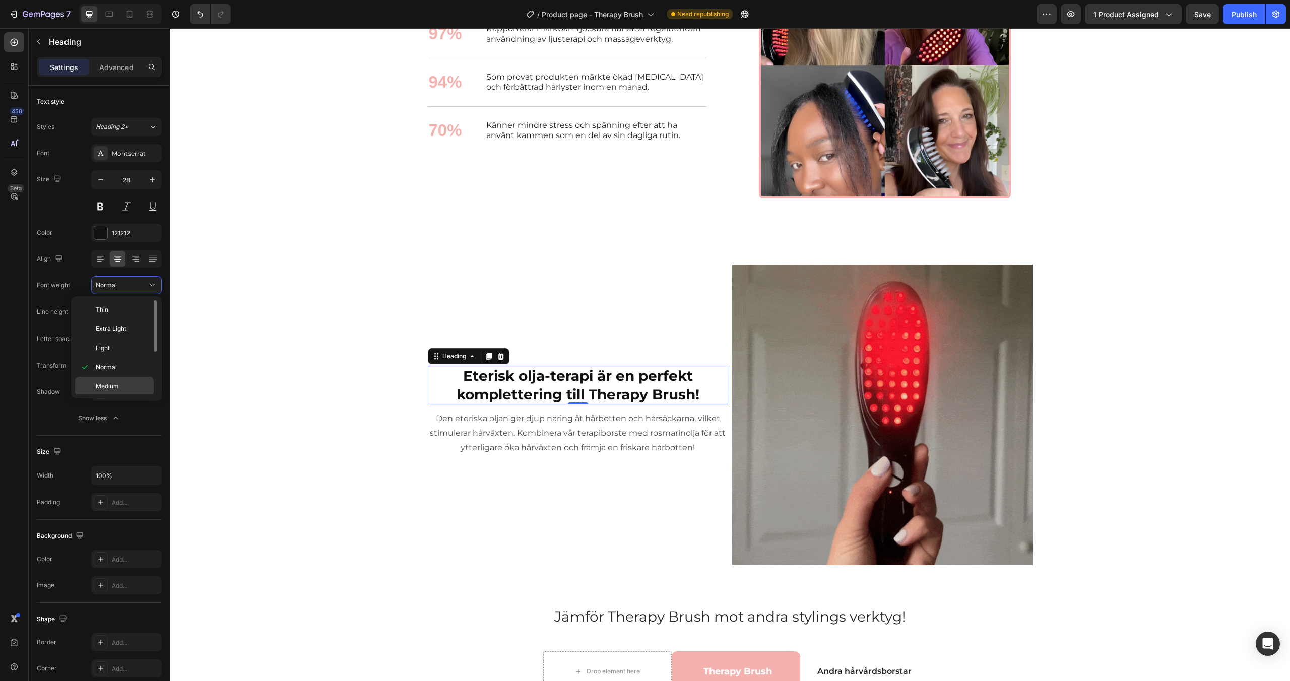
click at [119, 386] on p "Medium" at bounding box center [122, 386] width 53 height 9
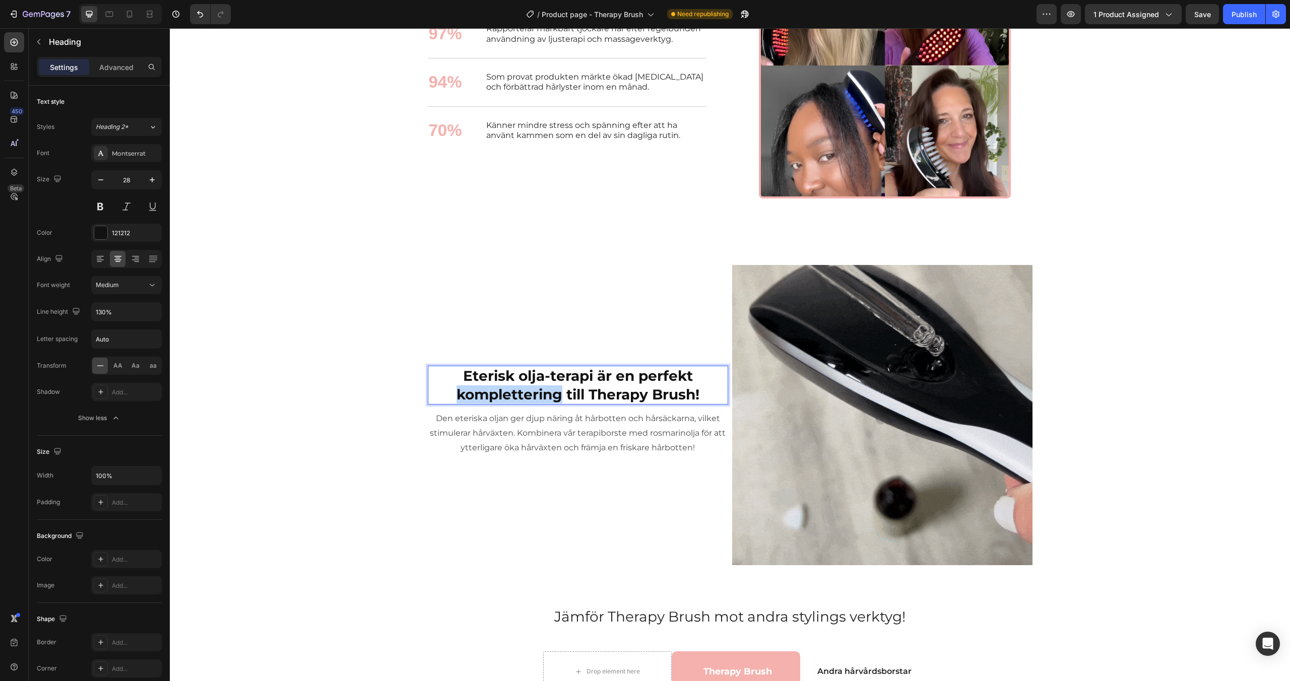
click at [527, 391] on strong "Eterisk olja-terapi är en perfekt komplettering till Therapy Brush!" at bounding box center [578, 384] width 243 height 35
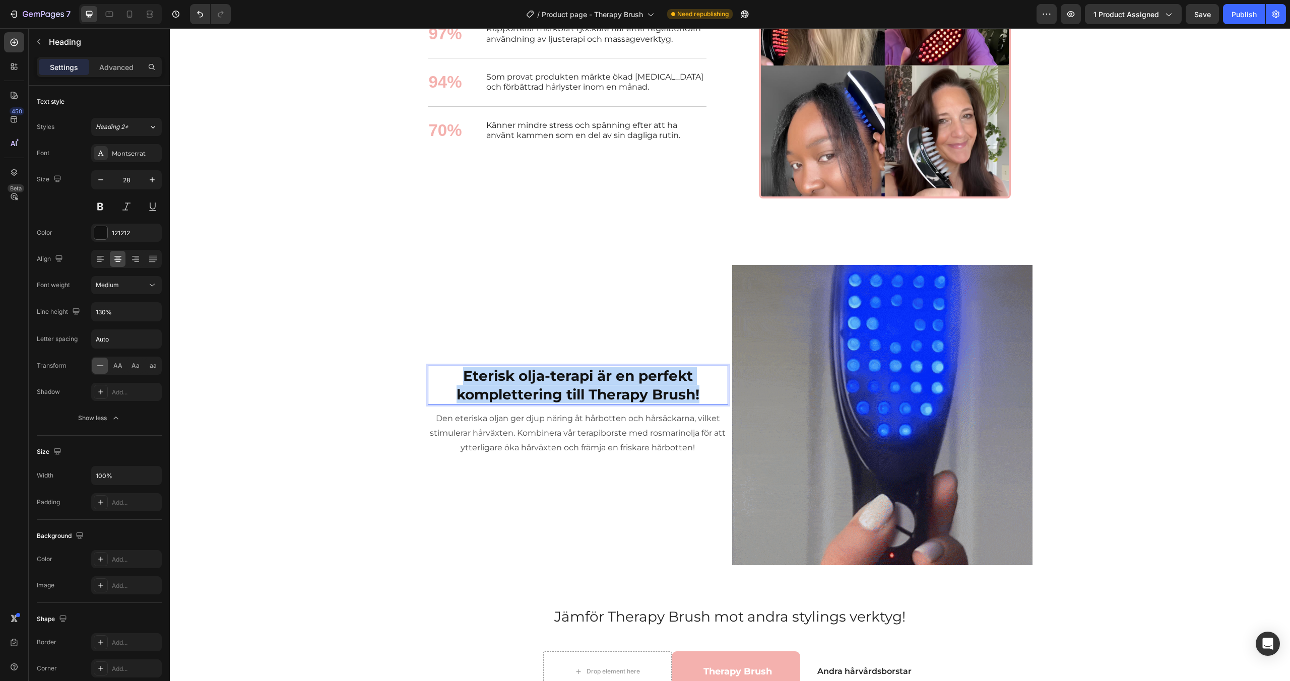
click at [527, 391] on strong "Eterisk olja-terapi är en perfekt komplettering till Therapy Brush!" at bounding box center [578, 384] width 243 height 35
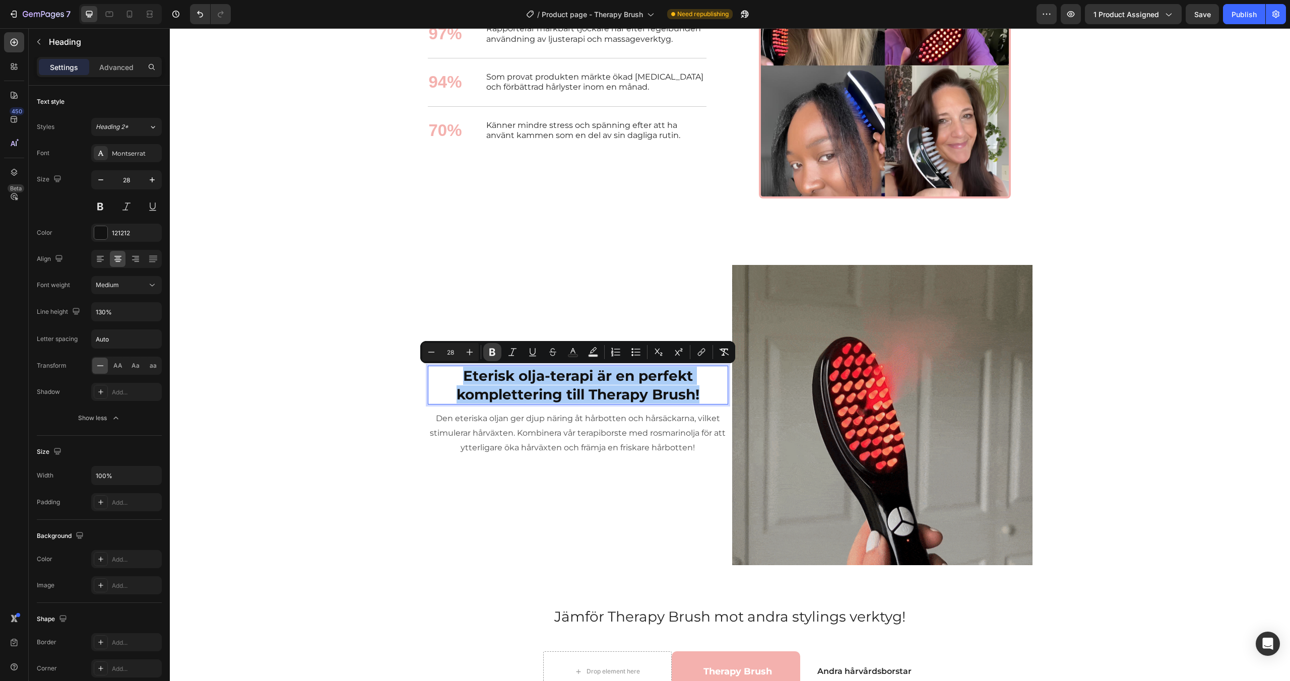
click at [488, 348] on icon "Editor contextual toolbar" at bounding box center [492, 352] width 10 height 10
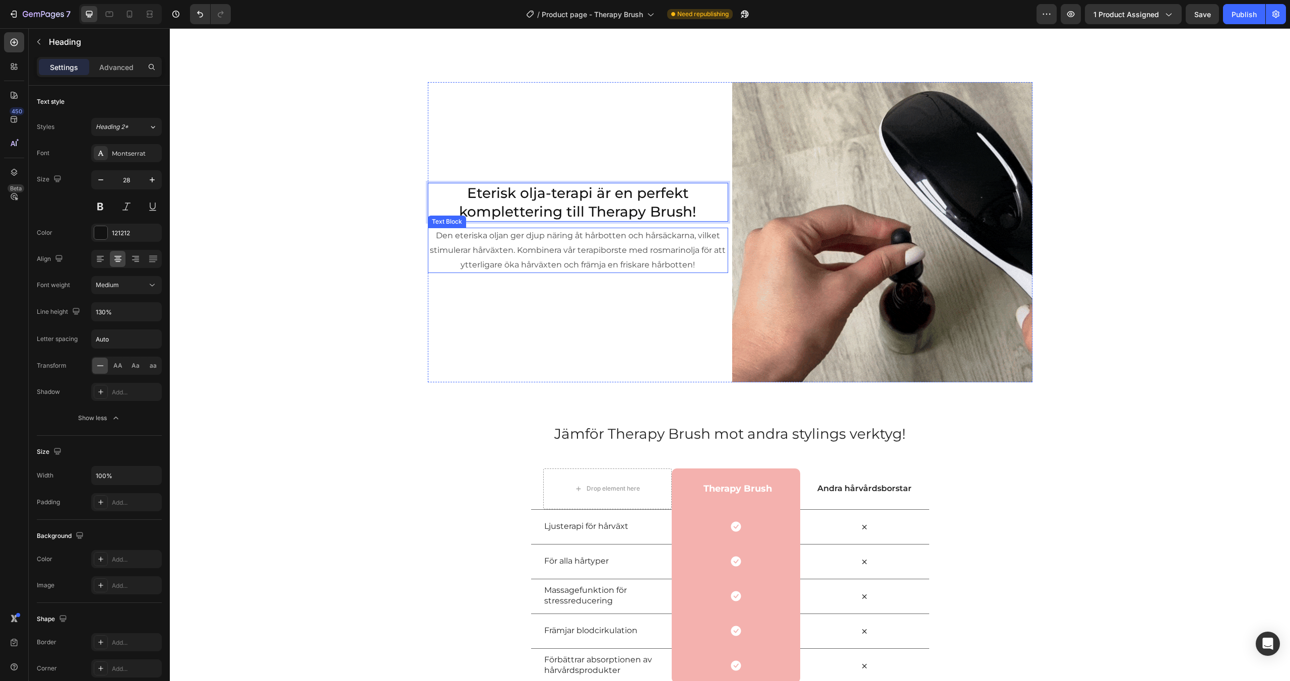
scroll to position [2527, 0]
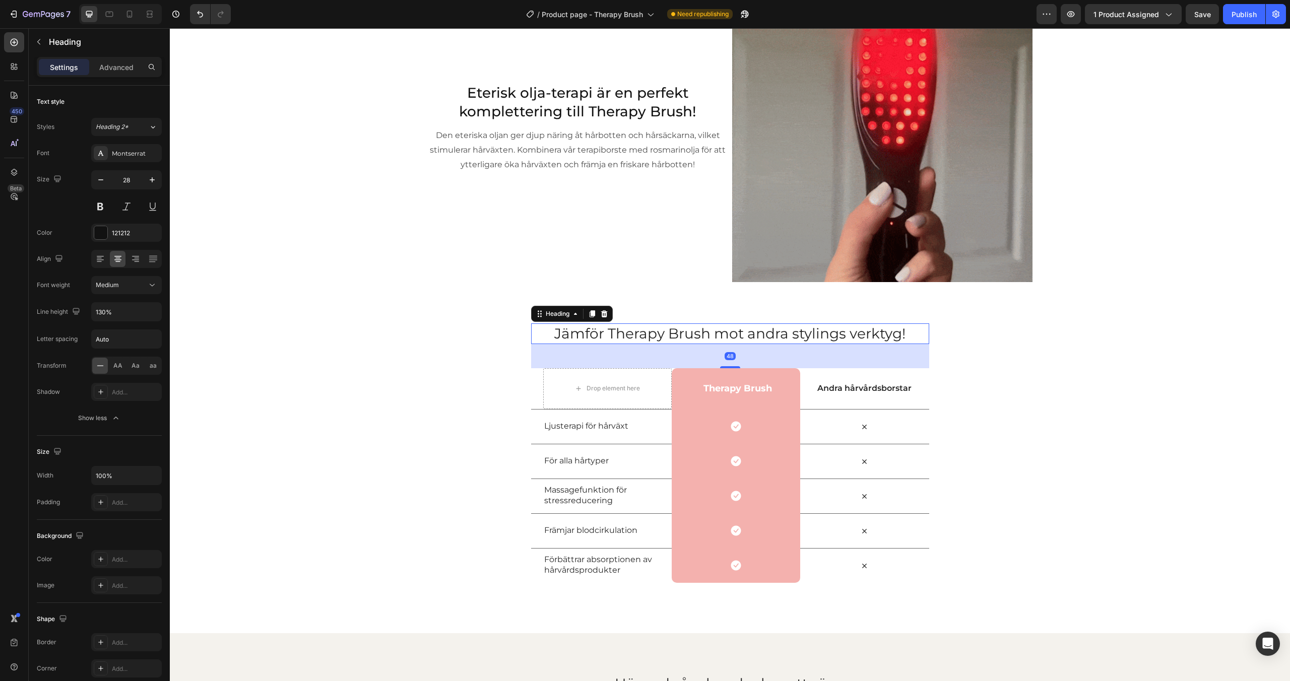
click at [669, 336] on h2 "Jämför Therapy Brush mot andra stylings verktyg!" at bounding box center [730, 334] width 398 height 20
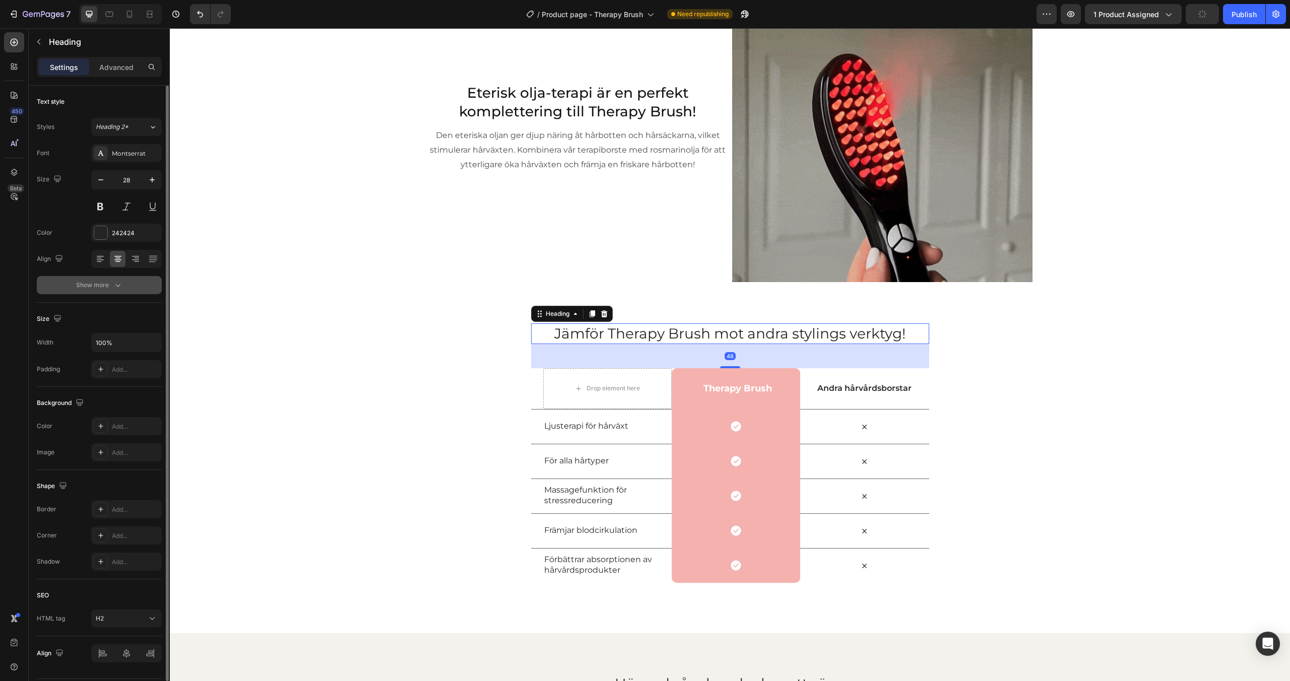
click at [118, 284] on icon "button" at bounding box center [118, 285] width 10 height 10
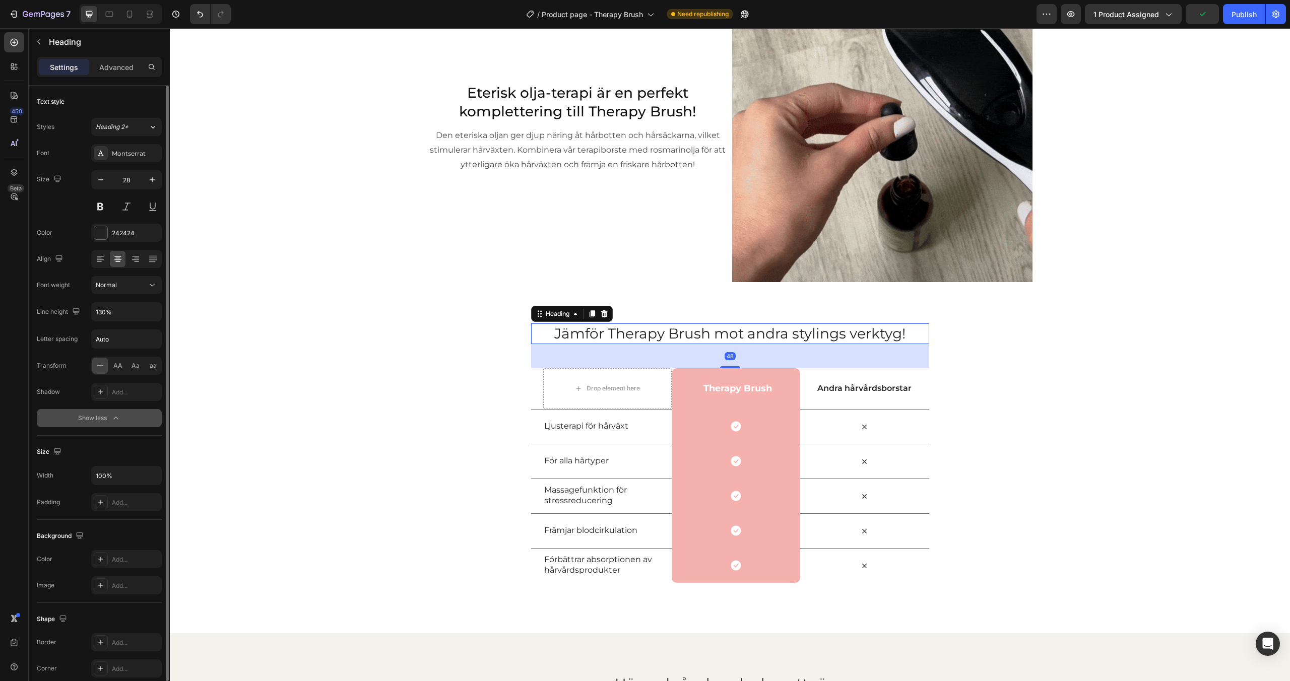
click at [118, 284] on div "Normal" at bounding box center [121, 285] width 51 height 9
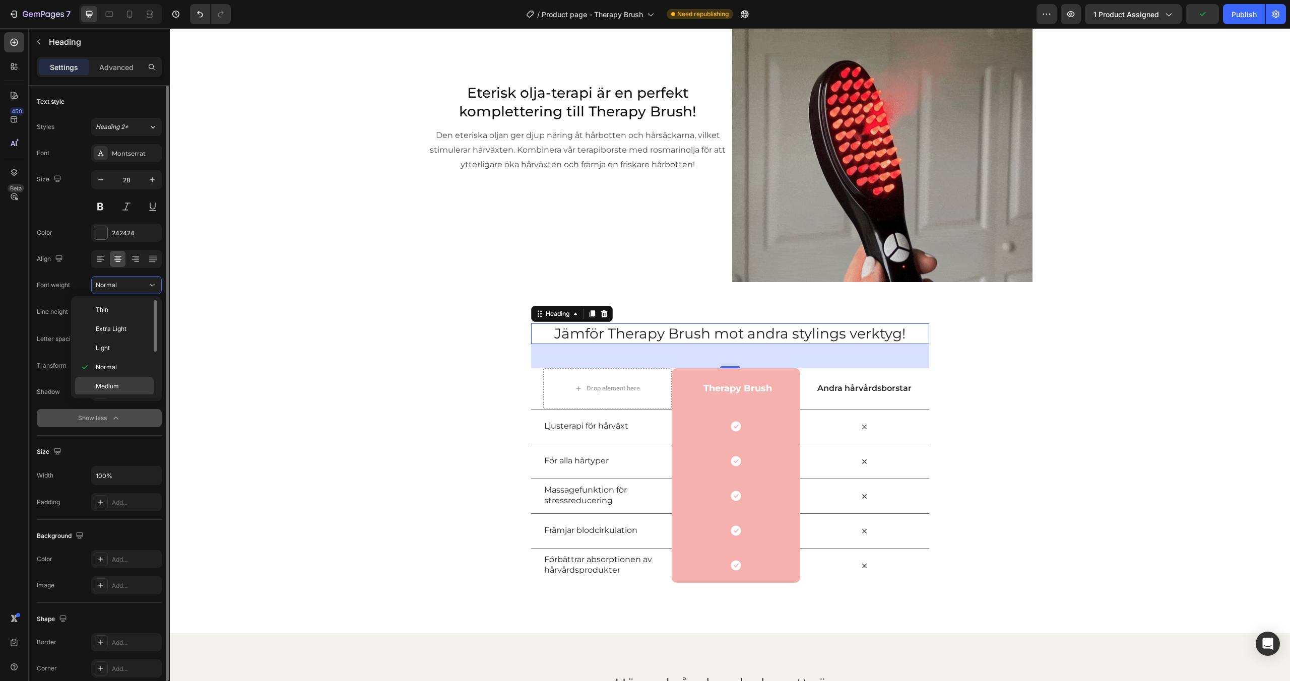
click at [112, 396] on div "Medium" at bounding box center [114, 405] width 79 height 19
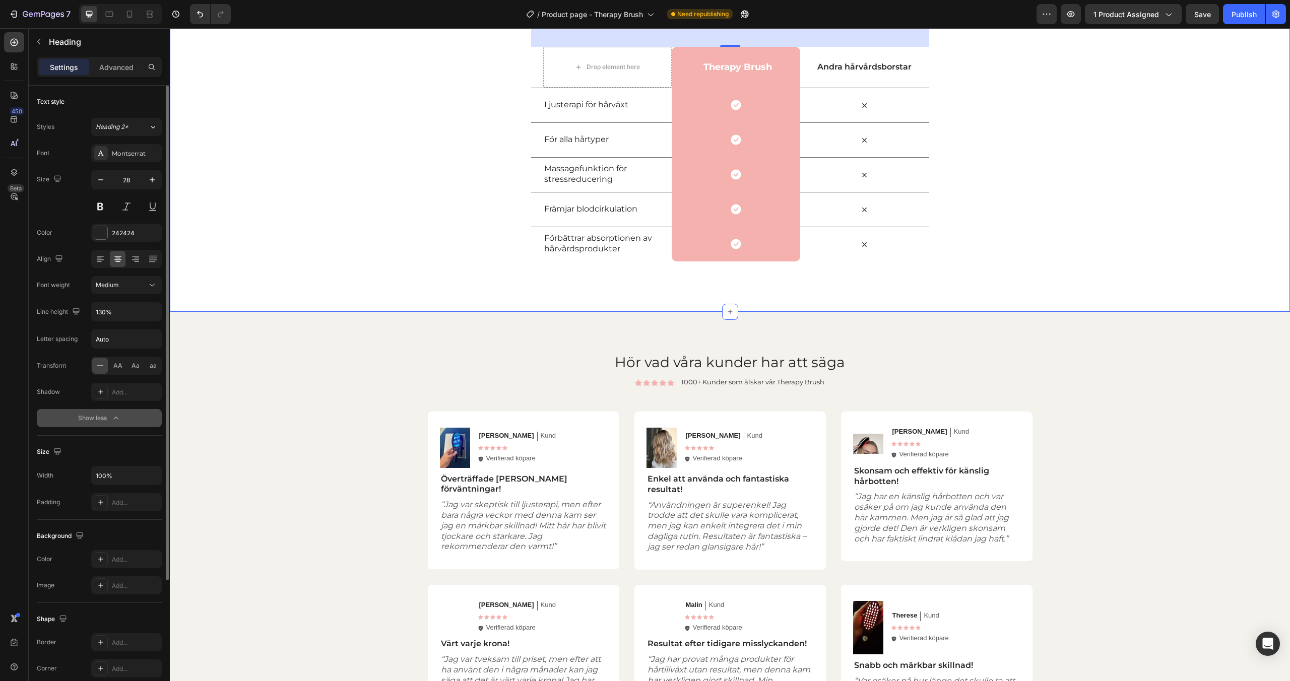
scroll to position [2872, 0]
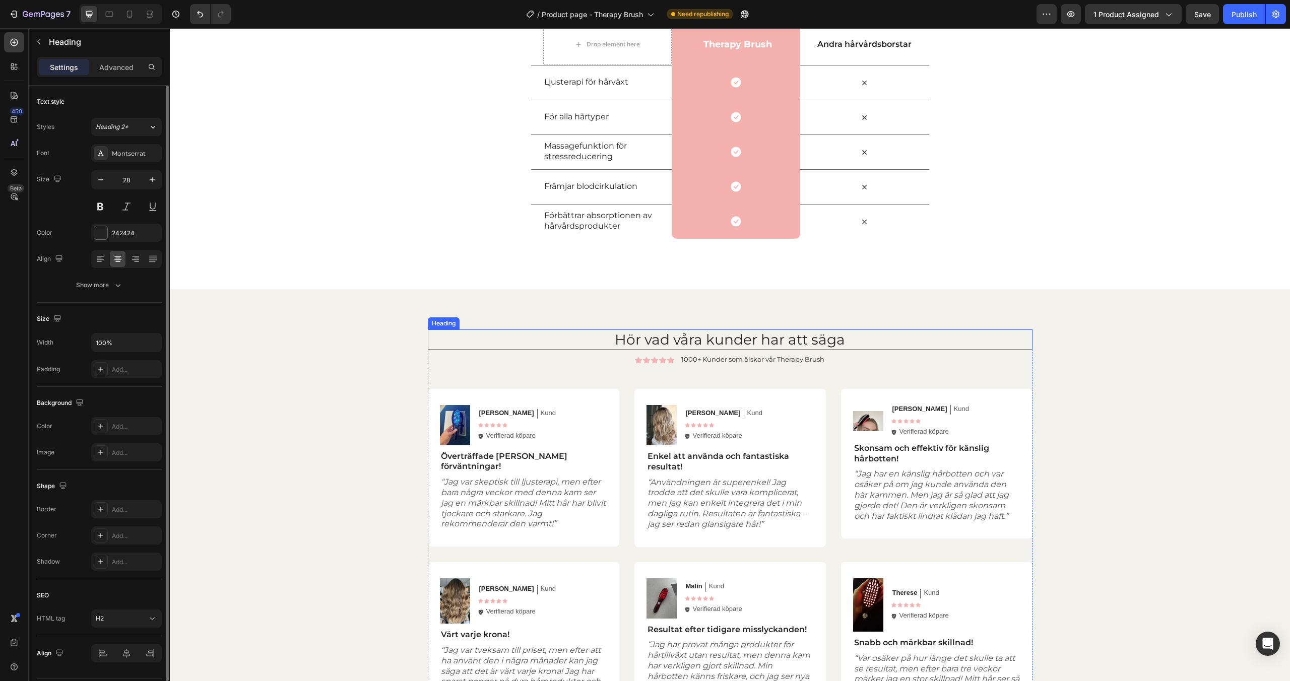
click at [625, 345] on h2 "Hör vad våra kunder har att säga" at bounding box center [730, 340] width 605 height 20
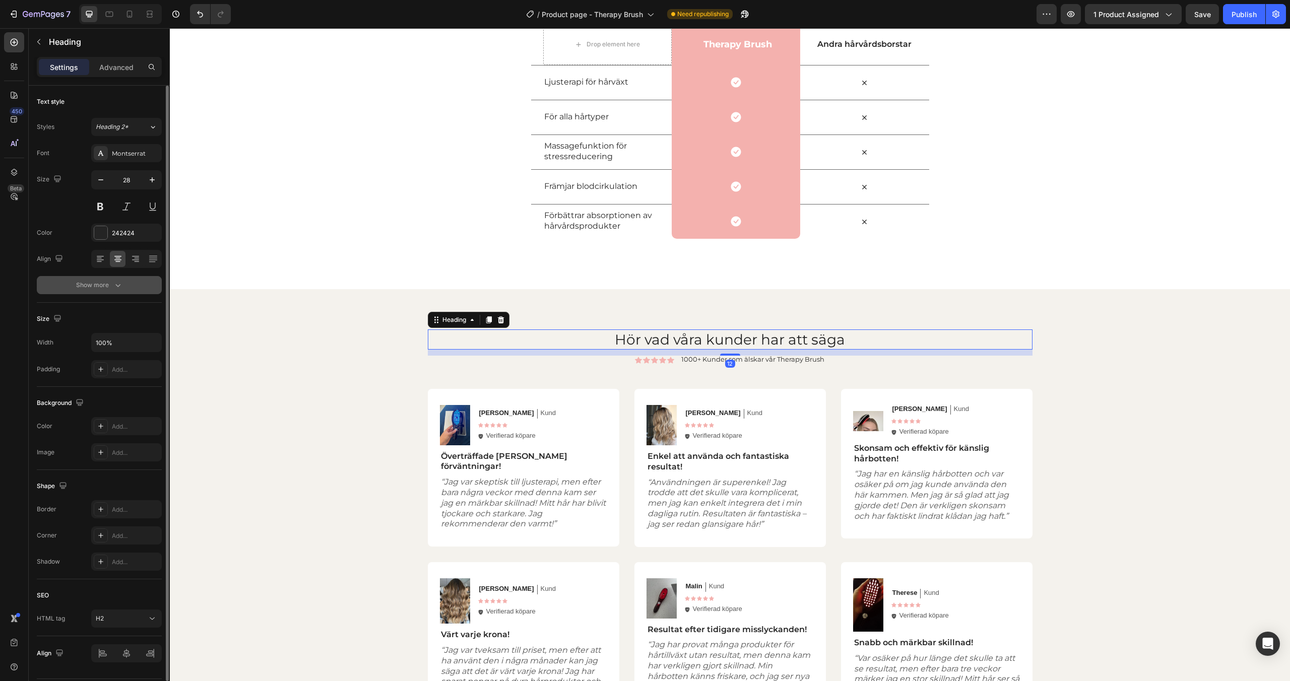
click at [111, 287] on div "Show more" at bounding box center [99, 285] width 47 height 10
click at [118, 285] on div "Normal" at bounding box center [121, 285] width 51 height 9
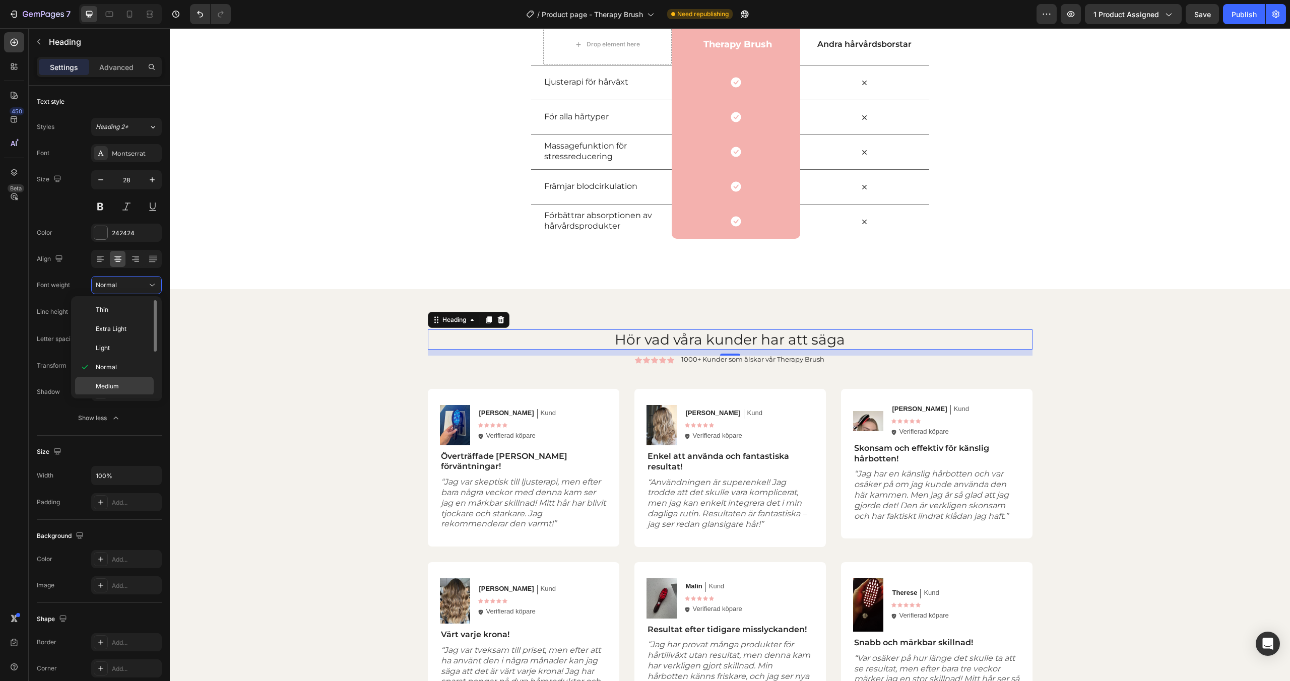
click at [110, 396] on div "Medium" at bounding box center [114, 405] width 79 height 19
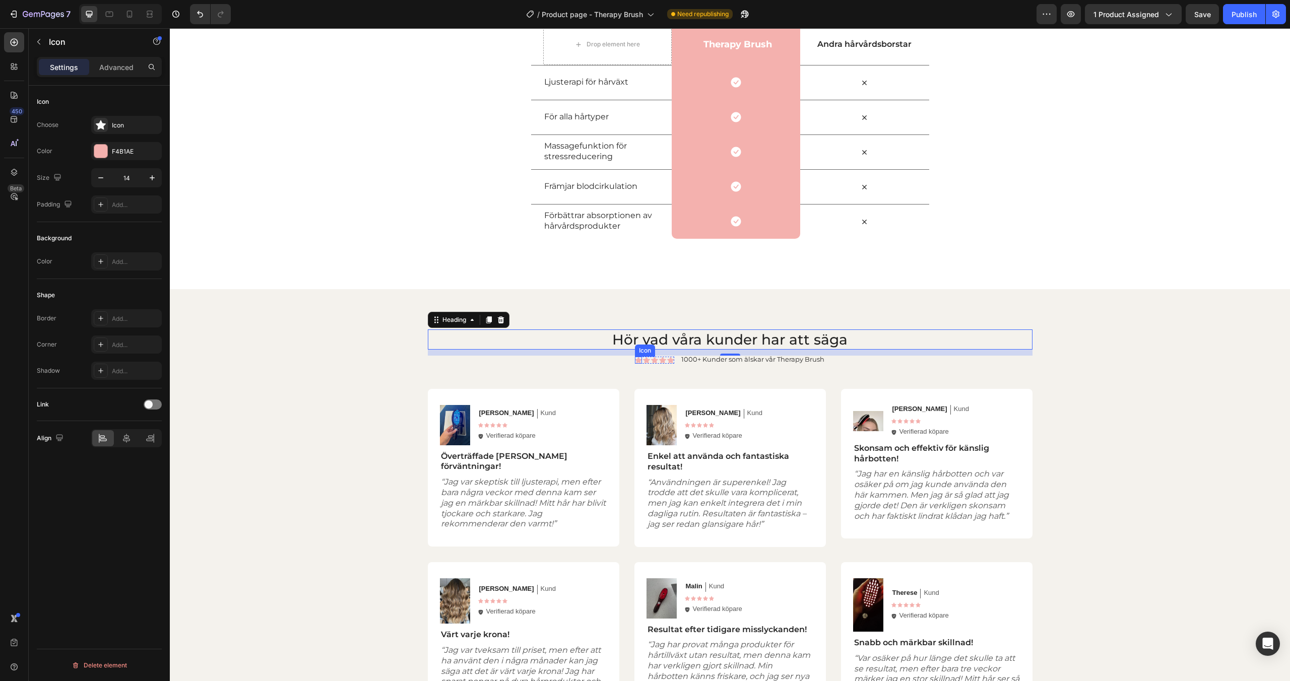
click at [639, 361] on div "Icon" at bounding box center [638, 360] width 7 height 7
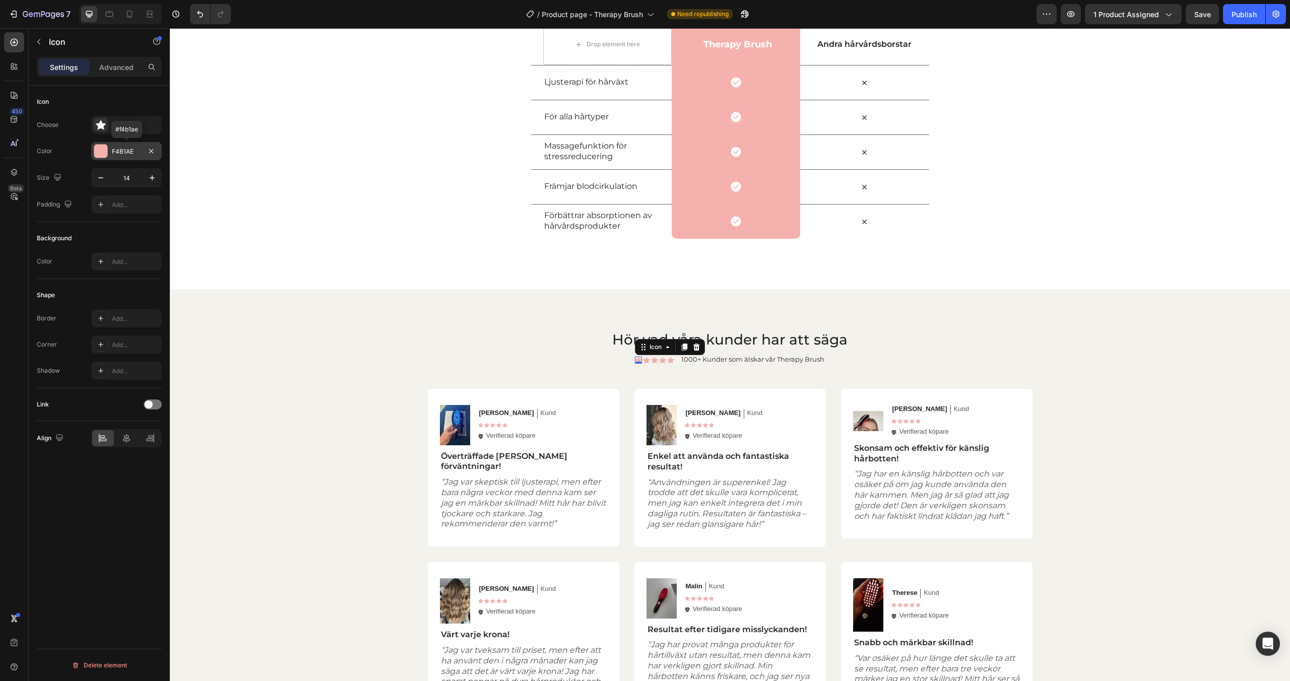
click at [102, 149] on div at bounding box center [100, 151] width 13 height 13
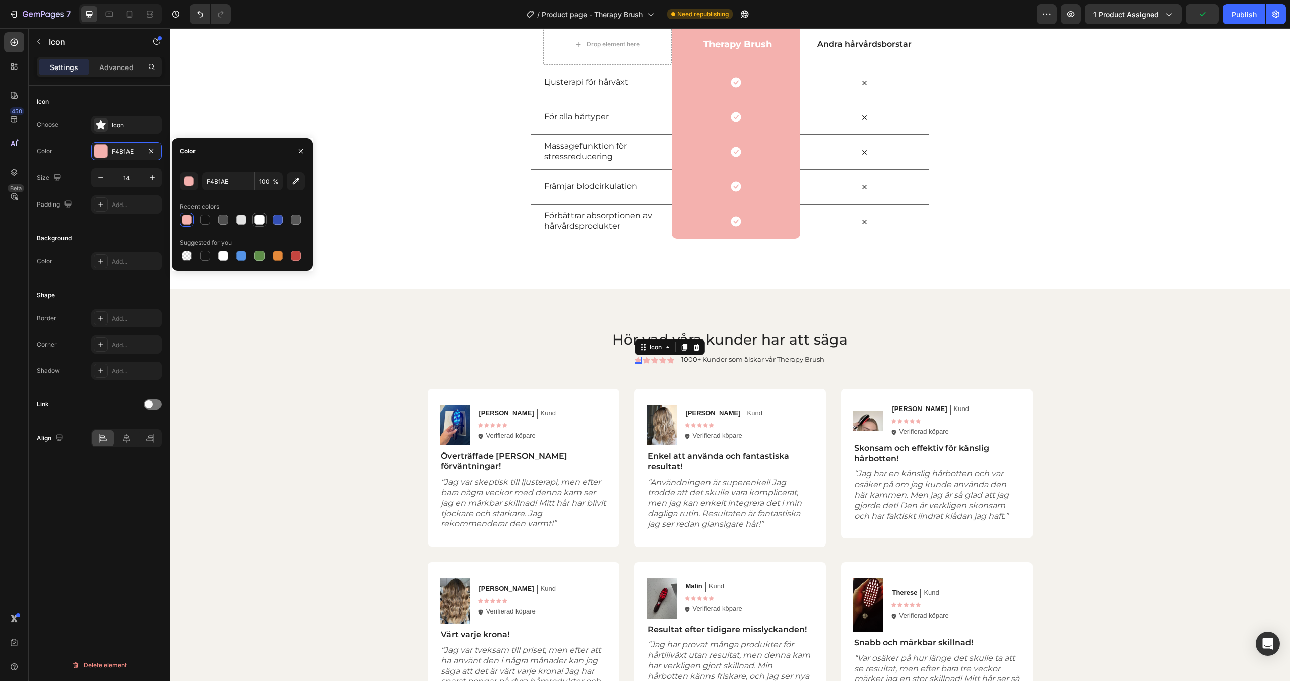
click at [258, 219] on div at bounding box center [260, 220] width 10 height 10
type input "FFFFFF"
click at [647, 361] on div "Icon" at bounding box center [646, 360] width 7 height 7
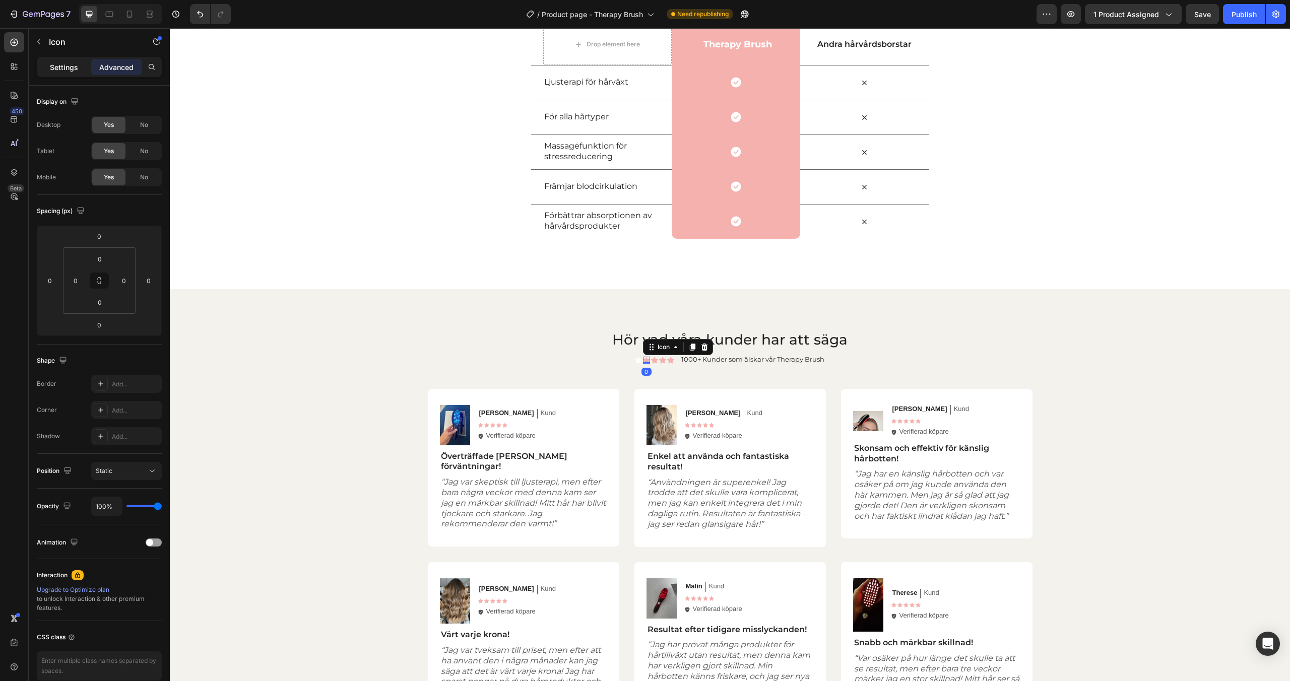
click at [56, 75] on div "Settings" at bounding box center [64, 67] width 50 height 16
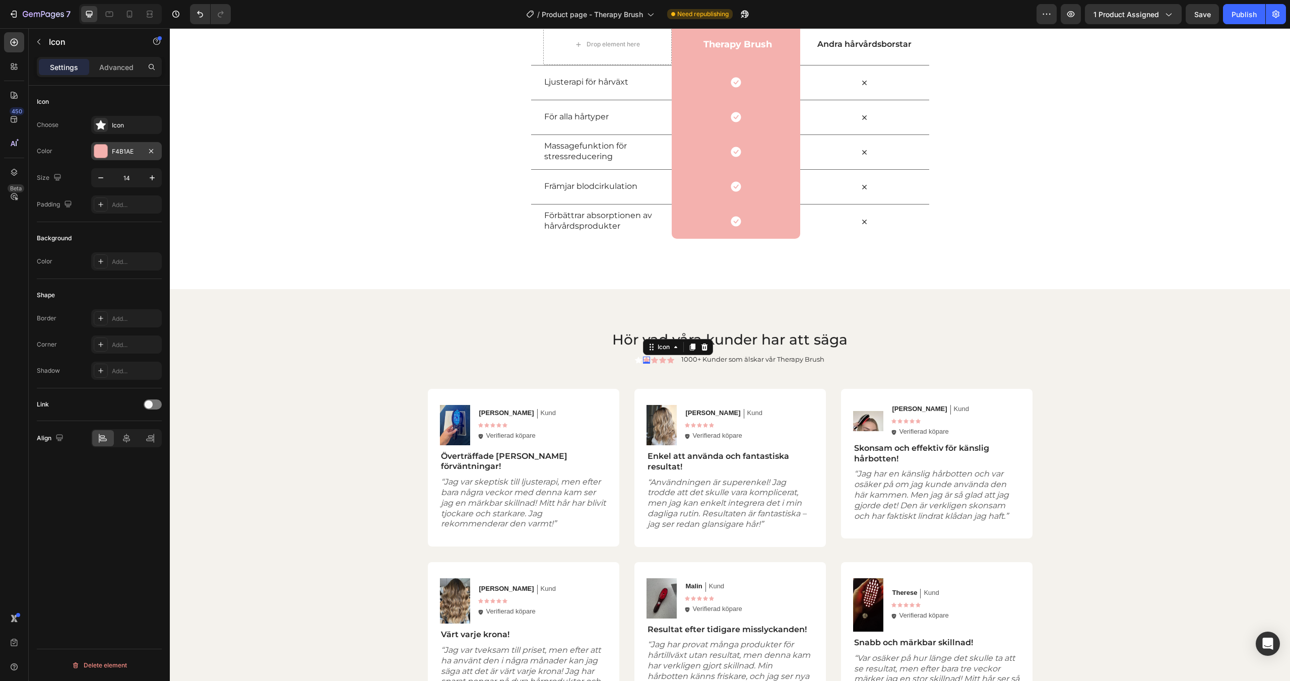
click at [101, 155] on div at bounding box center [100, 151] width 13 height 13
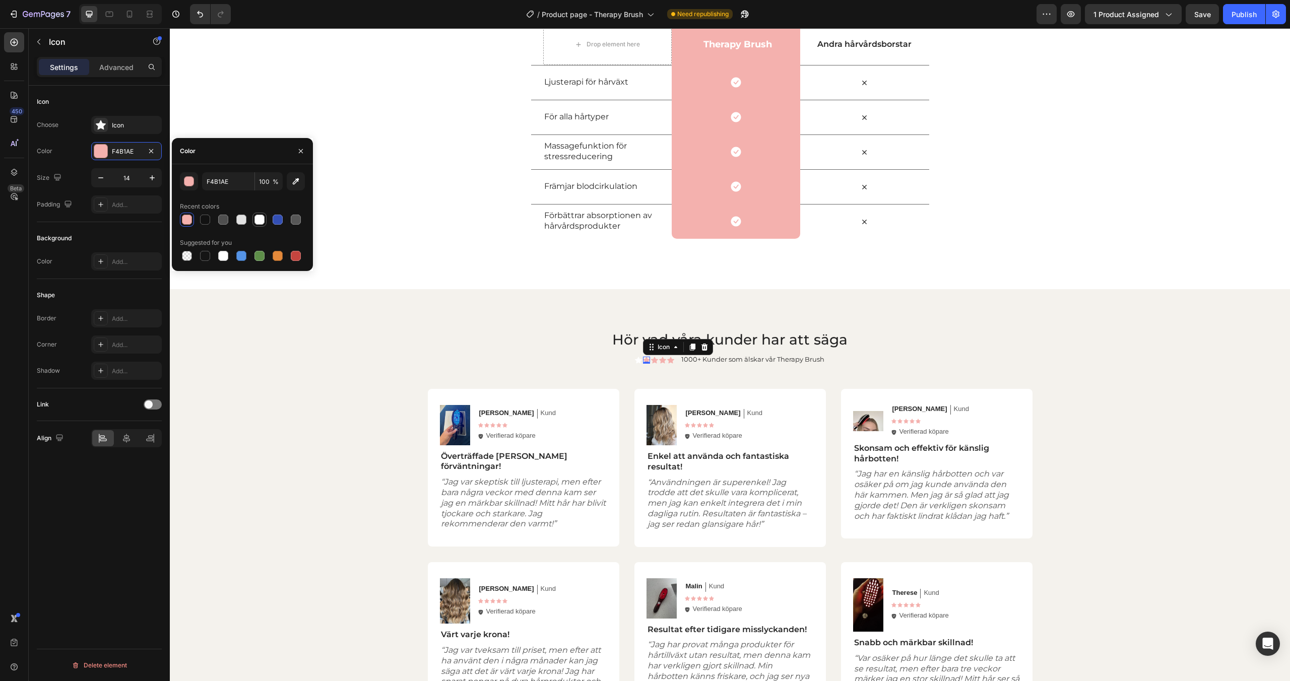
click at [259, 222] on div at bounding box center [260, 220] width 10 height 10
type input "FFFFFF"
click at [655, 360] on div "Icon 0" at bounding box center [654, 360] width 7 height 7
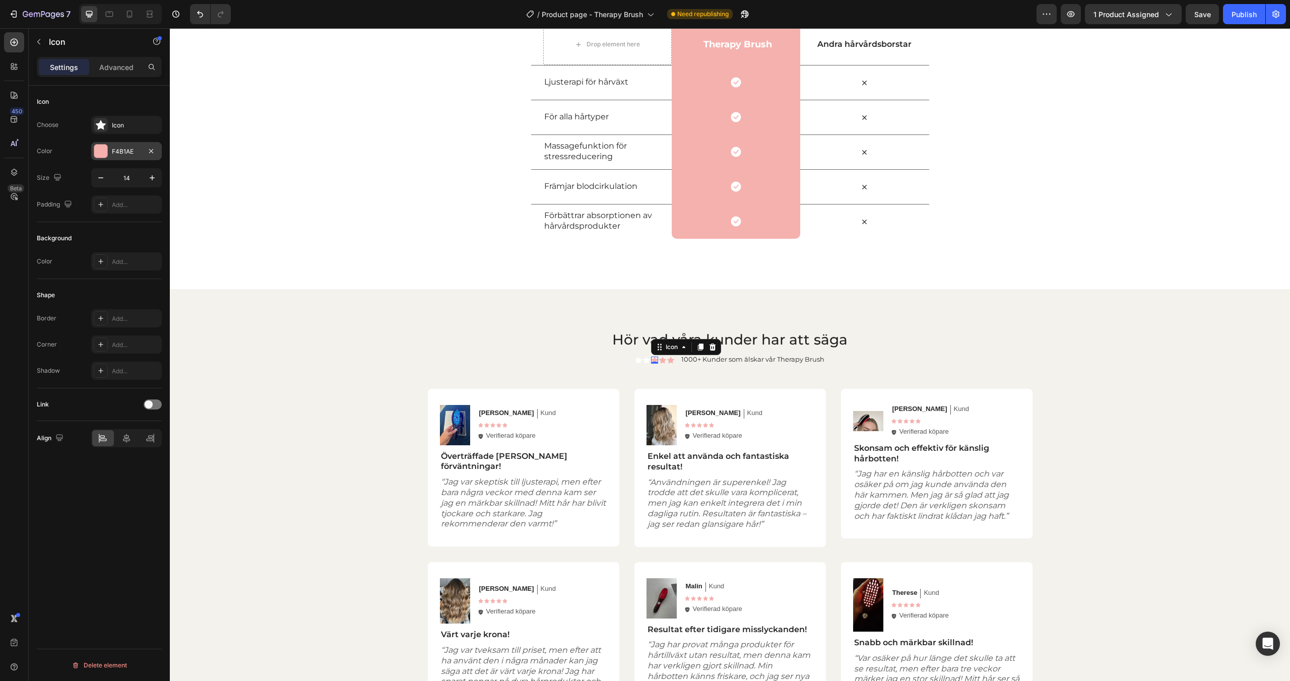
click at [103, 154] on div at bounding box center [100, 151] width 13 height 13
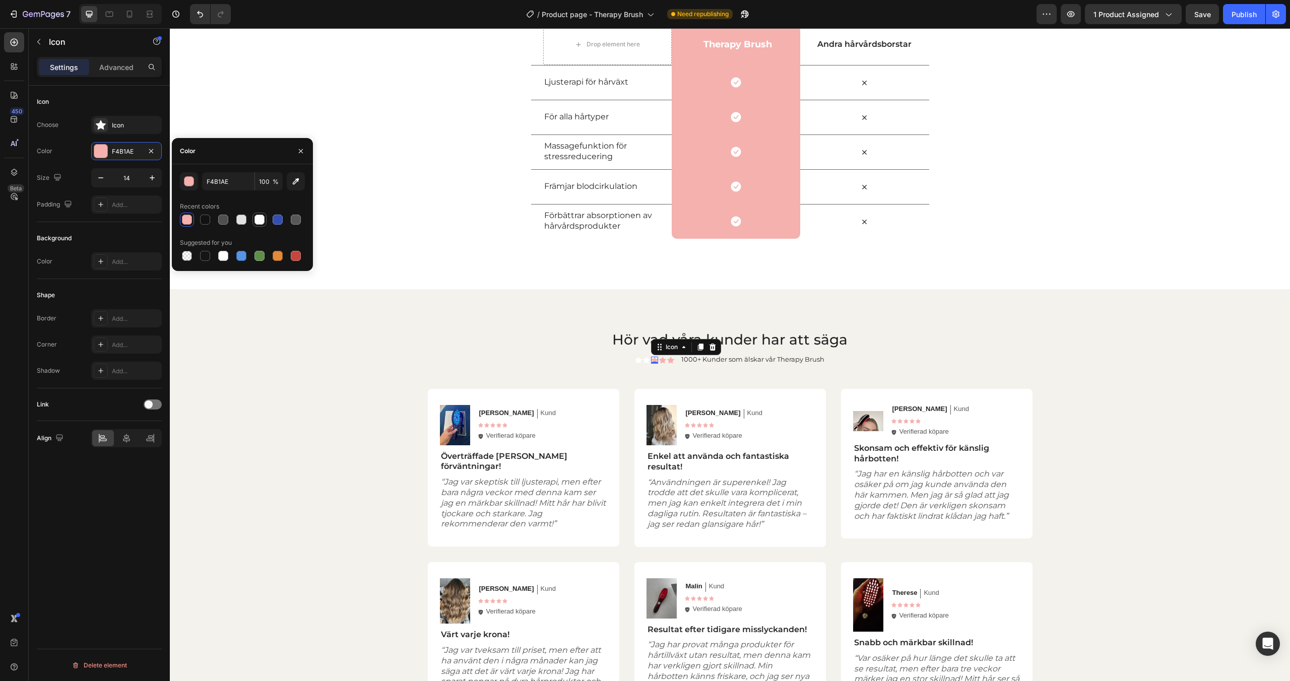
click at [257, 223] on div at bounding box center [260, 220] width 10 height 10
type input "FFFFFF"
click at [664, 360] on div "Icon" at bounding box center [662, 360] width 7 height 7
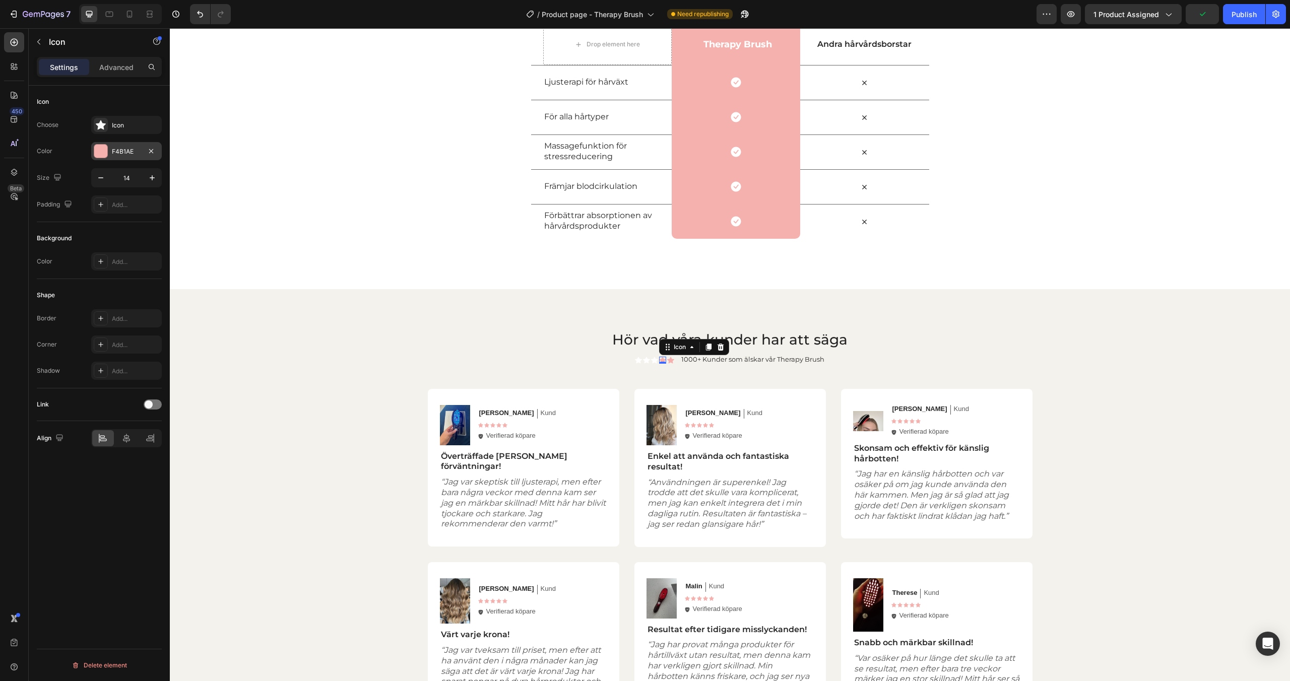
click at [107, 151] on div at bounding box center [100, 151] width 13 height 13
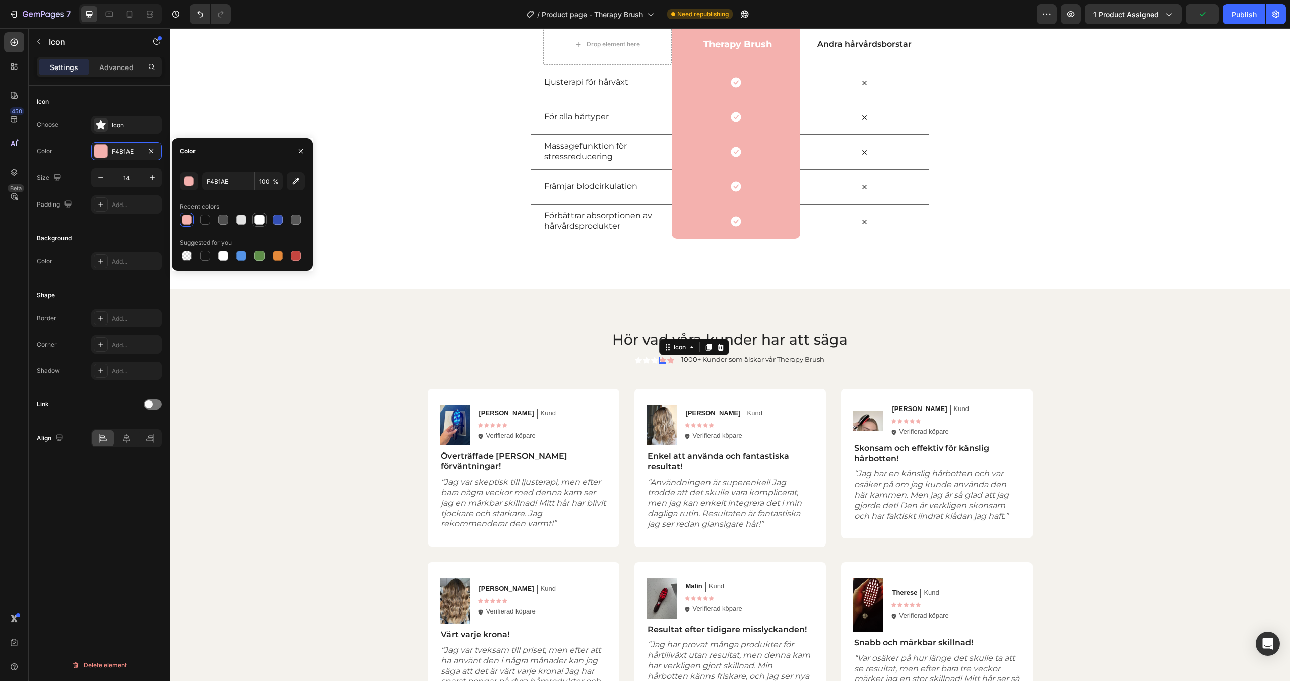
click at [259, 224] on div at bounding box center [260, 220] width 10 height 10
type input "FFFFFF"
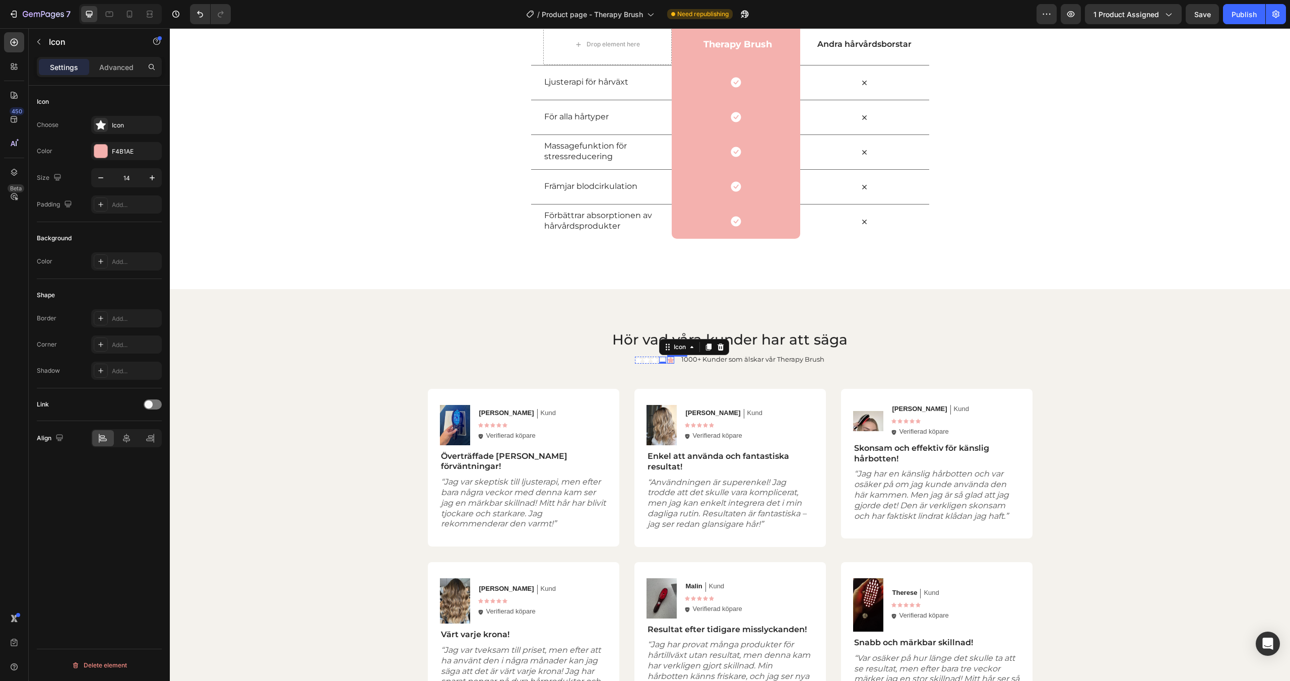
click at [671, 360] on div "Icon" at bounding box center [670, 360] width 7 height 7
click at [103, 156] on div at bounding box center [100, 151] width 13 height 13
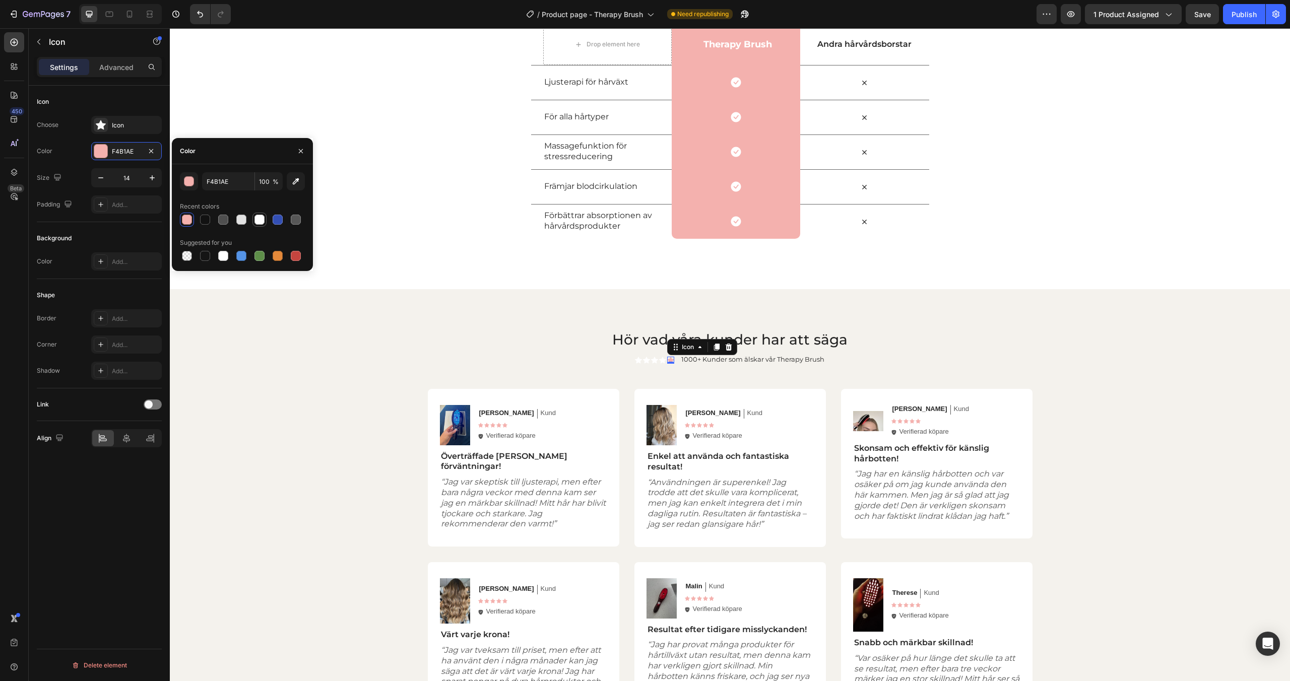
click at [260, 217] on div at bounding box center [260, 220] width 10 height 10
type input "FFFFFF"
click at [404, 350] on div "Hör vad våra kunder har att säga Heading Icon Icon Icon Icon Icon Icon List 100…" at bounding box center [730, 527] width 1100 height 394
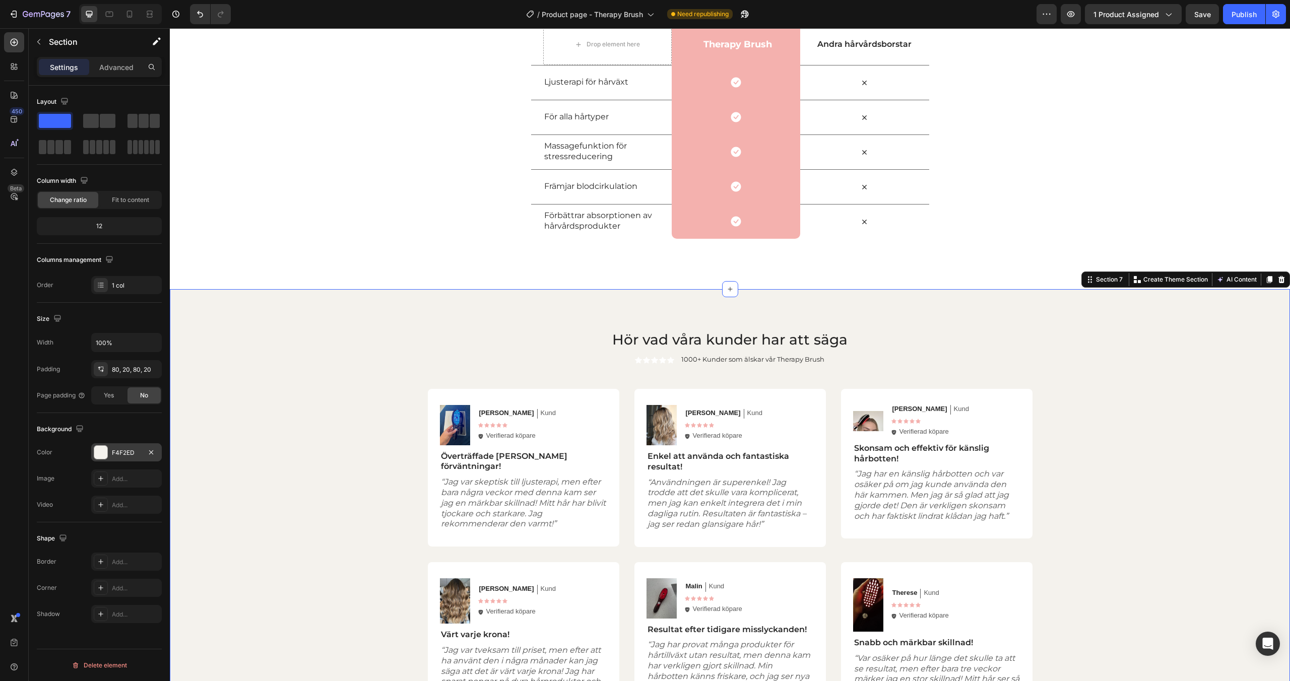
click at [96, 457] on div at bounding box center [100, 452] width 13 height 13
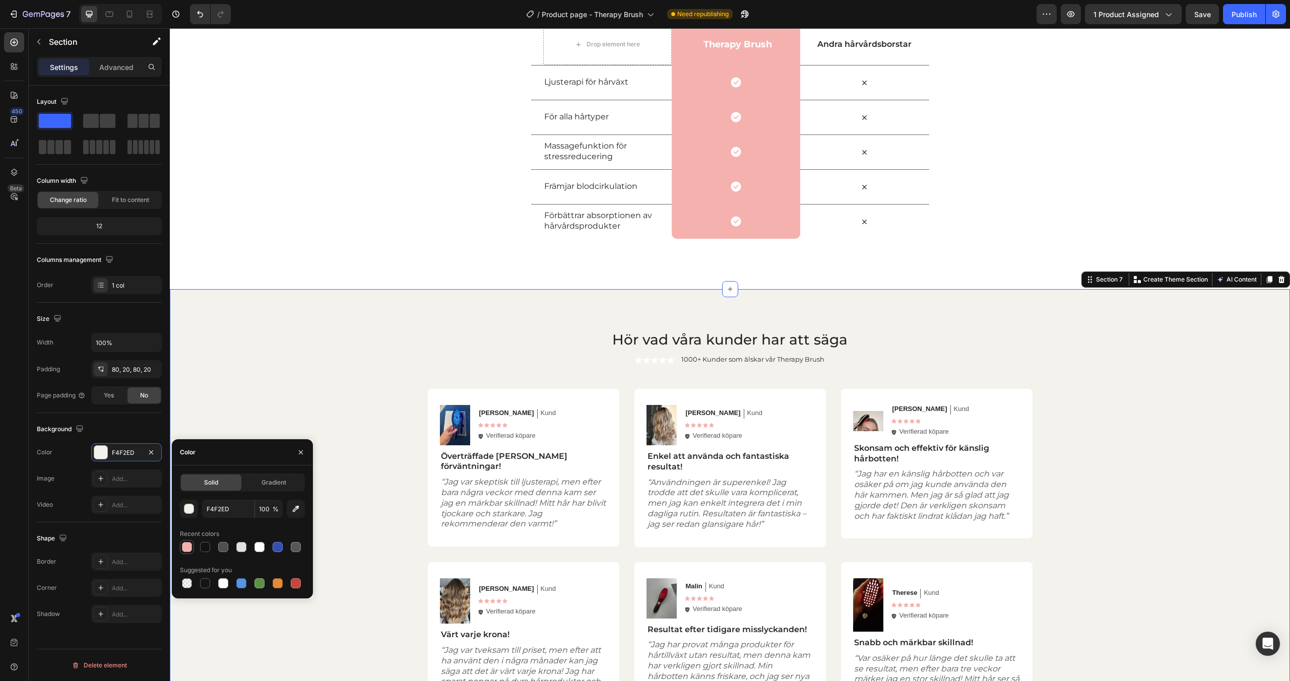
click at [183, 549] on div at bounding box center [187, 547] width 10 height 10
type input "F4B1AE"
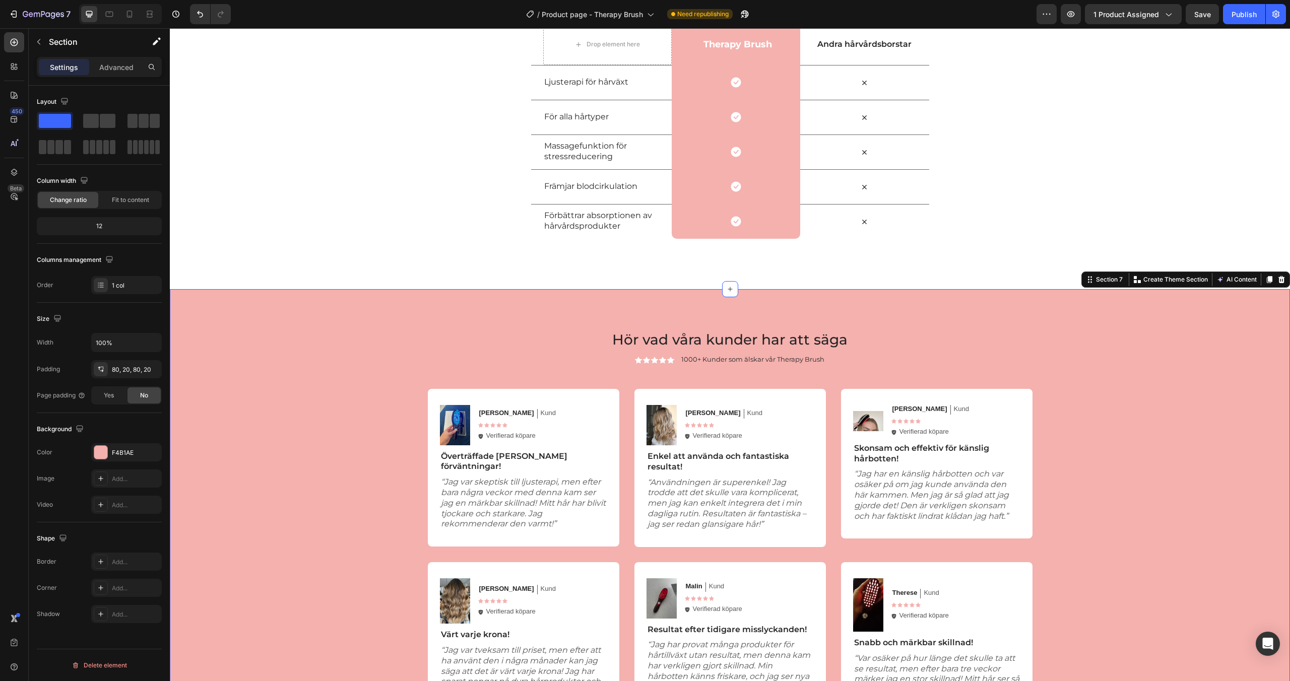
click at [419, 334] on div "Hör vad våra kunder har att säga Heading Icon Icon Icon Icon Icon Icon List 100…" at bounding box center [730, 527] width 1100 height 394
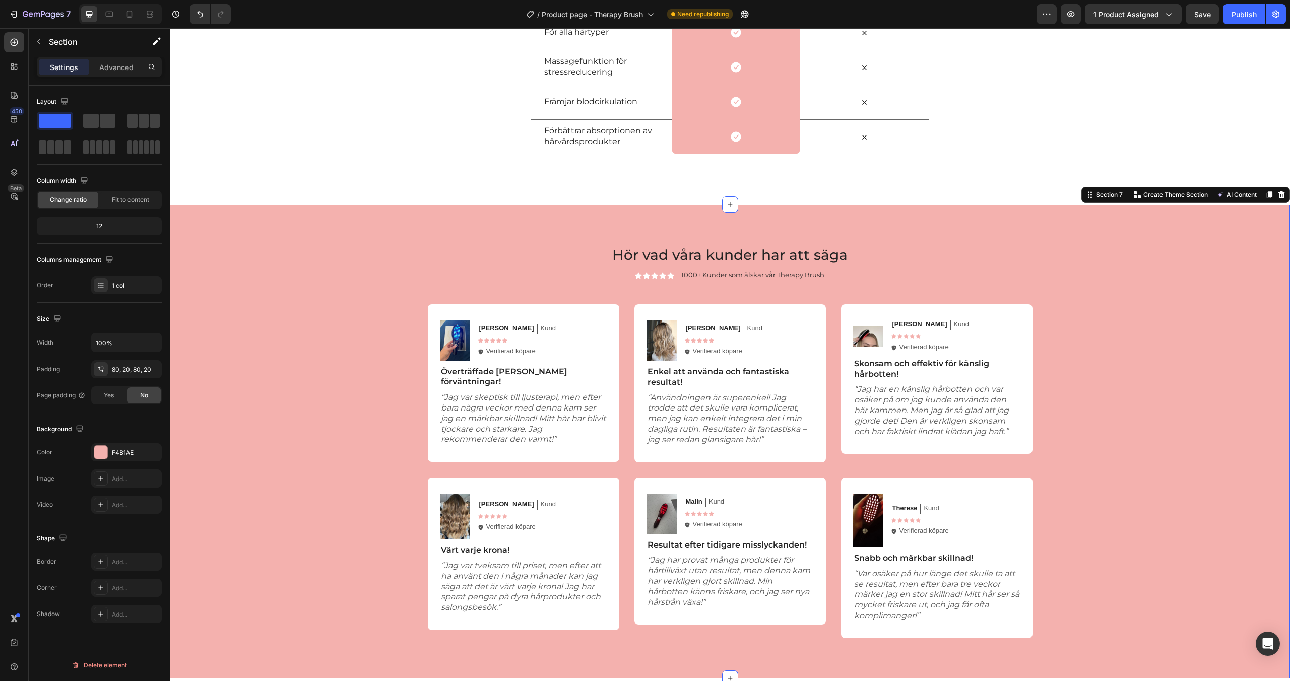
scroll to position [3010, 0]
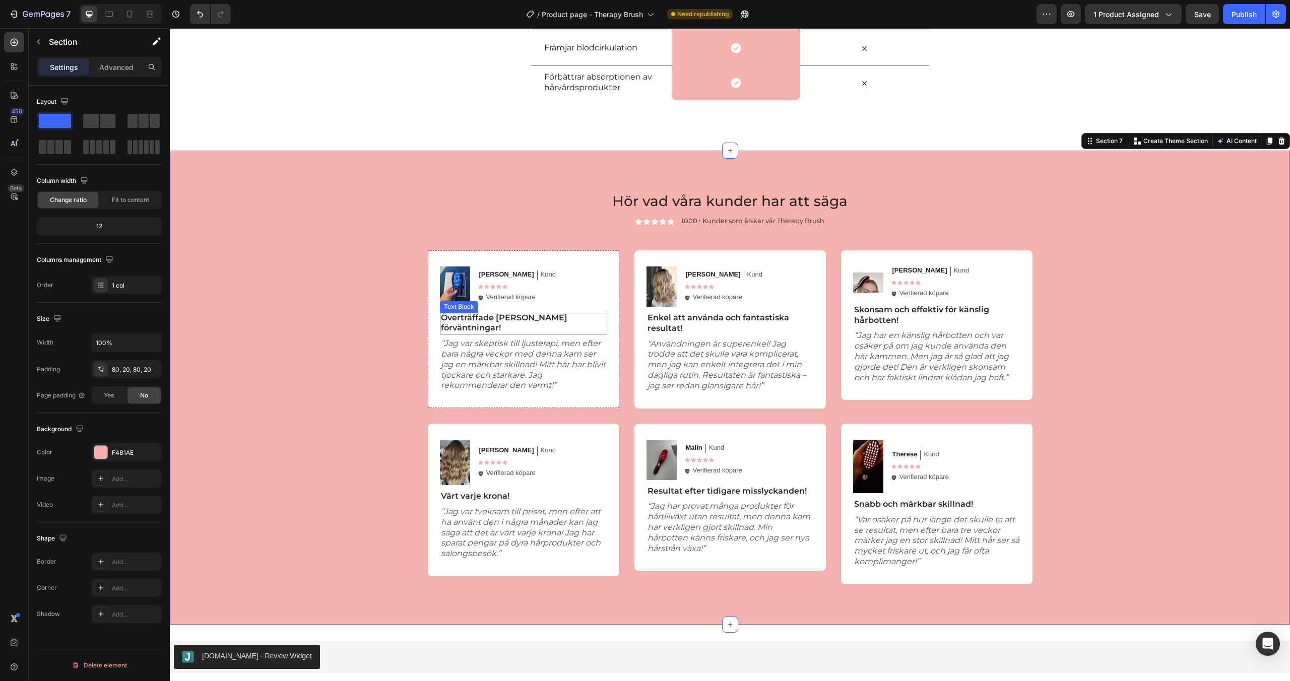
click at [517, 317] on p "Överträffade [PERSON_NAME] förväntningar!" at bounding box center [523, 323] width 165 height 21
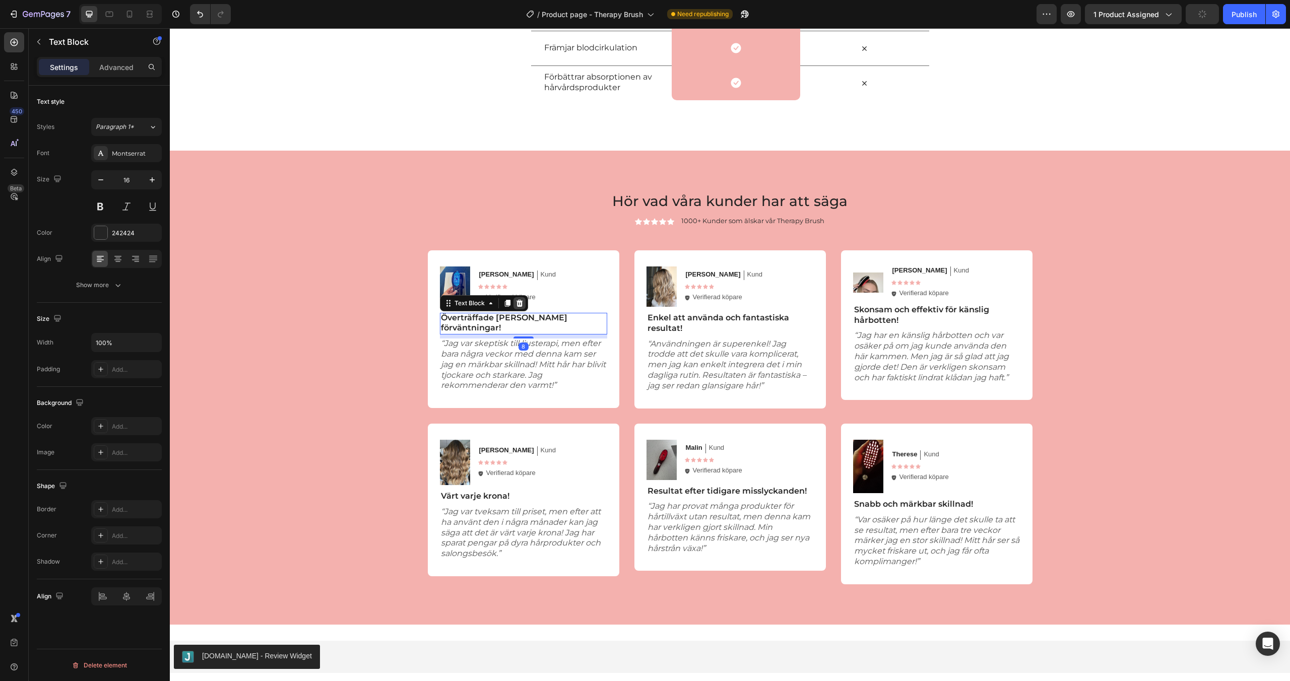
click at [521, 301] on icon at bounding box center [519, 303] width 7 height 7
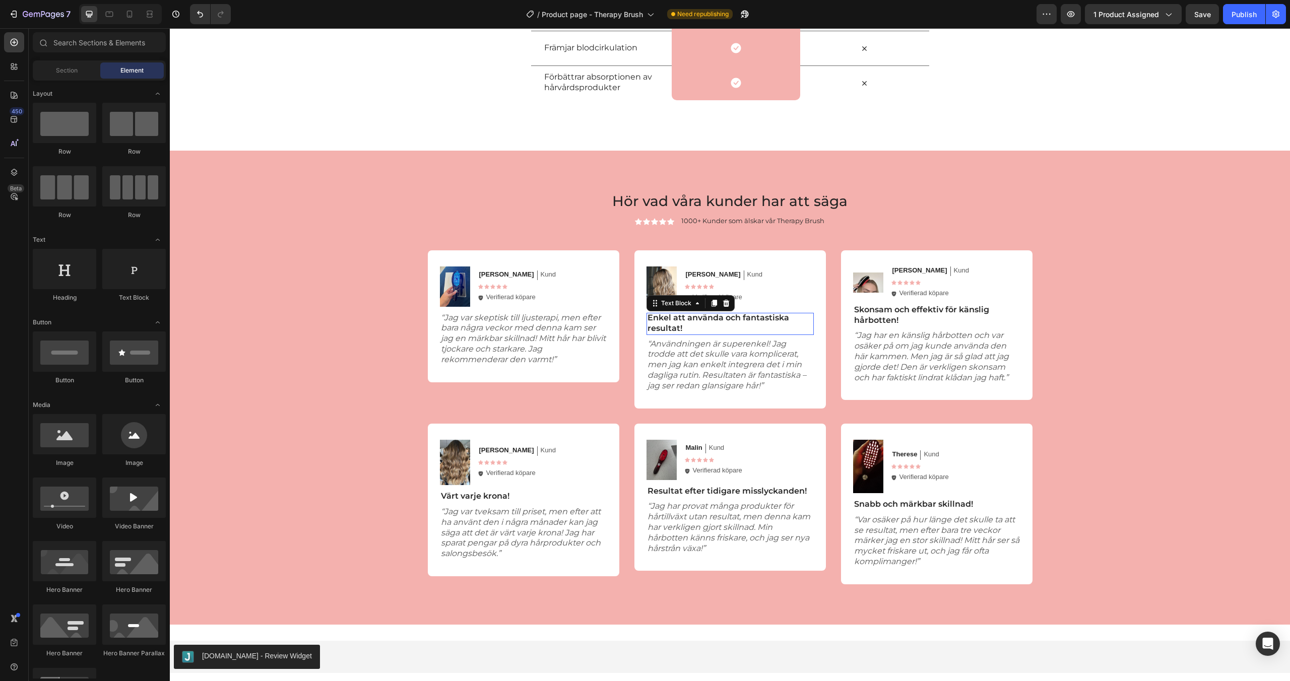
click at [689, 325] on p "Enkel att använda och fantastiska resultat!" at bounding box center [730, 323] width 165 height 21
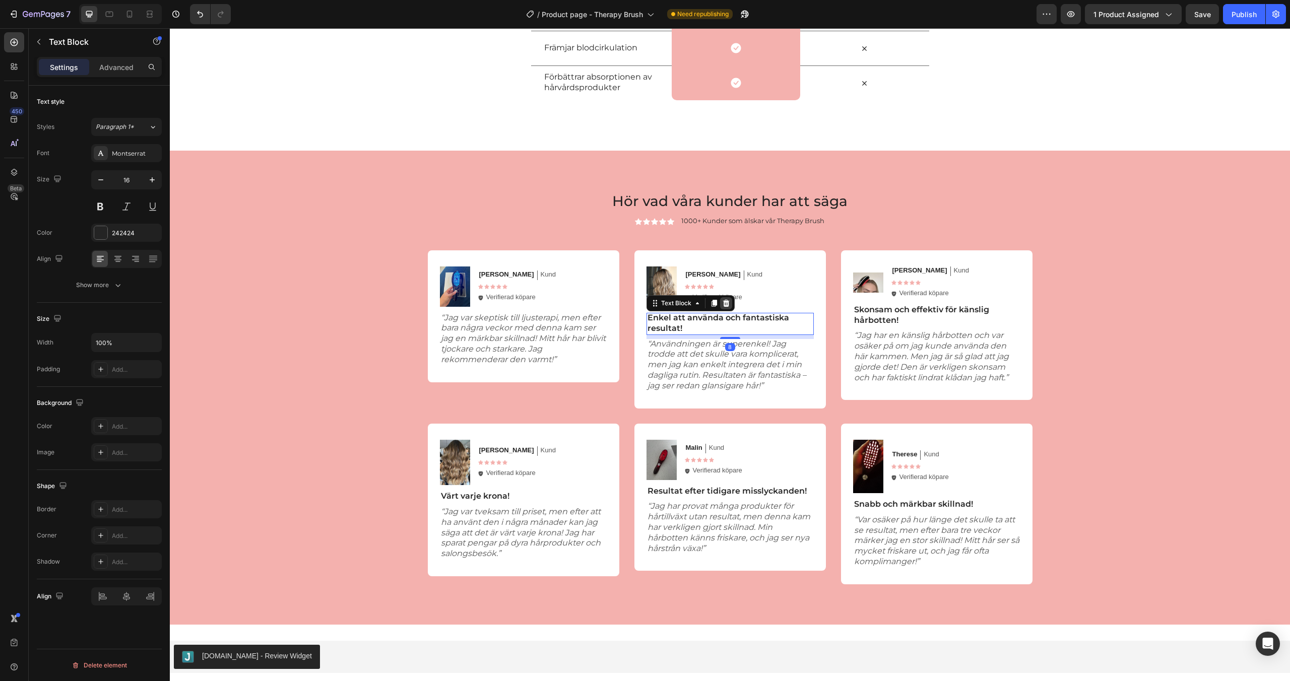
click at [725, 305] on icon at bounding box center [726, 303] width 8 height 8
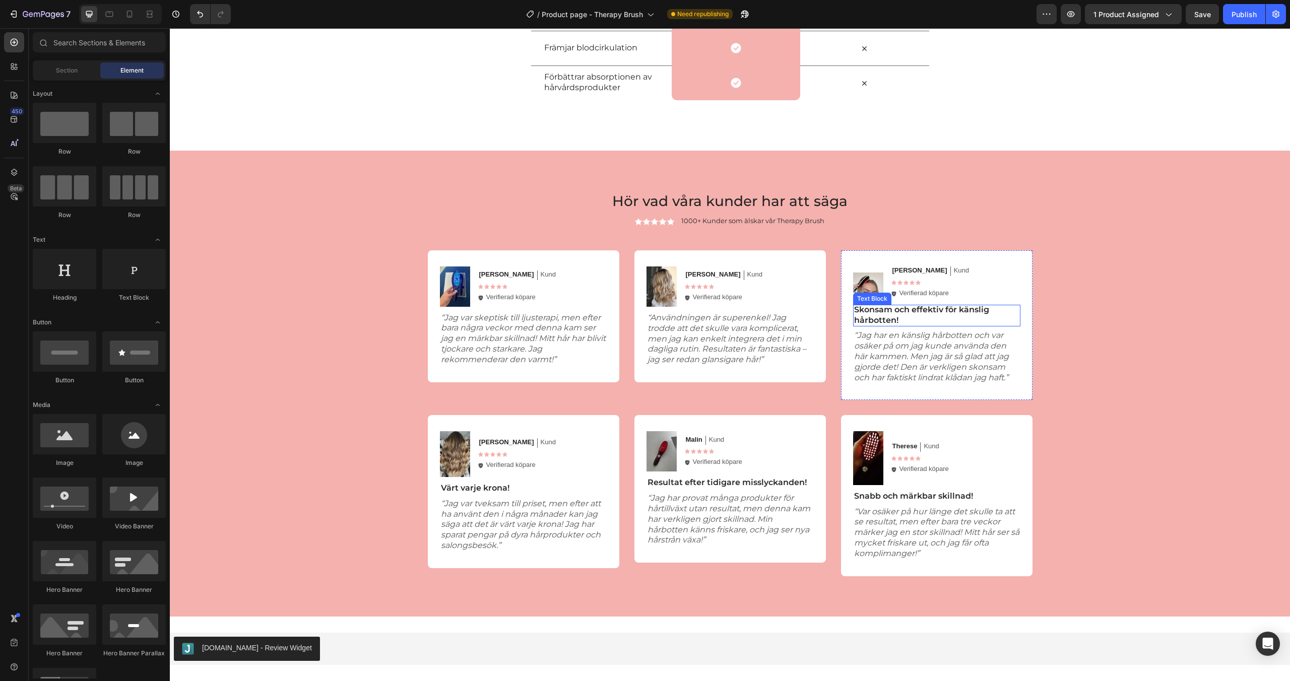
click at [865, 309] on p "Skonsam och effektiv för känslig hårbotten!" at bounding box center [936, 315] width 165 height 21
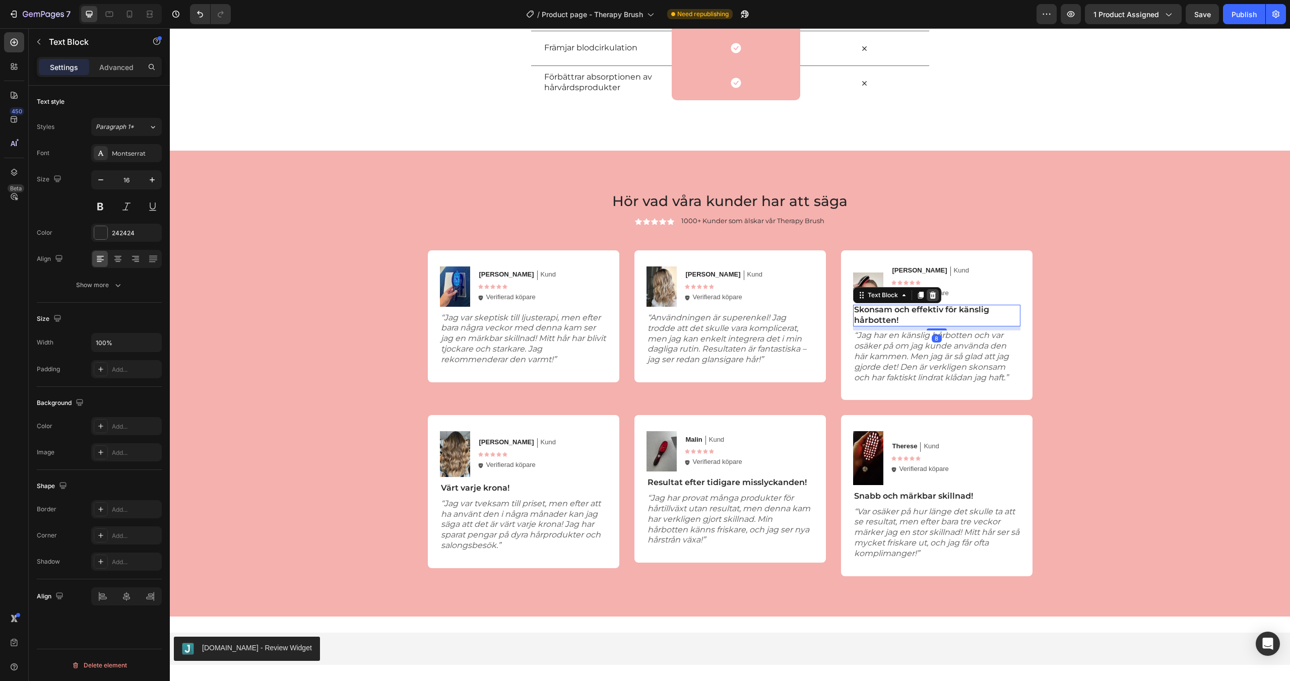
click at [935, 297] on icon at bounding box center [932, 295] width 7 height 7
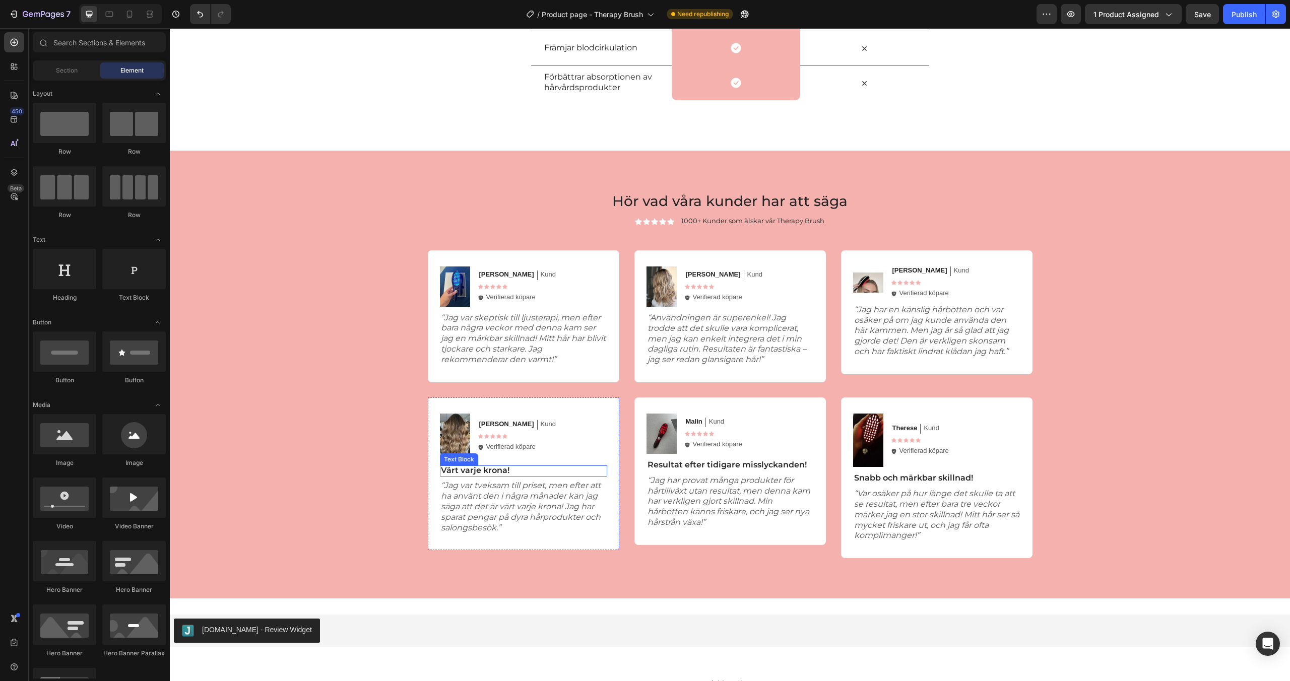
click at [510, 469] on p "Värt varje krona!" at bounding box center [523, 471] width 165 height 11
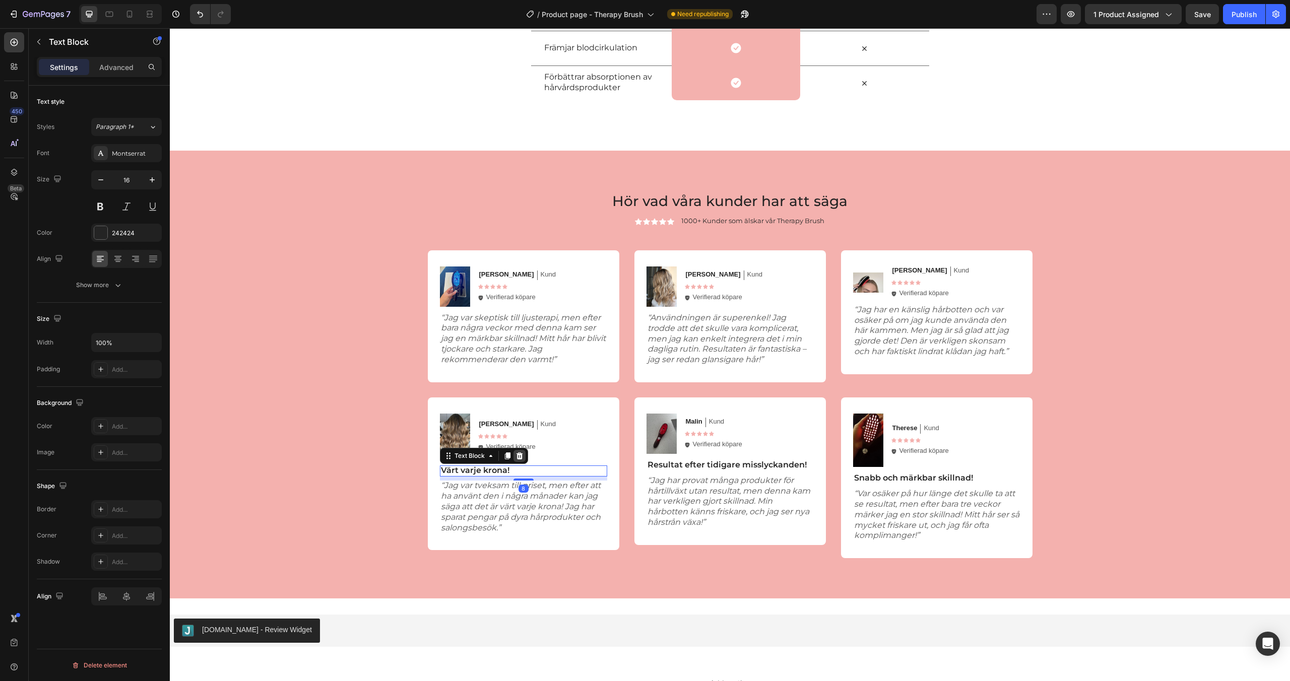
click at [521, 459] on icon at bounding box center [519, 456] width 7 height 7
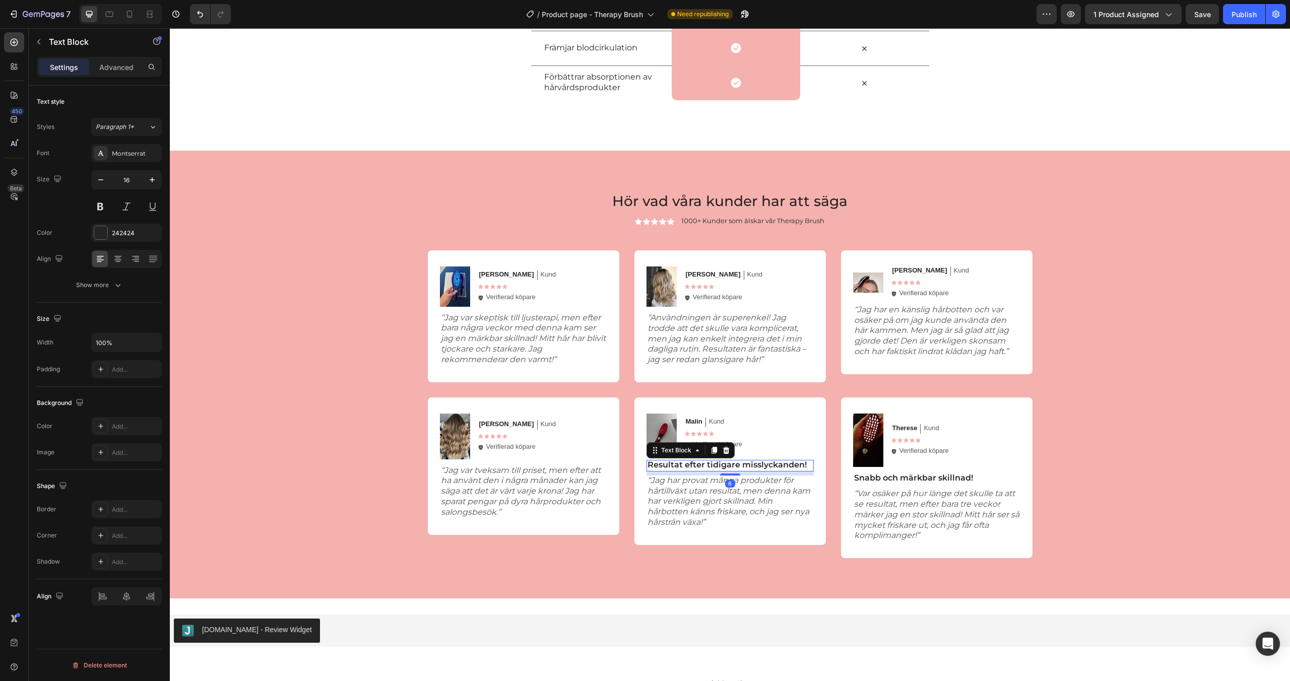
click at [674, 468] on p "Resultat efter tidigare misslyckanden!" at bounding box center [730, 465] width 165 height 11
click at [722, 452] on icon at bounding box center [726, 451] width 8 height 8
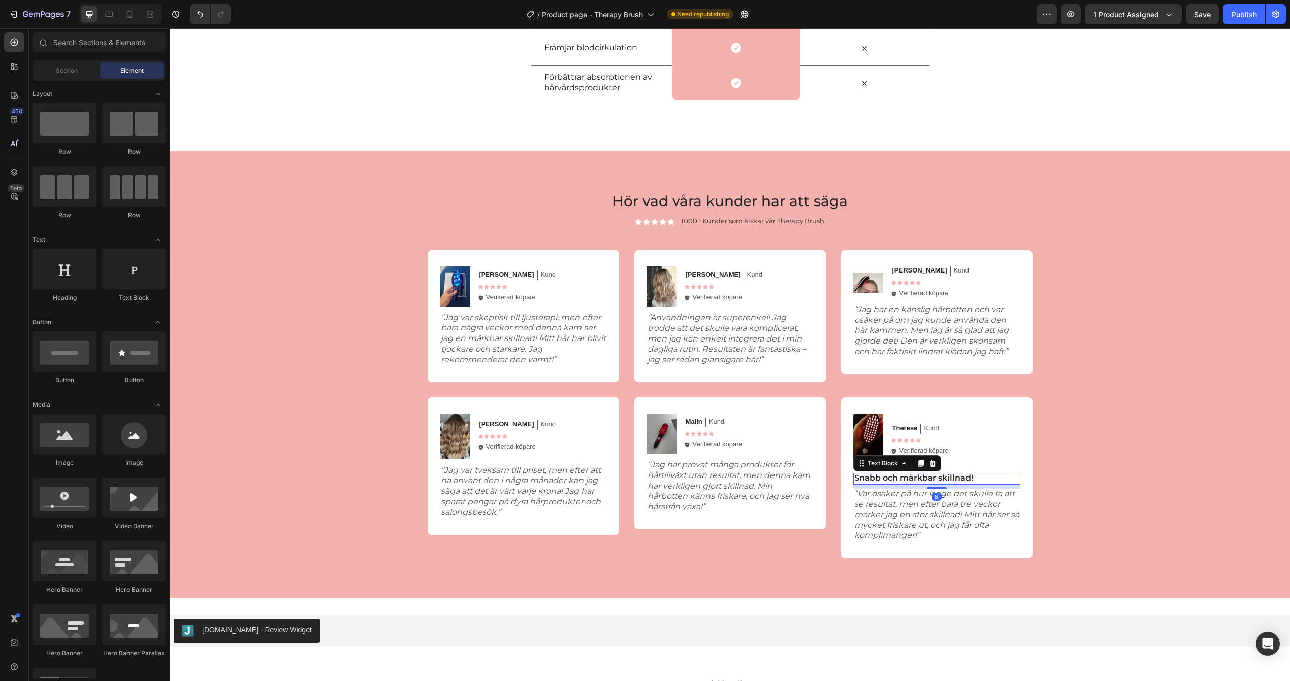
click at [879, 478] on p "Snabb och märkbar skillnad!" at bounding box center [936, 478] width 165 height 11
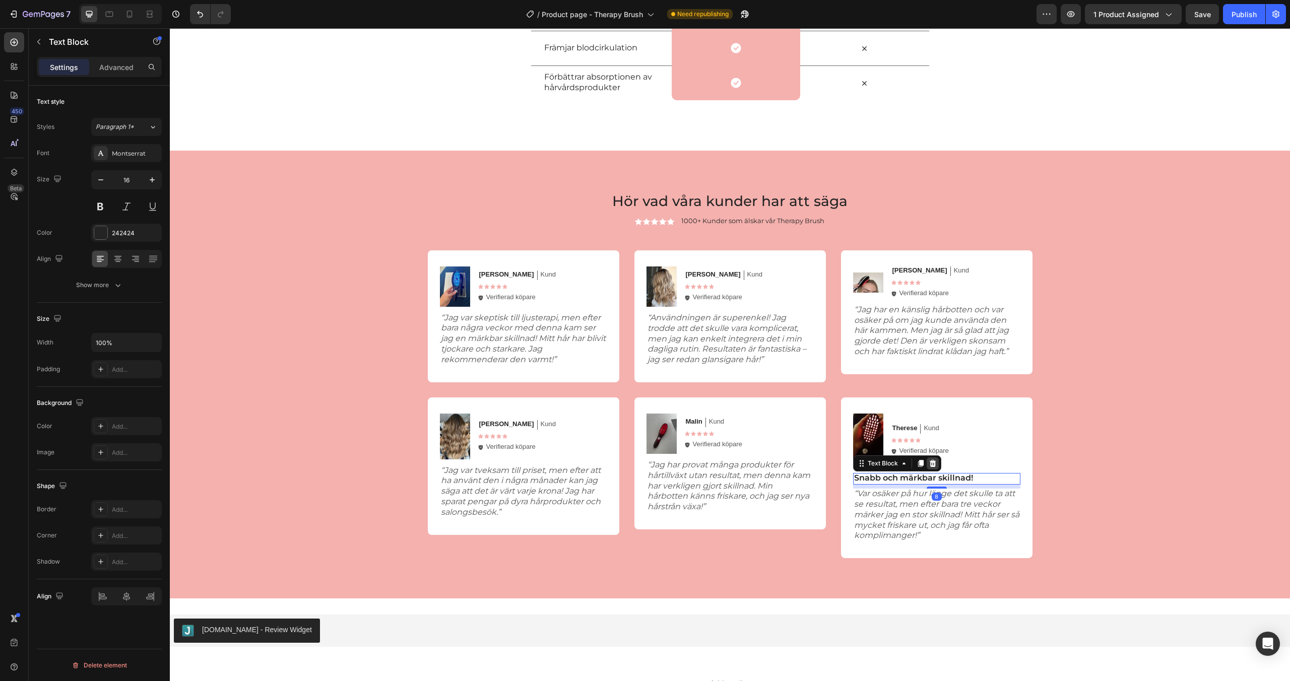
click at [931, 463] on icon at bounding box center [932, 463] width 7 height 7
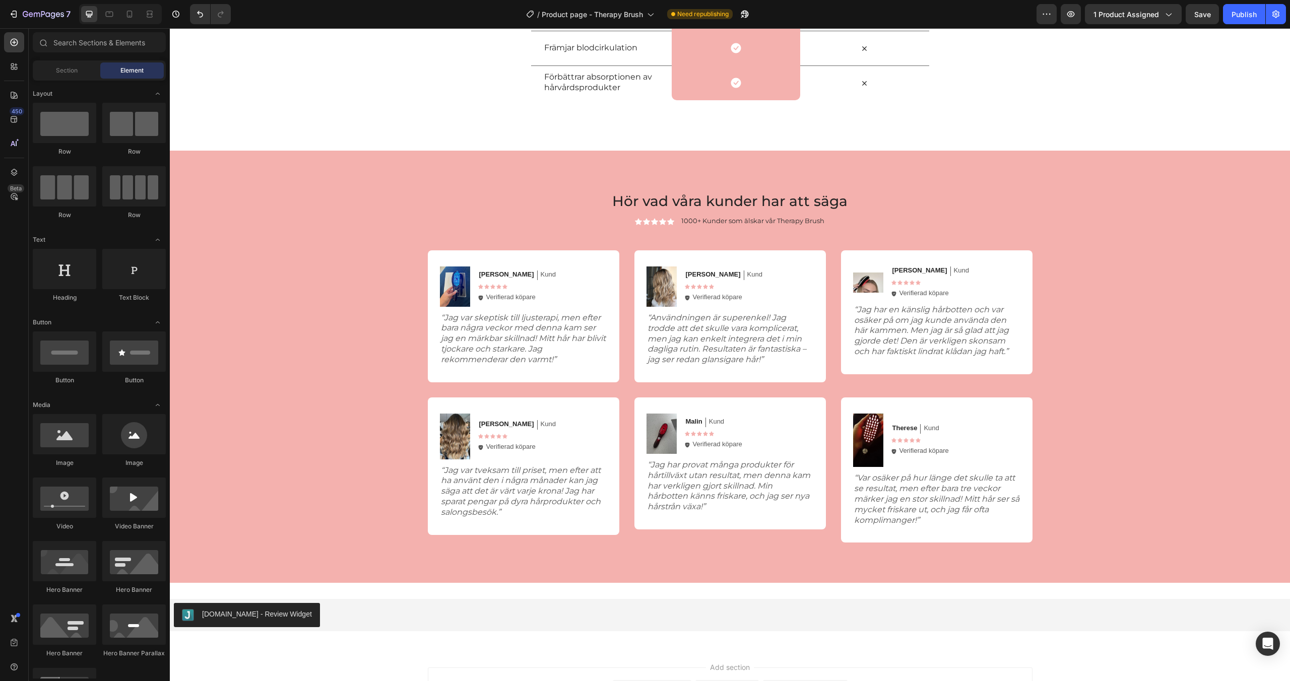
scroll to position [3097, 0]
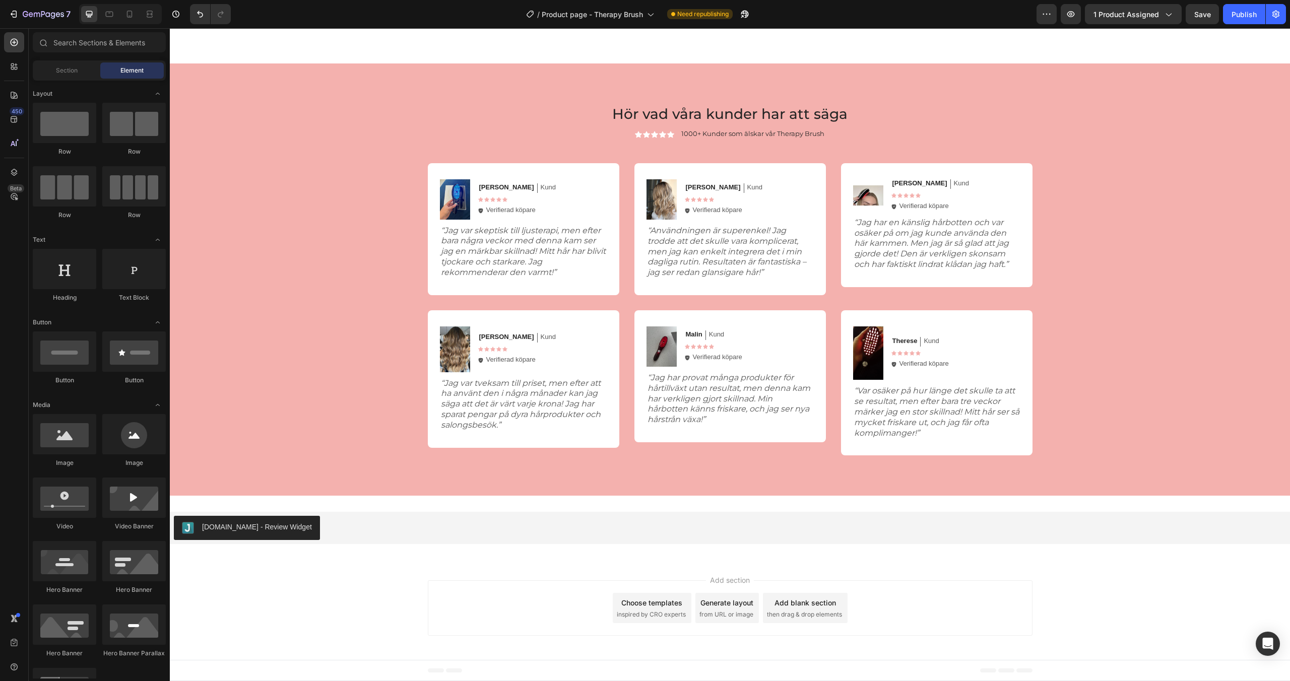
click at [742, 570] on div "Add section Choose templates inspired by CRO experts Generate layout from URL o…" at bounding box center [730, 611] width 1121 height 100
click at [730, 556] on icon at bounding box center [730, 560] width 8 height 8
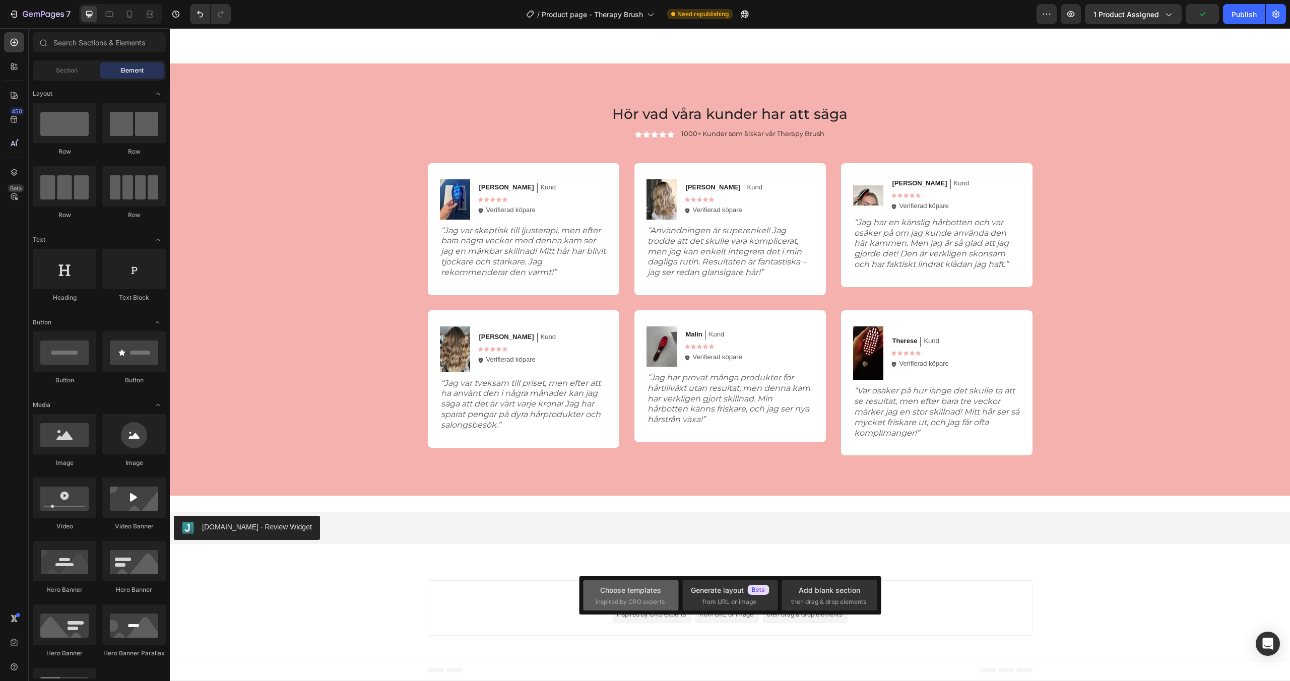
click at [637, 603] on span "inspired by CRO experts" at bounding box center [630, 602] width 69 height 9
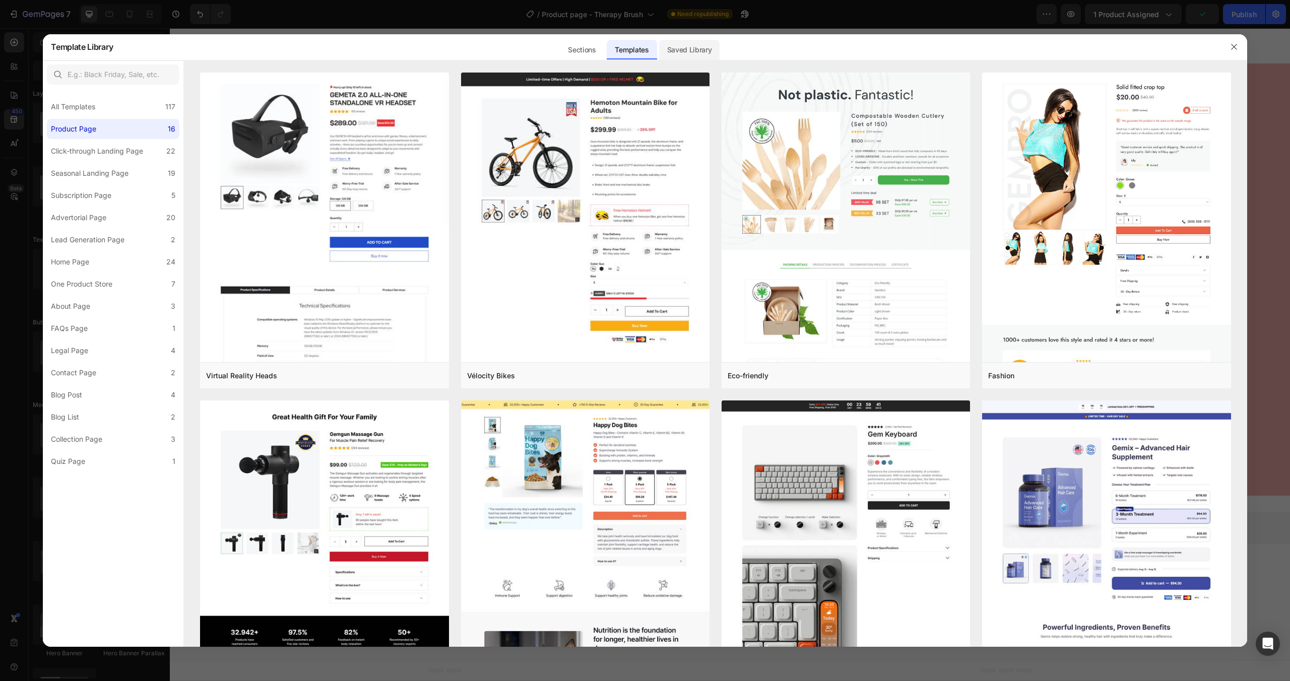
click at [679, 52] on div "Saved Library" at bounding box center [689, 50] width 61 height 20
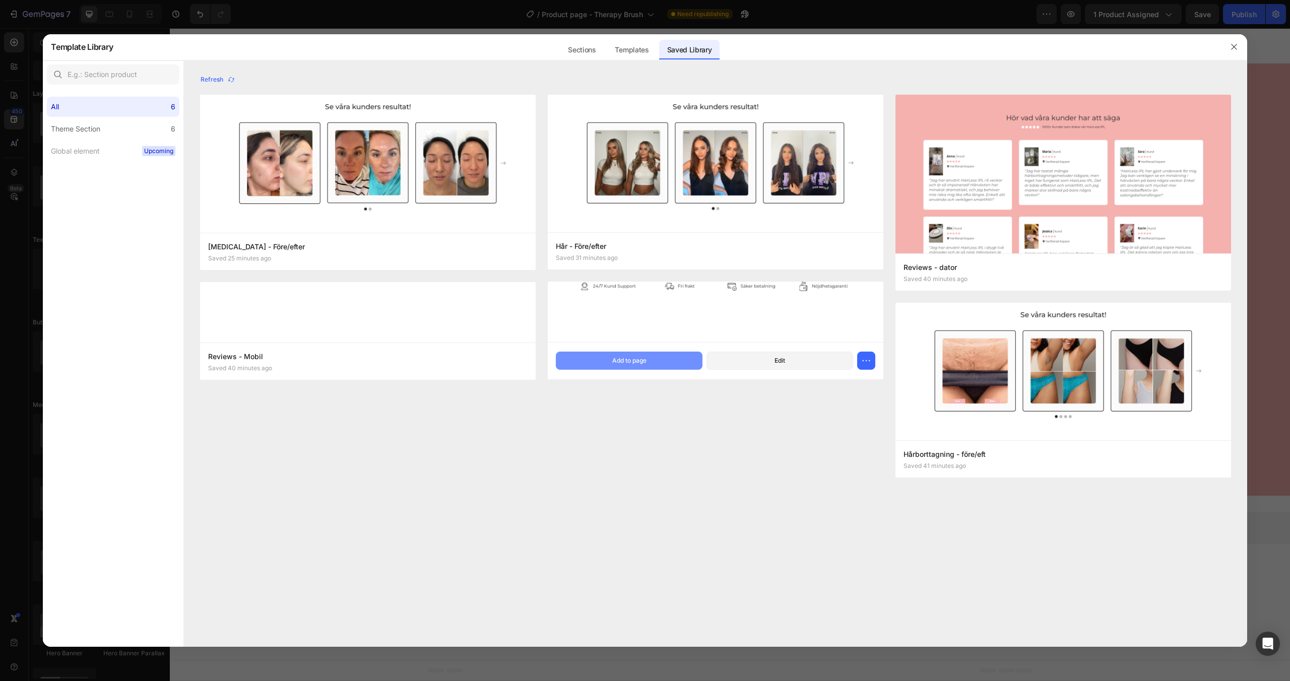
click at [642, 365] on div "Add to page" at bounding box center [629, 360] width 34 height 9
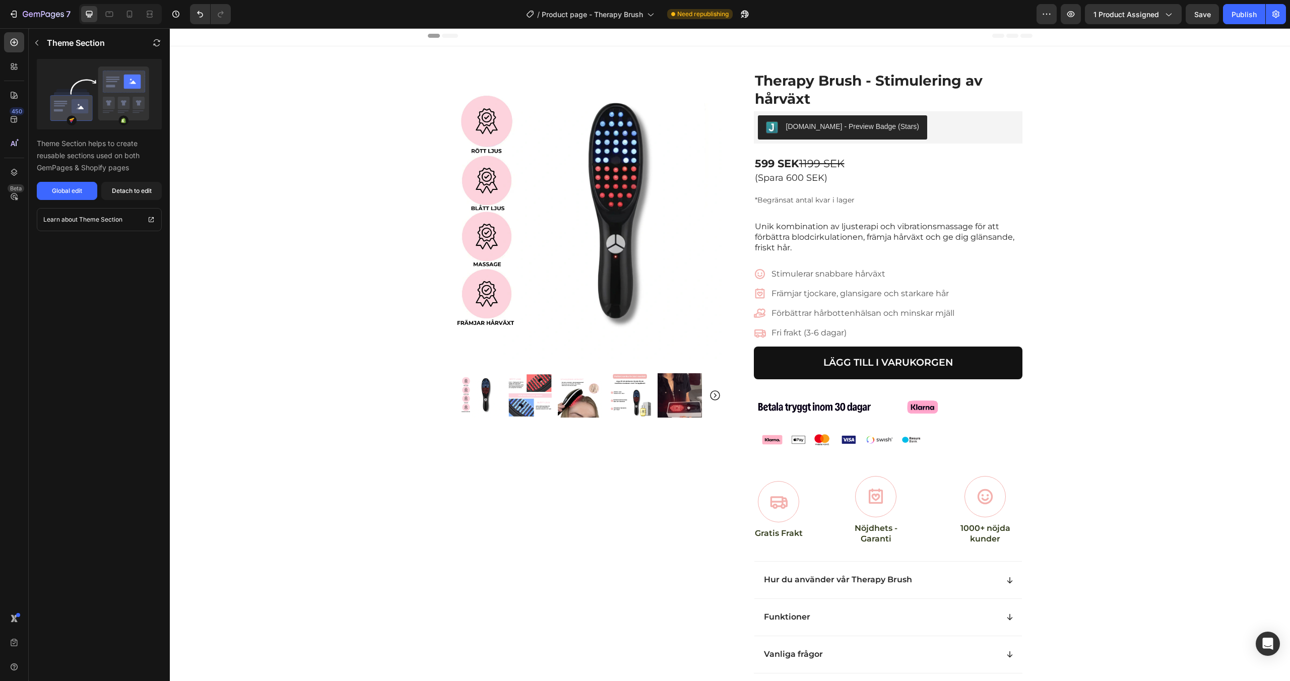
scroll to position [0, 0]
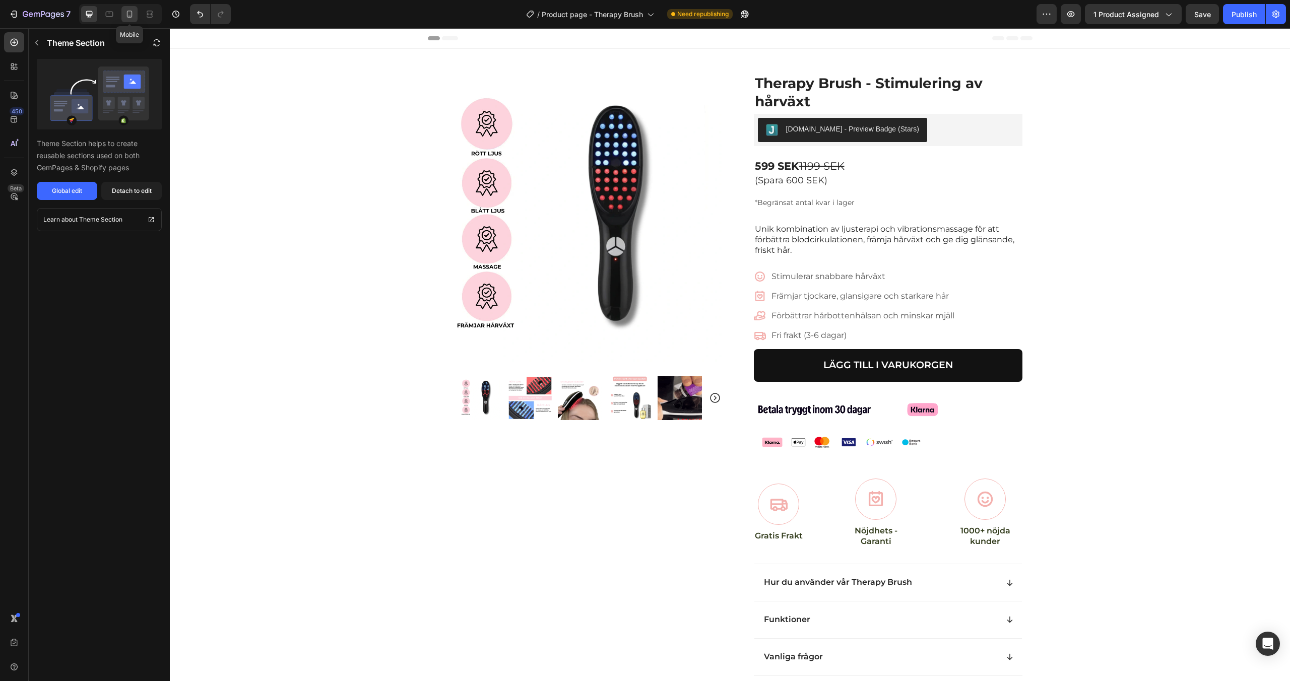
click at [133, 14] on icon at bounding box center [130, 14] width 10 height 10
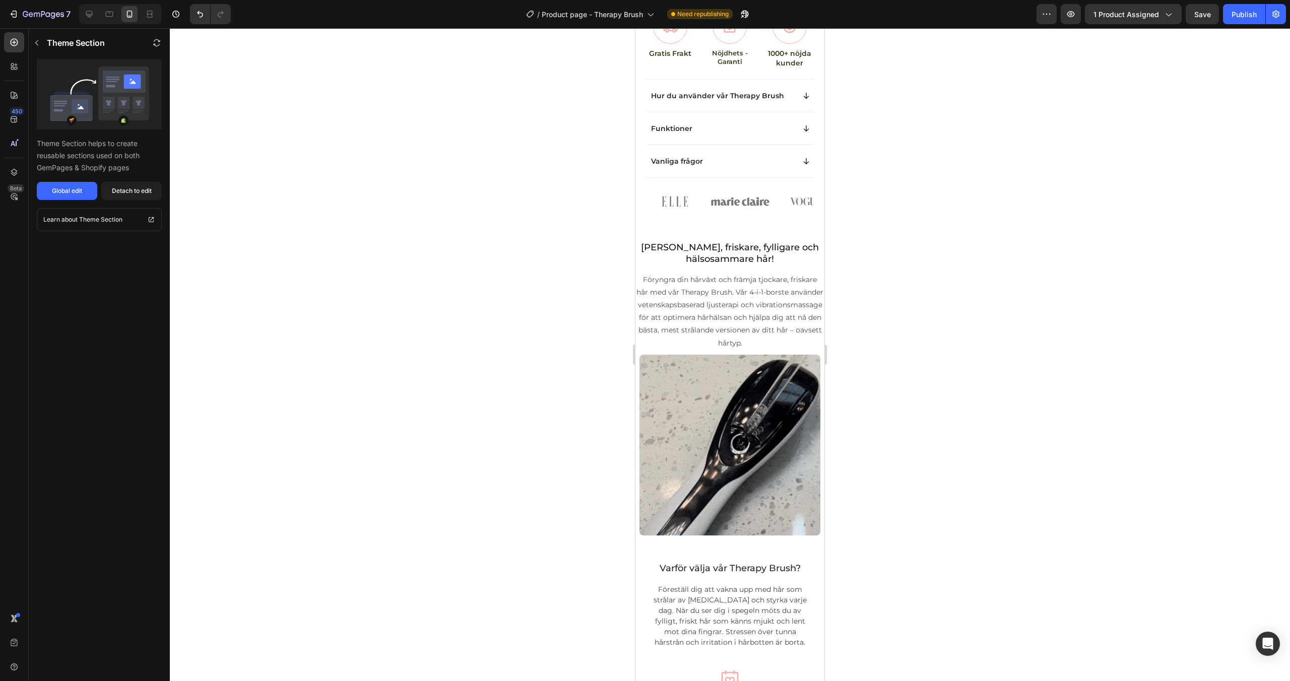
scroll to position [639, 0]
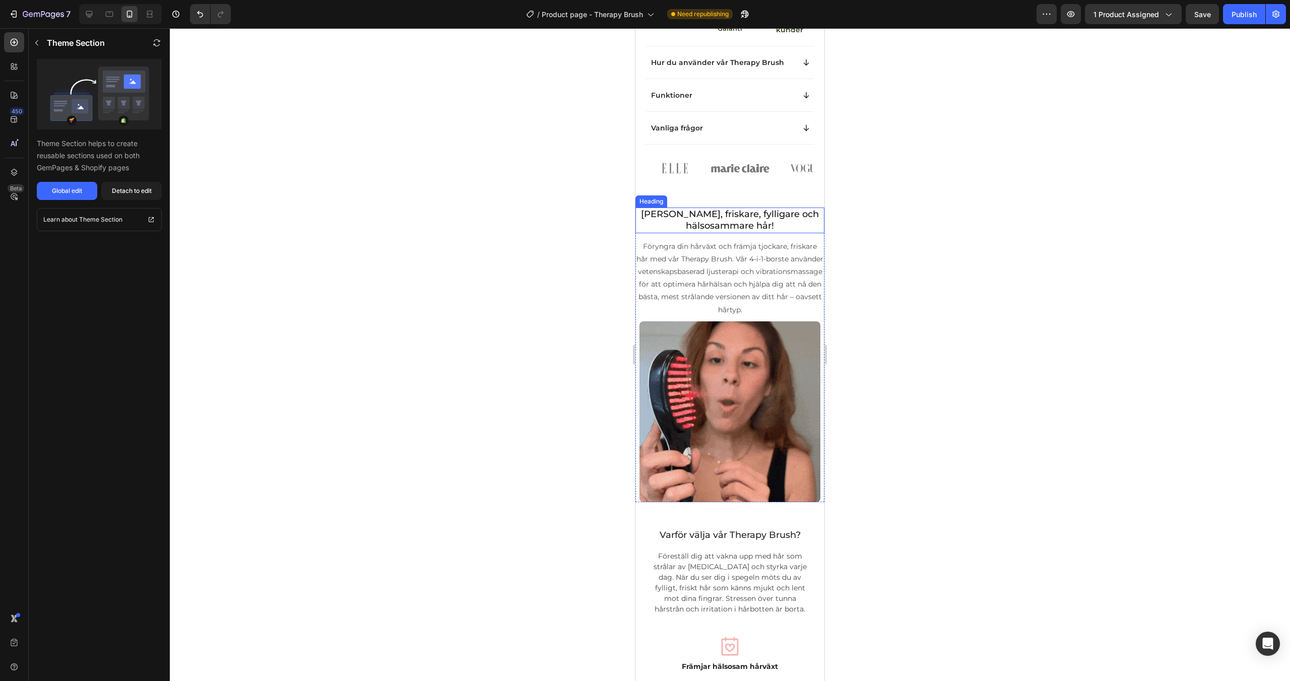
click at [718, 209] on h2 "[PERSON_NAME], friskare, fylligare och hälsosammare hår!" at bounding box center [730, 221] width 189 height 26
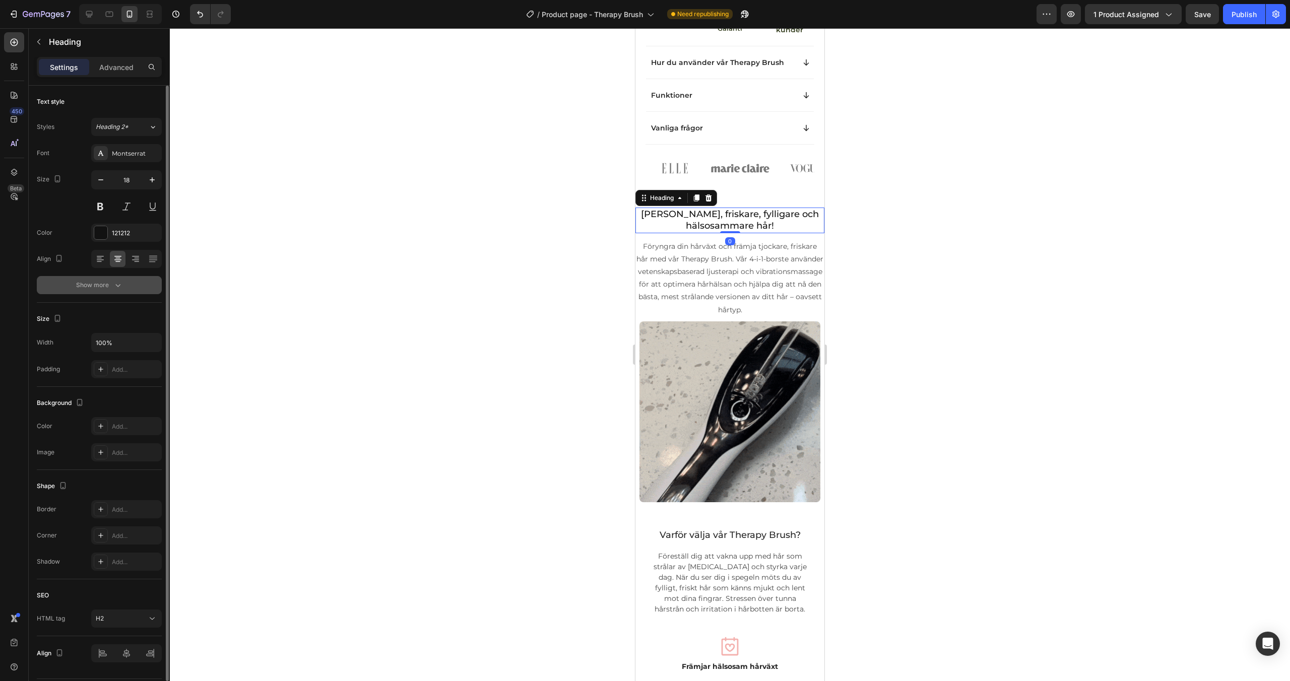
click at [109, 285] on div "Show more" at bounding box center [99, 285] width 47 height 10
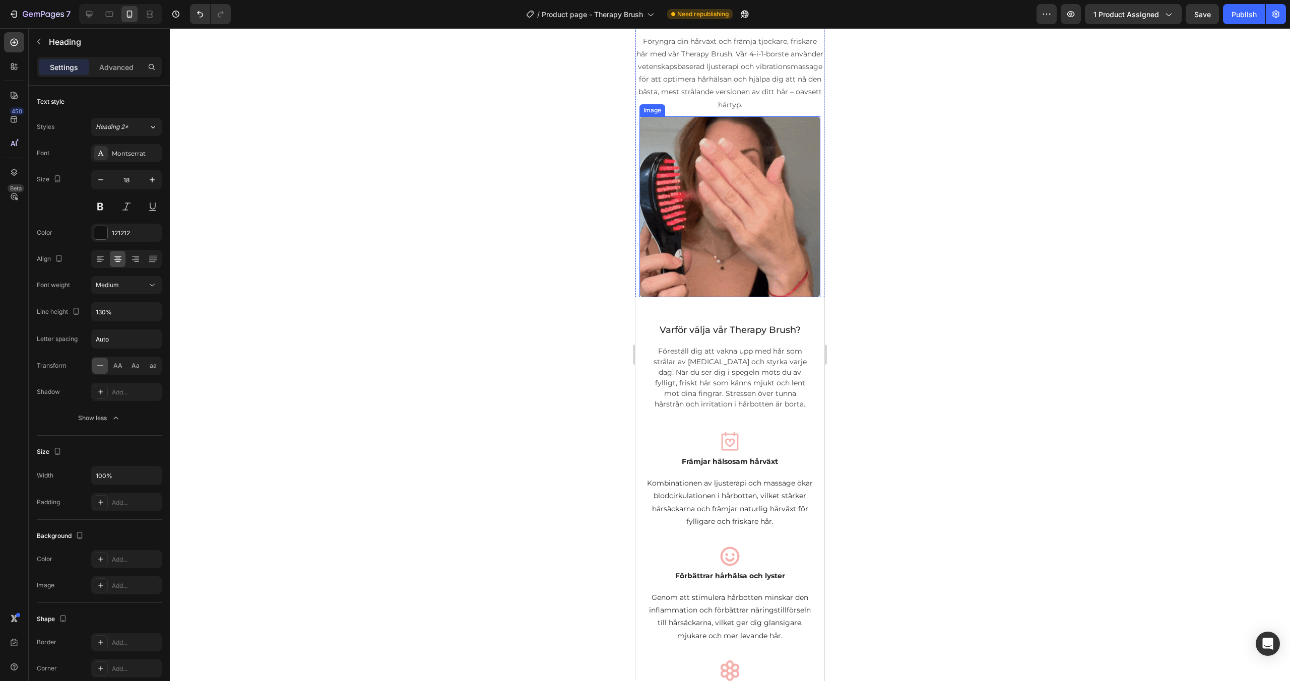
scroll to position [950, 0]
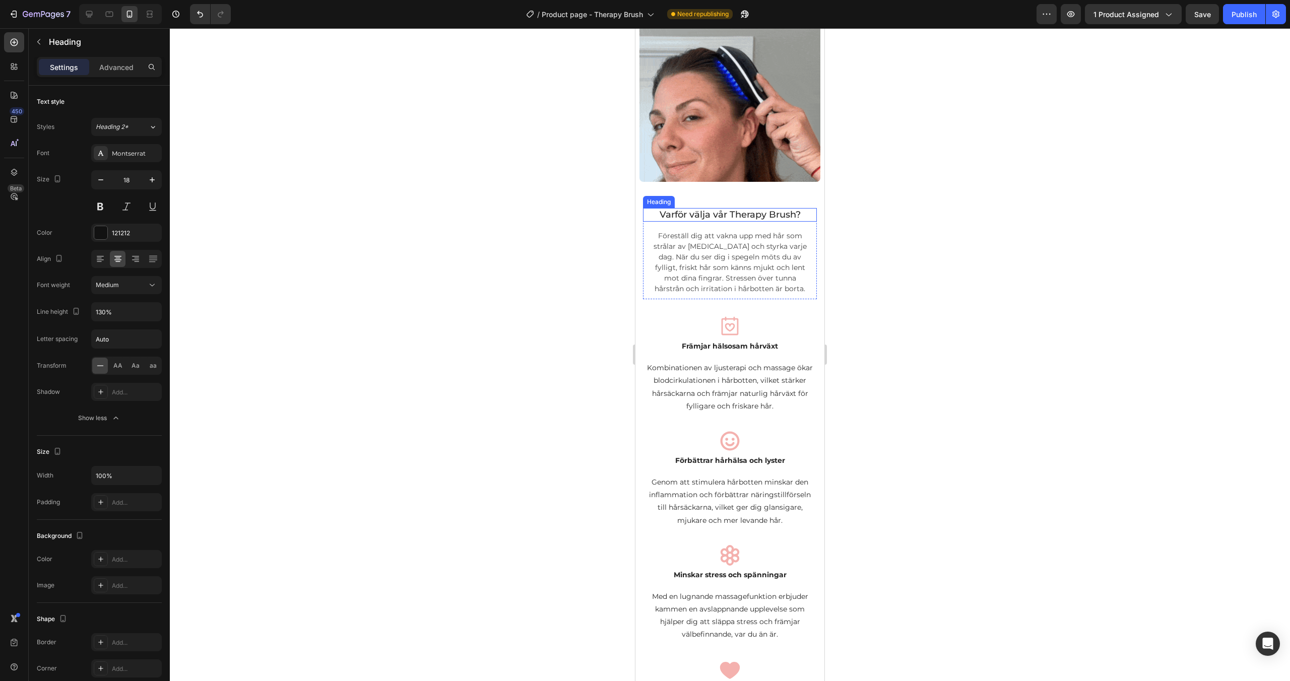
click at [719, 210] on h2 "Varför välja vår Therapy Brush?" at bounding box center [730, 215] width 158 height 14
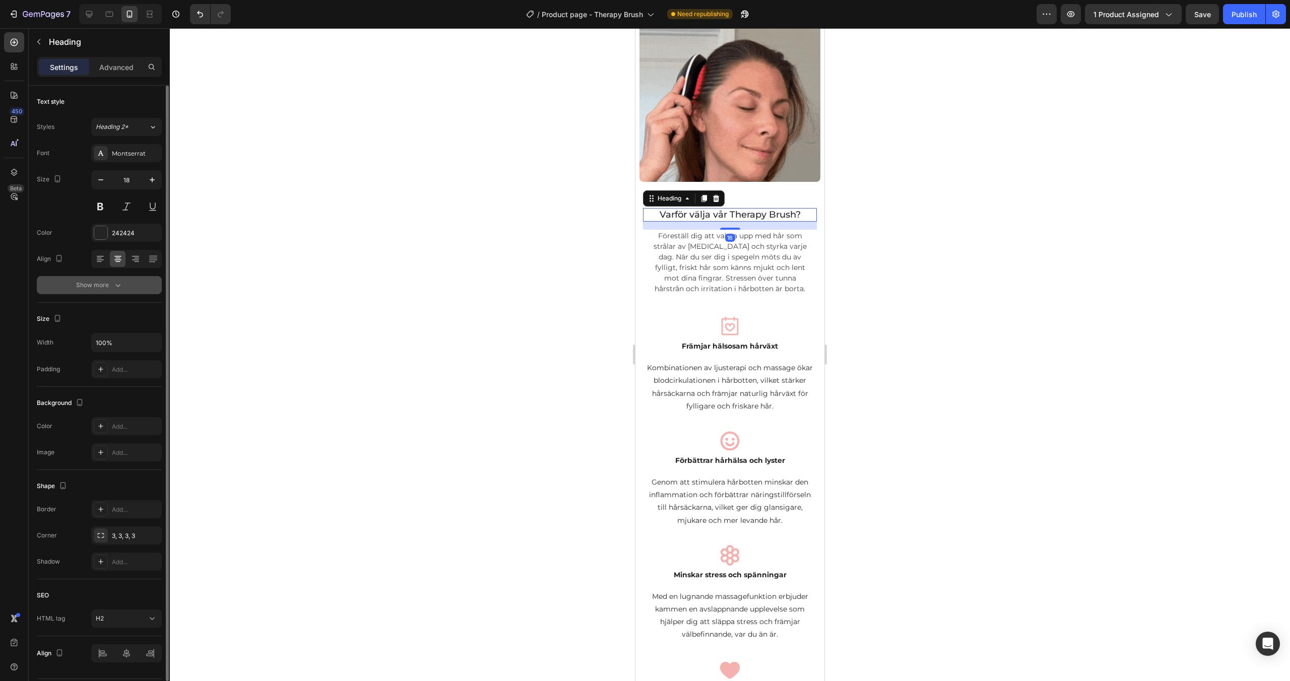
click at [125, 287] on button "Show more" at bounding box center [99, 285] width 125 height 18
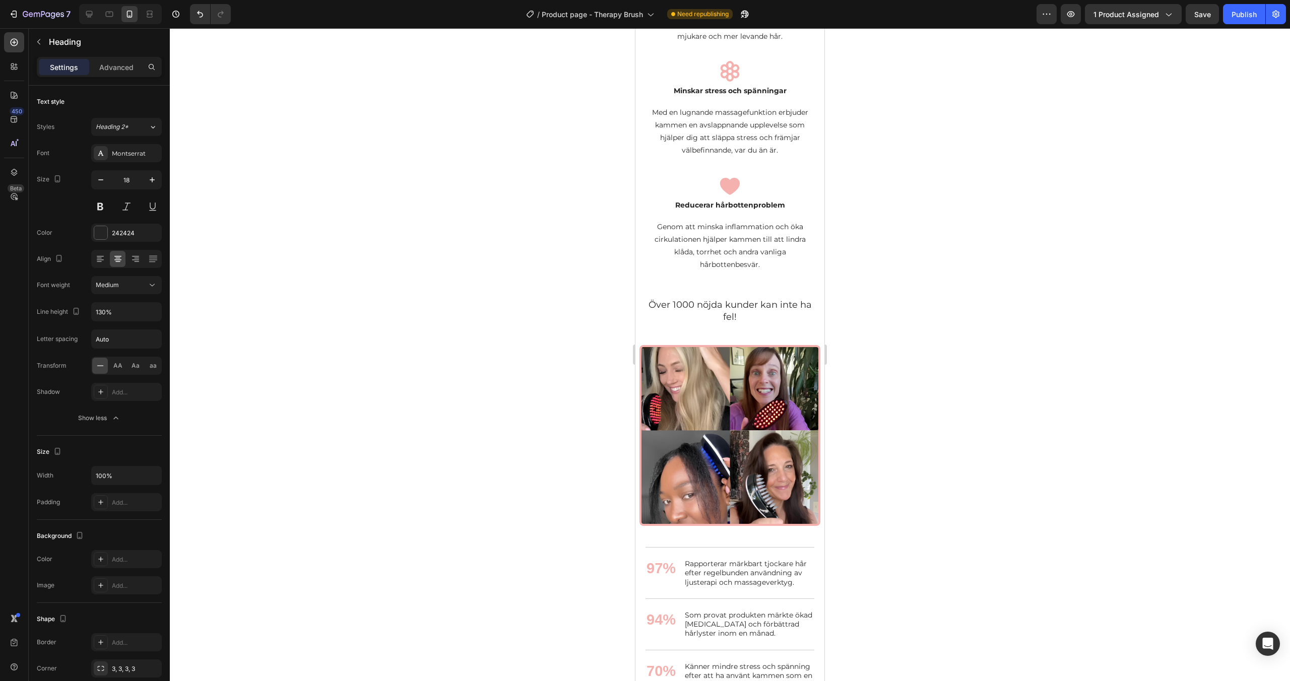
scroll to position [1438, 0]
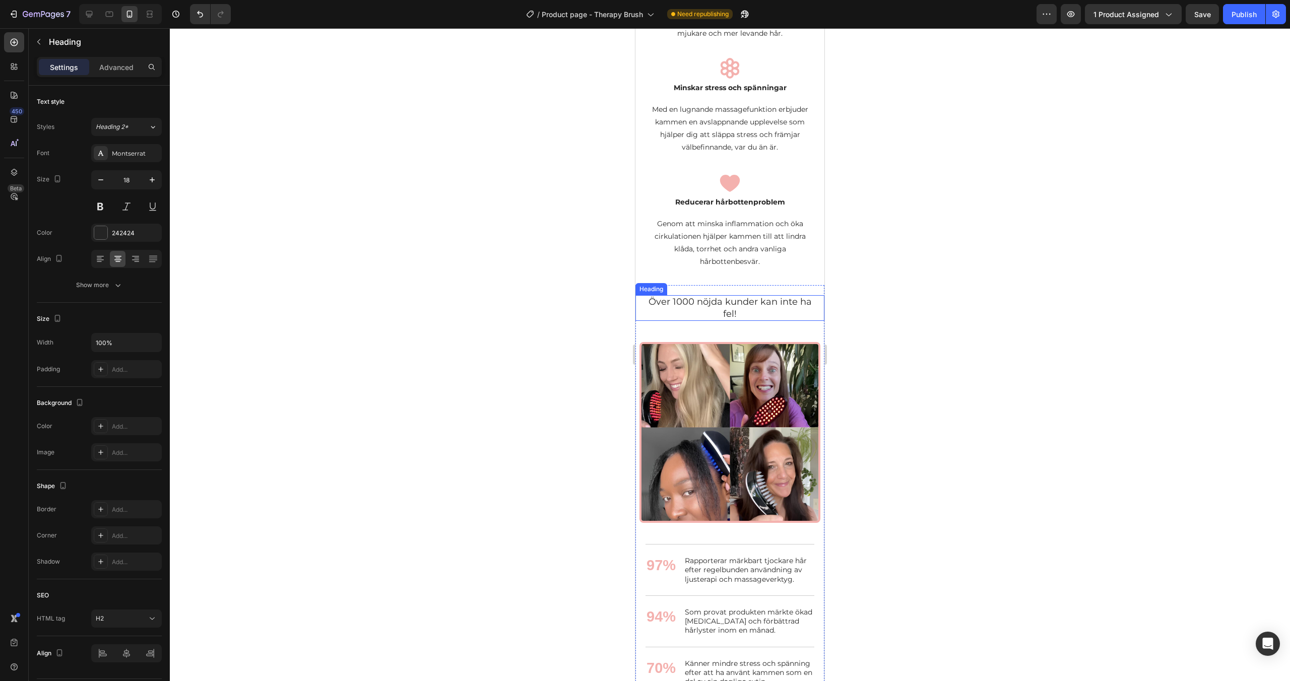
click at [723, 315] on h2 "Över 1000 nöjda kunder kan inte ha fel!" at bounding box center [730, 308] width 169 height 26
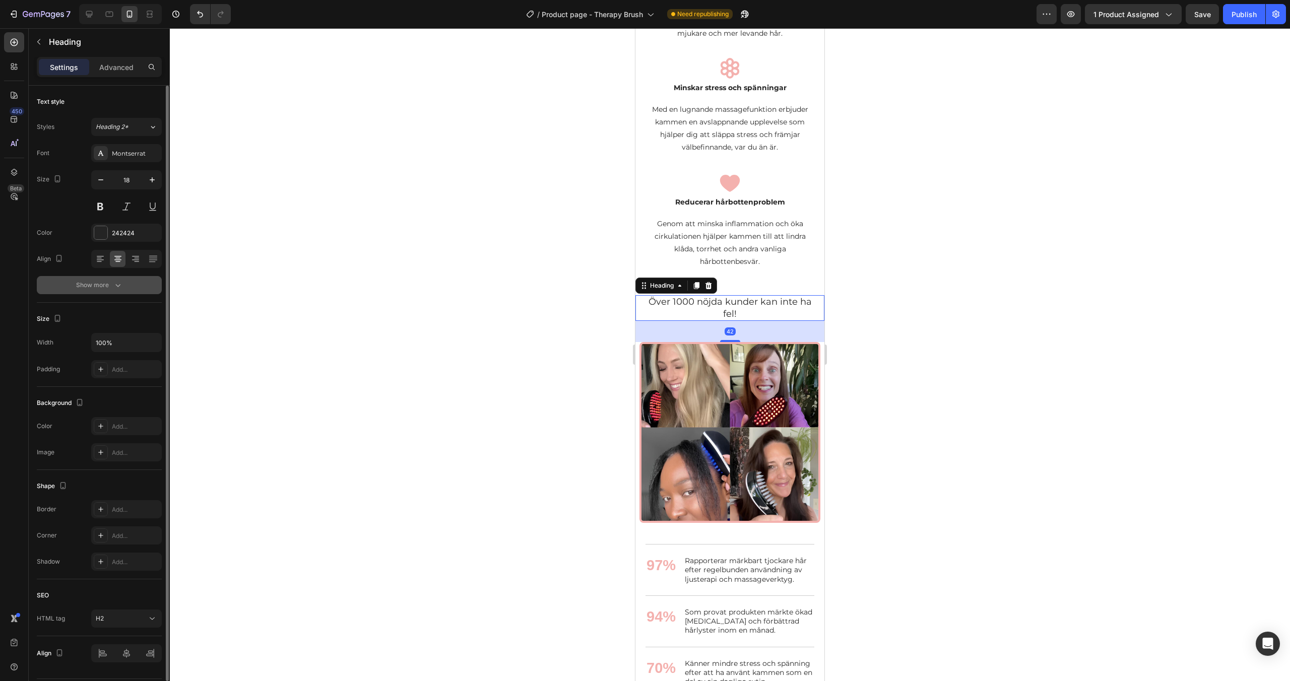
click at [116, 283] on icon "button" at bounding box center [118, 285] width 10 height 10
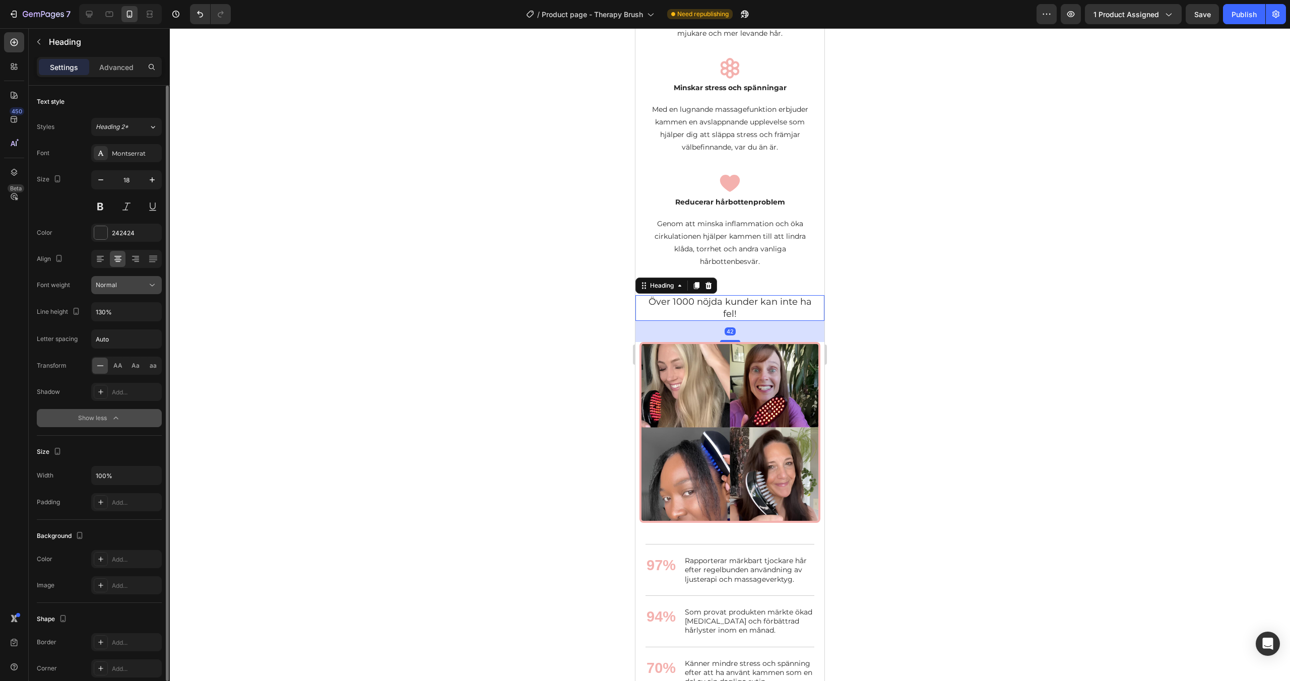
click at [133, 285] on div "Normal" at bounding box center [121, 285] width 51 height 9
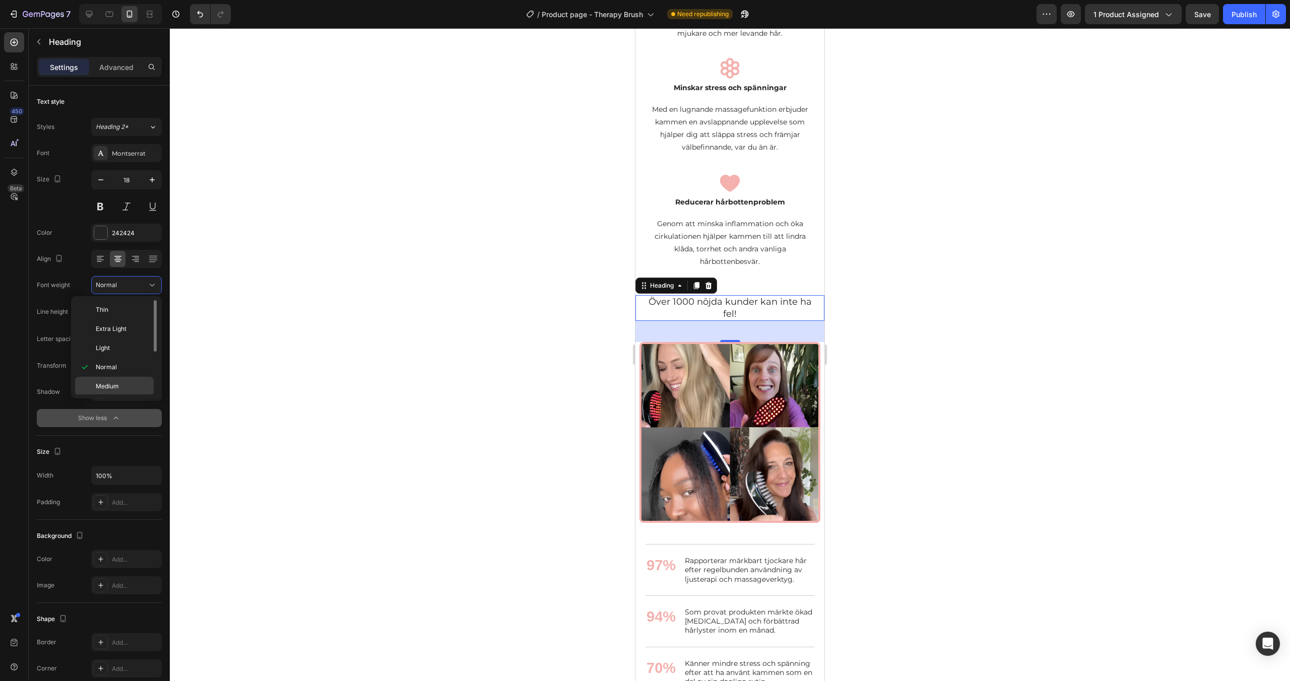
click at [119, 382] on p "Medium" at bounding box center [122, 386] width 53 height 9
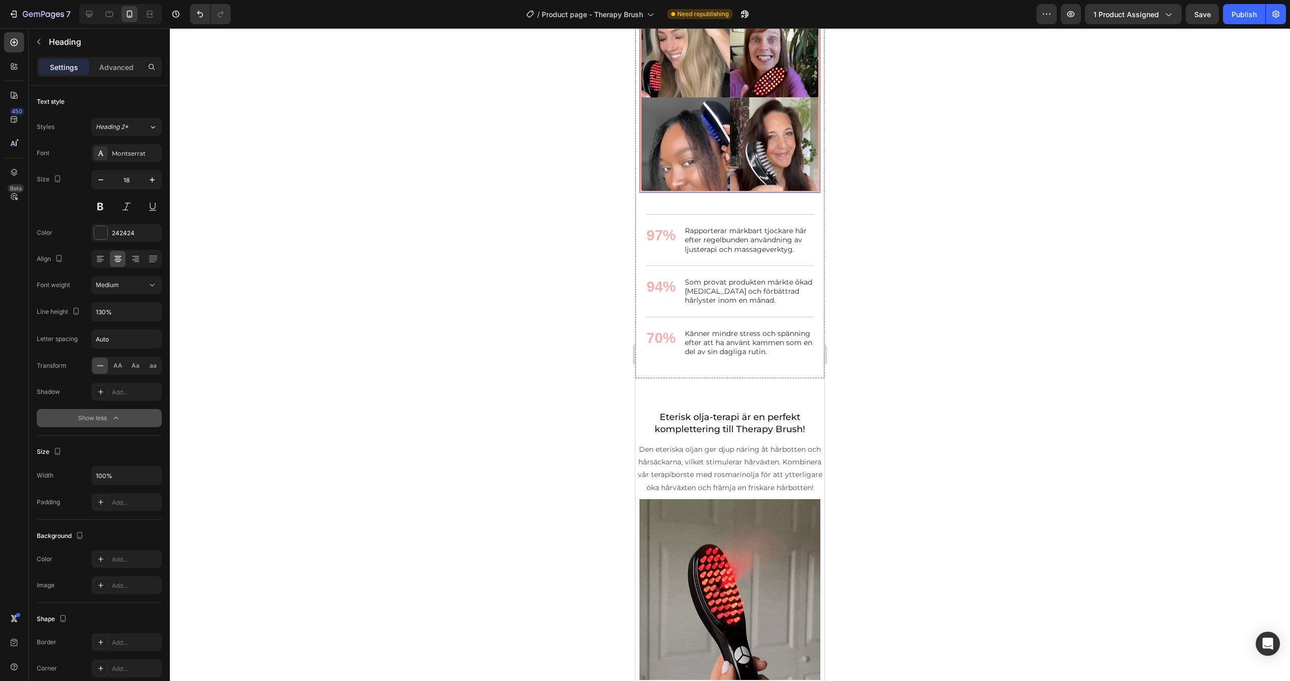
scroll to position [1784, 0]
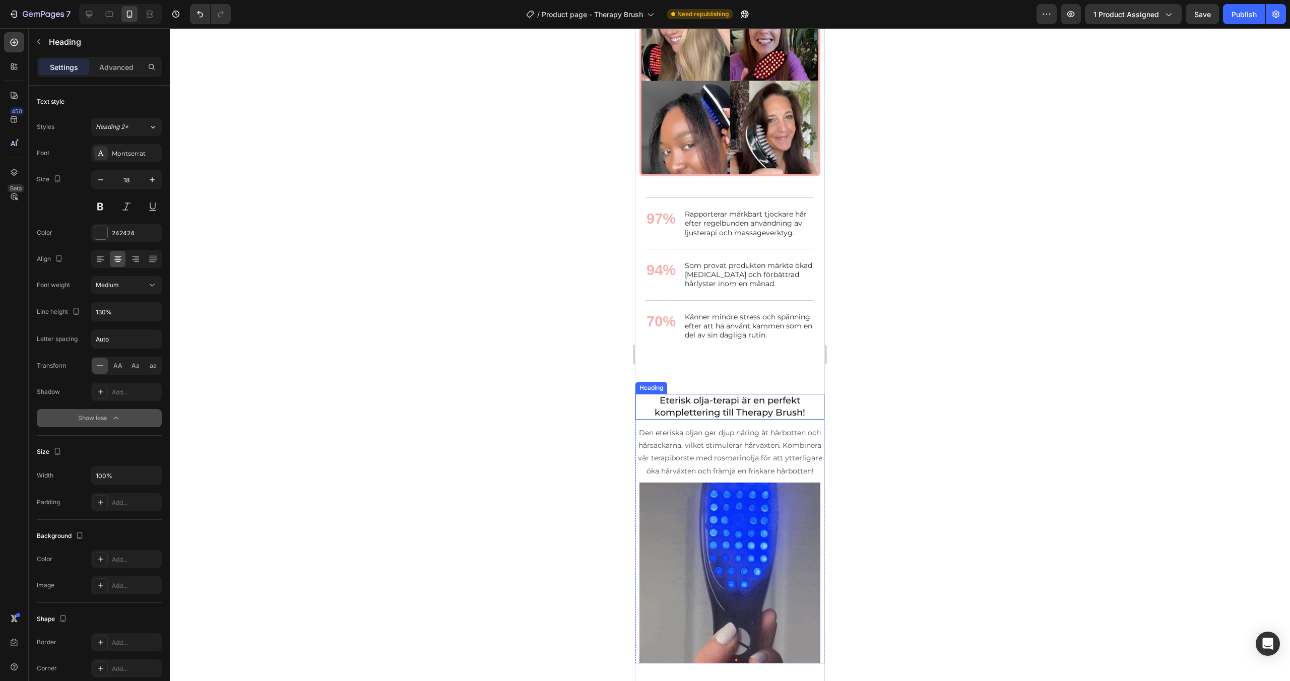
click at [718, 411] on h2 "Eterisk olja-terapi är en perfekt komplettering till Therapy Brush!" at bounding box center [730, 407] width 189 height 26
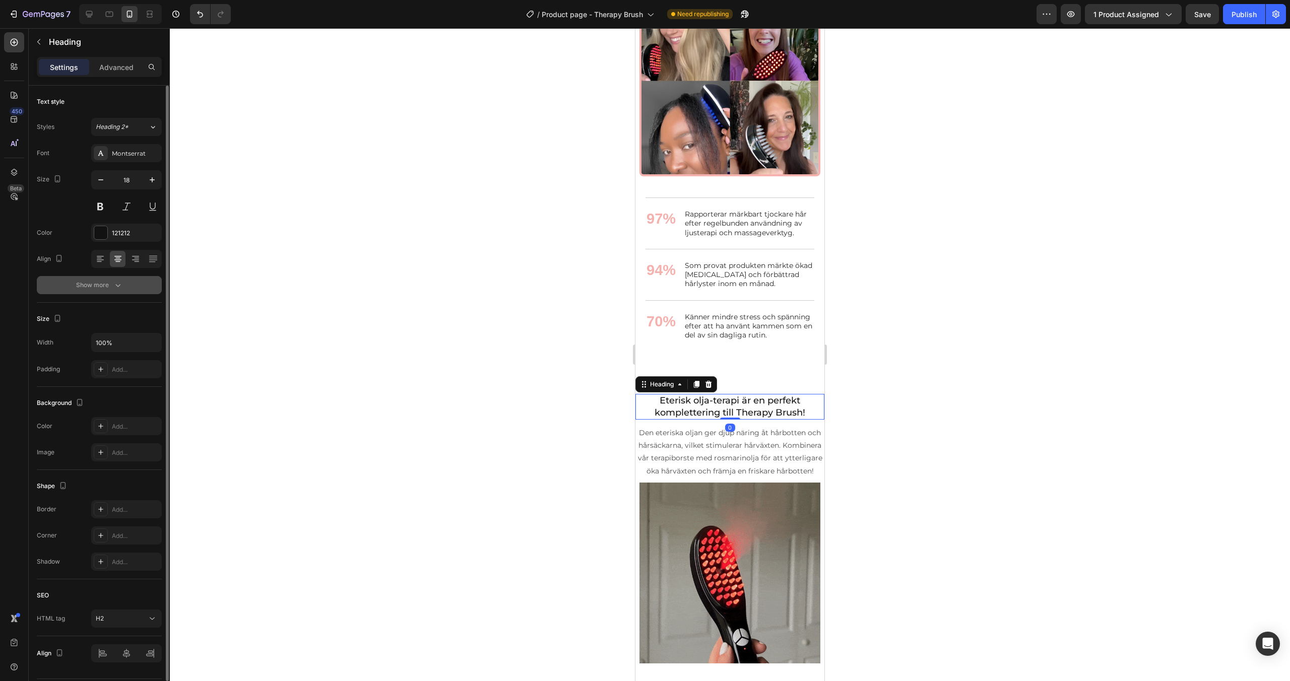
click at [98, 282] on div "Show more" at bounding box center [99, 285] width 47 height 10
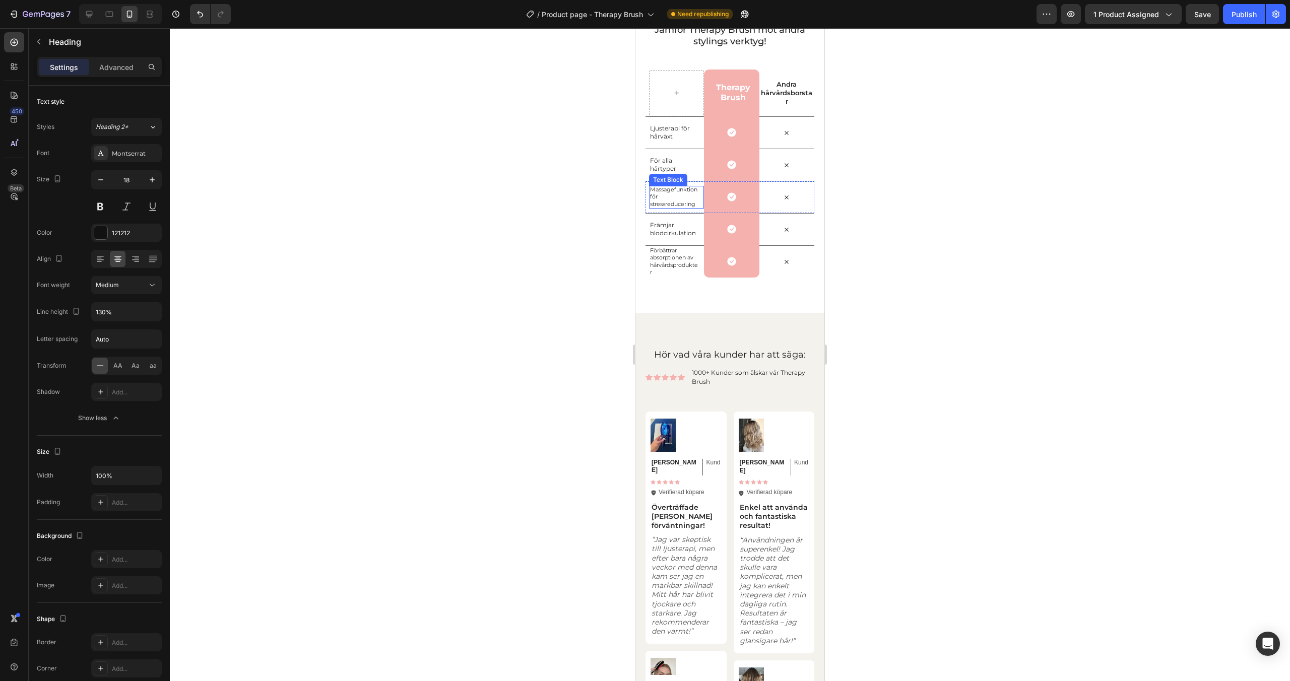
scroll to position [2450, 0]
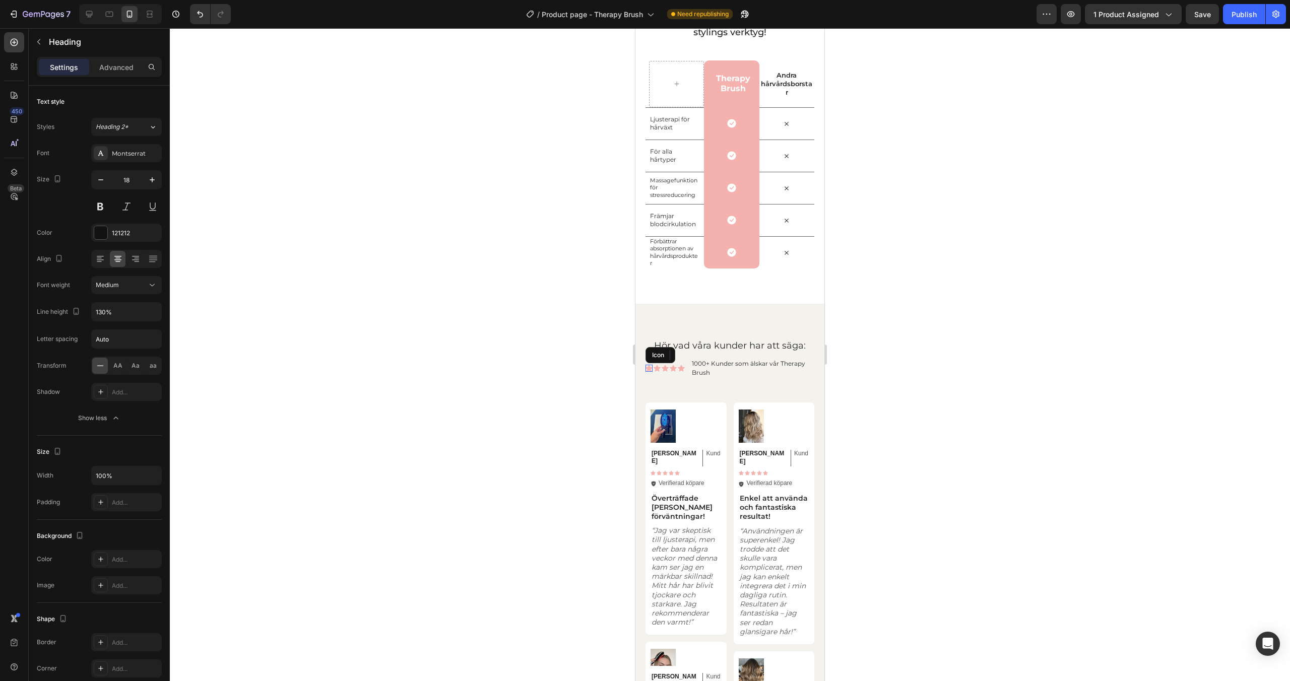
click at [650, 370] on div "Icon" at bounding box center [649, 368] width 7 height 7
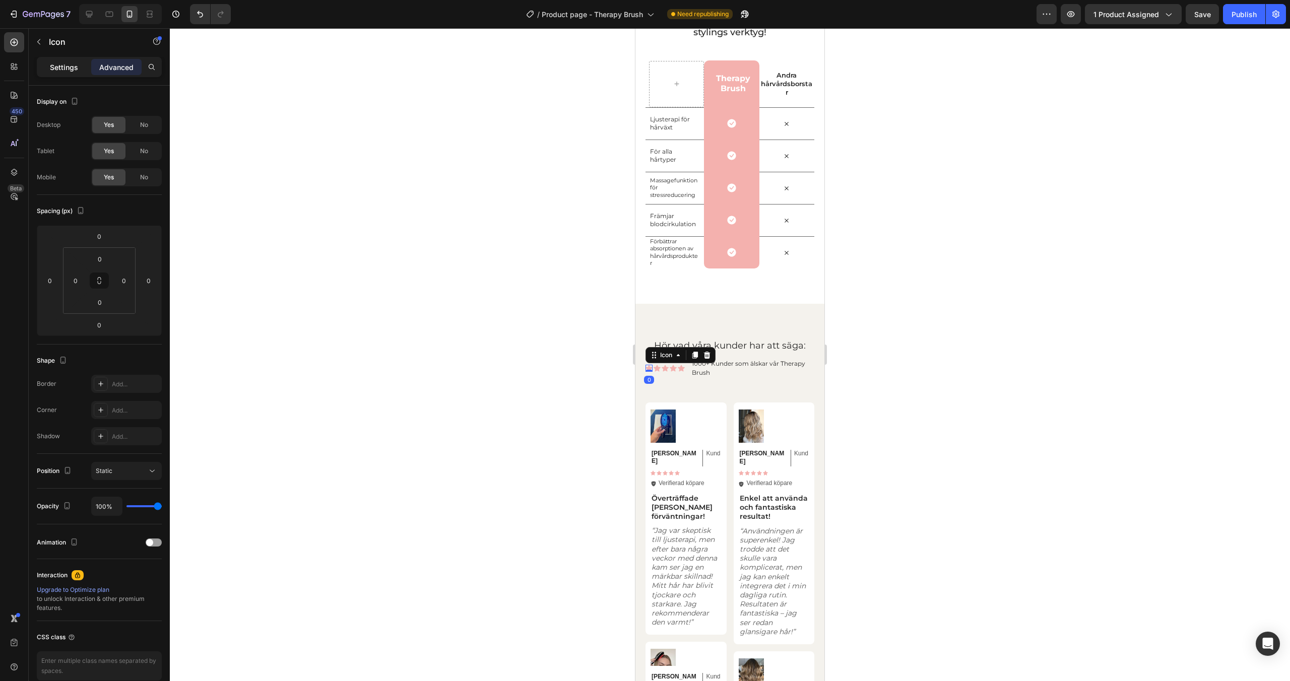
click at [66, 70] on p "Settings" at bounding box center [64, 67] width 28 height 11
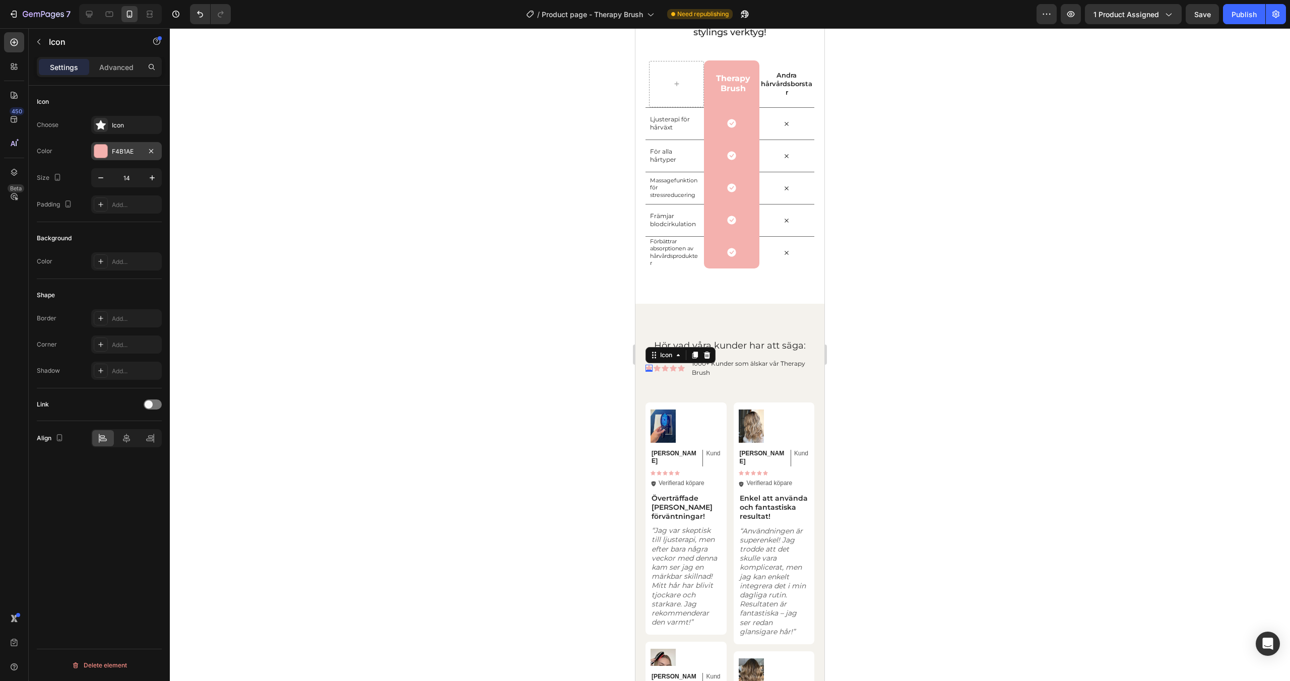
click at [115, 150] on div "F4B1AE" at bounding box center [126, 151] width 29 height 9
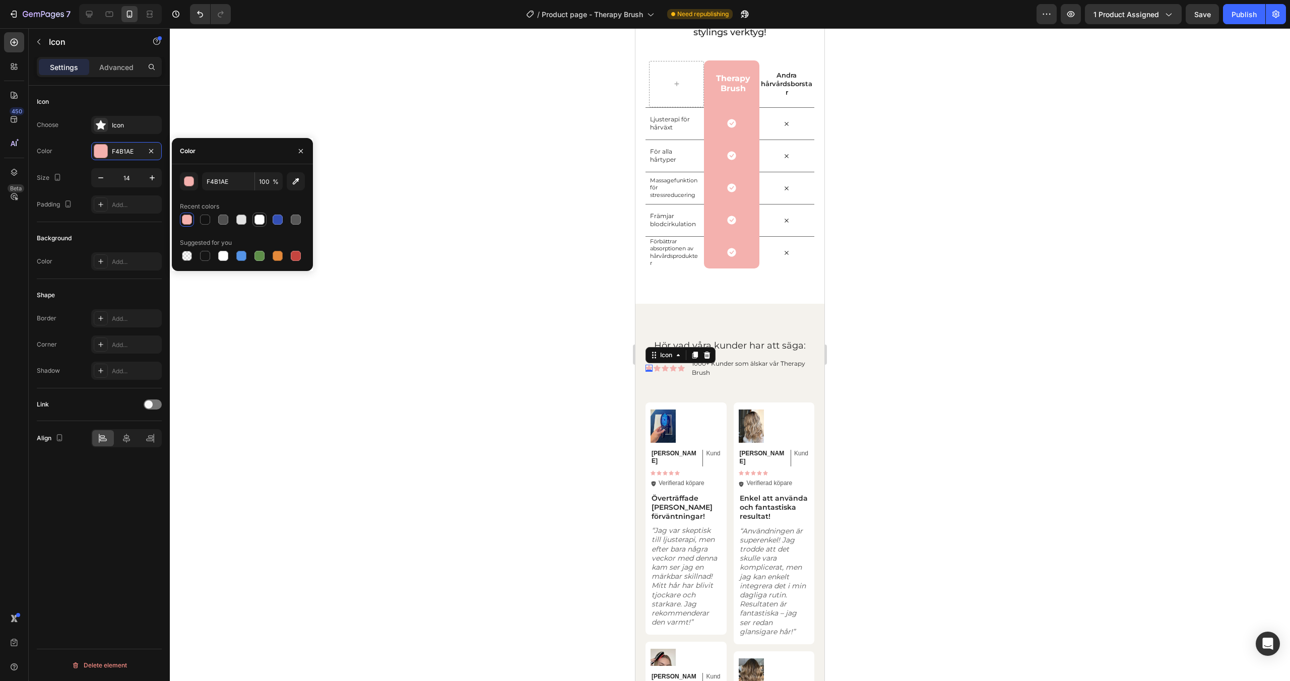
click at [263, 218] on div at bounding box center [260, 220] width 10 height 10
type input "FFFFFF"
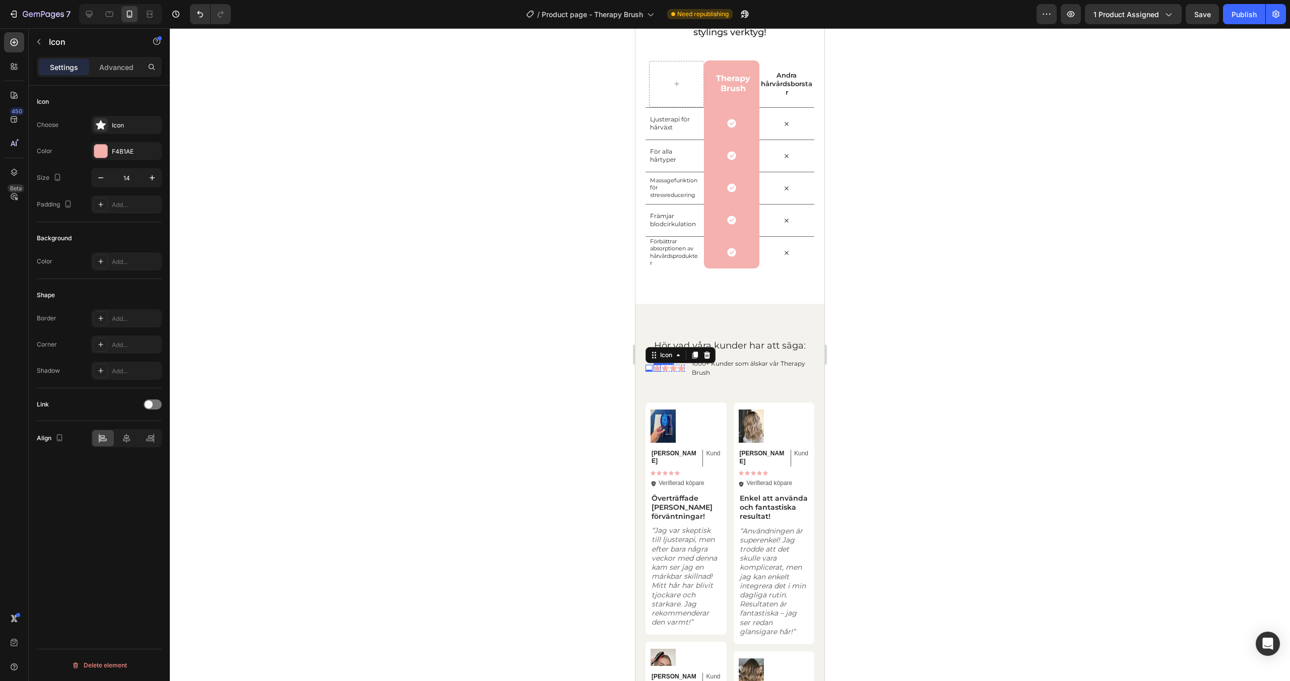
click at [657, 367] on div "Icon" at bounding box center [657, 368] width 7 height 7
click at [115, 156] on div "F4B1AE" at bounding box center [126, 151] width 71 height 18
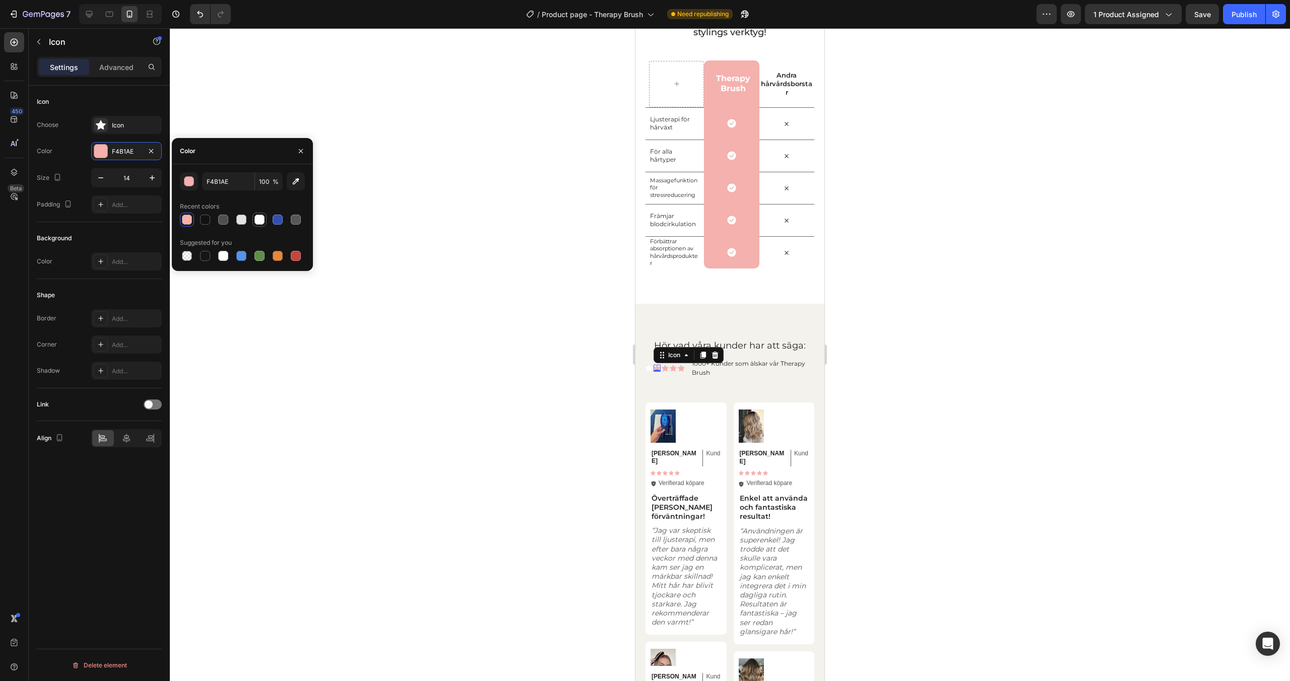
click at [255, 217] on div at bounding box center [260, 220] width 10 height 10
type input "FFFFFF"
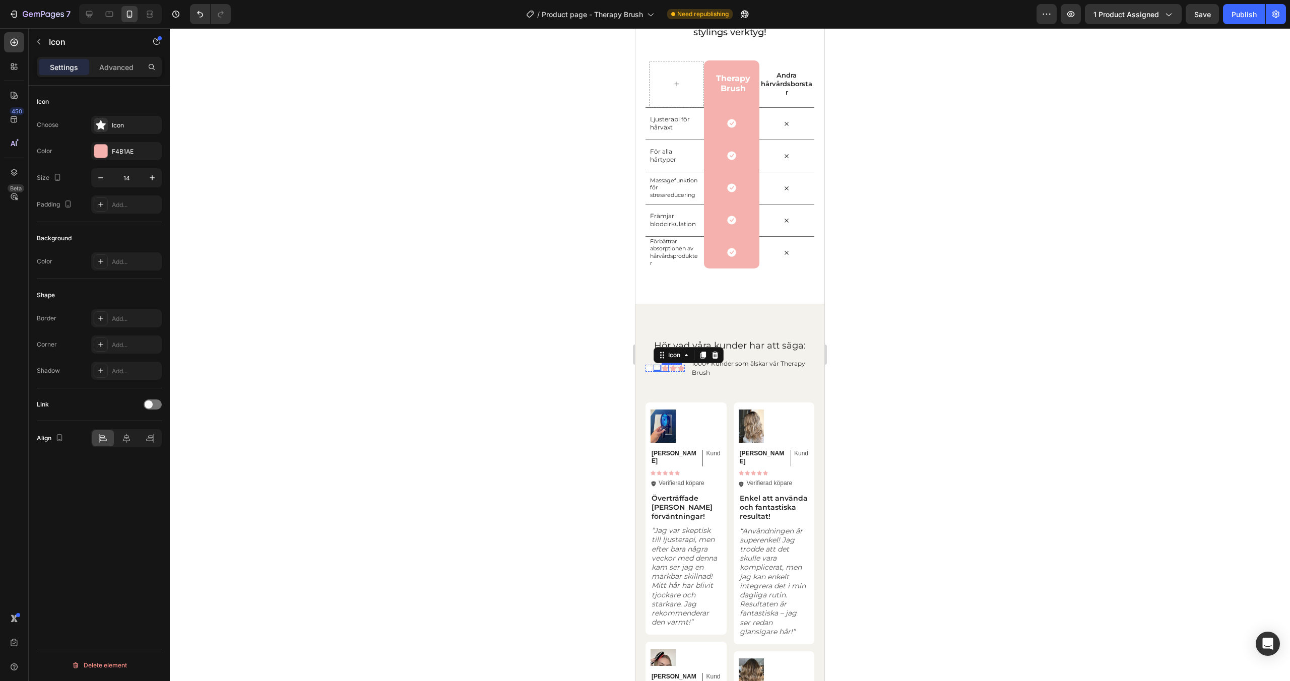
click at [666, 370] on div "Icon" at bounding box center [665, 368] width 7 height 7
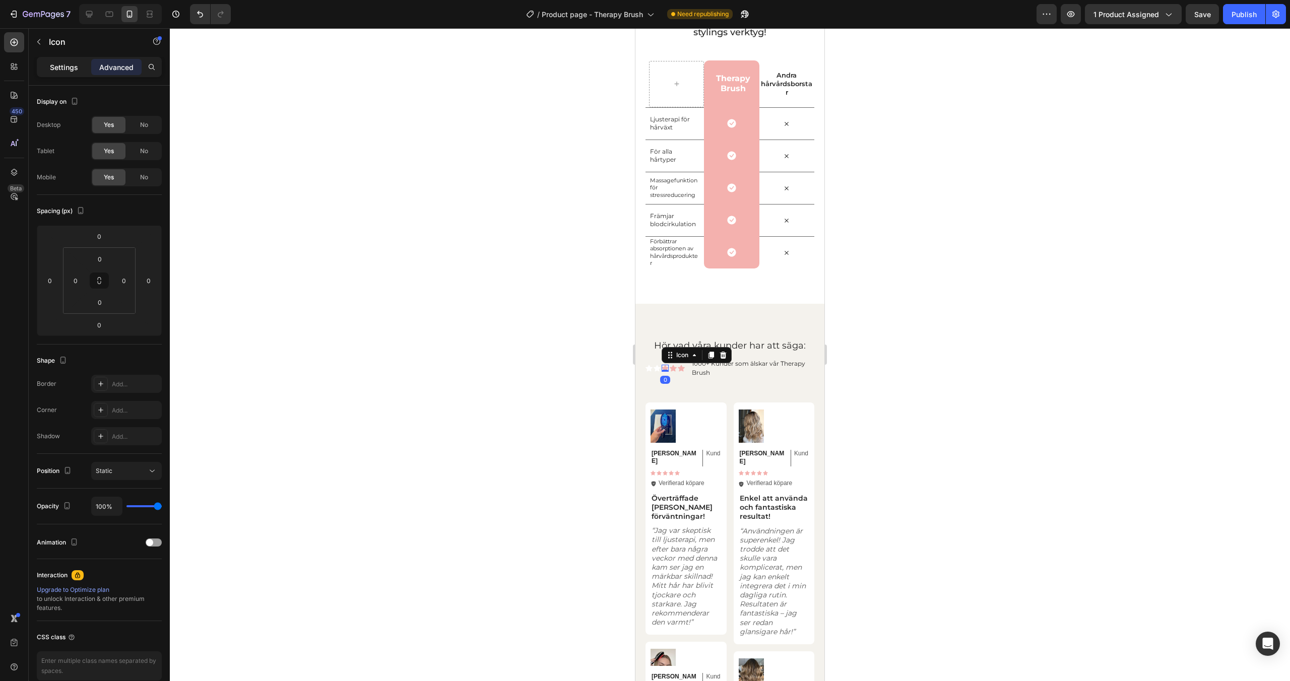
click at [63, 71] on p "Settings" at bounding box center [64, 67] width 28 height 11
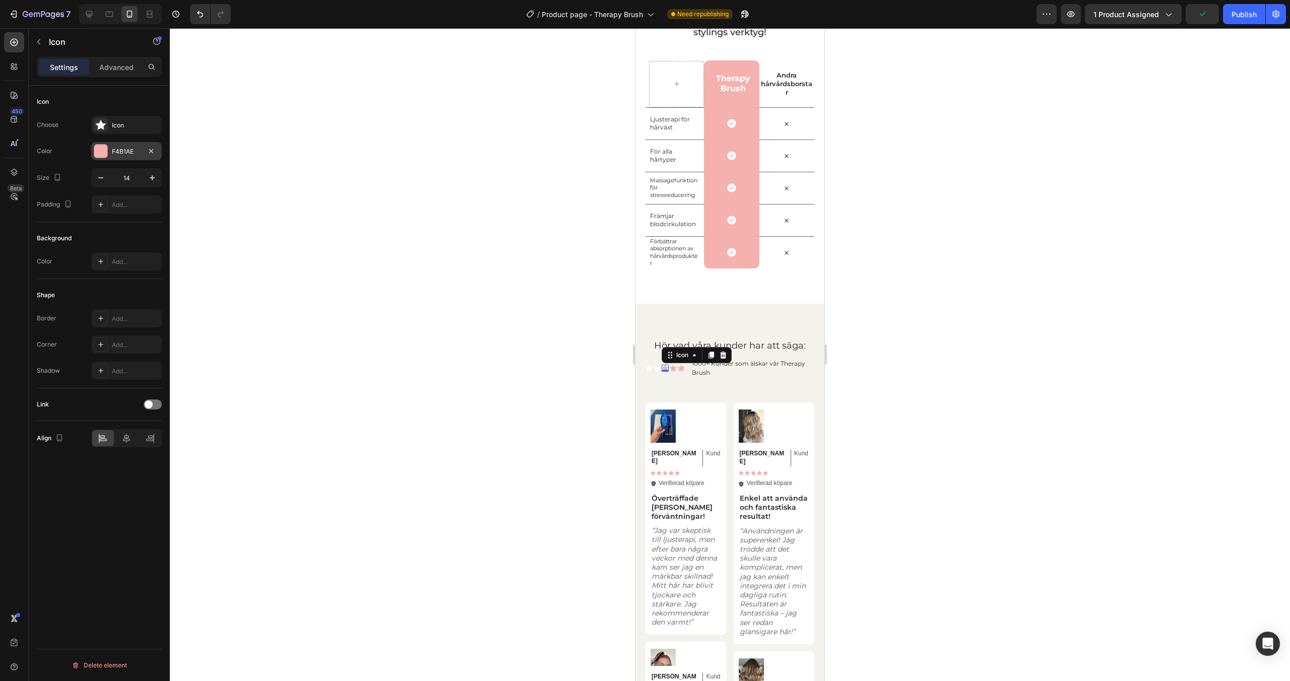
click at [99, 152] on div at bounding box center [100, 151] width 13 height 13
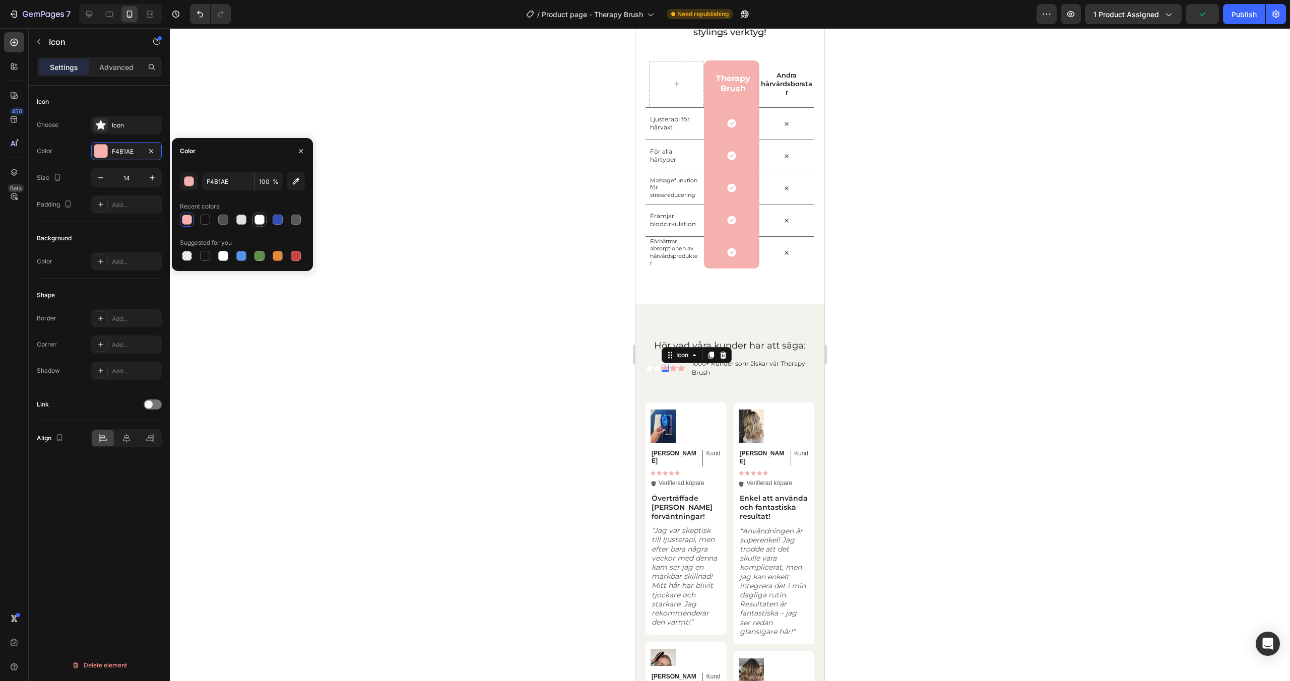
click at [253, 219] on div at bounding box center [260, 220] width 14 height 14
type input "FFFFFF"
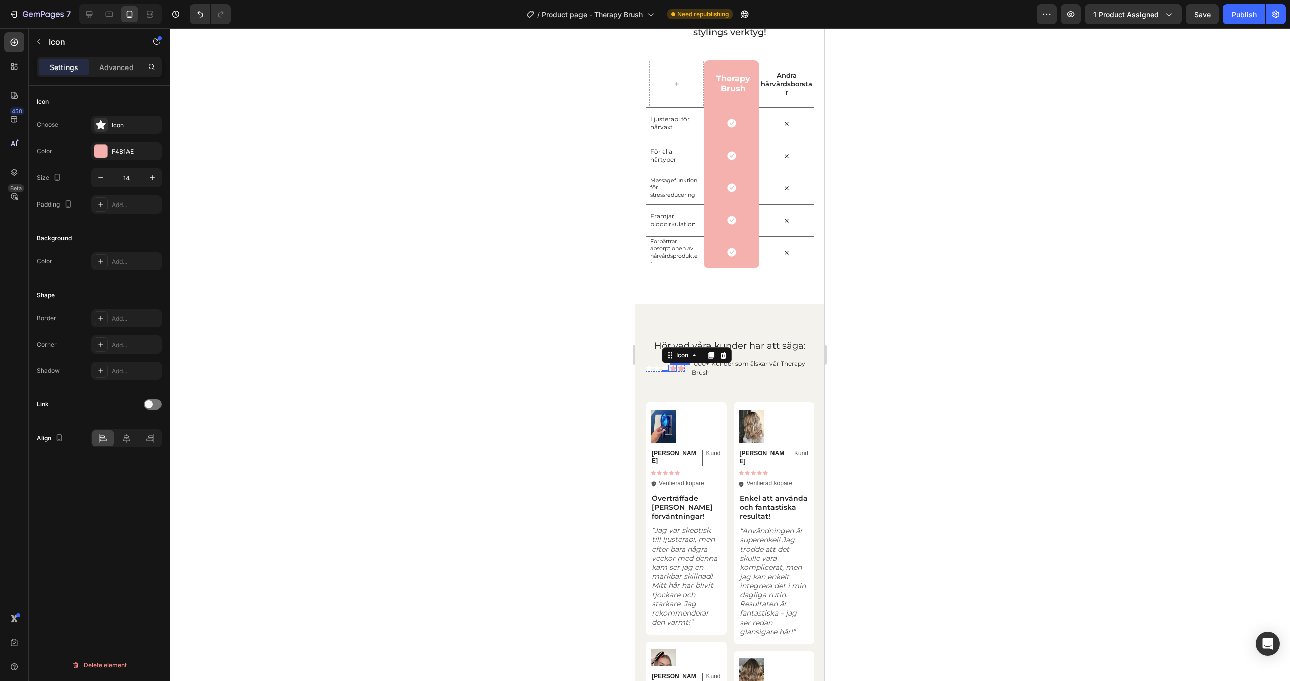
click at [674, 369] on div "Icon" at bounding box center [673, 368] width 7 height 7
click at [112, 153] on div "F4B1AE" at bounding box center [126, 151] width 29 height 9
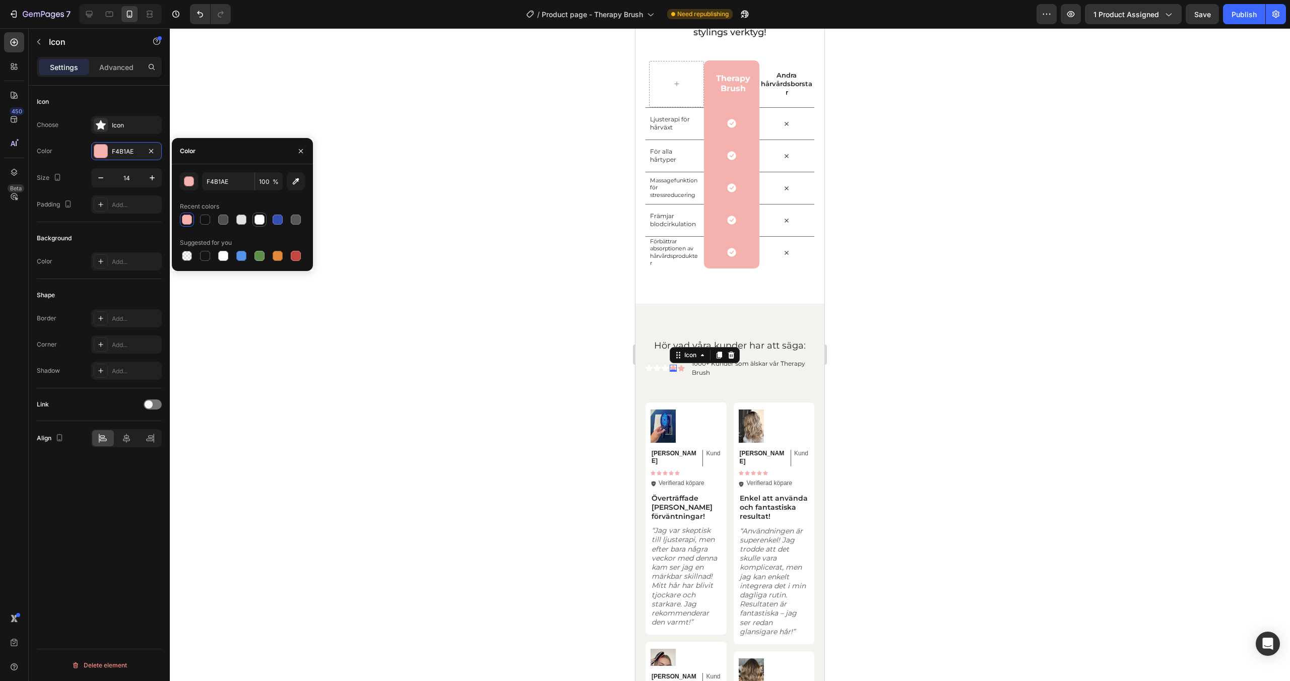
click at [255, 218] on div at bounding box center [260, 220] width 10 height 10
type input "FFFFFF"
click at [681, 367] on icon at bounding box center [681, 368] width 7 height 7
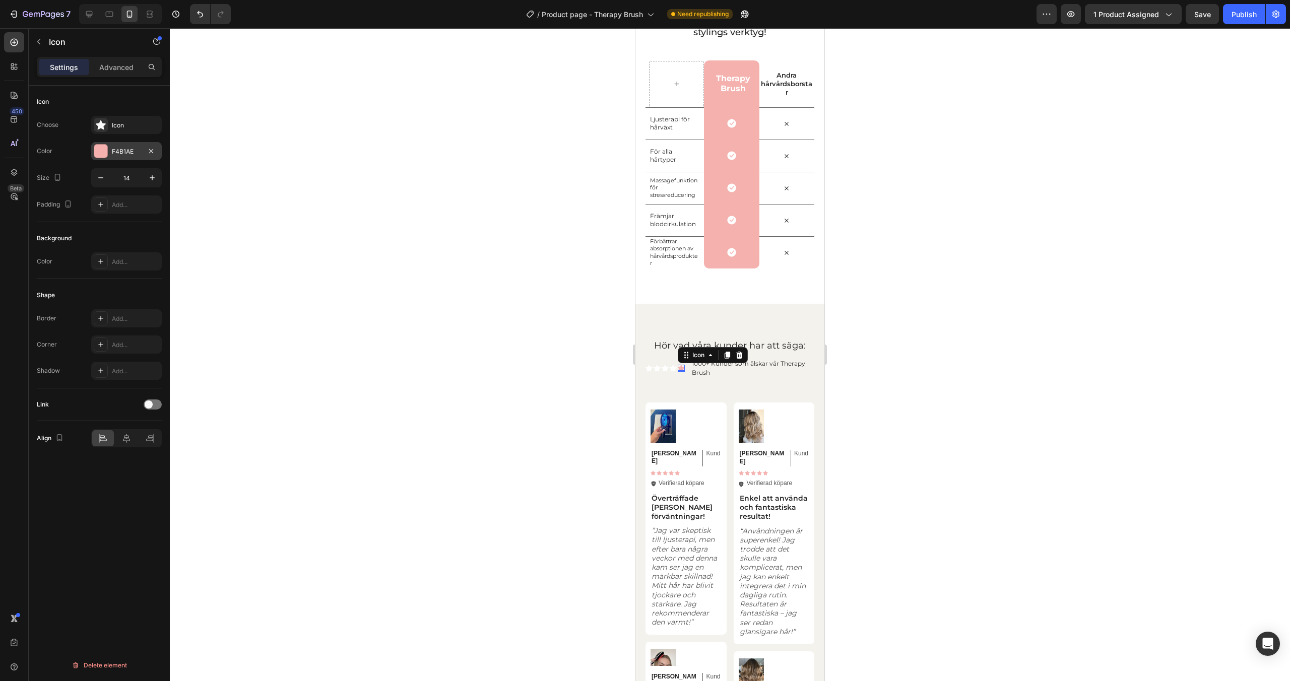
click at [98, 148] on div at bounding box center [100, 151] width 13 height 13
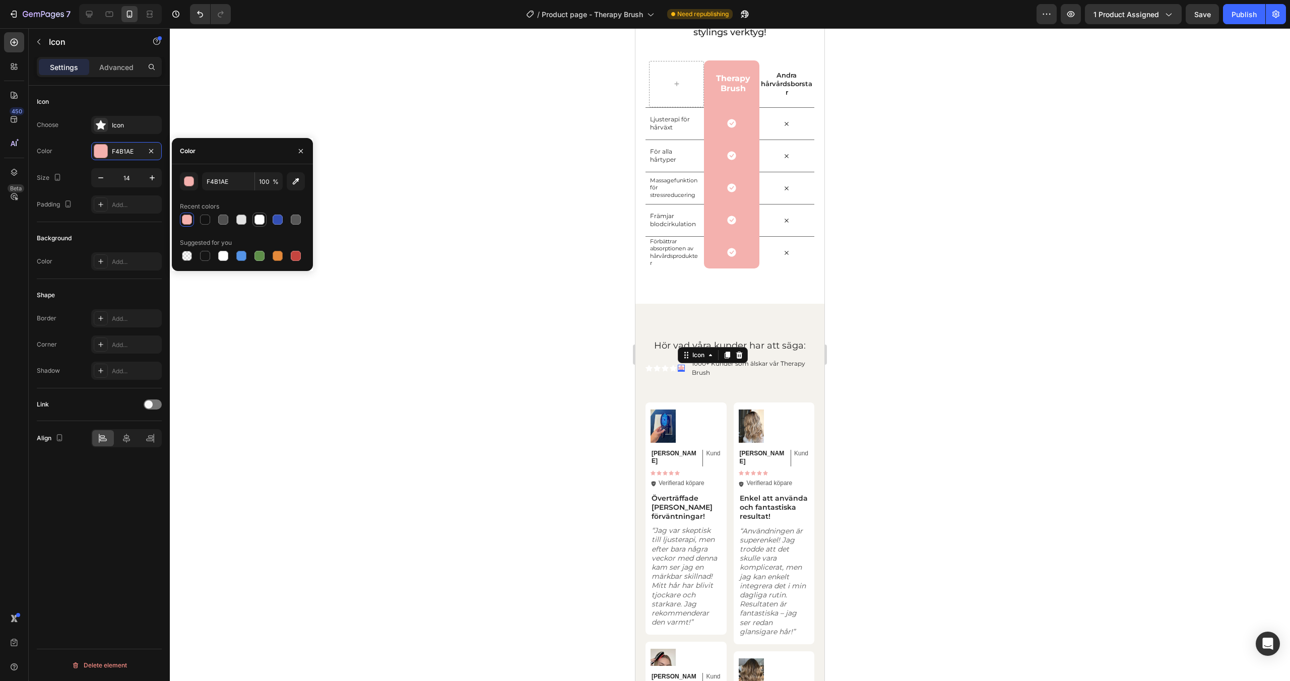
click at [257, 217] on div at bounding box center [260, 220] width 10 height 10
type input "FFFFFF"
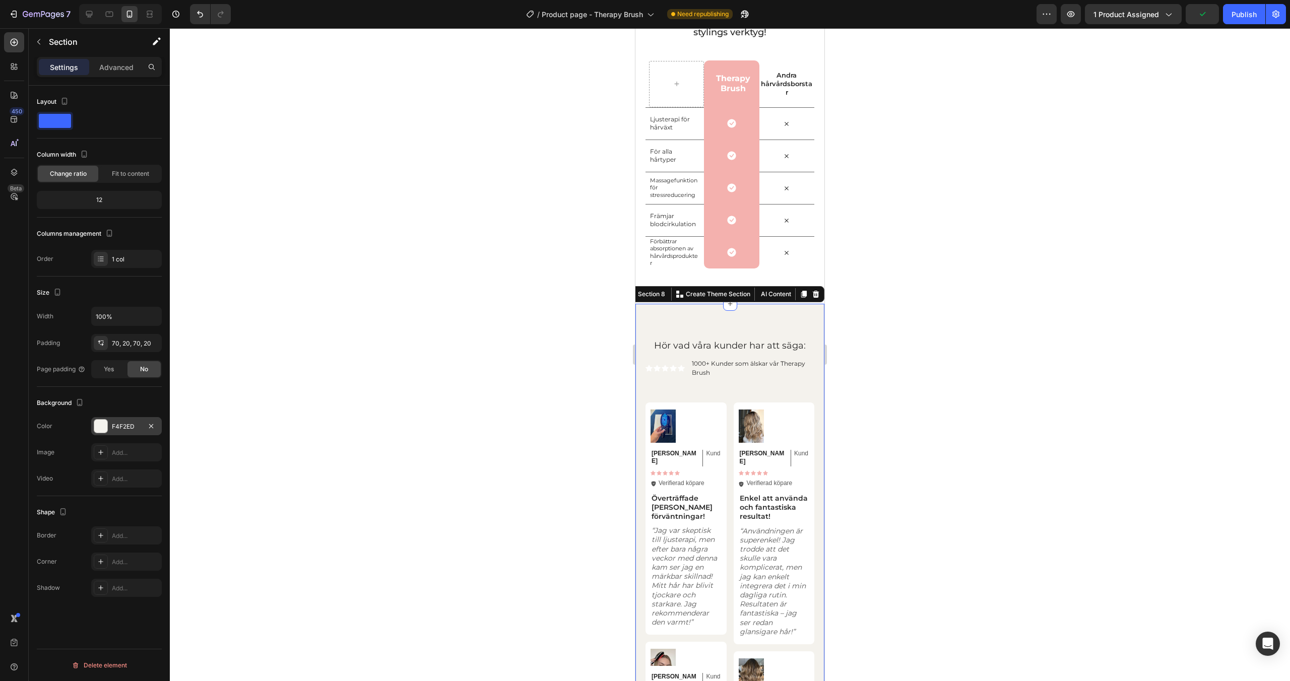
click at [96, 429] on div at bounding box center [100, 426] width 13 height 13
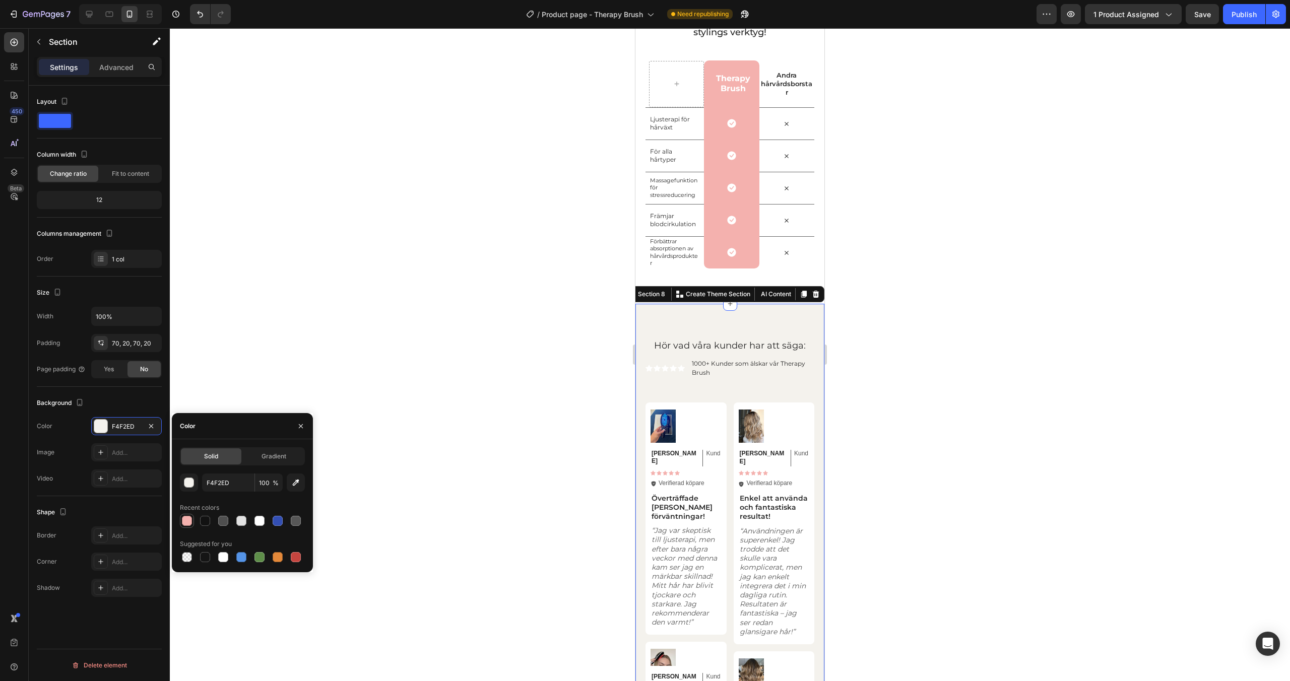
click at [184, 525] on div at bounding box center [187, 521] width 10 height 10
type input "F4B1AE"
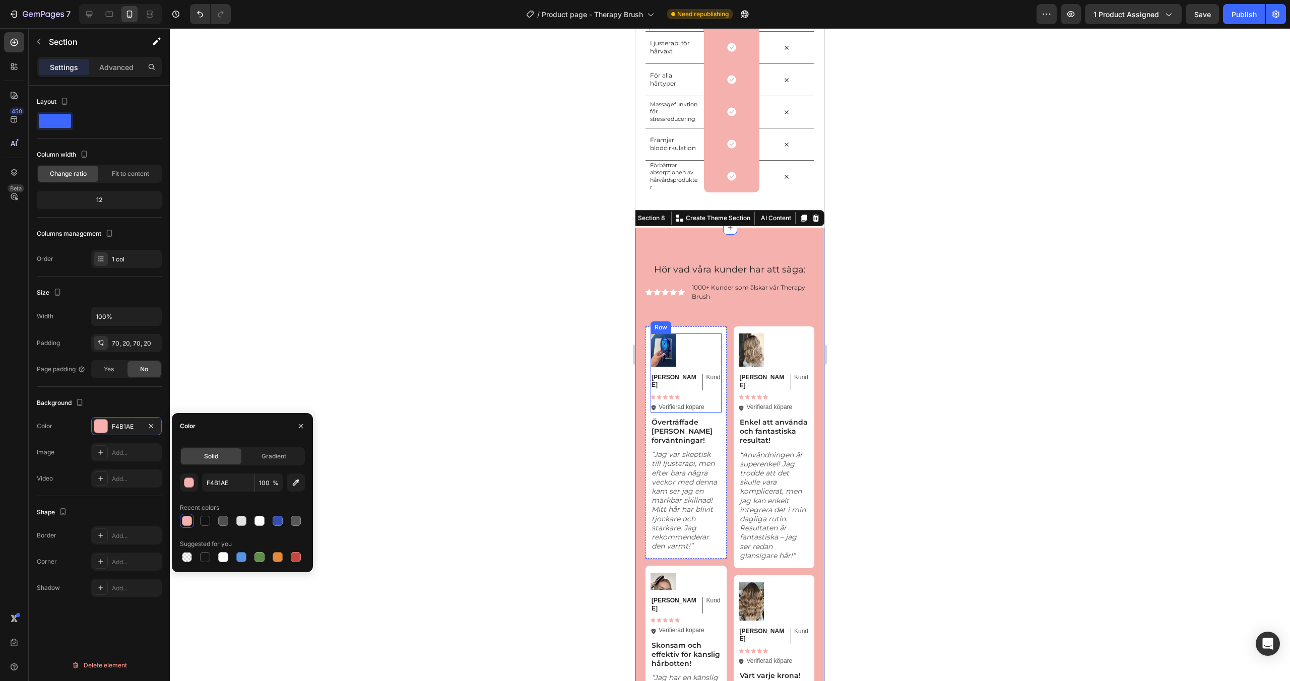
scroll to position [2556, 0]
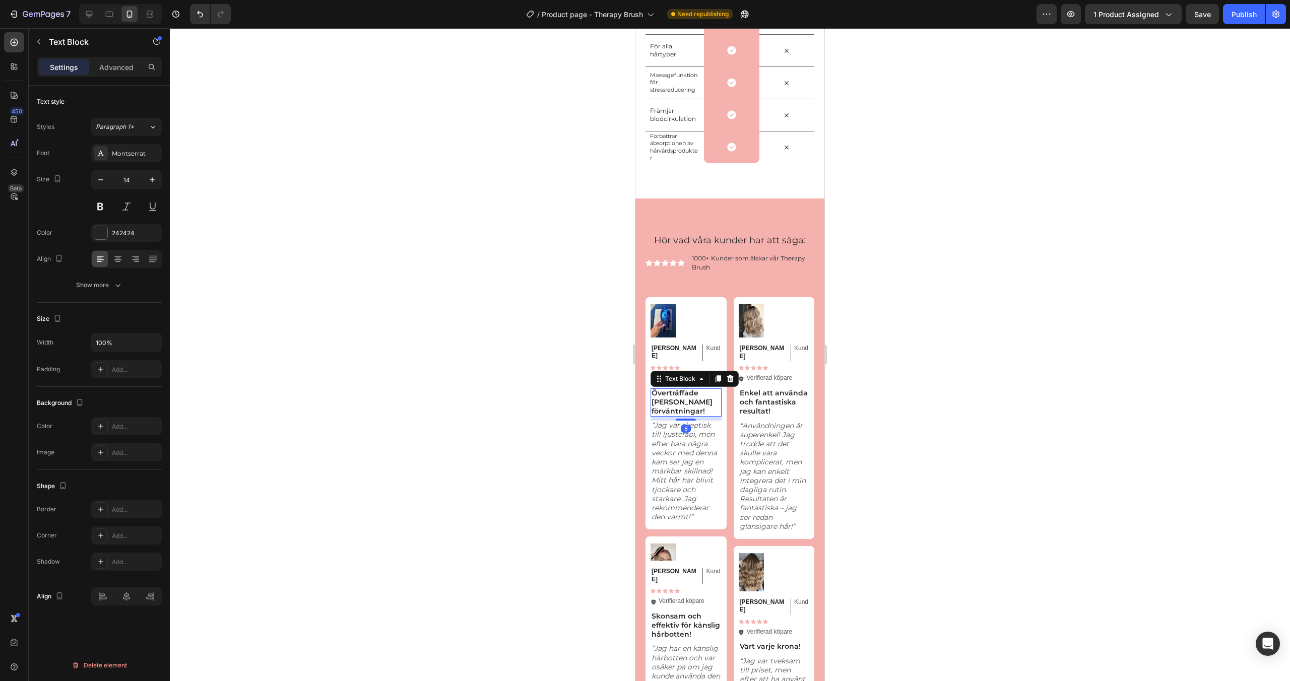
click at [689, 389] on p "Överträffade mina förväntningar!" at bounding box center [686, 403] width 69 height 28
click at [729, 376] on icon at bounding box center [730, 379] width 7 height 7
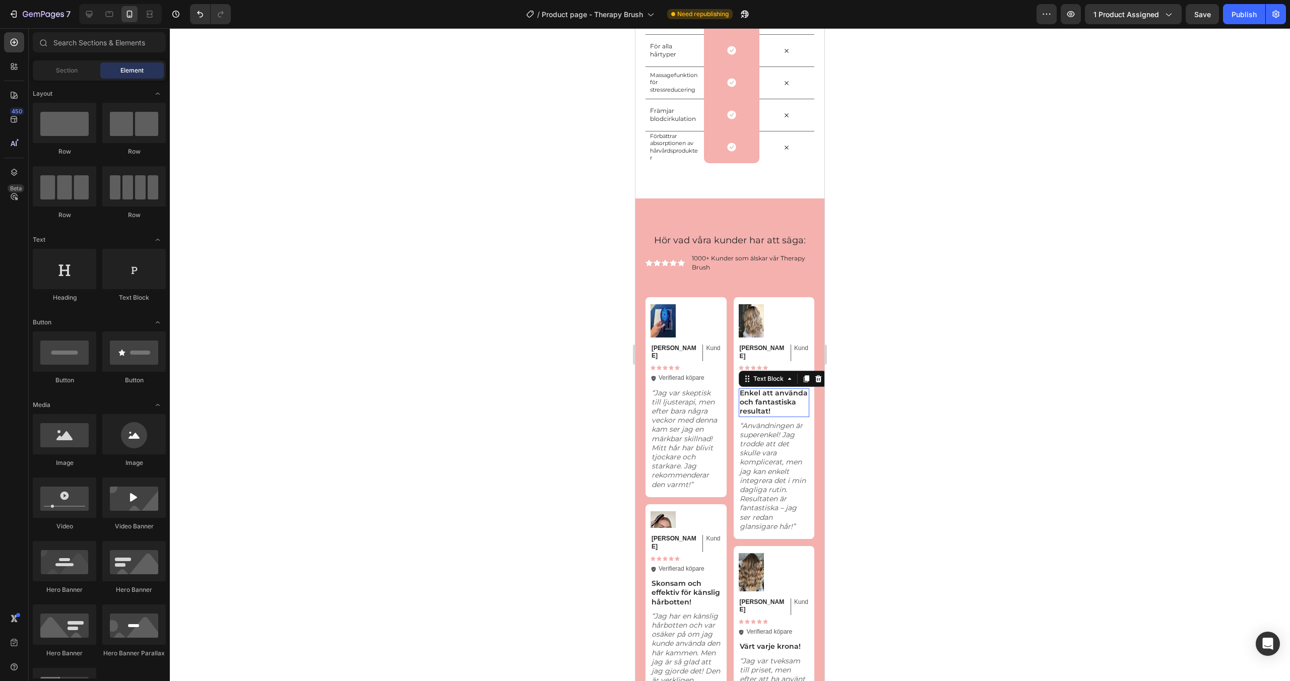
click at [762, 401] on p "Enkel att använda och fantastiska resultat!" at bounding box center [774, 403] width 69 height 28
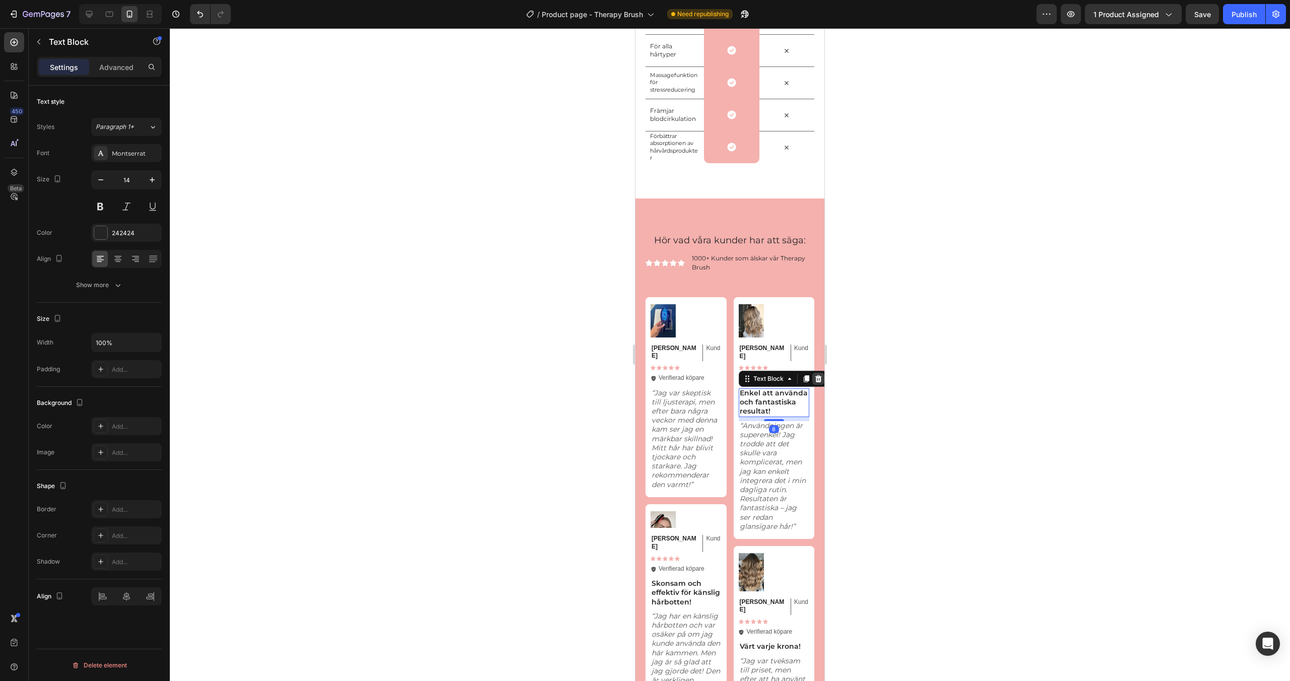
click at [818, 376] on icon at bounding box center [818, 379] width 7 height 7
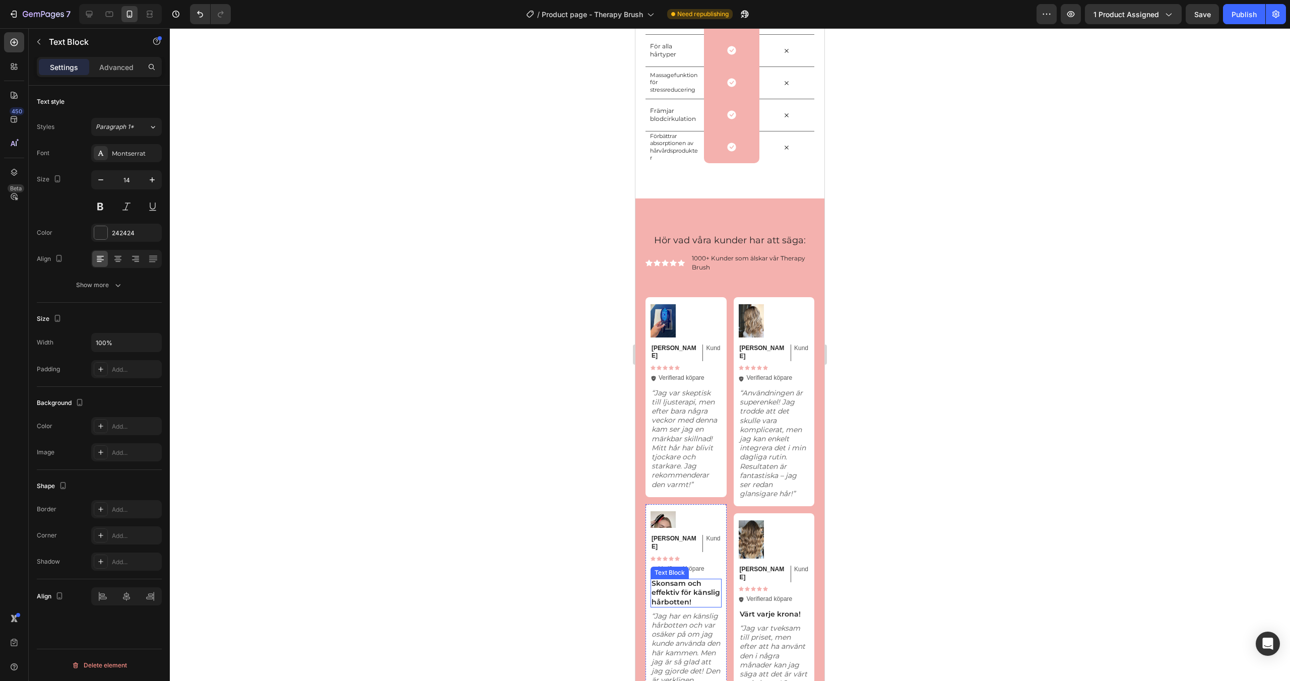
click at [687, 579] on p "Skonsam och effektiv för känslig hårbotten!" at bounding box center [686, 593] width 69 height 28
click at [728, 566] on icon at bounding box center [730, 569] width 7 height 7
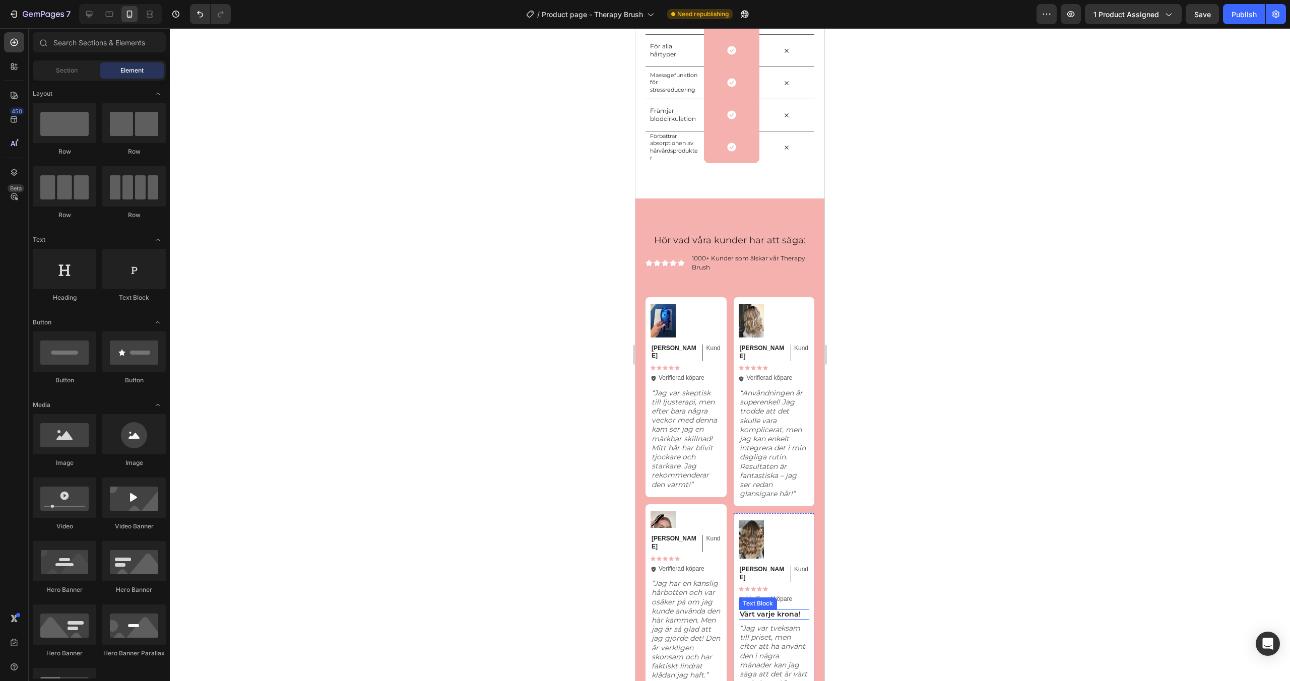
click at [786, 610] on p "Värt varje krona!" at bounding box center [774, 614] width 69 height 9
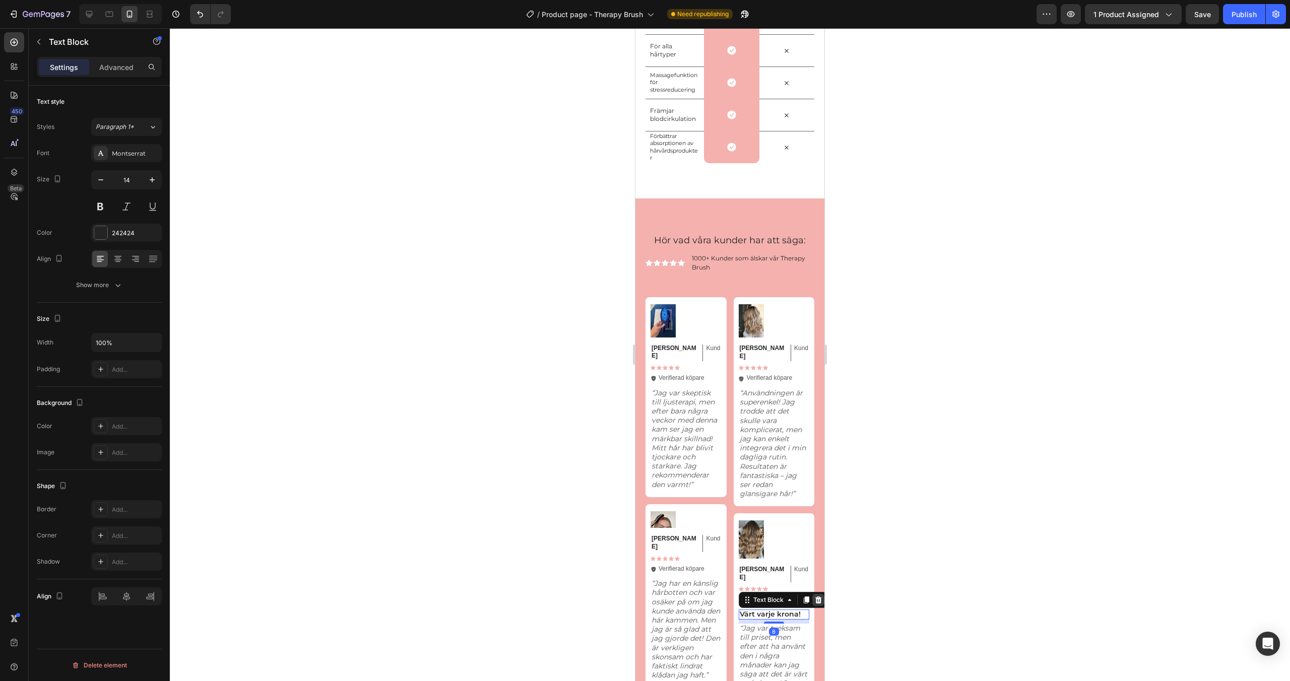
click at [817, 596] on icon at bounding box center [819, 600] width 8 height 8
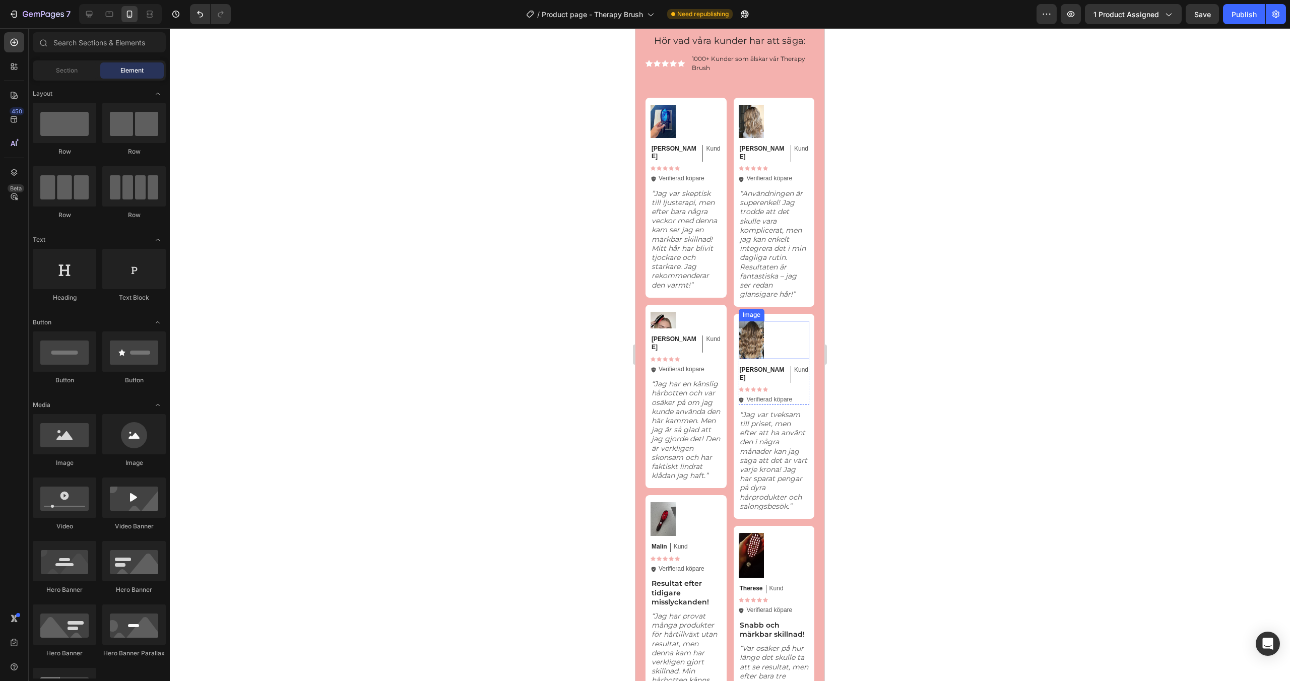
scroll to position [2781, 0]
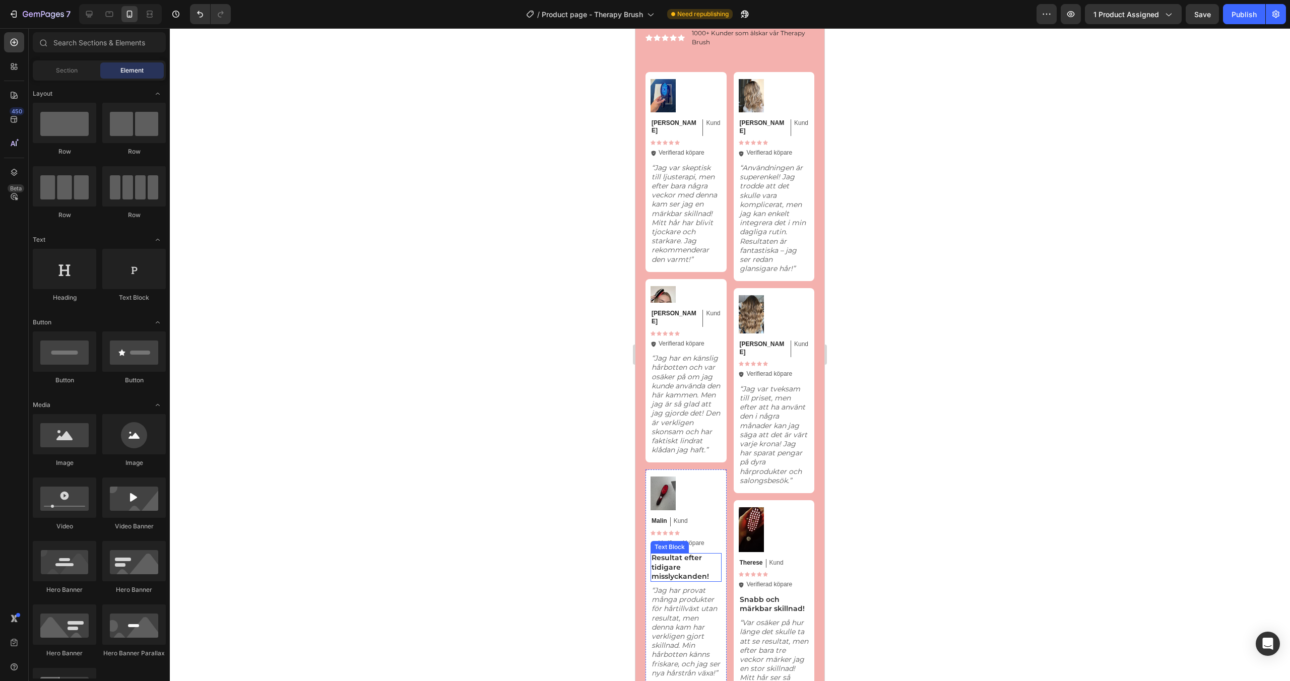
click at [678, 553] on p "Resultat efter tidigare misslyckanden!" at bounding box center [686, 567] width 69 height 28
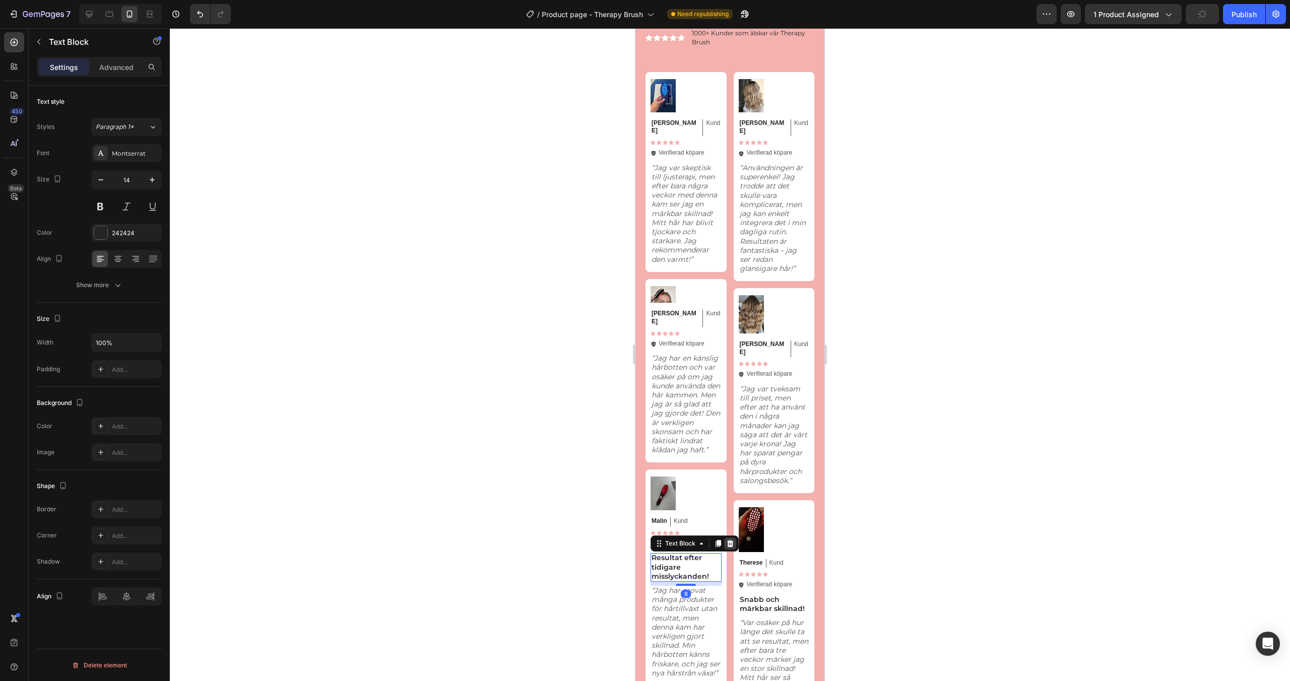
click at [734, 540] on icon at bounding box center [730, 544] width 8 height 8
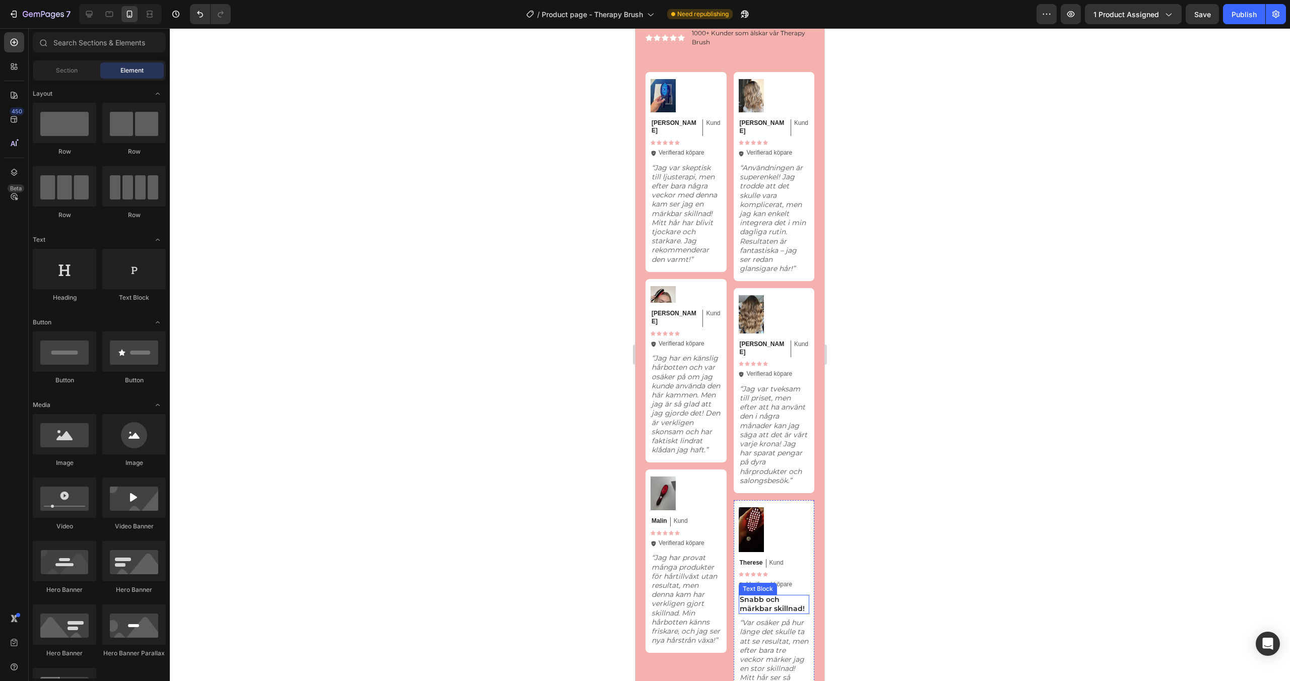
click at [768, 595] on p "Snabb och märkbar skillnad!" at bounding box center [774, 604] width 69 height 18
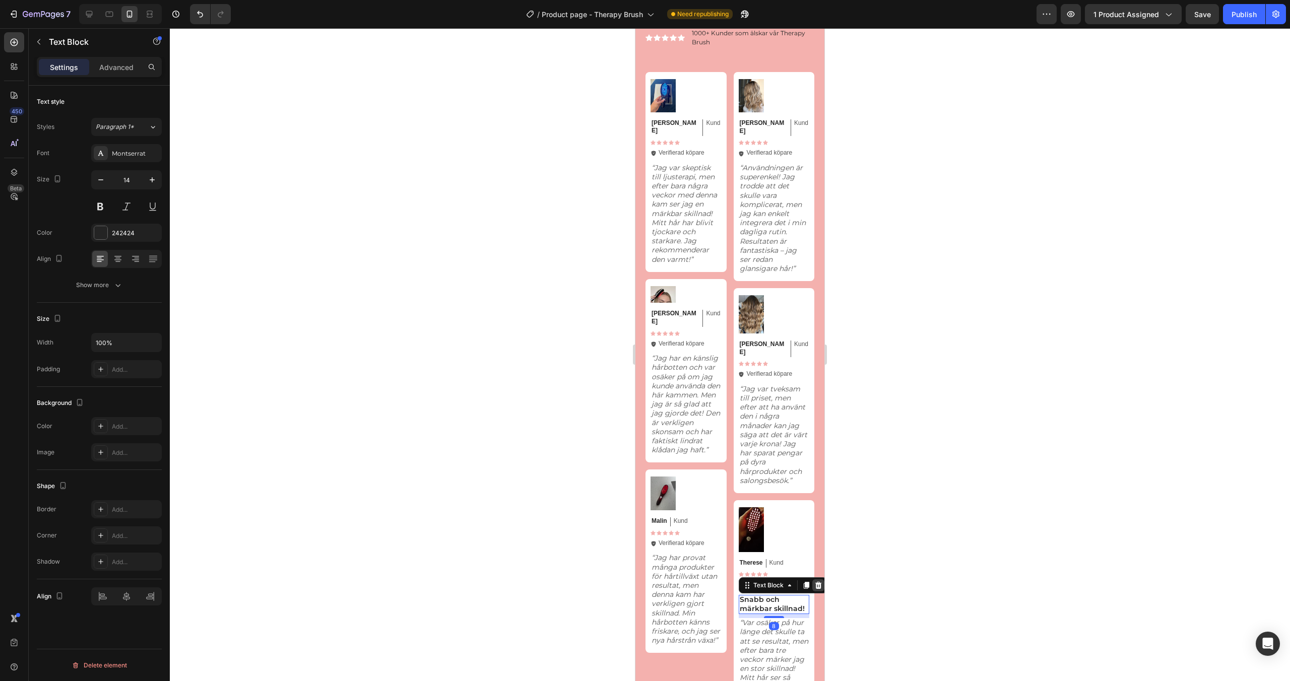
click at [818, 582] on icon at bounding box center [818, 585] width 7 height 7
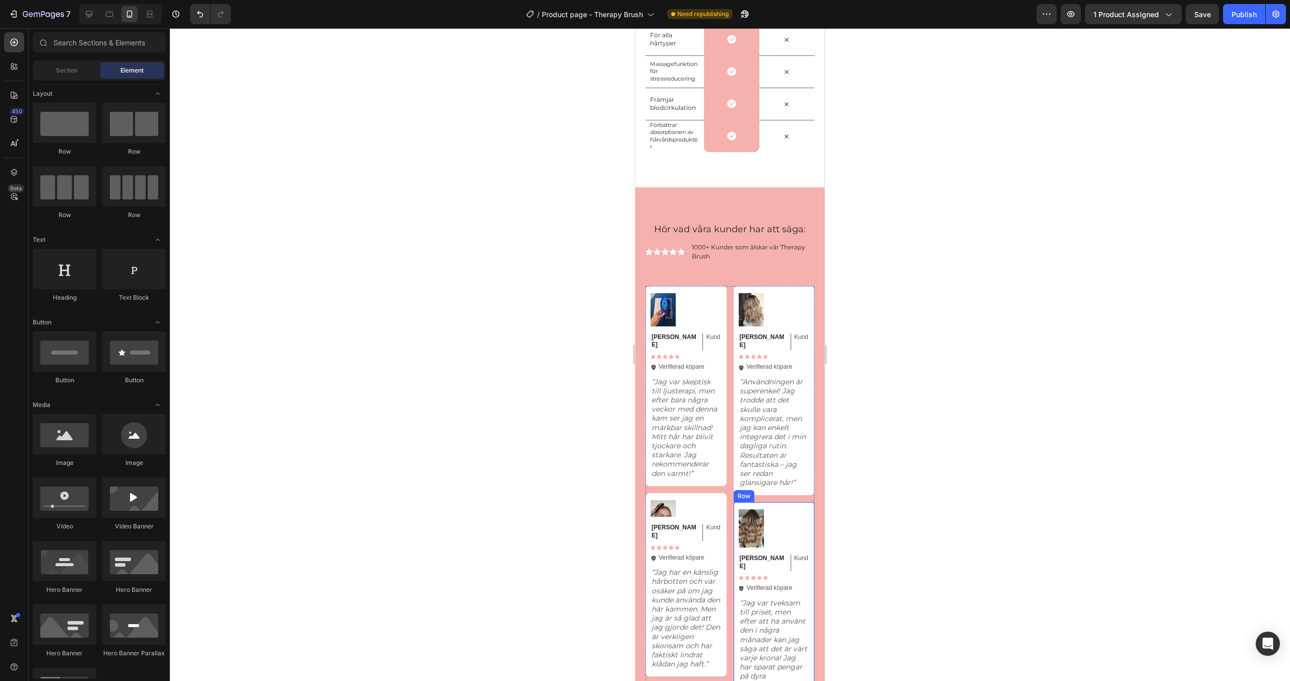
scroll to position [2493, 0]
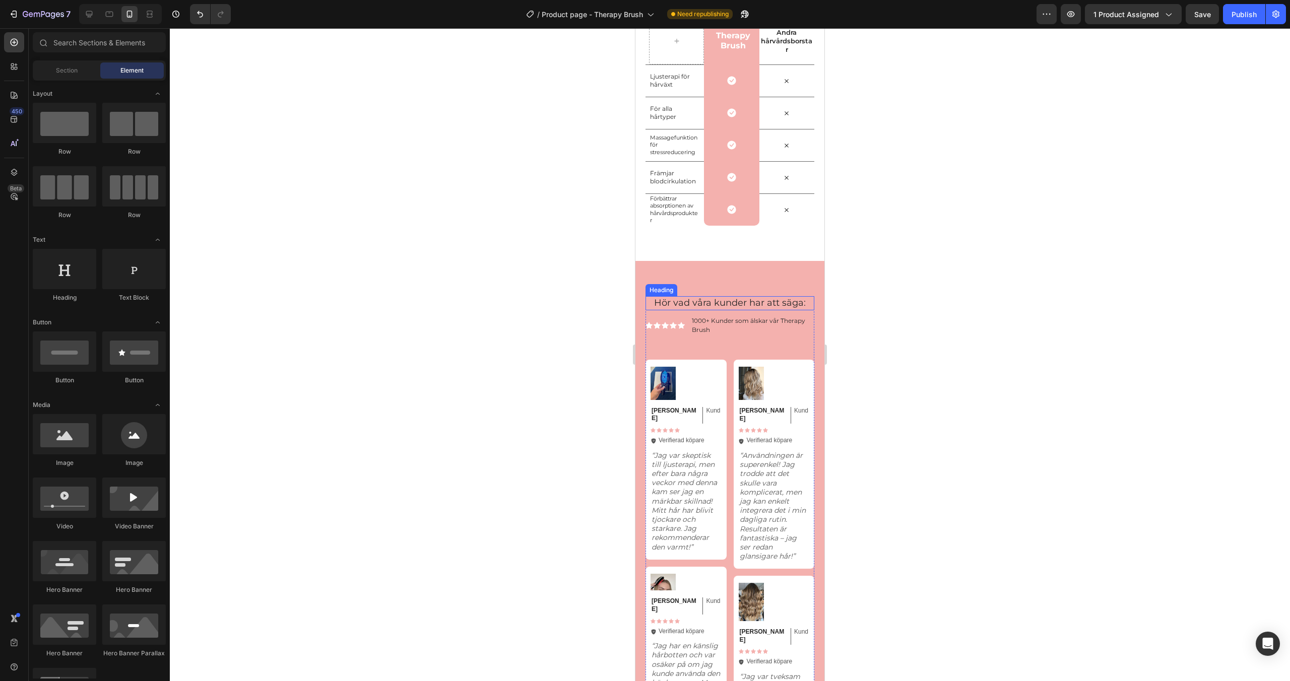
click at [751, 302] on h2 "Hör vad våra kunder har att säga:" at bounding box center [730, 303] width 169 height 14
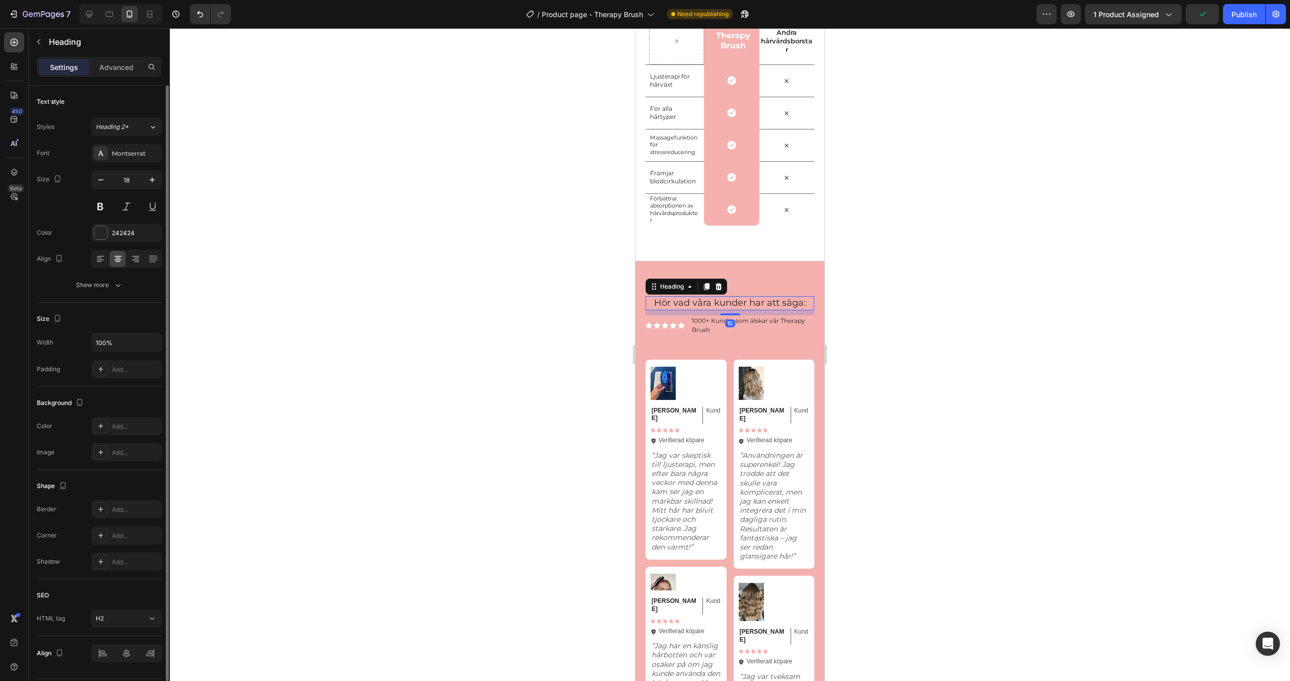
click at [91, 387] on div "Text style Styles Heading 2* Font Montserrat Size 18 Color 242424 Align Show mo…" at bounding box center [99, 428] width 125 height 83
click at [96, 289] on div "Show more" at bounding box center [99, 285] width 47 height 10
click at [121, 291] on button "Normal" at bounding box center [126, 285] width 71 height 18
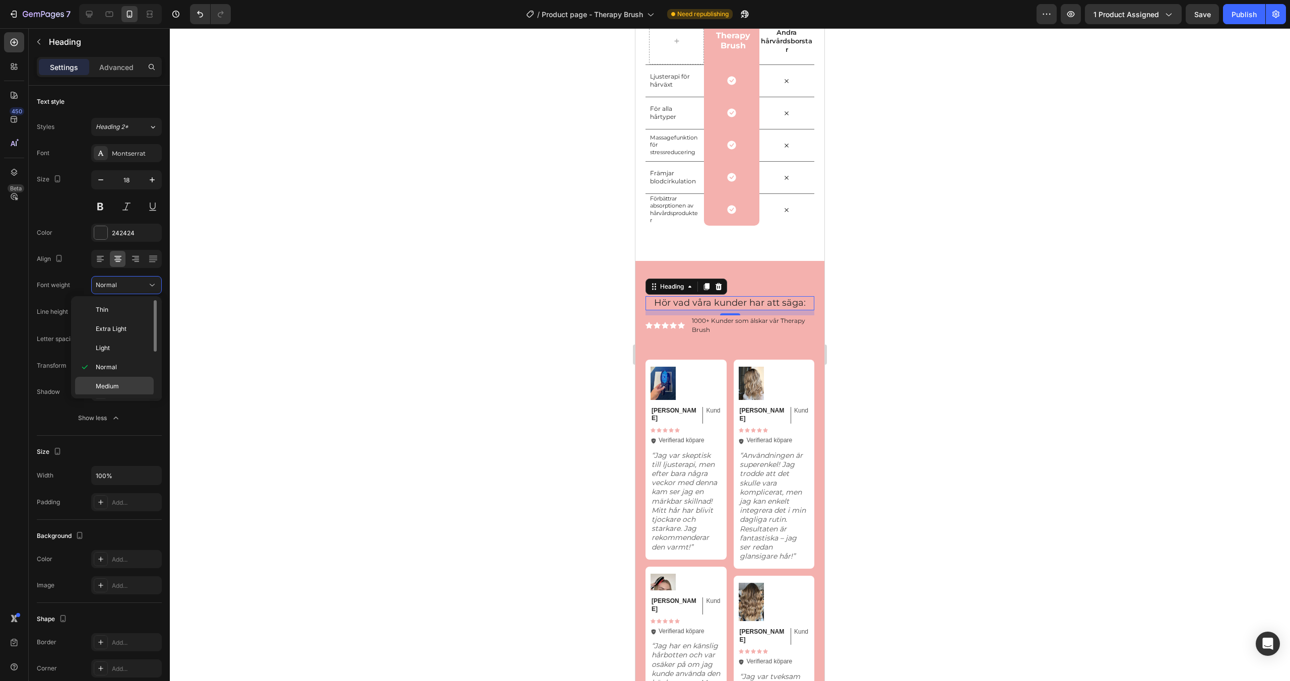
click at [118, 396] on div "Medium" at bounding box center [114, 405] width 79 height 19
click at [761, 252] on div "Jämför Therapy Brush mot andra stylings verktyg! Heading Row Therapy Brush Text…" at bounding box center [730, 111] width 189 height 300
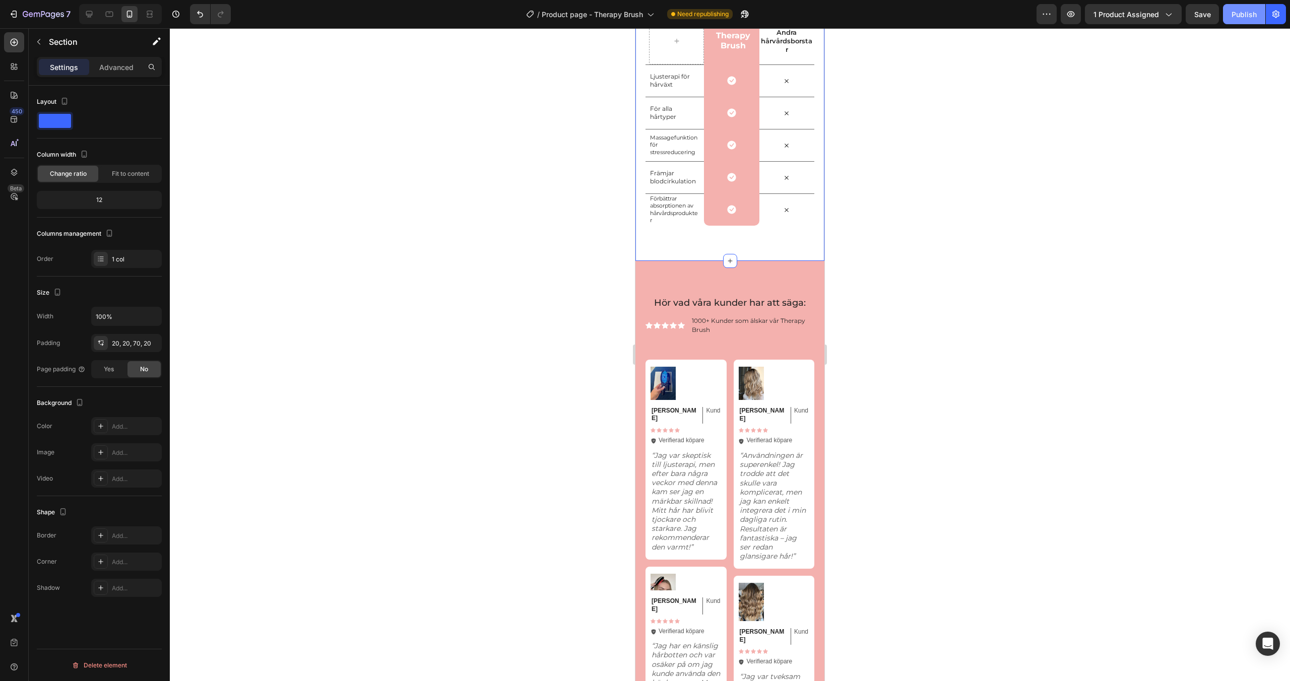
click at [1248, 21] on button "Publish" at bounding box center [1244, 14] width 42 height 20
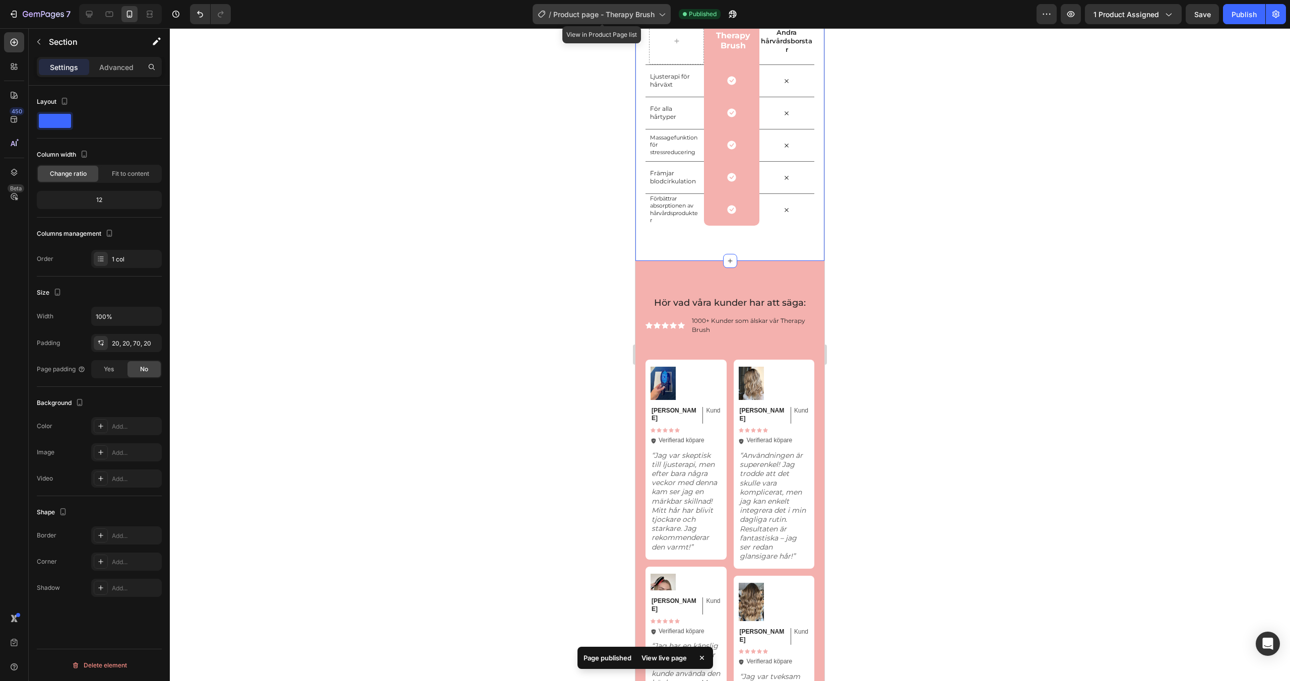
click at [600, 20] on div "/ Product page - Therapy Brush" at bounding box center [602, 14] width 138 height 20
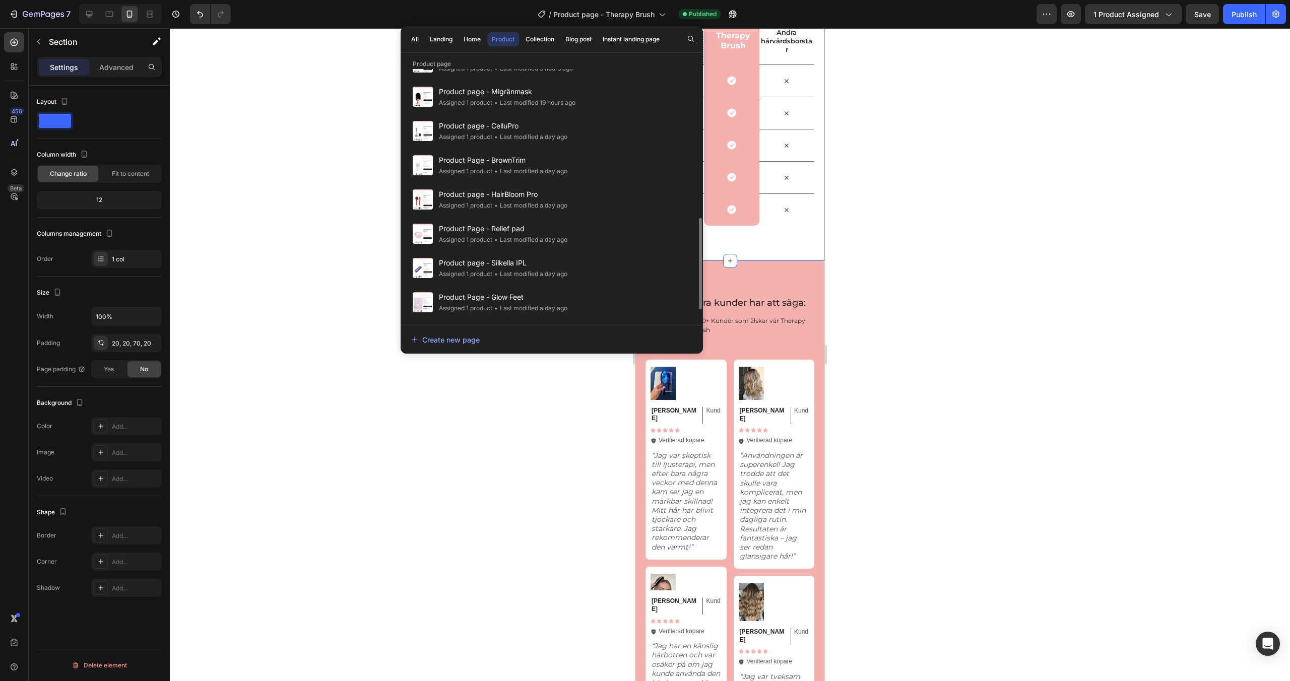
scroll to position [409, 0]
click at [556, 193] on span "Product page - HairBloom Pro" at bounding box center [503, 193] width 129 height 12
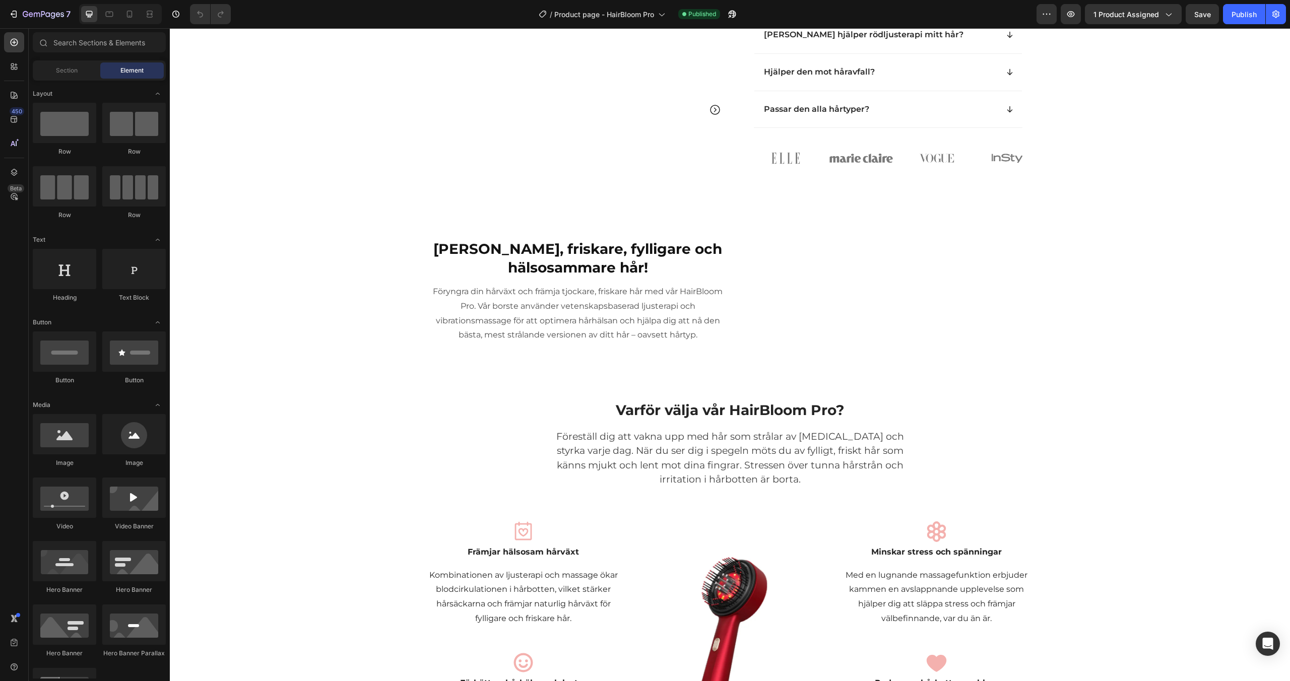
scroll to position [611, 0]
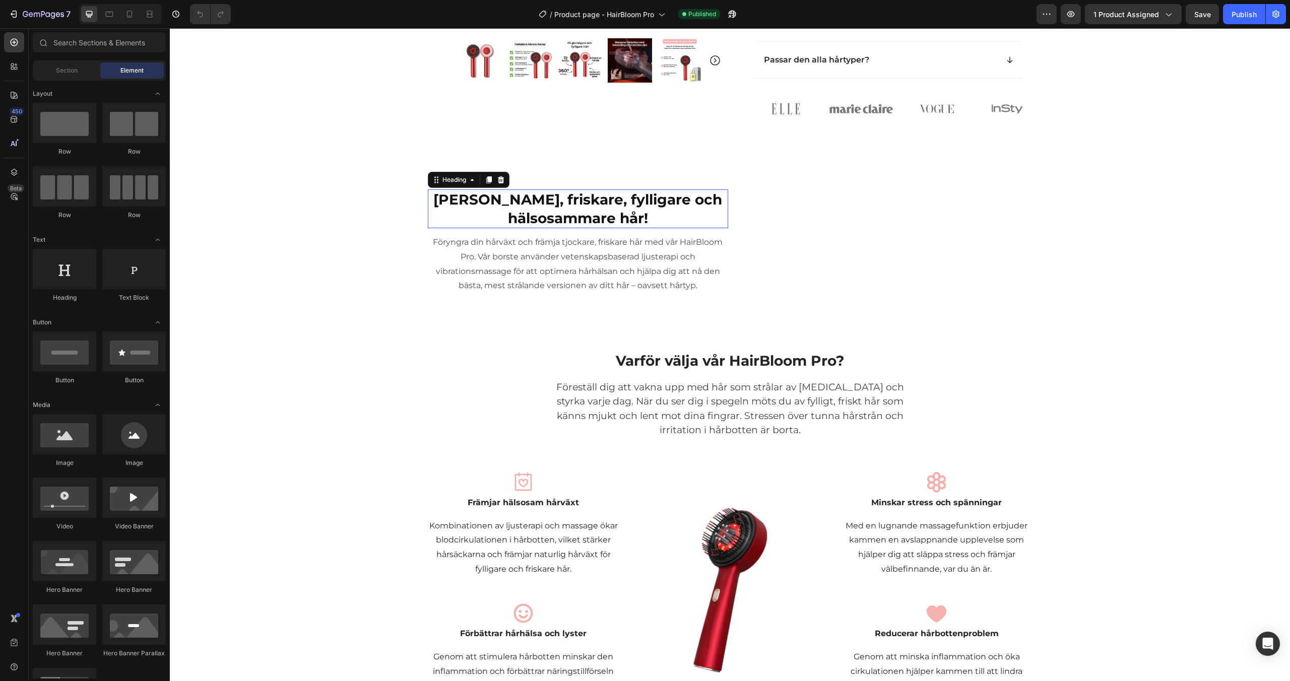
click at [569, 226] on strong "[PERSON_NAME], friskare, fylligare och hälsosammare hår!" at bounding box center [577, 208] width 289 height 35
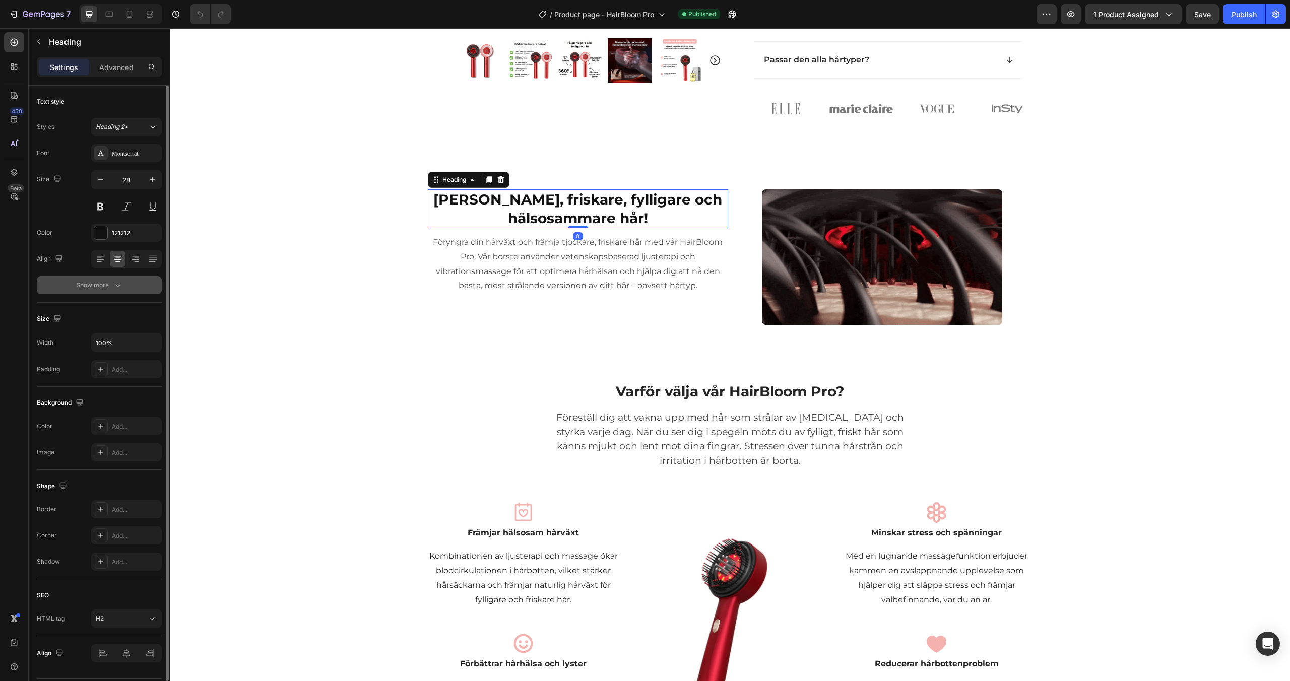
click at [138, 286] on button "Show more" at bounding box center [99, 285] width 125 height 18
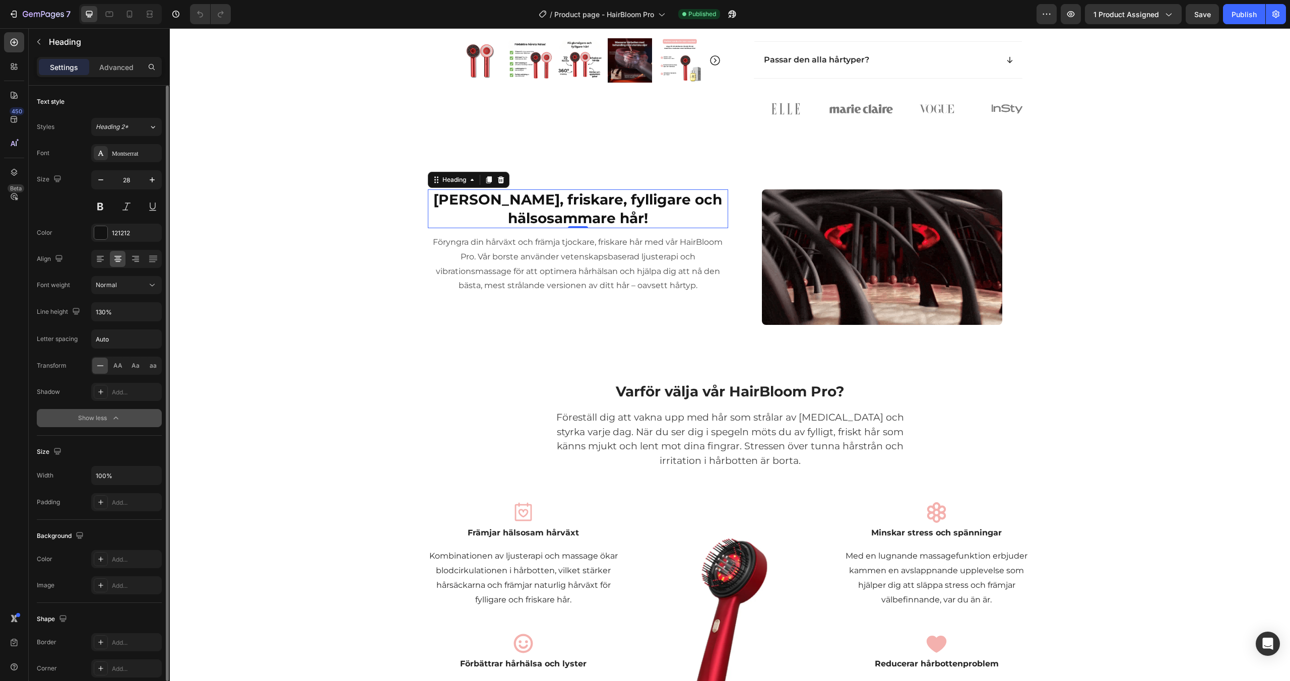
click at [138, 286] on div "Normal" at bounding box center [121, 285] width 51 height 9
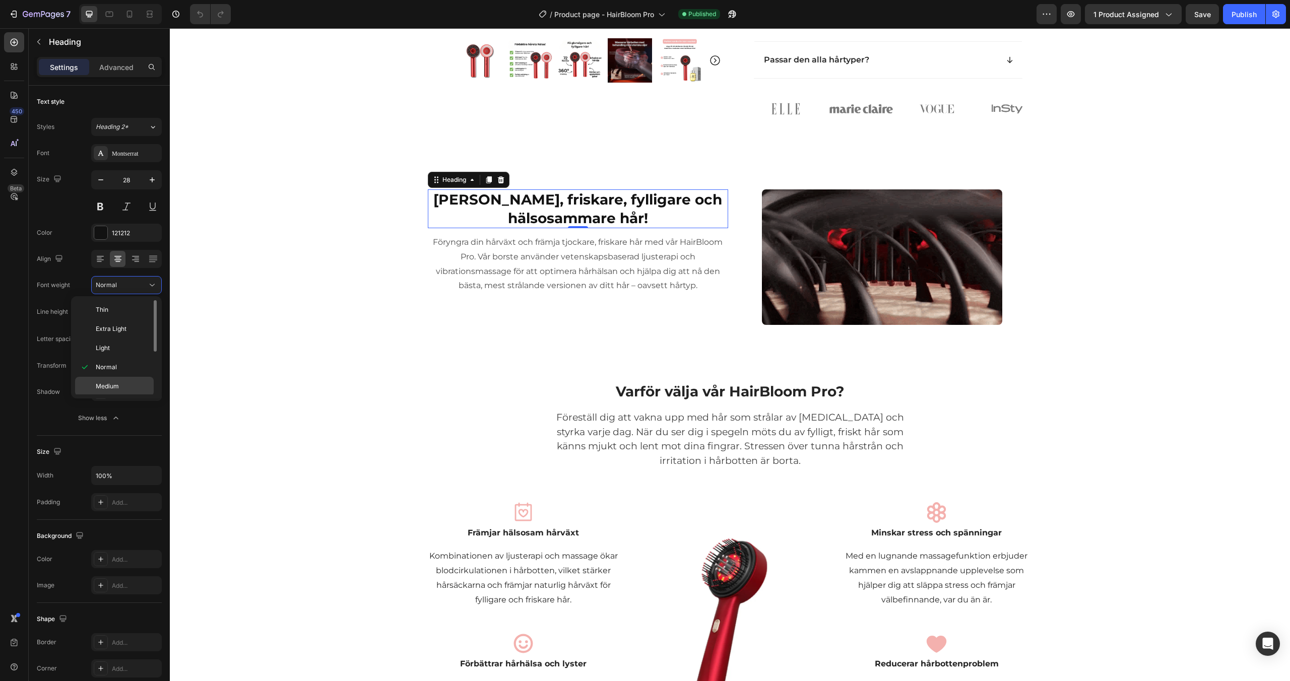
click at [132, 384] on p "Medium" at bounding box center [122, 386] width 53 height 9
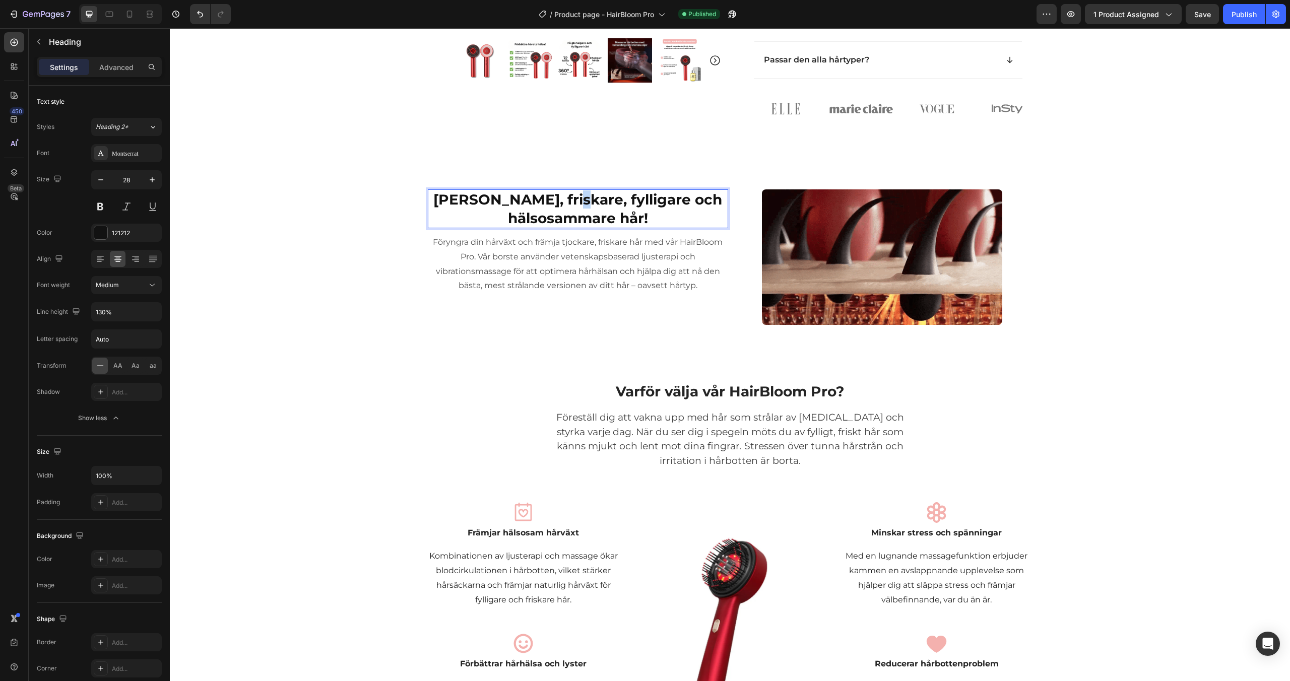
click at [589, 226] on strong "[PERSON_NAME], friskare, fylligare och hälsosammare hår!" at bounding box center [577, 208] width 289 height 35
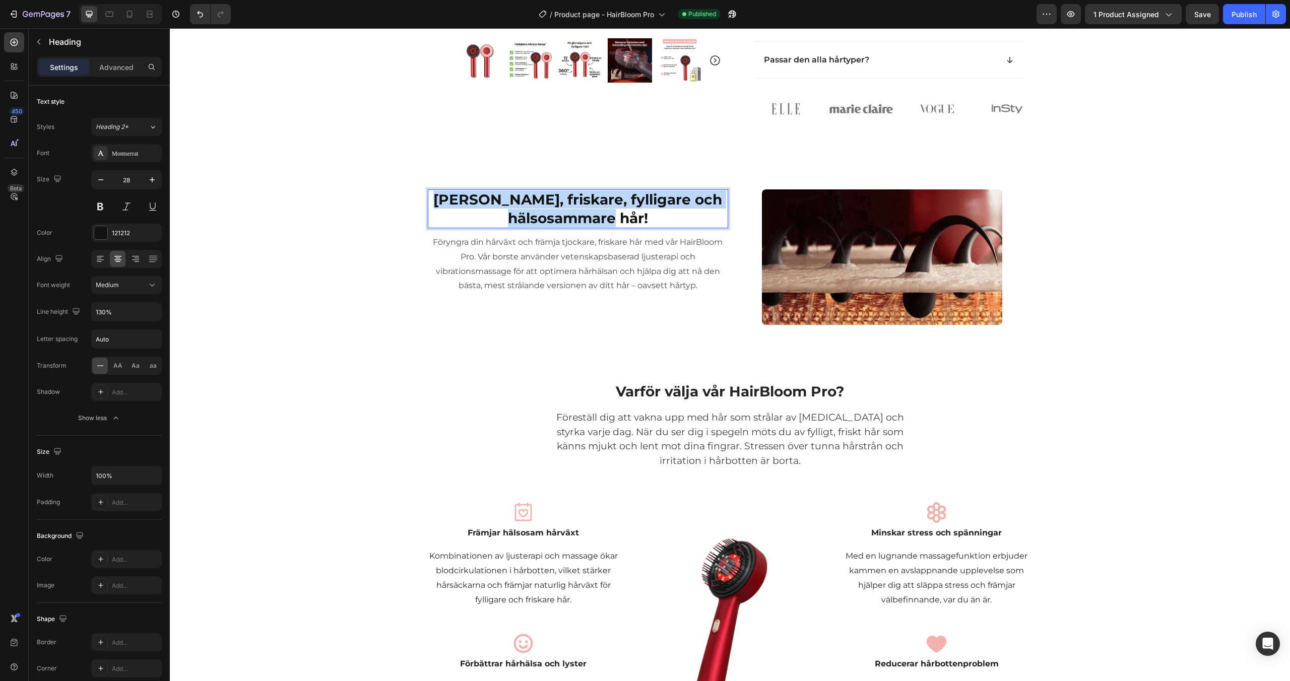
click at [589, 226] on strong "[PERSON_NAME], friskare, fylligare och hälsosammare hår!" at bounding box center [577, 208] width 289 height 35
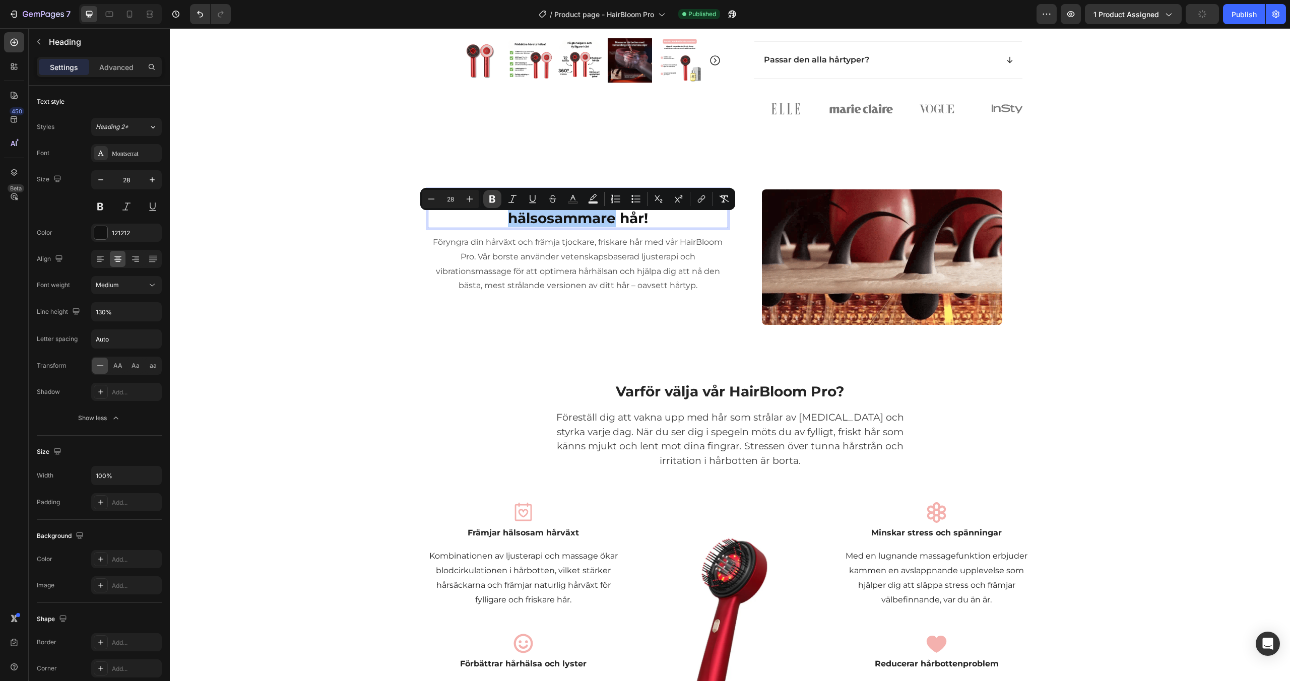
click at [493, 197] on icon "Editor contextual toolbar" at bounding box center [492, 199] width 10 height 10
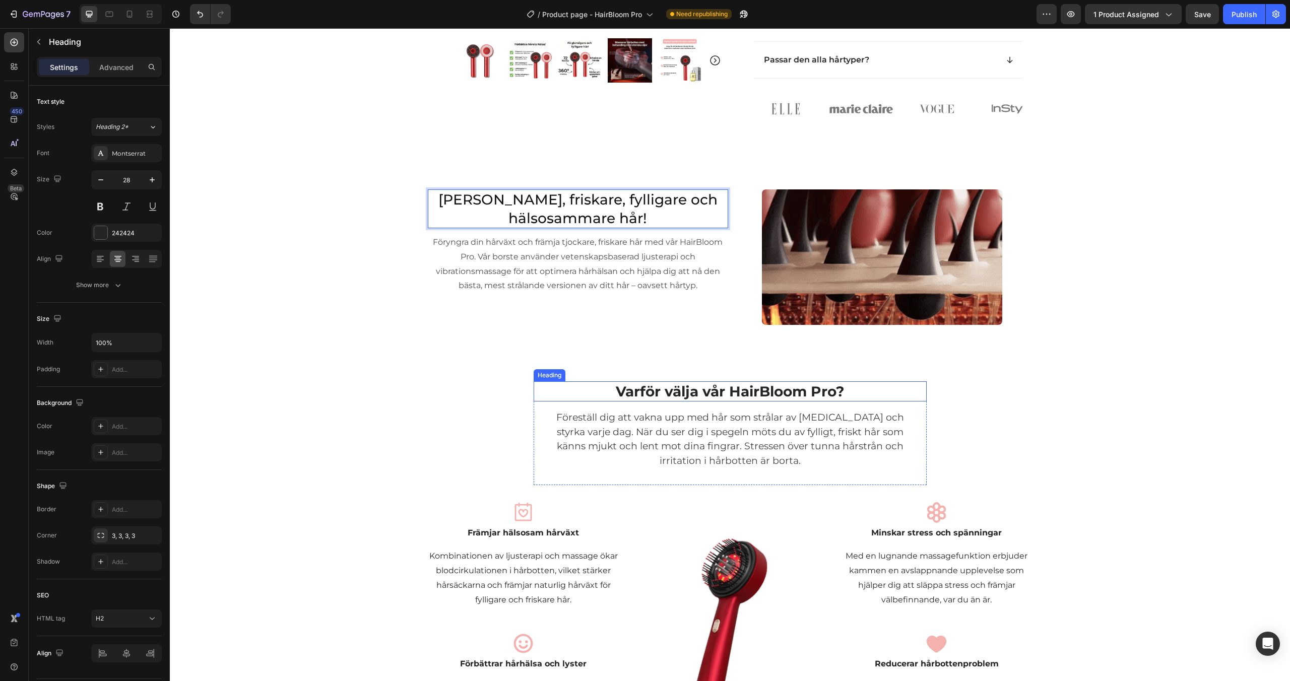
click at [685, 402] on h2 "Varför välja vår HairBloom Pro?" at bounding box center [730, 392] width 369 height 20
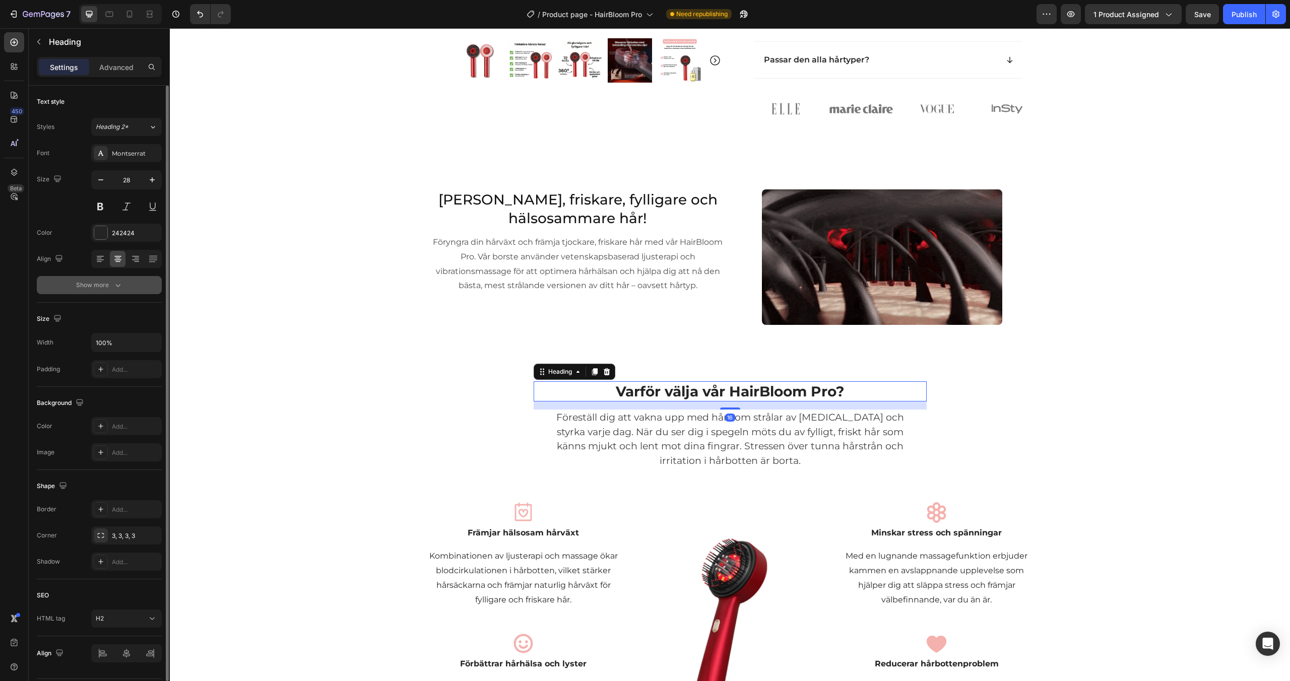
click at [99, 285] on div "Show more" at bounding box center [99, 285] width 47 height 10
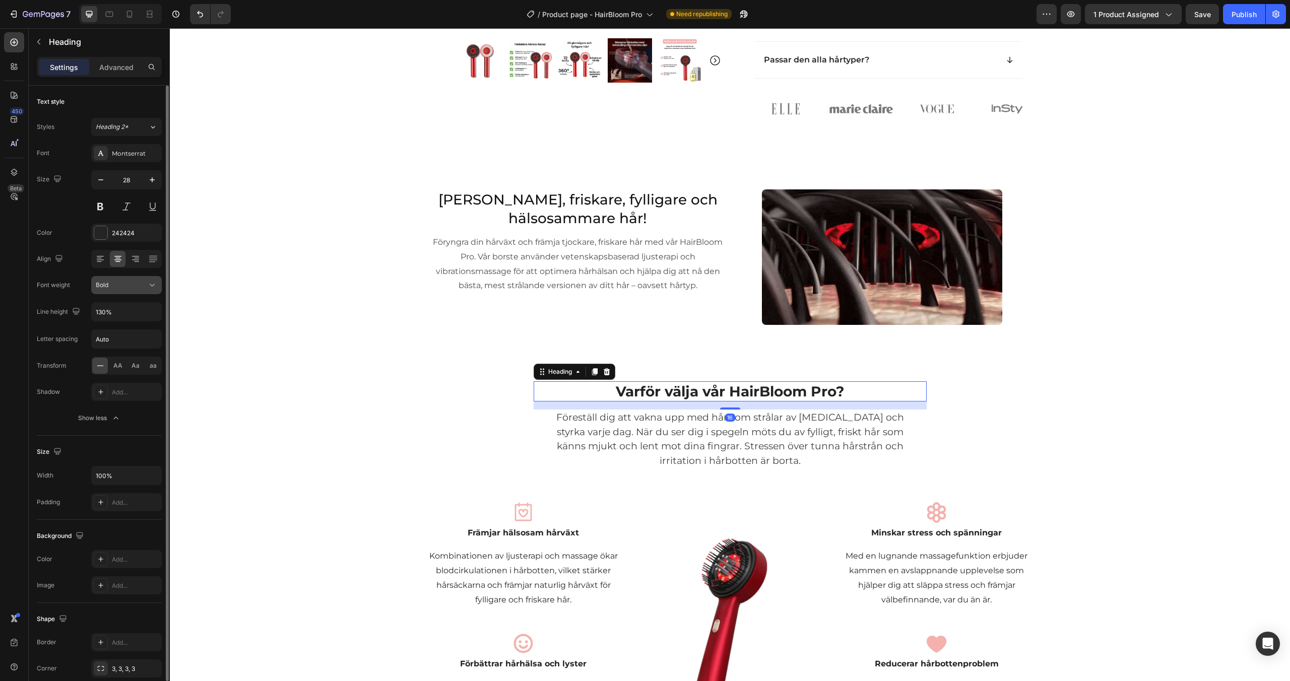
click at [126, 288] on div "Bold" at bounding box center [121, 285] width 51 height 9
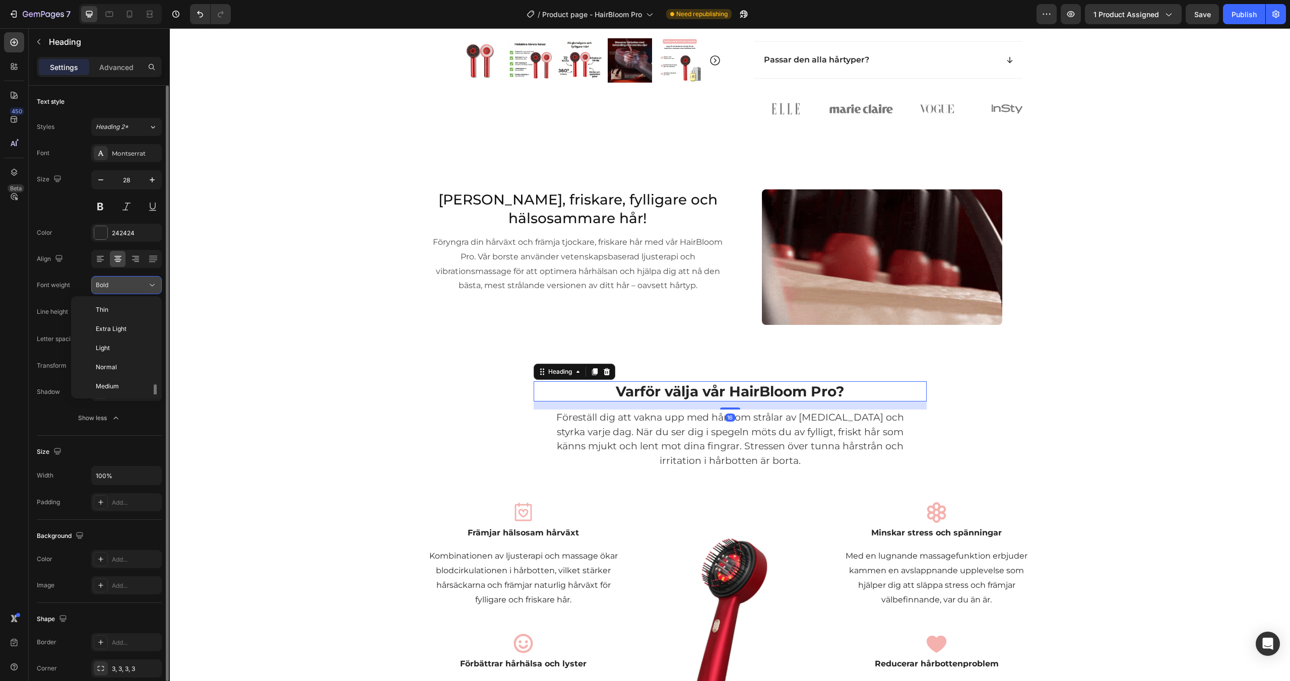
scroll to position [54, 0]
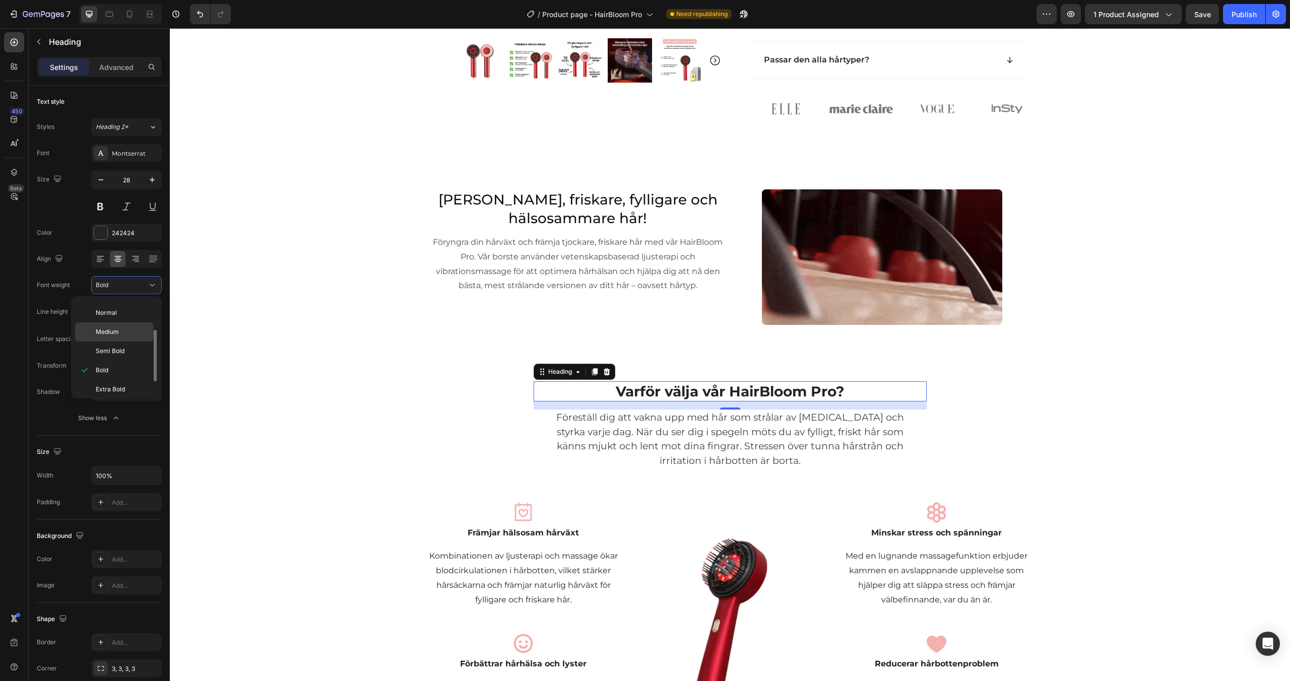
click at [124, 342] on div "Medium" at bounding box center [114, 351] width 79 height 19
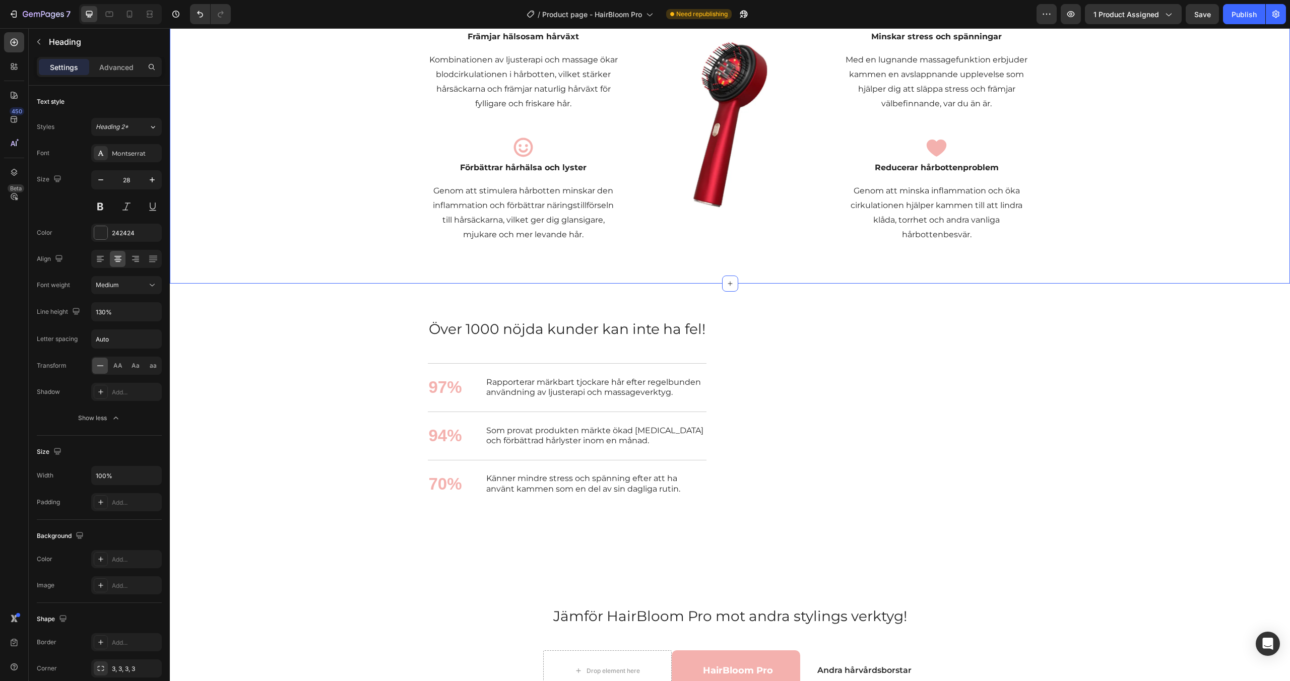
scroll to position [1137, 0]
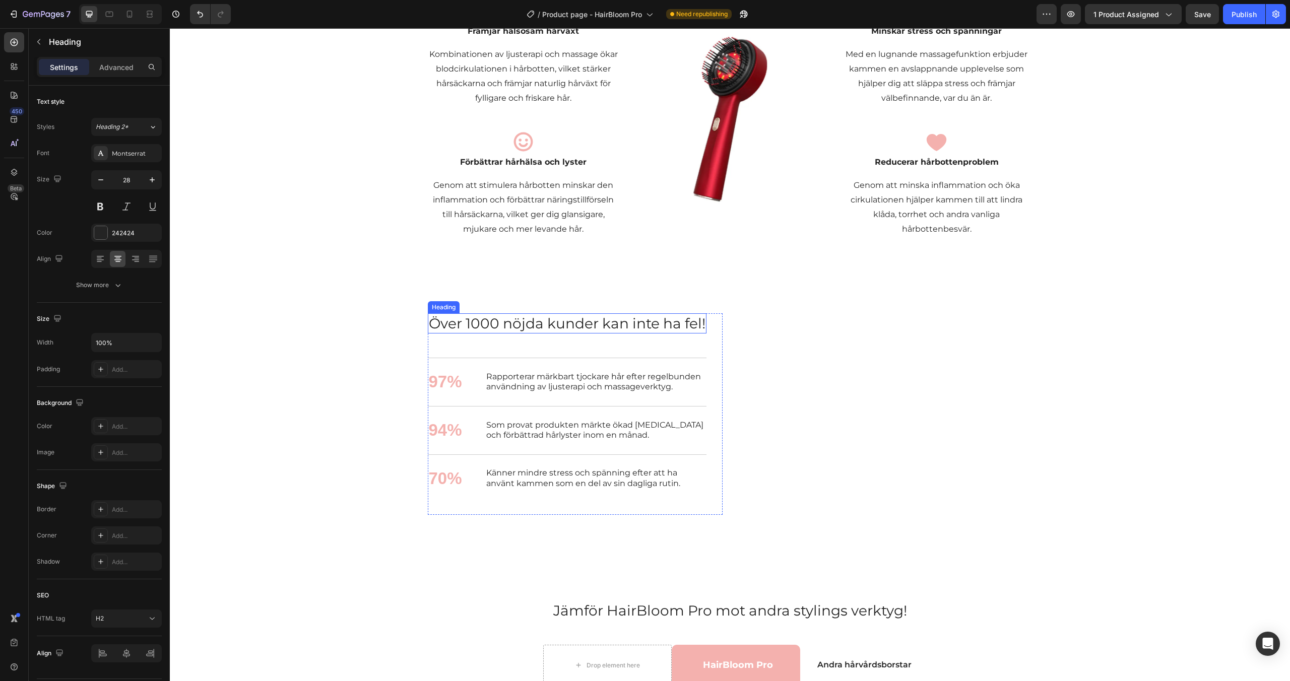
click at [538, 325] on h2 "Över 1000 nöjda kunder kan inte ha fel!" at bounding box center [567, 324] width 279 height 20
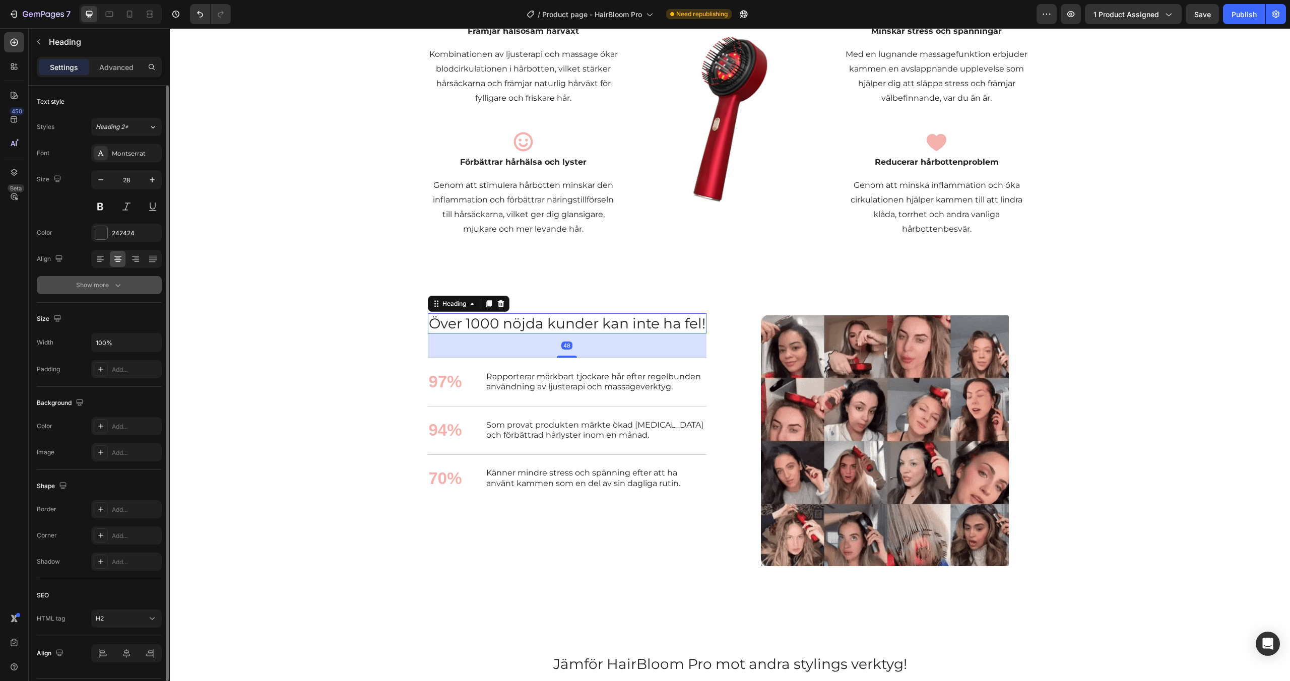
click at [117, 290] on icon "button" at bounding box center [118, 285] width 10 height 10
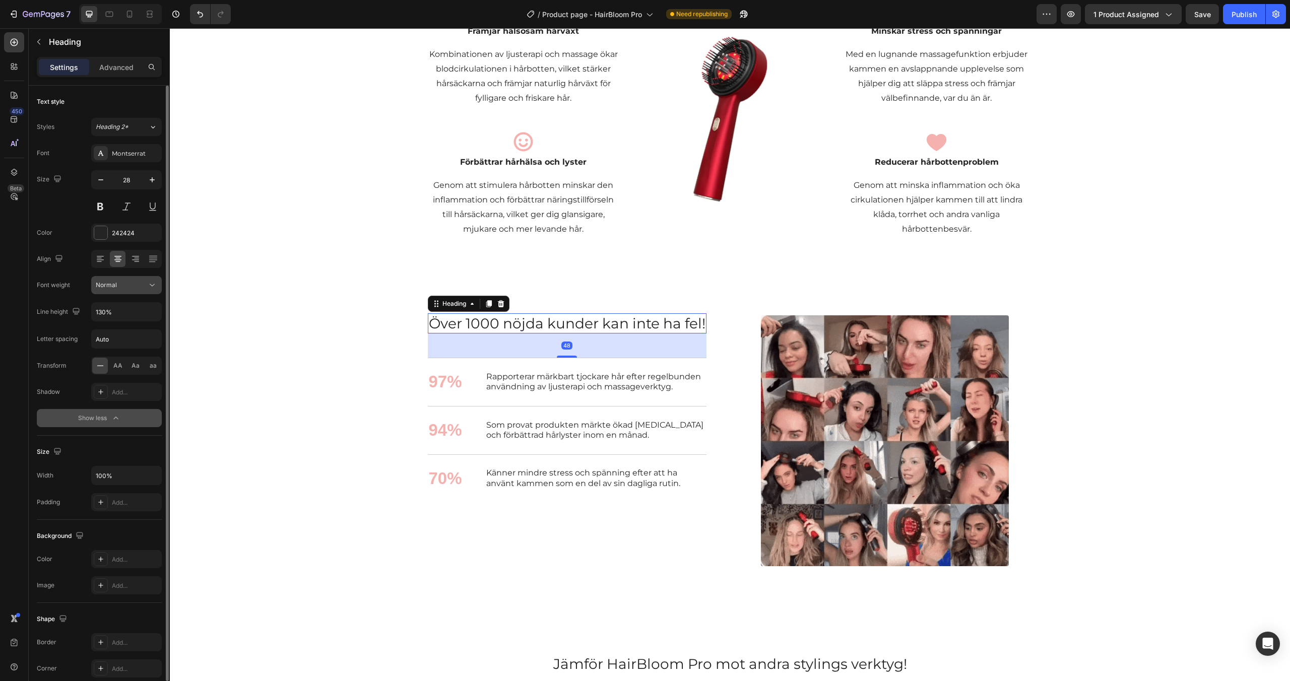
click at [128, 289] on div "Normal" at bounding box center [121, 285] width 51 height 9
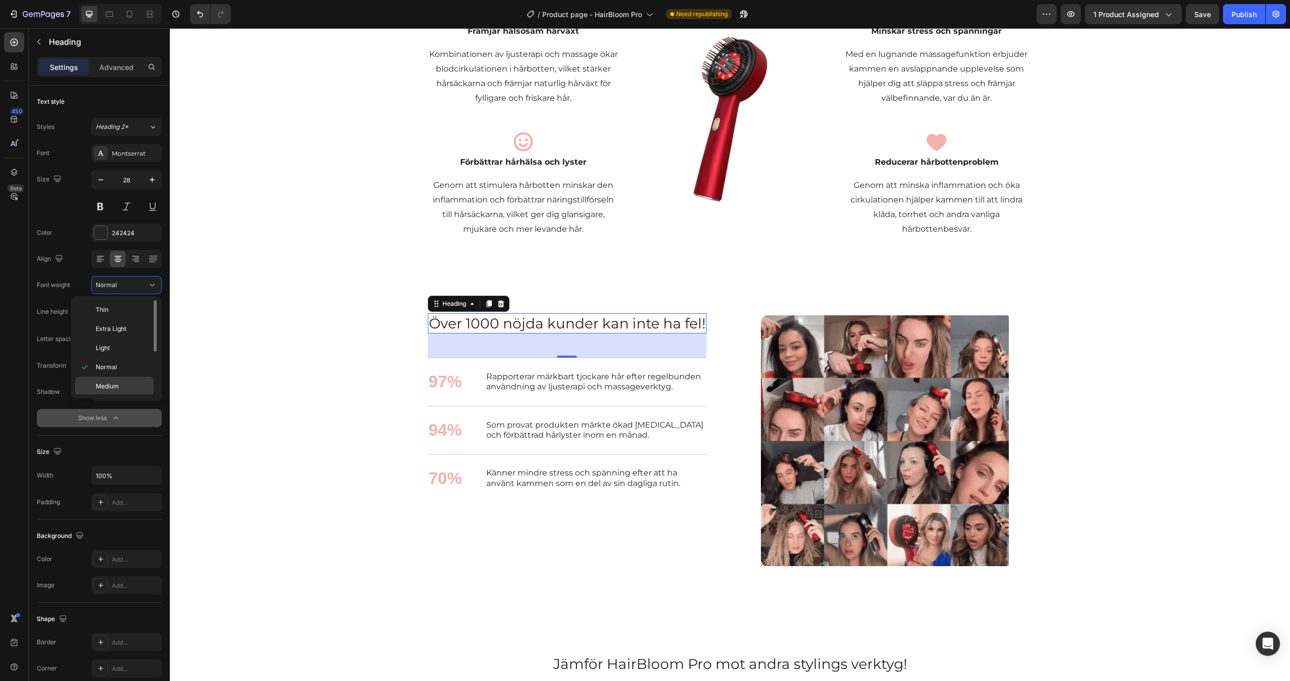
click at [110, 385] on span "Medium" at bounding box center [107, 386] width 23 height 9
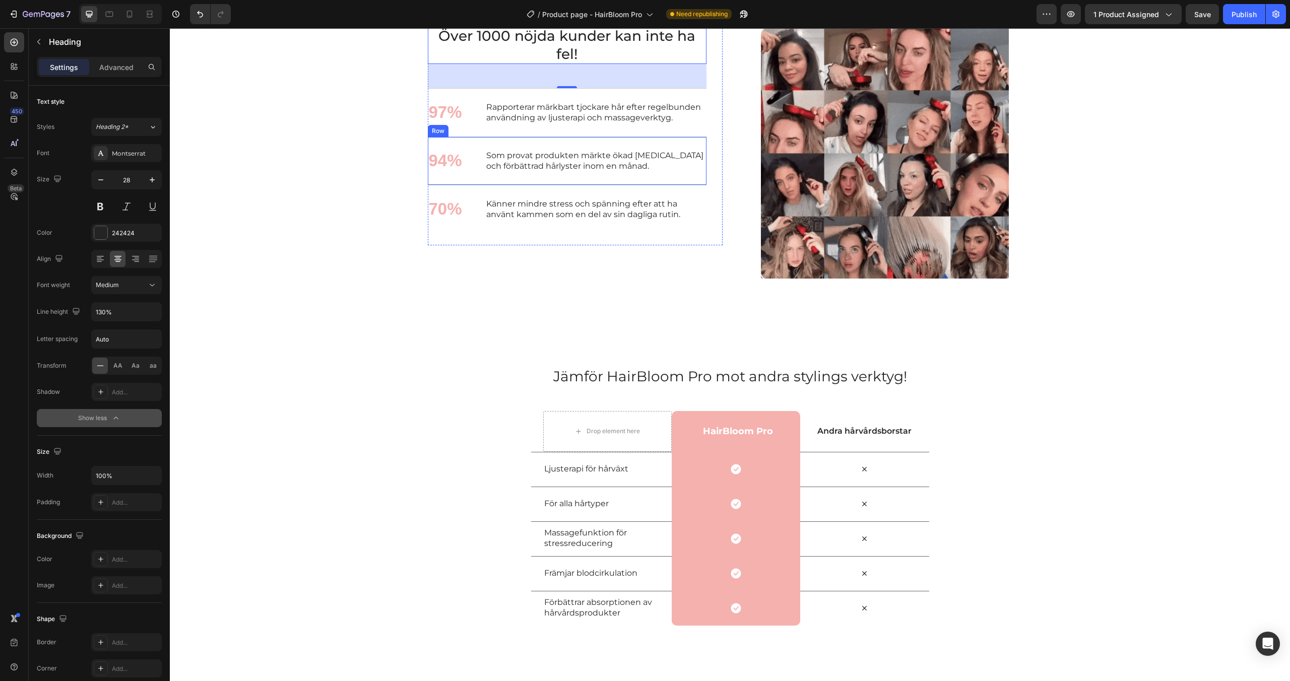
scroll to position [1581, 0]
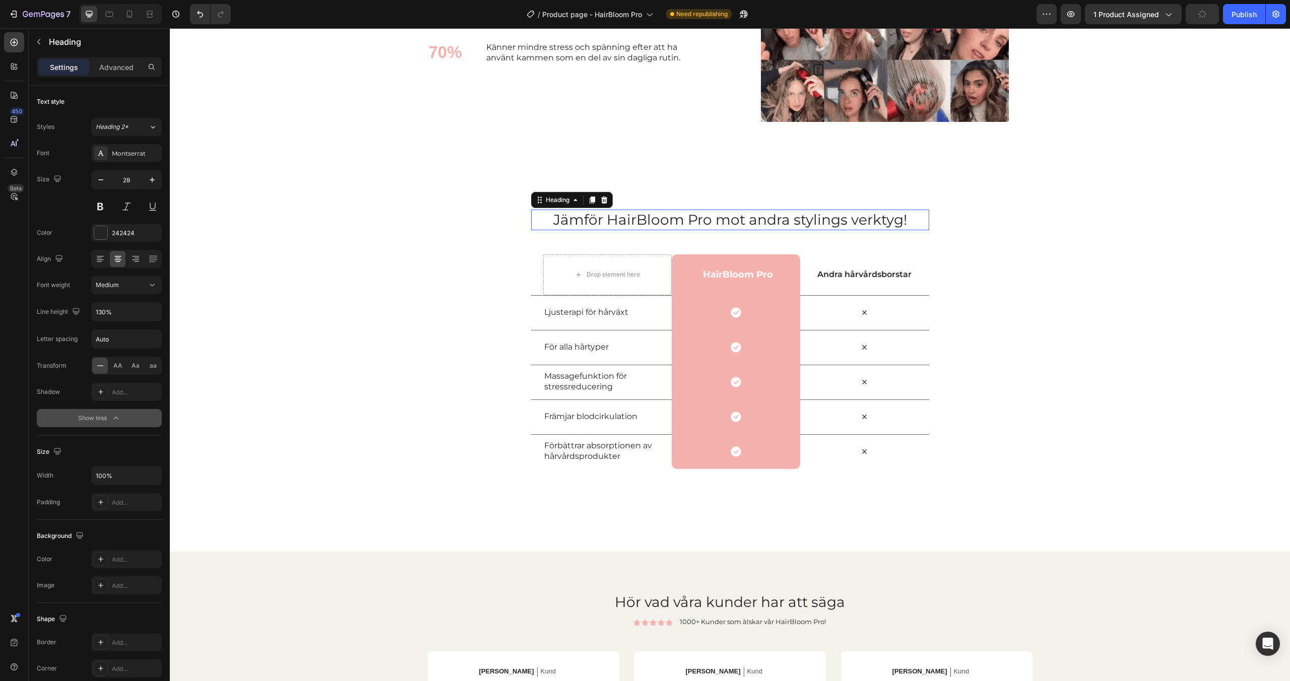
click at [653, 220] on h2 "Jämför HairBloom Pro mot andra stylings verktyg!" at bounding box center [730, 220] width 398 height 20
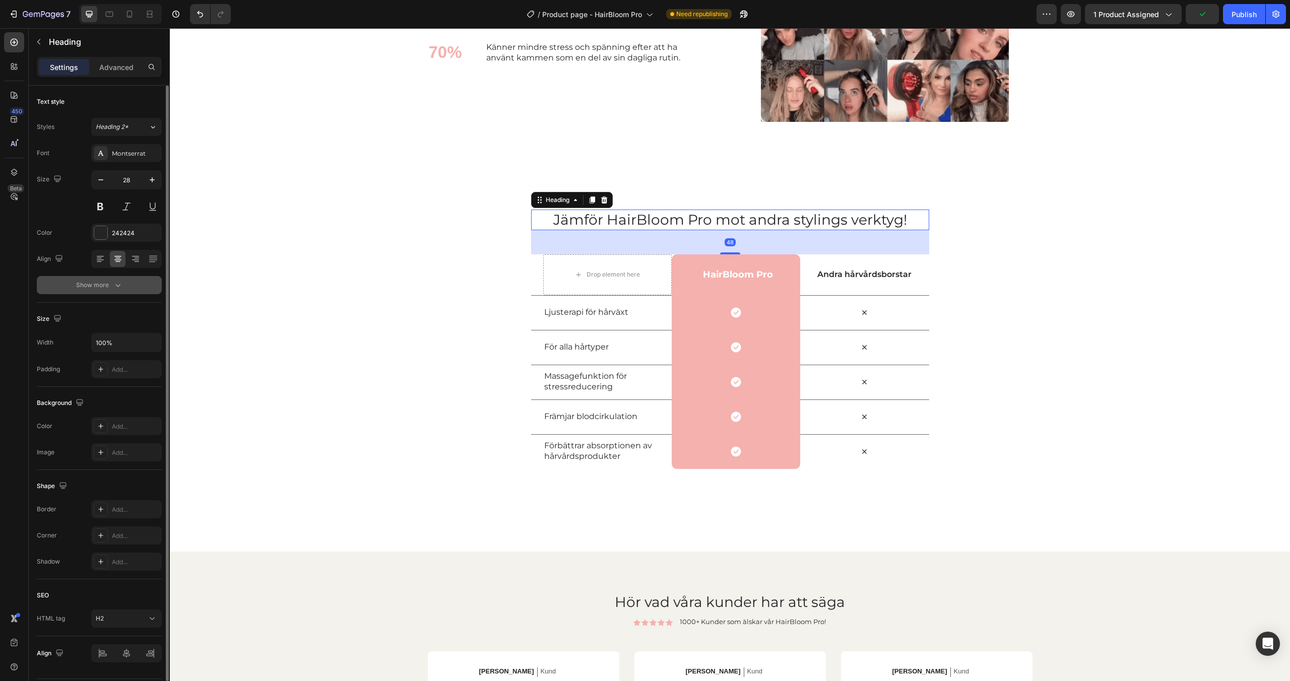
click at [120, 281] on icon "button" at bounding box center [118, 285] width 10 height 10
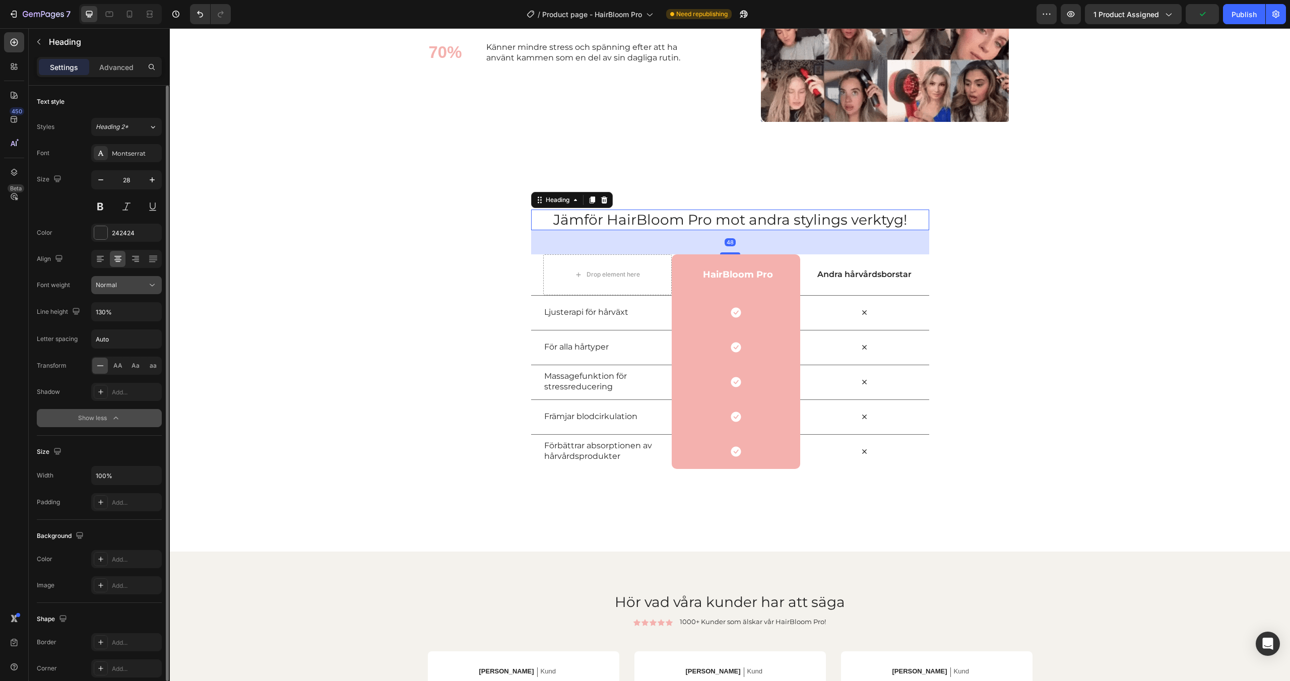
click at [121, 283] on div "Normal" at bounding box center [121, 285] width 51 height 9
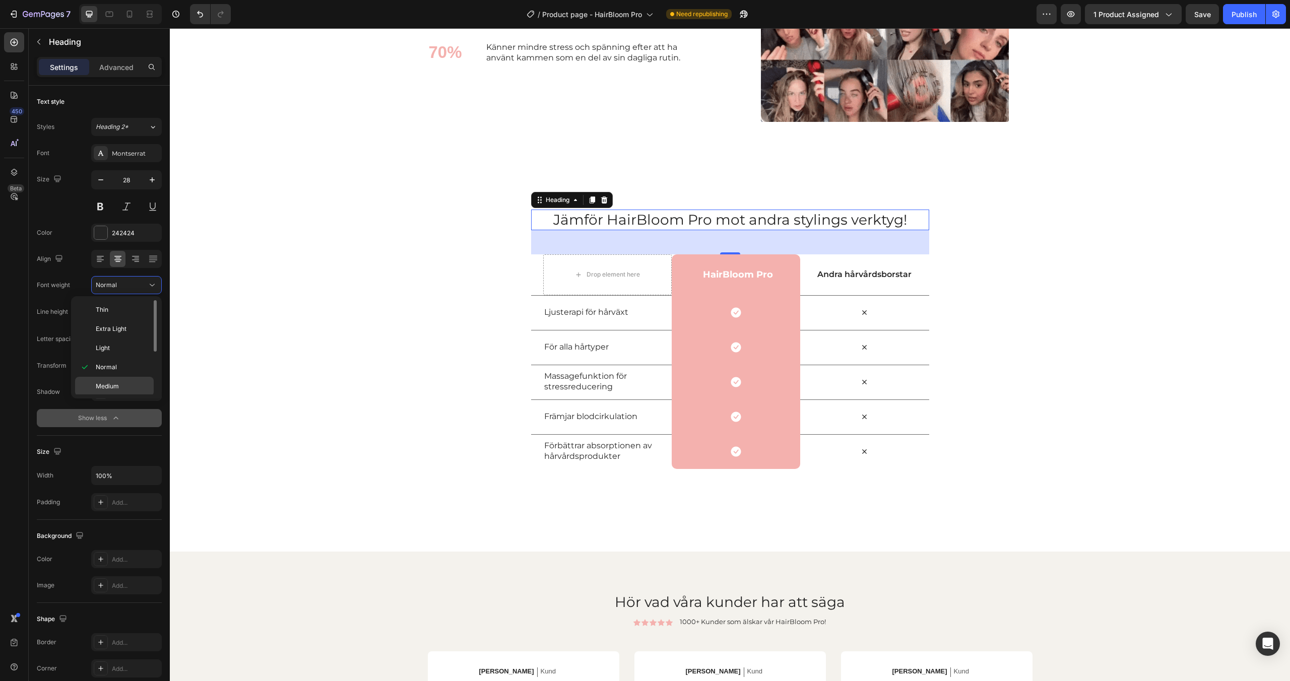
click at [111, 396] on div "Medium" at bounding box center [114, 405] width 79 height 19
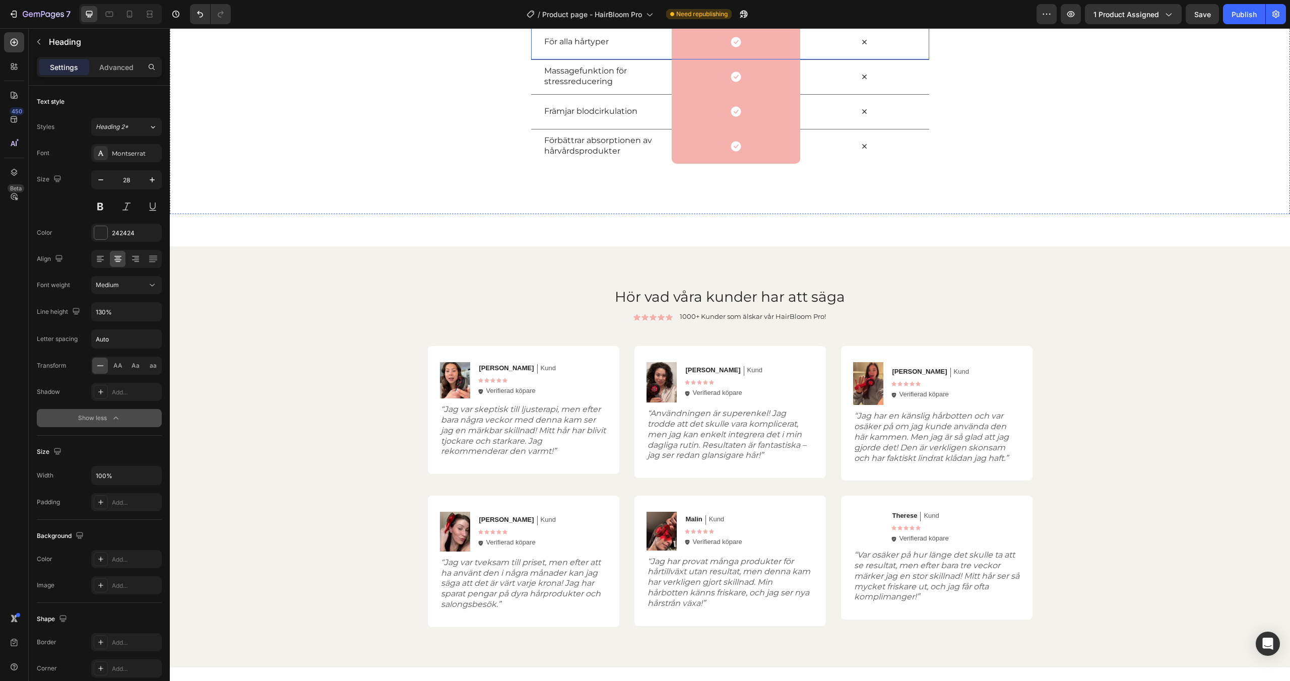
scroll to position [1891, 0]
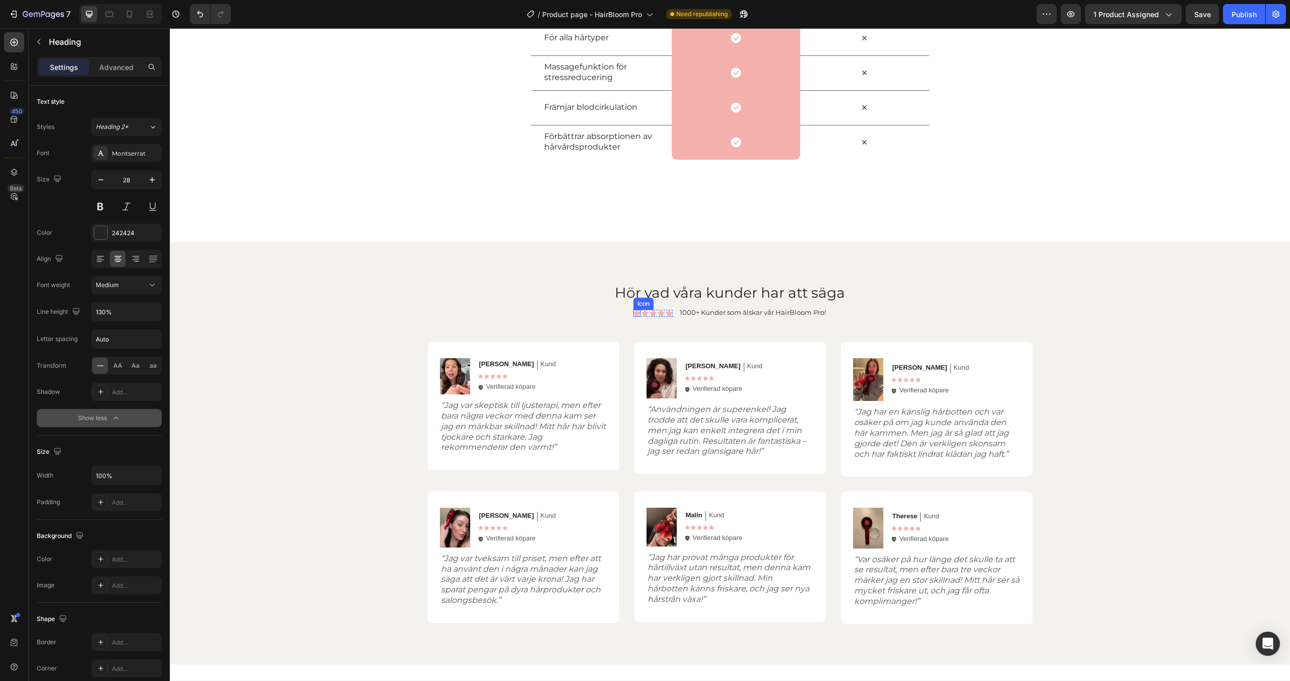
click at [638, 315] on div "Icon" at bounding box center [637, 313] width 7 height 7
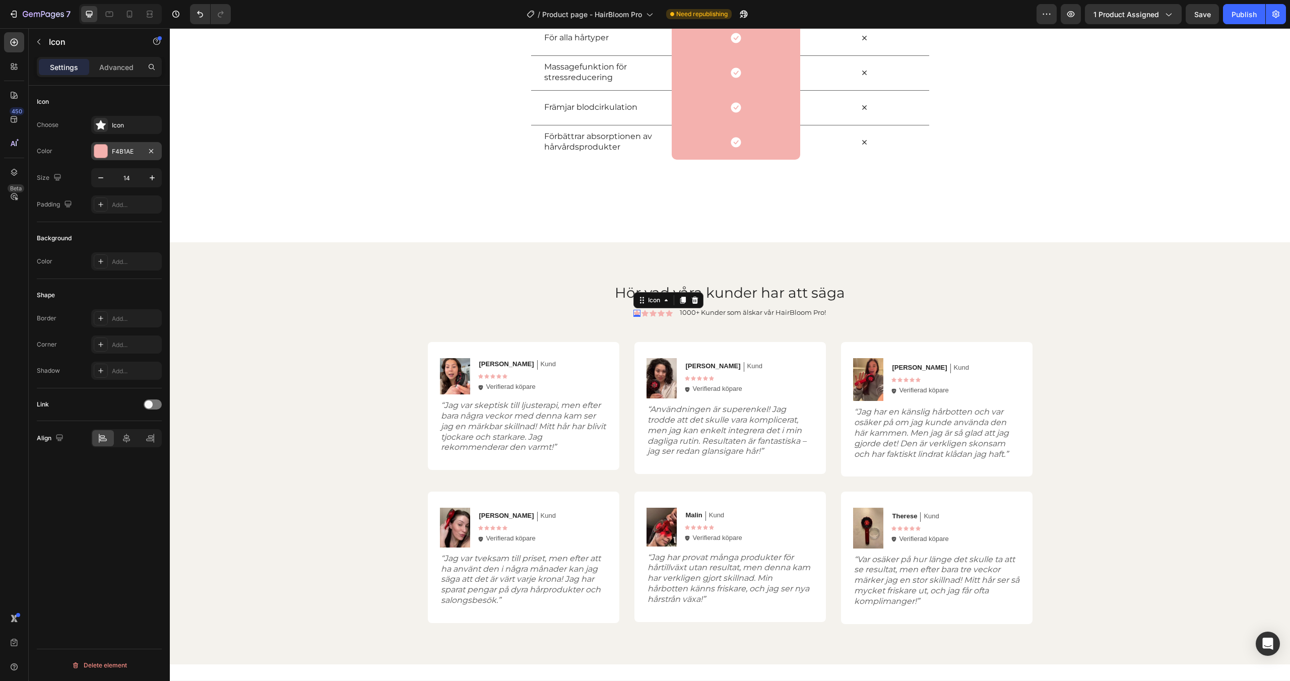
click at [107, 151] on div at bounding box center [100, 151] width 13 height 13
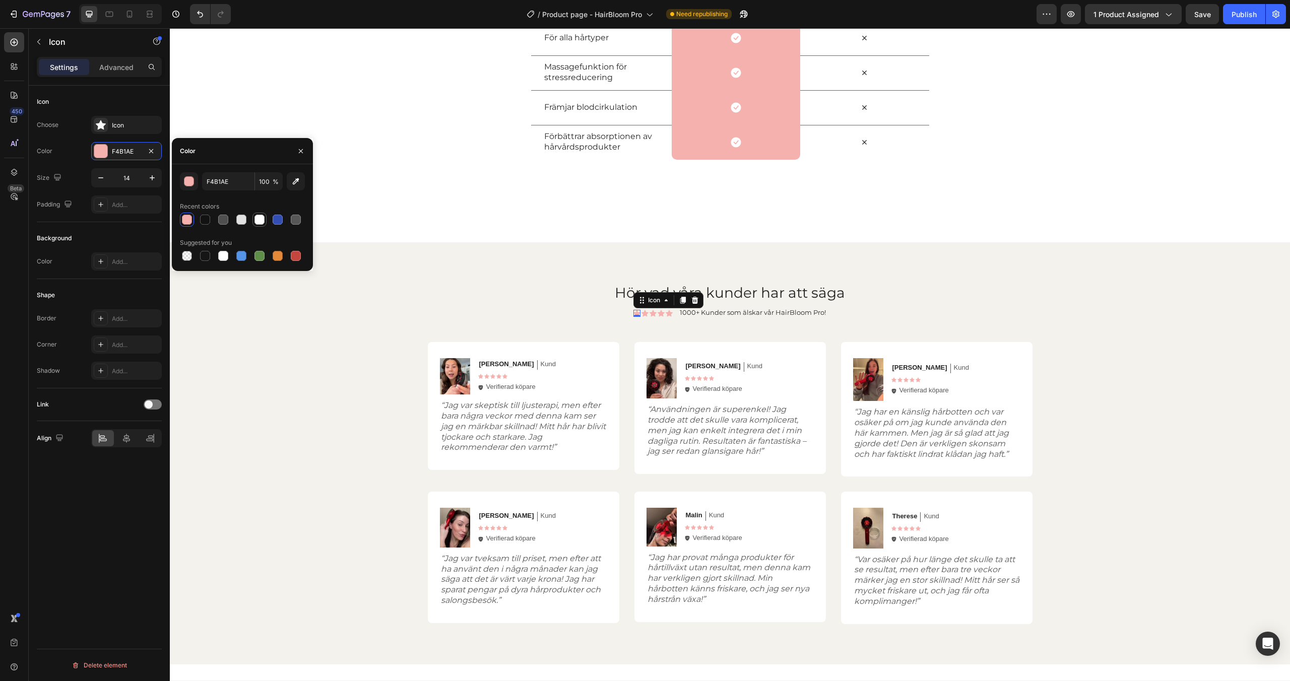
click at [262, 217] on div at bounding box center [260, 220] width 10 height 10
type input "FFFFFF"
click at [646, 314] on div "Icon 0" at bounding box center [645, 313] width 7 height 7
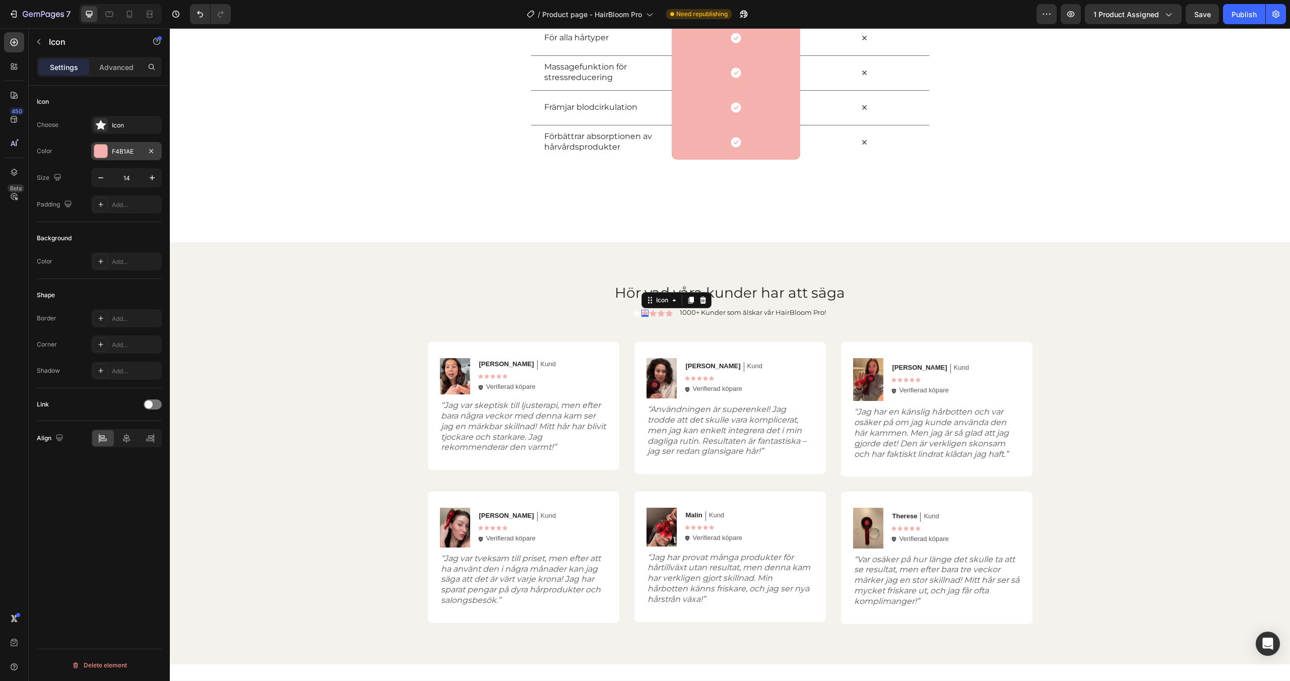
click at [111, 154] on div "F4B1AE" at bounding box center [126, 151] width 71 height 18
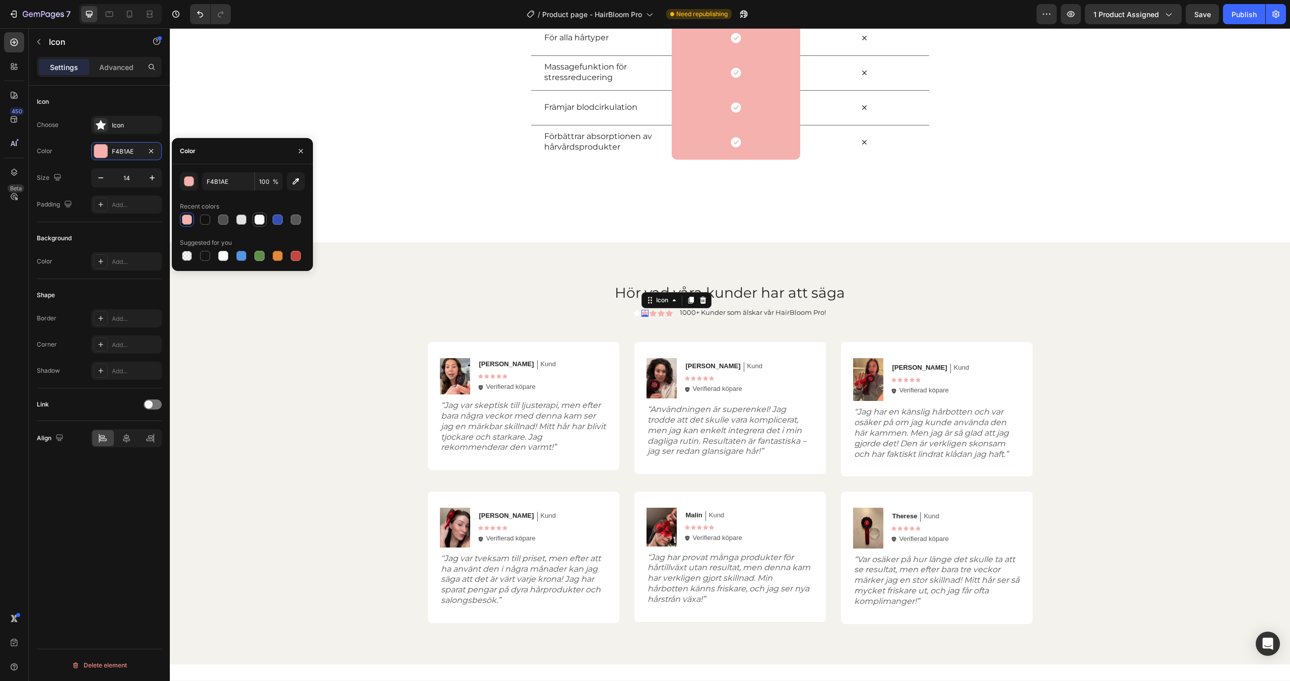
click at [258, 217] on div at bounding box center [260, 220] width 10 height 10
type input "FFFFFF"
click at [654, 314] on div "Icon" at bounding box center [653, 313] width 7 height 7
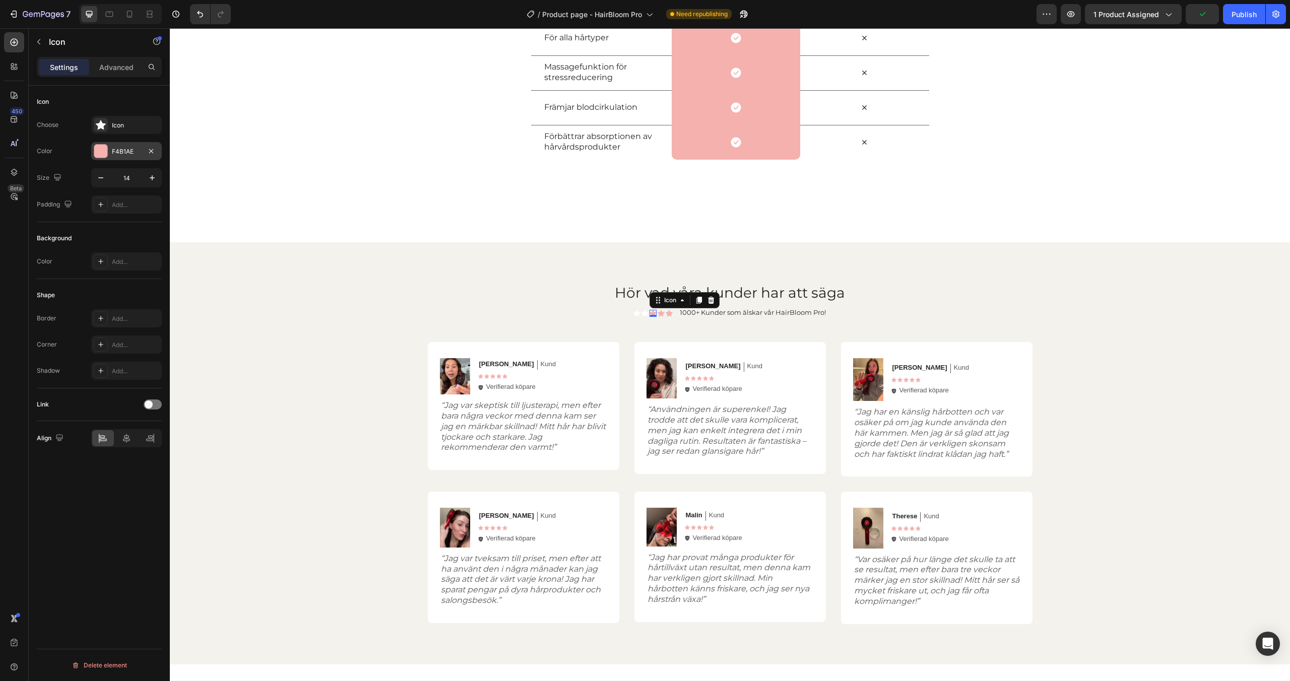
click at [112, 153] on div "F4B1AE" at bounding box center [126, 151] width 29 height 9
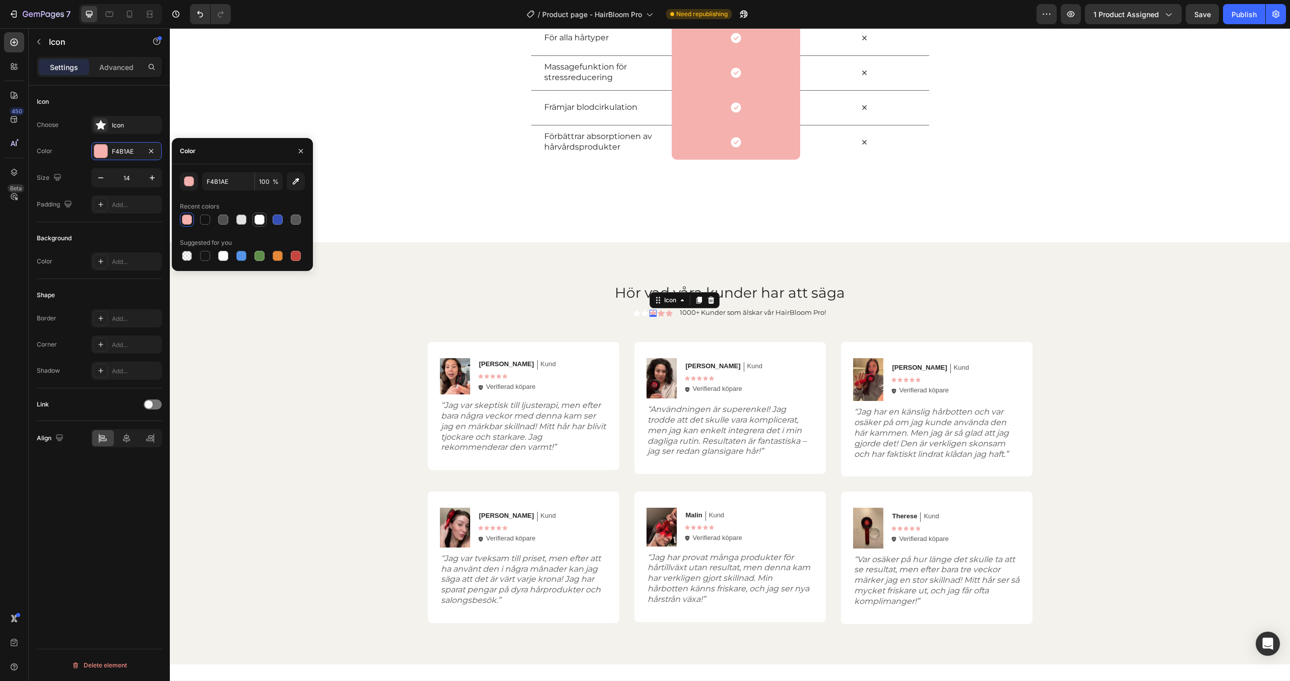
click at [258, 219] on div at bounding box center [260, 220] width 10 height 10
type input "FFFFFF"
click at [661, 314] on div "Icon 0" at bounding box center [661, 313] width 7 height 7
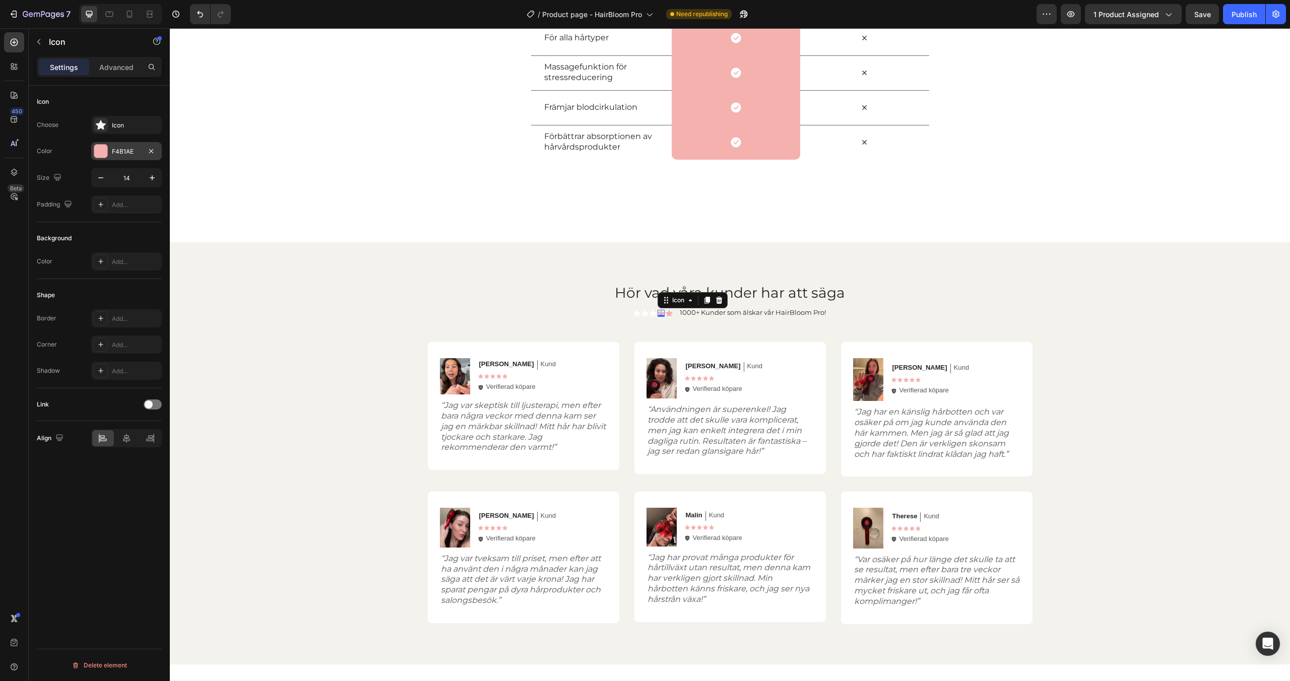
click at [107, 155] on div at bounding box center [101, 151] width 14 height 14
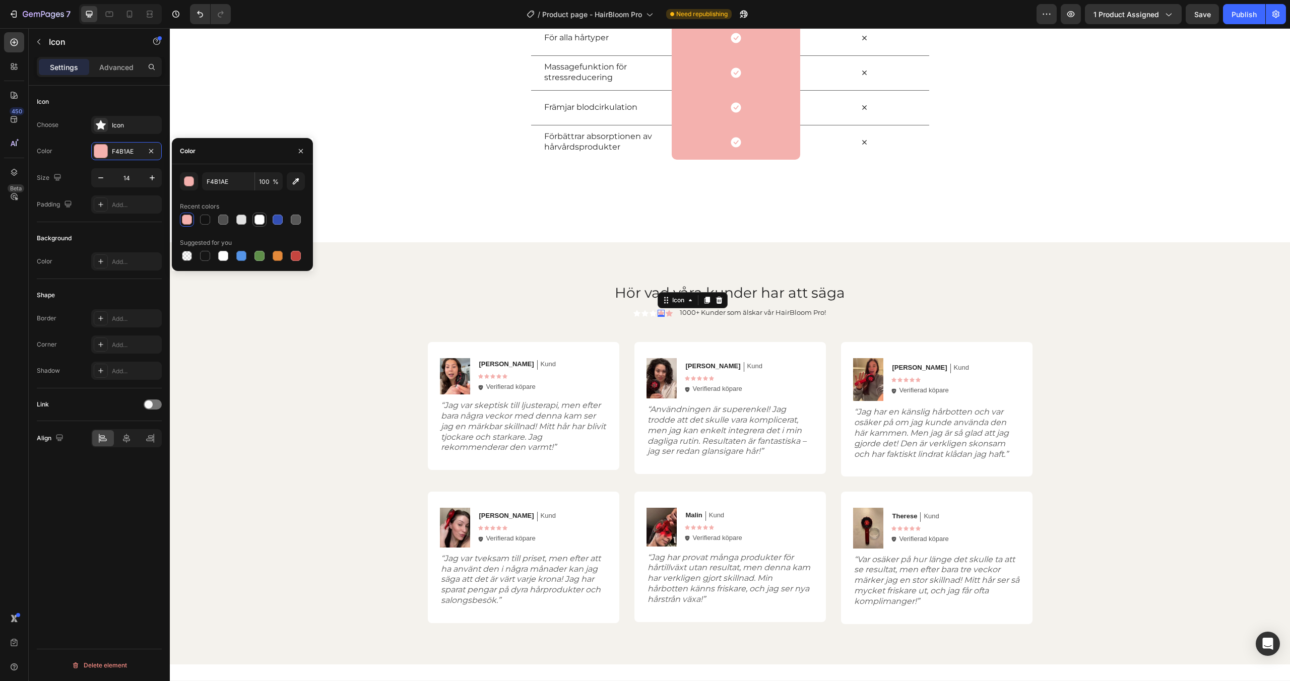
click at [257, 218] on div at bounding box center [260, 220] width 10 height 10
type input "FFFFFF"
click at [668, 313] on div "Icon" at bounding box center [669, 313] width 7 height 7
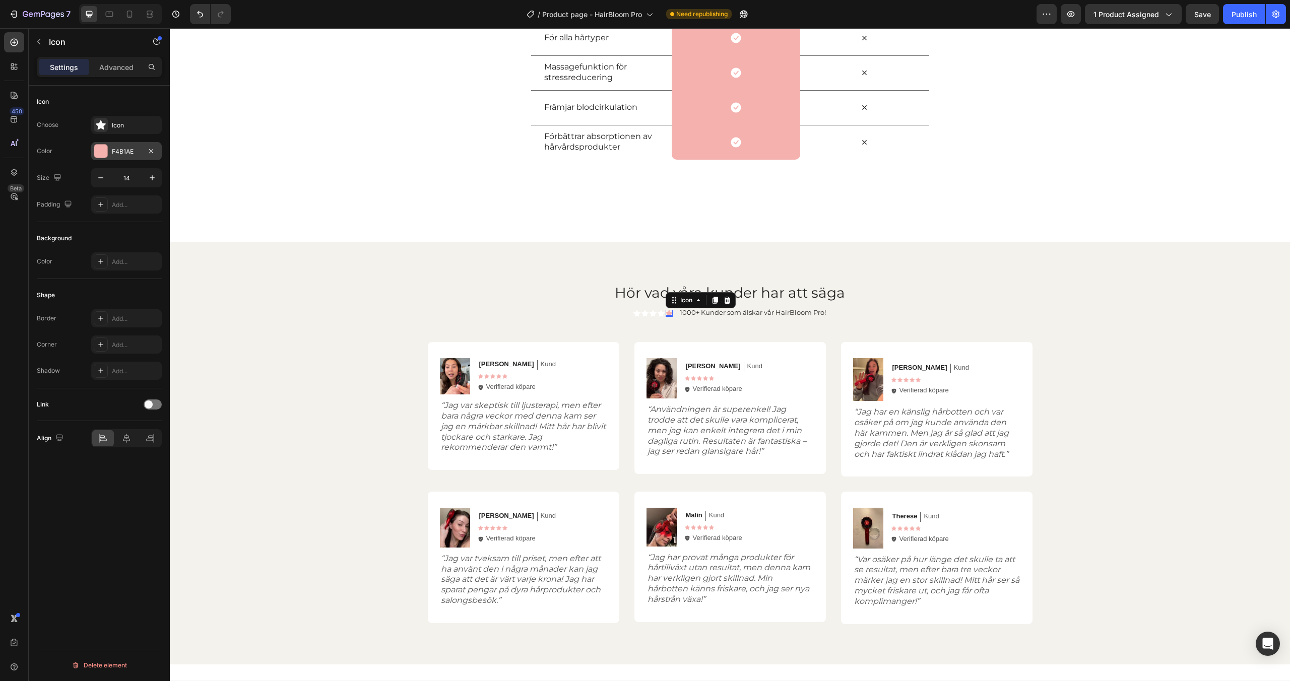
click at [110, 157] on div "F4B1AE" at bounding box center [126, 151] width 71 height 18
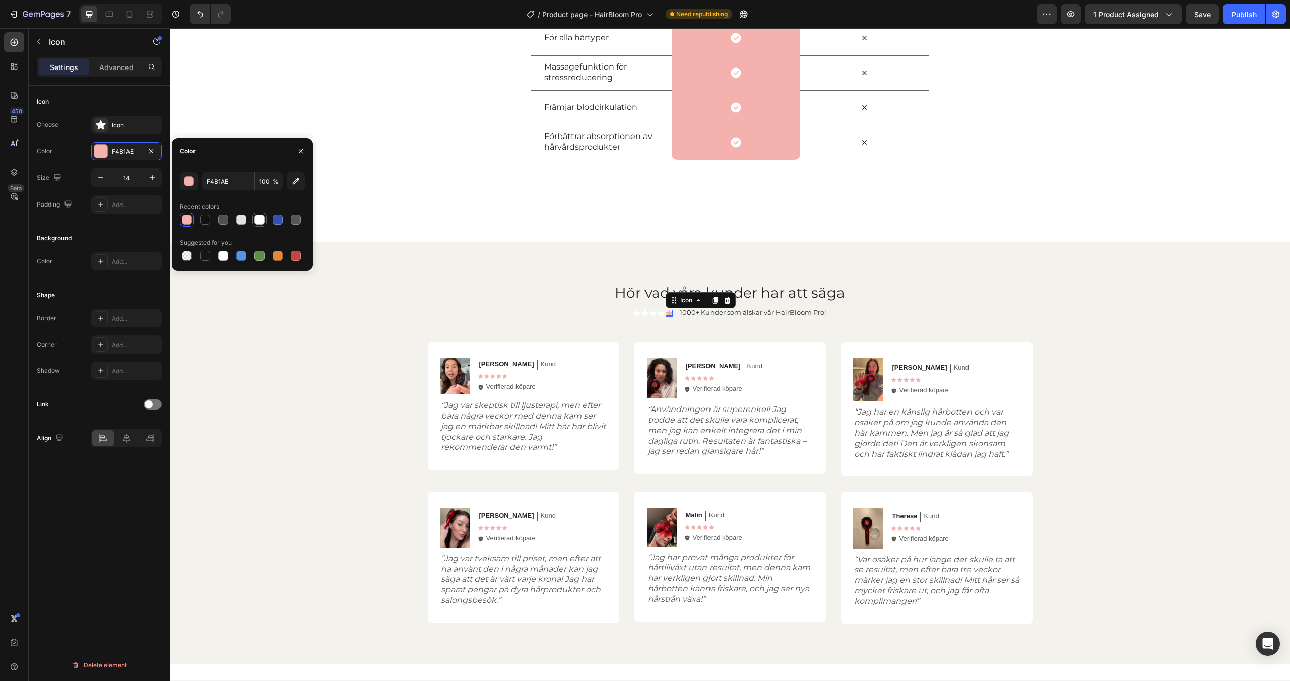
click at [257, 222] on div at bounding box center [260, 220] width 10 height 10
type input "FFFFFF"
click at [445, 283] on h2 "Hör vad våra kunder har att säga" at bounding box center [730, 293] width 605 height 20
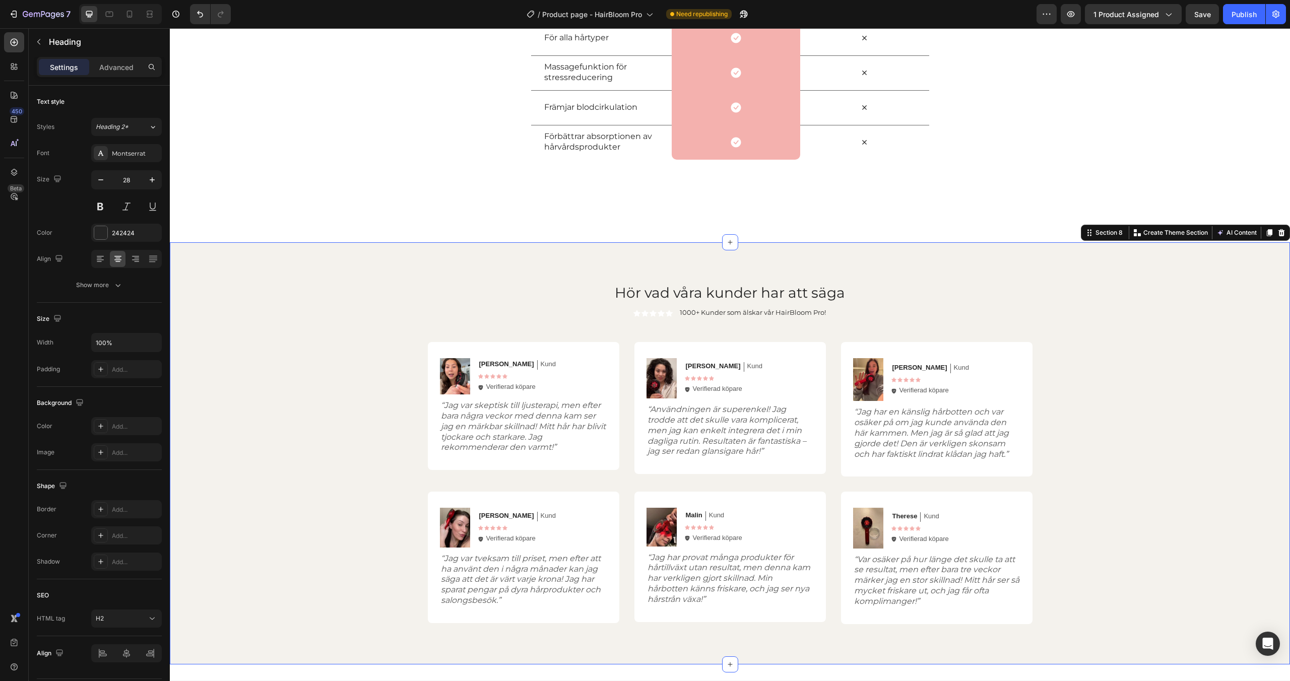
click at [340, 267] on div "Hör vad våra kunder har att säga Heading Icon Icon Icon Icon Icon Icon List 100…" at bounding box center [730, 453] width 1121 height 422
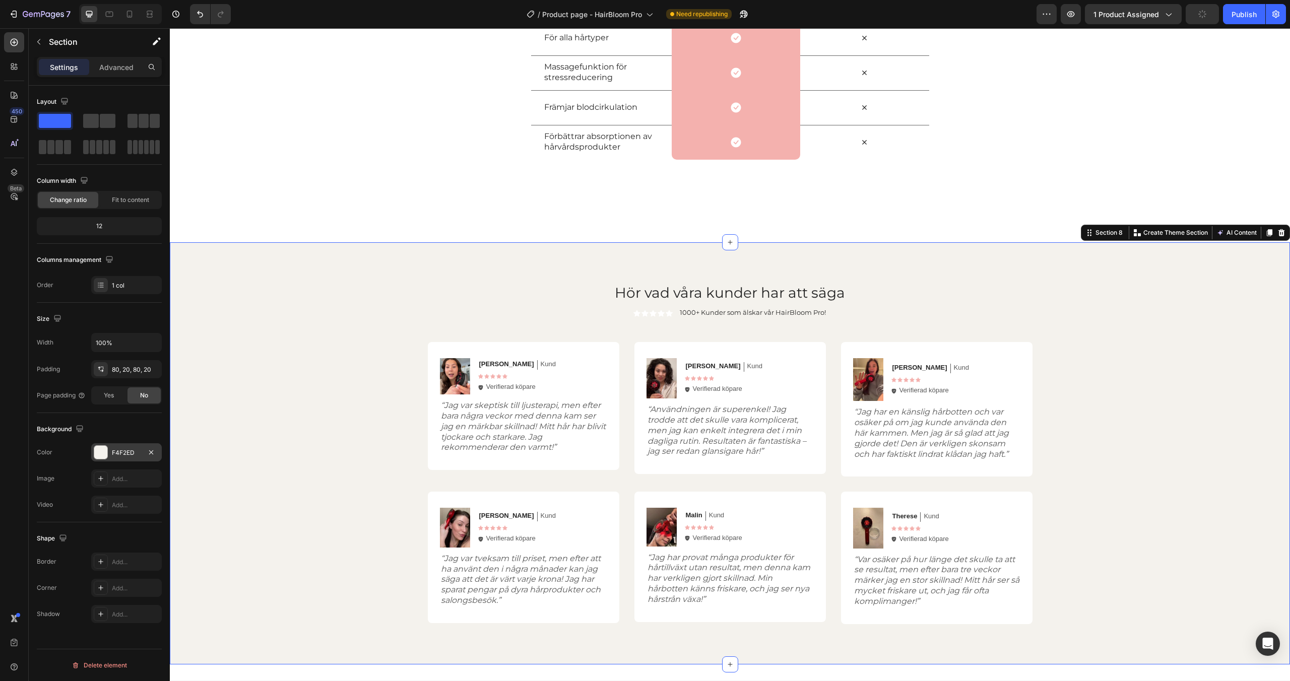
click at [101, 455] on div at bounding box center [100, 452] width 13 height 13
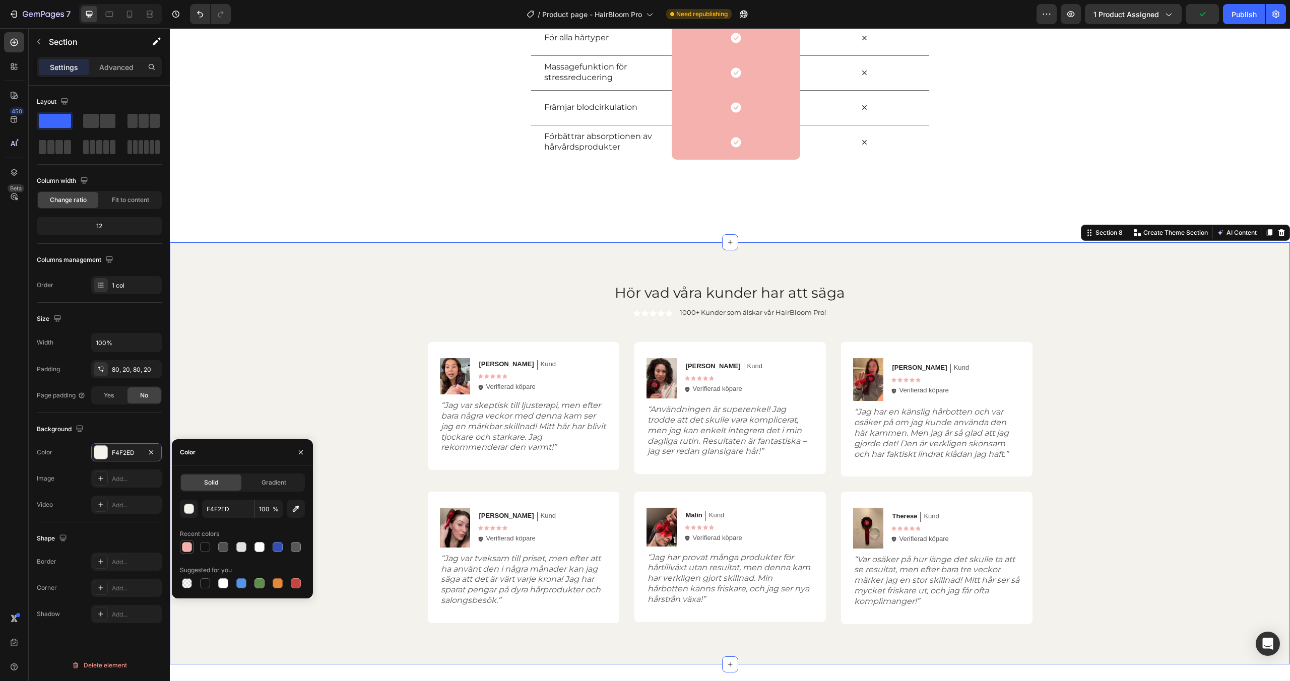
click at [183, 548] on div at bounding box center [187, 547] width 10 height 10
type input "F4B1AE"
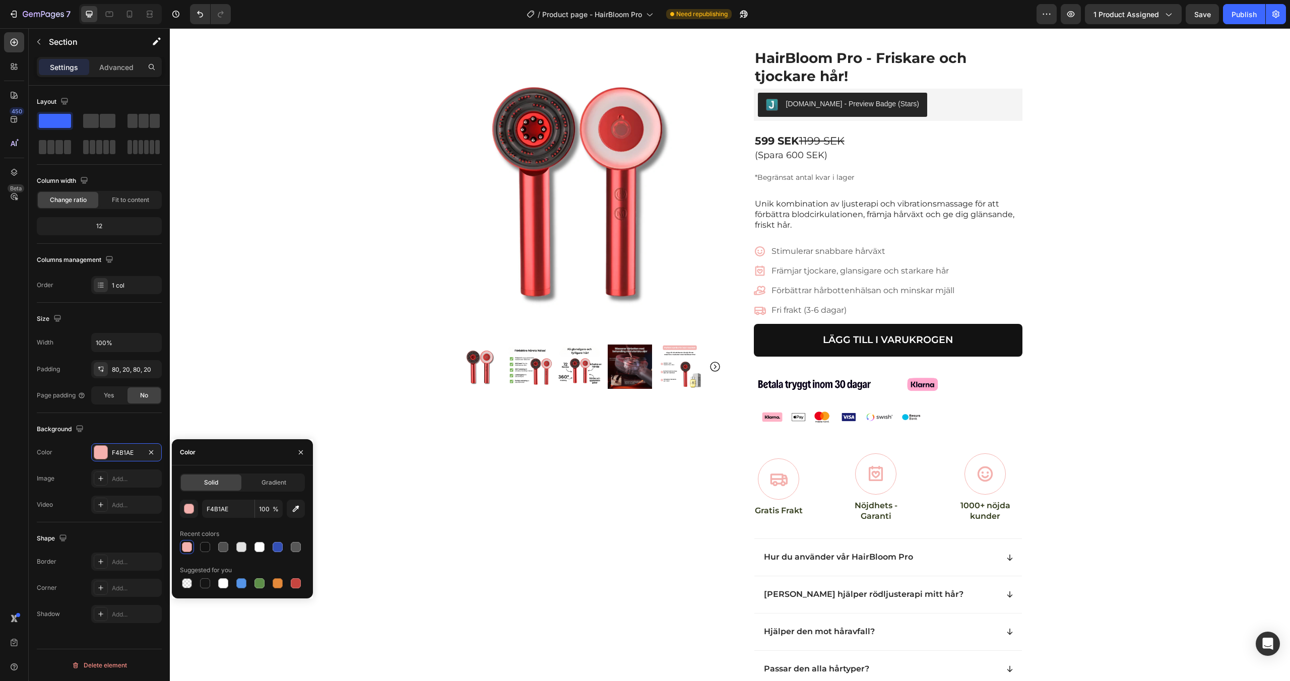
scroll to position [0, 0]
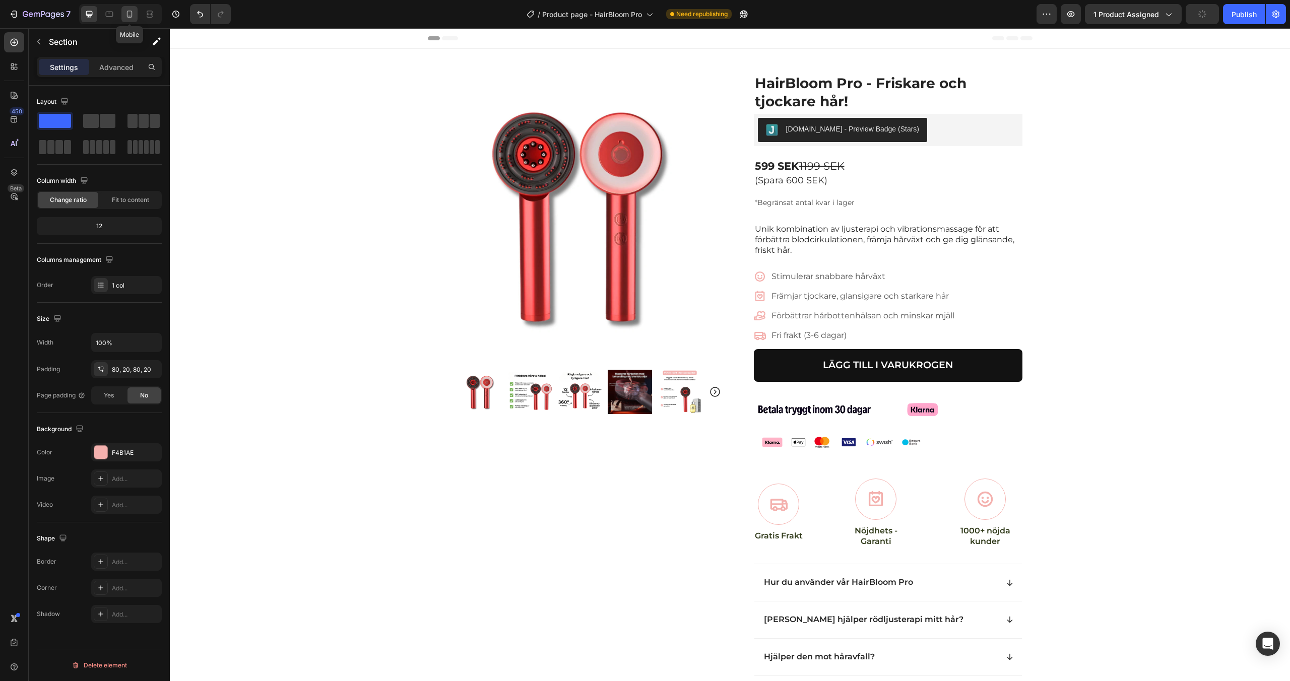
click at [125, 15] on icon at bounding box center [130, 14] width 10 height 10
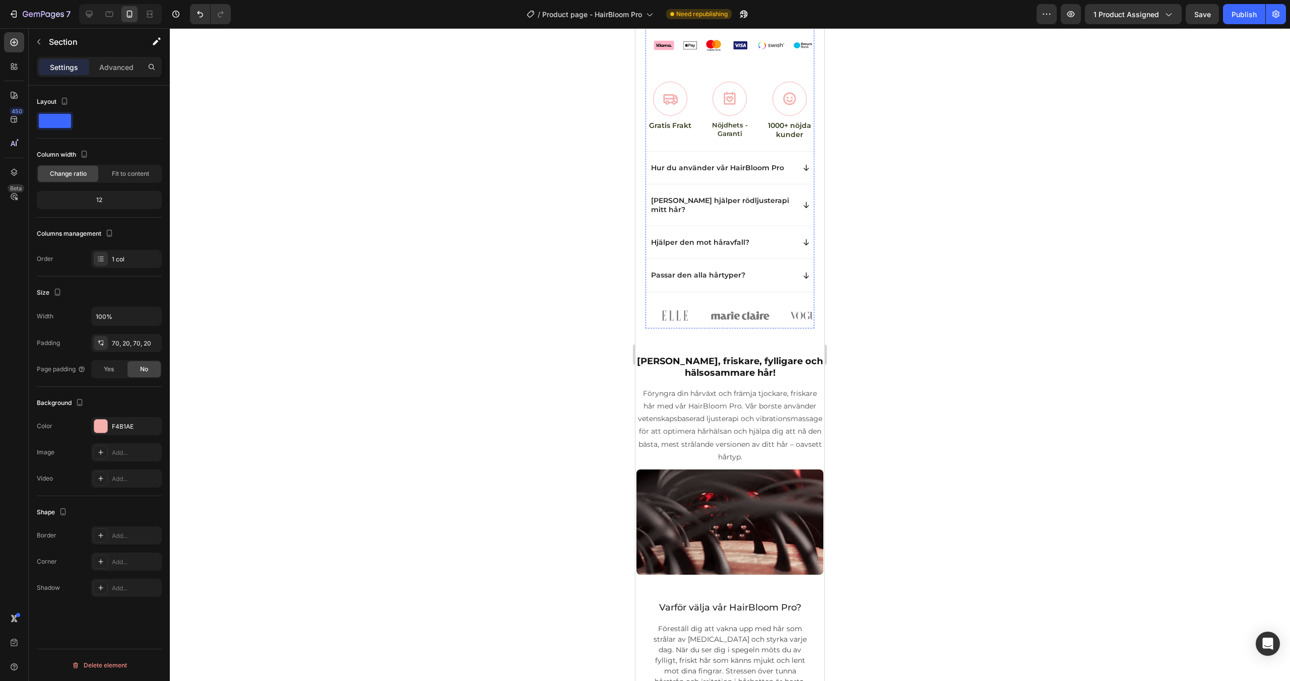
scroll to position [595, 0]
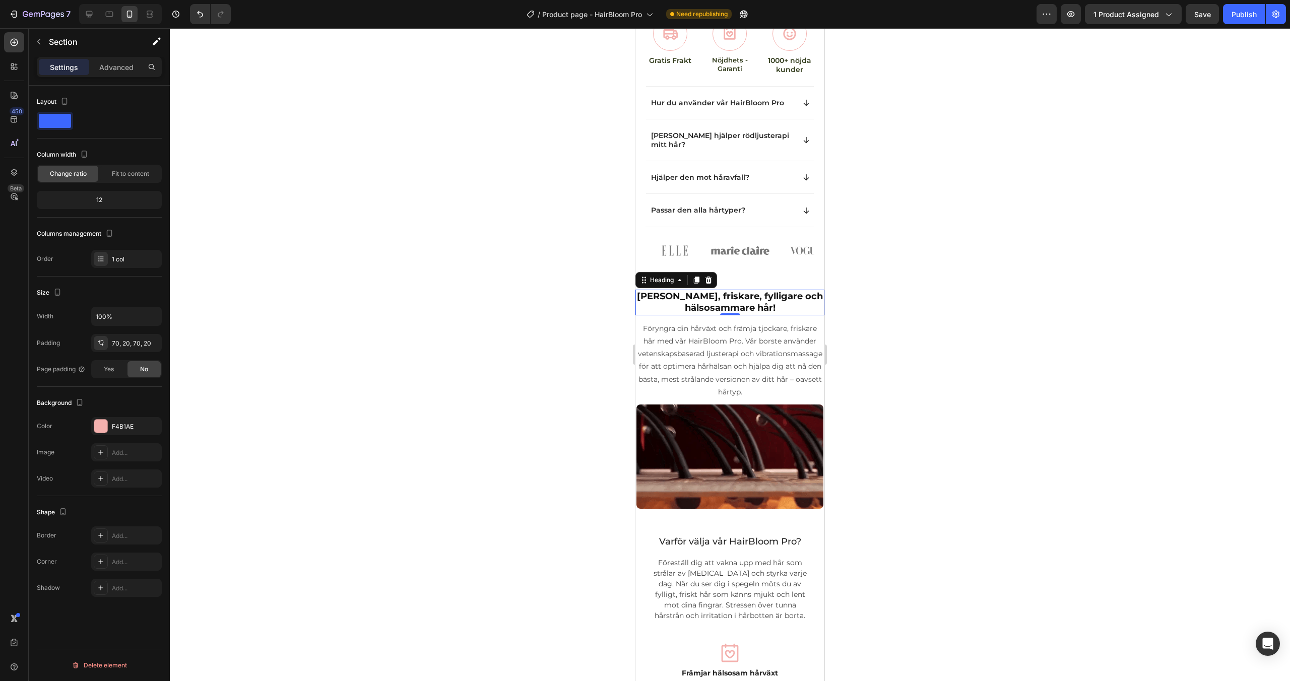
click at [714, 291] on strong "Tjockare, friskare, fylligare och hälsosammare hår!" at bounding box center [730, 302] width 186 height 23
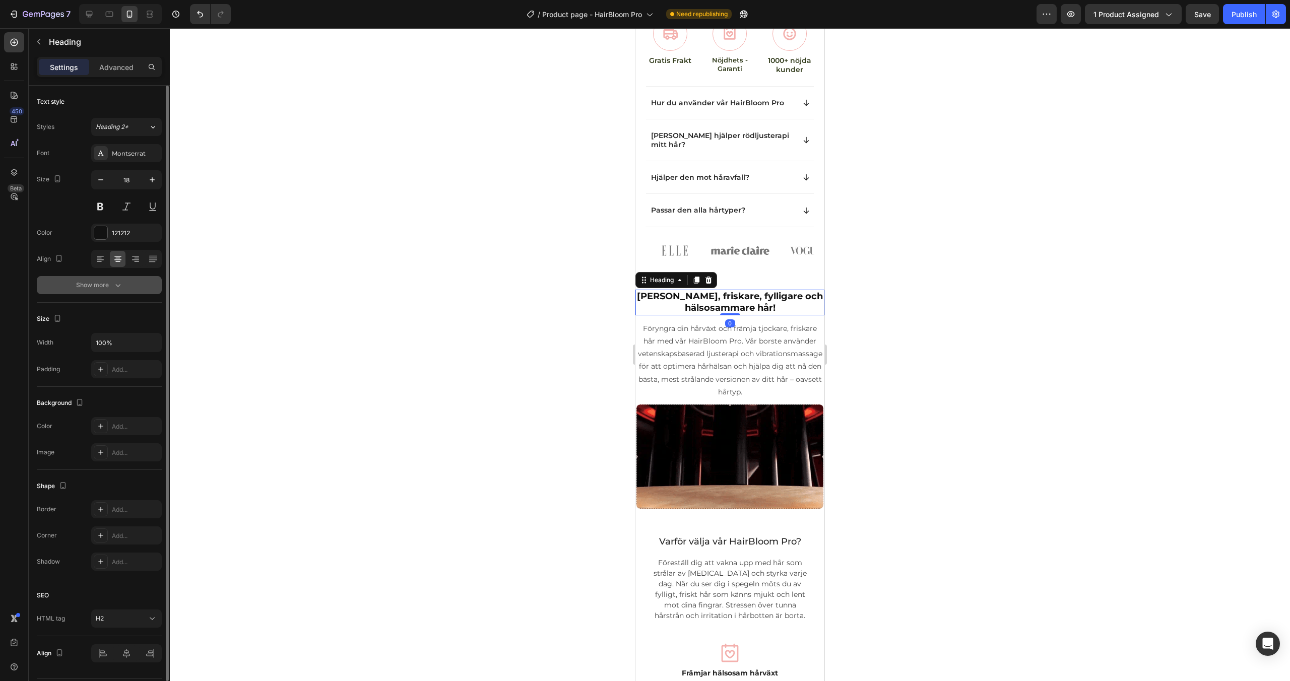
click at [101, 288] on div "Show more" at bounding box center [99, 285] width 47 height 10
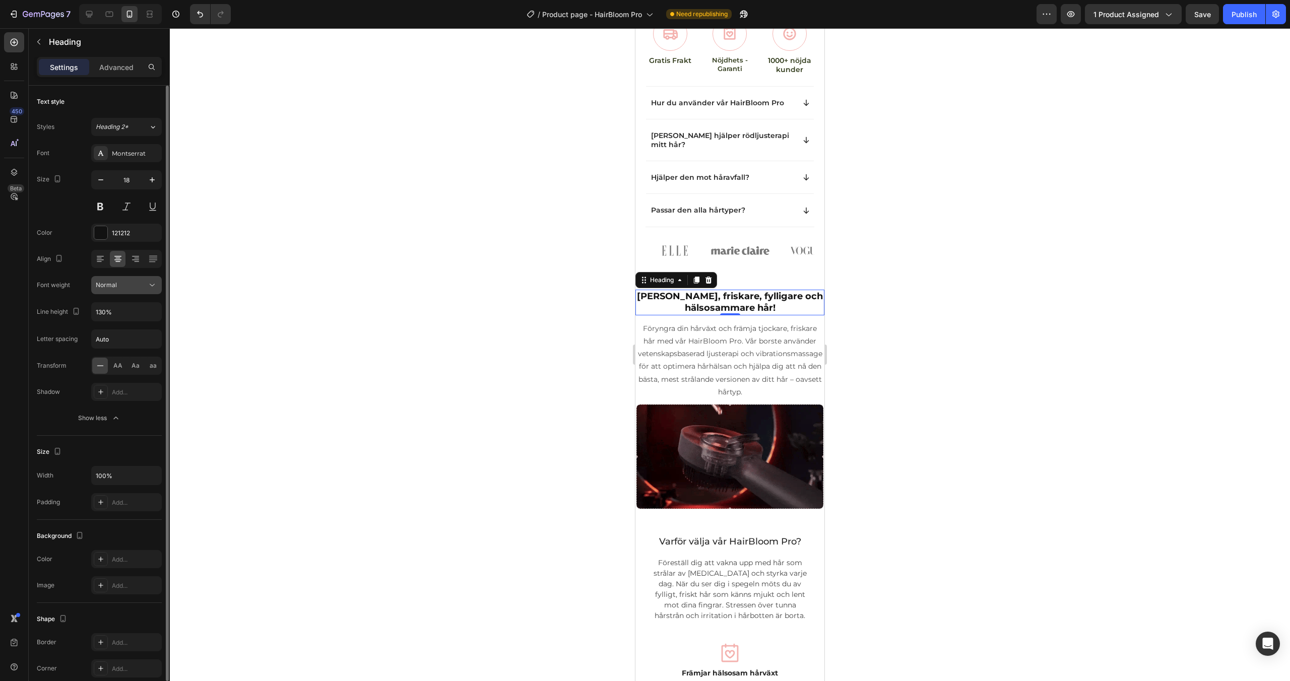
click at [105, 286] on span "Normal" at bounding box center [106, 285] width 21 height 8
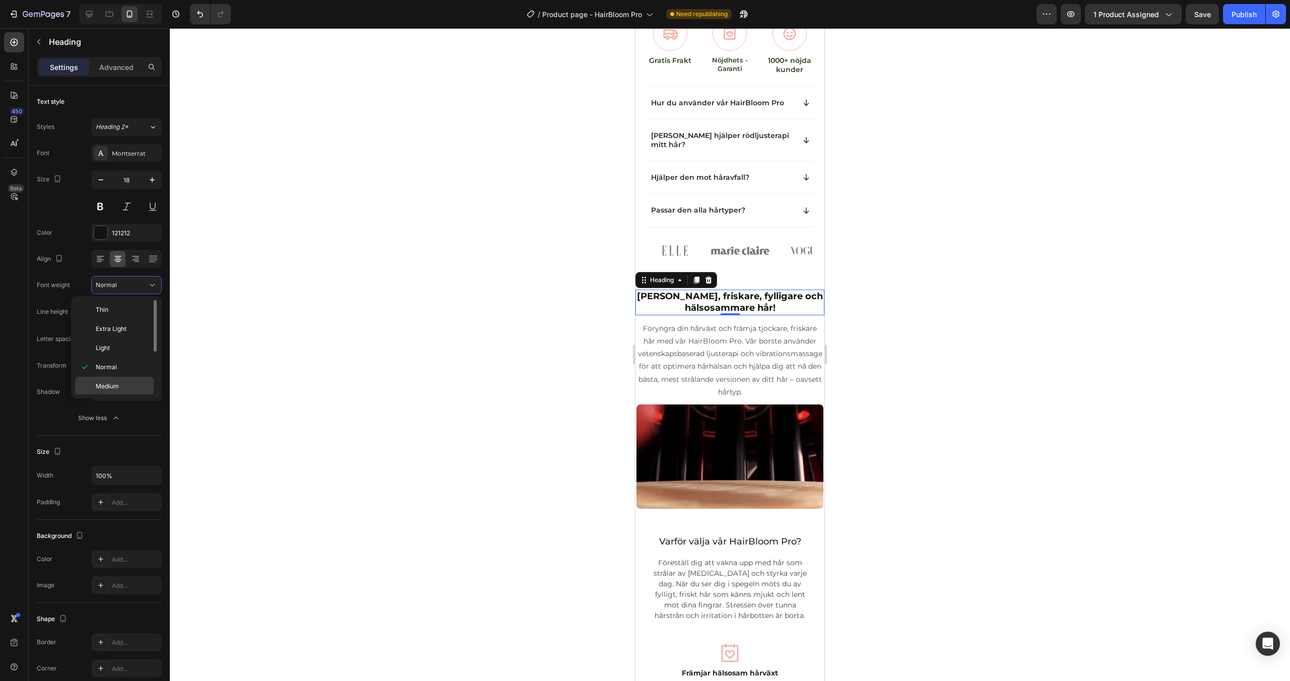
click at [113, 396] on div "Medium" at bounding box center [114, 405] width 79 height 19
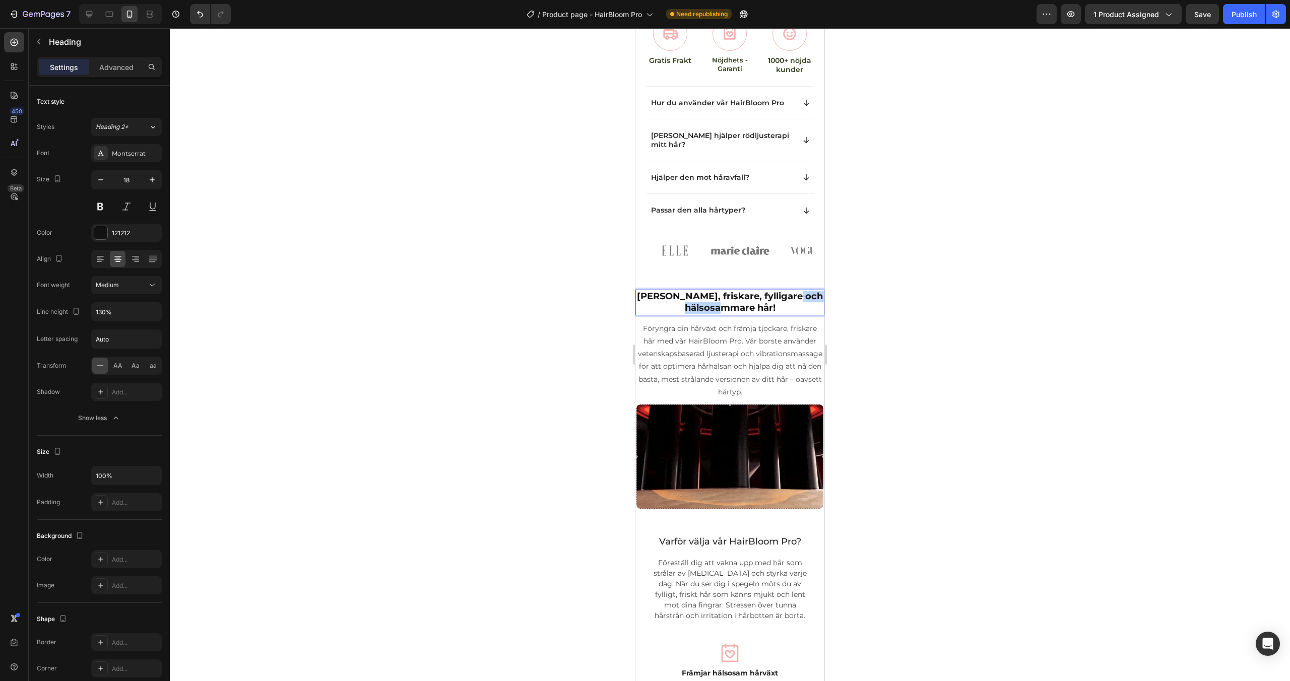
click at [721, 291] on strong "Tjockare, friskare, fylligare och hälsosammare hår!" at bounding box center [730, 302] width 186 height 23
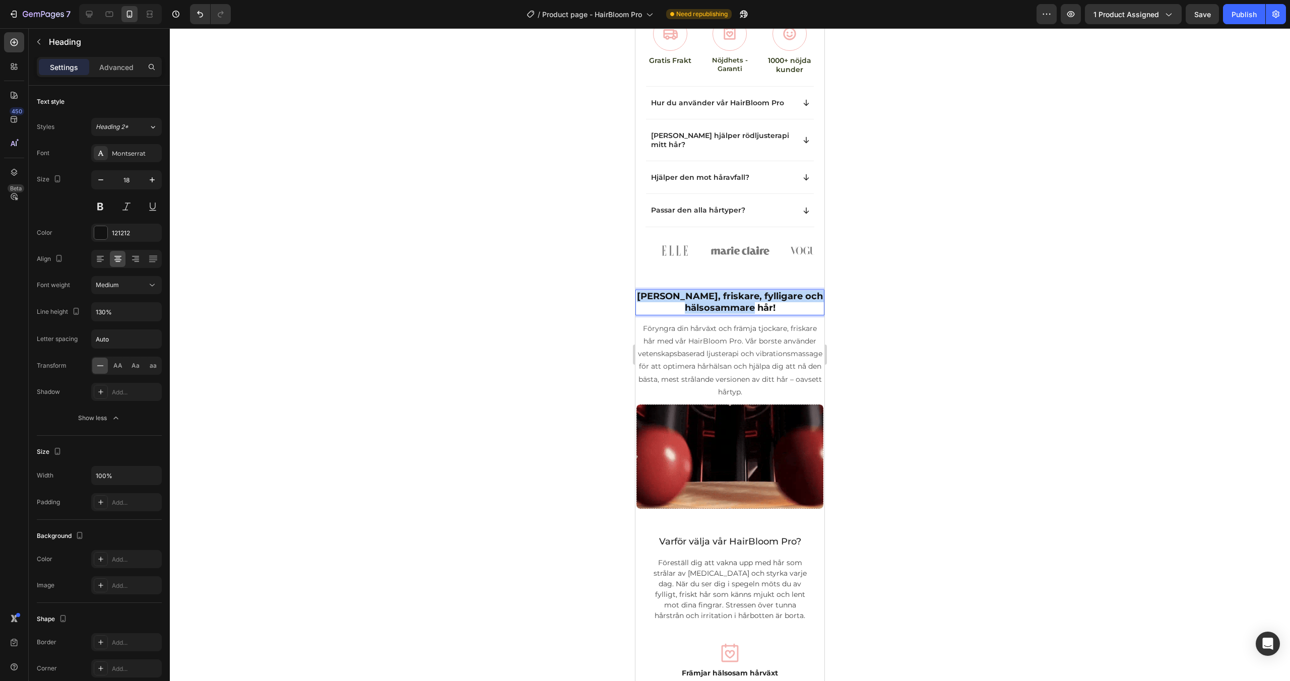
click at [721, 291] on strong "Tjockare, friskare, fylligare och hälsosammare hår!" at bounding box center [730, 302] width 186 height 23
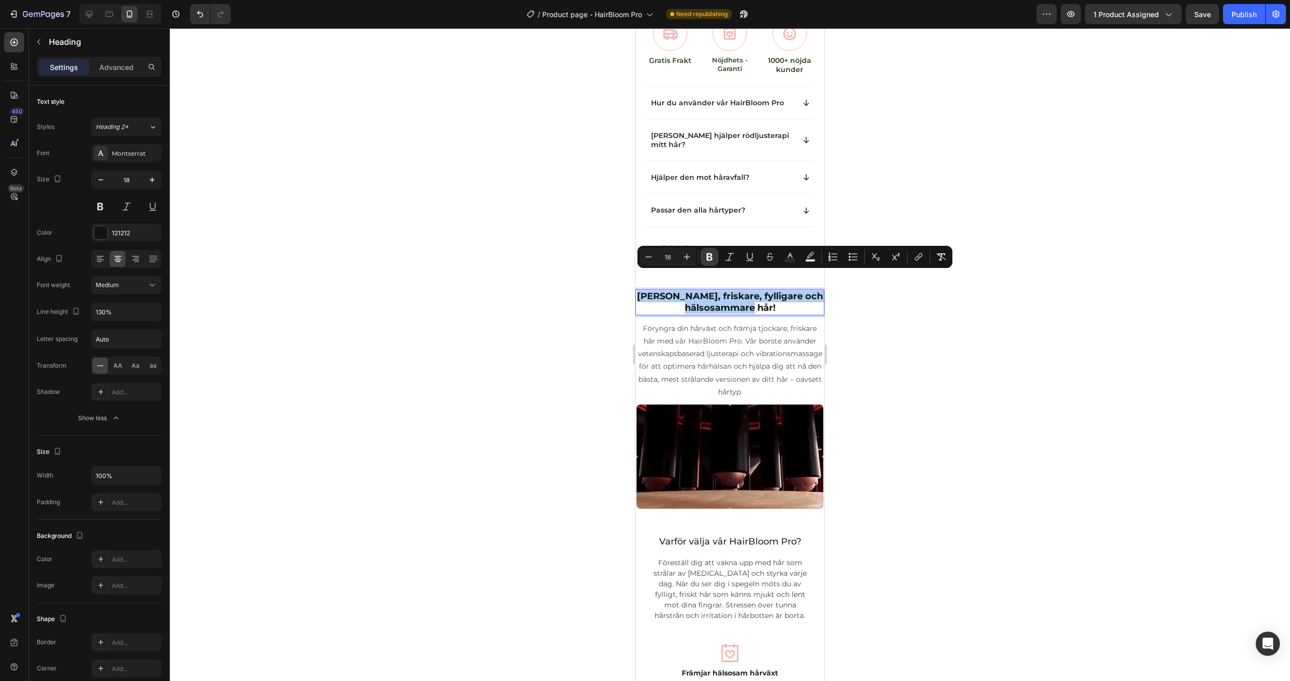
click at [706, 259] on icon "Editor contextual toolbar" at bounding box center [710, 257] width 10 height 10
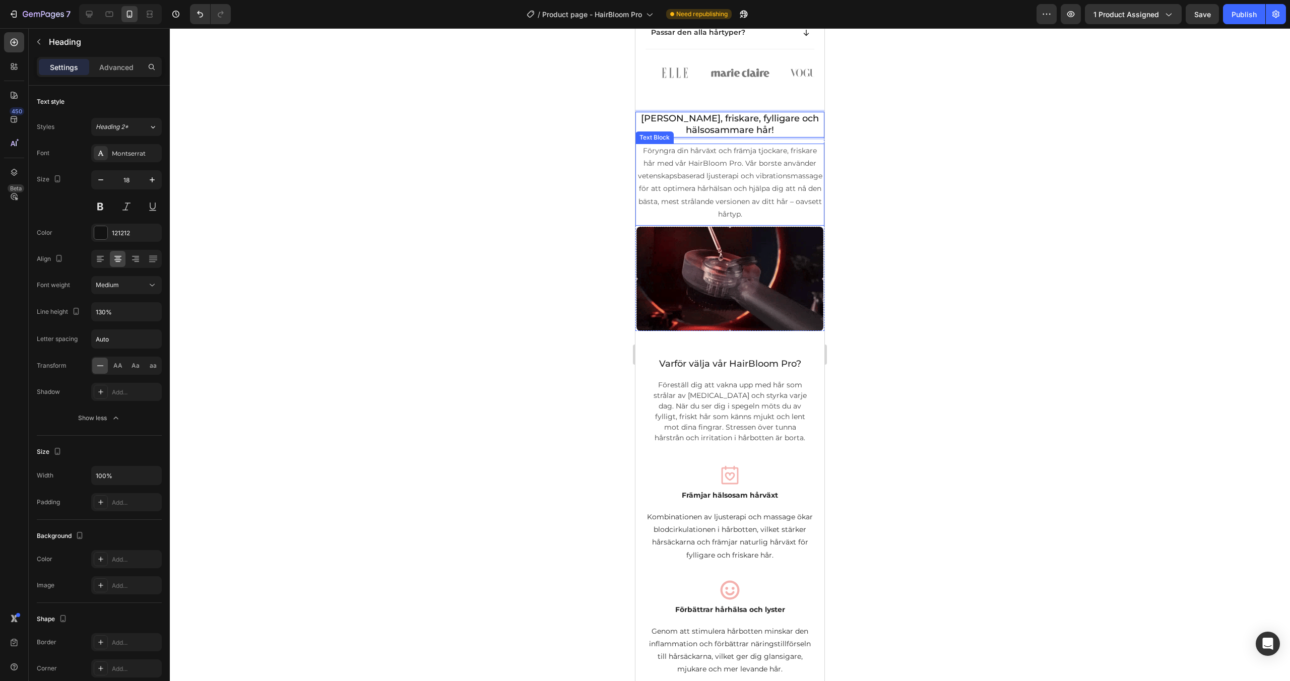
scroll to position [819, 0]
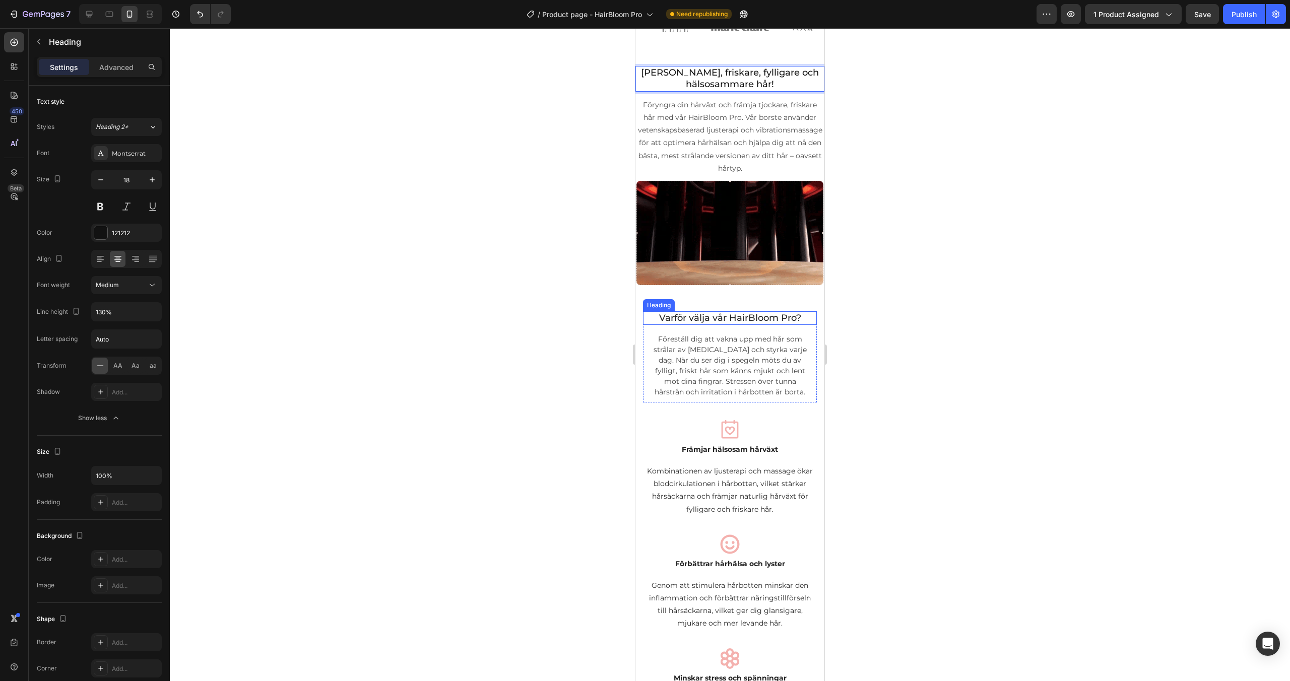
click at [713, 312] on h2 "Varför välja vår HairBloom Pro?" at bounding box center [730, 319] width 158 height 14
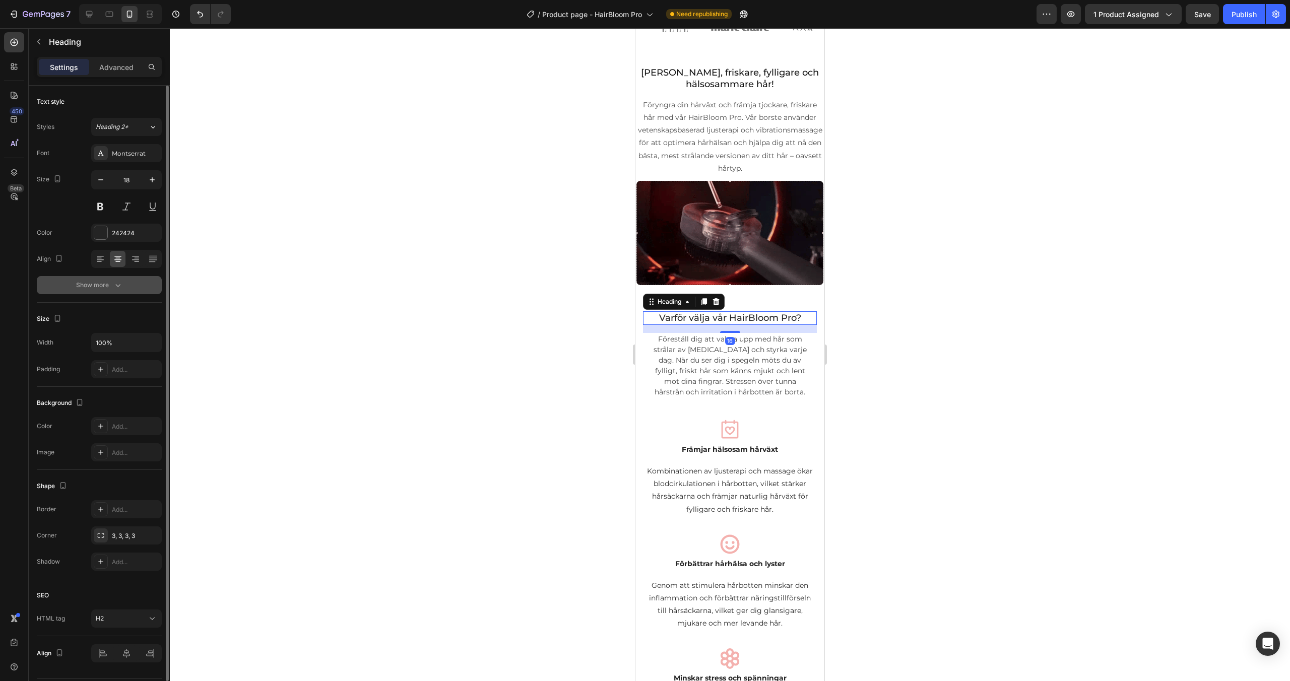
click at [102, 292] on button "Show more" at bounding box center [99, 285] width 125 height 18
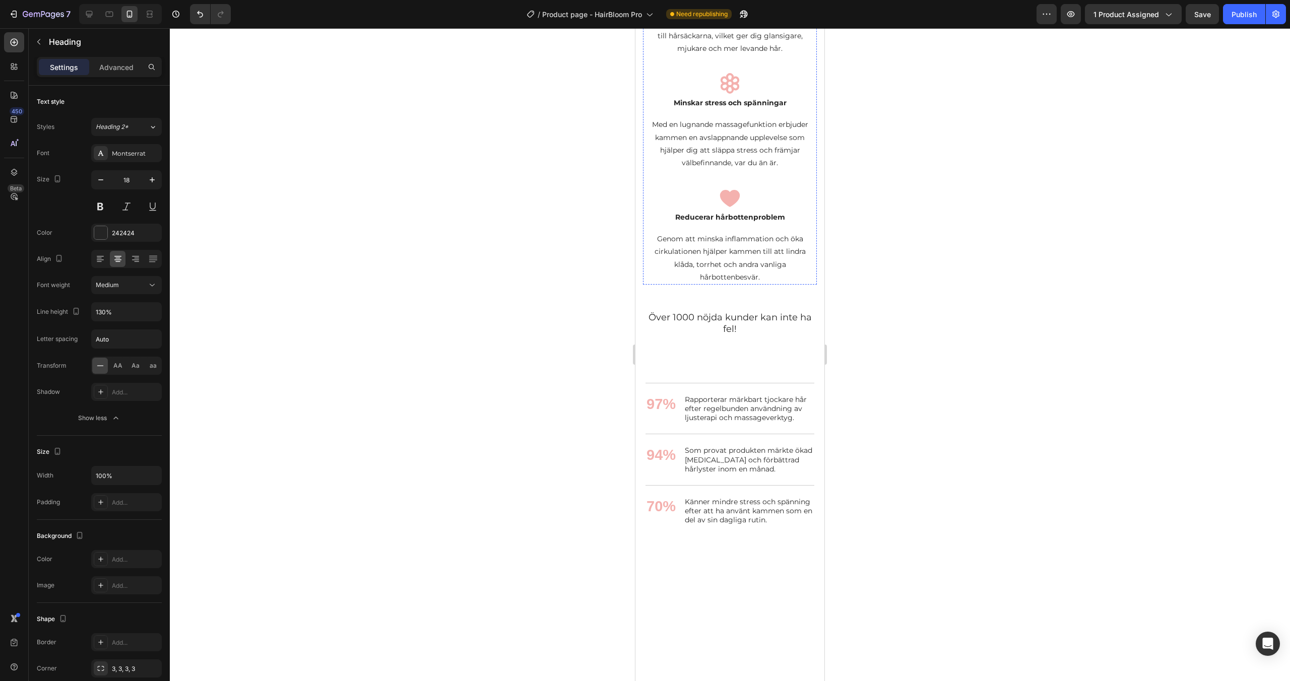
scroll to position [1415, 0]
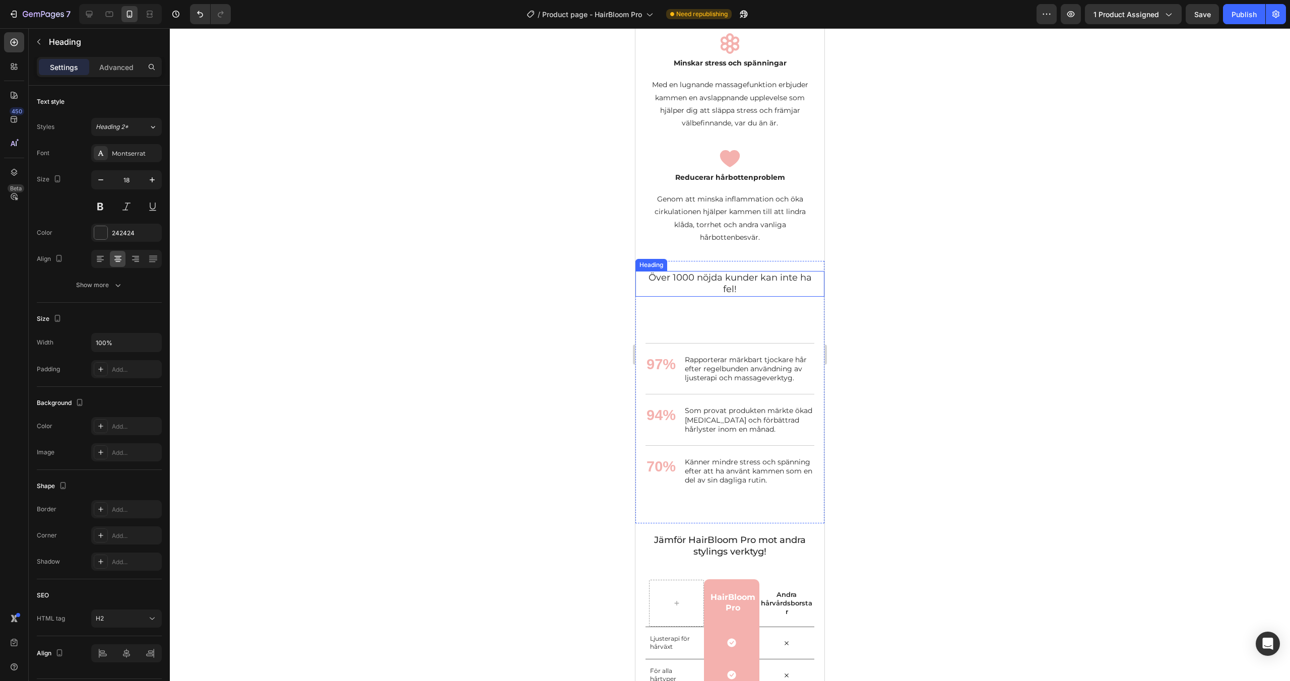
click at [731, 288] on h2 "Över 1000 nöjda kunder kan inte ha fel!" at bounding box center [730, 284] width 169 height 26
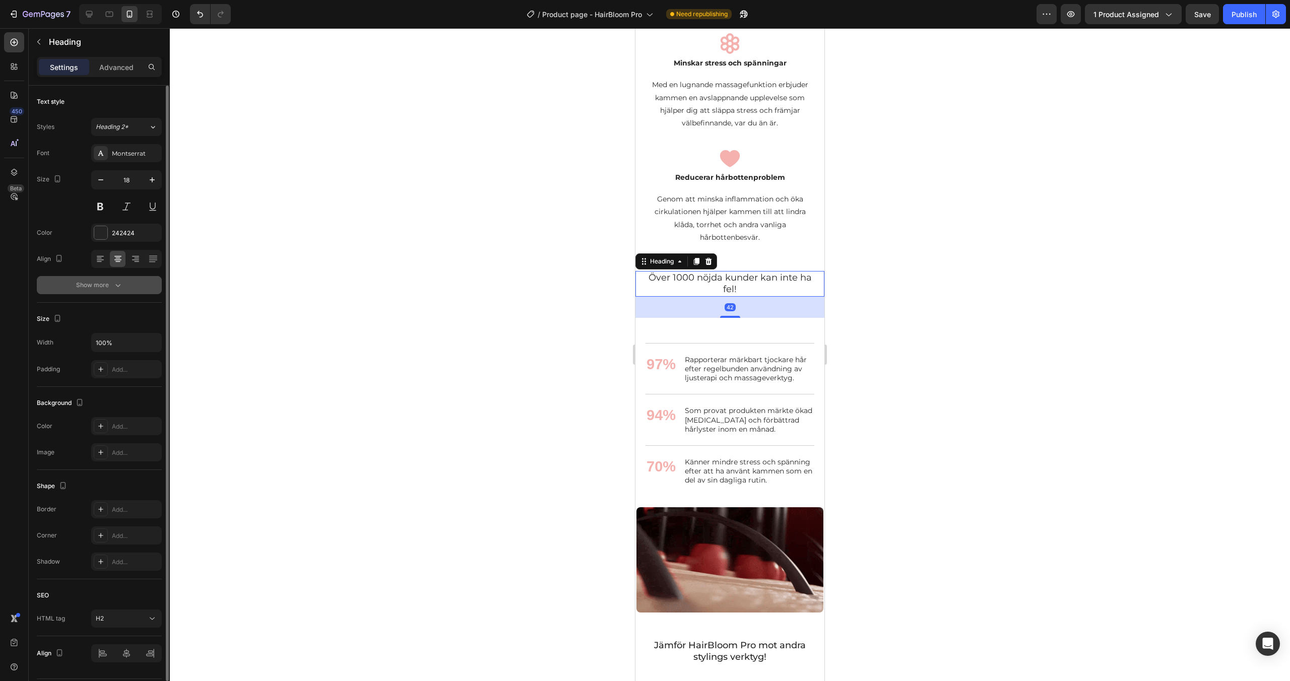
click at [103, 277] on button "Show more" at bounding box center [99, 285] width 125 height 18
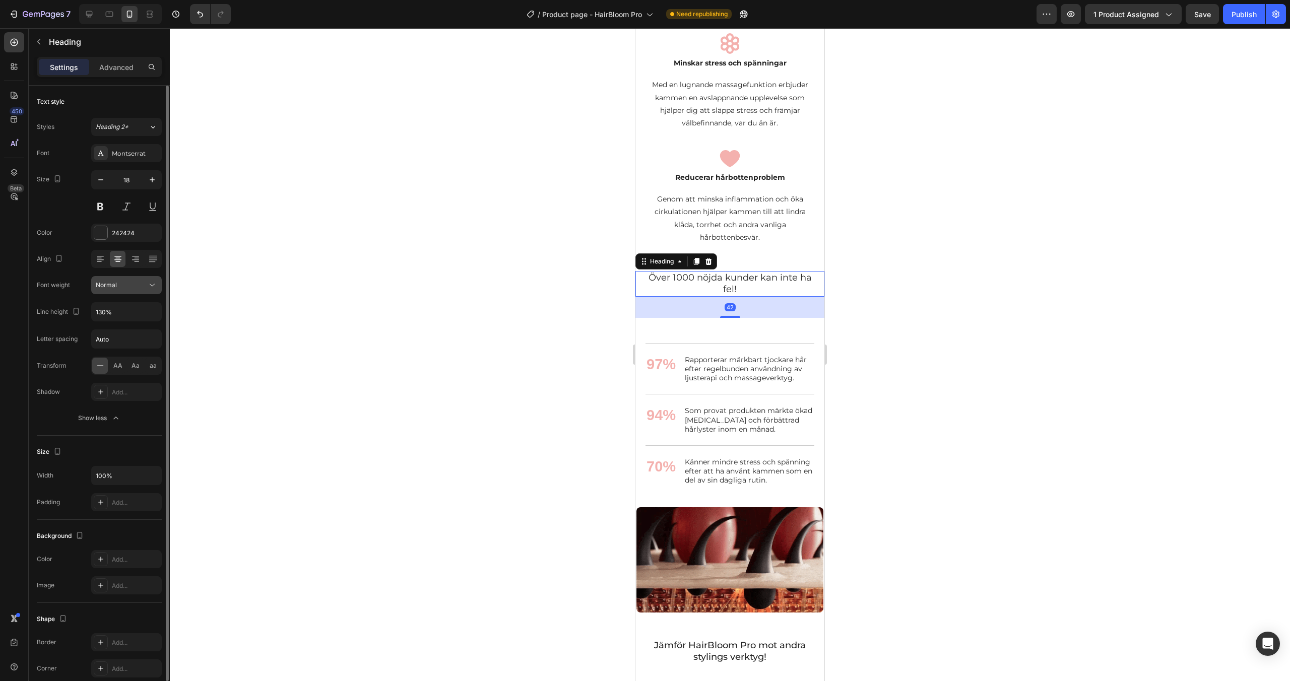
click at [115, 279] on button "Normal" at bounding box center [126, 285] width 71 height 18
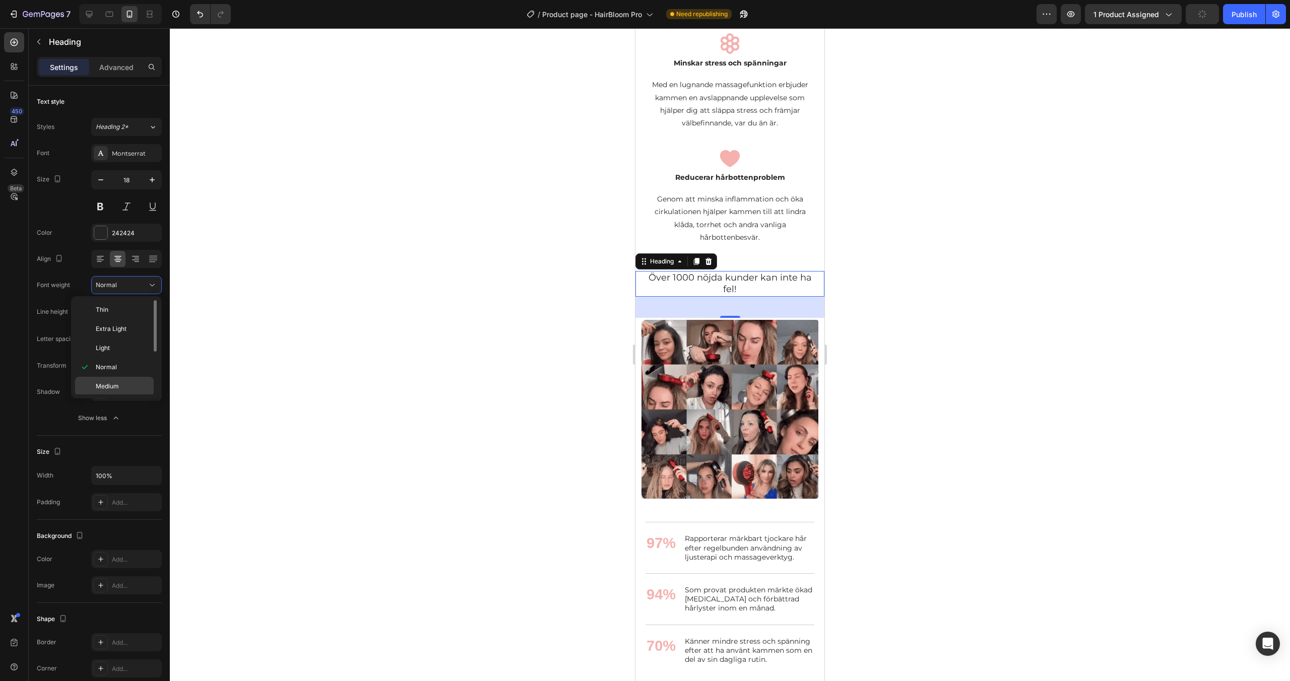
click at [114, 384] on span "Medium" at bounding box center [107, 386] width 23 height 9
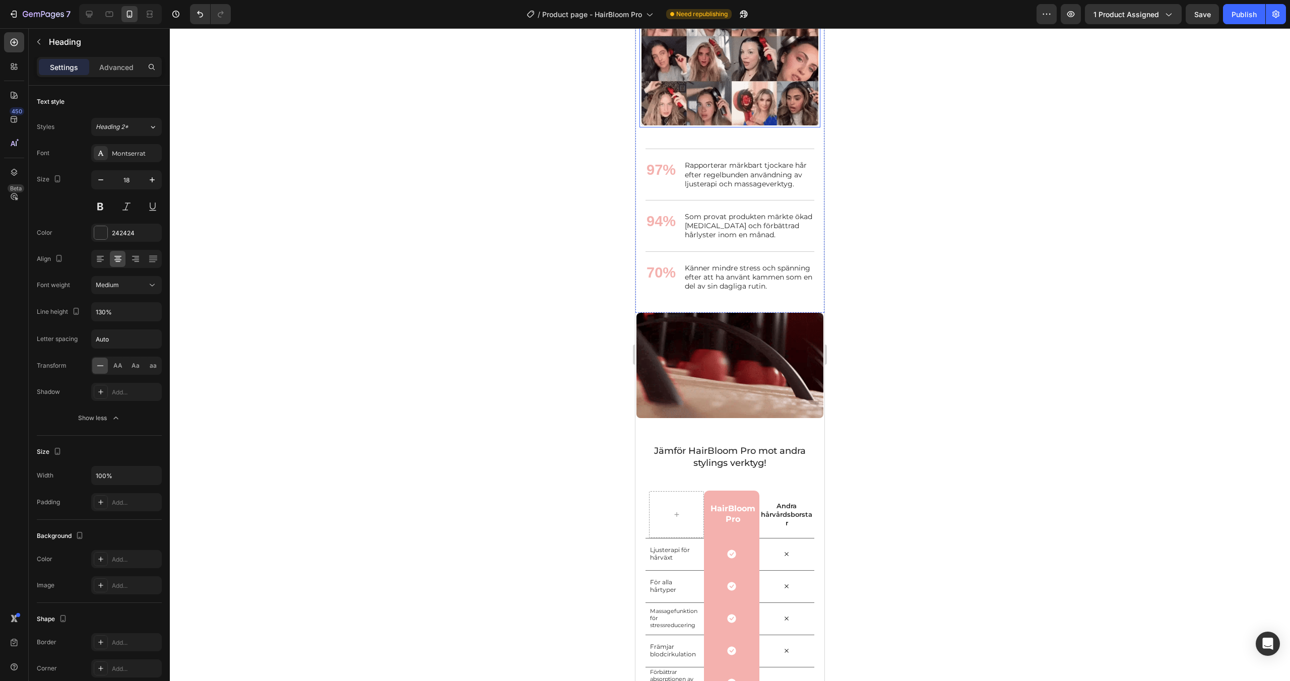
scroll to position [1830, 0]
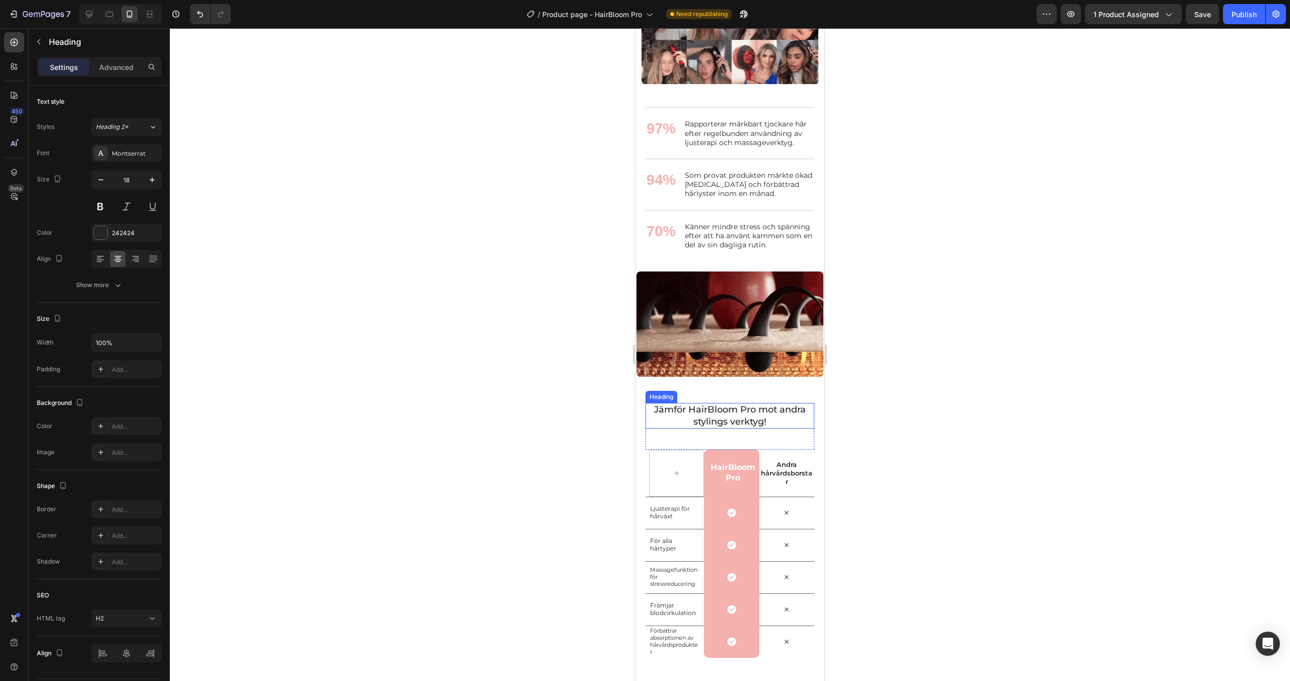
click at [725, 419] on h2 "Jämför HairBloom Pro mot andra stylings verktyg!" at bounding box center [730, 416] width 169 height 26
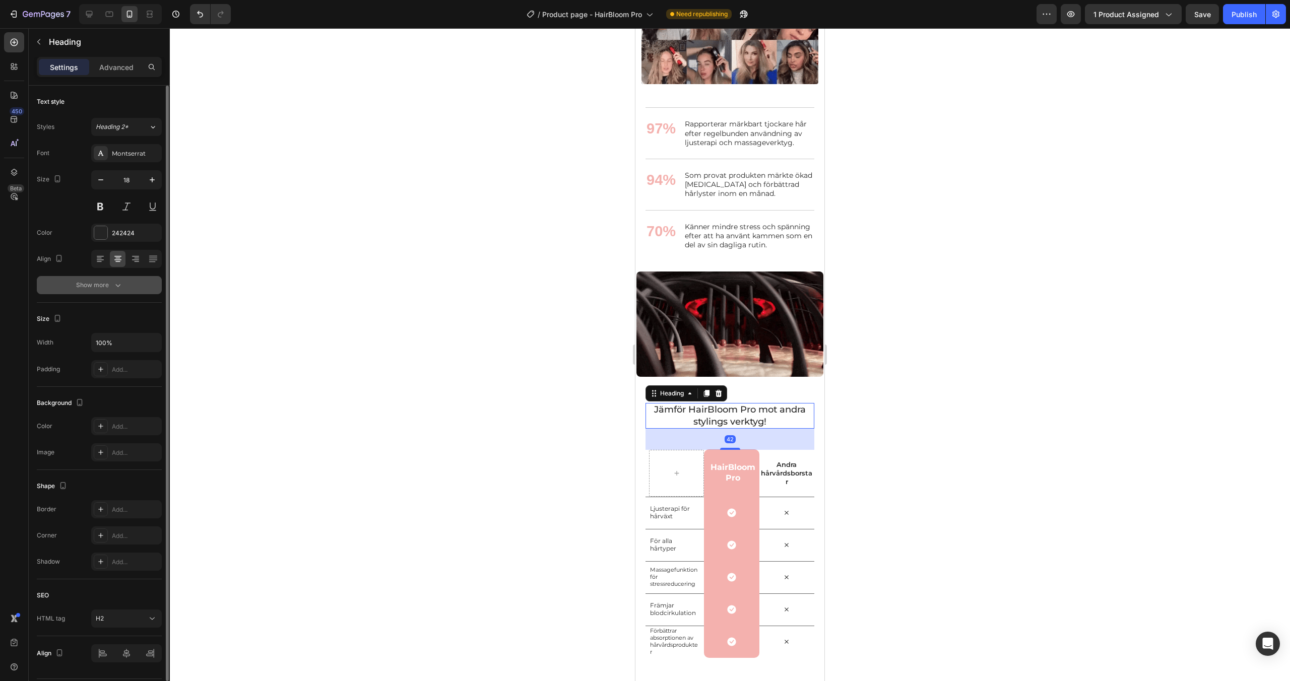
click at [115, 278] on button "Show more" at bounding box center [99, 285] width 125 height 18
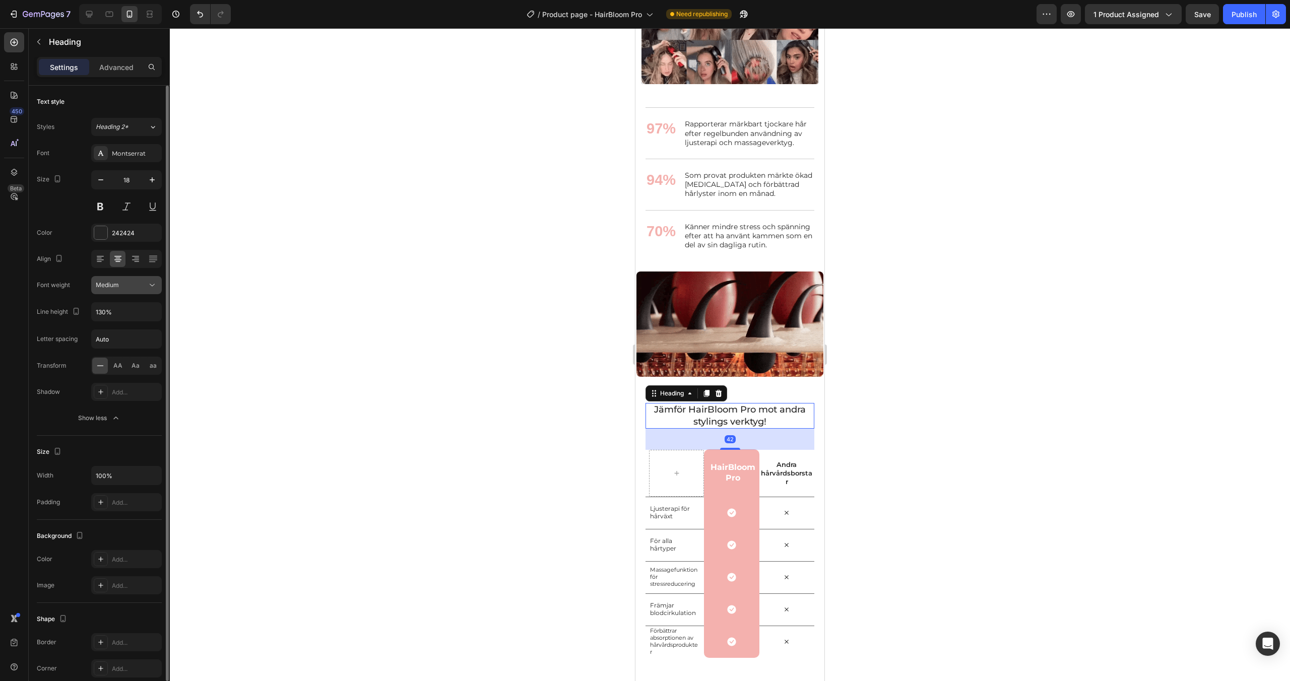
click at [128, 279] on button "Medium" at bounding box center [126, 285] width 71 height 18
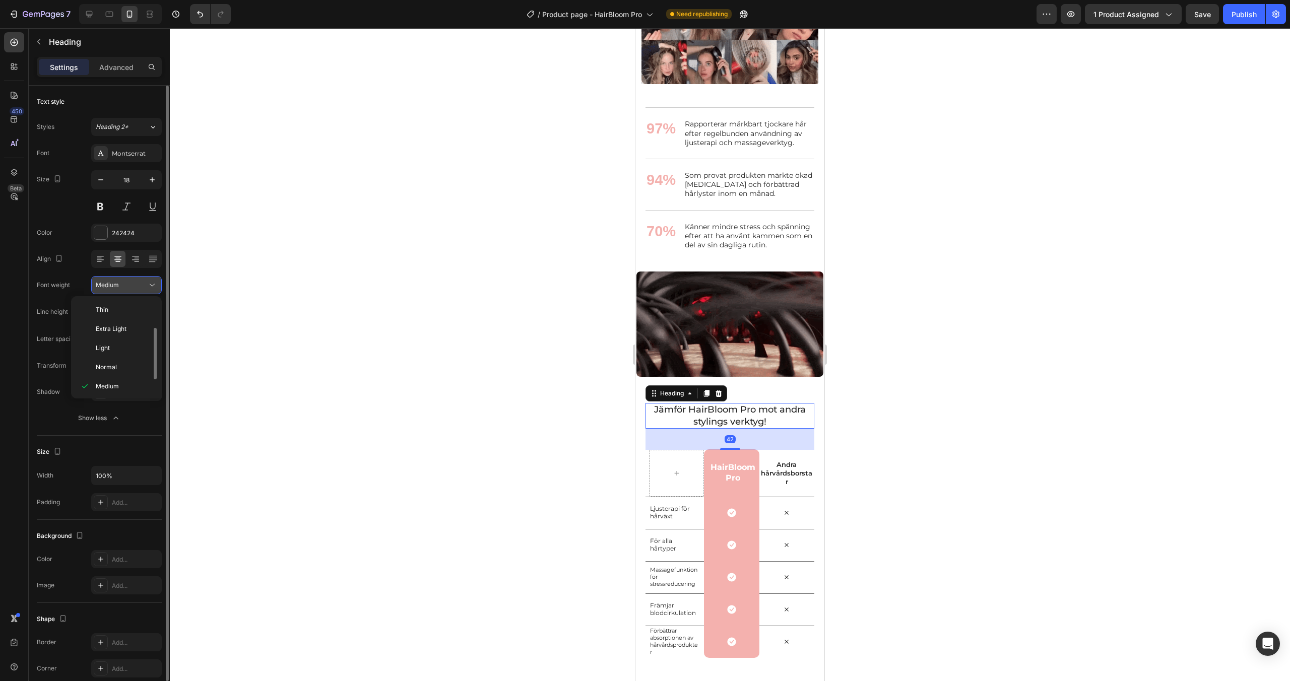
scroll to position [18, 0]
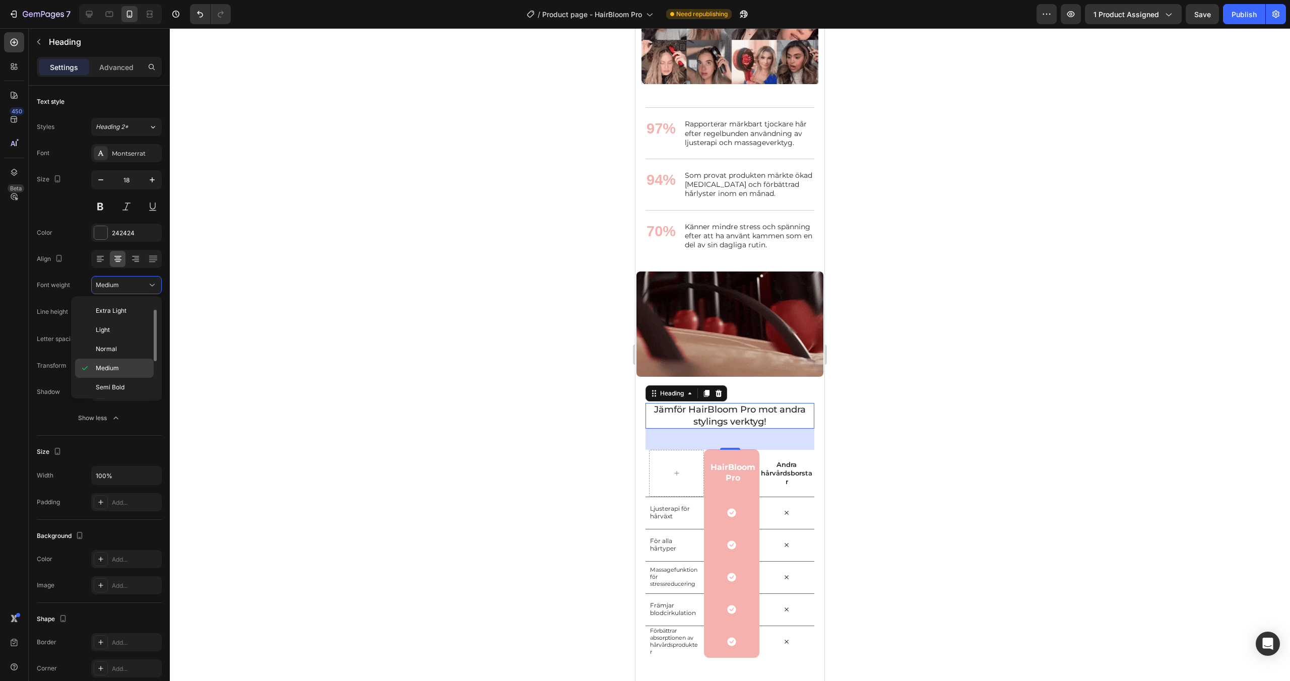
click at [114, 367] on span "Medium" at bounding box center [107, 368] width 23 height 9
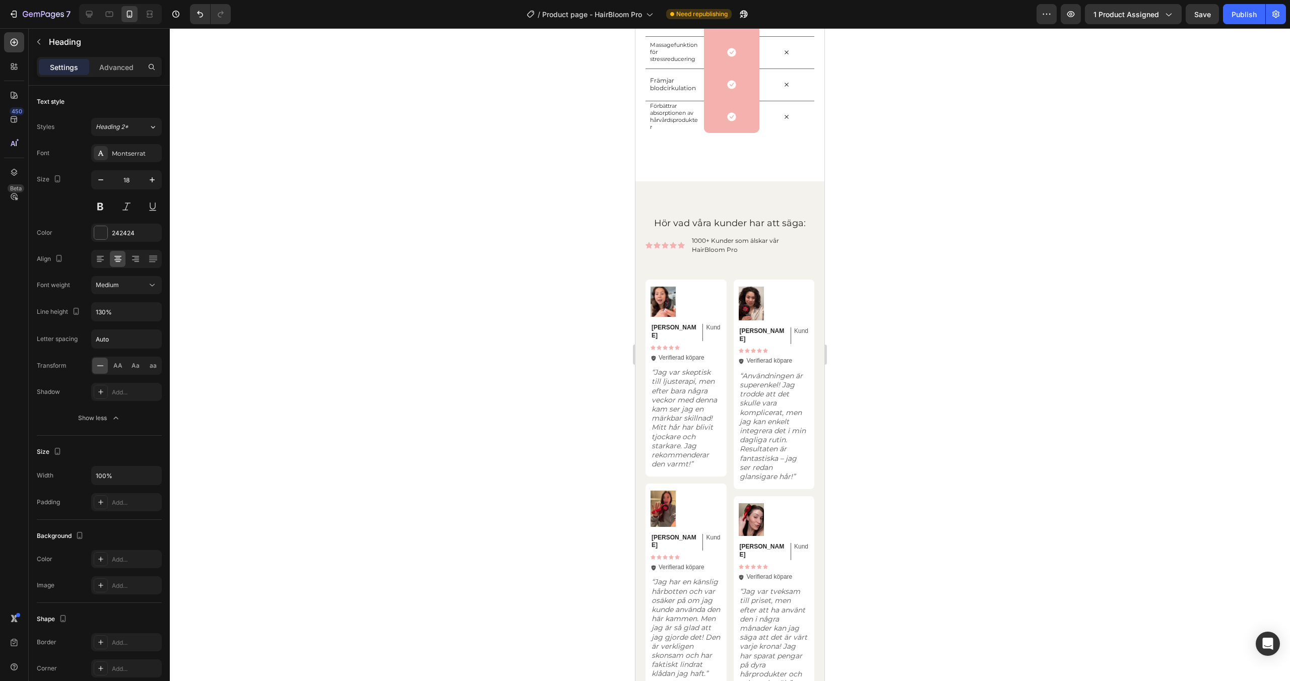
scroll to position [2389, 0]
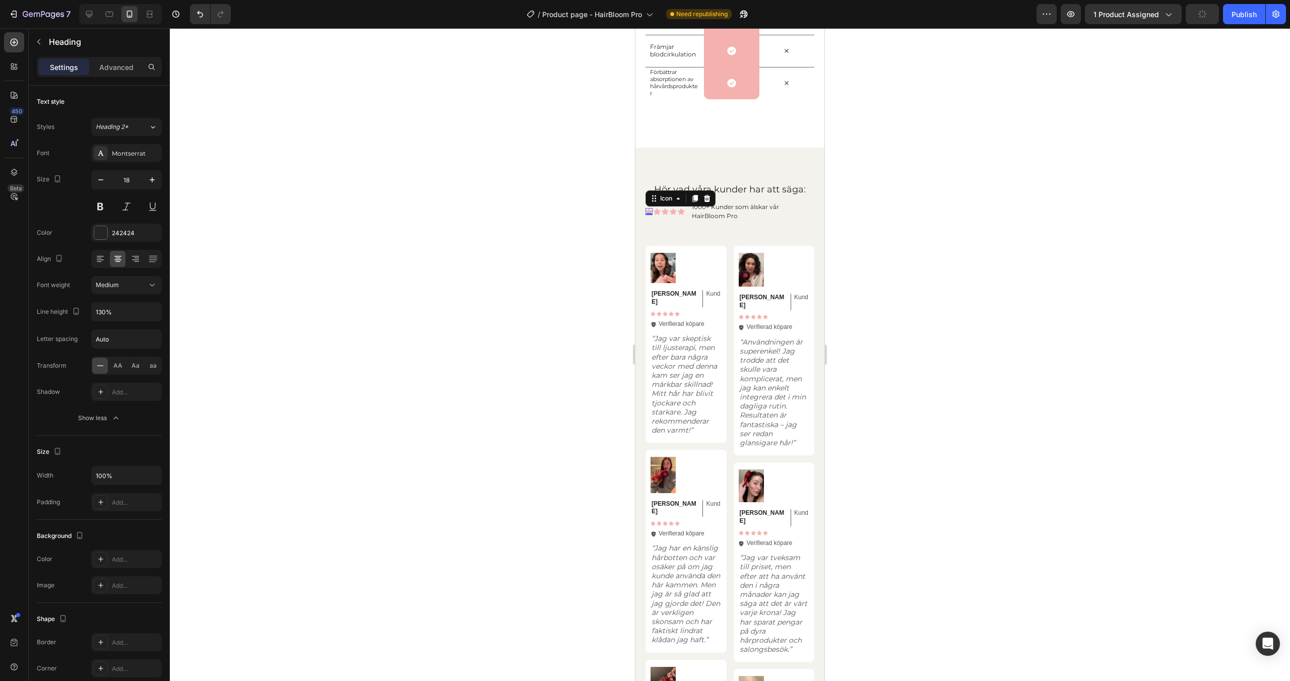
click at [649, 215] on div "Icon 0" at bounding box center [649, 211] width 7 height 7
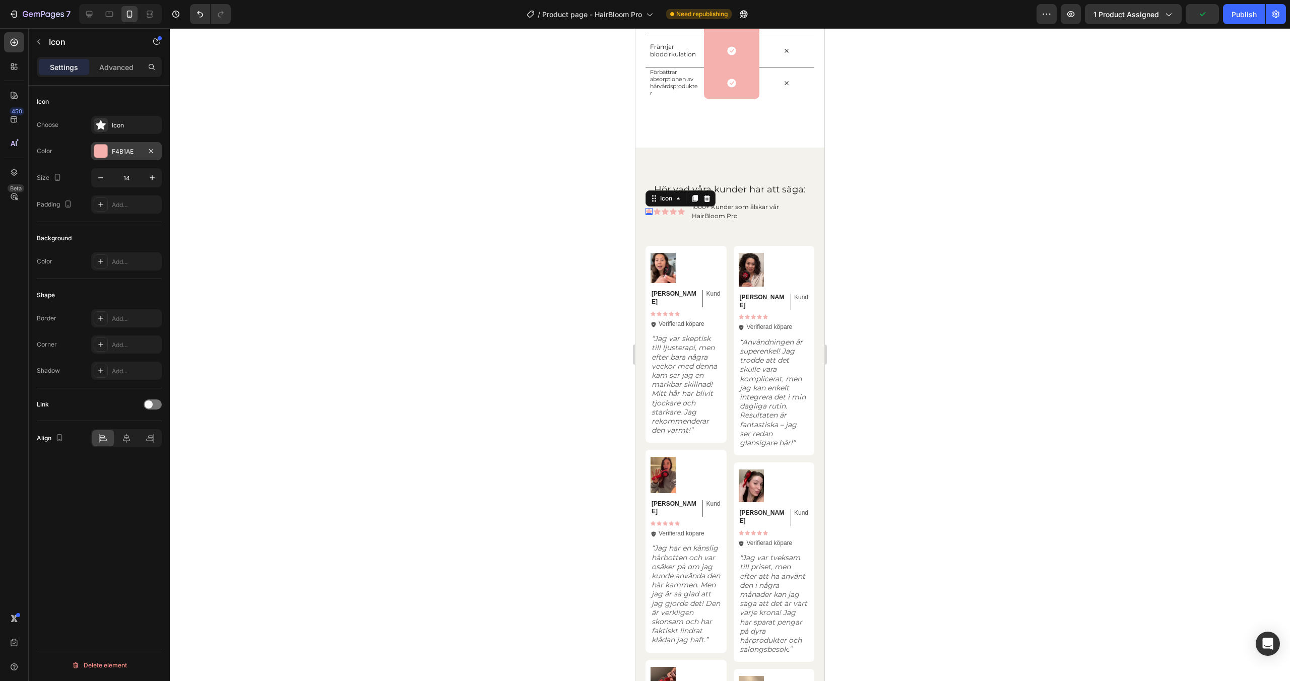
click at [105, 147] on div at bounding box center [100, 151] width 13 height 13
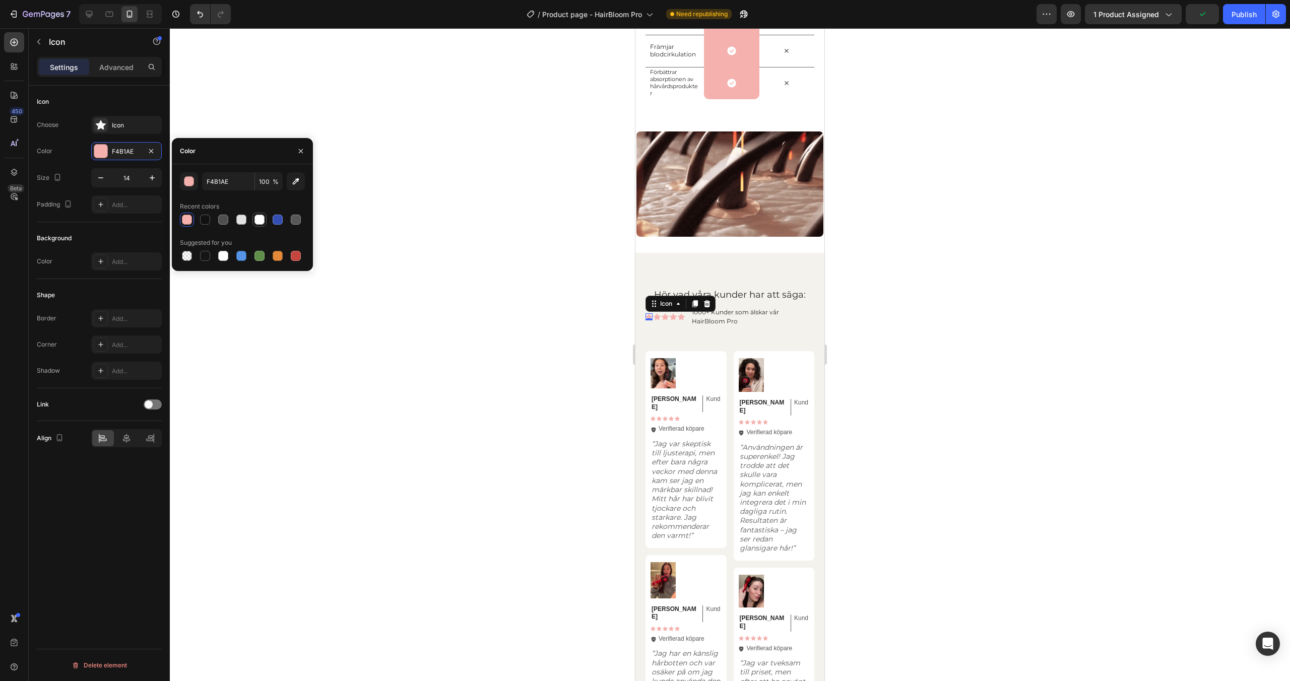
click at [256, 219] on div at bounding box center [260, 220] width 10 height 10
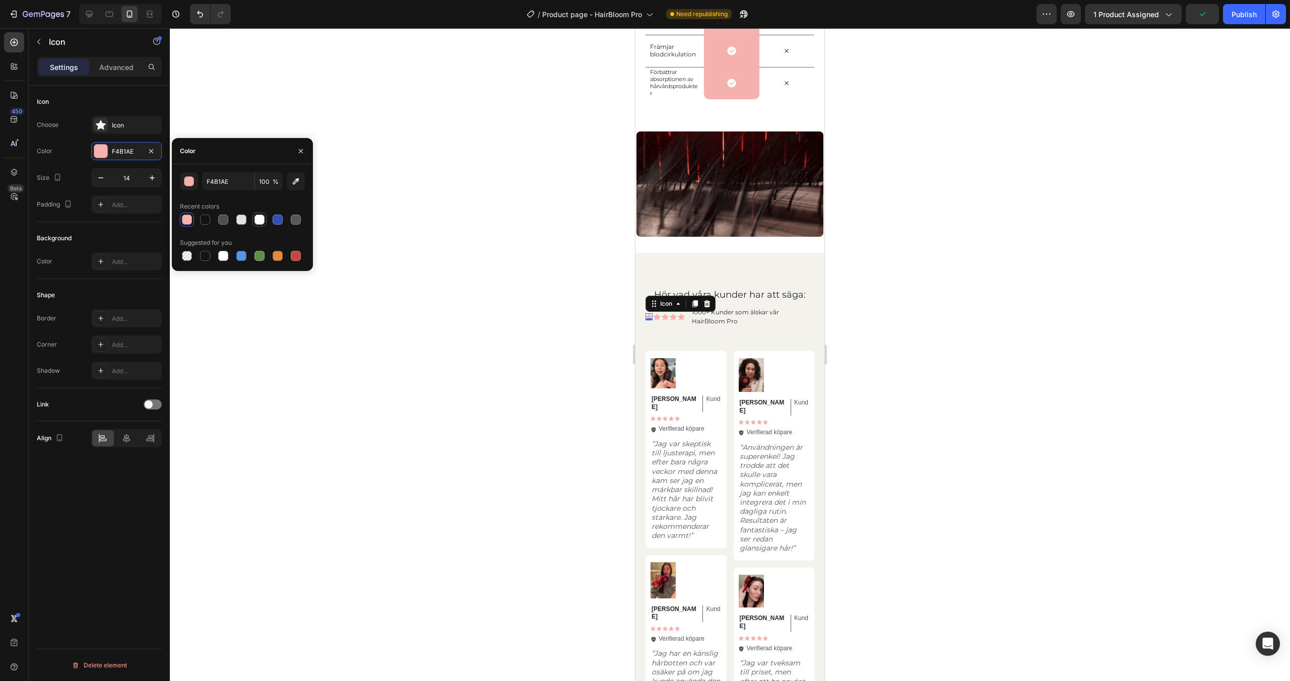
type input "FFFFFF"
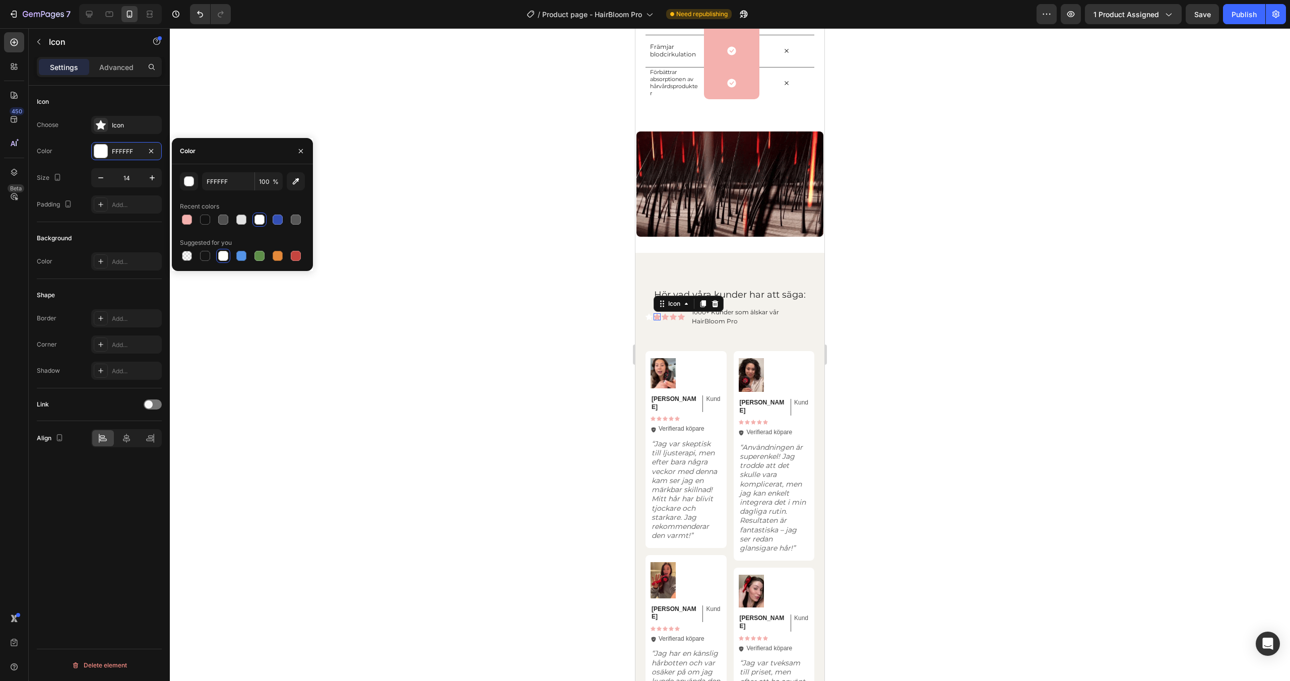
click at [657, 318] on div "Icon 0" at bounding box center [657, 317] width 7 height 7
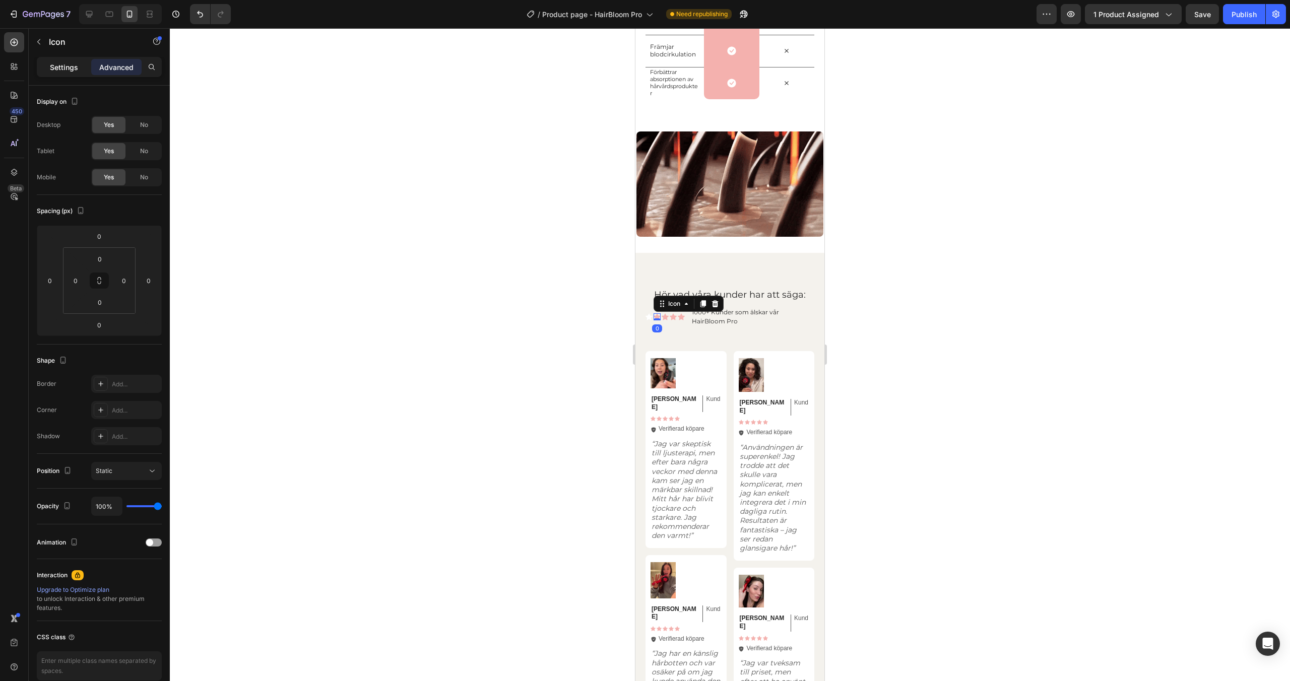
click at [62, 70] on p "Settings" at bounding box center [64, 67] width 28 height 11
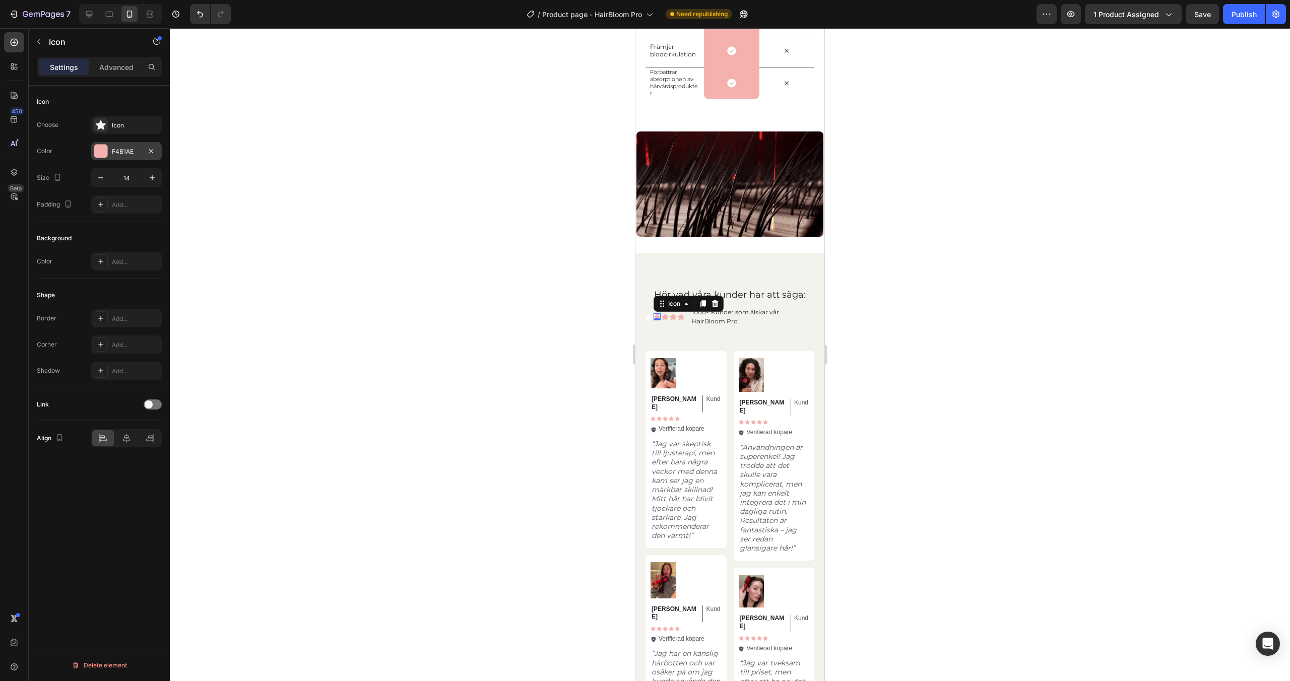
click at [104, 153] on div at bounding box center [100, 151] width 13 height 13
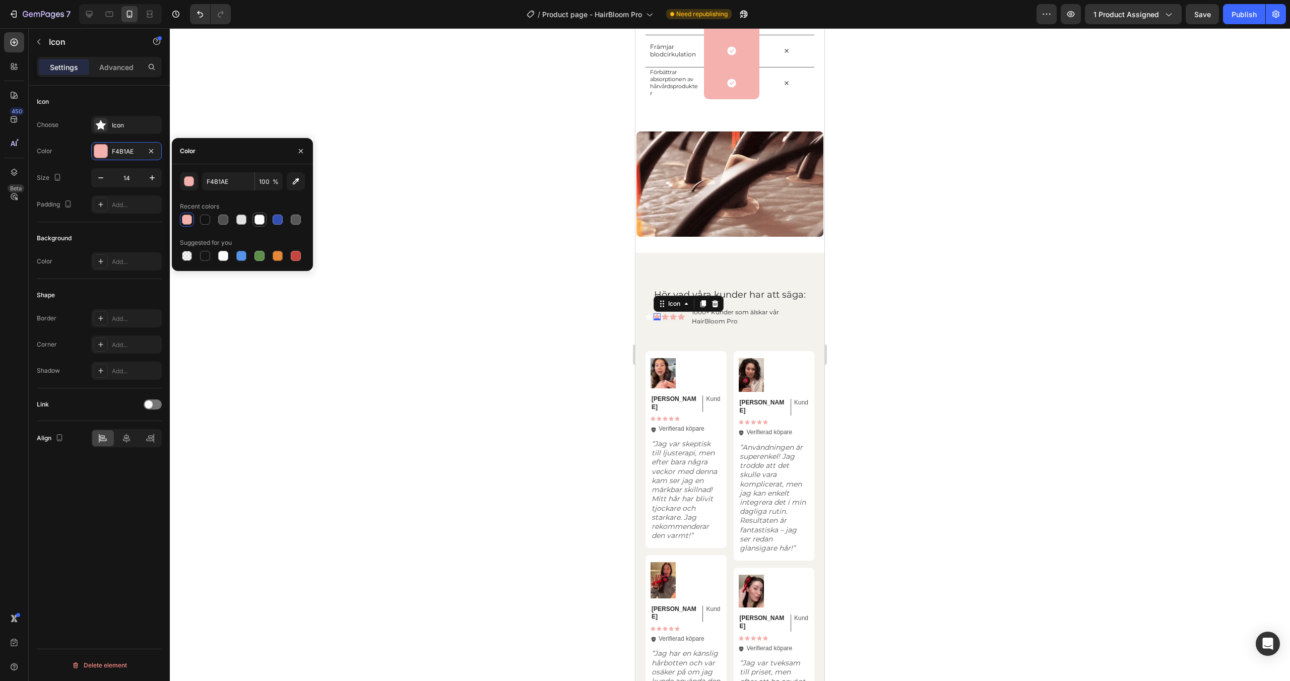
click at [257, 225] on div at bounding box center [260, 220] width 12 height 12
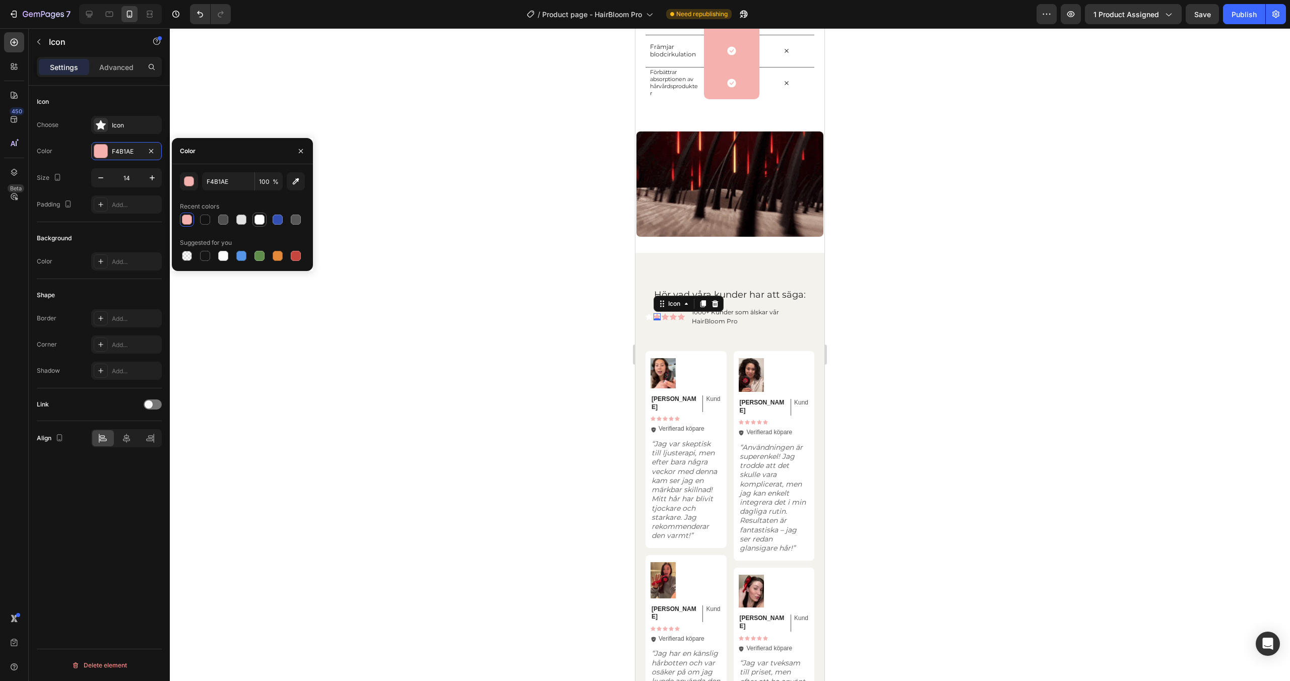
type input "FFFFFF"
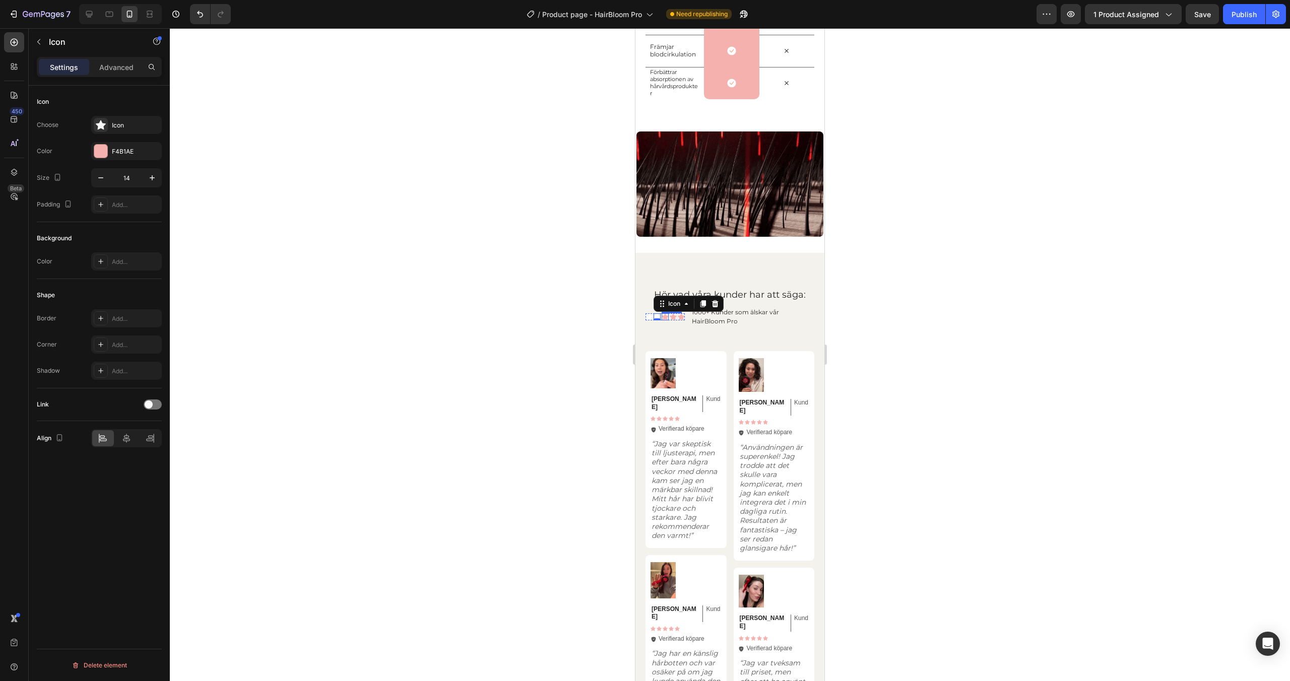
click at [666, 317] on div "Icon" at bounding box center [665, 317] width 7 height 7
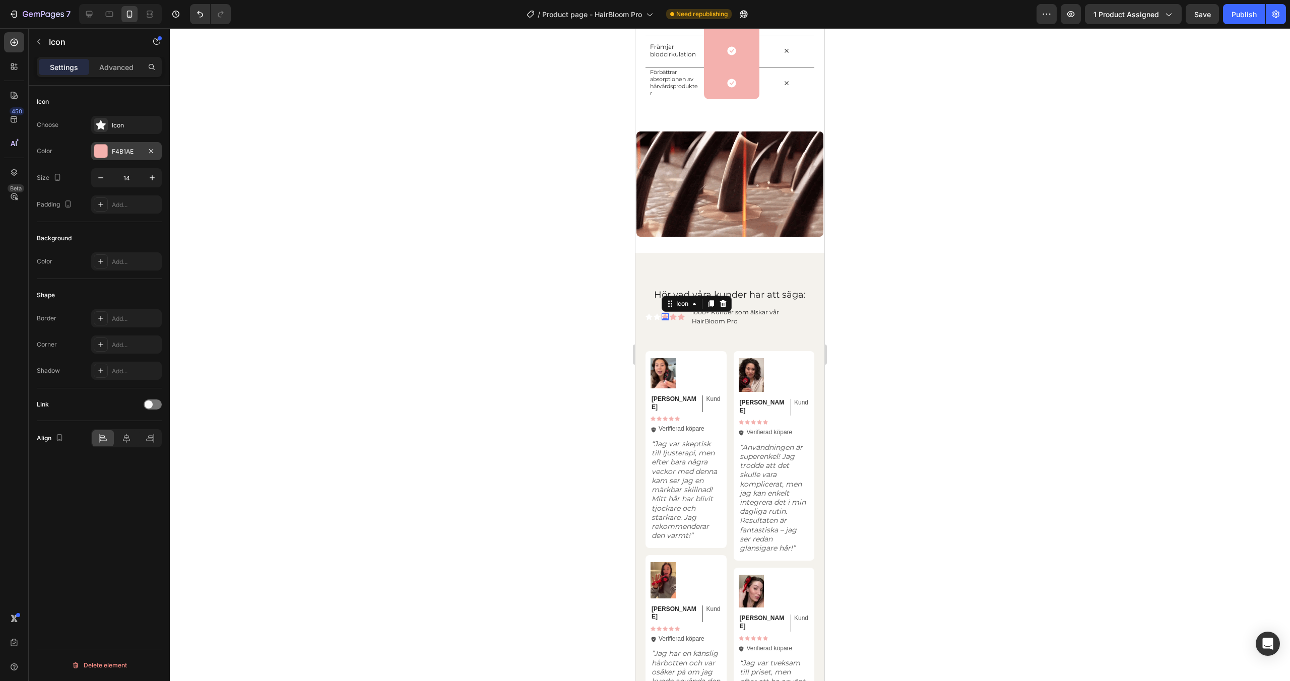
click at [109, 149] on div "F4B1AE" at bounding box center [126, 151] width 71 height 18
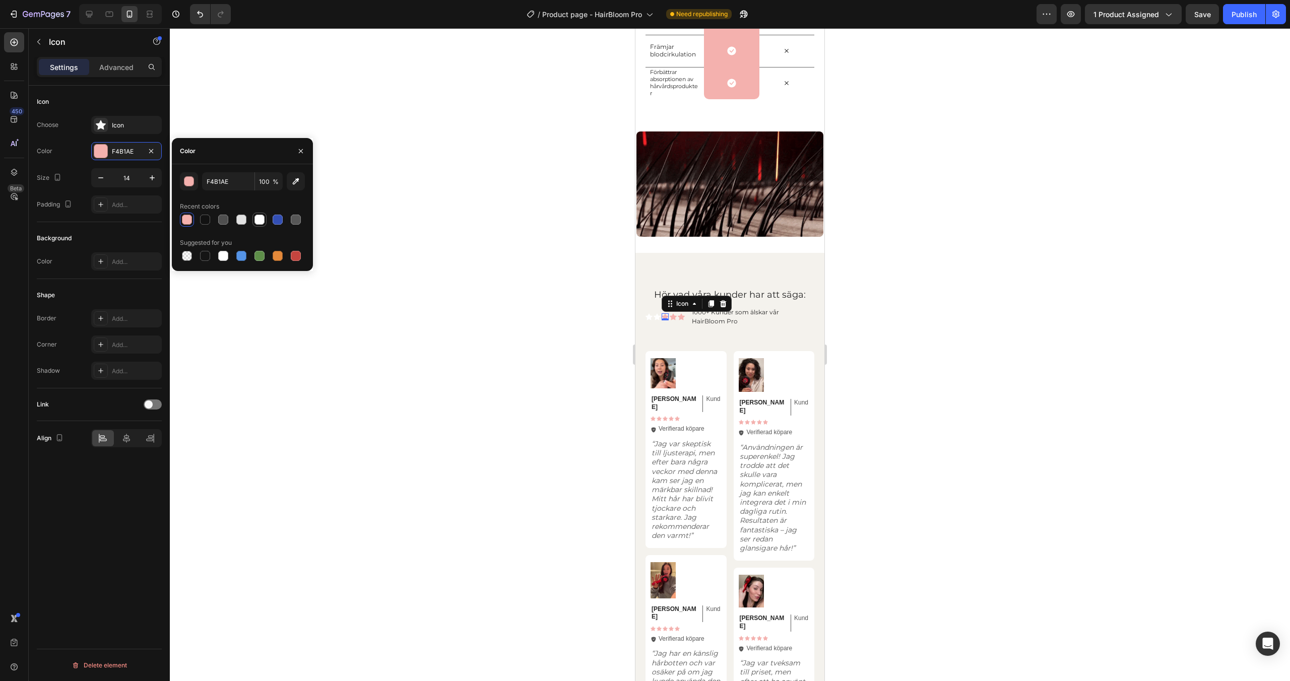
click at [261, 217] on div at bounding box center [260, 220] width 10 height 10
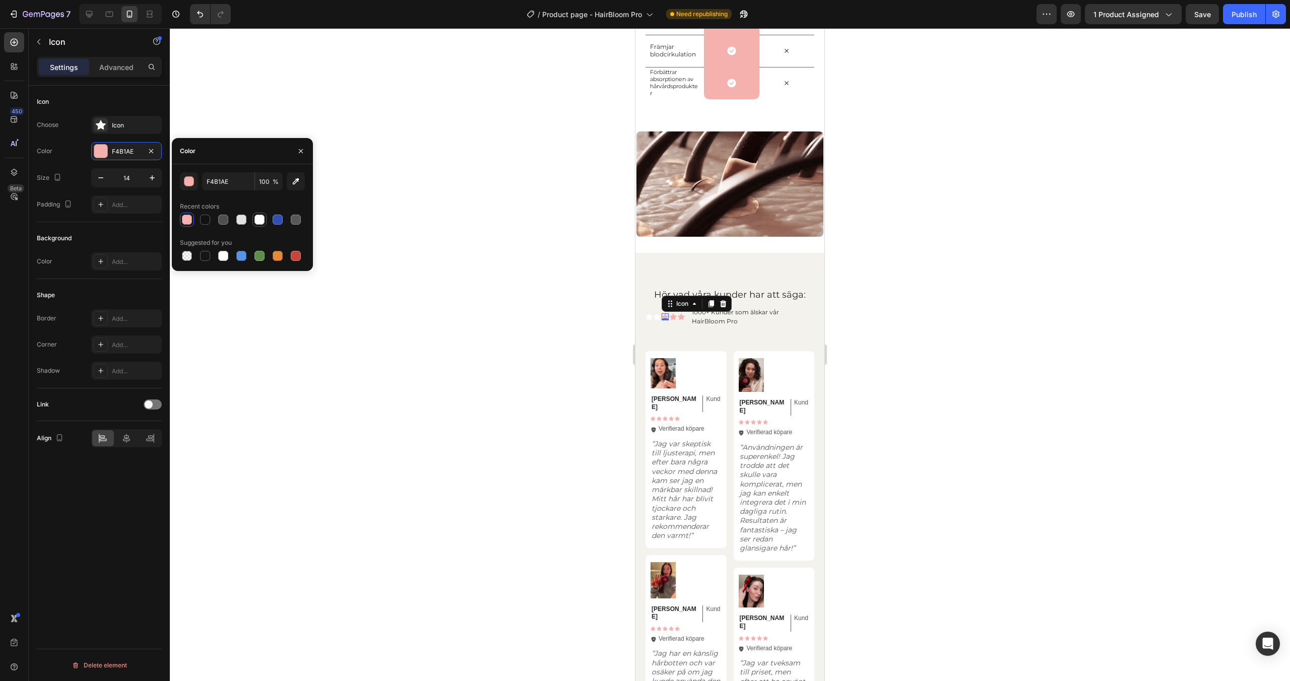
type input "FFFFFF"
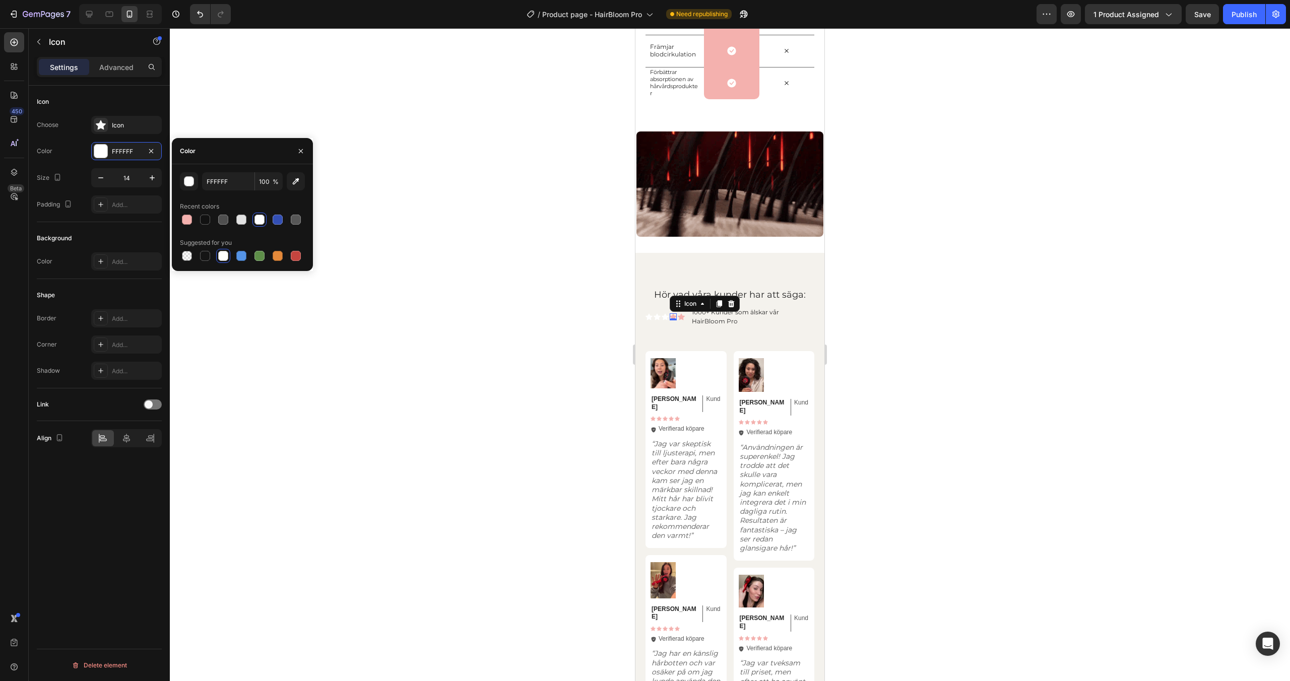
click at [673, 317] on div "Icon 0" at bounding box center [673, 317] width 7 height 7
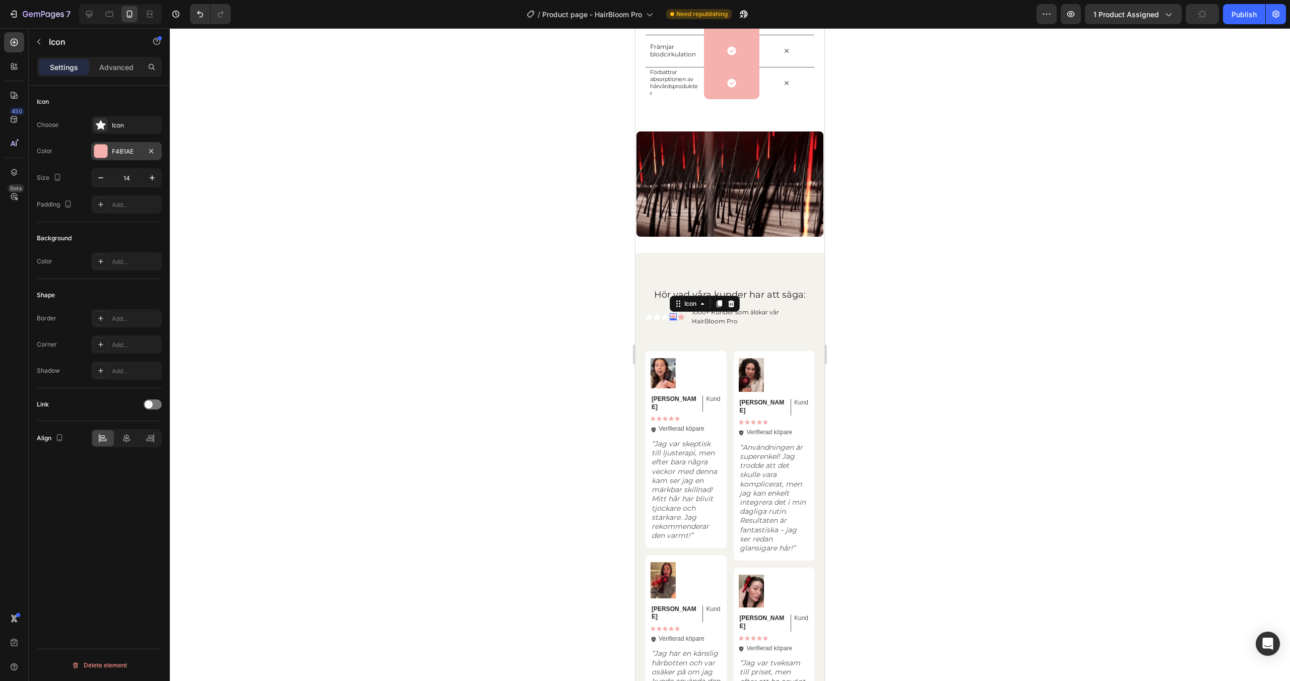
click at [110, 153] on div "F4B1AE" at bounding box center [126, 151] width 71 height 18
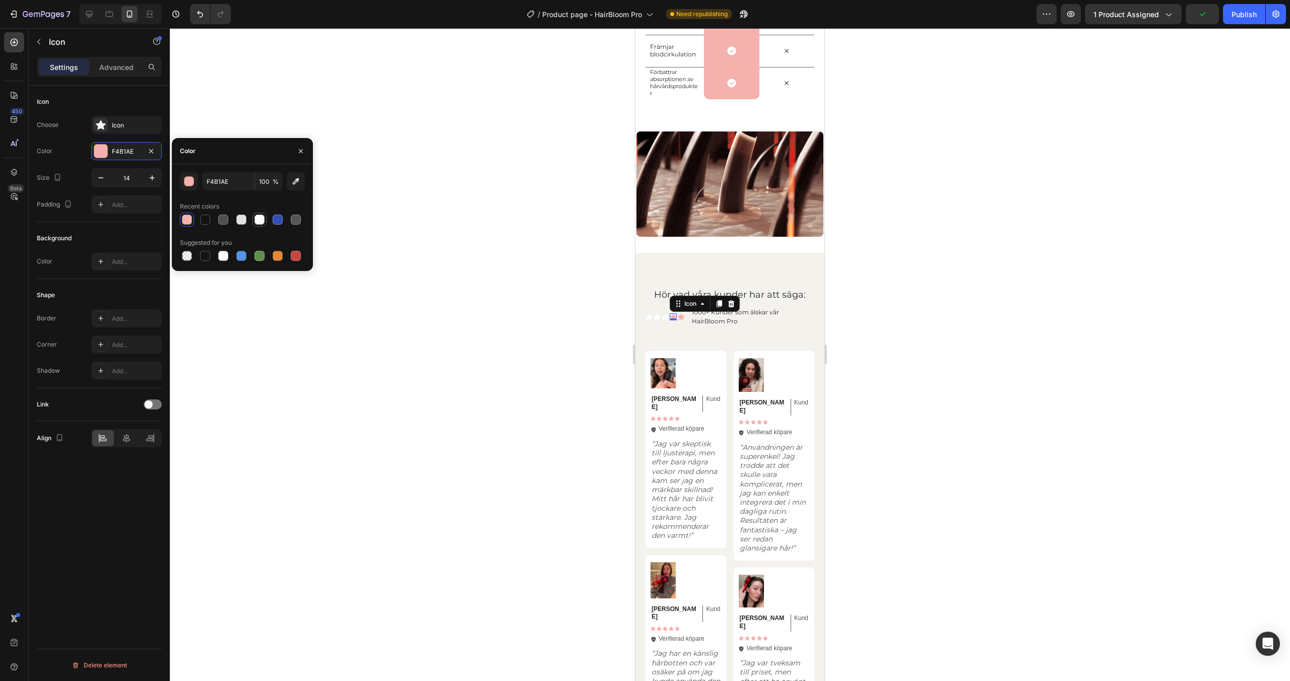
click at [256, 222] on div at bounding box center [260, 220] width 10 height 10
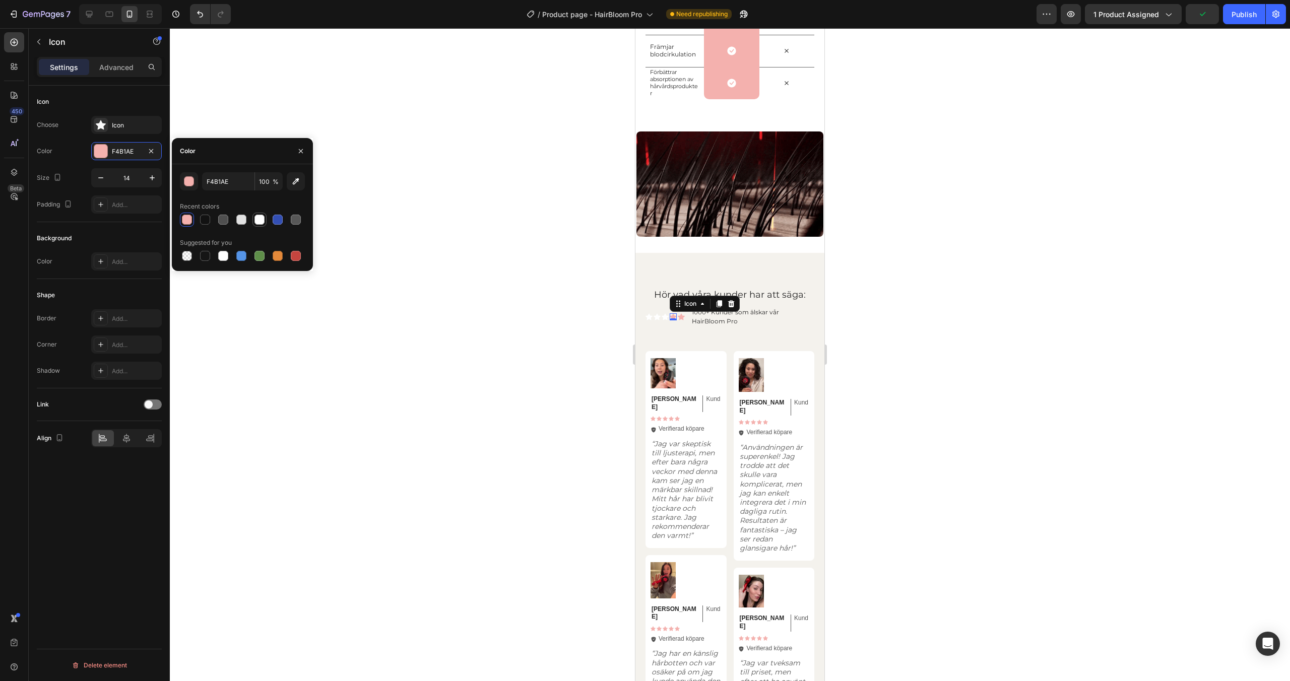
type input "FFFFFF"
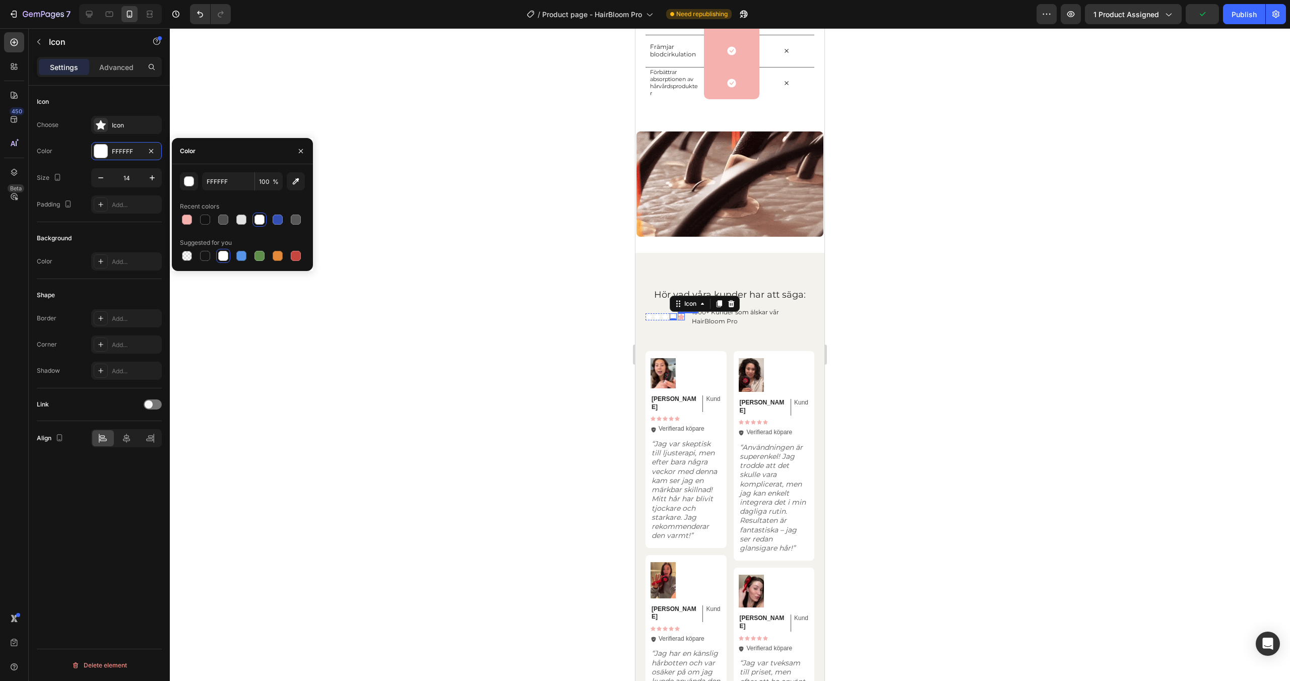
click at [683, 319] on div "Icon" at bounding box center [681, 317] width 7 height 7
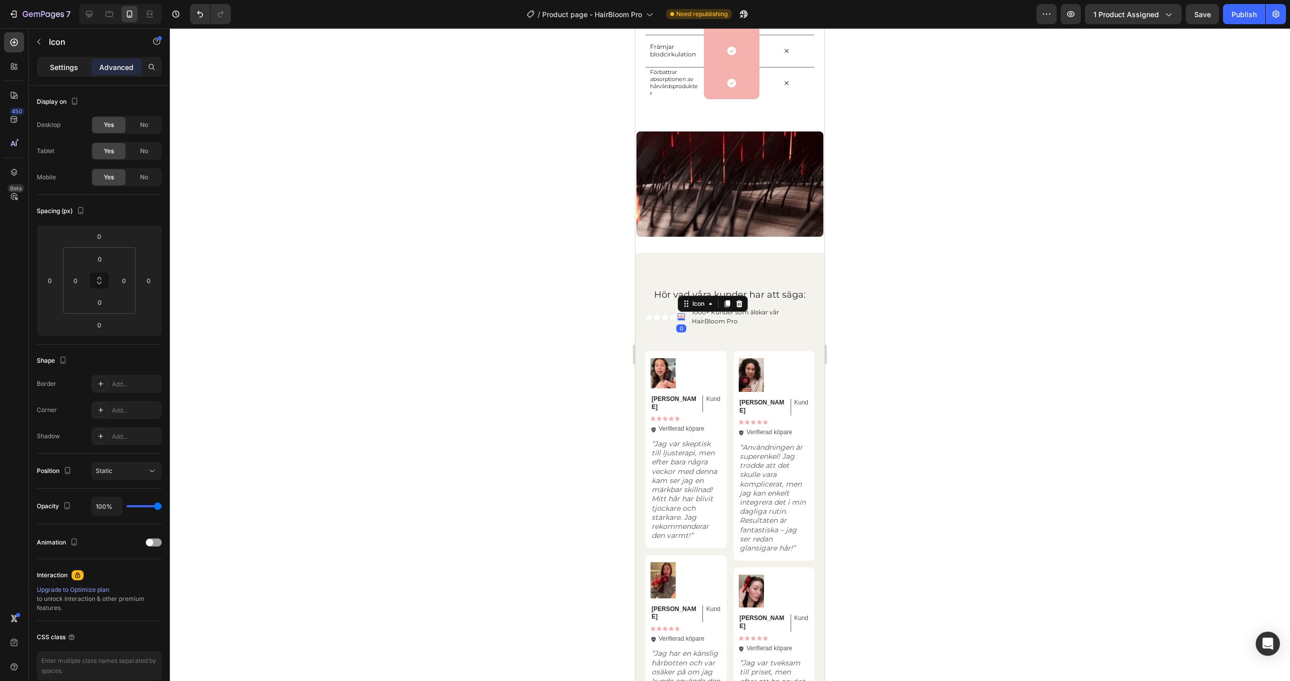
click at [69, 70] on p "Settings" at bounding box center [64, 67] width 28 height 11
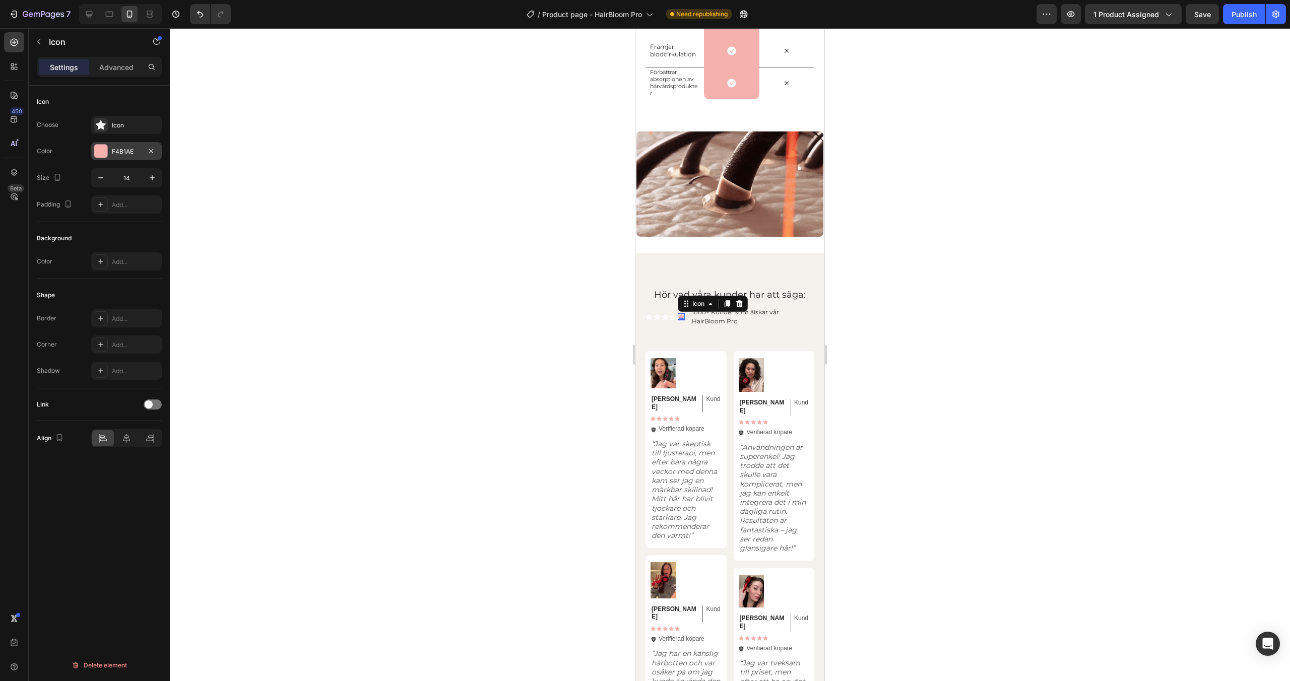
click at [102, 153] on div at bounding box center [100, 151] width 13 height 13
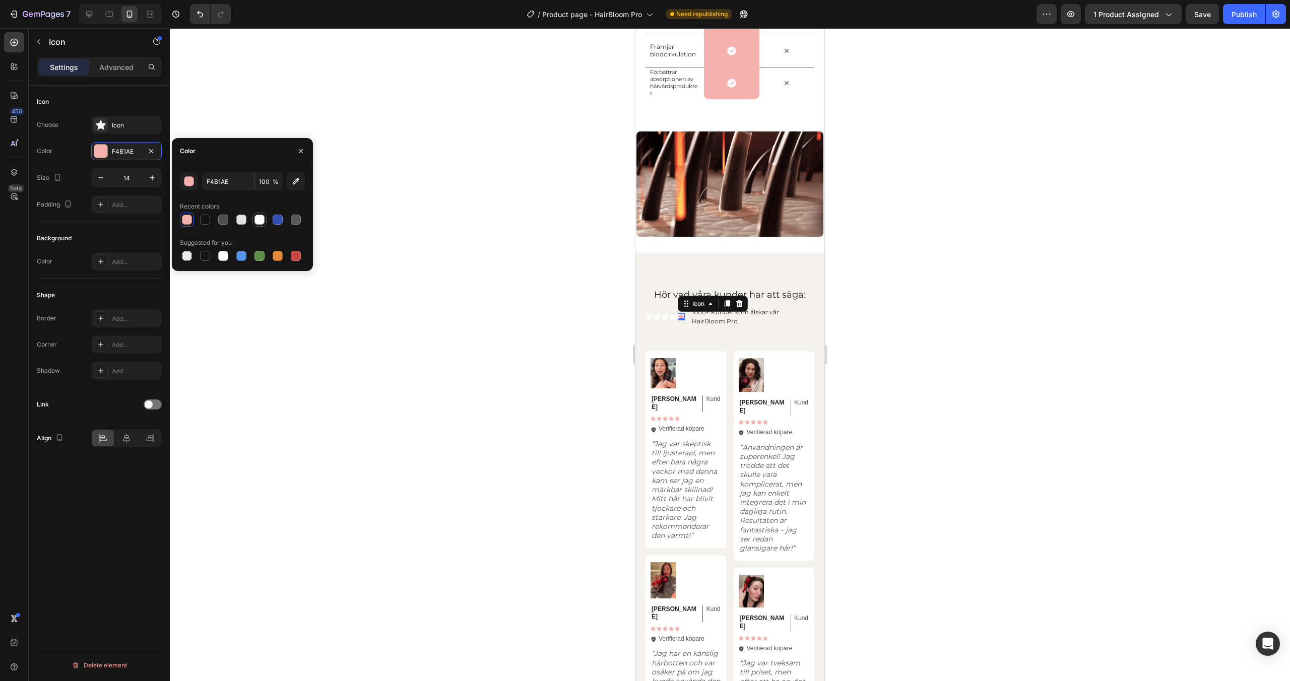
click at [260, 222] on div at bounding box center [260, 220] width 10 height 10
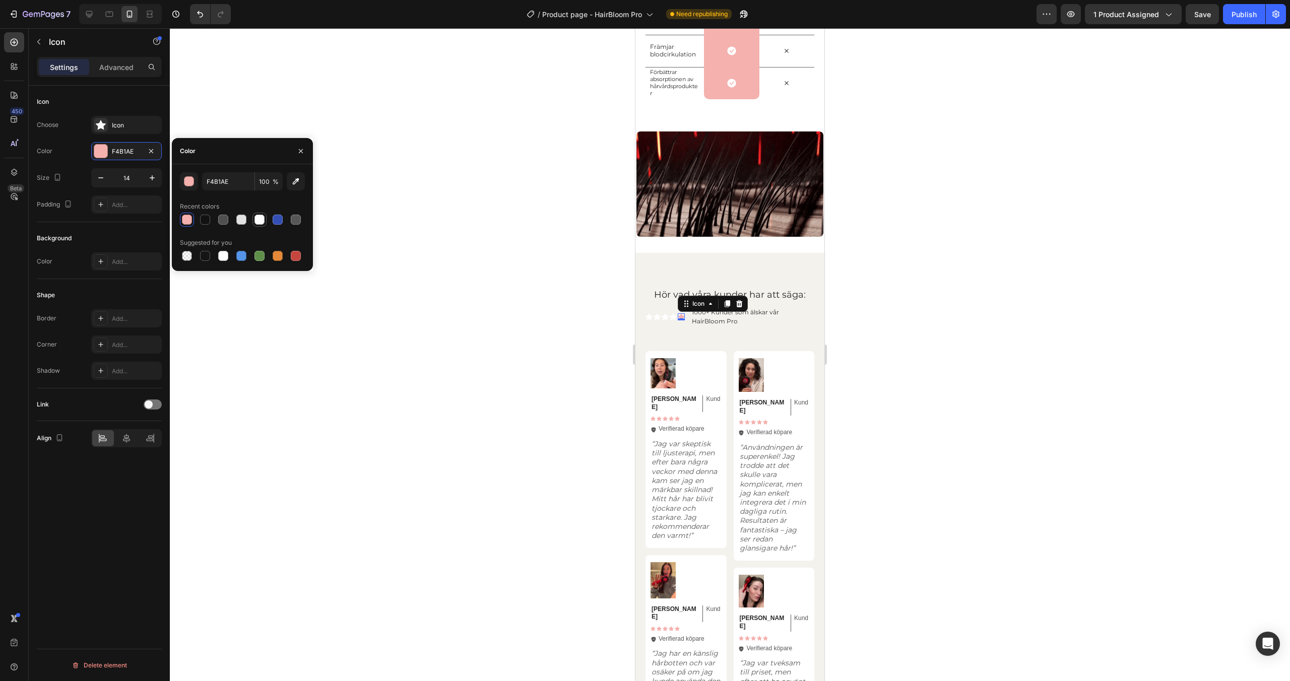
type input "FFFFFF"
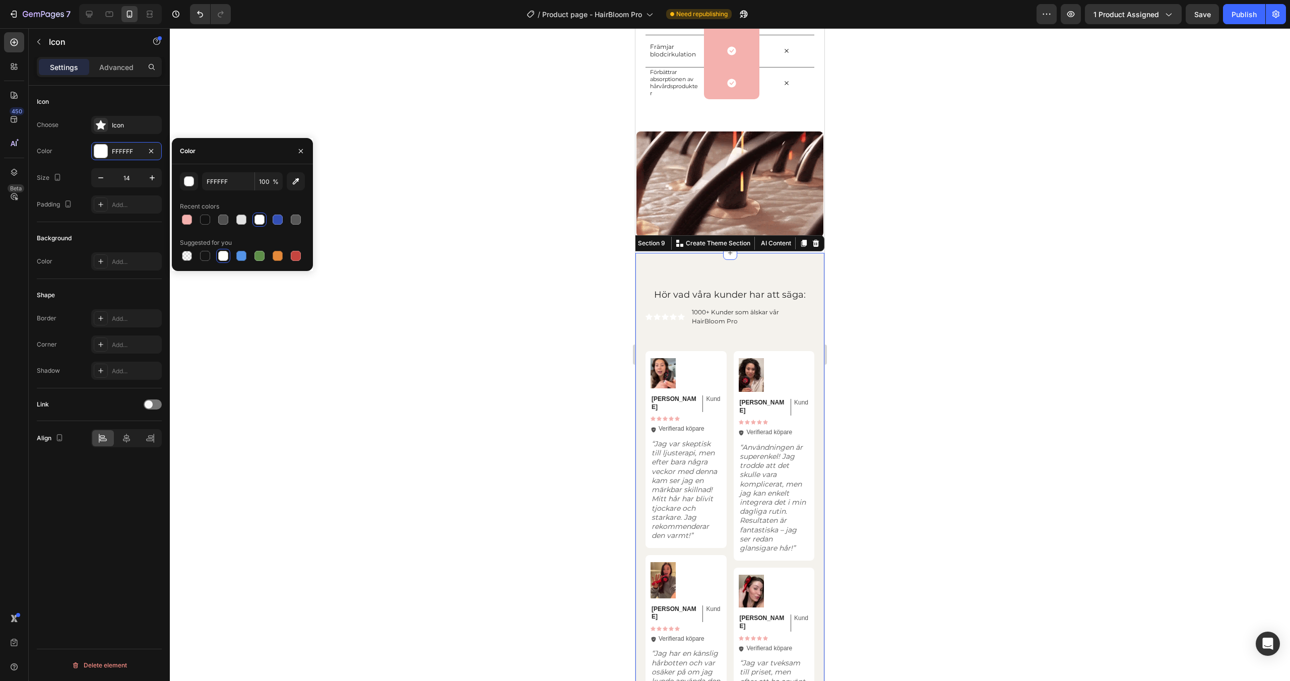
click at [774, 275] on div "Hör vad våra kunder har att säga: Heading Icon Icon Icon Icon Icon Icon List 10…" at bounding box center [730, 623] width 189 height 741
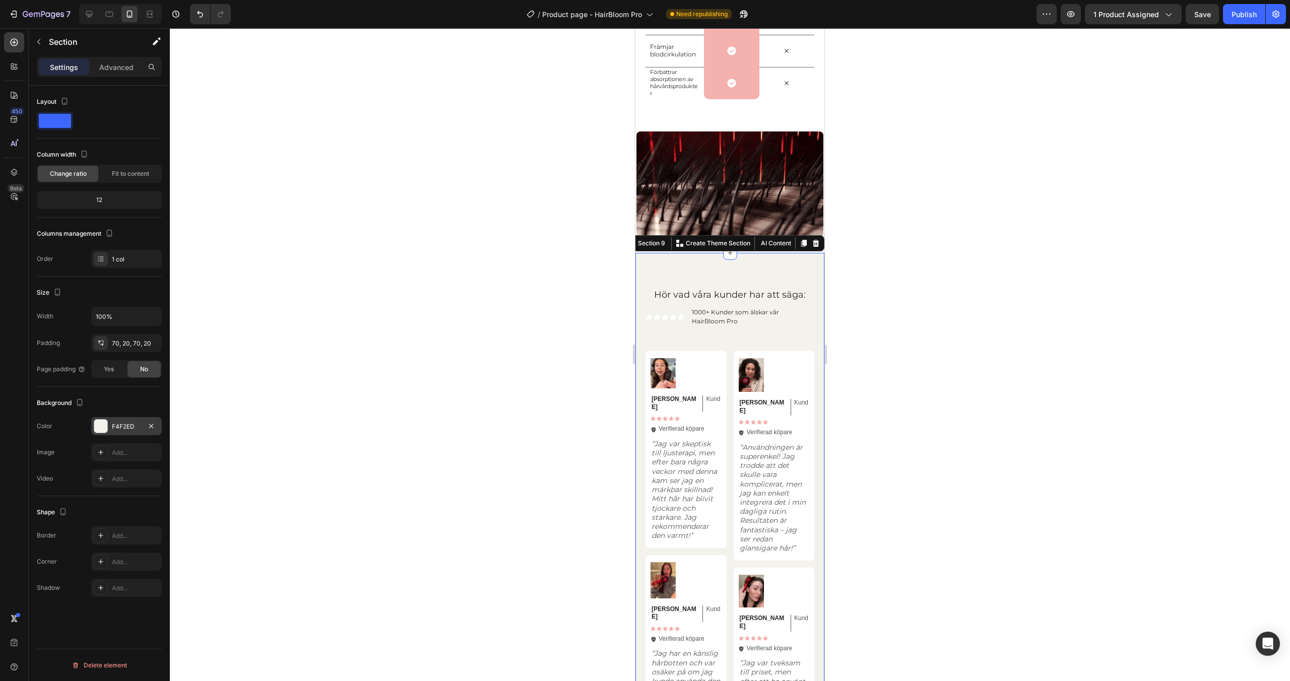
click at [99, 429] on div at bounding box center [100, 426] width 13 height 13
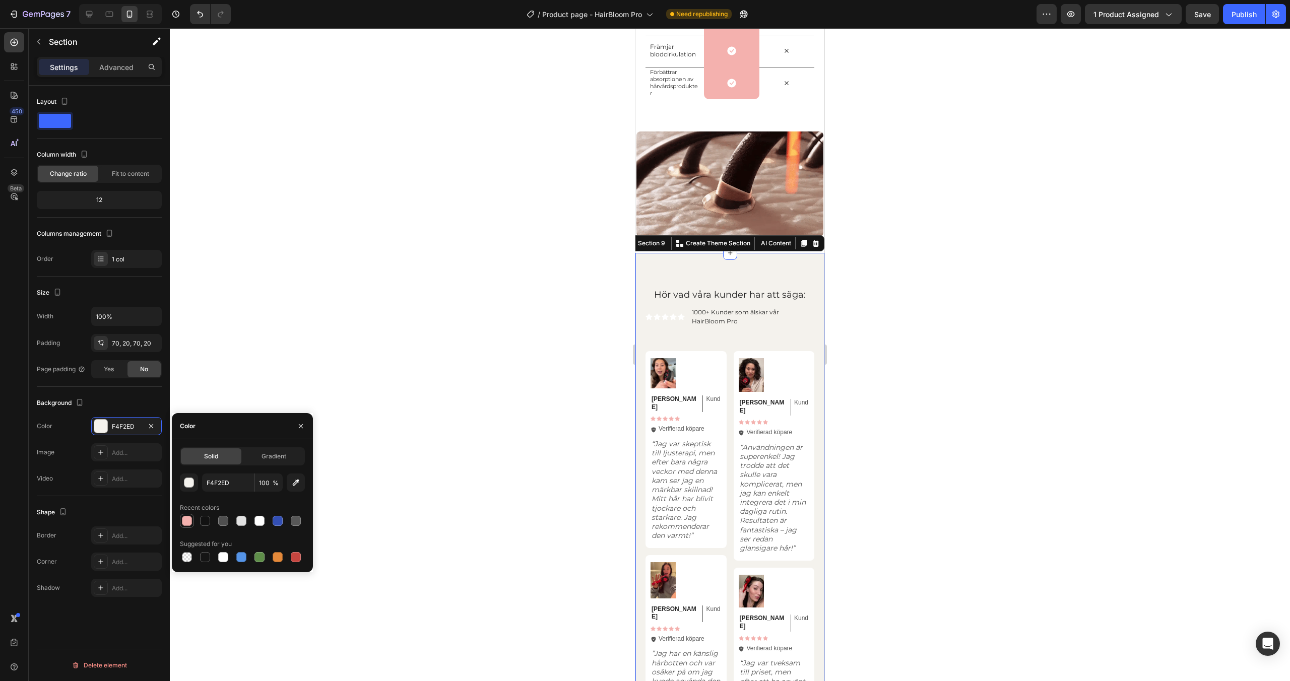
click at [184, 520] on div at bounding box center [187, 521] width 10 height 10
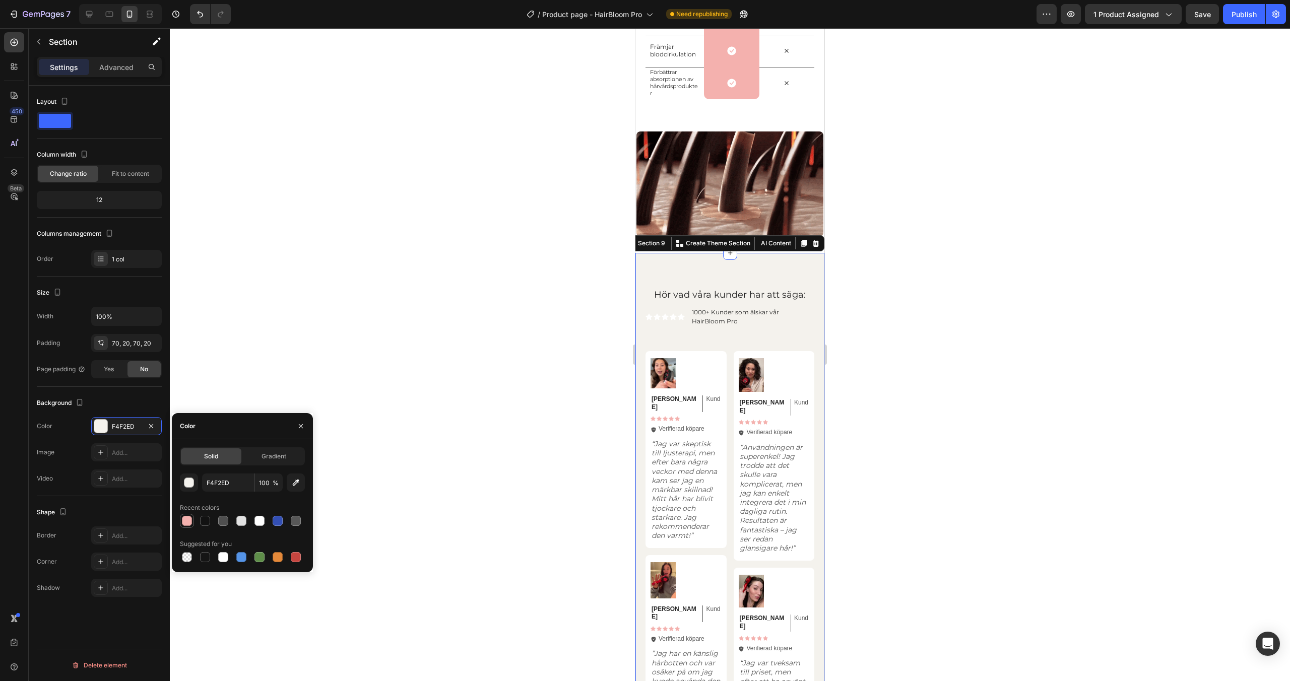
type input "F4B1AE"
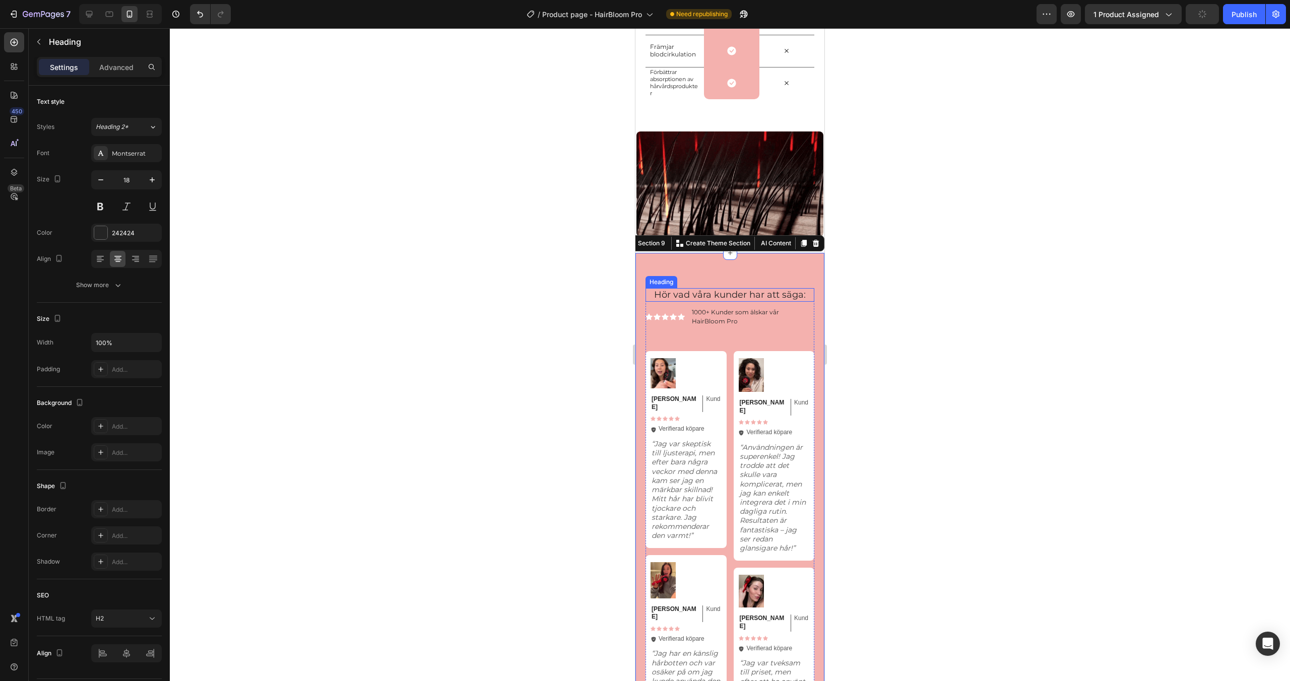
click at [743, 294] on h2 "Hör vad våra kunder har att säga:" at bounding box center [730, 295] width 169 height 14
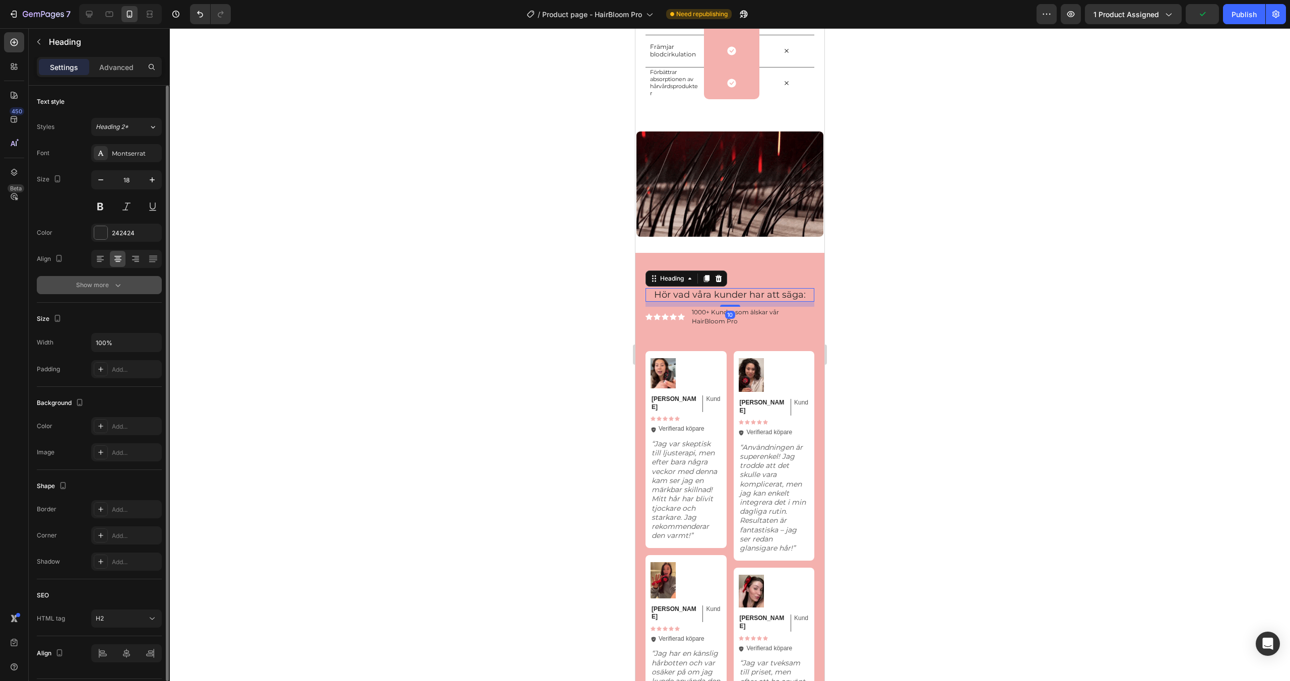
click at [109, 284] on div "Show more" at bounding box center [99, 285] width 47 height 10
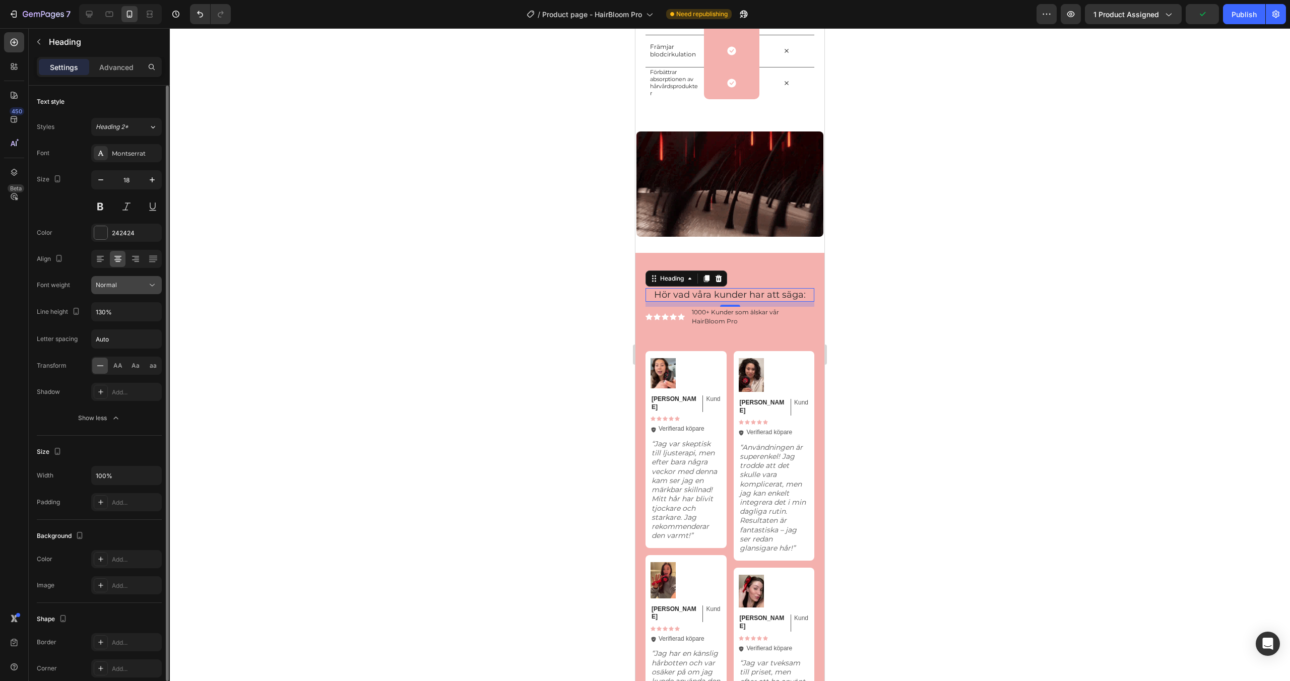
click at [114, 284] on span "Normal" at bounding box center [106, 285] width 21 height 8
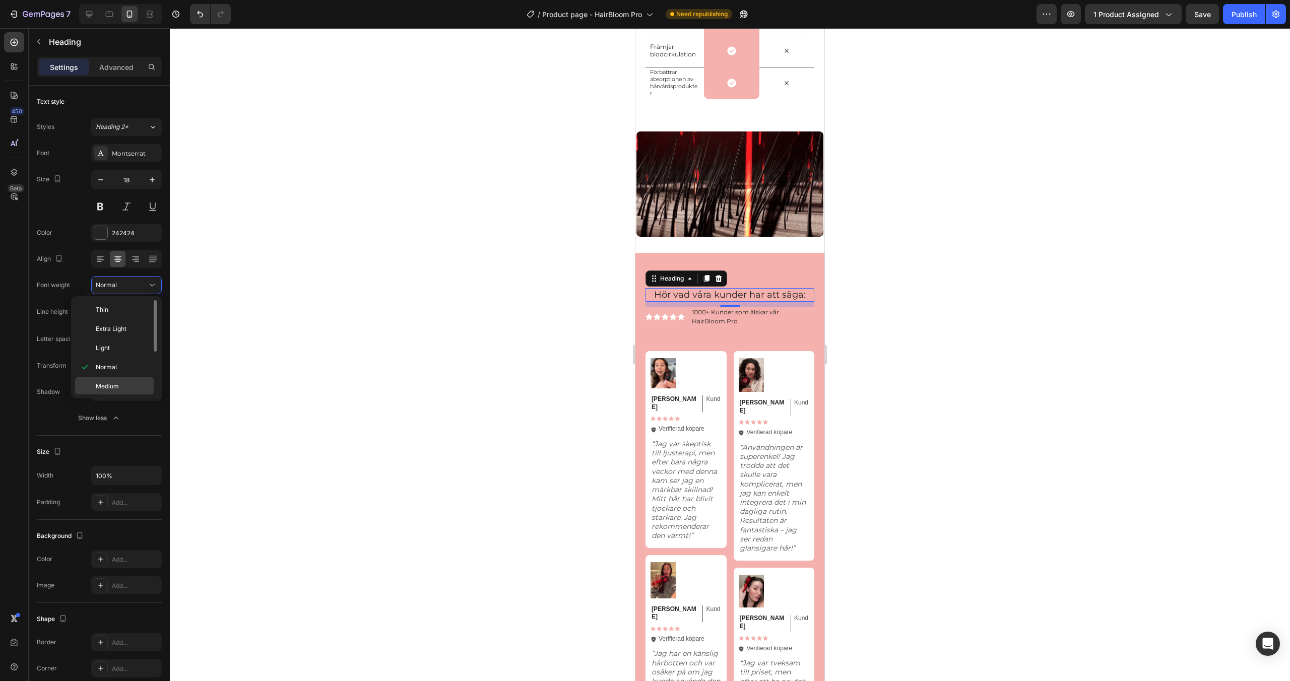
click at [103, 396] on div "Medium" at bounding box center [114, 405] width 79 height 19
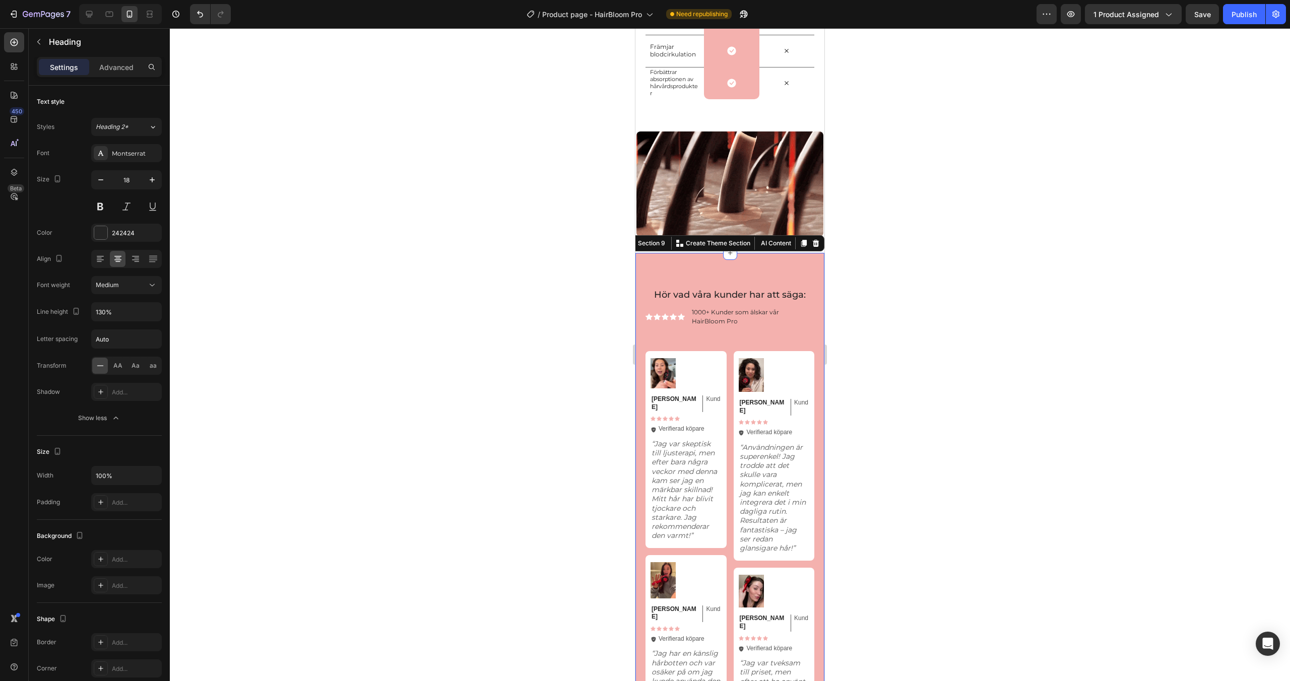
click at [776, 268] on div "Hör vad våra kunder har att säga: Heading Icon Icon Icon Icon Icon Icon List 10…" at bounding box center [730, 623] width 189 height 741
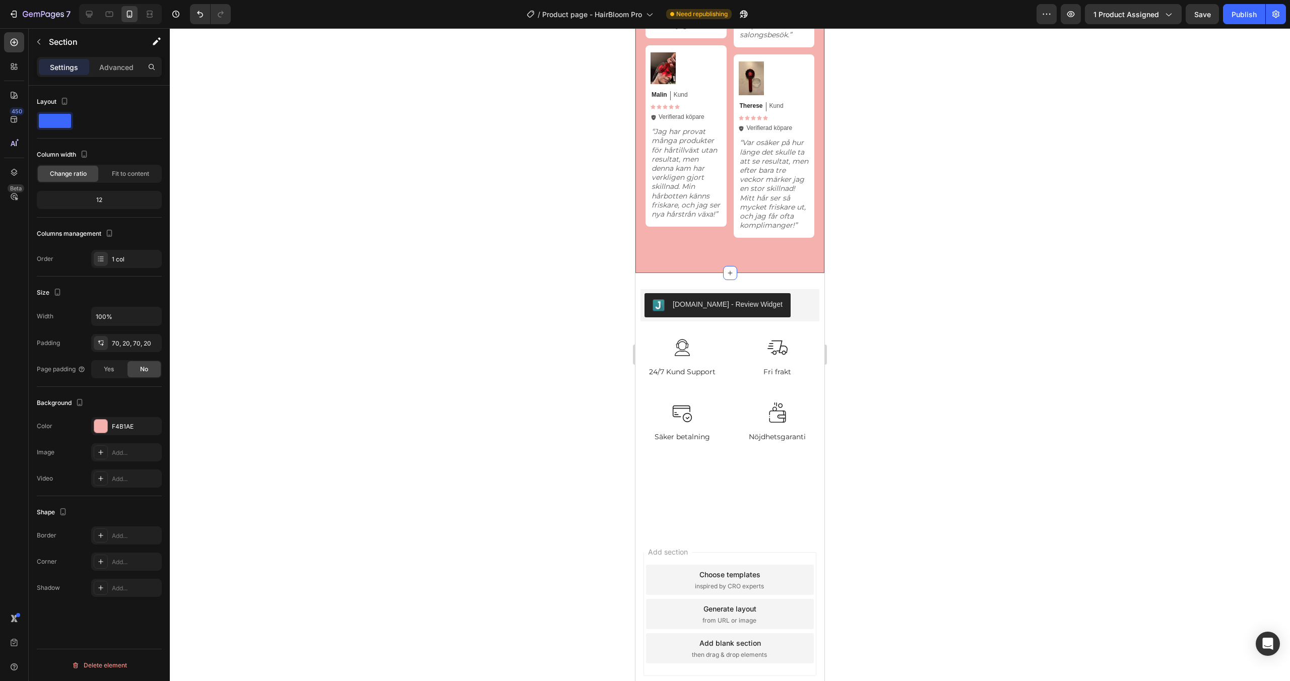
scroll to position [3125, 0]
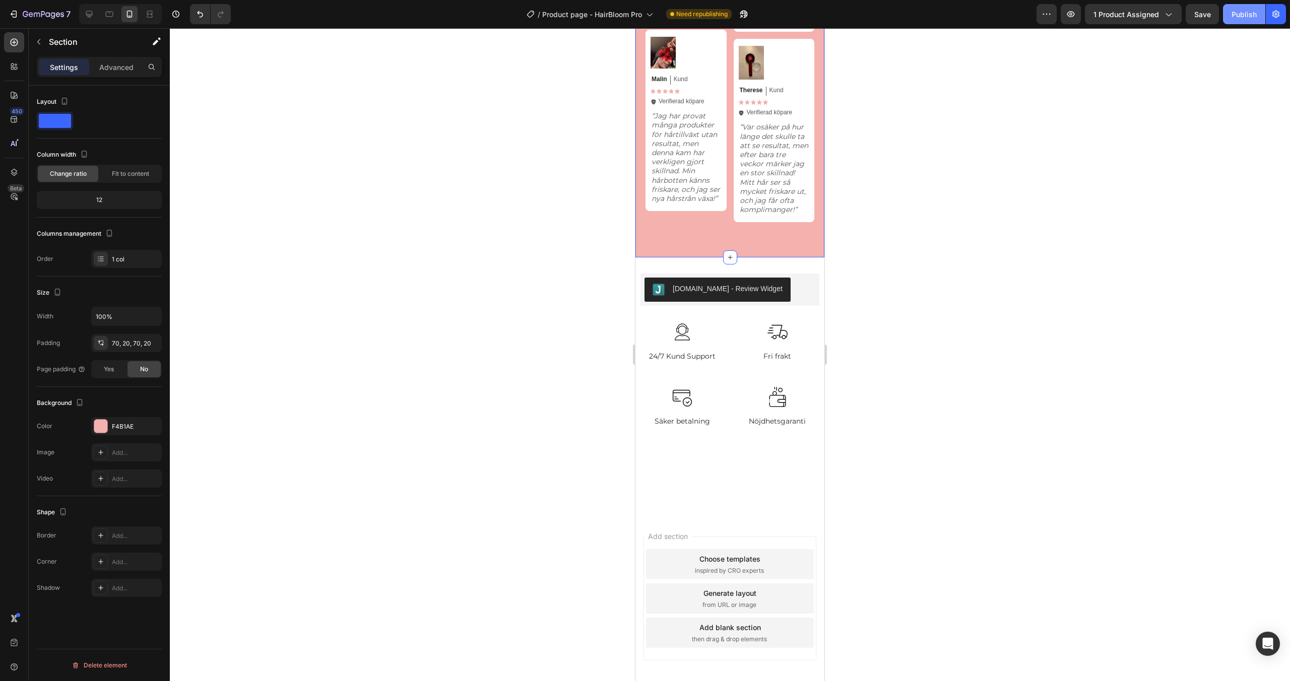
click at [1238, 21] on button "Publish" at bounding box center [1244, 14] width 42 height 20
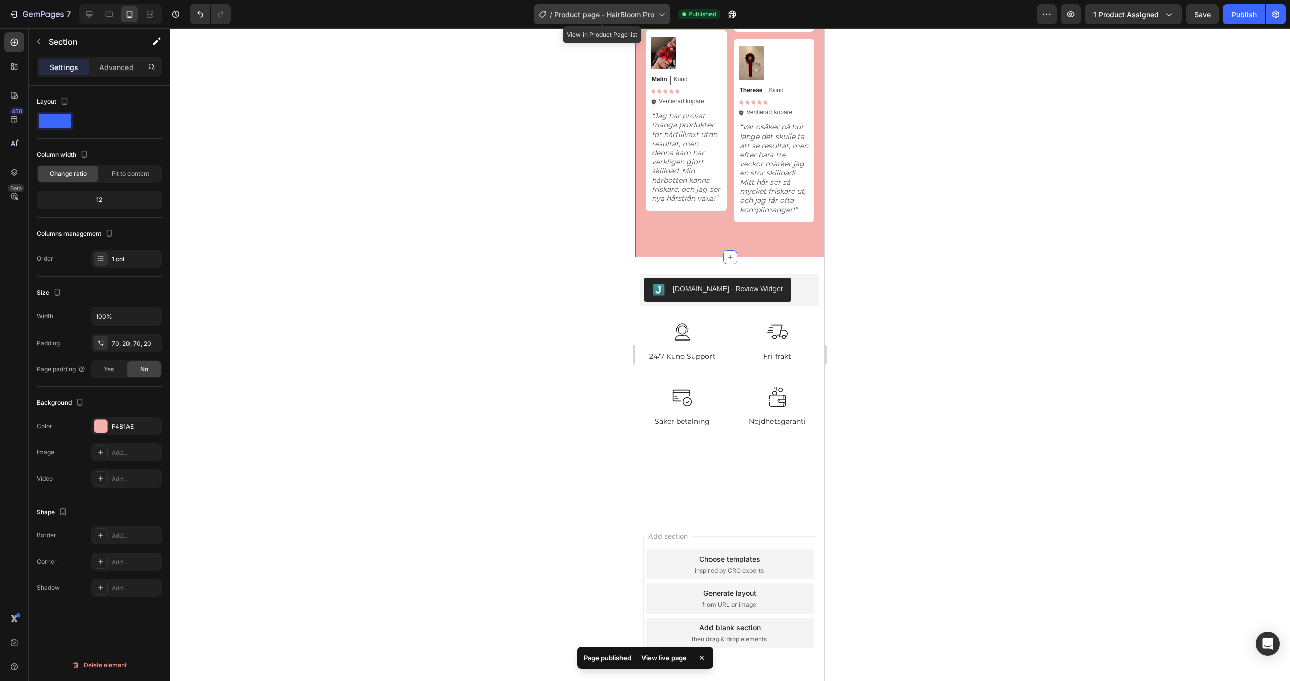
click at [641, 12] on span "Product page - HairBloom Pro" at bounding box center [604, 14] width 100 height 11
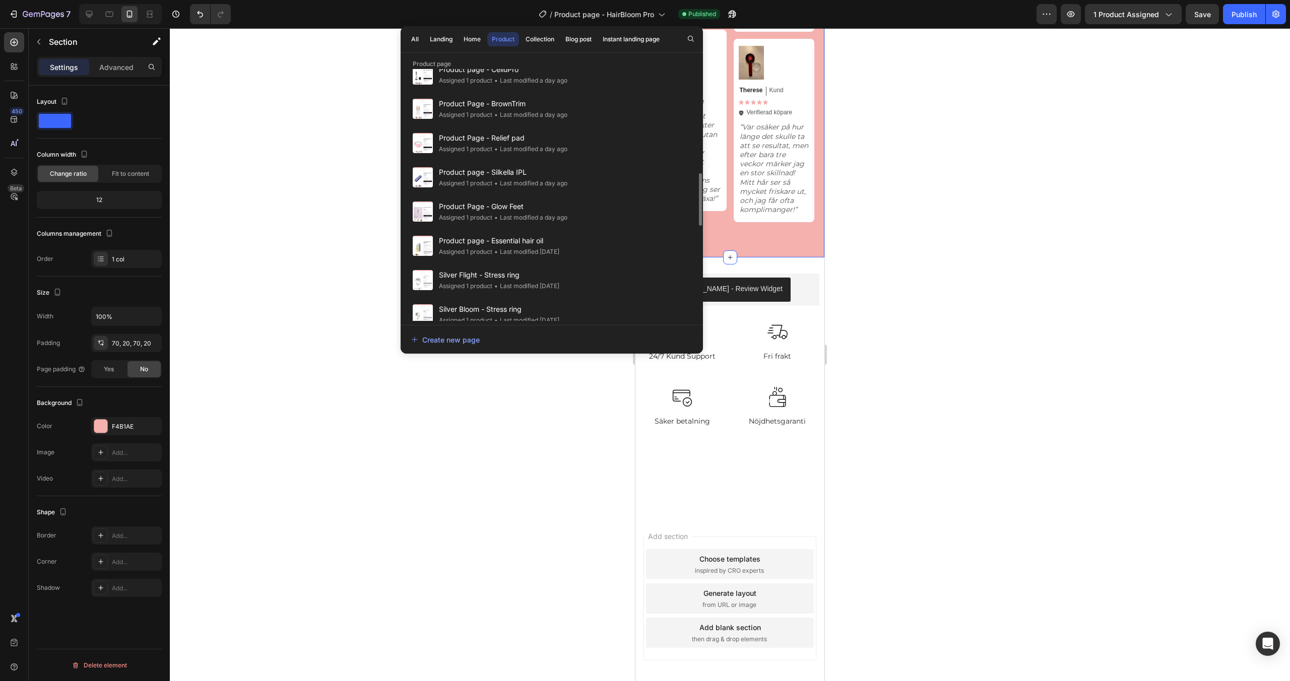
scroll to position [500, 0]
click at [565, 207] on span "Product Page - Glow Feet" at bounding box center [503, 206] width 129 height 12
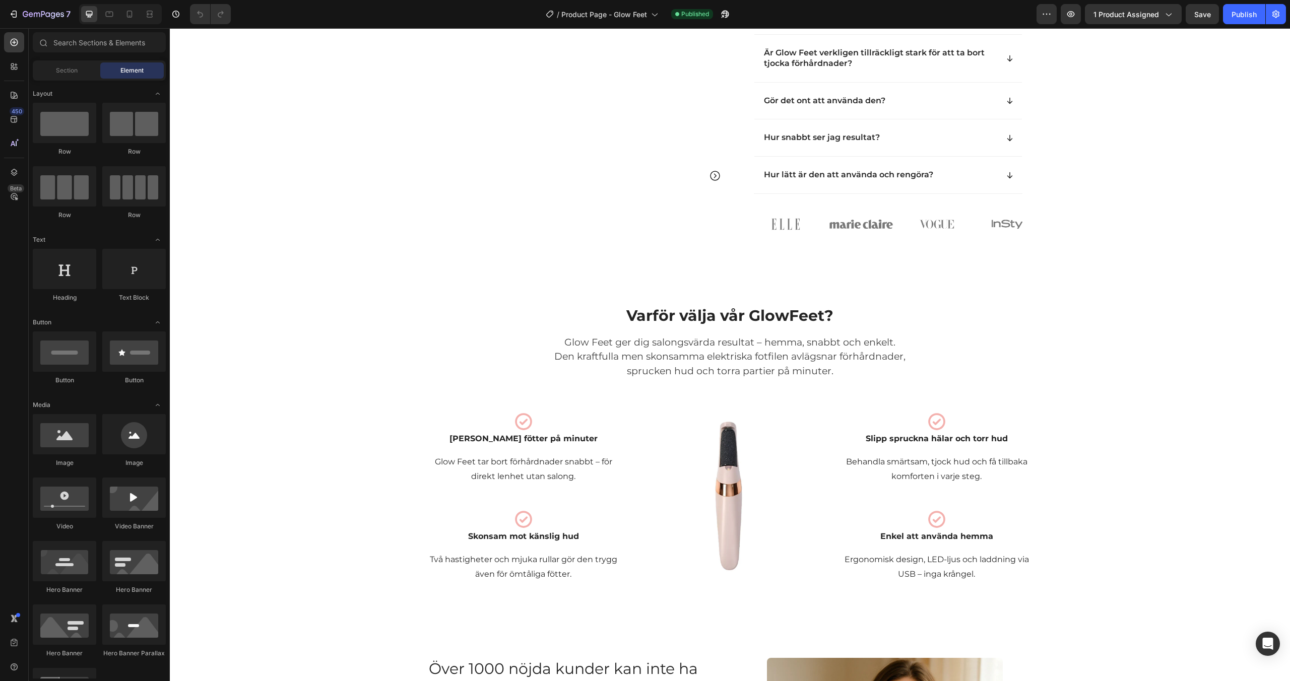
scroll to position [500, 0]
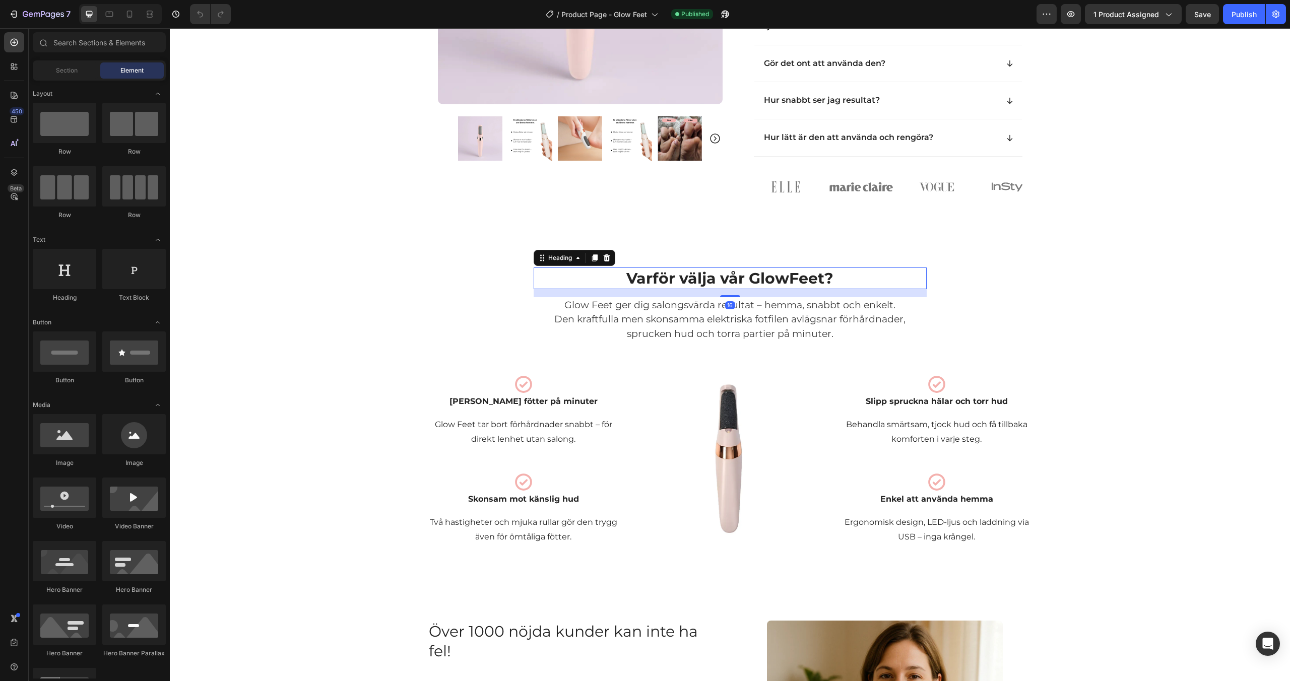
click at [682, 288] on span "Varför välja vår GlowFeet?" at bounding box center [730, 278] width 207 height 19
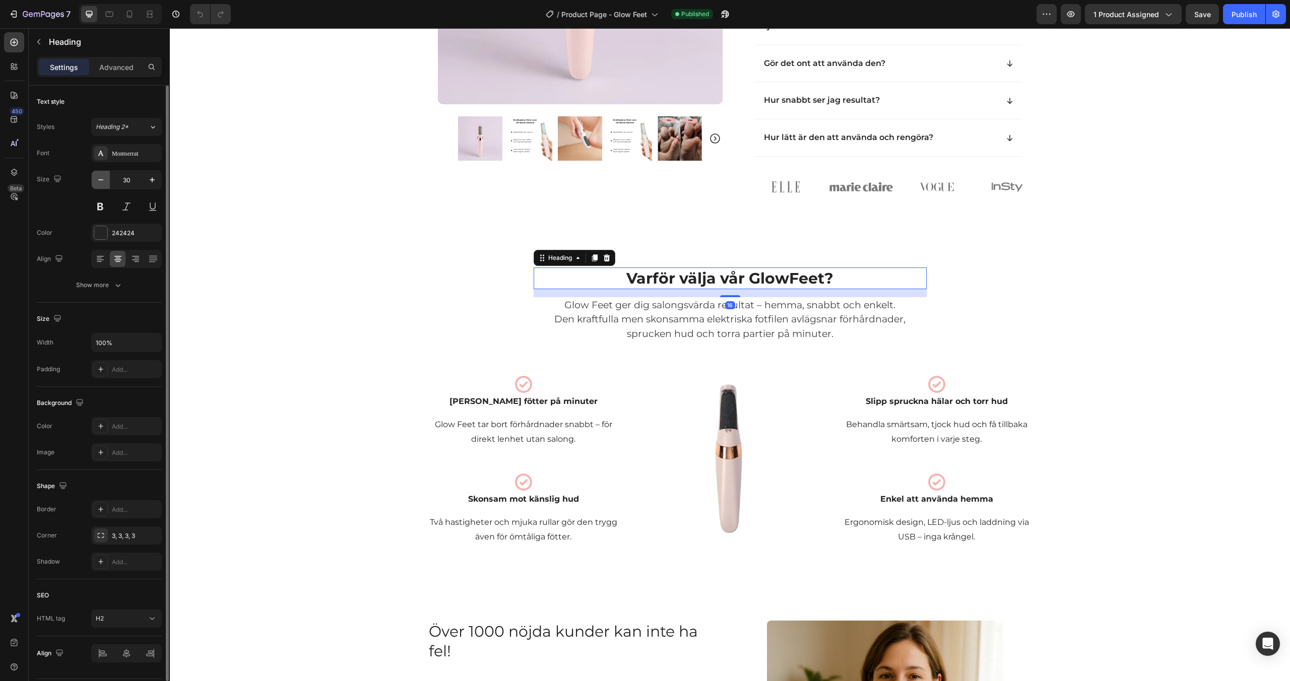
click at [101, 183] on icon "button" at bounding box center [101, 180] width 10 height 10
type input "28"
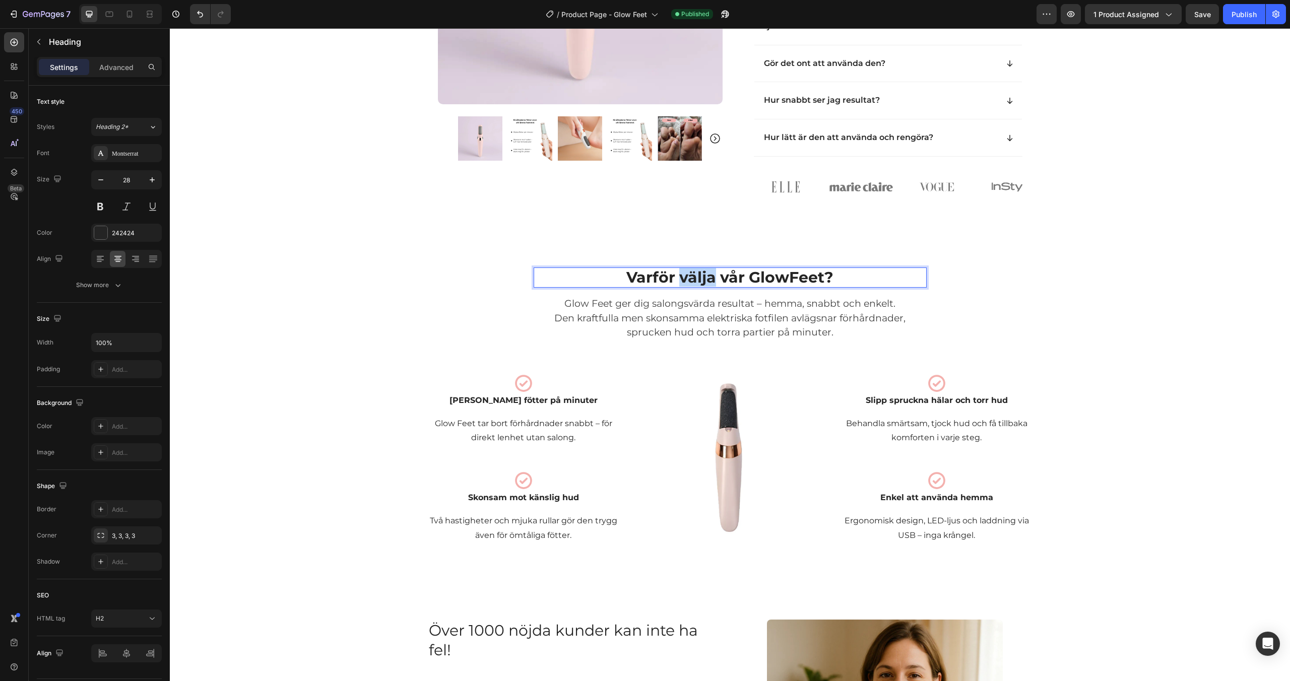
click at [694, 287] on span "Varför välja vår GlowFeet?" at bounding box center [730, 277] width 207 height 19
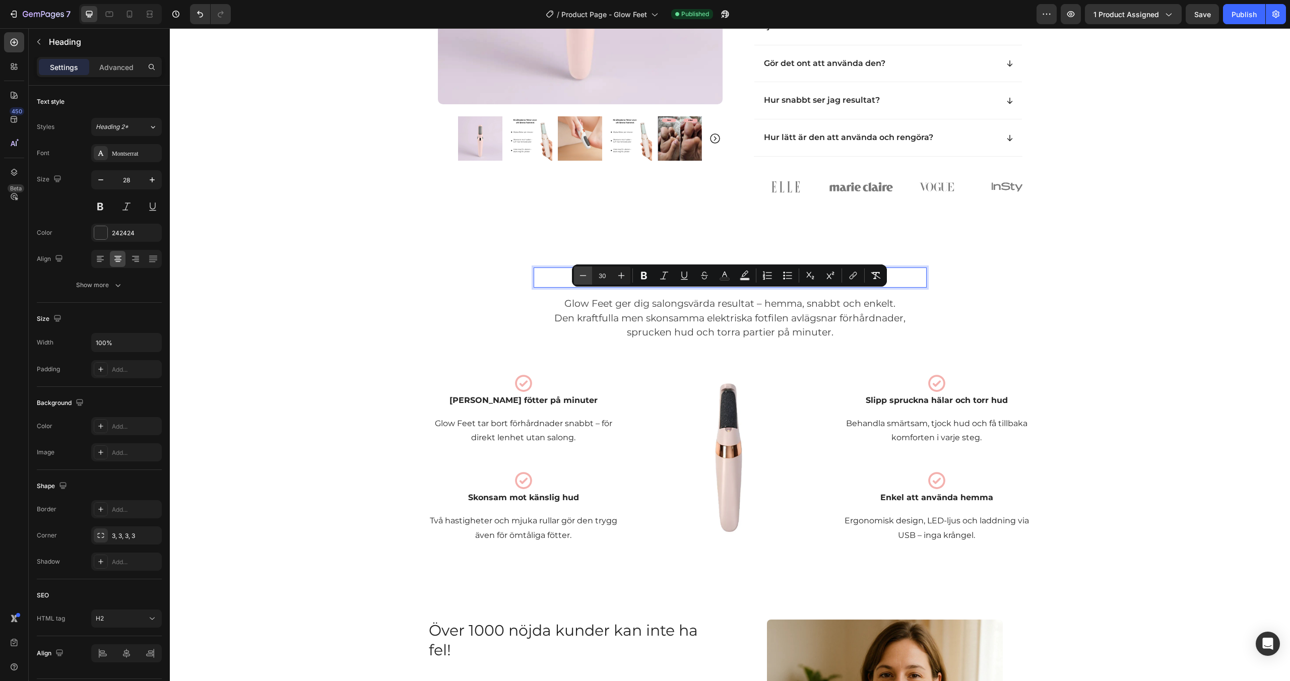
click at [585, 276] on icon "Editor contextual toolbar" at bounding box center [583, 276] width 10 height 10
type input "28"
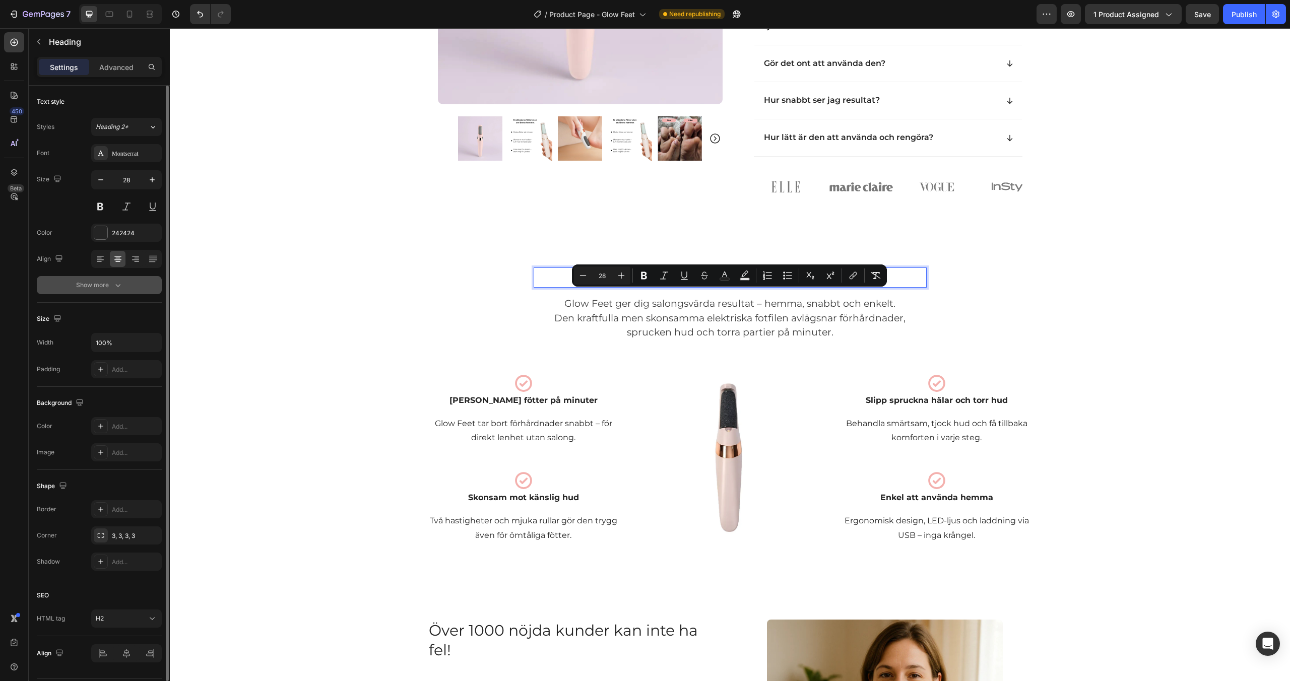
click at [113, 281] on icon "button" at bounding box center [118, 285] width 10 height 10
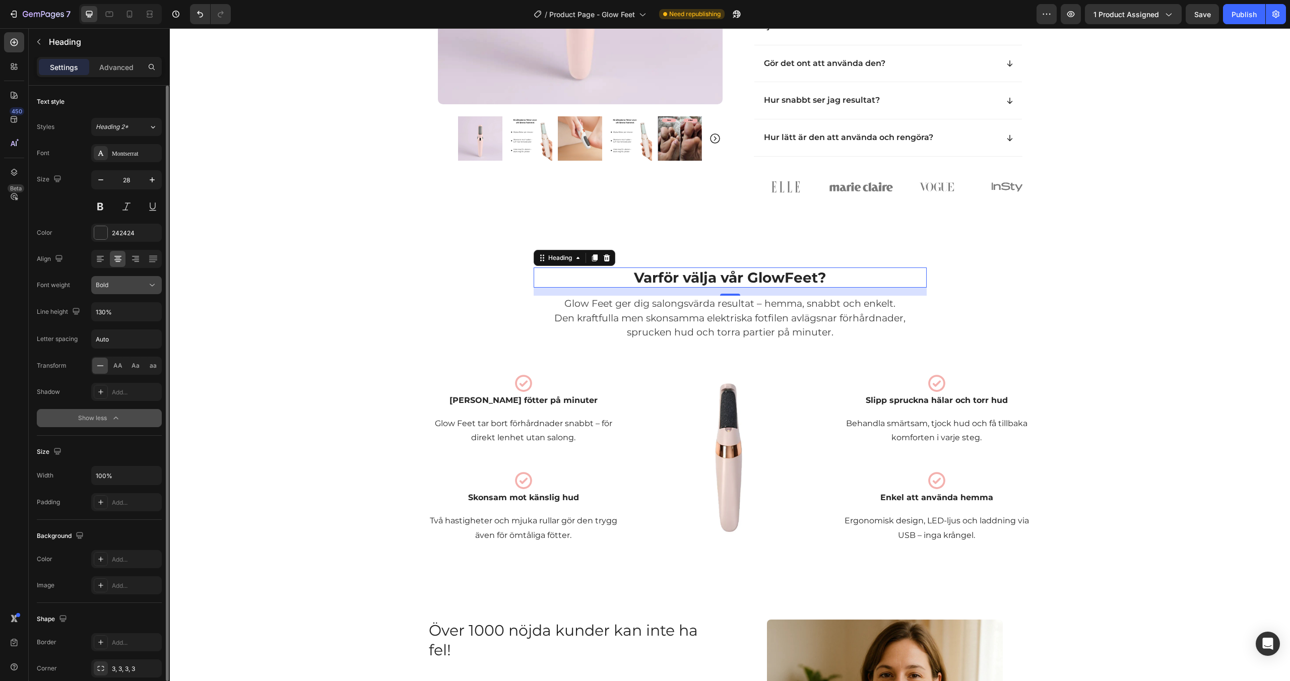
click at [117, 281] on div "Bold" at bounding box center [121, 285] width 51 height 9
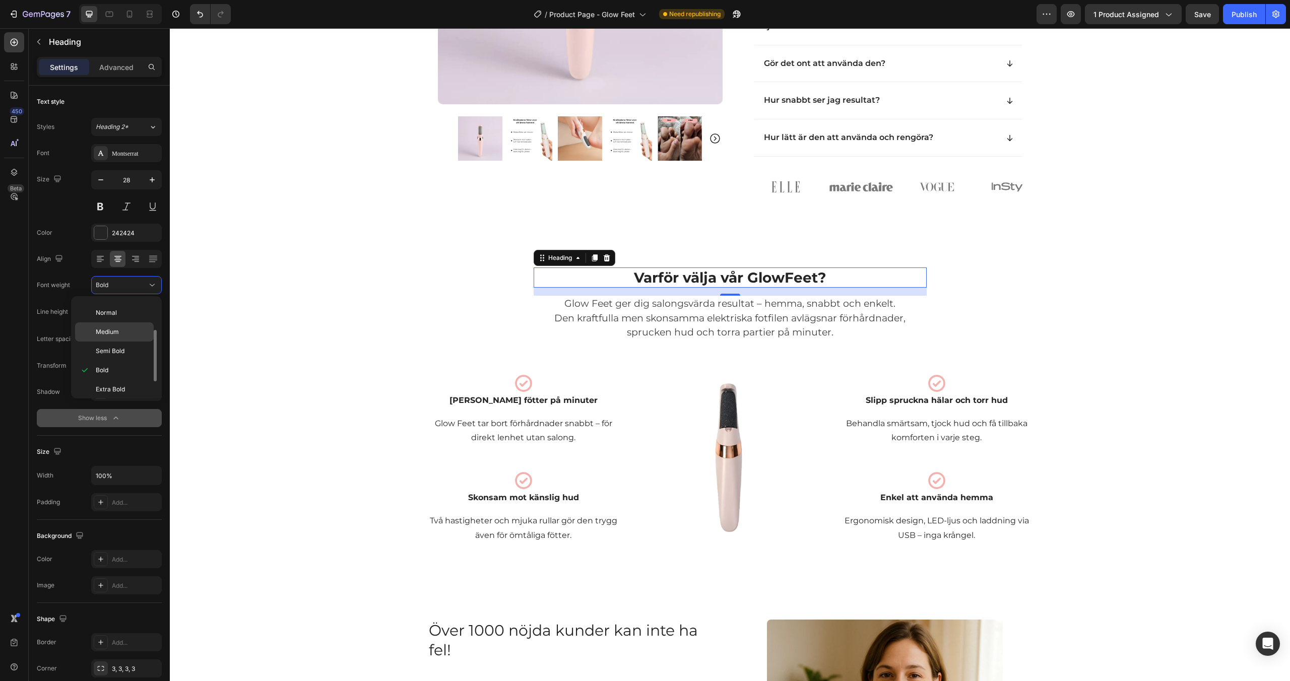
click at [116, 334] on span "Medium" at bounding box center [107, 332] width 23 height 9
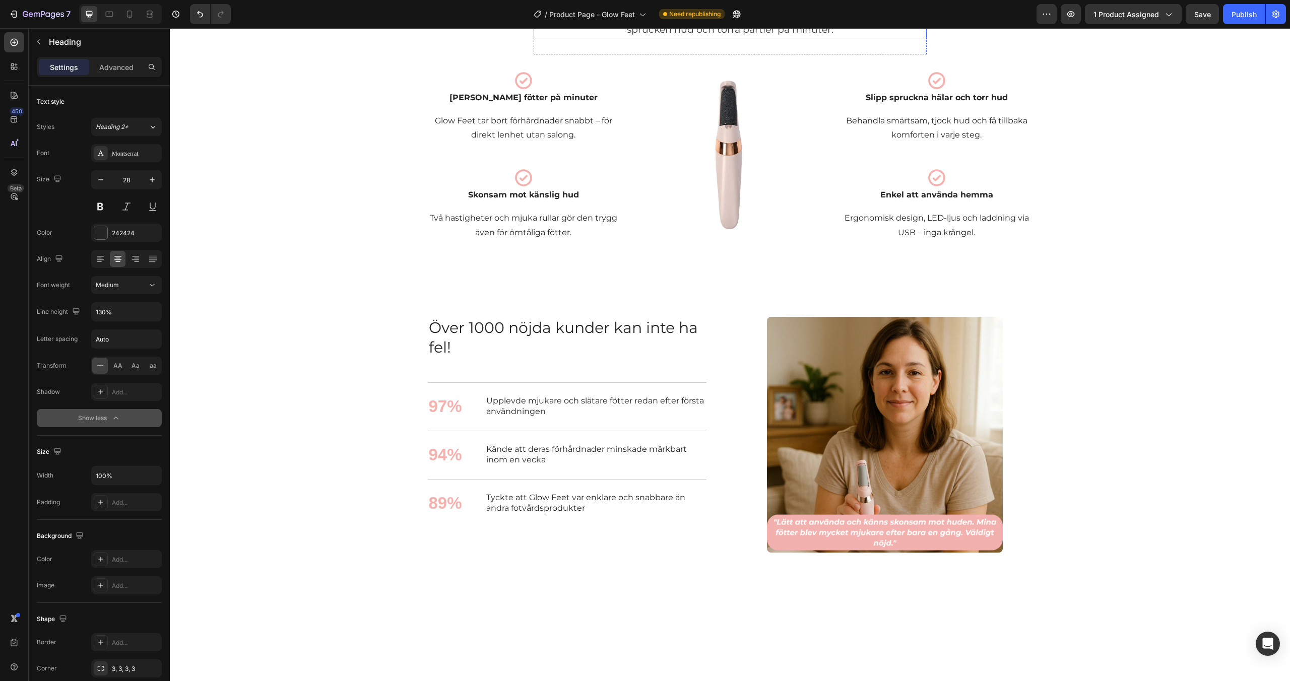
scroll to position [872, 0]
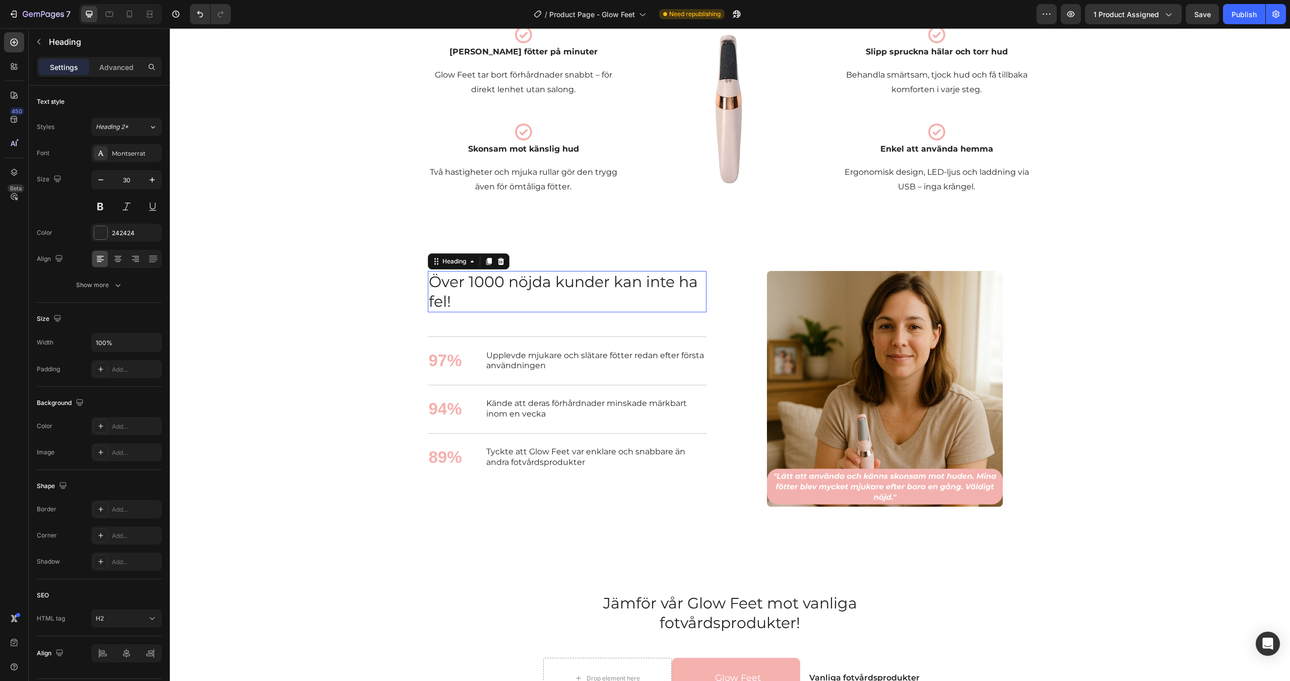
click at [547, 298] on h2 "Över 1000 nöjda kunder kan inte ha fel!" at bounding box center [567, 291] width 279 height 41
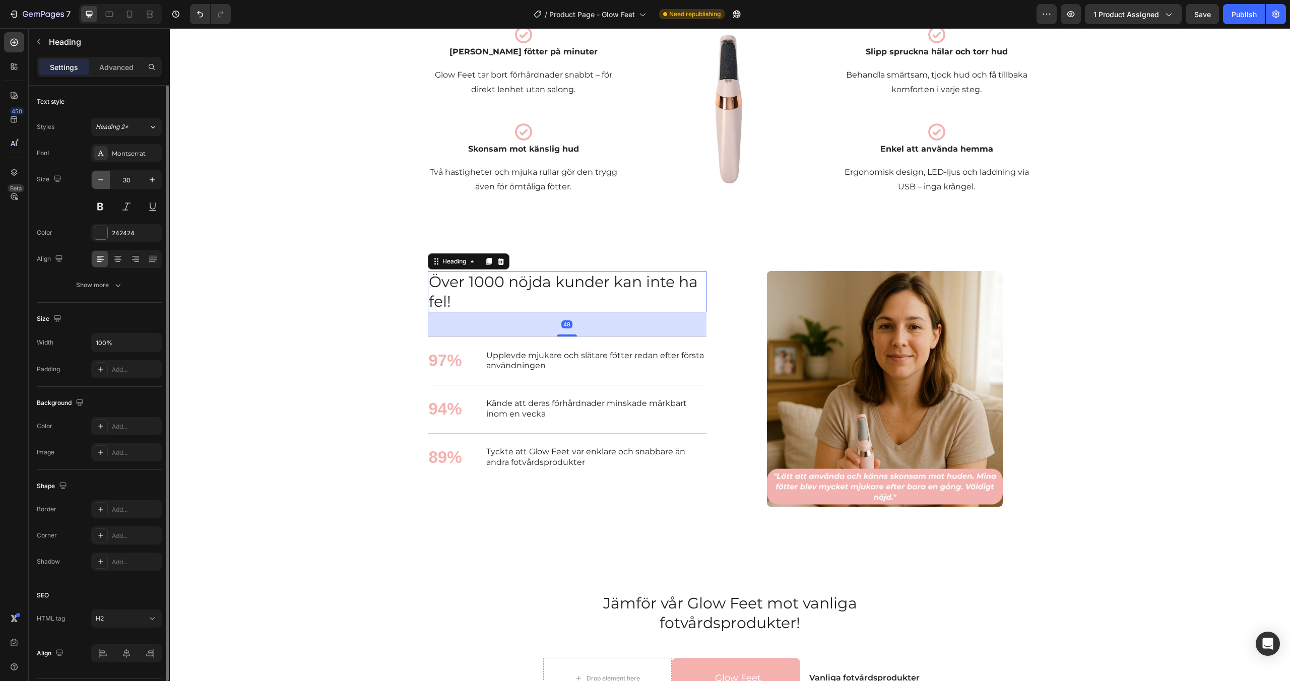
click at [105, 186] on button "button" at bounding box center [101, 180] width 18 height 18
type input "28"
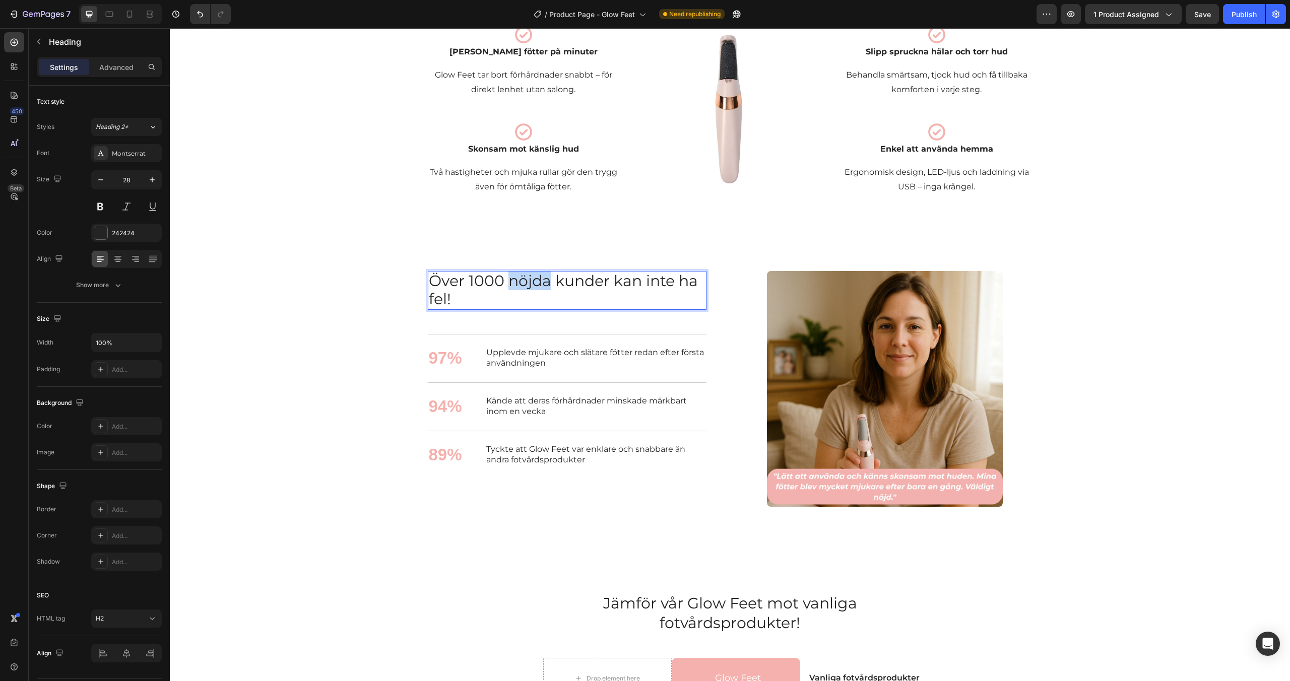
click at [522, 286] on span "Över 1000 nöjda kunder kan inte ha fel!" at bounding box center [563, 290] width 269 height 37
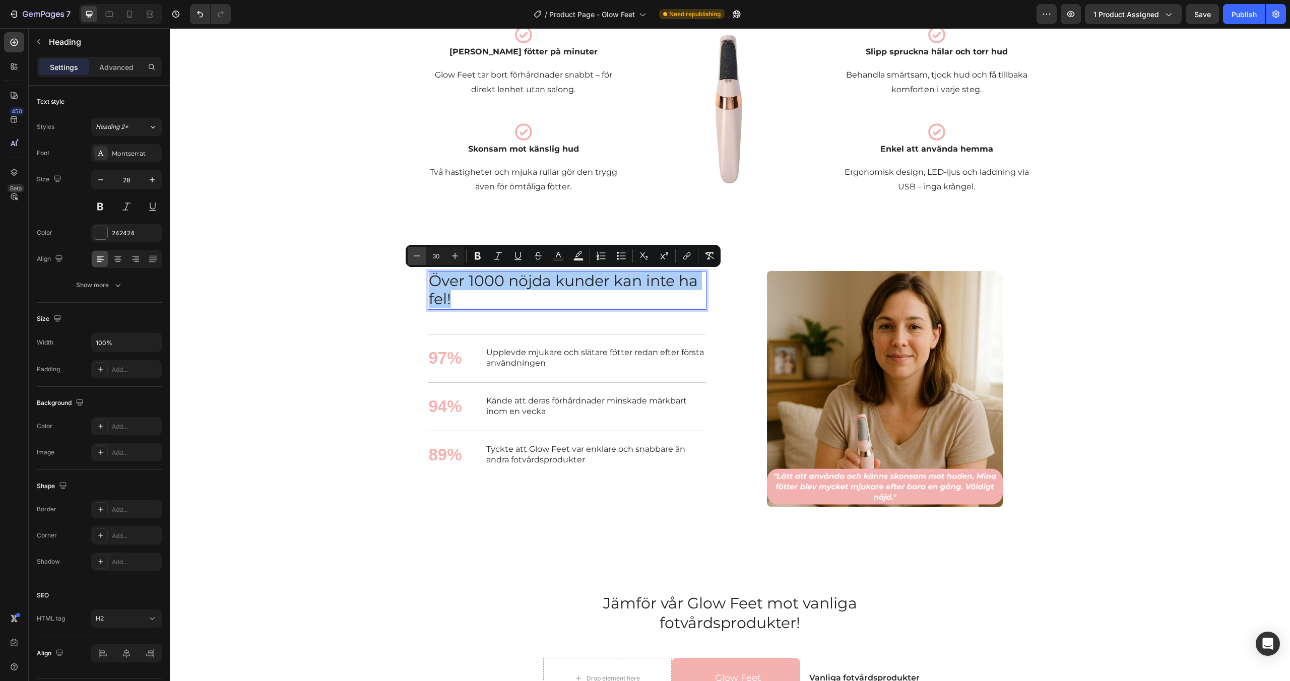
click at [420, 259] on icon "Editor contextual toolbar" at bounding box center [417, 256] width 10 height 10
type input "28"
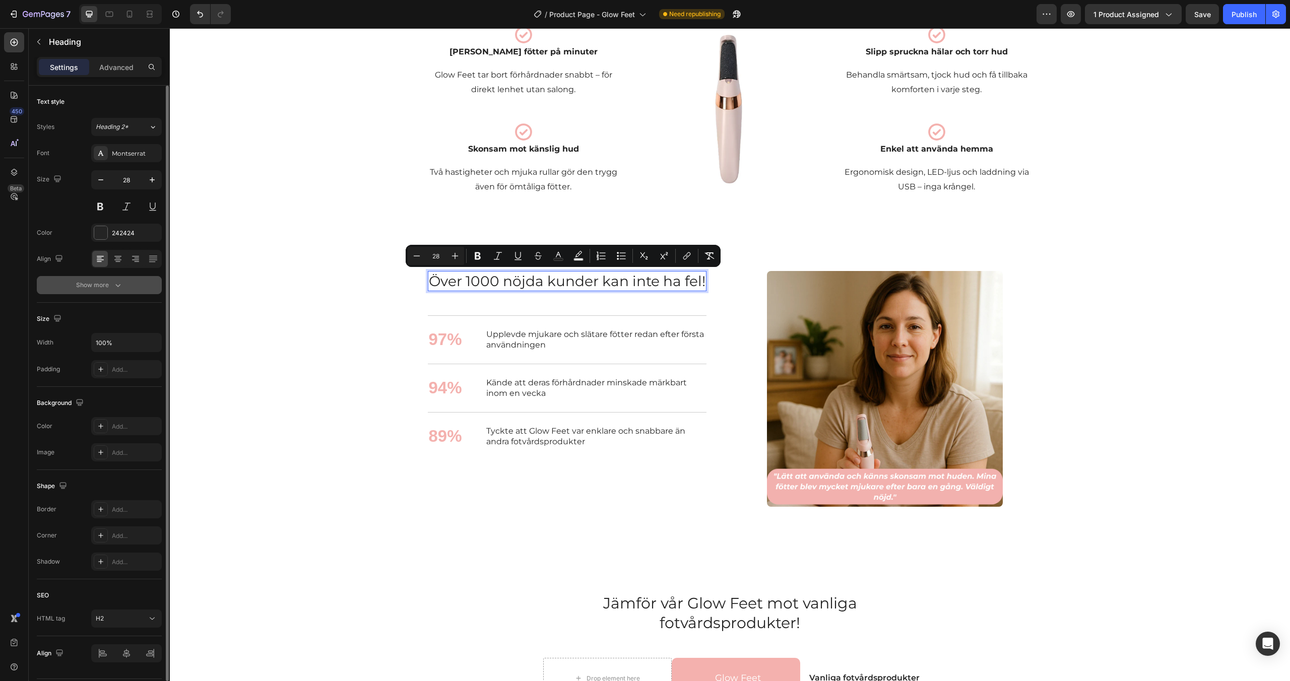
click at [129, 283] on button "Show more" at bounding box center [99, 285] width 125 height 18
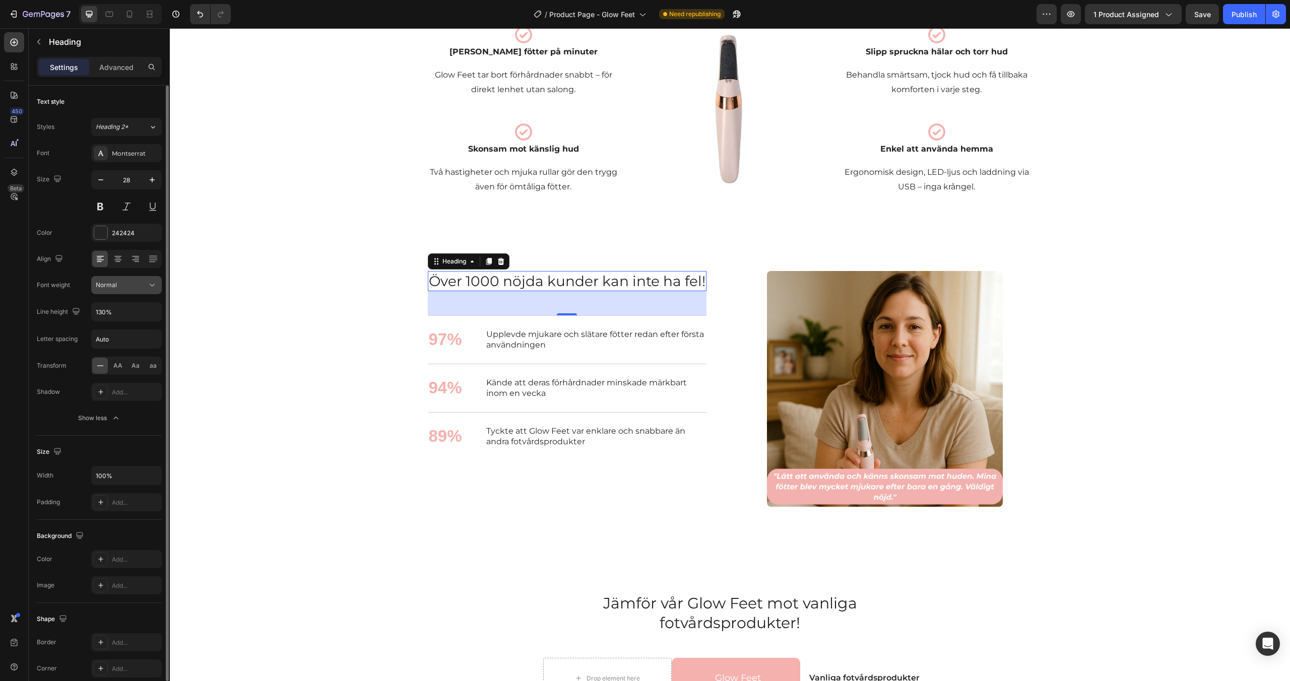
click at [129, 283] on div "Normal" at bounding box center [121, 285] width 51 height 9
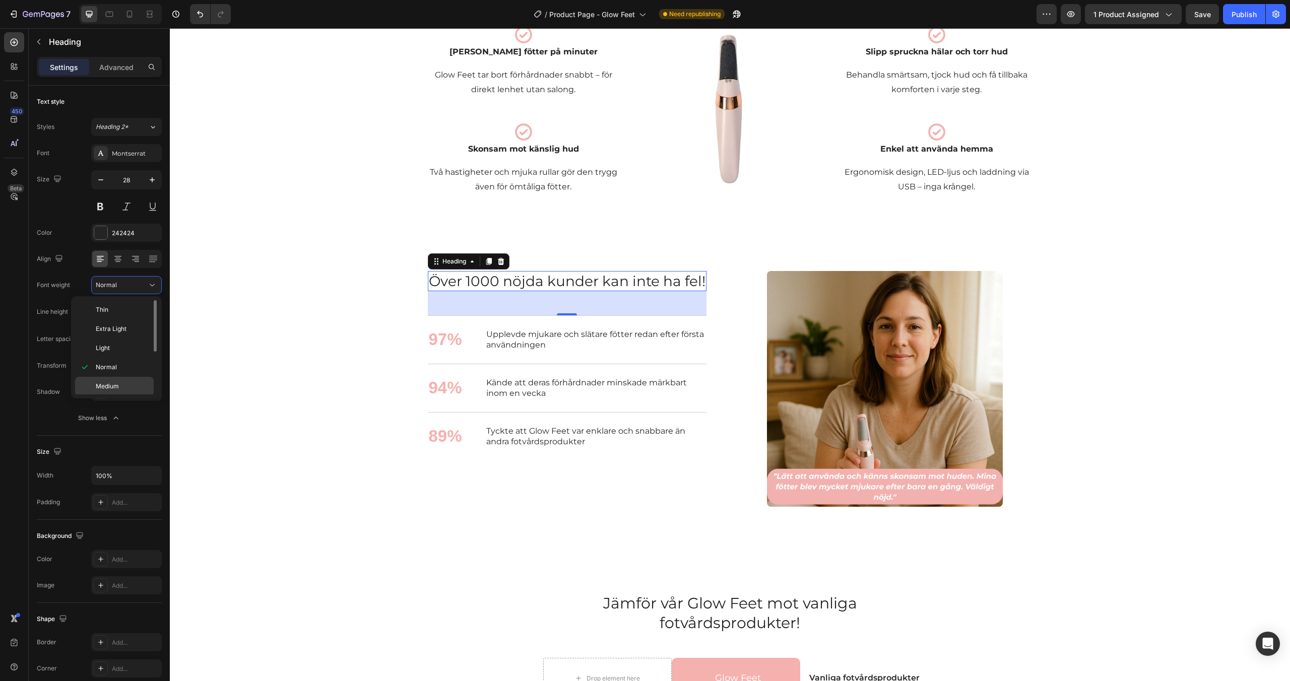
click at [112, 384] on span "Medium" at bounding box center [107, 386] width 23 height 9
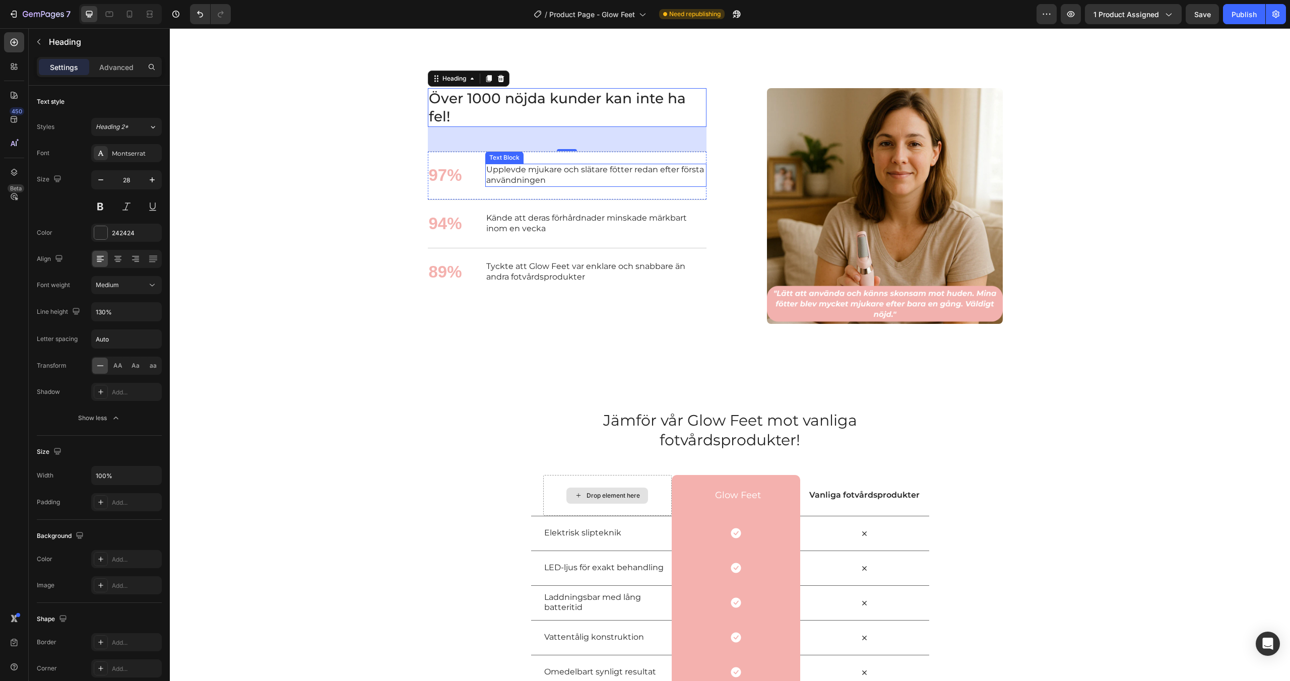
scroll to position [1181, 0]
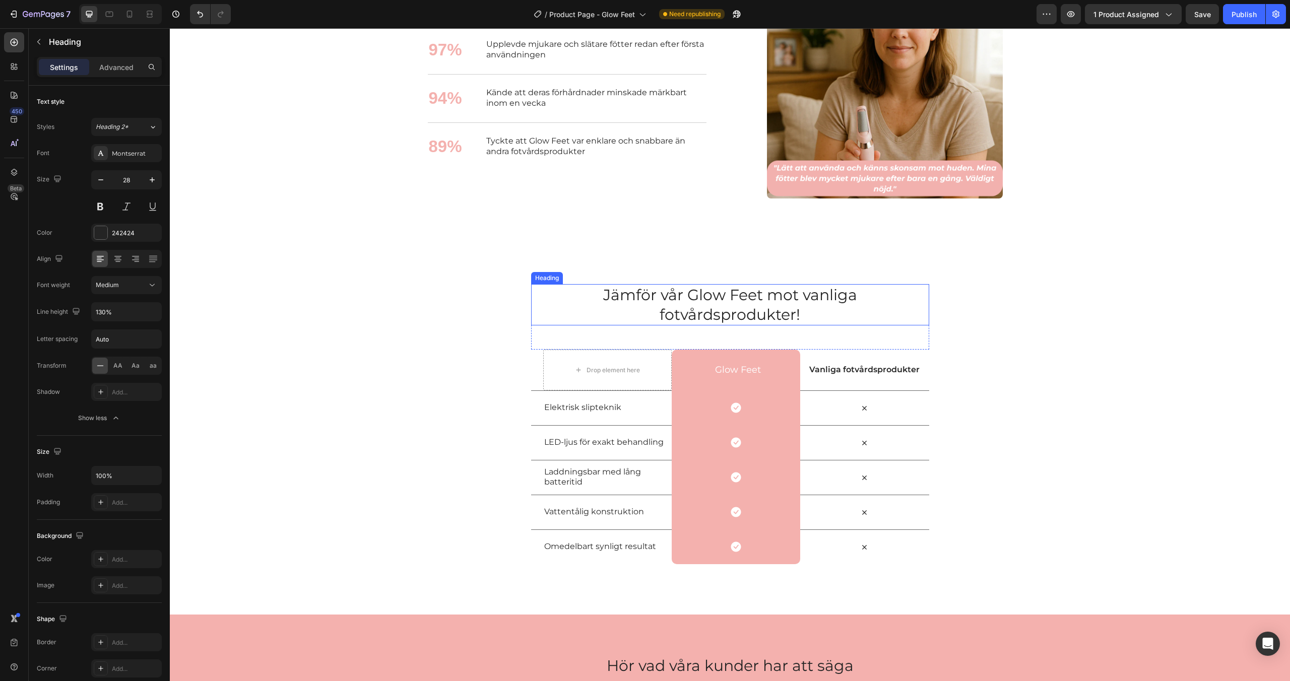
click at [727, 307] on span "Jämför vår Glow Feet mot vanliga fotvårdsprodukter!" at bounding box center [730, 305] width 254 height 38
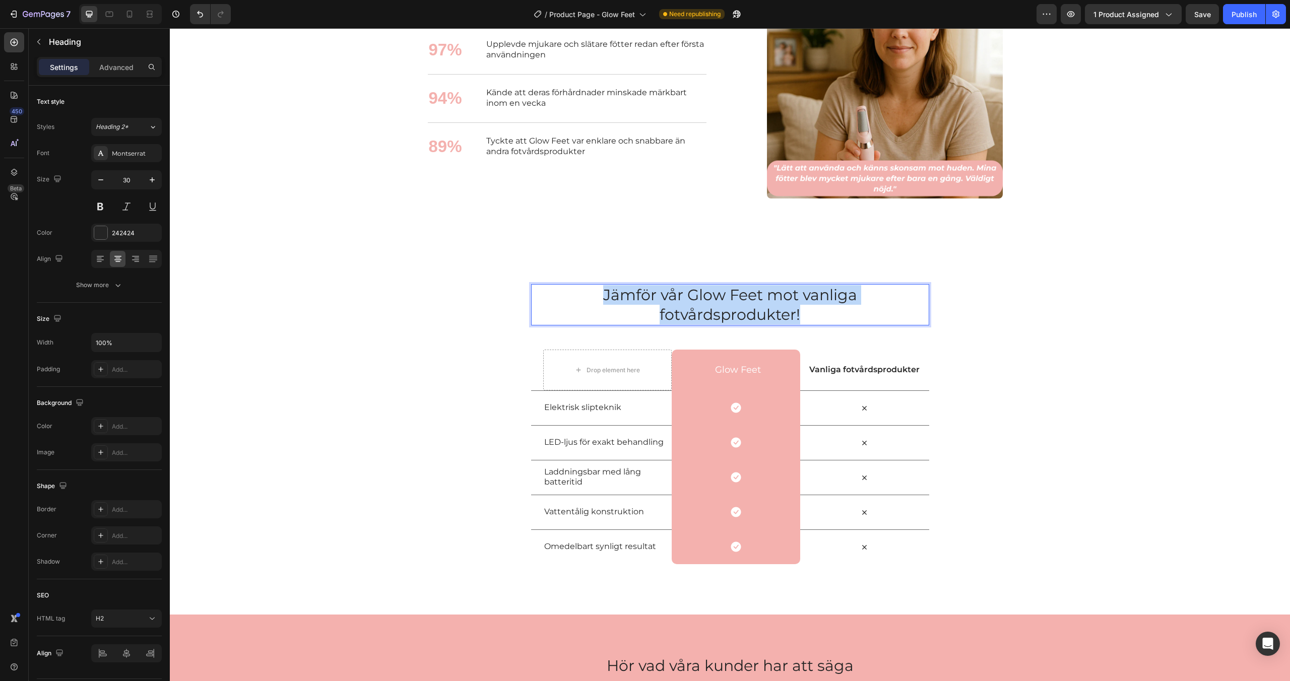
click at [727, 307] on span "Jämför vår Glow Feet mot vanliga fotvårdsprodukter!" at bounding box center [730, 305] width 254 height 38
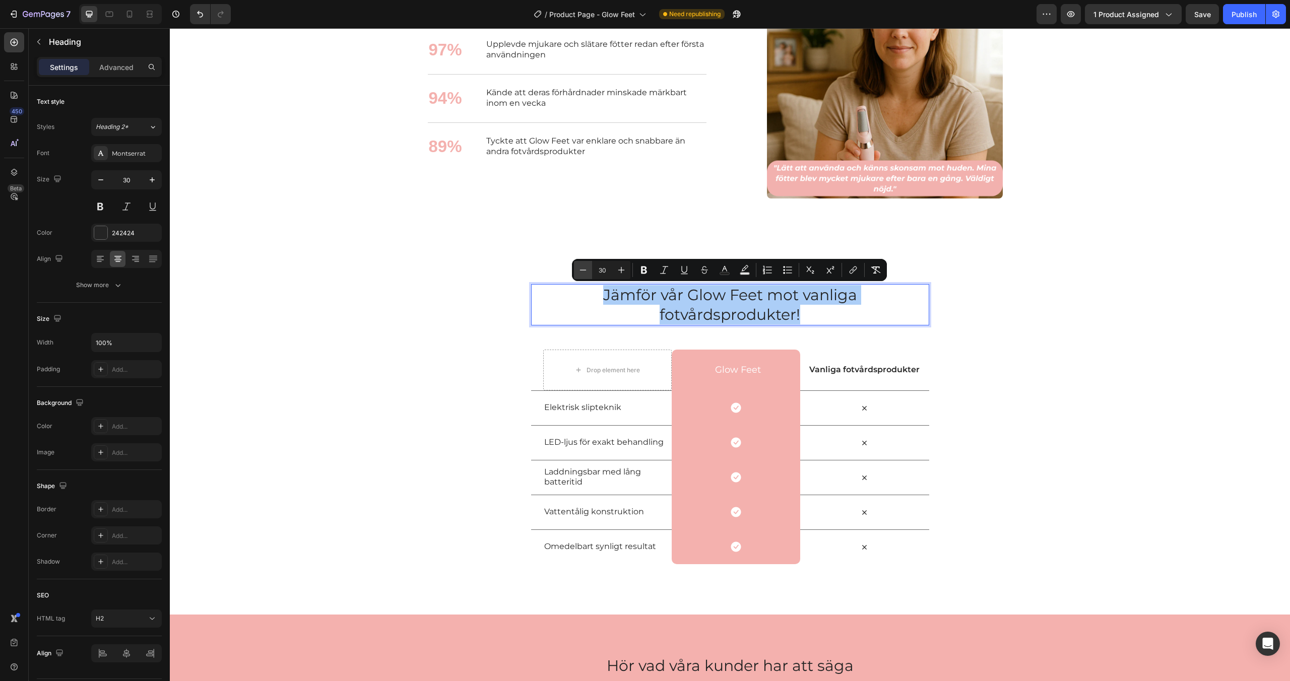
click at [584, 273] on icon "Editor contextual toolbar" at bounding box center [583, 270] width 10 height 10
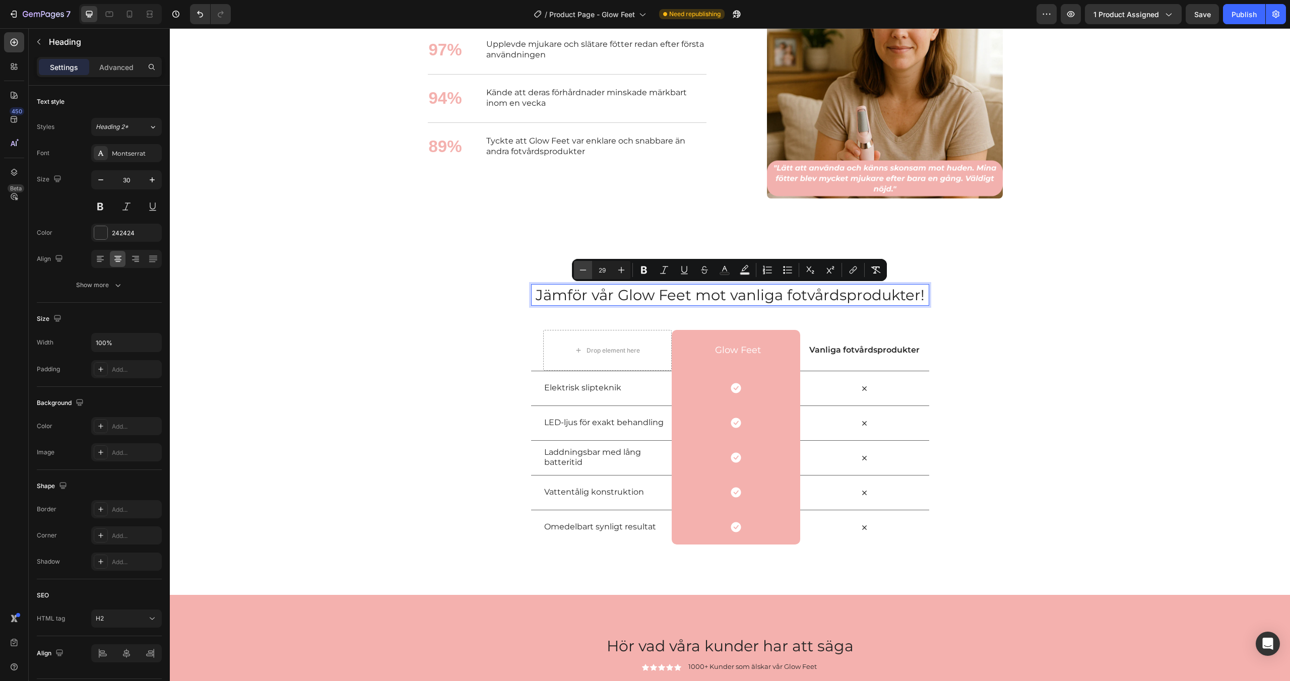
click at [584, 273] on icon "Editor contextual toolbar" at bounding box center [583, 270] width 10 height 10
type input "28"
click at [97, 178] on icon "button" at bounding box center [101, 180] width 10 height 10
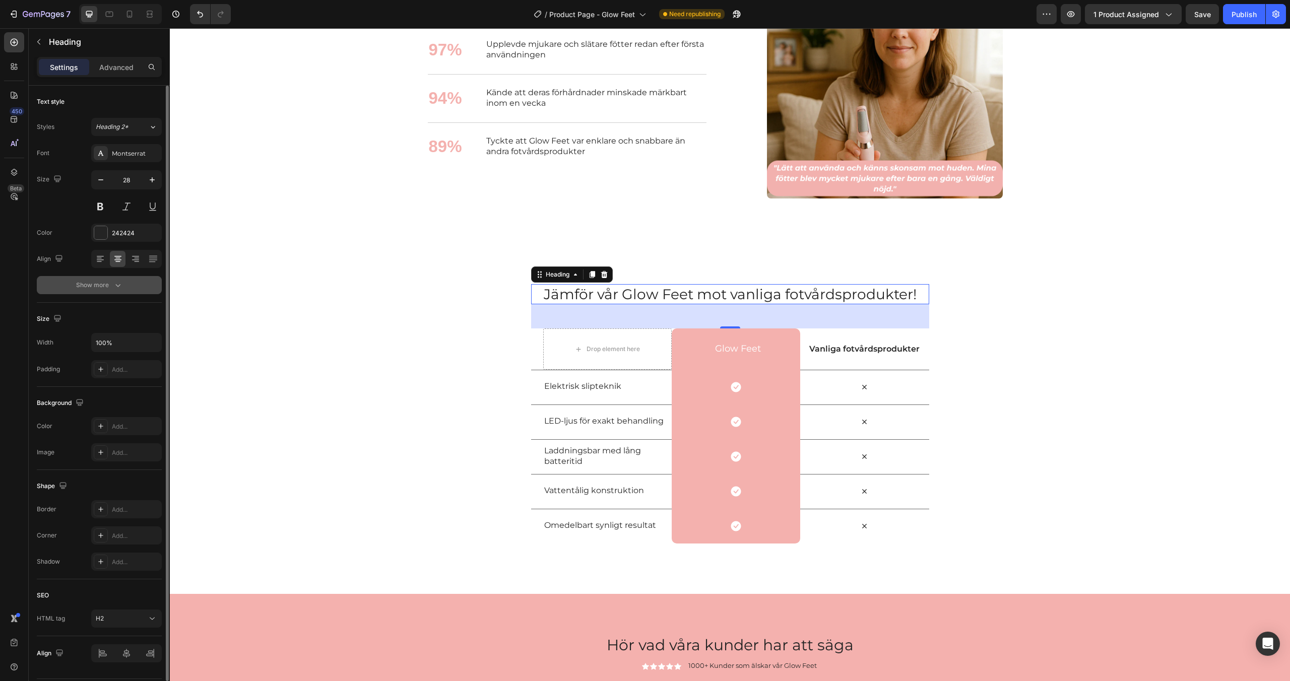
click at [109, 288] on div "Show more" at bounding box center [99, 285] width 47 height 10
click at [122, 278] on button "Normal" at bounding box center [126, 285] width 71 height 18
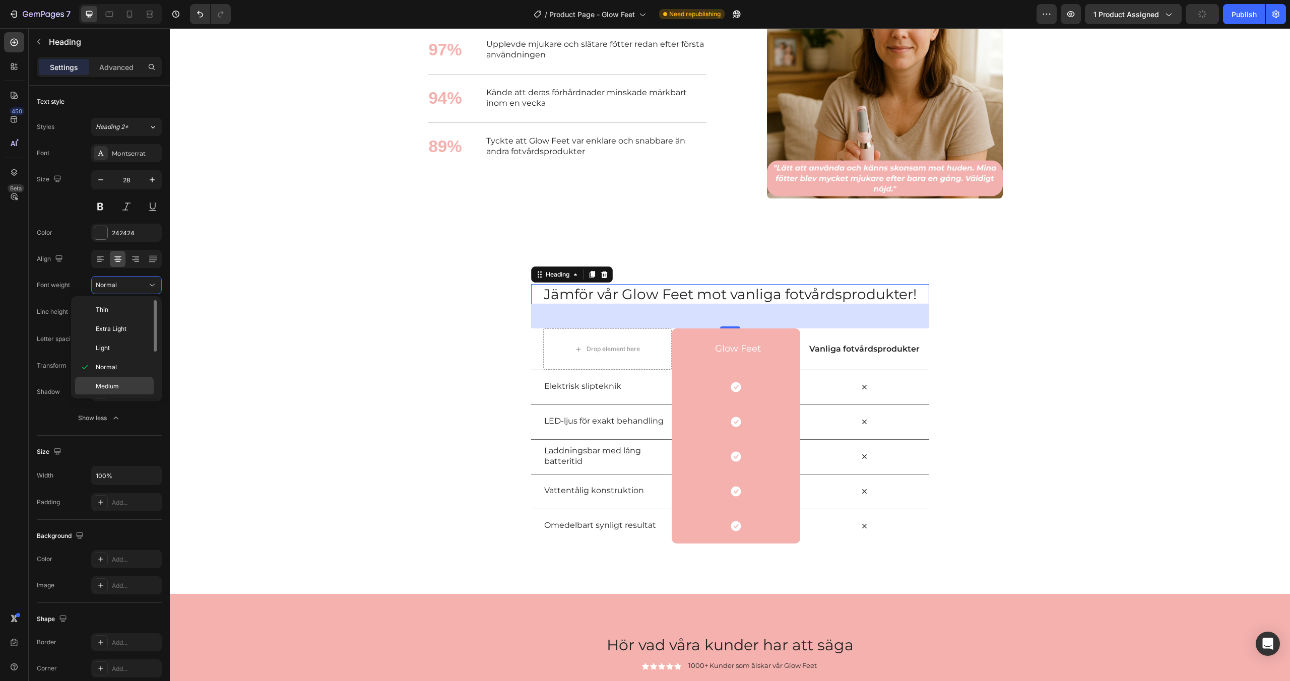
click at [120, 396] on div "Medium" at bounding box center [114, 405] width 79 height 19
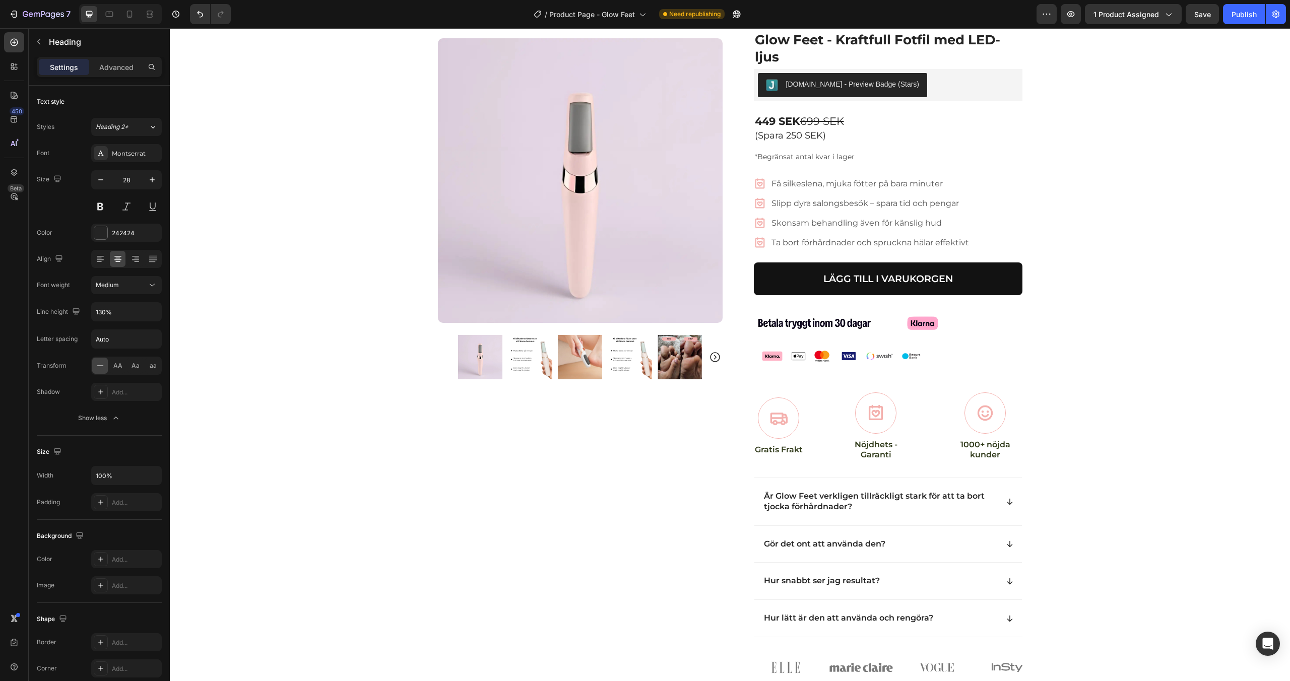
scroll to position [0, 0]
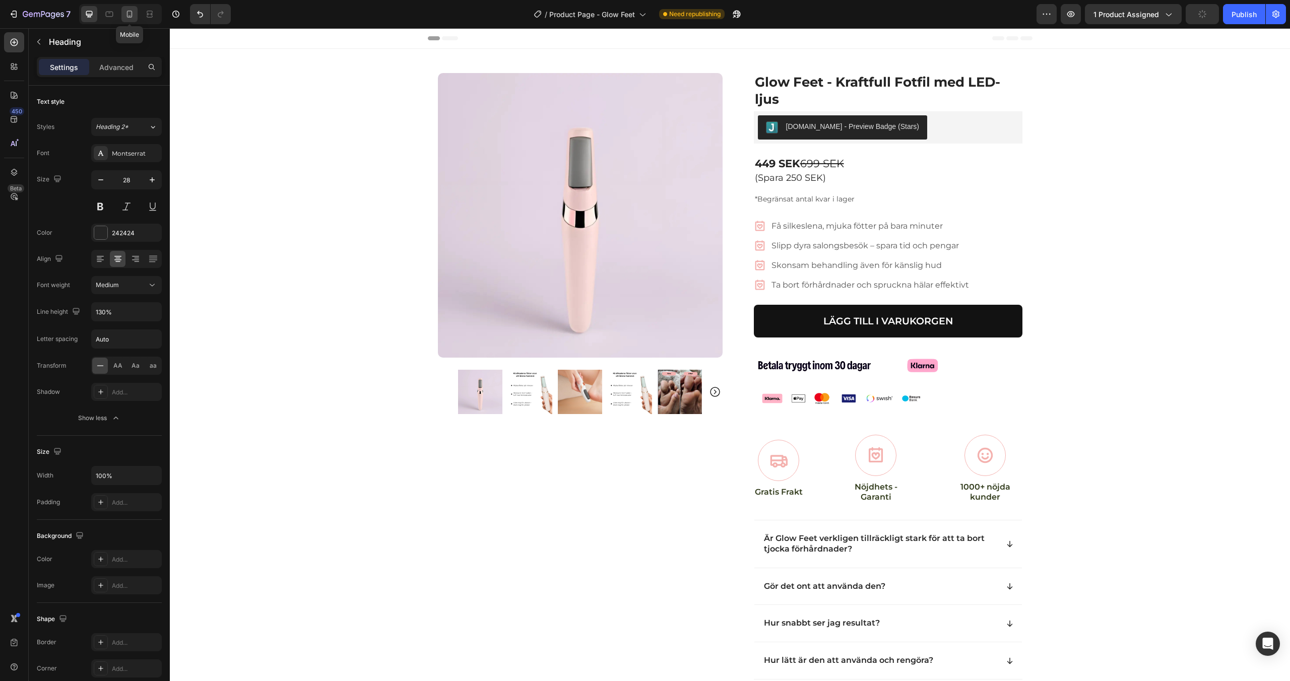
click at [121, 18] on div at bounding box center [129, 14] width 16 height 16
type input "22"
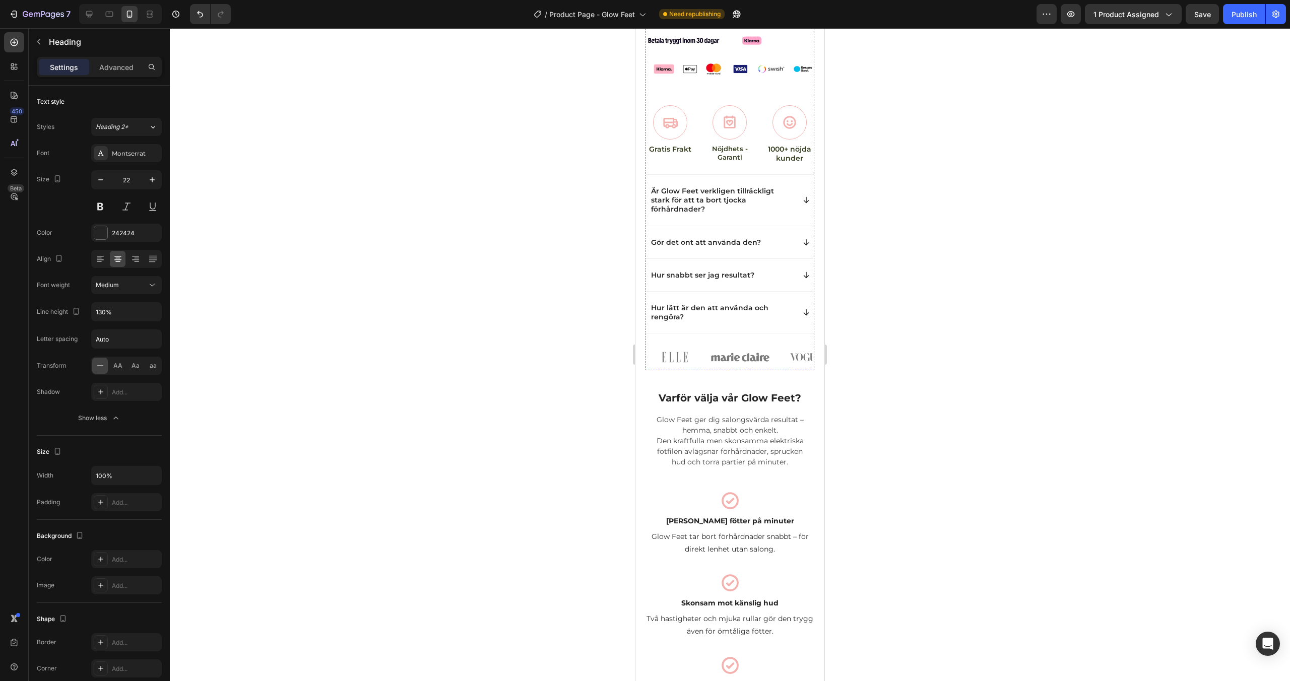
scroll to position [516, 0]
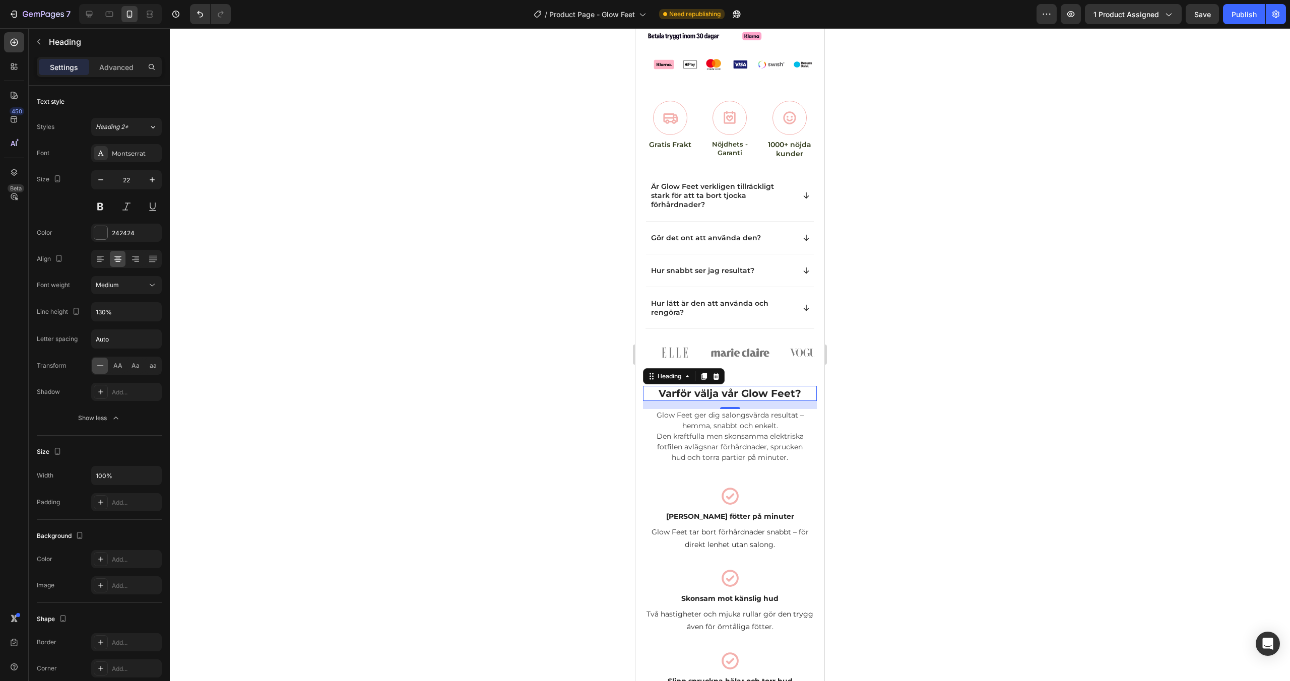
click at [742, 388] on span "Varför välja vår Glow Feet?" at bounding box center [730, 394] width 143 height 12
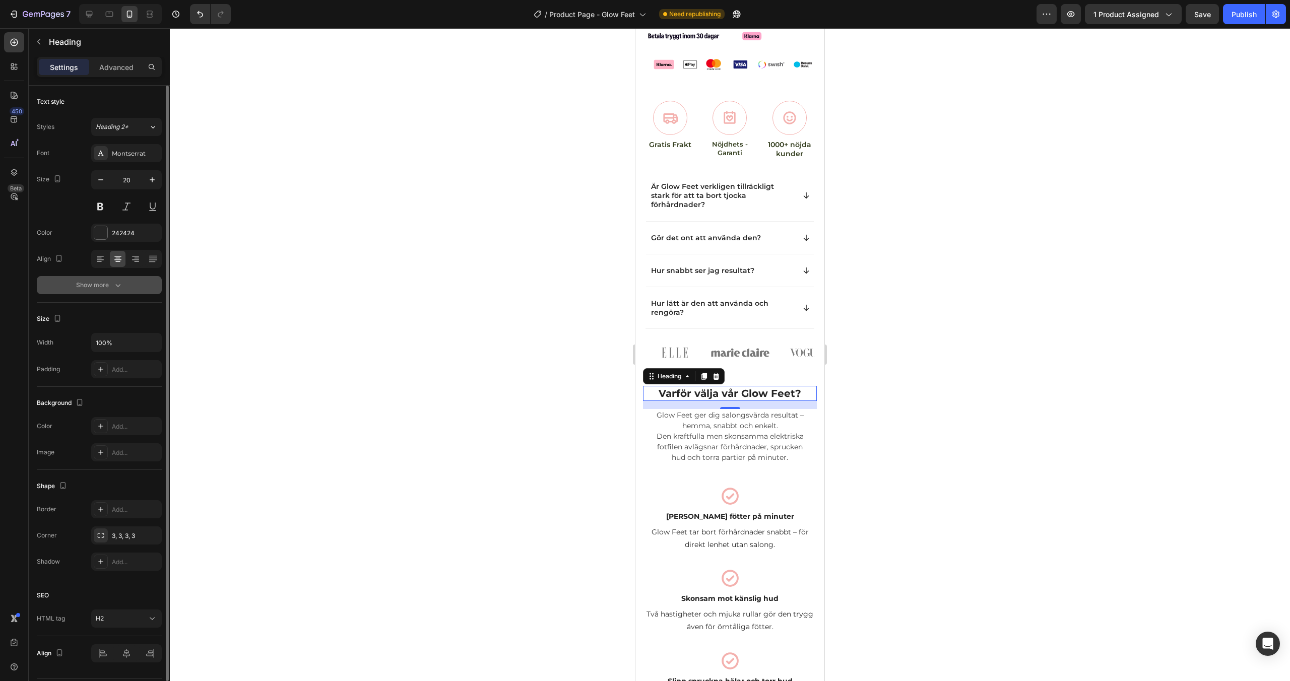
click at [118, 287] on icon "button" at bounding box center [118, 285] width 10 height 10
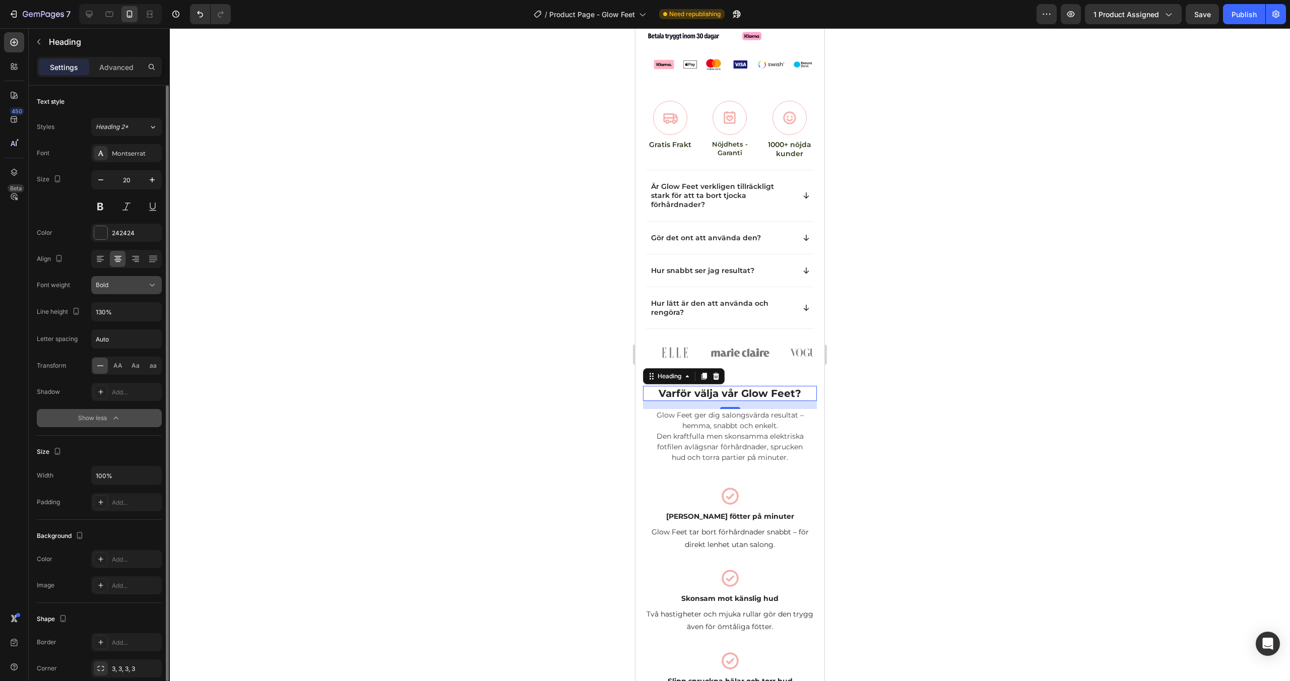
click at [126, 287] on div "Bold" at bounding box center [121, 285] width 51 height 9
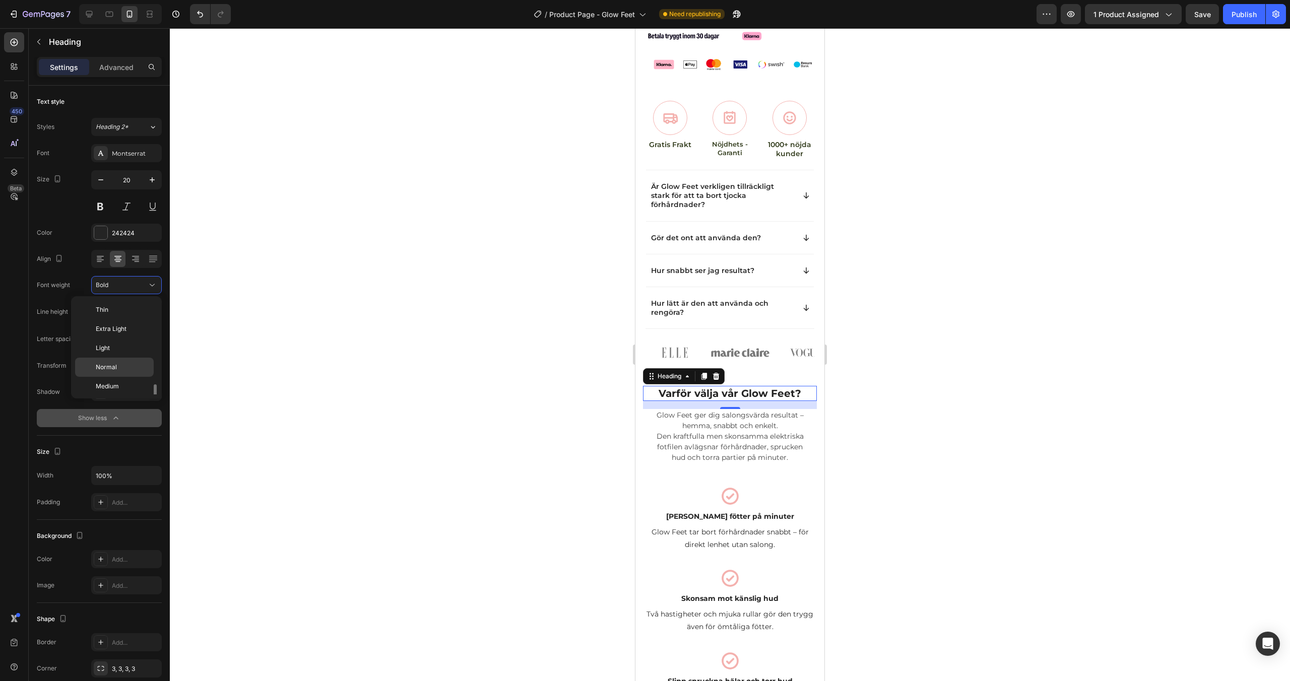
scroll to position [54, 0]
click at [124, 329] on p "Medium" at bounding box center [122, 332] width 53 height 9
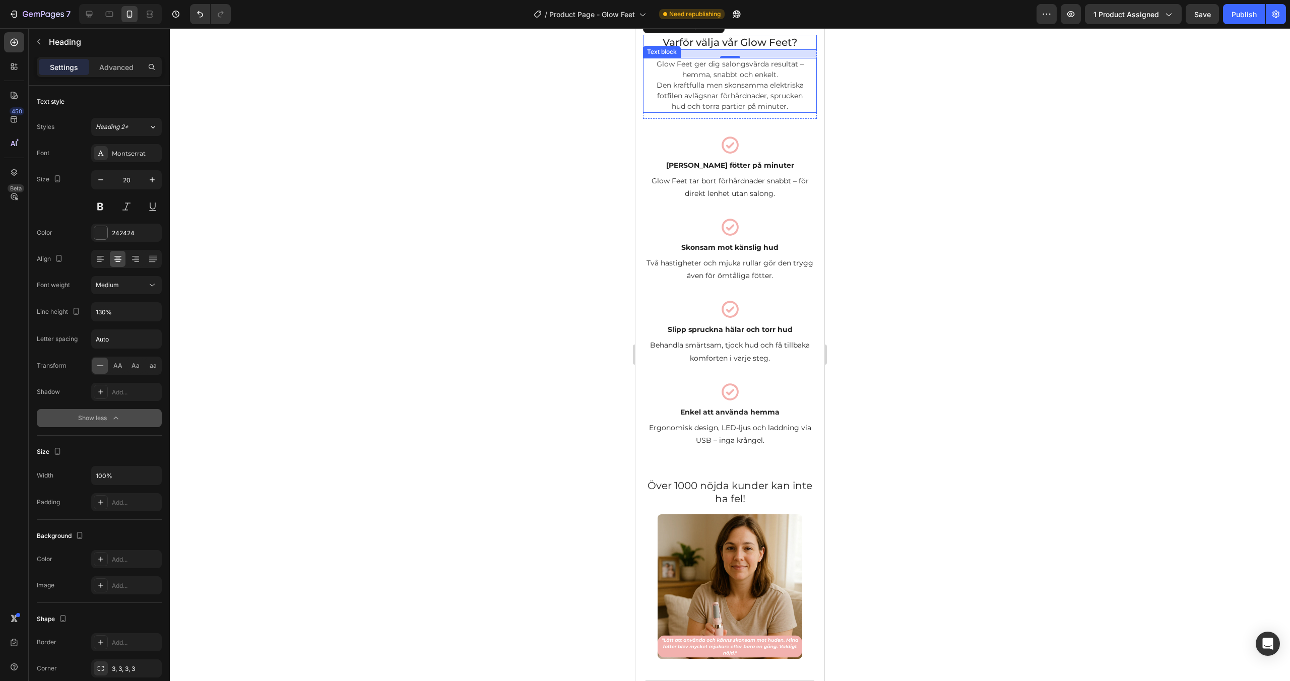
scroll to position [880, 0]
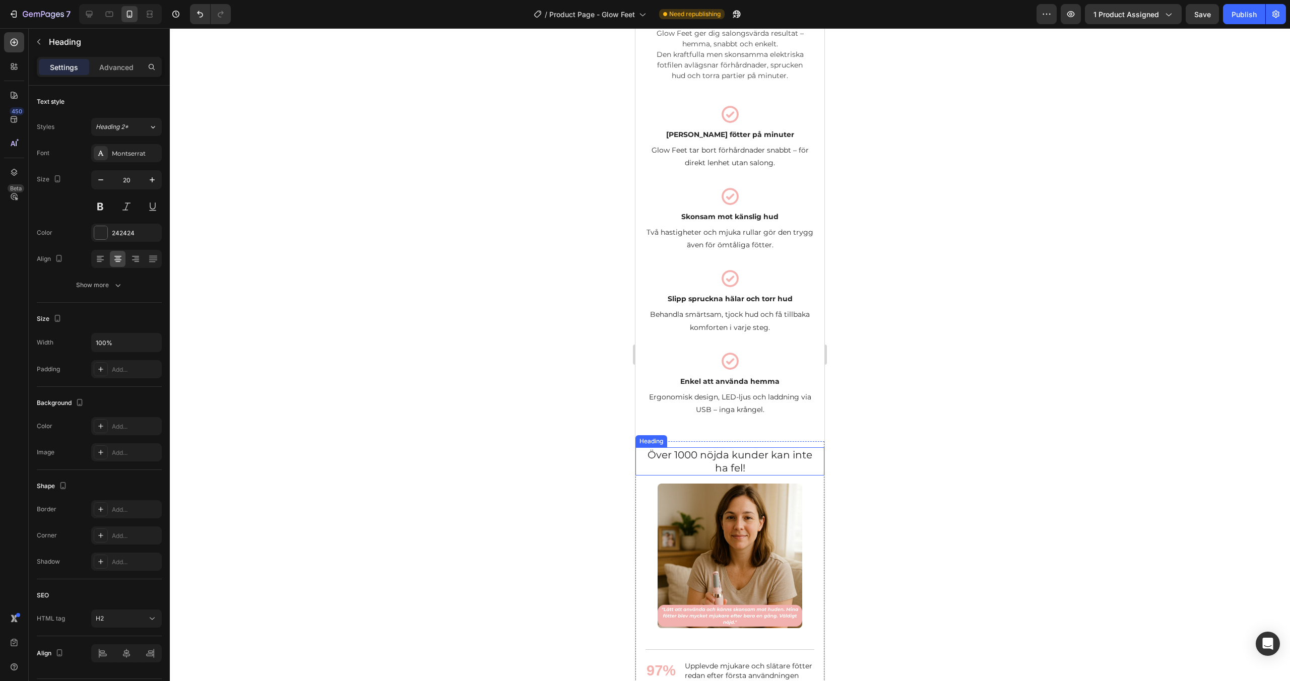
click at [742, 461] on h2 "Över 1000 nöjda kunder kan inte ha fel!" at bounding box center [730, 462] width 169 height 28
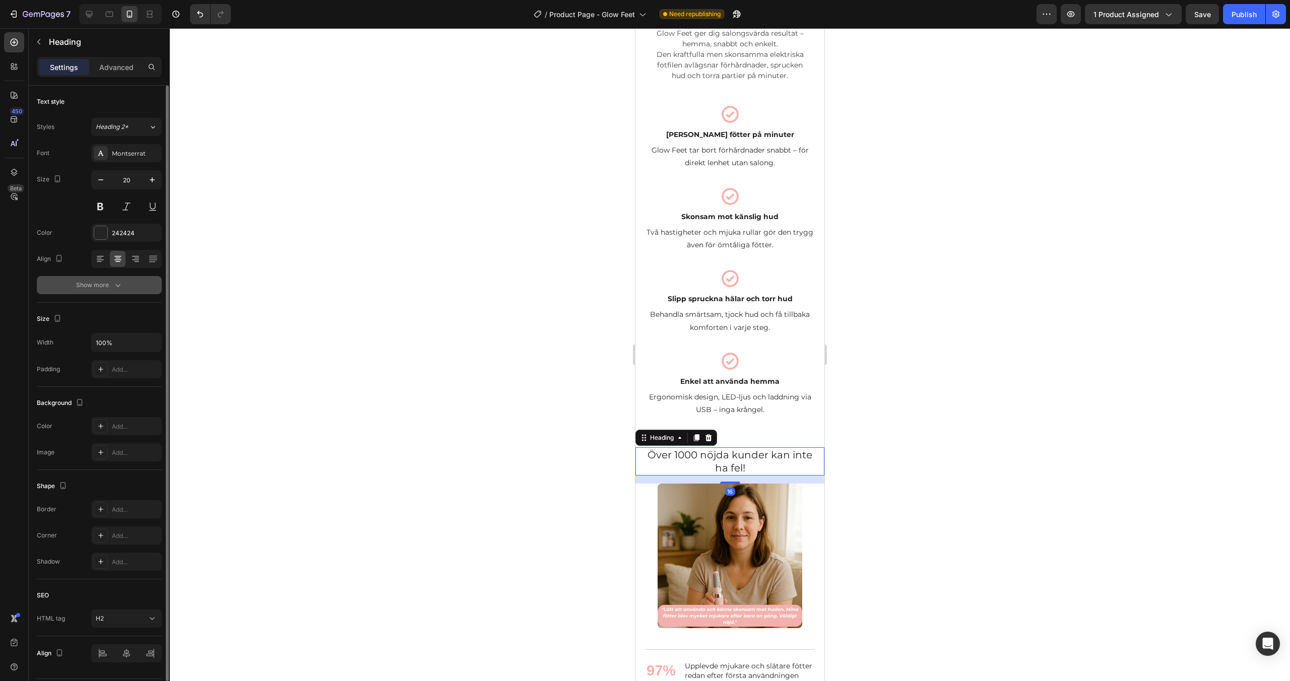
click at [121, 288] on icon "button" at bounding box center [118, 285] width 10 height 10
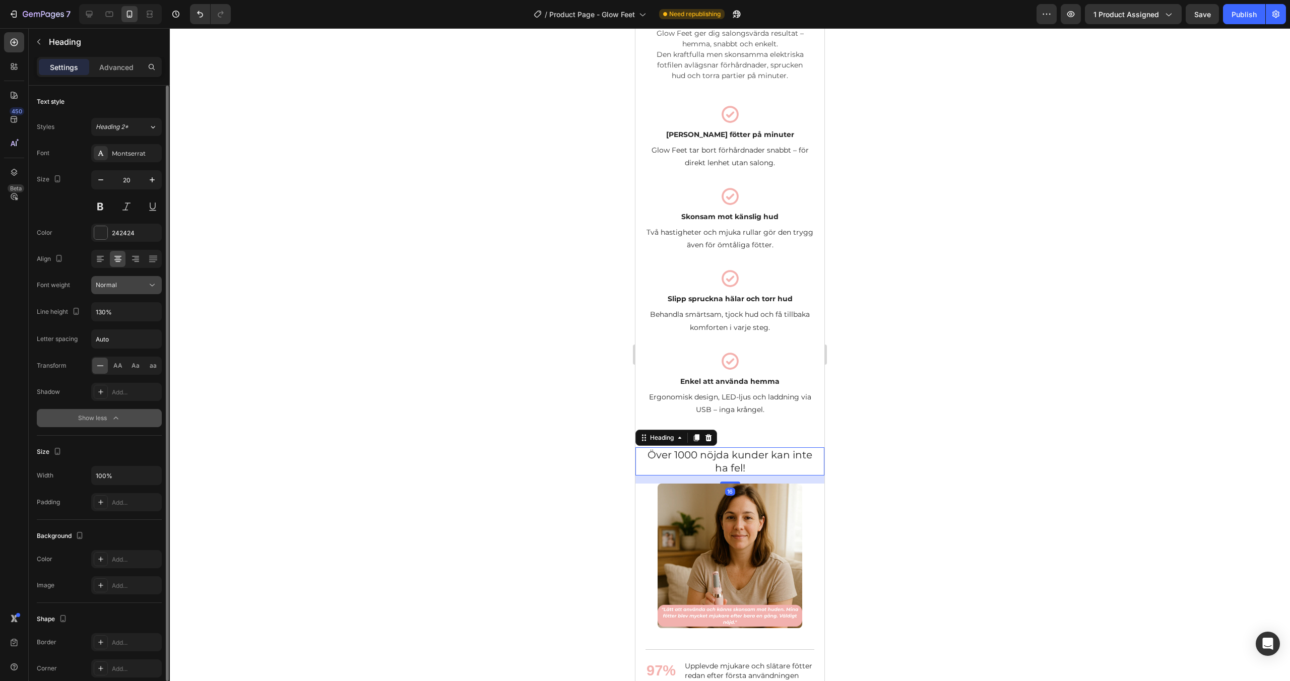
click at [122, 288] on div "Normal" at bounding box center [121, 285] width 51 height 9
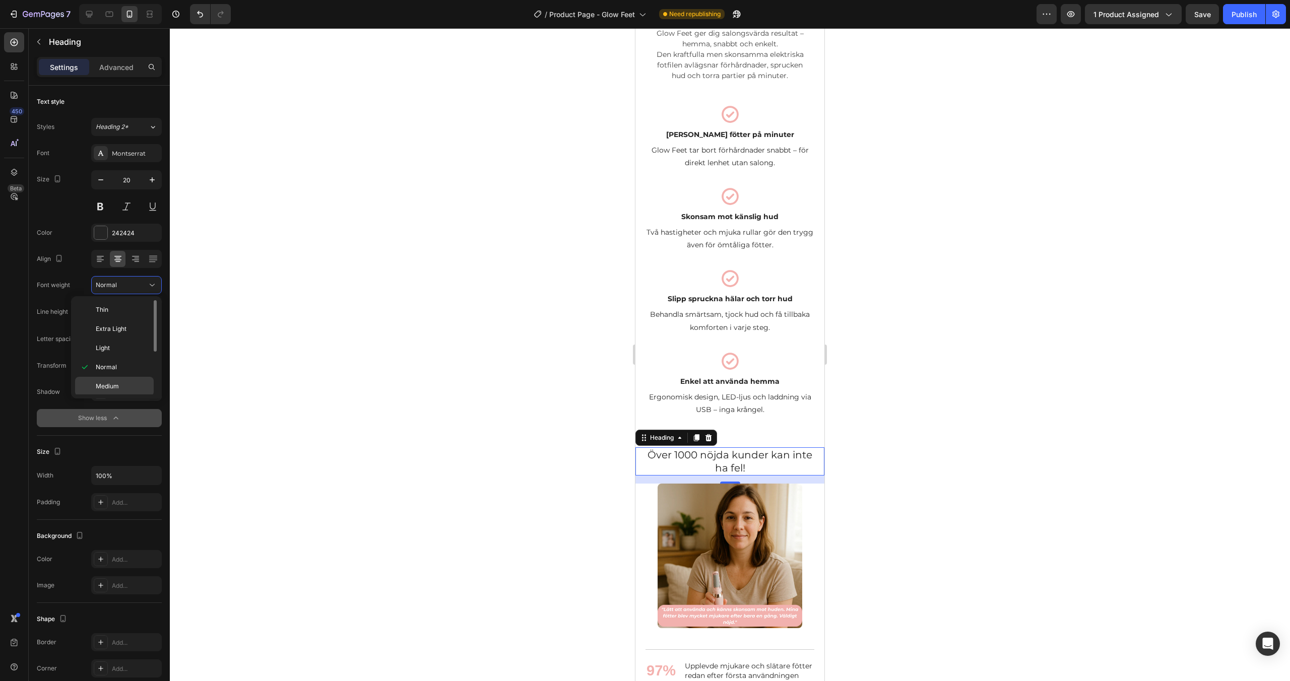
click at [115, 390] on span "Medium" at bounding box center [107, 386] width 23 height 9
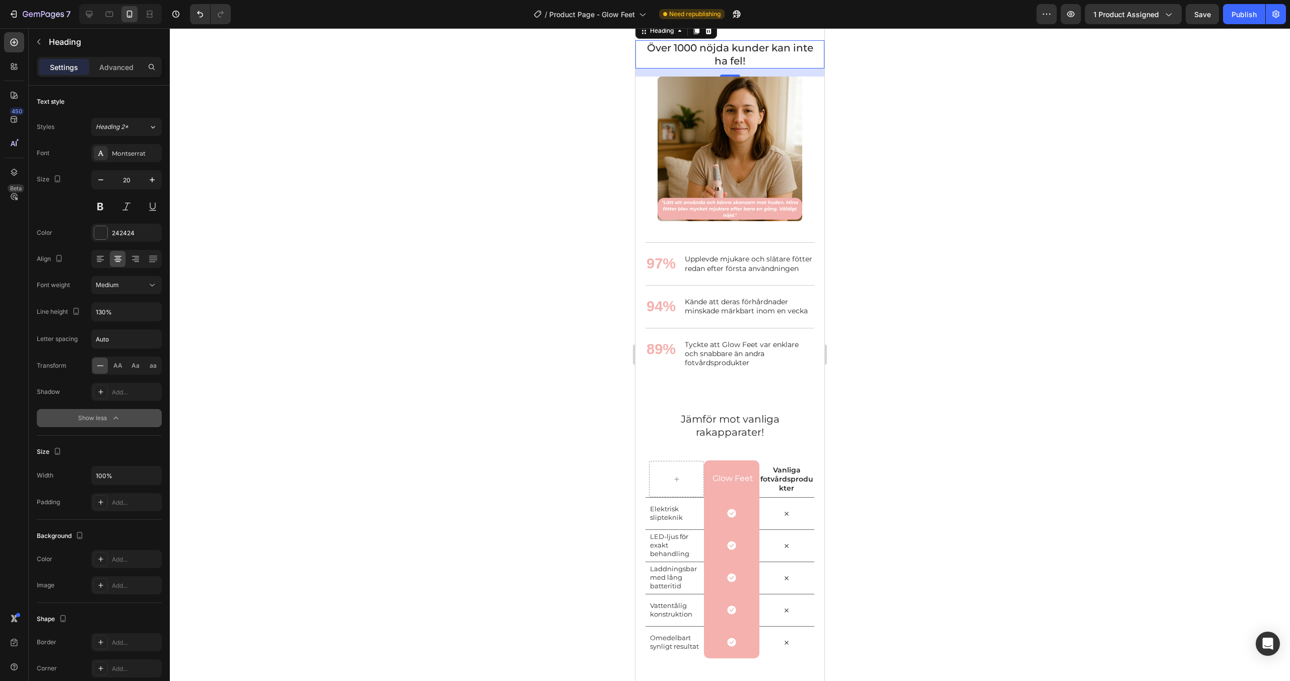
scroll to position [1395, 0]
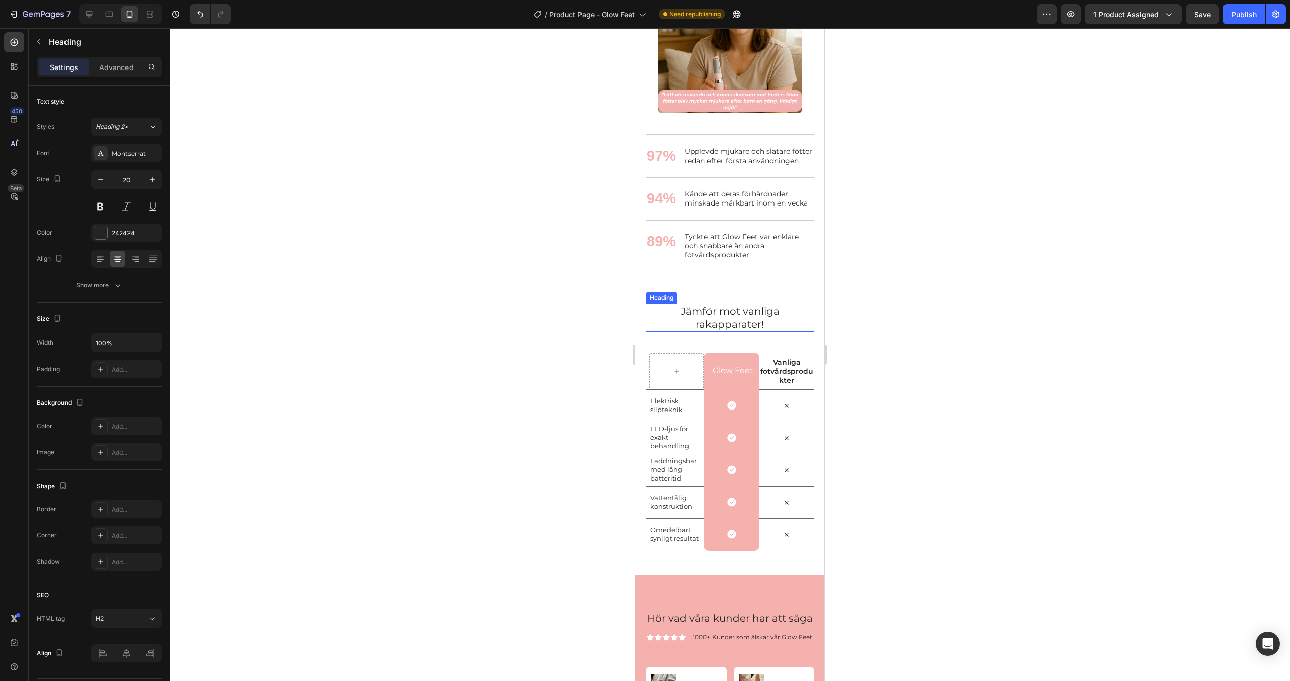
click at [739, 322] on span "Jämför mot vanliga rakapparater!" at bounding box center [730, 317] width 99 height 25
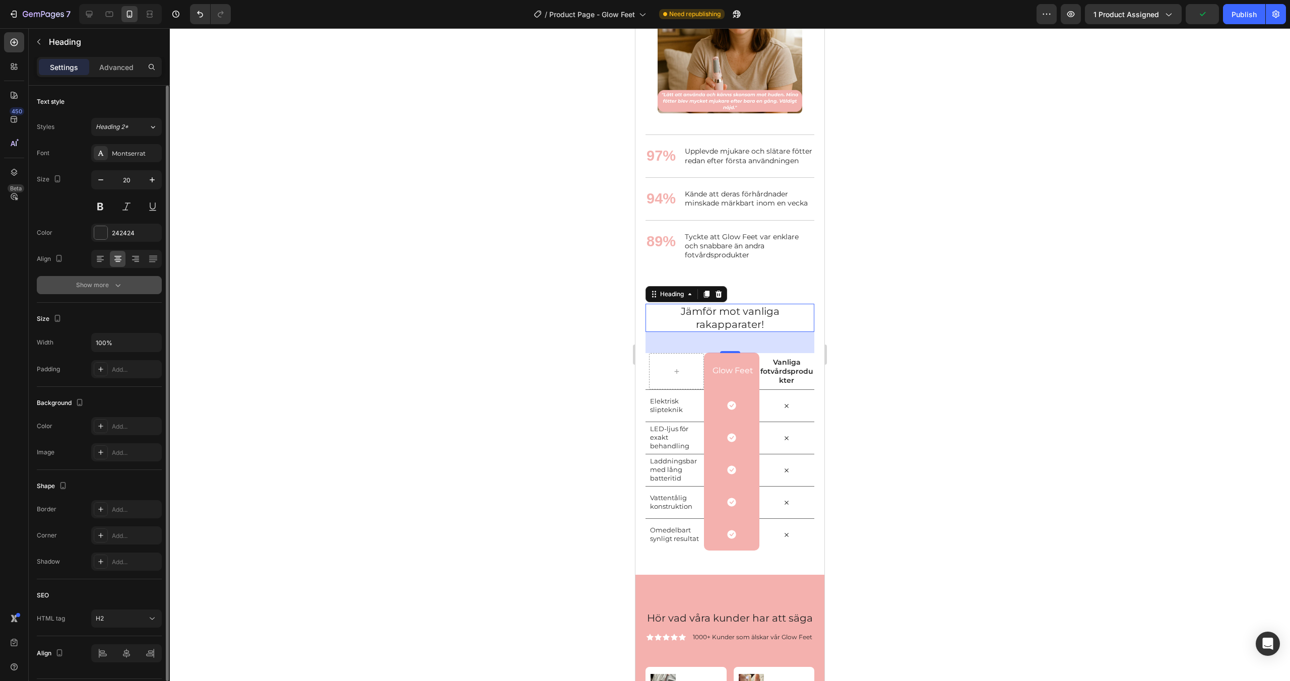
click at [105, 286] on div "Show more" at bounding box center [99, 285] width 47 height 10
click at [110, 289] on span "Normal" at bounding box center [106, 285] width 21 height 9
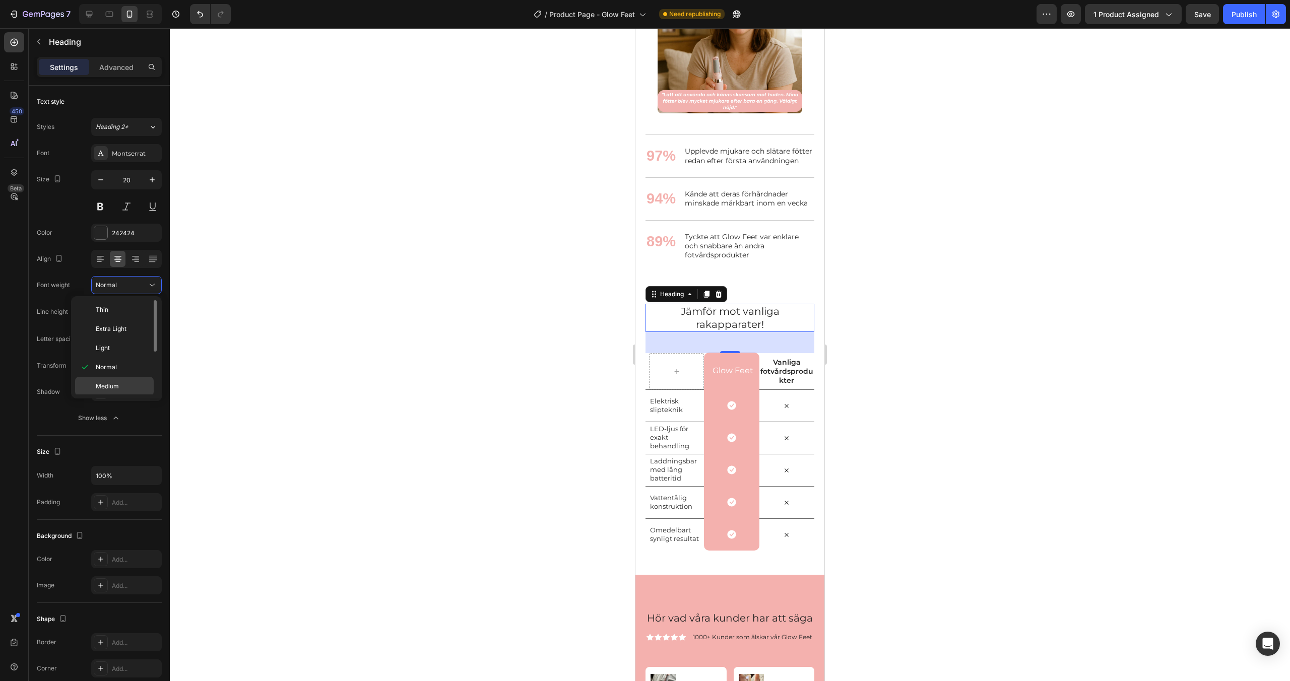
click at [112, 396] on div "Medium" at bounding box center [114, 405] width 79 height 19
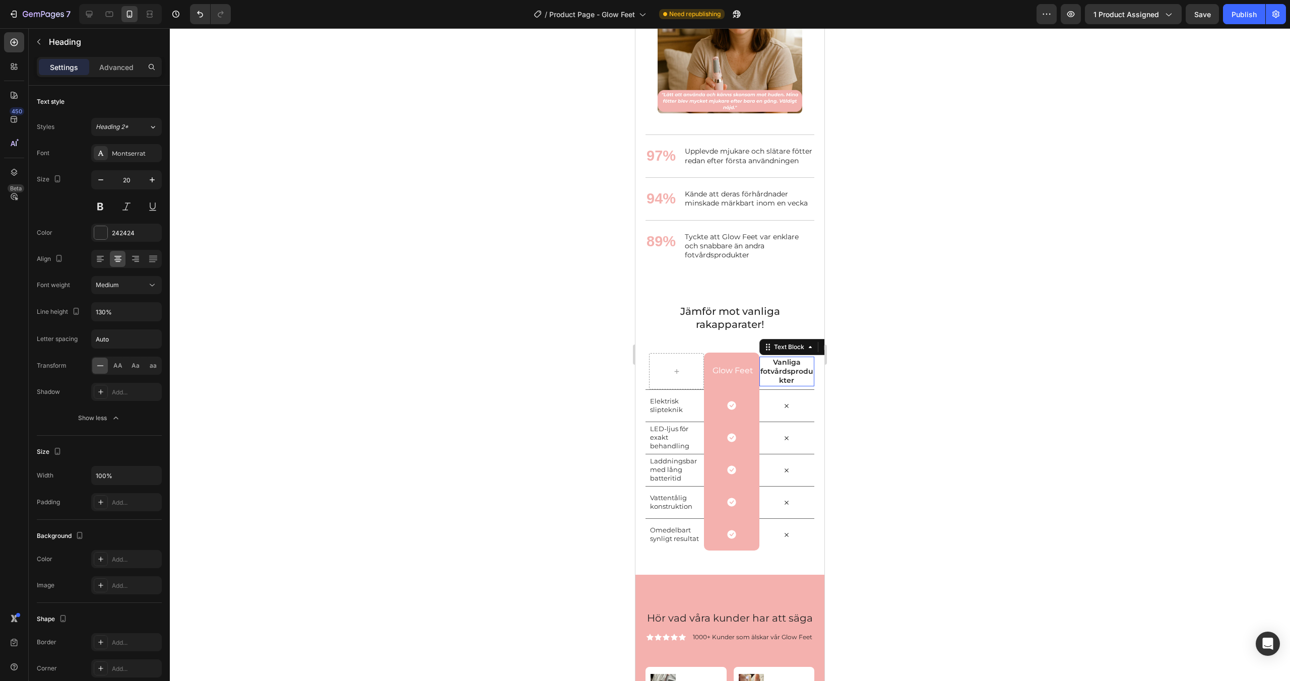
click at [779, 369] on p "Vanliga fotvårdsprodukter" at bounding box center [787, 372] width 53 height 28
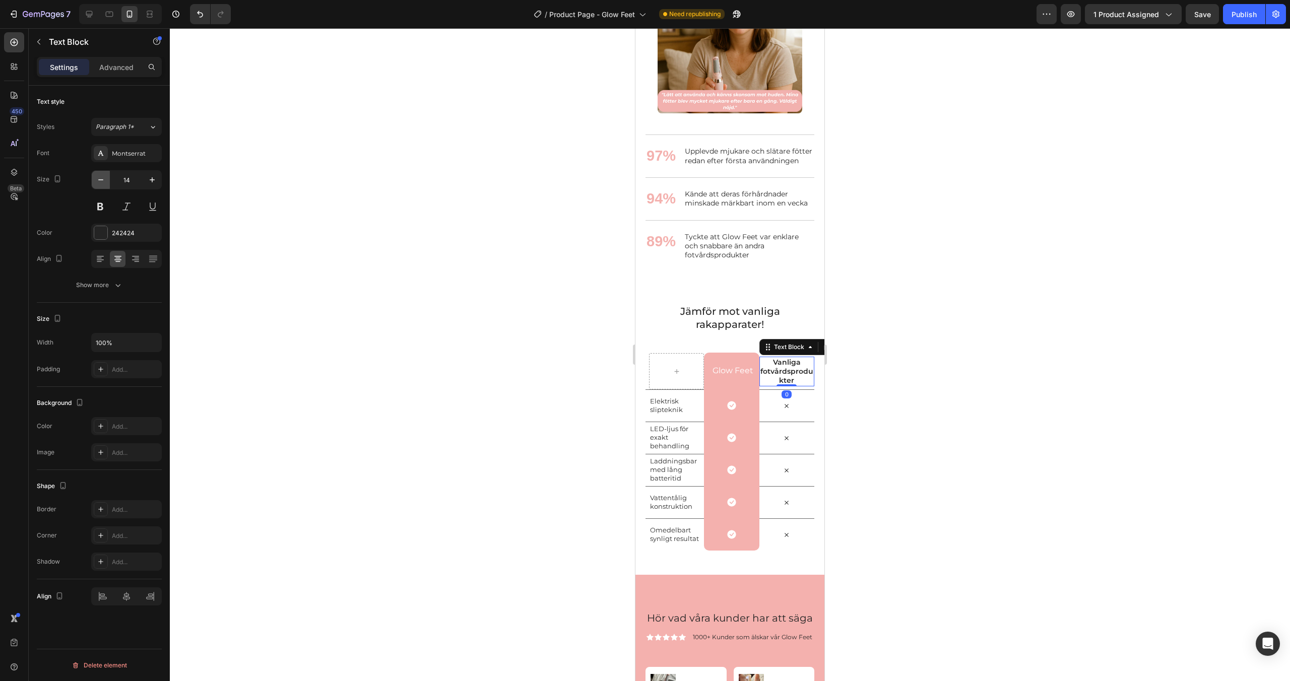
click at [101, 183] on icon "button" at bounding box center [101, 180] width 10 height 10
type input "12"
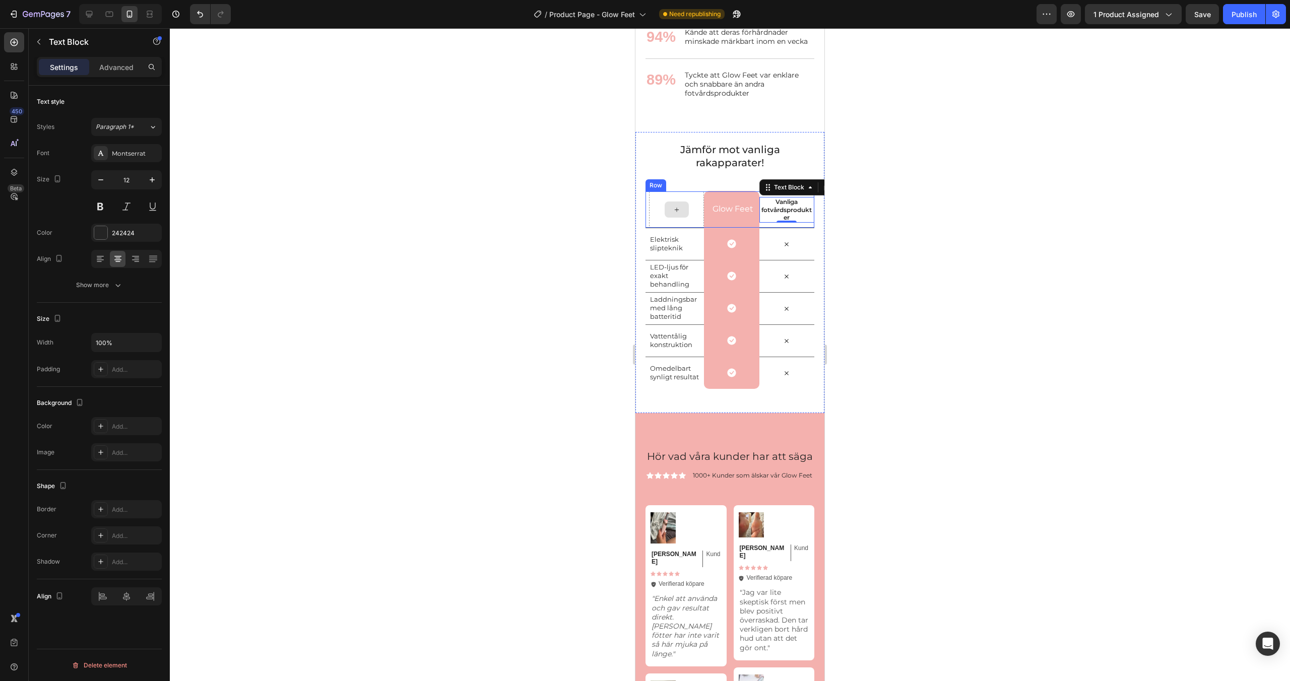
scroll to position [1676, 0]
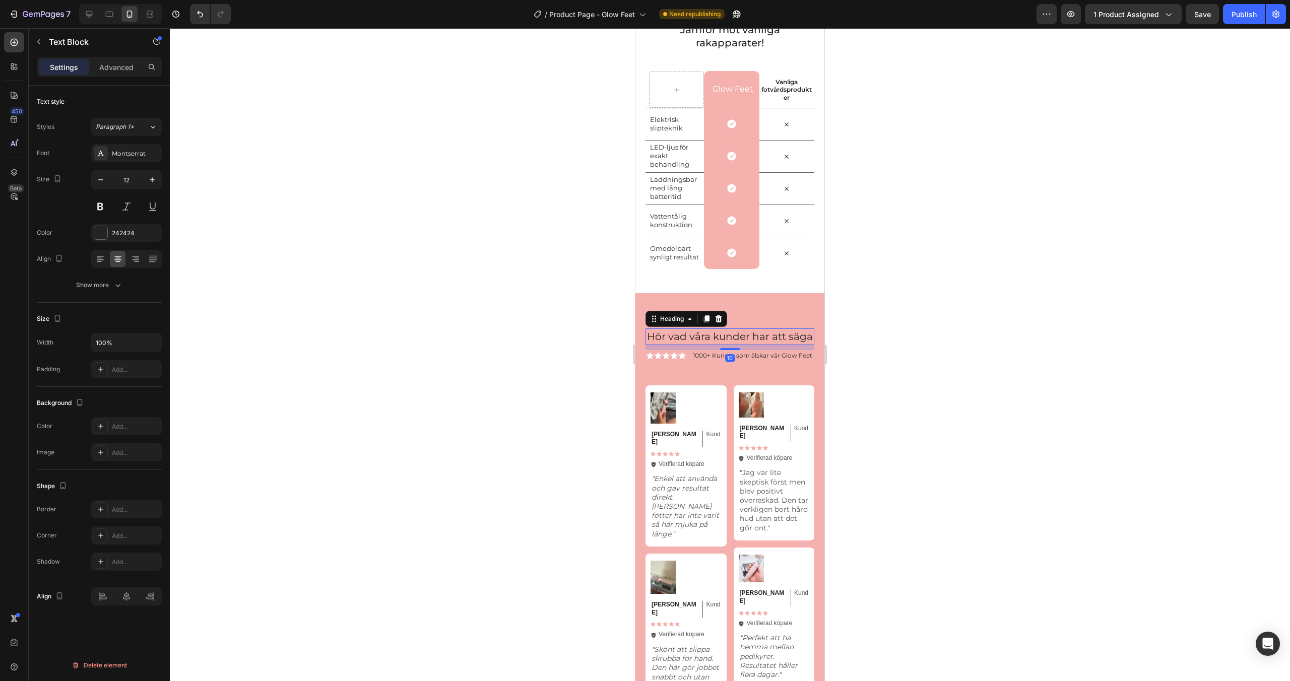
click at [723, 343] on span "Hör vad våra kunder har att säga" at bounding box center [730, 337] width 166 height 12
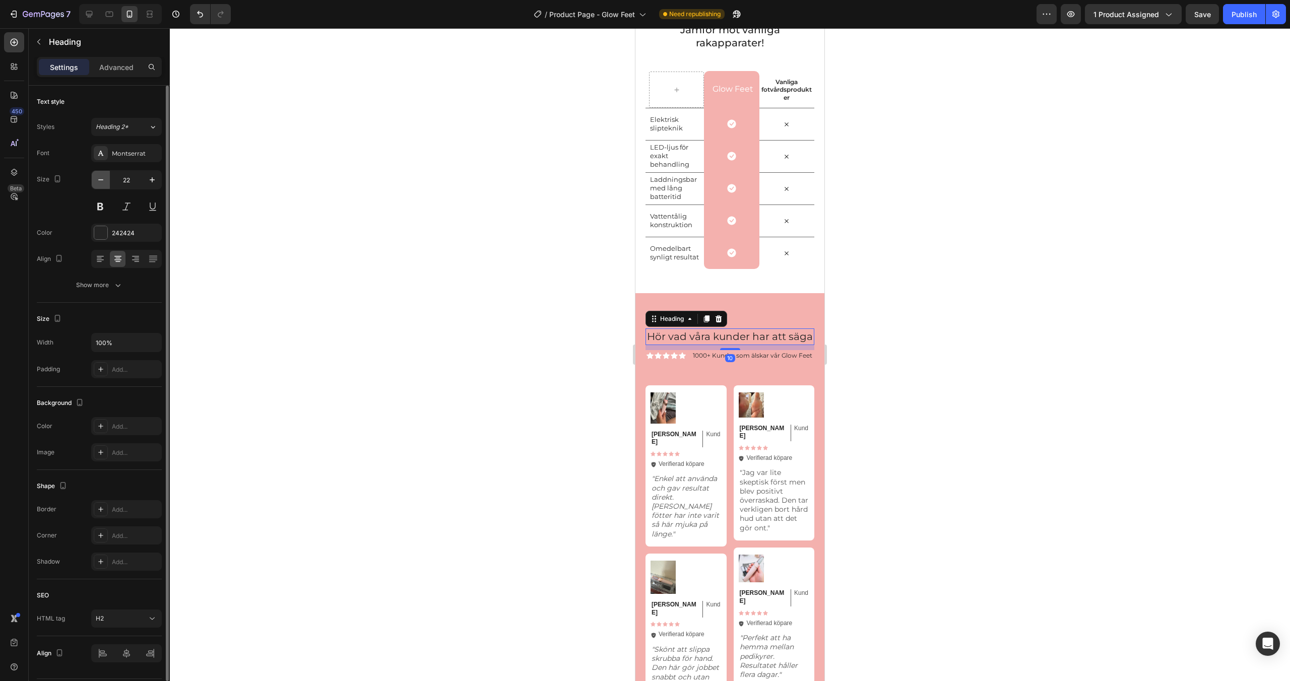
click at [101, 183] on icon "button" at bounding box center [101, 180] width 10 height 10
type input "20"
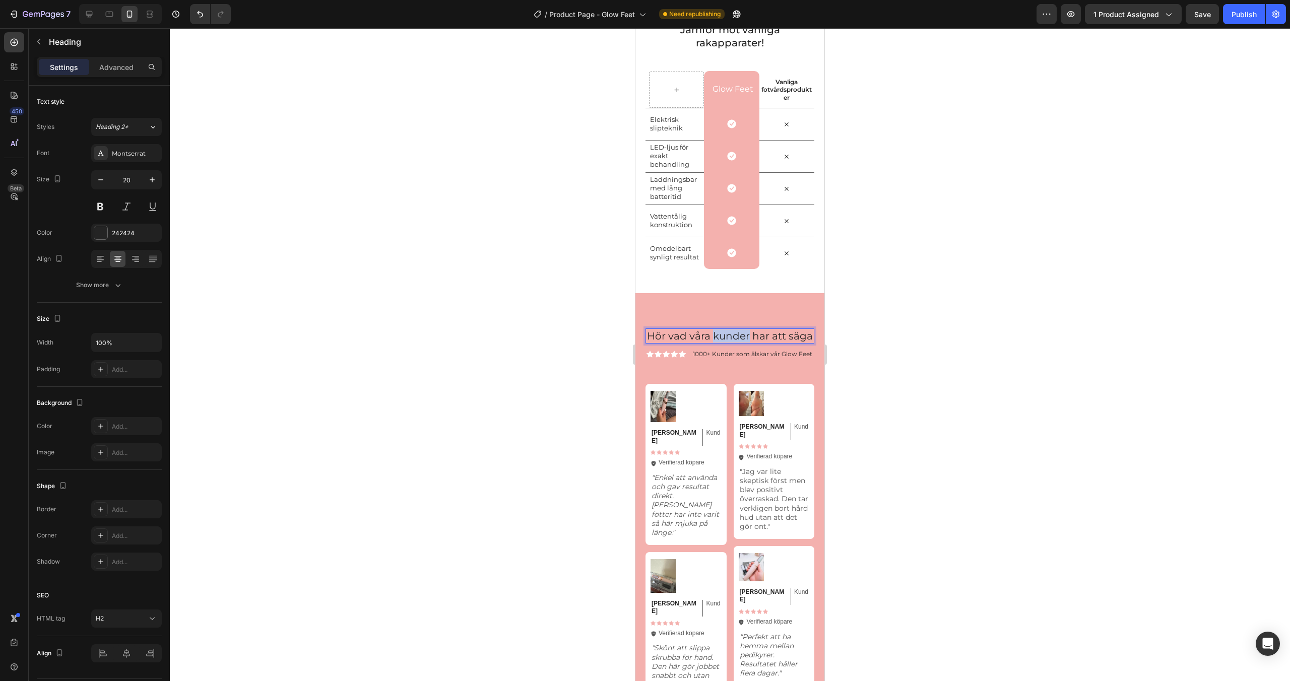
click at [739, 337] on span "Hör vad våra kunder har att säga" at bounding box center [730, 336] width 166 height 12
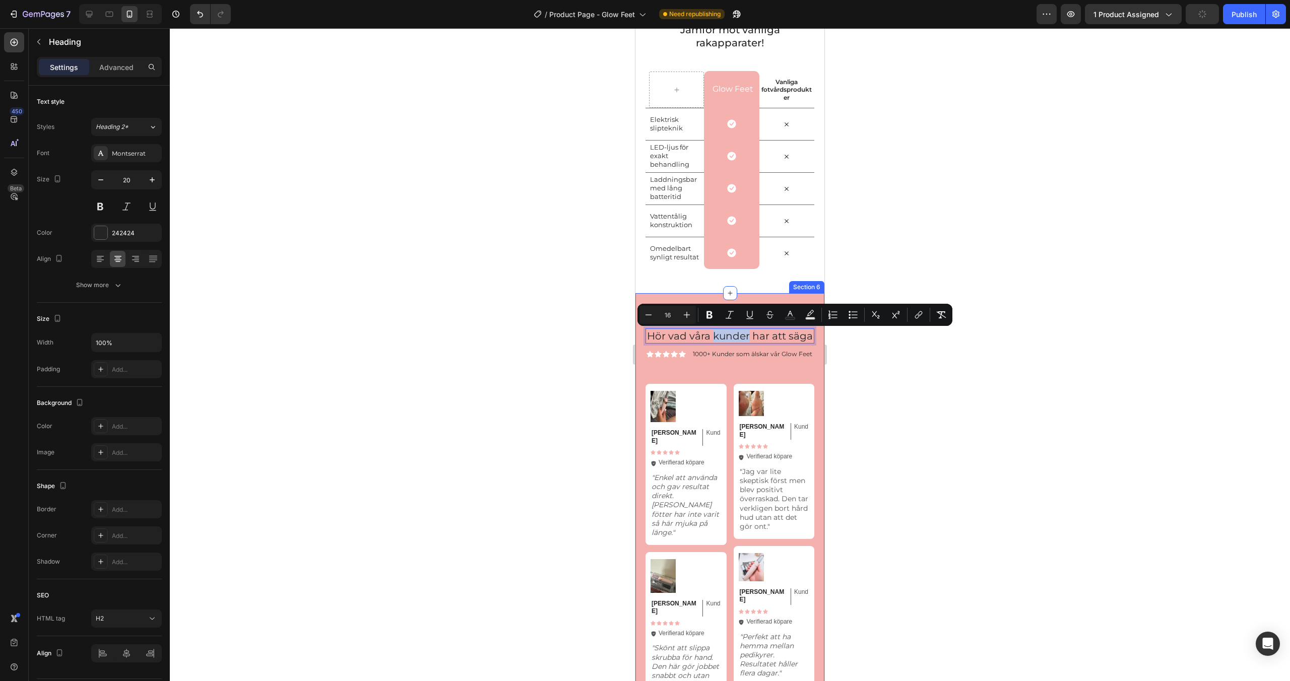
click at [697, 298] on div "Hör vad våra kunder har att säga Heading 10 Icon Icon Icon Icon Icon Icon List …" at bounding box center [730, 593] width 189 height 601
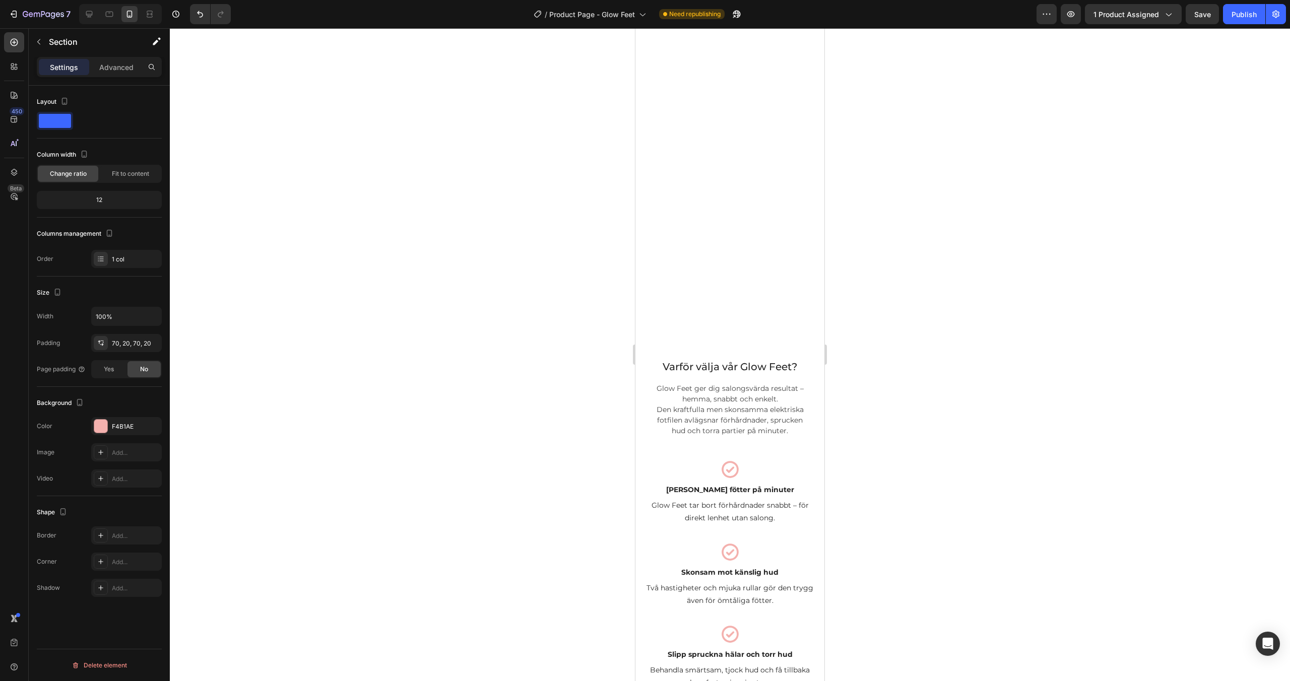
scroll to position [0, 0]
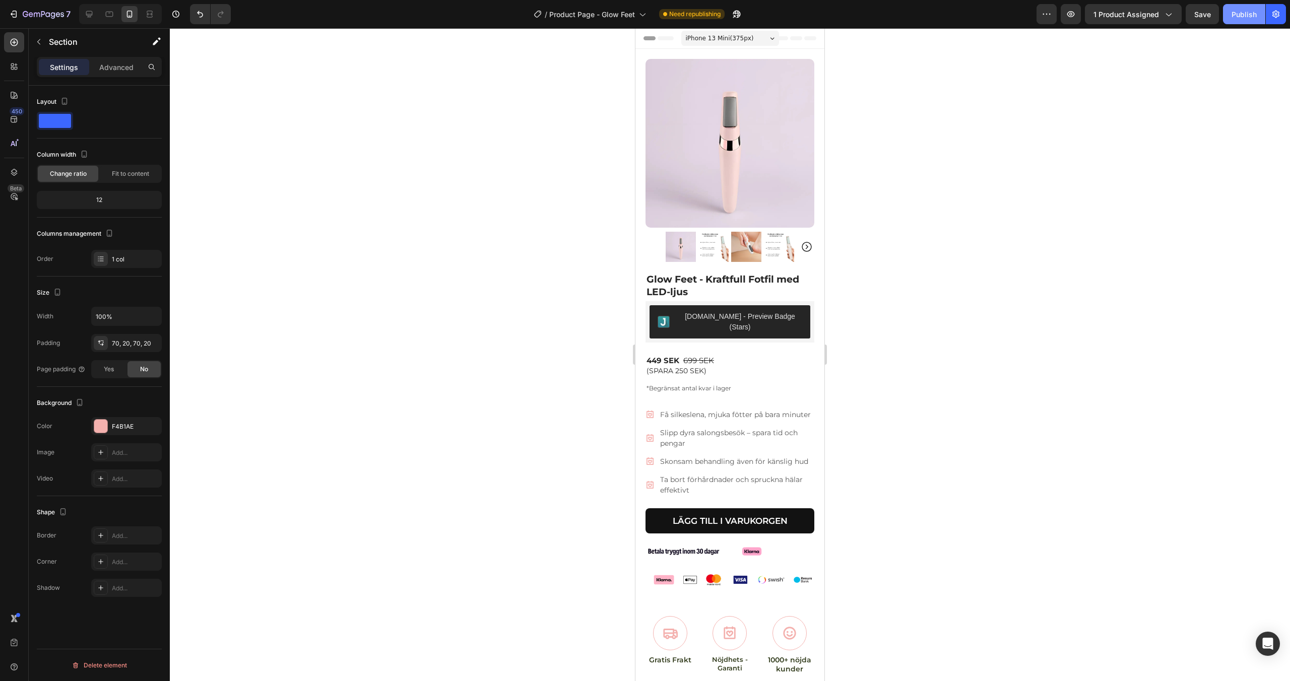
click at [1244, 17] on div "Publish" at bounding box center [1244, 14] width 25 height 11
click at [623, 13] on span "Product Page - Glow Feet" at bounding box center [605, 14] width 86 height 11
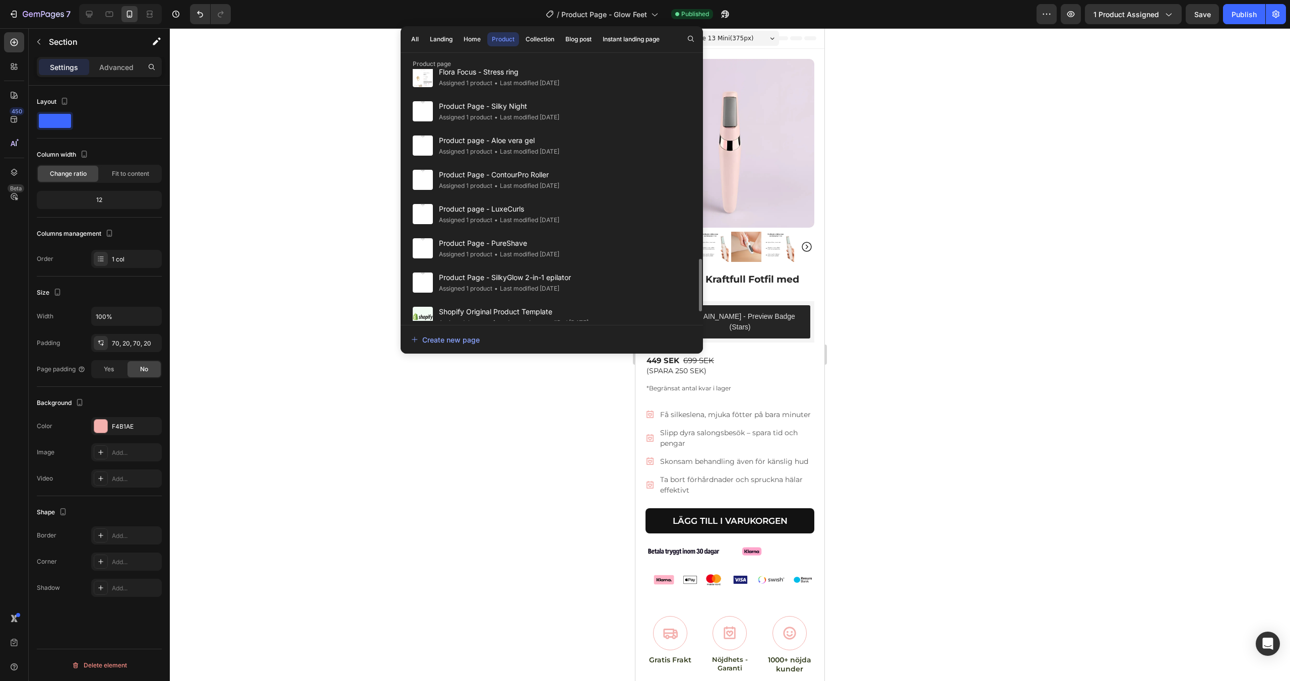
scroll to position [944, 0]
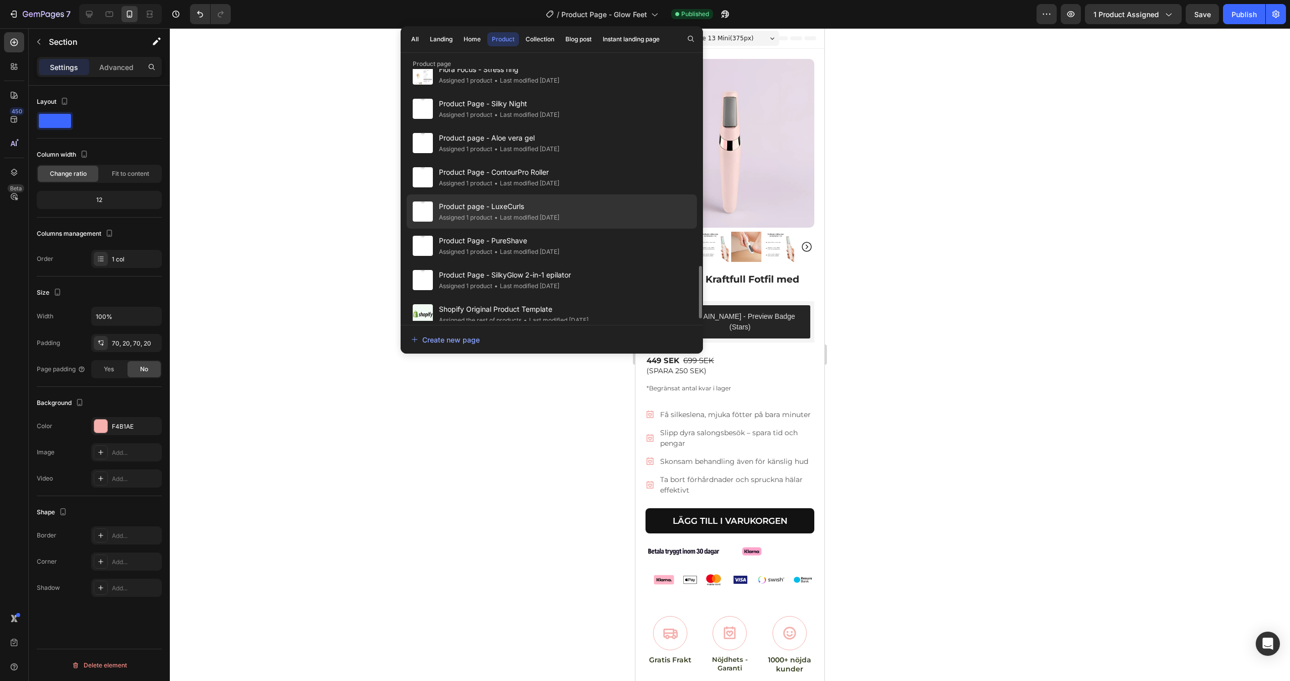
click at [554, 218] on div "• Last modified 5 days ago" at bounding box center [525, 218] width 67 height 10
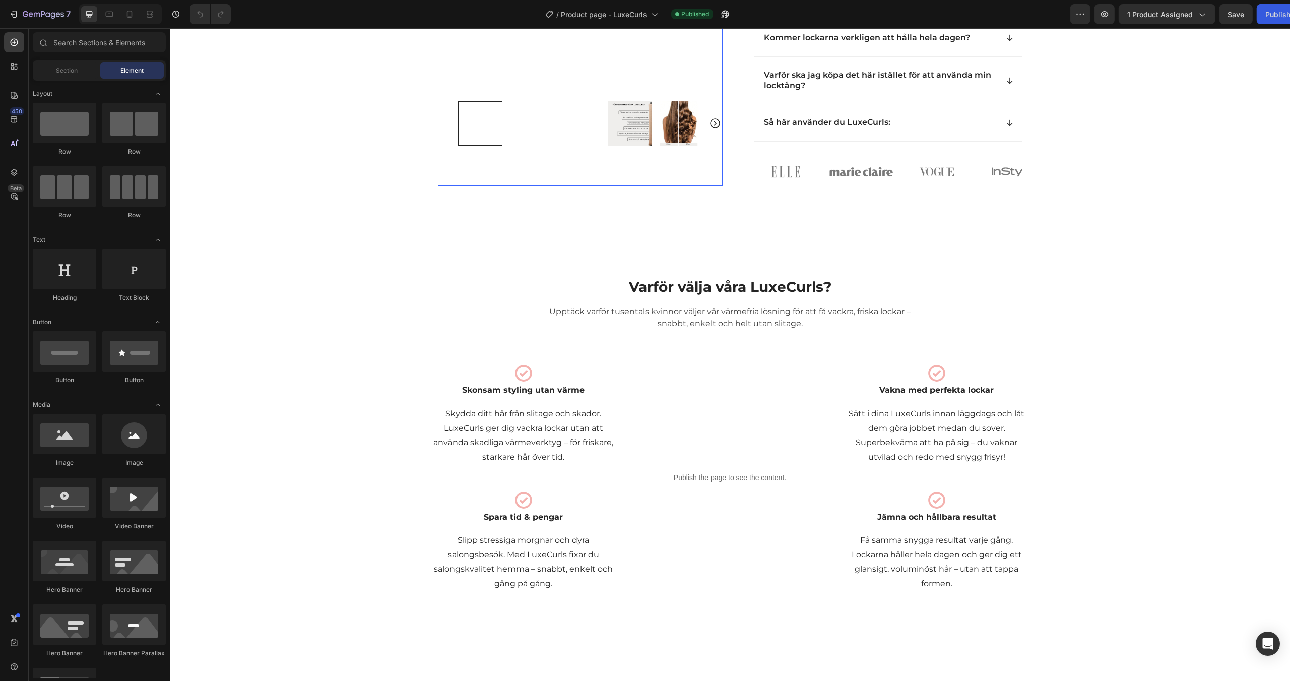
scroll to position [591, 0]
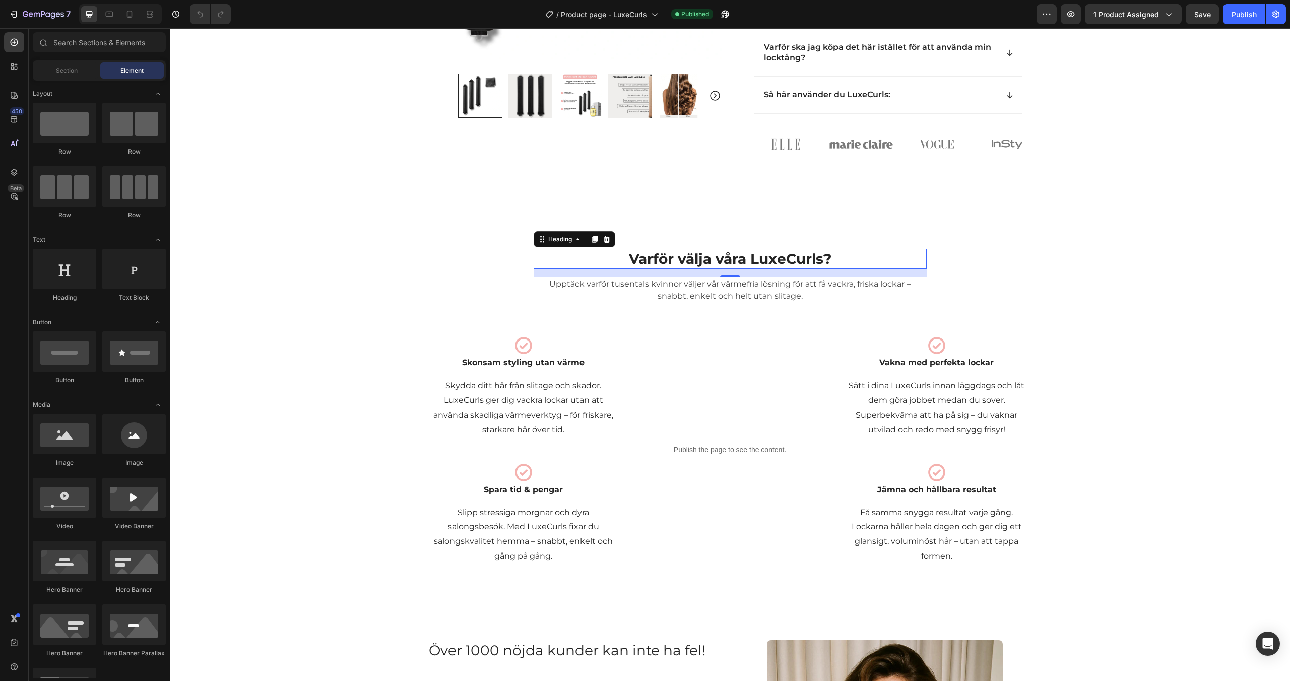
click at [679, 269] on h2 "Varför välja våra LuxeCurls?" at bounding box center [730, 259] width 369 height 20
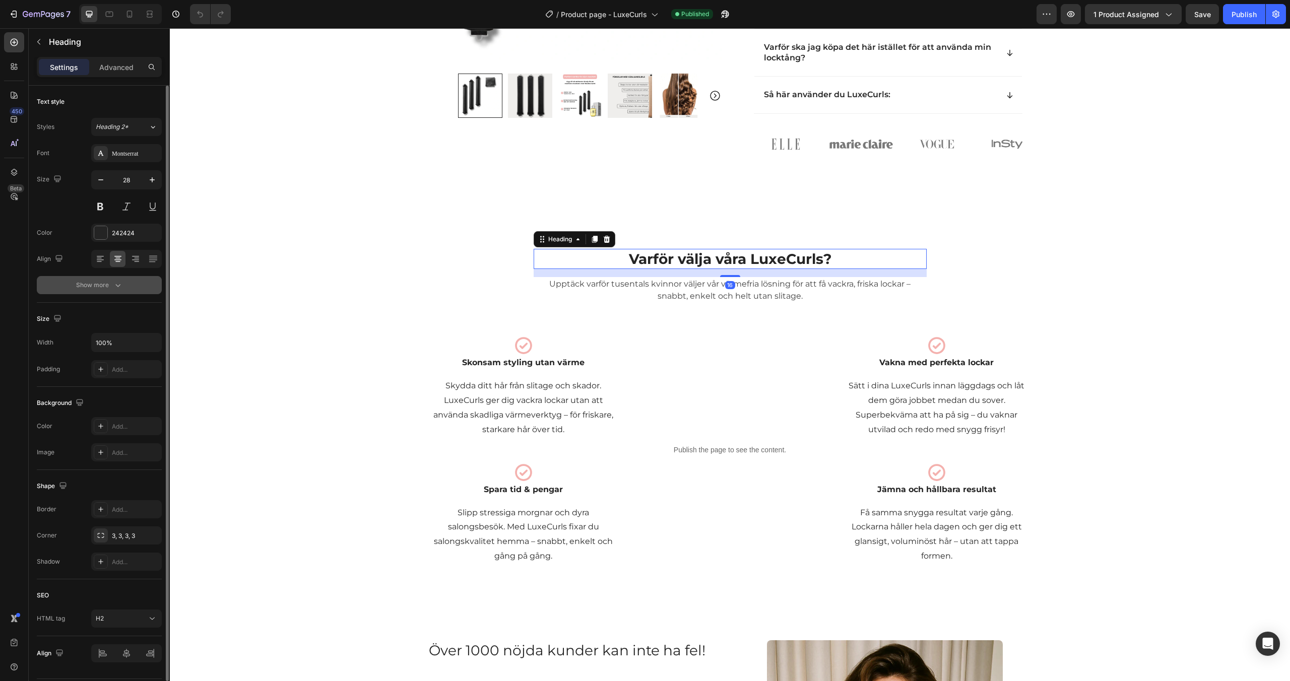
click at [109, 284] on div "Show more" at bounding box center [99, 285] width 47 height 10
click at [119, 284] on div "Bold" at bounding box center [121, 285] width 51 height 9
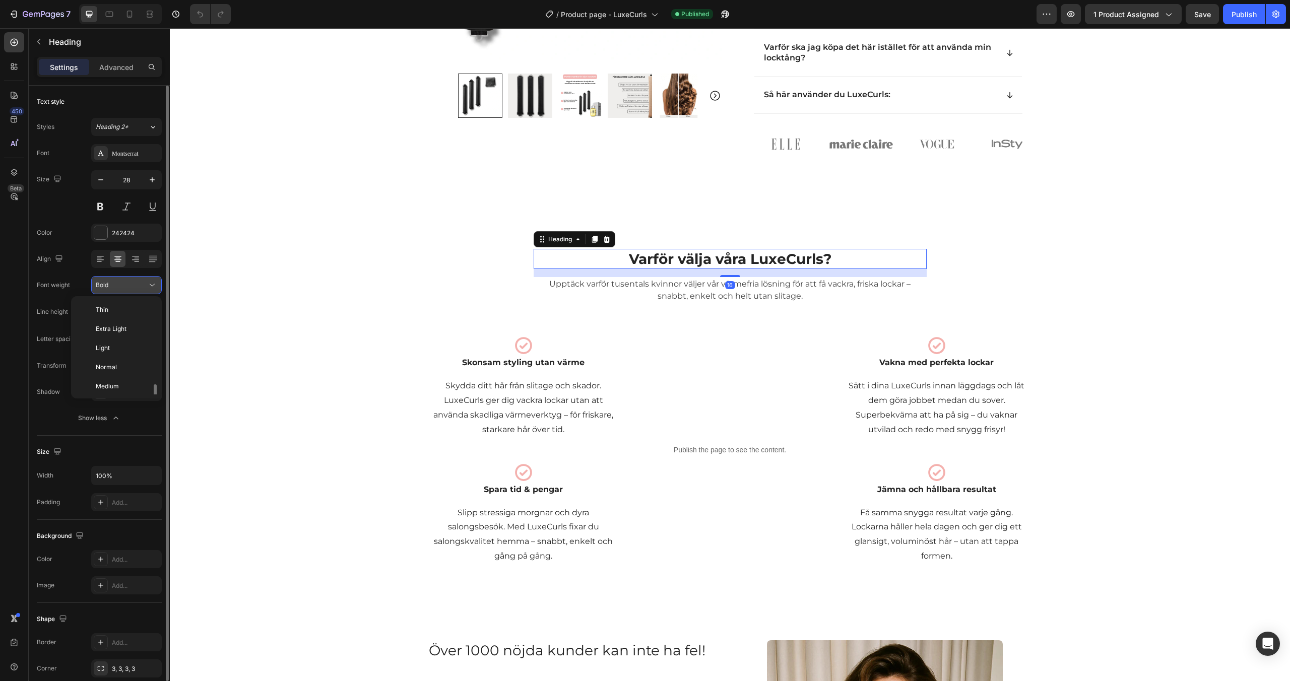
scroll to position [54, 0]
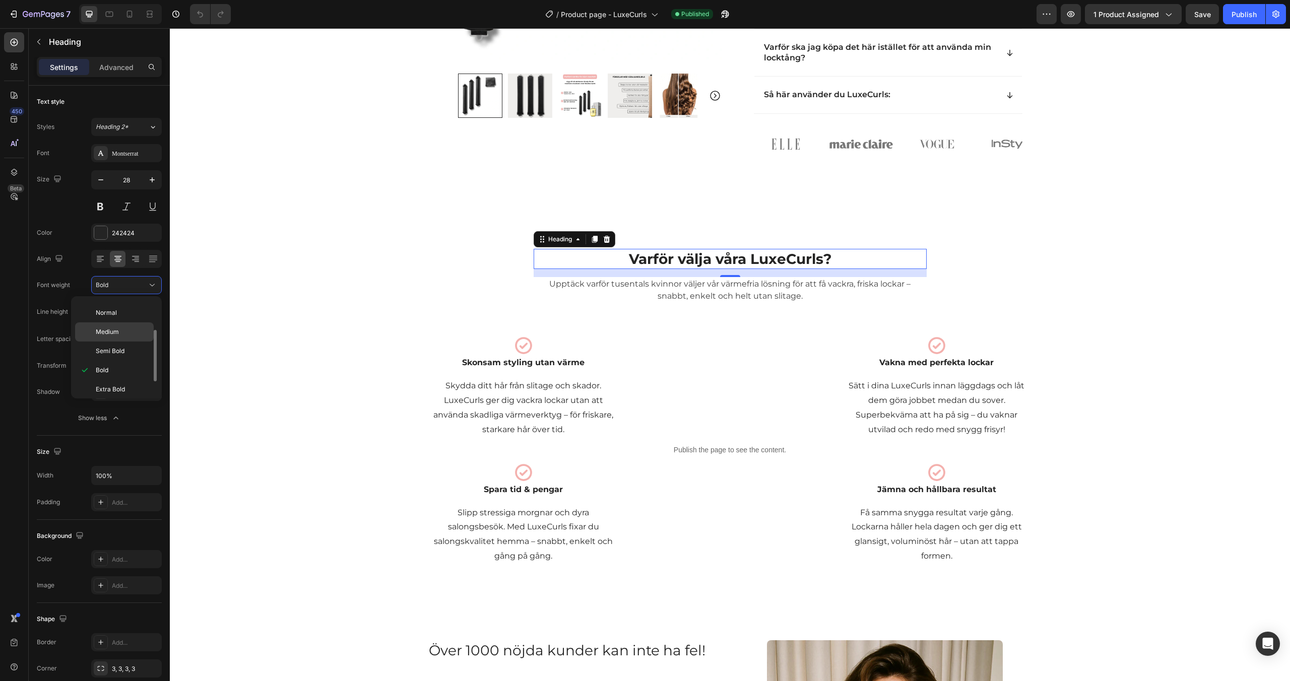
click at [116, 334] on span "Medium" at bounding box center [107, 332] width 23 height 9
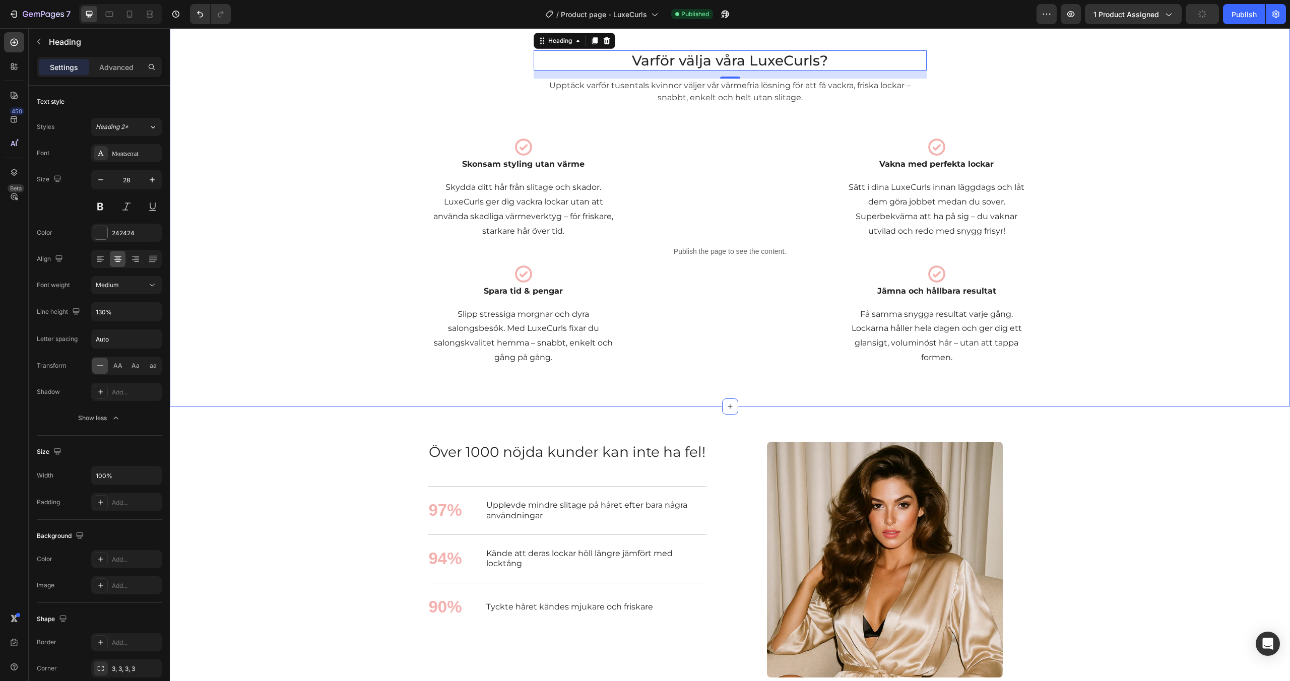
scroll to position [907, 0]
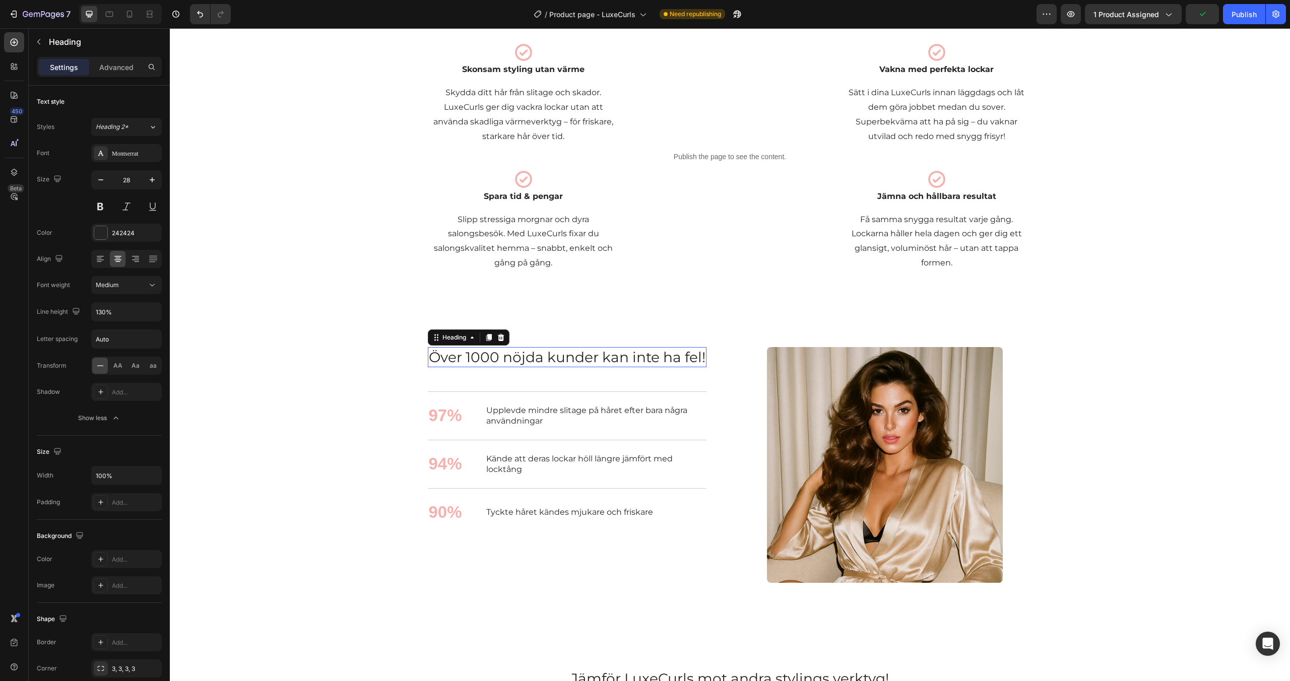
click at [463, 363] on h2 "Över 1000 nöjda kunder kan inte ha fel!" at bounding box center [567, 357] width 279 height 20
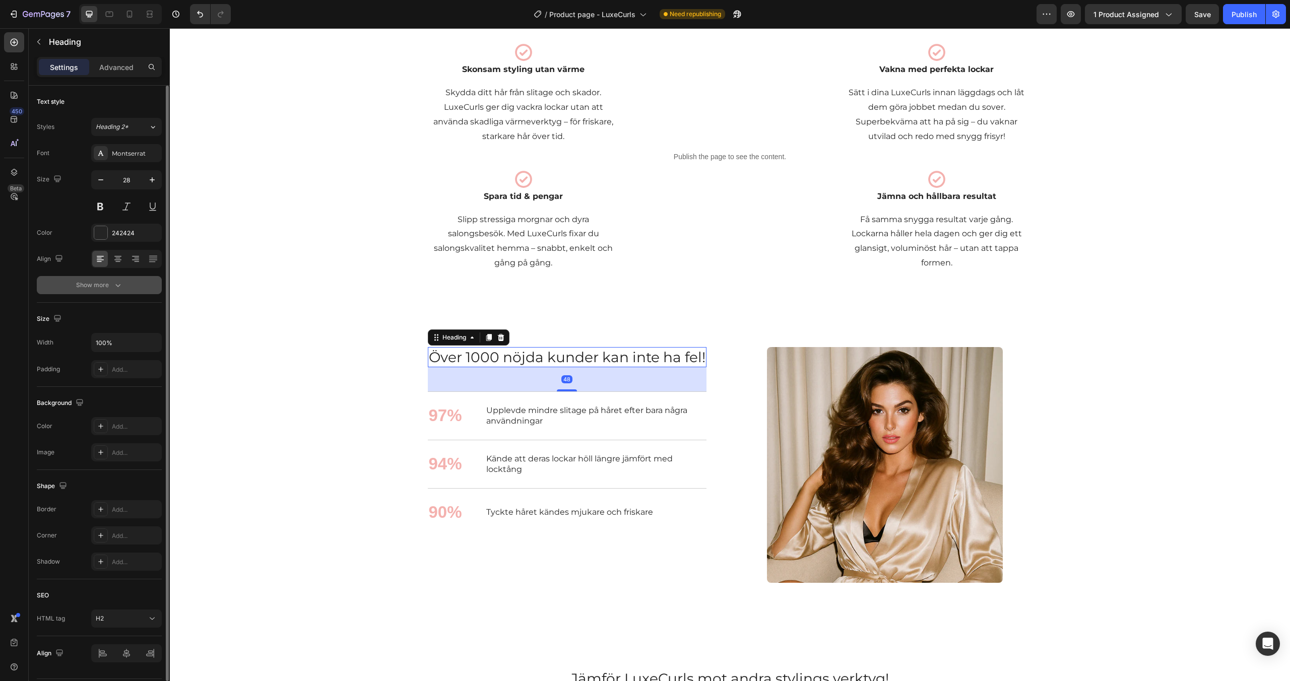
click at [131, 291] on button "Show more" at bounding box center [99, 285] width 125 height 18
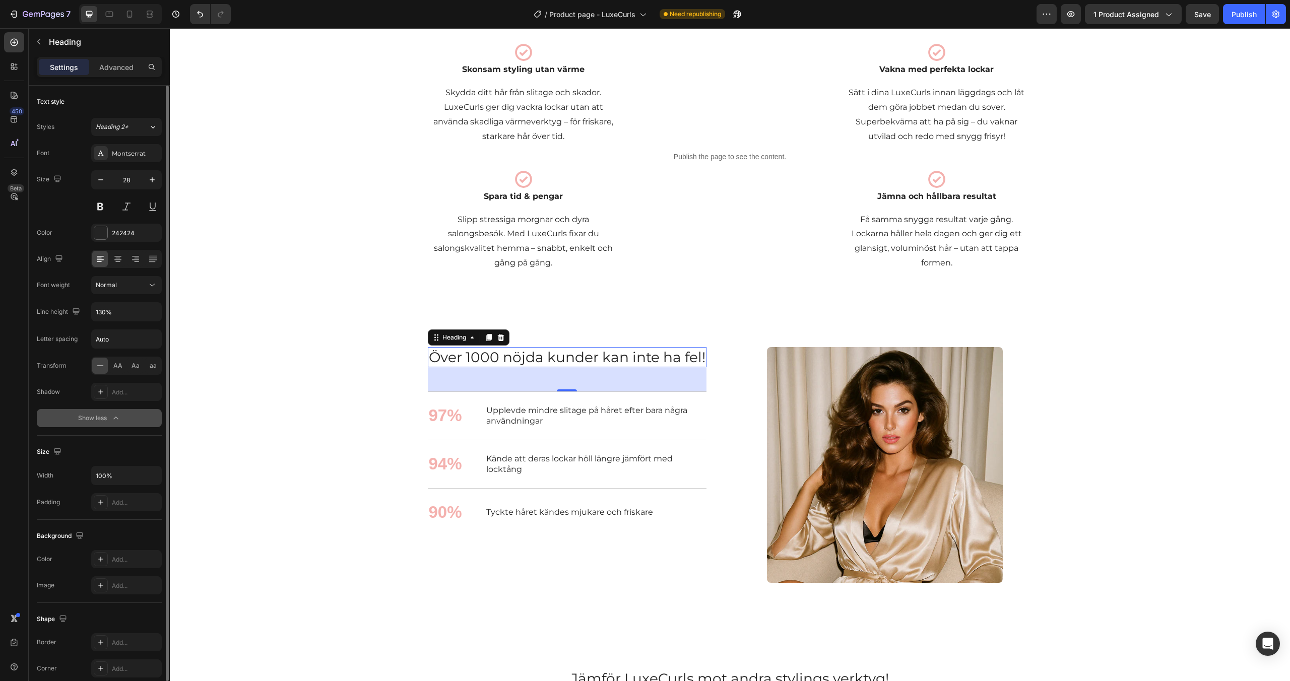
click at [130, 291] on button "Normal" at bounding box center [126, 285] width 71 height 18
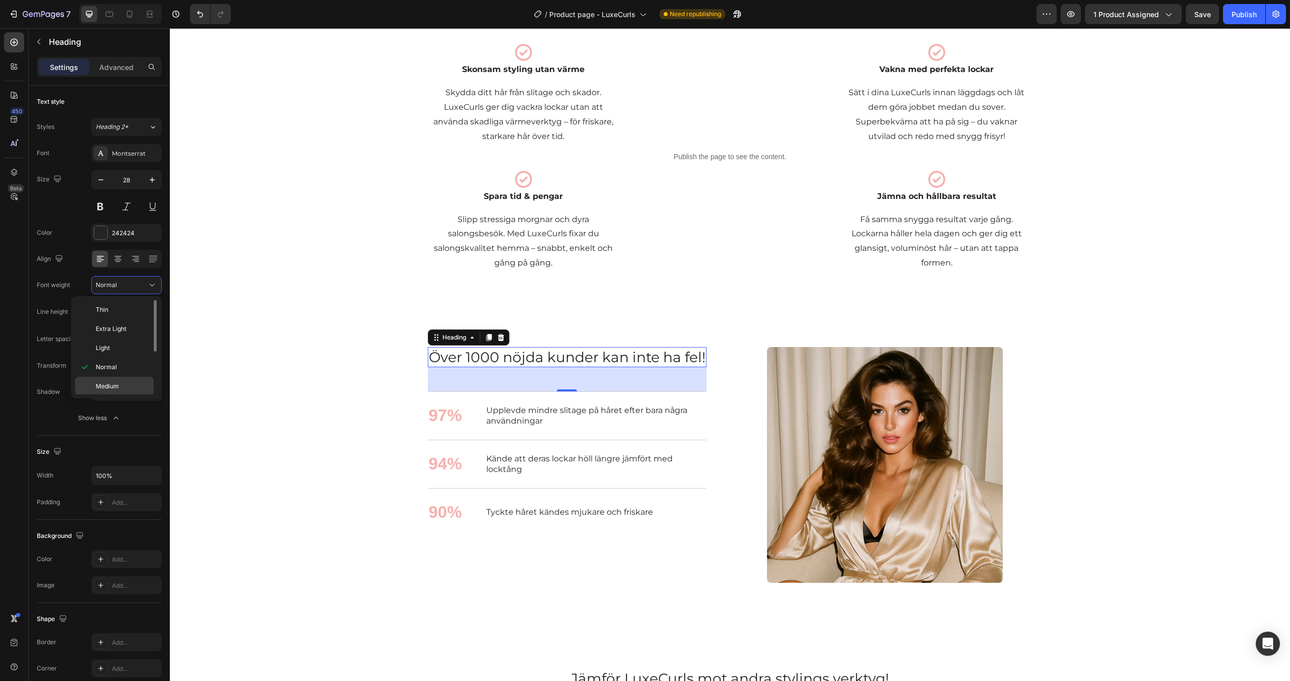
click at [115, 396] on div "Medium" at bounding box center [114, 405] width 79 height 19
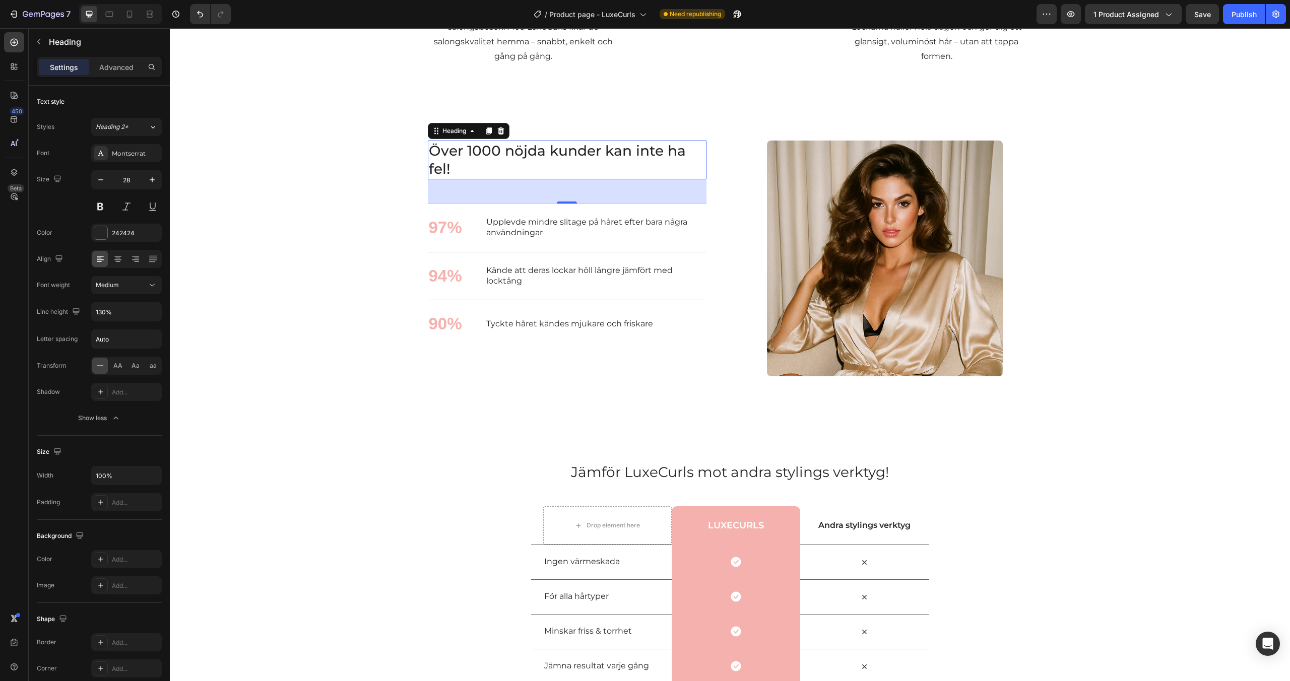
scroll to position [1251, 0]
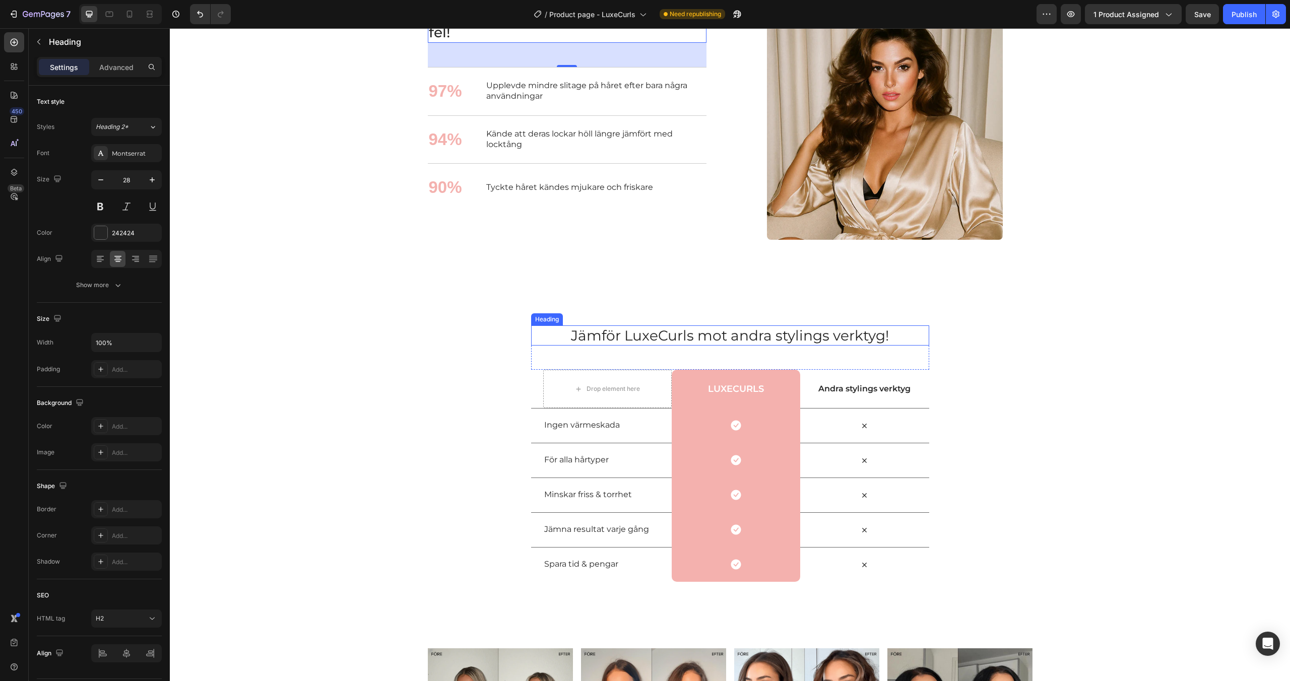
click at [626, 332] on h2 "Jämför LuxeCurls mot andra stylings verktyg!" at bounding box center [730, 336] width 398 height 20
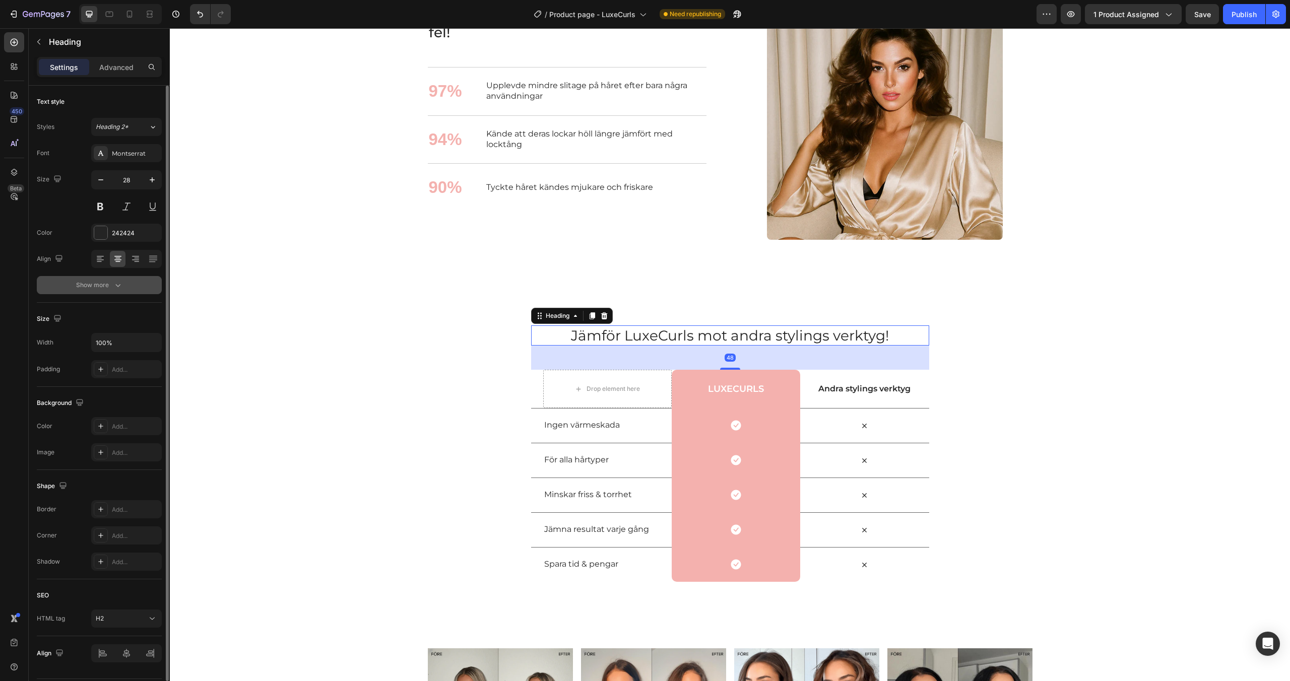
click at [111, 291] on button "Show more" at bounding box center [99, 285] width 125 height 18
click at [117, 288] on div "Normal" at bounding box center [121, 285] width 51 height 9
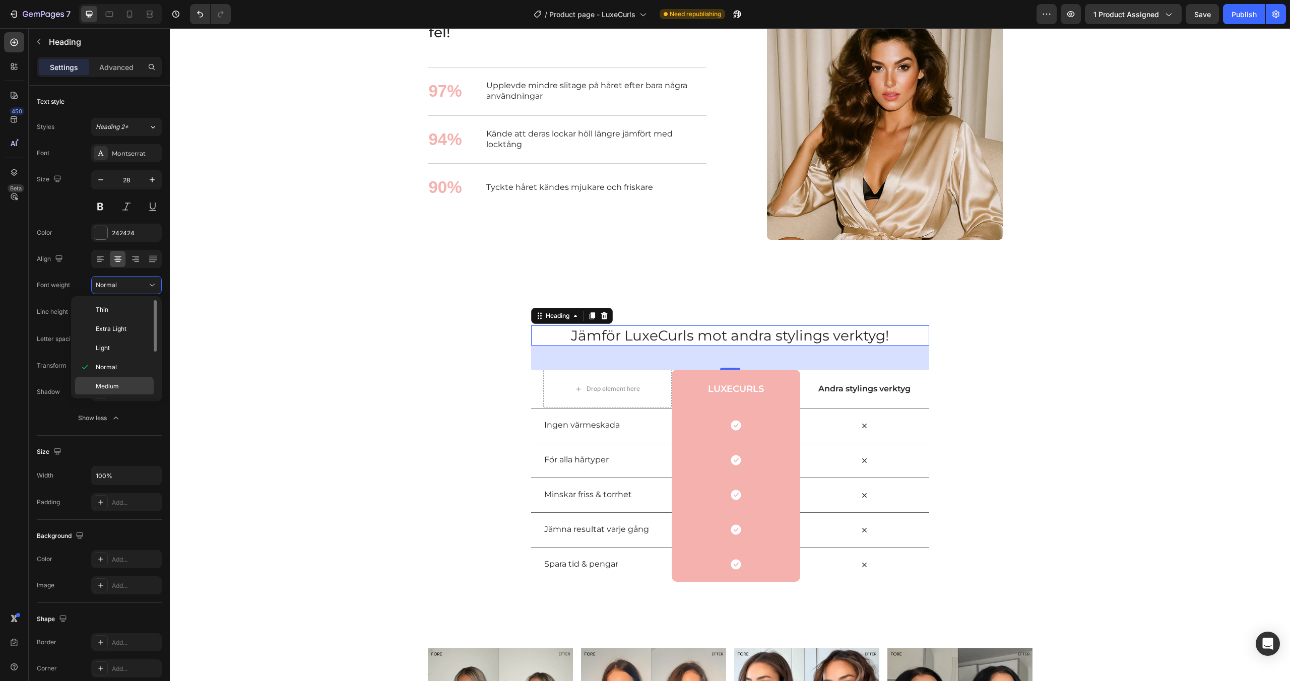
click at [108, 387] on span "Medium" at bounding box center [107, 386] width 23 height 9
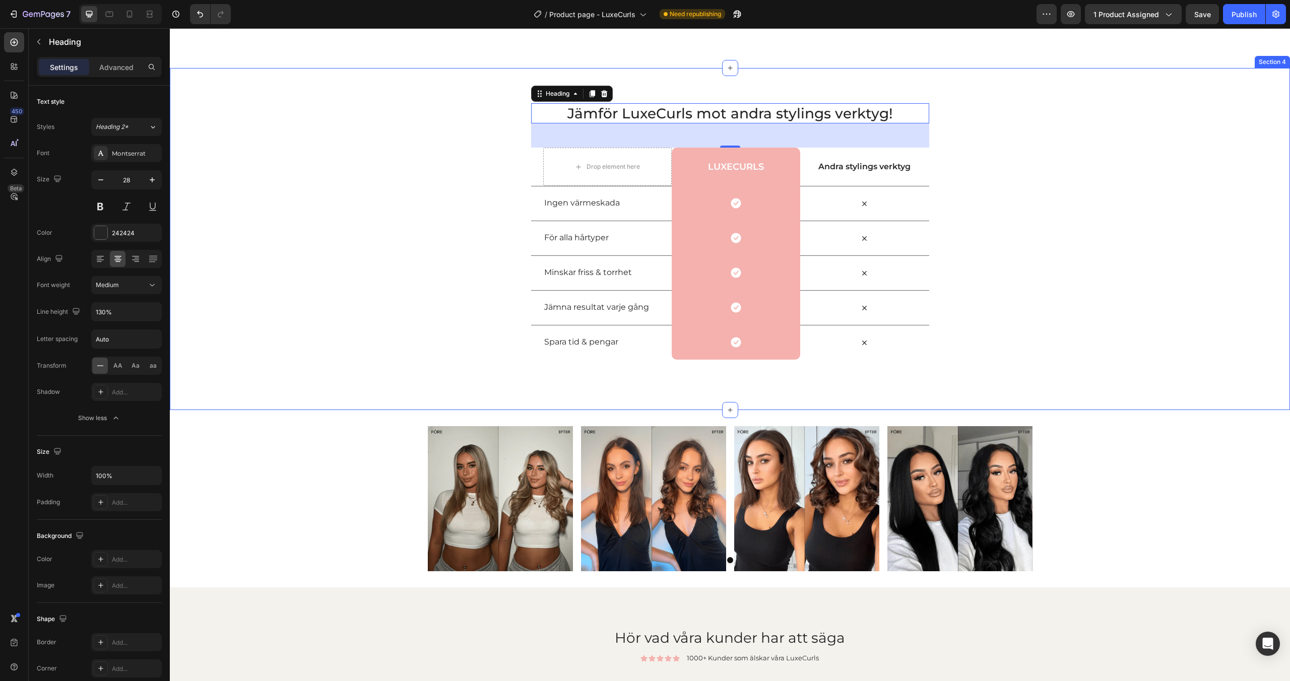
scroll to position [1504, 0]
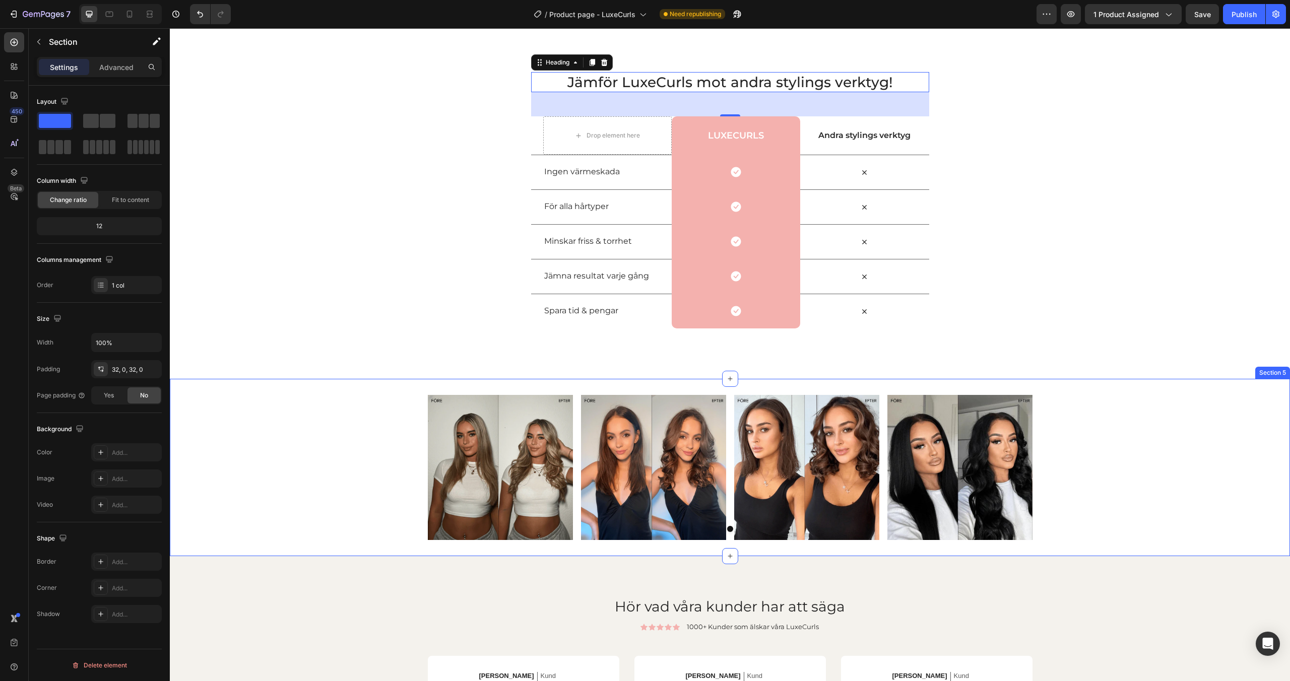
click at [367, 421] on div "Image Image Image Image [GEOGRAPHIC_DATA]" at bounding box center [730, 467] width 1121 height 145
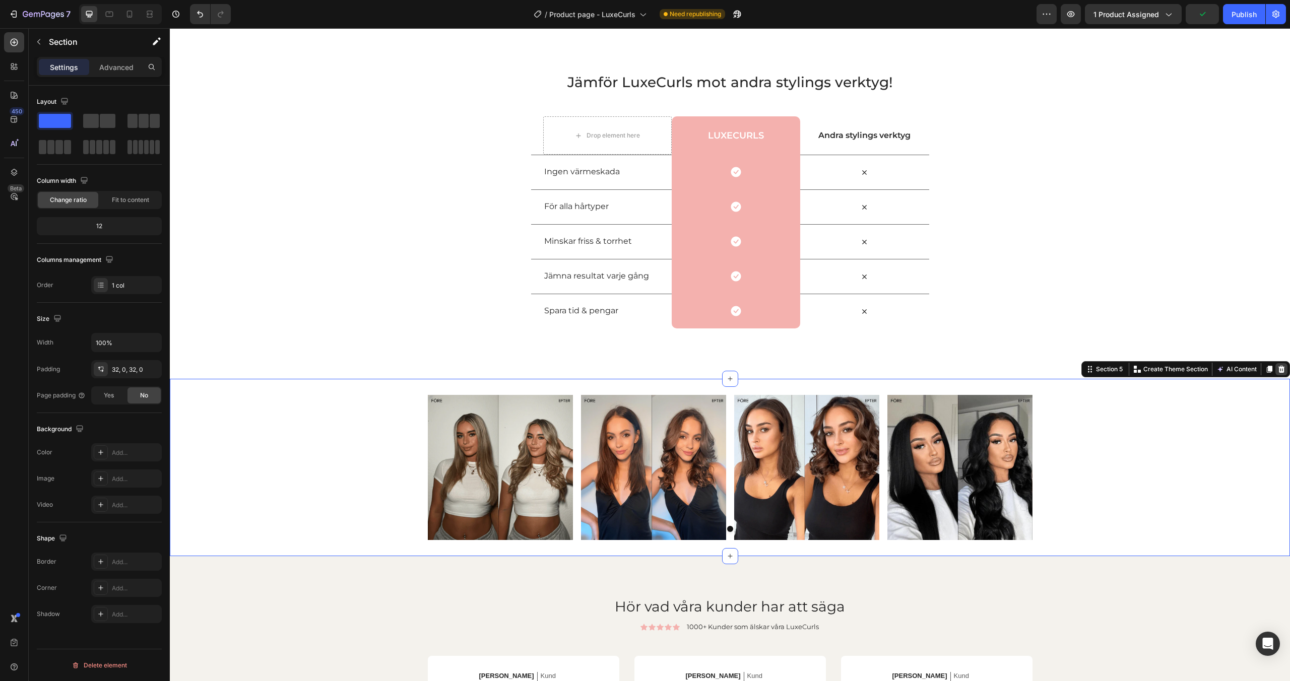
click at [1281, 371] on icon at bounding box center [1282, 369] width 8 height 8
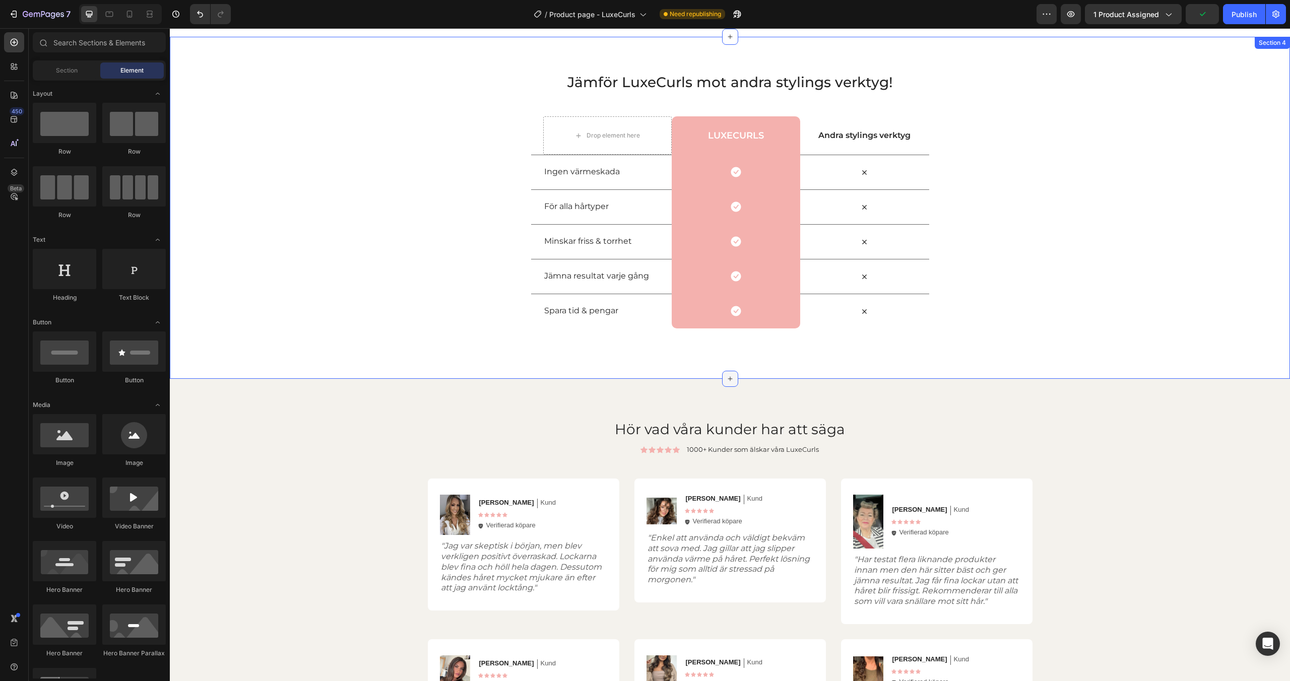
click at [734, 377] on div at bounding box center [730, 379] width 16 height 16
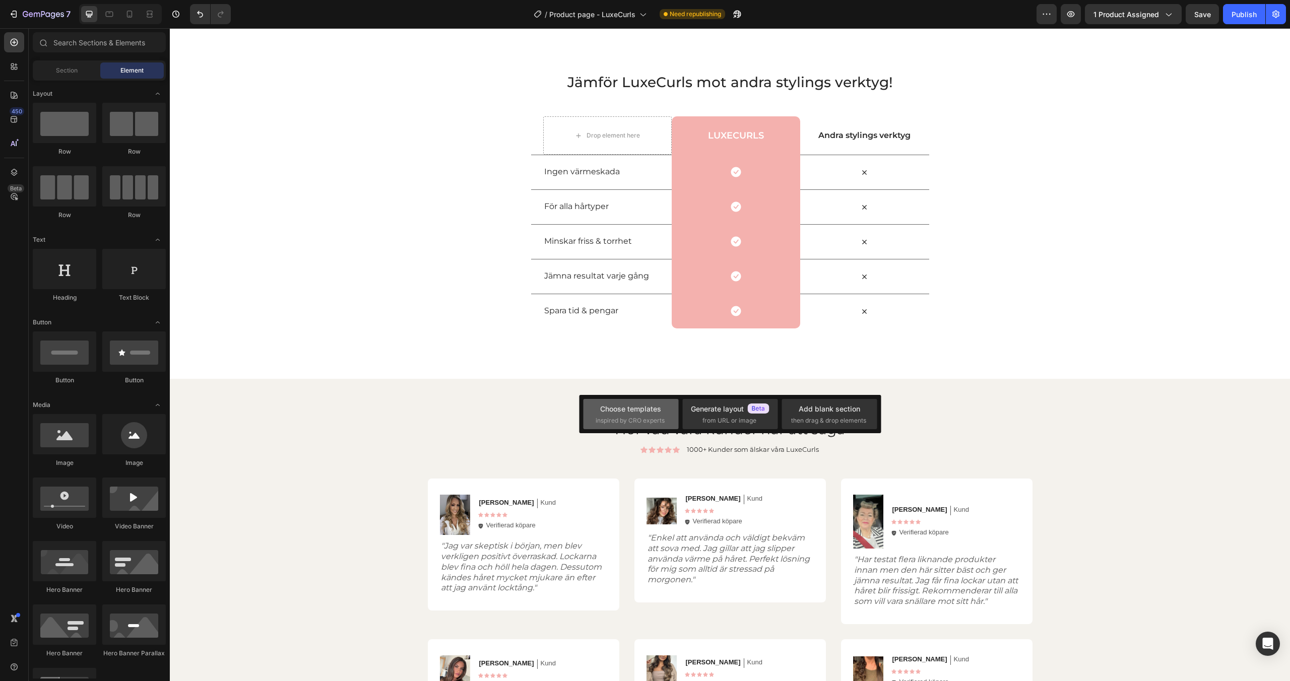
click at [650, 412] on div "Choose templates" at bounding box center [630, 409] width 61 height 11
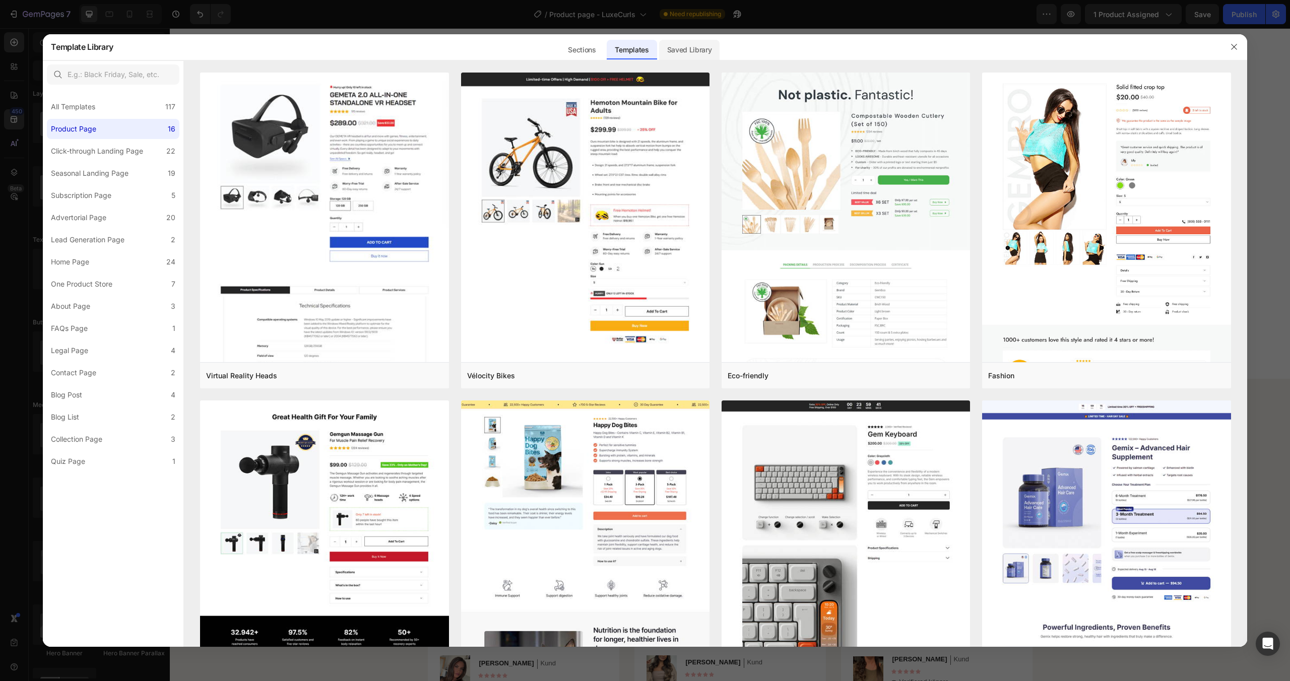
click at [682, 44] on div "Saved Library" at bounding box center [689, 50] width 61 height 20
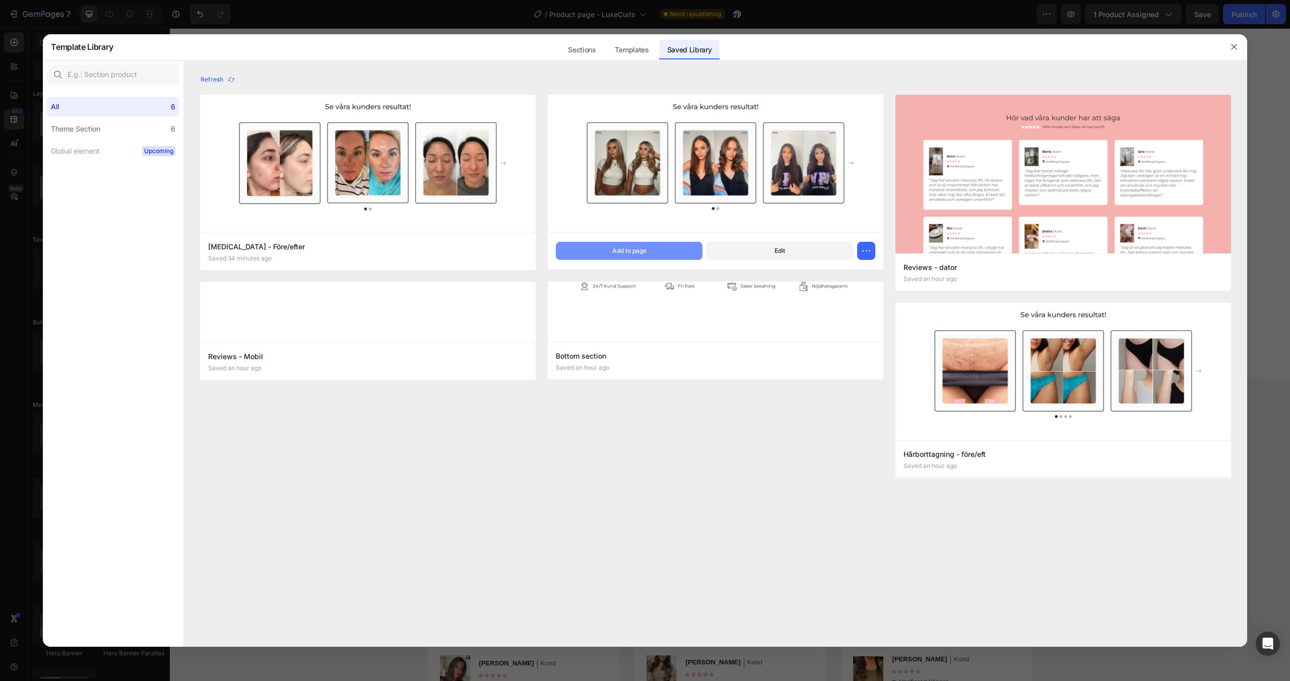
click at [654, 255] on button "Add to page" at bounding box center [629, 251] width 147 height 18
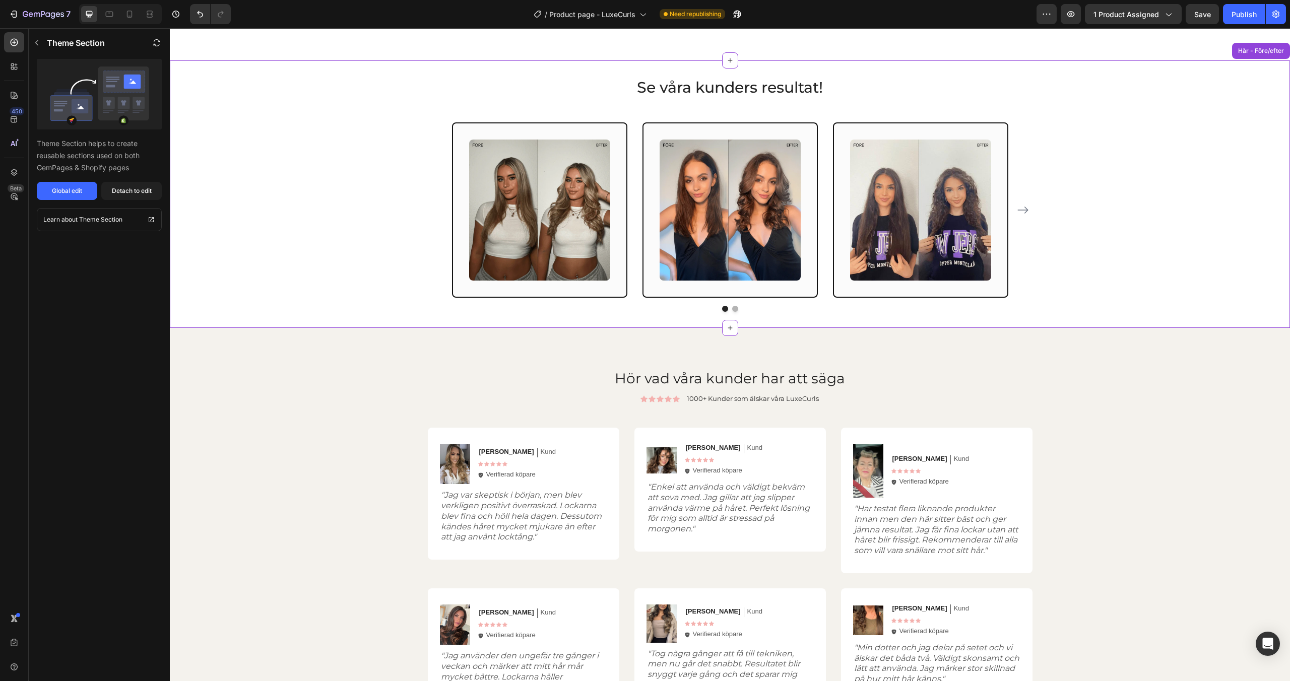
scroll to position [1855, 0]
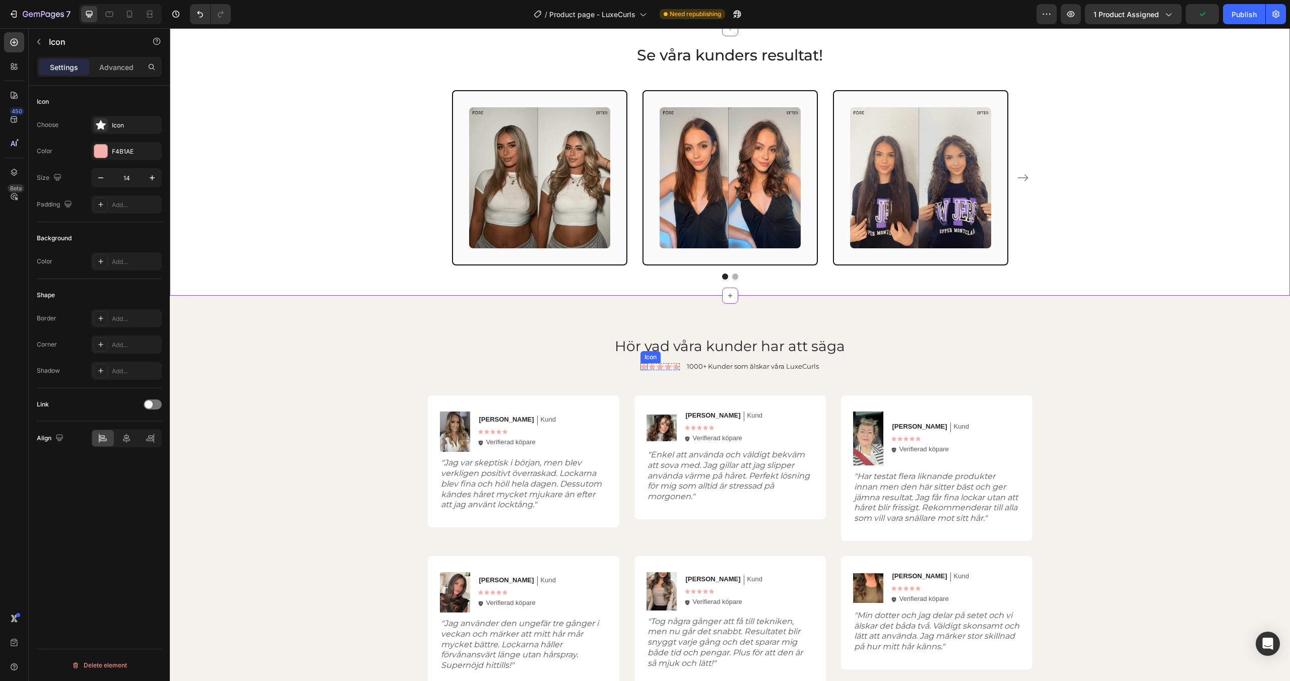
click at [645, 367] on icon at bounding box center [644, 367] width 7 height 7
click at [100, 150] on div at bounding box center [100, 151] width 13 height 13
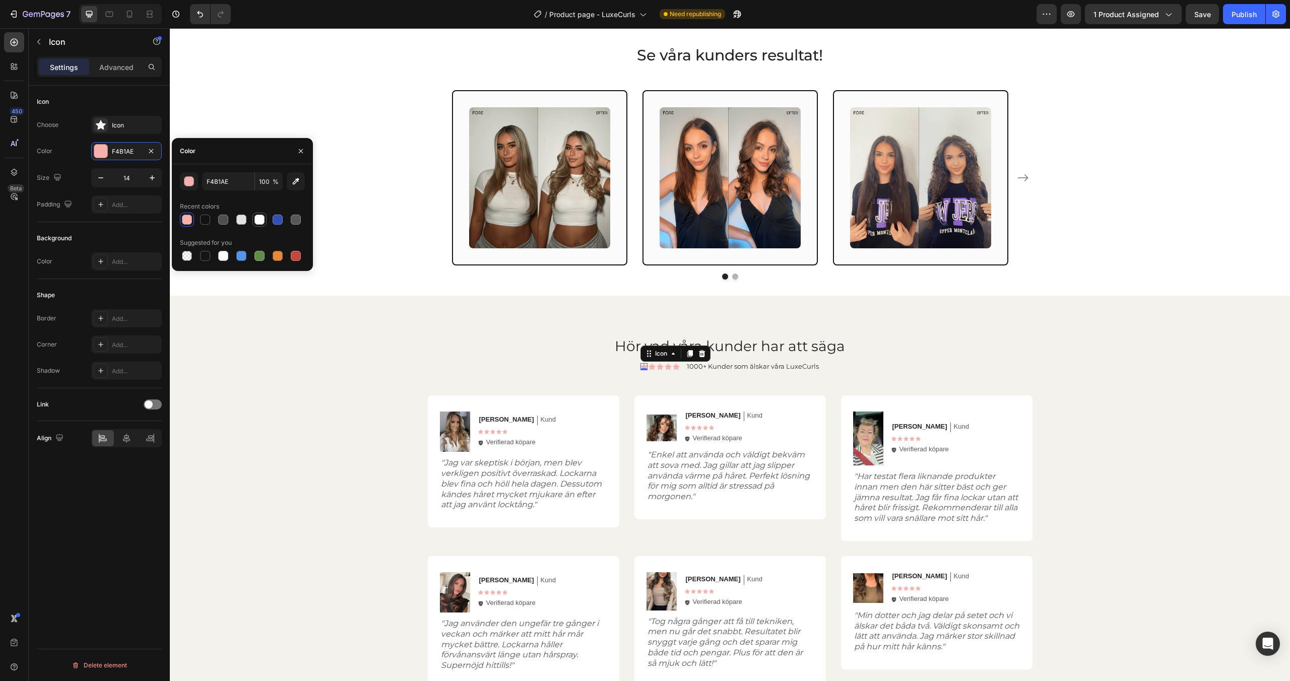
click at [259, 219] on div at bounding box center [260, 220] width 10 height 10
type input "FFFFFF"
click at [652, 367] on div "Icon" at bounding box center [652, 366] width 7 height 7
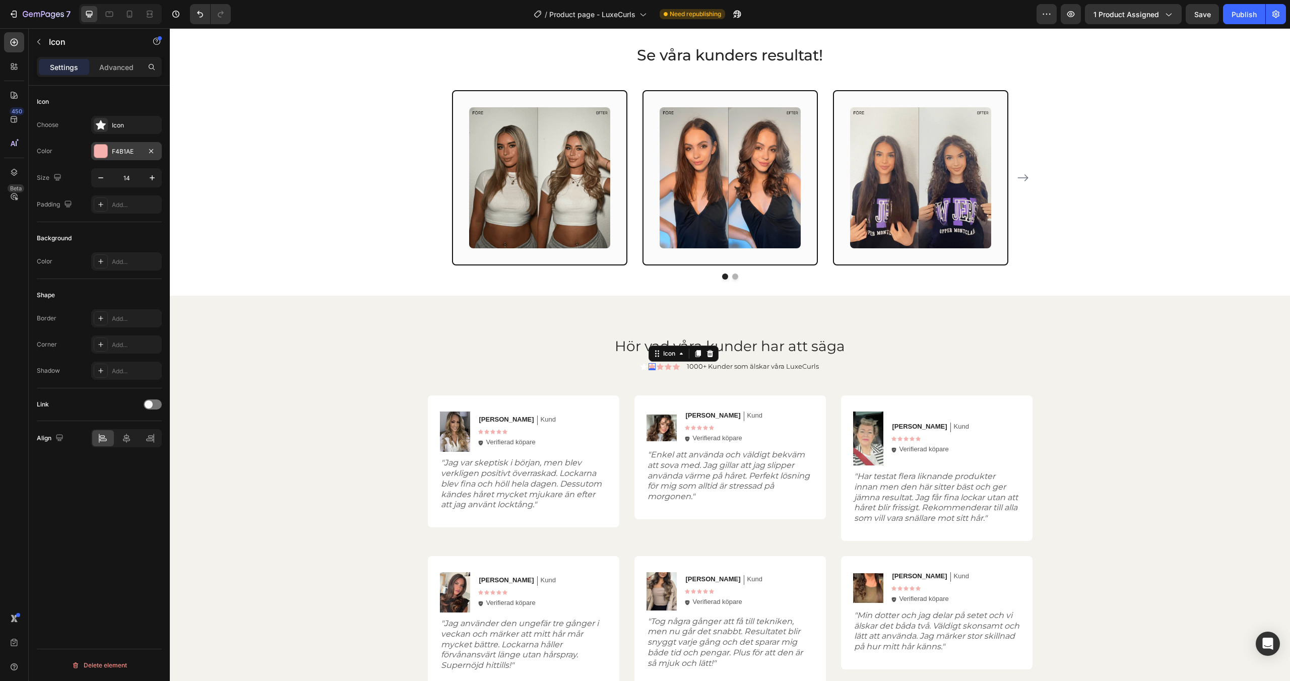
click at [114, 149] on div "F4B1AE" at bounding box center [126, 151] width 29 height 9
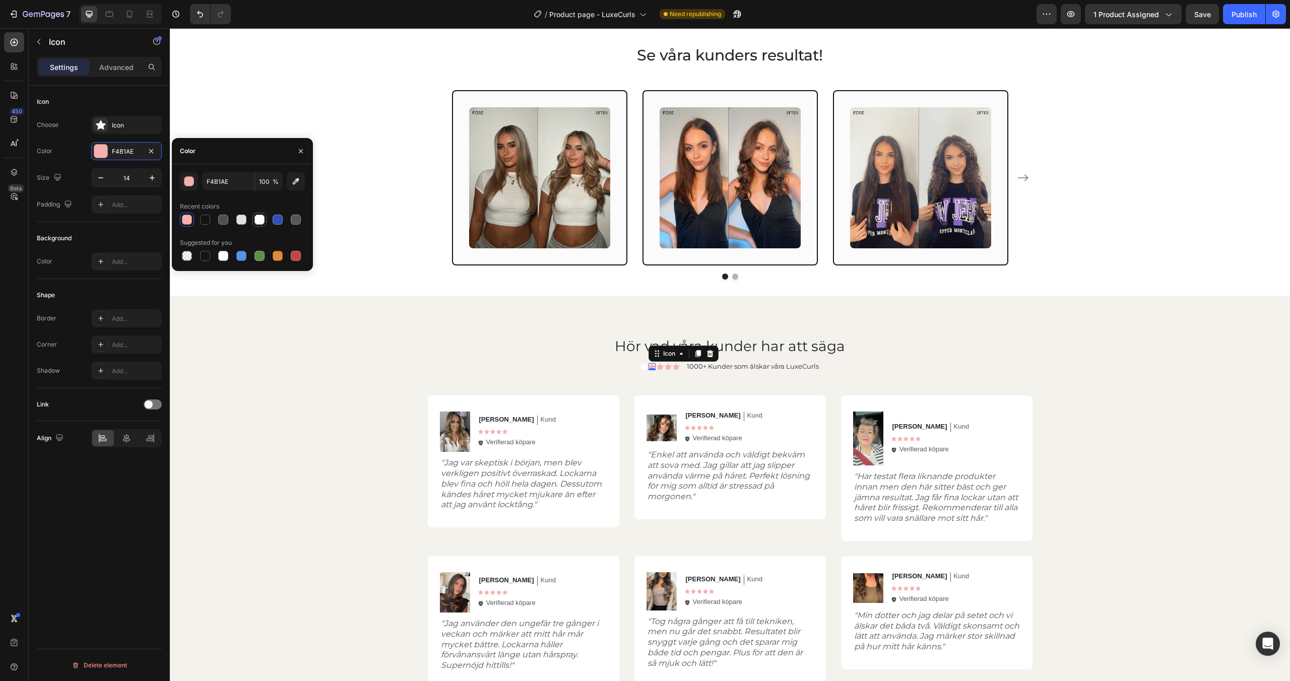
click at [262, 218] on div at bounding box center [260, 220] width 10 height 10
type input "FFFFFF"
click at [659, 366] on div "Icon" at bounding box center [660, 366] width 7 height 7
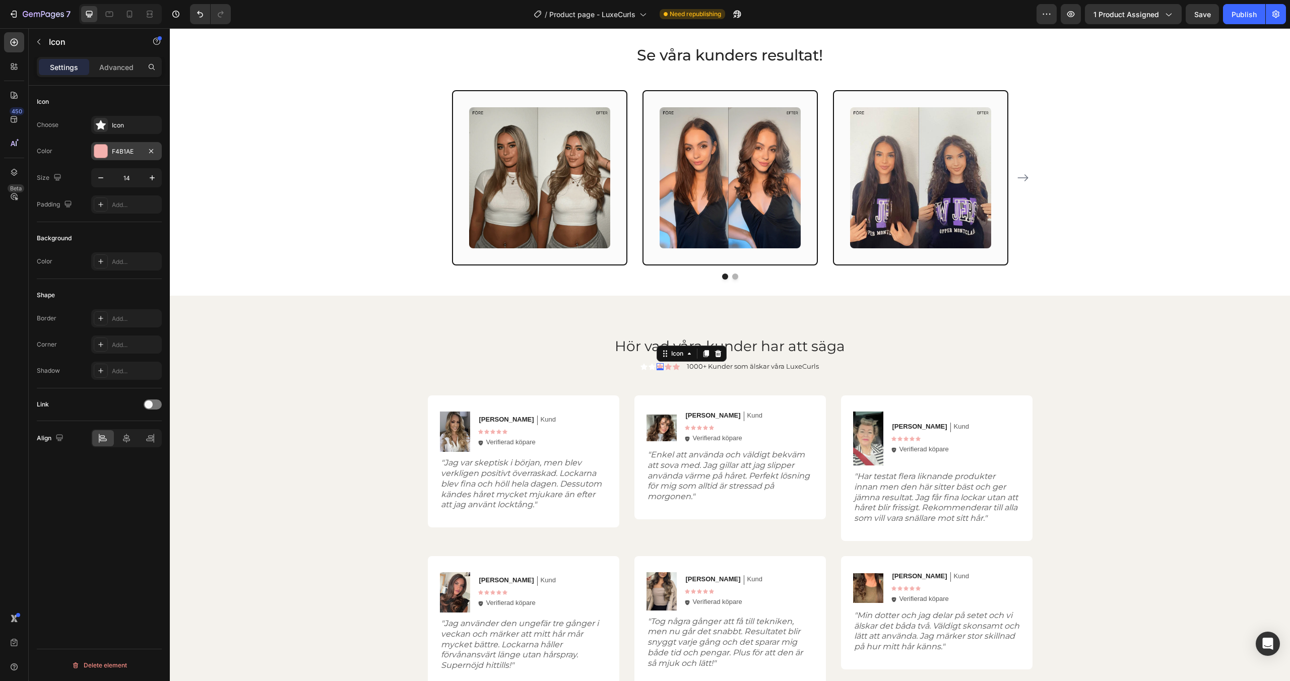
click at [119, 152] on div "F4B1AE" at bounding box center [126, 151] width 29 height 9
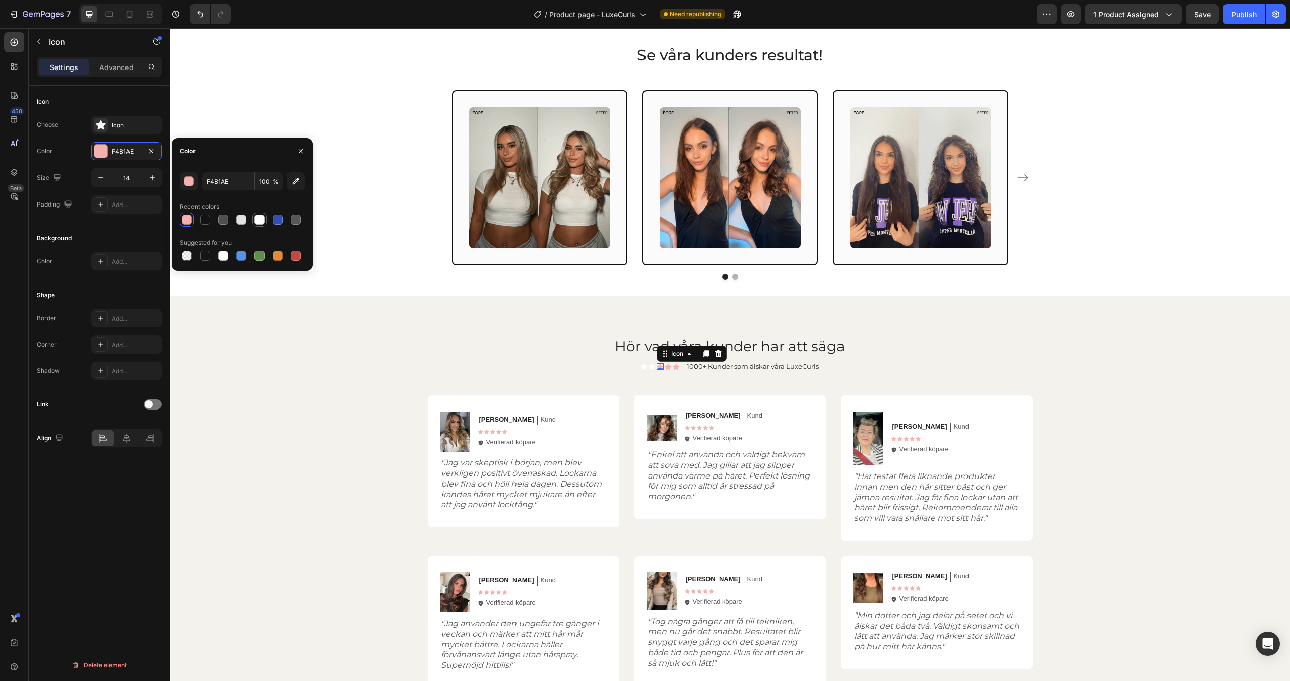
click at [256, 217] on div at bounding box center [260, 220] width 10 height 10
type input "FFFFFF"
click at [670, 367] on div "Icon 0" at bounding box center [668, 366] width 7 height 7
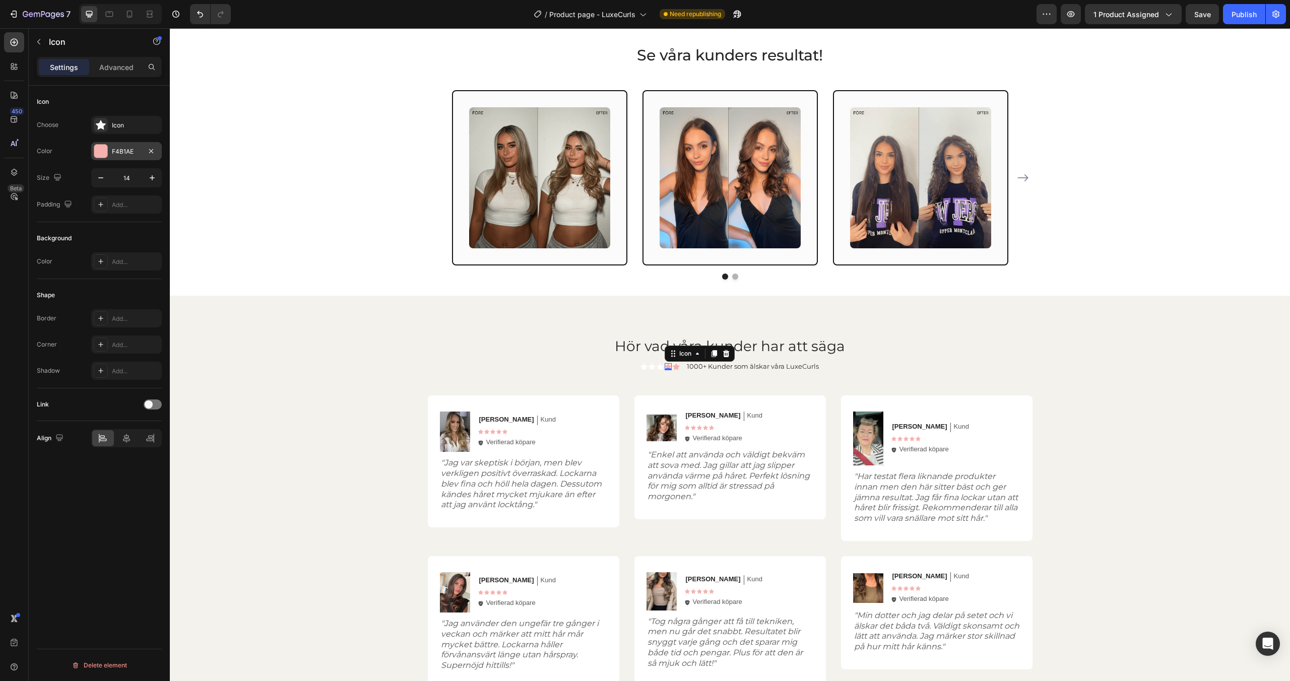
click at [117, 157] on div "F4B1AE" at bounding box center [126, 151] width 71 height 18
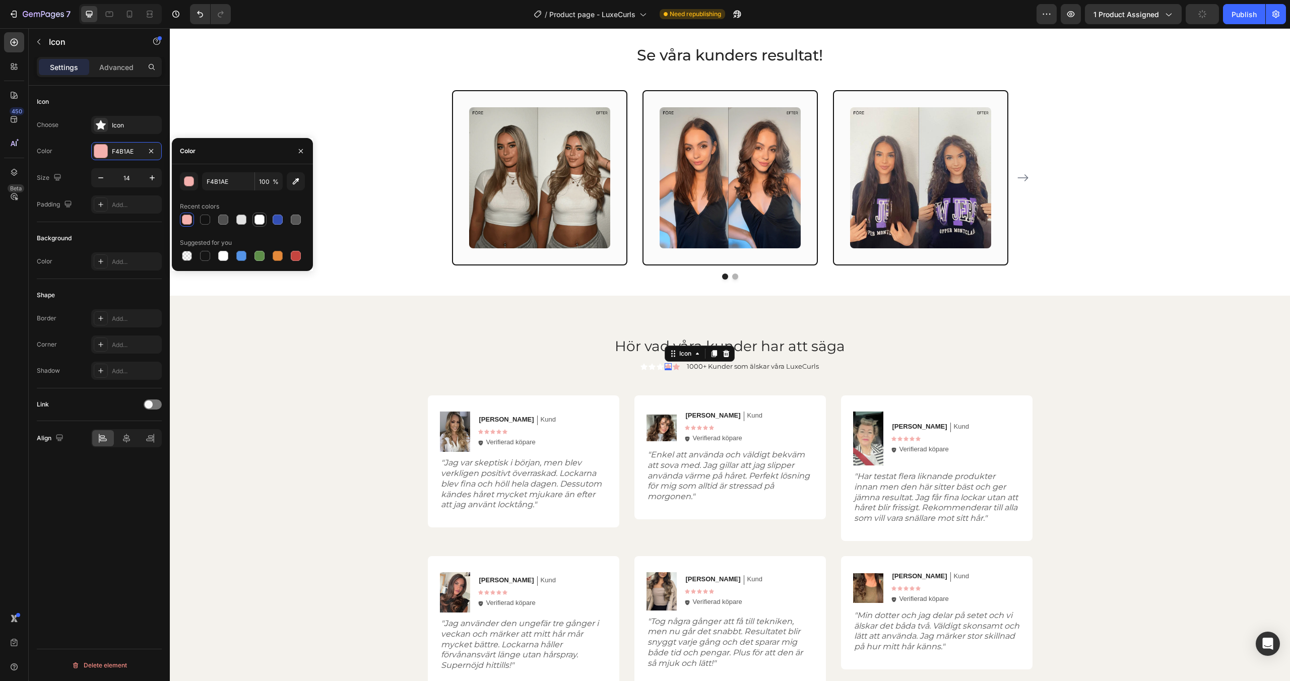
click at [257, 218] on div at bounding box center [260, 220] width 10 height 10
type input "FFFFFF"
click at [677, 366] on div "Icon 0" at bounding box center [676, 366] width 7 height 7
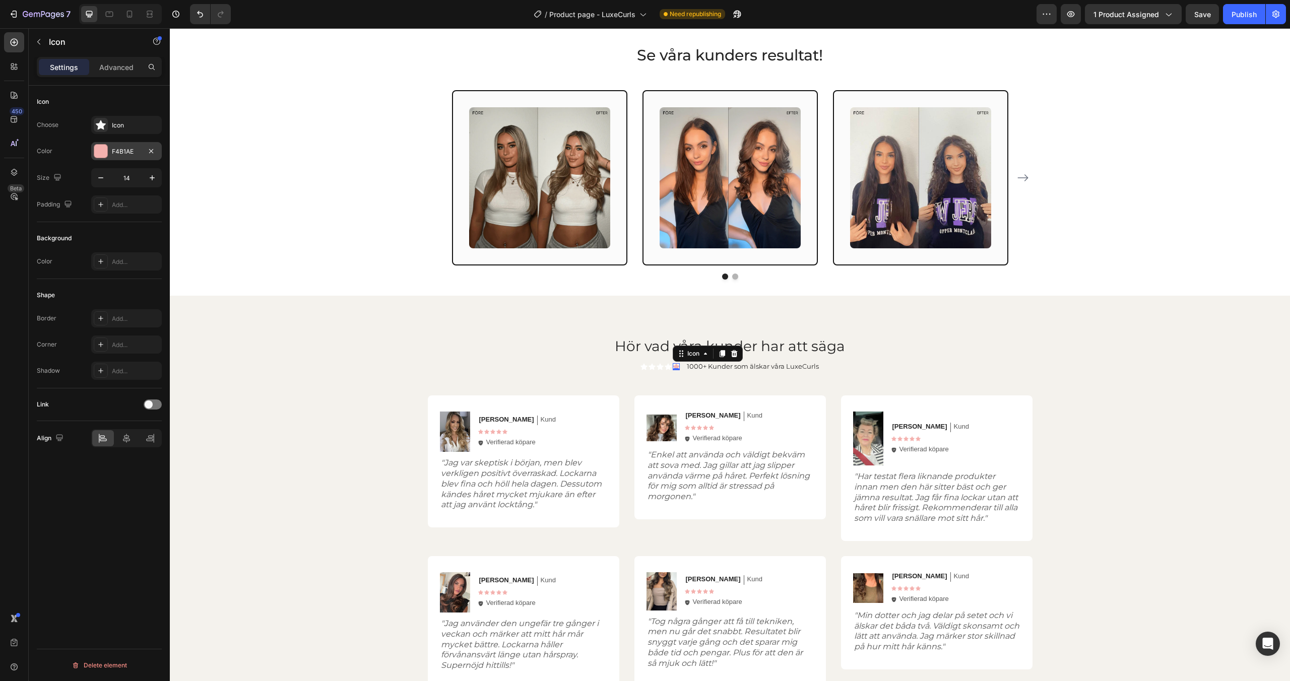
click at [97, 150] on div at bounding box center [100, 151] width 13 height 13
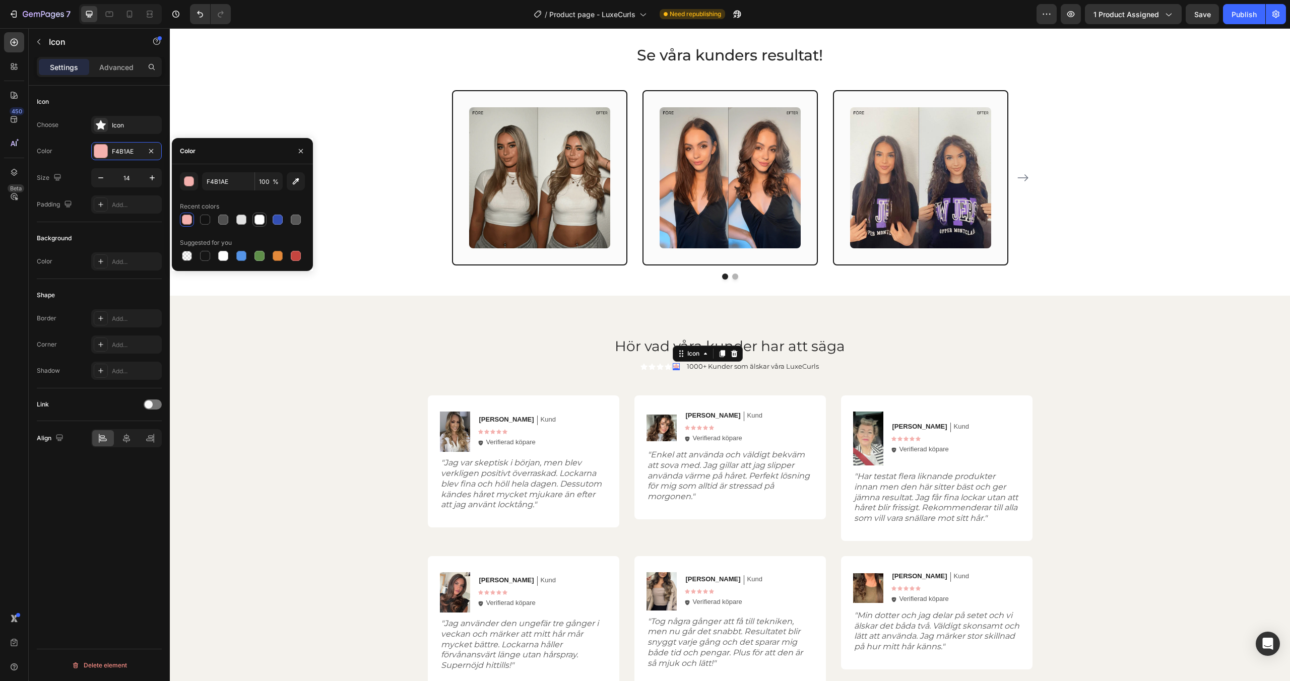
click at [262, 221] on div at bounding box center [260, 220] width 10 height 10
type input "FFFFFF"
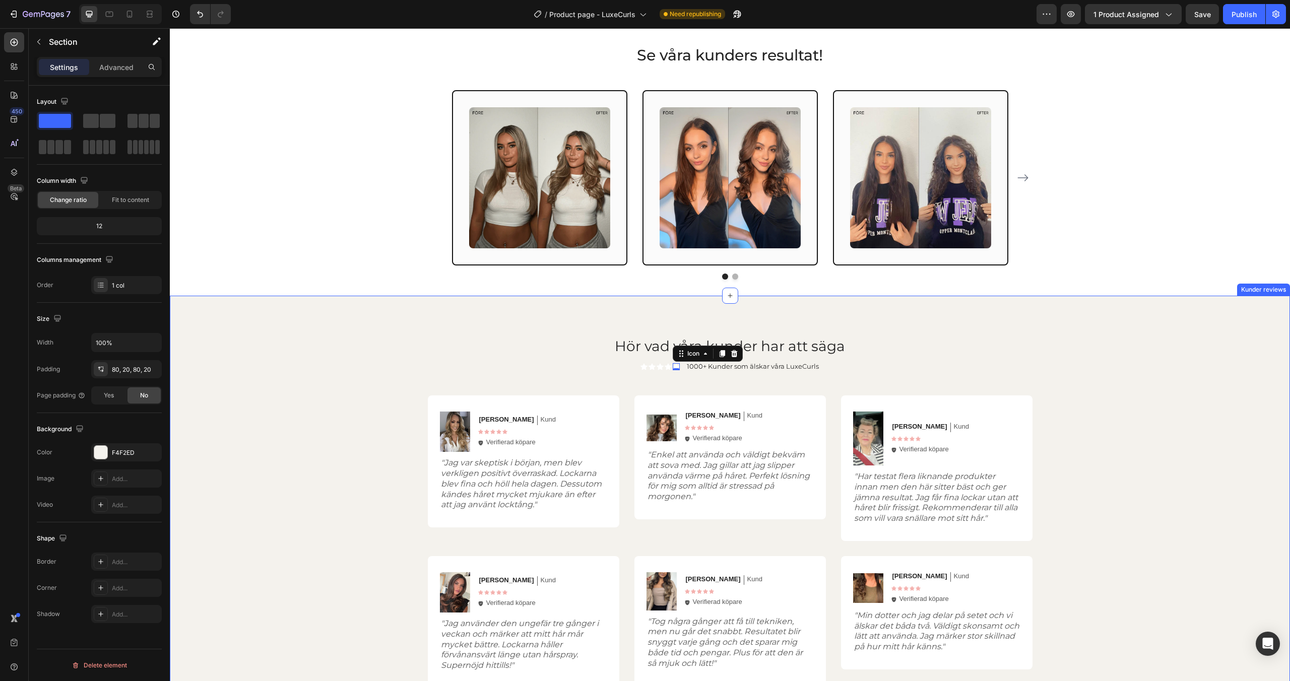
click at [403, 333] on div "Hör vad våra kunder har att säga Heading Icon Icon Icon Icon Icon 0 Icon List 1…" at bounding box center [730, 512] width 1121 height 433
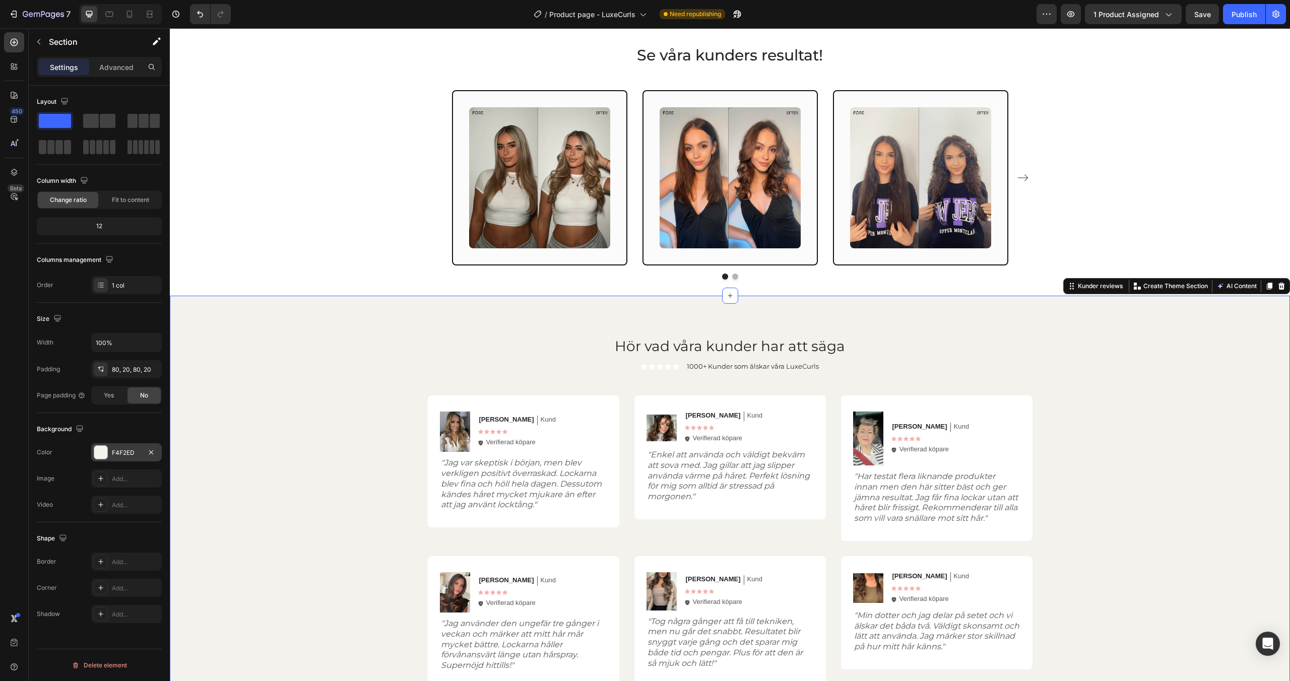
click at [105, 454] on div at bounding box center [100, 452] width 13 height 13
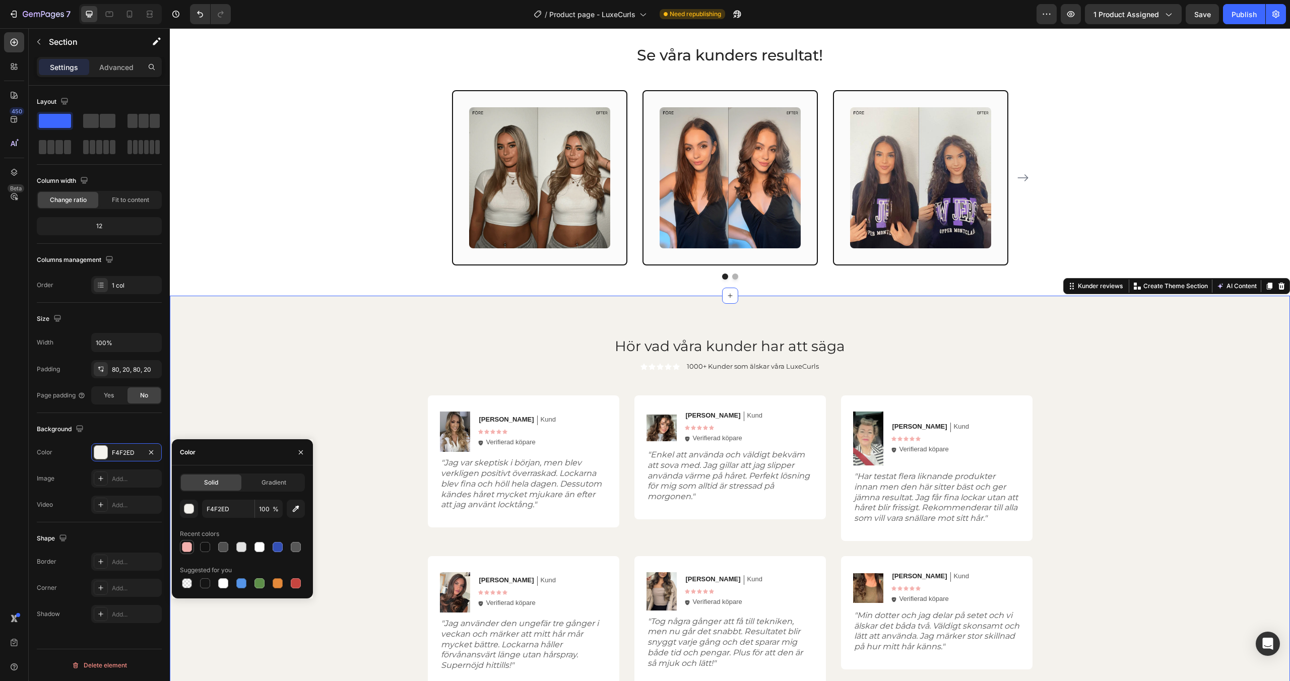
click at [191, 546] on div at bounding box center [187, 547] width 10 height 10
type input "F4B1AE"
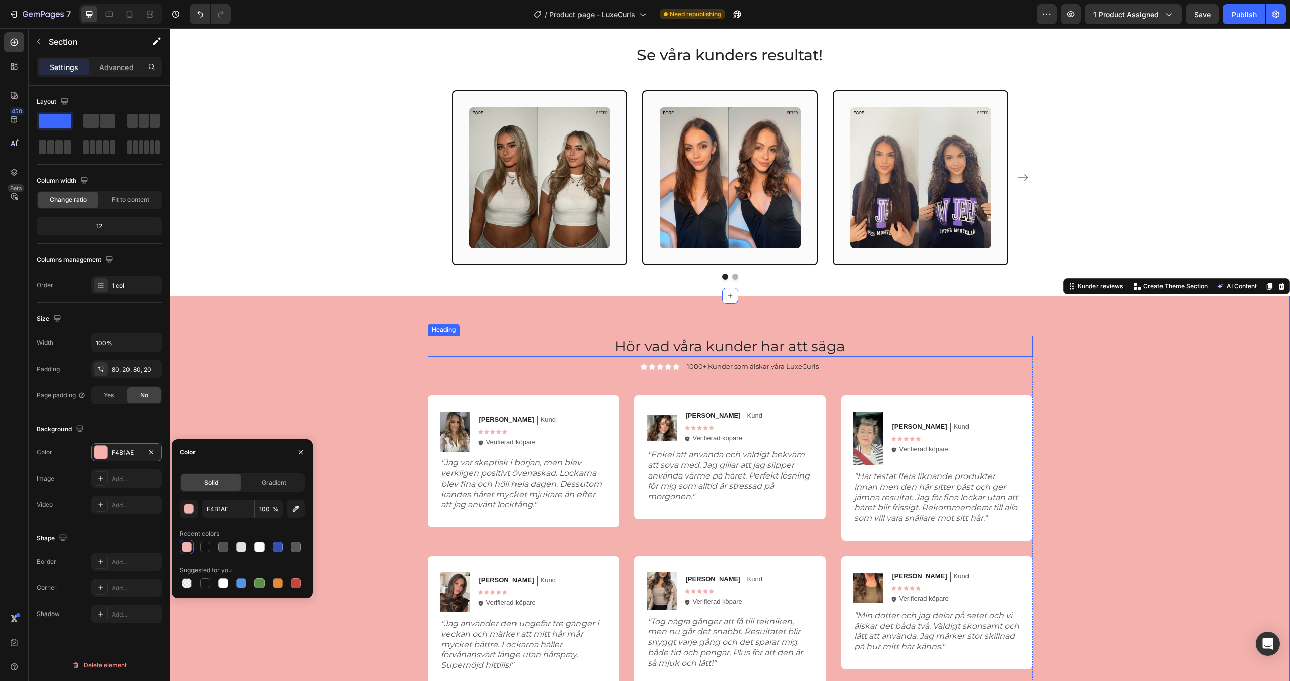
click at [440, 344] on h2 "Hör vad våra kunder har att säga" at bounding box center [730, 346] width 605 height 20
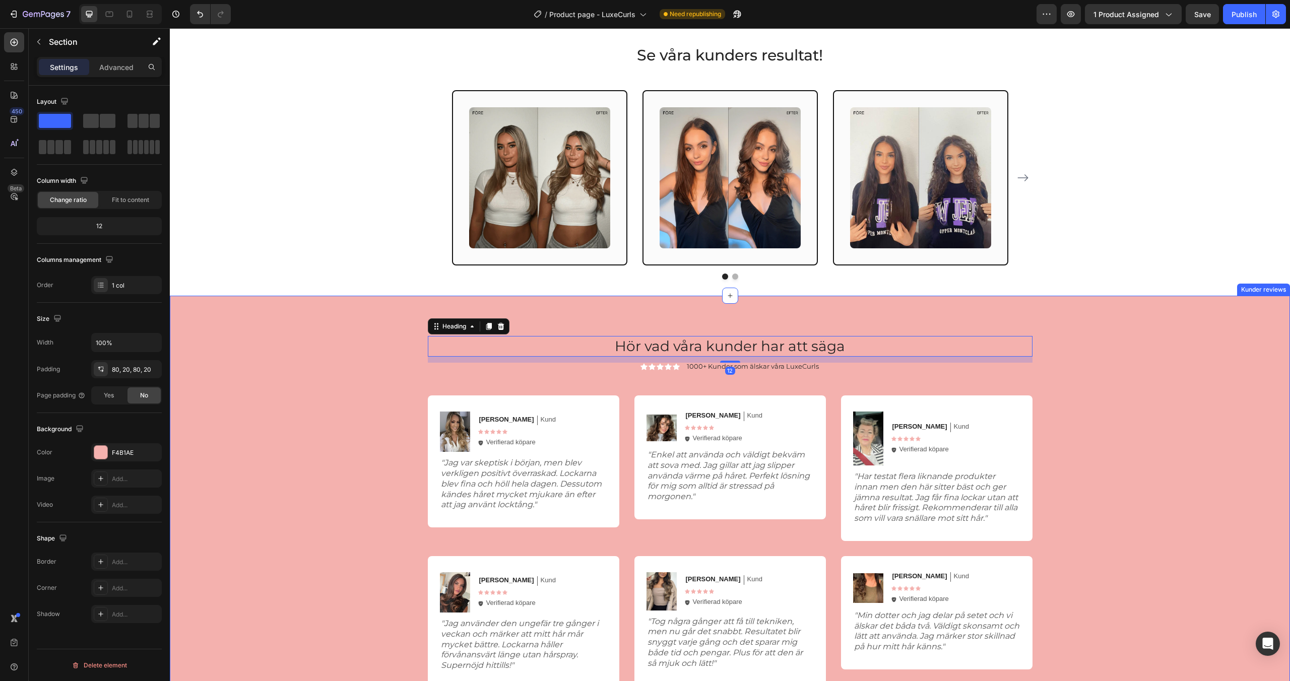
click at [374, 355] on div "Hör vad våra kunder har att säga Heading 12 Icon Icon Icon Icon Icon Icon List …" at bounding box center [730, 512] width 1100 height 352
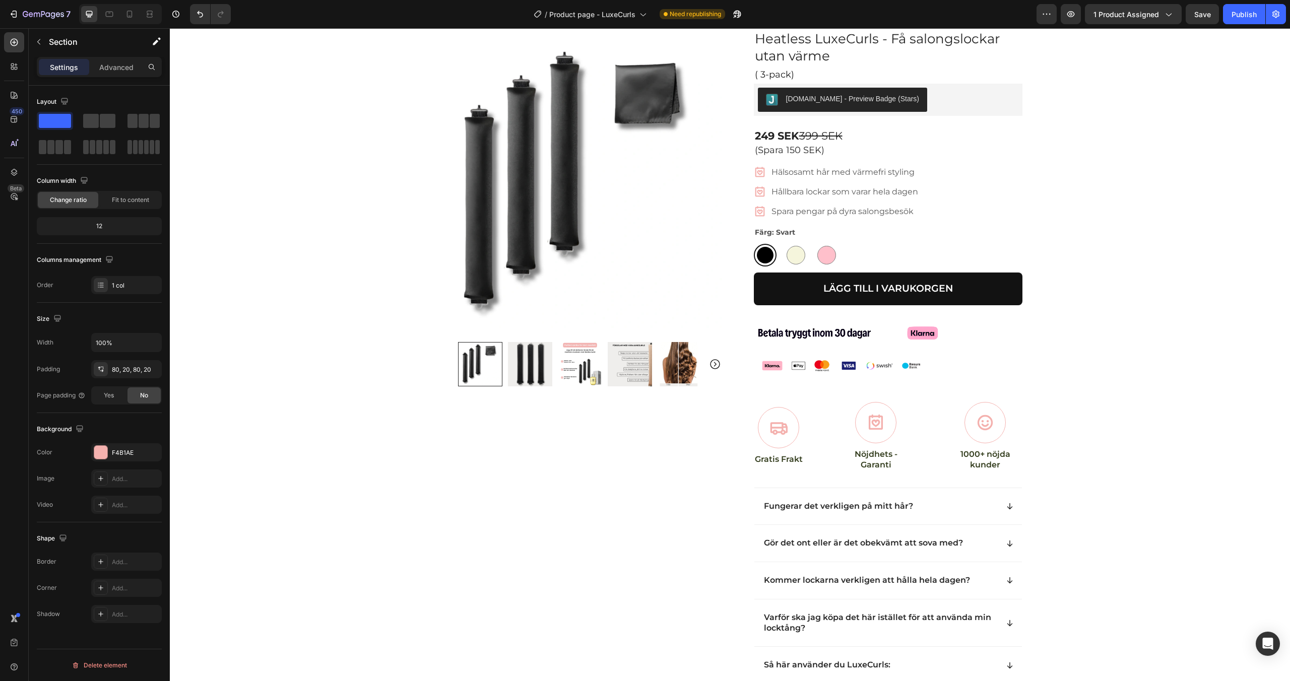
scroll to position [0, 0]
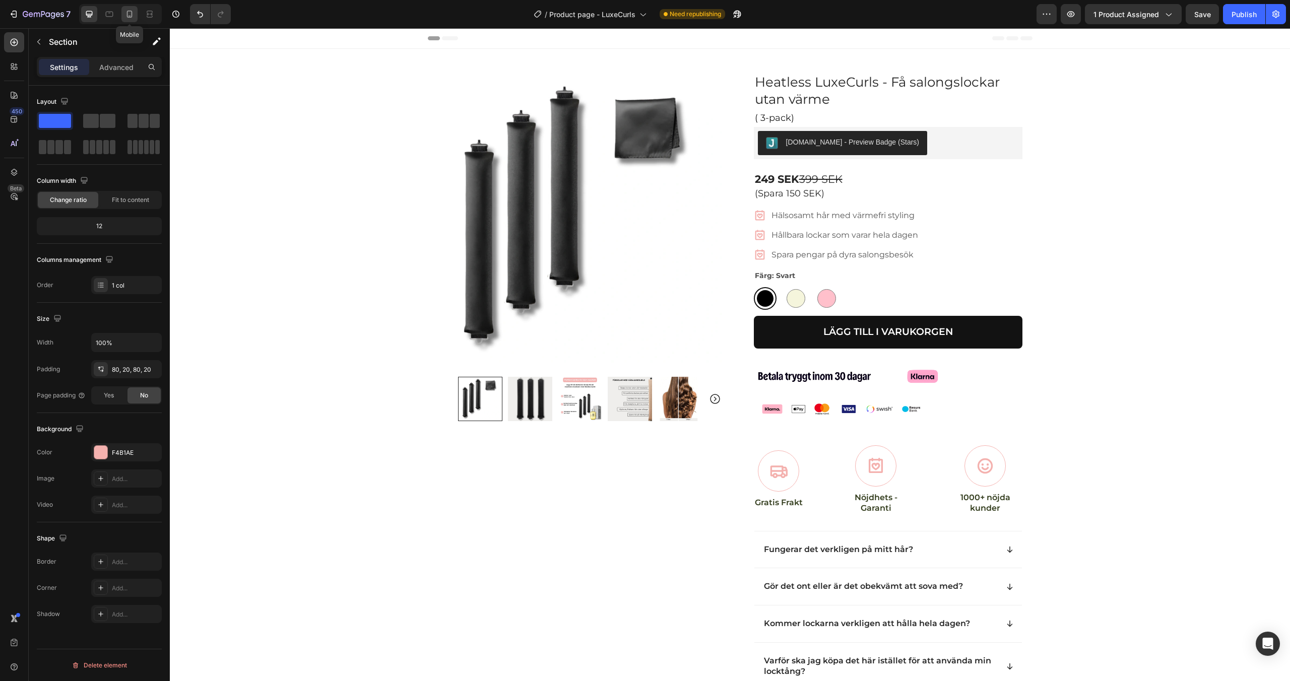
click at [126, 17] on icon at bounding box center [130, 14] width 10 height 10
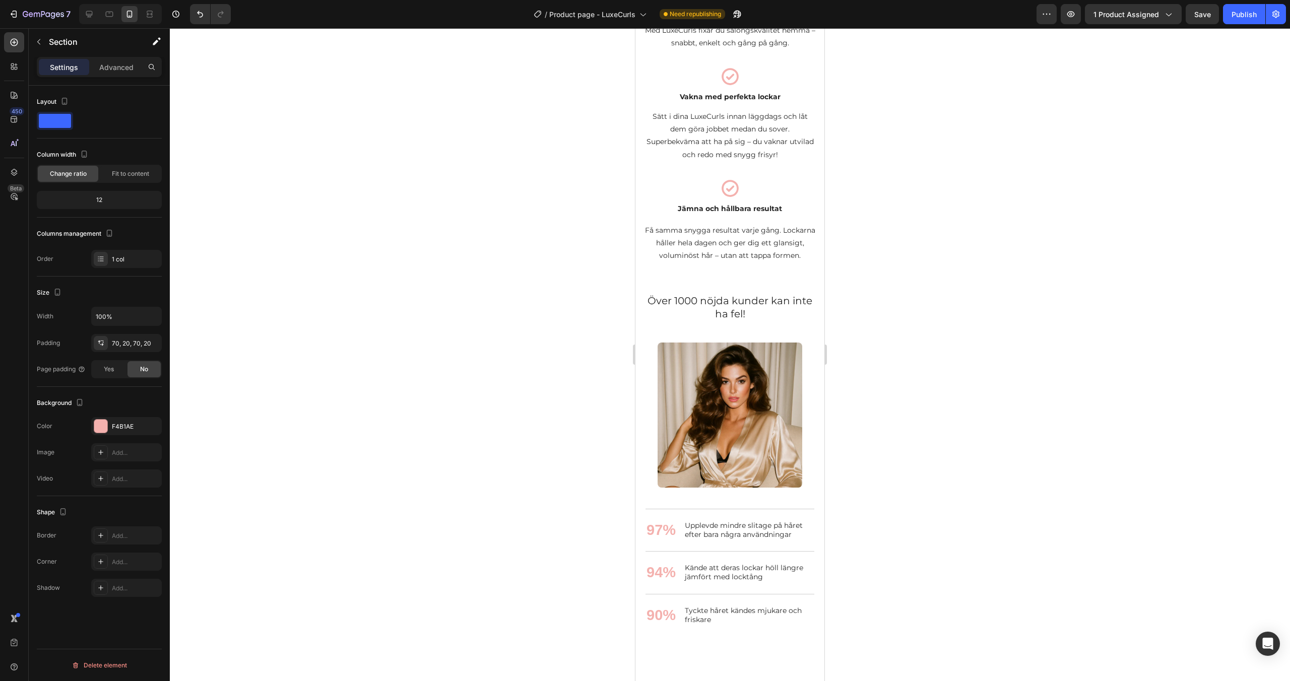
scroll to position [1251, 0]
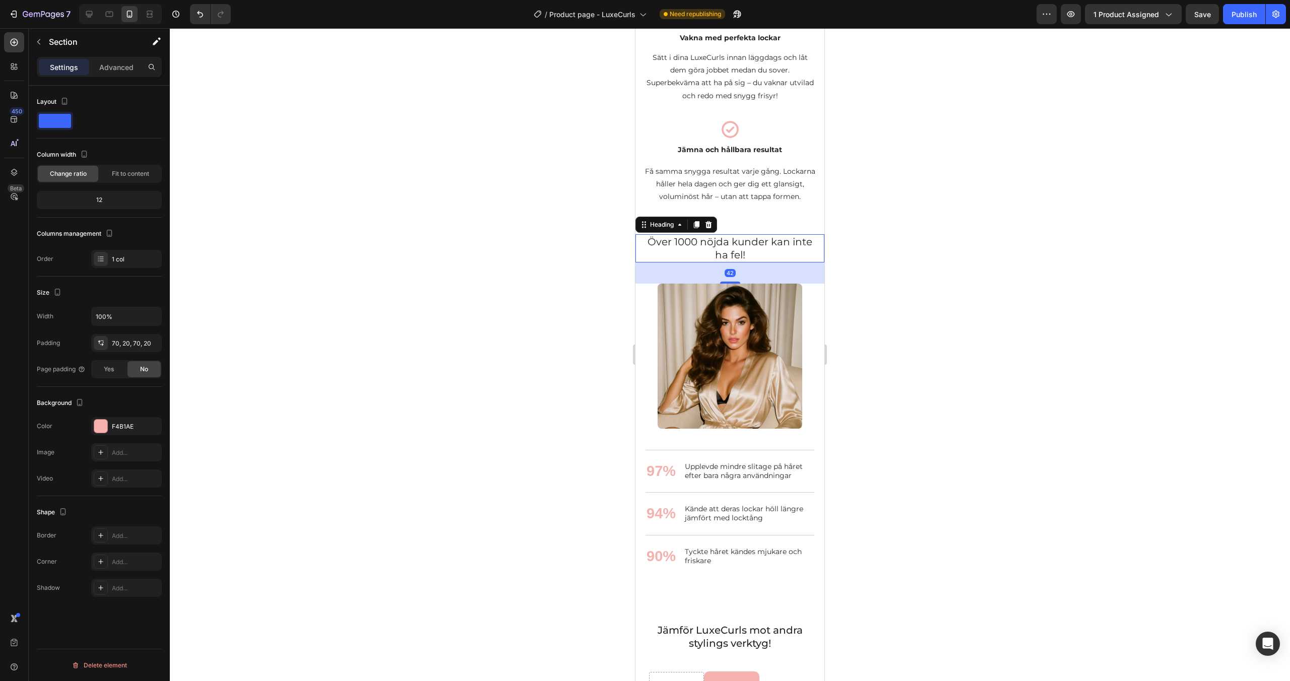
click at [720, 258] on h2 "Över 1000 nöjda kunder kan inte ha fel!" at bounding box center [730, 248] width 169 height 28
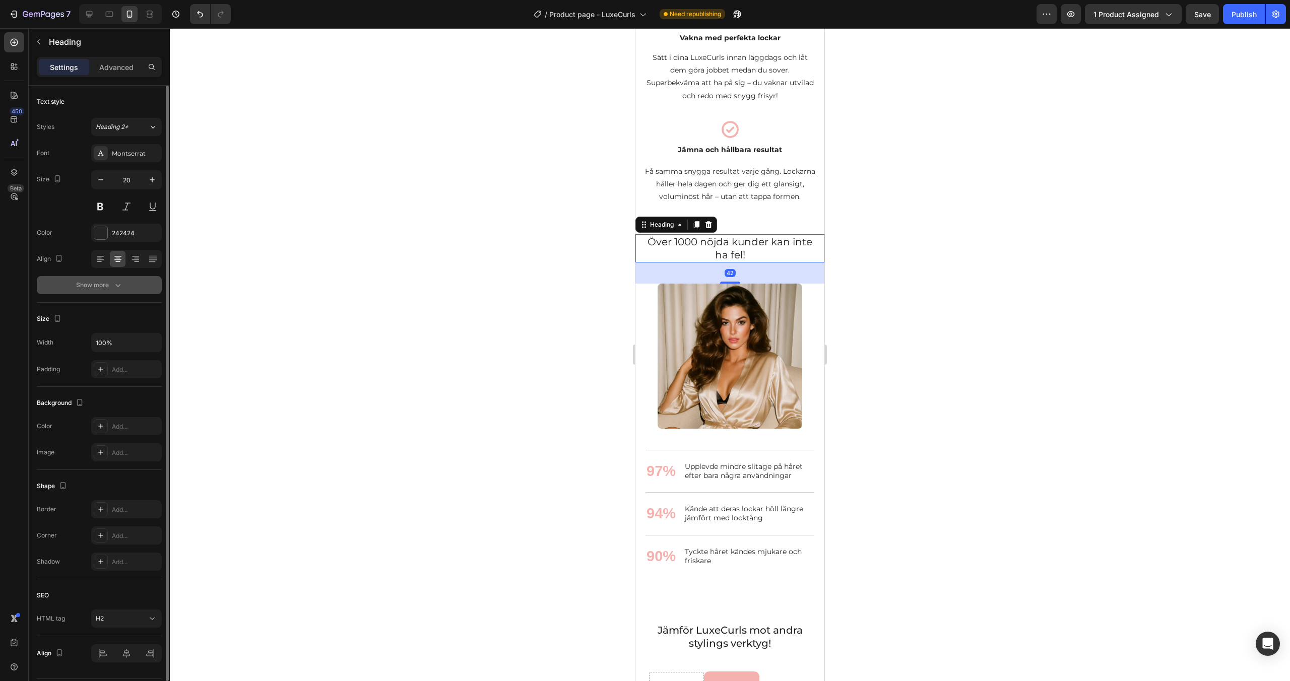
click at [108, 282] on div "Show more" at bounding box center [99, 285] width 47 height 10
click at [119, 286] on div "Normal" at bounding box center [121, 285] width 51 height 9
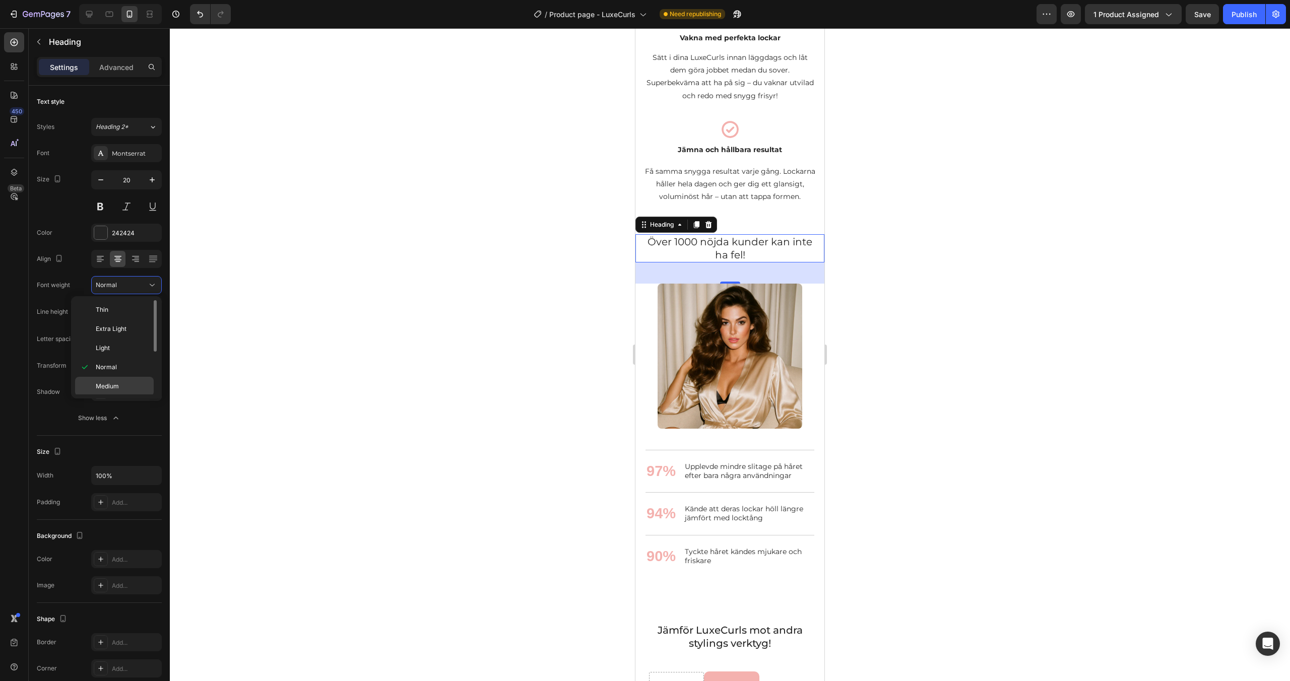
click at [118, 396] on div "Medium" at bounding box center [114, 405] width 79 height 19
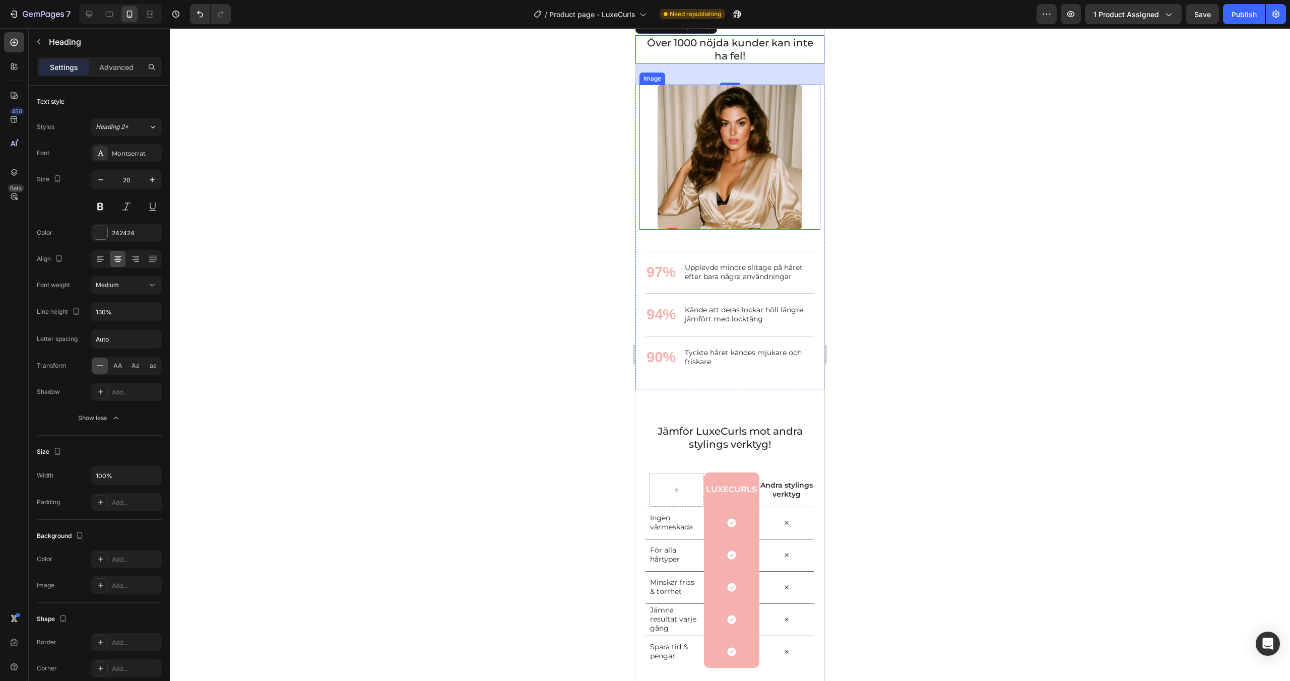
scroll to position [1533, 0]
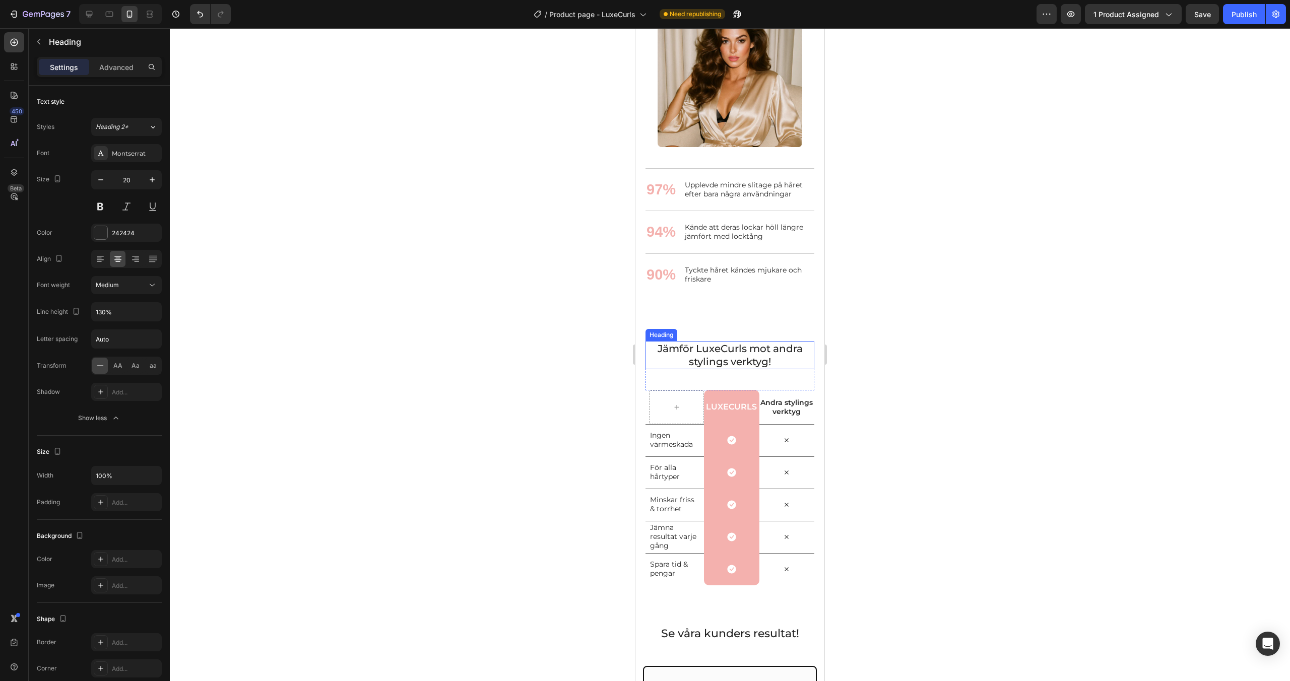
click at [749, 359] on h2 "Jämför LuxeCurls mot andra stylings verktyg!" at bounding box center [730, 355] width 169 height 28
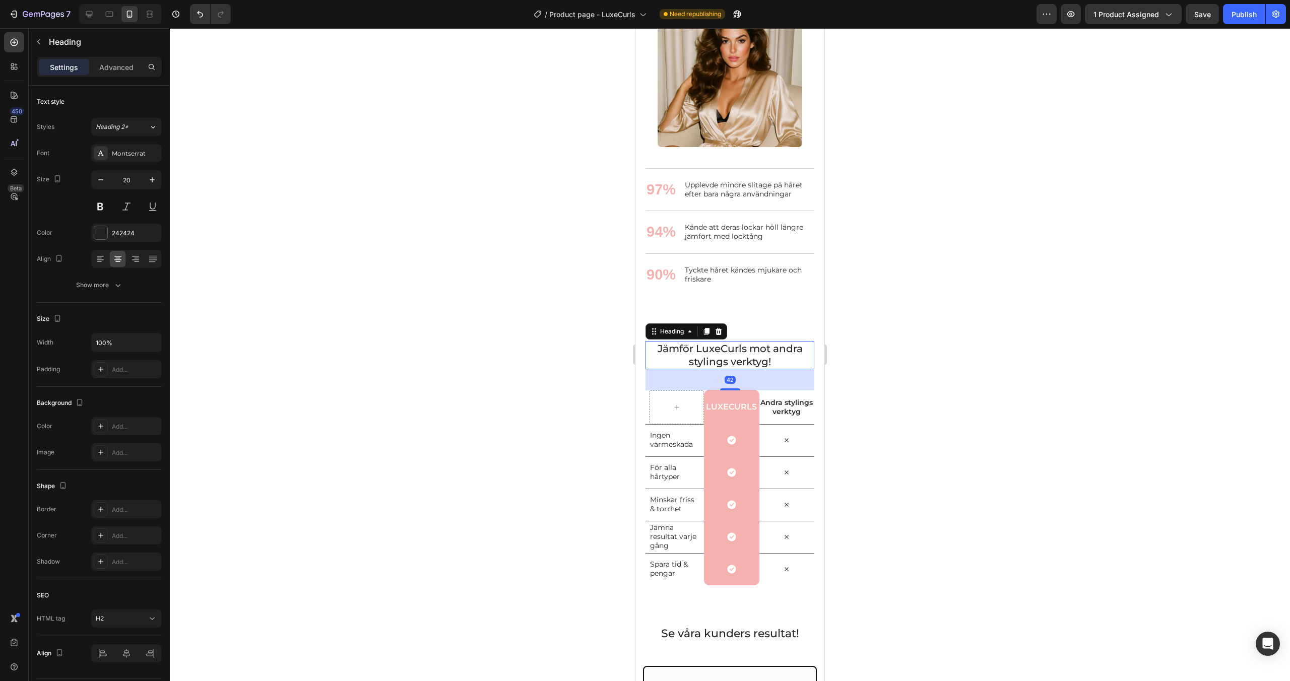
click at [749, 359] on h2 "Jämför LuxeCurls mot andra stylings verktyg!" at bounding box center [730, 355] width 169 height 28
click at [749, 359] on p "Jämför LuxeCurls mot andra stylings verktyg!" at bounding box center [730, 355] width 167 height 26
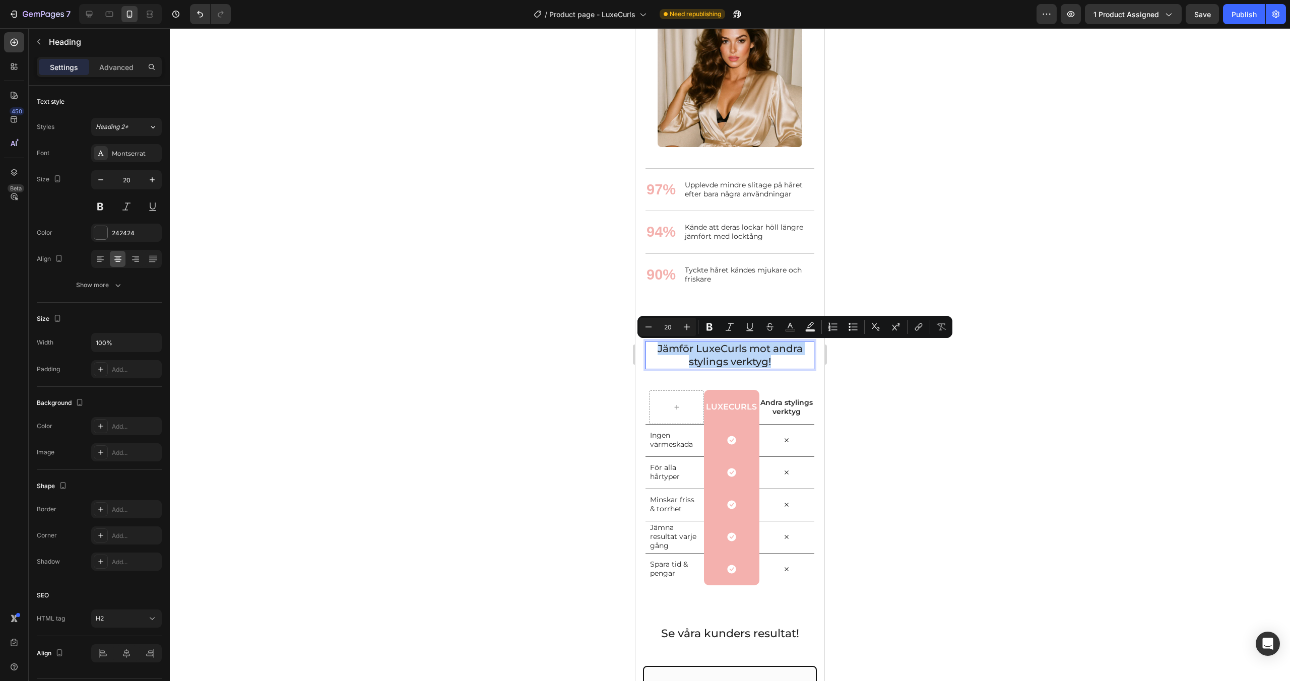
click at [749, 359] on p "Jämför LuxeCurls mot andra stylings verktyg!" at bounding box center [730, 355] width 167 height 26
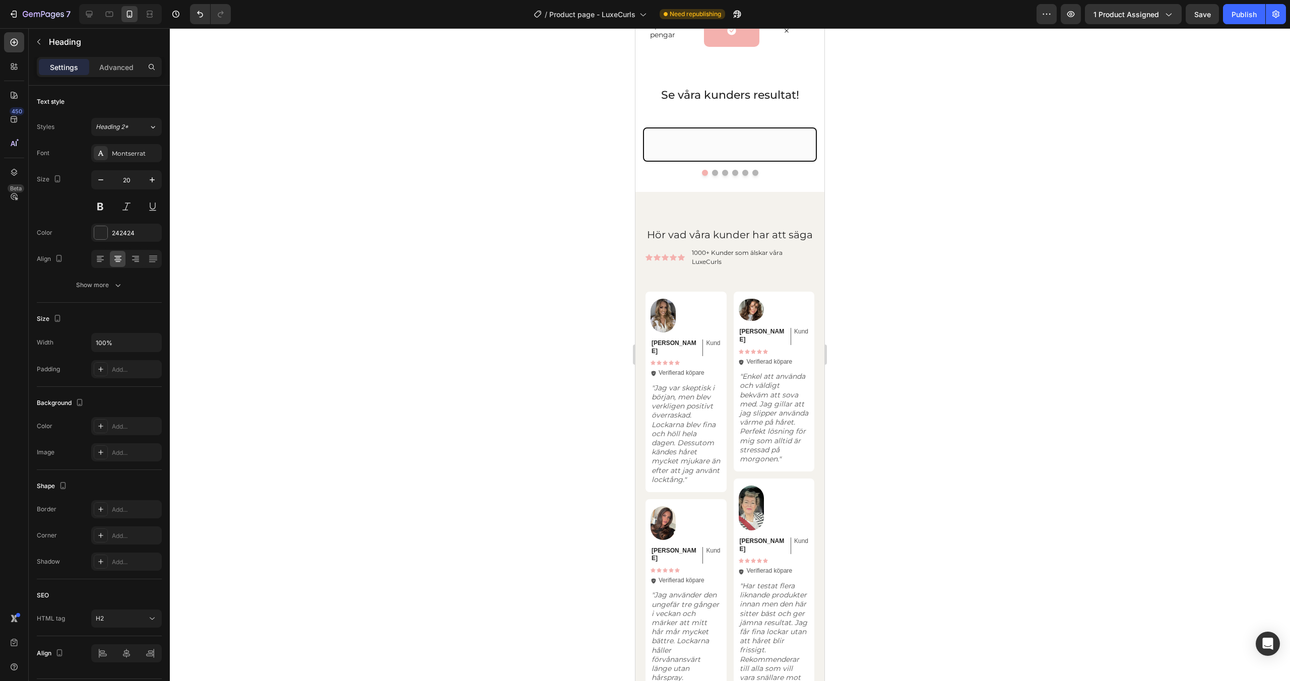
scroll to position [2116, 0]
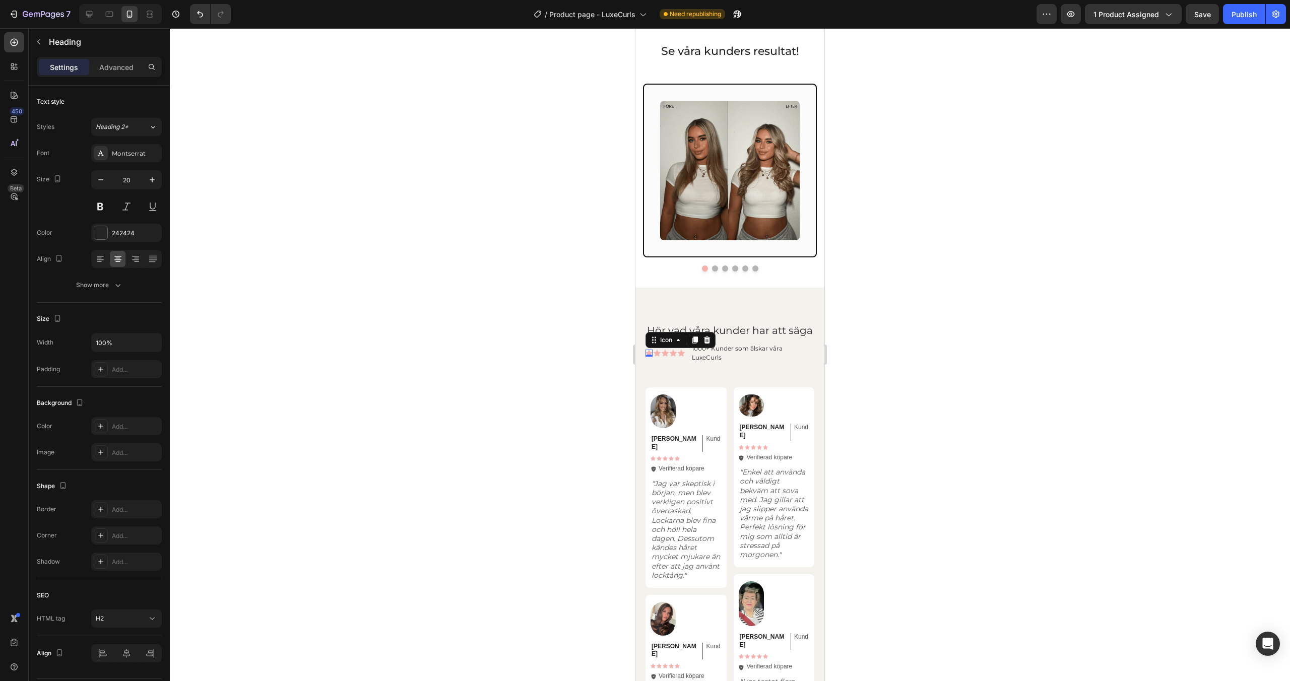
click at [648, 357] on div "Icon 0" at bounding box center [649, 353] width 7 height 7
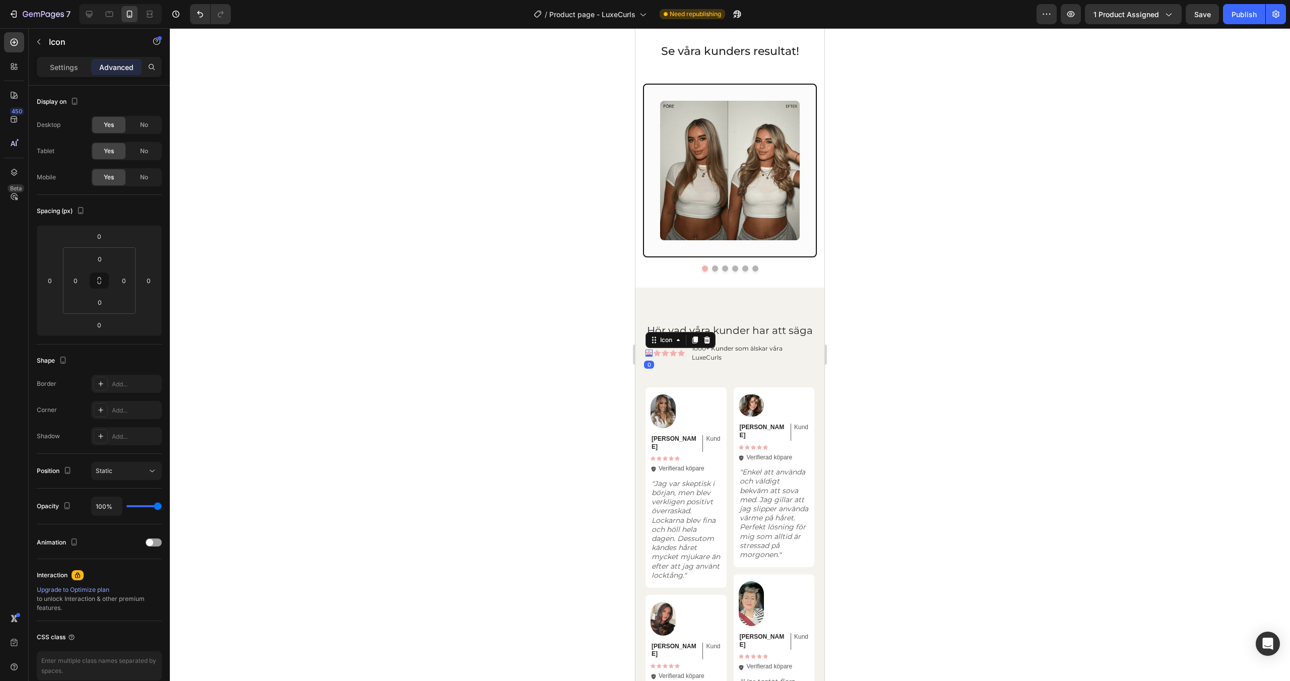
click at [68, 76] on div "Settings Advanced" at bounding box center [99, 67] width 125 height 20
click at [69, 69] on p "Settings" at bounding box center [64, 67] width 28 height 11
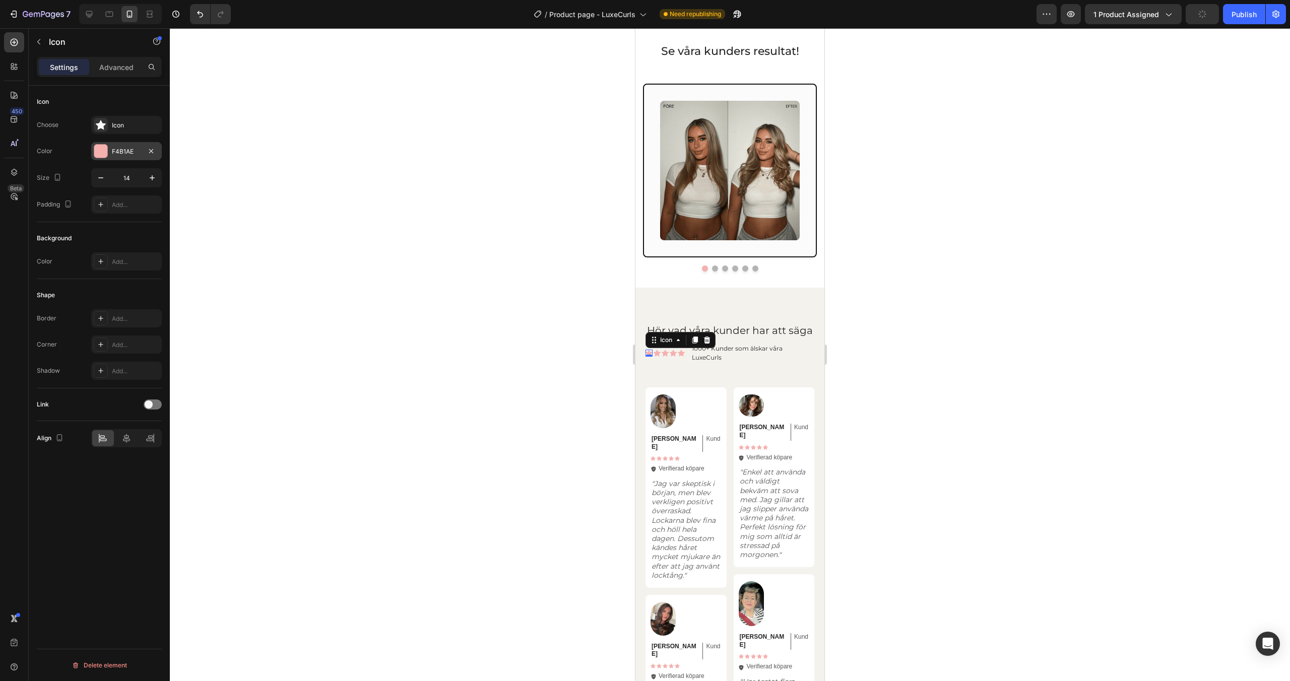
click at [101, 150] on div at bounding box center [100, 151] width 13 height 13
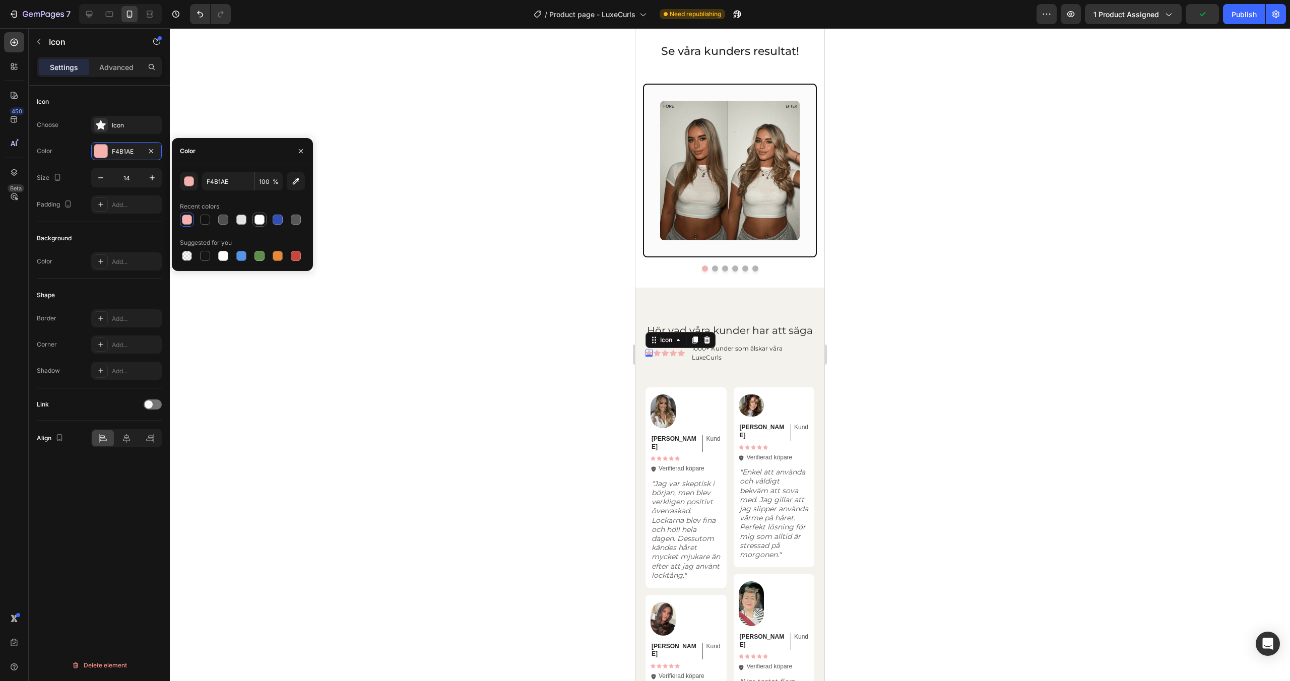
click at [256, 221] on div at bounding box center [260, 220] width 10 height 10
type input "FFFFFF"
click at [658, 357] on div "Icon" at bounding box center [657, 353] width 7 height 7
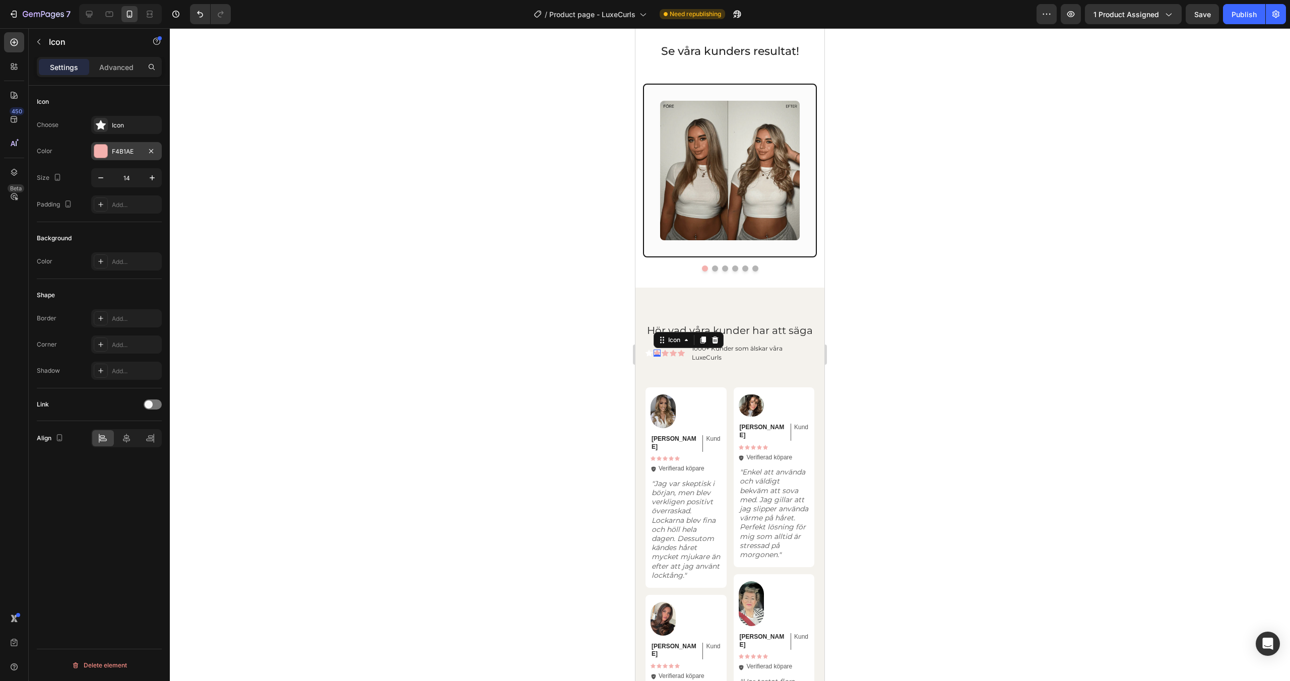
click at [120, 147] on div "F4B1AE" at bounding box center [126, 151] width 29 height 9
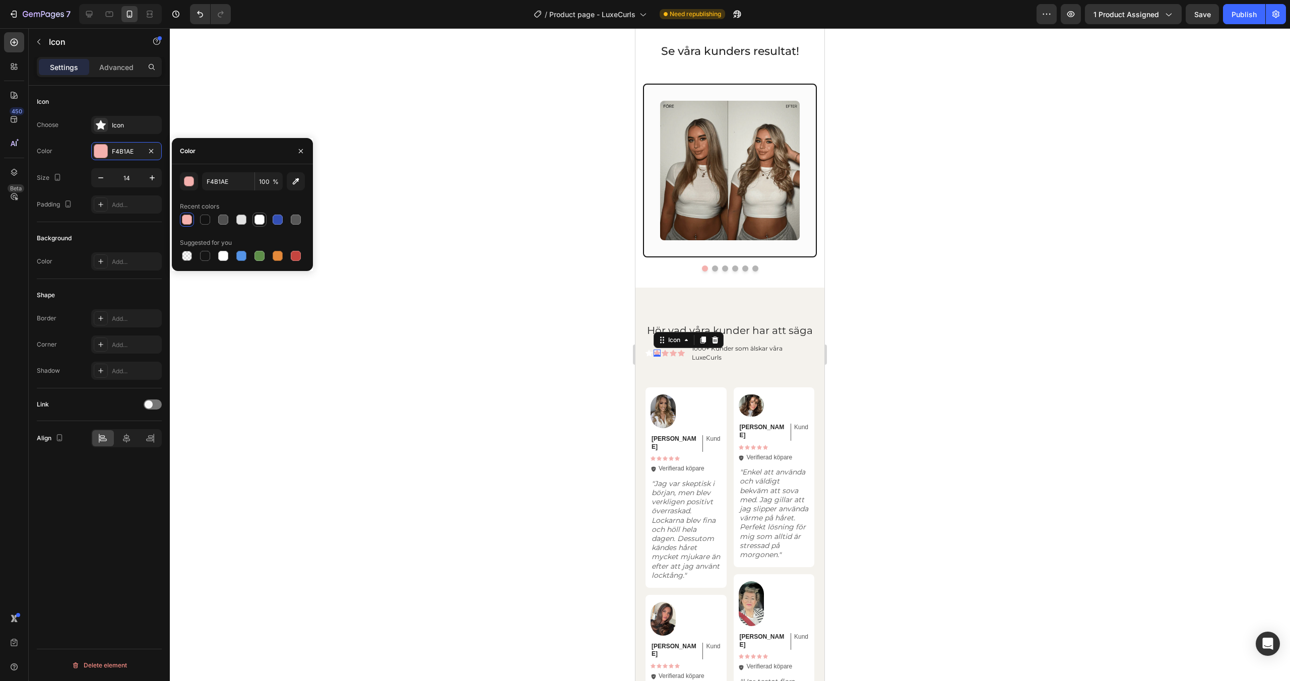
click at [260, 220] on div at bounding box center [260, 220] width 10 height 10
type input "FFFFFF"
click at [666, 357] on div "Icon" at bounding box center [665, 353] width 7 height 7
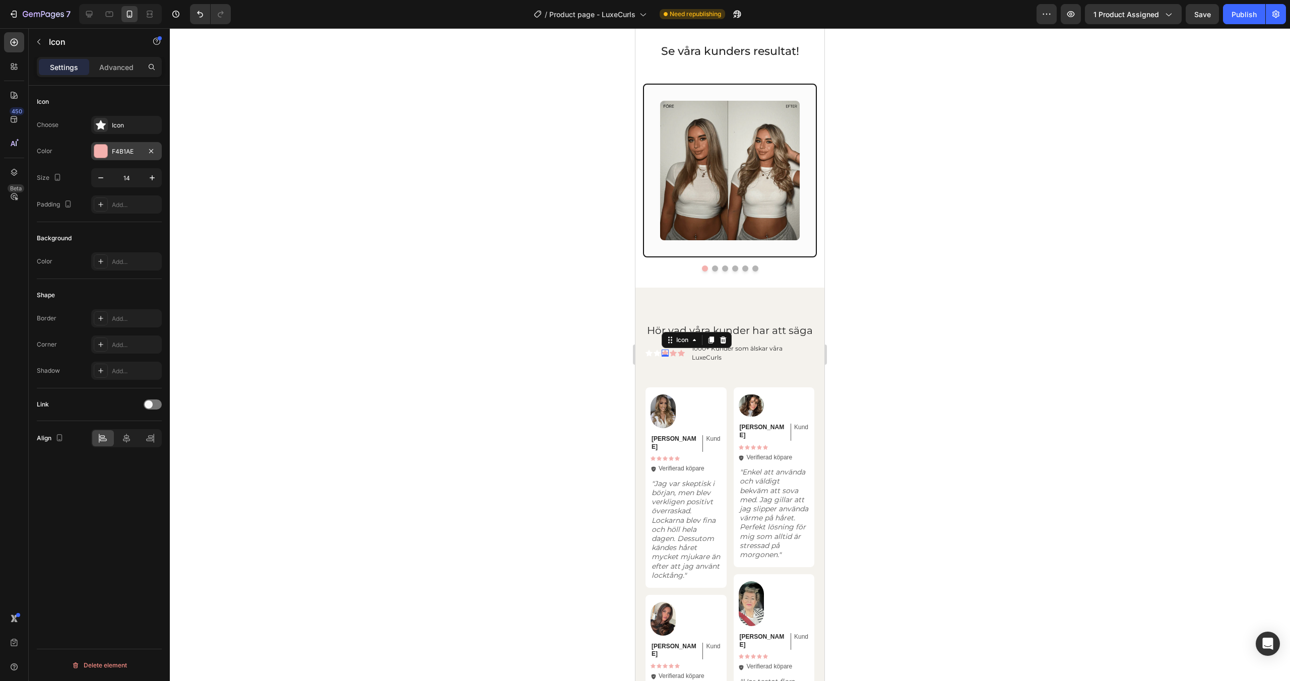
click at [119, 160] on div "F4B1AE" at bounding box center [126, 151] width 71 height 18
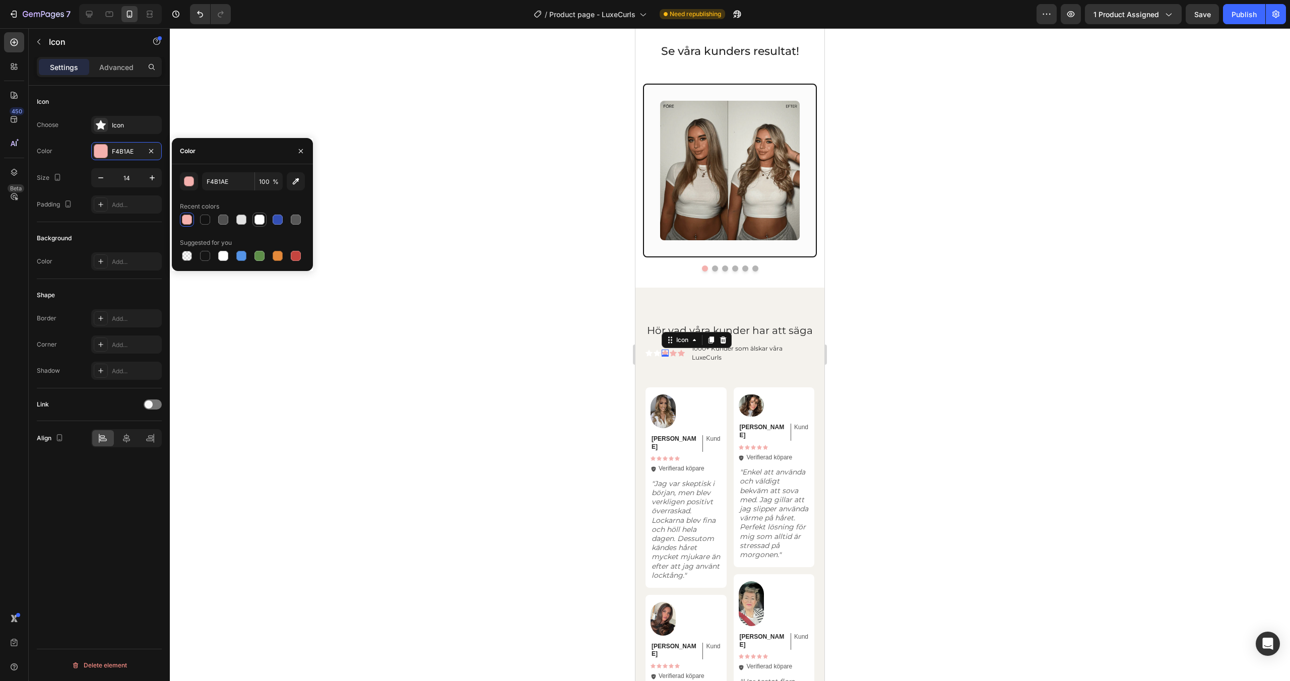
click at [255, 222] on div at bounding box center [260, 220] width 10 height 10
type input "FFFFFF"
click at [673, 357] on div "Icon 0" at bounding box center [673, 353] width 7 height 7
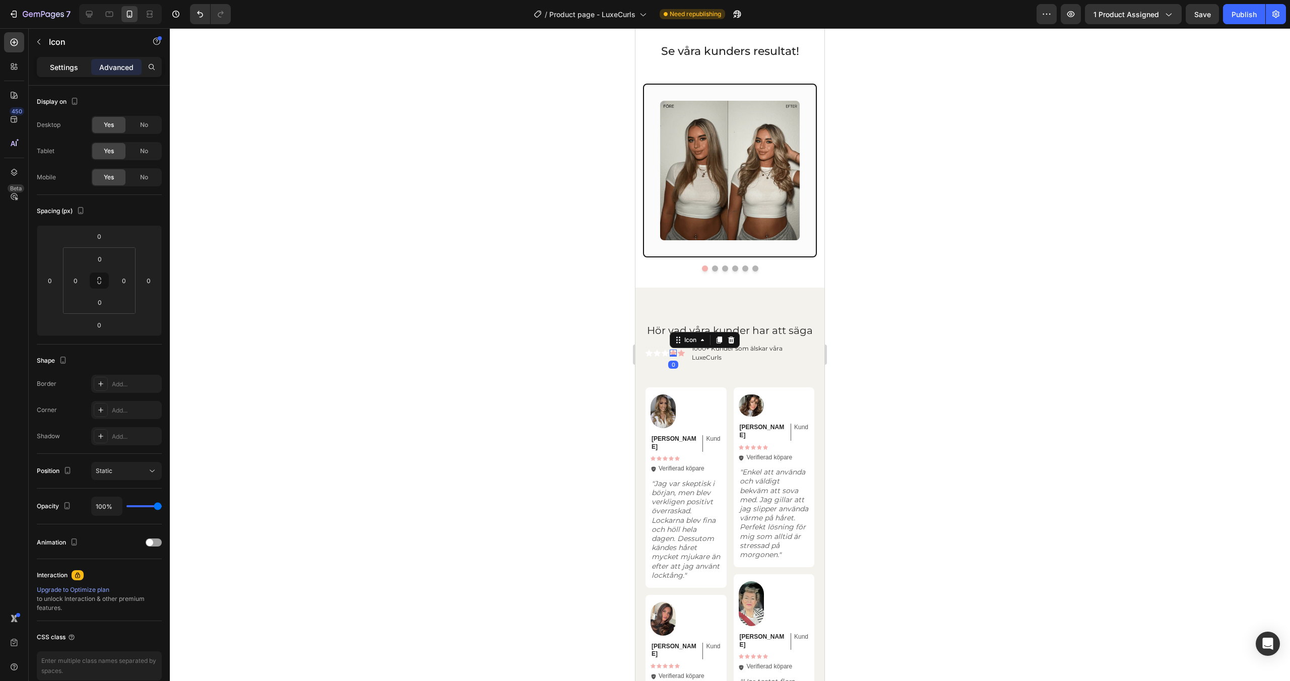
click at [58, 74] on div "Settings" at bounding box center [64, 67] width 50 height 16
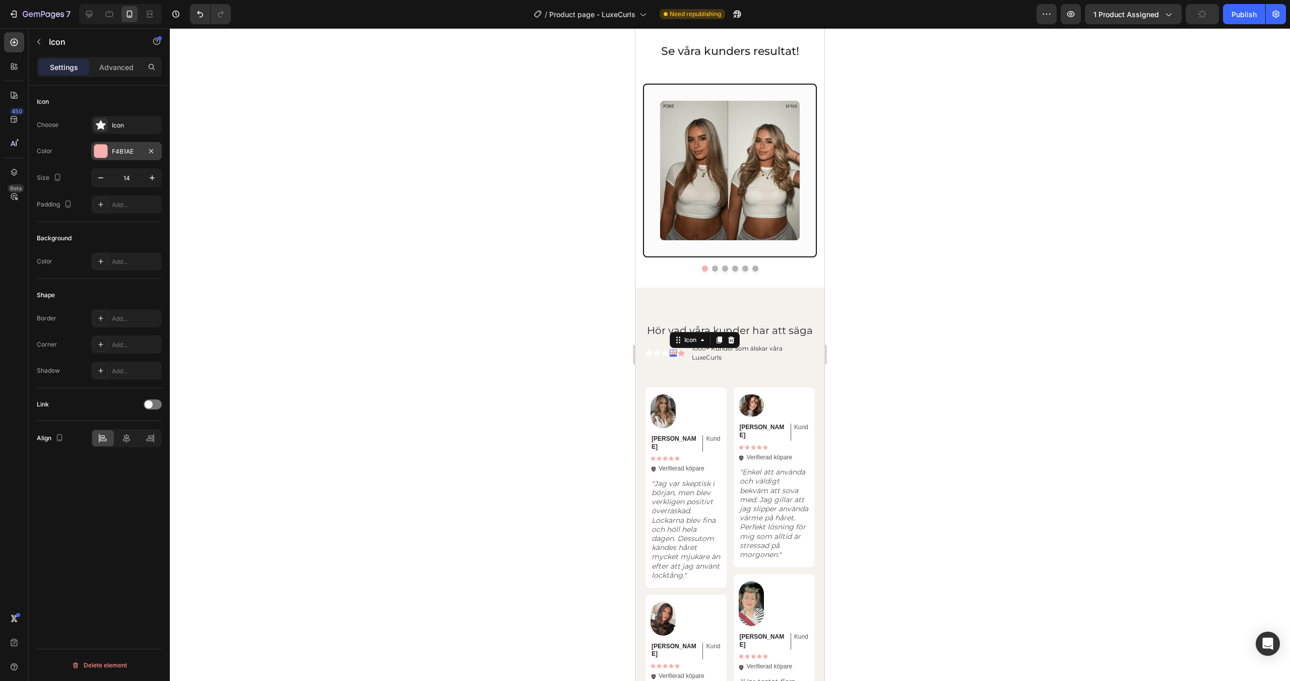
click at [118, 152] on div "F4B1AE" at bounding box center [126, 151] width 29 height 9
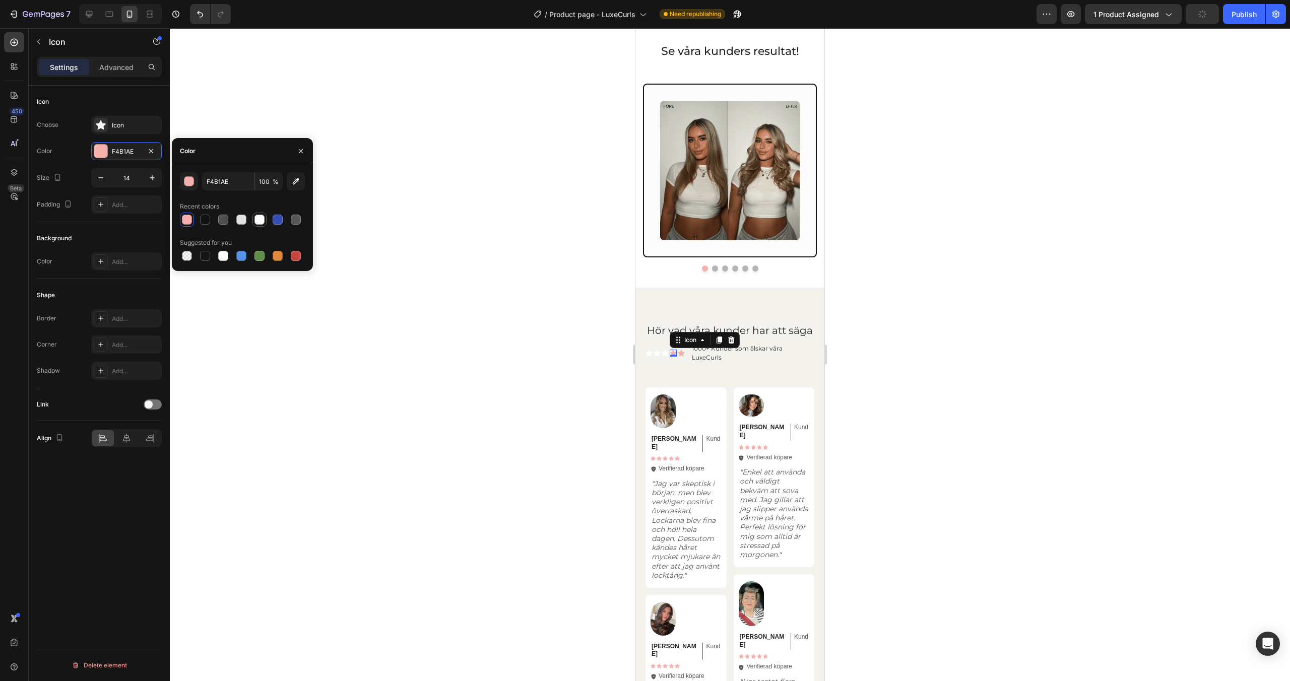
click at [264, 223] on div at bounding box center [260, 220] width 12 height 12
type input "FFFFFF"
click at [684, 357] on div "Icon" at bounding box center [681, 353] width 7 height 7
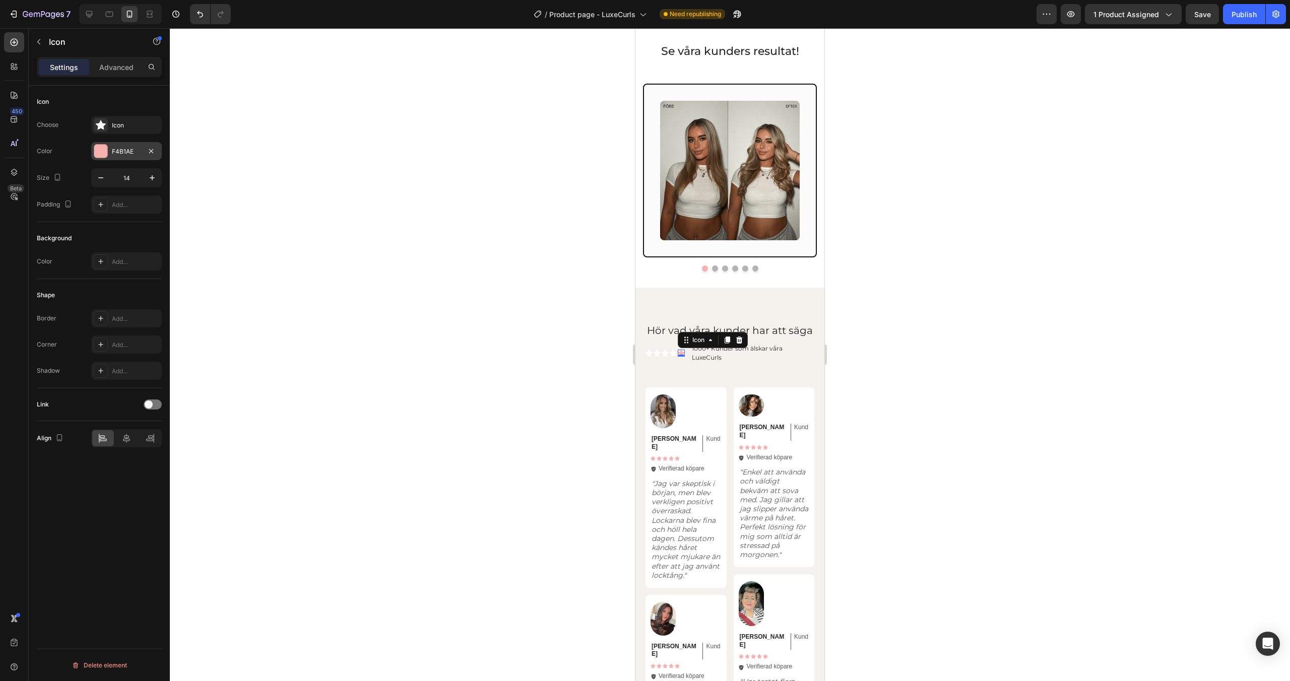
click at [112, 153] on div "F4B1AE" at bounding box center [126, 151] width 29 height 9
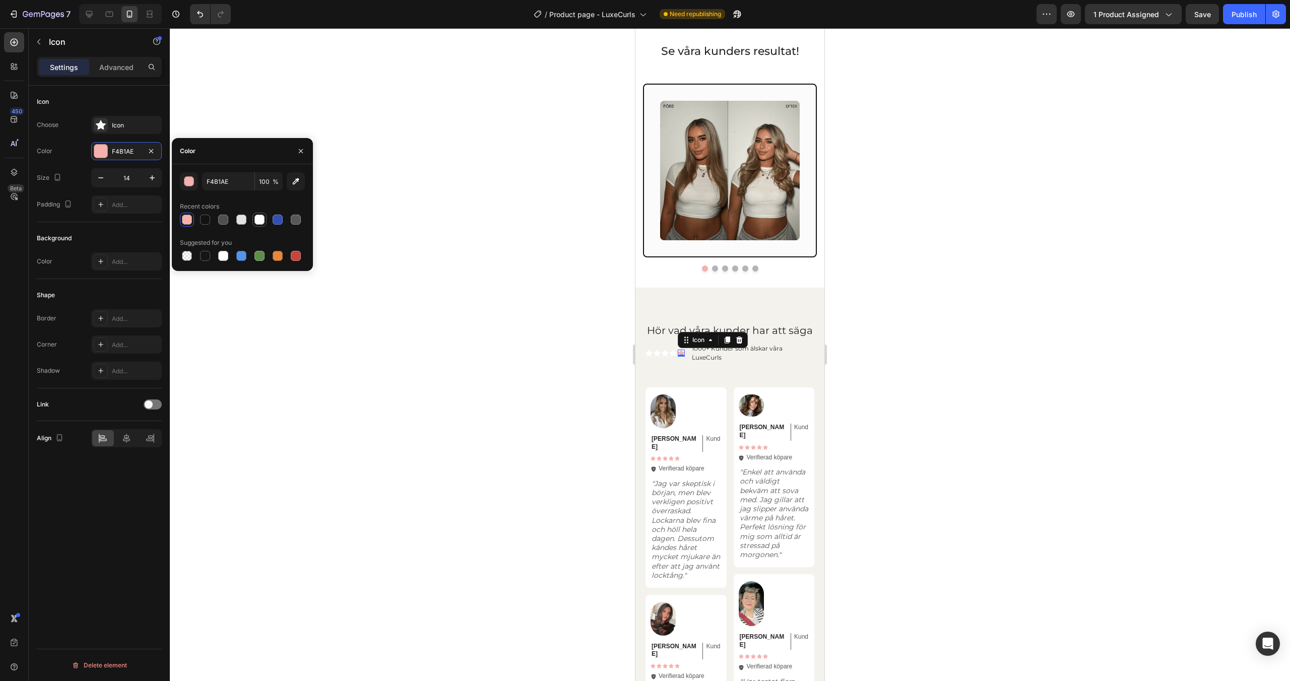
click at [255, 221] on div at bounding box center [260, 220] width 10 height 10
type input "FFFFFF"
click at [754, 313] on div "Hör vad våra kunder har att säga Heading Icon Icon Icon Icon Icon Icon List 100…" at bounding box center [730, 657] width 189 height 739
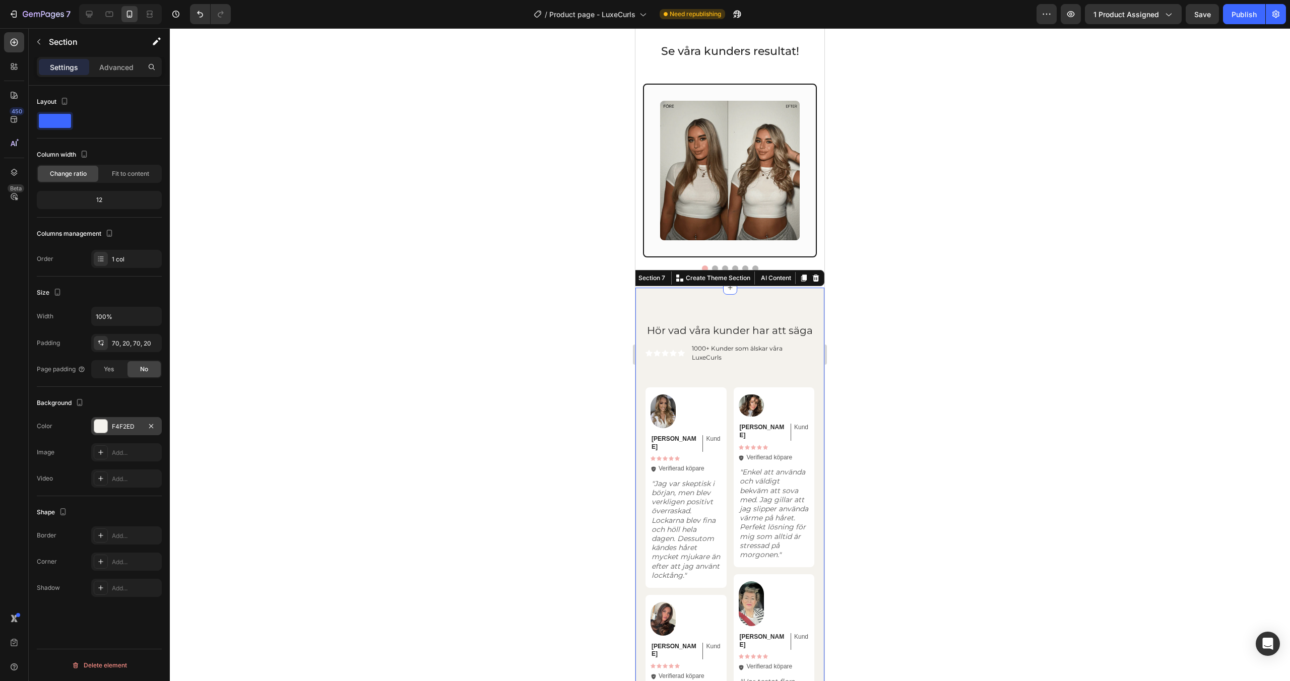
click at [99, 427] on div at bounding box center [100, 426] width 13 height 13
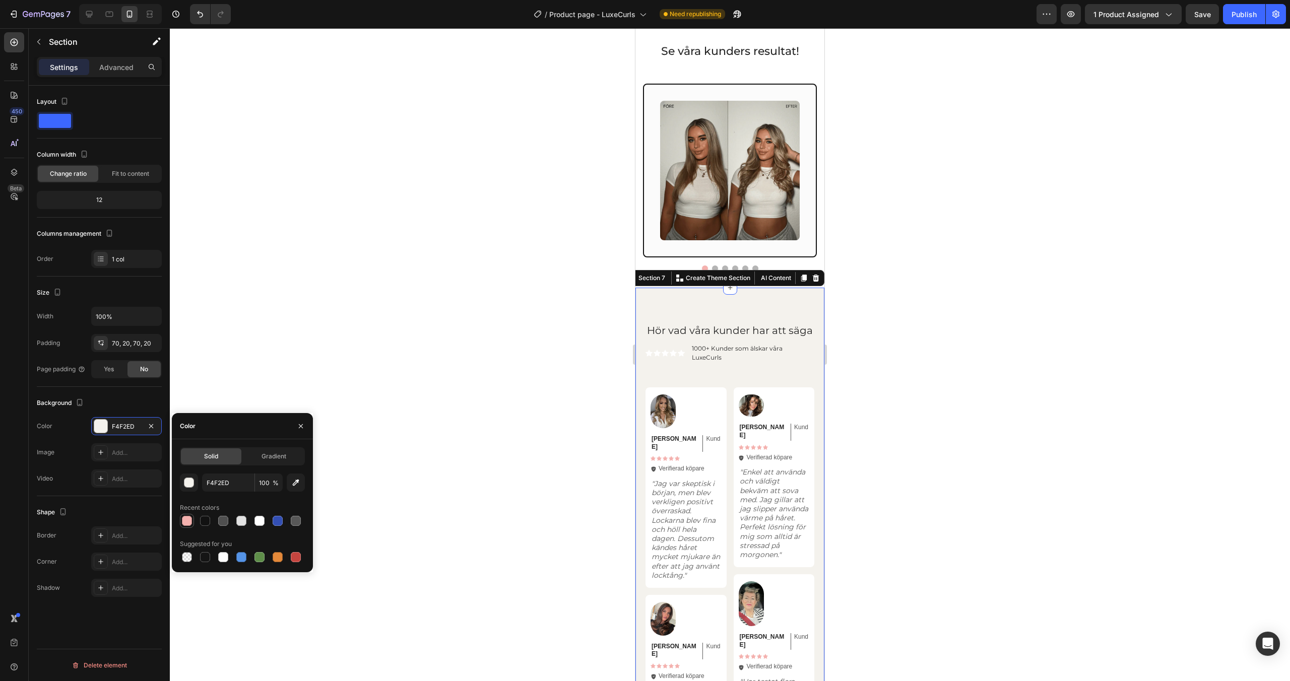
click at [188, 523] on div at bounding box center [187, 521] width 10 height 10
type input "F4B1AE"
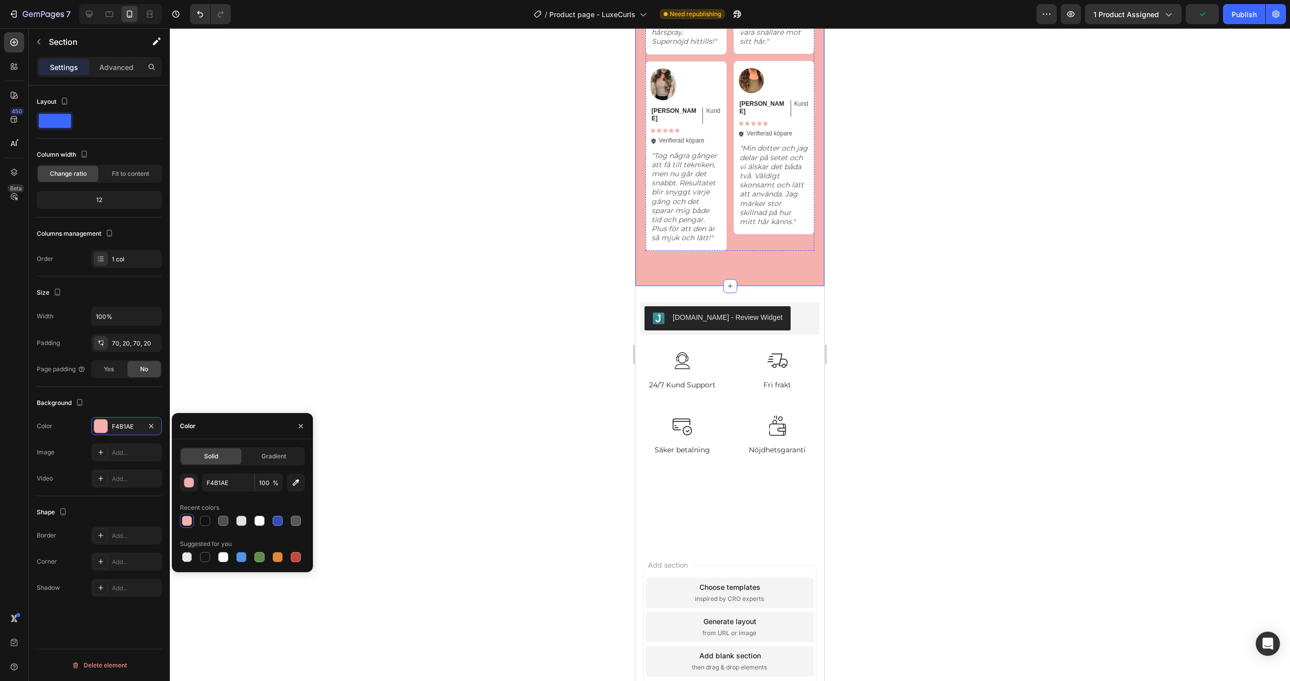
scroll to position [2893, 0]
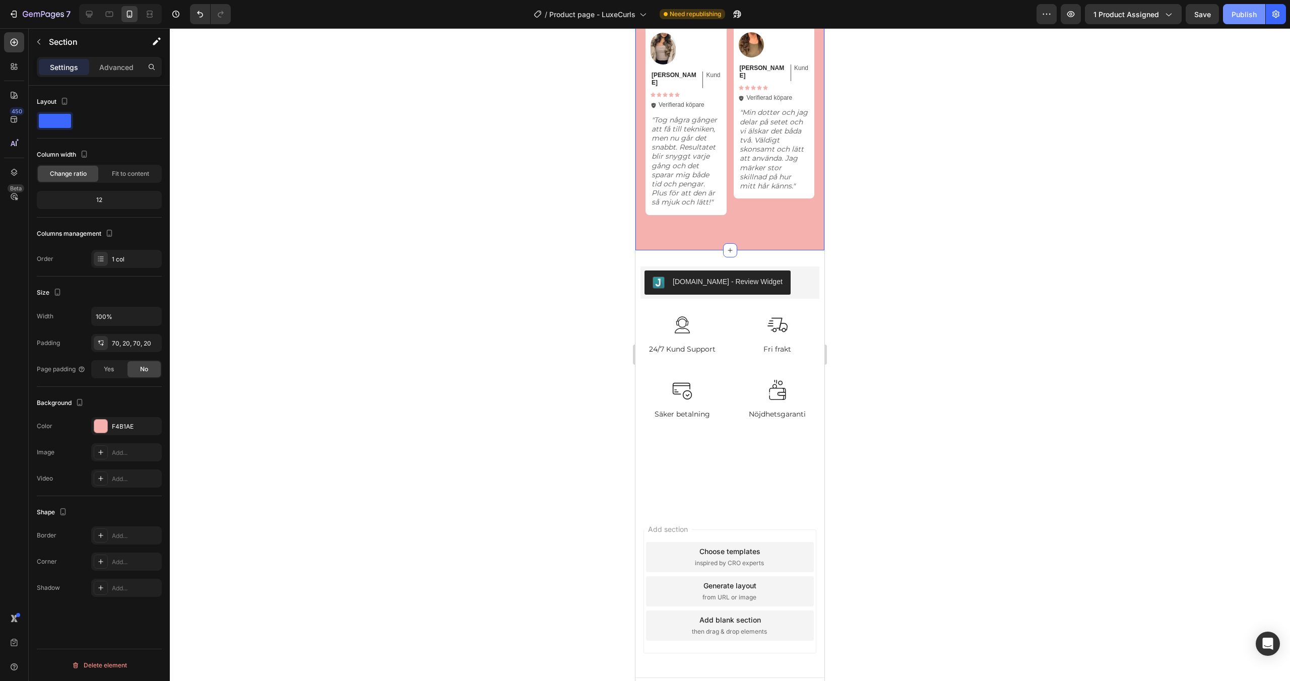
click at [1255, 18] on div "Publish" at bounding box center [1244, 14] width 25 height 11
